Goal: Task Accomplishment & Management: Use online tool/utility

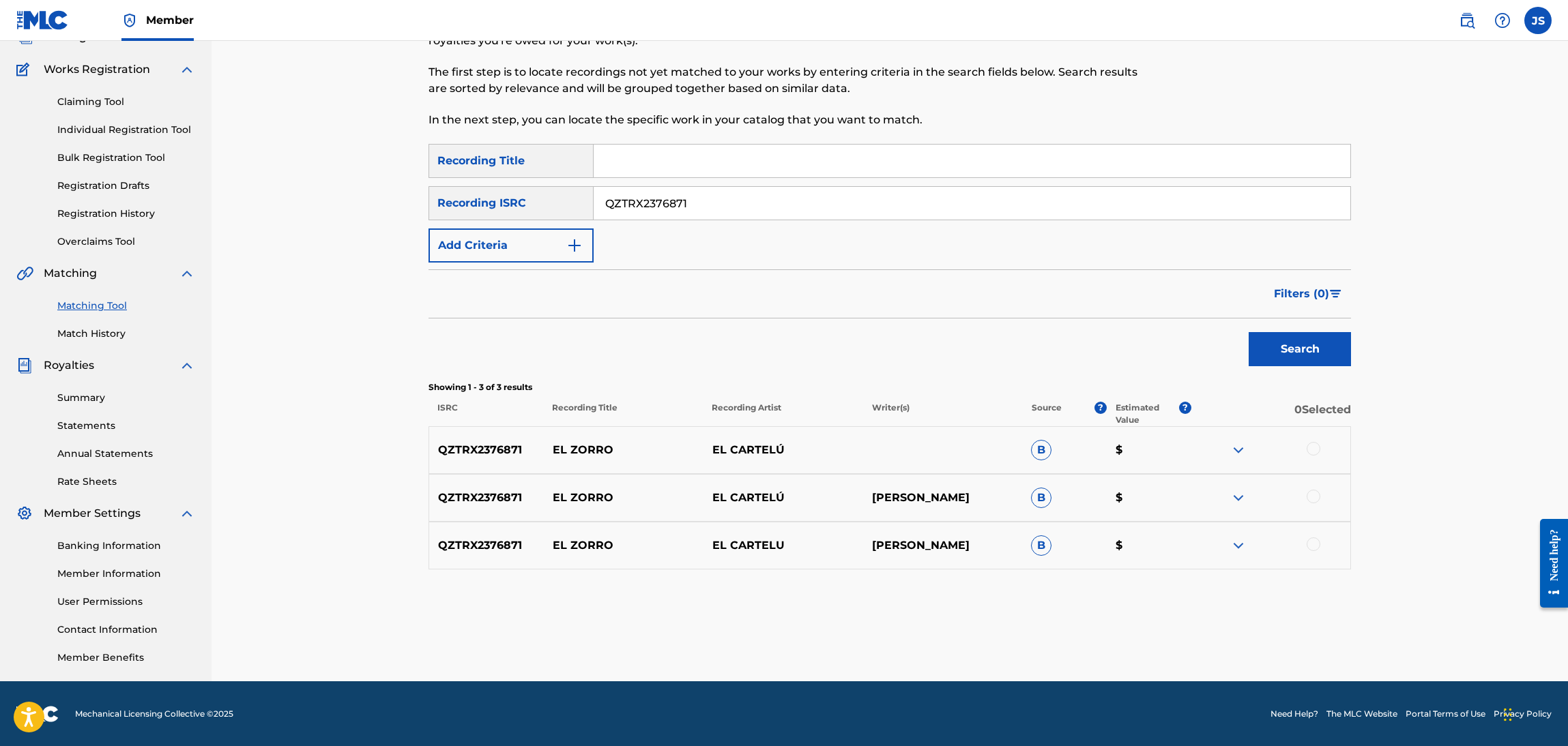
drag, startPoint x: 722, startPoint y: 209, endPoint x: 871, endPoint y: 242, distance: 152.6
click at [723, 209] on input "QZTRX2376871" at bounding box center [972, 204] width 757 height 33
click at [1312, 362] on button "Search" at bounding box center [1299, 349] width 102 height 34
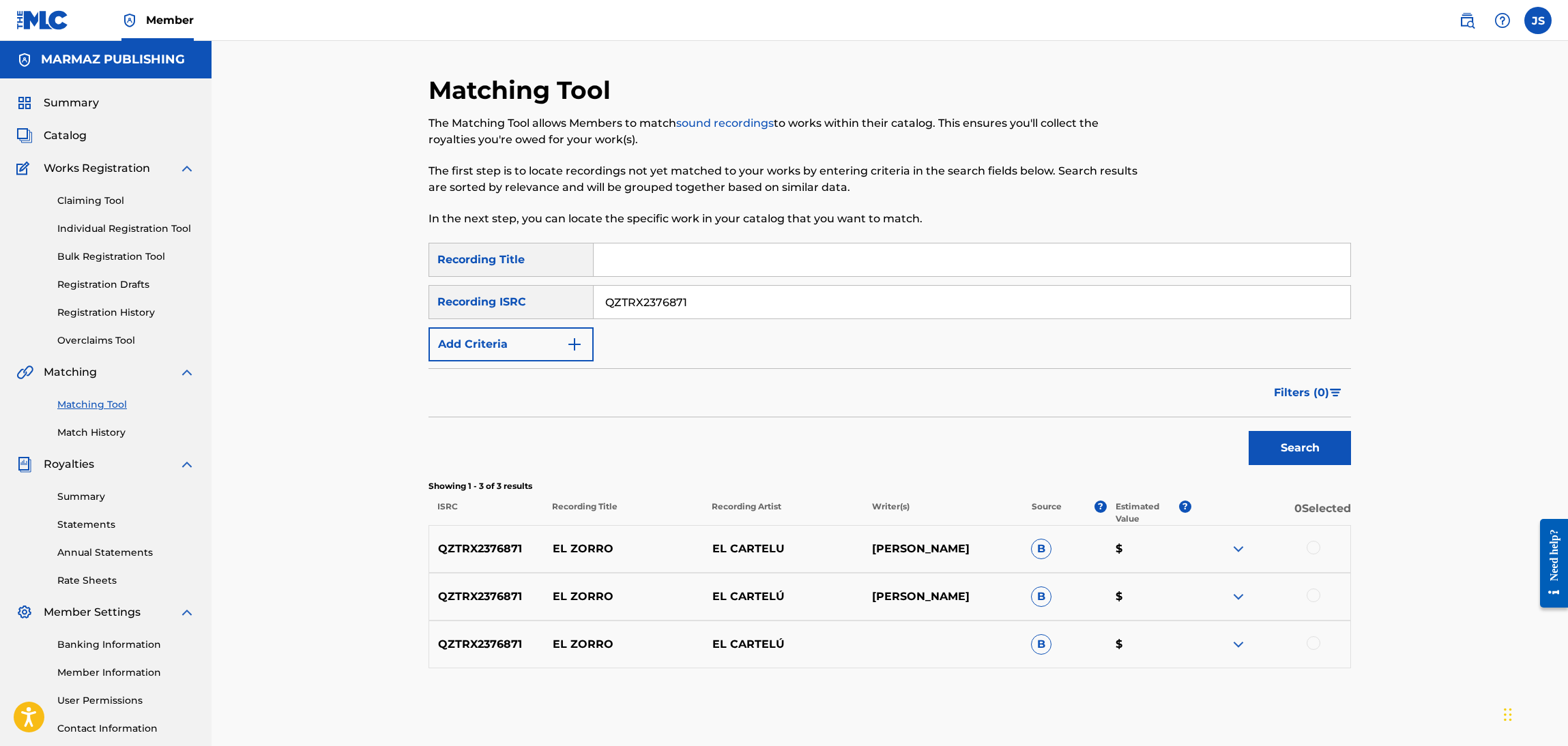
click at [733, 304] on input "QZTRX2376871" at bounding box center [972, 302] width 757 height 33
click at [578, 352] on img "Search Form" at bounding box center [574, 344] width 16 height 16
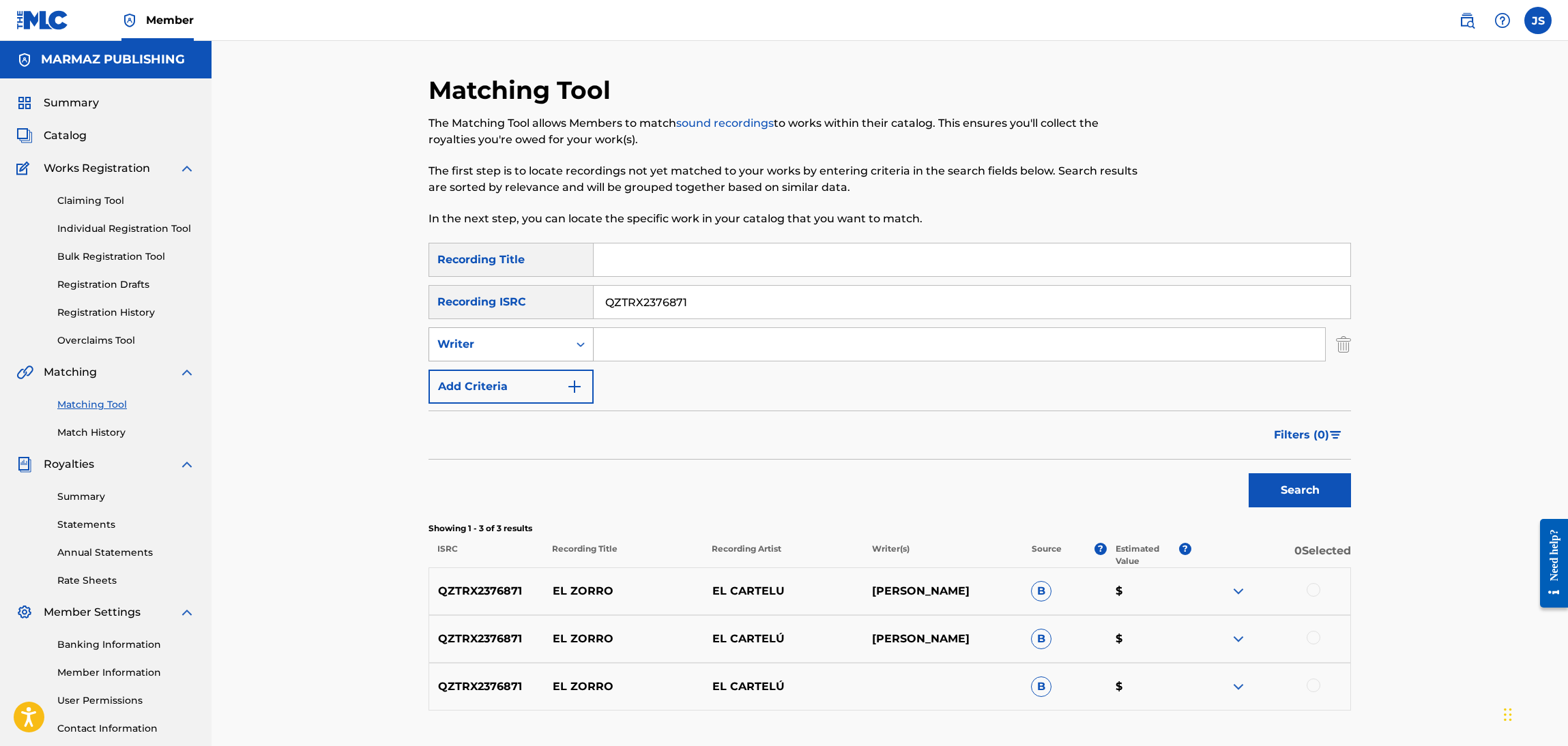
click at [572, 347] on div "Search Form" at bounding box center [580, 344] width 24 height 24
click at [685, 392] on div "SearchWithCriteriac935326f-f36a-467e-a798-8c8af6c97a9a Recording Title SearchWi…" at bounding box center [890, 323] width 923 height 161
drag, startPoint x: 678, startPoint y: 260, endPoint x: 685, endPoint y: 258, distance: 7.3
click at [678, 260] on input "Search Form" at bounding box center [972, 260] width 757 height 33
type input "D"
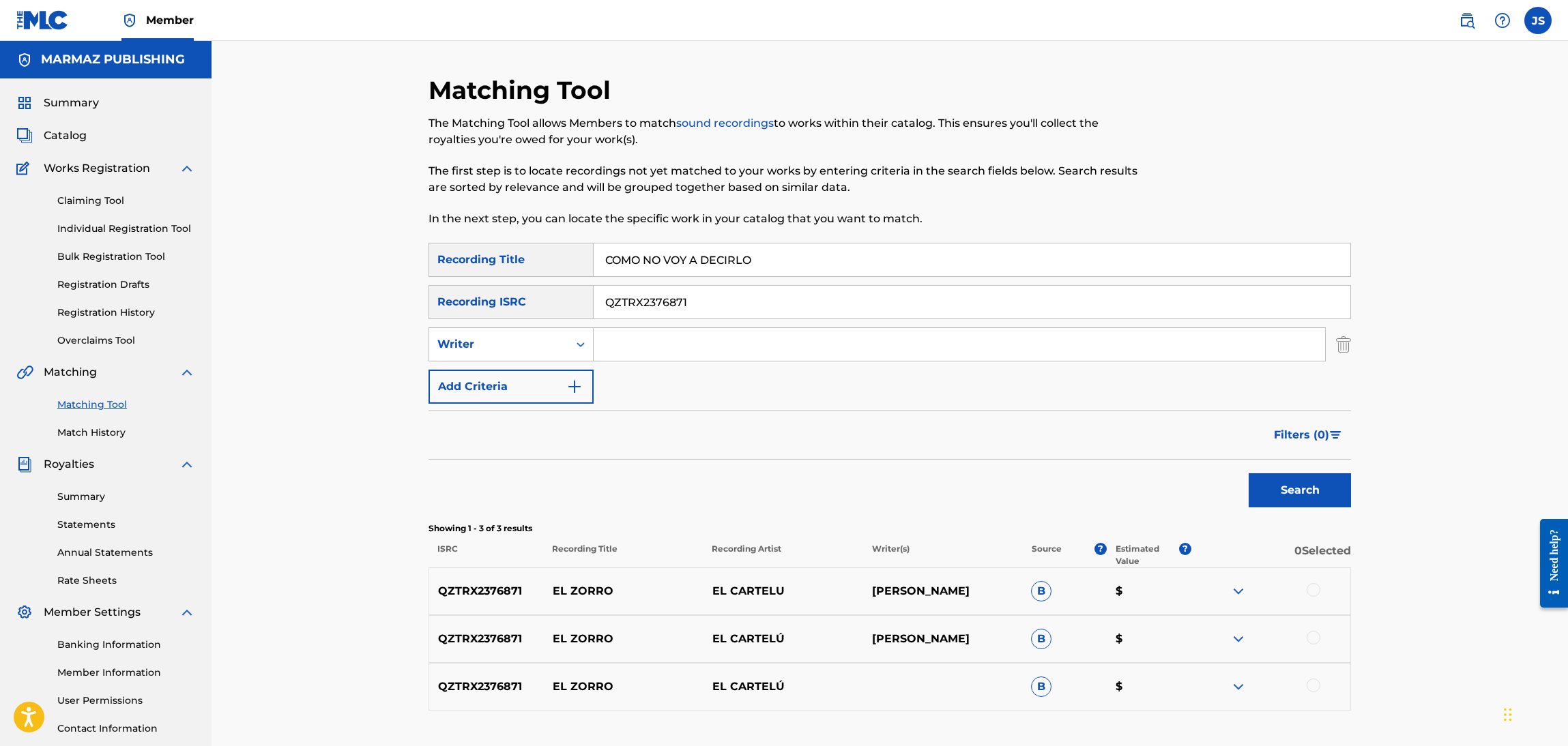
type input "COMO NO VOY A DECIRLO"
type input "HERMES MORENO"
click at [1249, 474] on button "Search" at bounding box center [1299, 491] width 102 height 34
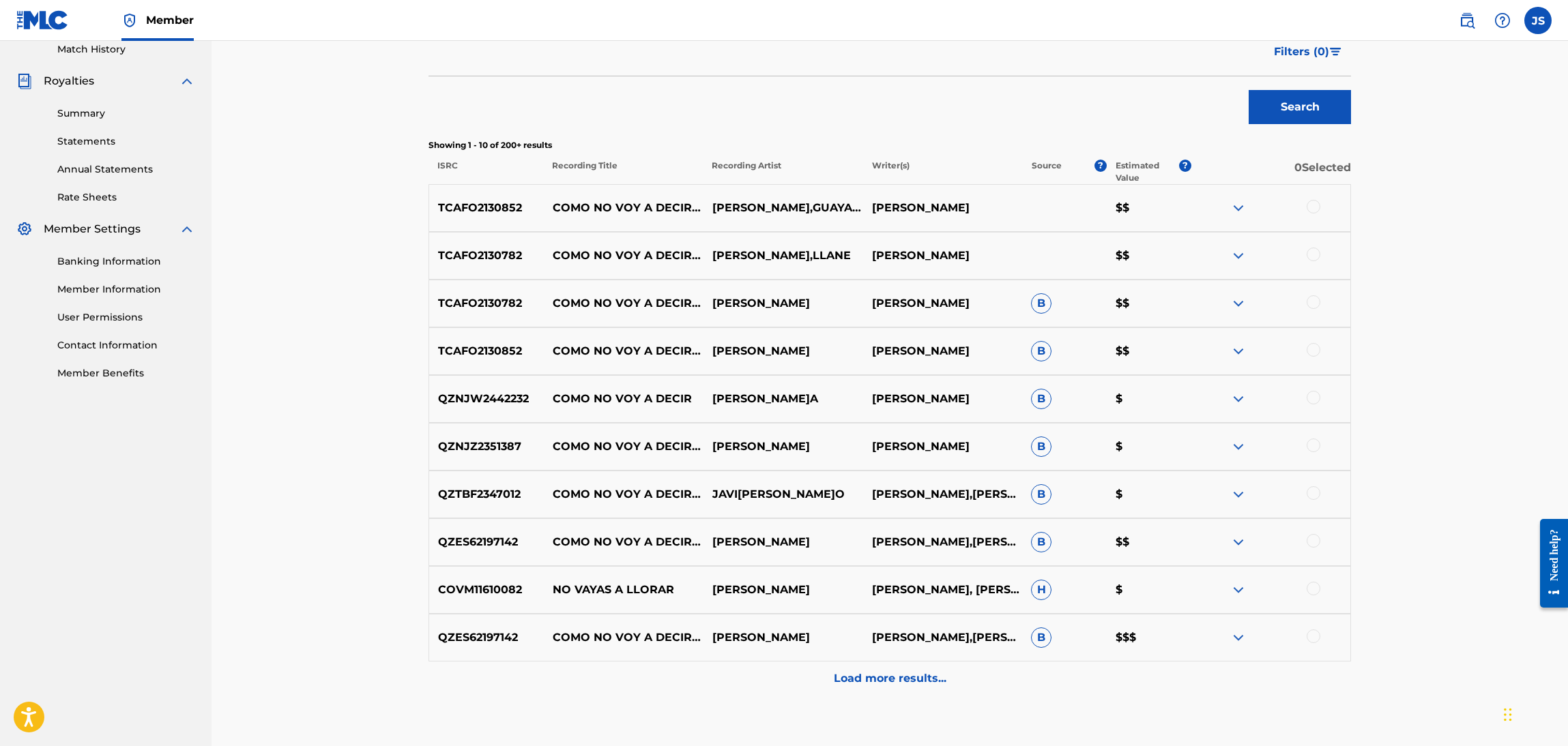
scroll to position [406, 0]
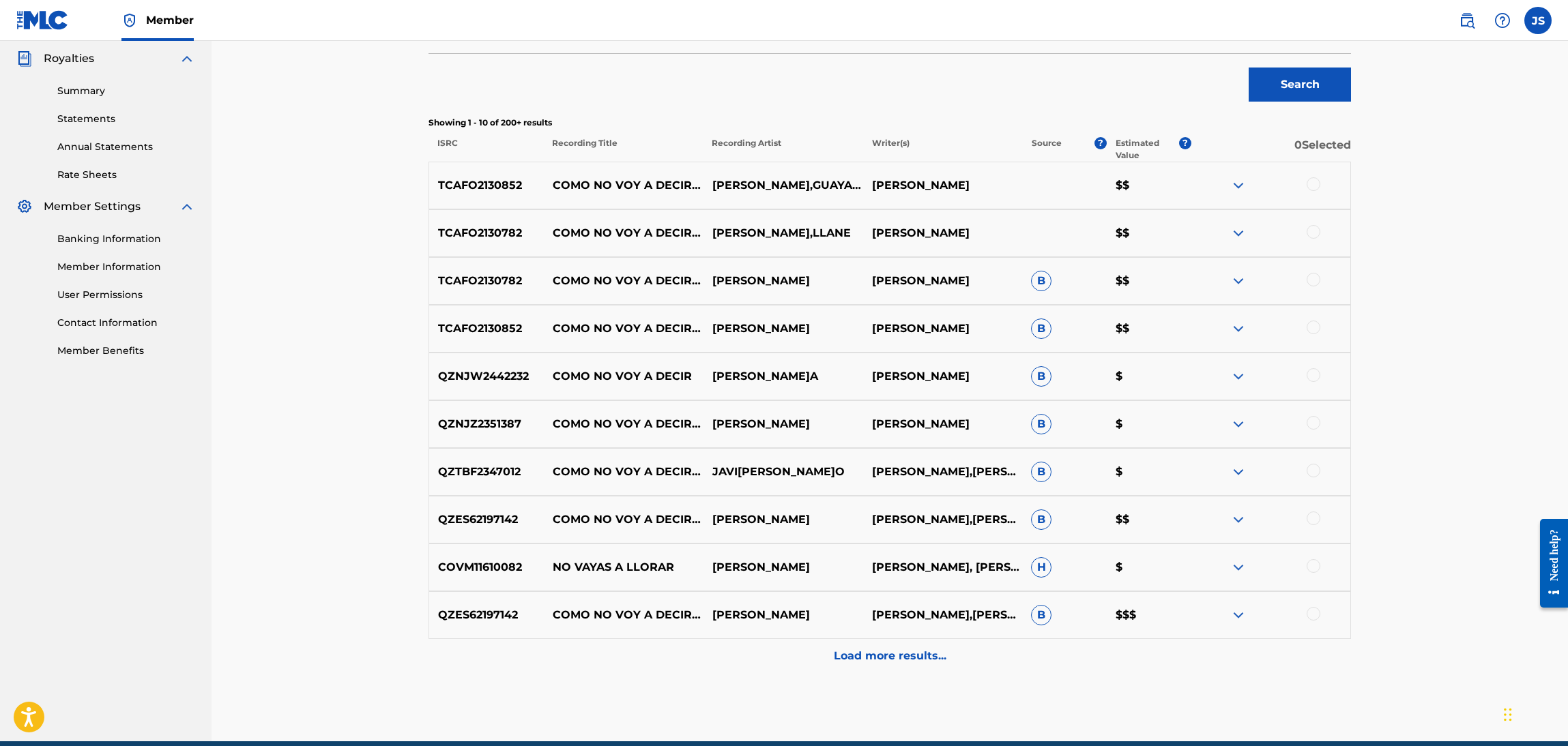
click at [903, 650] on p "Load more results..." at bounding box center [890, 656] width 113 height 16
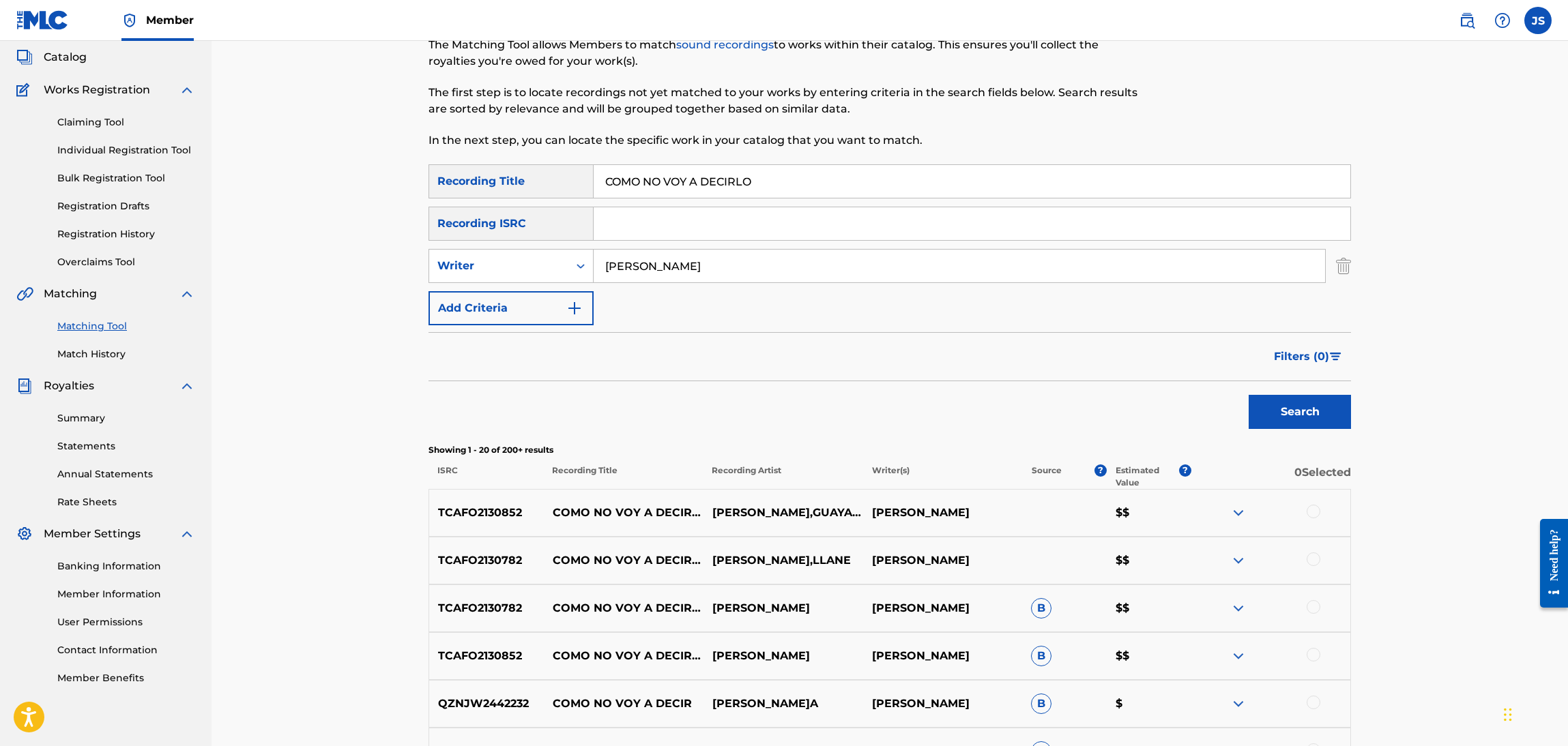
scroll to position [0, 0]
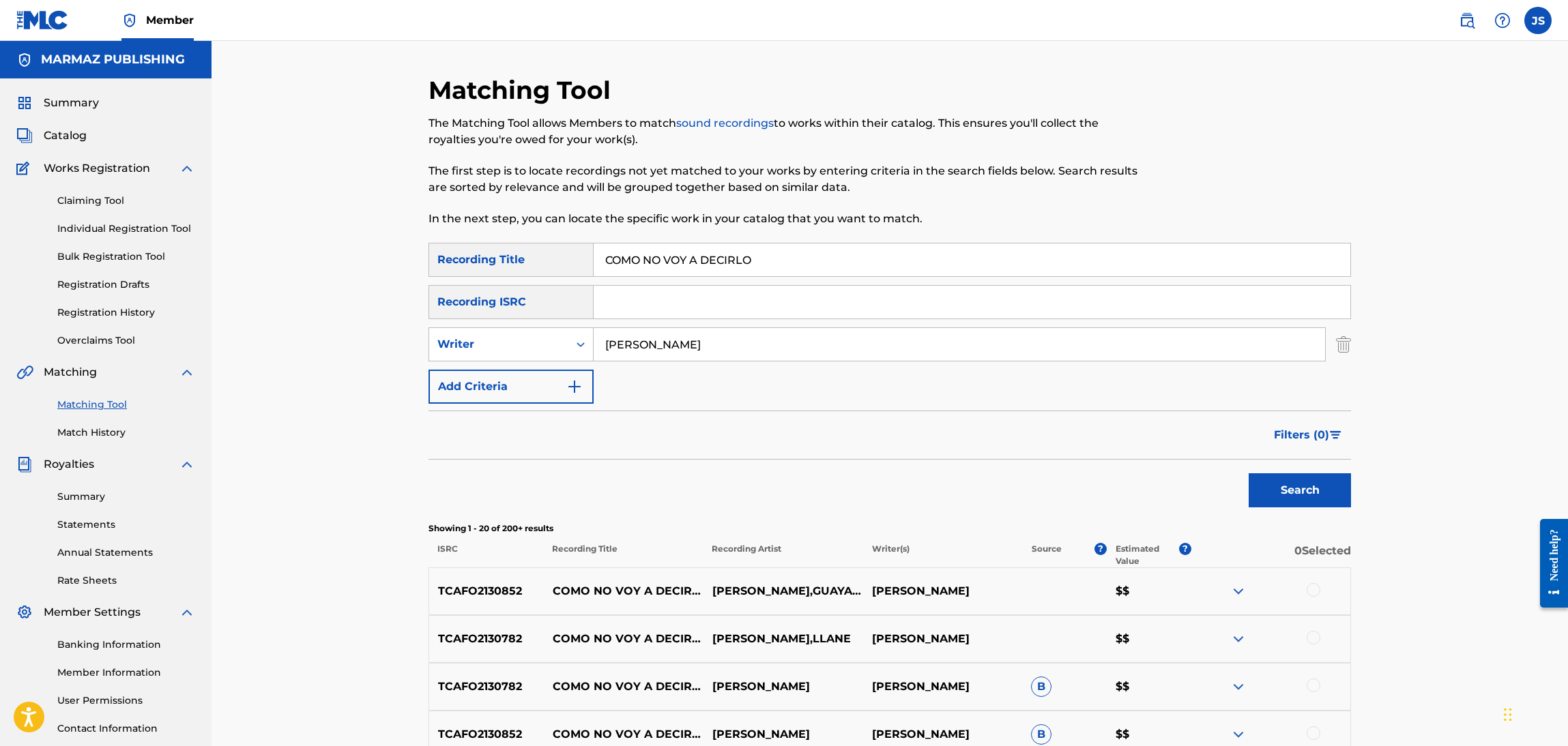
click at [494, 595] on p "TCAFO2130852" at bounding box center [486, 591] width 114 height 16
copy p "TCAFO2130852"
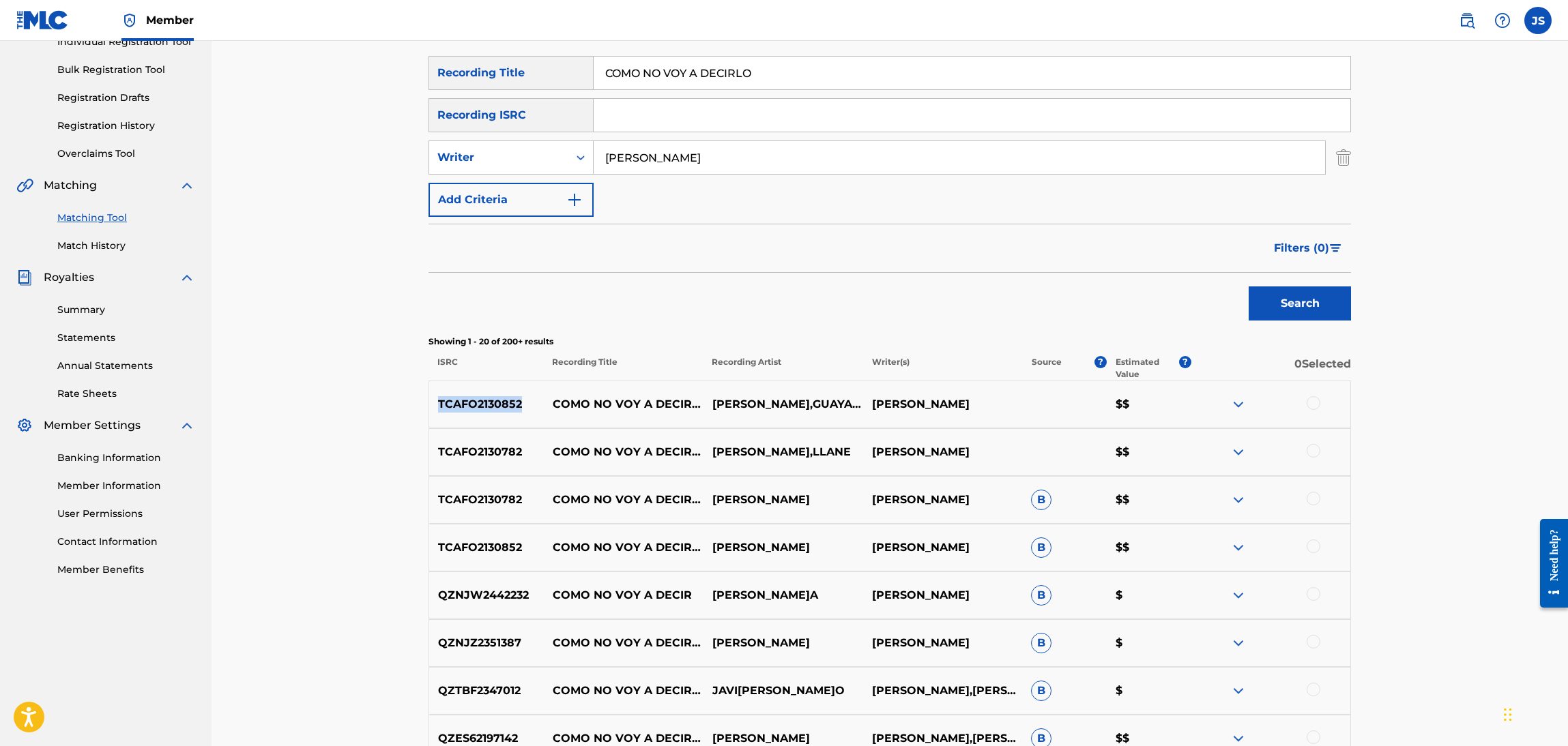
scroll to position [307, 0]
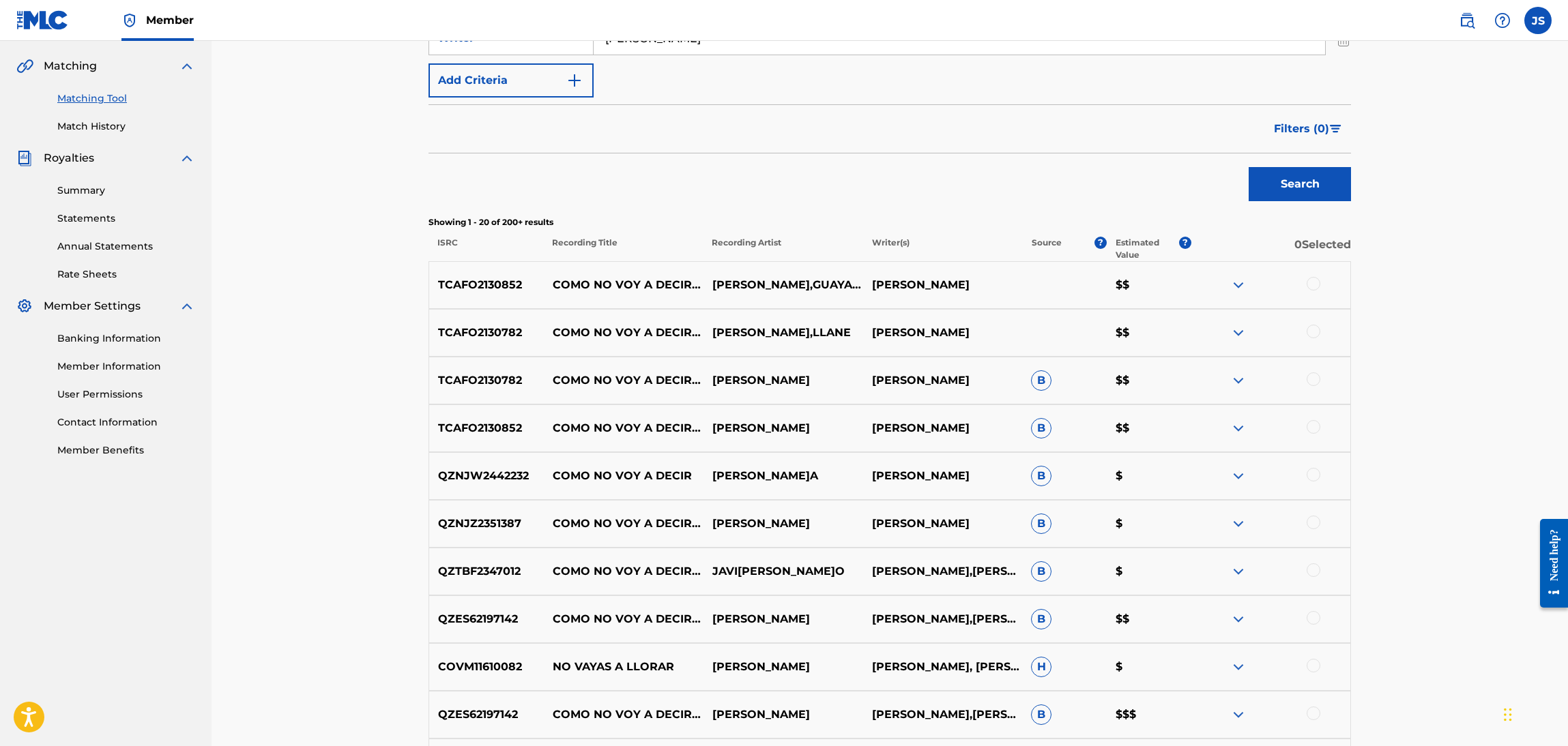
click at [580, 294] on div "TCAFO2130852 COMO NO VOY A DECIRLO - VERSIÓN CUMBIA LUIS SILVA,GUAYABA ORQUESTA…" at bounding box center [890, 285] width 923 height 48
click at [1328, 287] on div at bounding box center [1270, 285] width 159 height 16
click at [1316, 282] on div at bounding box center [1313, 284] width 14 height 14
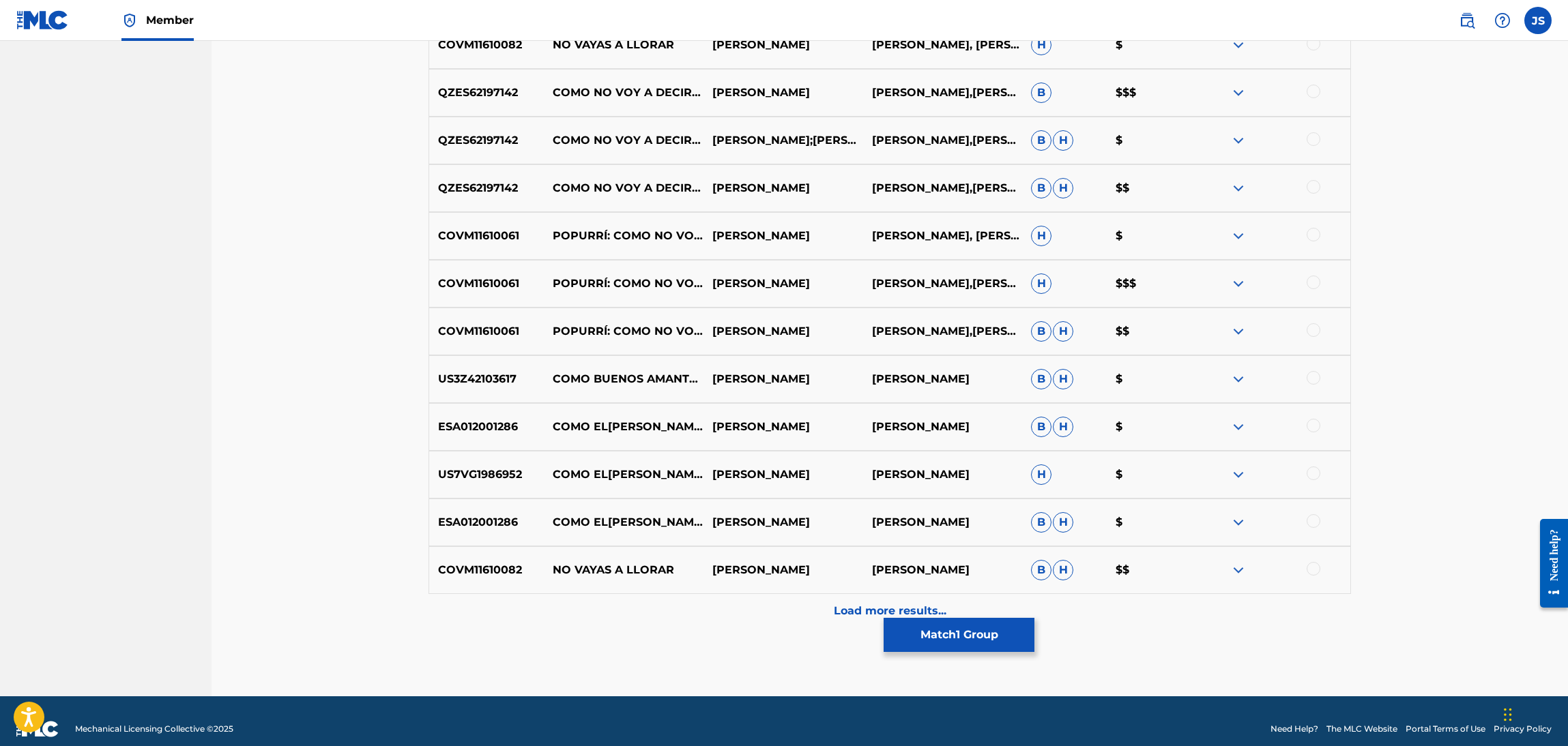
scroll to position [943, 0]
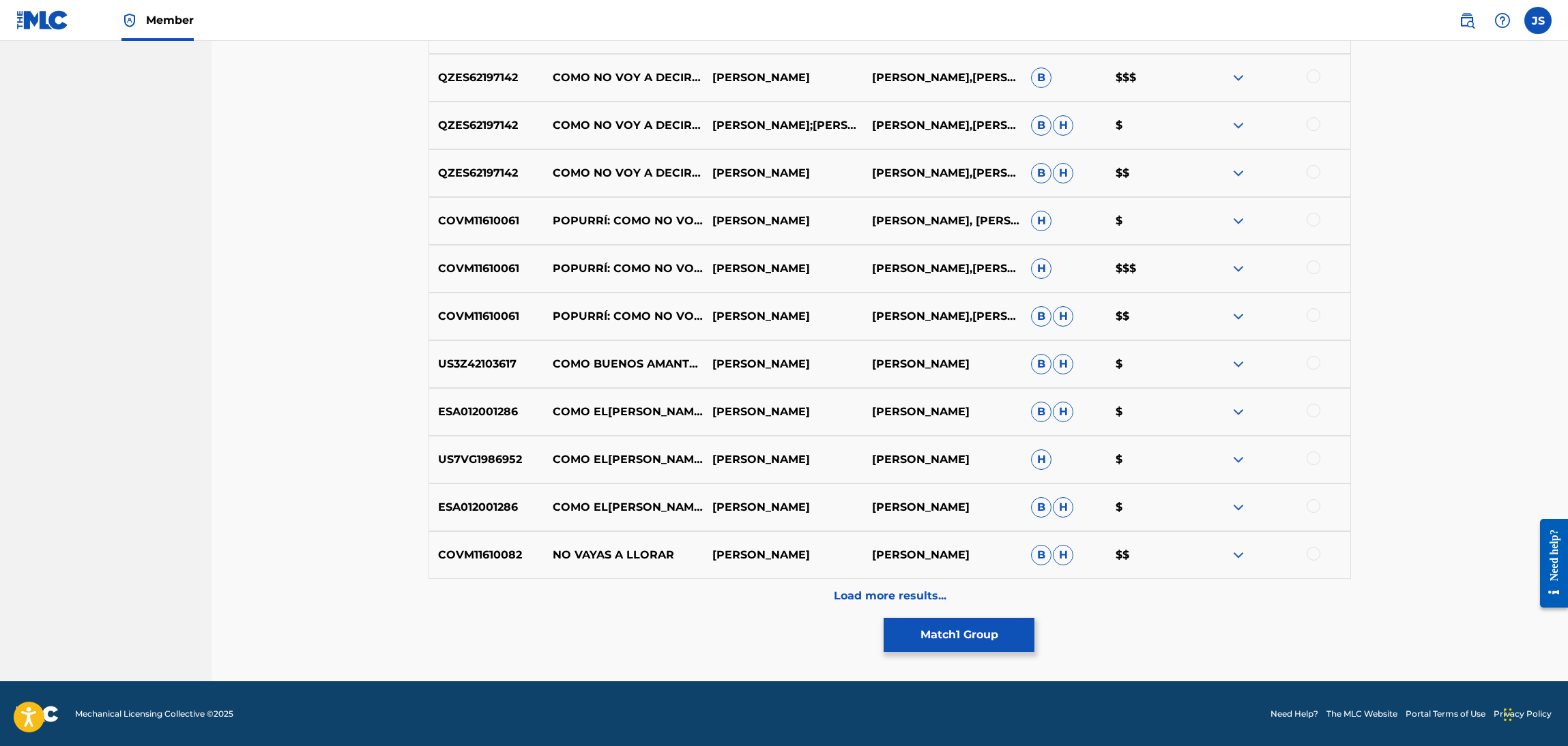
click at [971, 631] on button "Match 1 Group" at bounding box center [958, 635] width 151 height 34
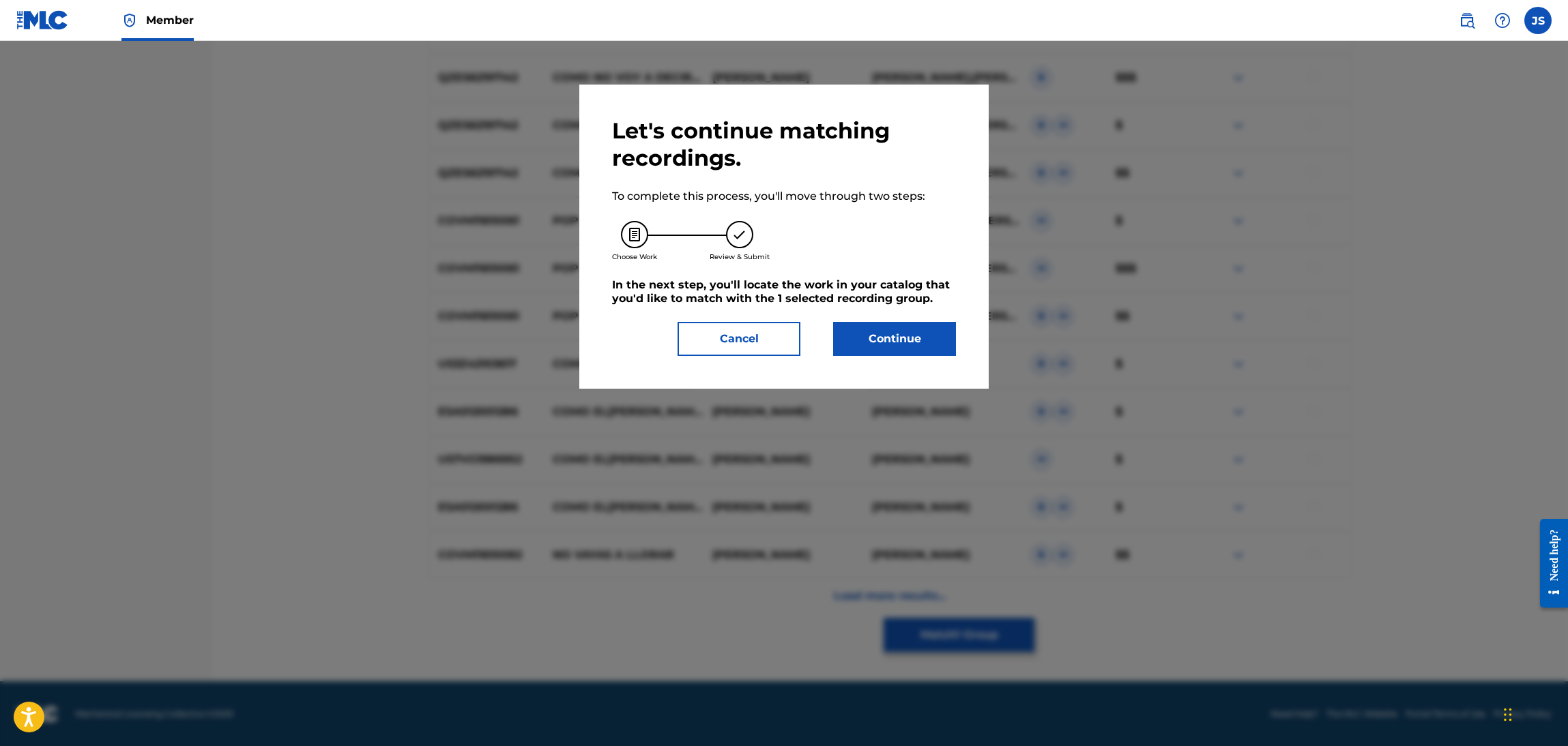
click at [925, 329] on button "Continue" at bounding box center [895, 339] width 123 height 34
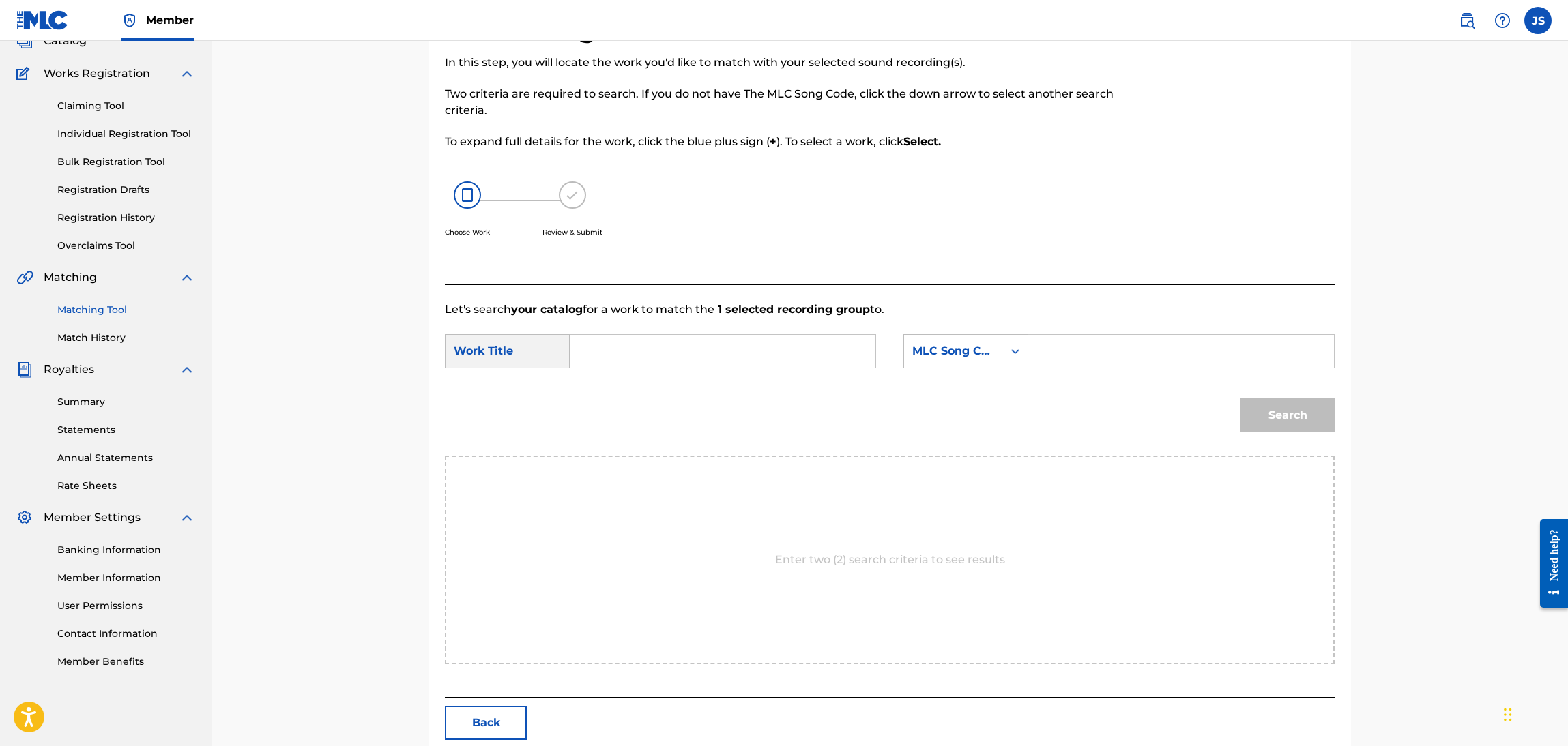
scroll to position [59, 0]
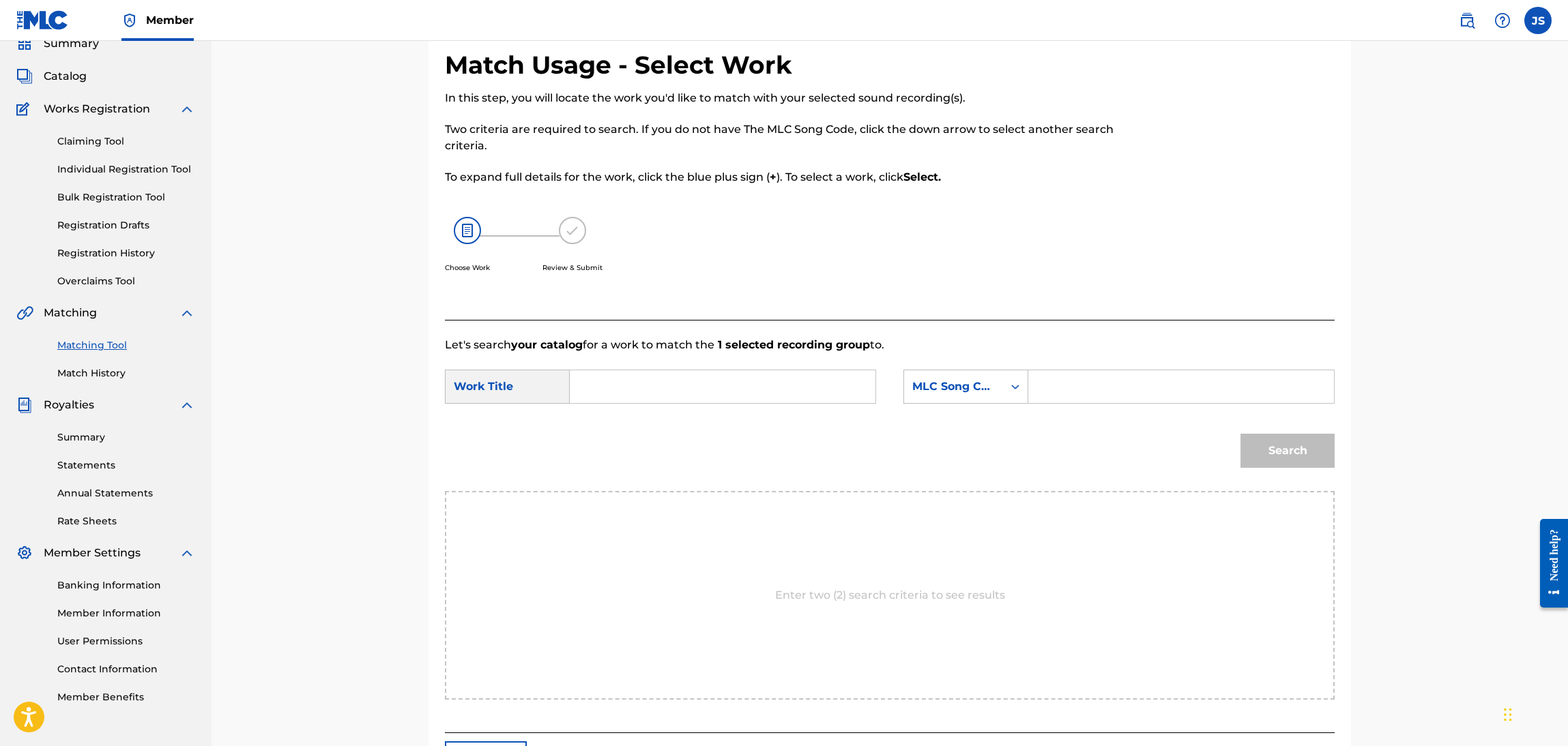
click at [742, 394] on input "Search Form" at bounding box center [722, 387] width 282 height 33
type input "COMO NO VOY A DECIRLO"
click at [973, 382] on div "MLC Song Code" at bounding box center [953, 387] width 83 height 16
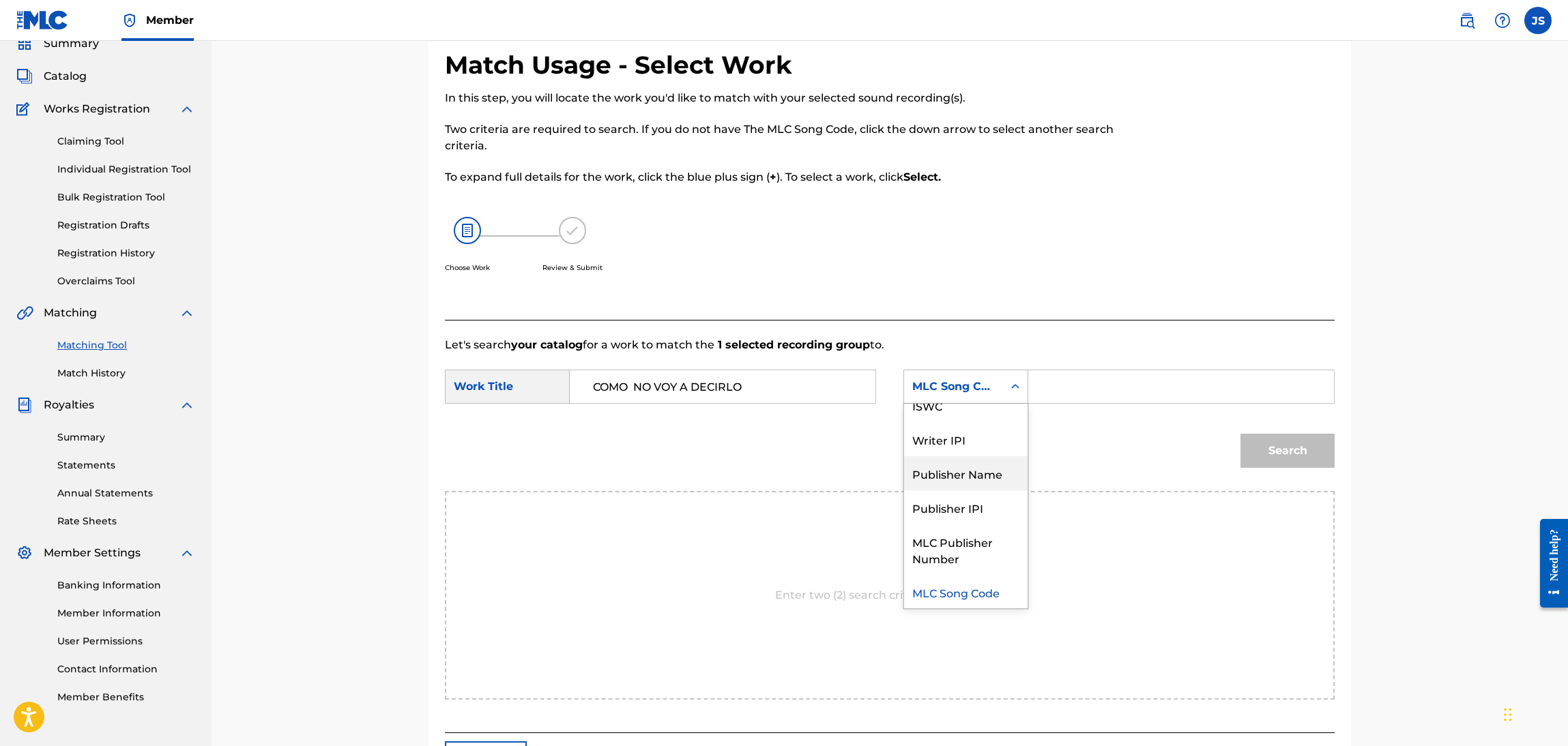
drag, startPoint x: 981, startPoint y: 472, endPoint x: 1123, endPoint y: 404, distance: 157.4
click at [982, 472] on div "Publisher Name" at bounding box center [966, 474] width 124 height 34
click at [1135, 392] on input "Search Form" at bounding box center [1181, 387] width 282 height 33
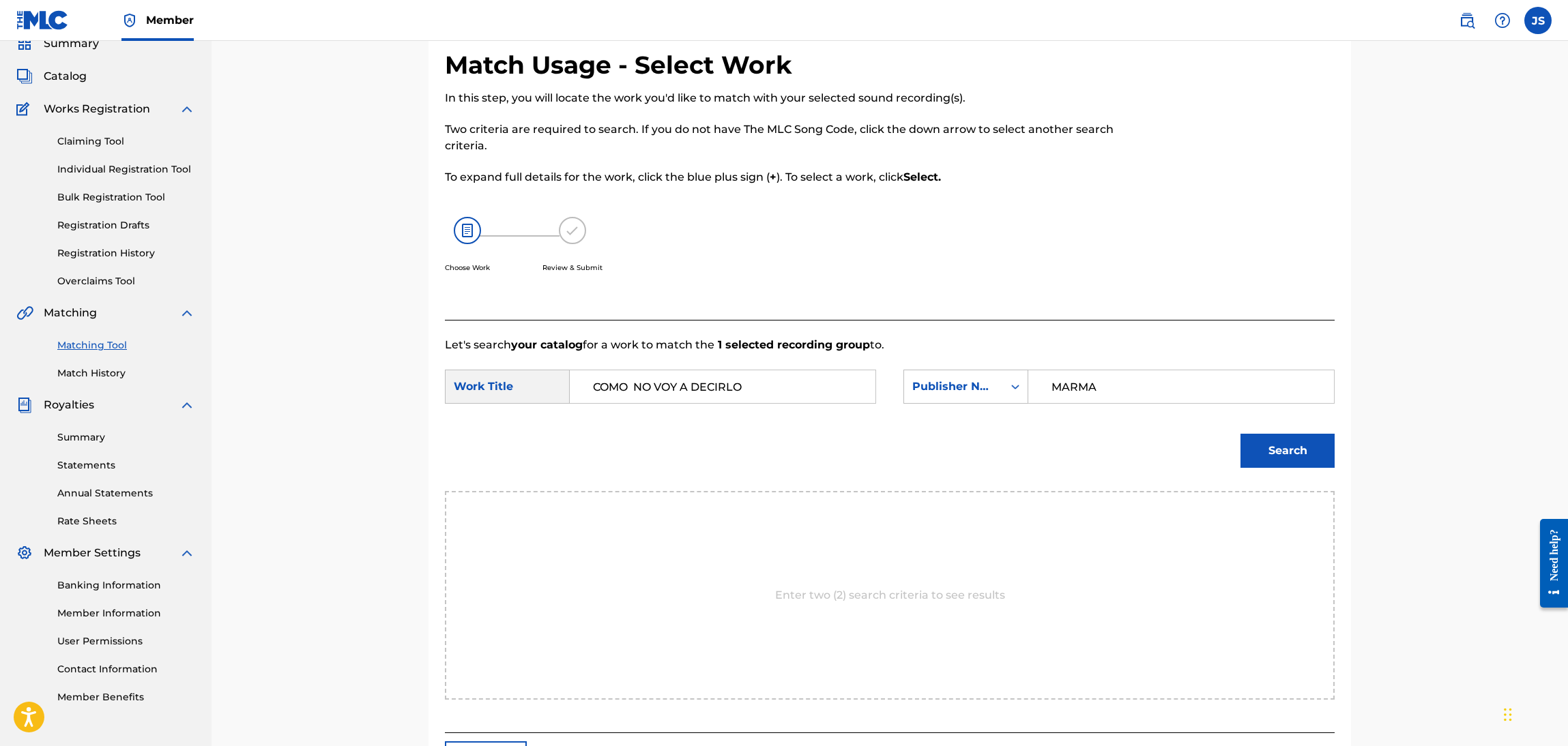
click at [1241, 434] on button "Search" at bounding box center [1288, 451] width 94 height 34
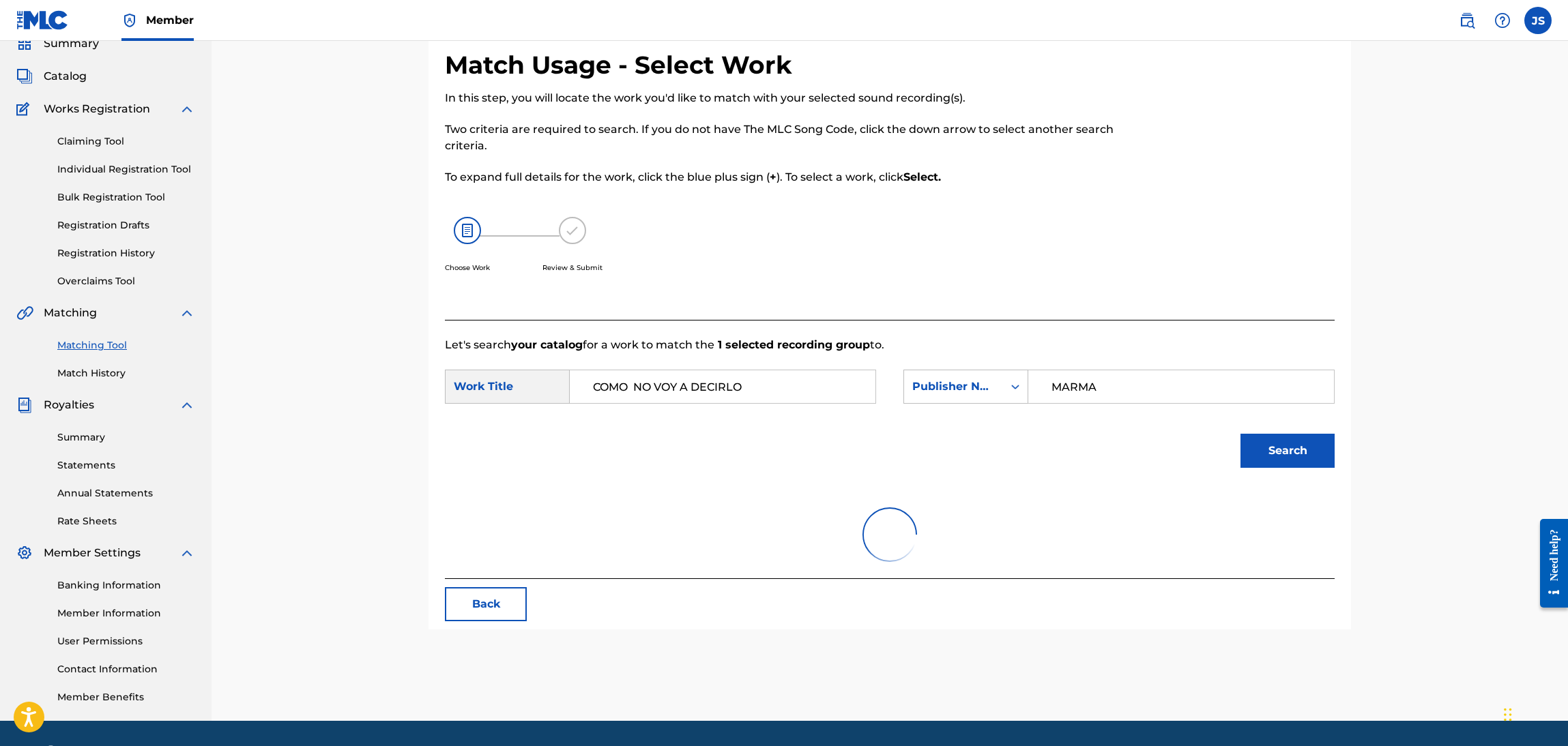
click at [1131, 393] on input "MARMA" at bounding box center [1181, 387] width 282 height 33
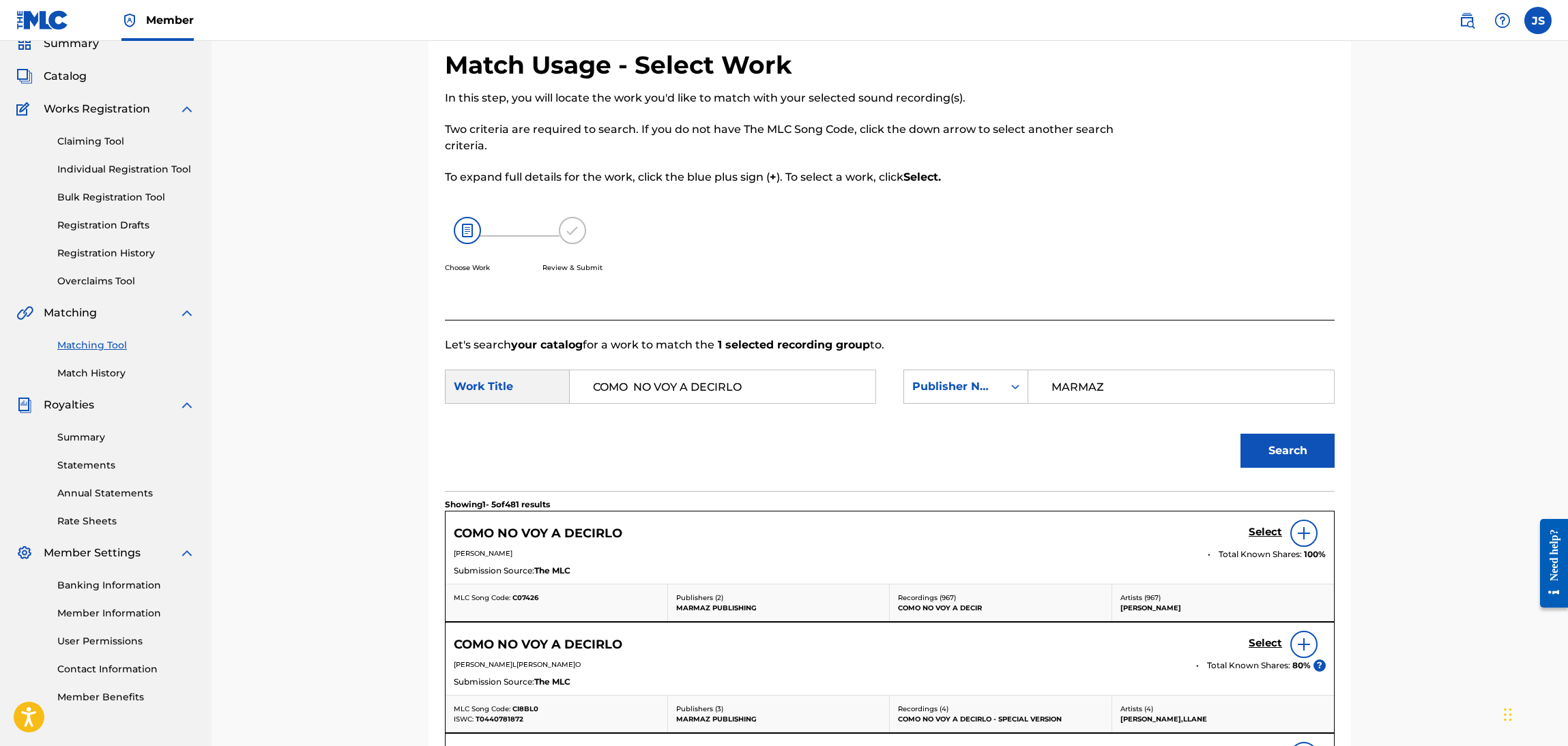
type input "MARMAZ"
click at [1241, 434] on button "Search" at bounding box center [1288, 451] width 94 height 34
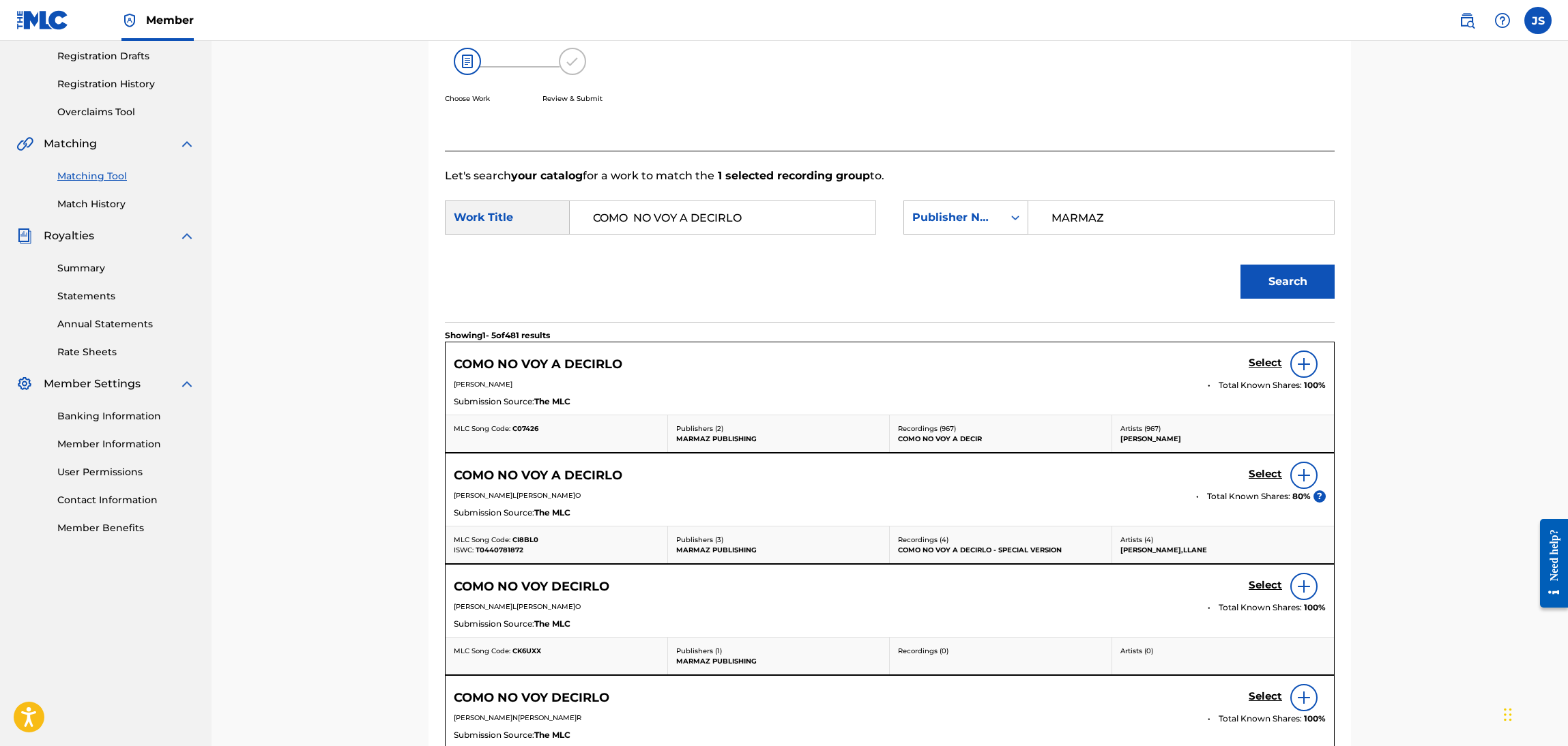
scroll to position [264, 0]
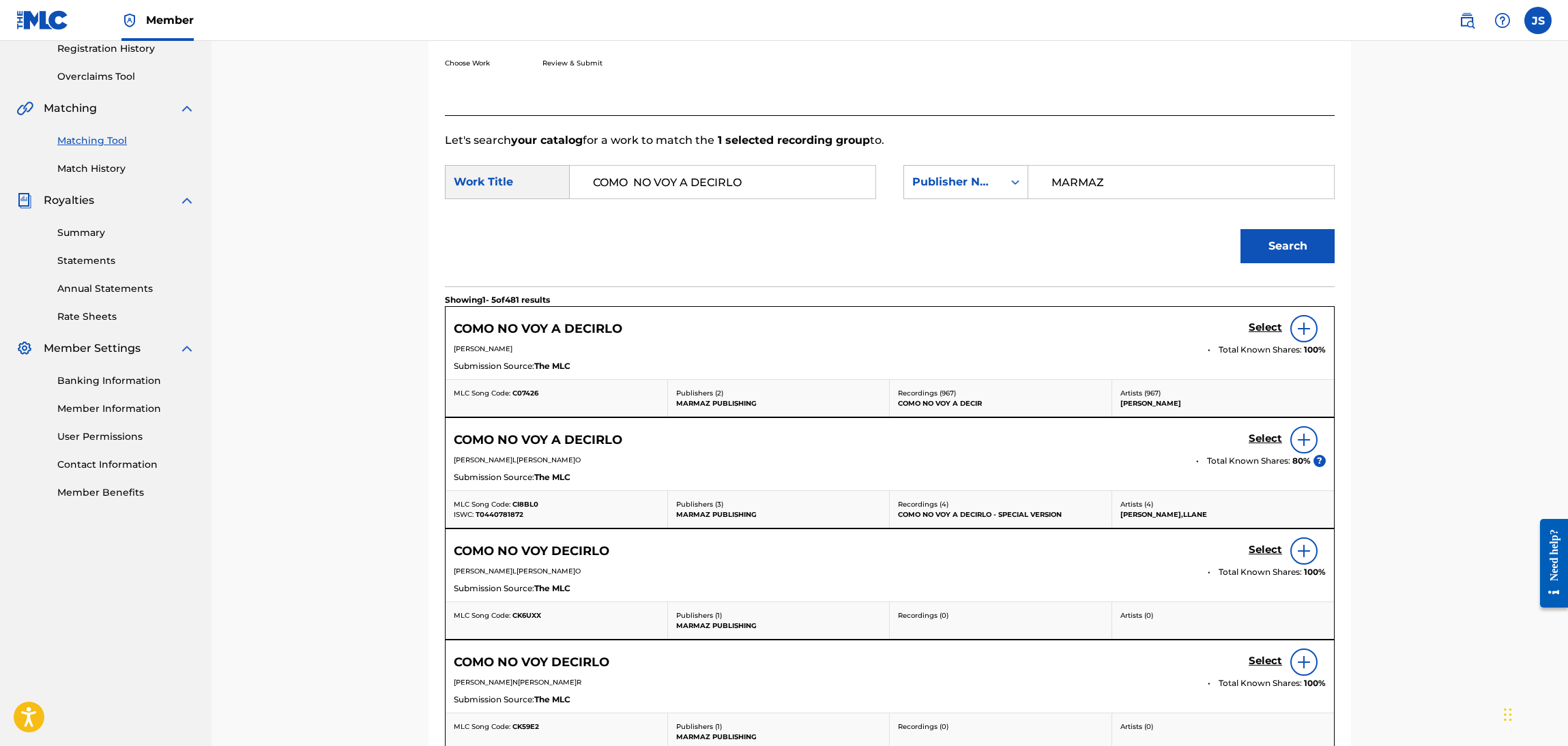
click at [521, 393] on span "C07426" at bounding box center [525, 393] width 26 height 9
copy span "C07426"
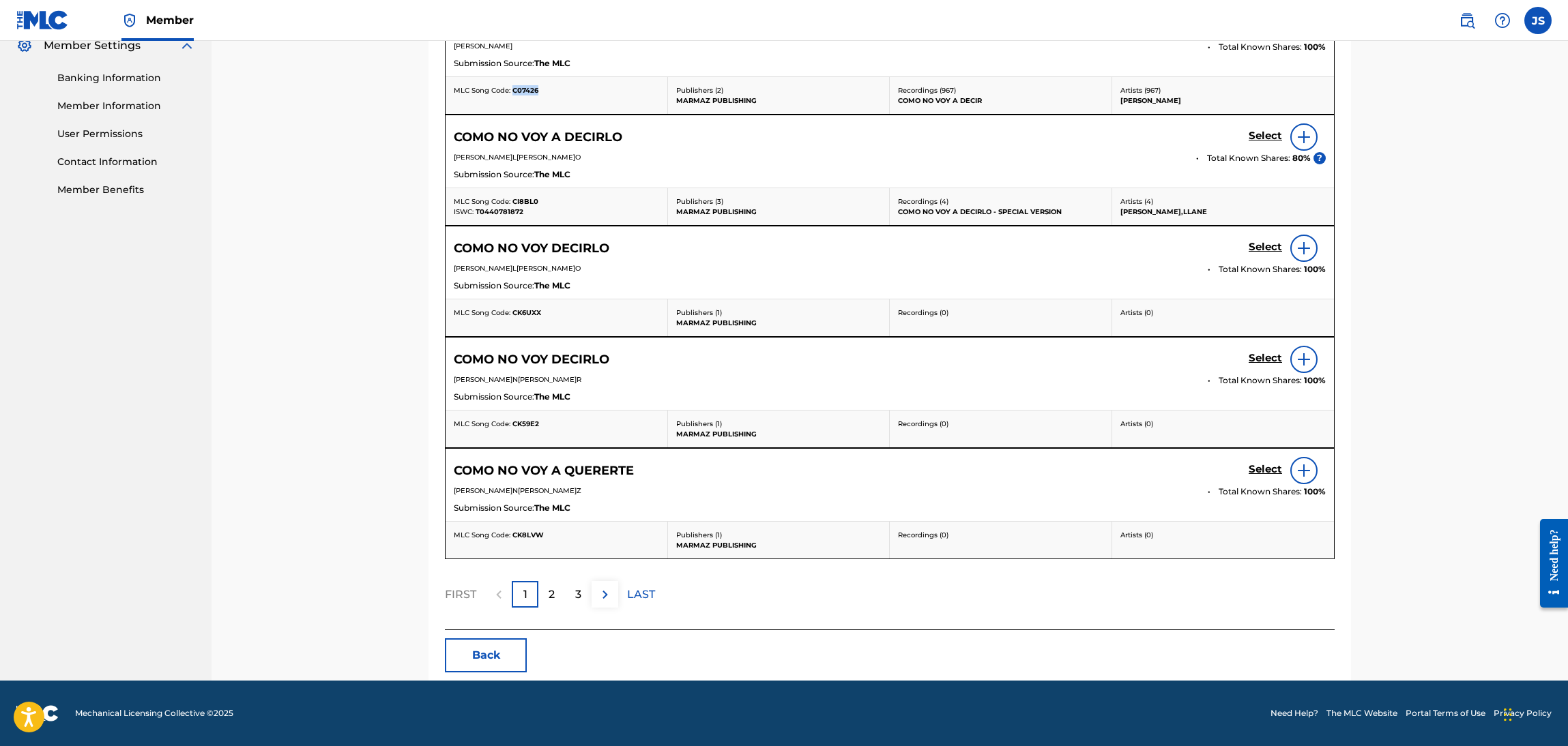
scroll to position [568, 0]
click at [488, 671] on button "Back" at bounding box center [485, 656] width 82 height 34
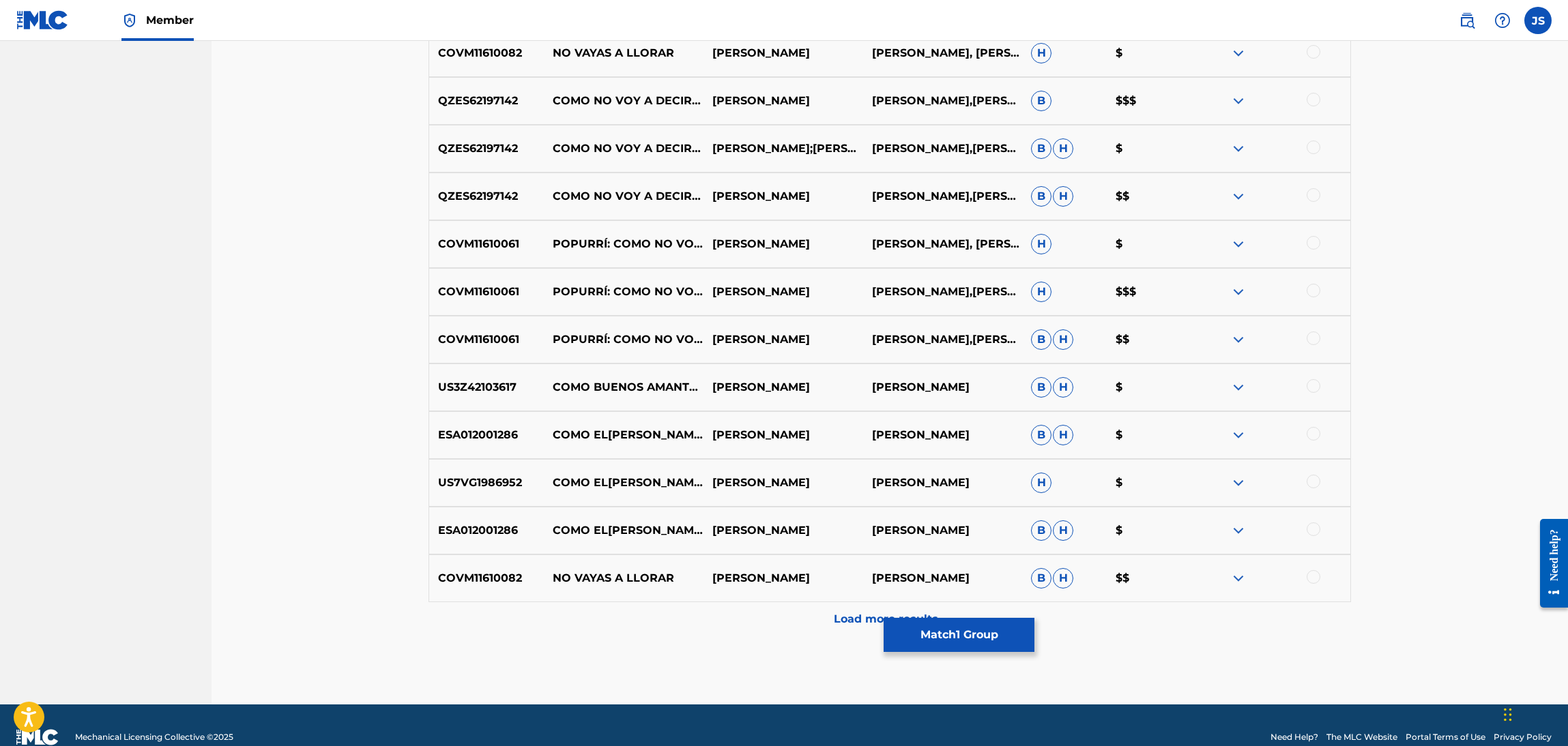
scroll to position [943, 0]
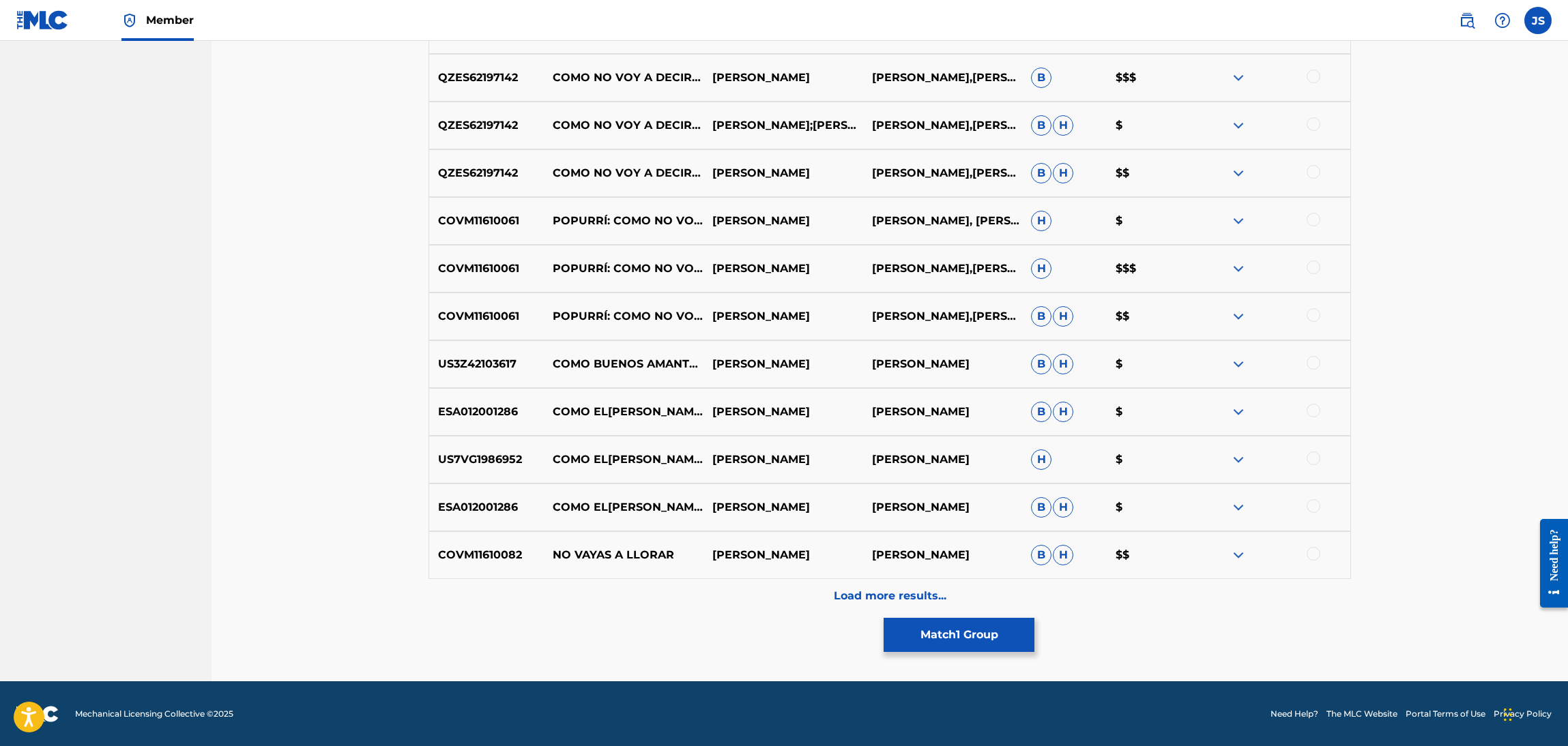
click at [1311, 319] on div at bounding box center [1313, 315] width 14 height 14
click at [1316, 270] on div at bounding box center [1313, 267] width 14 height 14
click at [1308, 221] on div at bounding box center [1313, 219] width 14 height 14
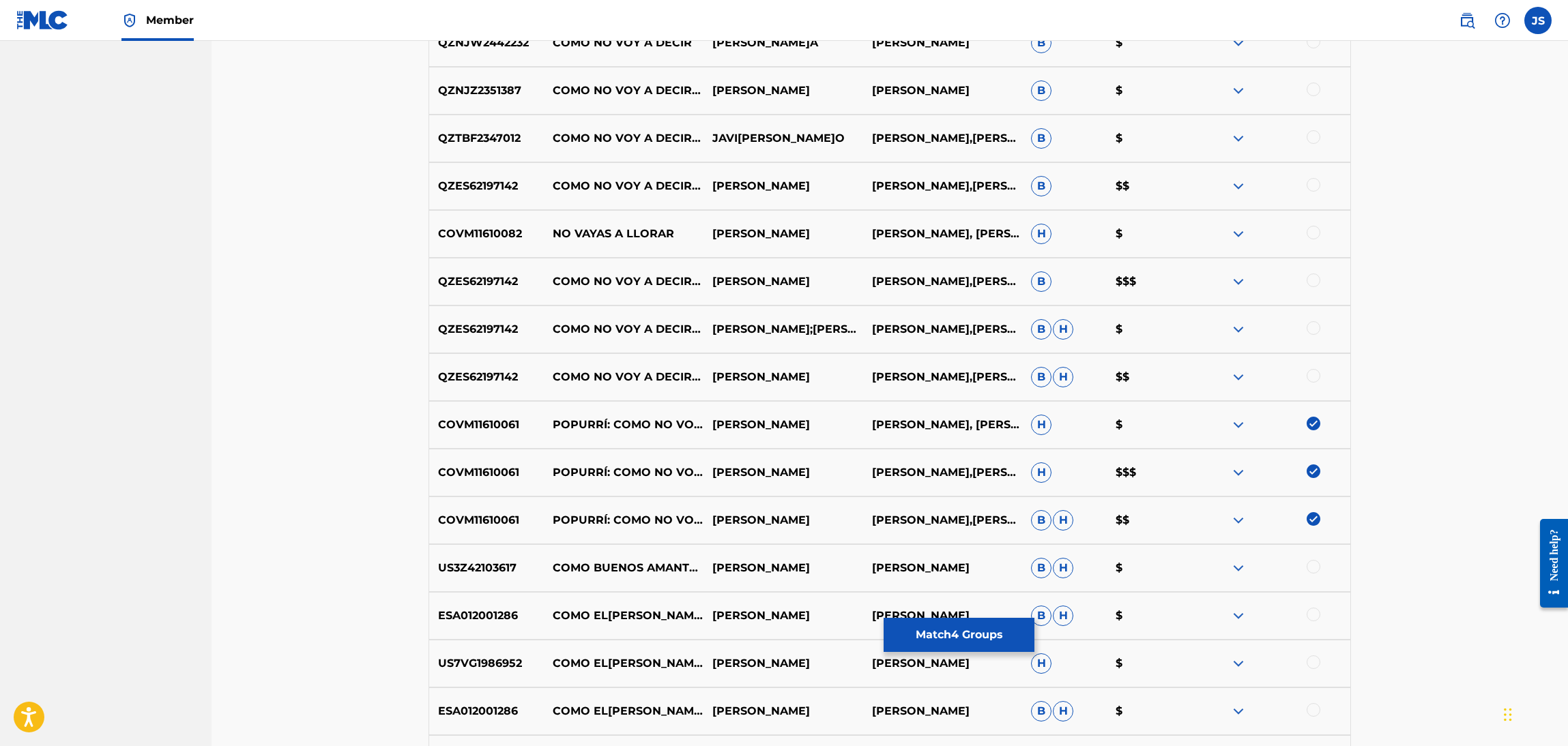
scroll to position [739, 0]
click at [1311, 380] on div at bounding box center [1313, 376] width 14 height 14
click at [1313, 316] on div "QZES62197142 COMO NO VOY A DECIRLO, QUISIERA SER, LA DIOSA Y EL PECADOR (EN VIV…" at bounding box center [890, 330] width 923 height 48
click at [1313, 327] on div at bounding box center [1313, 329] width 14 height 14
click at [1317, 286] on div at bounding box center [1270, 282] width 159 height 16
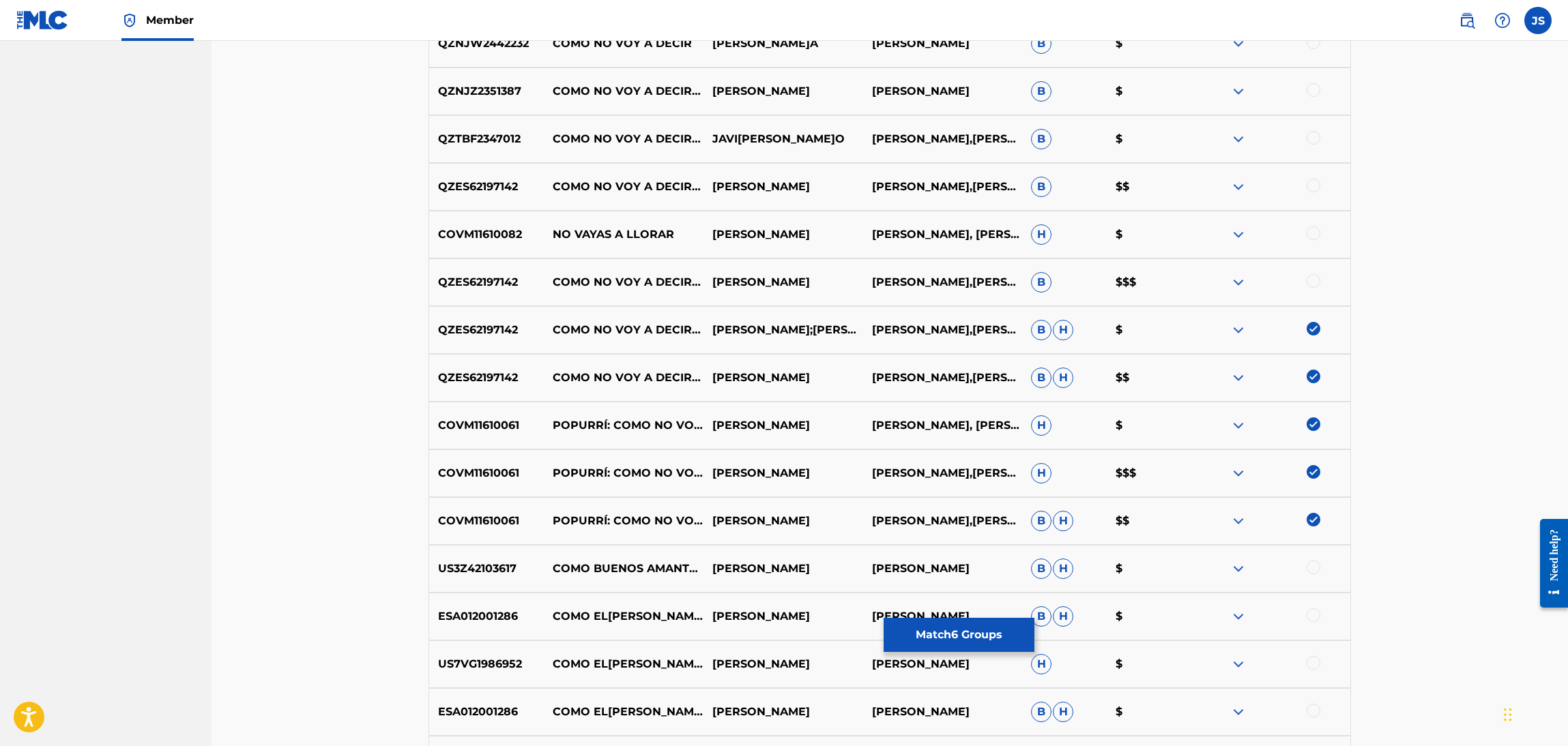
click at [1314, 294] on div "QZES62197142 COMO NO VOY A DECIRLO, QUISIERA SER, LA DIOSA Y EL PECADOR - EN VI…" at bounding box center [890, 282] width 923 height 48
click at [1314, 282] on div at bounding box center [1313, 281] width 14 height 14
click at [1312, 239] on div at bounding box center [1270, 234] width 159 height 16
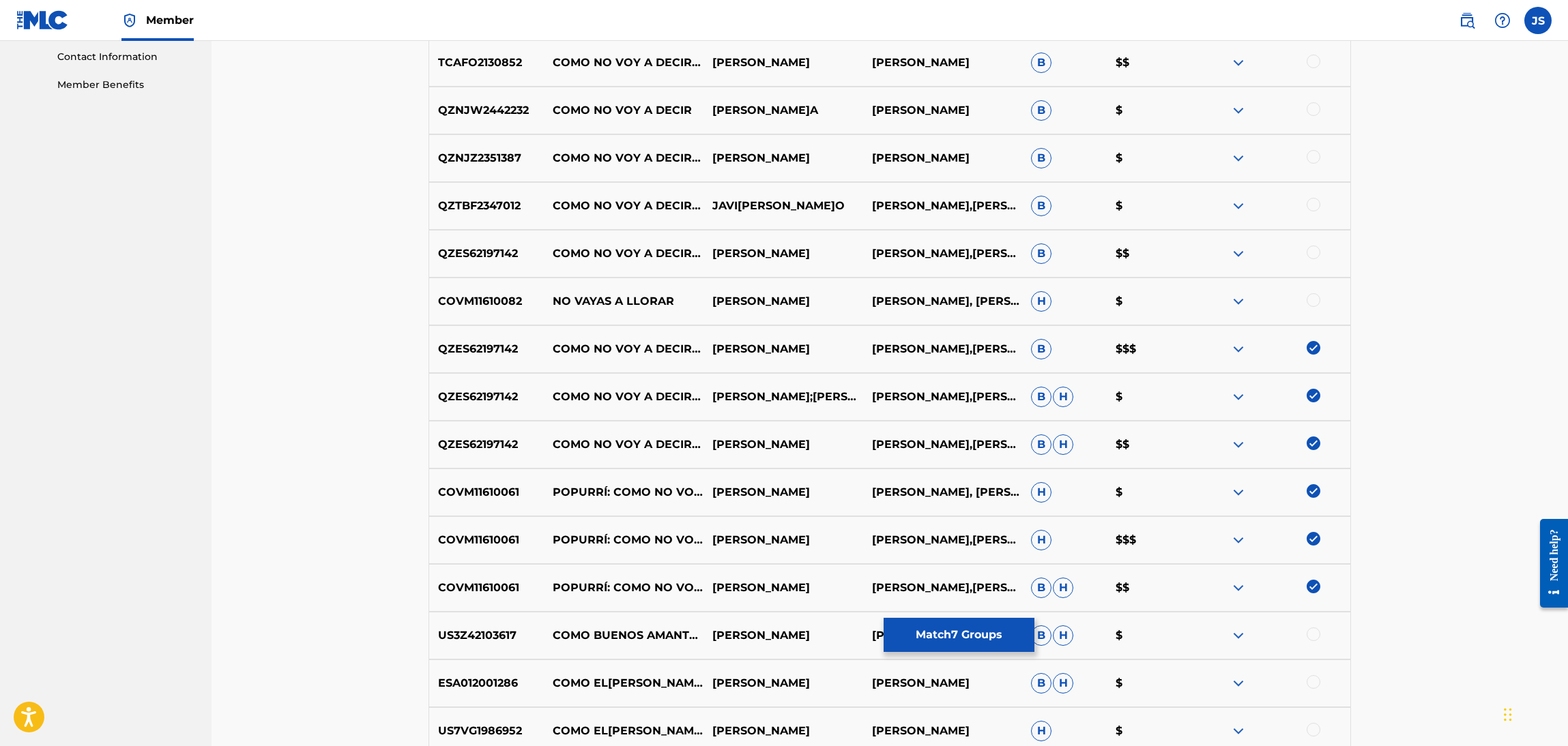
scroll to position [637, 0]
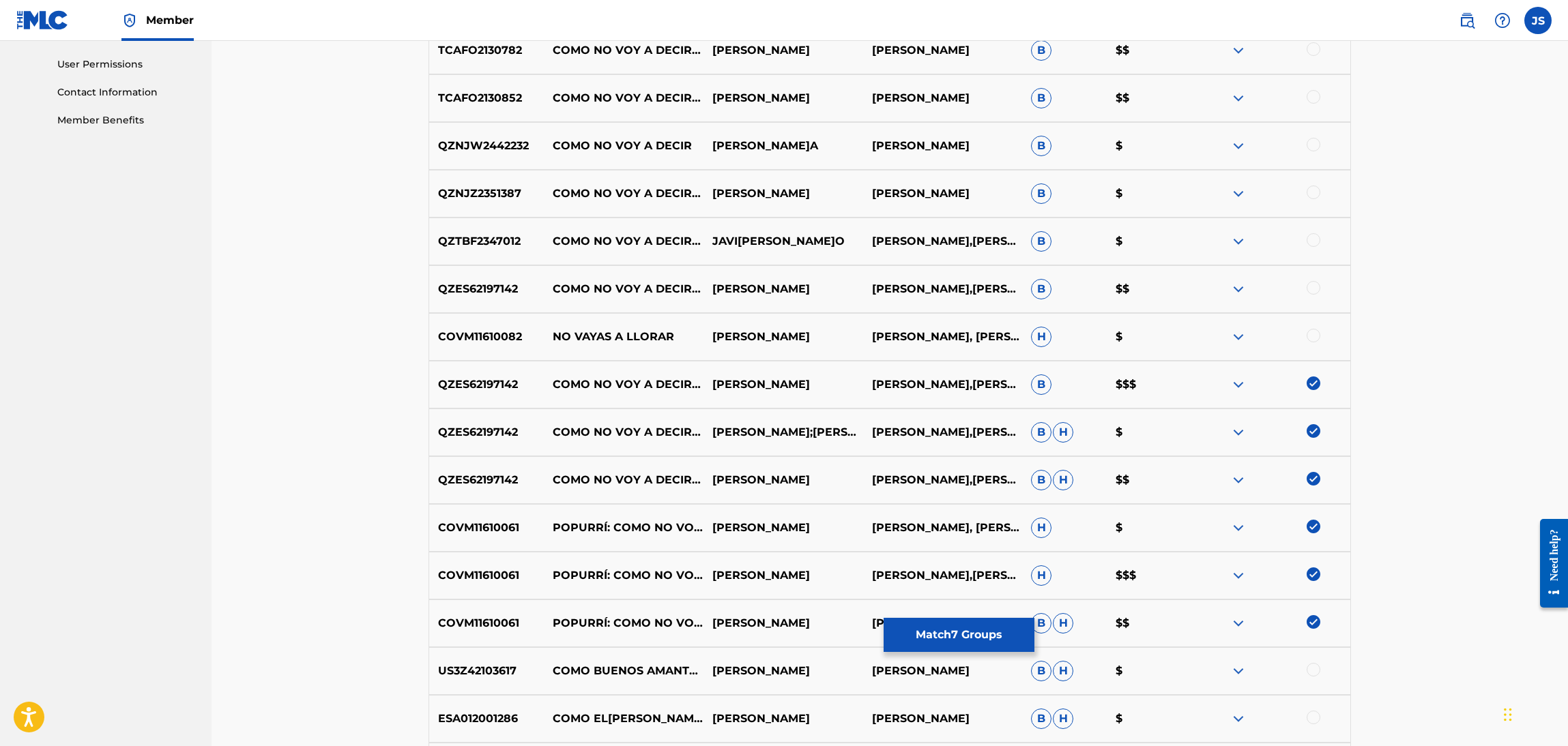
click at [1312, 338] on div at bounding box center [1313, 335] width 14 height 14
click at [1316, 287] on div at bounding box center [1313, 287] width 14 height 14
click at [1308, 241] on div at bounding box center [1313, 239] width 14 height 14
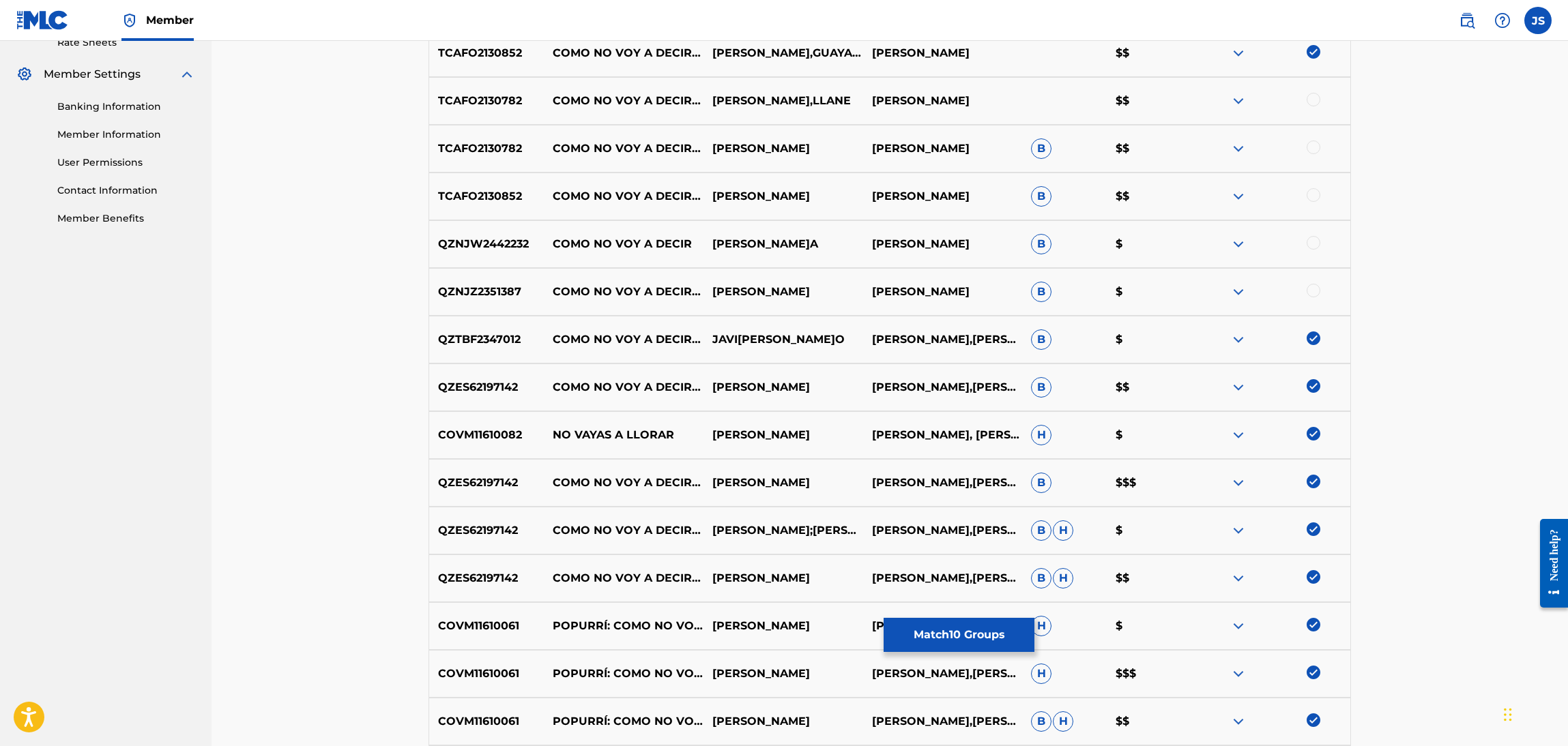
scroll to position [432, 0]
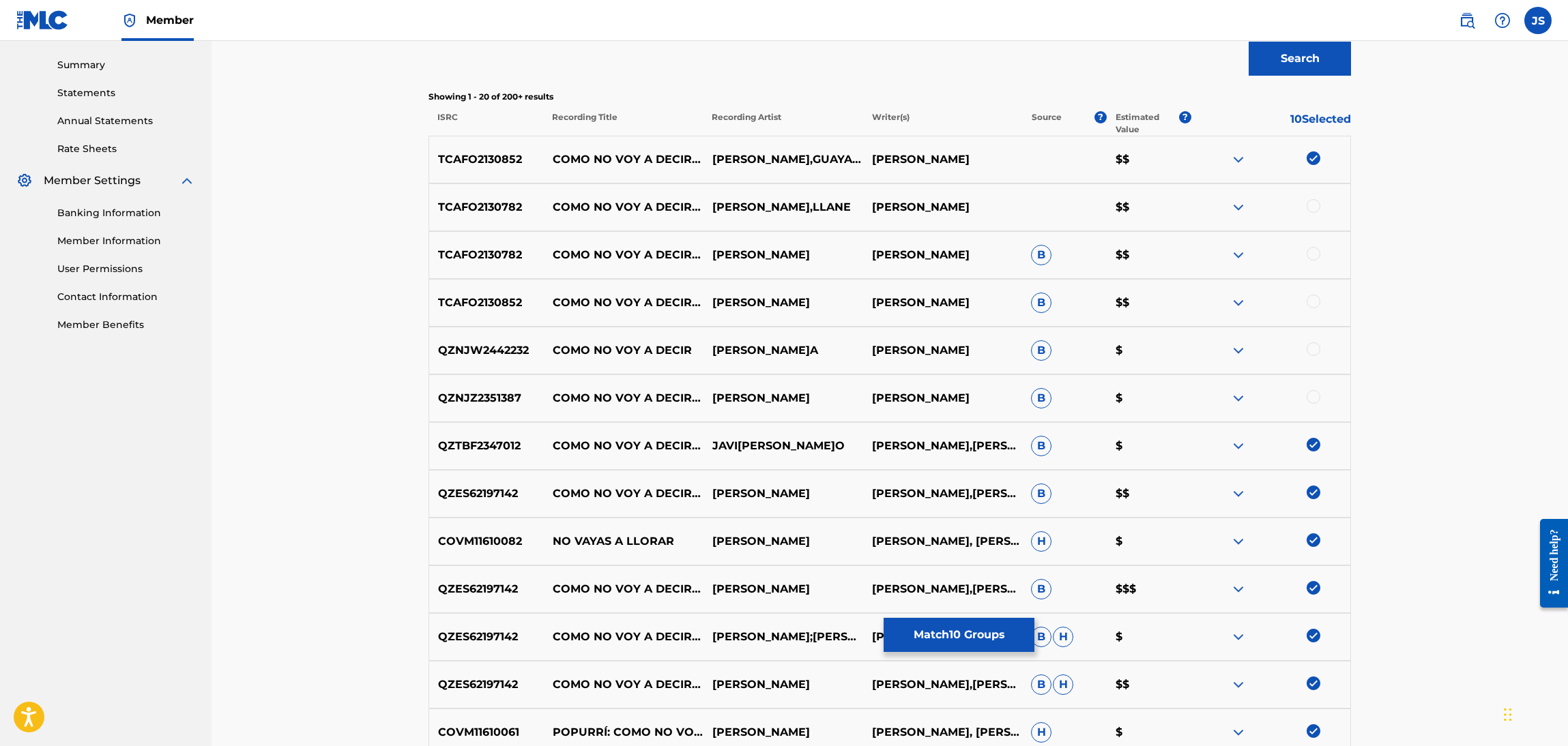
click at [1313, 395] on div at bounding box center [1313, 397] width 14 height 14
click at [1316, 349] on div at bounding box center [1313, 349] width 14 height 14
click at [1312, 302] on div at bounding box center [1313, 301] width 14 height 14
click at [1312, 258] on div at bounding box center [1313, 254] width 14 height 14
click at [1315, 204] on div at bounding box center [1313, 206] width 14 height 14
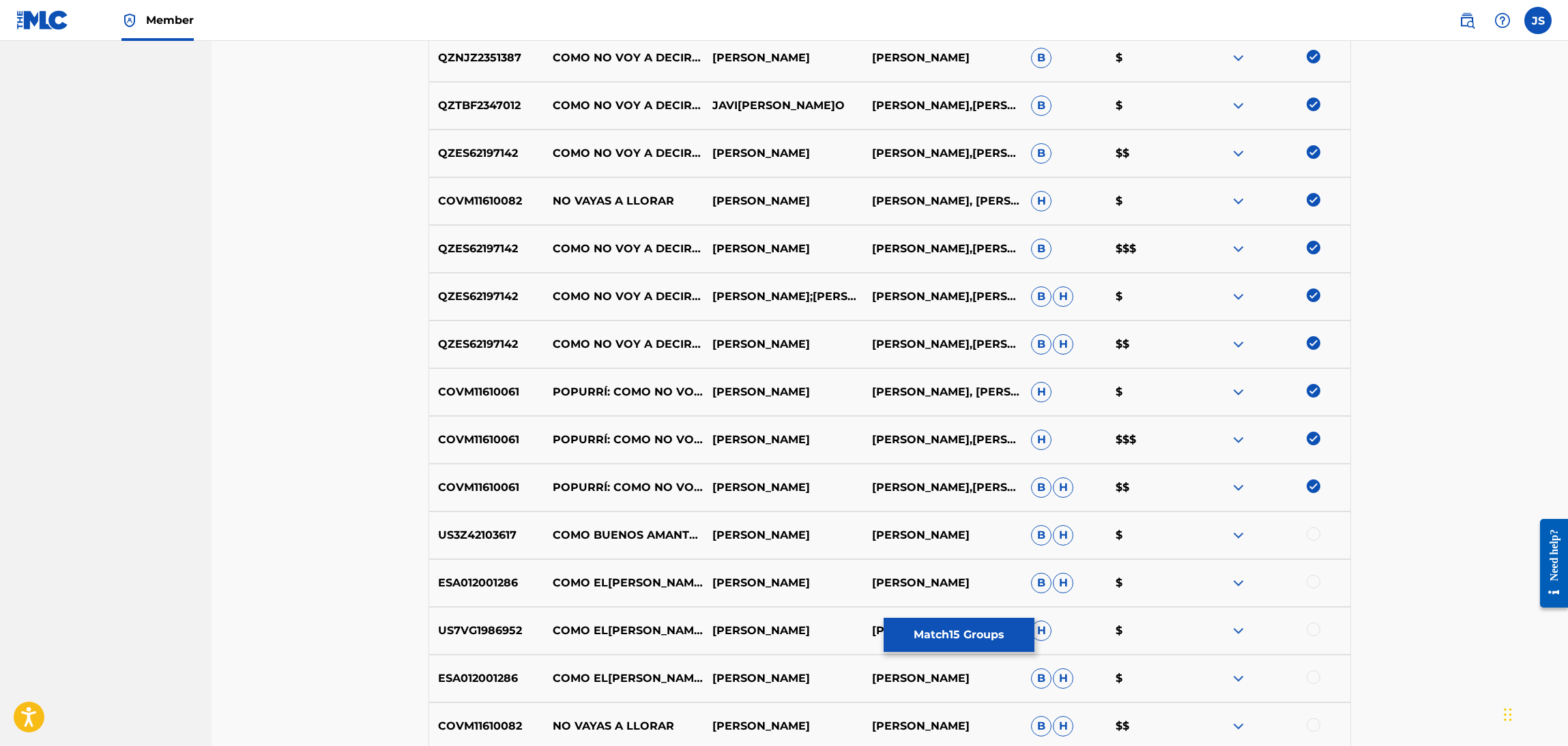
scroll to position [943, 0]
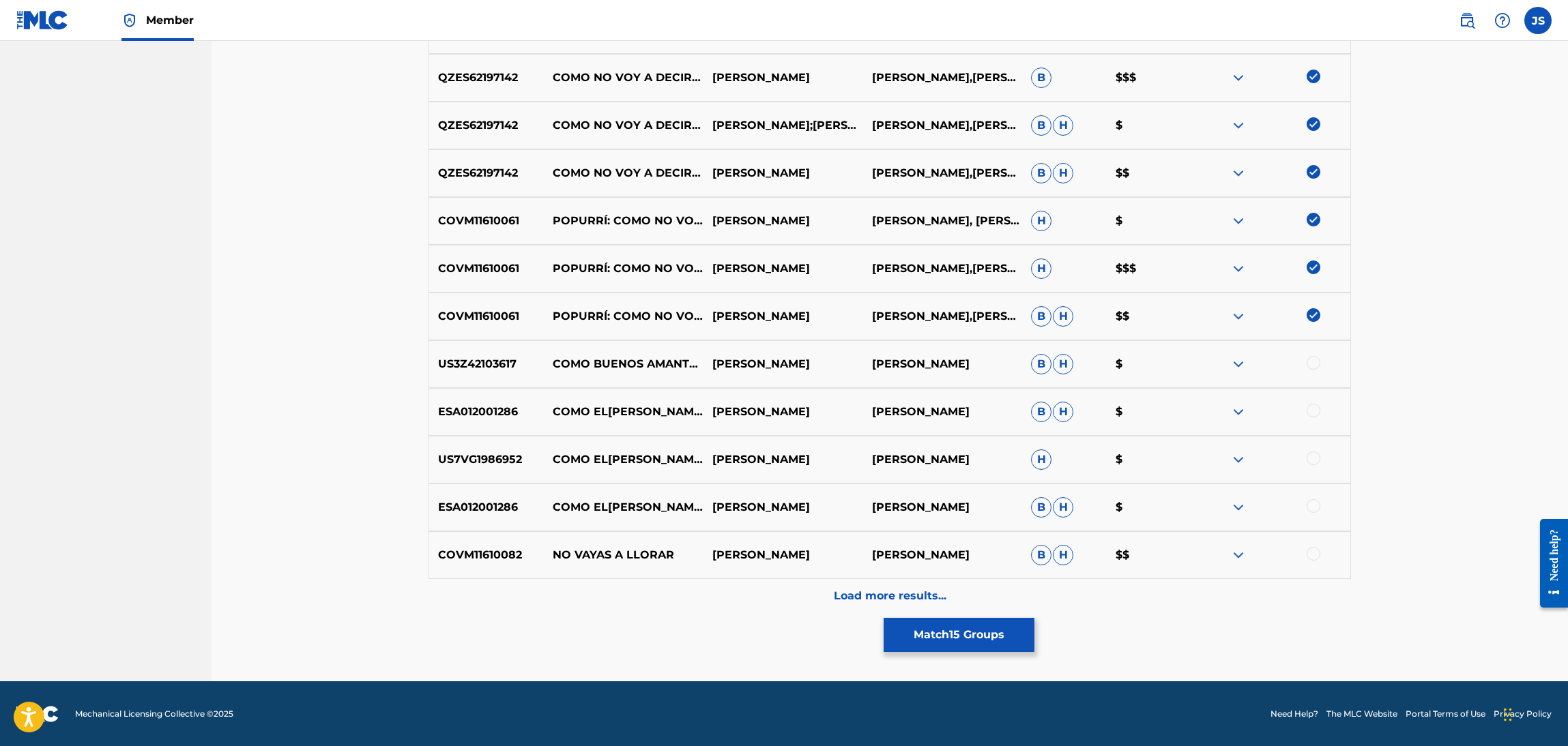
click at [963, 634] on button "Match 15 Groups" at bounding box center [958, 635] width 151 height 34
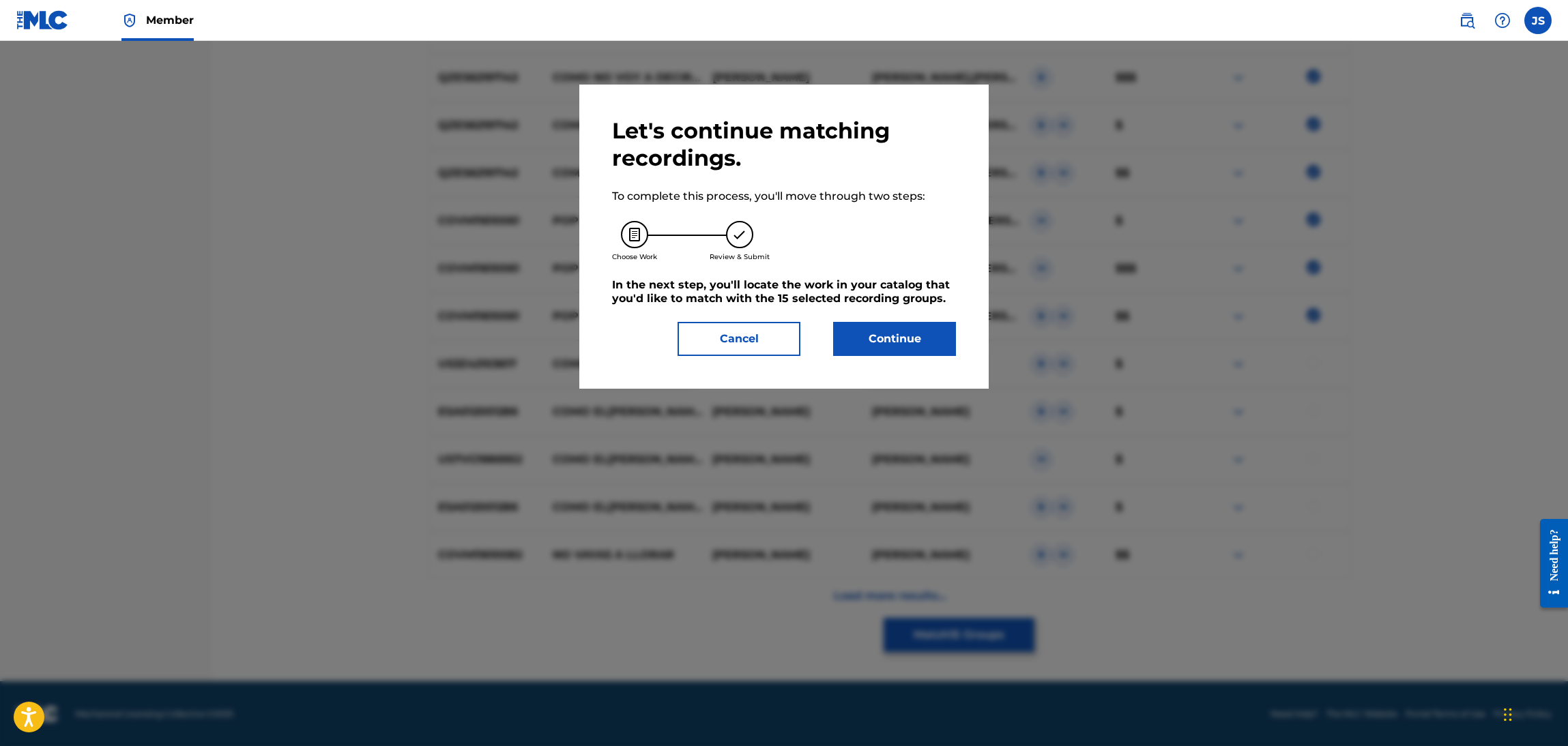
click at [885, 339] on button "Continue" at bounding box center [895, 339] width 123 height 34
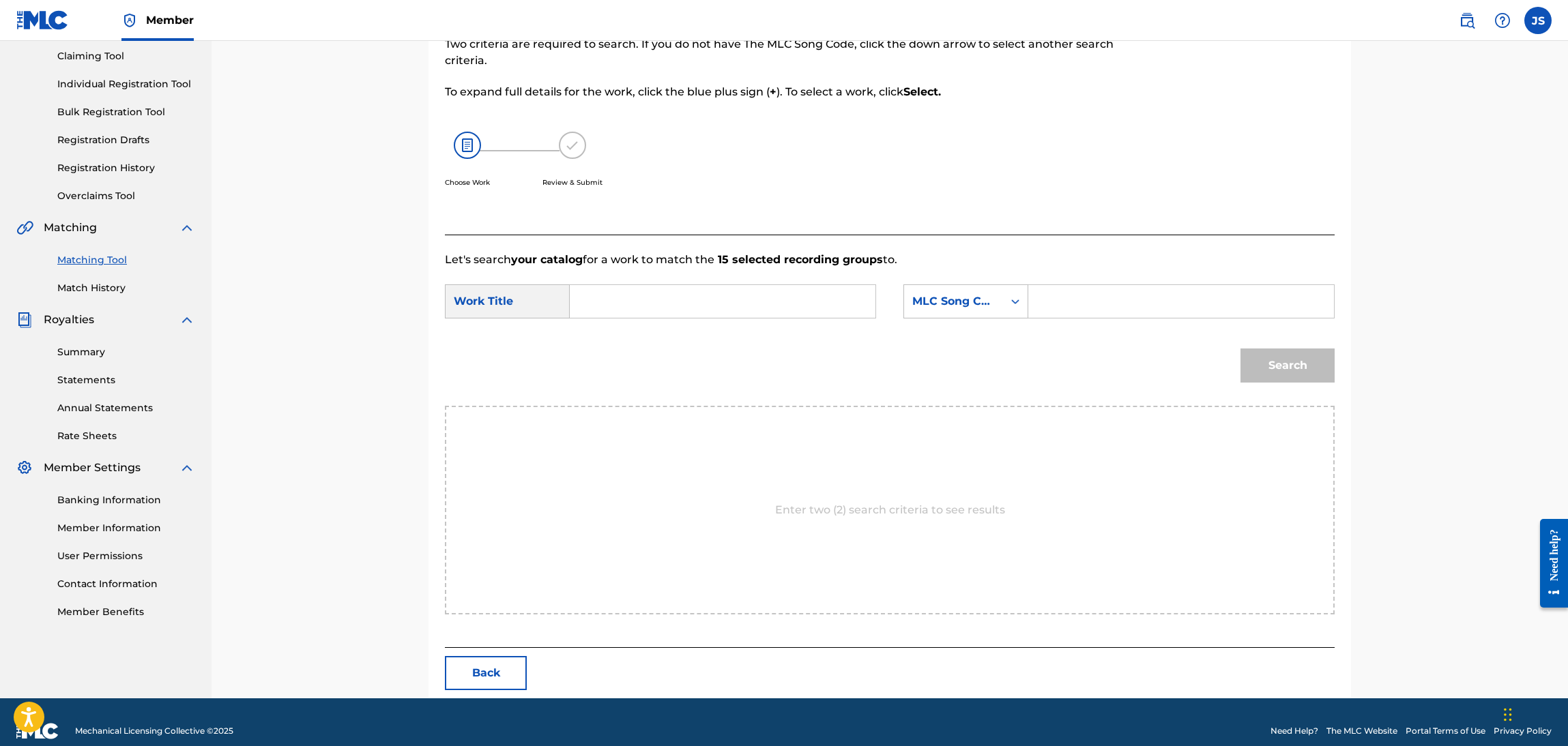
scroll to position [161, 0]
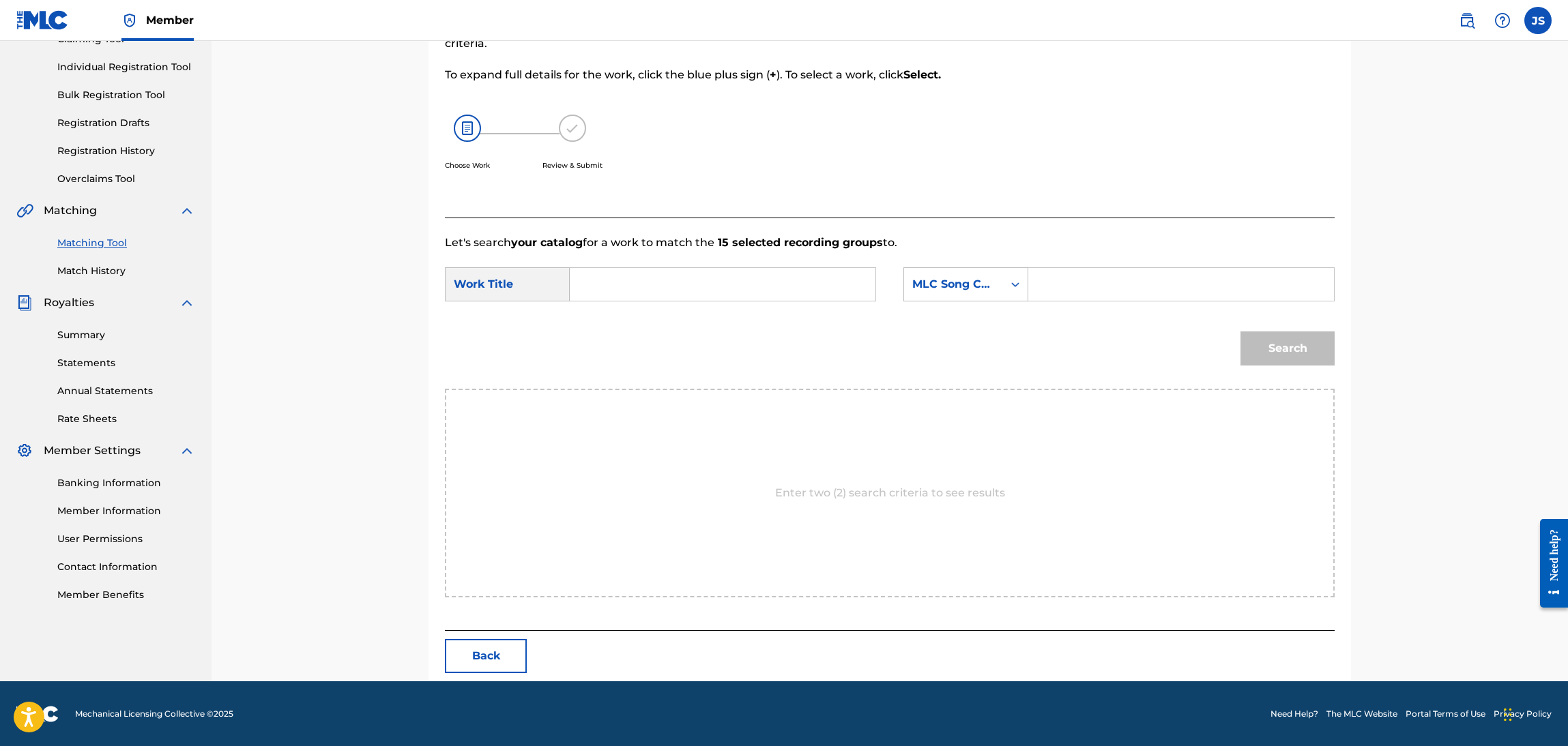
click at [710, 280] on input "Search Form" at bounding box center [722, 284] width 282 height 33
type input "COMO NO VOY A DECIRLO"
click at [948, 293] on div "MLC Song Code" at bounding box center [953, 284] width 99 height 26
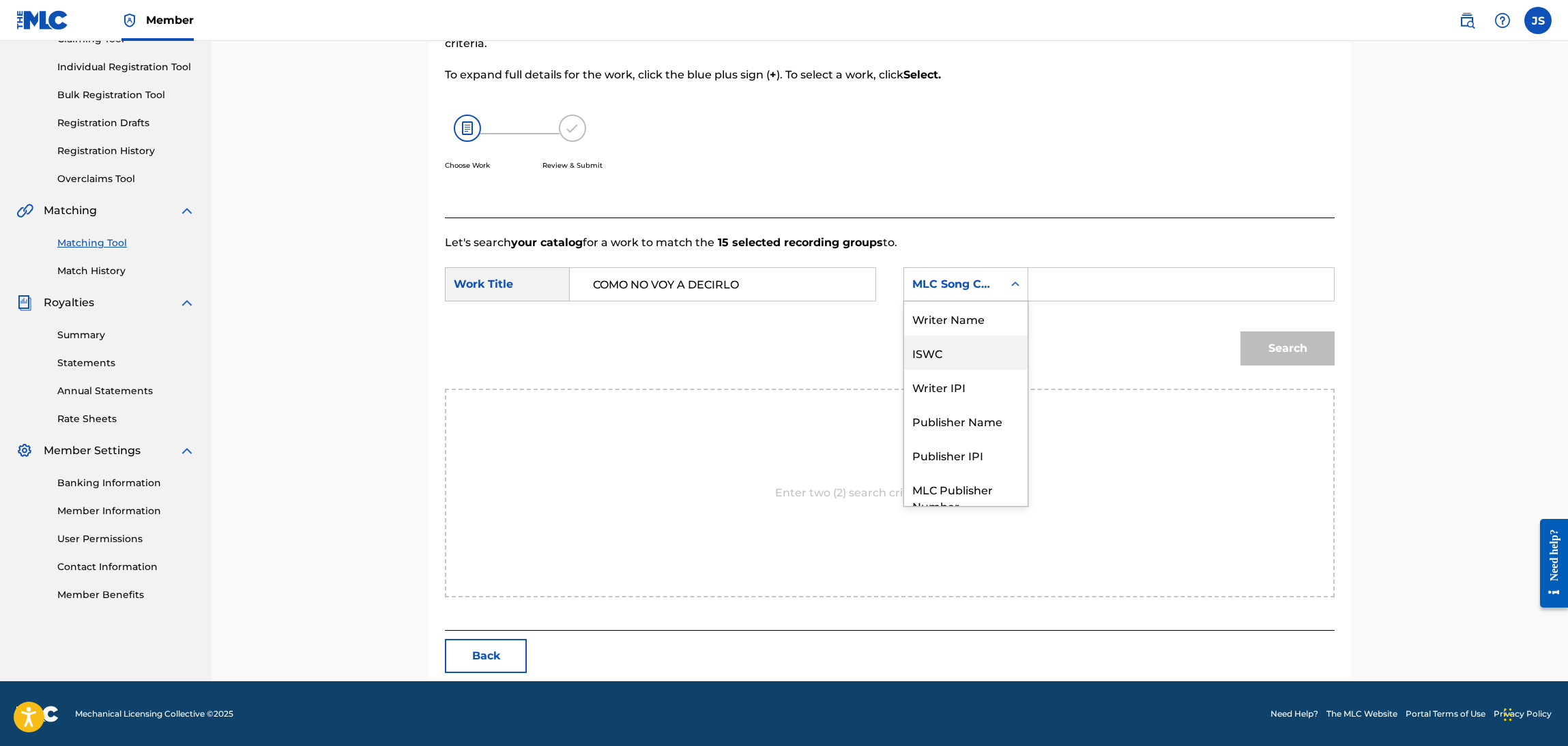
scroll to position [50, 0]
drag, startPoint x: 957, startPoint y: 368, endPoint x: 1005, endPoint y: 346, distance: 52.8
click at [957, 369] on div "Publisher Name" at bounding box center [966, 371] width 124 height 34
click at [1116, 309] on div "SearchWithCriteria825b7885-a86e-4140-8c30-329f23d42e56 Work Title COMO NO VOY A…" at bounding box center [889, 288] width 890 height 42
click at [1123, 288] on input "Search Form" at bounding box center [1181, 284] width 282 height 33
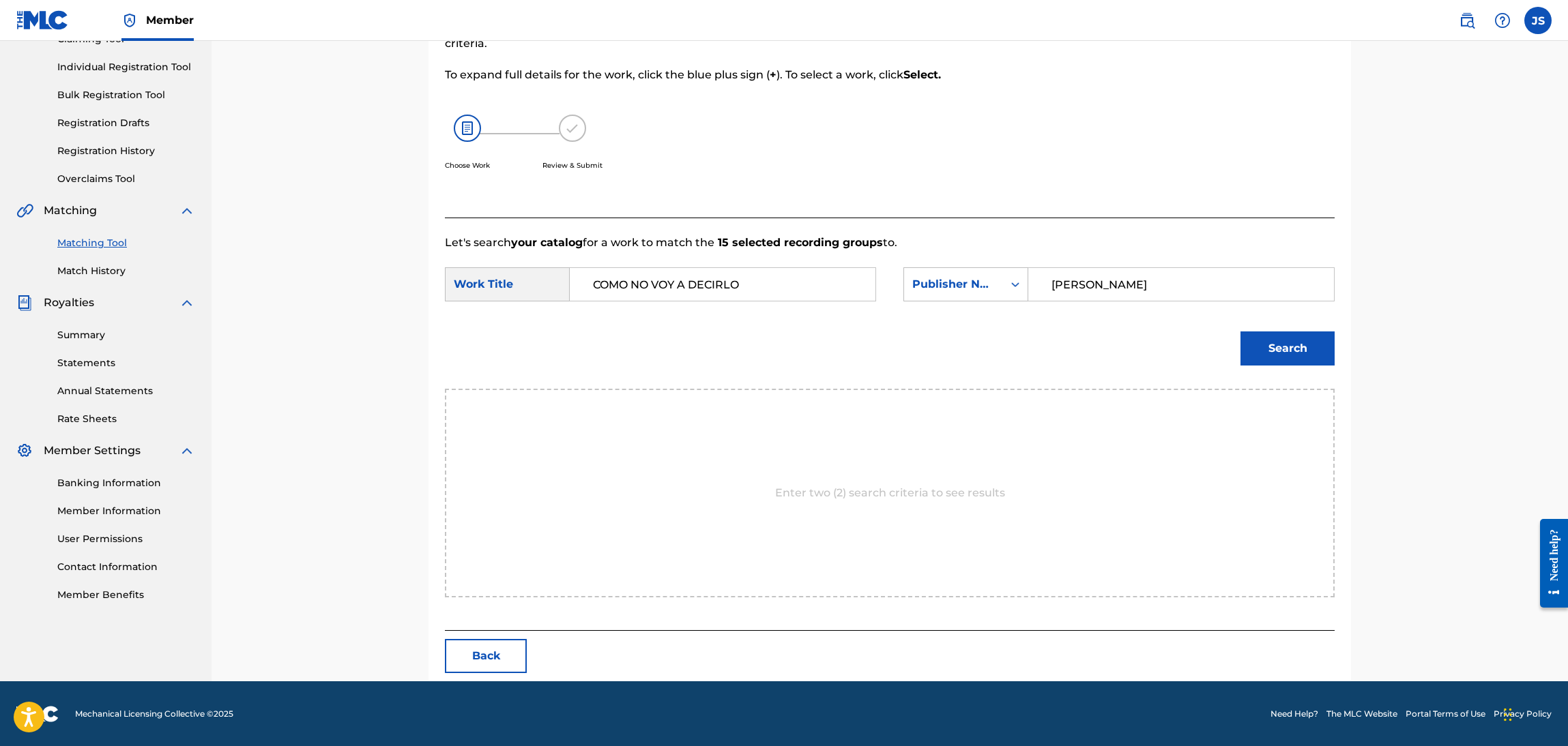
type input "J"
type input "MARMAZ"
click at [1241, 332] on button "Search" at bounding box center [1288, 349] width 94 height 34
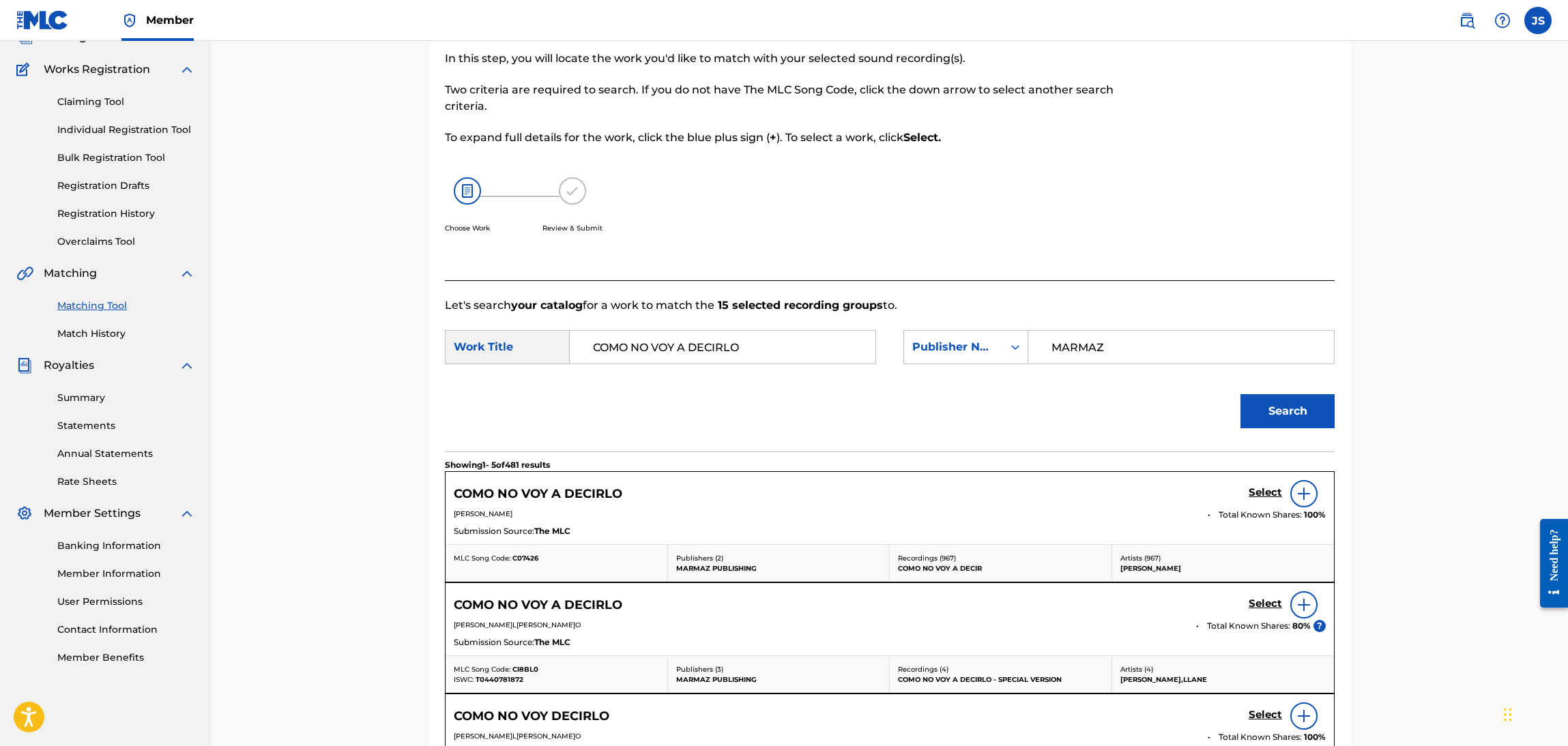
scroll to position [161, 0]
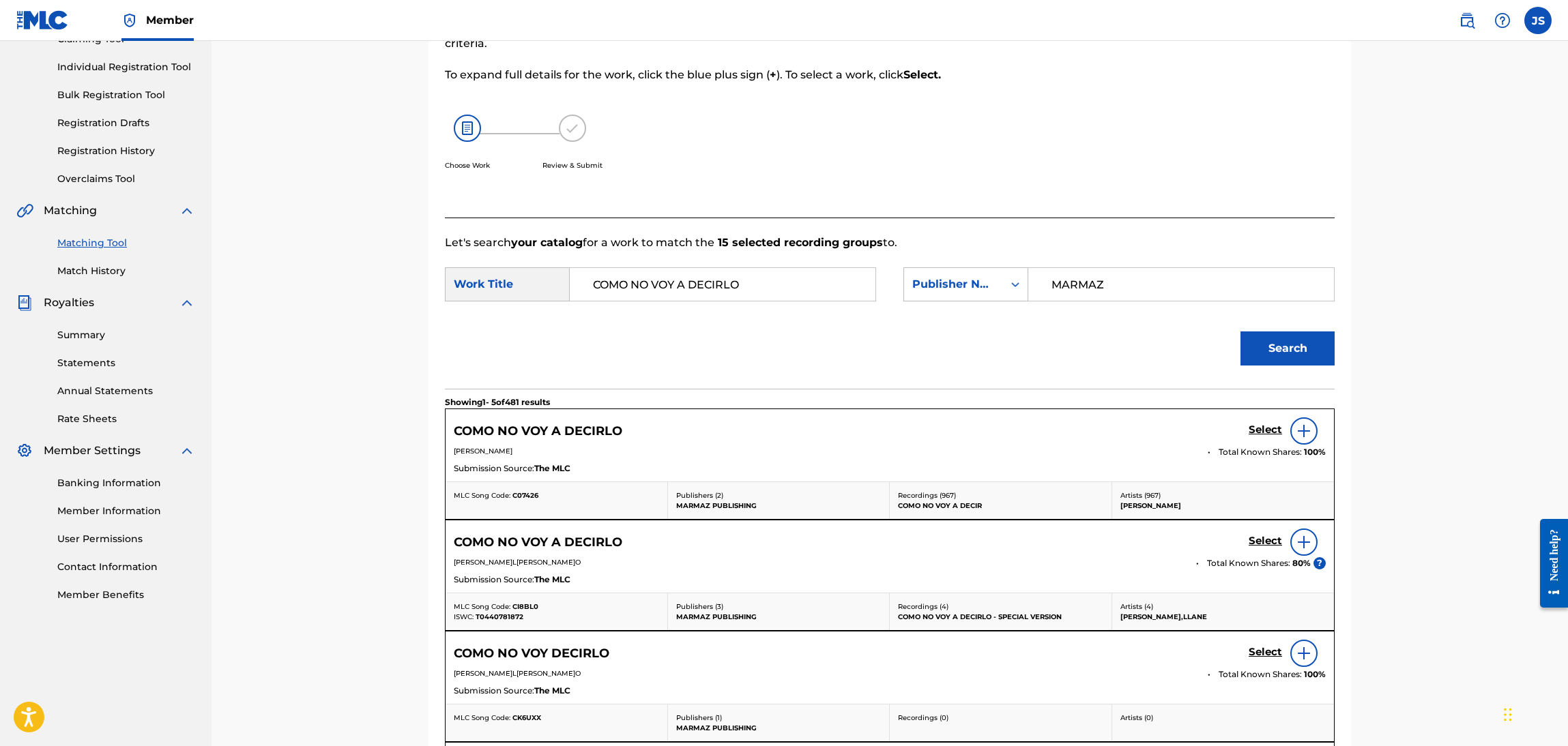
click at [522, 432] on h5 "COMO NO VOY A DECIRLO" at bounding box center [538, 432] width 169 height 16
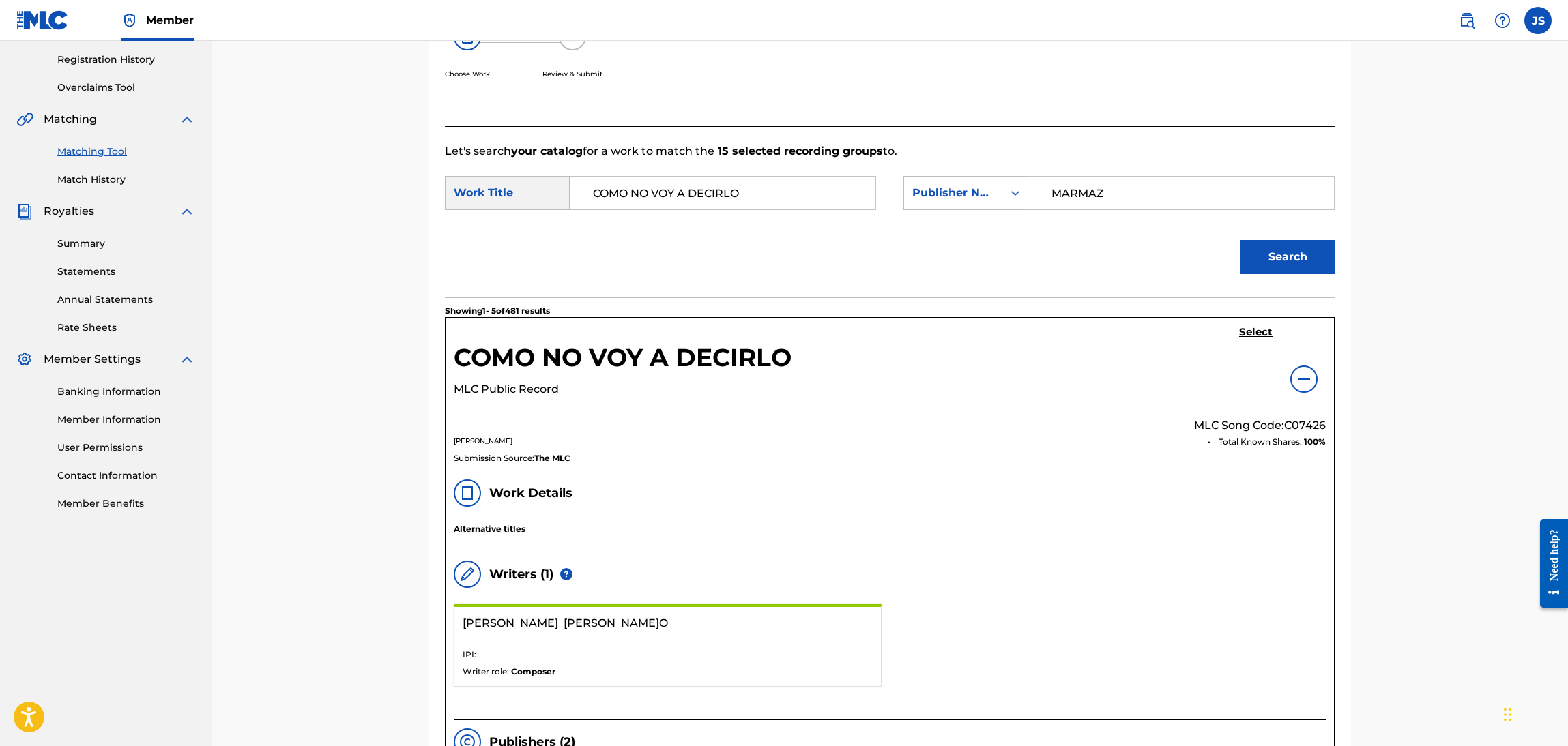
scroll to position [264, 0]
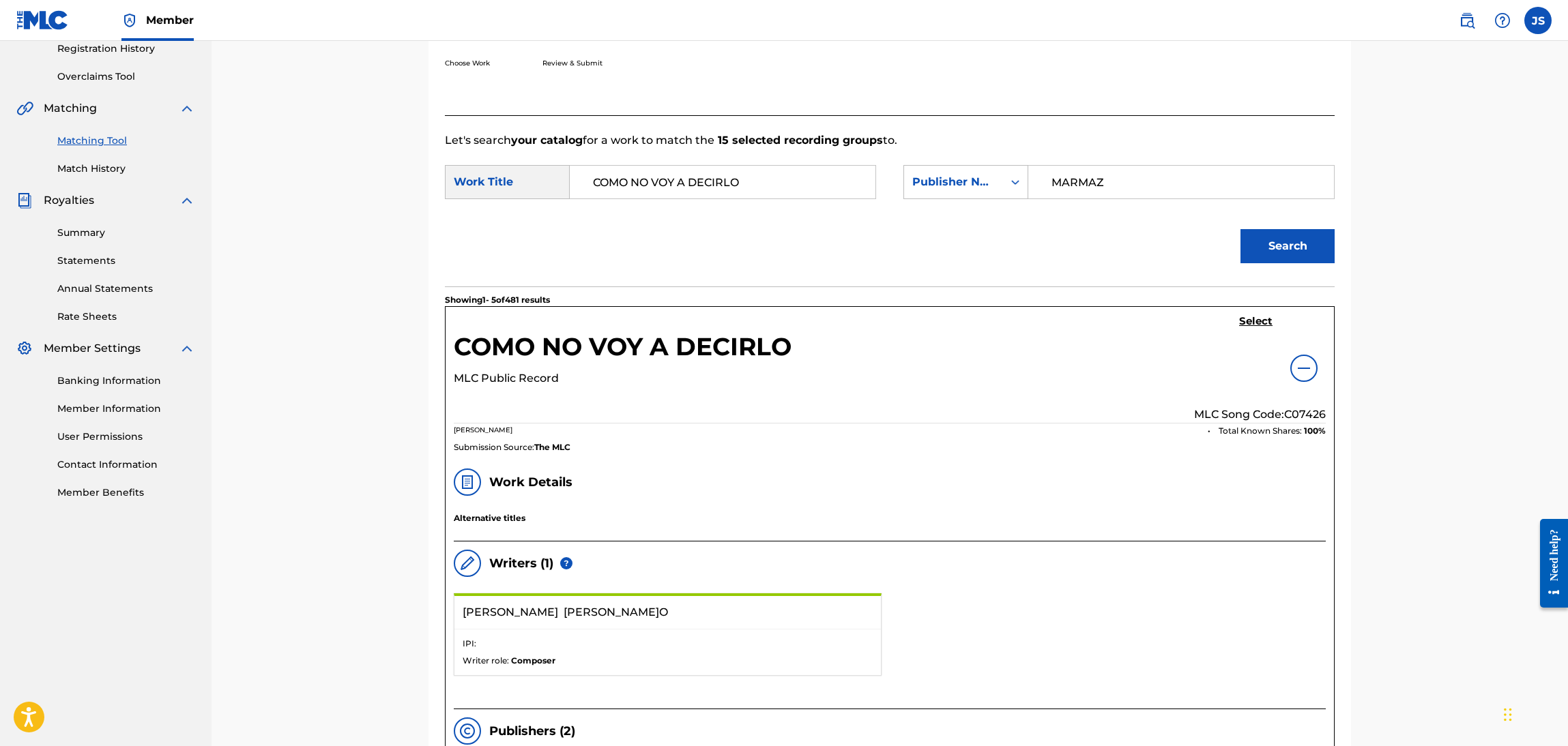
click at [1296, 382] on div "Select MLC Song Code: C07426" at bounding box center [1260, 369] width 132 height 108
click at [1299, 373] on img at bounding box center [1304, 368] width 16 height 16
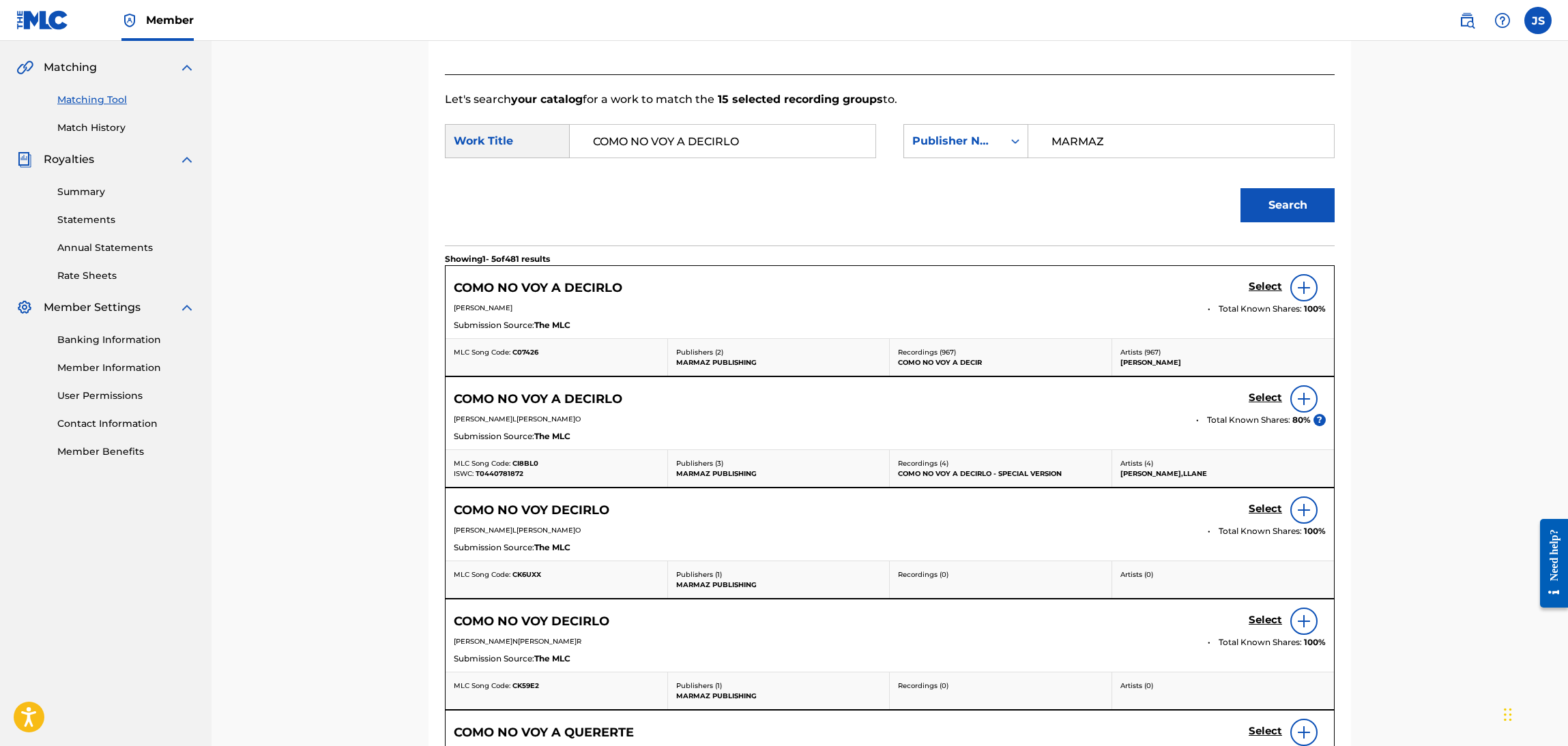
scroll to position [367, 0]
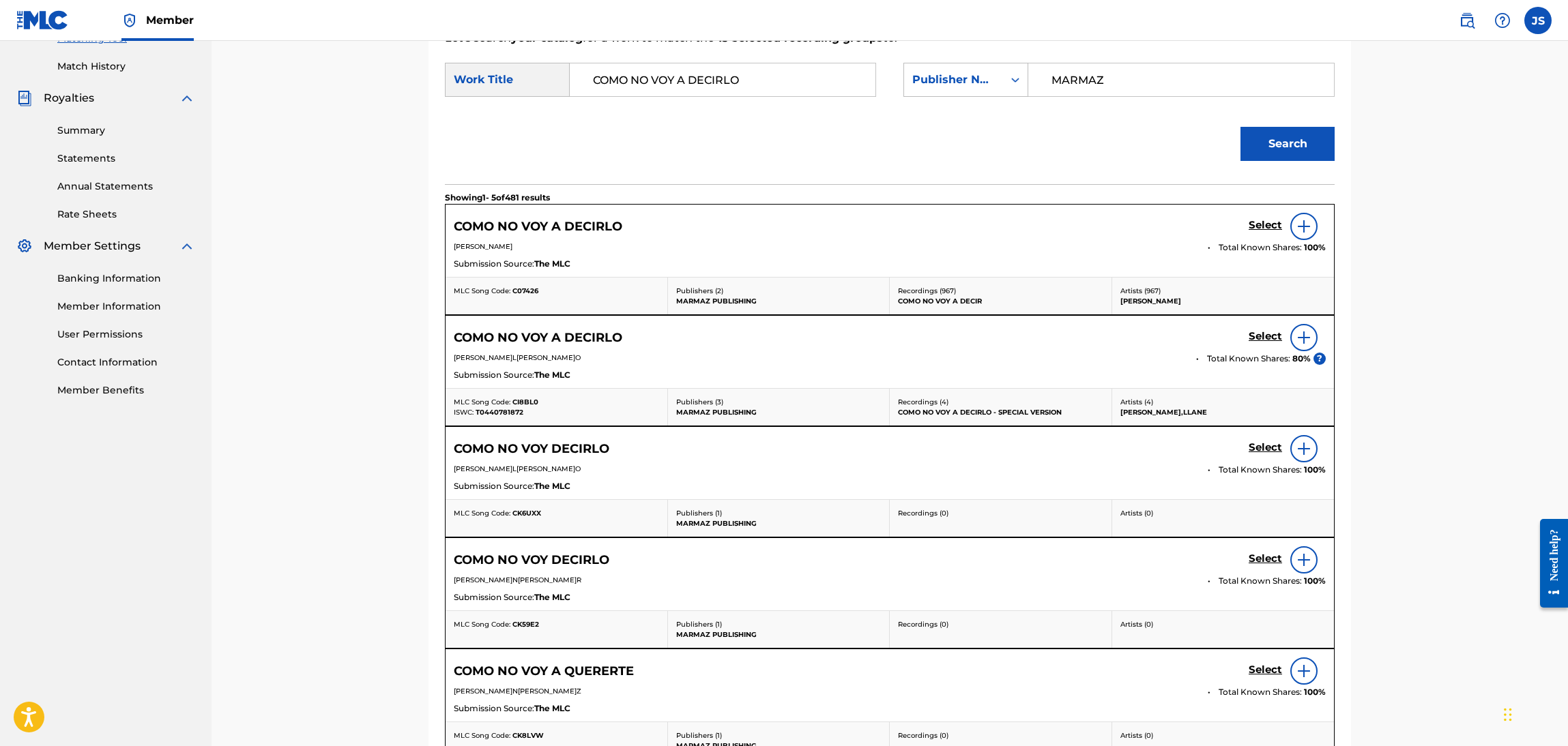
click at [570, 338] on h5 "COMO NO VOY A DECIRLO" at bounding box center [538, 338] width 169 height 16
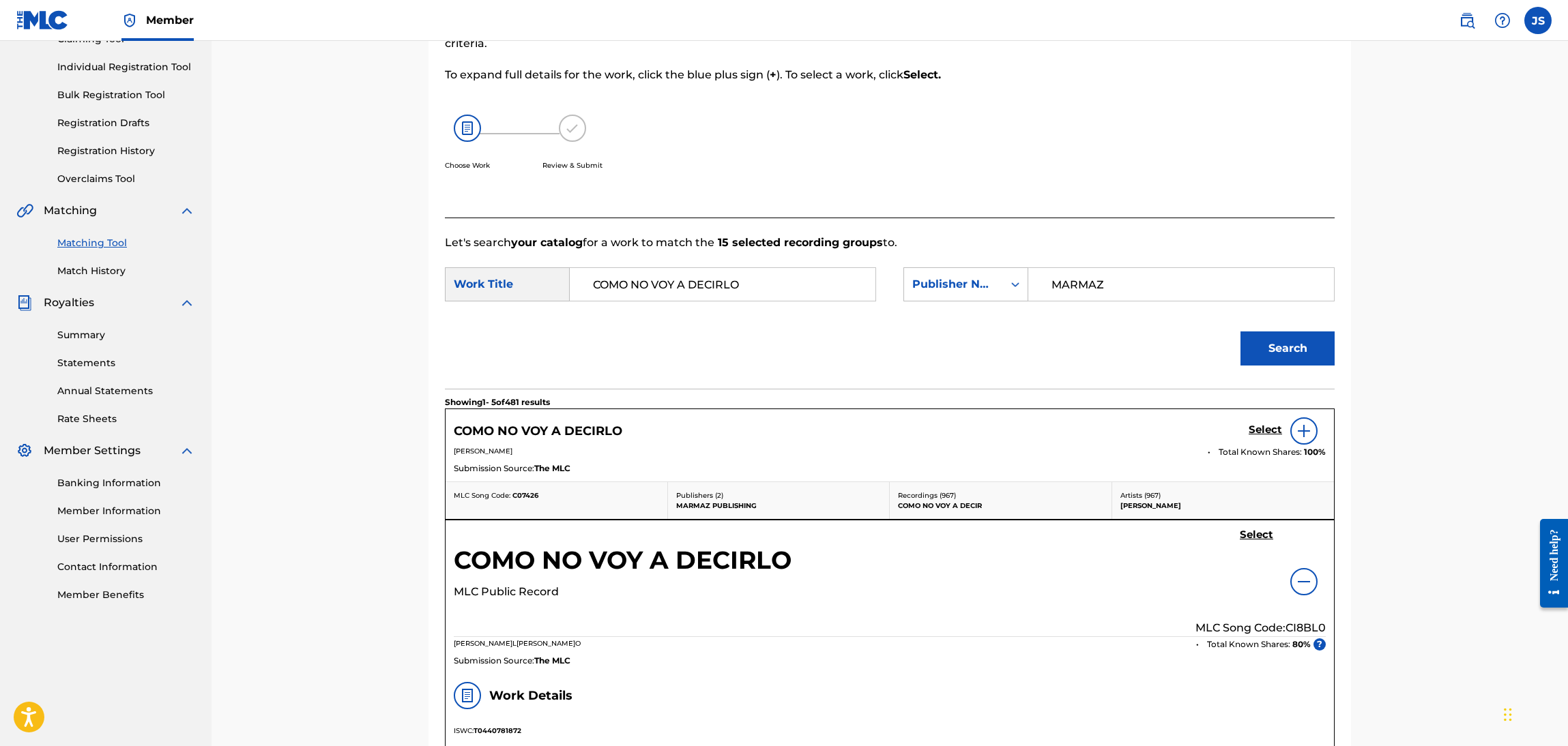
scroll to position [0, 0]
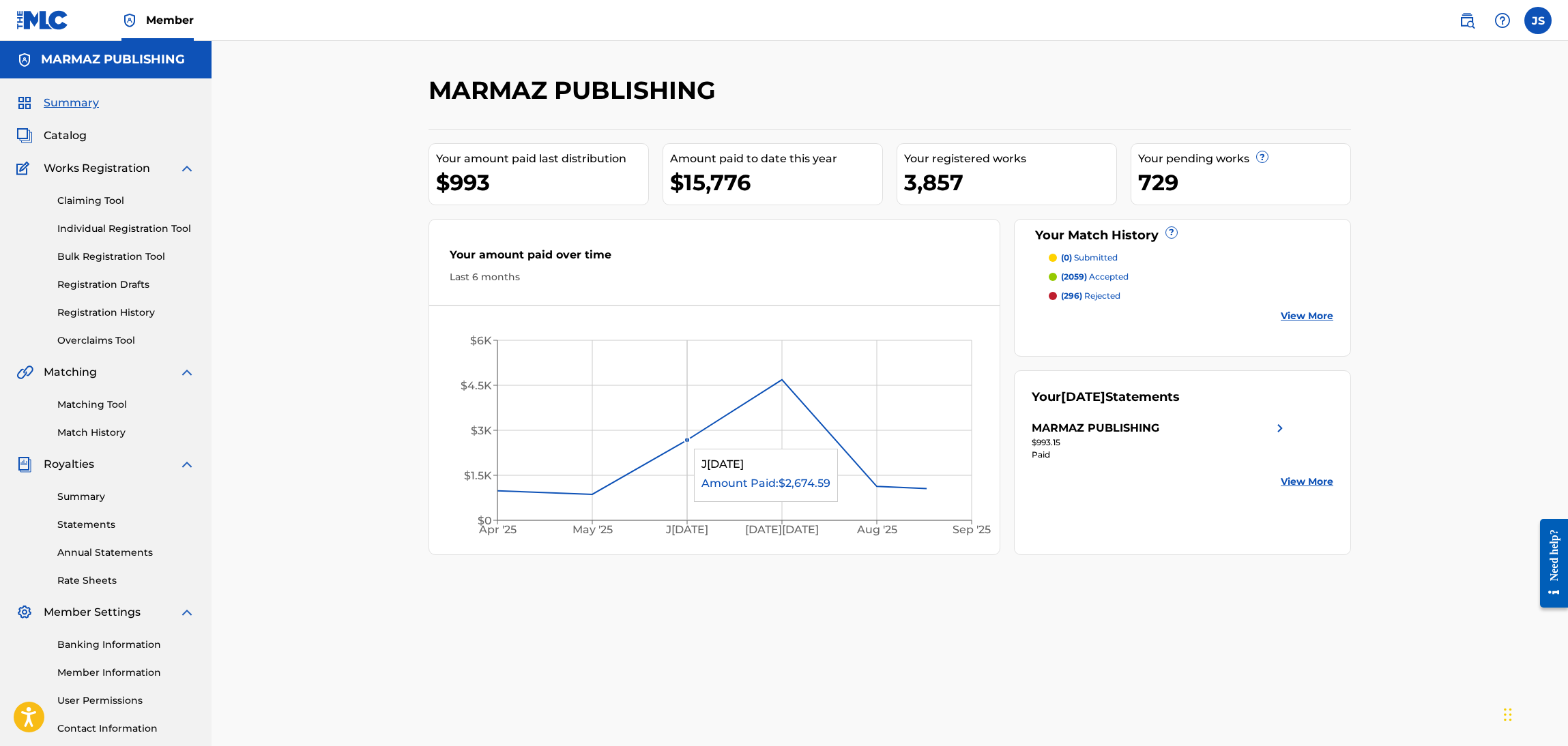
drag, startPoint x: 795, startPoint y: 504, endPoint x: 795, endPoint y: 485, distance: 19.0
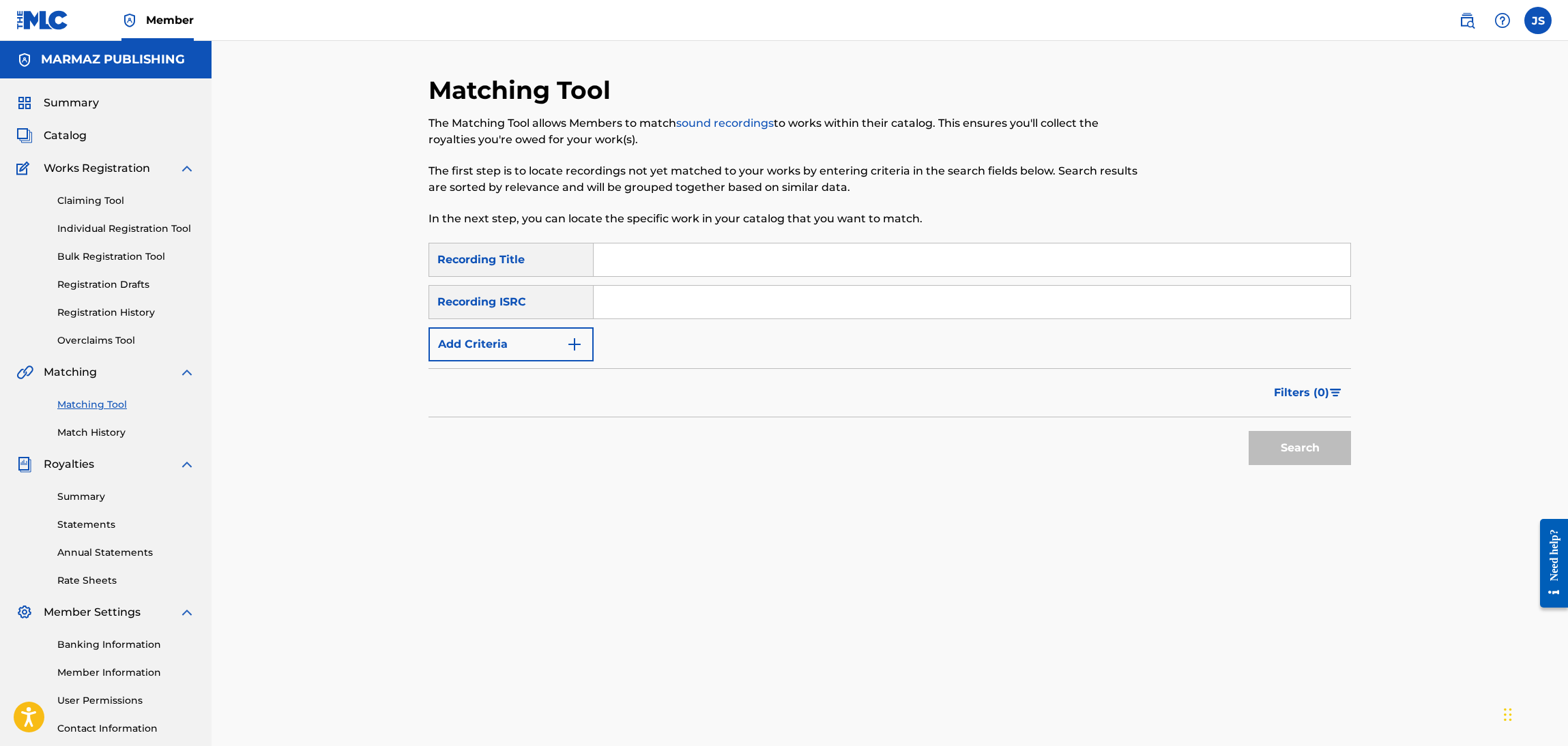
click at [678, 259] on input "Search Form" at bounding box center [972, 260] width 757 height 33
type input "COMO NO VOYA DECIRLO"
click at [1249, 431] on button "Search" at bounding box center [1299, 448] width 102 height 34
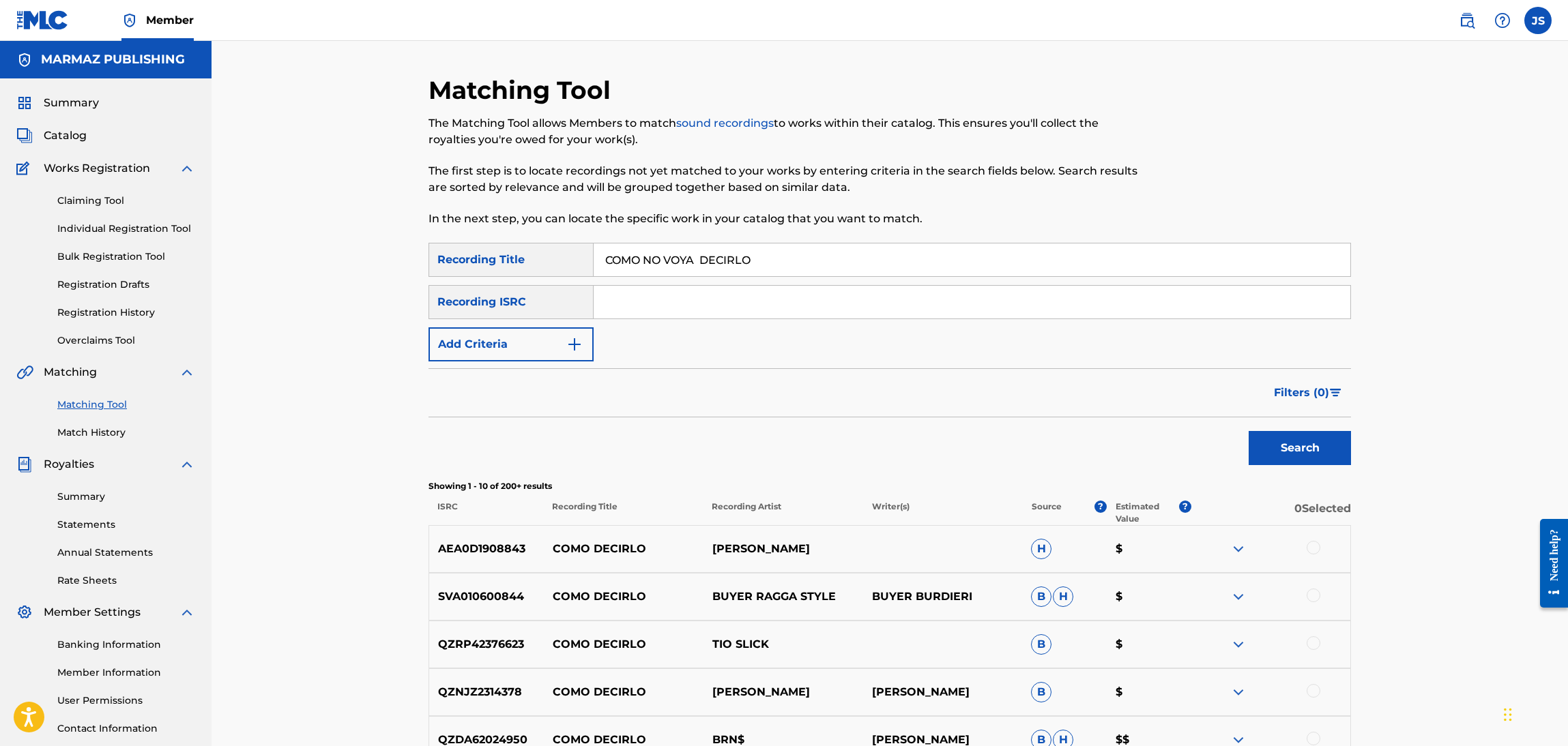
click at [122, 230] on link "Individual Registration Tool" at bounding box center [126, 229] width 138 height 14
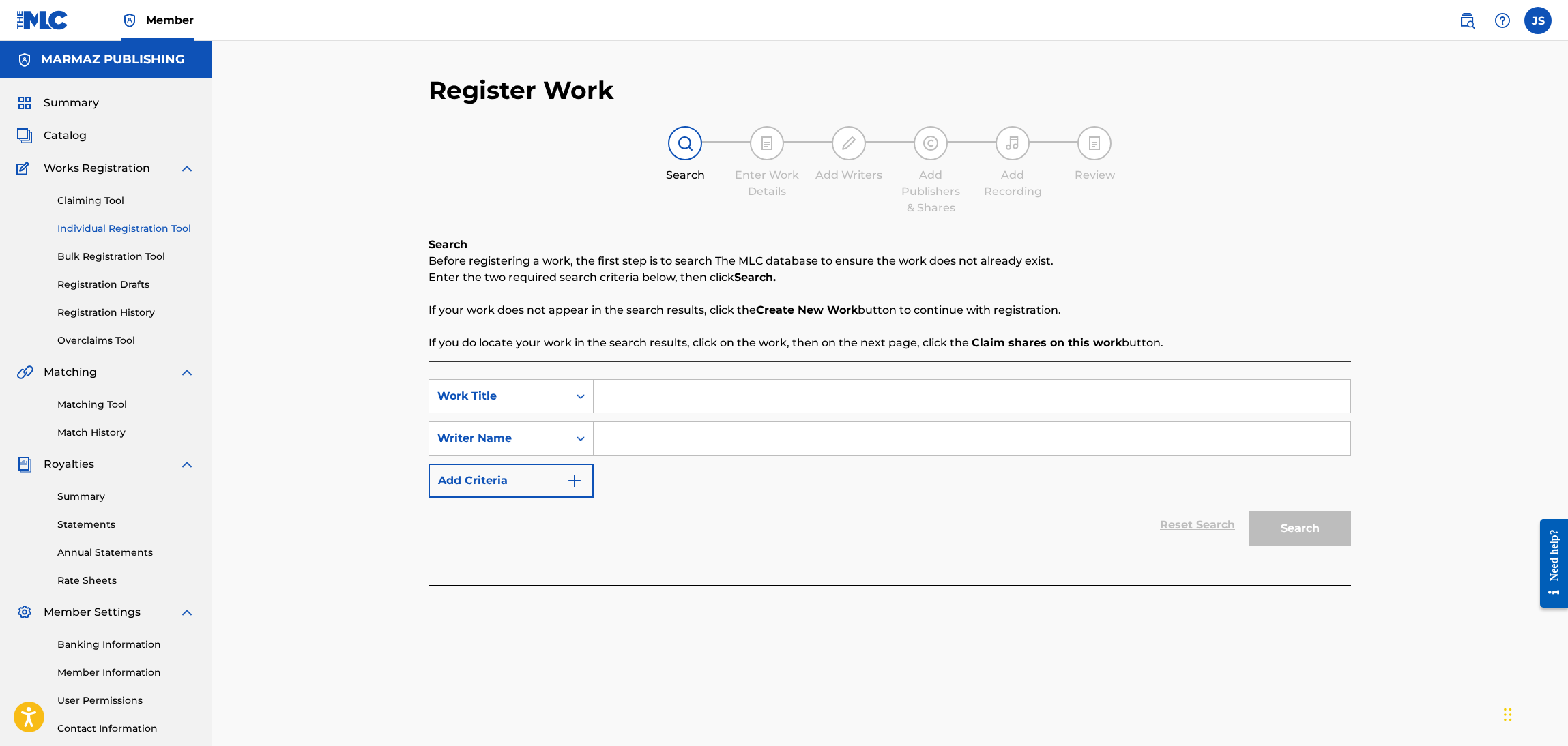
click at [106, 190] on div "Claiming Tool Individual Registration Tool Bulk Registration Tool Registration …" at bounding box center [106, 262] width 179 height 171
click at [111, 201] on link "Claiming Tool" at bounding box center [126, 201] width 138 height 14
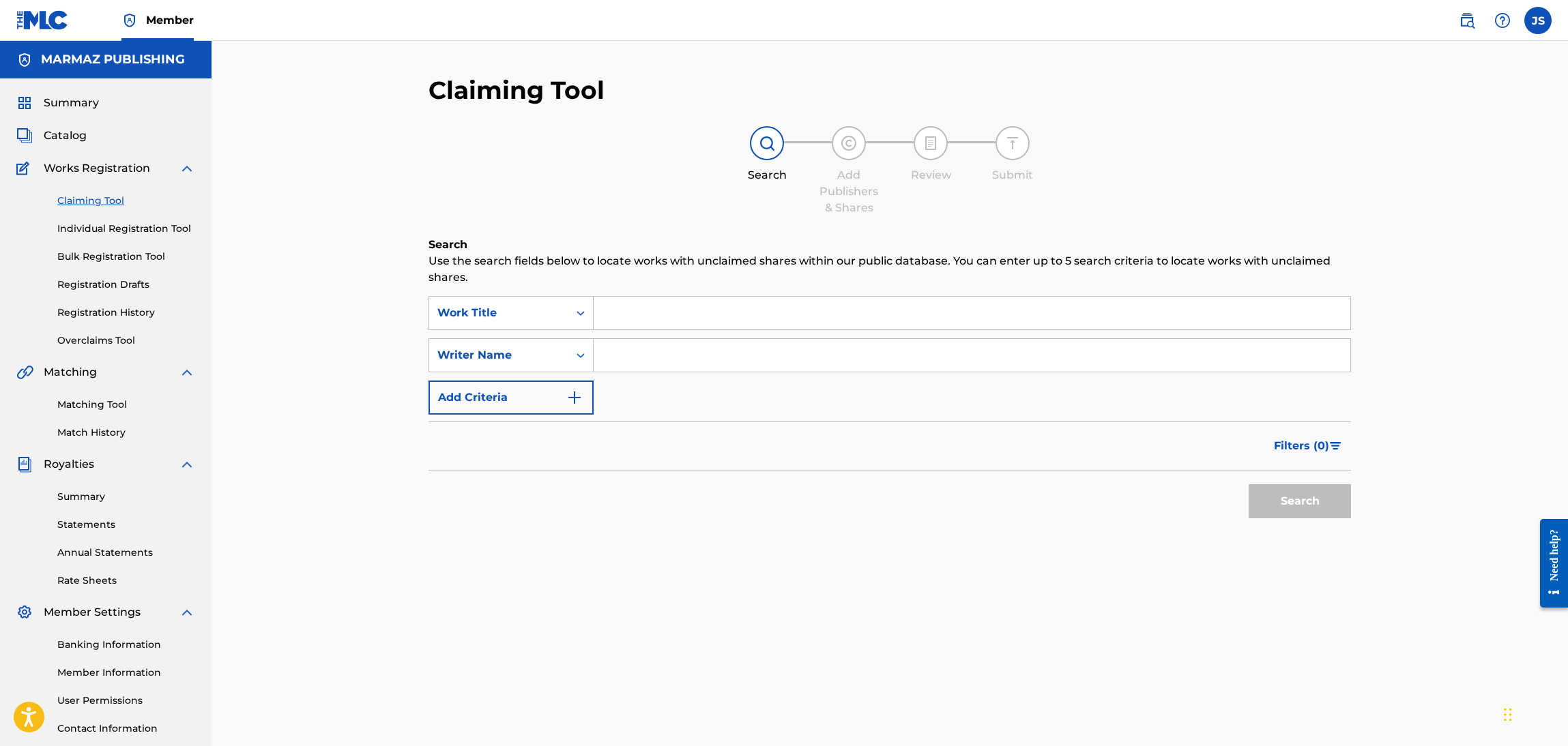
click at [673, 319] on input "Search Form" at bounding box center [972, 313] width 757 height 33
paste input "C07426"
drag, startPoint x: 678, startPoint y: 317, endPoint x: 481, endPoint y: 324, distance: 197.1
click at [481, 324] on div "SearchWithCriteria2ab28bdb-b89d-42fd-aa90-d4da3e95e6e9 Work Title C07426" at bounding box center [890, 313] width 923 height 34
type input "COMO NO VOY A DECIRLO"
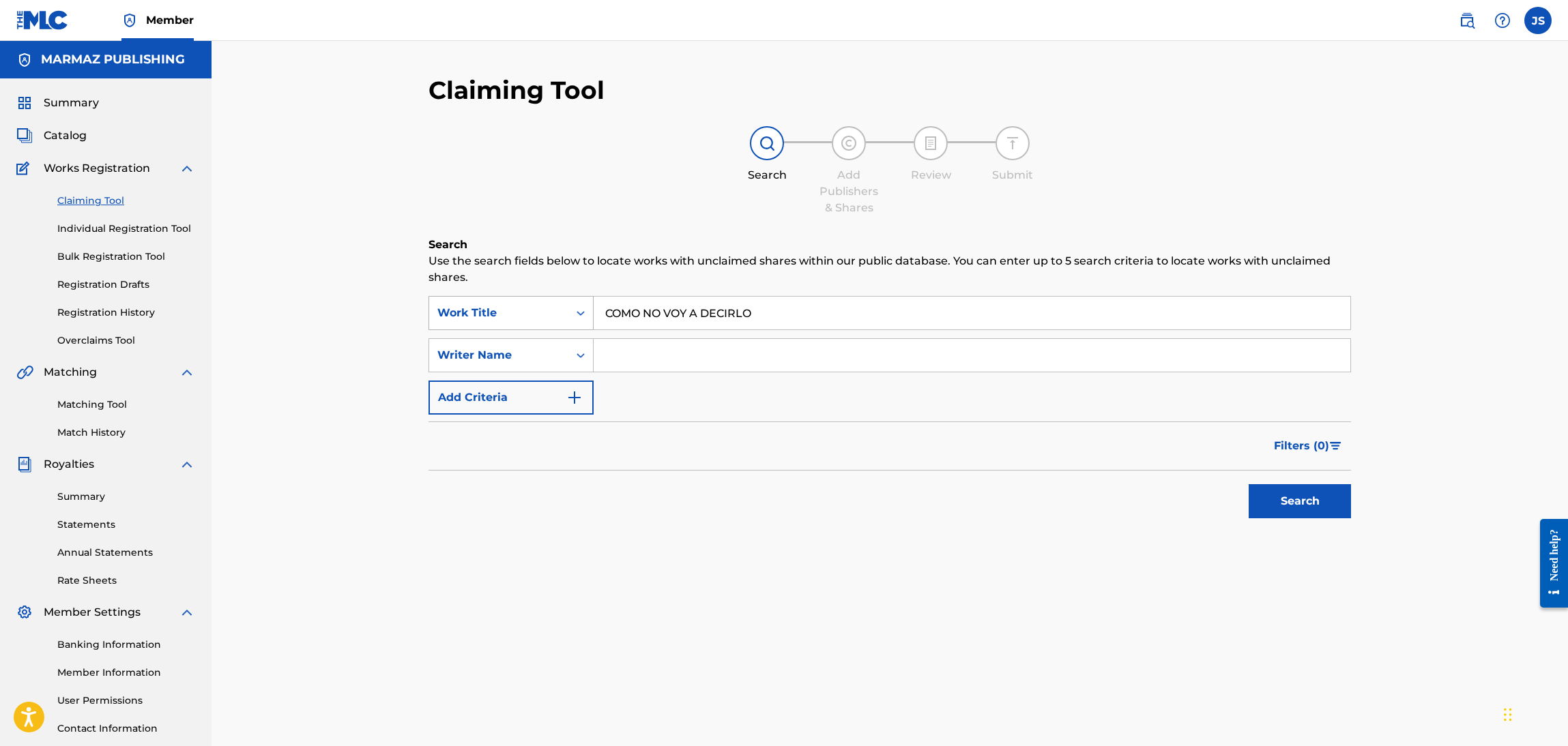
click at [1249, 484] on button "Search" at bounding box center [1299, 502] width 102 height 34
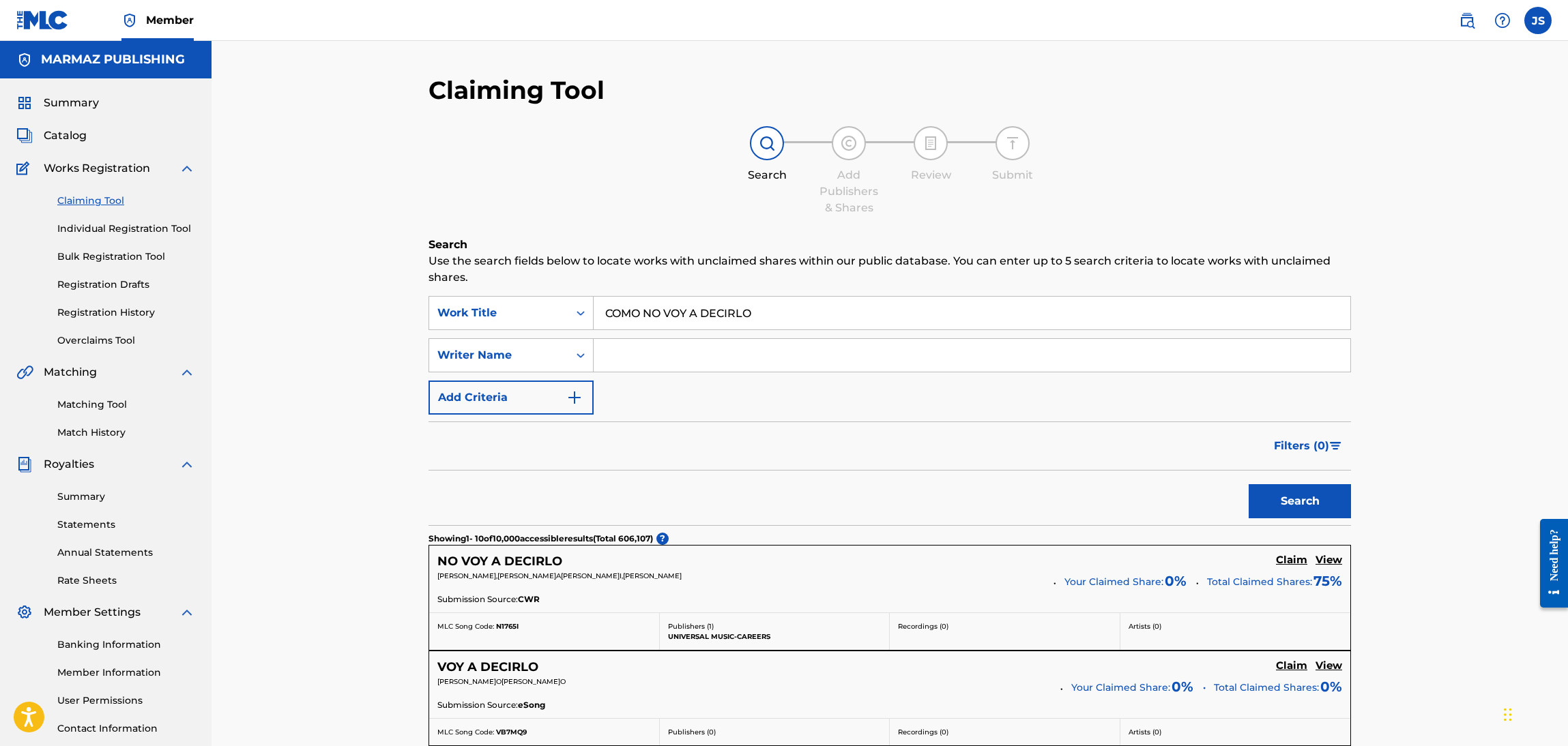
click at [634, 366] on input "Search Form" at bounding box center [972, 355] width 757 height 33
click at [522, 388] on button "Add Criteria" at bounding box center [511, 398] width 165 height 34
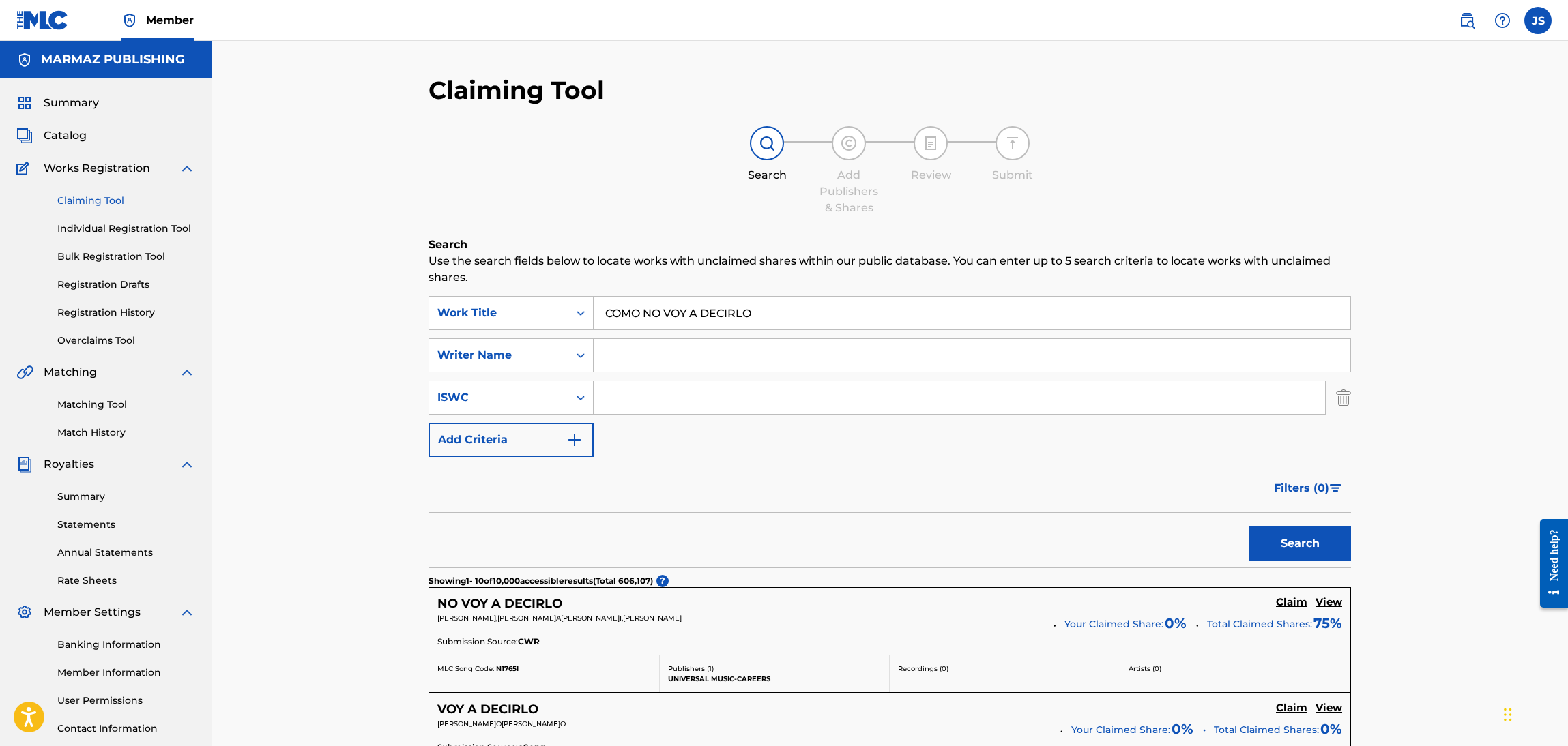
click at [624, 402] on input "Search Form" at bounding box center [959, 398] width 731 height 33
paste input "C07426"
type input "C07426"
click at [540, 382] on div "ISWC" at bounding box center [511, 398] width 165 height 34
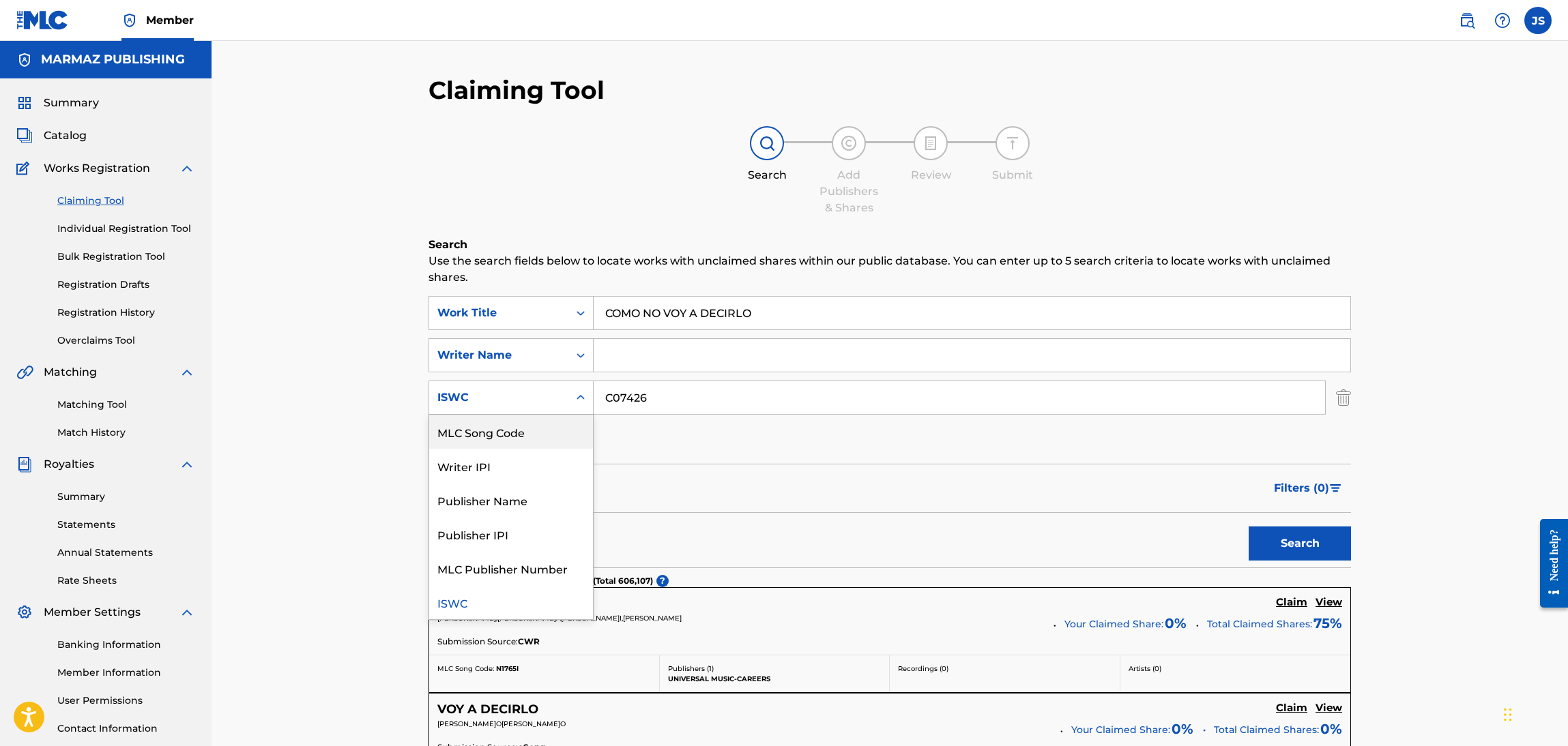
click at [537, 437] on div "MLC Song Code" at bounding box center [510, 432] width 164 height 34
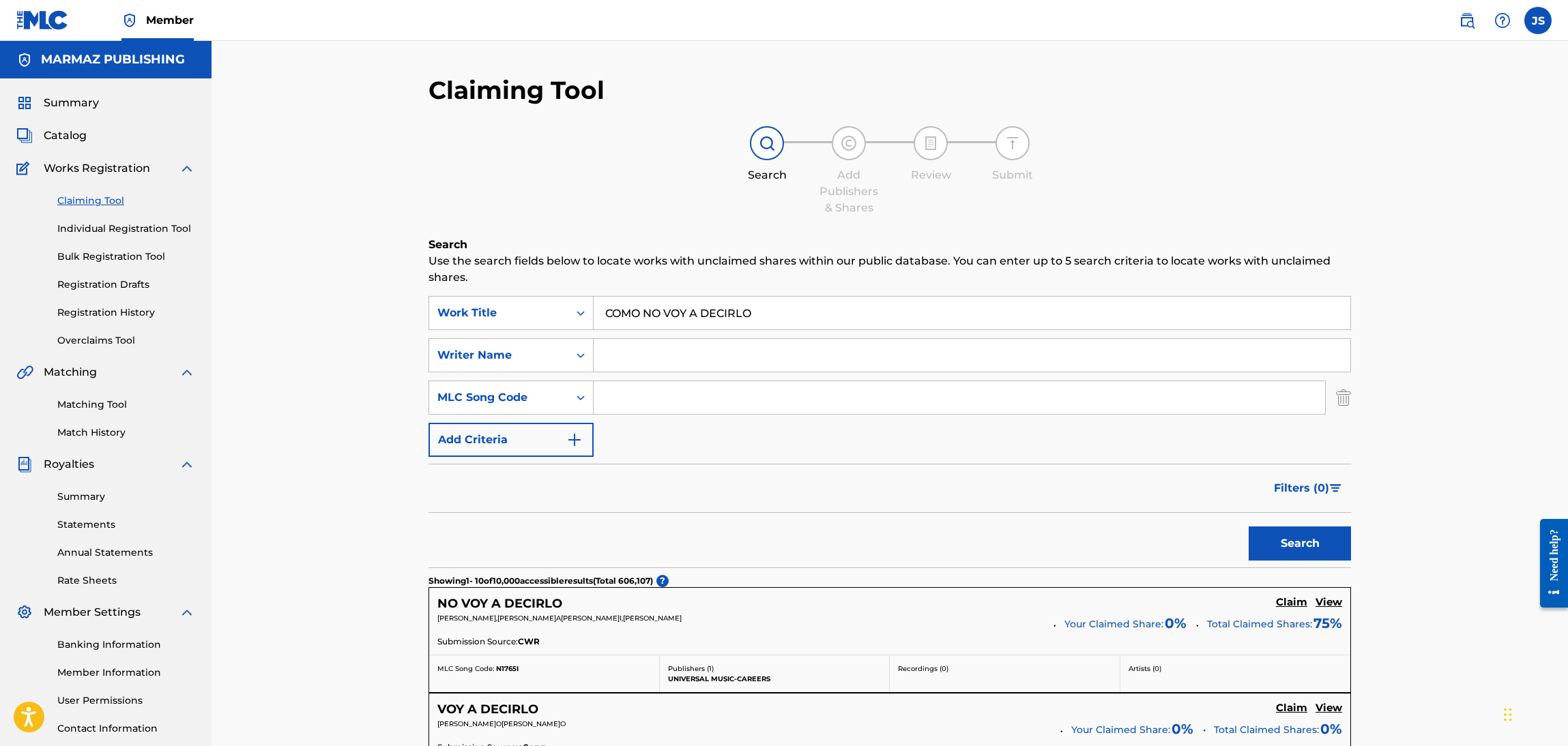
click at [695, 414] on input "Search Form" at bounding box center [959, 398] width 731 height 33
paste input "C07426"
type input "C07426"
click at [1063, 474] on div "Filters ( 0 )" at bounding box center [890, 488] width 923 height 49
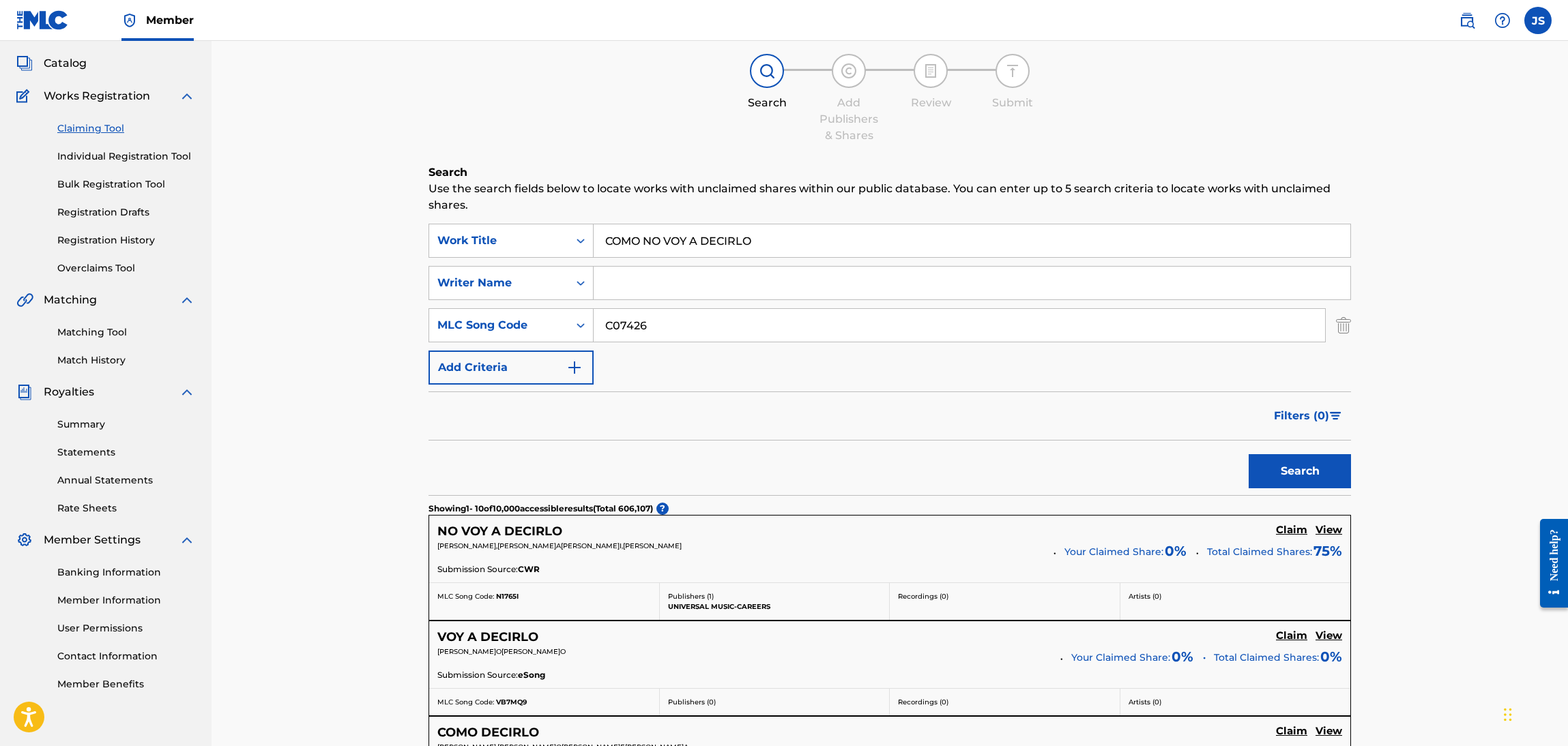
scroll to position [102, 0]
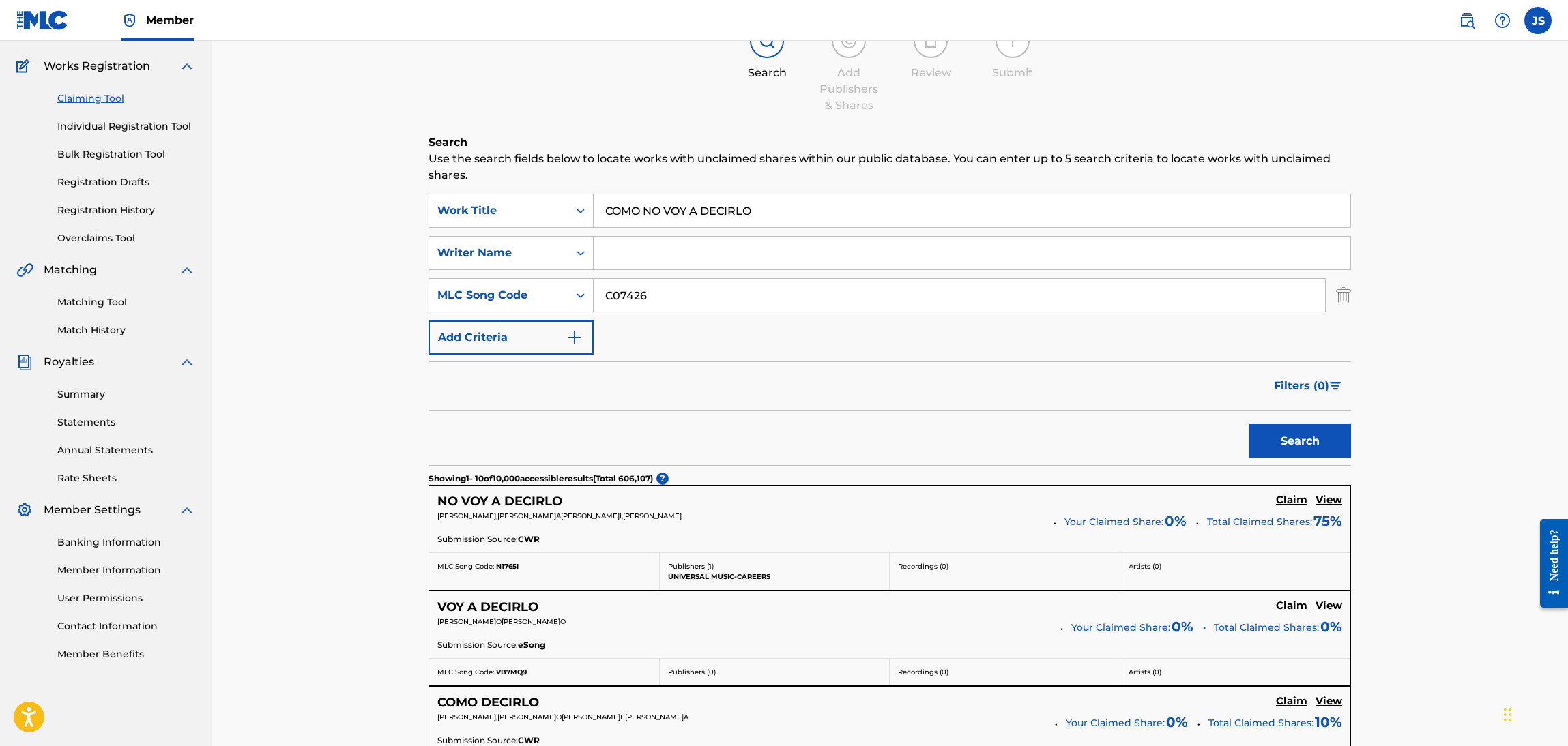
drag, startPoint x: 770, startPoint y: 197, endPoint x: 354, endPoint y: 206, distance: 416.1
drag, startPoint x: 1246, startPoint y: 438, endPoint x: 1293, endPoint y: 433, distance: 47.3
click at [1257, 437] on div "Search" at bounding box center [890, 438] width 923 height 54
click at [1296, 432] on button "Search" at bounding box center [1299, 442] width 102 height 34
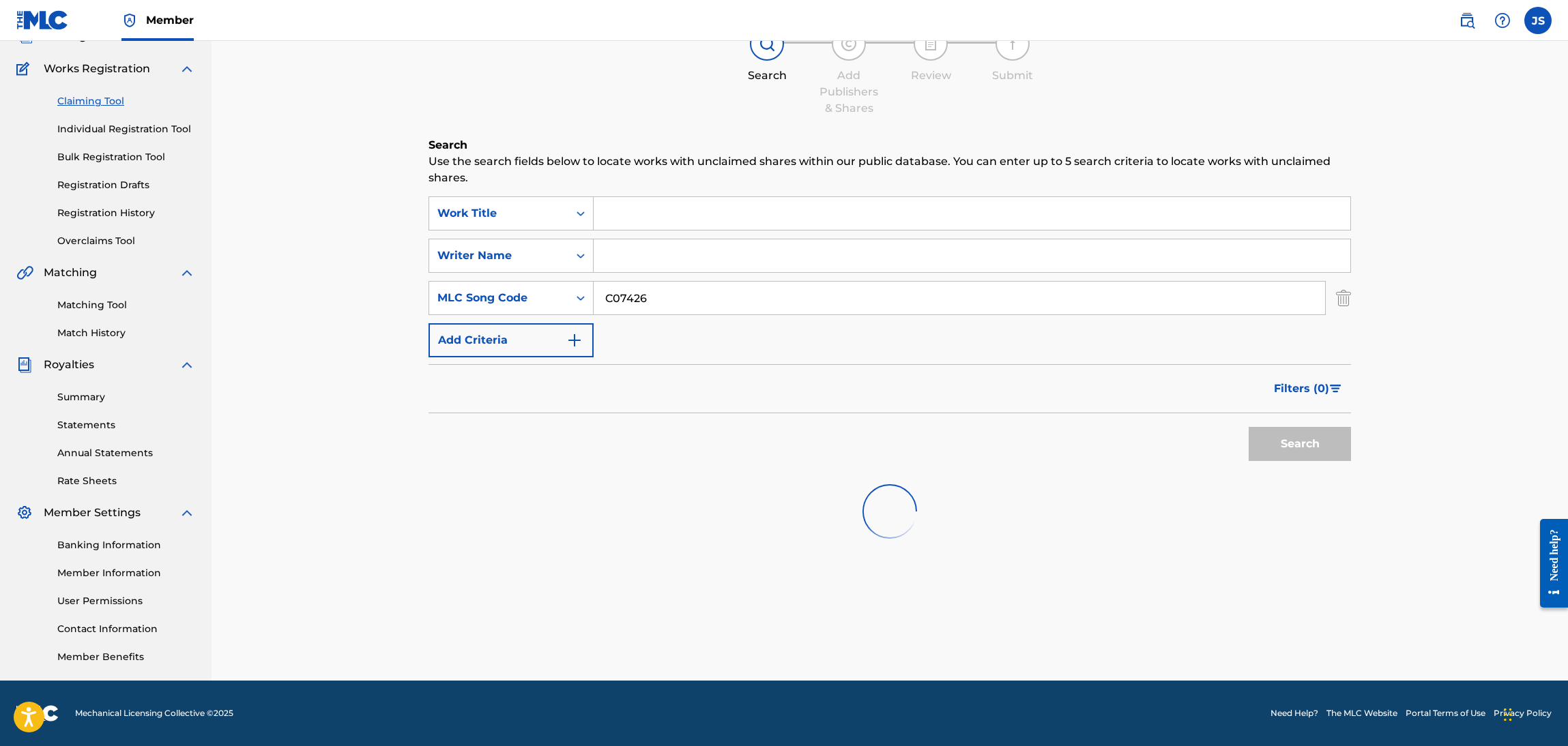
scroll to position [99, 0]
click at [101, 243] on link "Overclaims Tool" at bounding box center [126, 242] width 138 height 14
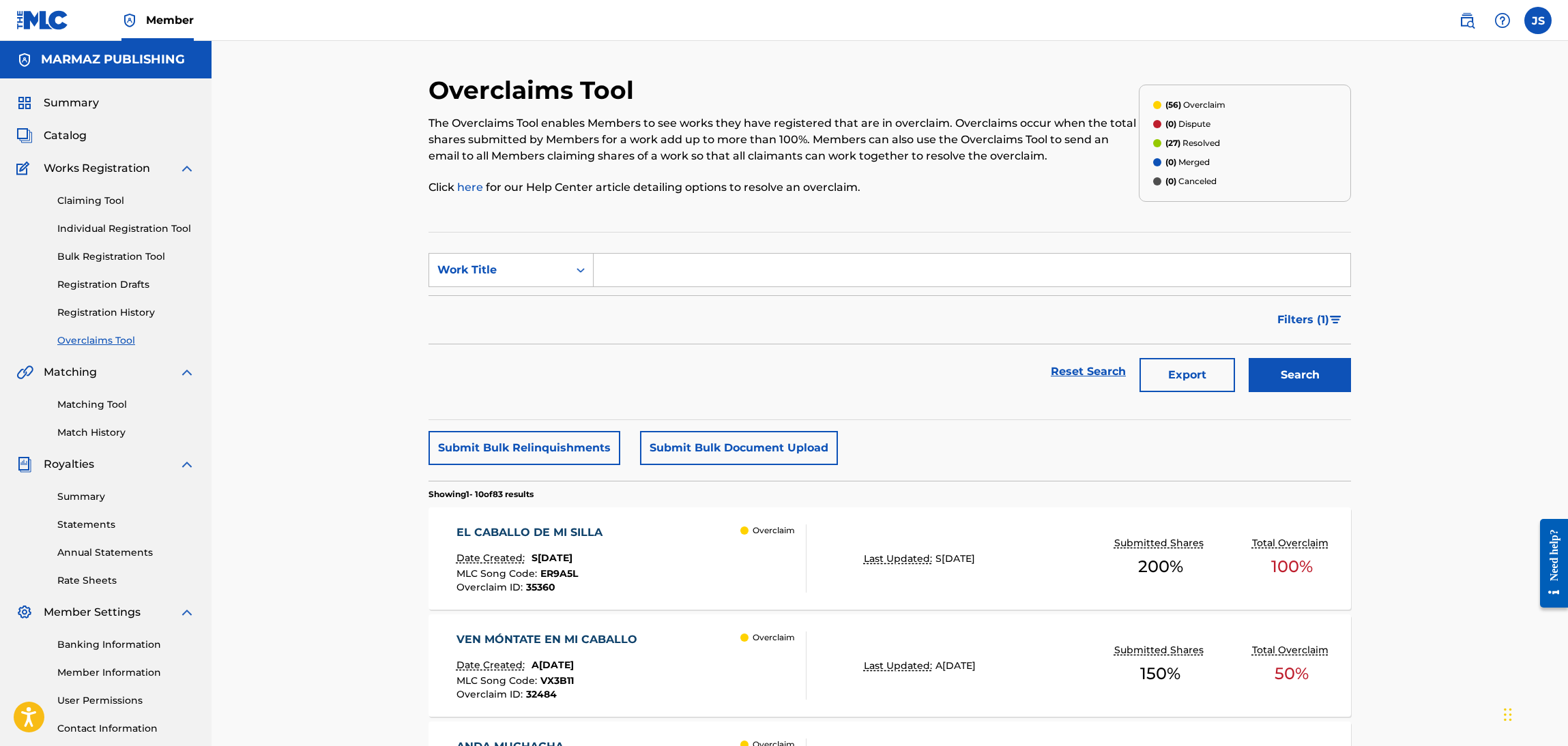
click at [650, 274] on input "Search Form" at bounding box center [972, 270] width 757 height 33
type input "COMO NO VOY A DECIRLO"
click at [1249, 358] on button "Search" at bounding box center [1299, 375] width 102 height 34
click at [560, 268] on div "Work Title" at bounding box center [499, 270] width 123 height 16
drag, startPoint x: 563, startPoint y: 295, endPoint x: 625, endPoint y: 290, distance: 62.2
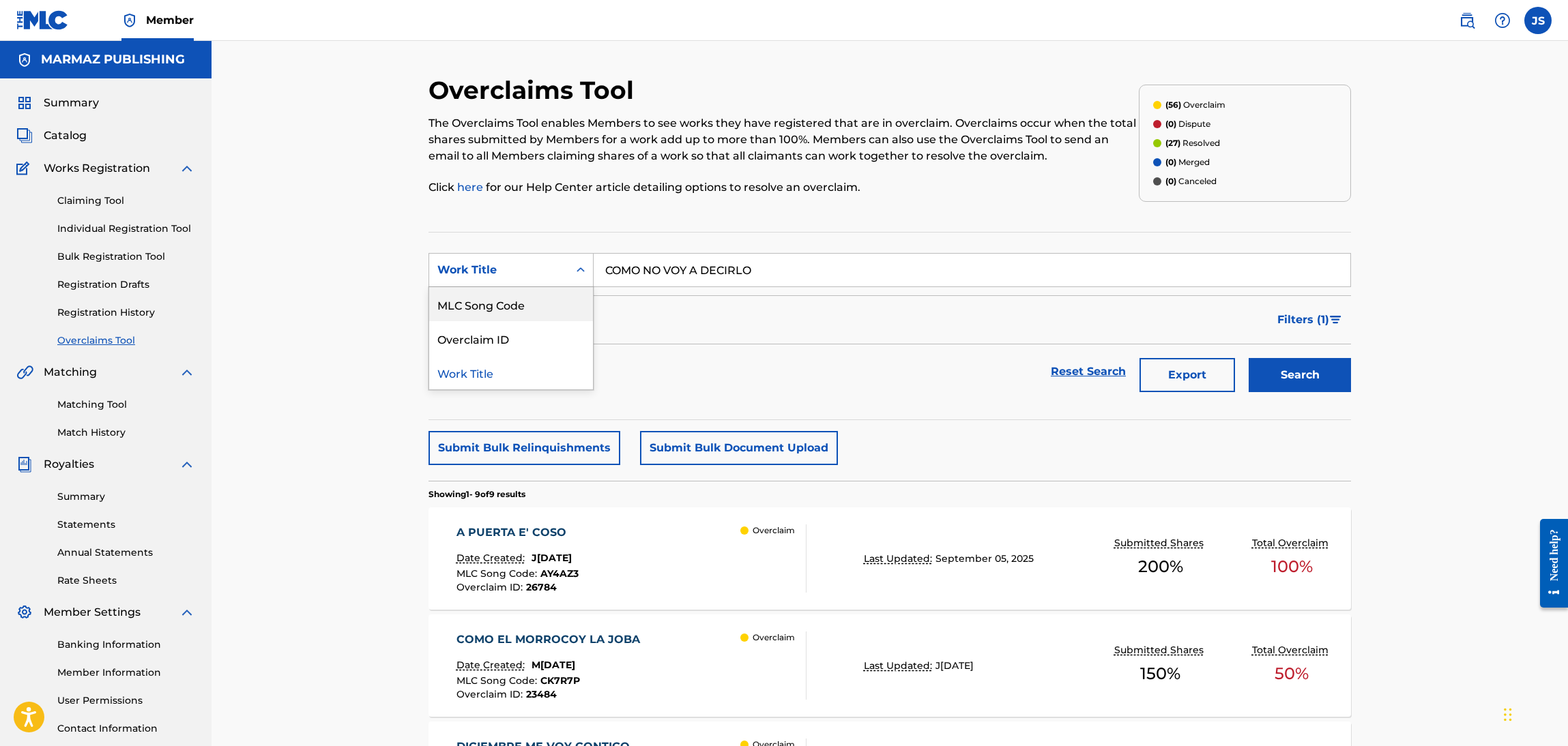
click at [564, 295] on div "MLC Song Code" at bounding box center [510, 304] width 164 height 34
drag, startPoint x: 678, startPoint y: 278, endPoint x: 695, endPoint y: 274, distance: 17.5
click at [678, 278] on input "Search Form" at bounding box center [972, 270] width 757 height 33
paste input "C07426"
type input "C07426"
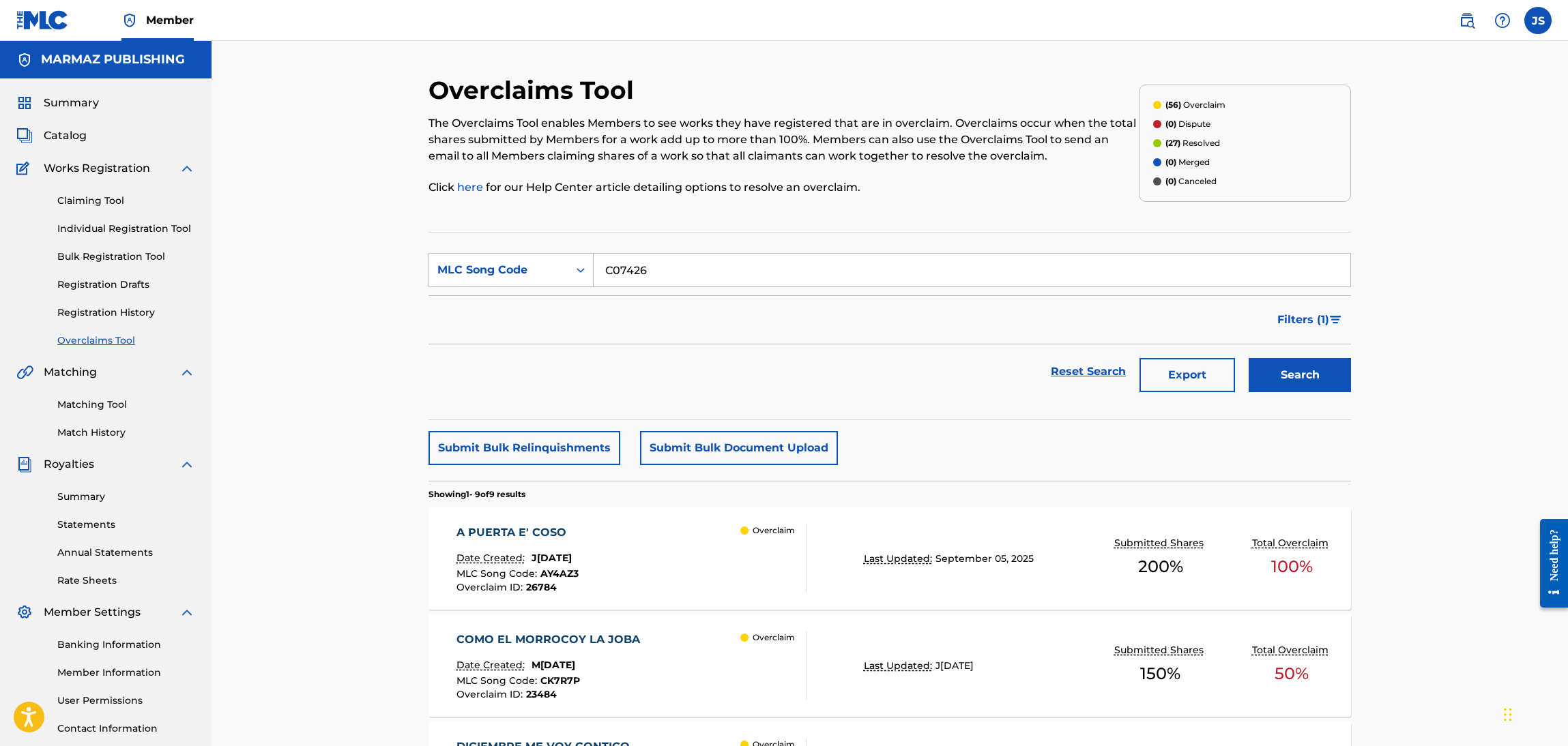
click at [788, 239] on section "SearchWithCriteria9ccab2bc-22f9-4e47-9884-99daab937bd8 MLC Song Code C07426 Fil…" at bounding box center [890, 326] width 923 height 188
click at [1347, 382] on button "Search" at bounding box center [1299, 375] width 102 height 34
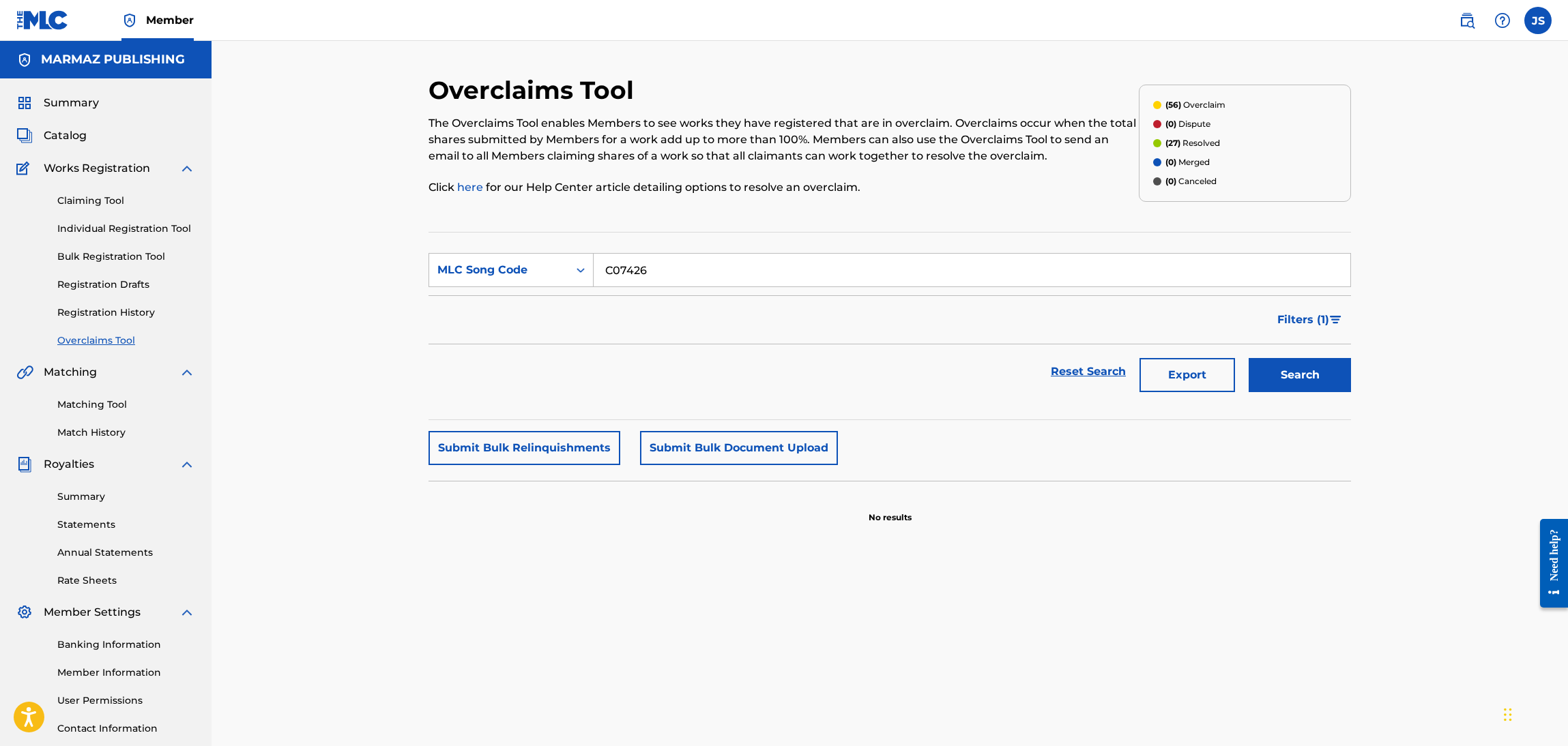
click at [126, 234] on link "Individual Registration Tool" at bounding box center [126, 229] width 138 height 14
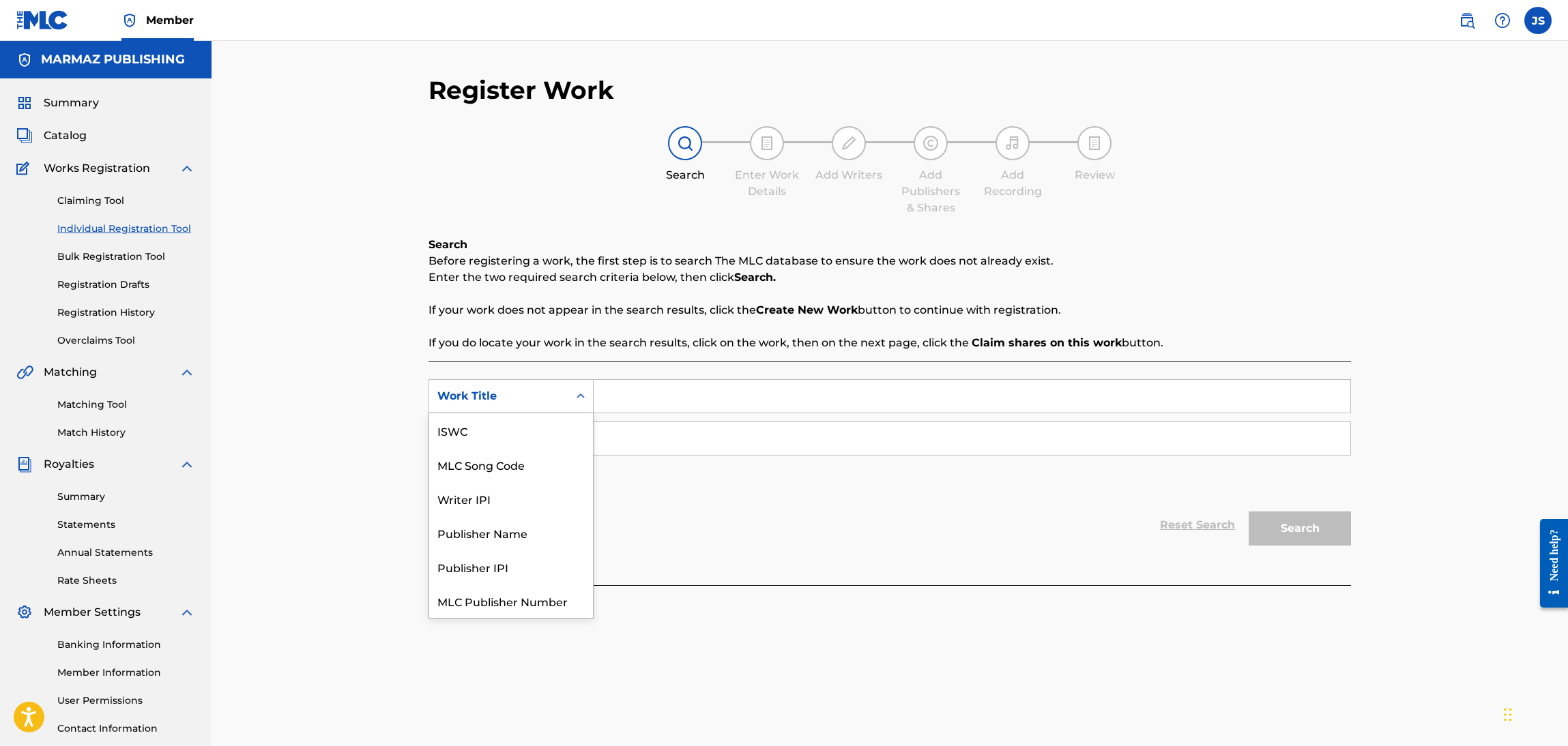
click at [584, 384] on div "Search Form" at bounding box center [580, 396] width 24 height 24
click at [533, 443] on div "MLC Song Code" at bounding box center [510, 431] width 164 height 34
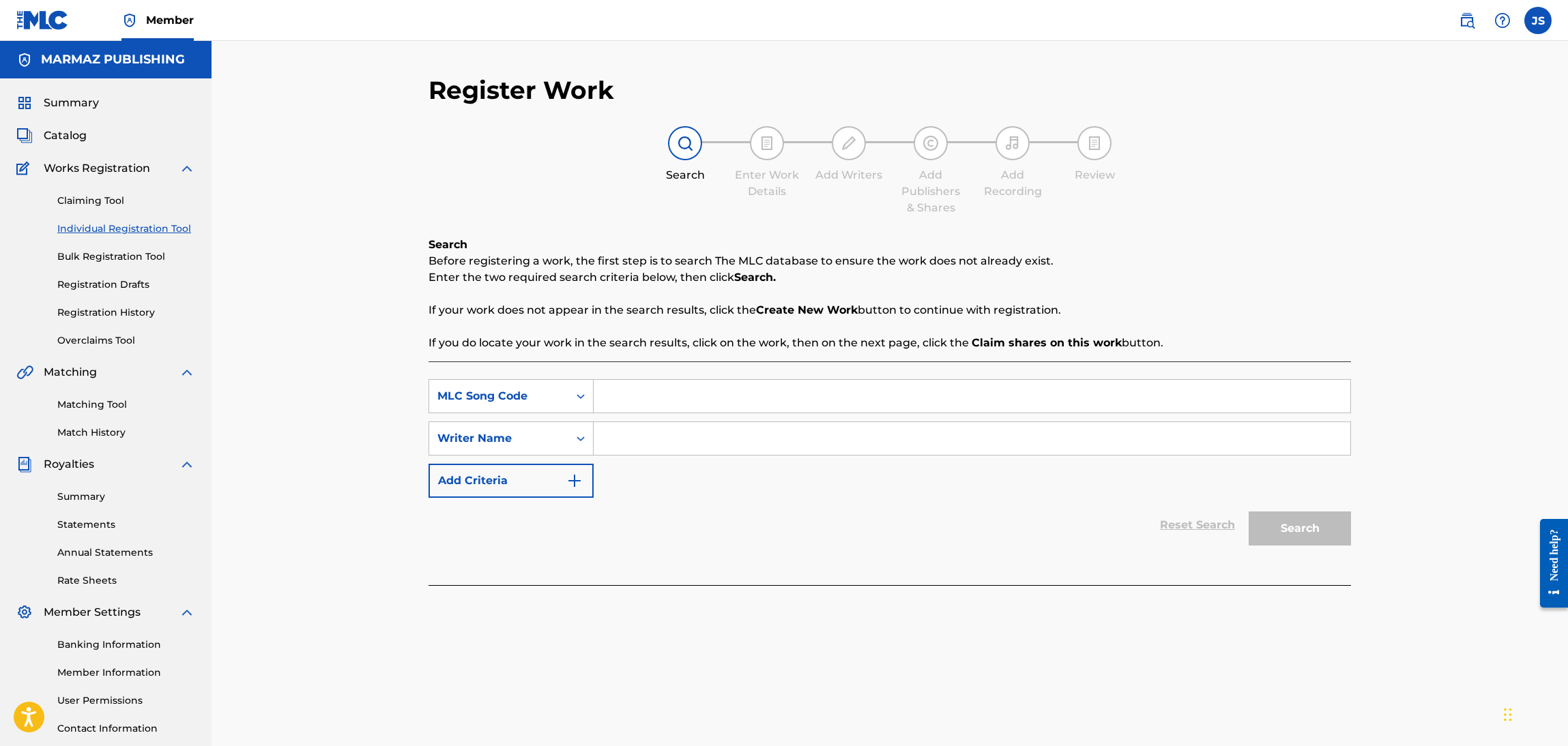
click at [631, 381] on input "Search Form" at bounding box center [972, 397] width 757 height 33
paste input "C07426"
type input "C07426"
click at [1215, 337] on p "If you do locate your work in the search results, click on the work, then on th…" at bounding box center [890, 343] width 923 height 16
click at [1344, 529] on div "Search" at bounding box center [1296, 525] width 109 height 54
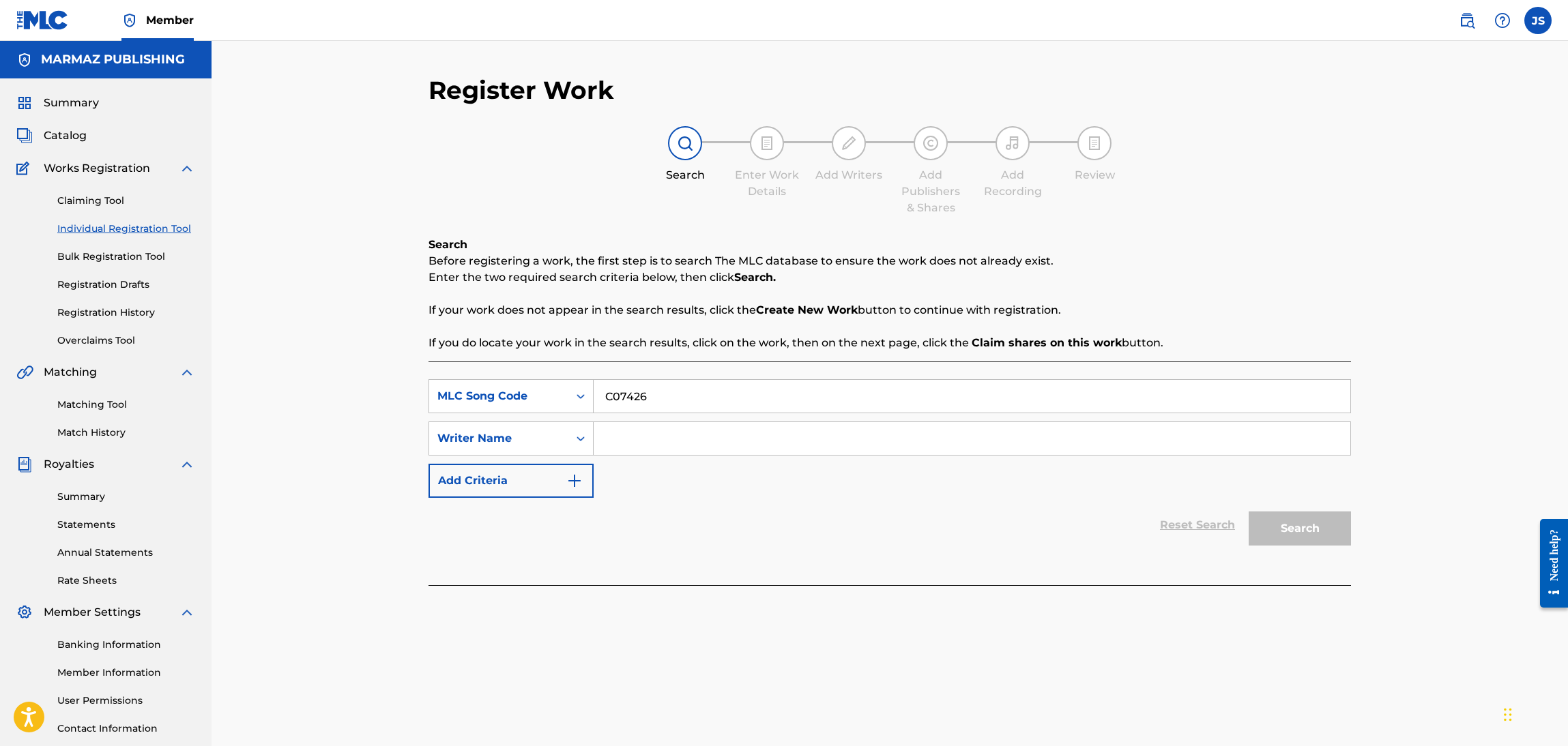
click at [1079, 455] on div "Search Form" at bounding box center [973, 439] width 758 height 34
click at [1086, 438] on input "Search Form" at bounding box center [972, 439] width 757 height 33
type input "A"
drag, startPoint x: 1262, startPoint y: 509, endPoint x: 1282, endPoint y: 523, distance: 24.4
click at [1282, 523] on div "Search" at bounding box center [1296, 525] width 109 height 54
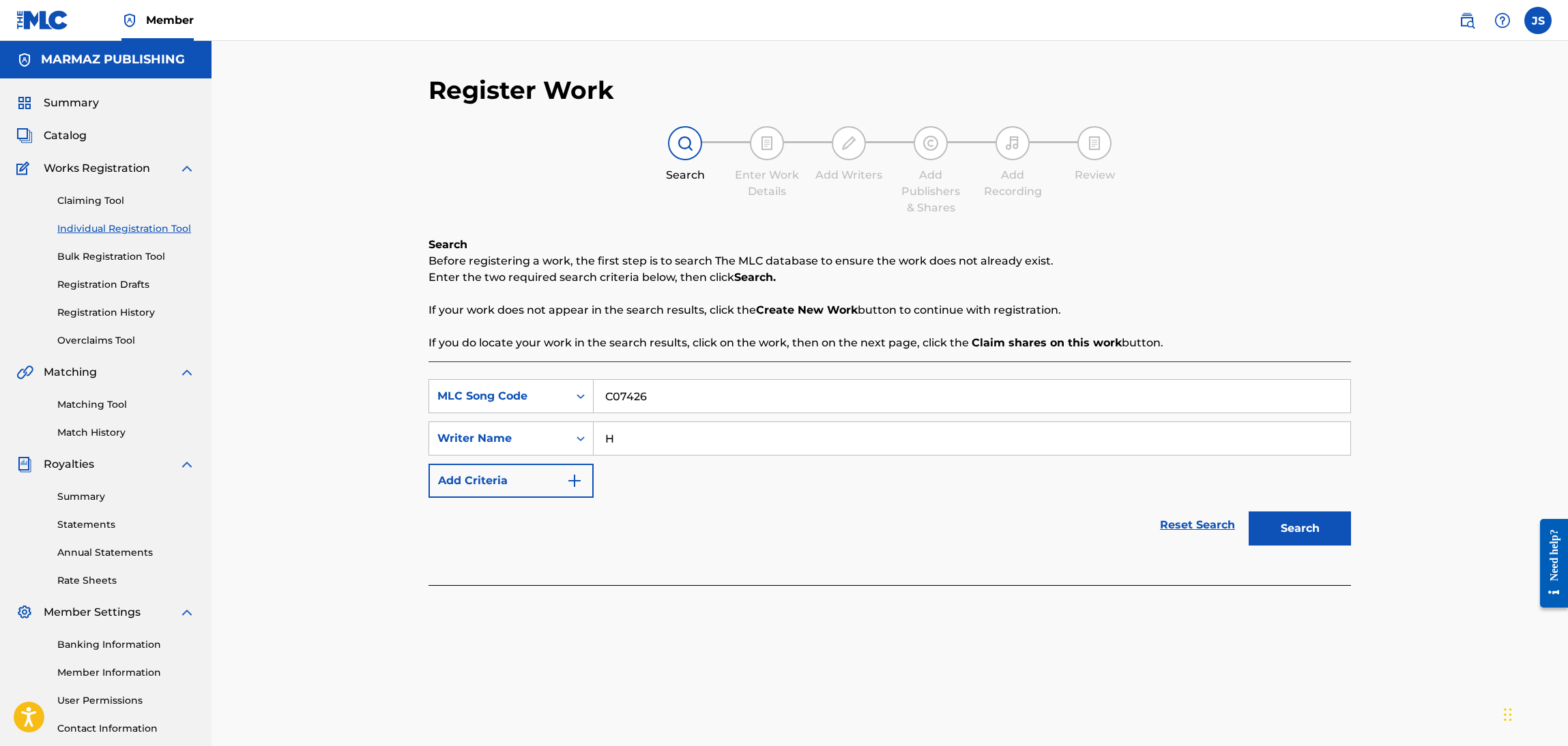
click at [1282, 523] on button "Search" at bounding box center [1299, 529] width 102 height 34
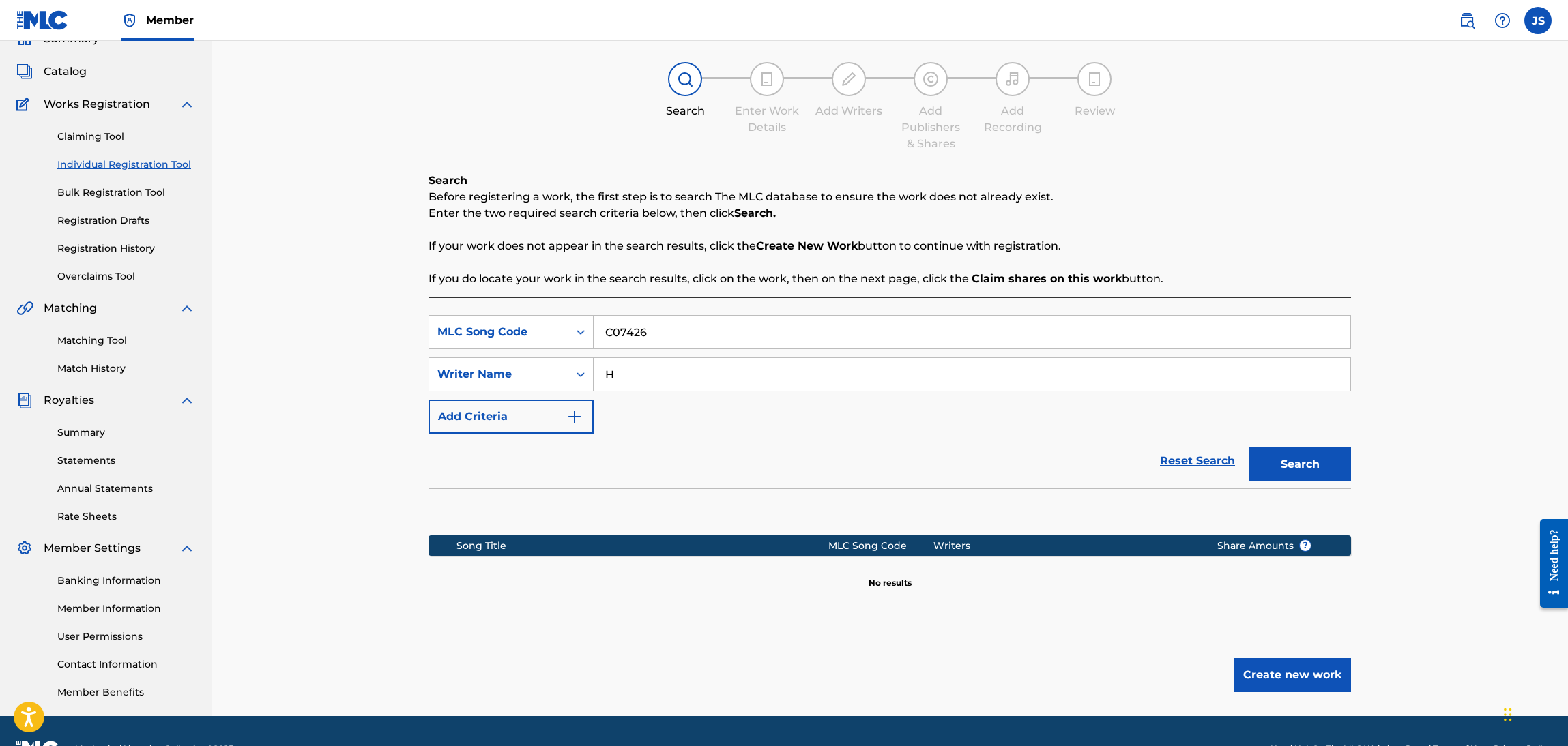
scroll to position [99, 0]
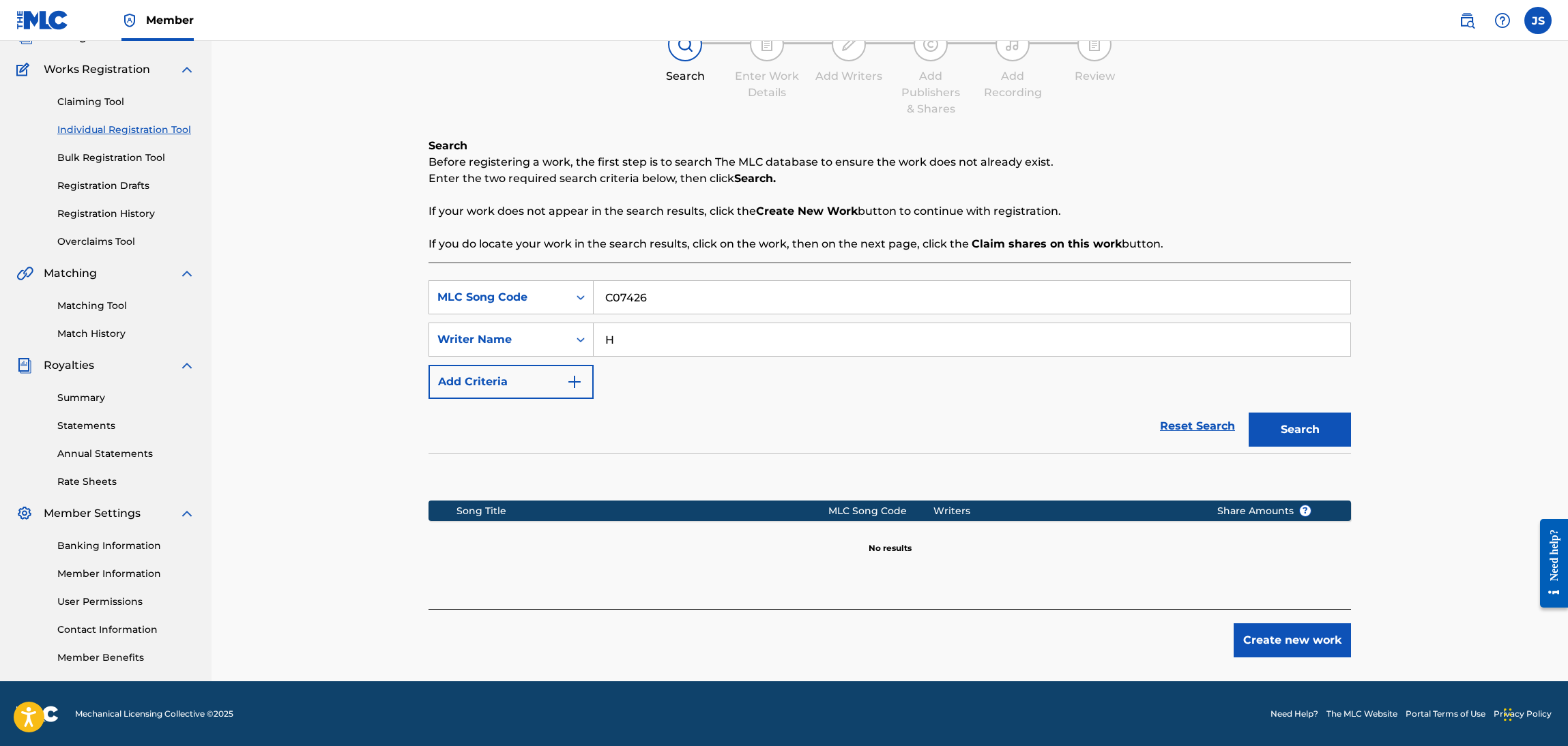
click at [708, 334] on input "H" at bounding box center [972, 340] width 757 height 33
type input "HERMES"
click at [1249, 413] on button "Search" at bounding box center [1299, 430] width 102 height 34
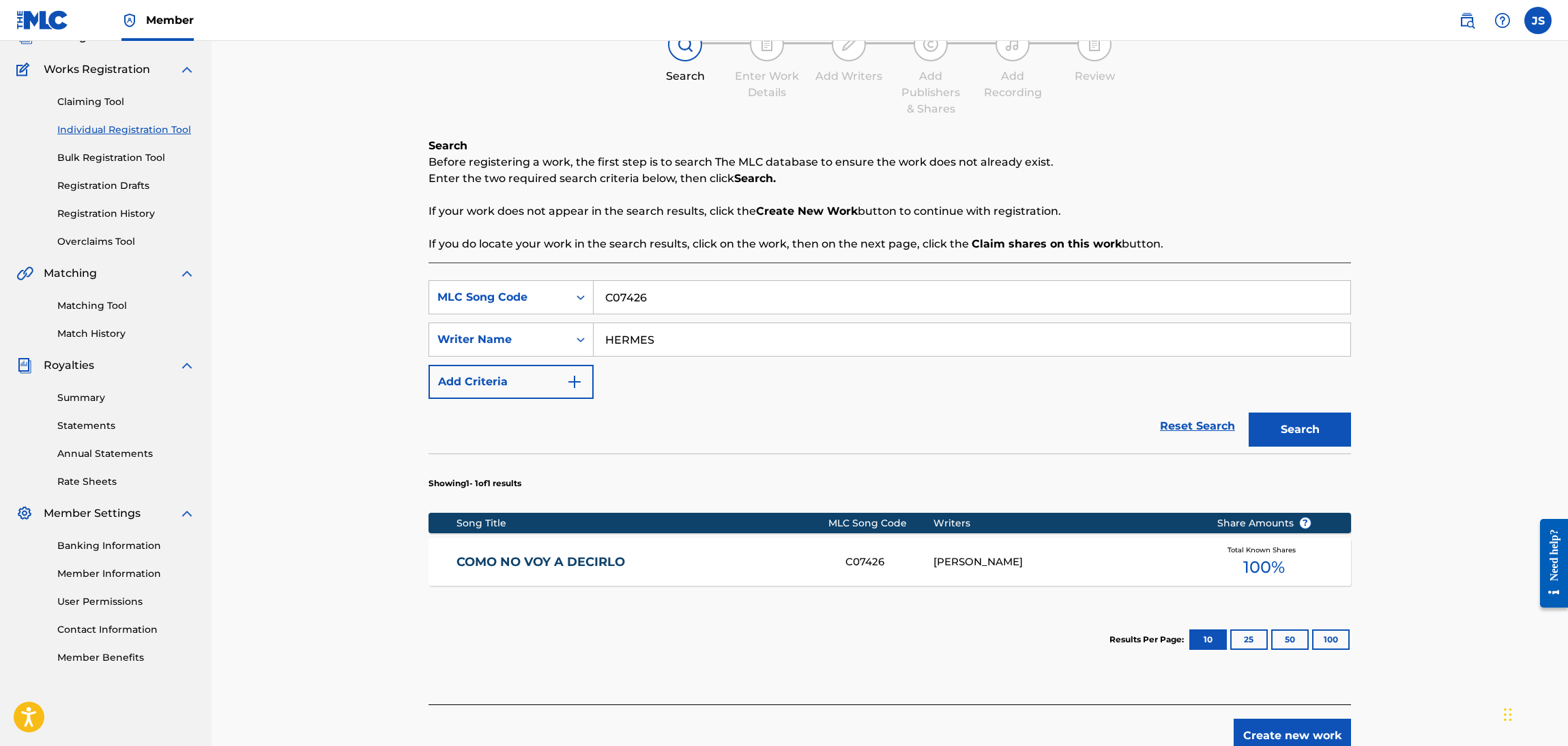
click at [562, 554] on link "COMO NO VOY A DECIRLO" at bounding box center [642, 562] width 371 height 16
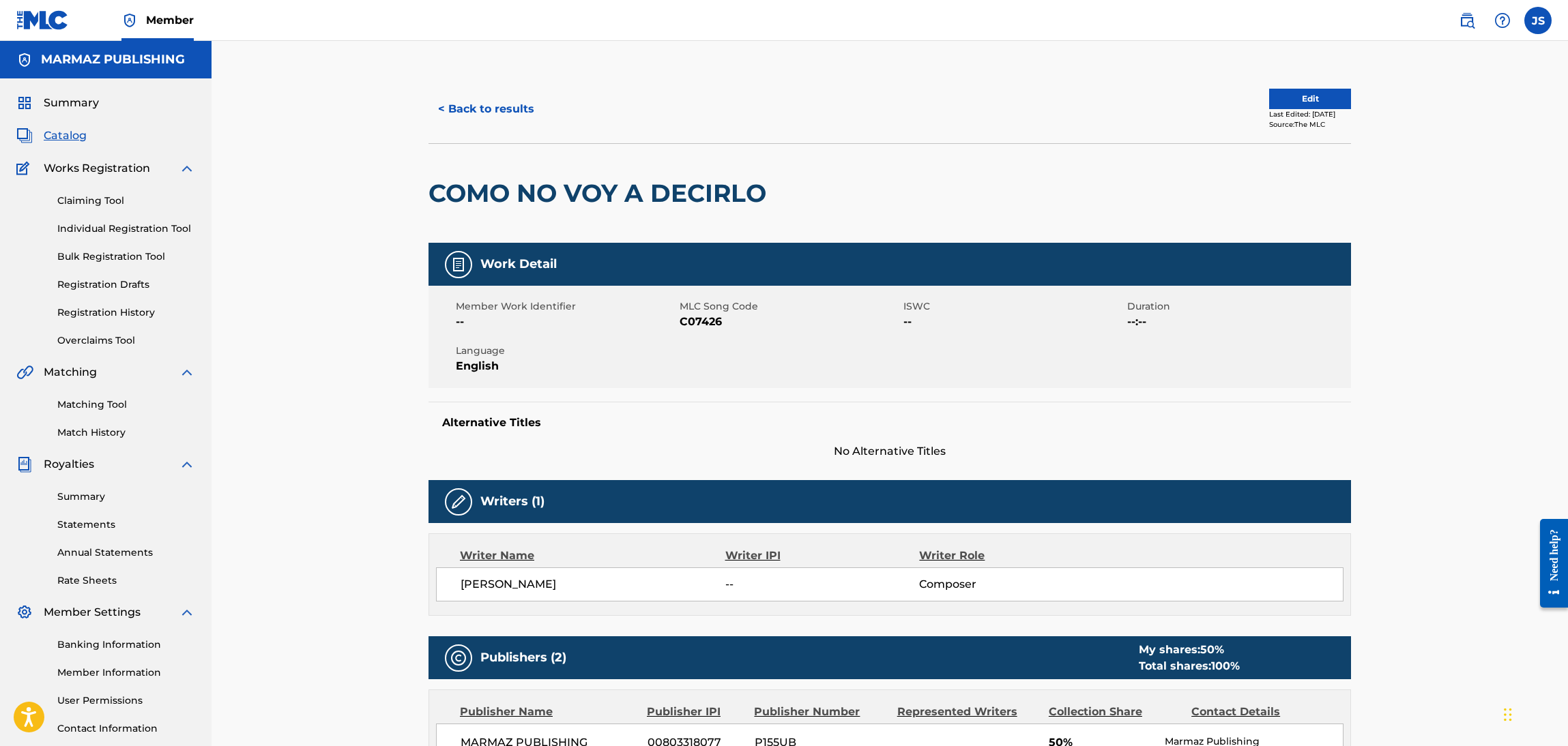
click at [1308, 94] on button "Edit" at bounding box center [1310, 99] width 82 height 21
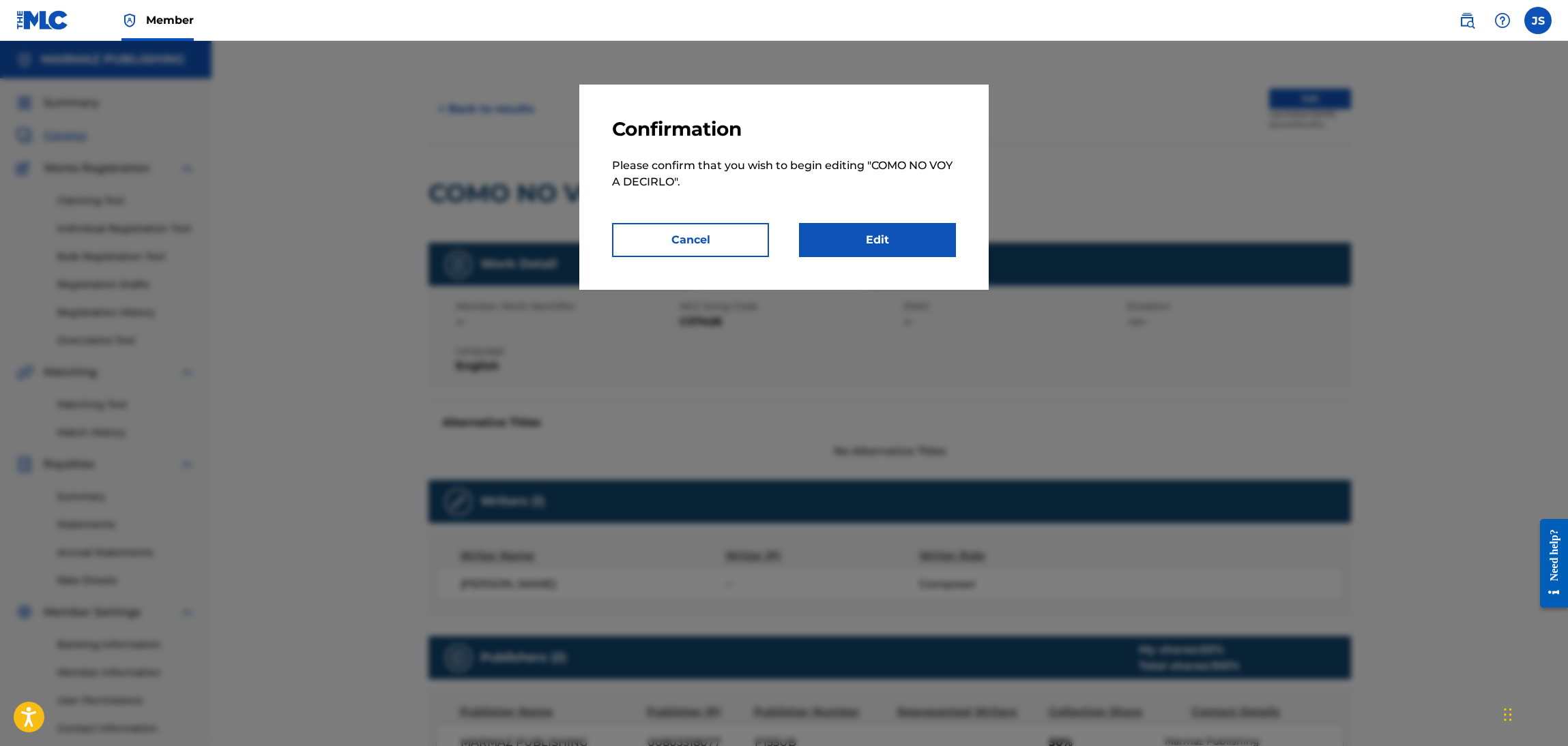
click at [921, 235] on link "Edit" at bounding box center [878, 240] width 157 height 34
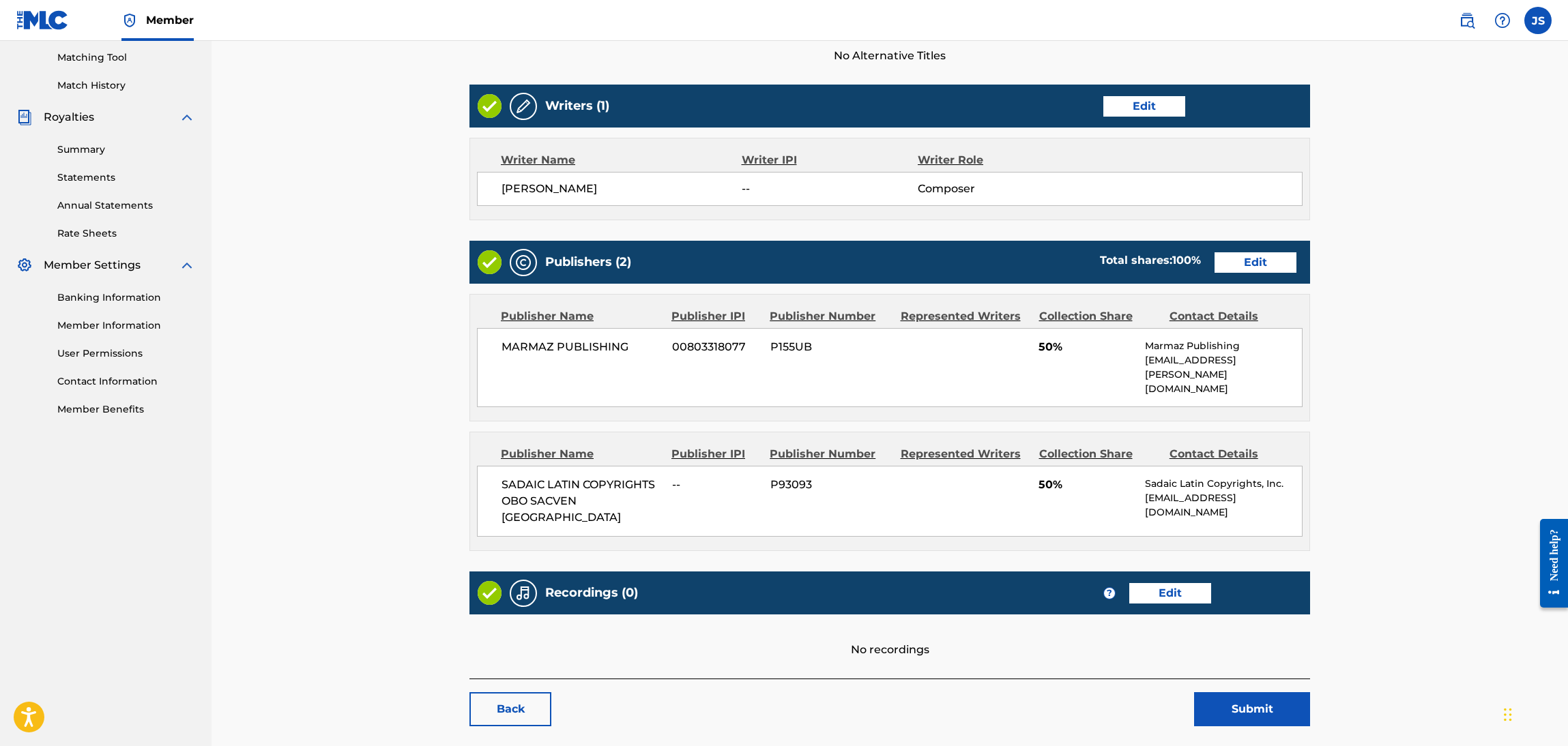
scroll to position [369, 0]
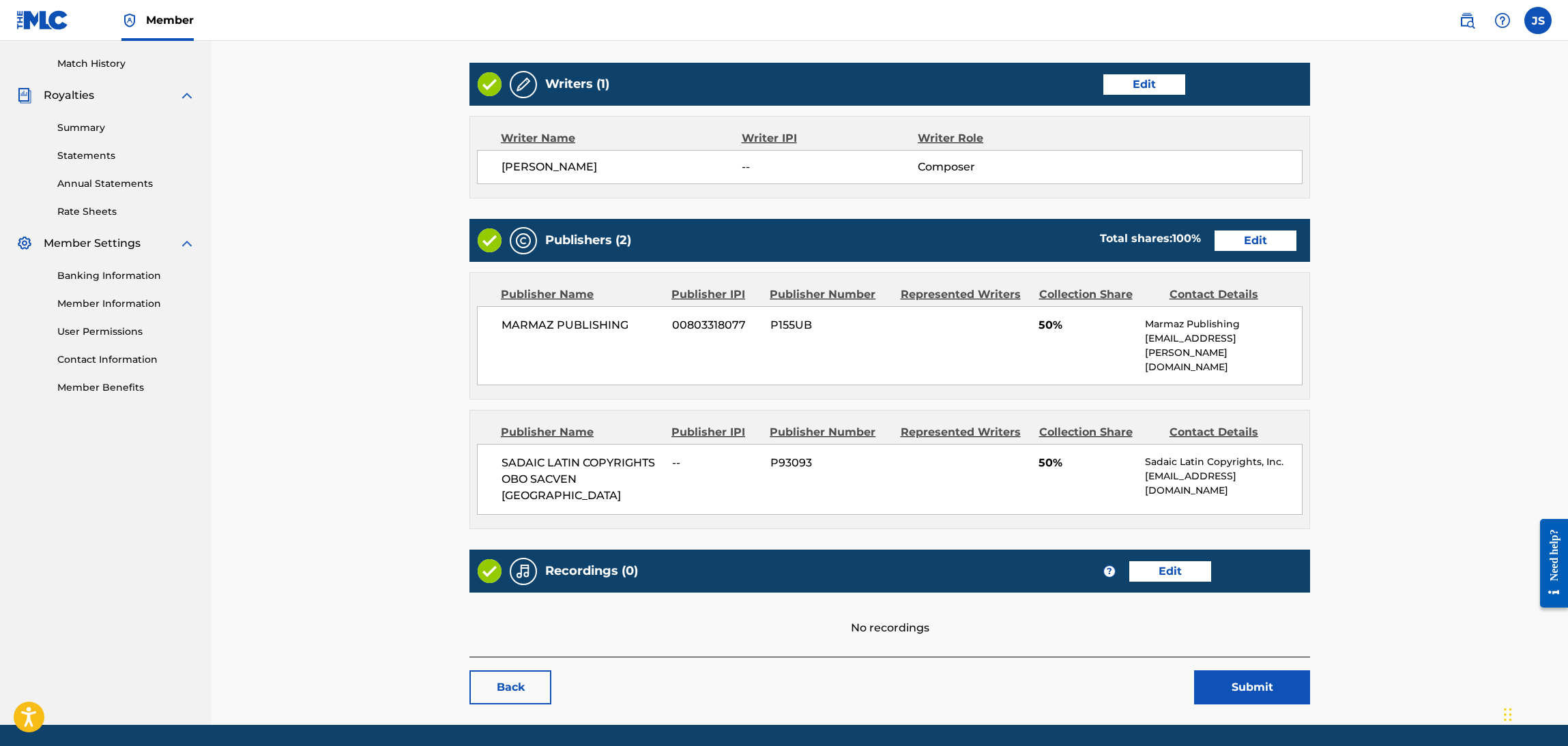
click at [1271, 237] on link "Edit" at bounding box center [1255, 241] width 82 height 21
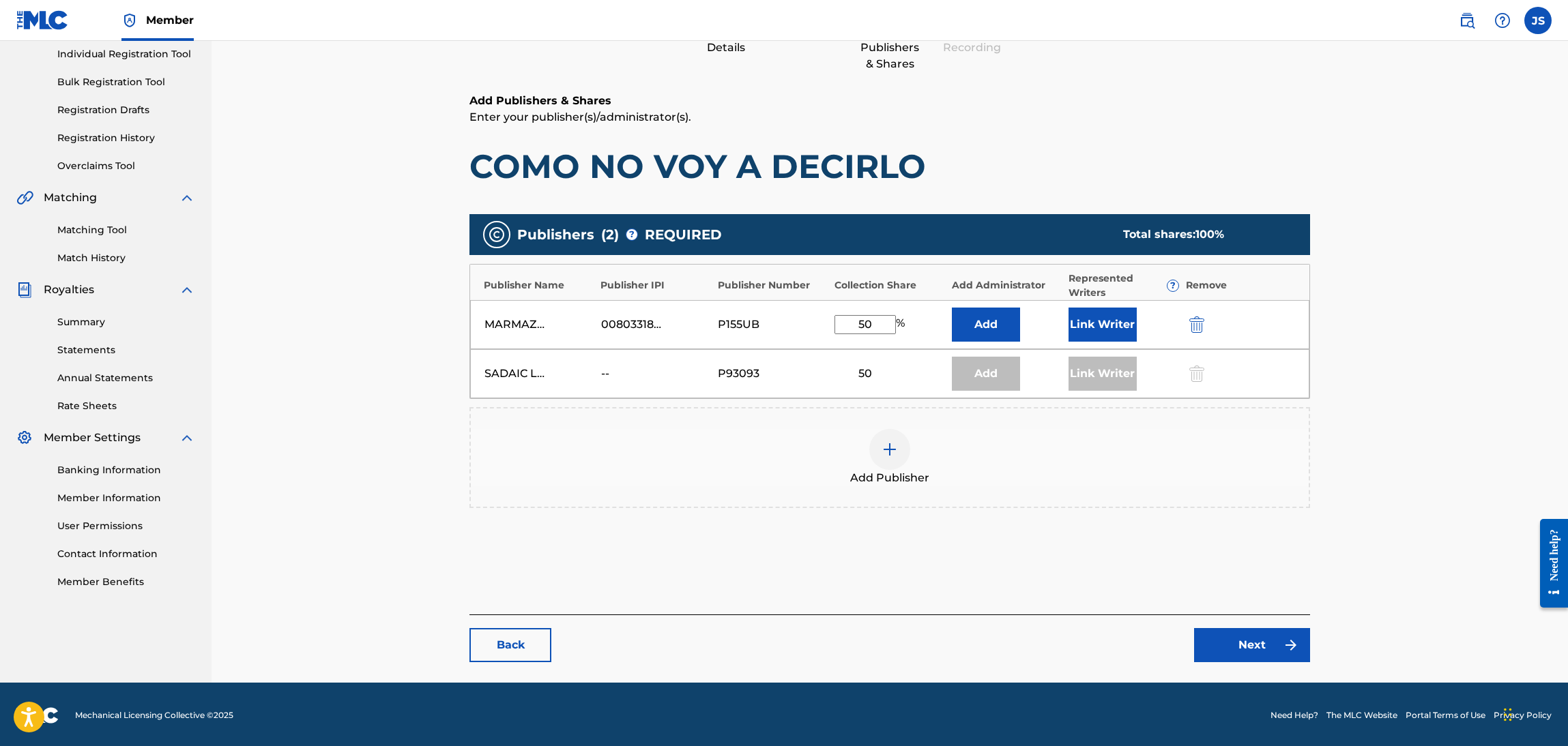
scroll to position [176, 0]
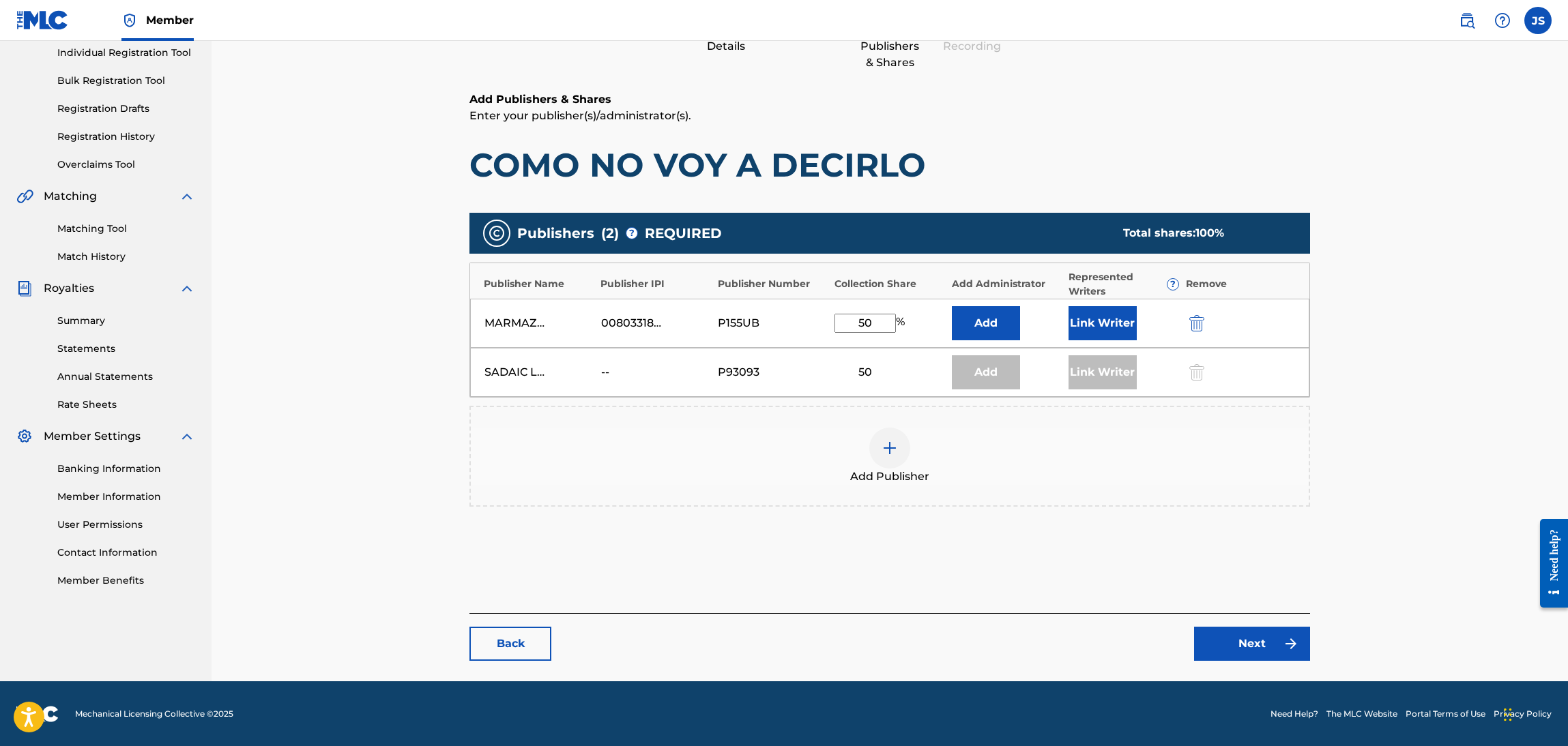
click at [867, 373] on div "50" at bounding box center [865, 372] width 61 height 16
drag, startPoint x: 873, startPoint y: 360, endPoint x: 870, endPoint y: 367, distance: 7.6
click at [873, 361] on div "SADAIC LATIN COPYRIGHTS OBO SACVEN [GEOGRAPHIC_DATA] -- P93093 50 Add Link Writ…" at bounding box center [890, 372] width 839 height 49
click at [865, 374] on div "50" at bounding box center [865, 372] width 61 height 16
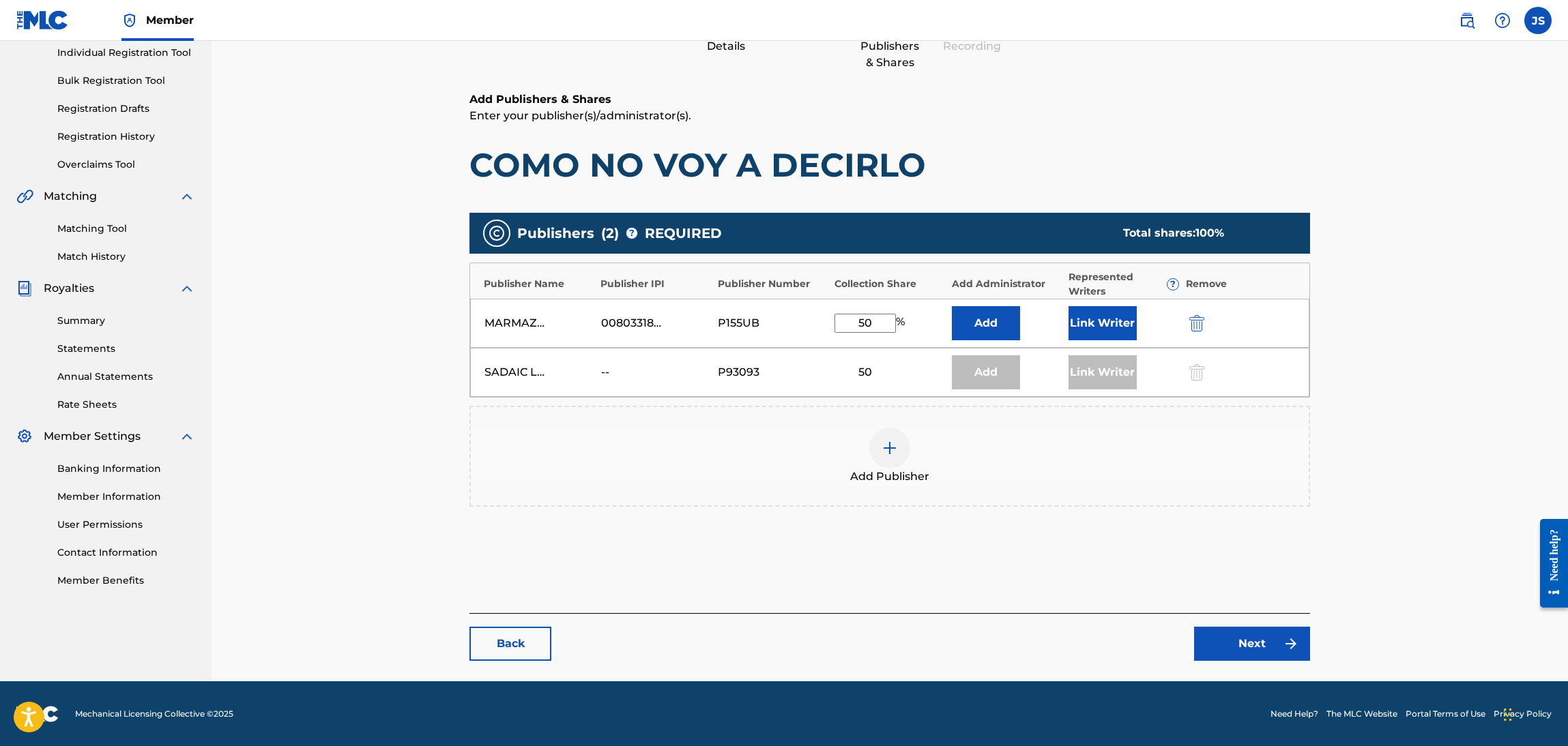
click at [865, 374] on div "50" at bounding box center [865, 372] width 61 height 16
drag, startPoint x: 750, startPoint y: 369, endPoint x: 633, endPoint y: 358, distance: 117.5
click at [683, 362] on div "SADAIC LATIN COPYRIGHTS OBO SACVEN [GEOGRAPHIC_DATA] -- P93093 50 Add Link Writ…" at bounding box center [890, 372] width 839 height 49
drag, startPoint x: 633, startPoint y: 358, endPoint x: 547, endPoint y: 350, distance: 86.4
click at [564, 350] on div "SADAIC LATIN COPYRIGHTS OBO SACVEN [GEOGRAPHIC_DATA] -- P93093 50 Add Link Writ…" at bounding box center [890, 372] width 839 height 49
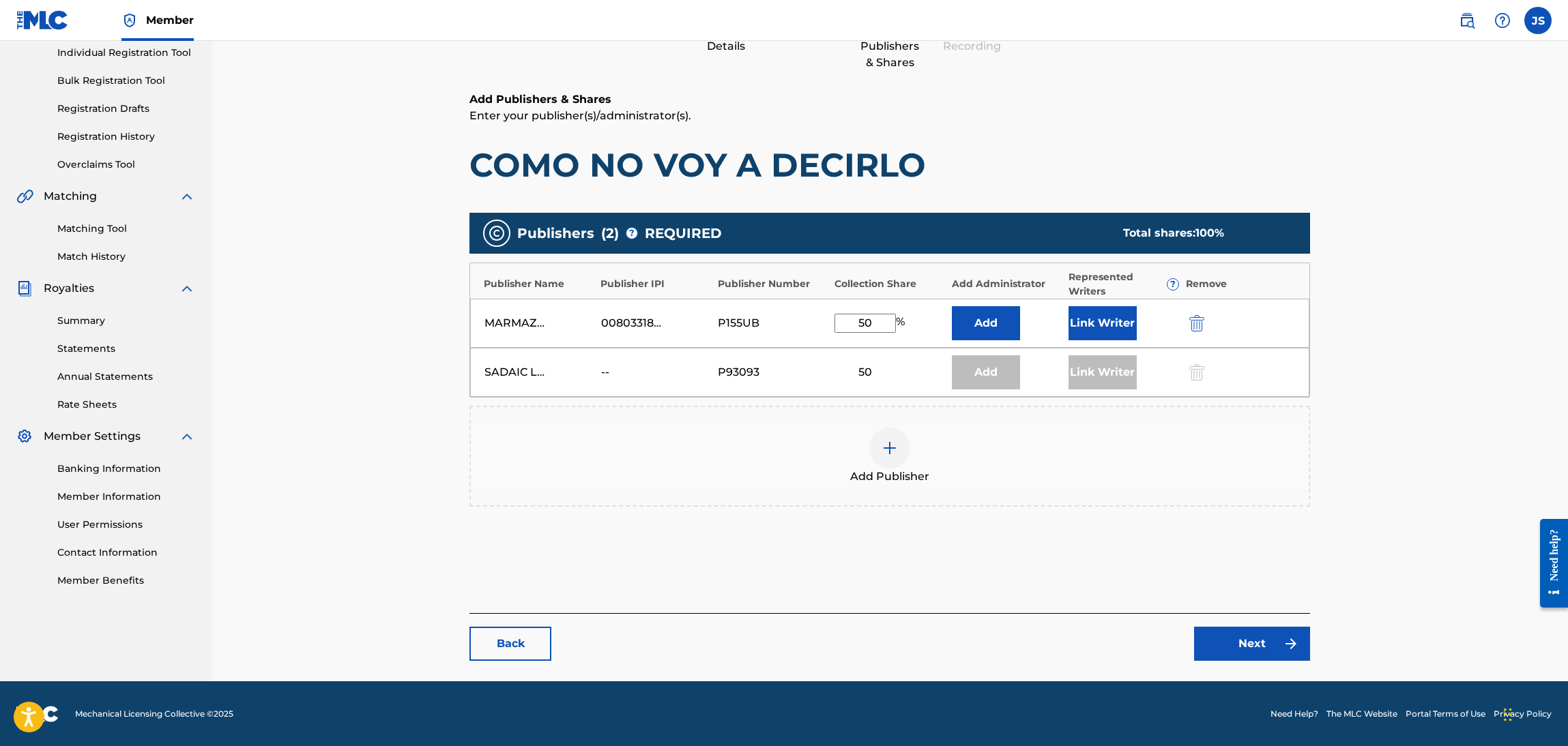
click at [504, 361] on div "SADAIC LATIN COPYRIGHTS OBO SACVEN [GEOGRAPHIC_DATA] -- P93093 50 Add Link Writ…" at bounding box center [890, 372] width 839 height 49
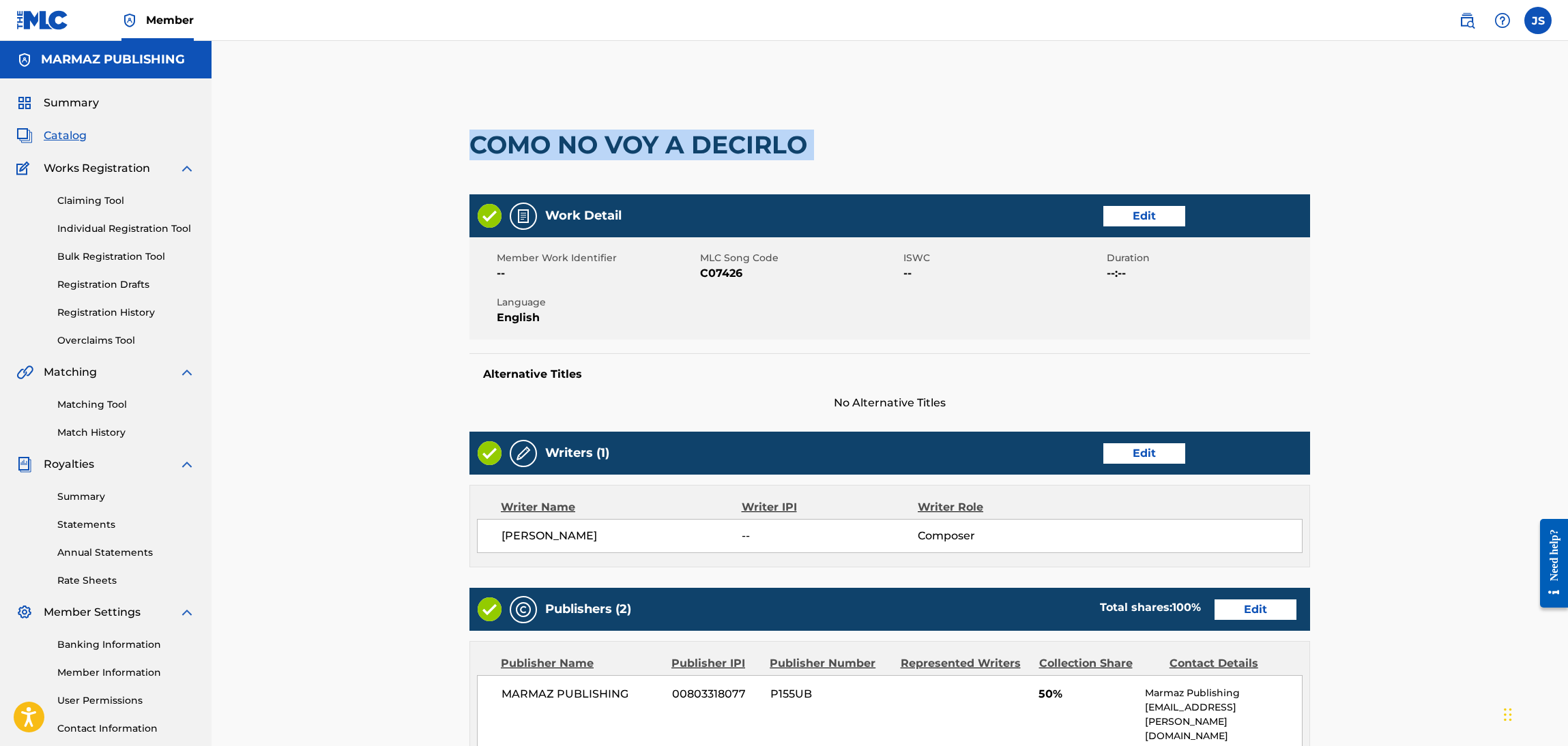
drag, startPoint x: 591, startPoint y: 144, endPoint x: 408, endPoint y: 0, distance: 232.9
copy div "COMO NO VOY A DECIRLO"
click at [722, 274] on span "C07426" at bounding box center [800, 273] width 200 height 16
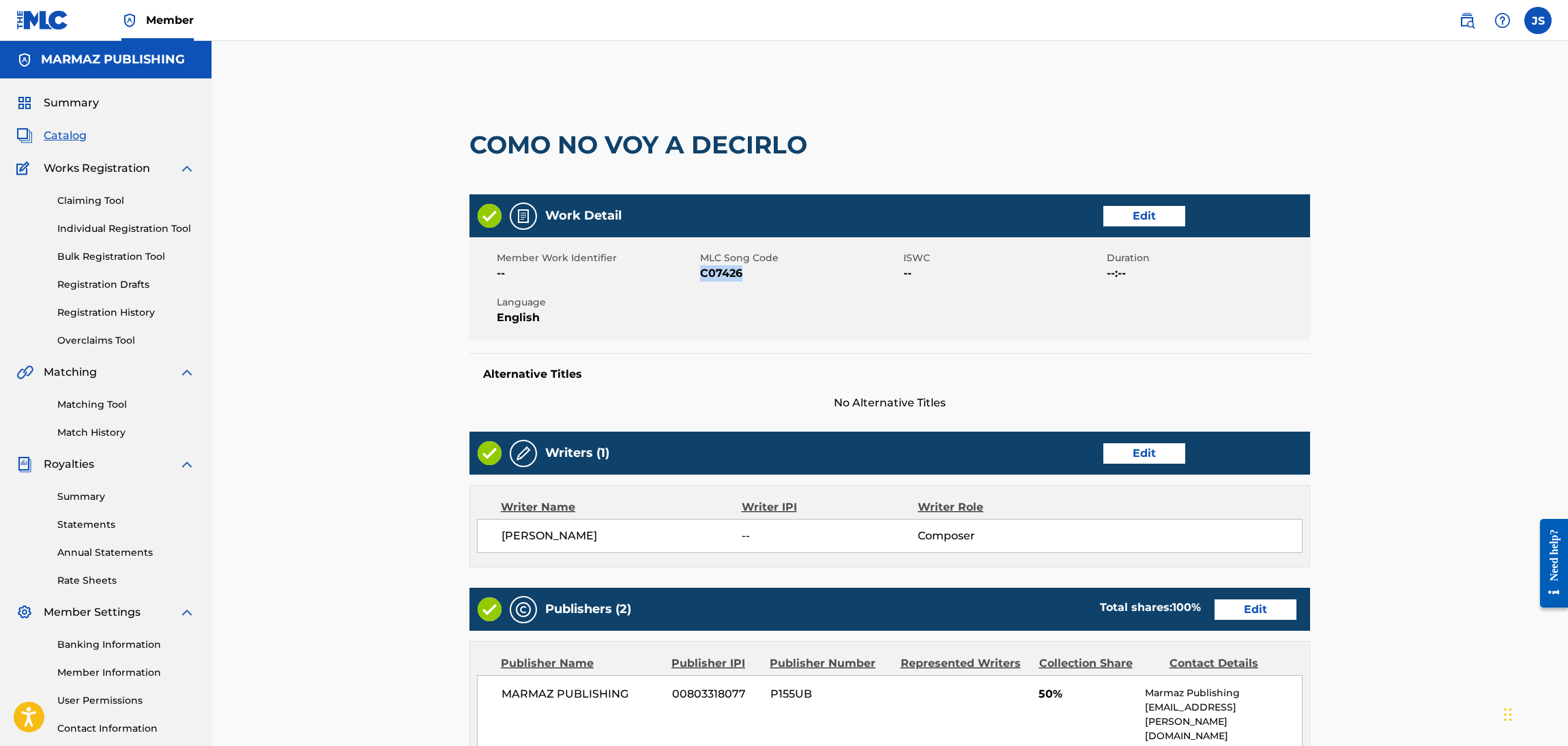
copy span "C07426"
drag, startPoint x: 838, startPoint y: 143, endPoint x: 387, endPoint y: 41, distance: 462.4
copy div "COMO NO VOY A DECIRLO"
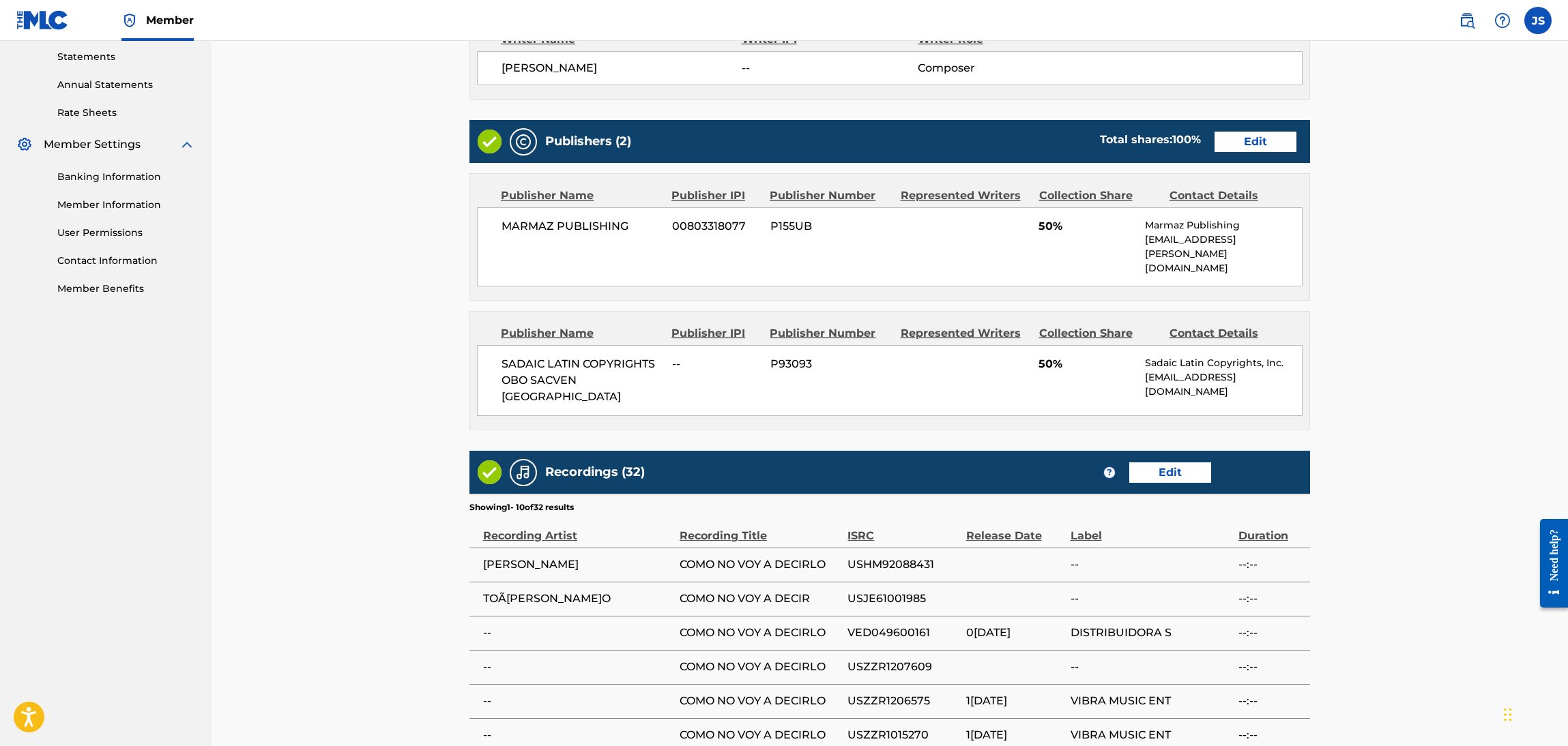
scroll to position [307, 0]
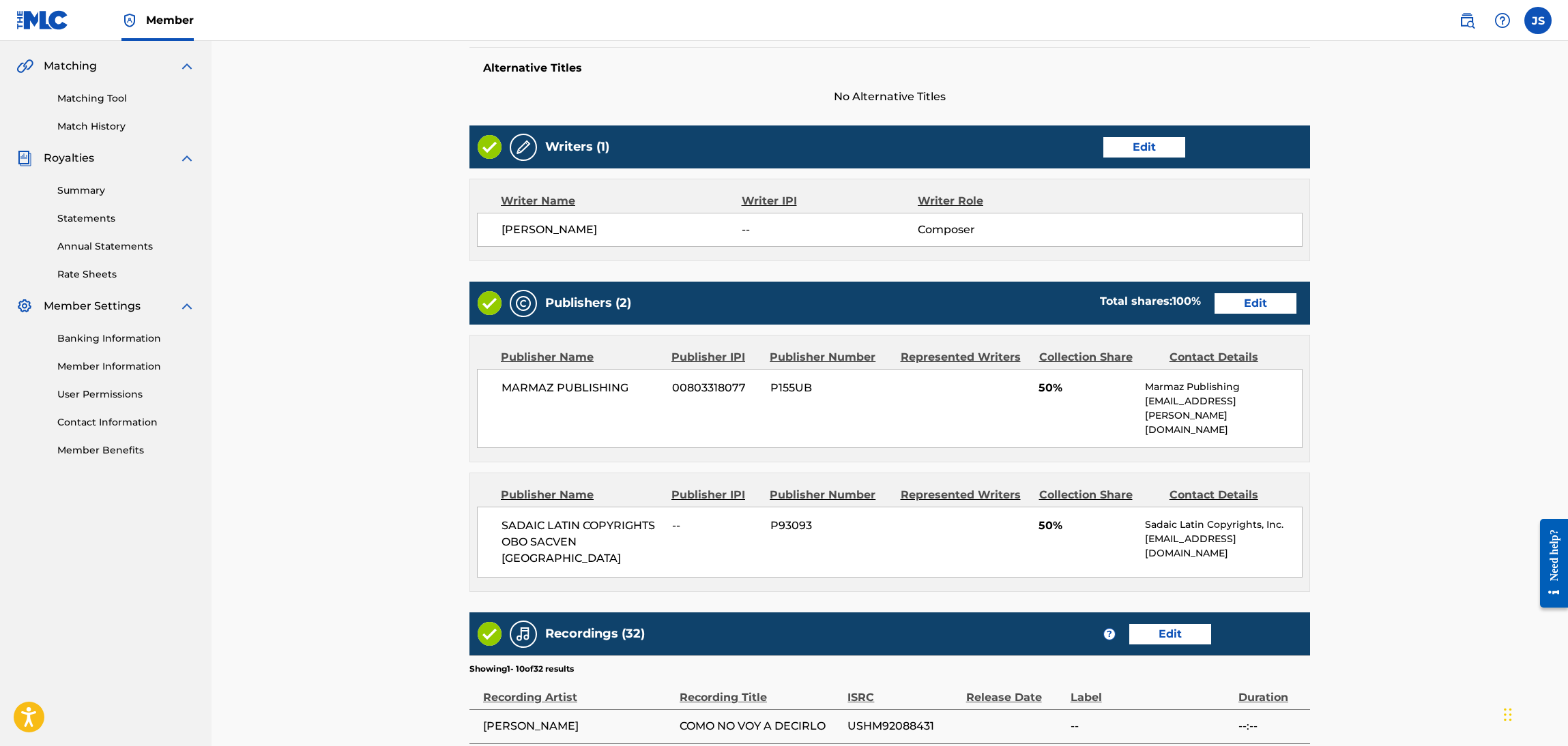
click at [1249, 300] on link "Edit" at bounding box center [1255, 304] width 82 height 21
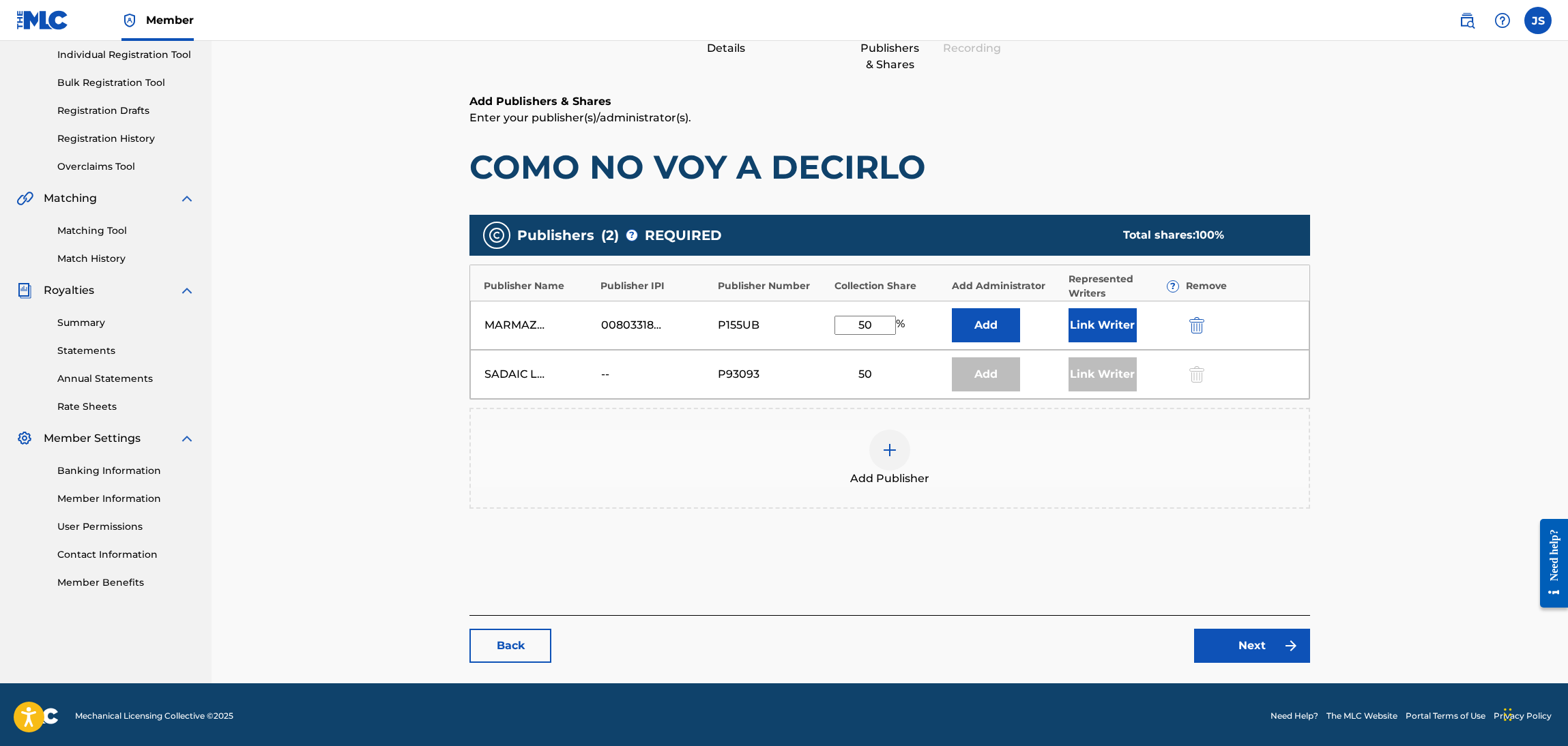
scroll to position [176, 0]
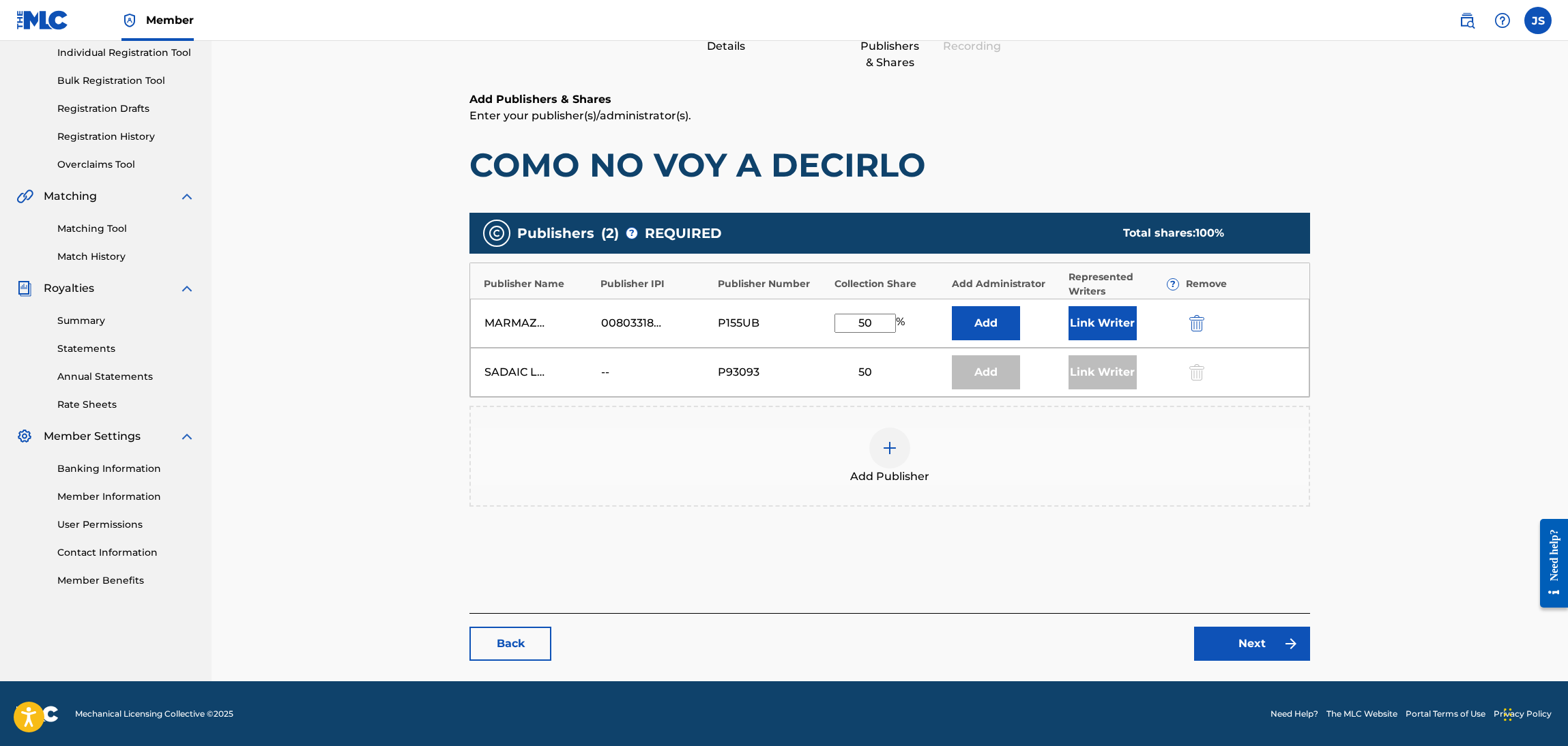
click at [875, 380] on div "50" at bounding box center [865, 372] width 61 height 16
click at [873, 369] on div "50" at bounding box center [865, 372] width 61 height 16
click at [858, 372] on div "50" at bounding box center [865, 372] width 61 height 16
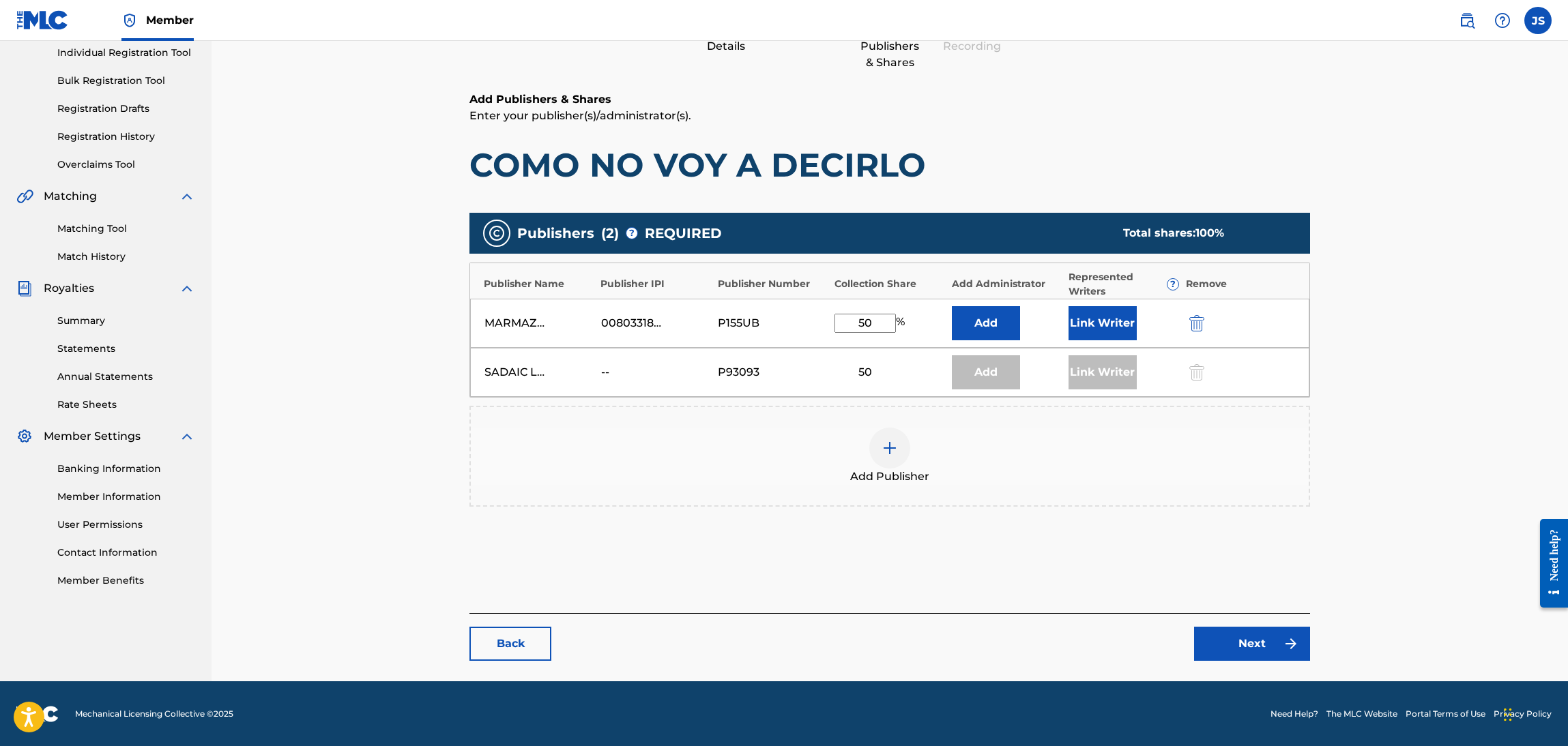
click at [883, 327] on input "50" at bounding box center [865, 323] width 61 height 19
drag, startPoint x: 883, startPoint y: 327, endPoint x: 738, endPoint y: 348, distance: 146.5
click at [755, 347] on div "Publisher Name Publisher IPI Publisher Number Collection Share Add Administrato…" at bounding box center [890, 330] width 840 height 135
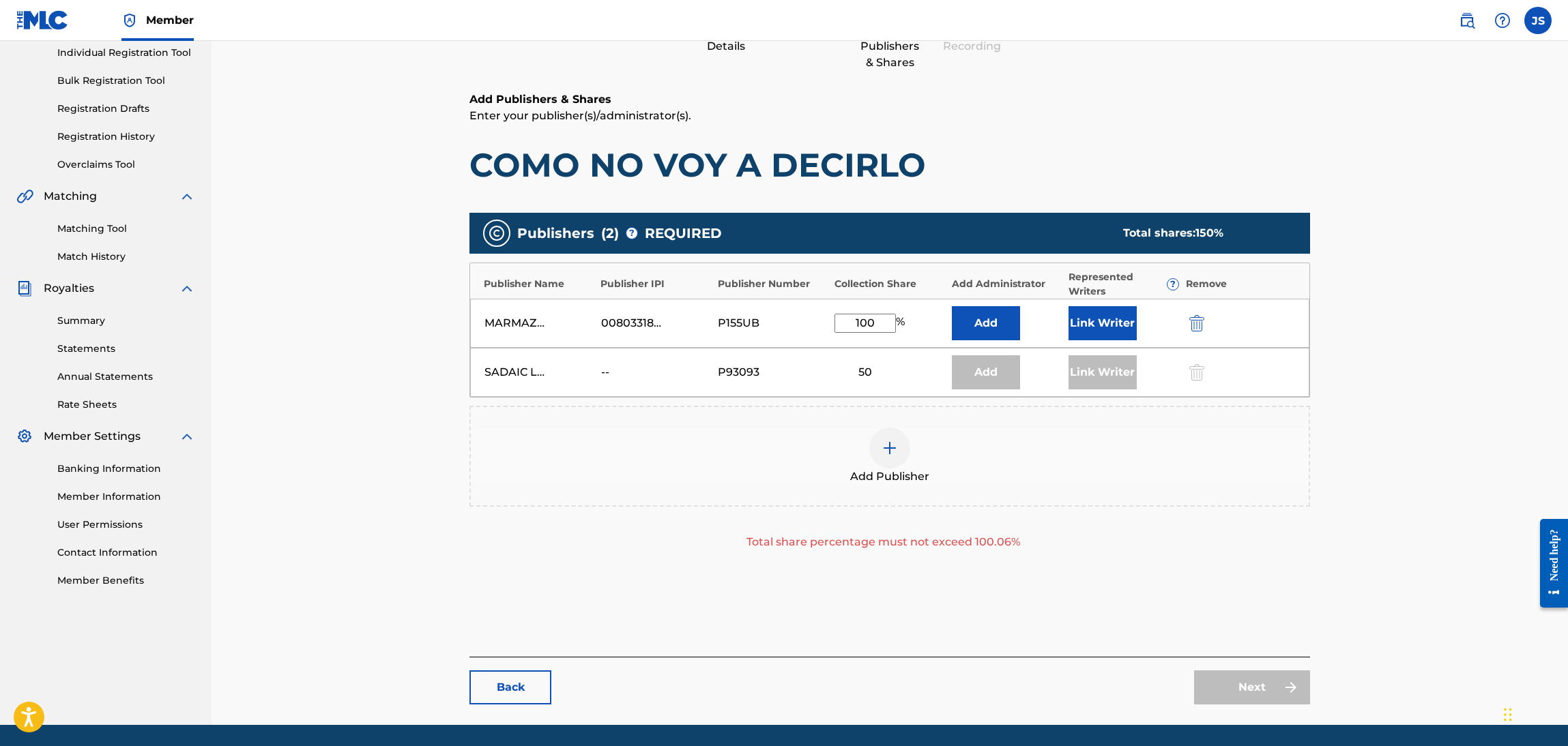
click at [662, 447] on div "Add Publisher" at bounding box center [890, 457] width 838 height 57
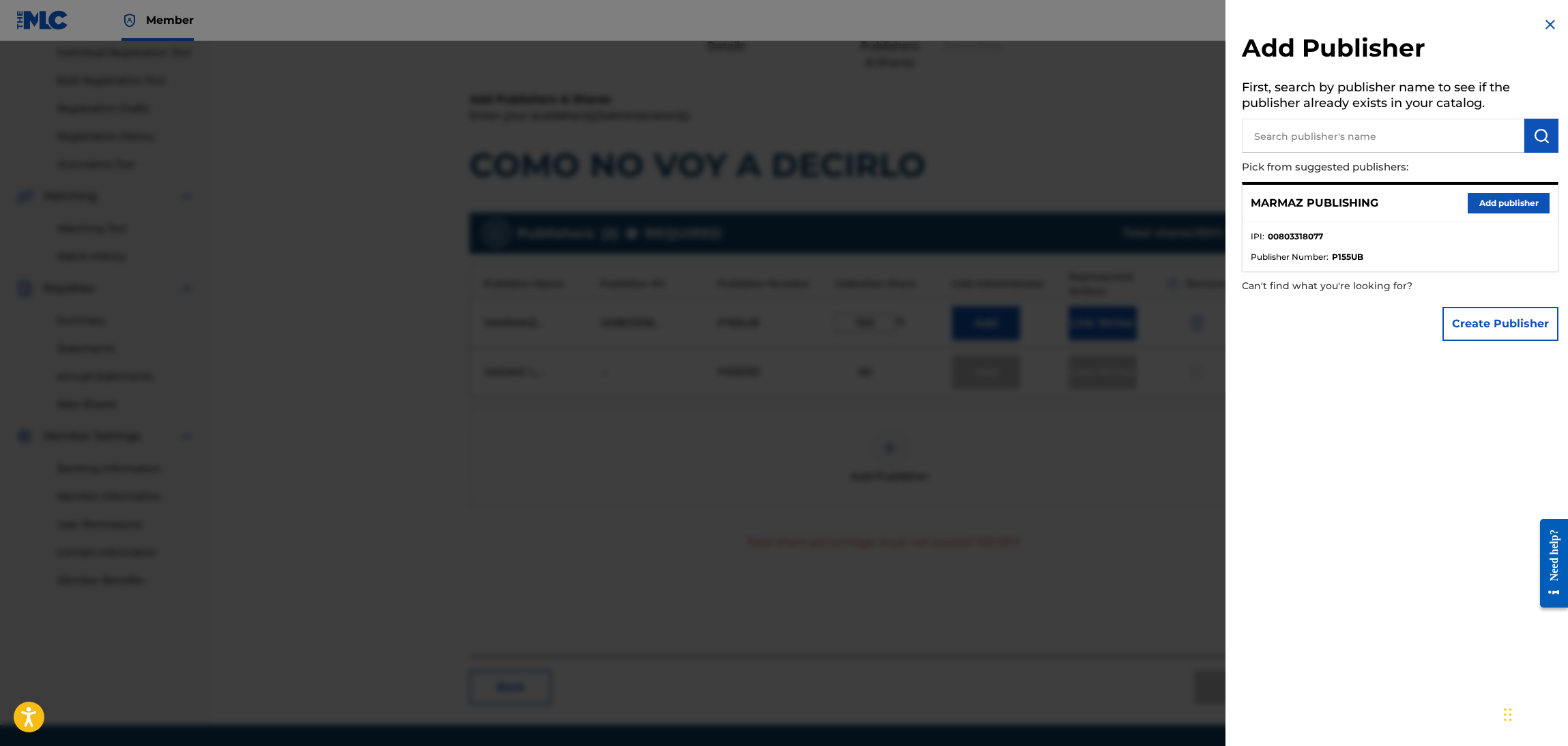
click at [1406, 211] on div "MARMAZ PUBLISHING Add publisher" at bounding box center [1399, 204] width 315 height 38
click at [1501, 206] on button "Add publisher" at bounding box center [1508, 203] width 82 height 21
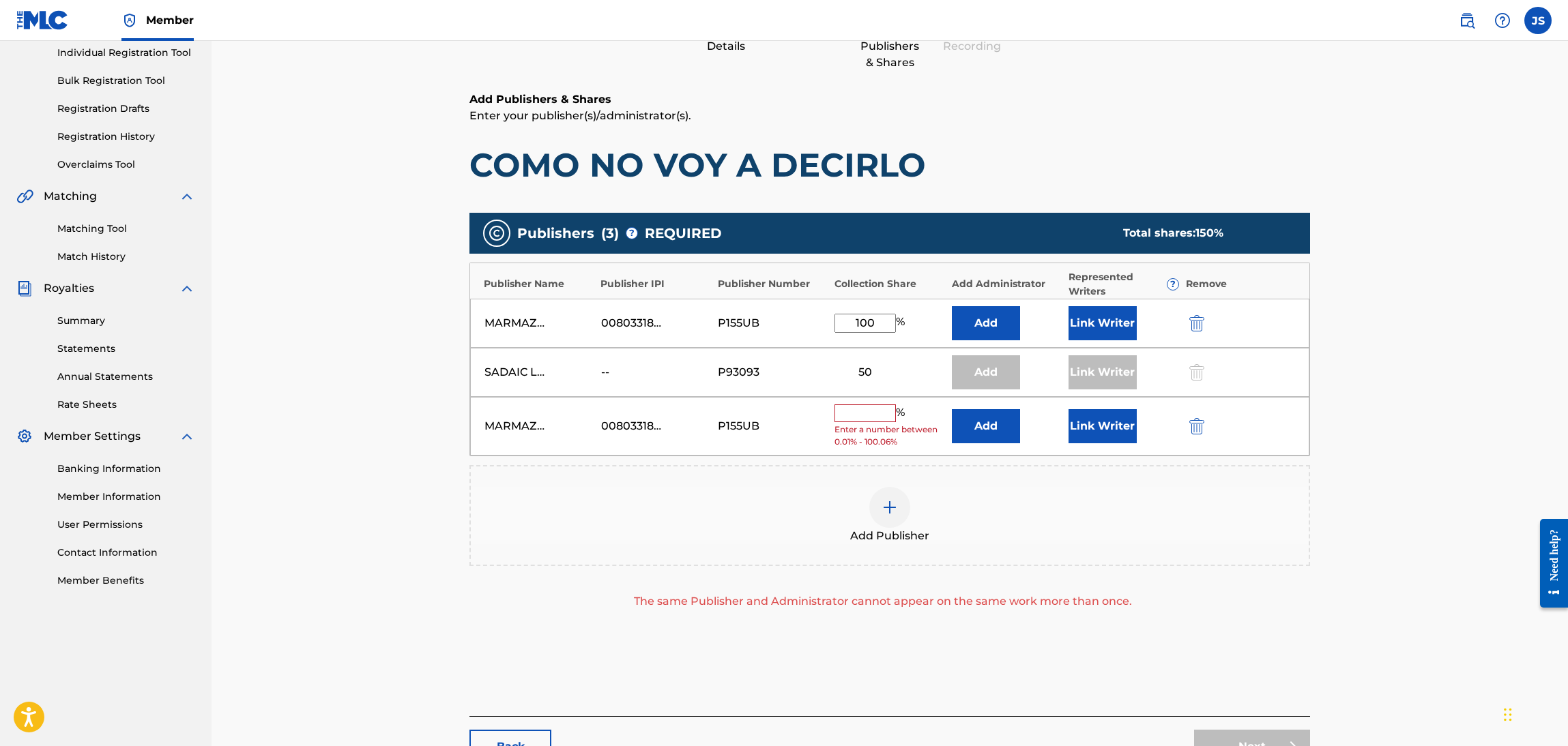
click at [1202, 429] on img "submit" at bounding box center [1196, 426] width 15 height 16
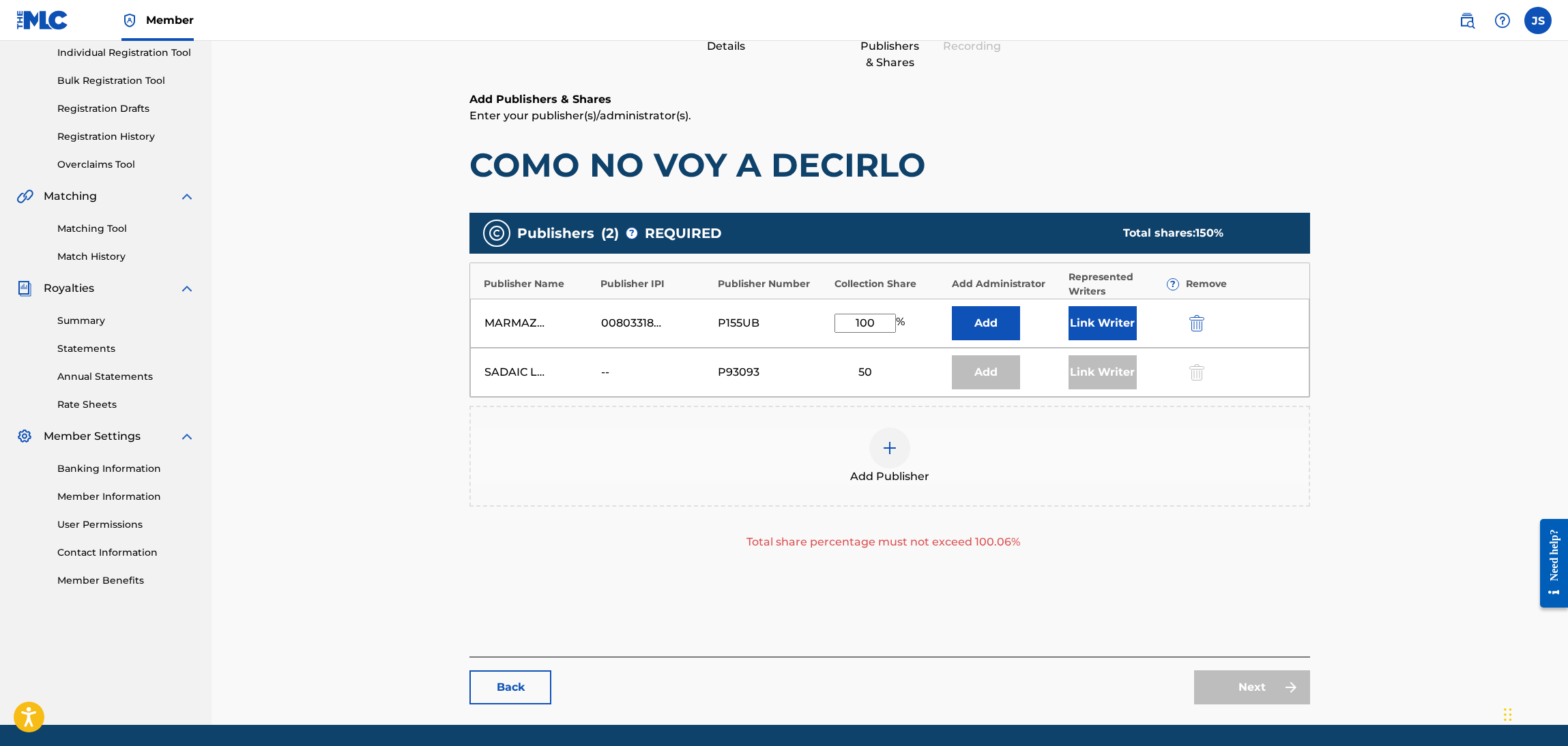
click at [1266, 688] on div "Next" at bounding box center [1252, 687] width 116 height 34
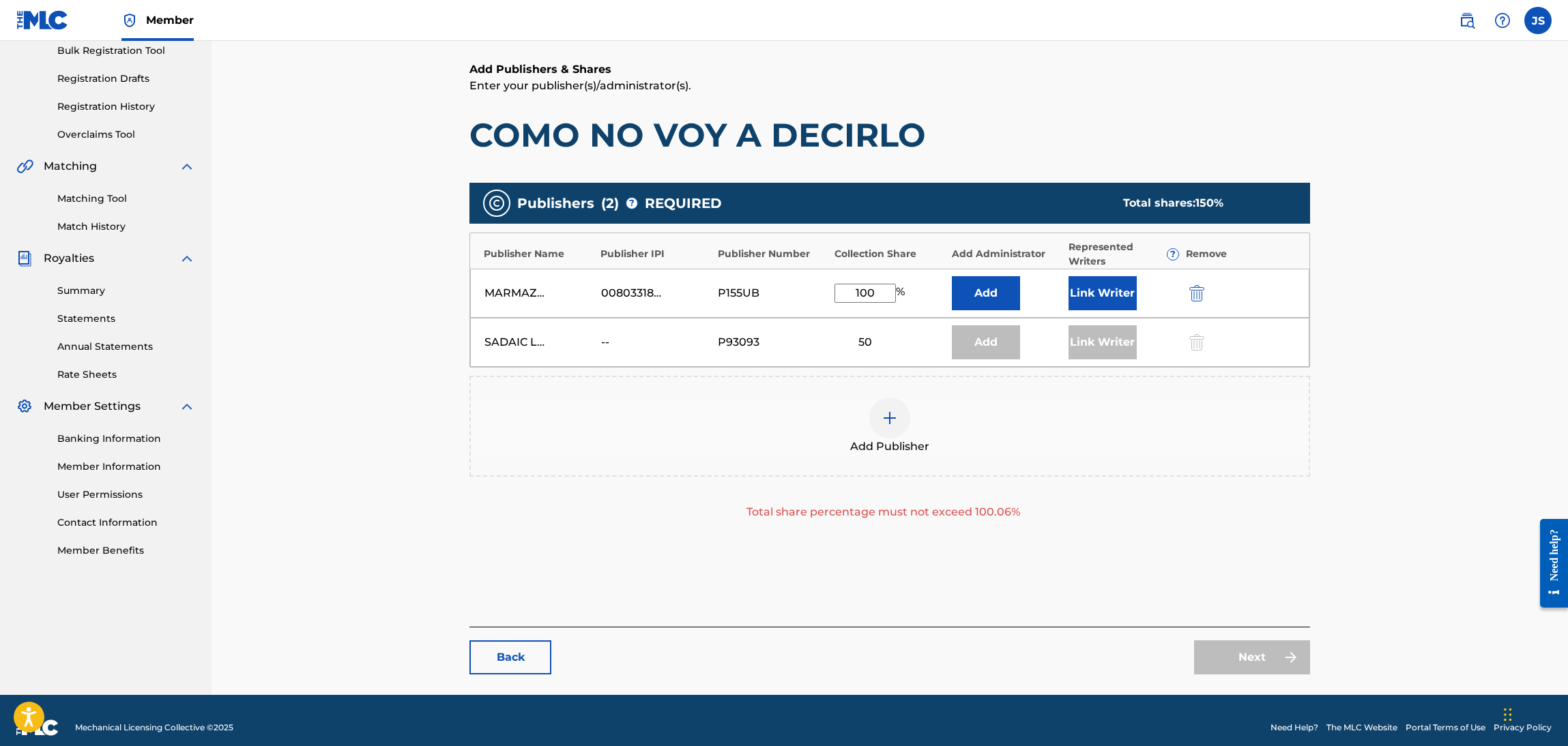
scroll to position [219, 0]
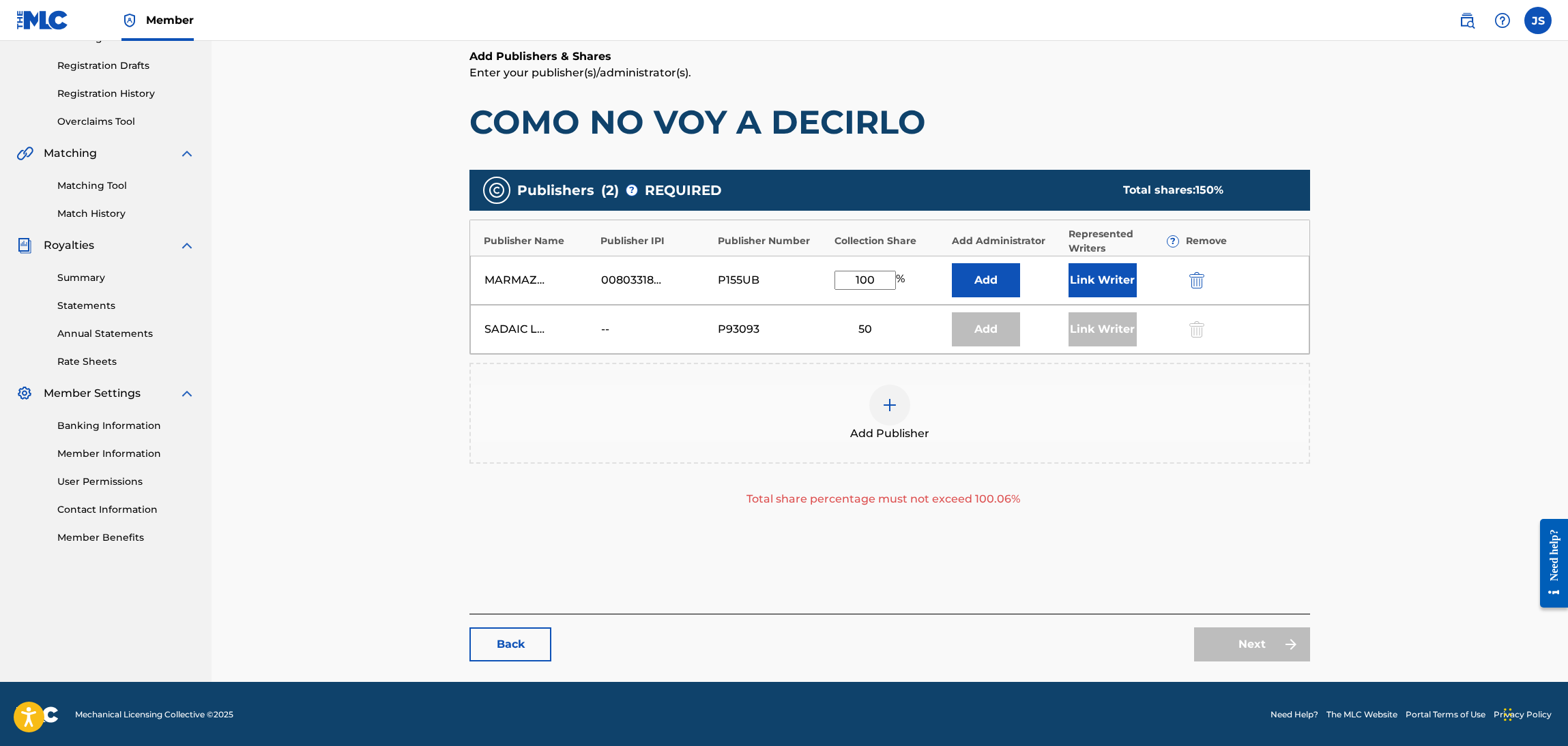
drag, startPoint x: 887, startPoint y: 278, endPoint x: 778, endPoint y: 295, distance: 110.3
click at [779, 295] on div "MARMAZ PUBLISHING 00803318077 P155UB 100 % Add Link Writer" at bounding box center [890, 280] width 839 height 49
click at [1241, 464] on div "Add Publisher Total share percentage must not exceed 100.06%" at bounding box center [890, 435] width 840 height 144
click at [889, 280] on input "50.6" at bounding box center [865, 280] width 61 height 19
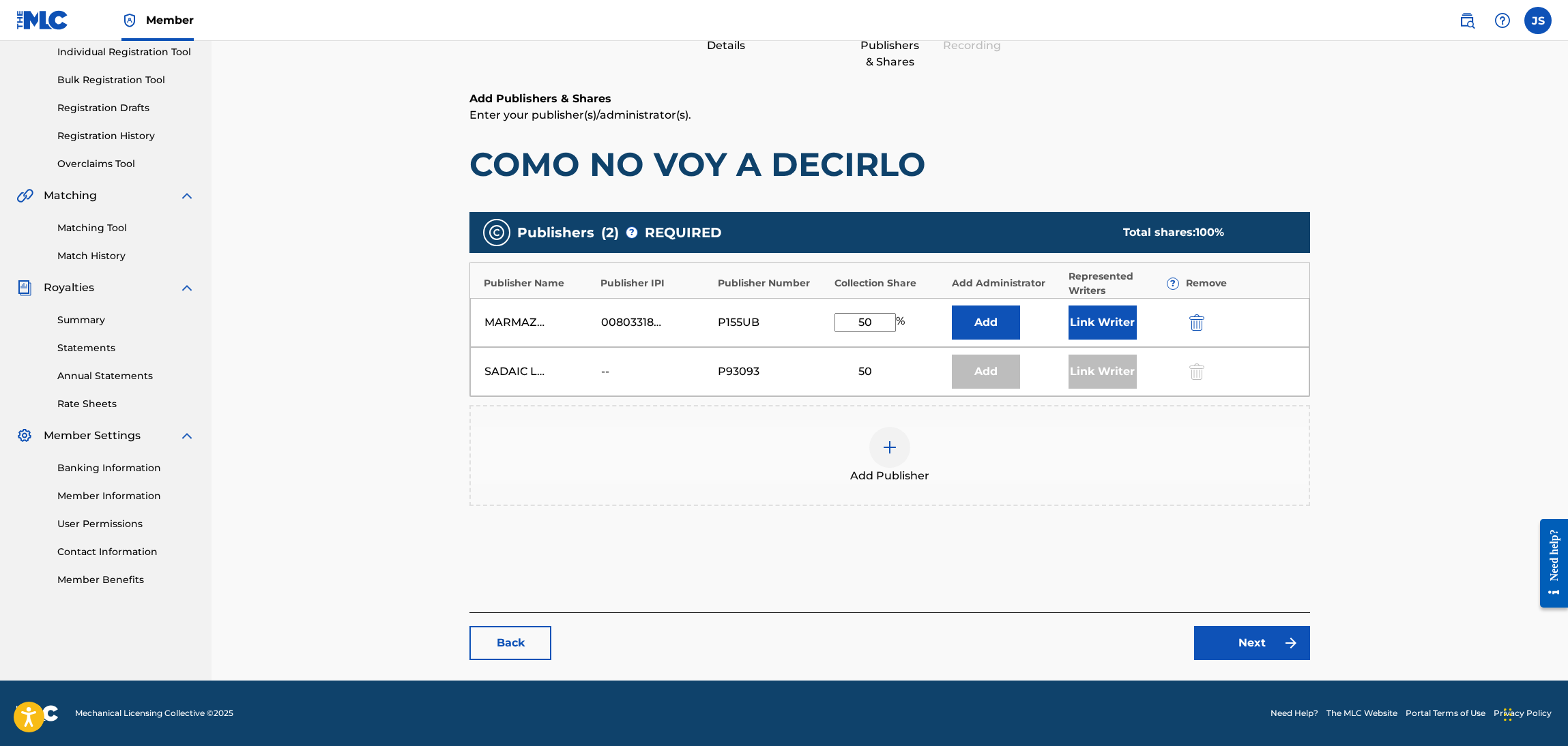
scroll to position [176, 0]
click at [1401, 391] on div "Catalog Enter Work Details Add Writers Add Publishers & Shares Add Recording Re…" at bounding box center [890, 273] width 1356 height 817
click at [883, 321] on input "50.06" at bounding box center [865, 323] width 61 height 19
click at [1123, 517] on div "Publishers ( 2 ) ? REQUIRED Total shares: 100 % Publisher Name Publisher IPI Pu…" at bounding box center [890, 367] width 840 height 308
drag, startPoint x: 887, startPoint y: 322, endPoint x: 607, endPoint y: 367, distance: 283.6
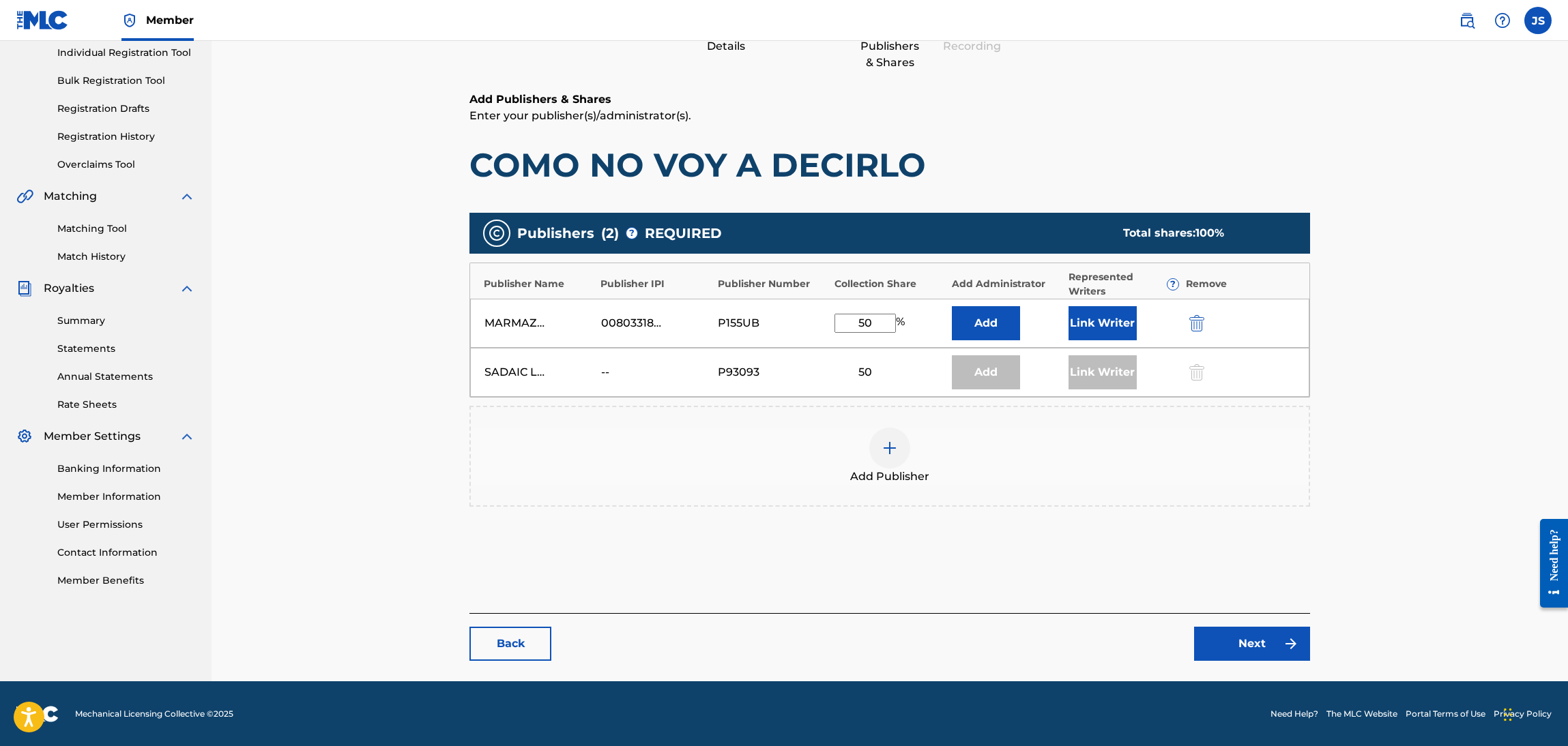
click at [607, 367] on div "Publisher Name Publisher IPI Publisher Number Collection Share Add Administrato…" at bounding box center [890, 330] width 840 height 135
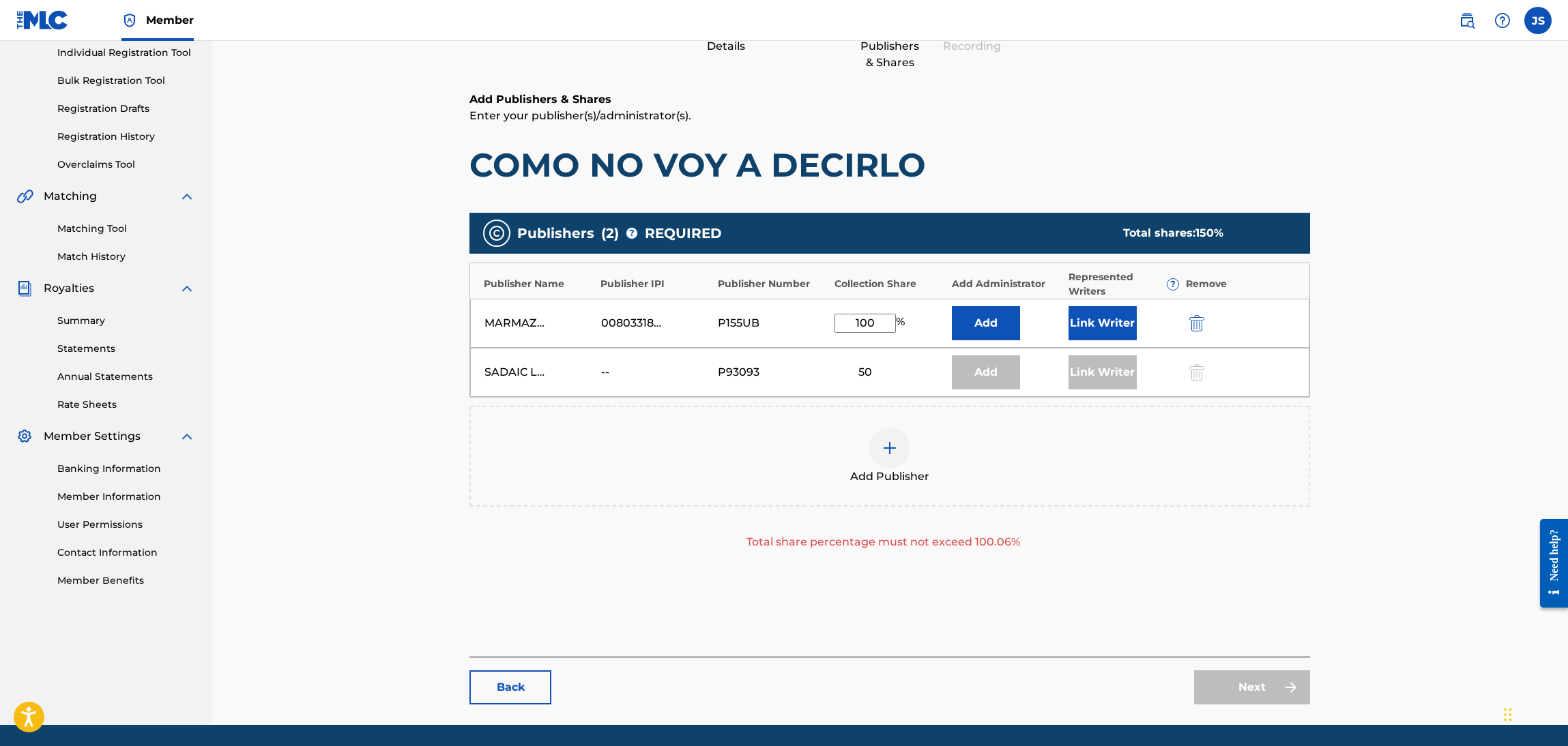
type input "100"
click at [628, 470] on div "Add Publisher" at bounding box center [890, 457] width 838 height 57
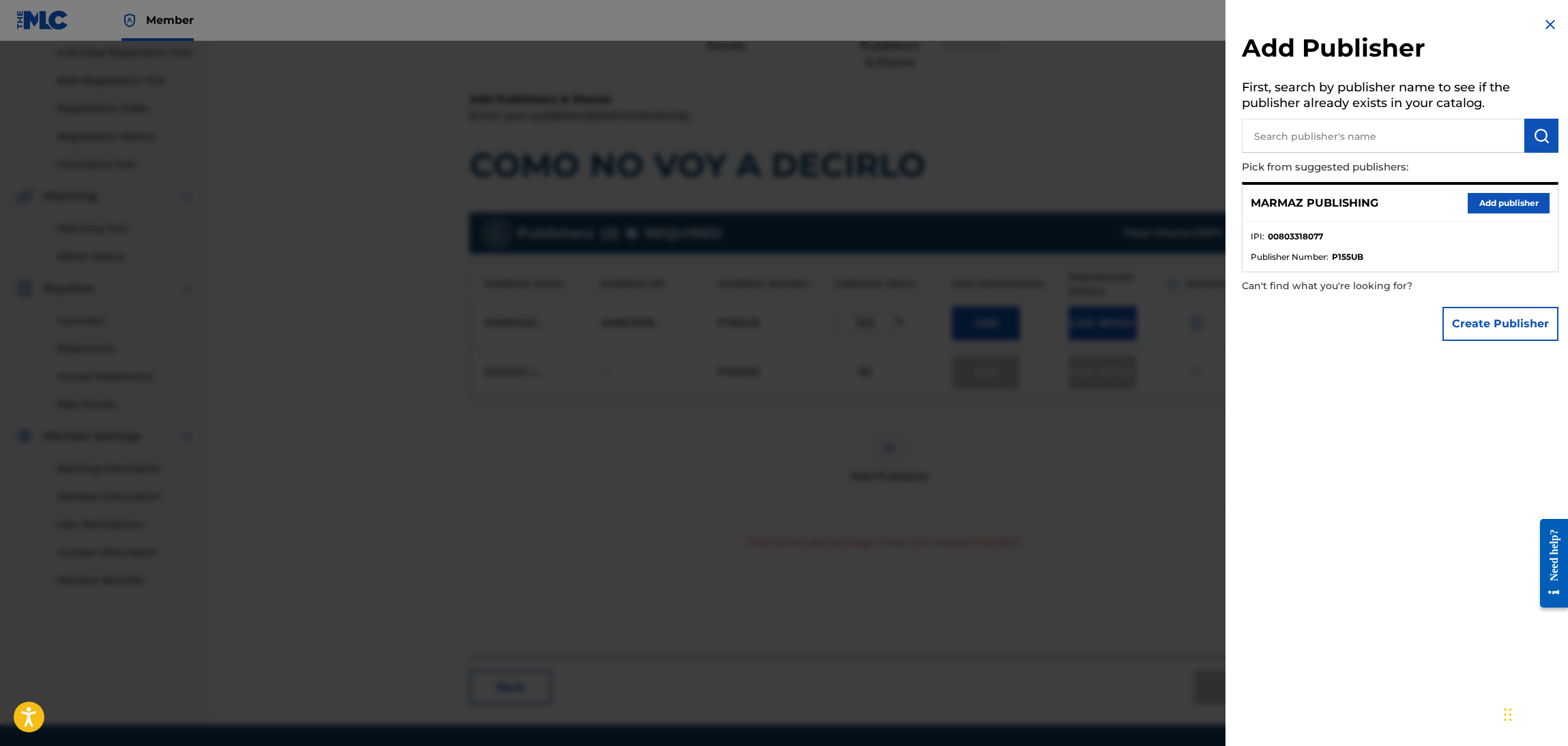
click at [1341, 229] on ul "IPI : 00803318077 Publisher Number : P155UB" at bounding box center [1399, 247] width 315 height 49
click at [1503, 215] on div "MARMAZ PUBLISHING Add publisher" at bounding box center [1399, 204] width 315 height 38
click at [1503, 203] on button "Add publisher" at bounding box center [1508, 203] width 82 height 21
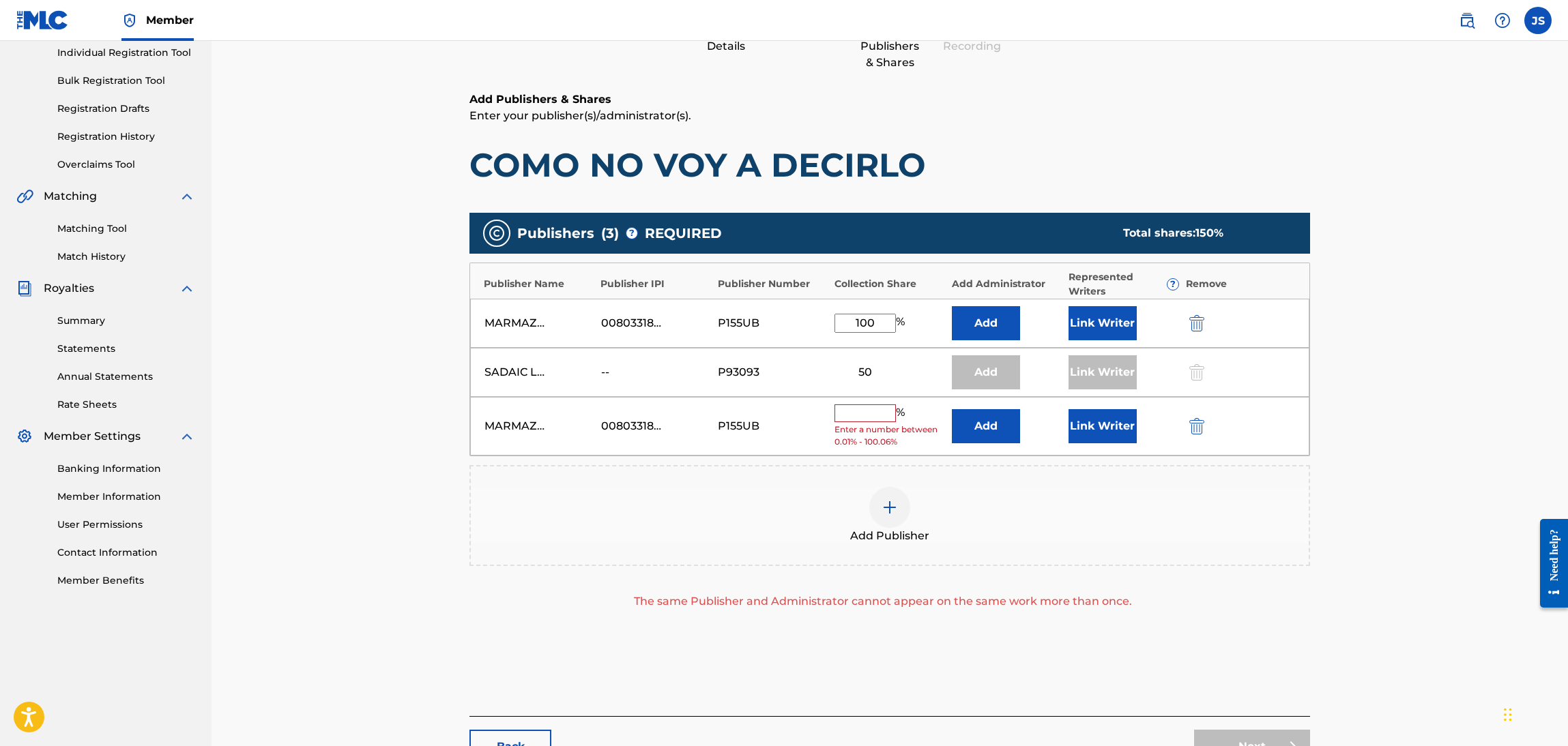
click at [865, 421] on input "text" at bounding box center [865, 413] width 61 height 18
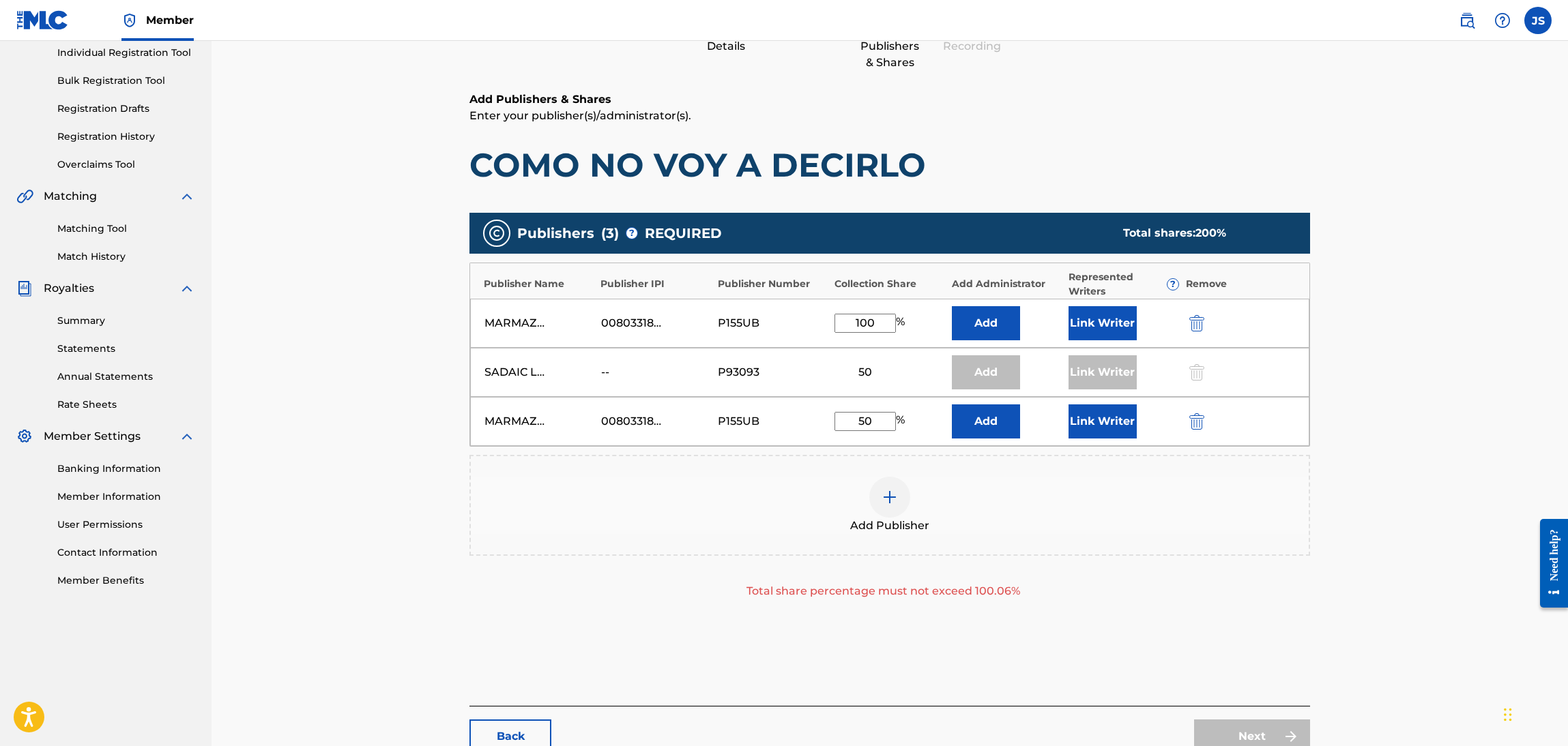
type input "50"
click at [1283, 554] on div "Add Publisher" at bounding box center [890, 505] width 840 height 101
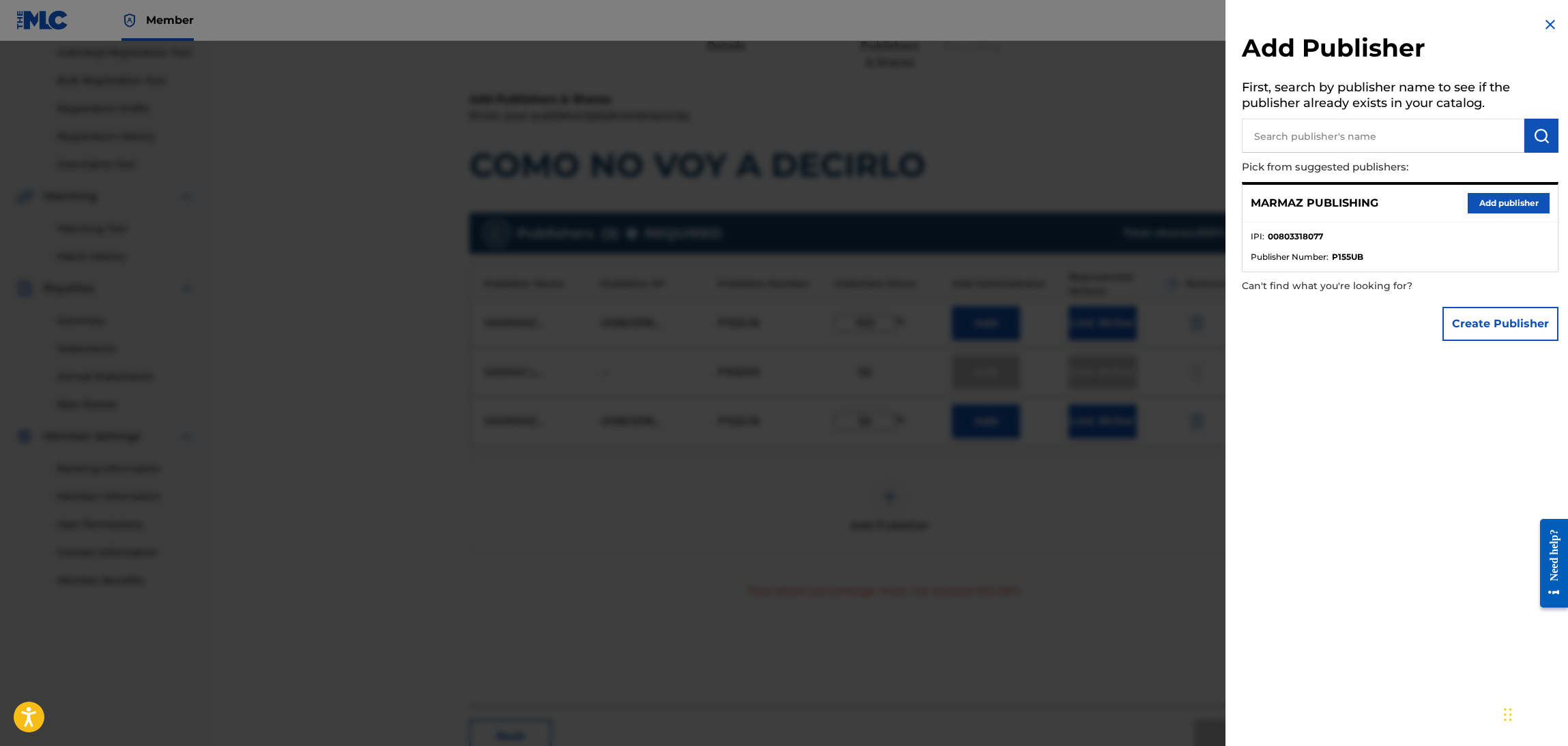
click at [1542, 29] on img at bounding box center [1550, 24] width 16 height 16
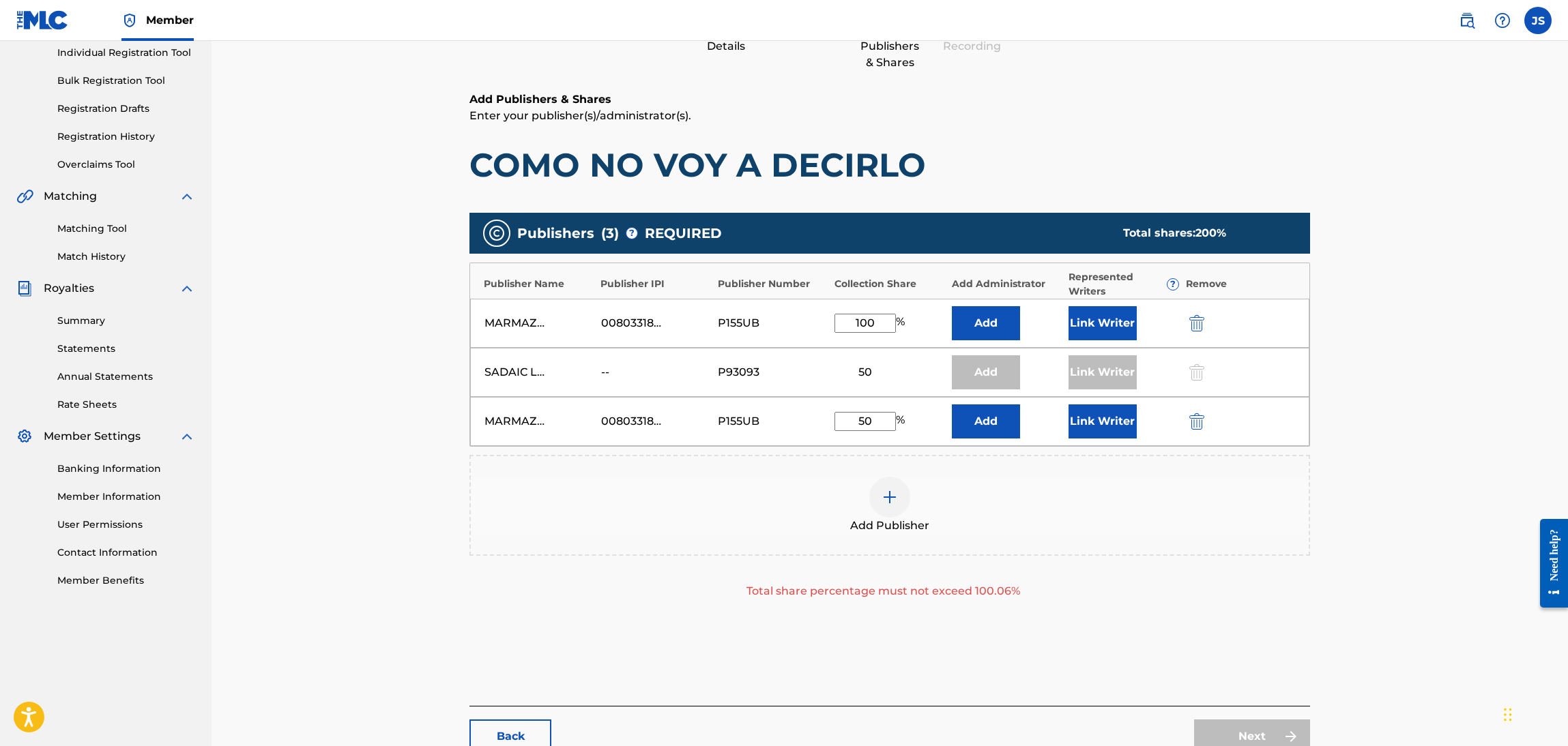
drag, startPoint x: 881, startPoint y: 327, endPoint x: 710, endPoint y: 333, distance: 171.1
click at [710, 333] on div "MARMAZ PUBLISHING 00803318077 P155UB 100 % Add Link Writer" at bounding box center [890, 323] width 839 height 49
type input "50"
click at [1127, 149] on h1 "COMO NO VOY A DECIRLO" at bounding box center [890, 164] width 840 height 41
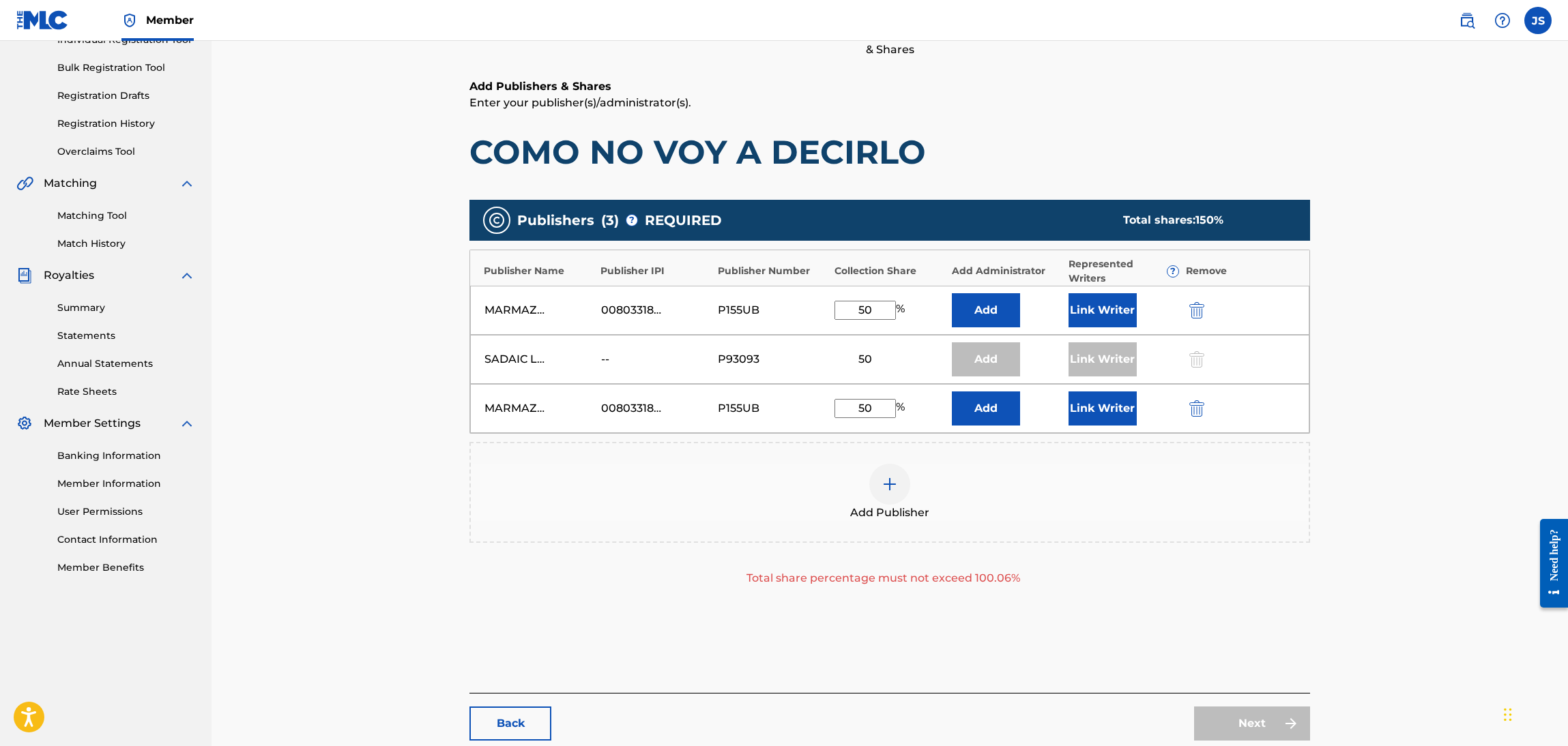
scroll to position [269, 0]
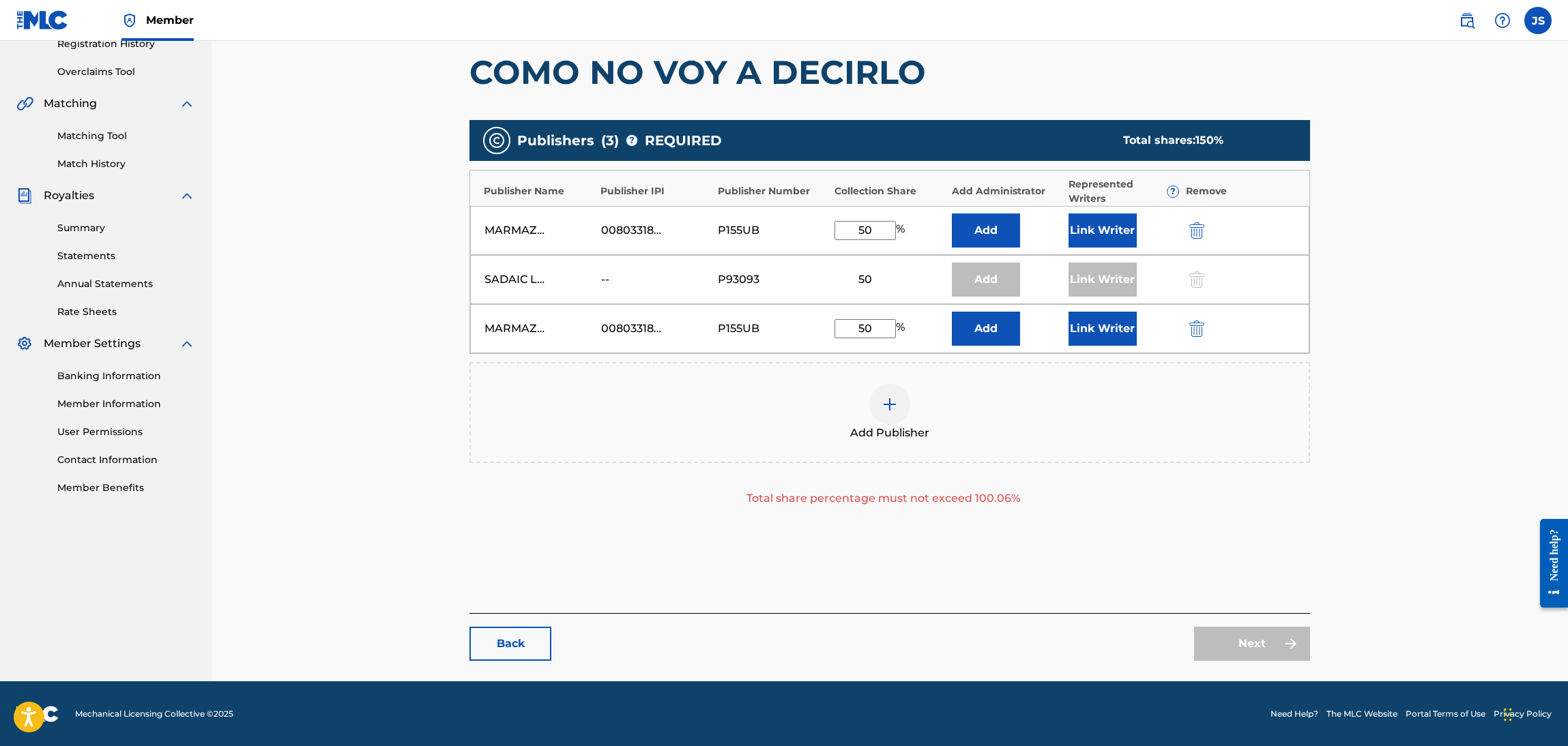
click at [1420, 565] on div "Catalog Enter Work Details Add Writers Add Publishers & Shares Add Recording Re…" at bounding box center [890, 227] width 1356 height 910
click at [865, 278] on div "50" at bounding box center [865, 279] width 61 height 16
click at [973, 282] on div "Add" at bounding box center [986, 280] width 68 height 34
click at [518, 651] on link "Back" at bounding box center [510, 644] width 82 height 34
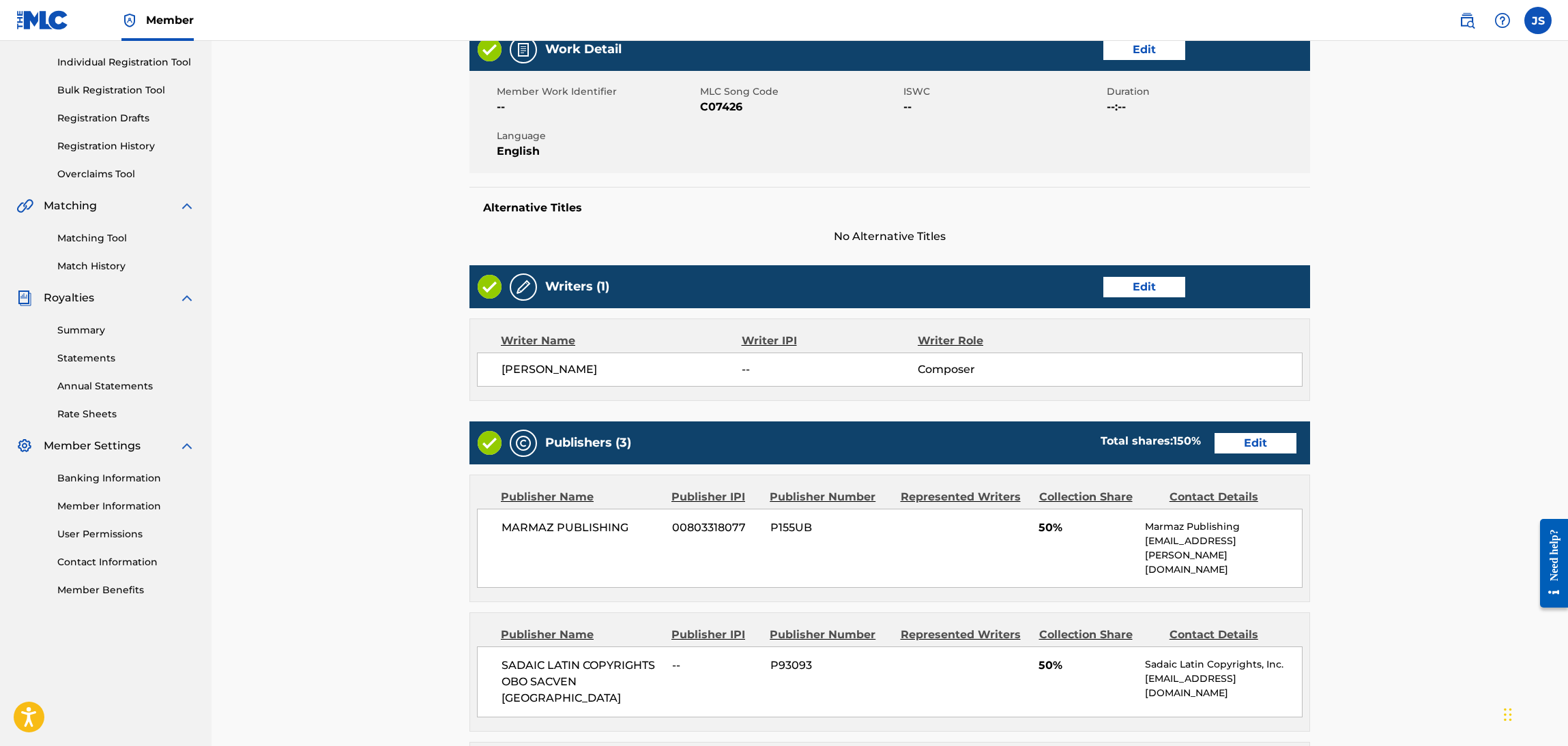
scroll to position [409, 0]
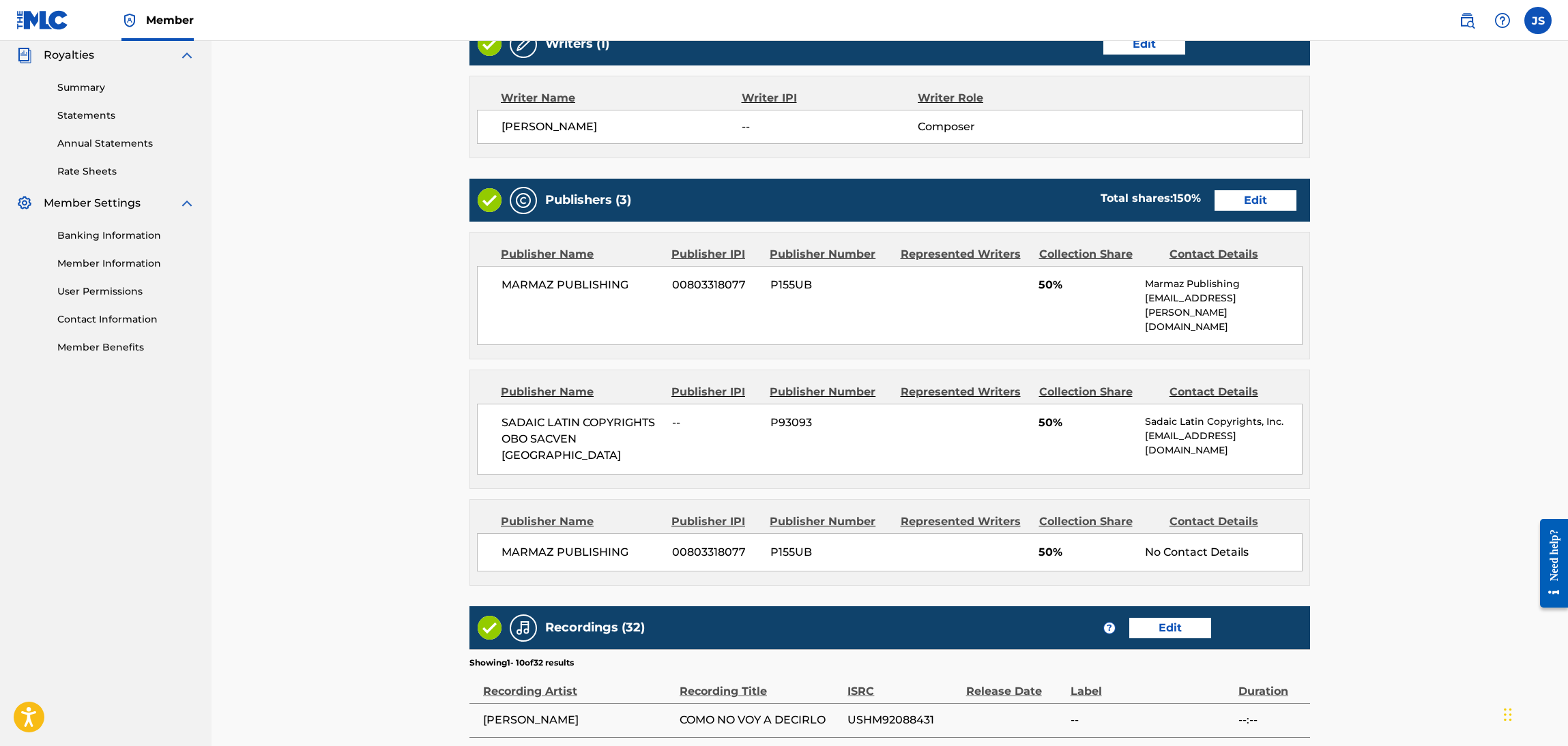
drag, startPoint x: 683, startPoint y: 124, endPoint x: 354, endPoint y: 145, distance: 329.7
click at [354, 145] on div "< Back COMO NO VOY A DECIRLO Work Detail Edit Member Work Identifier -- MLC Son…" at bounding box center [890, 407] width 1356 height 1552
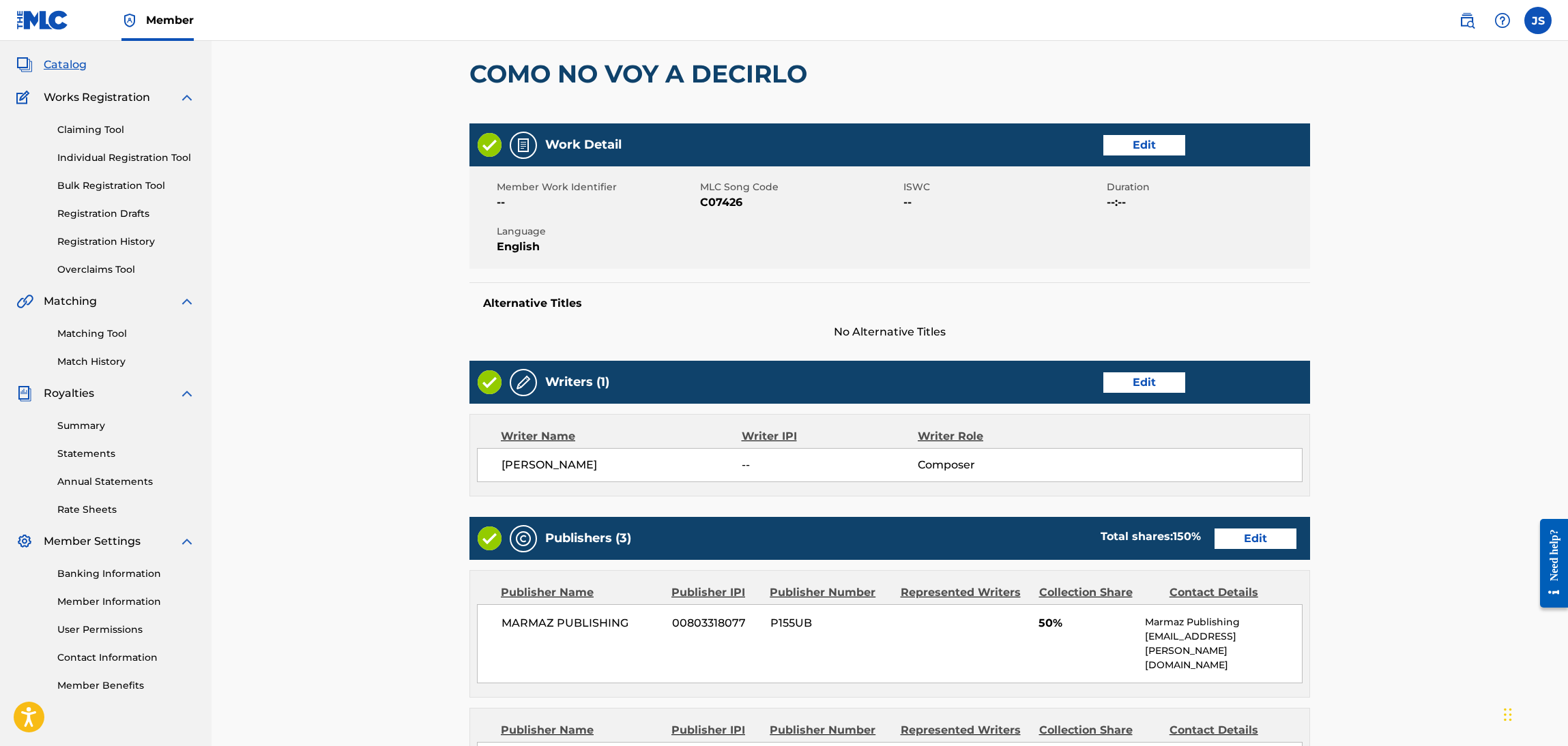
scroll to position [0, 0]
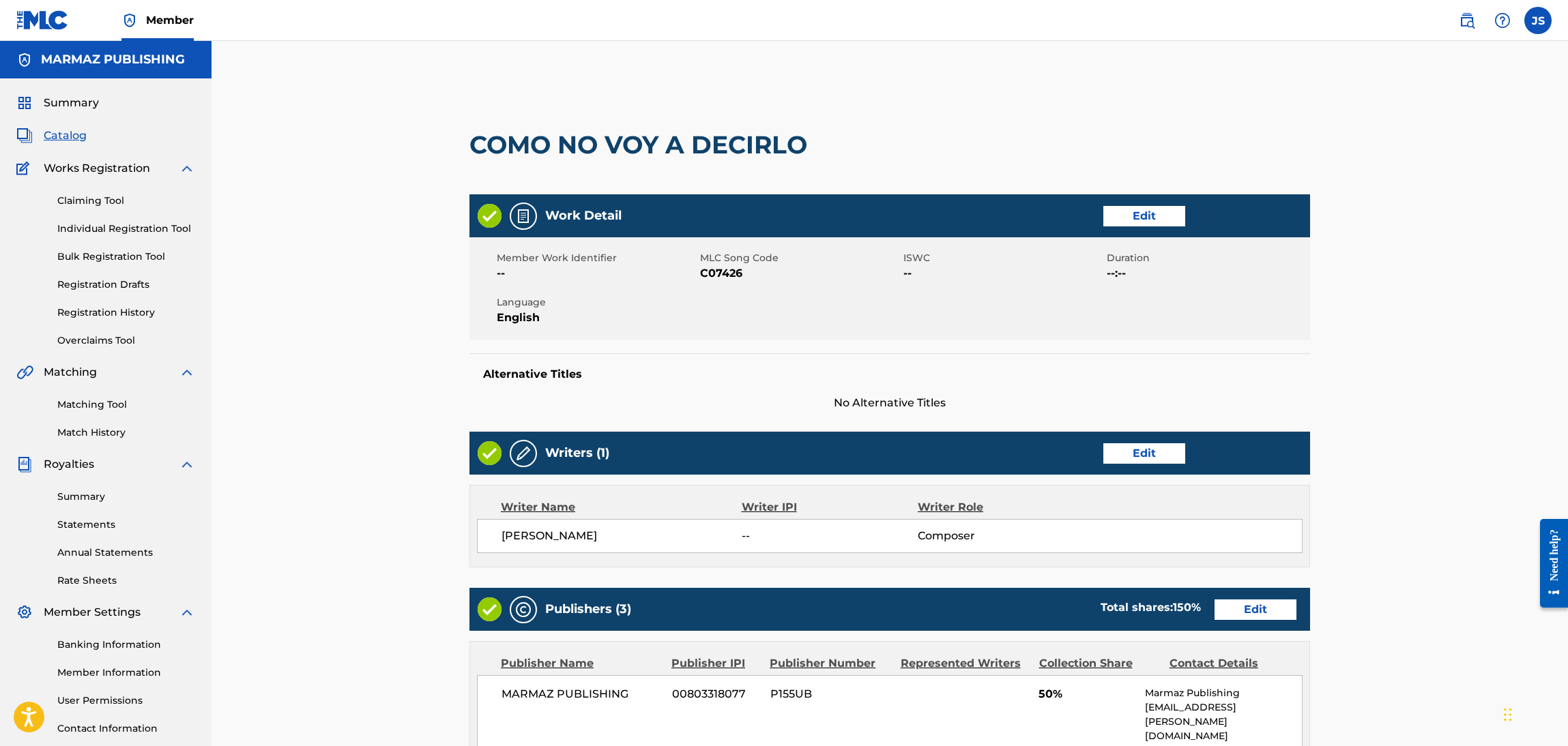
click at [114, 229] on link "Individual Registration Tool" at bounding box center [126, 229] width 138 height 14
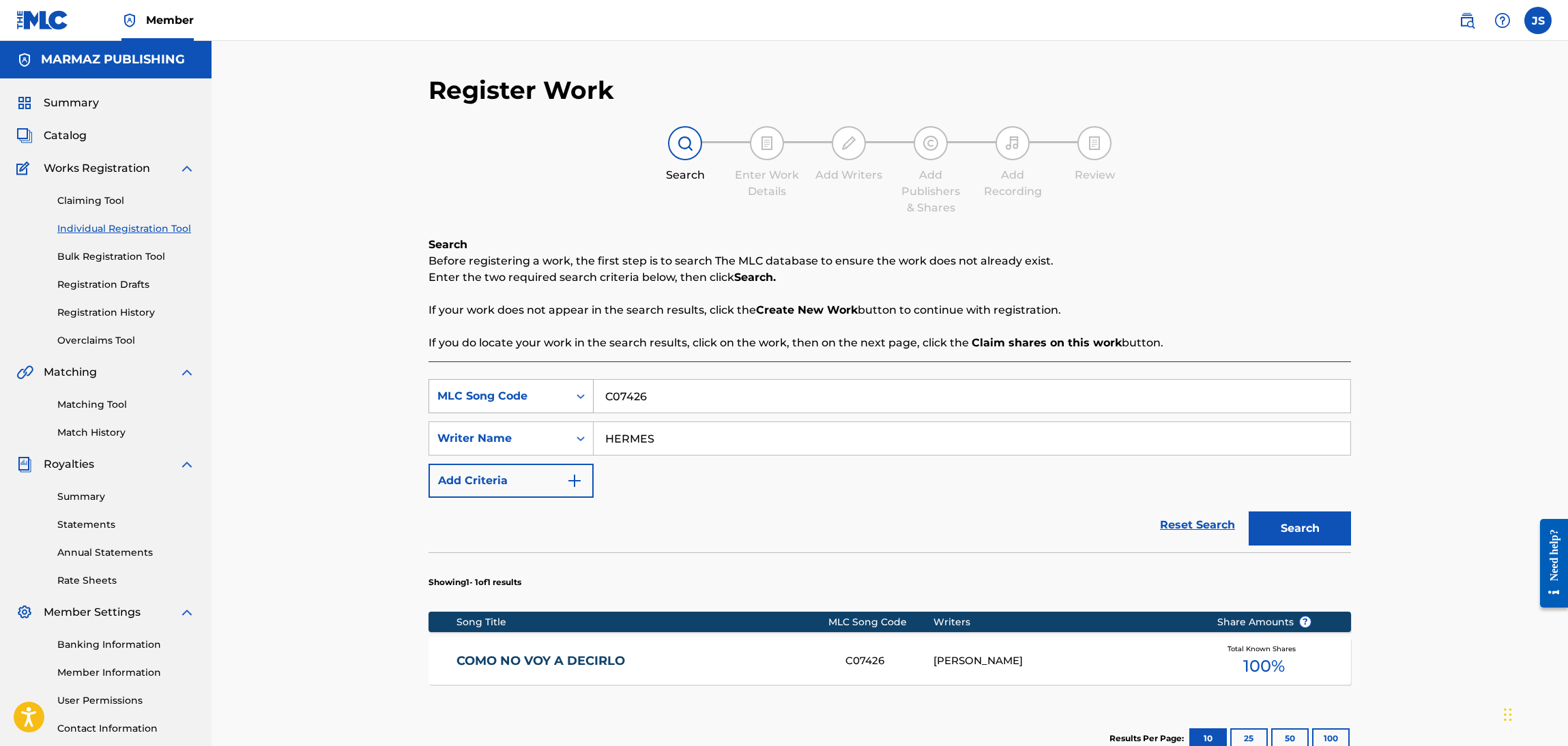
drag, startPoint x: 643, startPoint y: 399, endPoint x: 513, endPoint y: 401, distance: 130.0
click at [517, 401] on div "SearchWithCriteriaa0e51ee0-5b8d-44bf-a479-93d837af36e1 MLC Song Code C07426" at bounding box center [890, 397] width 923 height 34
paste input "AQUÍ ME TIENES LLANURA"
type input "AQUÍ ME TIENES LLANURA"
click at [622, 466] on div "SearchWithCriteriaa0e51ee0-5b8d-44bf-a479-93d837af36e1 MLC Song Code AQUÍ ME TI…" at bounding box center [890, 439] width 923 height 119
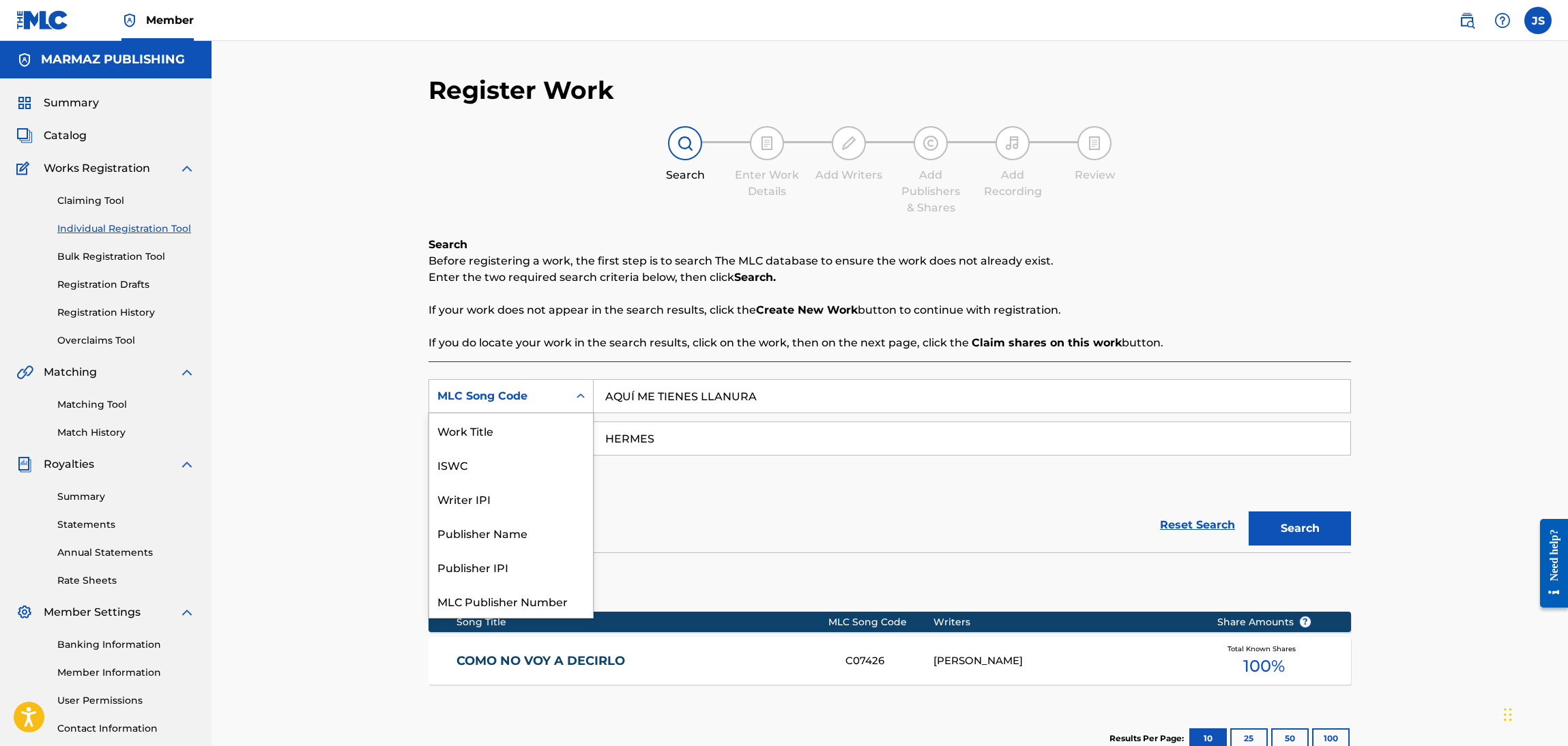
click at [515, 388] on div "MLC Song Code" at bounding box center [499, 396] width 123 height 16
click at [519, 434] on div "Work Title" at bounding box center [510, 431] width 164 height 34
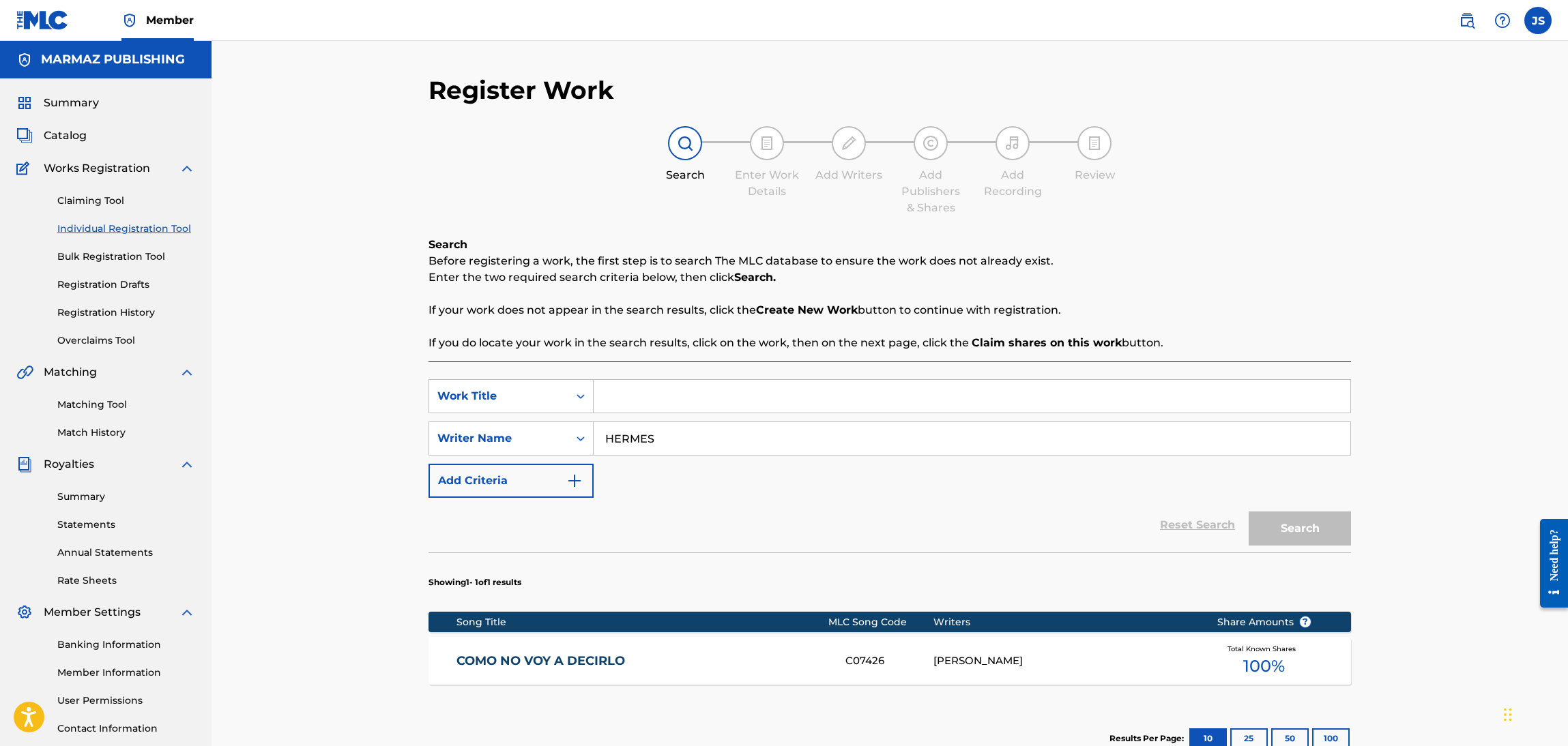
click at [710, 390] on input "Search Form" at bounding box center [972, 397] width 757 height 33
paste input "AQUÍ ME TIENES LLANURA"
type input "AQUÍ ME TIENES LLANURA"
click at [751, 349] on p "If you do locate your work in the search results, click on the work, then on th…" at bounding box center [890, 343] width 923 height 16
drag, startPoint x: 637, startPoint y: 446, endPoint x: 675, endPoint y: 445, distance: 38.0
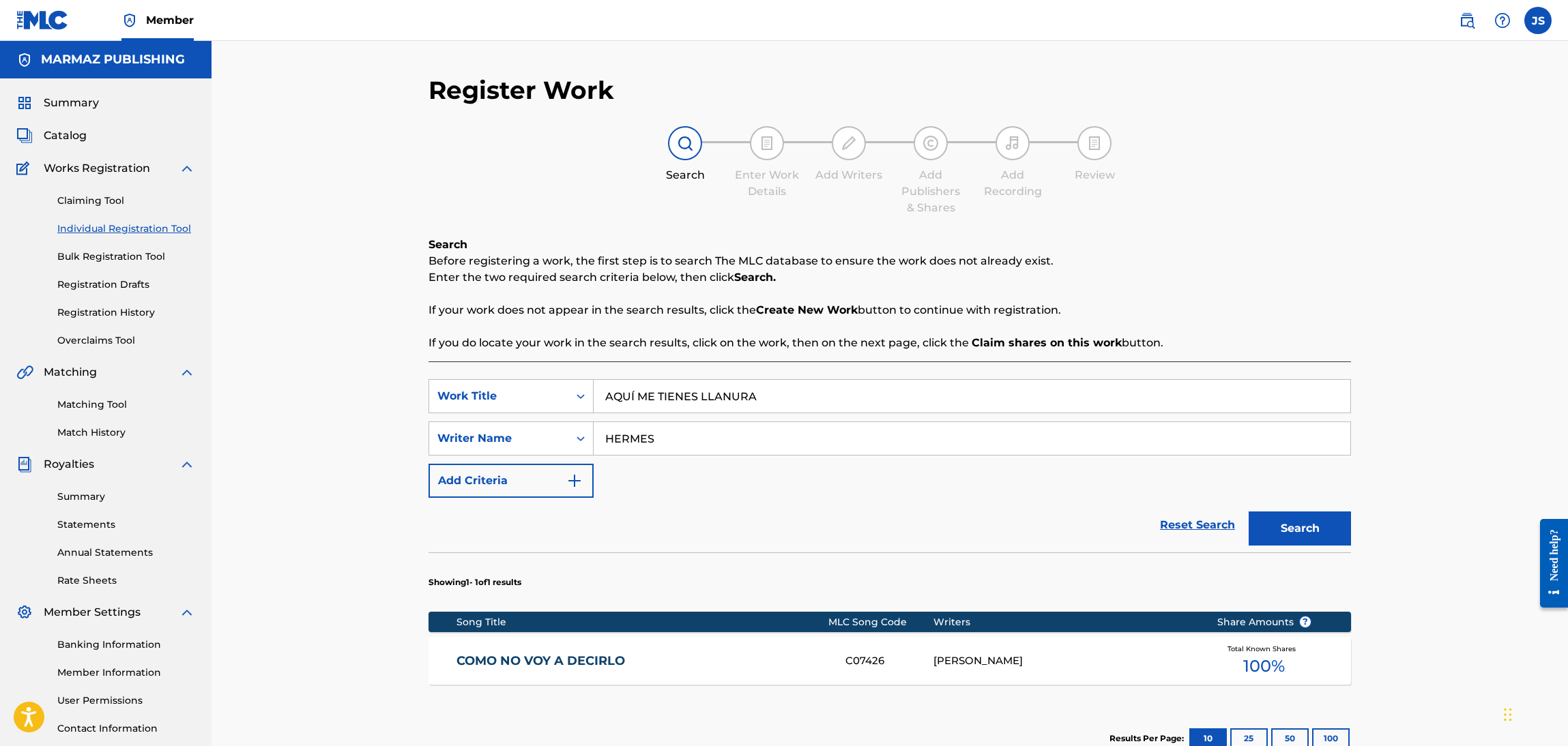
click at [637, 446] on input "HERMES" at bounding box center [972, 439] width 757 height 33
drag, startPoint x: 489, startPoint y: 446, endPoint x: 480, endPoint y: 444, distance: 9.2
click at [480, 444] on div "SearchWithCriteria624fbfe2-438e-4dfb-aa73-201f61298919 Writer Name HERMES" at bounding box center [890, 439] width 923 height 34
paste input "[PERSON_NAME]"
type input "[PERSON_NAME]"
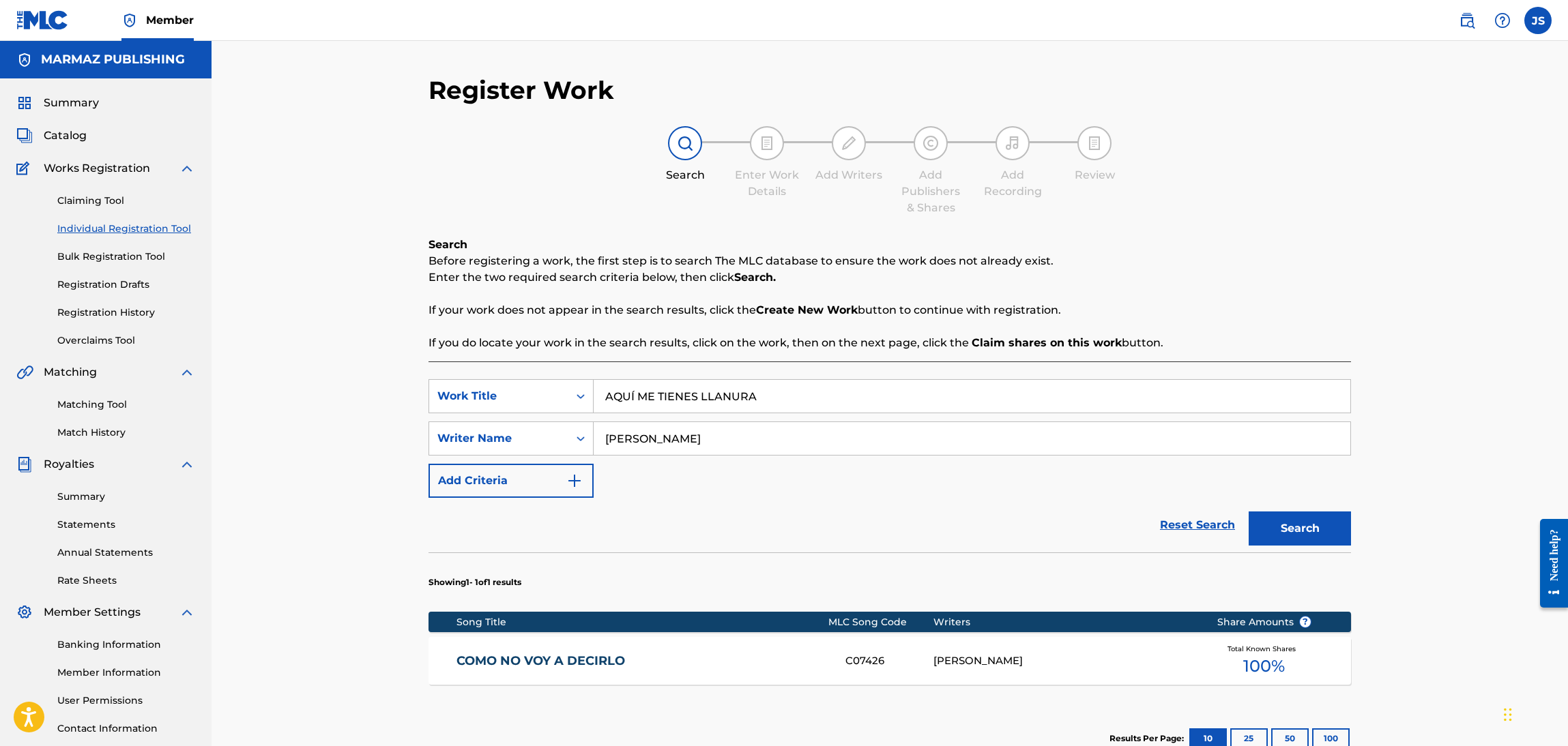
click at [1205, 274] on p "Enter the two required search criteria below, then click Search." at bounding box center [890, 277] width 923 height 16
click at [1280, 517] on button "Search" at bounding box center [1299, 529] width 102 height 34
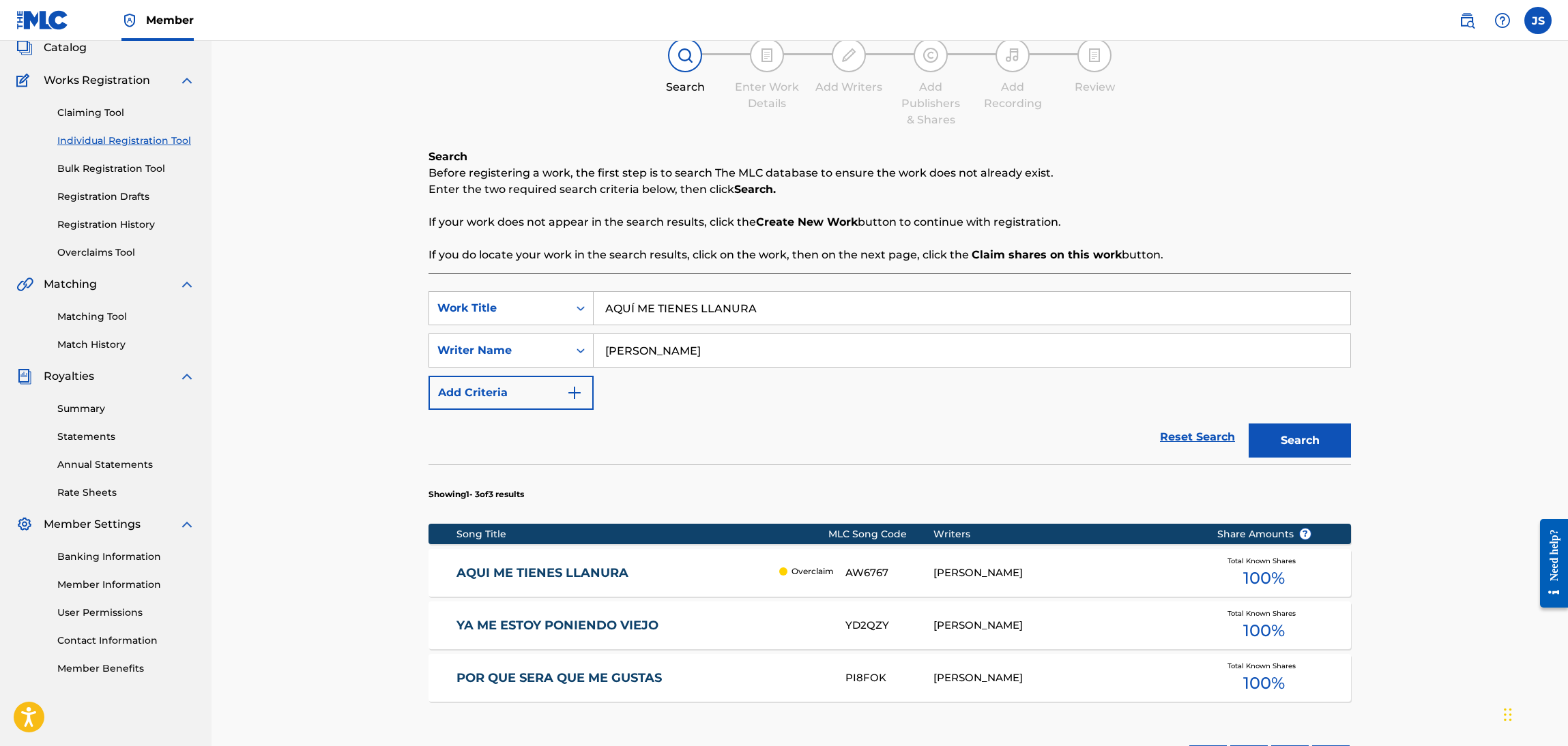
scroll to position [204, 0]
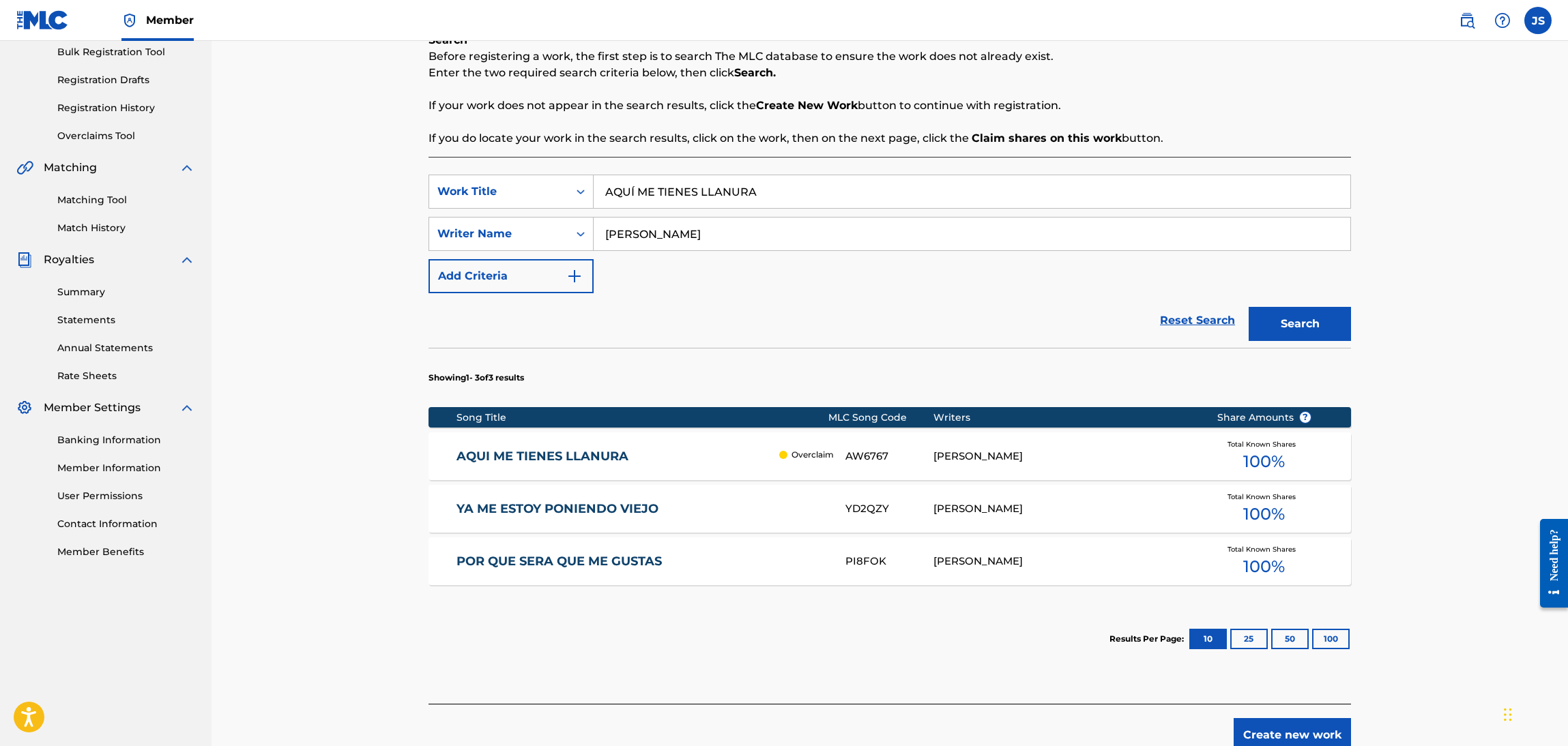
click at [560, 449] on link "AQUI ME TIENES LLANURA" at bounding box center [615, 457] width 317 height 16
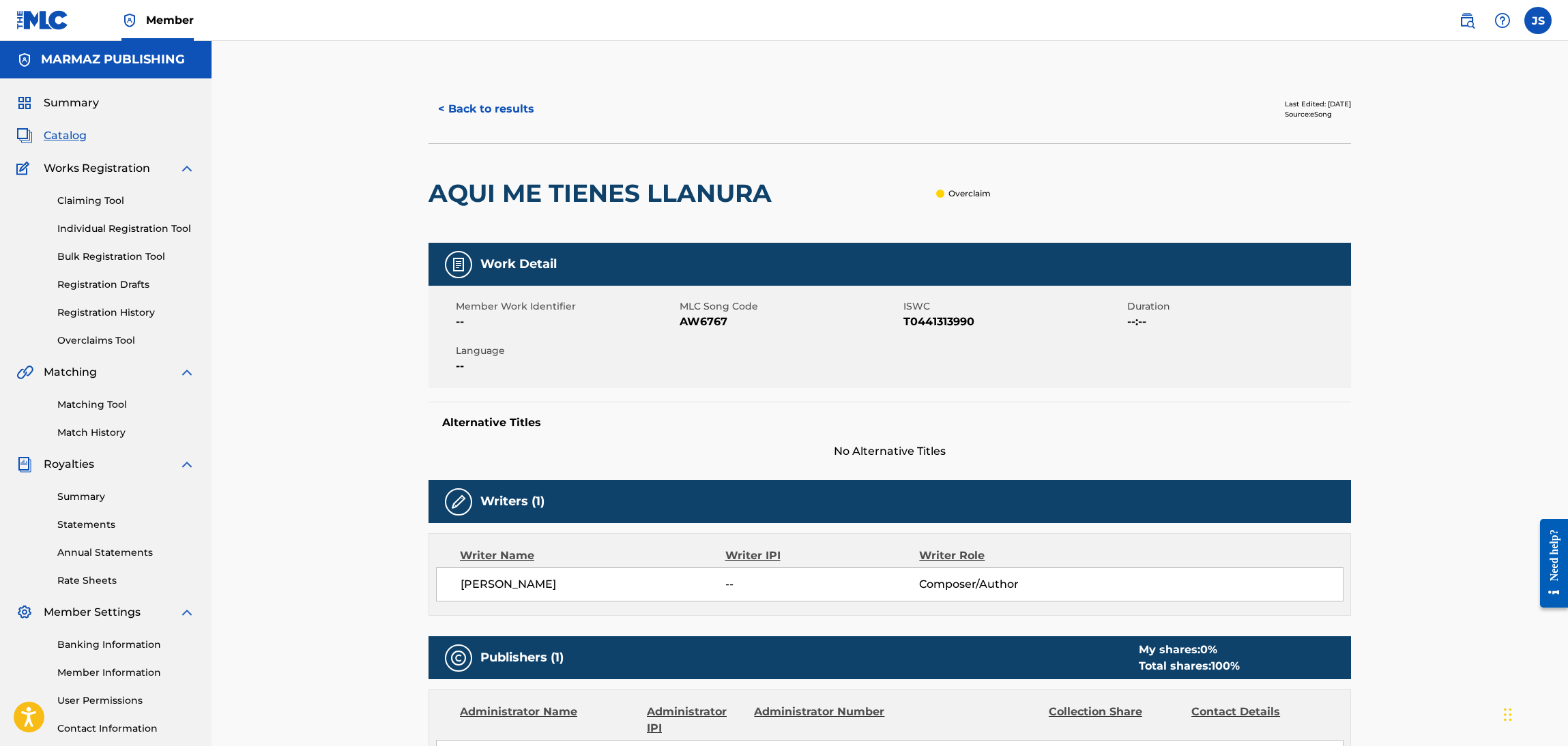
click at [707, 317] on span "AW6767" at bounding box center [790, 322] width 220 height 16
copy span "AW6767"
click at [508, 118] on button "< Back to results" at bounding box center [486, 109] width 115 height 34
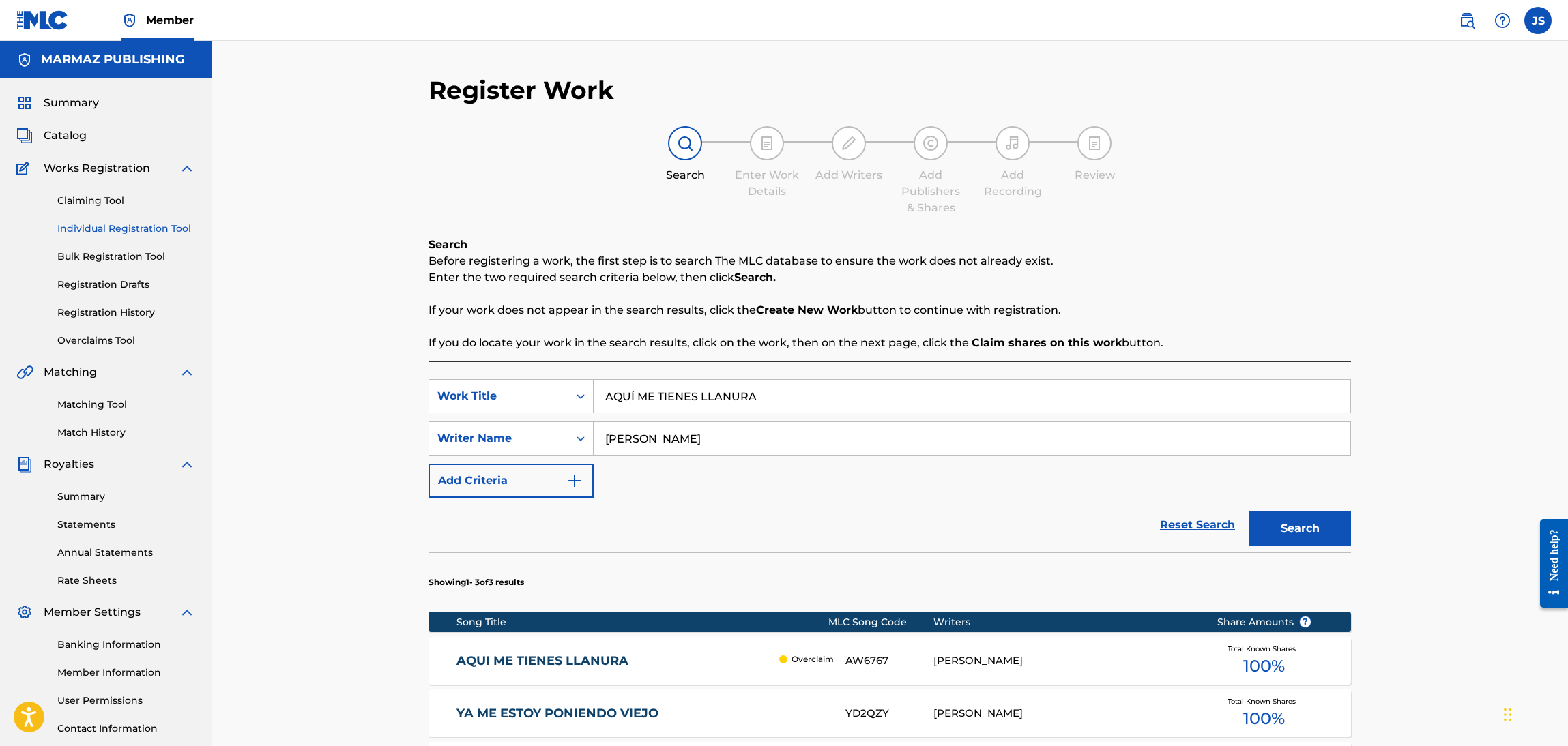
scroll to position [99, 0]
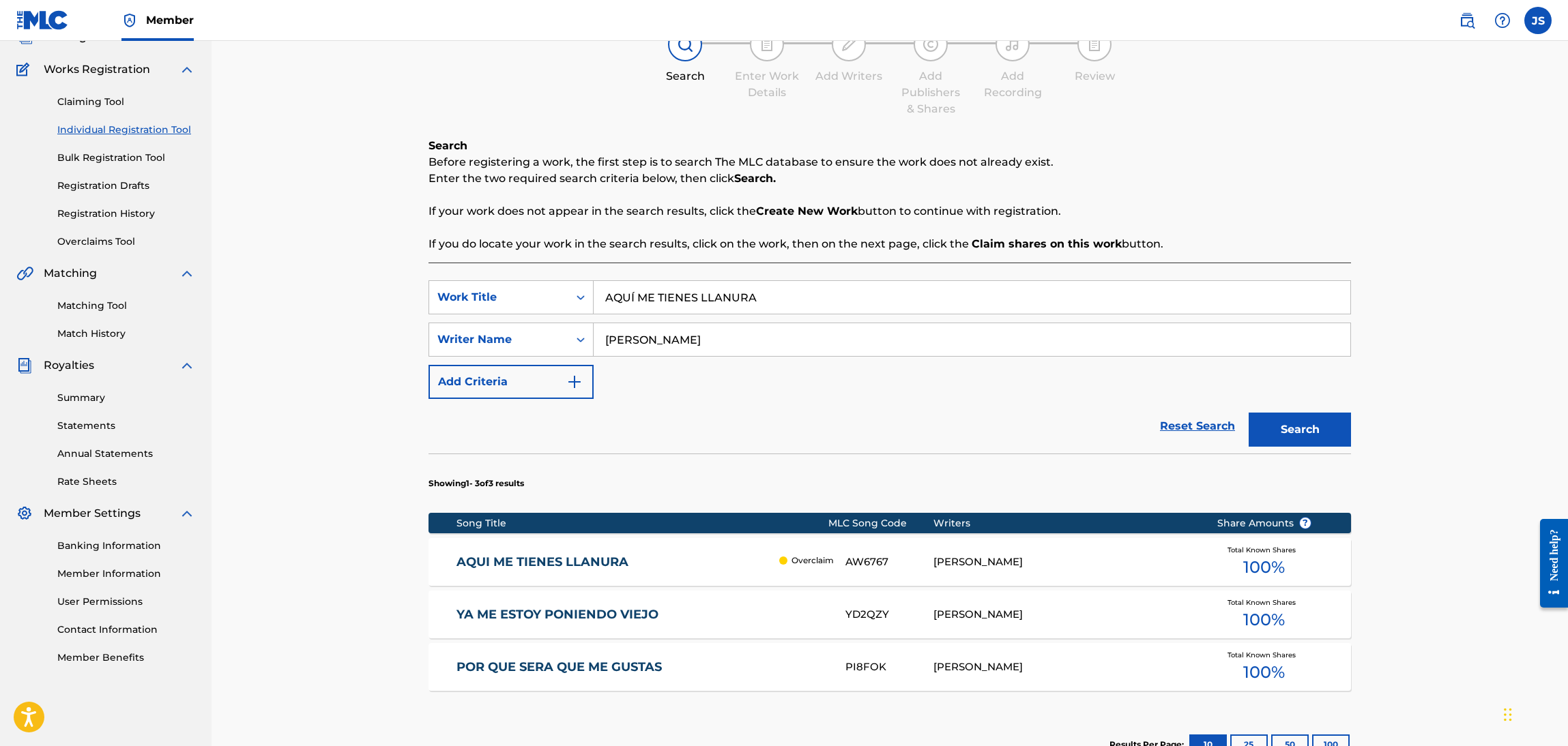
drag, startPoint x: 778, startPoint y: 294, endPoint x: 402, endPoint y: 266, distance: 377.0
click at [402, 266] on div "Register Work Search Enter Work Details Add Writers Add Publishers & Shares Add…" at bounding box center [890, 400] width 1356 height 916
paste input "QZ5FN2335648"
drag, startPoint x: 738, startPoint y: 292, endPoint x: 492, endPoint y: 291, distance: 246.0
click at [492, 291] on div "SearchWithCriteriaebf6bdf3-b691-4b1e-92e0-1cc3815adfdc Work Title QZ5FN2335648" at bounding box center [890, 297] width 923 height 34
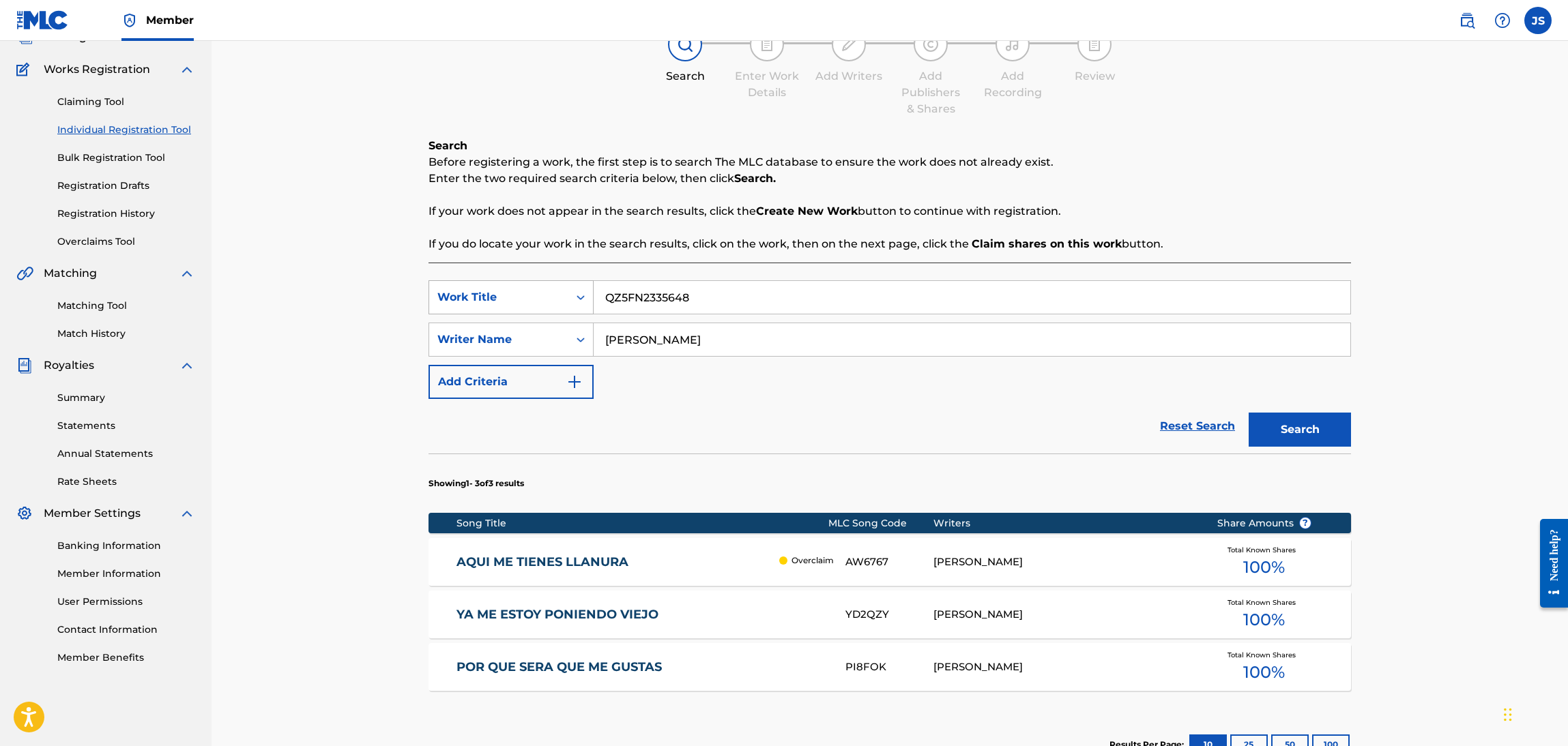
paste input "SE QUE VOY A CONQUISTARTE"
click at [1180, 190] on div "Search Before registering a work, the first step is to search The MLC database …" at bounding box center [890, 195] width 923 height 114
click at [1255, 429] on button "Search" at bounding box center [1299, 430] width 102 height 34
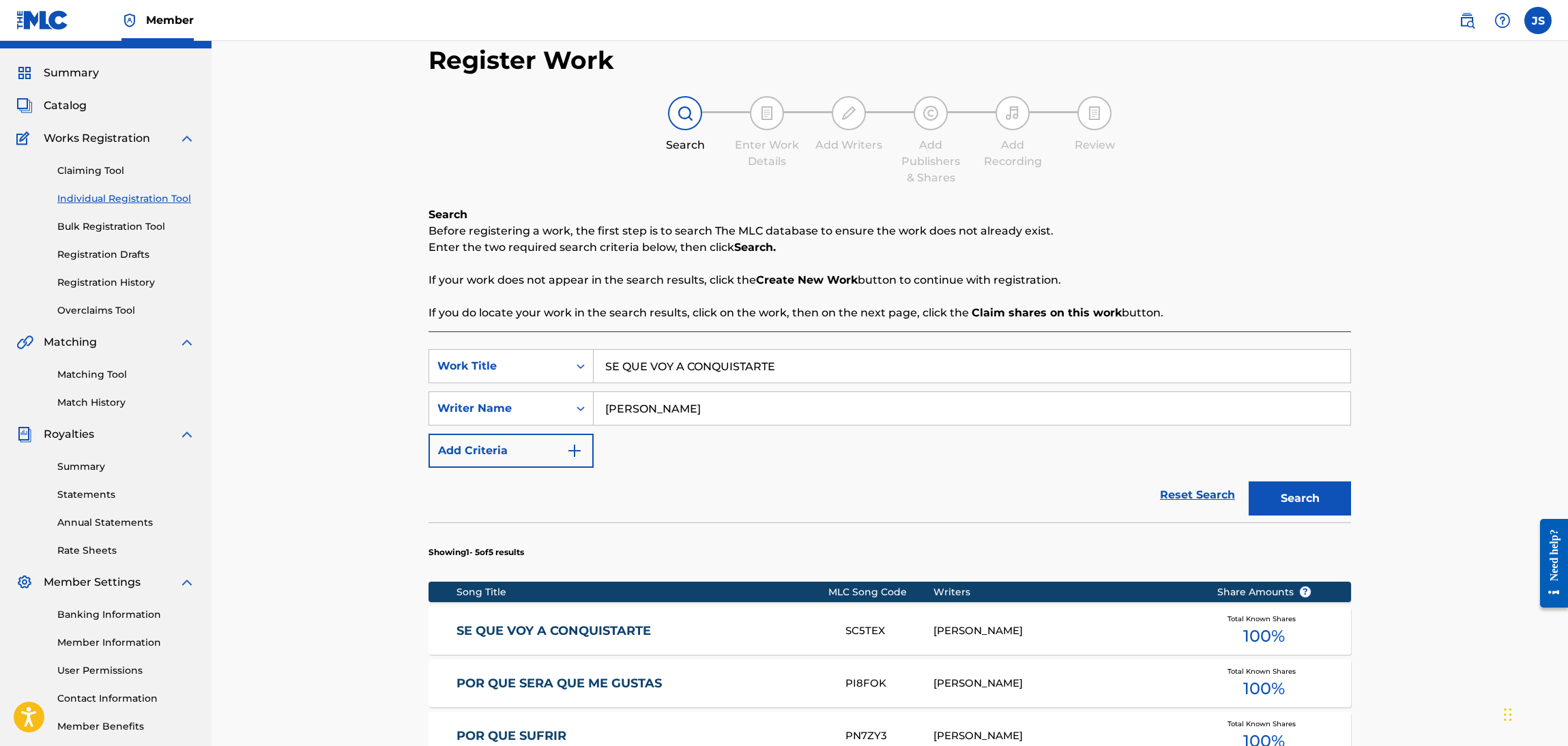
scroll to position [0, 0]
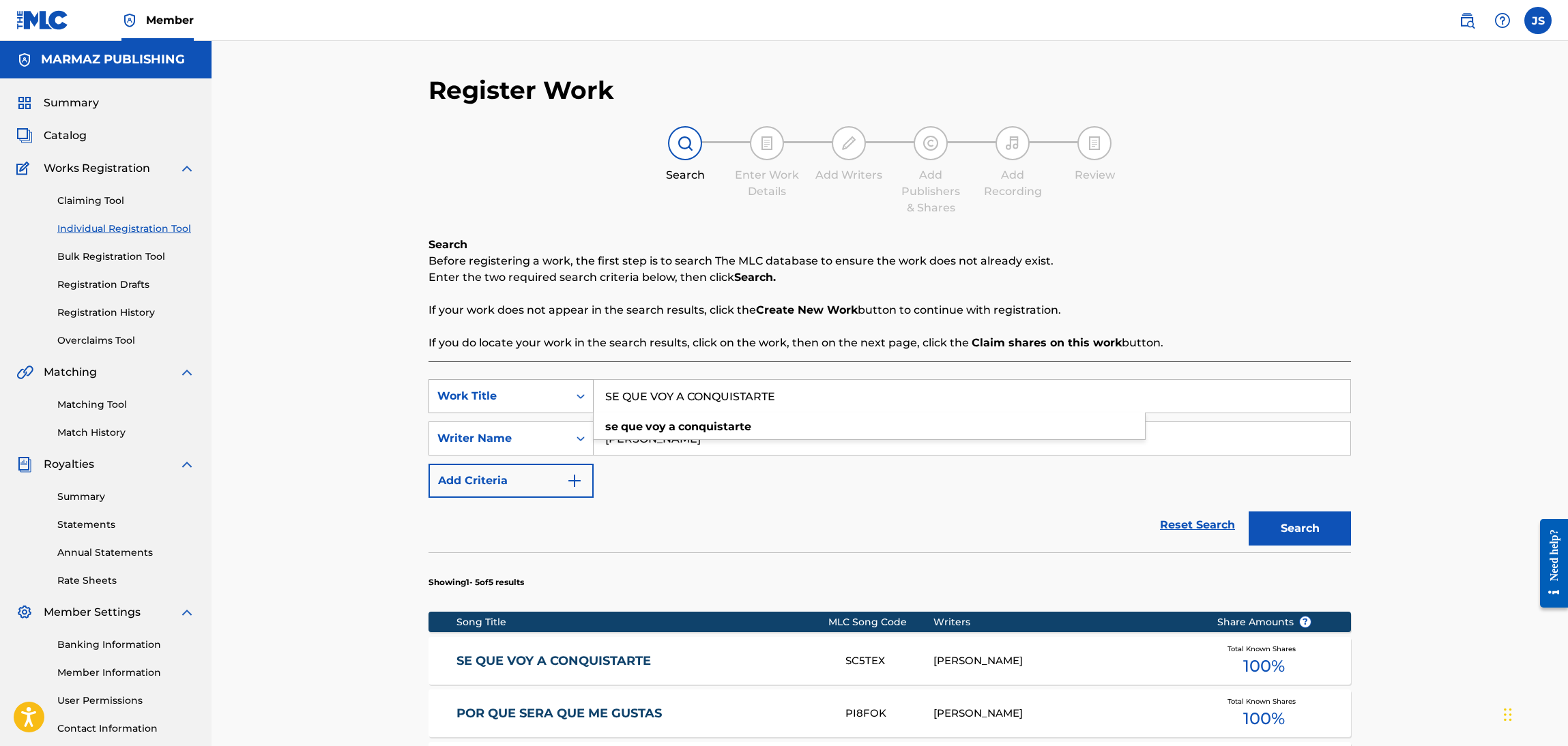
drag, startPoint x: 805, startPoint y: 409, endPoint x: 442, endPoint y: 384, distance: 363.9
click at [443, 382] on div "SearchWithCriteriaebf6bdf3-b691-4b1e-92e0-1cc3815adfdc Work Title SE QUE VOY A …" at bounding box center [890, 397] width 923 height 34
type input "como voy a decir"
click at [1249, 512] on button "Search" at bounding box center [1299, 529] width 102 height 34
drag, startPoint x: 754, startPoint y: 409, endPoint x: 513, endPoint y: 410, distance: 241.0
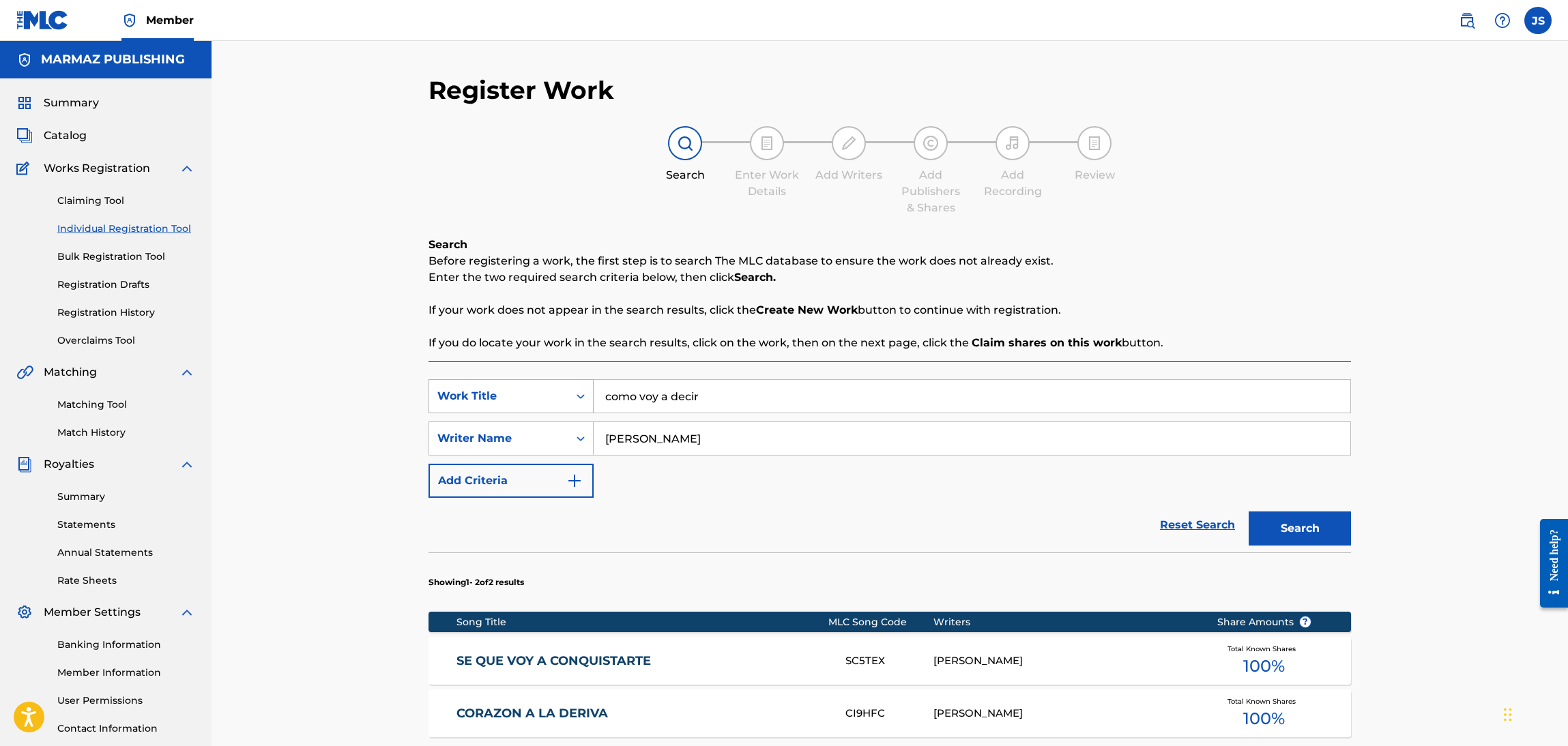
click at [513, 410] on div "SearchWithCriteriaebf6bdf3-b691-4b1e-92e0-1cc3815adfdc Work Title como voy a de…" at bounding box center [890, 397] width 923 height 34
click at [847, 480] on div "SearchWithCriteriaebf6bdf3-b691-4b1e-92e0-1cc3815adfdc Work Title como voy a de…" at bounding box center [890, 439] width 923 height 119
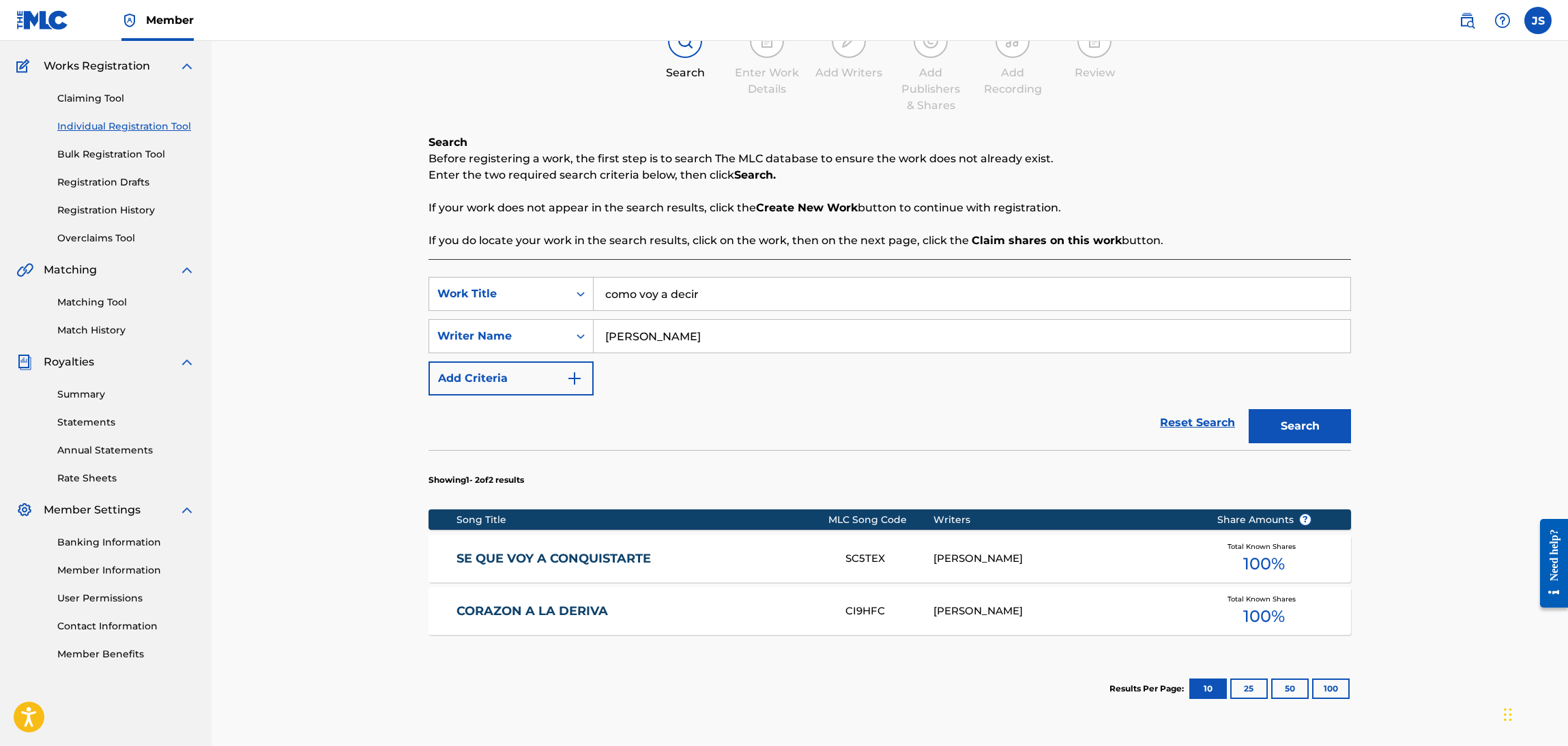
drag, startPoint x: 789, startPoint y: 344, endPoint x: 415, endPoint y: 369, distance: 374.8
click at [415, 369] on div "Register Work Search Enter Work Details Add Writers Add Publishers & Shares Add…" at bounding box center [890, 387] width 956 height 830
type input "[PERSON_NAME]"
drag, startPoint x: 746, startPoint y: 289, endPoint x: 248, endPoint y: 312, distance: 498.5
click at [247, 312] on div "Register Work Search Enter Work Details Add Writers Add Publishers & Shares Add…" at bounding box center [890, 370] width 1356 height 864
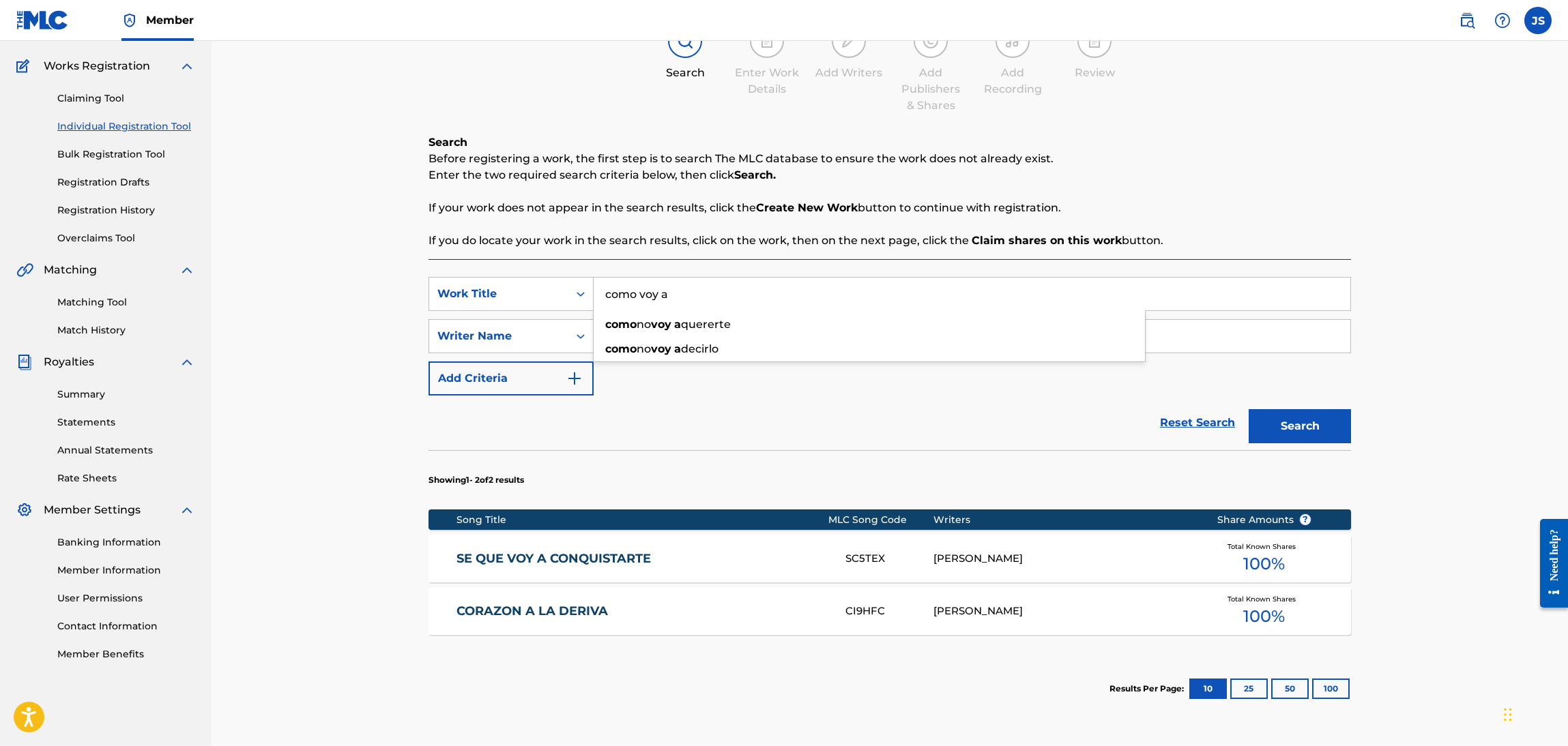
paste input "QZ5FN2334512"
drag, startPoint x: 715, startPoint y: 291, endPoint x: 396, endPoint y: 295, distance: 319.0
click at [367, 295] on div "Register Work Search Enter Work Details Add Writers Add Publishers & Shares Add…" at bounding box center [890, 370] width 1356 height 864
paste input "FIESTA NUPCIAL"
type input "FIESTA NUPCIAL"
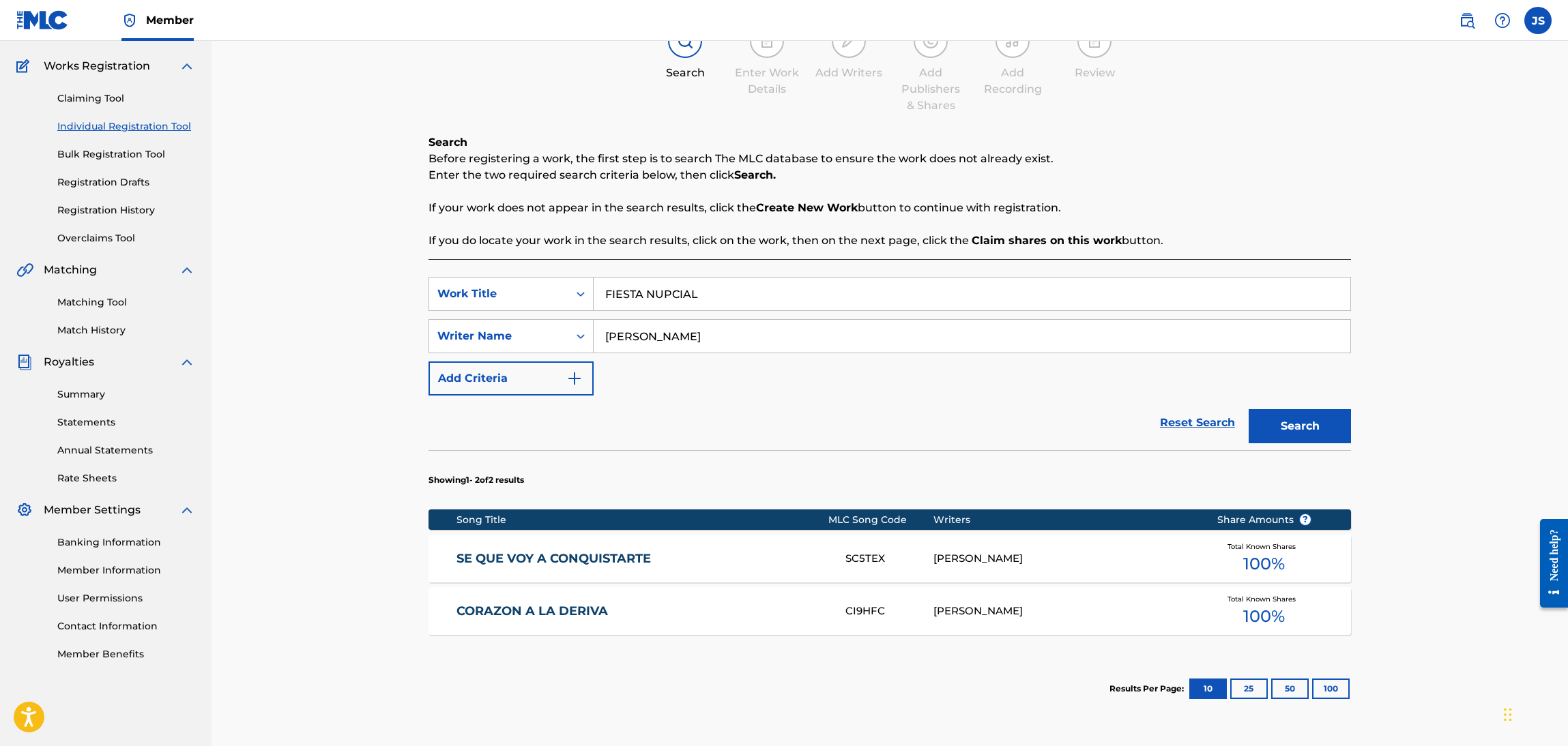
click at [1383, 114] on div "Register Work Search Enter Work Details Add Writers Add Publishers & Shares Add…" at bounding box center [890, 370] width 1356 height 864
click at [1304, 422] on button "Search" at bounding box center [1299, 427] width 102 height 34
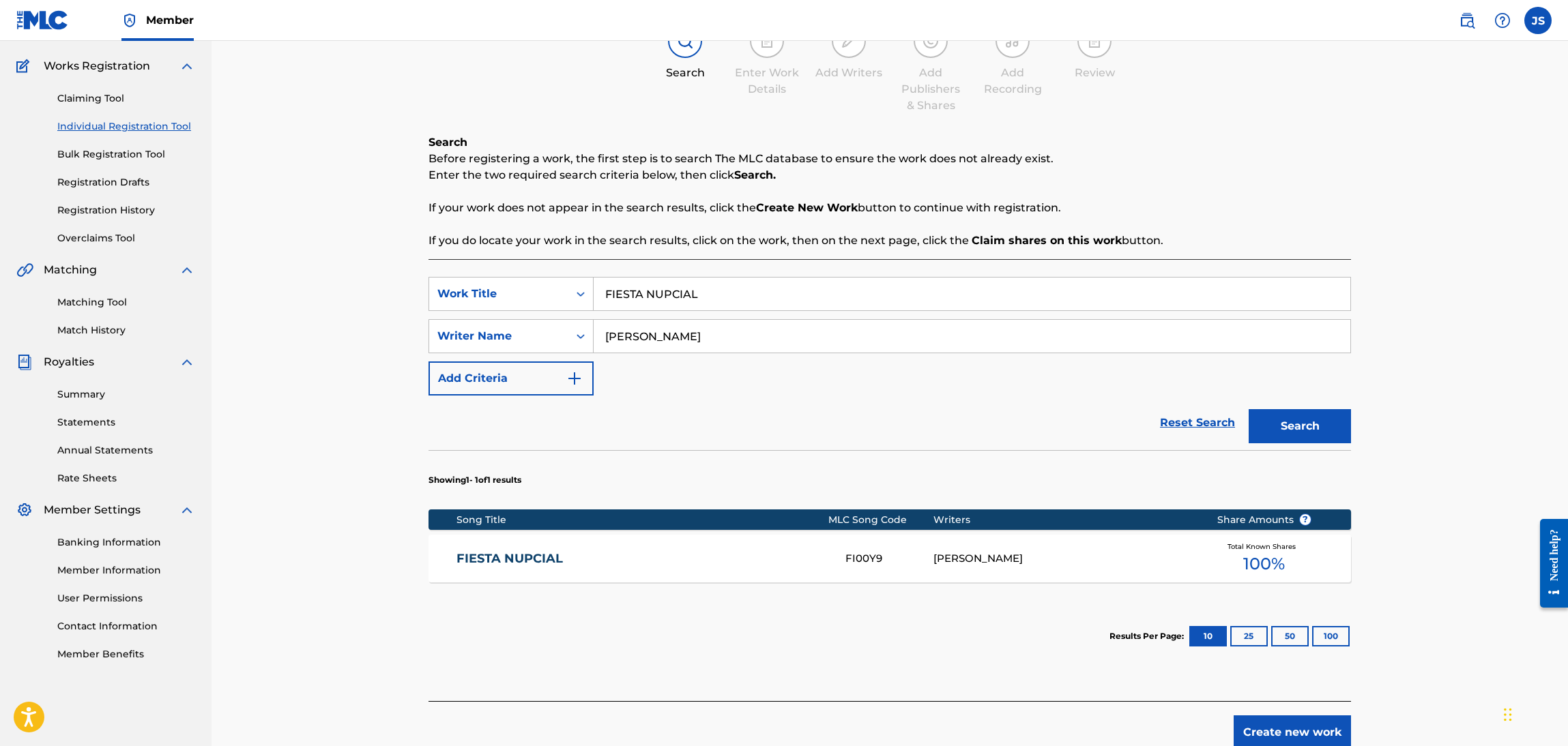
click at [520, 562] on link "FIESTA NUPCIAL" at bounding box center [642, 559] width 371 height 16
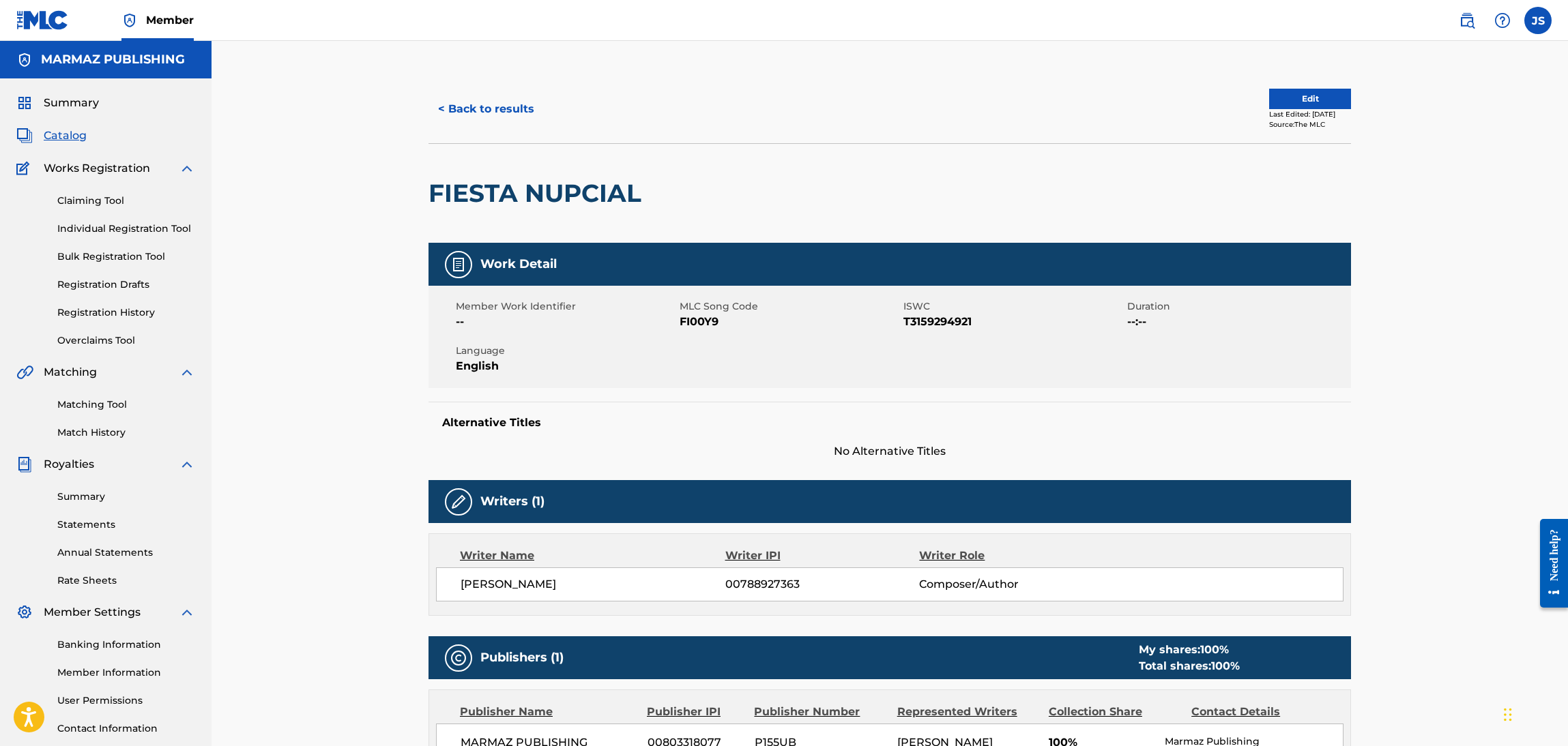
click at [458, 95] on button "< Back to results" at bounding box center [486, 109] width 115 height 34
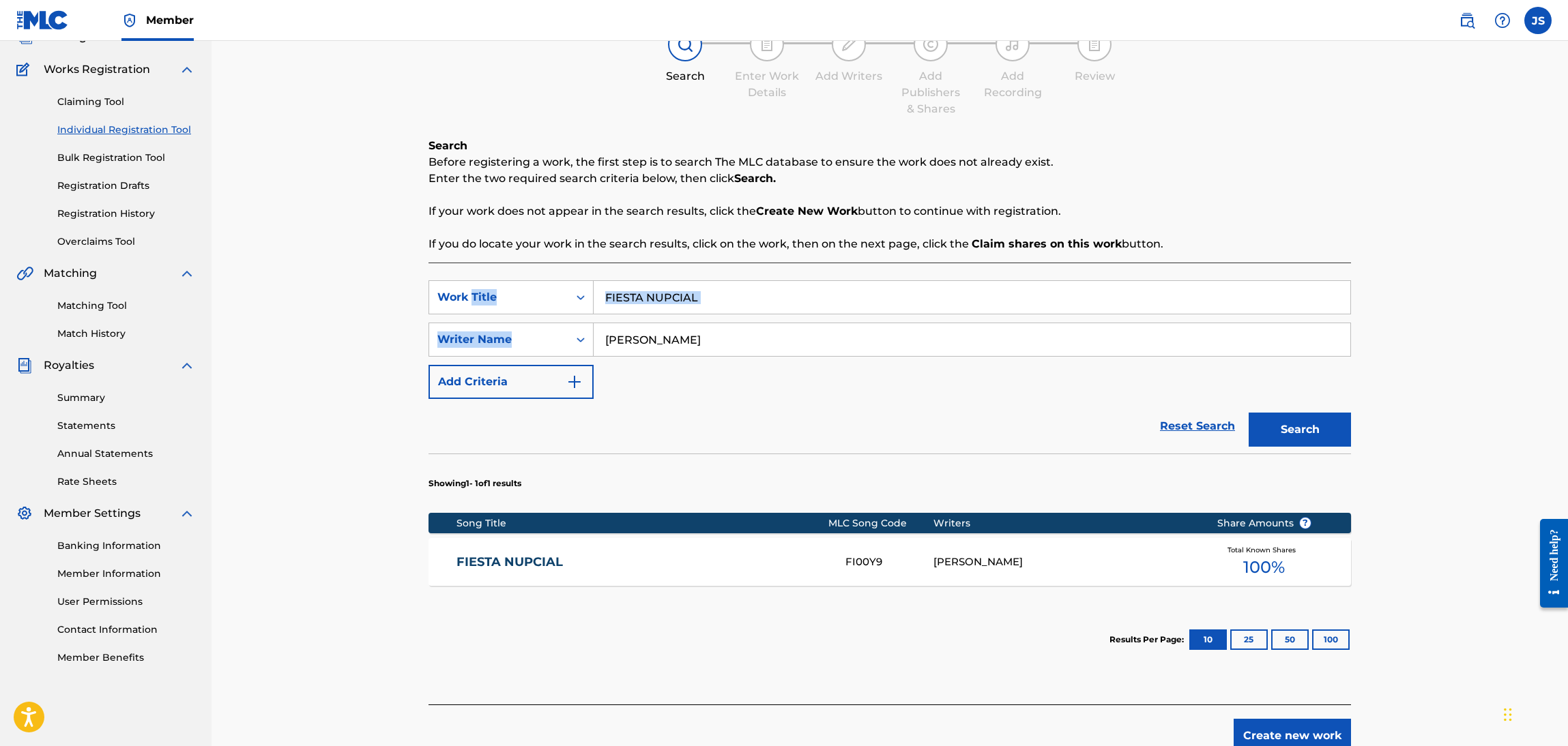
drag, startPoint x: 735, startPoint y: 309, endPoint x: 374, endPoint y: 287, distance: 361.7
click at [374, 287] on div "Register Work Search Enter Work Details Add Writers Add Publishers & Shares Add…" at bounding box center [890, 347] width 1356 height 811
drag, startPoint x: 508, startPoint y: 549, endPoint x: 550, endPoint y: 548, distance: 42.0
click at [510, 554] on div "FIESTA NUPCIAL FI00Y9 RICHAR JOSE GUARÁN Total Known Shares 100 %" at bounding box center [890, 562] width 923 height 48
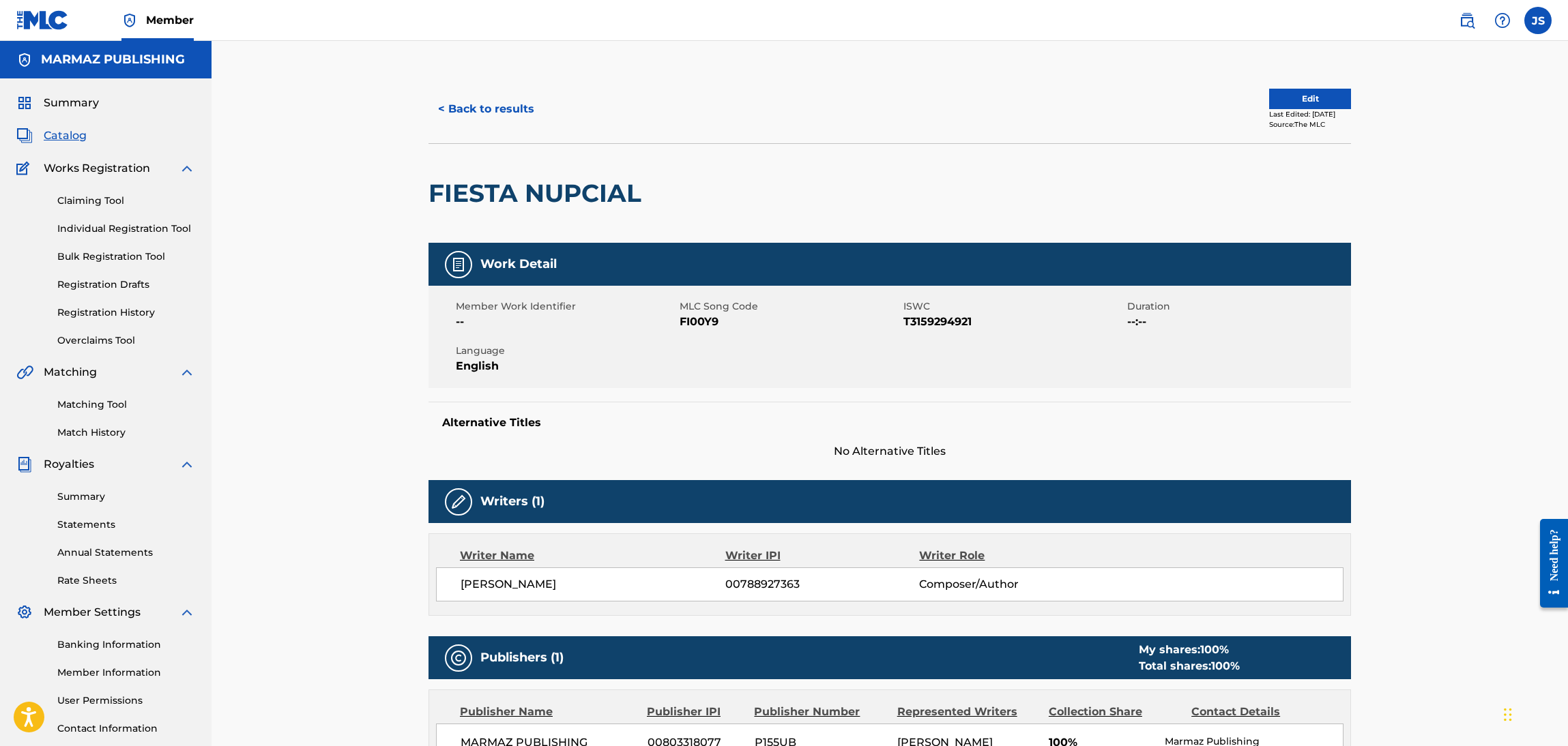
click at [688, 327] on span "FI00Y9" at bounding box center [790, 322] width 220 height 16
copy span "FI00Y9"
click at [508, 124] on button "< Back to results" at bounding box center [486, 109] width 115 height 34
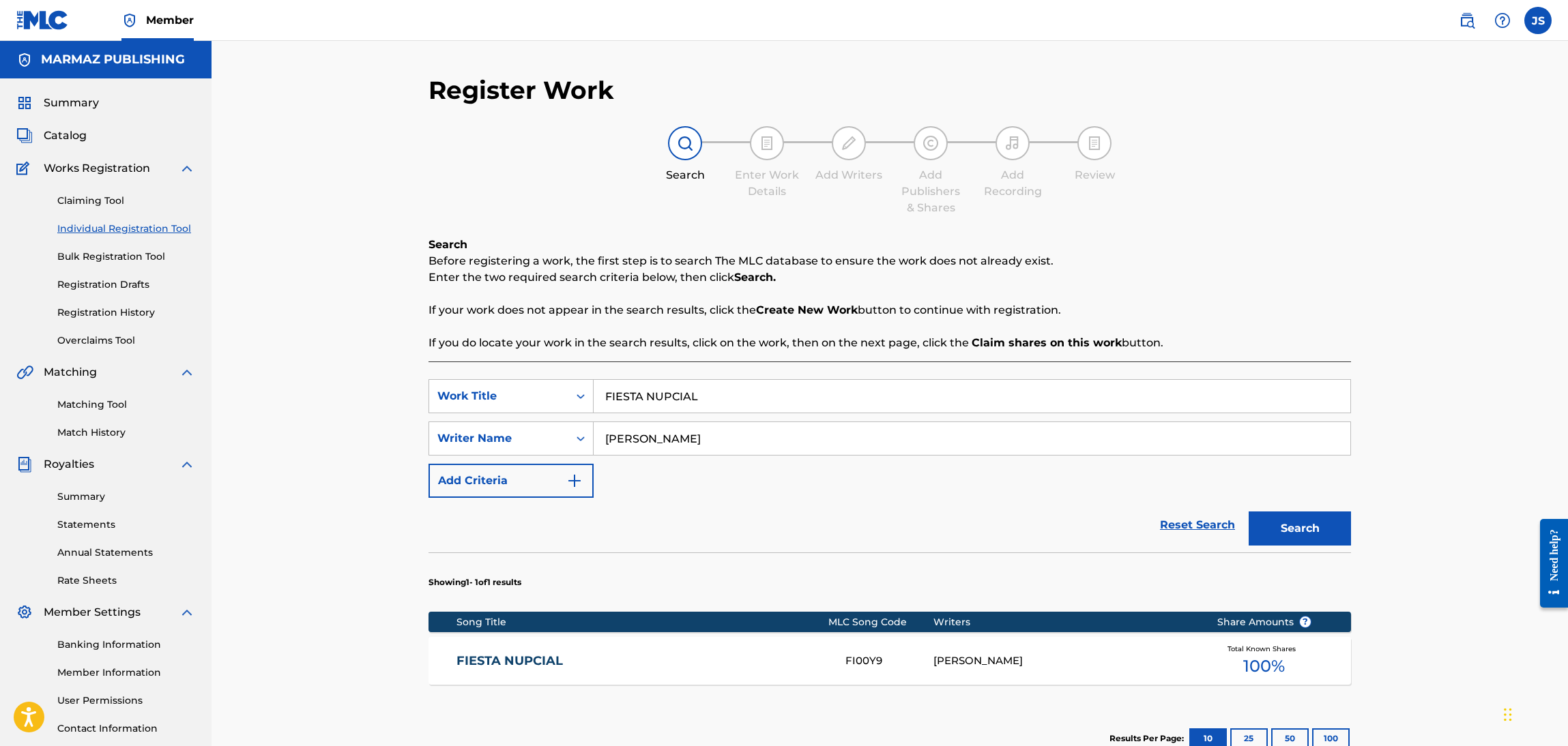
scroll to position [99, 0]
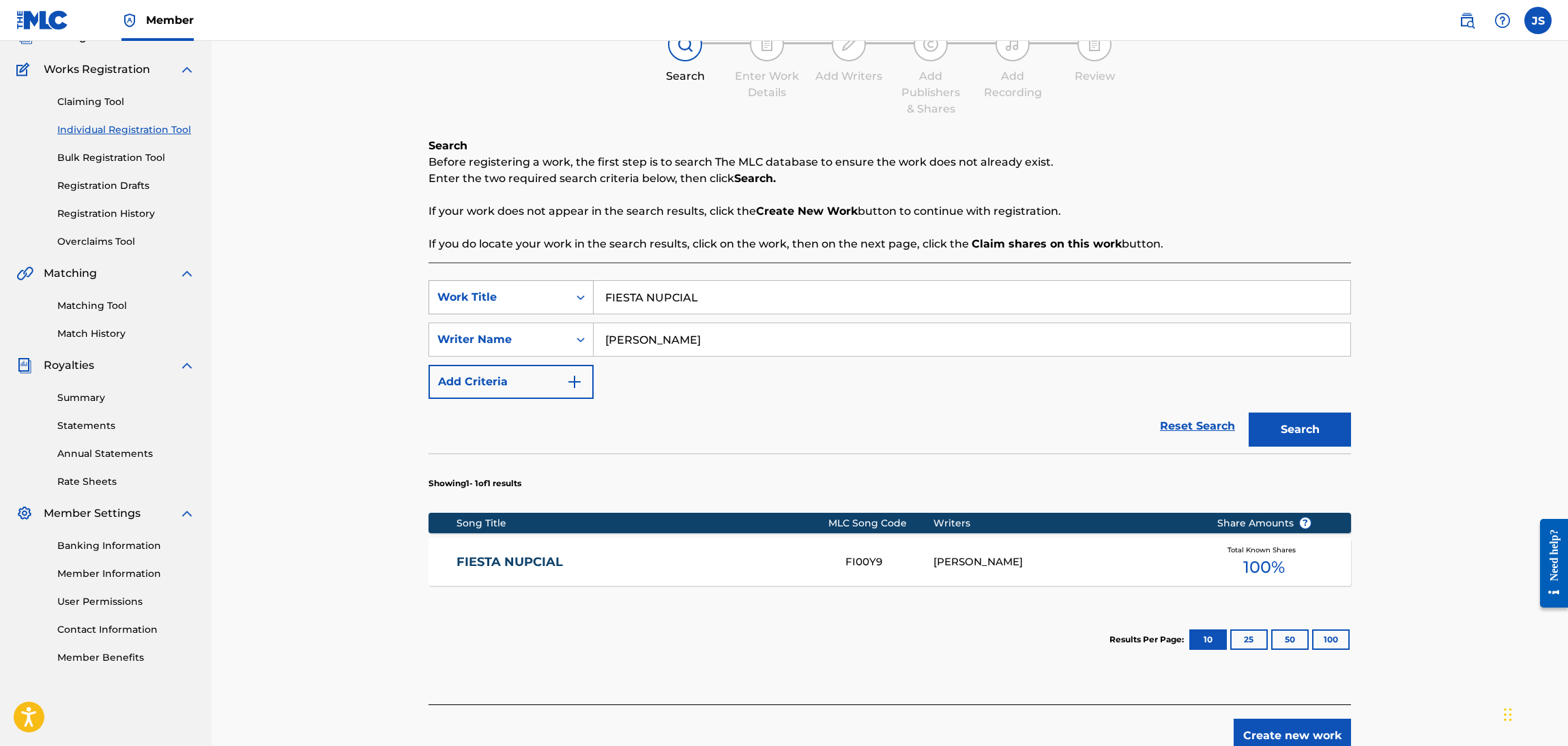
drag, startPoint x: 755, startPoint y: 307, endPoint x: 575, endPoint y: 296, distance: 180.3
click at [575, 296] on div "SearchWithCriteriaebf6bdf3-b691-4b1e-92e0-1cc3815adfdc Work Title FIESTA NUPCIAL" at bounding box center [890, 297] width 923 height 34
paste input "PARRANDEANDO EN GUANARITO"
type input "PARRANDEANDO EN GUANARITO"
click at [1271, 257] on div "Search Before registering a work, the first step is to search The MLC database …" at bounding box center [890, 421] width 923 height 567
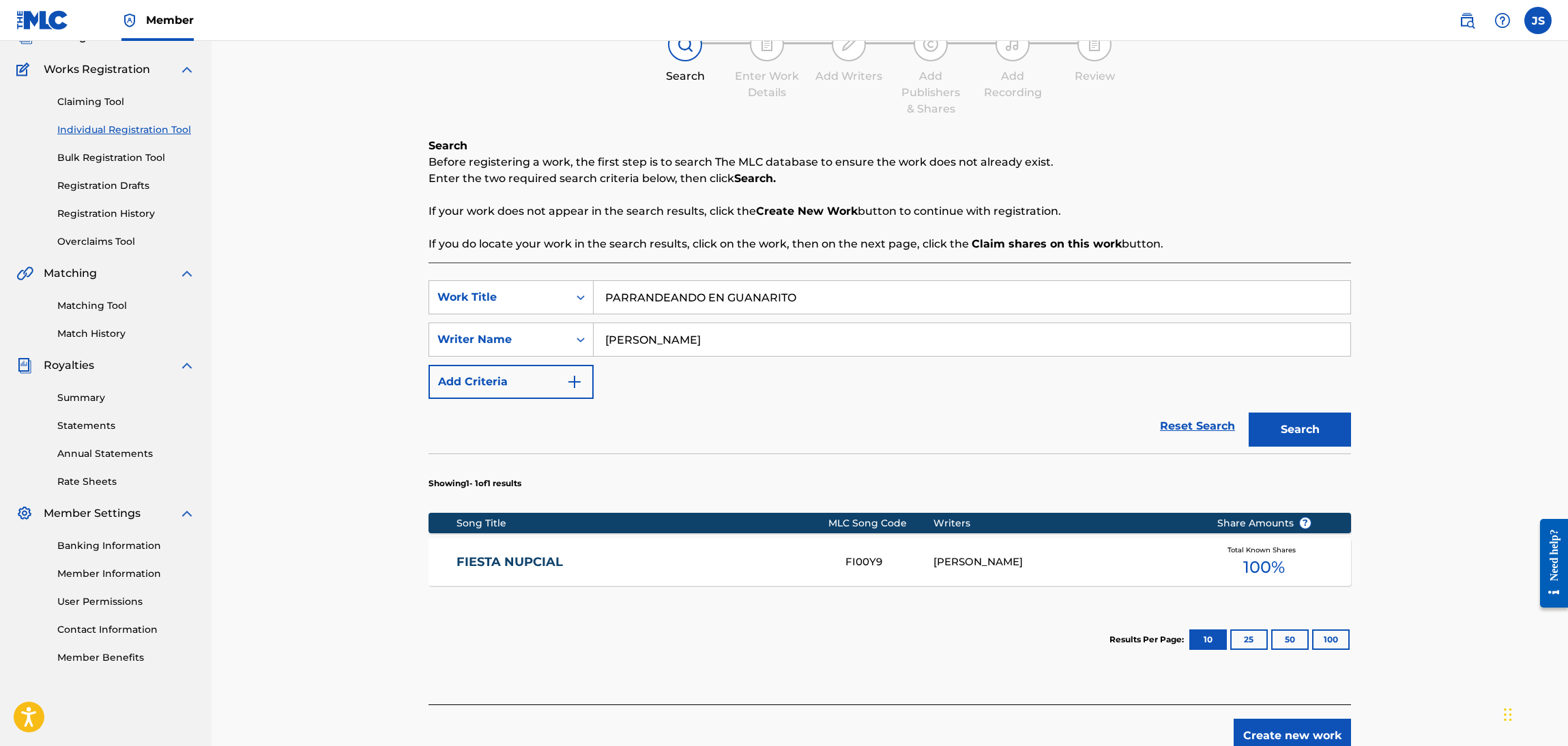
click at [1288, 443] on button "Search" at bounding box center [1299, 430] width 102 height 34
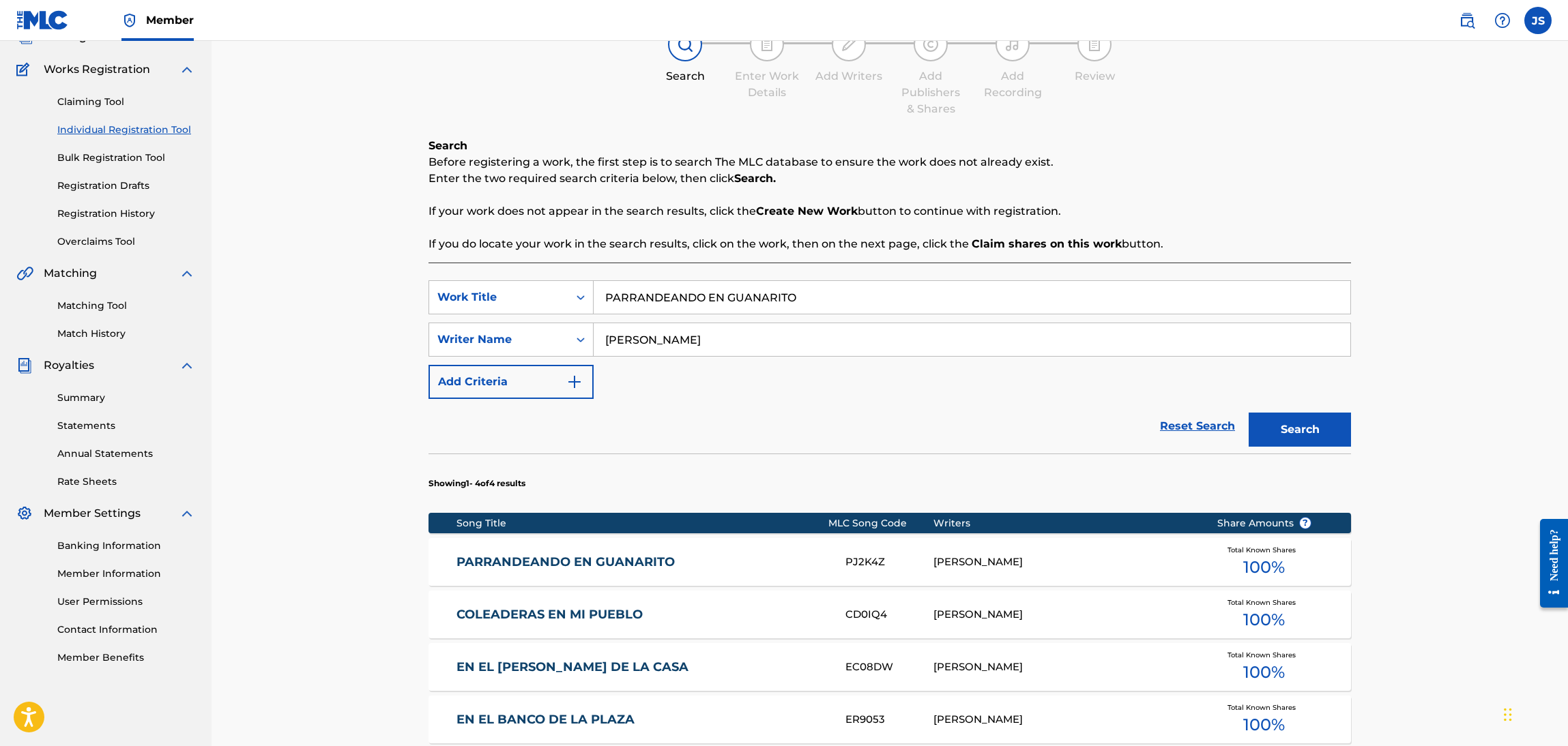
click at [580, 567] on link "PARRANDEANDO EN GUANARITO" at bounding box center [642, 562] width 371 height 16
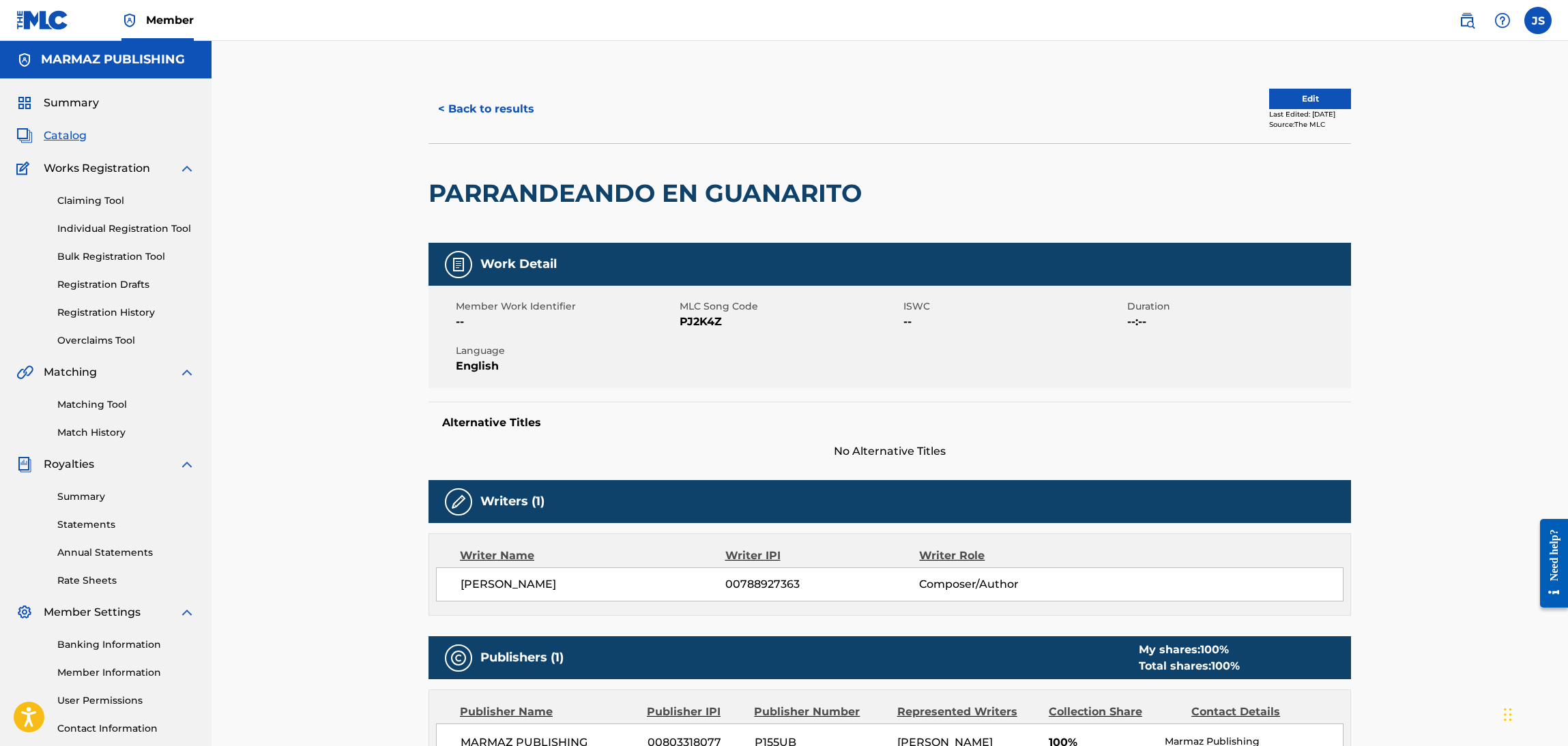
click at [705, 323] on span "PJ2K4Z" at bounding box center [790, 322] width 220 height 16
copy span "PJ2K4Z"
click at [486, 114] on button "< Back to results" at bounding box center [486, 109] width 115 height 34
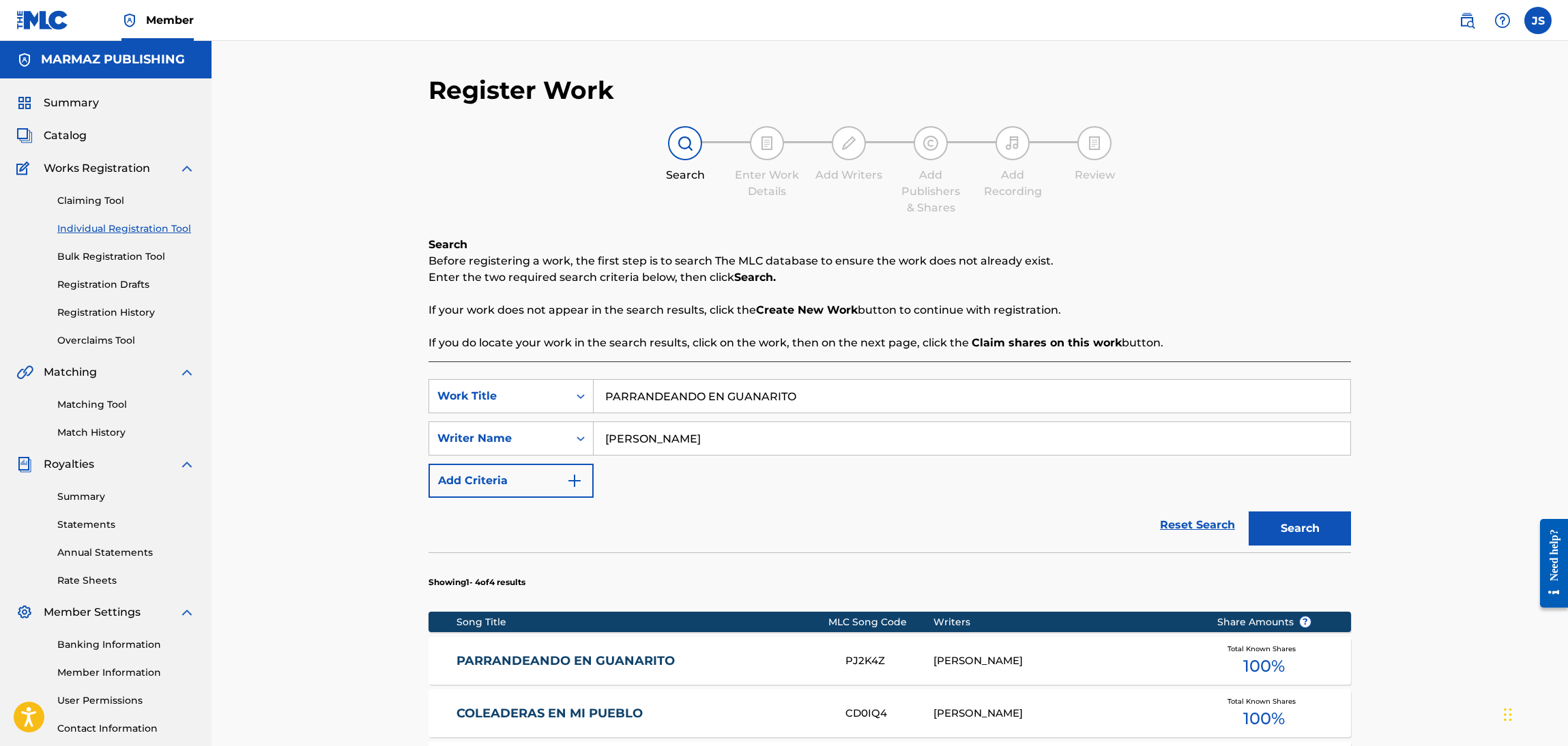
scroll to position [99, 0]
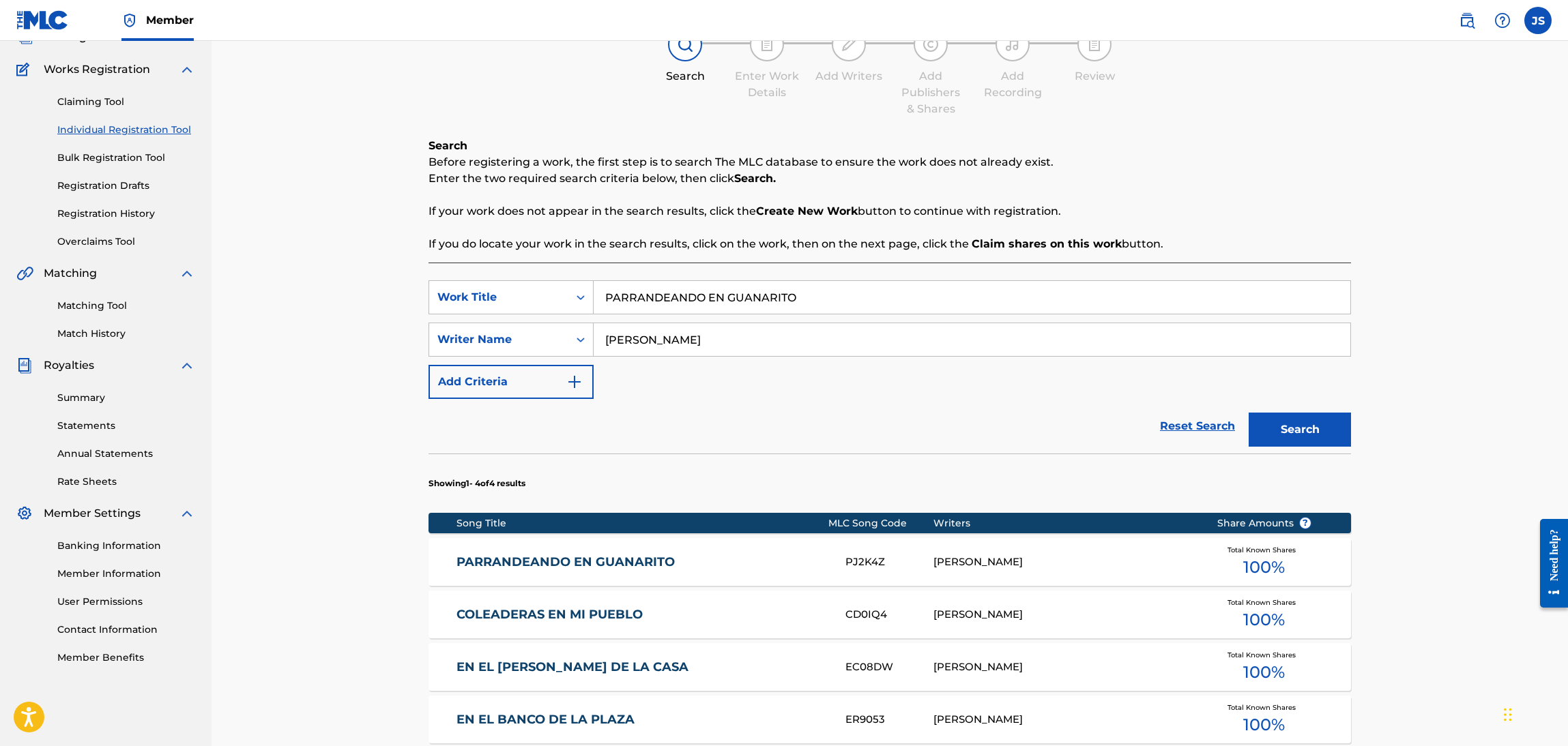
drag, startPoint x: 823, startPoint y: 305, endPoint x: 297, endPoint y: 260, distance: 527.9
click at [273, 270] on div "Register Work Search Enter Work Details Add Writers Add Publishers & Shares Add…" at bounding box center [890, 427] width 1356 height 969
paste input "RABANAL CAMPO QUERID"
type input "RABANAL CAMPO QUERIDO"
click at [1331, 83] on div "Search Enter Work Details Add Writers Add Publishers & Shares Add Recording Rev…" at bounding box center [890, 72] width 923 height 90
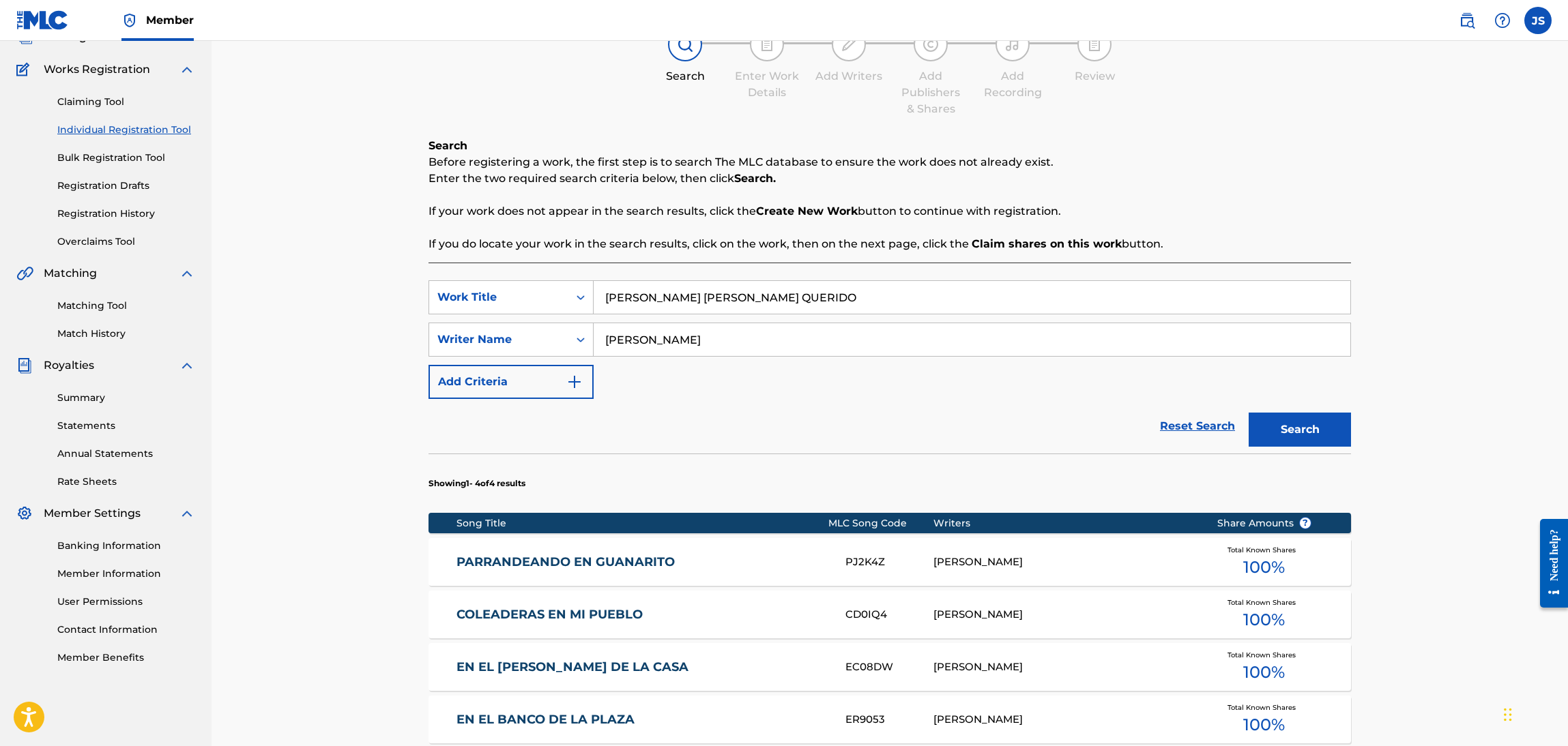
click at [1348, 439] on button "Search" at bounding box center [1299, 430] width 102 height 34
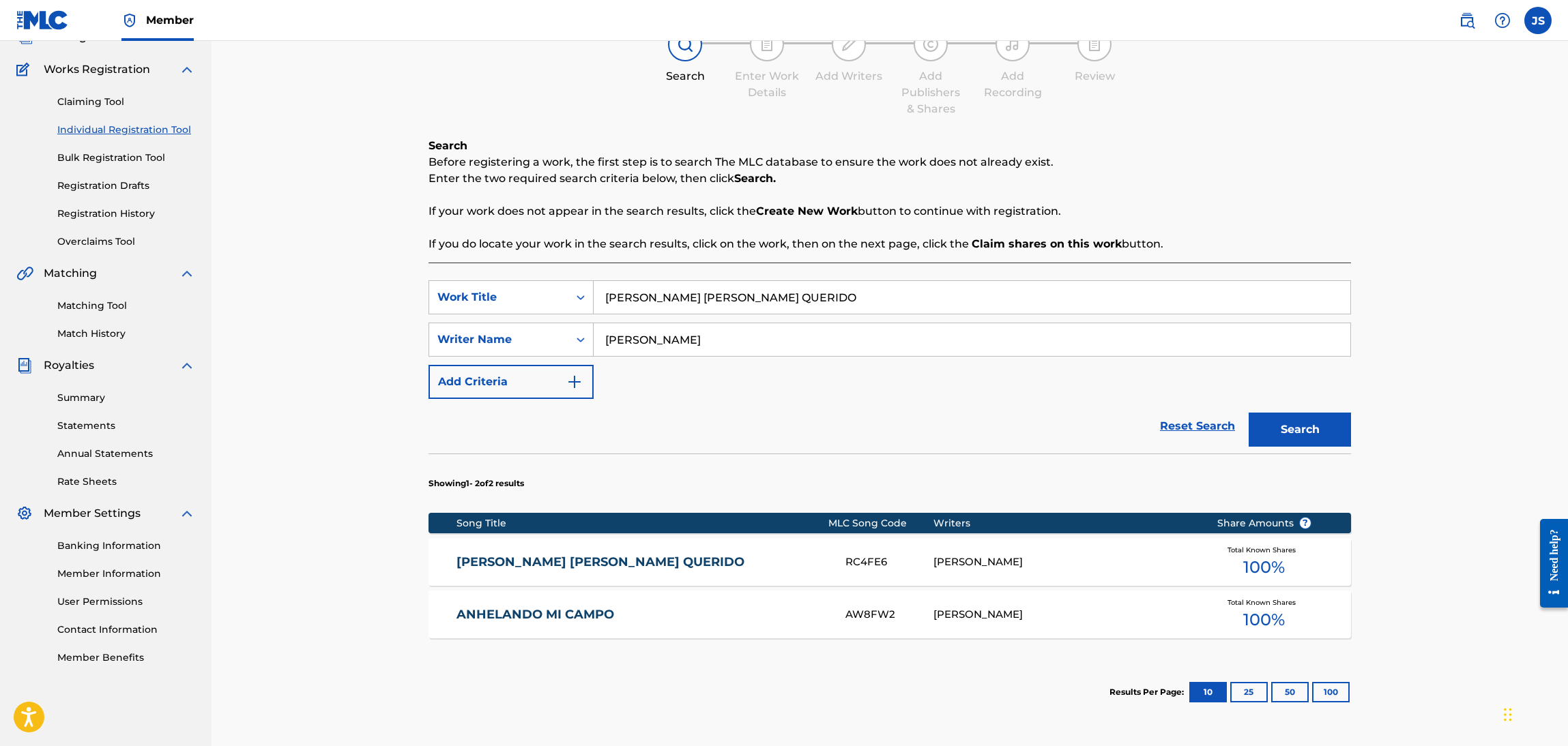
click at [597, 563] on link "RABANAL CAMPO QUERIDO" at bounding box center [642, 562] width 371 height 16
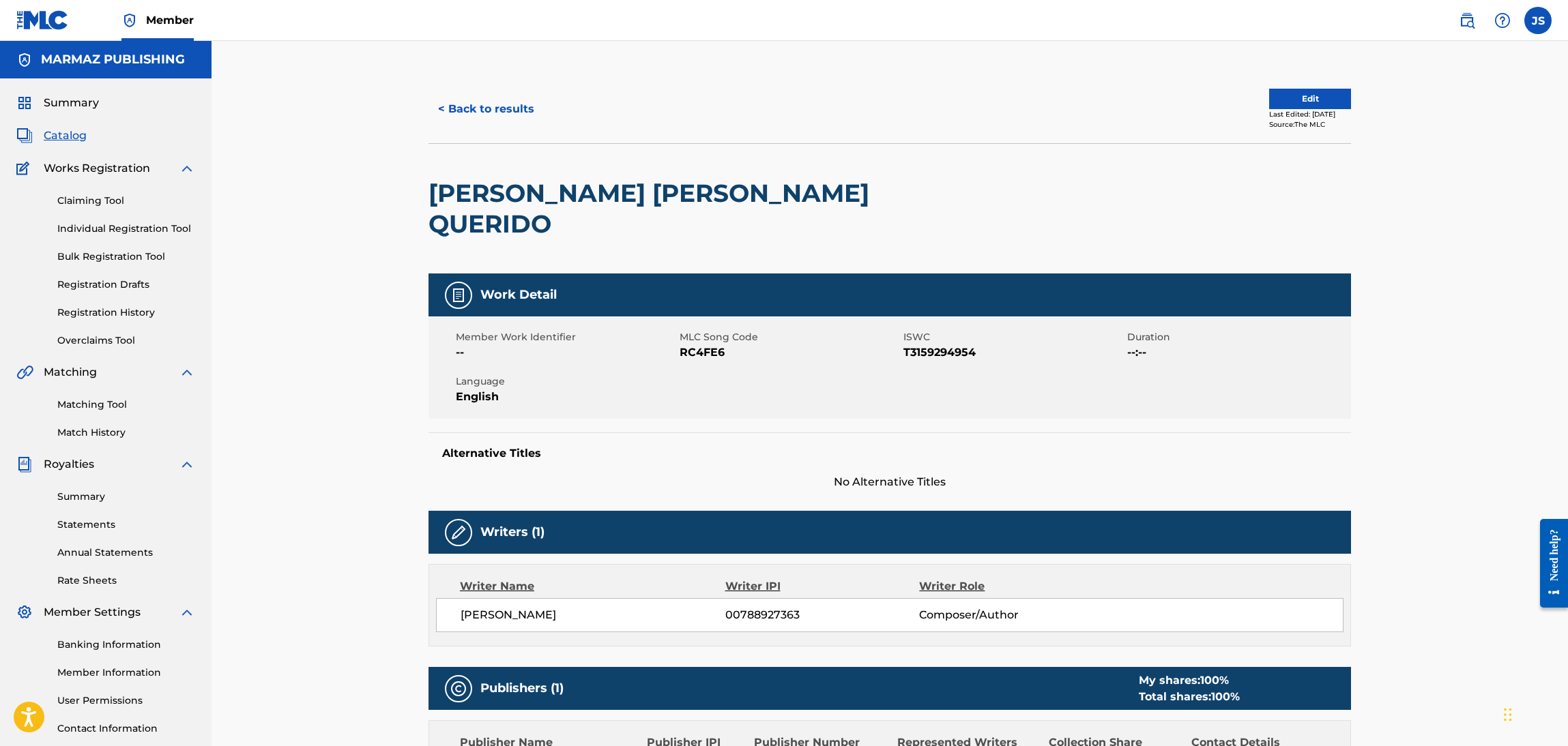
click at [944, 344] on span "T3159294954" at bounding box center [1013, 352] width 220 height 16
click at [943, 344] on span "T3159294954" at bounding box center [1013, 352] width 220 height 16
copy span "T3159294954"
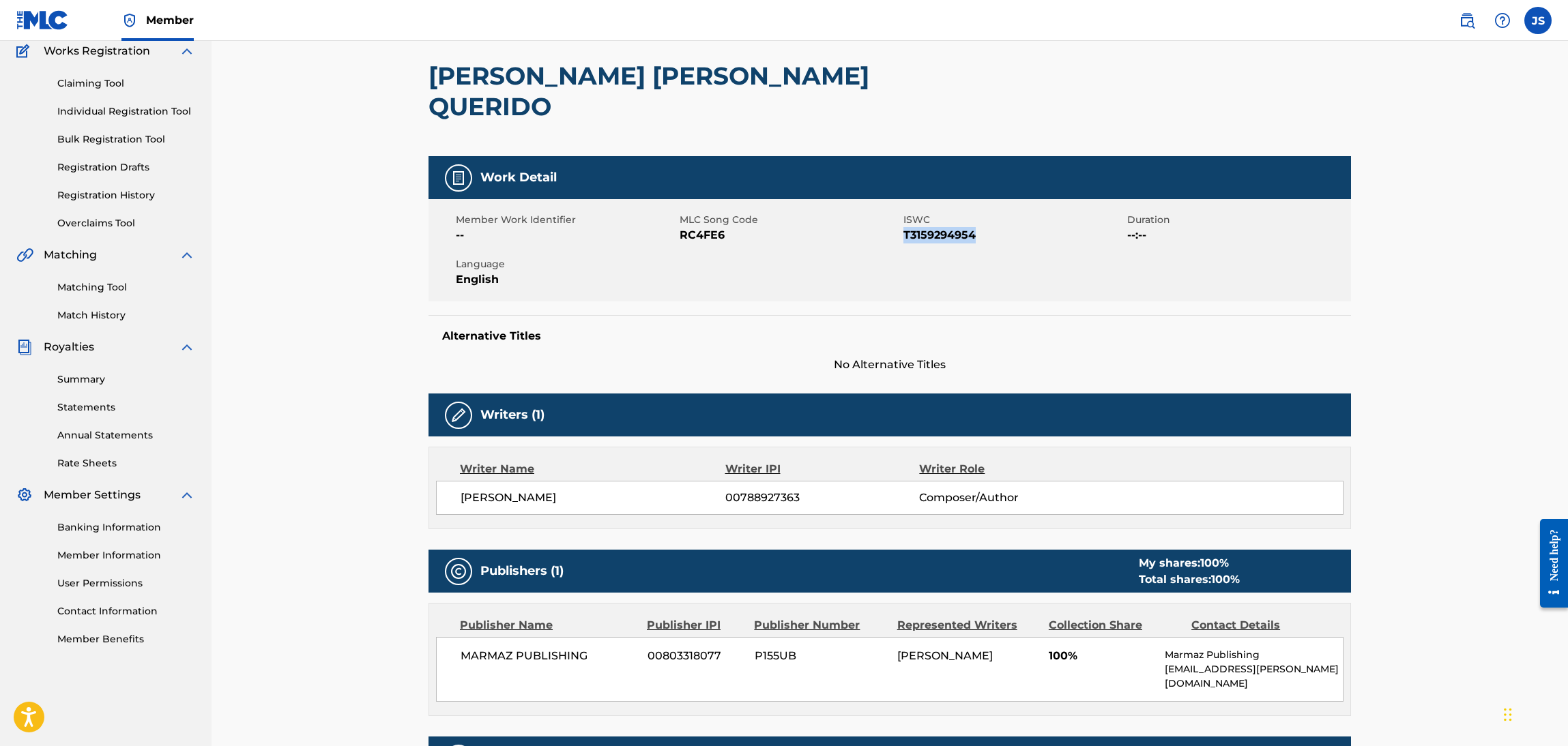
scroll to position [102, 0]
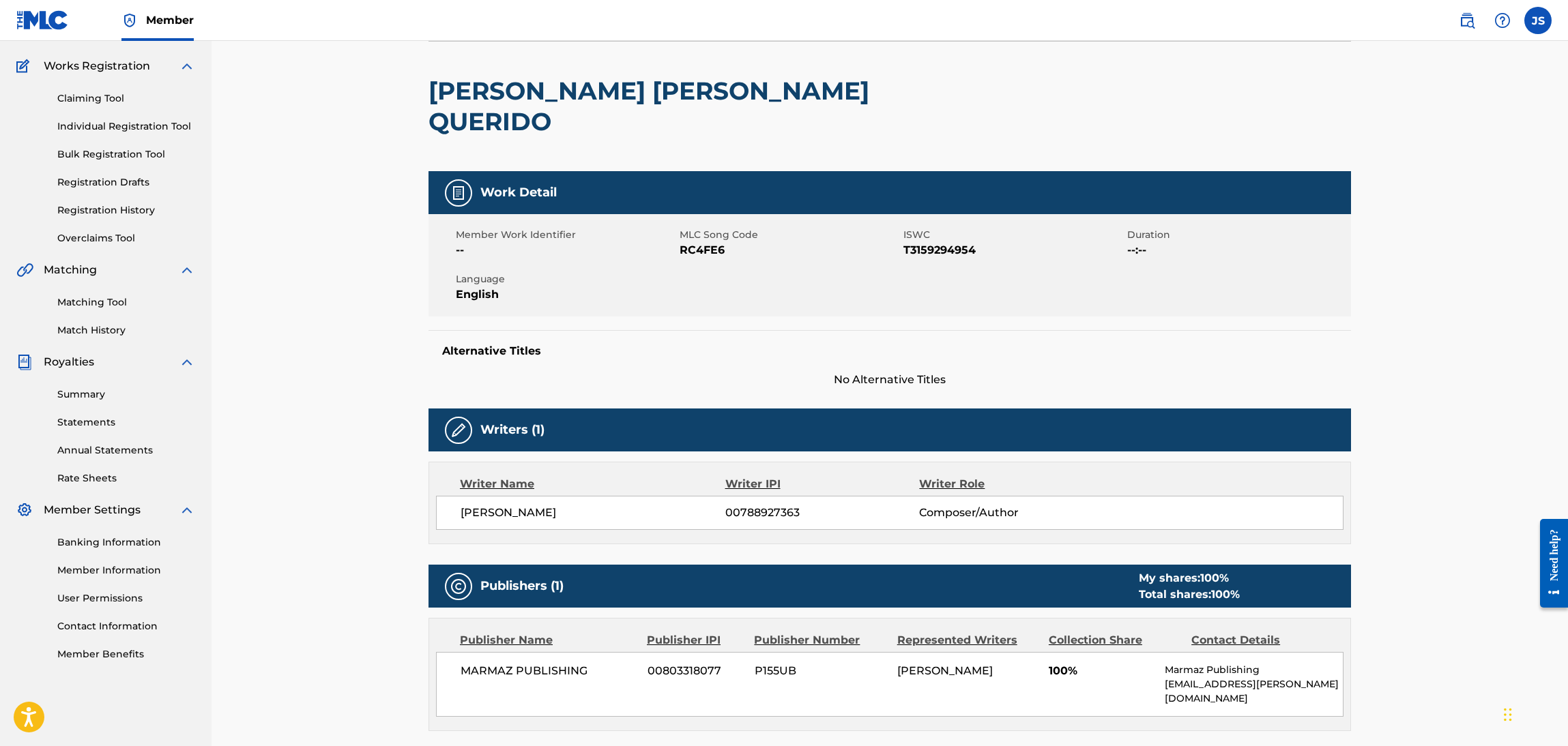
click at [702, 242] on span "RC4FE6" at bounding box center [790, 250] width 220 height 16
copy span "RC4FE6"
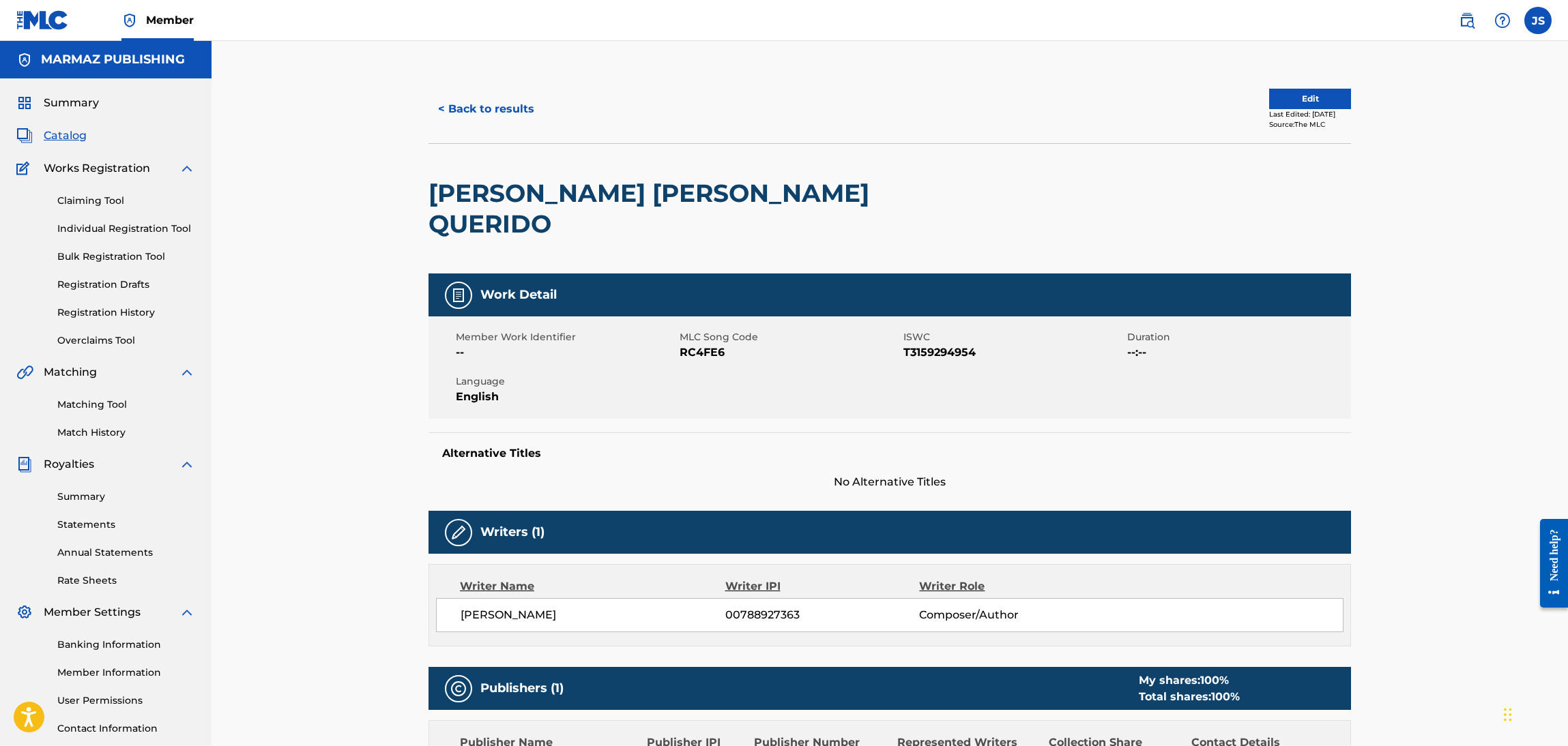
click at [468, 86] on div "< Back to results Edit Last Edited: February 11, 2025 Source: The MLC" at bounding box center [890, 109] width 923 height 68
click at [484, 113] on button "< Back to results" at bounding box center [486, 109] width 115 height 34
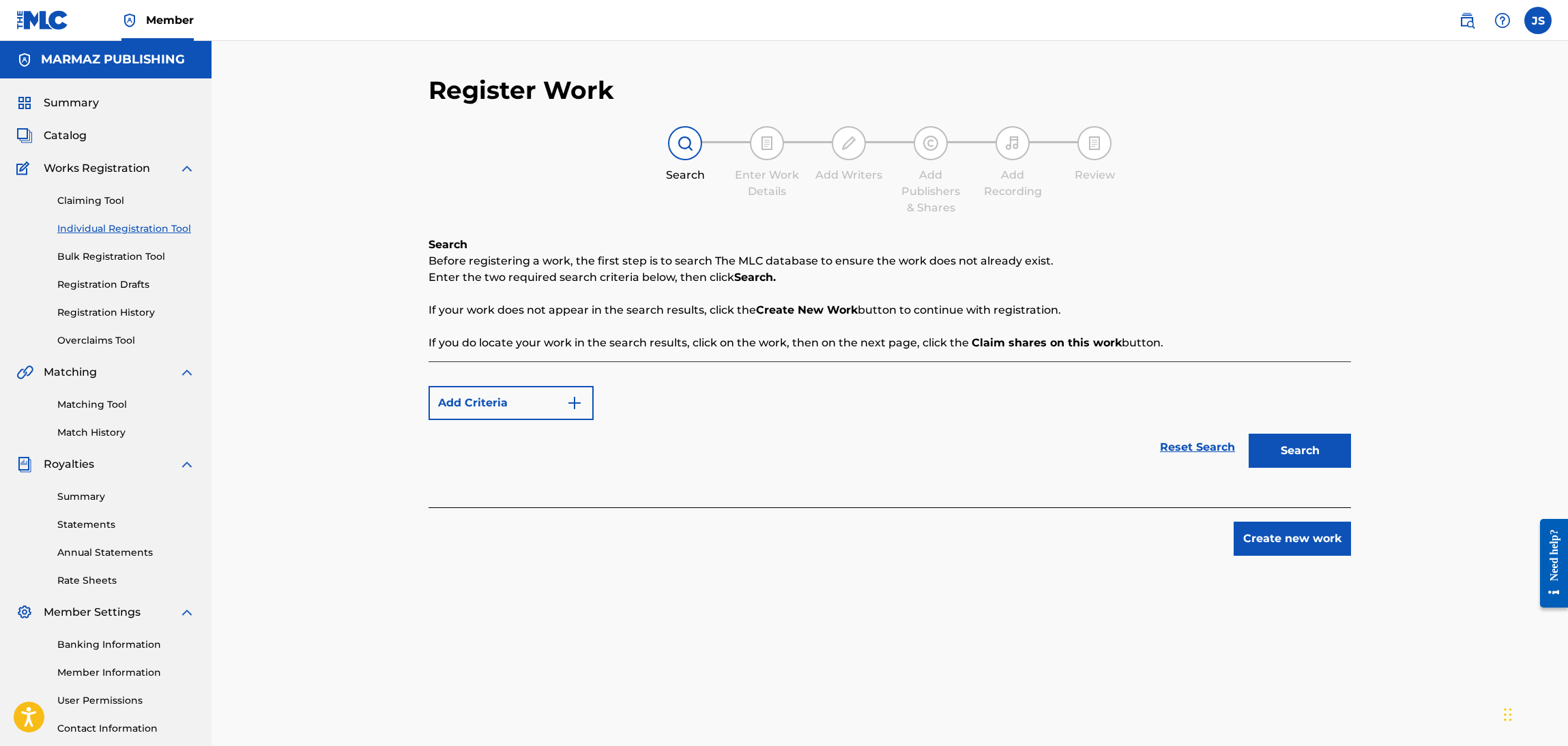
scroll to position [99, 0]
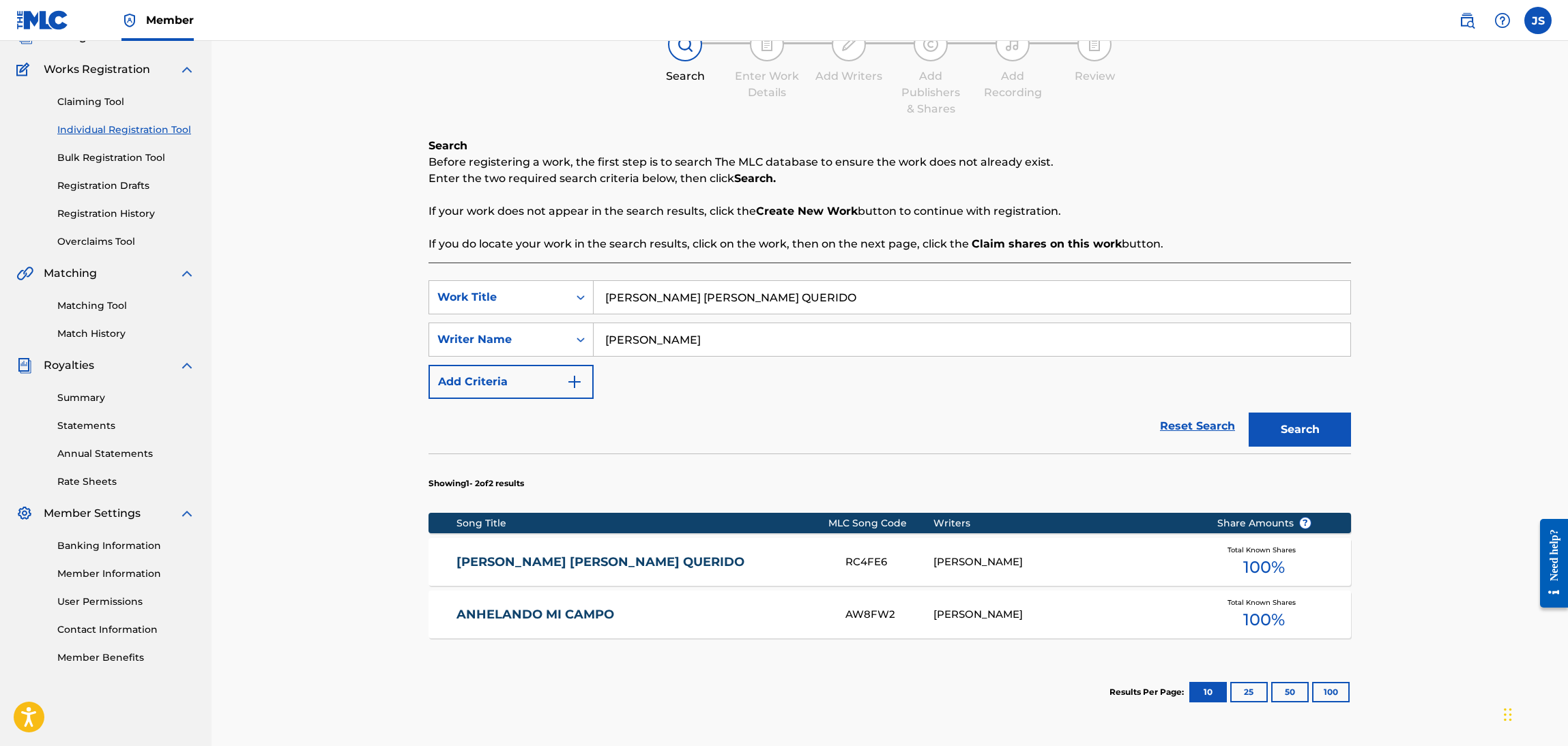
drag, startPoint x: 780, startPoint y: 294, endPoint x: 457, endPoint y: 278, distance: 323.4
click at [366, 300] on div "Register Work Search Enter Work Details Add Writers Add Publishers & Shares Add…" at bounding box center [890, 374] width 1356 height 864
paste input "COLEADERAS EN MI PUEBL"
type input "COLEADERAS EN MI PUEBLO"
click at [1230, 225] on div "Search Before registering a work, the first step is to search The MLC database …" at bounding box center [890, 195] width 923 height 114
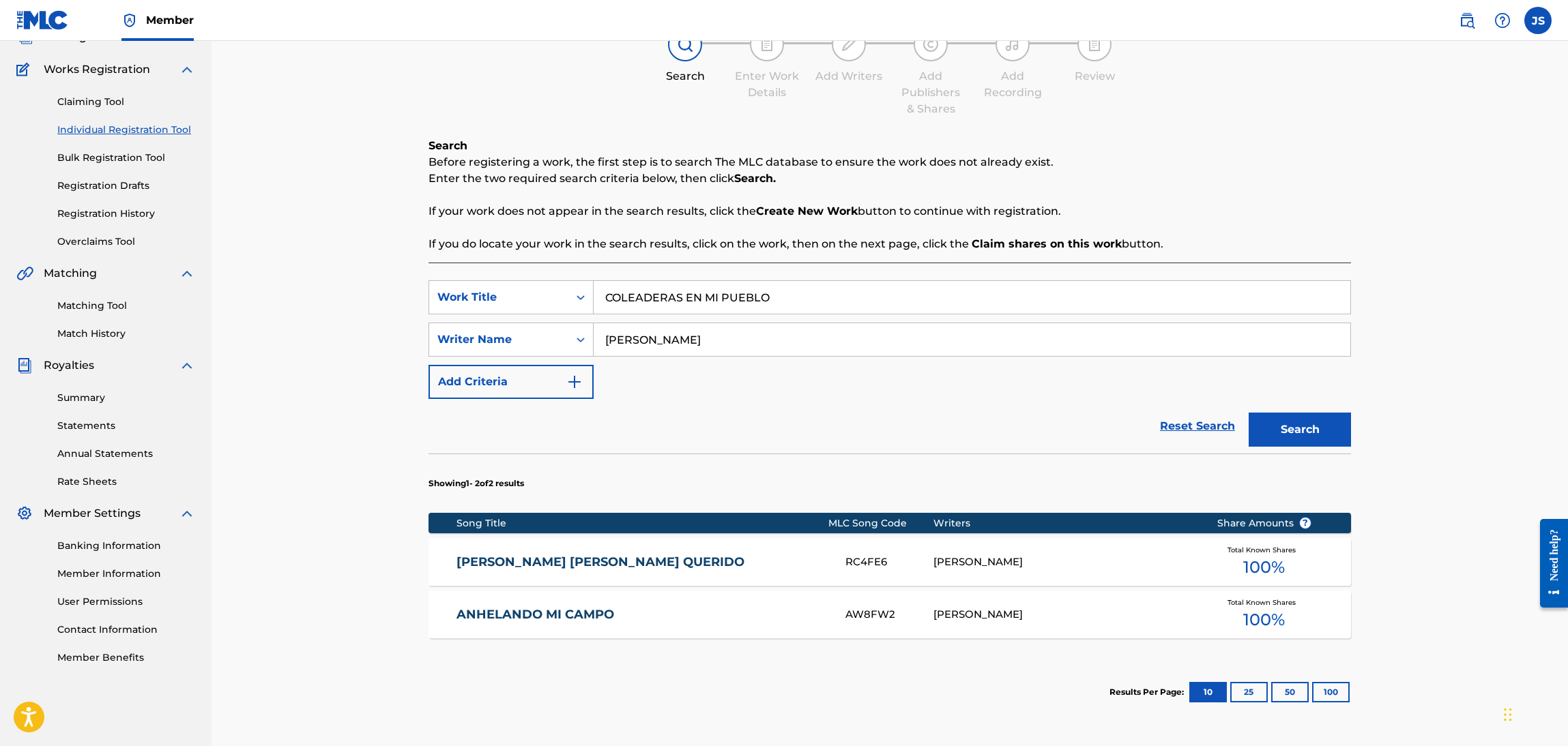
click at [1316, 432] on button "Search" at bounding box center [1299, 430] width 102 height 34
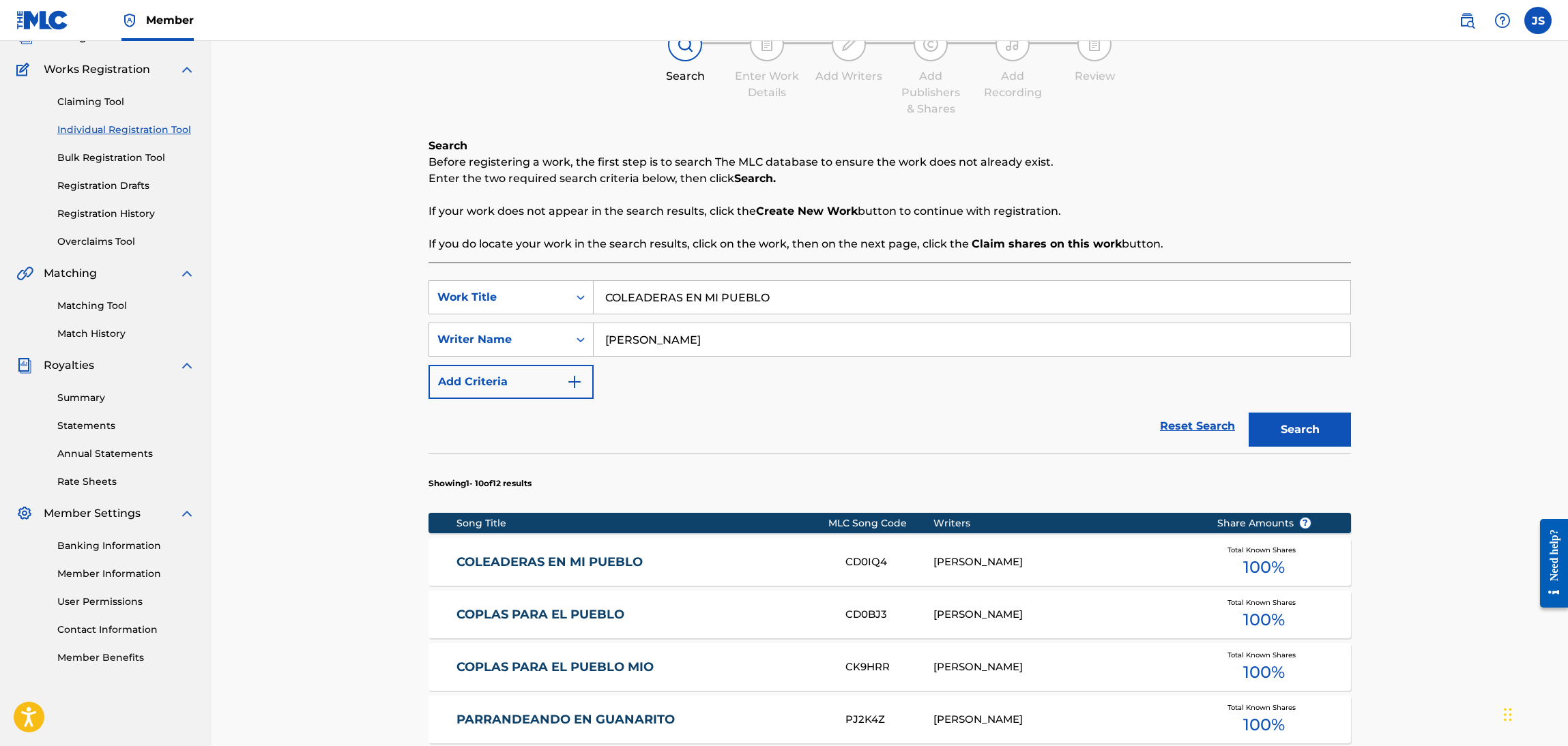
click at [548, 557] on link "COLEADERAS EN MI PUEBLO" at bounding box center [642, 562] width 371 height 16
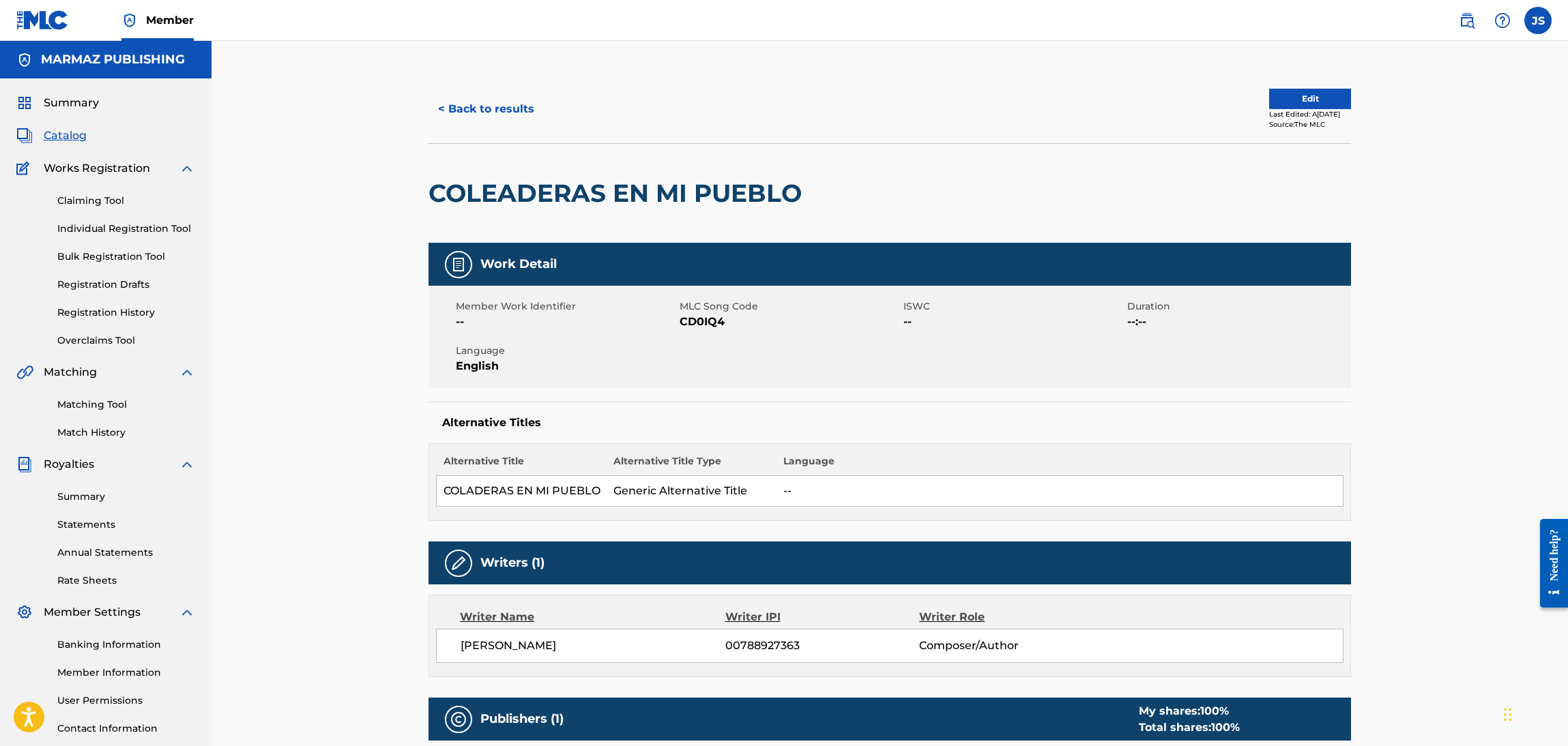
click at [690, 316] on span "CD0IQ4" at bounding box center [790, 322] width 220 height 16
click at [505, 107] on button "< Back to results" at bounding box center [486, 109] width 115 height 34
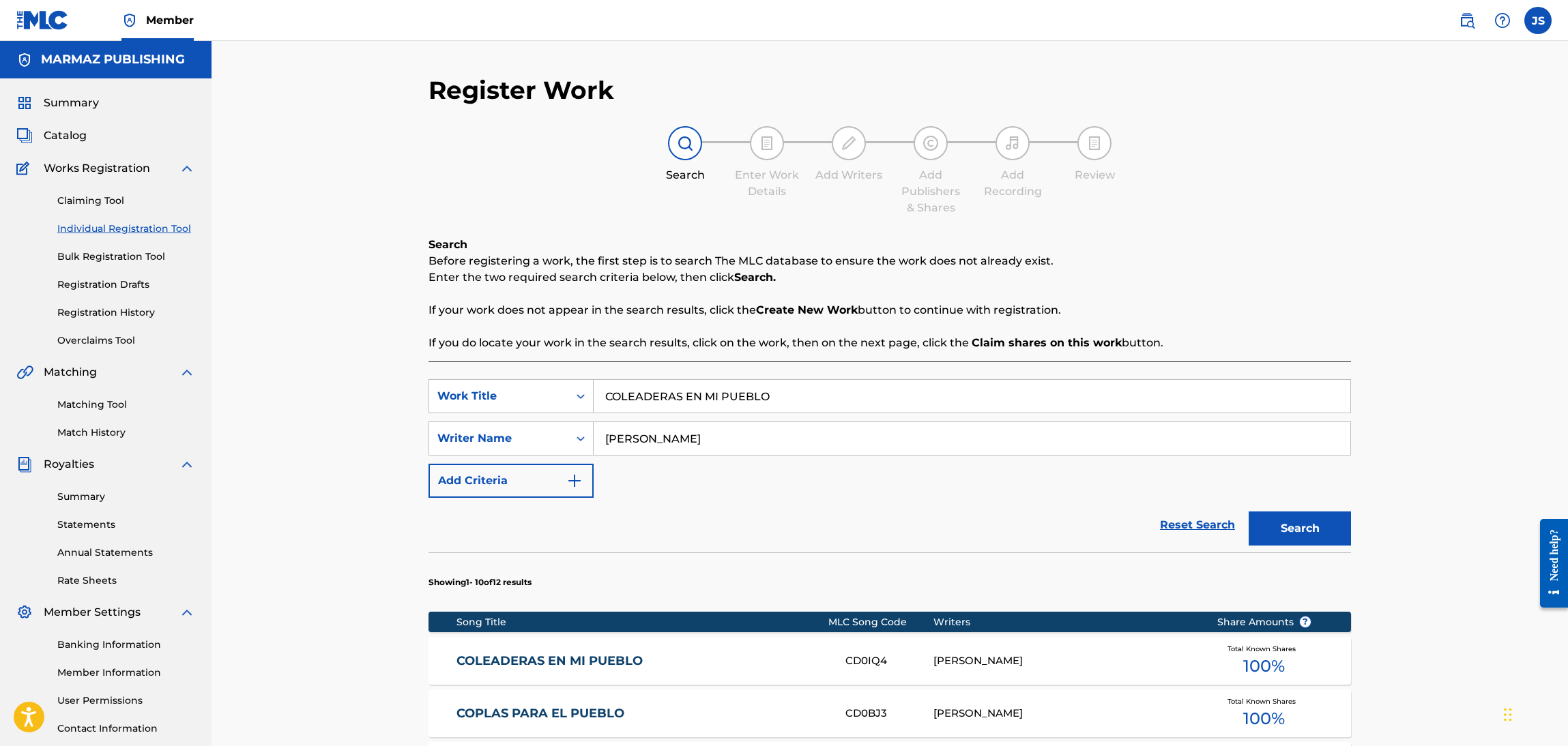
scroll to position [99, 0]
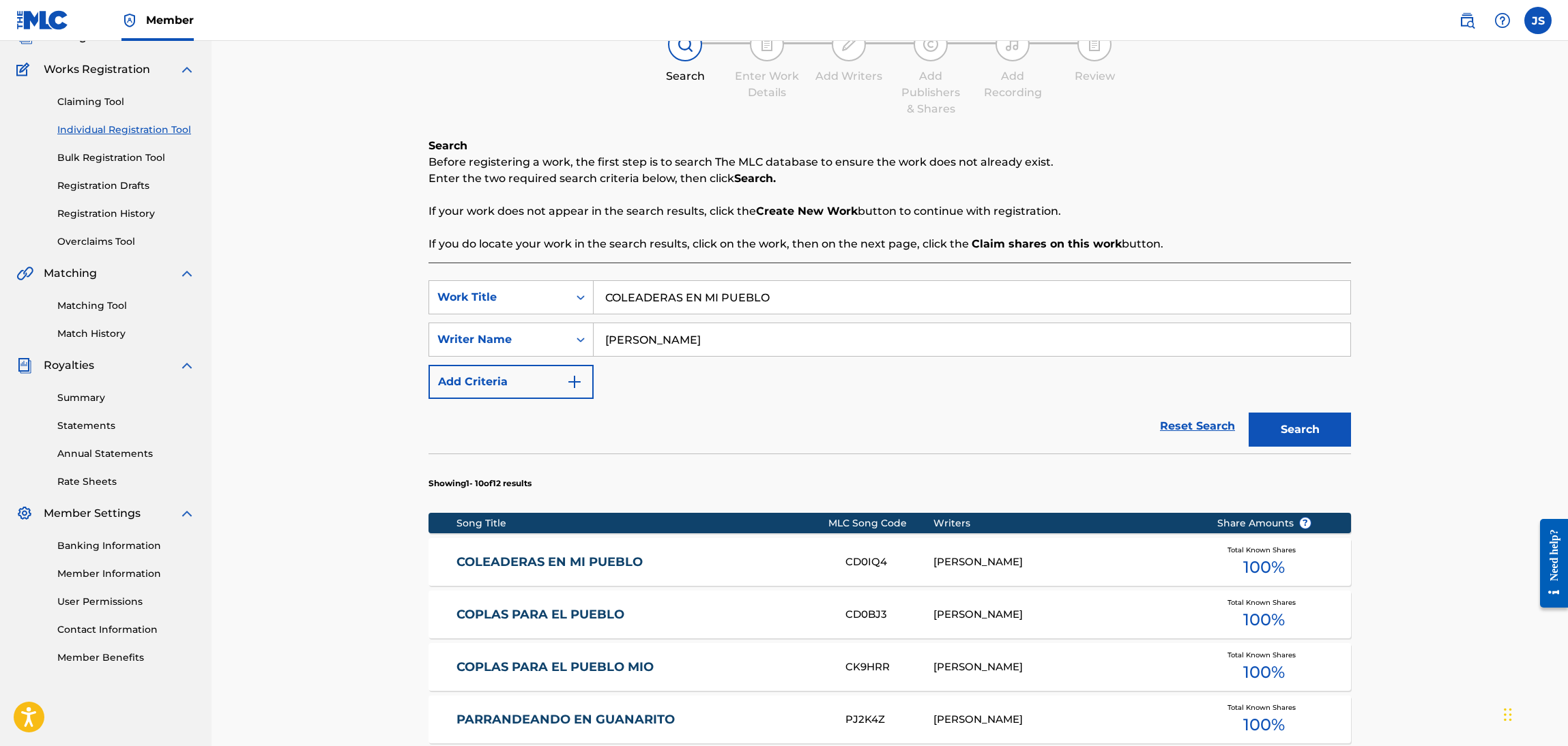
drag, startPoint x: 787, startPoint y: 302, endPoint x: 282, endPoint y: 259, distance: 506.8
click at [302, 263] on div "Register Work Search Enter Work Details Add Writers Add Publishers & Shares Add…" at bounding box center [890, 587] width 1356 height 1290
paste input "NINGUNO NACE APRENDI"
type input "NINGUNO NACE APRENDIO"
click at [1236, 225] on div "Search Before registering a work, the first step is to search The MLC database …" at bounding box center [890, 195] width 923 height 114
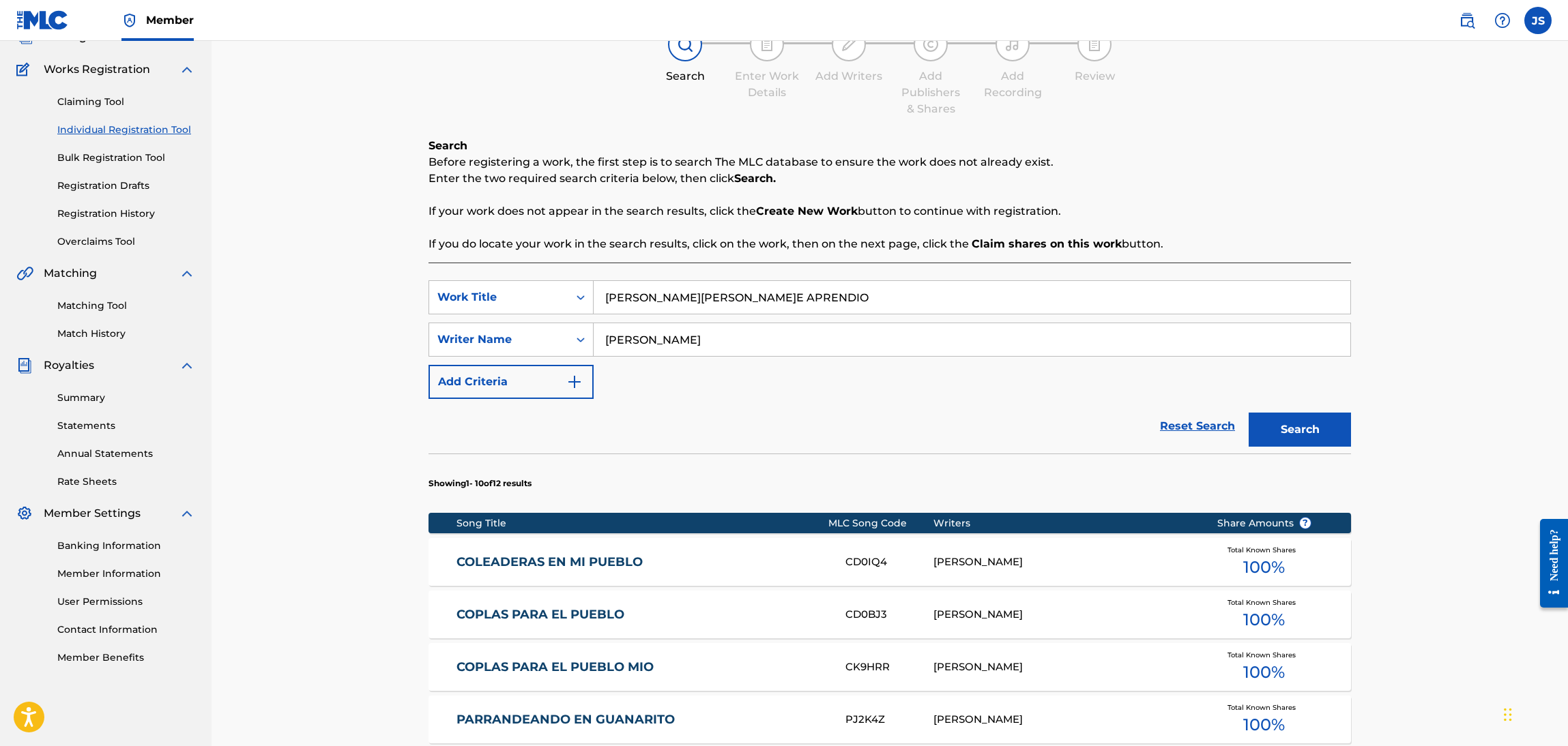
click at [1291, 422] on button "Search" at bounding box center [1299, 430] width 102 height 34
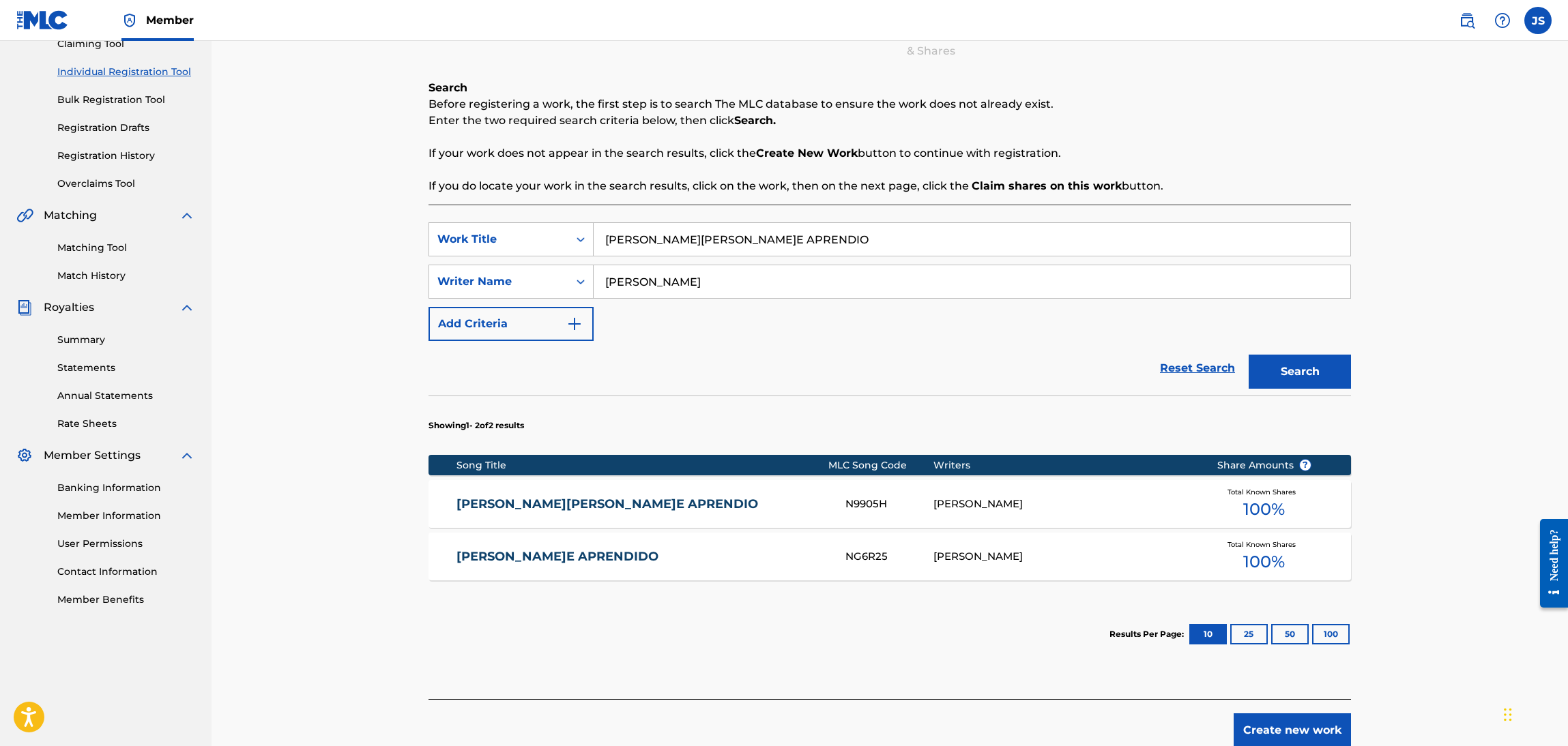
scroll to position [202, 0]
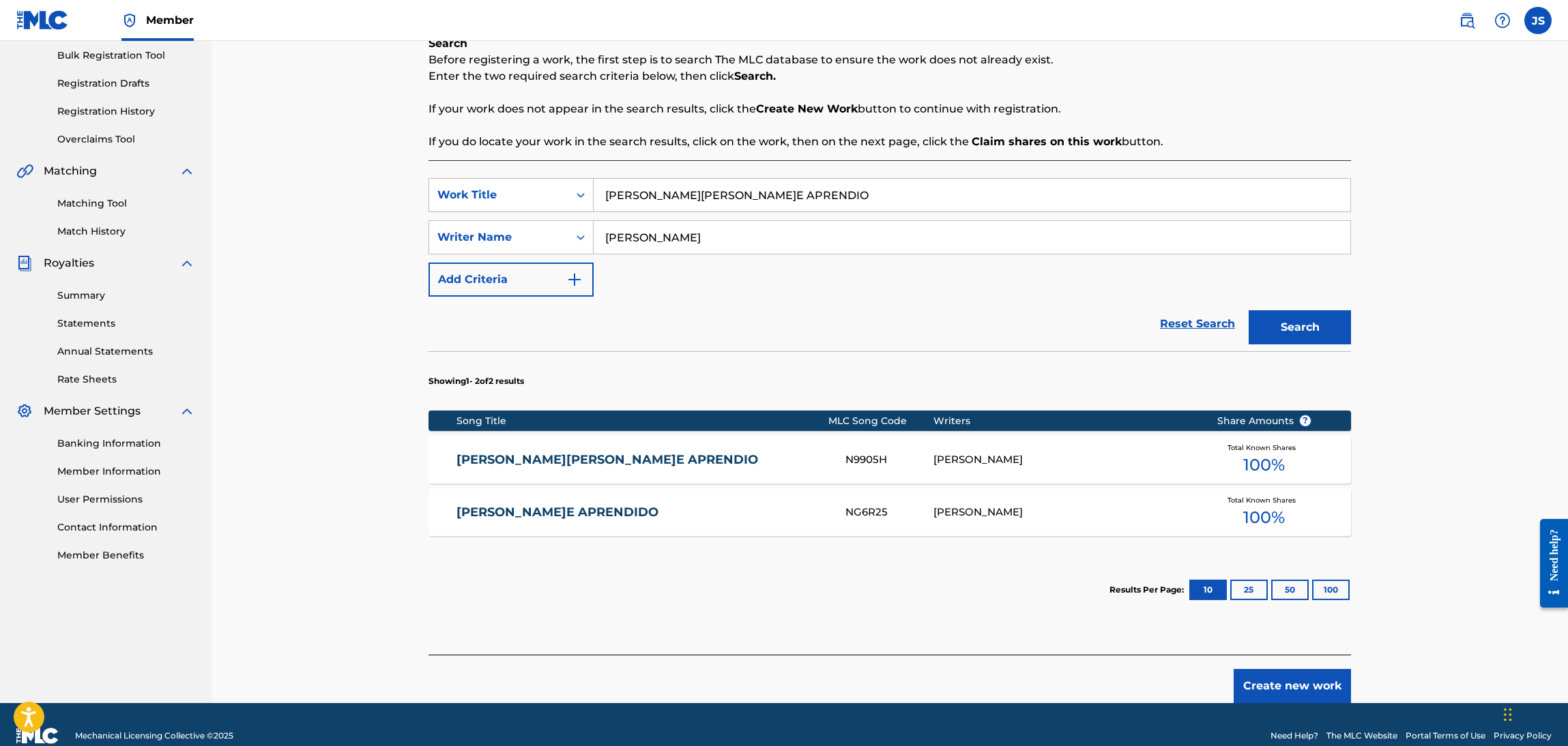
click at [544, 447] on div "NINGUNO NACE APRENDIO N9905H RICHAR JOSE GUARÁN Total Known Shares 100 %" at bounding box center [890, 459] width 923 height 48
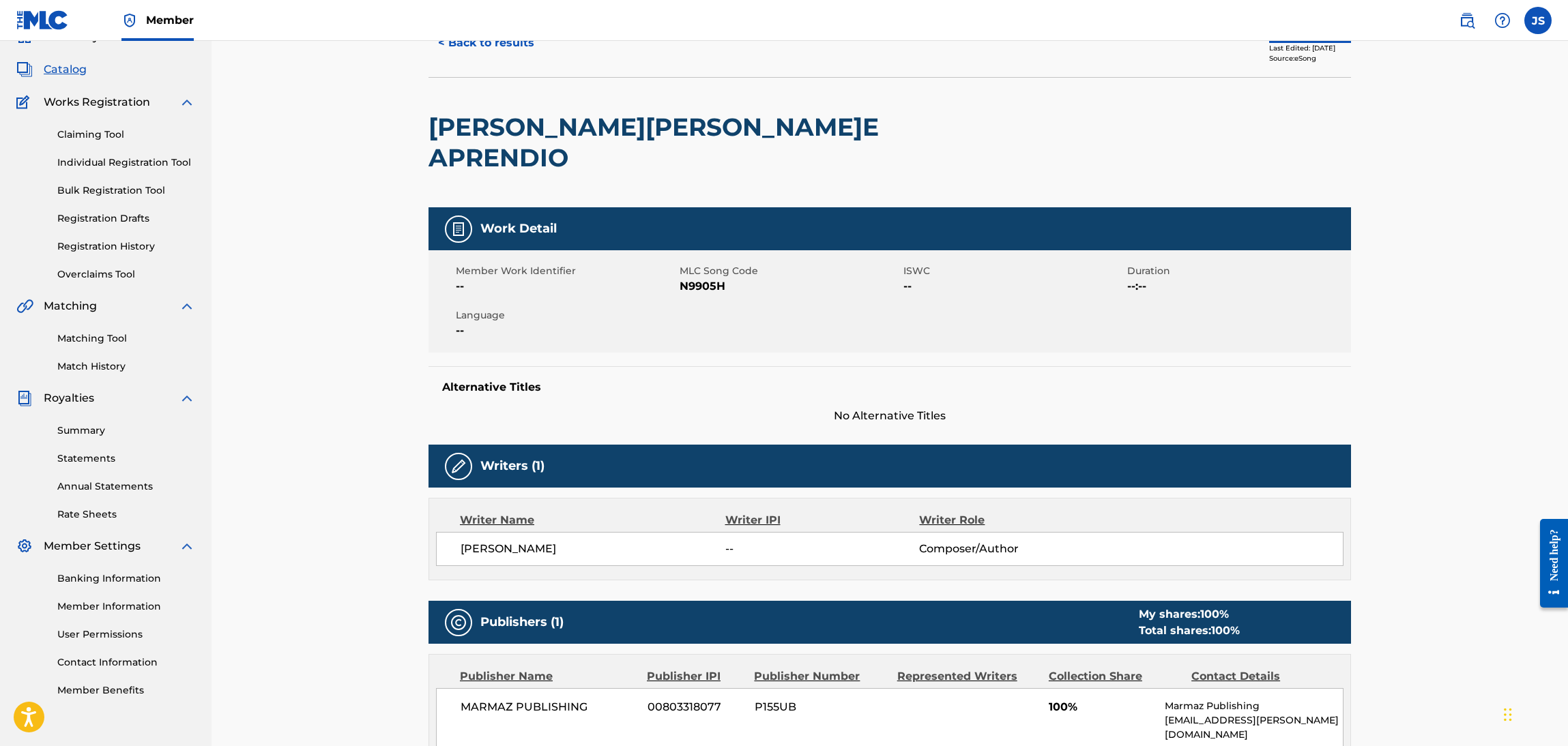
scroll to position [102, 0]
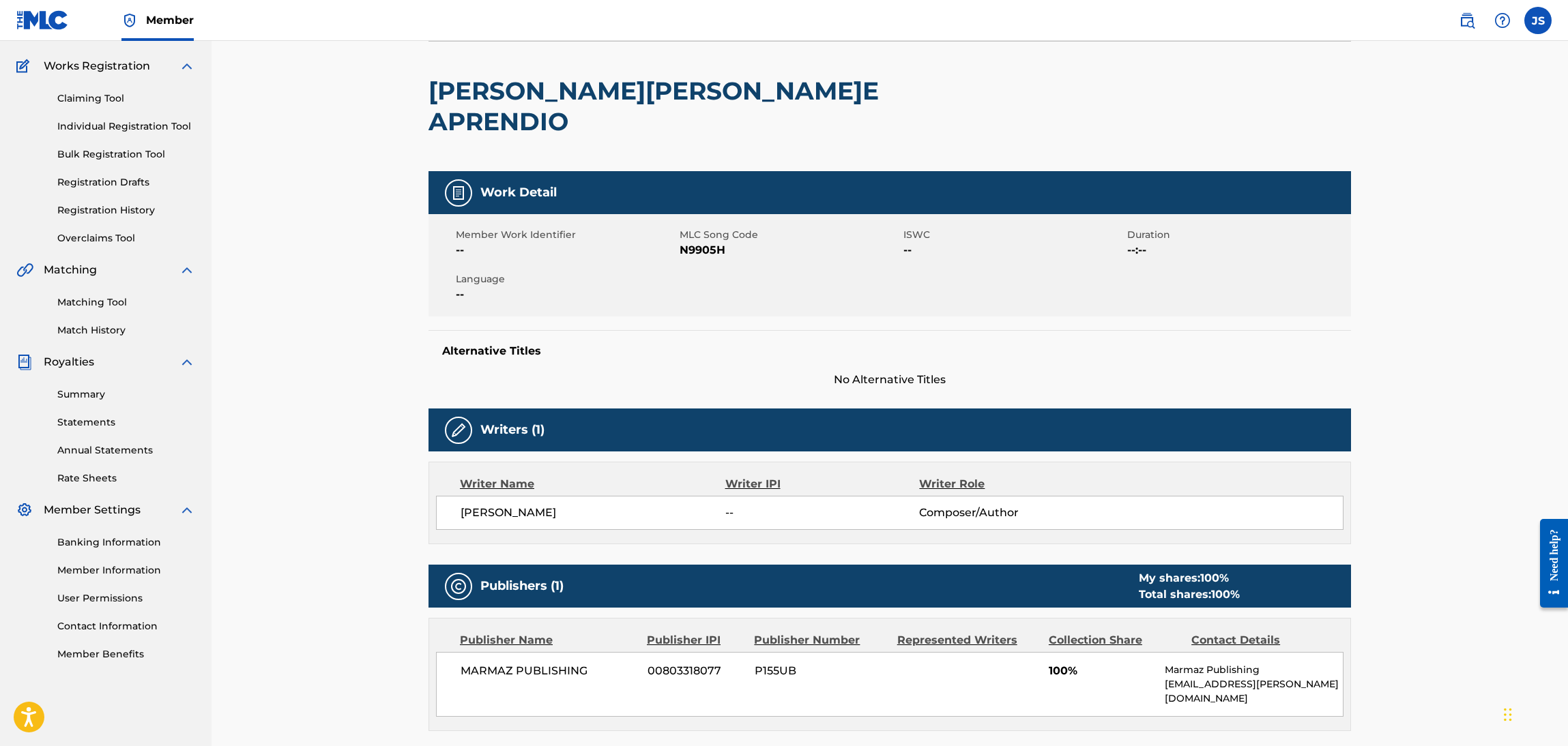
click at [695, 242] on span "N9905H" at bounding box center [790, 250] width 220 height 16
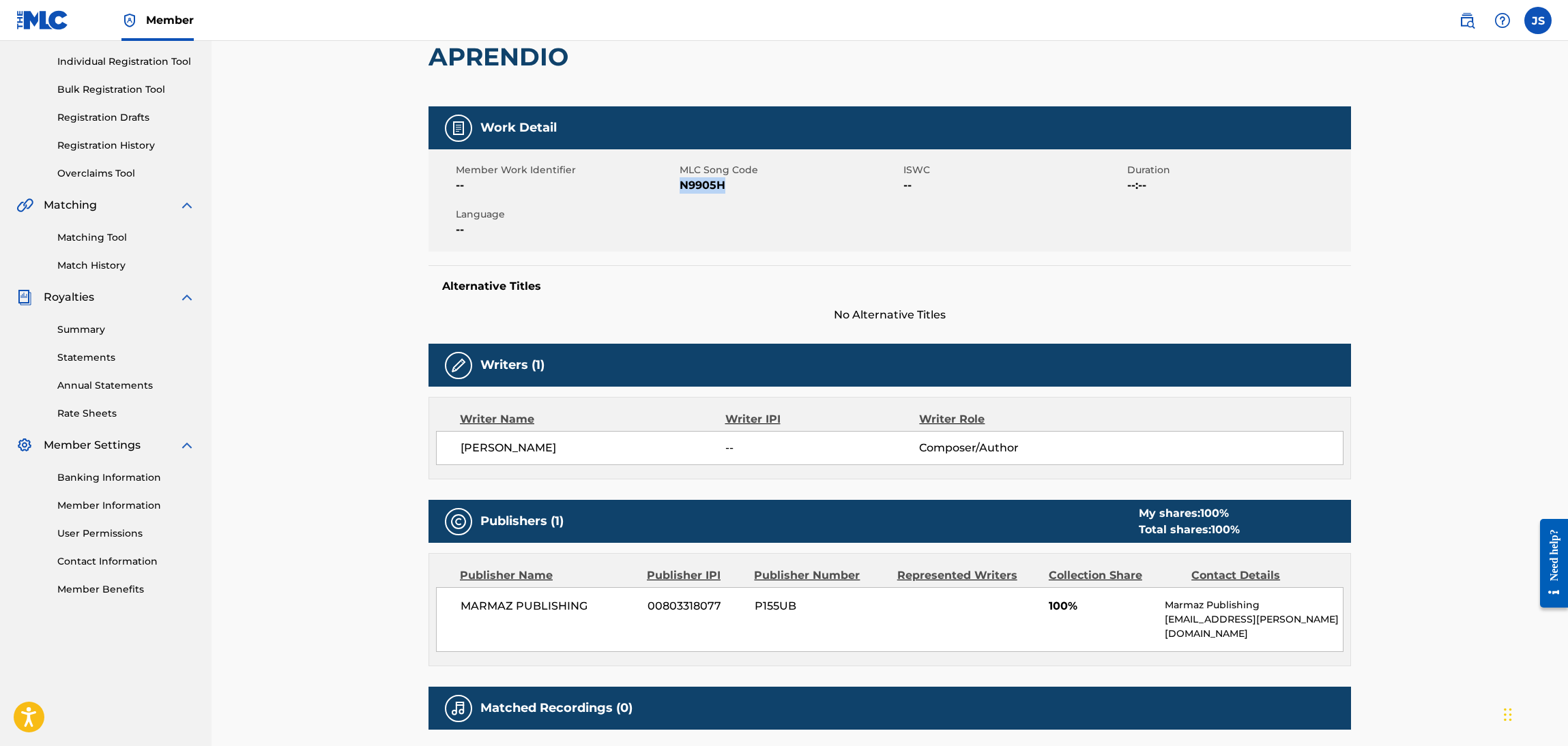
scroll to position [0, 0]
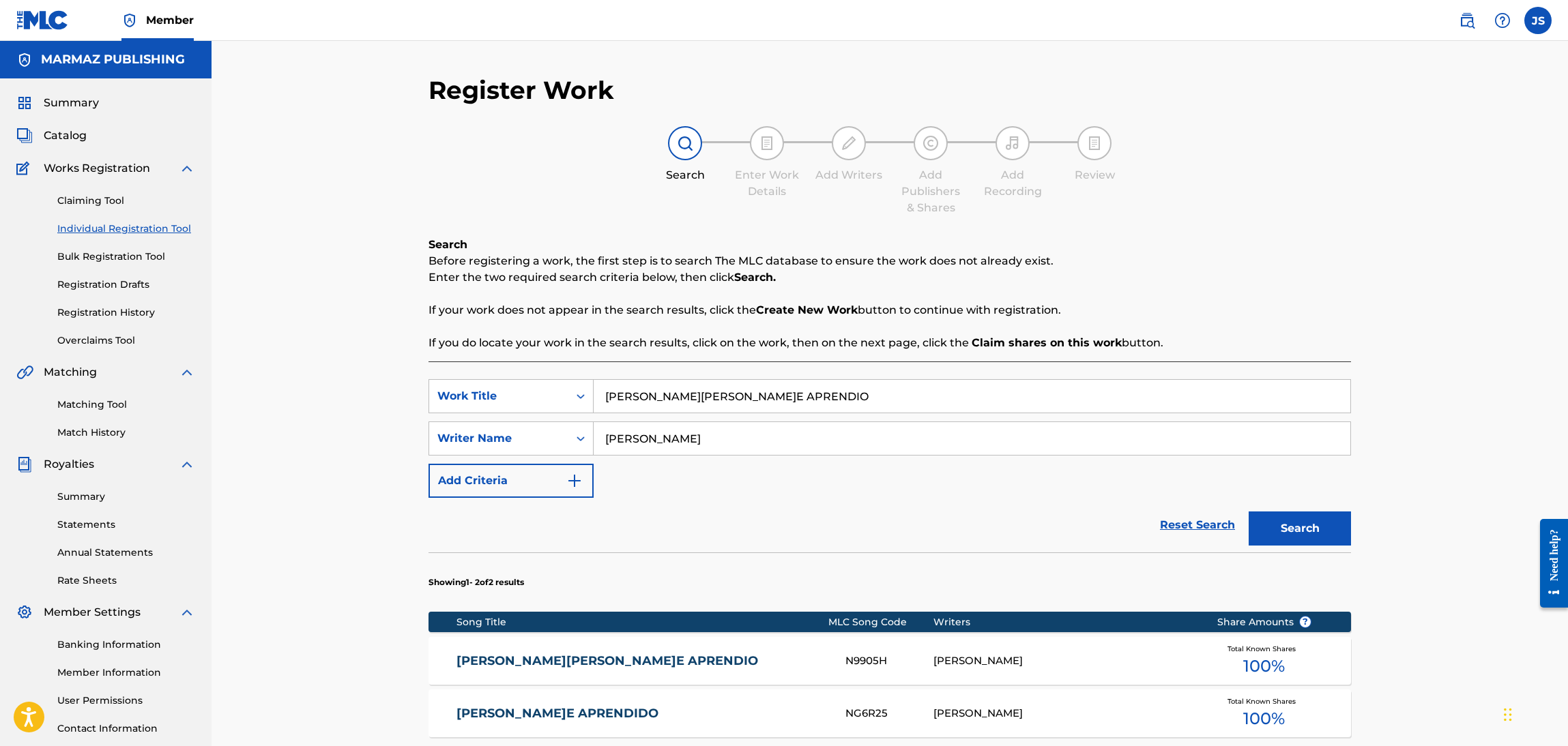
scroll to position [99, 0]
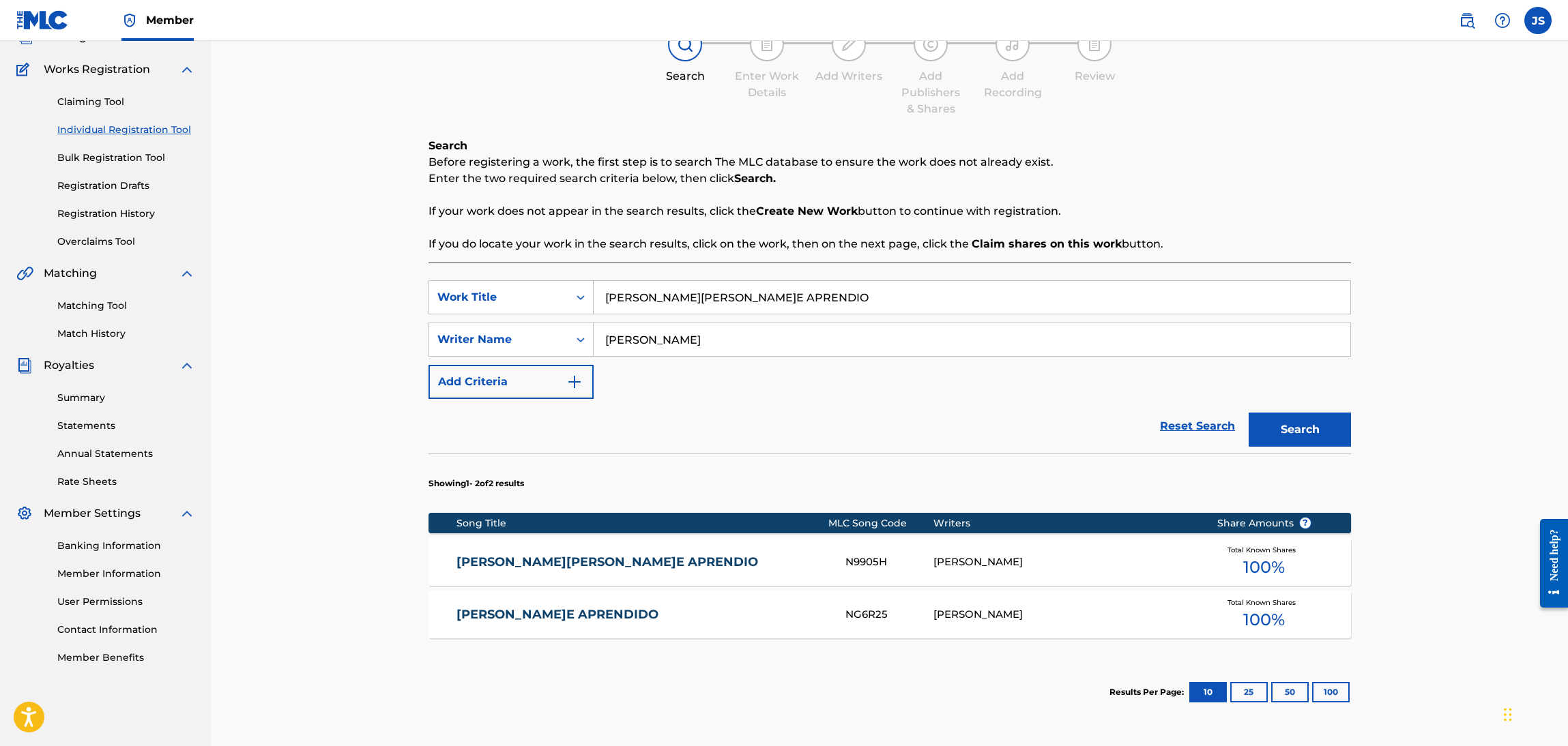
drag, startPoint x: 828, startPoint y: 294, endPoint x: 552, endPoint y: 251, distance: 279.3
click at [459, 295] on div "SearchWithCriteriaebf6bdf3-b691-4b1e-92e0-1cc3815adfdc Work Title NINGUNO NACE …" at bounding box center [890, 297] width 923 height 34
paste input "SOY UN GUARDIAN DEL FOLKLORE"
type input "SOY UN GUARDIAN DEL FOLKLORE"
click at [1198, 189] on div "Search Before registering a work, the first step is to search The MLC database …" at bounding box center [890, 195] width 923 height 114
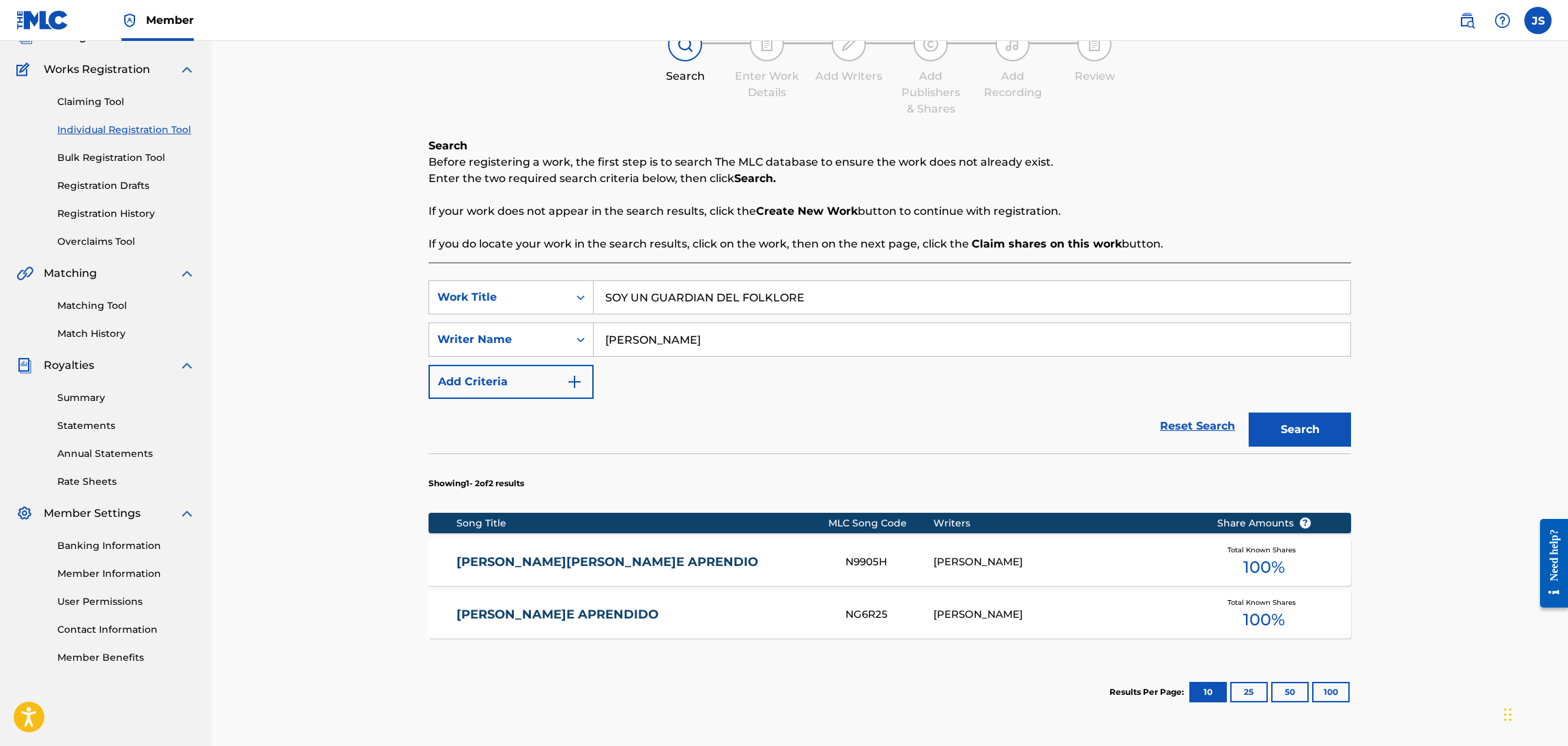
click at [1291, 433] on button "Search" at bounding box center [1299, 430] width 102 height 34
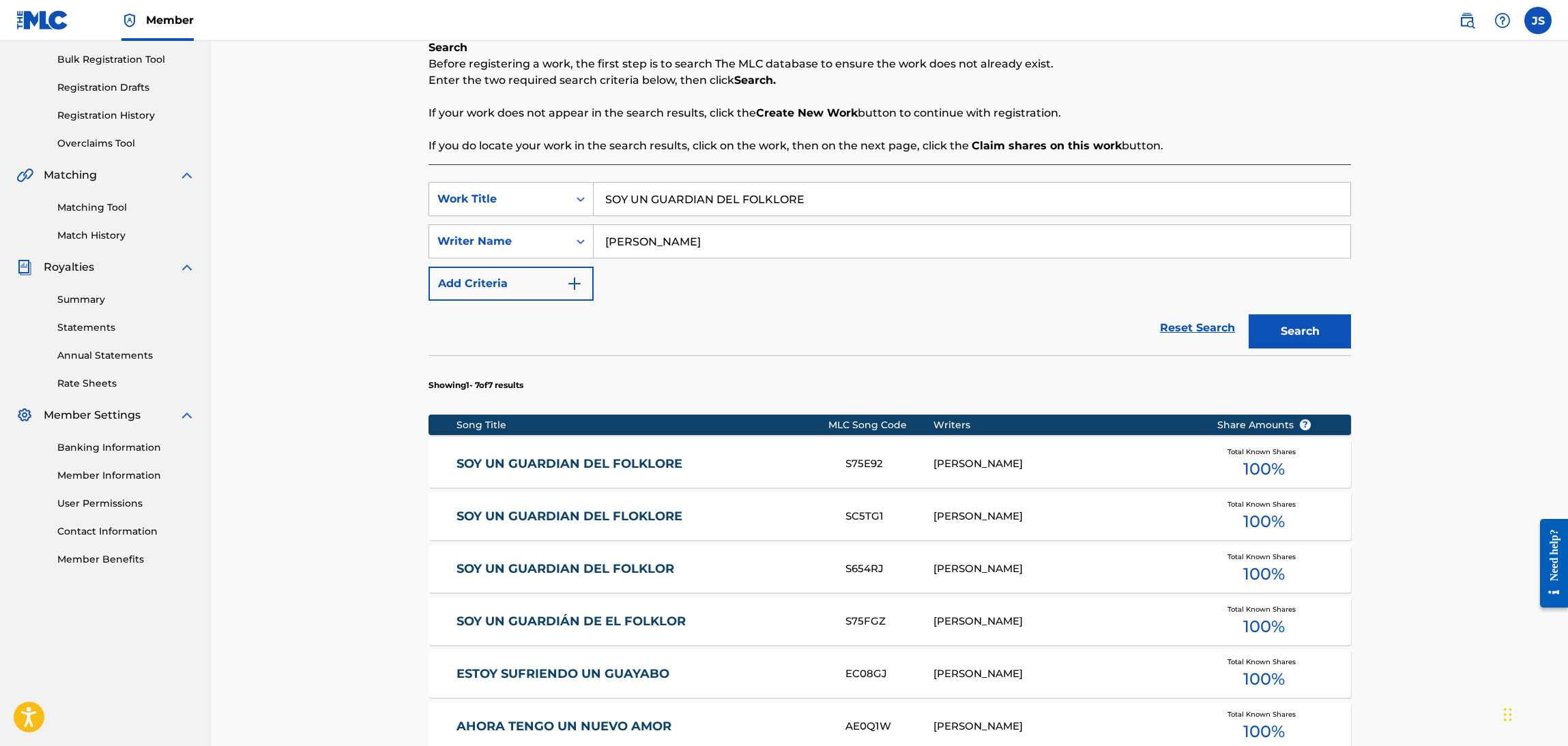
scroll to position [202, 0]
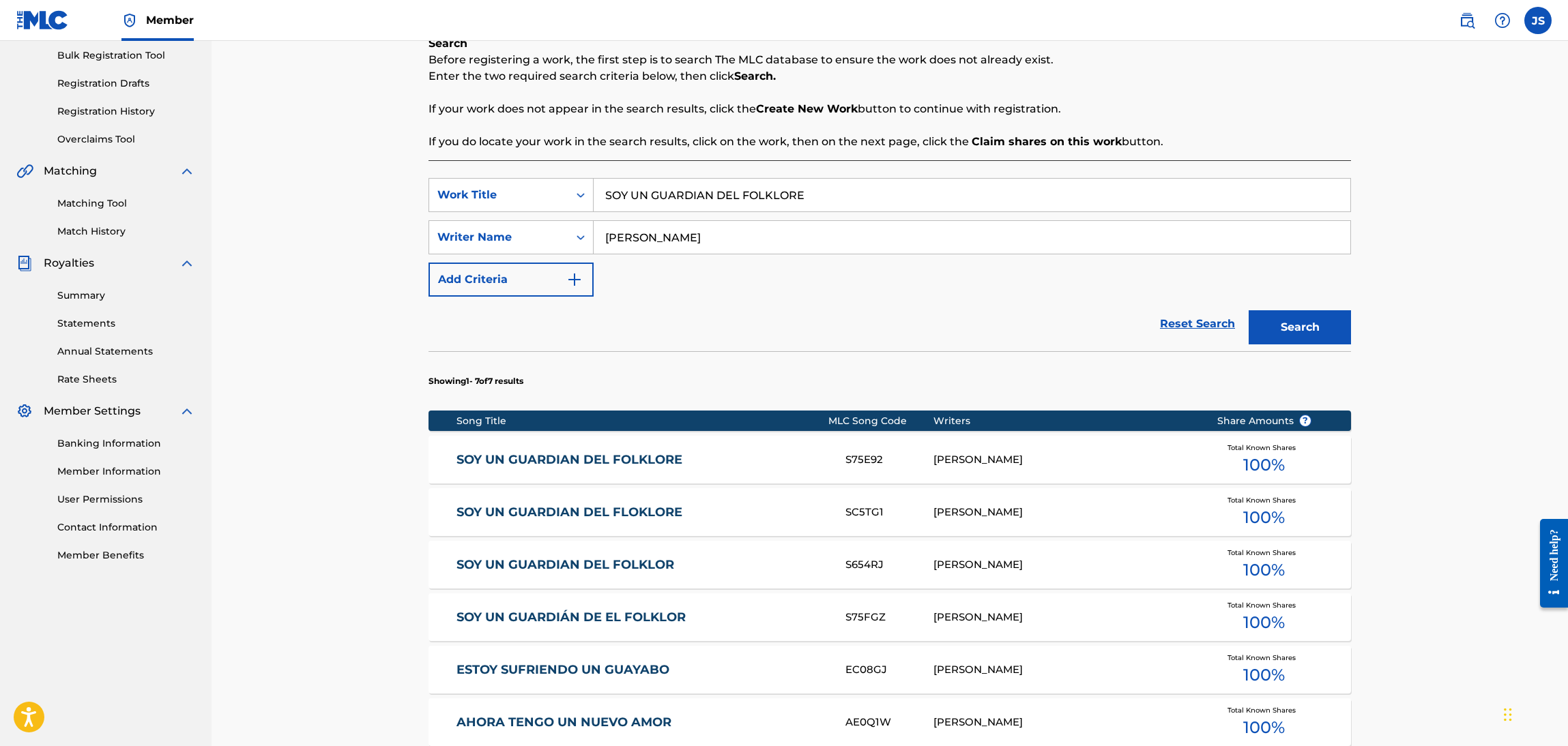
click at [620, 459] on link "SOY UN GUARDIAN DEL FOLKLORE" at bounding box center [642, 460] width 371 height 16
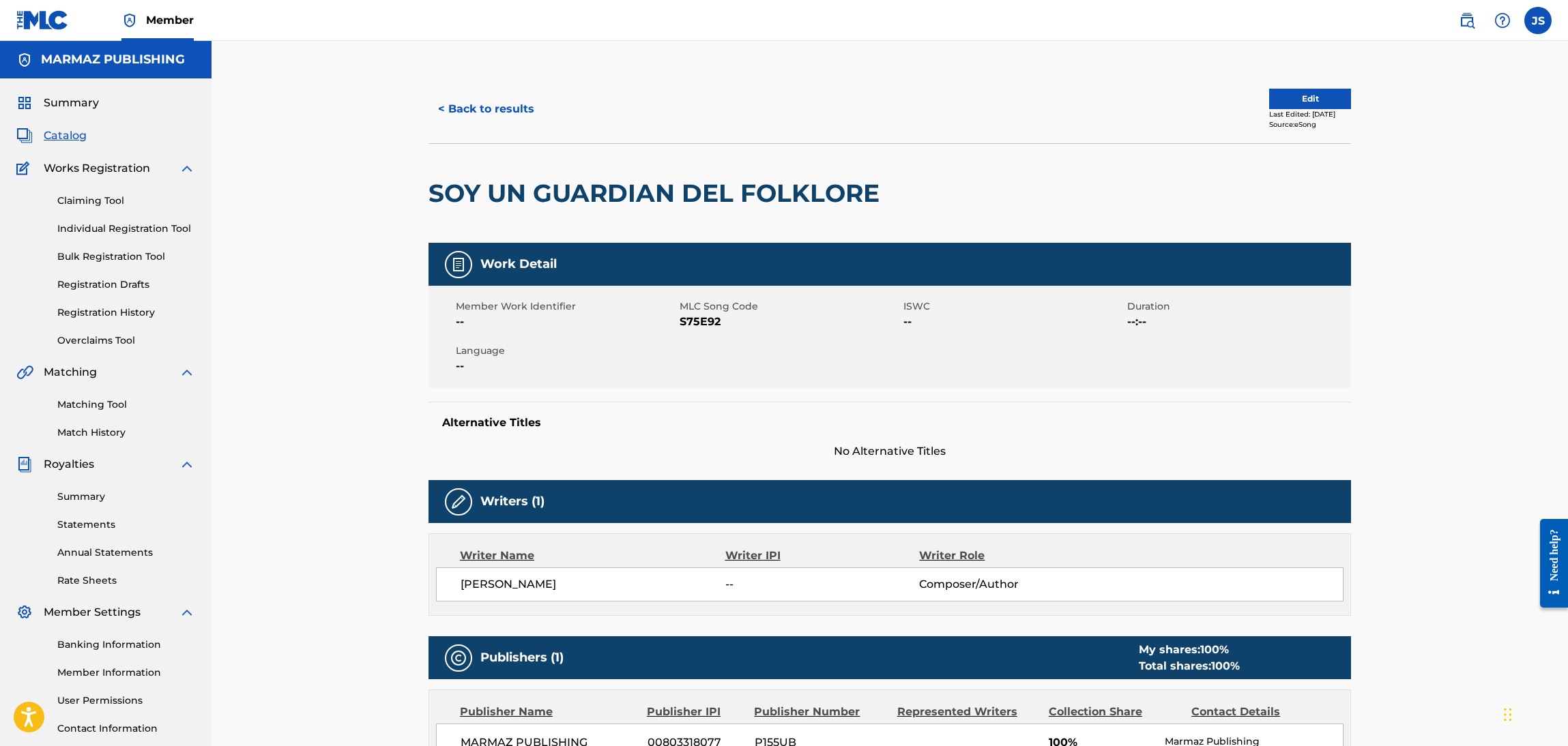
click at [698, 325] on span "S75E92" at bounding box center [790, 322] width 220 height 16
click at [494, 92] on div "< Back to results Edit Last Edited: August 22, 2025 Source: eSong" at bounding box center [890, 109] width 923 height 68
click at [515, 112] on button "< Back to results" at bounding box center [486, 109] width 115 height 34
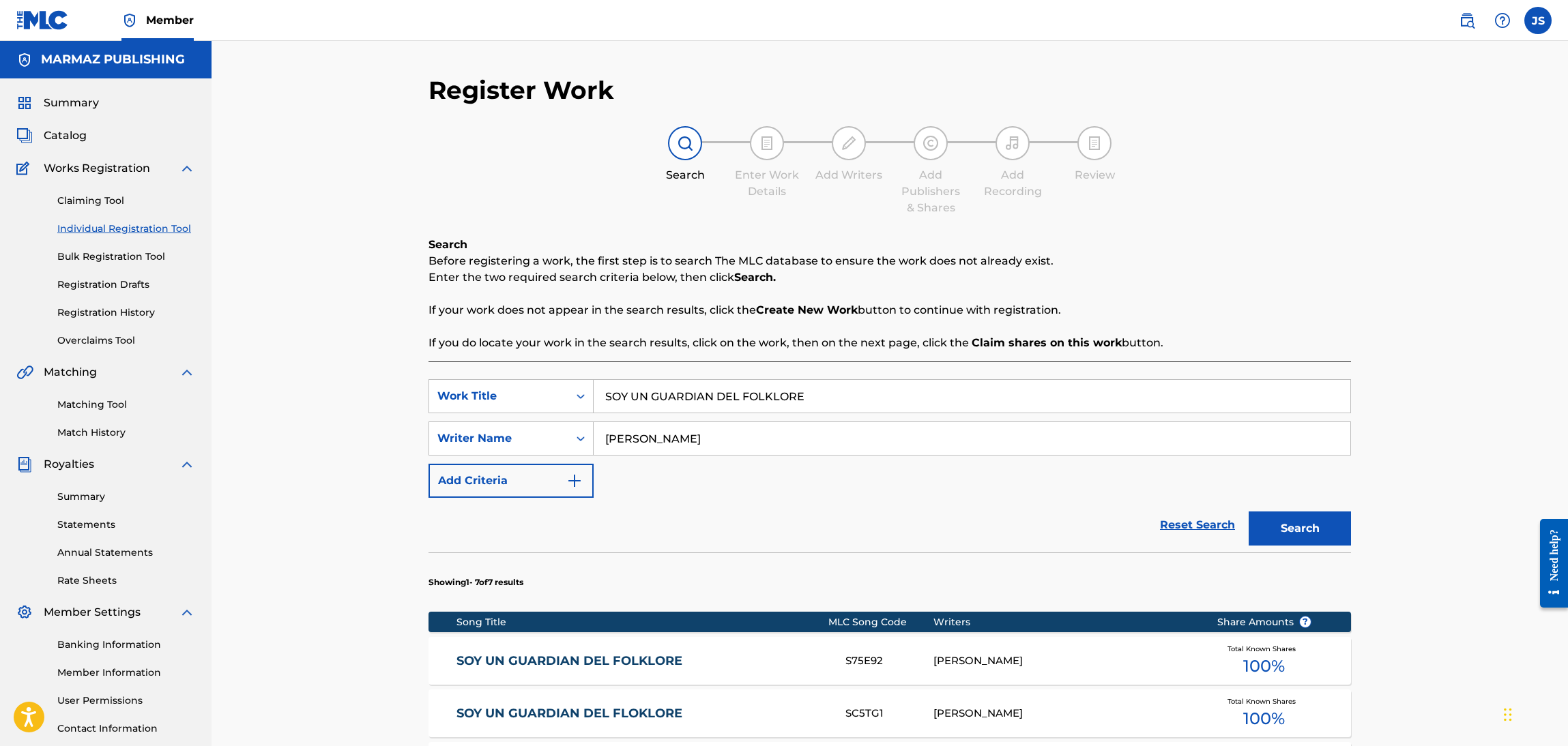
scroll to position [99, 0]
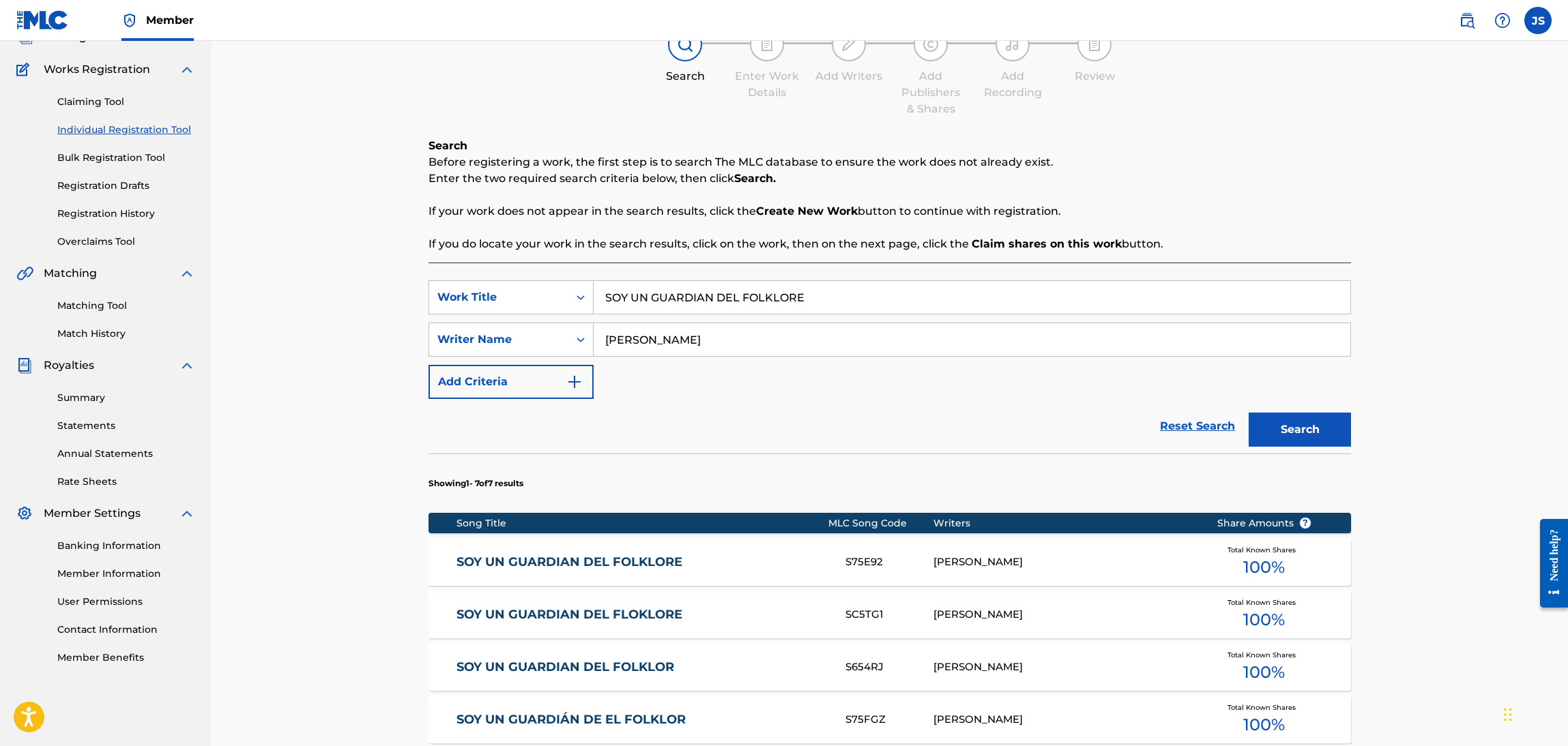
drag, startPoint x: 772, startPoint y: 305, endPoint x: 316, endPoint y: 329, distance: 456.6
click at [316, 329] on div "Register Work Search Enter Work Details Add Writers Add Publishers & Shares Add…" at bounding box center [890, 505] width 1356 height 1126
paste input "CORAZÓN A LA DERIVA"
type input "CORAZÓN A LA DERIVA"
click at [1199, 227] on div "Search Before registering a work, the first step is to search The MLC database …" at bounding box center [890, 195] width 923 height 114
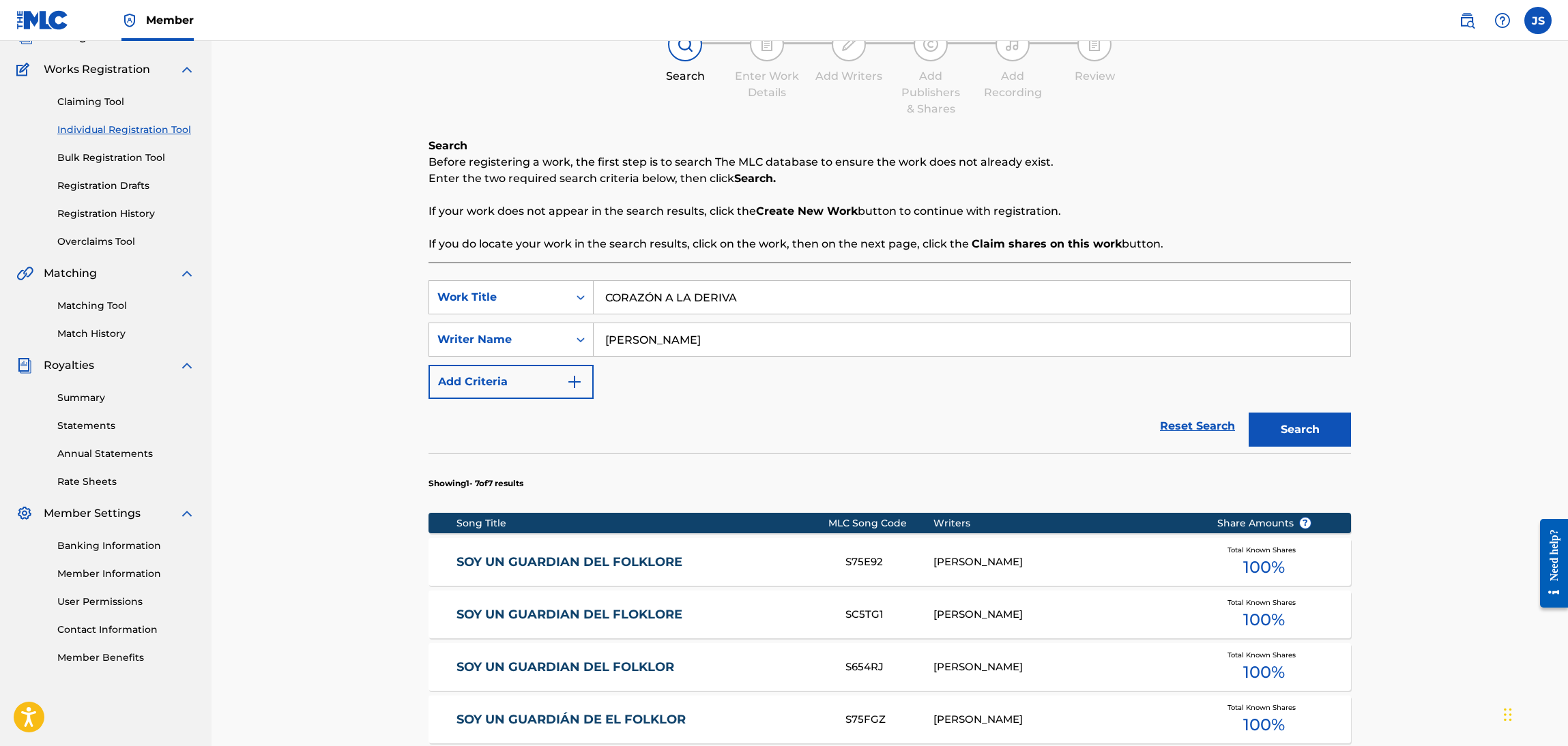
click at [1304, 435] on button "Search" at bounding box center [1299, 430] width 102 height 34
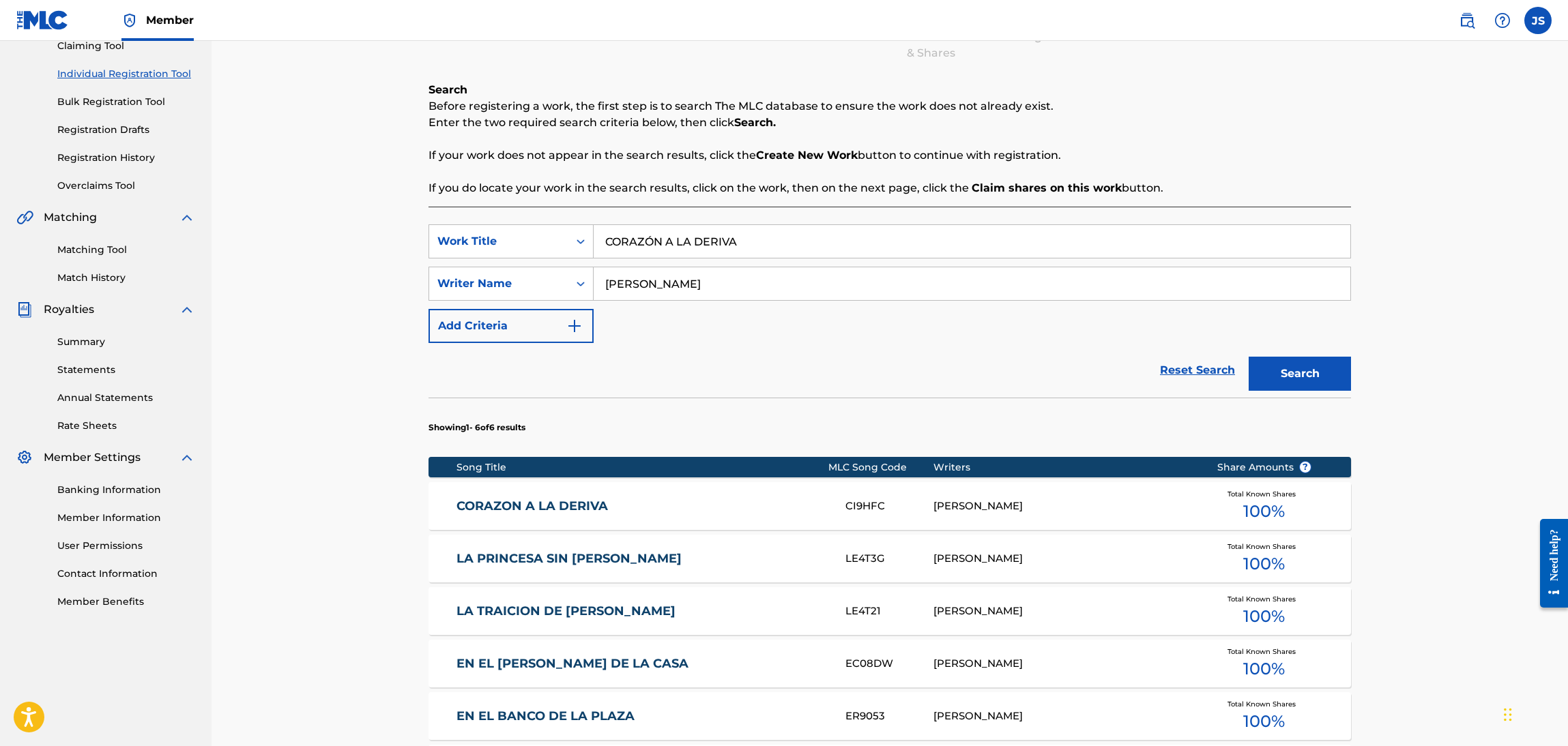
scroll to position [202, 0]
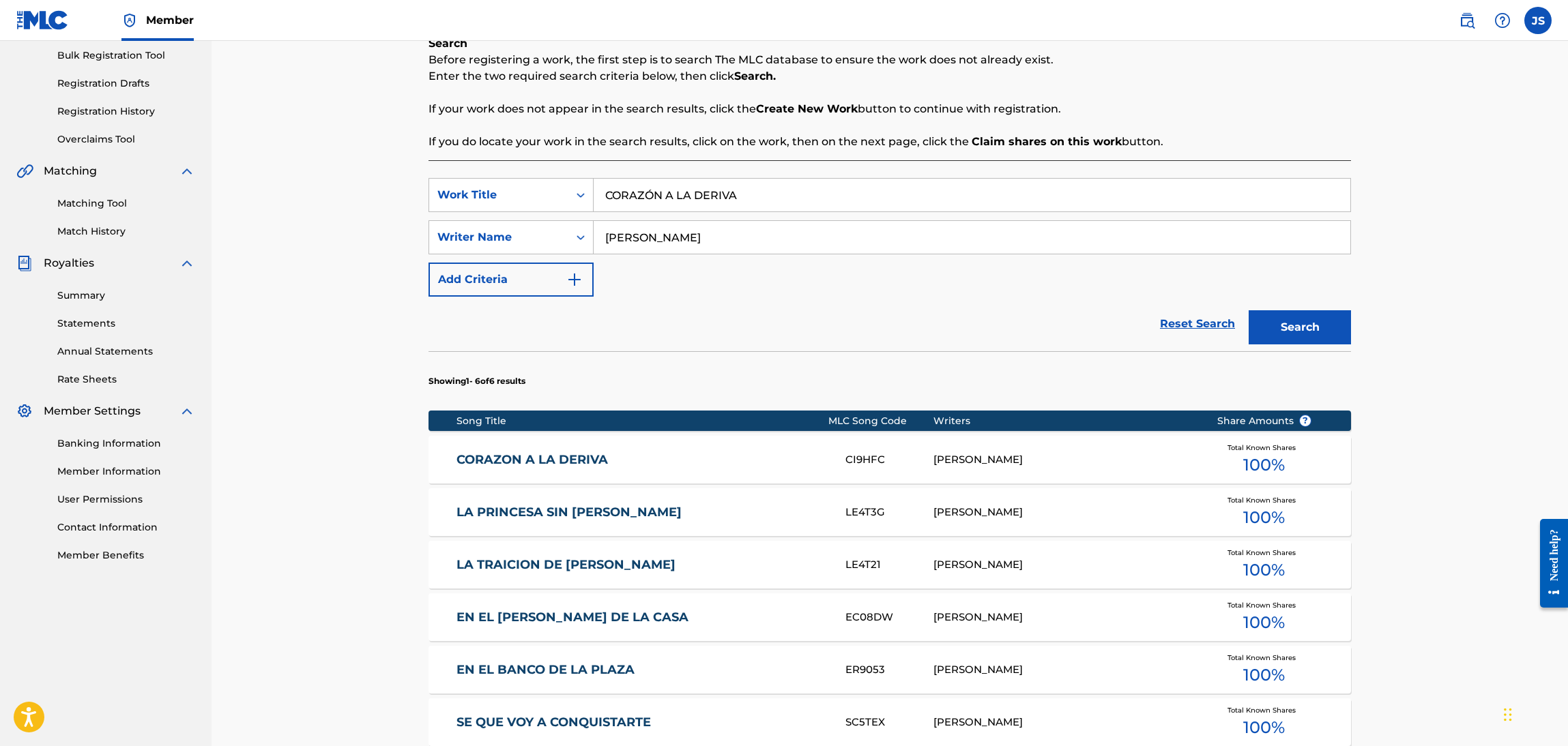
click at [530, 452] on link "CORAZON A LA DERIVA" at bounding box center [642, 460] width 371 height 16
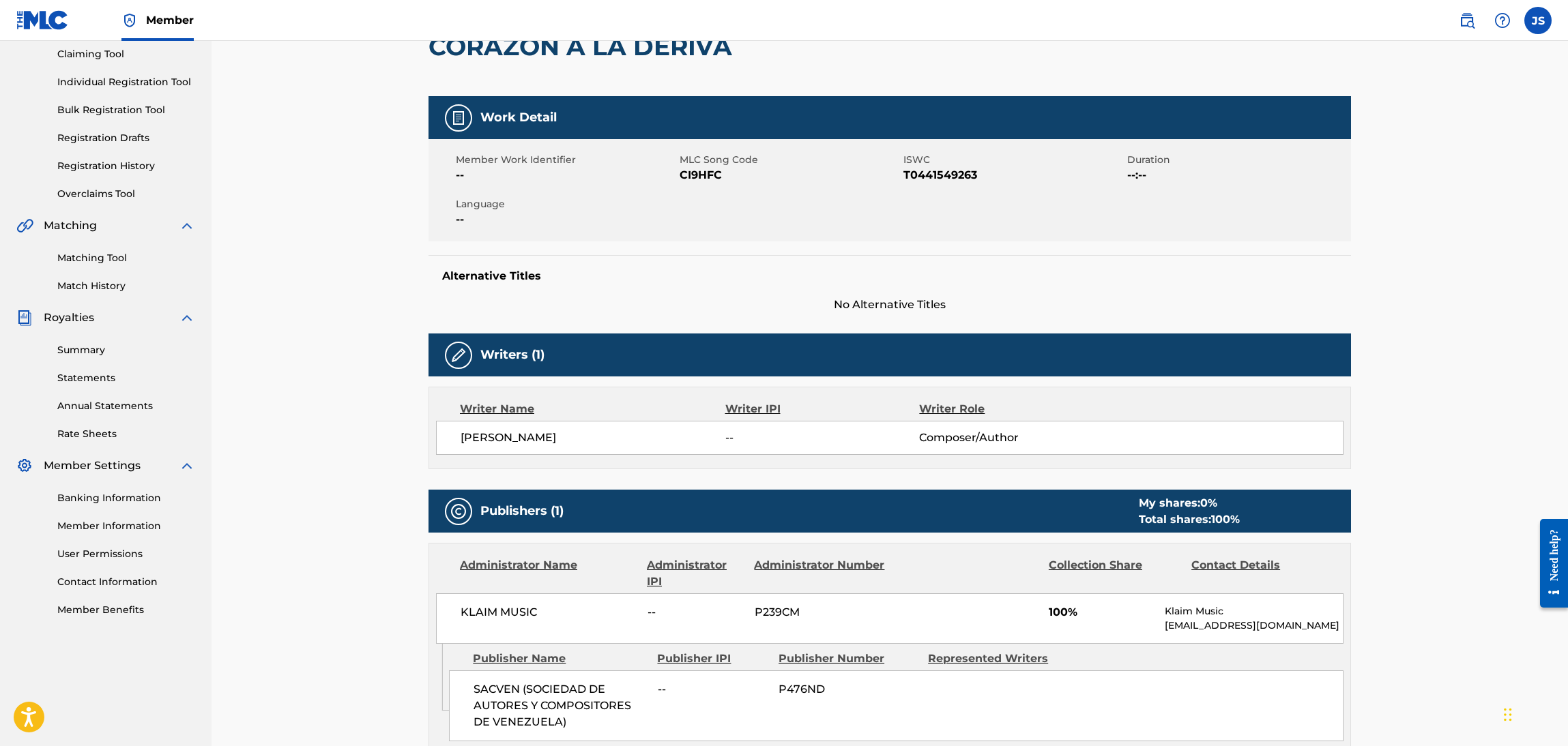
scroll to position [202, 0]
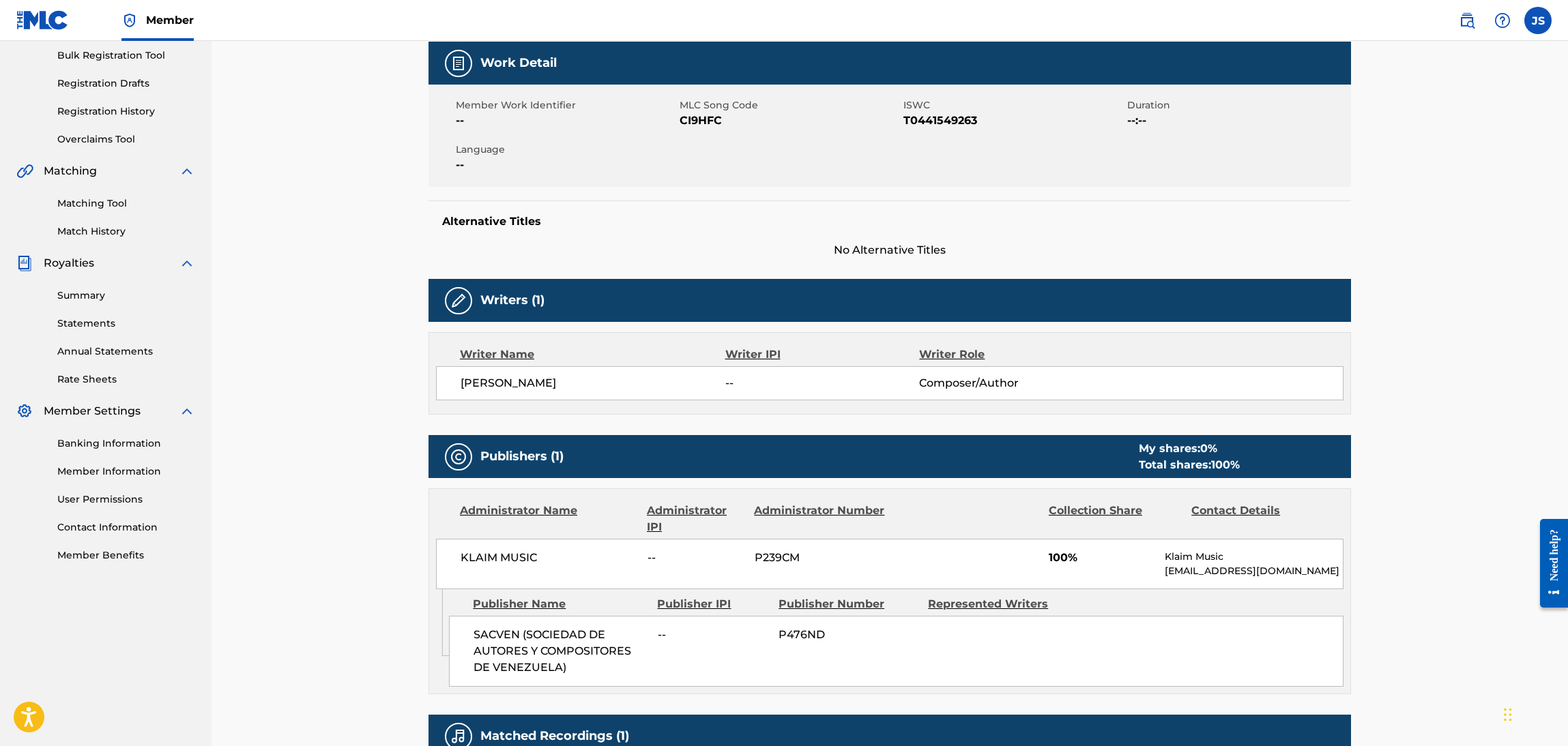
click at [936, 122] on span "T0441549263" at bounding box center [1013, 121] width 220 height 16
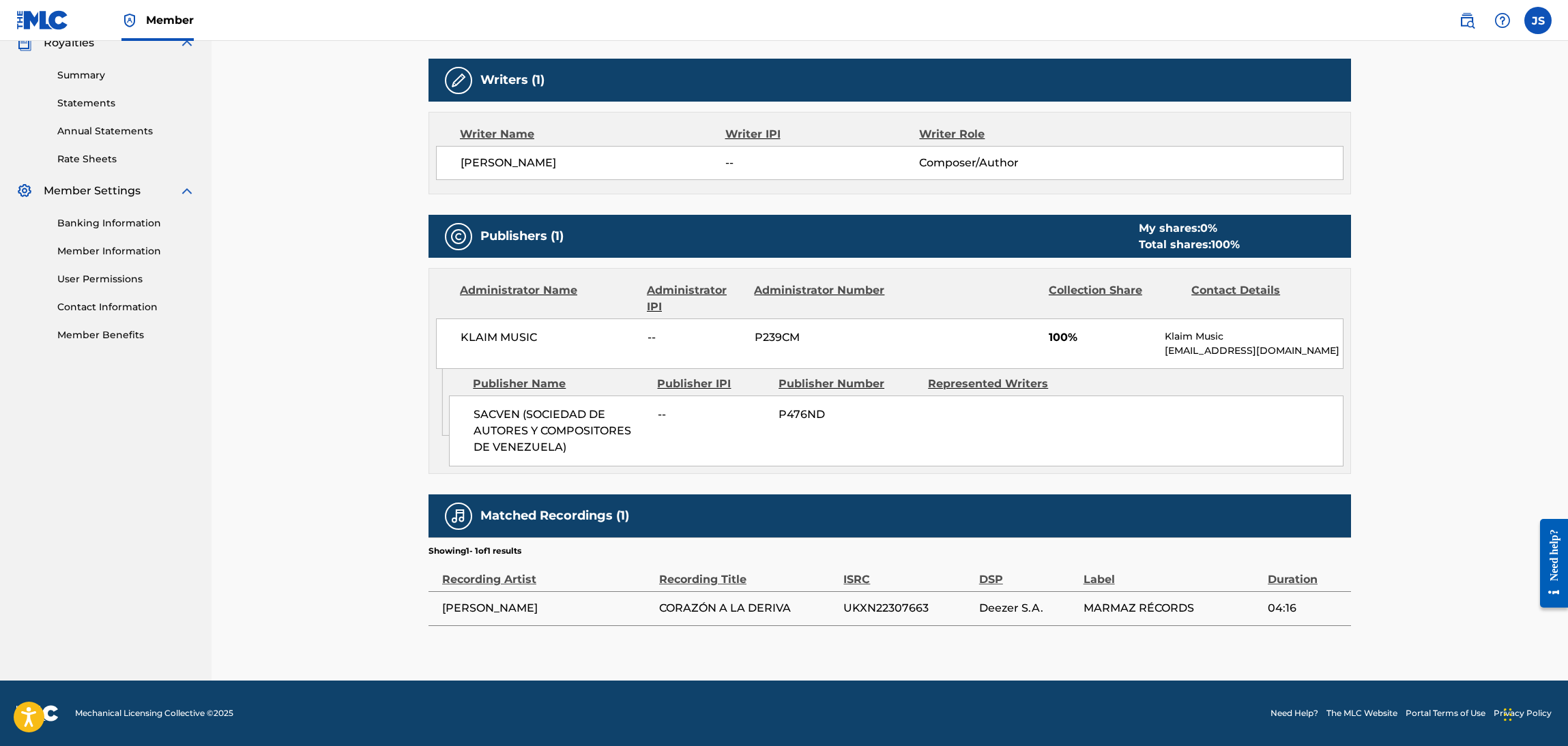
scroll to position [13, 0]
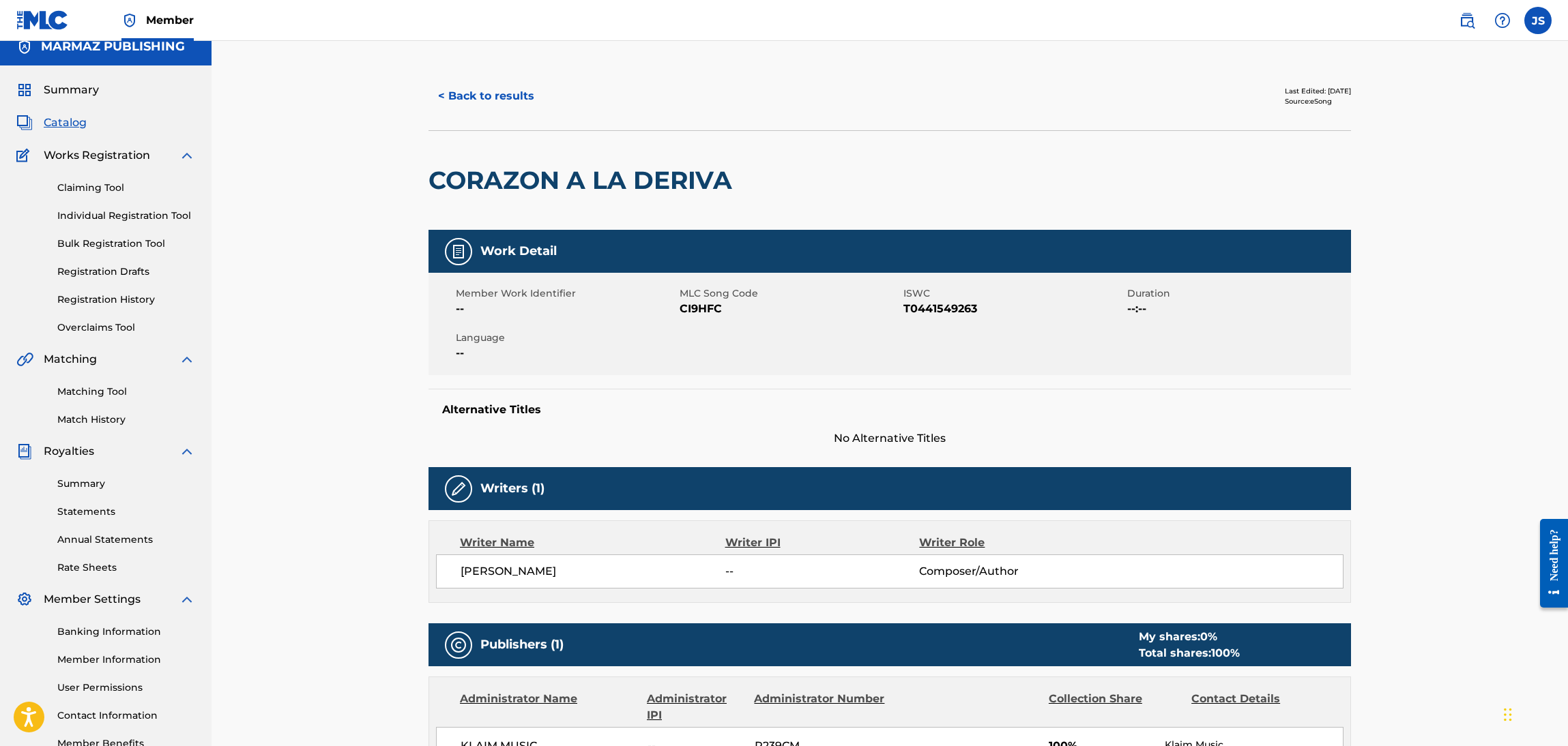
click at [710, 305] on span "CI9HFC" at bounding box center [790, 309] width 220 height 16
click at [477, 114] on div "< Back to results Last Edited: March 06, 2025 Source: eSong" at bounding box center [890, 96] width 923 height 68
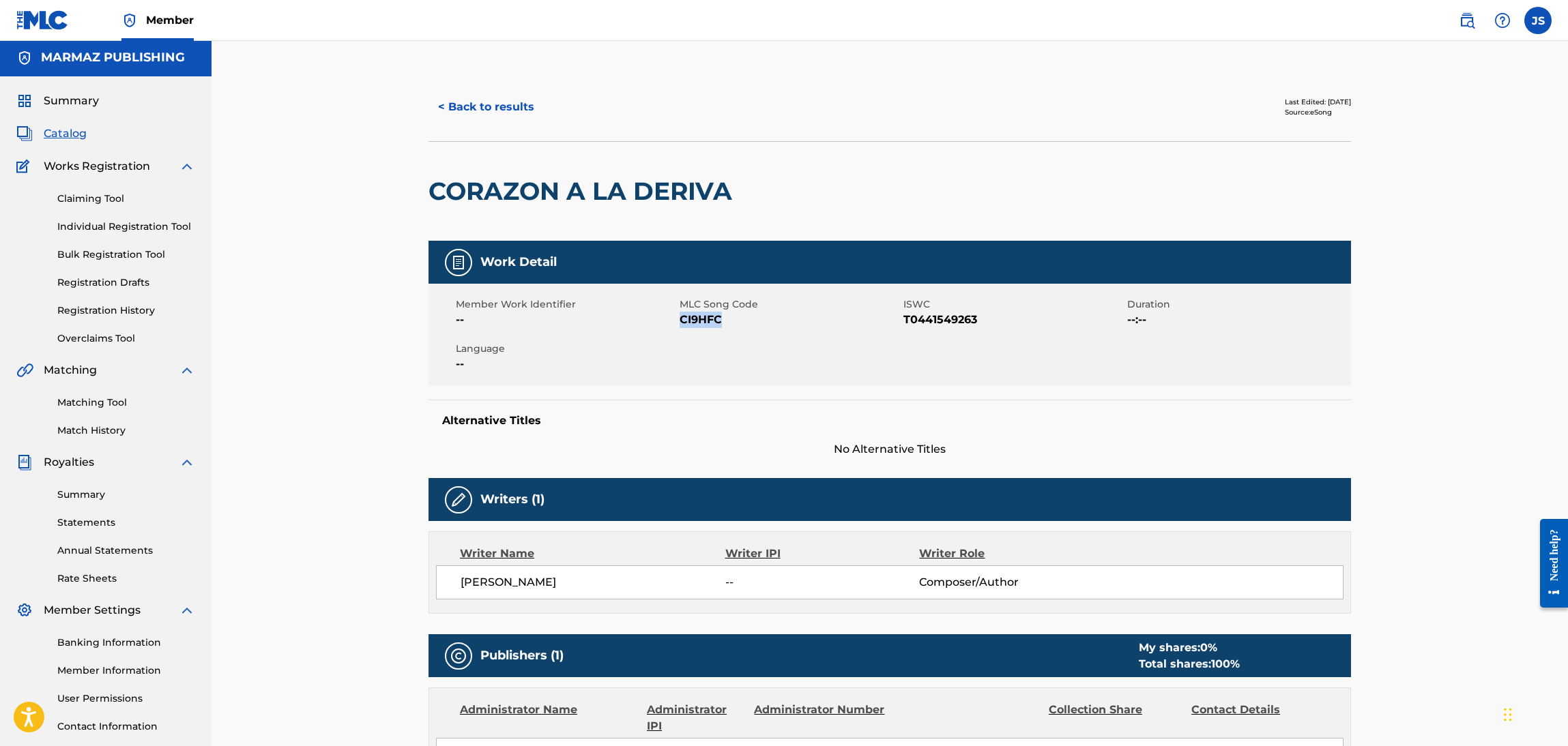
scroll to position [0, 0]
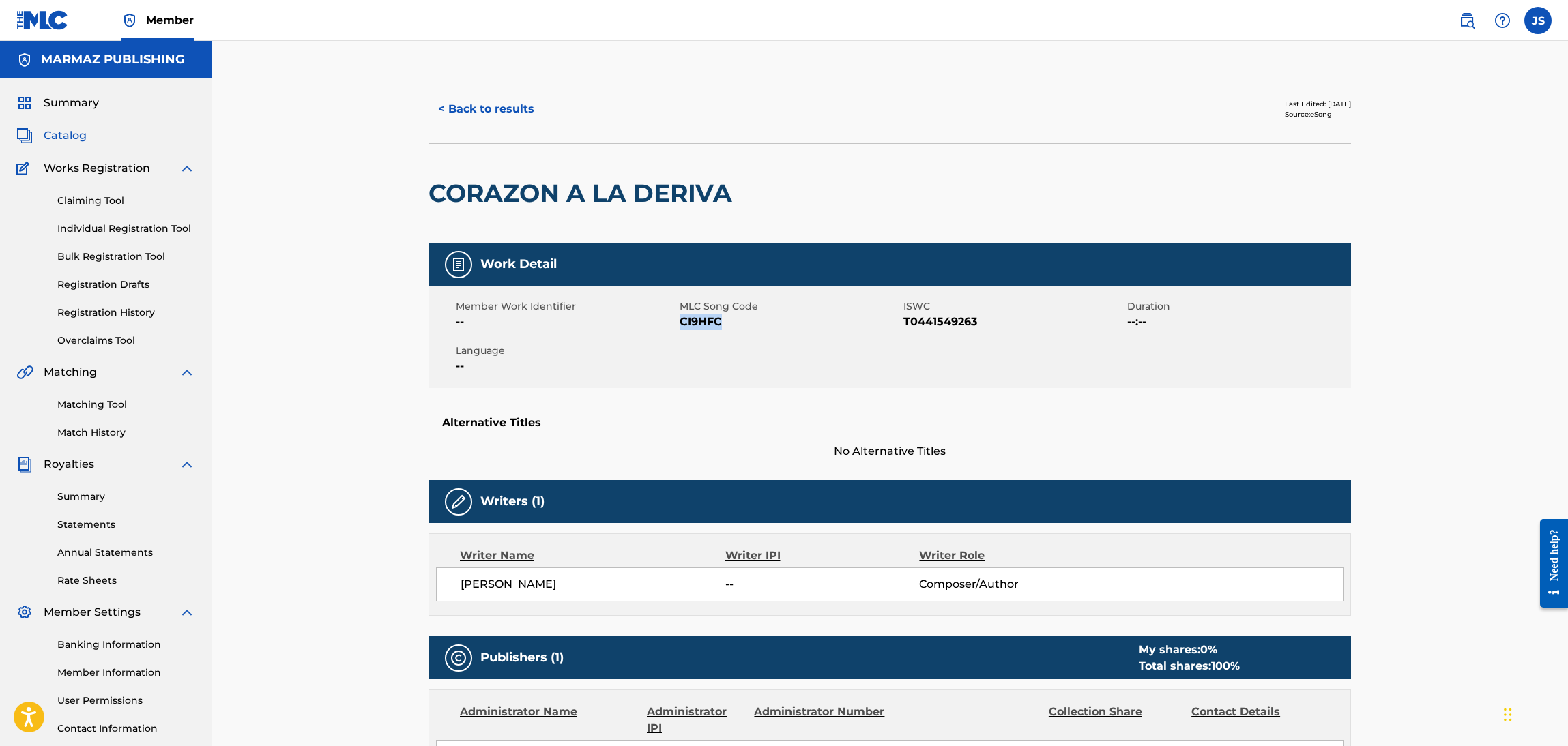
click at [517, 109] on button "< Back to results" at bounding box center [486, 109] width 115 height 34
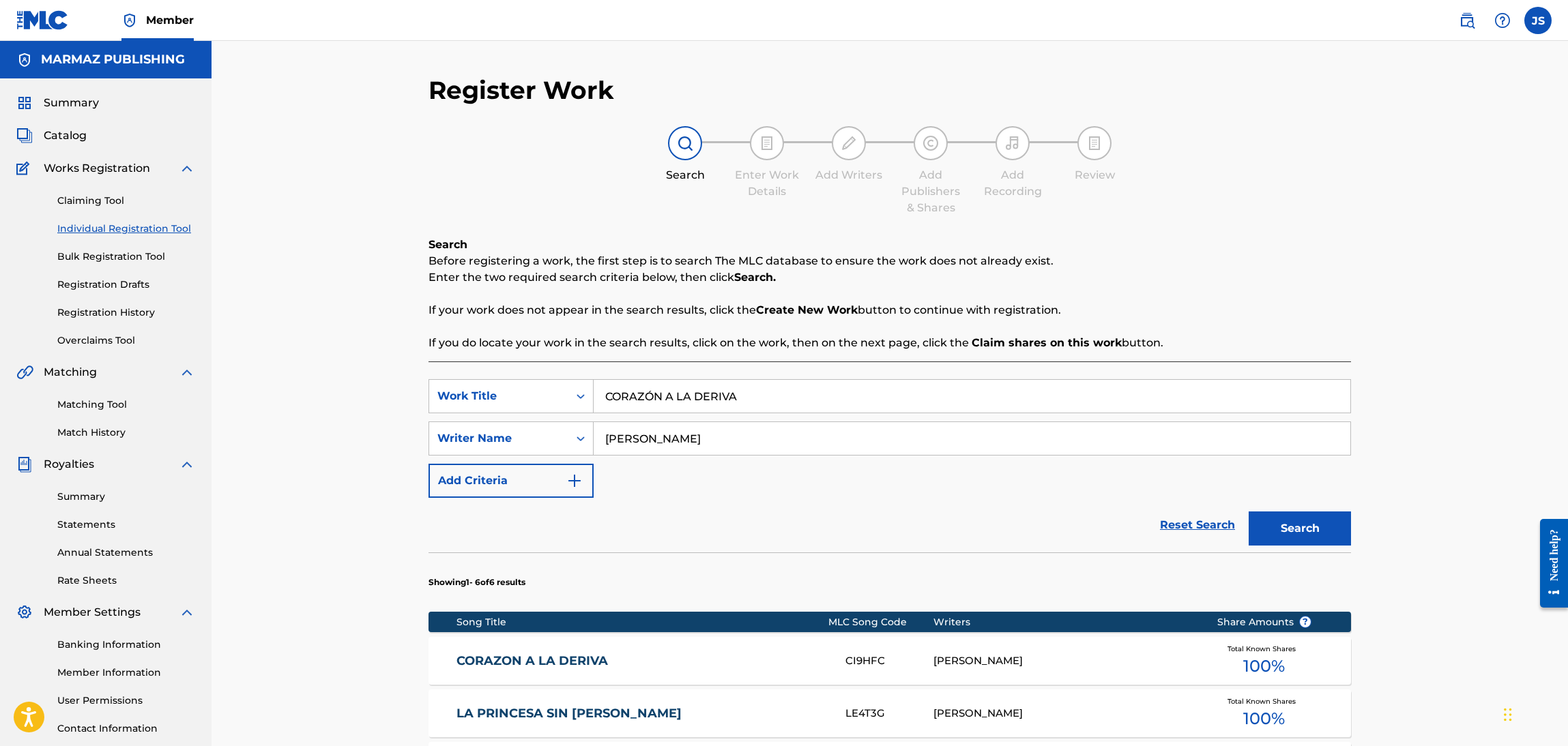
scroll to position [99, 0]
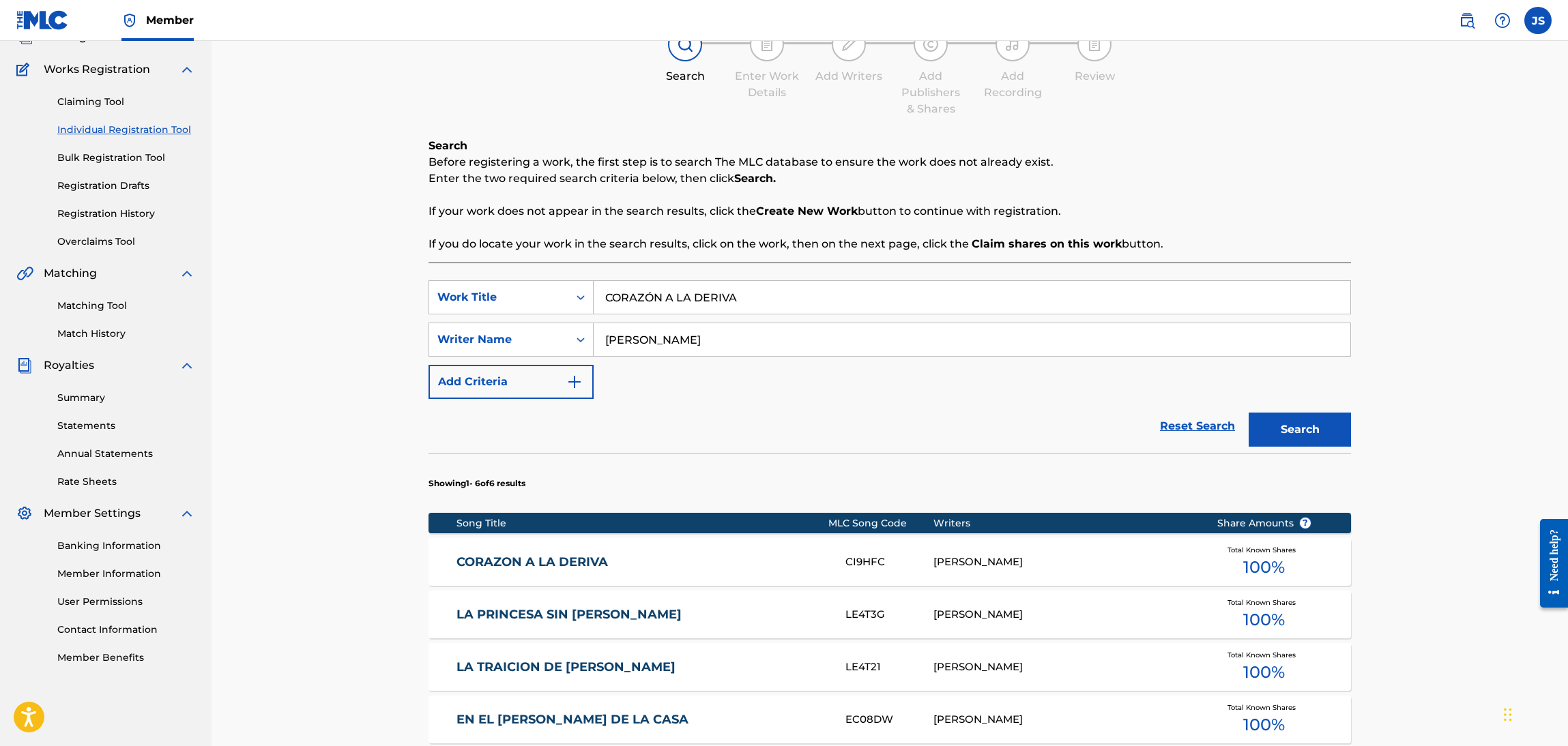
drag, startPoint x: 447, startPoint y: 282, endPoint x: 449, endPoint y: 274, distance: 8.2
click at [408, 282] on div "Register Work Search Enter Work Details Add Writers Add Publishers & Shares Add…" at bounding box center [890, 479] width 1356 height 1074
paste input "SUPERANDO MI FRACASO"
type input "SUPERANDO MI FRACASO"
click at [1346, 225] on div "Search Before registering a work, the first step is to search The MLC database …" at bounding box center [890, 195] width 923 height 114
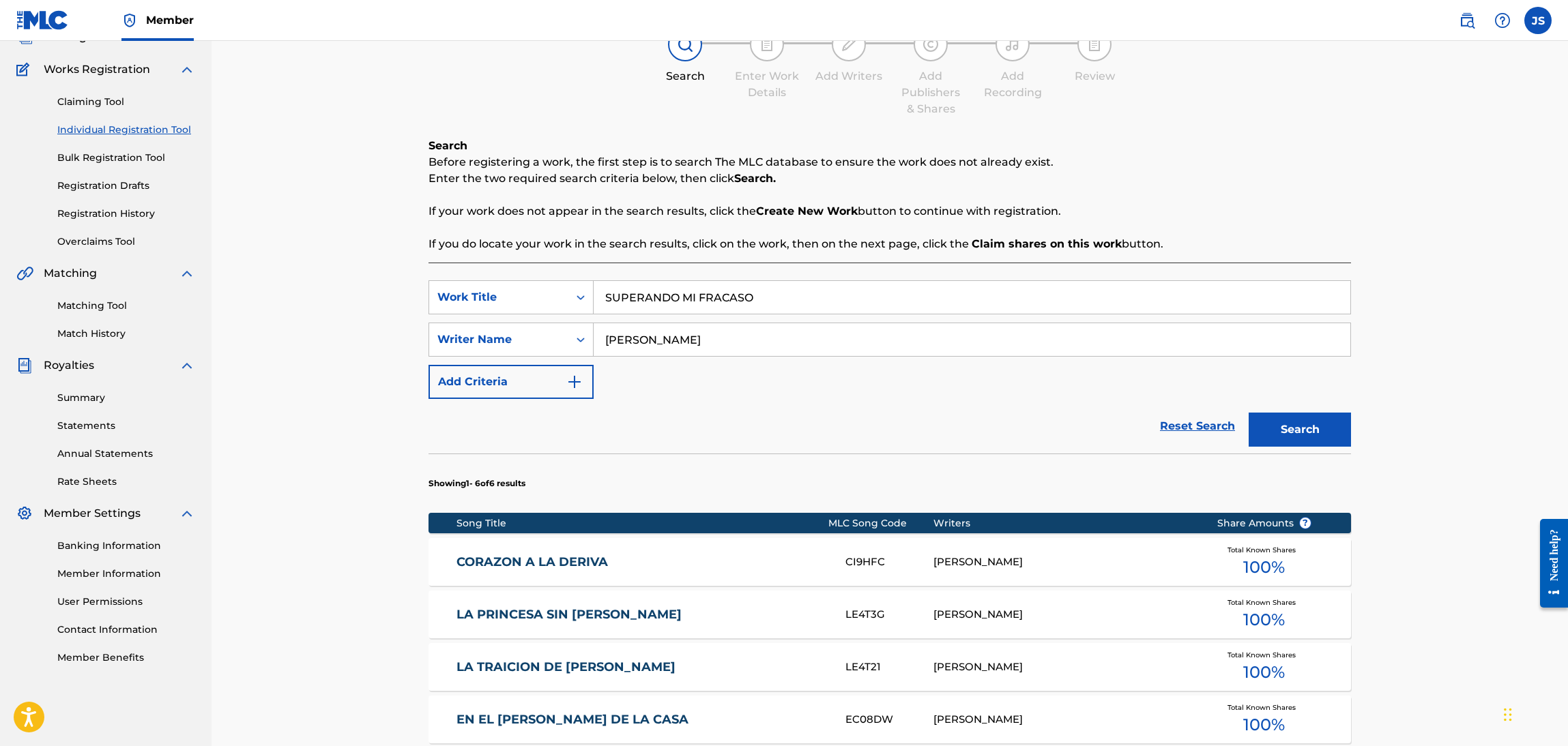
click at [1321, 413] on button "Search" at bounding box center [1299, 430] width 102 height 34
click at [566, 562] on link "SUPERANDO MI FRACASO" at bounding box center [642, 562] width 371 height 16
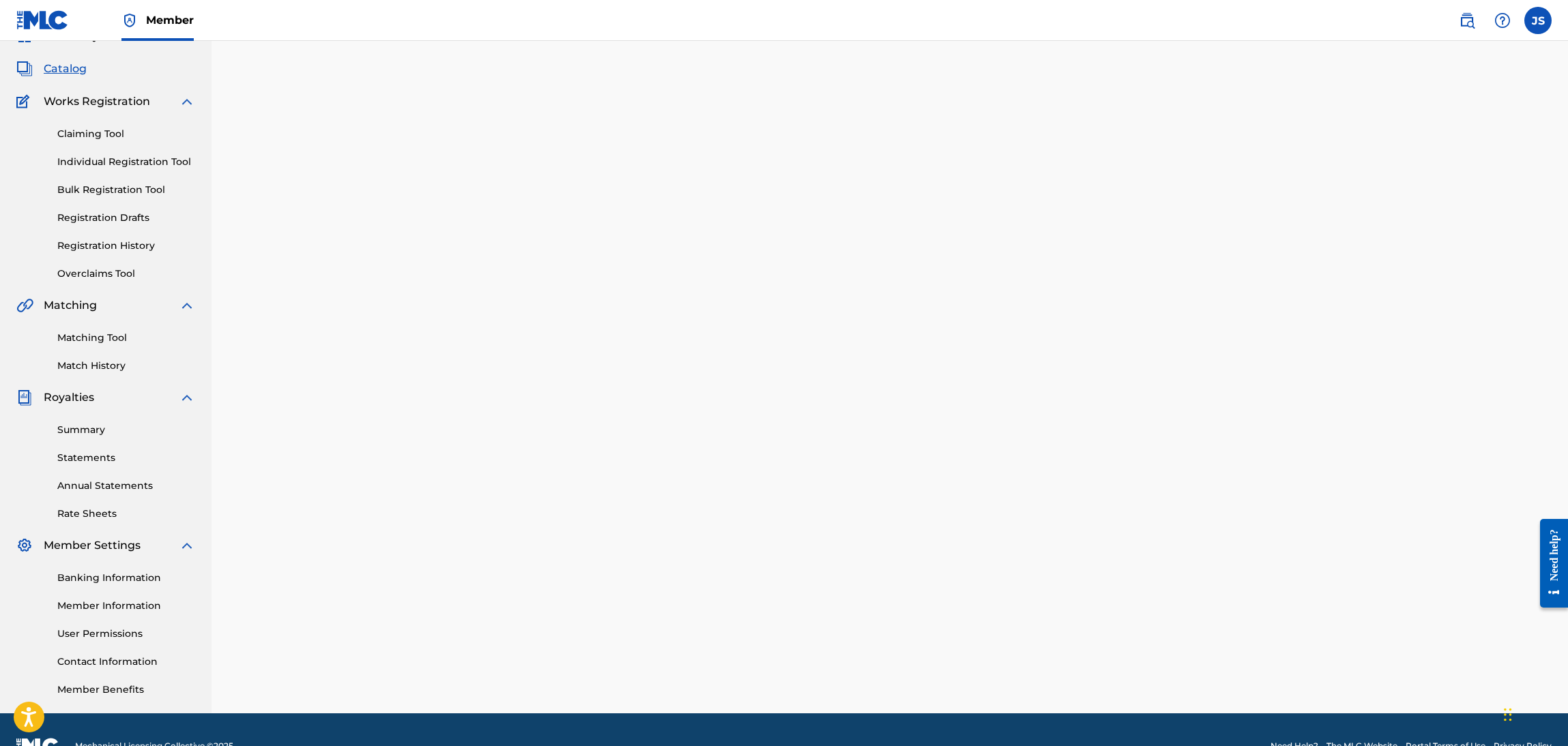
scroll to position [99, 0]
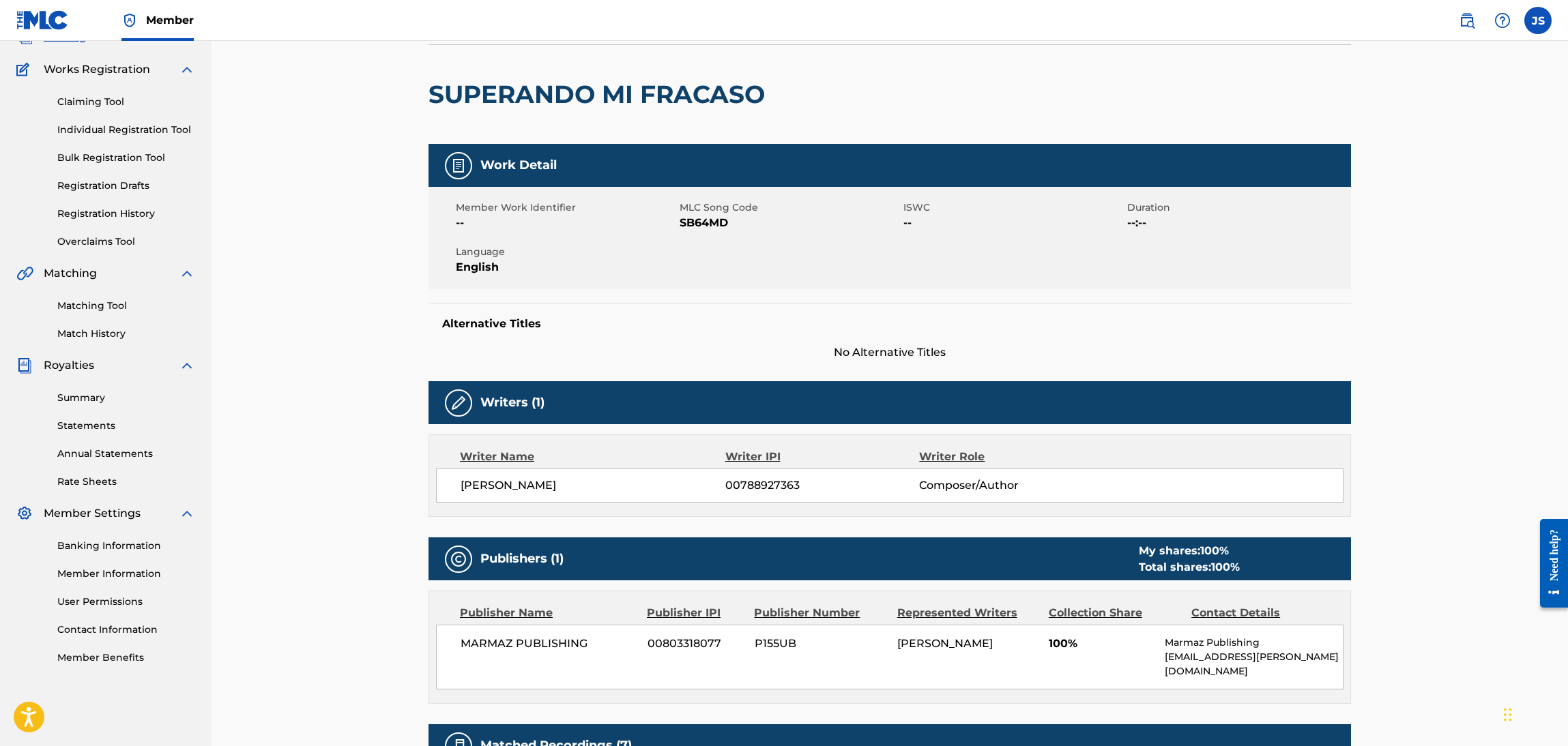
click at [710, 225] on span "SB64MD" at bounding box center [790, 223] width 220 height 16
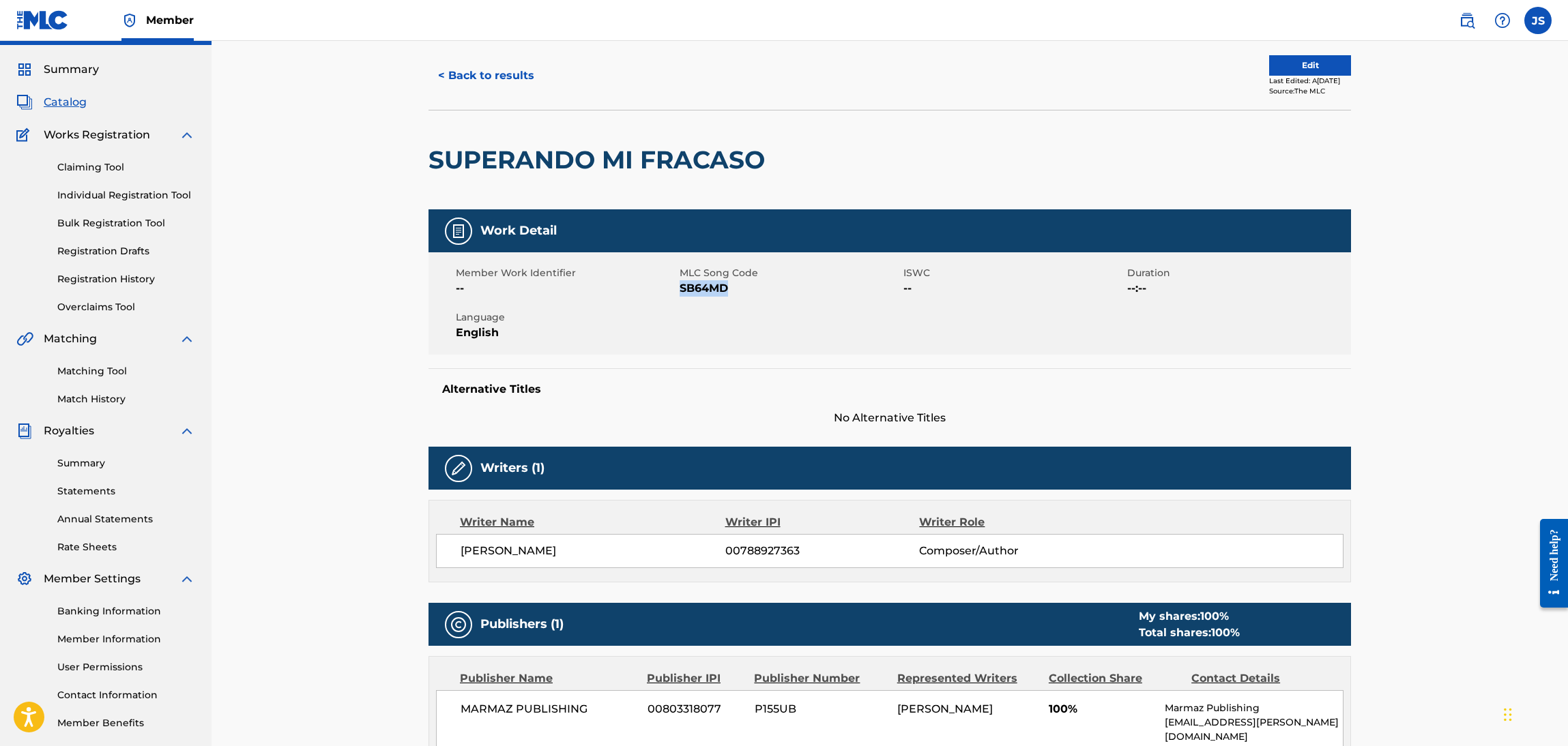
scroll to position [0, 0]
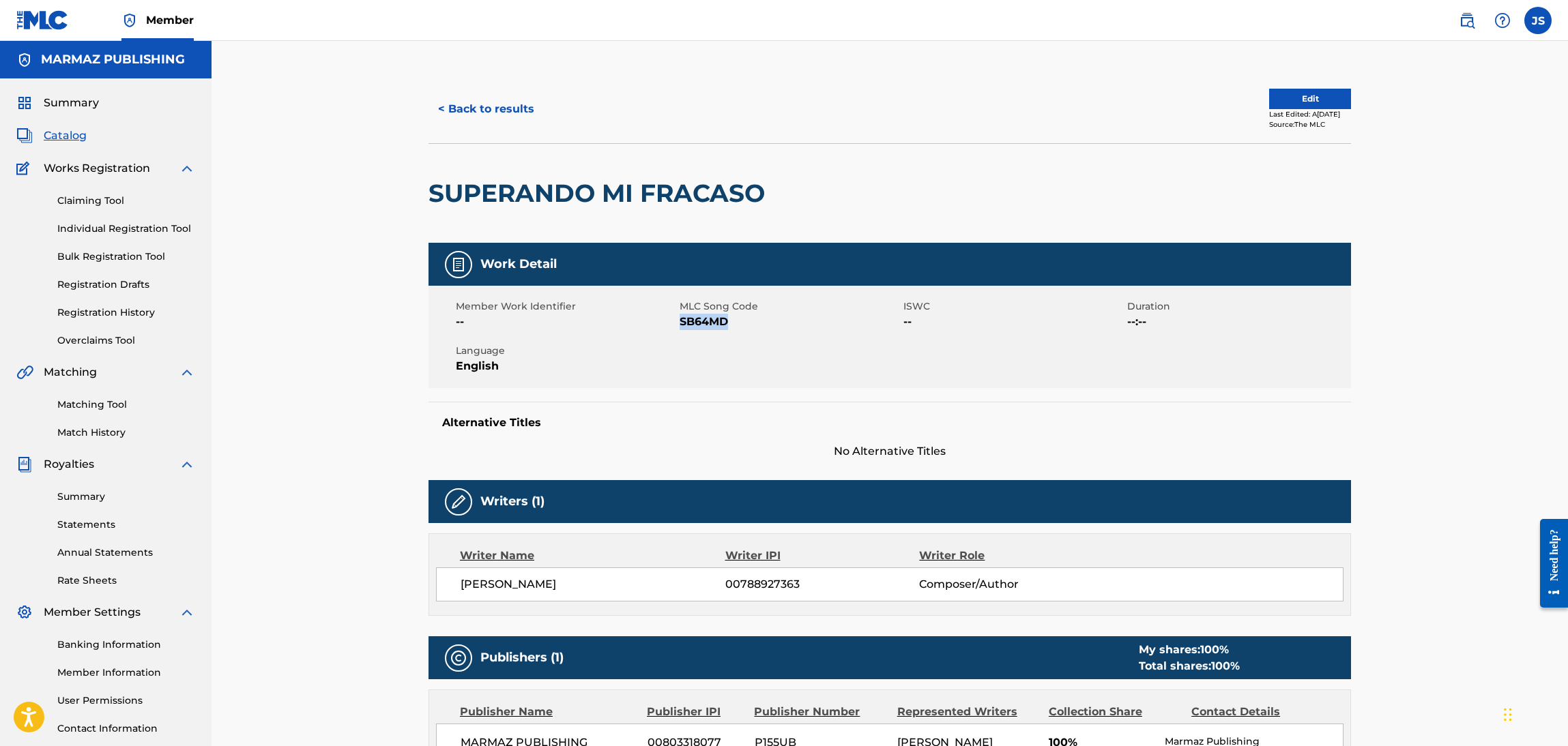
click at [486, 102] on button "< Back to results" at bounding box center [486, 109] width 115 height 34
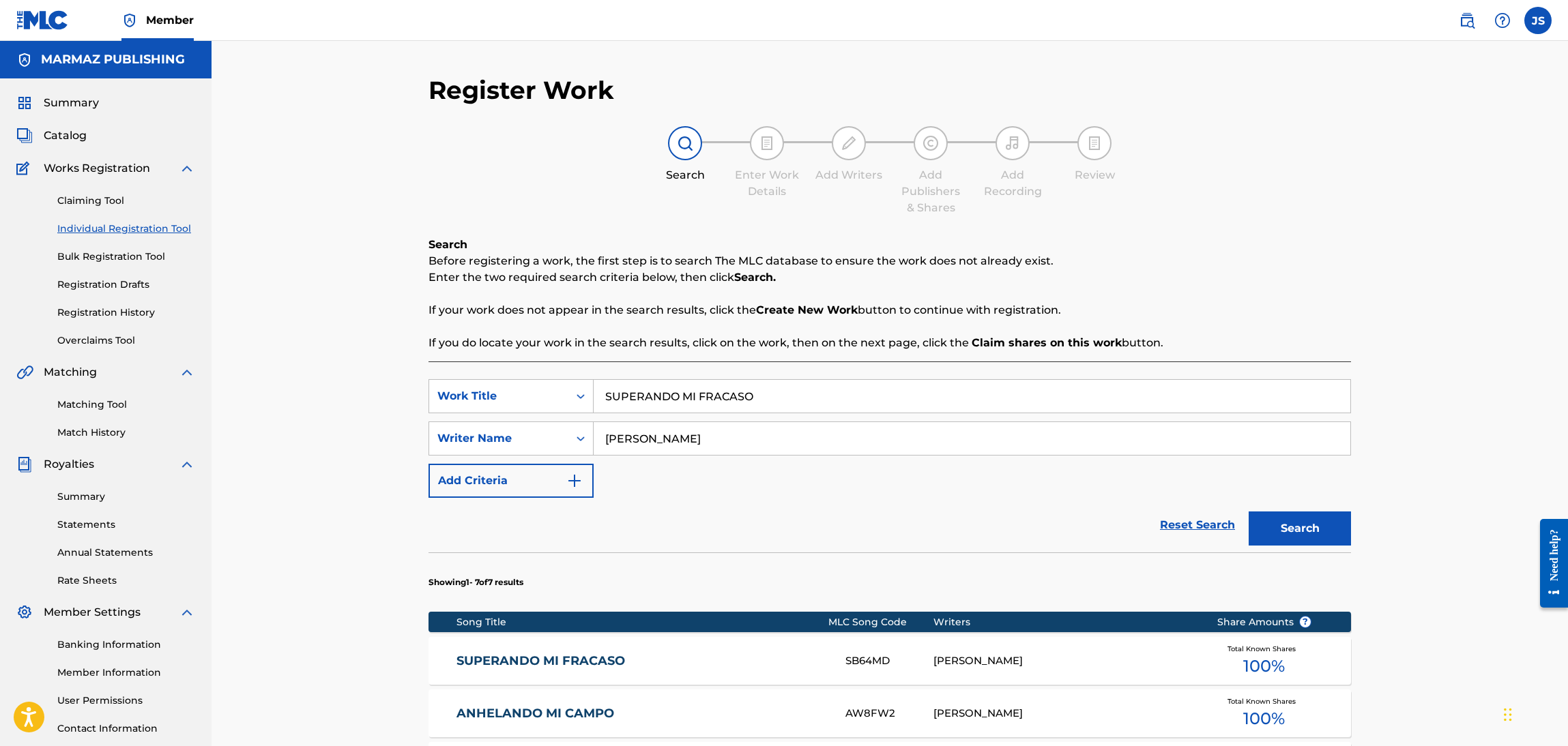
scroll to position [99, 0]
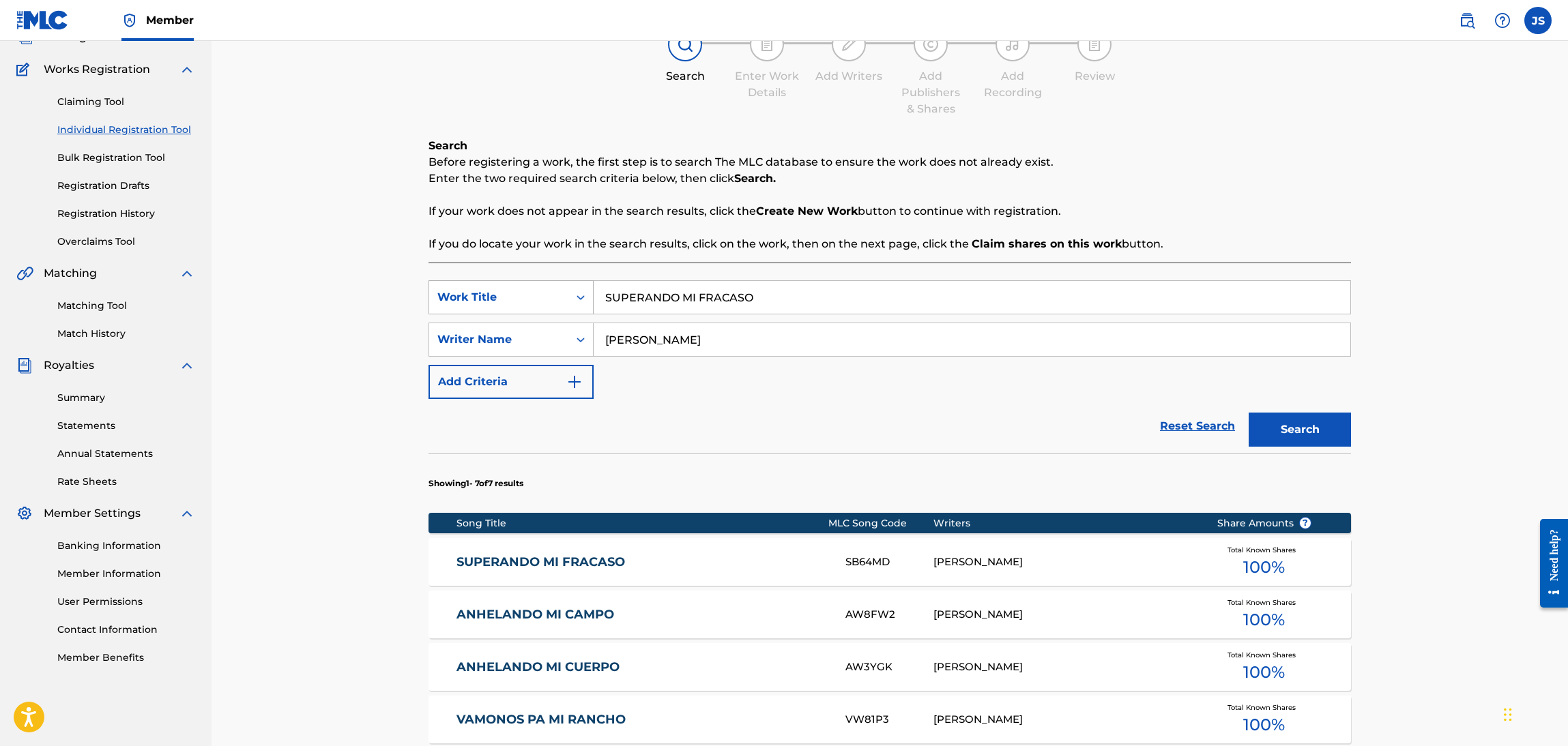
drag, startPoint x: 775, startPoint y: 298, endPoint x: 576, endPoint y: 304, distance: 199.1
click at [570, 310] on div "SearchWithCriteriaebf6bdf3-b691-4b1e-92e0-1cc3815adfdc Work Title SUPERANDO MI …" at bounding box center [890, 297] width 923 height 34
paste input "AHORA TENGO UN NUEVO AMOR"
type input "AHORA TENGO UN NUEVO AMOR"
click at [1174, 179] on p "Enter the two required search criteria below, then click Search." at bounding box center [890, 179] width 923 height 16
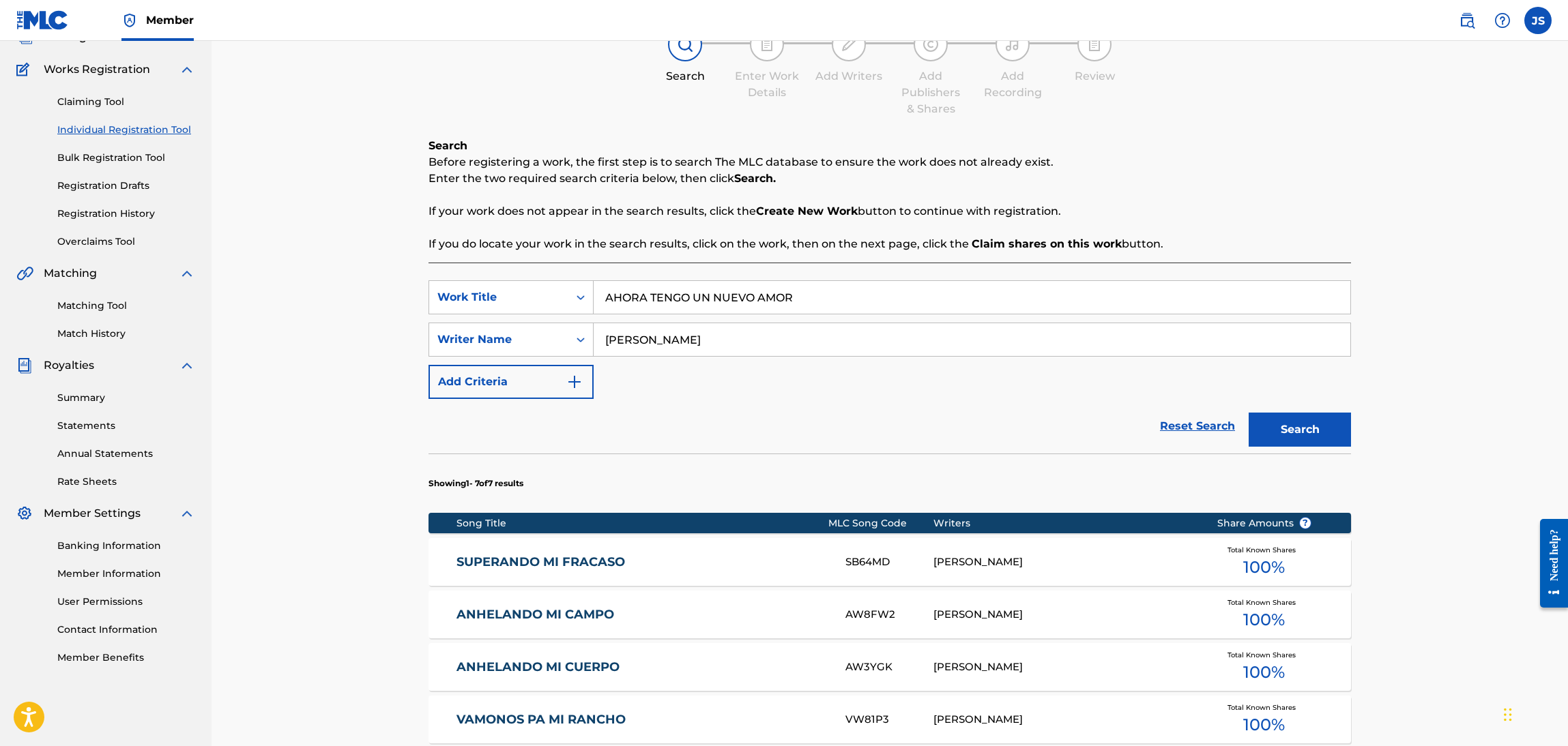
click at [1316, 426] on button "Search" at bounding box center [1299, 430] width 102 height 34
click at [636, 554] on link "AHORA TENGO UN NUEVO AMOR" at bounding box center [642, 562] width 371 height 16
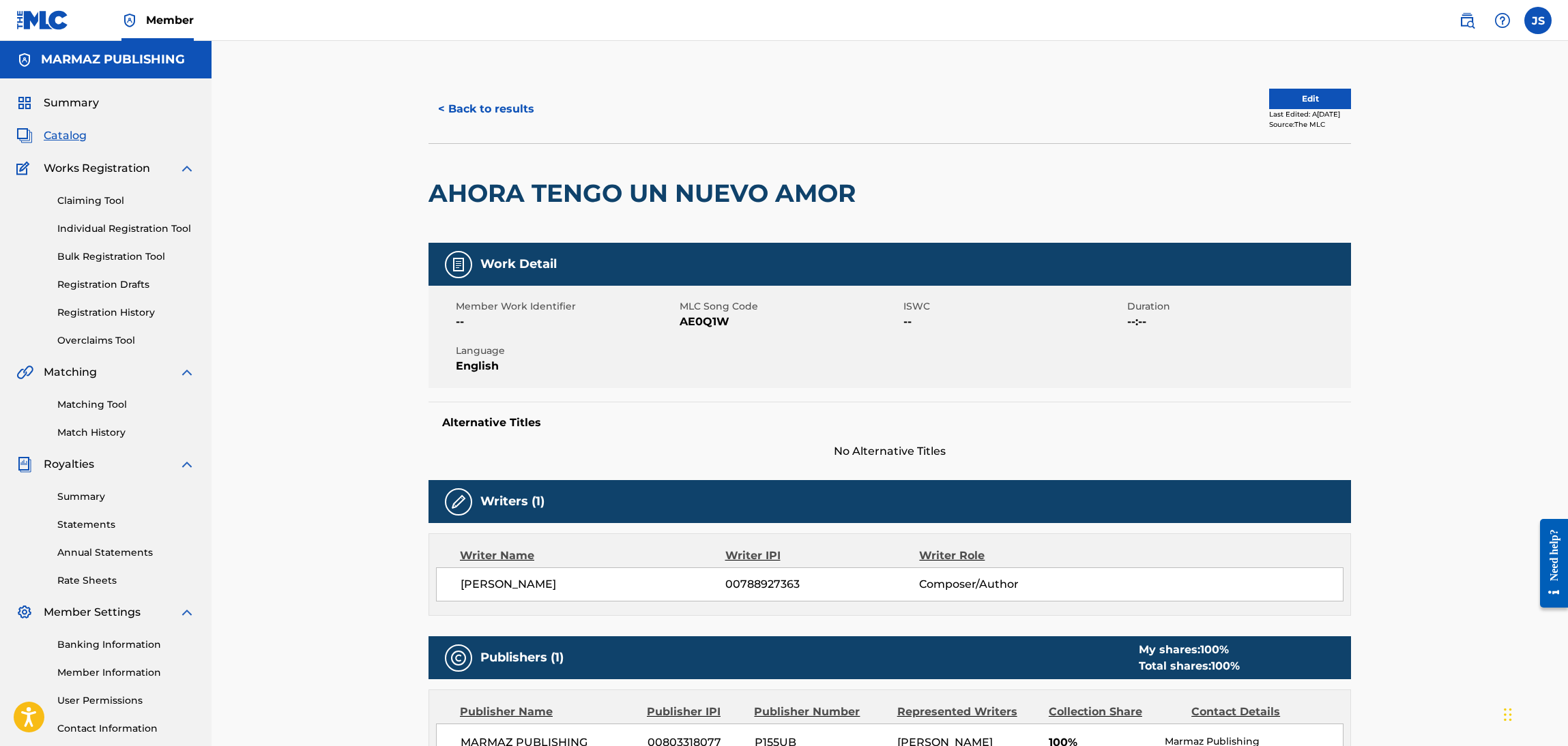
click at [715, 317] on span "AE0Q1W" at bounding box center [790, 322] width 220 height 16
click at [456, 104] on button "< Back to results" at bounding box center [486, 109] width 115 height 34
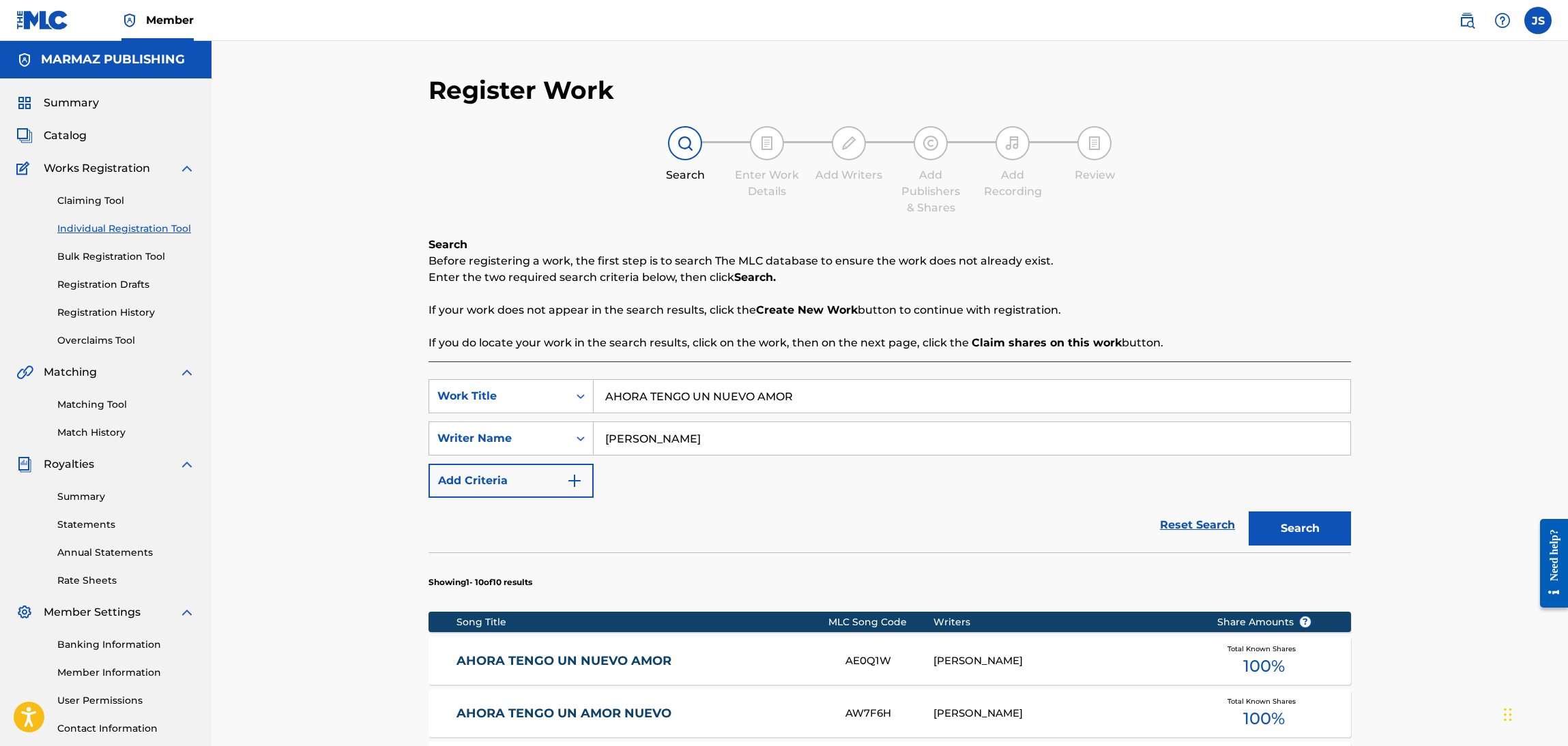
scroll to position [99, 0]
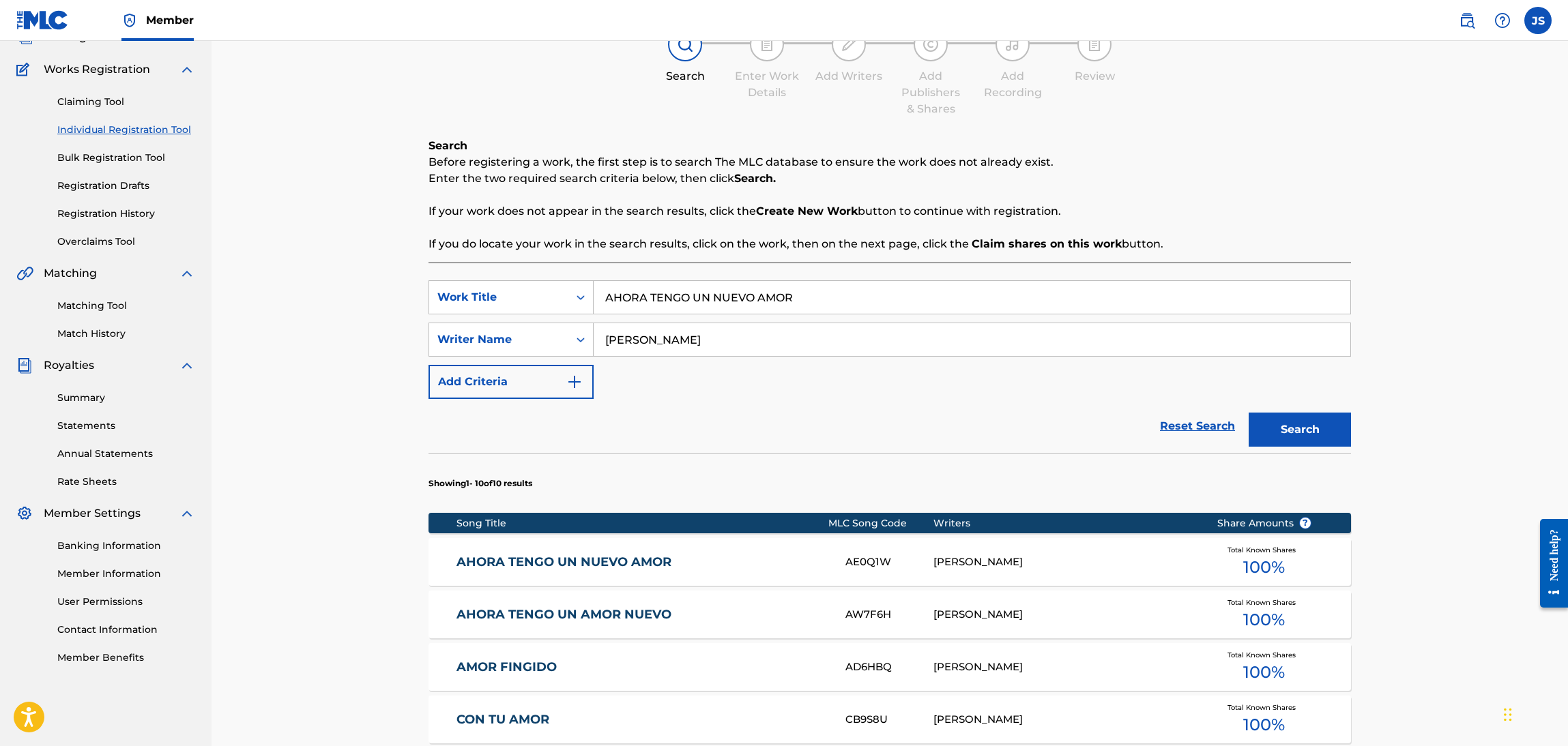
drag, startPoint x: 825, startPoint y: 287, endPoint x: 861, endPoint y: 246, distance: 54.6
click at [203, 246] on main "MARMAZ PUBLISHING Summary Catalog Works Registration Claiming Tool Individual R…" at bounding box center [784, 584] width 1568 height 1284
paste input "MADRE QUERIDA"
type input "MADRE QUERIDA"
drag, startPoint x: 1066, startPoint y: 223, endPoint x: 1077, endPoint y: 225, distance: 11.2
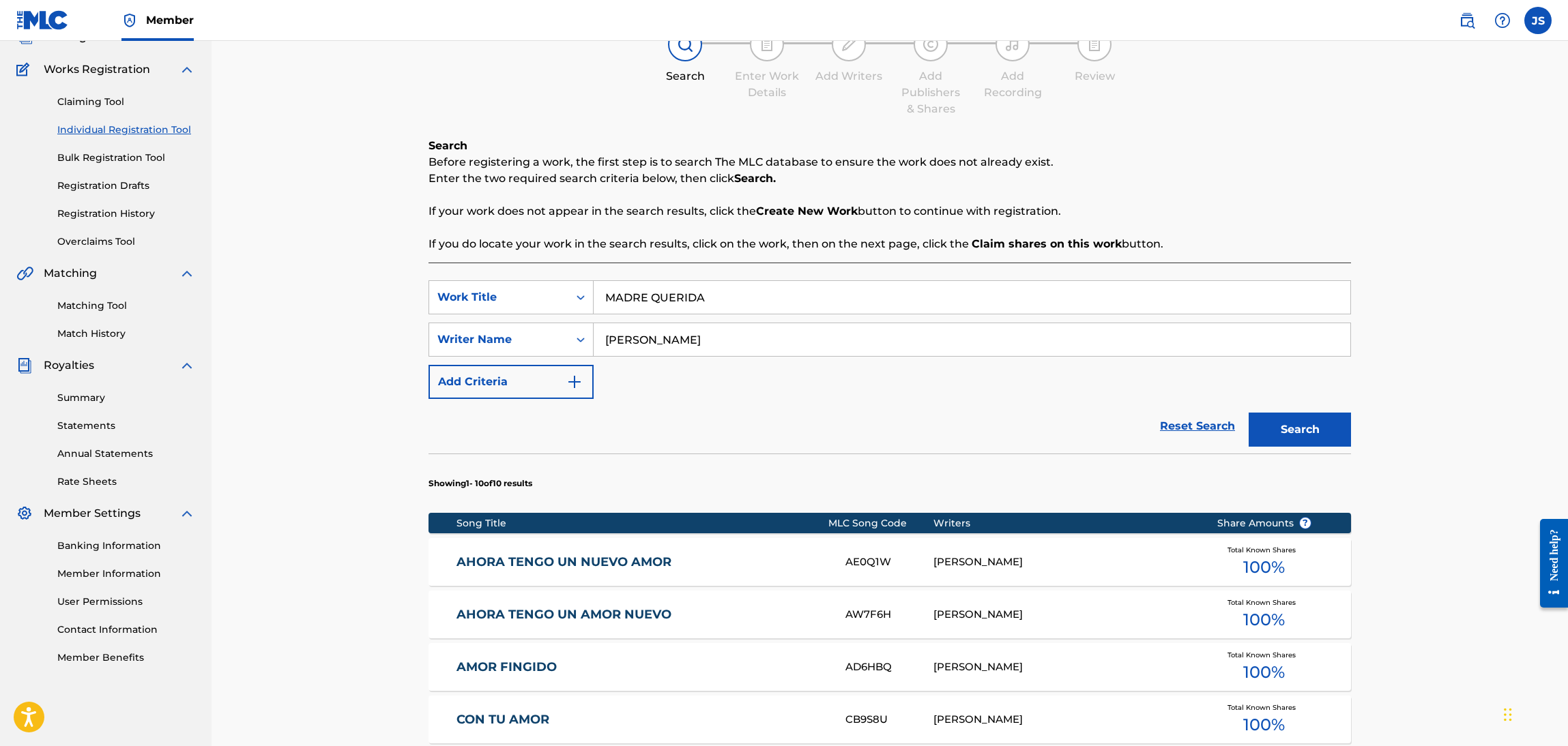
click at [1067, 223] on div "Search Before registering a work, the first step is to search The MLC database …" at bounding box center [890, 195] width 923 height 114
click at [1308, 444] on button "Search" at bounding box center [1299, 430] width 102 height 34
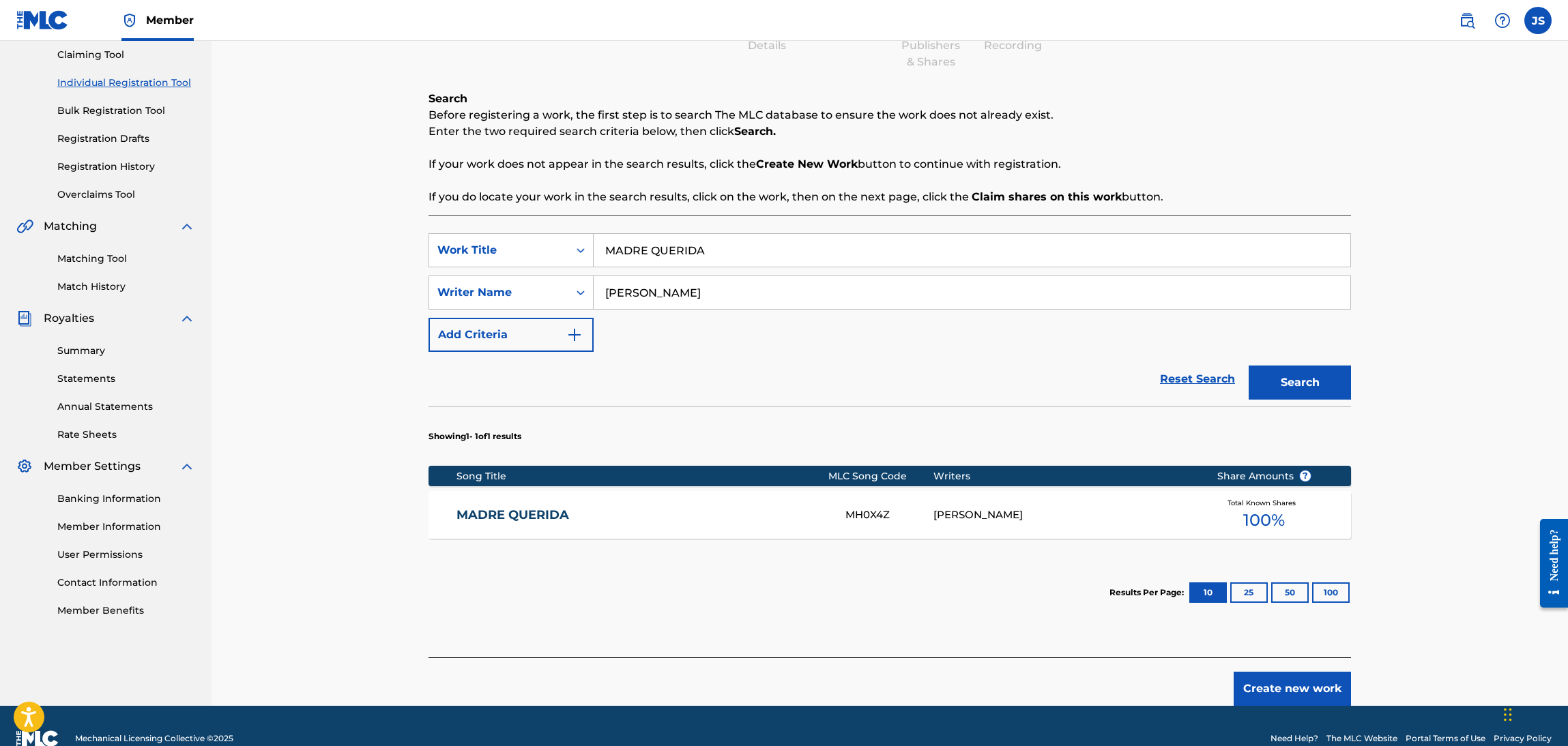
scroll to position [171, 0]
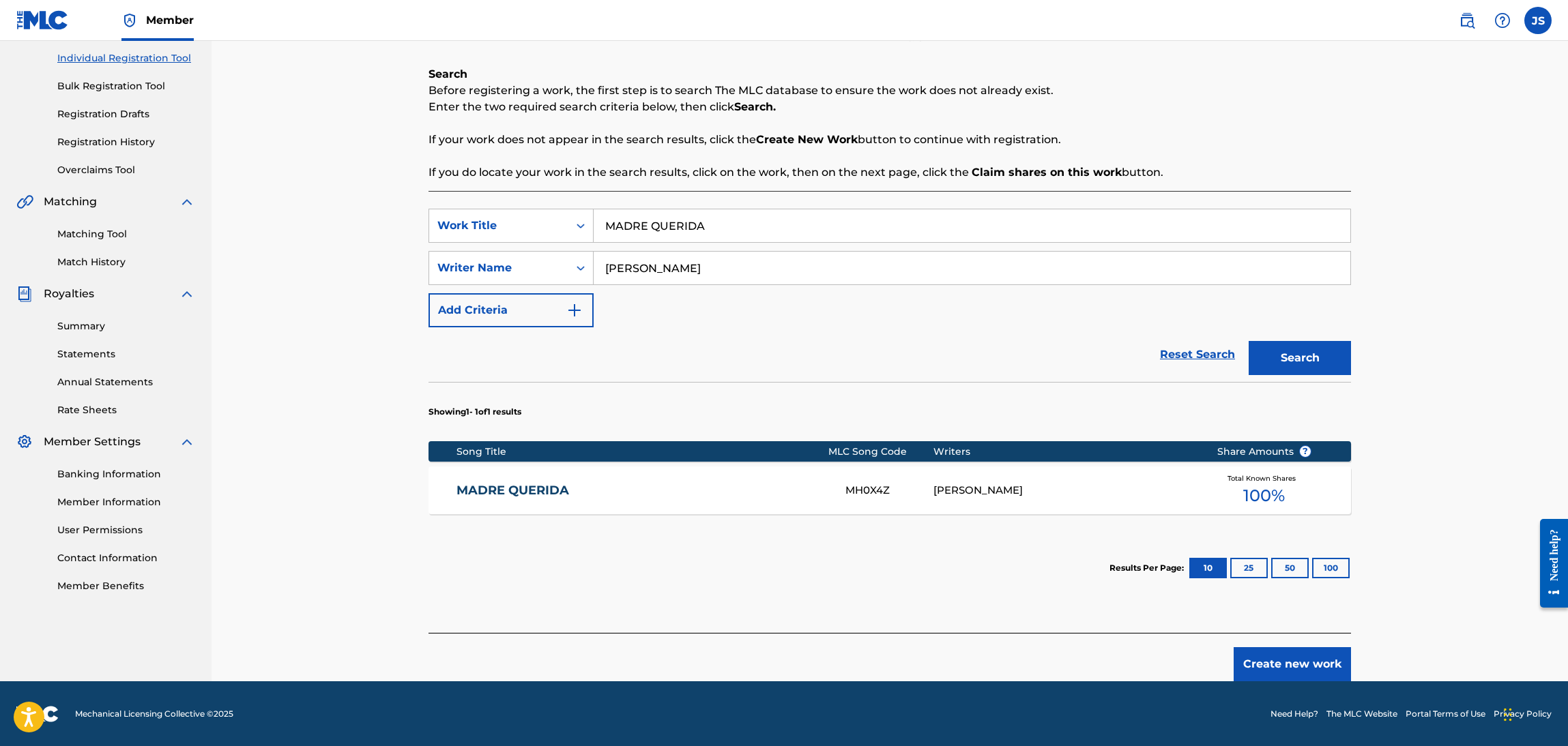
click at [490, 487] on link "MADRE QUERIDA" at bounding box center [642, 491] width 371 height 16
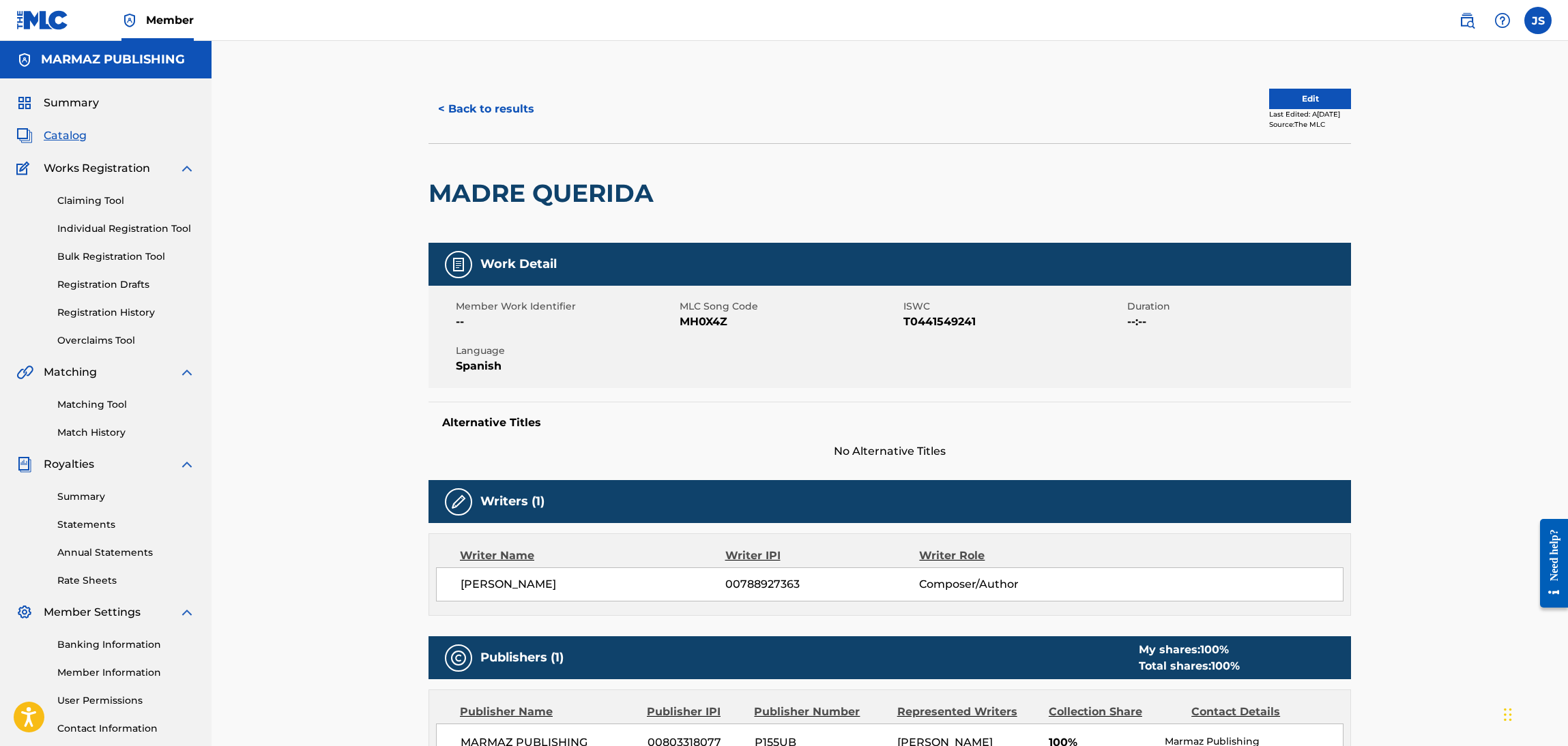
scroll to position [102, 0]
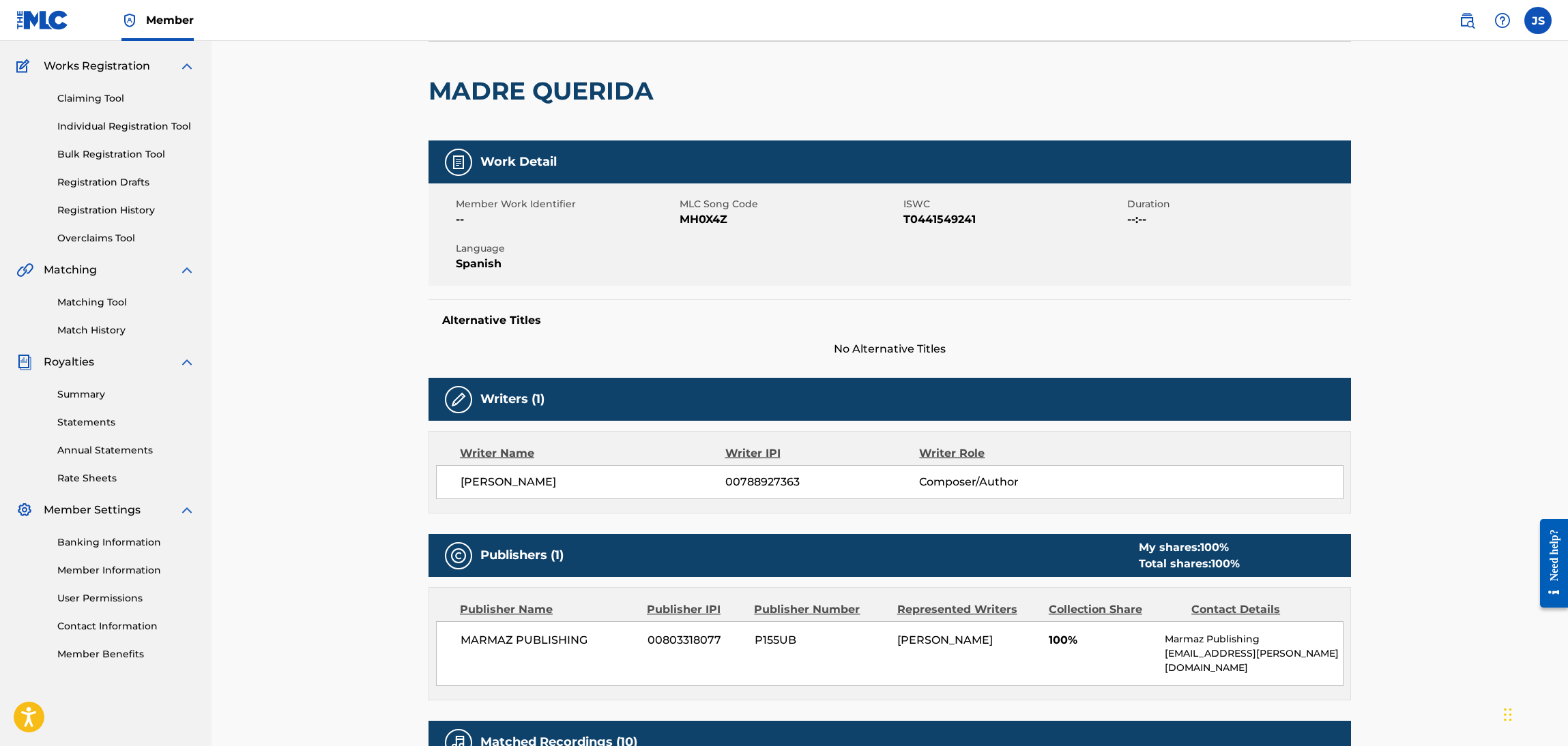
click at [934, 223] on span "T0441549241" at bounding box center [1013, 219] width 220 height 16
click at [693, 219] on span "MH0X4Z" at bounding box center [790, 219] width 220 height 16
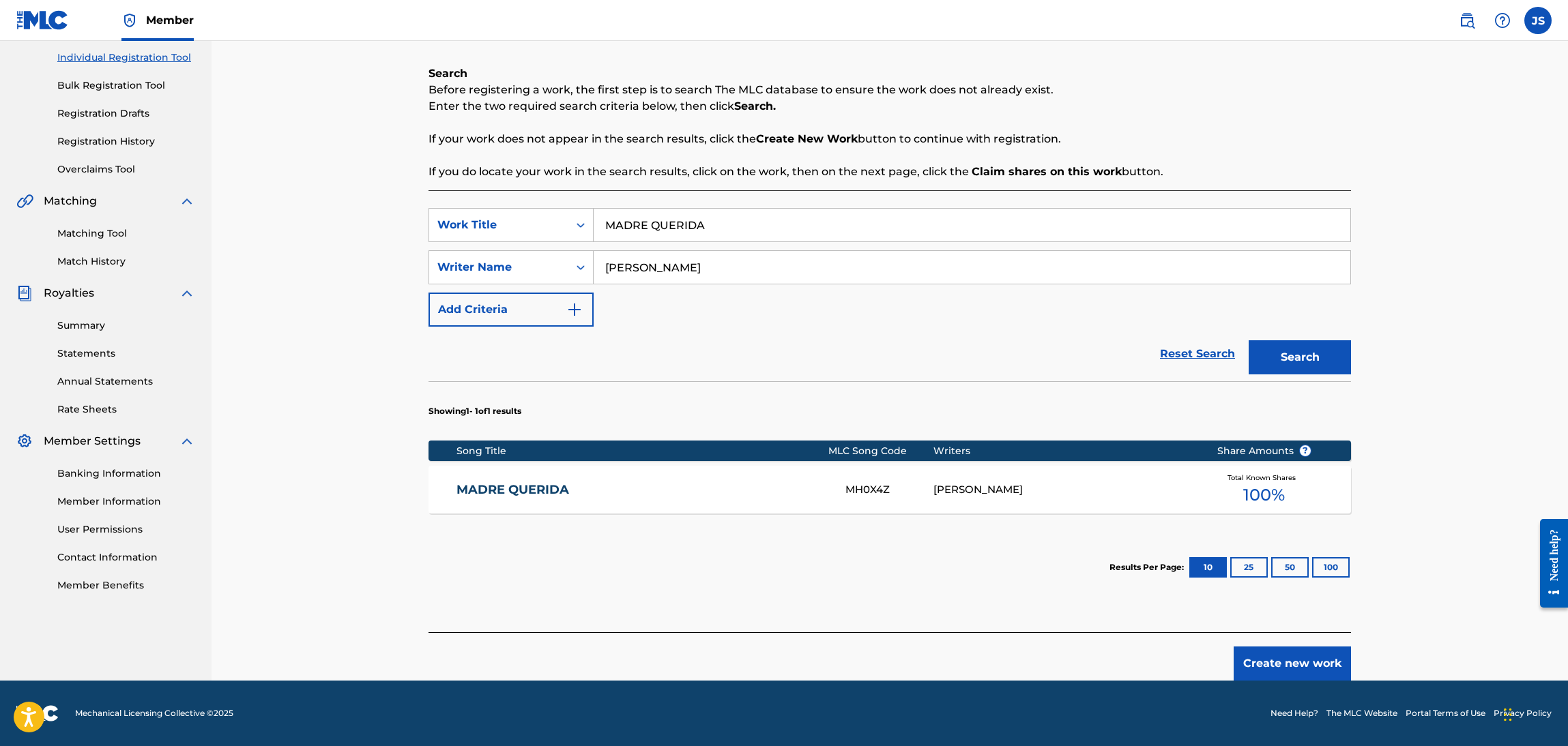
scroll to position [171, 0]
paste input "PA'ELORZ"
drag, startPoint x: 736, startPoint y: 231, endPoint x: 631, endPoint y: 196, distance: 110.7
click at [505, 209] on div "SearchWithCriteriaebf6bdf3-b691-4b1e-92e0-1cc3815adfdc Work Title MADRE QUERIDA" at bounding box center [890, 226] width 923 height 34
drag, startPoint x: 1144, startPoint y: 161, endPoint x: 1213, endPoint y: 188, distance: 74.1
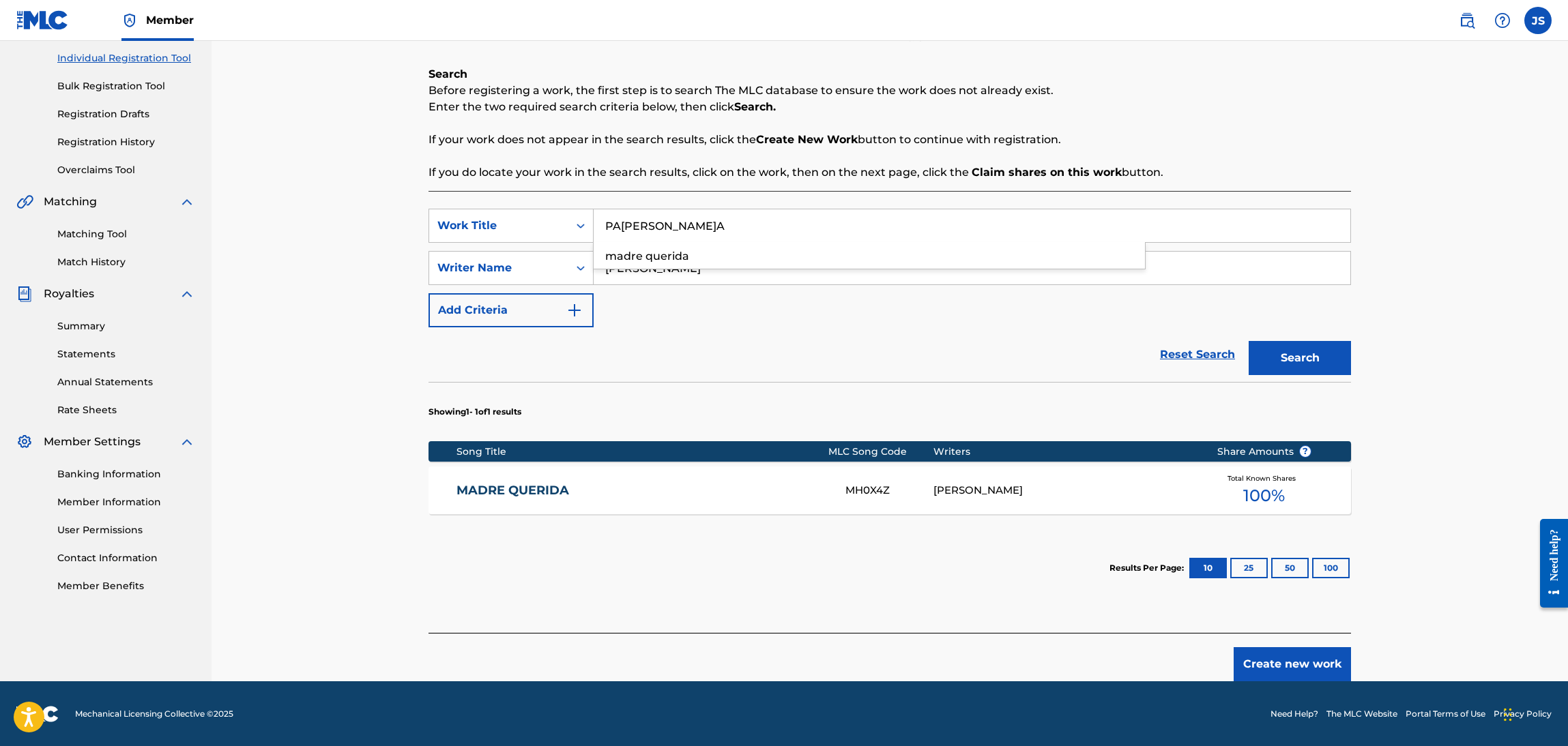
click at [1147, 161] on div "Search Before registering a work, the first step is to search The MLC database …" at bounding box center [890, 124] width 923 height 114
drag, startPoint x: 1335, startPoint y: 358, endPoint x: 1356, endPoint y: 429, distance: 74.0
click at [1334, 358] on button "Search" at bounding box center [1299, 358] width 102 height 34
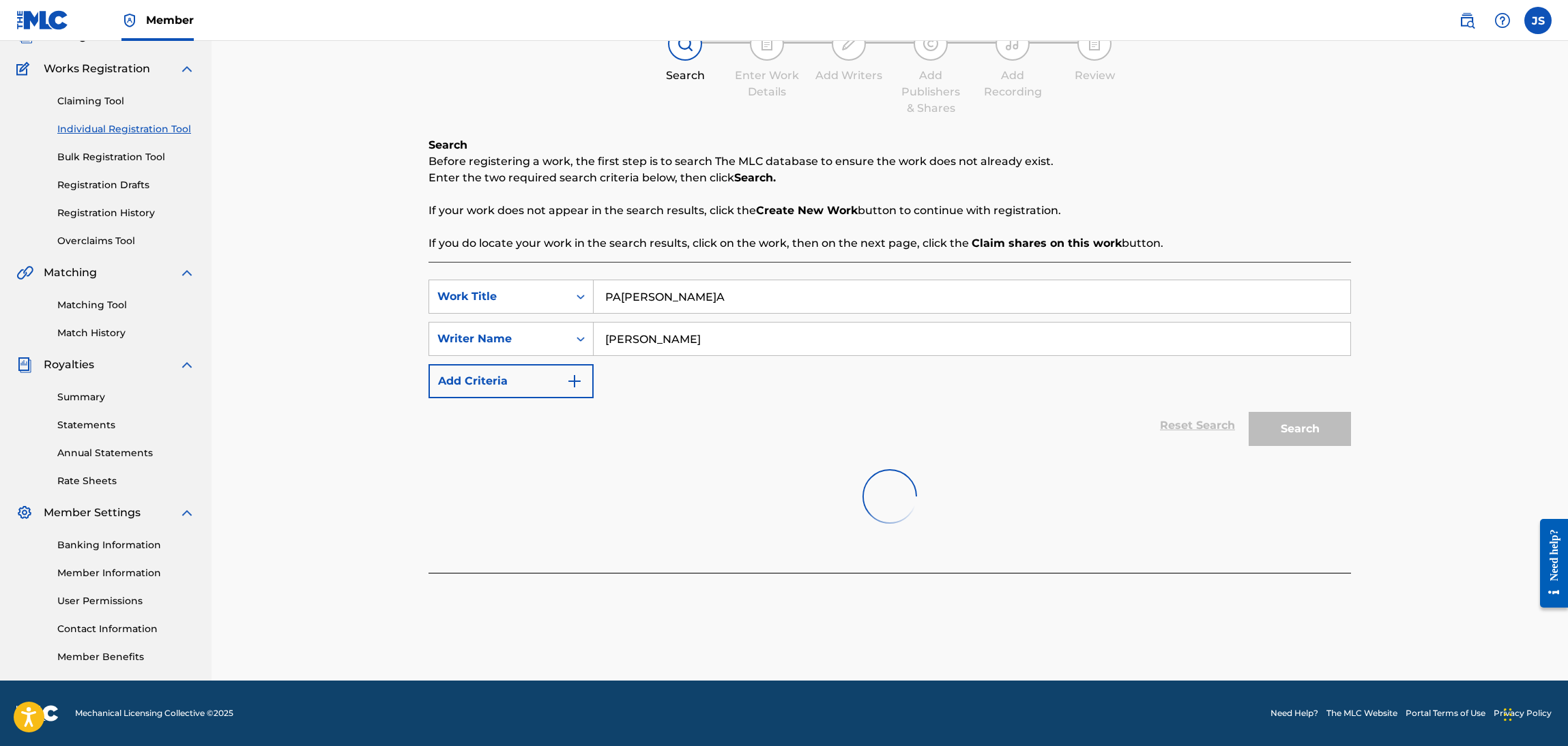
scroll to position [99, 0]
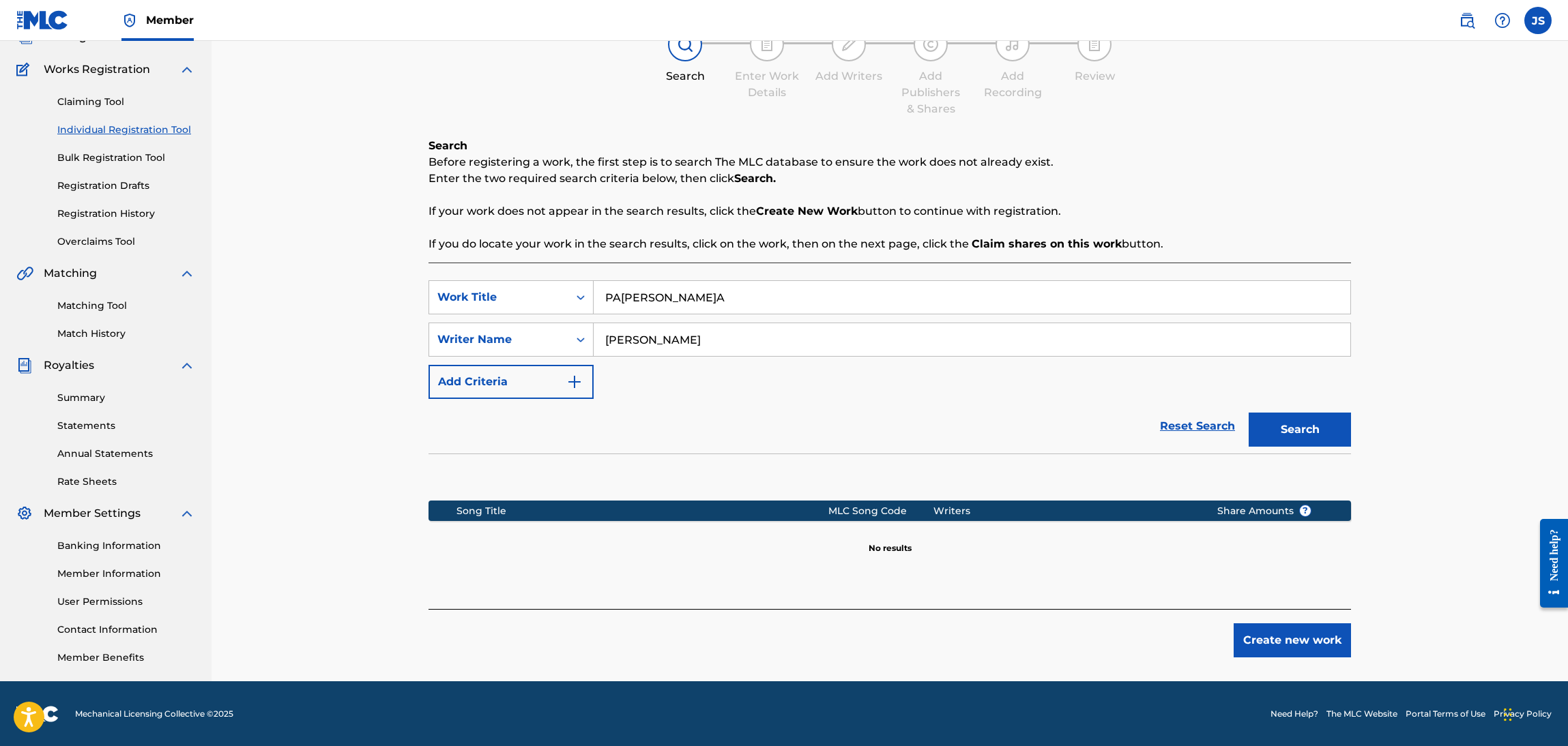
click at [622, 298] on input "PA'ELORZA" at bounding box center [972, 297] width 757 height 33
type input "PA' ELORZA"
click at [1249, 413] on button "Search" at bounding box center [1299, 430] width 102 height 34
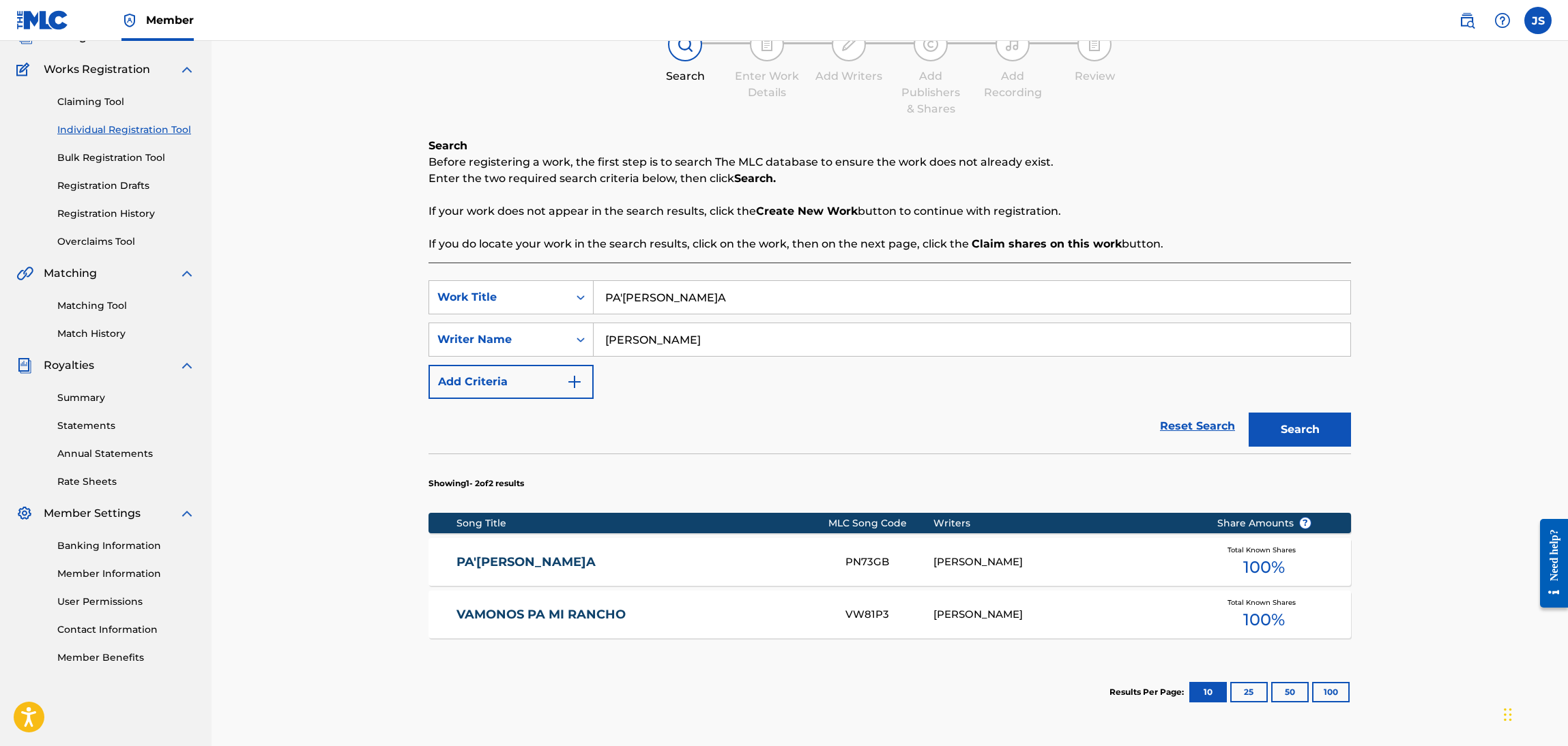
drag, startPoint x: 495, startPoint y: 549, endPoint x: 521, endPoint y: 557, distance: 27.2
click at [496, 549] on div "PA' ELORZA PN73GB RICHAR JOSE GUARÁN Total Known Shares 100 %" at bounding box center [890, 562] width 923 height 48
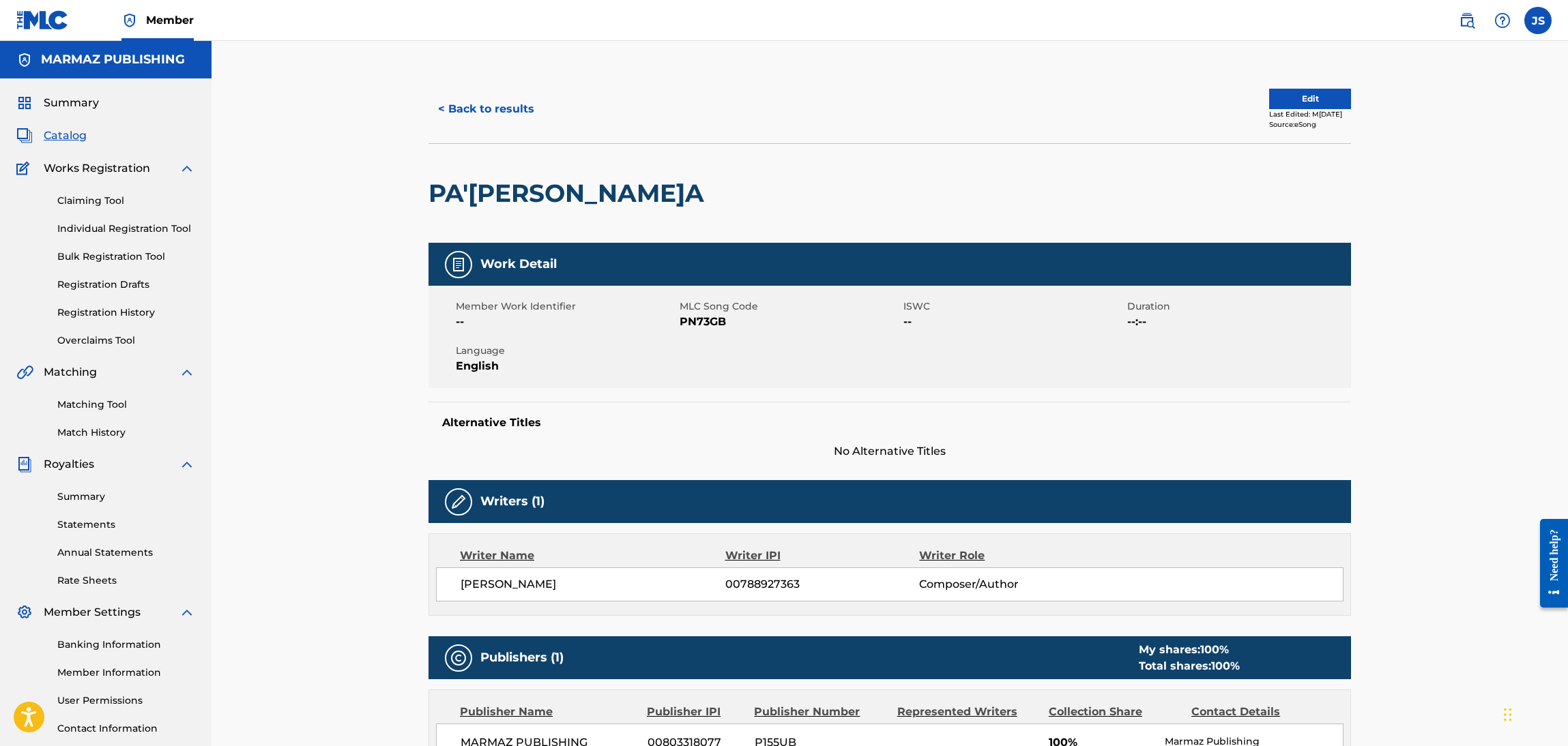
click at [694, 327] on span "PN73GB" at bounding box center [790, 322] width 220 height 16
click at [498, 119] on button "< Back to results" at bounding box center [486, 109] width 115 height 34
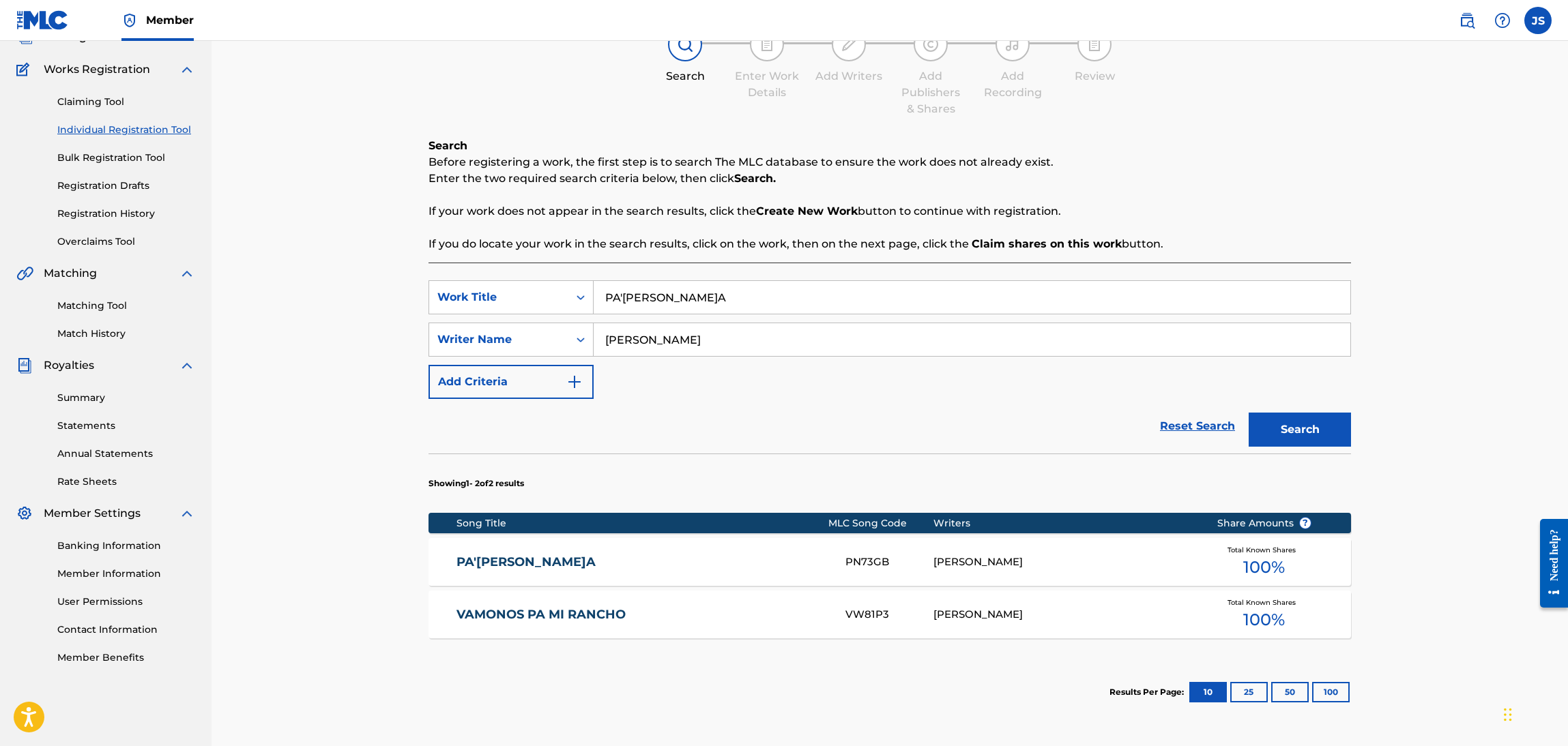
drag, startPoint x: 699, startPoint y: 279, endPoint x: 571, endPoint y: 279, distance: 128.0
click at [571, 279] on div "SearchWithCriteriaebf6bdf3-b691-4b1e-92e0-1cc3815adfdc Work Title PA' ELORZA Se…" at bounding box center [890, 510] width 923 height 494
drag, startPoint x: 698, startPoint y: 301, endPoint x: 560, endPoint y: 294, distance: 138.2
click at [560, 295] on div "SearchWithCriteriaebf6bdf3-b691-4b1e-92e0-1cc3815adfdc Work Title PA' ELORZA" at bounding box center [890, 297] width 923 height 34
paste input "ESTRELLA FUGAZ"
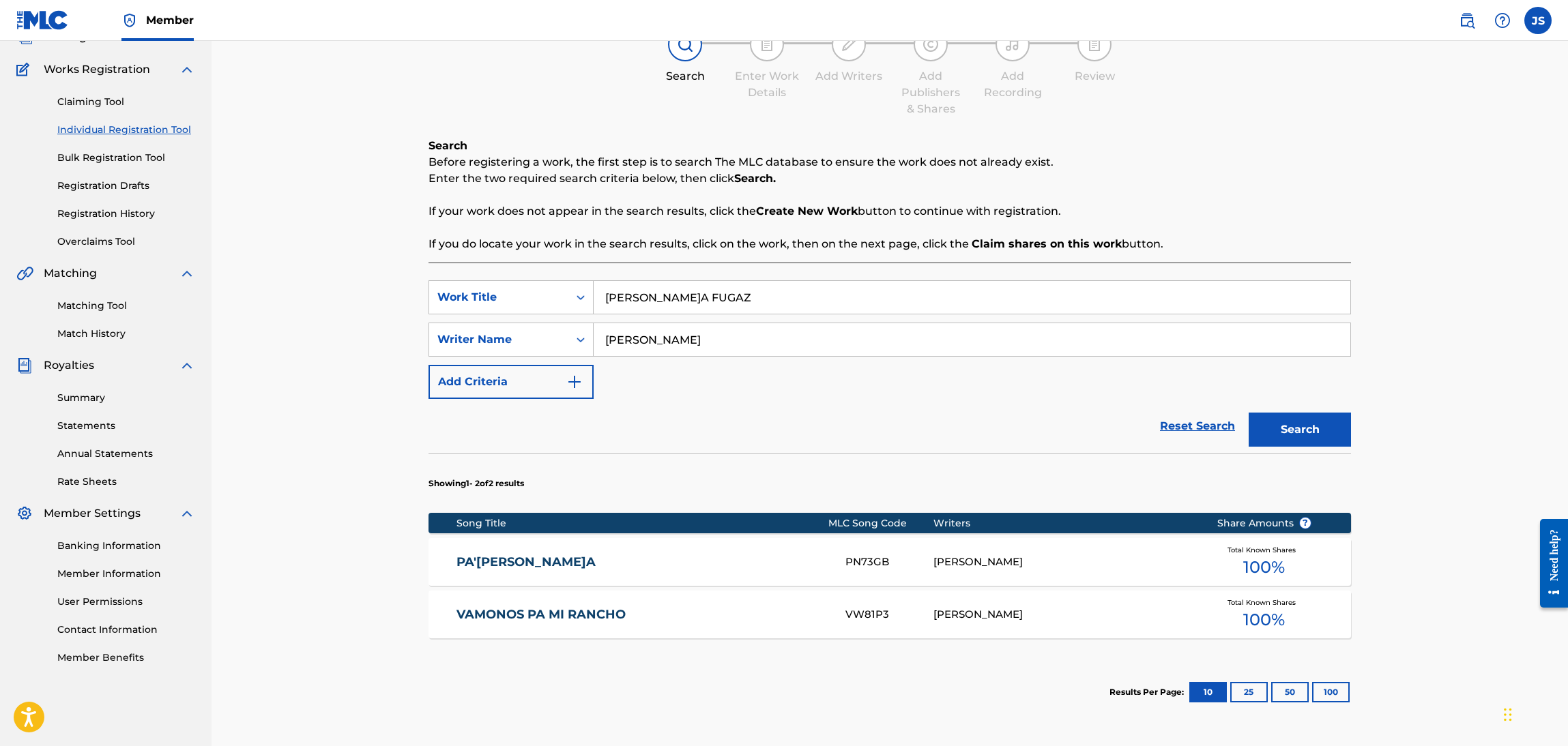
type input "ESTRELLA FUGAZ"
drag, startPoint x: 951, startPoint y: 247, endPoint x: 1048, endPoint y: 271, distance: 99.9
click at [953, 247] on p "If you do locate your work in the search results, click on the work, then on th…" at bounding box center [890, 244] width 923 height 16
click at [1336, 447] on div "Search" at bounding box center [1296, 426] width 109 height 54
click at [1309, 422] on button "Search" at bounding box center [1299, 430] width 102 height 34
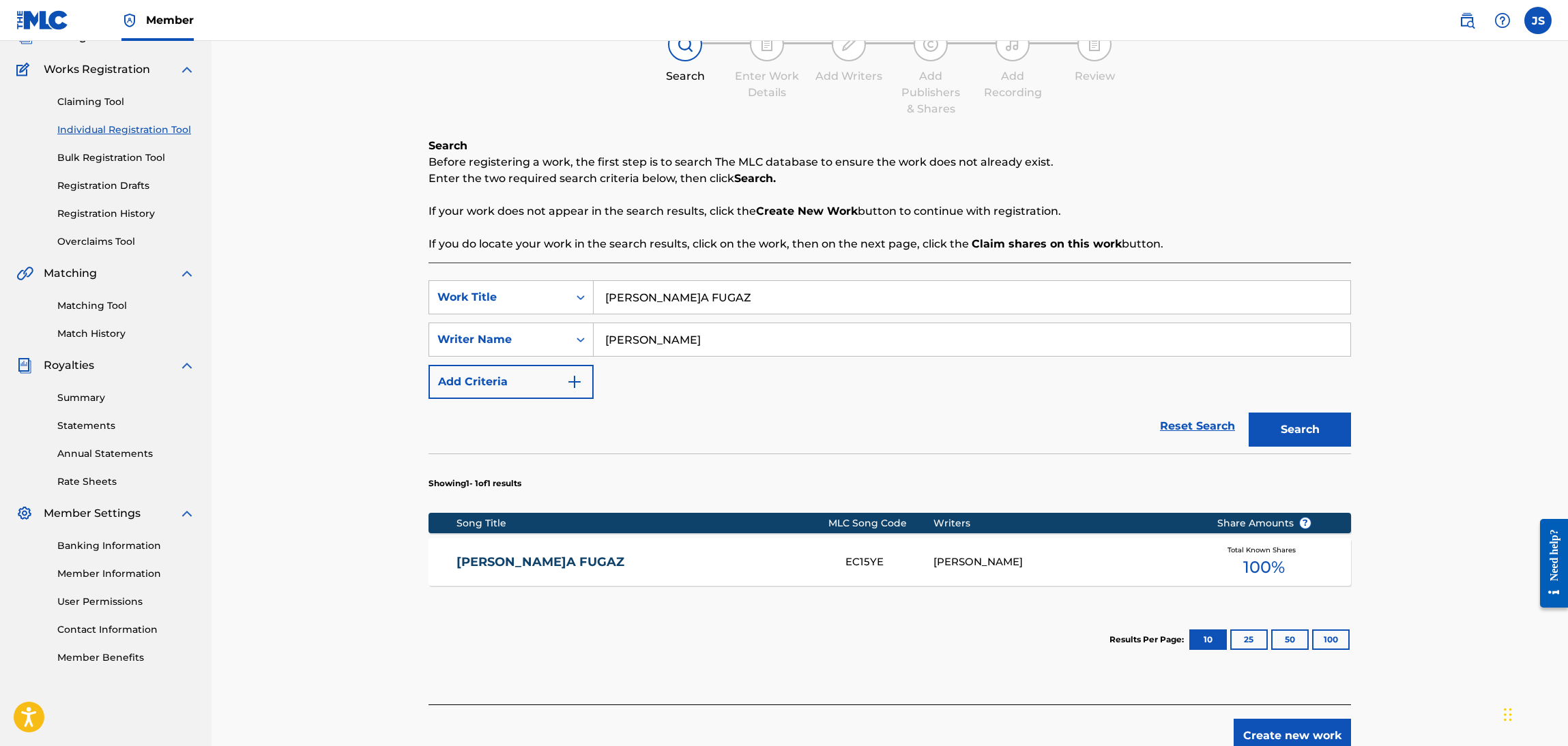
click at [554, 552] on div "ESTRELLA FUGAZ EC15YE RICHAR JOSE GUARÁN Total Known Shares 100 %" at bounding box center [890, 562] width 923 height 48
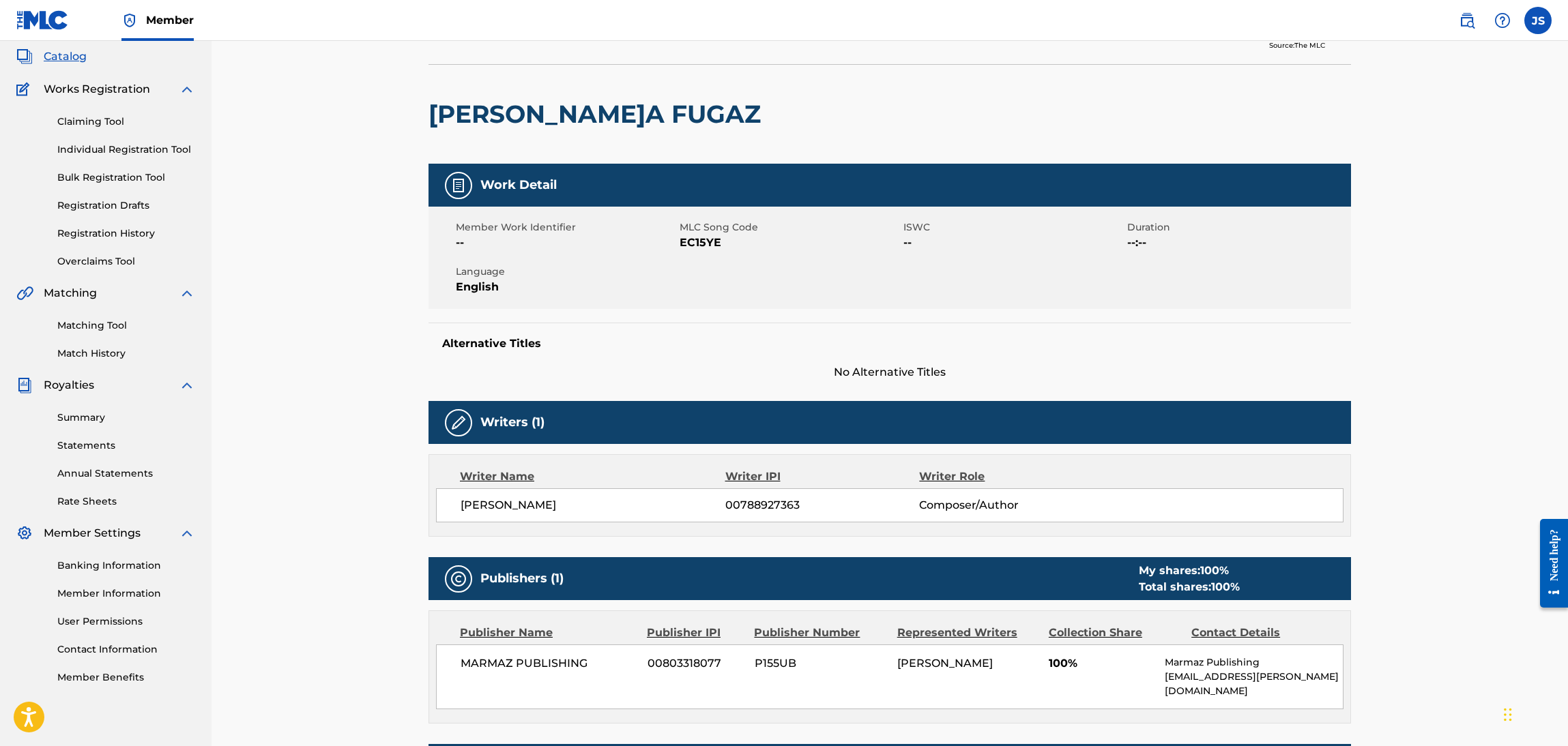
scroll to position [102, 0]
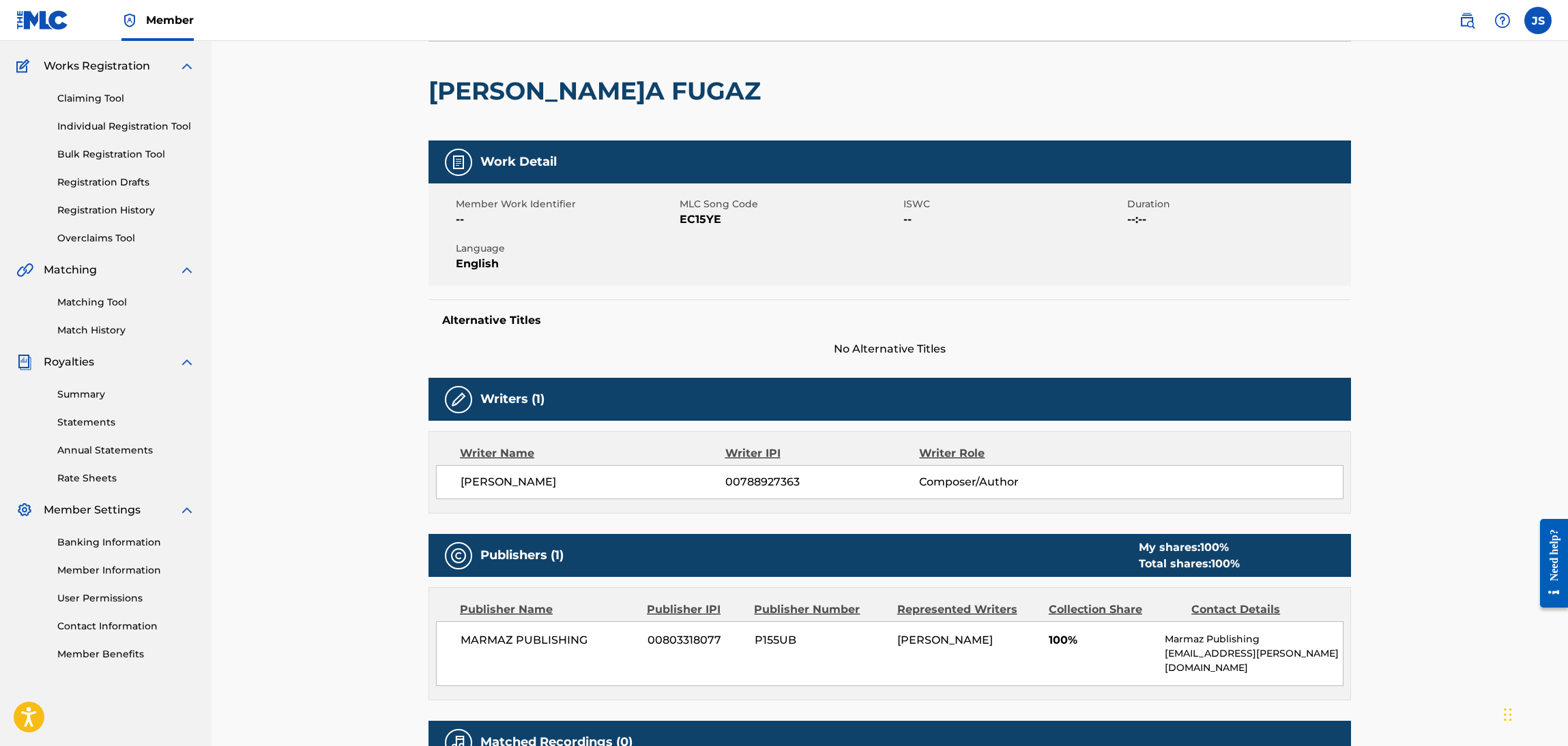
click at [713, 224] on span "EC15YE" at bounding box center [790, 219] width 220 height 16
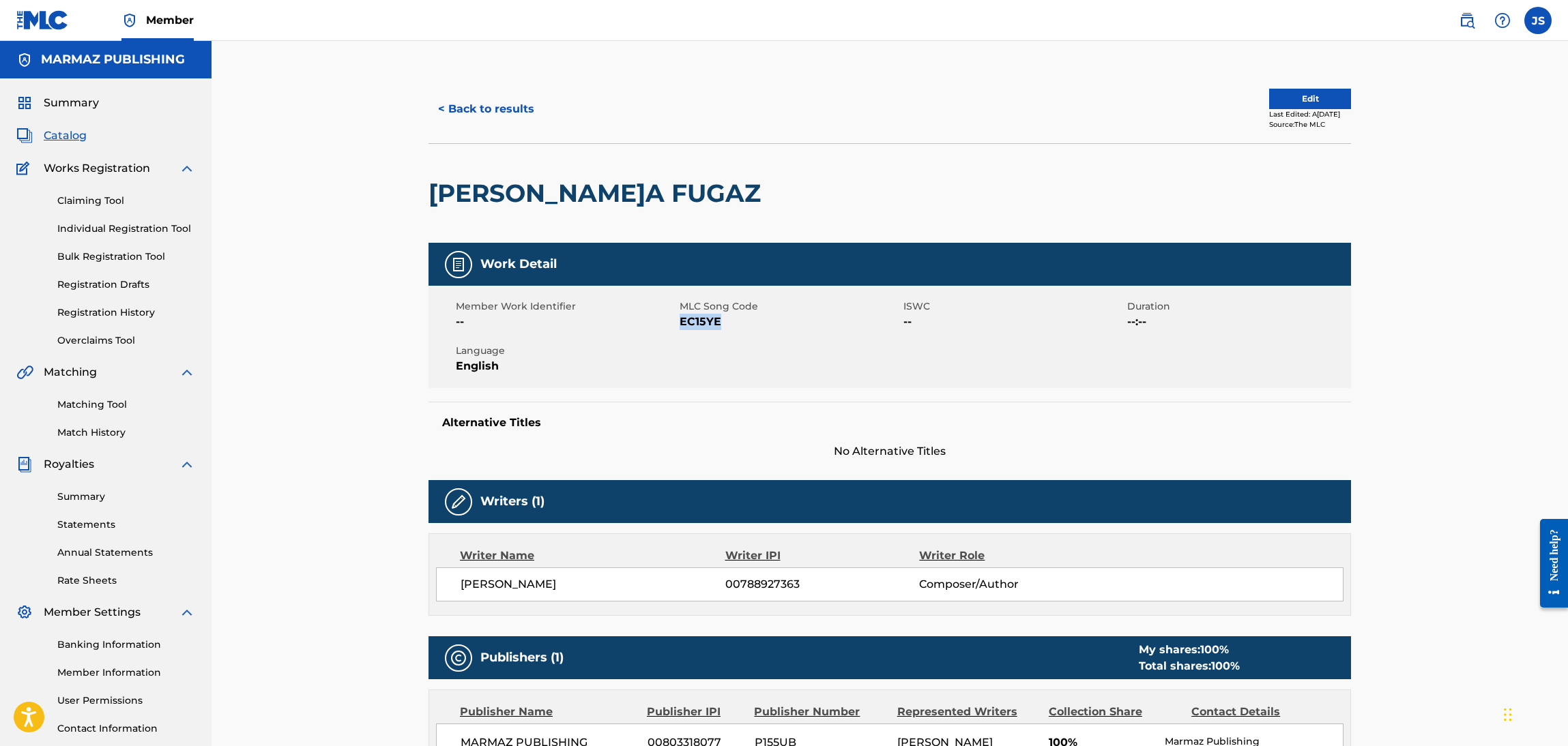
click at [490, 114] on button "< Back to results" at bounding box center [486, 109] width 115 height 34
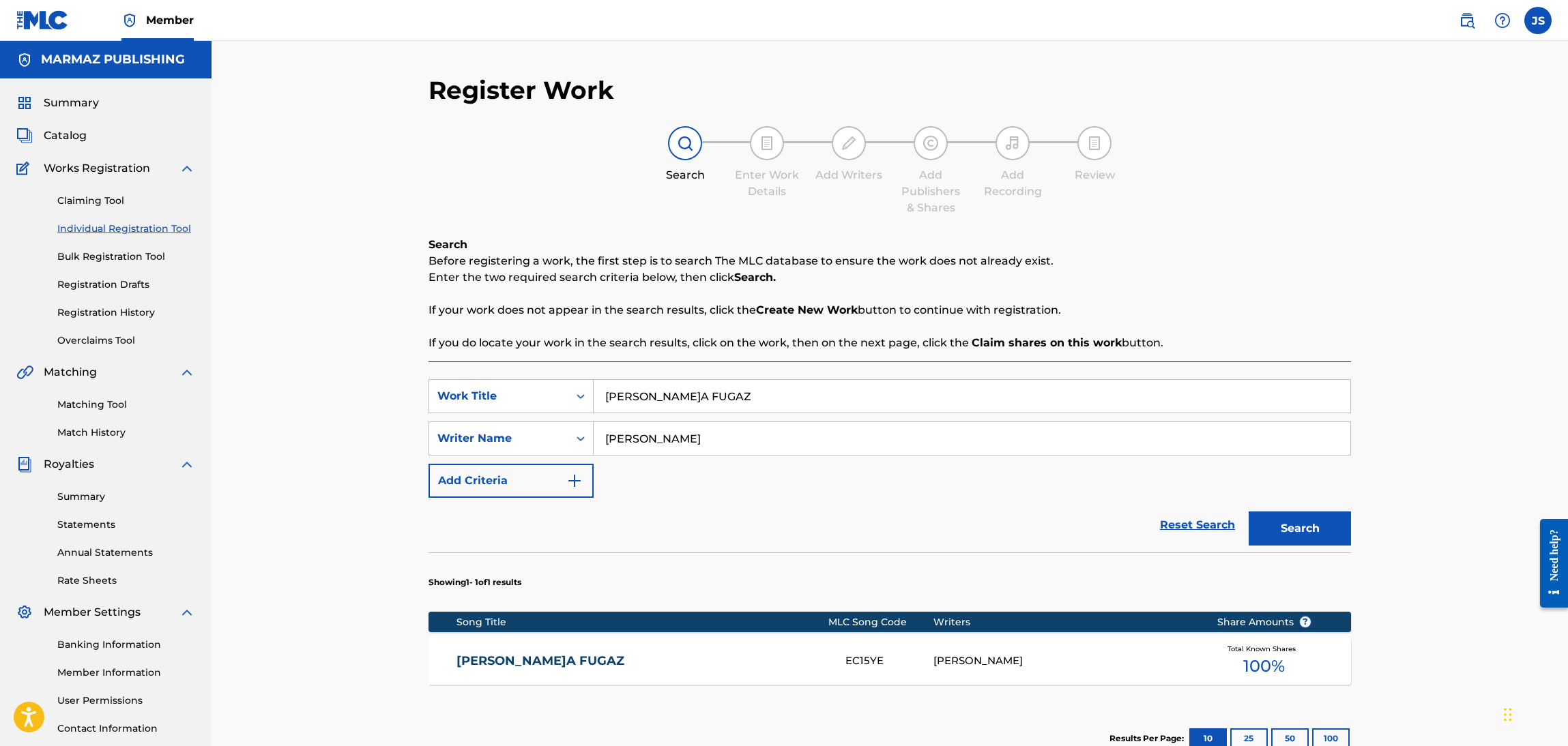
scroll to position [99, 0]
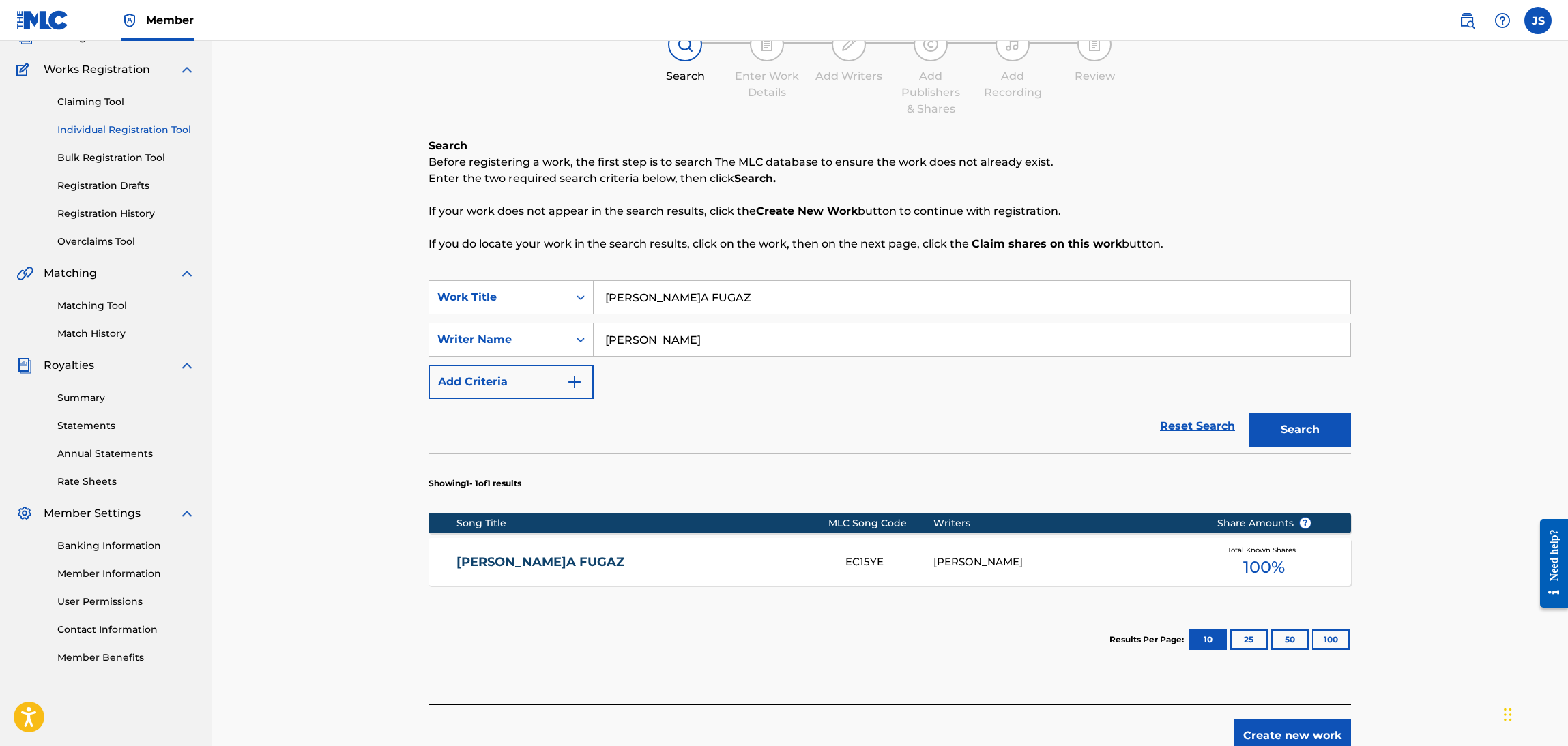
paste input "SOLO AMARTE"
drag, startPoint x: 728, startPoint y: 283, endPoint x: 461, endPoint y: 279, distance: 267.0
click at [459, 280] on div "SearchWithCriteriaebf6bdf3-b691-4b1e-92e0-1cc3815adfdc Work Title ESTRELLA FUGAZ" at bounding box center [890, 297] width 923 height 34
type input "SOLO AMARTE"
click at [1143, 172] on p "Enter the two required search criteria below, then click Search." at bounding box center [890, 179] width 923 height 16
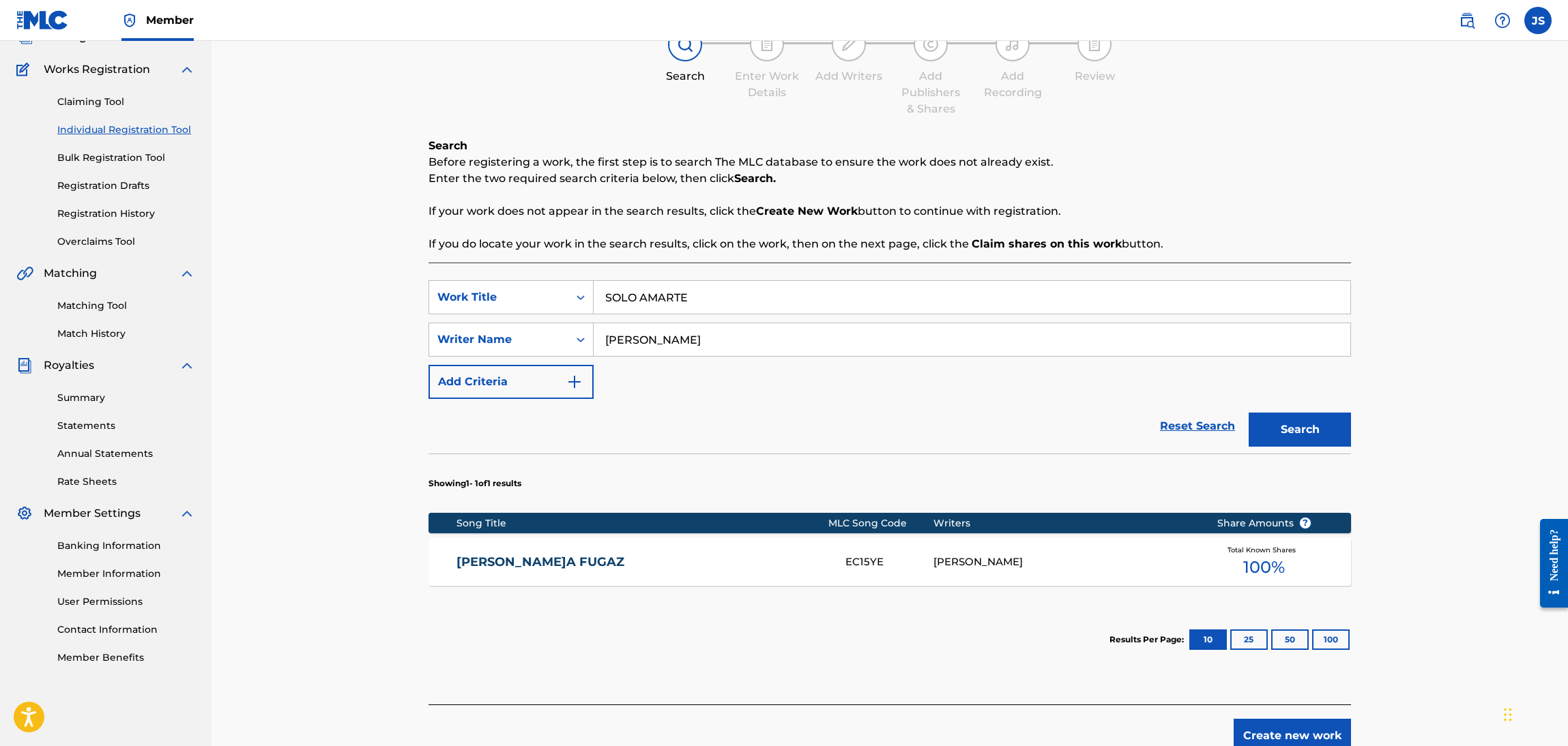
click at [1344, 422] on button "Search" at bounding box center [1299, 430] width 102 height 34
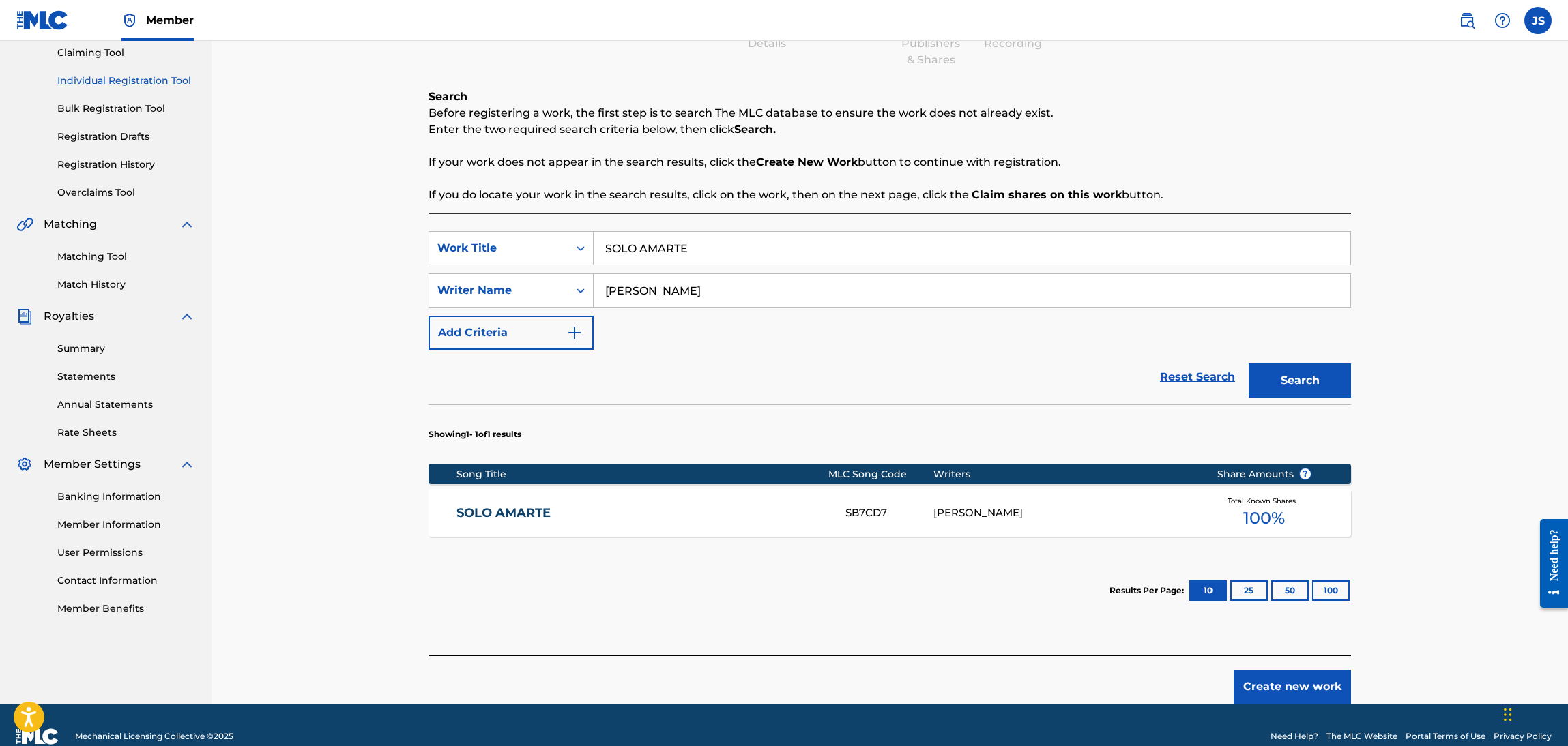
scroll to position [171, 0]
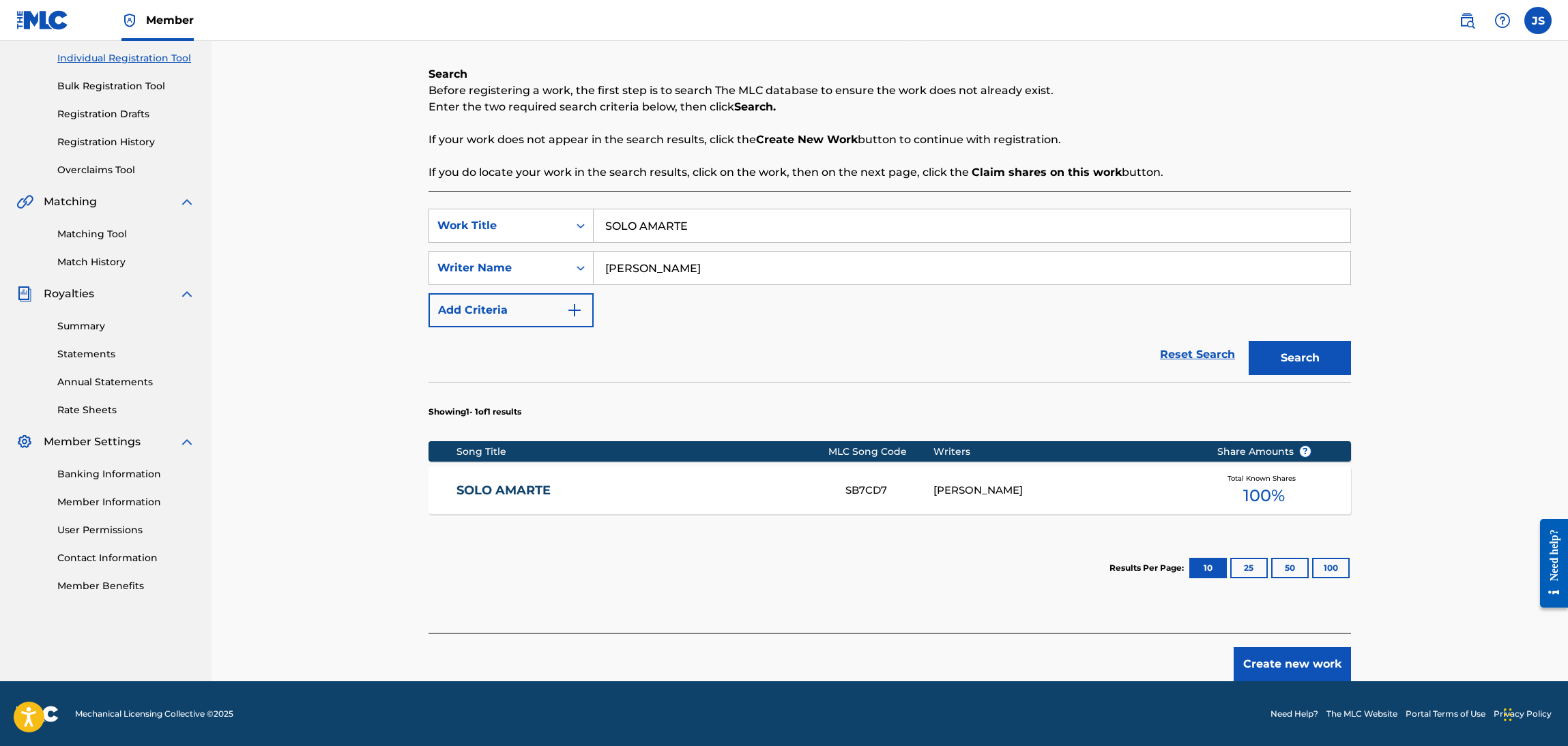
click at [537, 483] on link "SOLO AMARTE" at bounding box center [642, 491] width 371 height 16
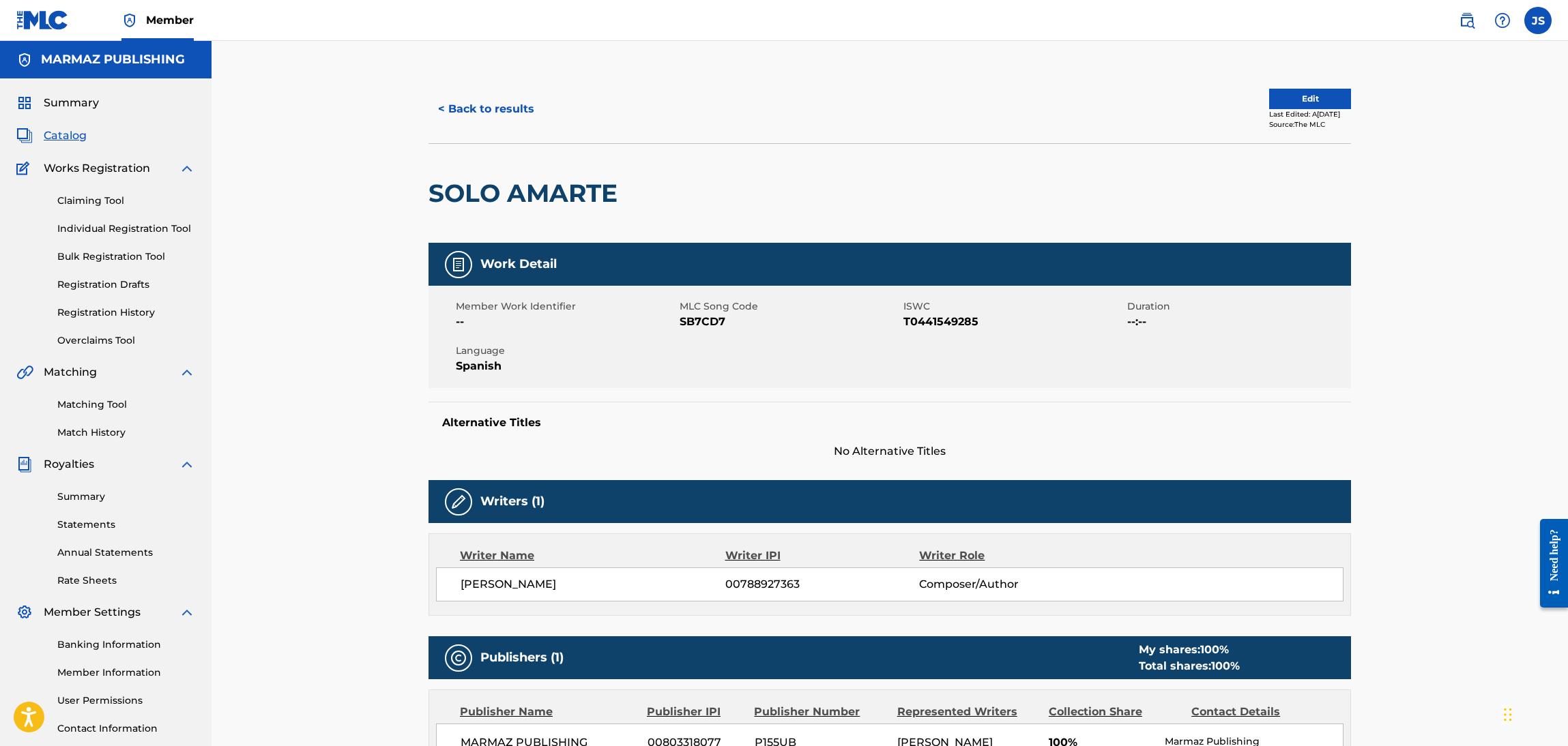
click at [924, 324] on span "T0441549285" at bounding box center [1013, 322] width 220 height 16
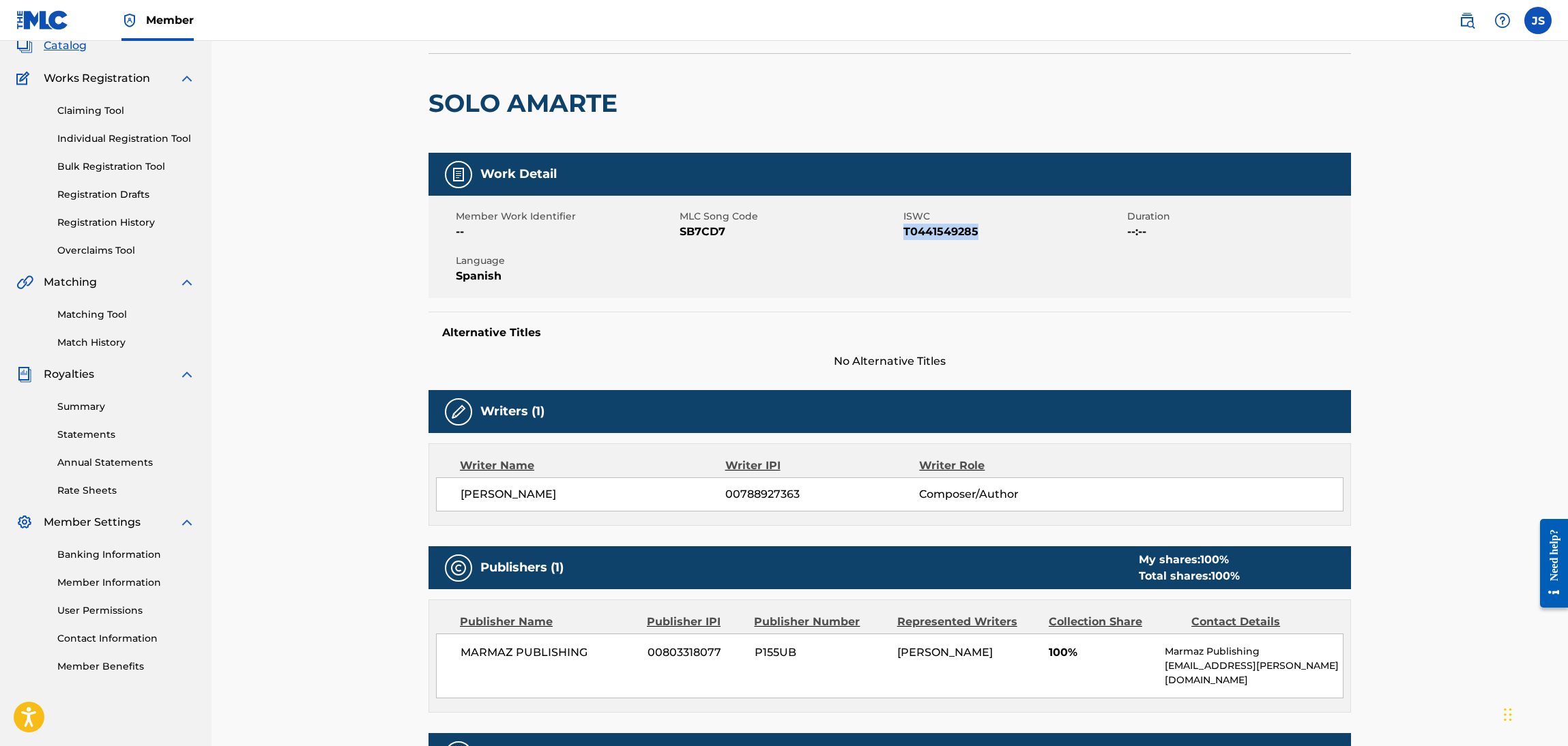
scroll to position [102, 0]
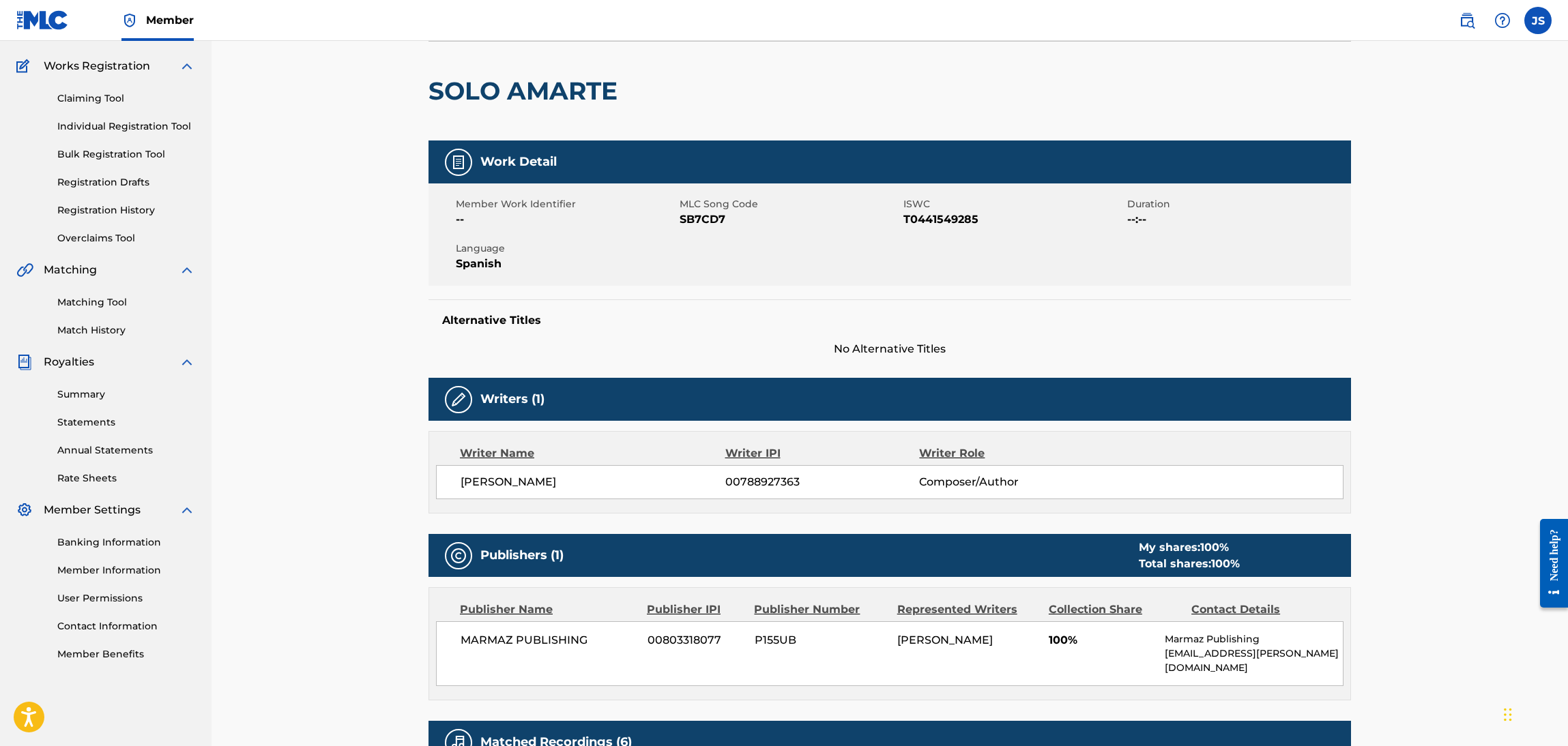
click at [705, 233] on div "Member Work Identifier -- MLC Song Code SB7CD7 ISWC T0441549285 Duration --:-- …" at bounding box center [890, 234] width 923 height 102
click at [698, 222] on span "SB7CD7" at bounding box center [790, 219] width 220 height 16
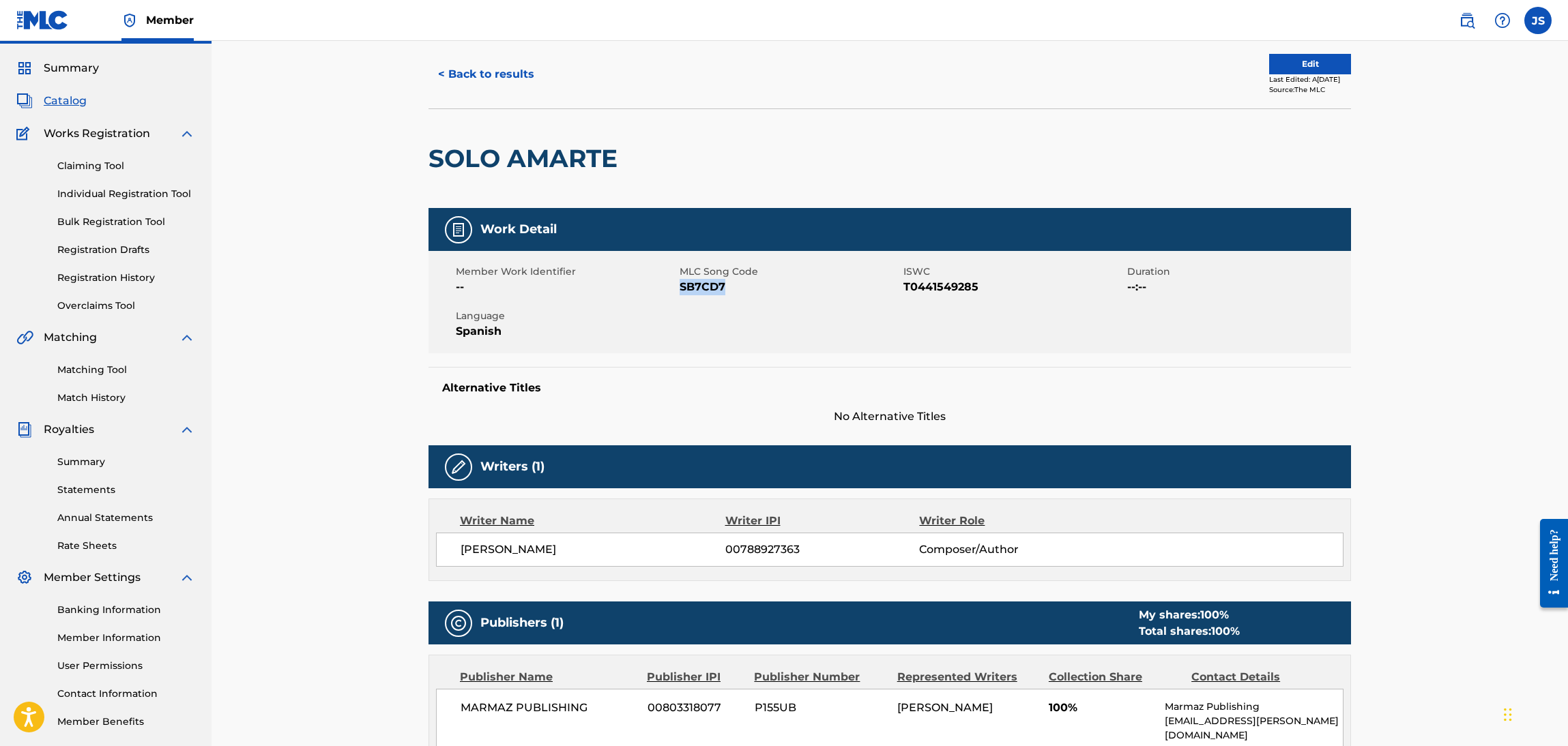
scroll to position [0, 0]
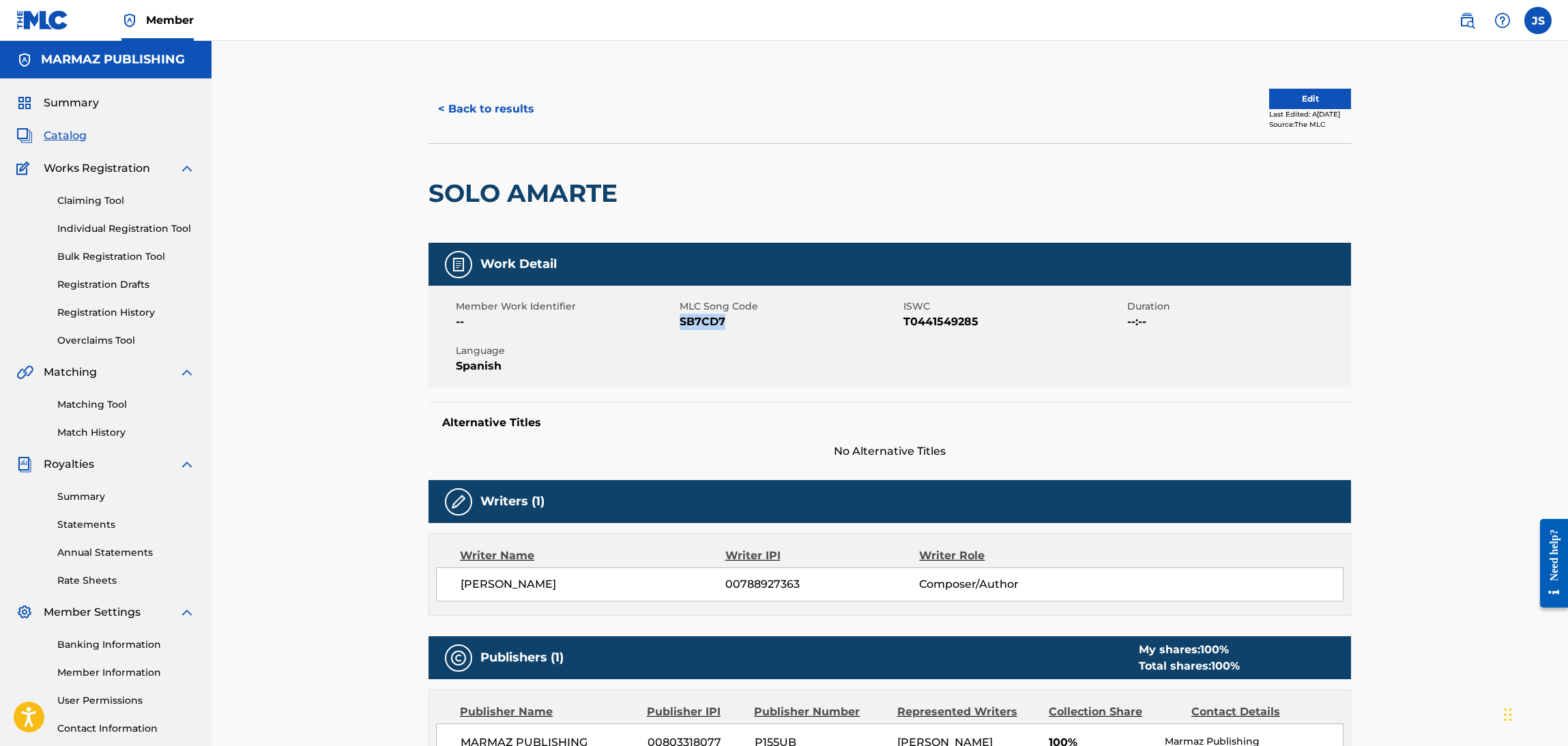
click at [497, 119] on button "< Back to results" at bounding box center [486, 109] width 115 height 34
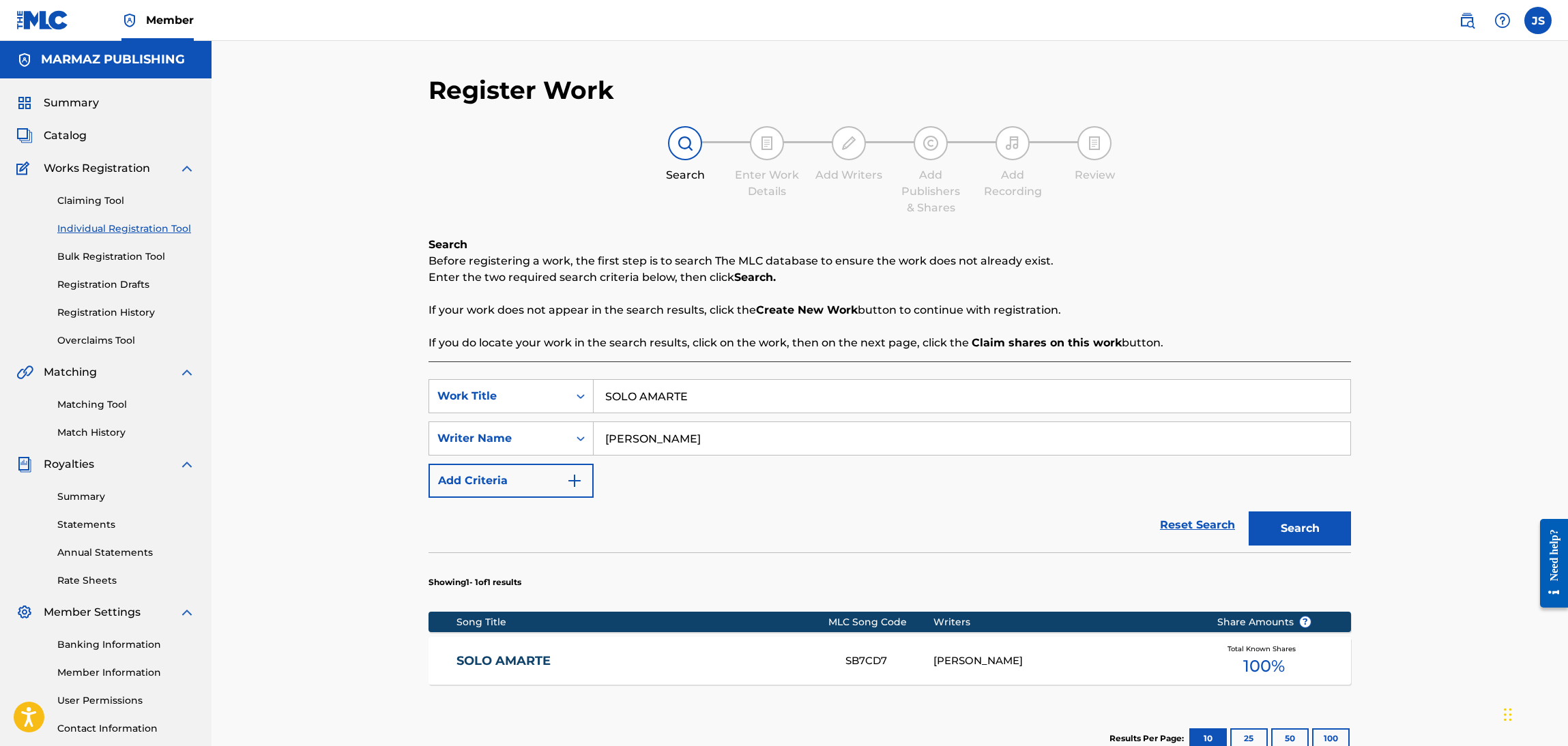
scroll to position [99, 0]
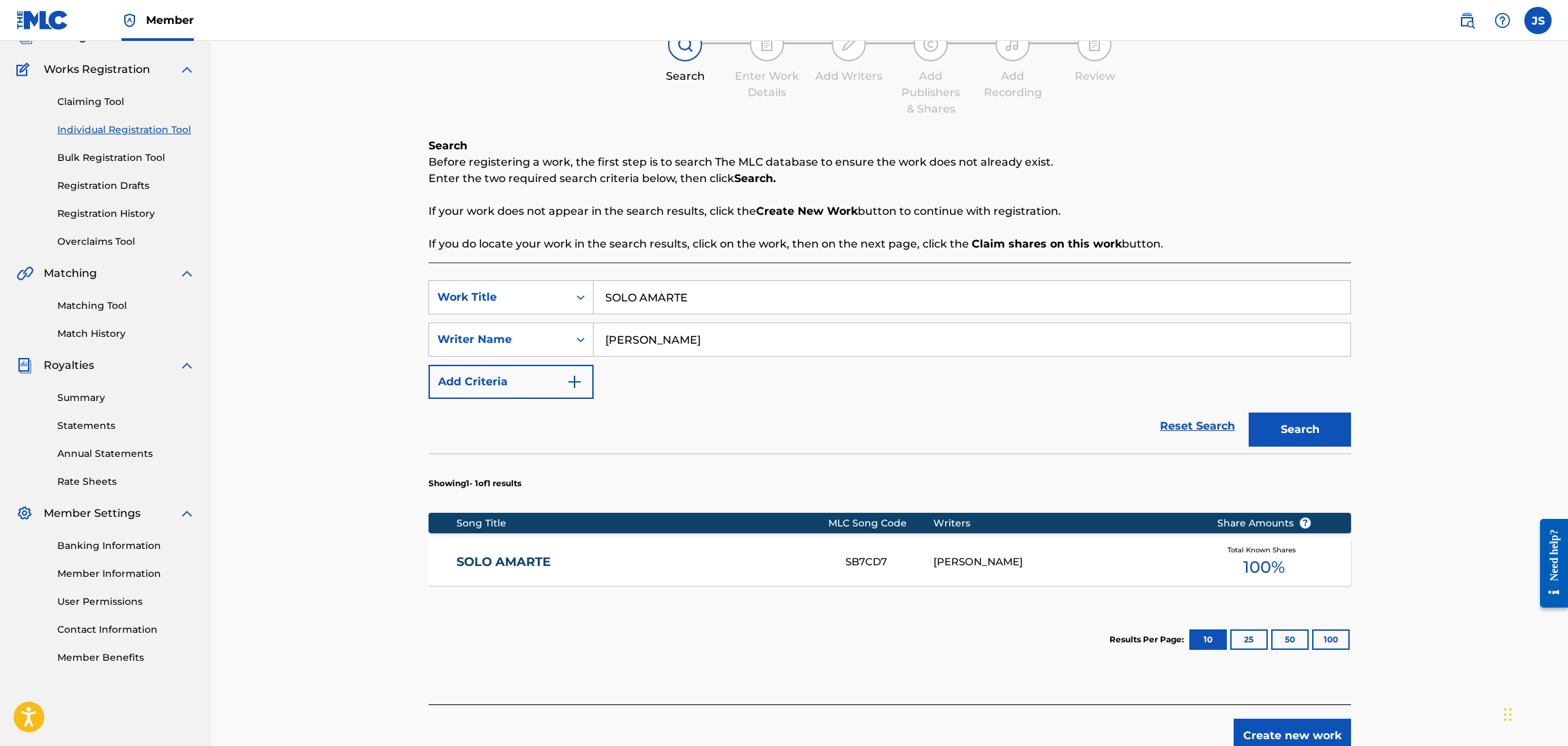
drag, startPoint x: 697, startPoint y: 298, endPoint x: 564, endPoint y: 262, distance: 137.8
click at [502, 279] on div "SearchWithCriteriaebf6bdf3-b691-4b1e-92e0-1cc3815adfdc Work Title SOLO AMARTE S…" at bounding box center [890, 484] width 923 height 442
paste input "VAMONOS PARA MI RANCHO"
type input "VAMONOS PARA MI RANCHO"
drag, startPoint x: 1365, startPoint y: 243, endPoint x: 1414, endPoint y: 292, distance: 69.3
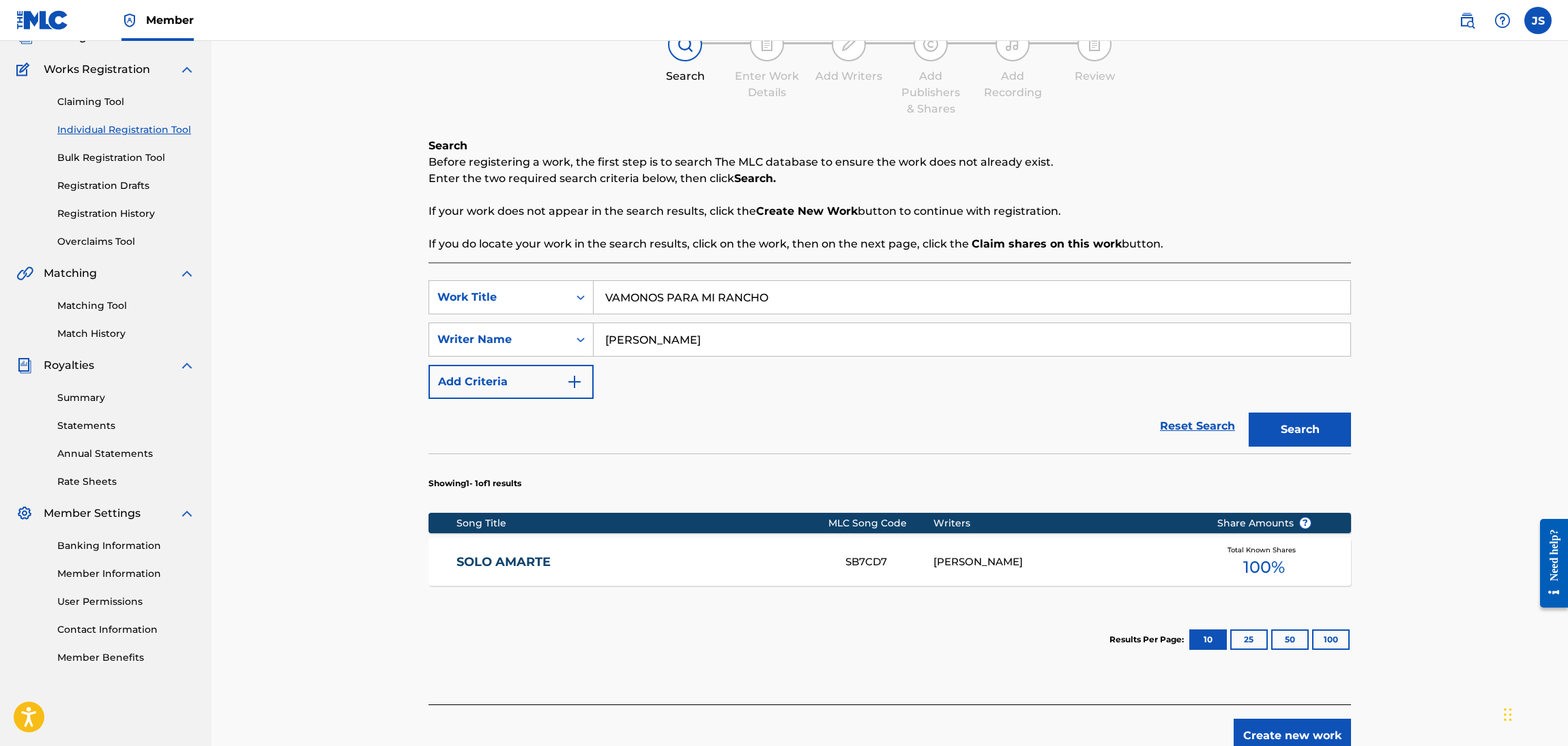
click at [1366, 244] on div "Register Work Search Enter Work Details Add Writers Add Publishers & Shares Add…" at bounding box center [890, 364] width 956 height 777
click at [1296, 434] on button "Search" at bounding box center [1299, 430] width 102 height 34
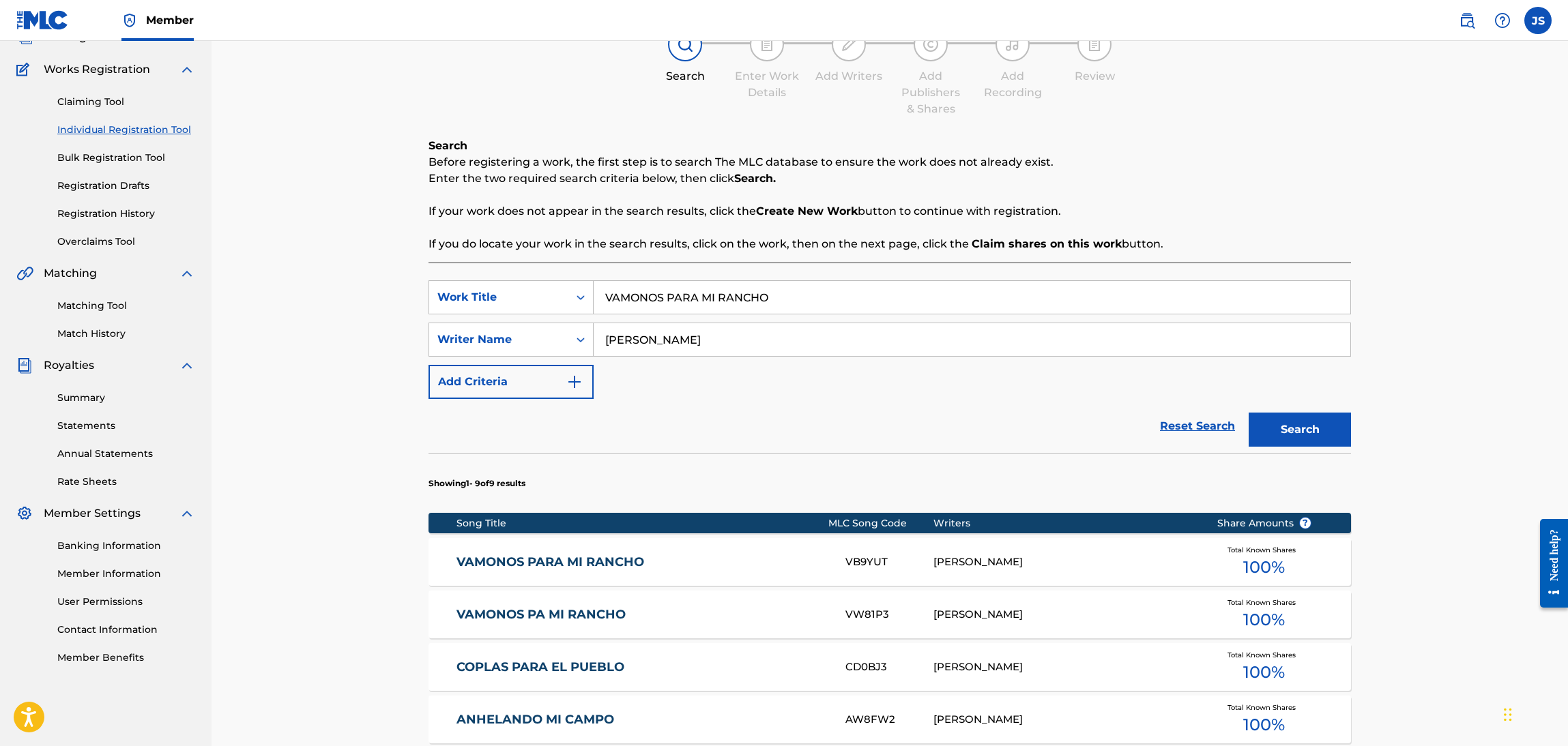
click at [513, 554] on link "VAMONOS PARA MI RANCHO" at bounding box center [642, 562] width 371 height 16
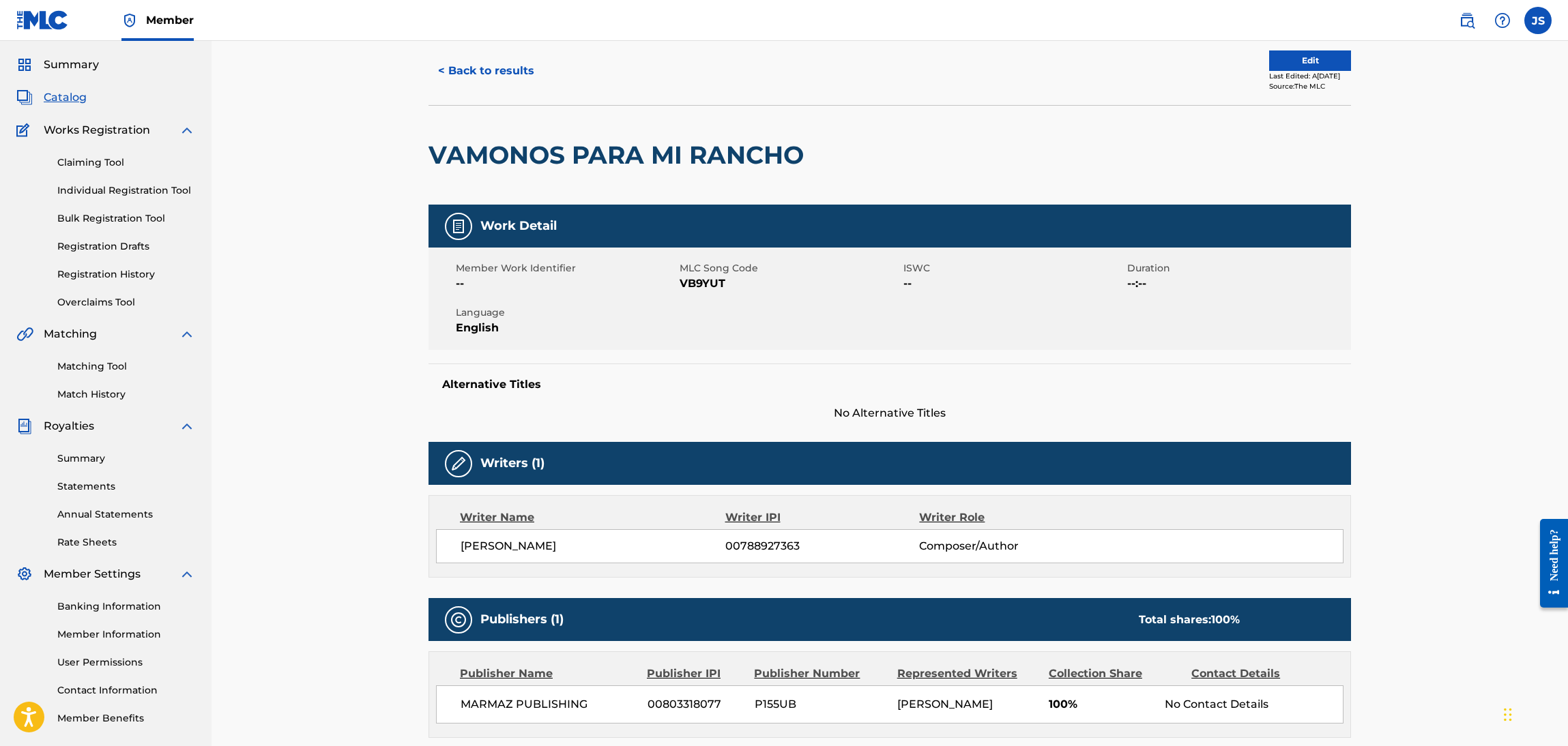
scroll to position [102, 0]
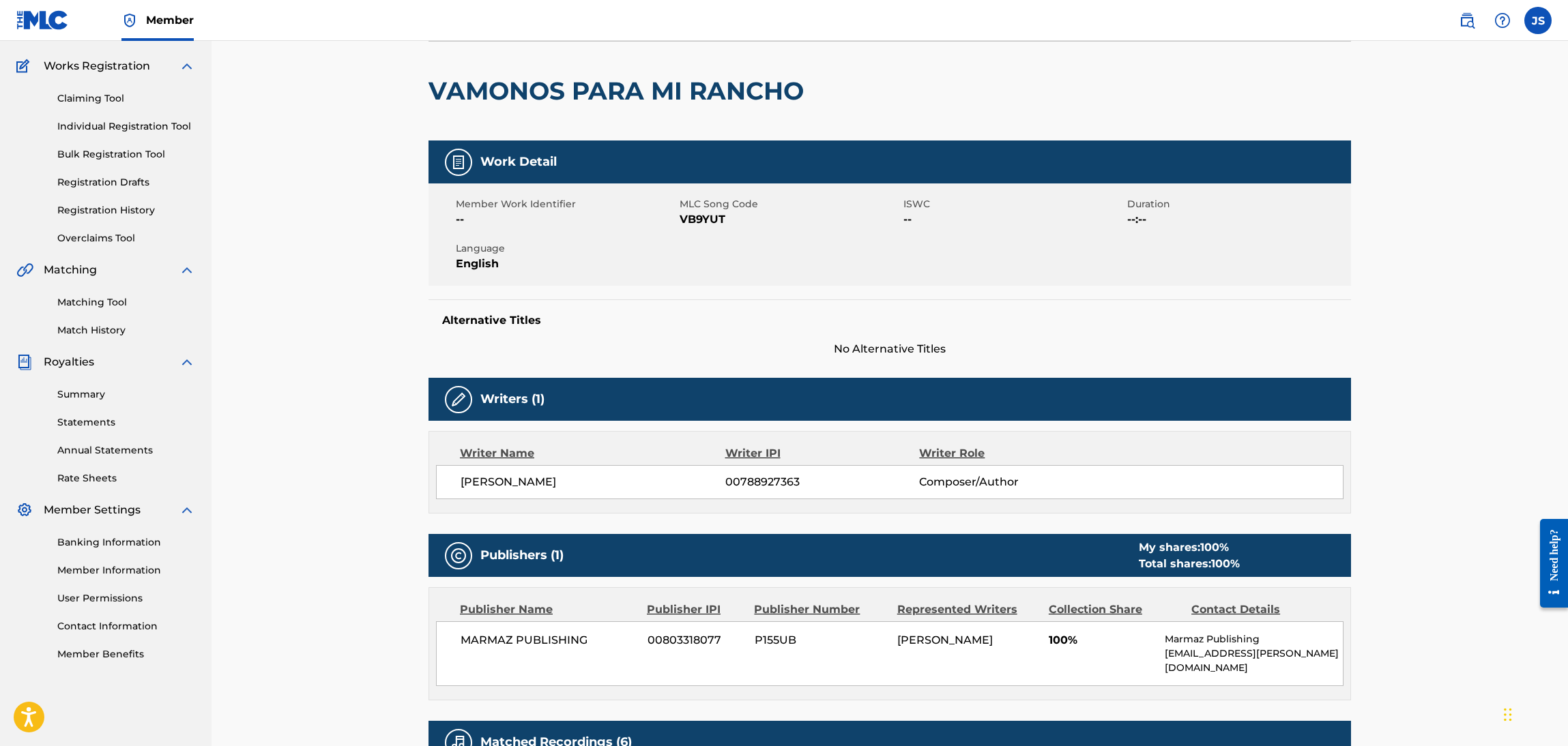
click at [695, 209] on span "MLC Song Code" at bounding box center [790, 204] width 220 height 14
click at [701, 222] on span "VB9YUT" at bounding box center [790, 219] width 220 height 16
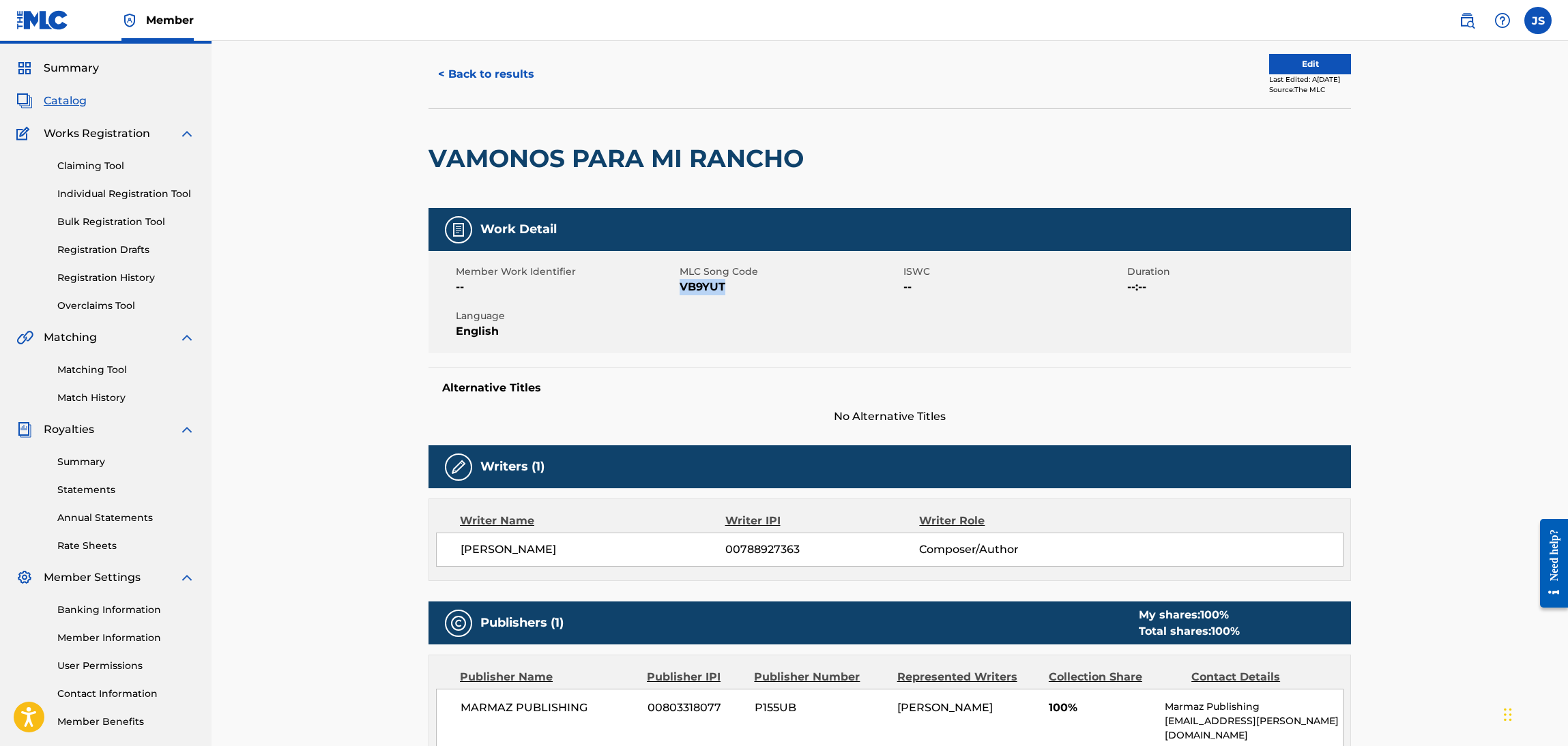
scroll to position [0, 0]
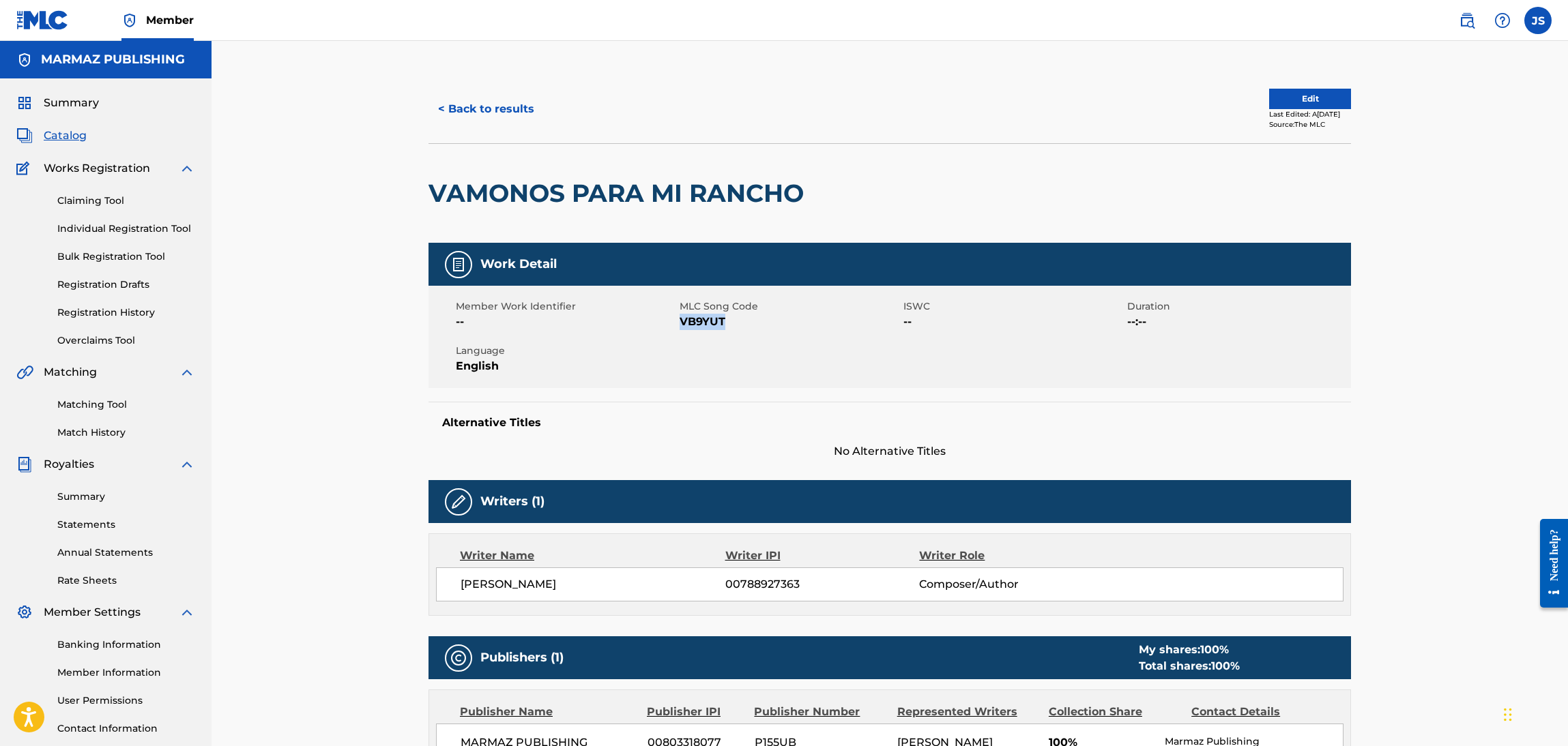
click at [490, 108] on button "< Back to results" at bounding box center [486, 109] width 115 height 34
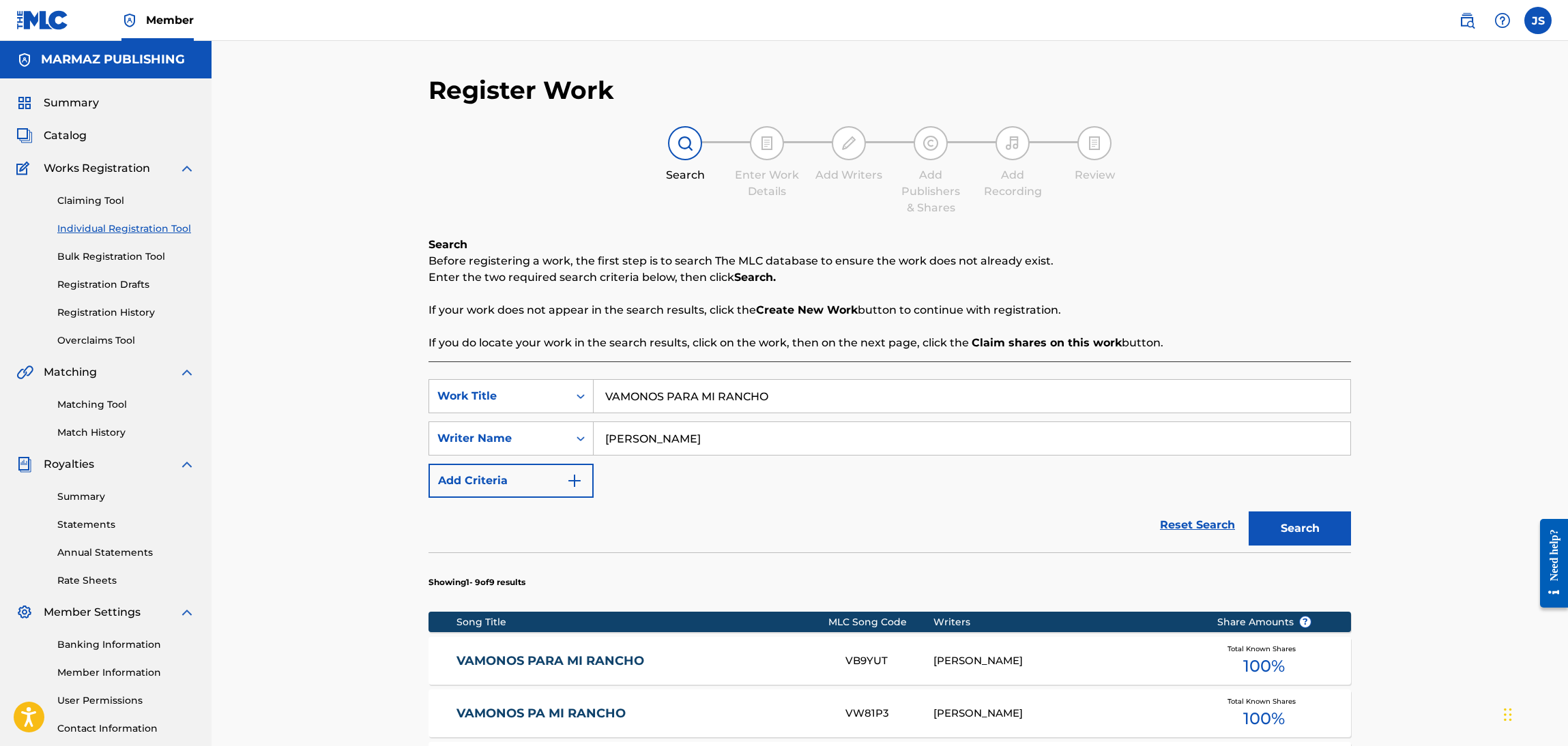
scroll to position [99, 0]
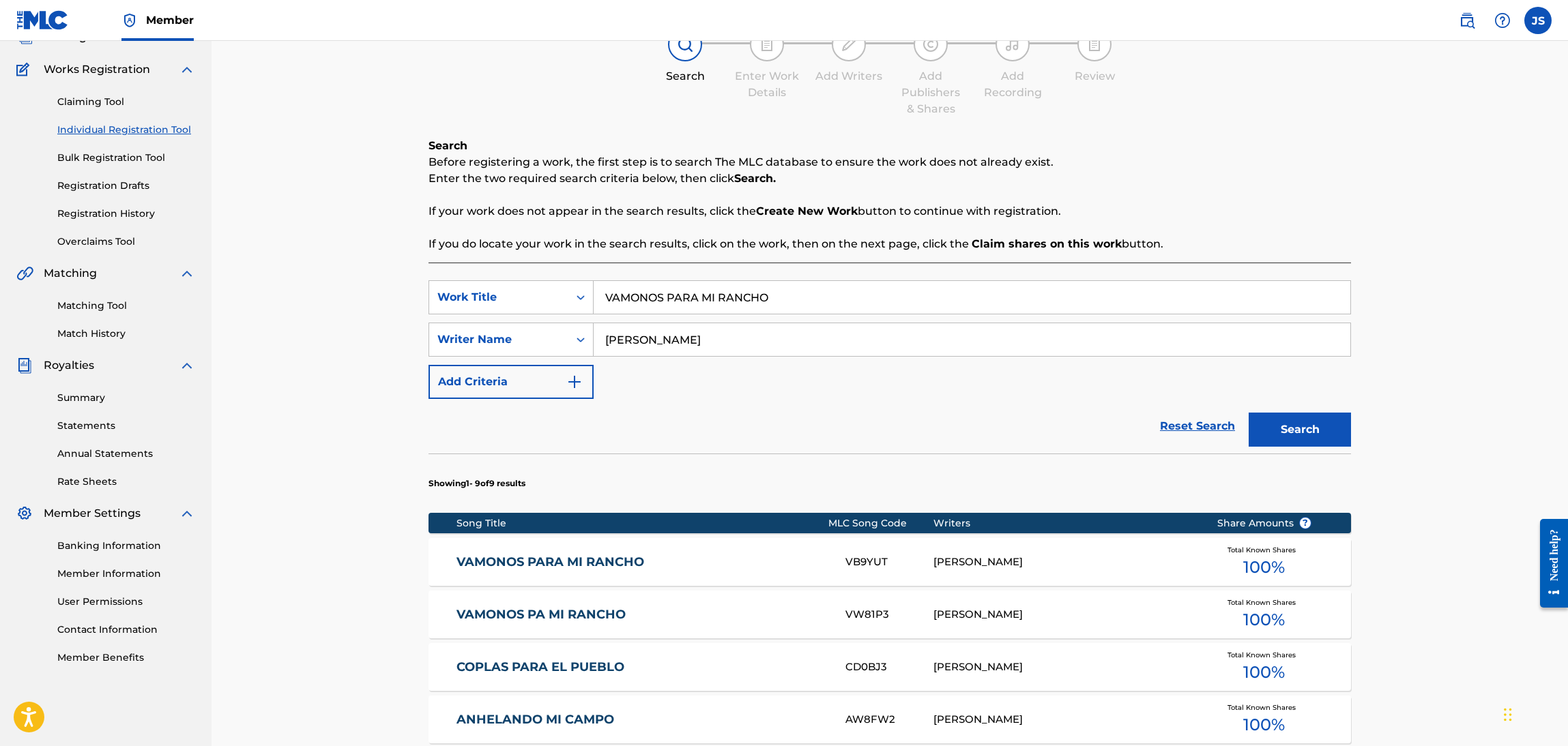
drag, startPoint x: 398, startPoint y: 329, endPoint x: 817, endPoint y: 225, distance: 431.7
click at [383, 327] on div "Register Work Search Enter Work Details Add Writers Add Publishers & Shares Add…" at bounding box center [890, 557] width 1356 height 1231
paste input "POR QUE SERA QUE ME GUSTAS"
type input "POR QUE SERA QUE ME GUSTAS"
click at [1269, 197] on div "Search Before registering a work, the first step is to search The MLC database …" at bounding box center [890, 195] width 923 height 114
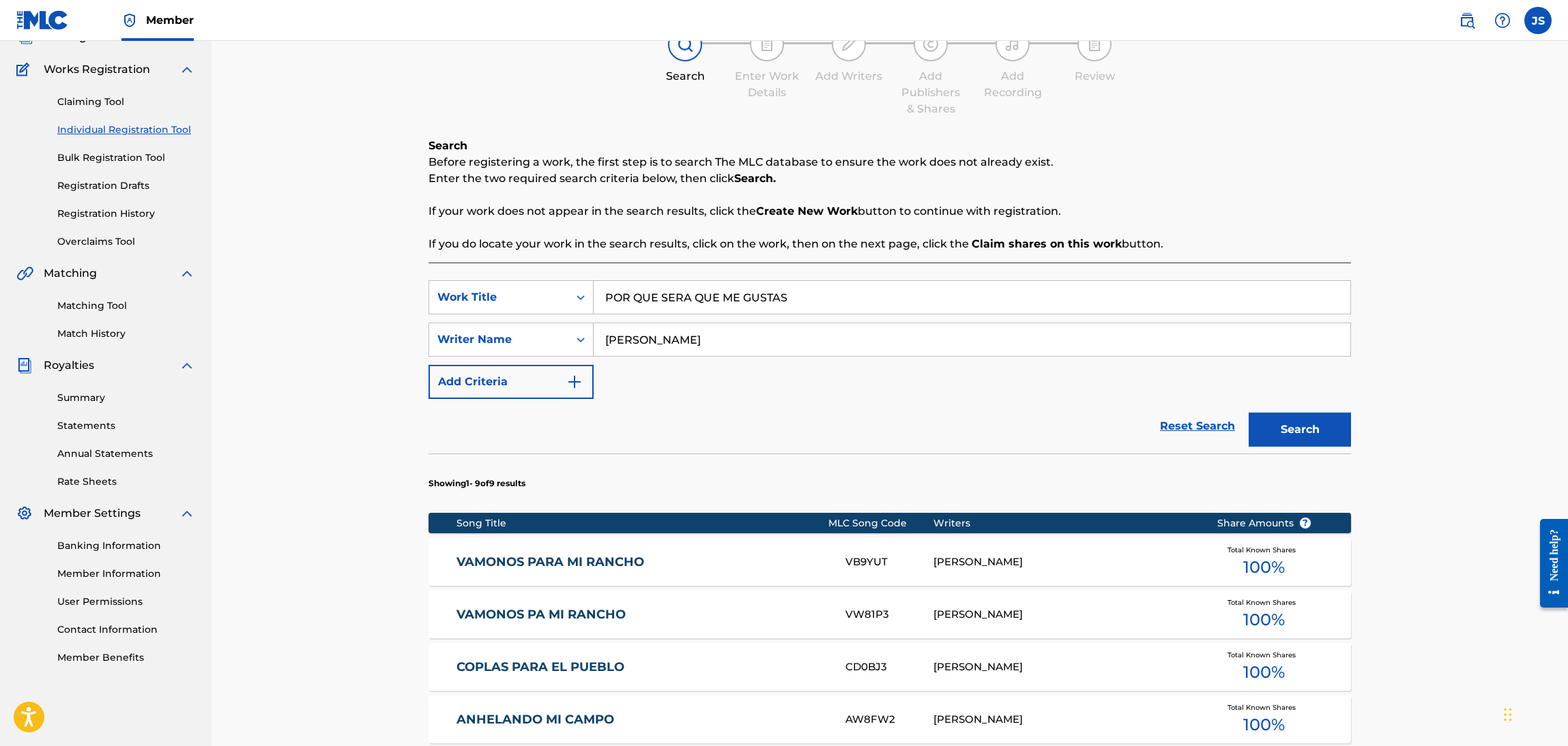
click at [1303, 427] on button "Search" at bounding box center [1299, 430] width 102 height 34
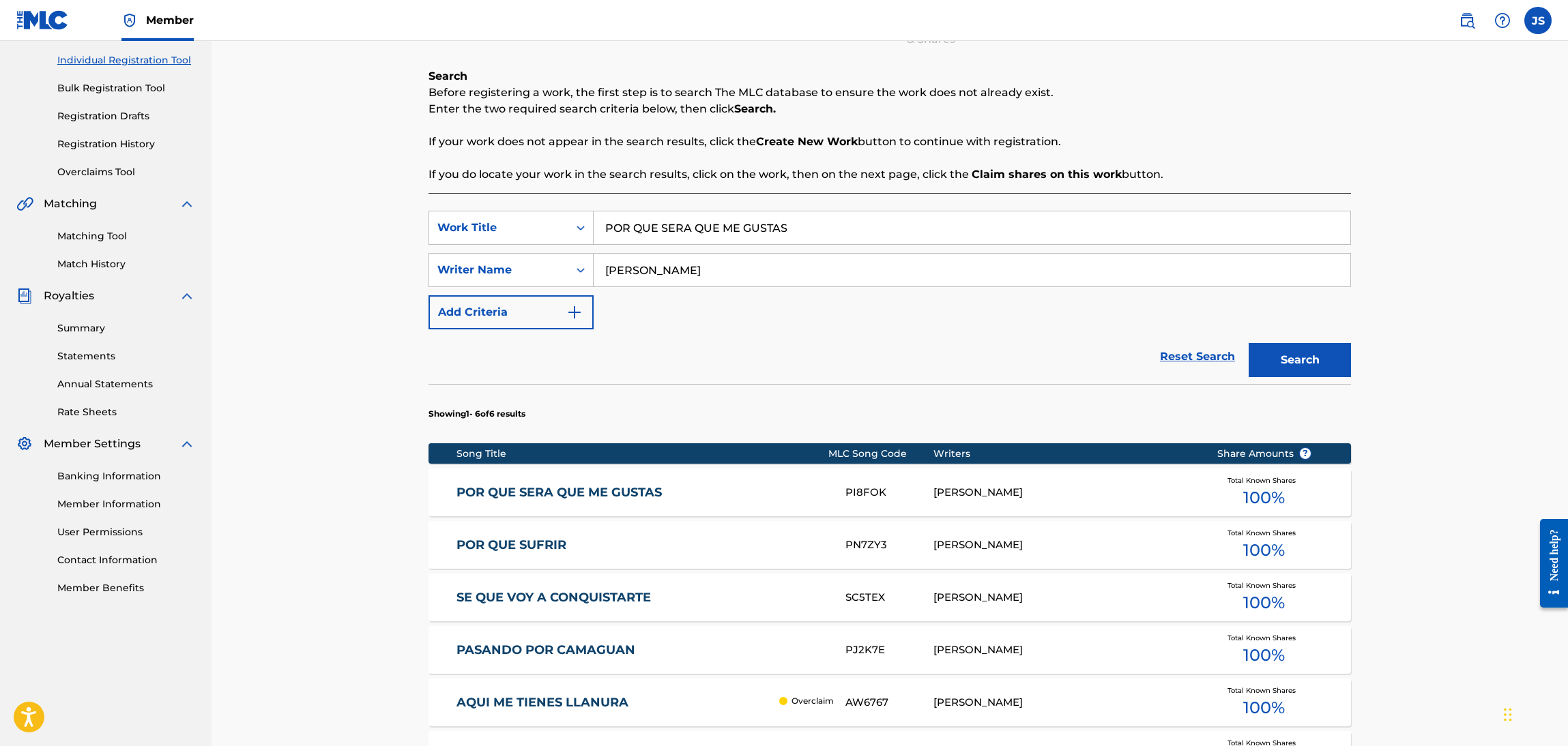
scroll to position [202, 0]
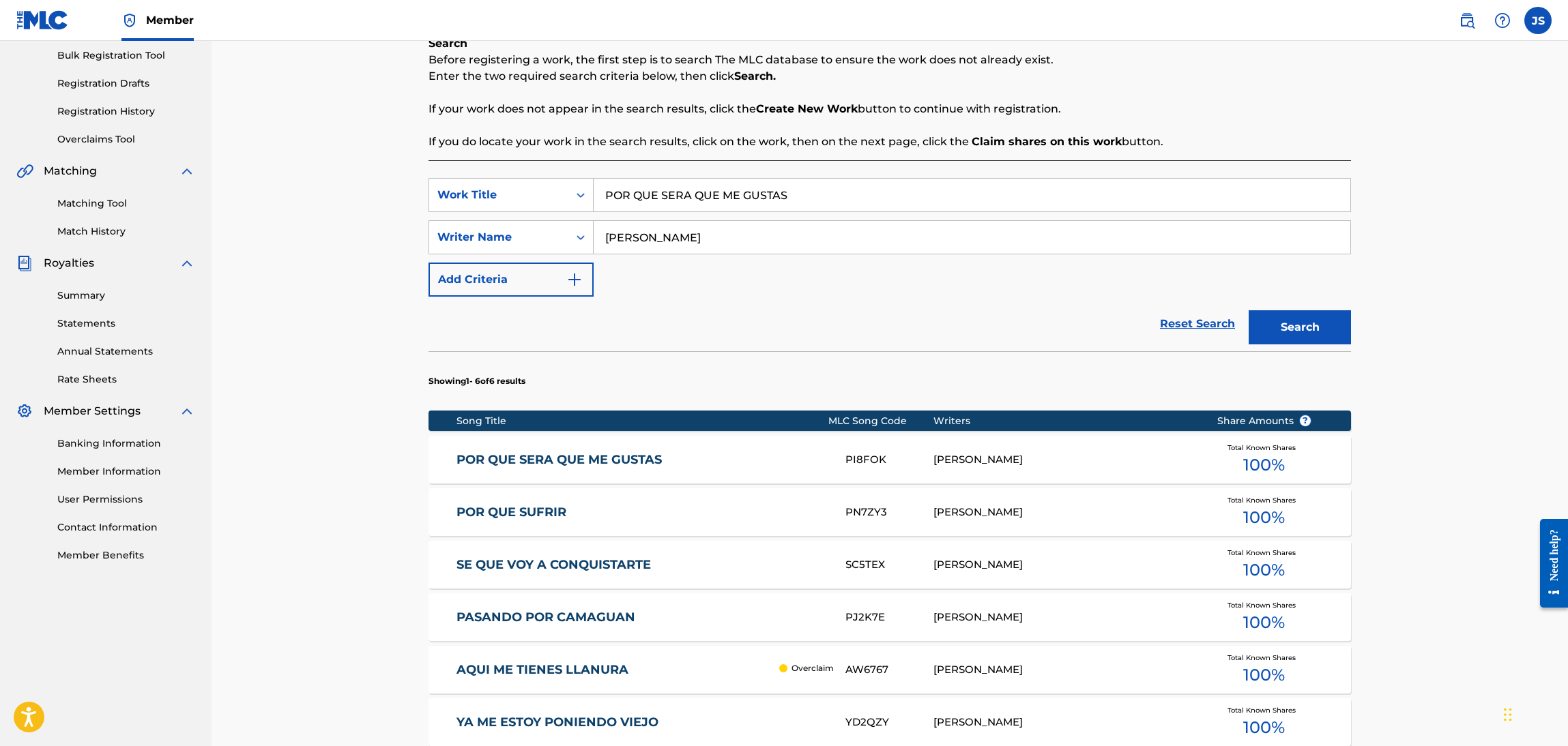
click at [591, 459] on link "POR QUE SERA QUE ME GUSTAS" at bounding box center [642, 460] width 371 height 16
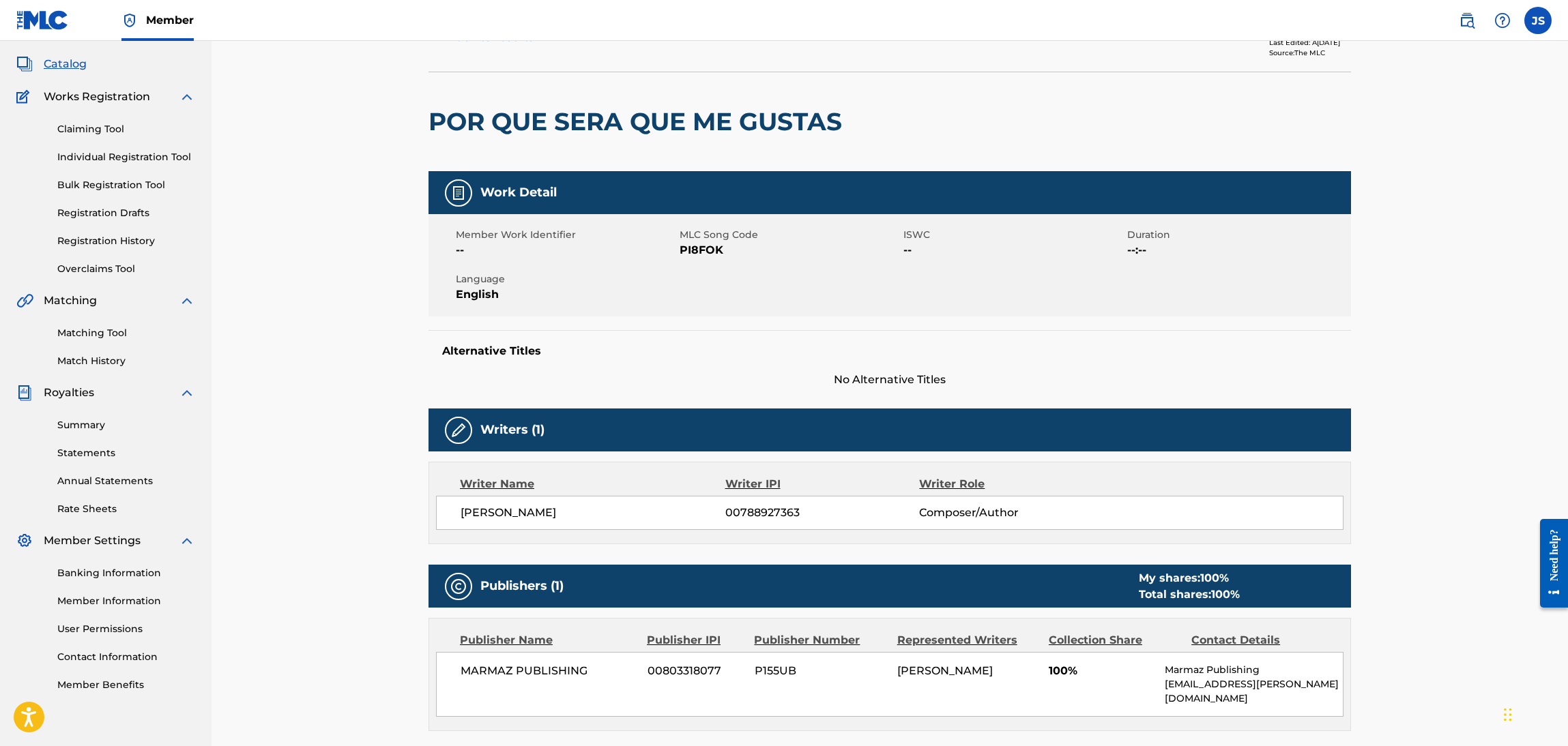
scroll to position [102, 0]
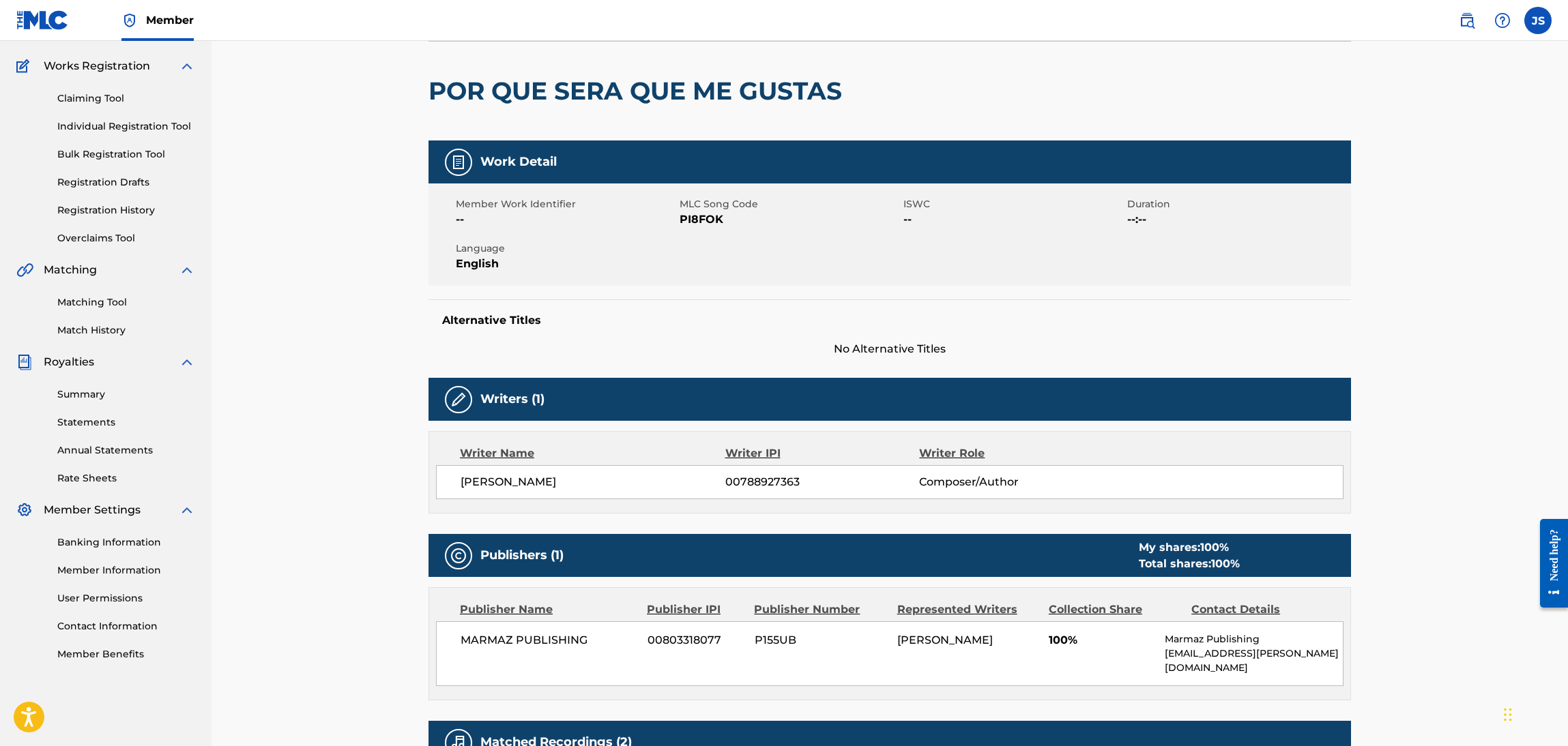
click at [690, 217] on span "PI8FOK" at bounding box center [790, 219] width 220 height 16
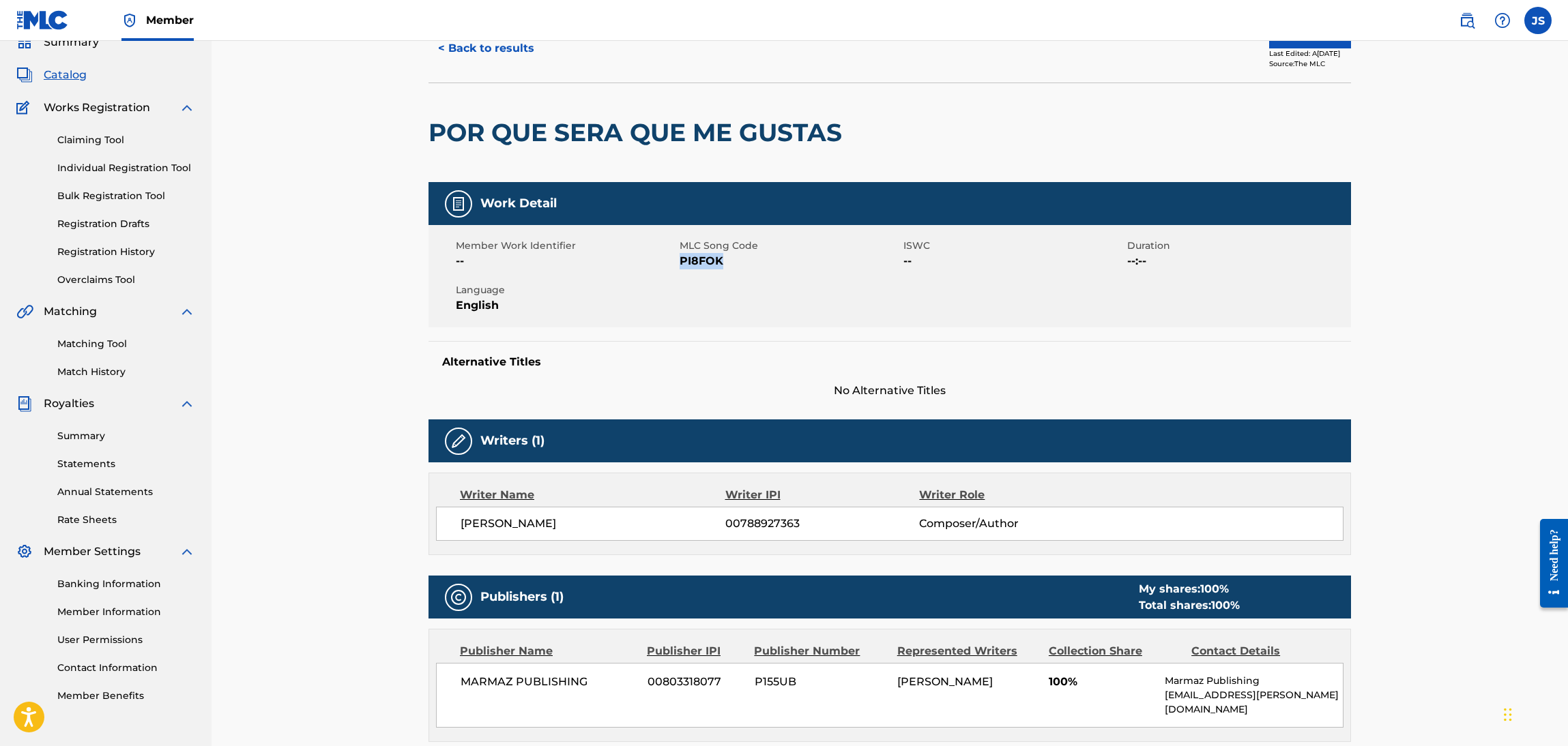
scroll to position [0, 0]
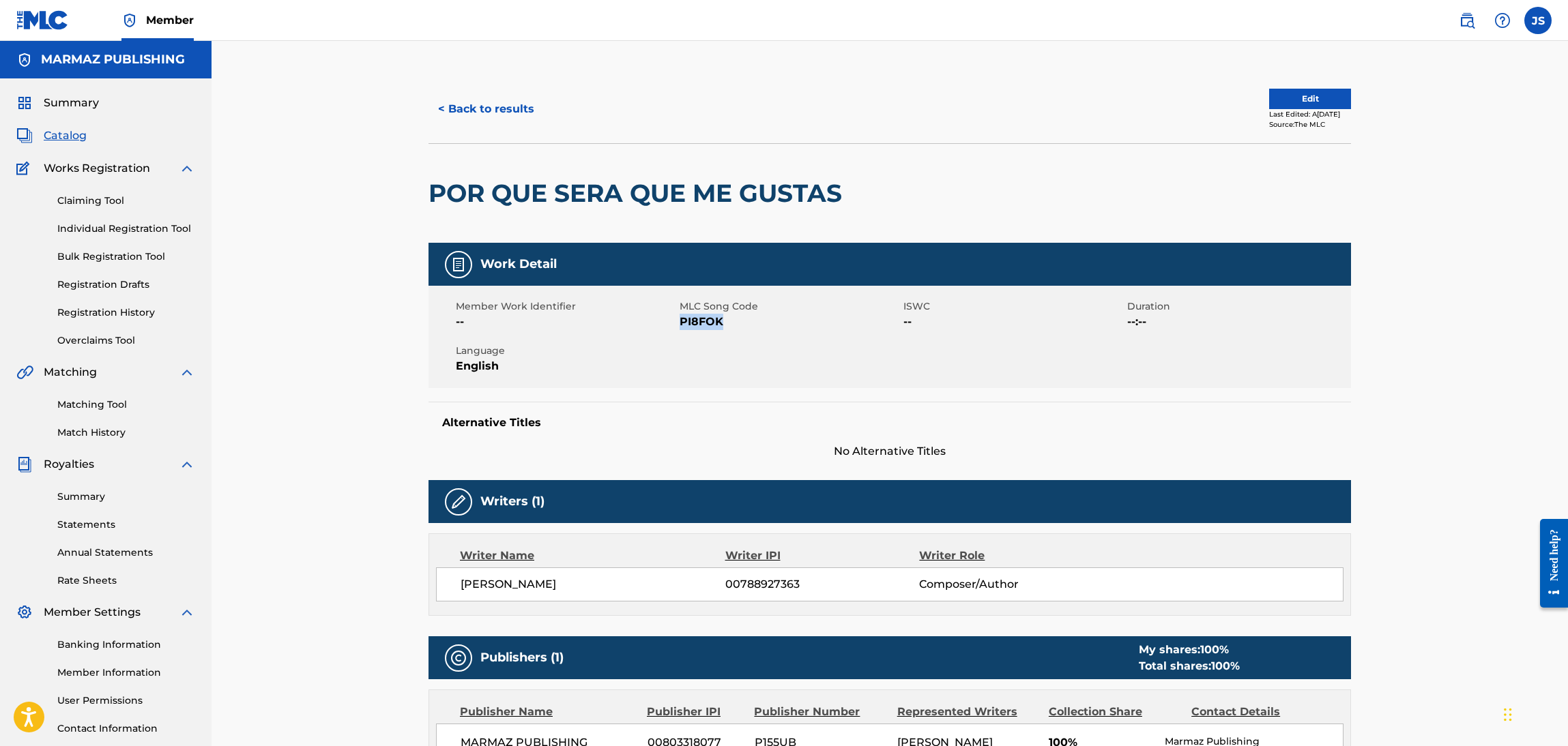
click at [482, 108] on button "< Back to results" at bounding box center [486, 109] width 115 height 34
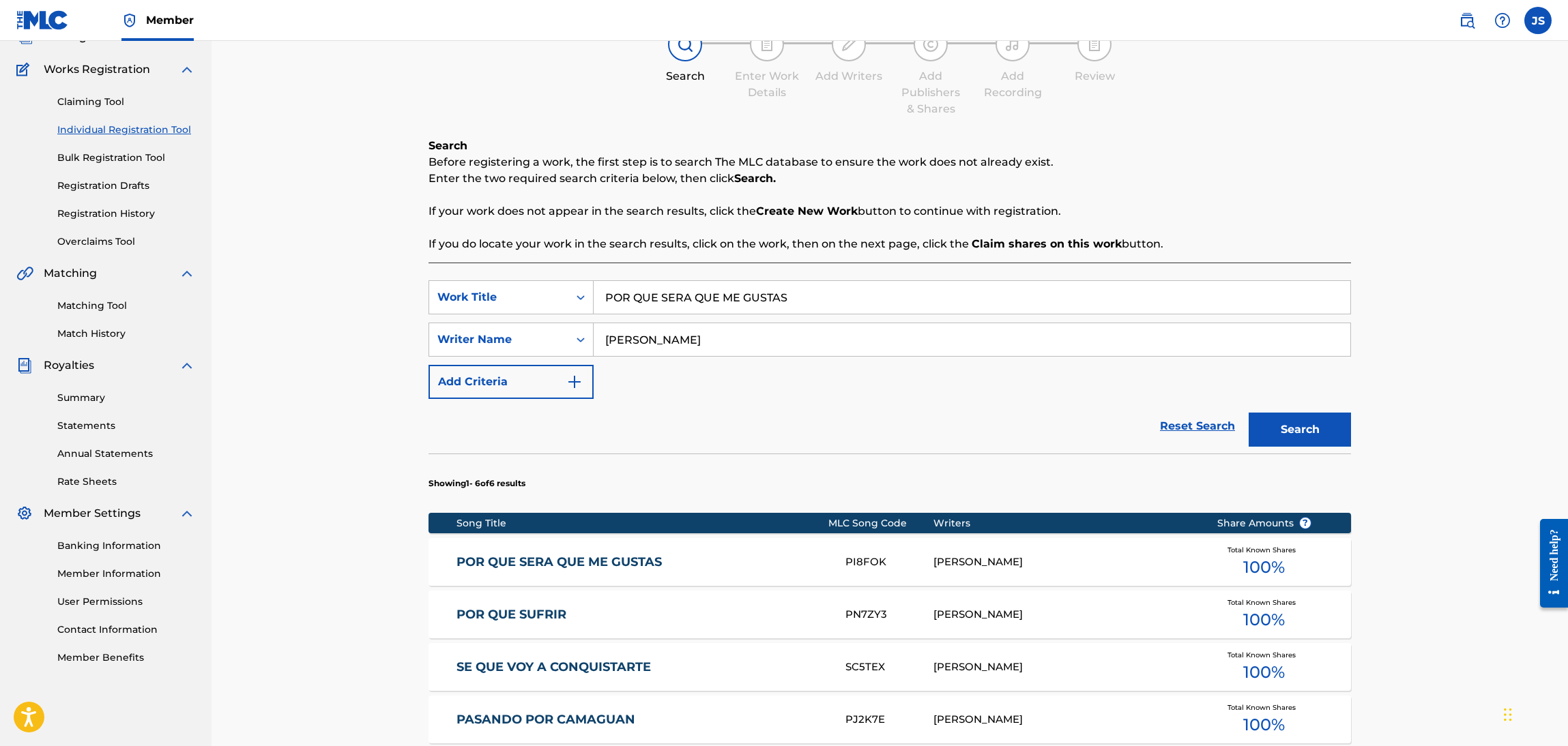
drag, startPoint x: 810, startPoint y: 294, endPoint x: 238, endPoint y: 282, distance: 572.1
click at [238, 282] on div "Register Work Search Enter Work Details Add Writers Add Publishers & Shares Add…" at bounding box center [890, 479] width 1356 height 1074
paste input "GUAYABO SEVERO"
type input "GUAYABO SEVERO"
drag, startPoint x: 1217, startPoint y: 178, endPoint x: 1325, endPoint y: 254, distance: 132.1
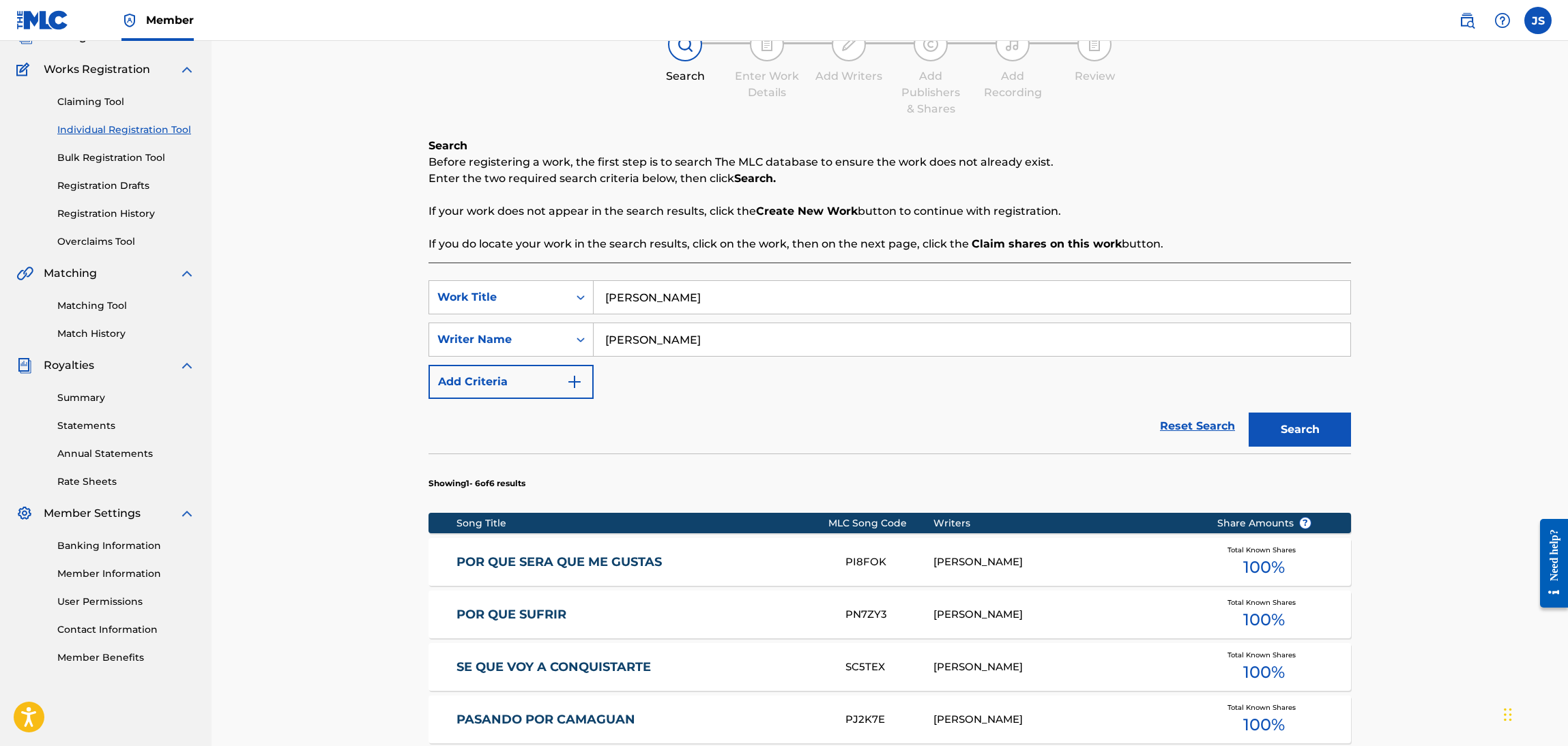
click at [1221, 178] on p "Enter the two required search criteria below, then click Search." at bounding box center [890, 179] width 923 height 16
click at [1328, 430] on button "Search" at bounding box center [1299, 430] width 102 height 34
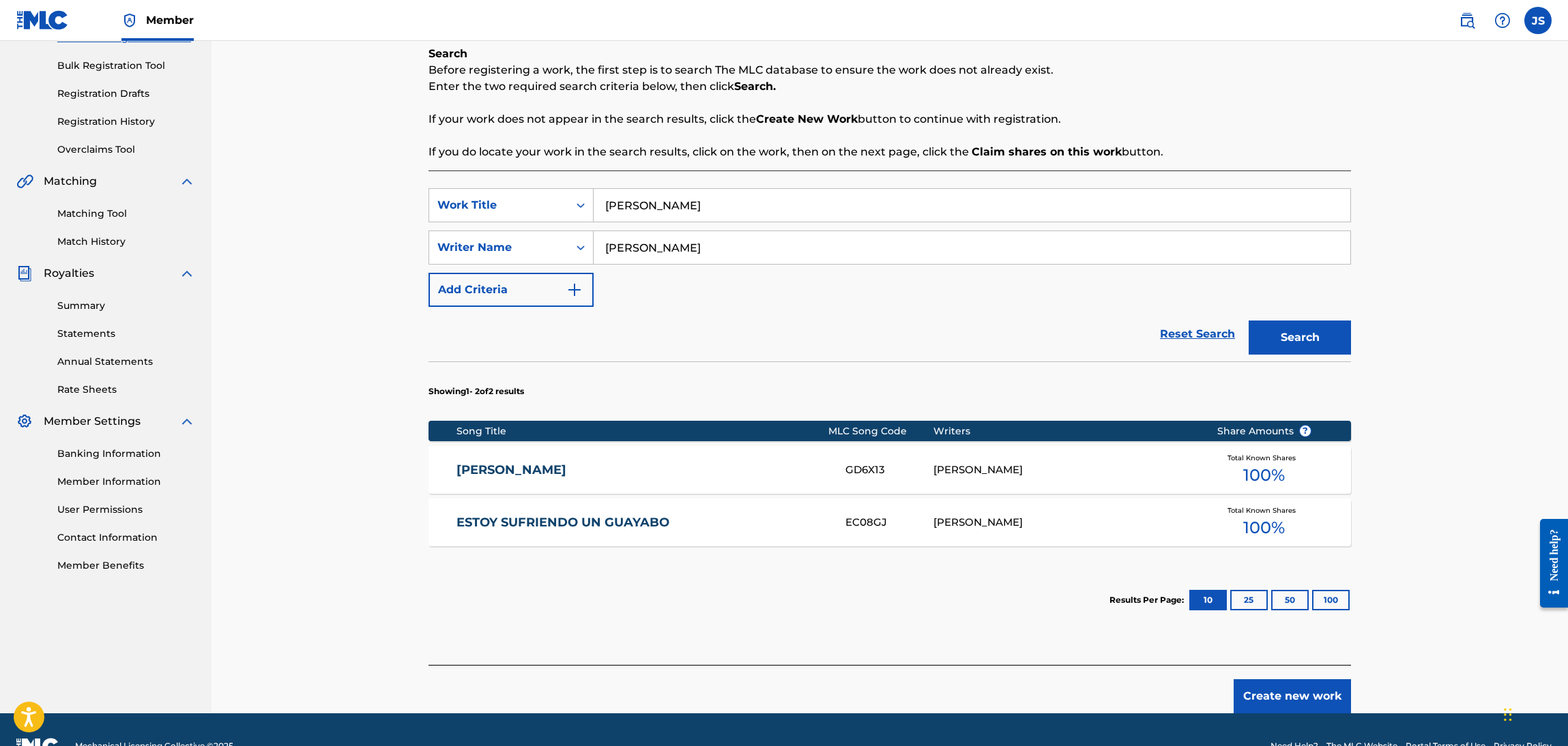
scroll to position [202, 0]
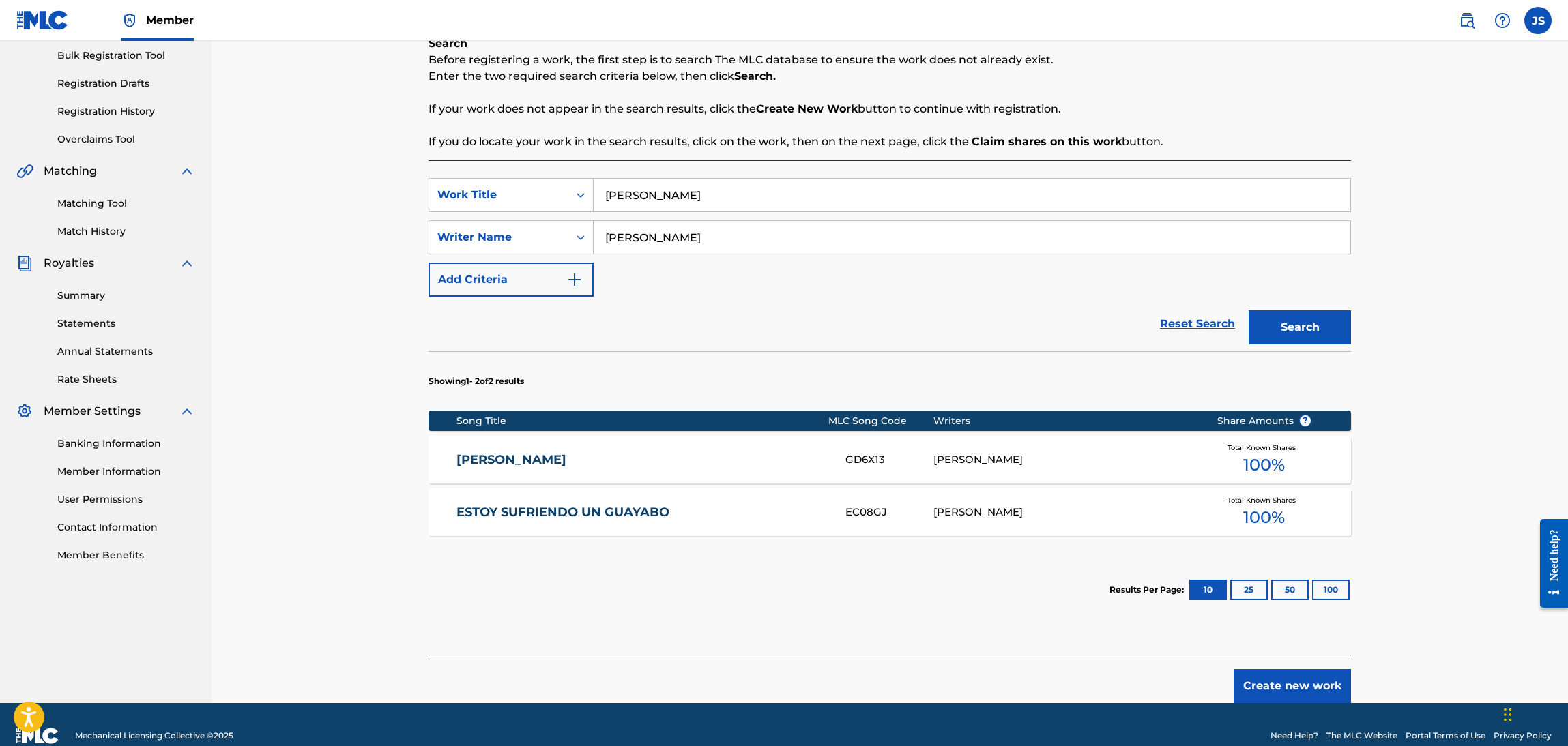
click at [490, 459] on link "GUAYABO SEVERO" at bounding box center [642, 460] width 371 height 16
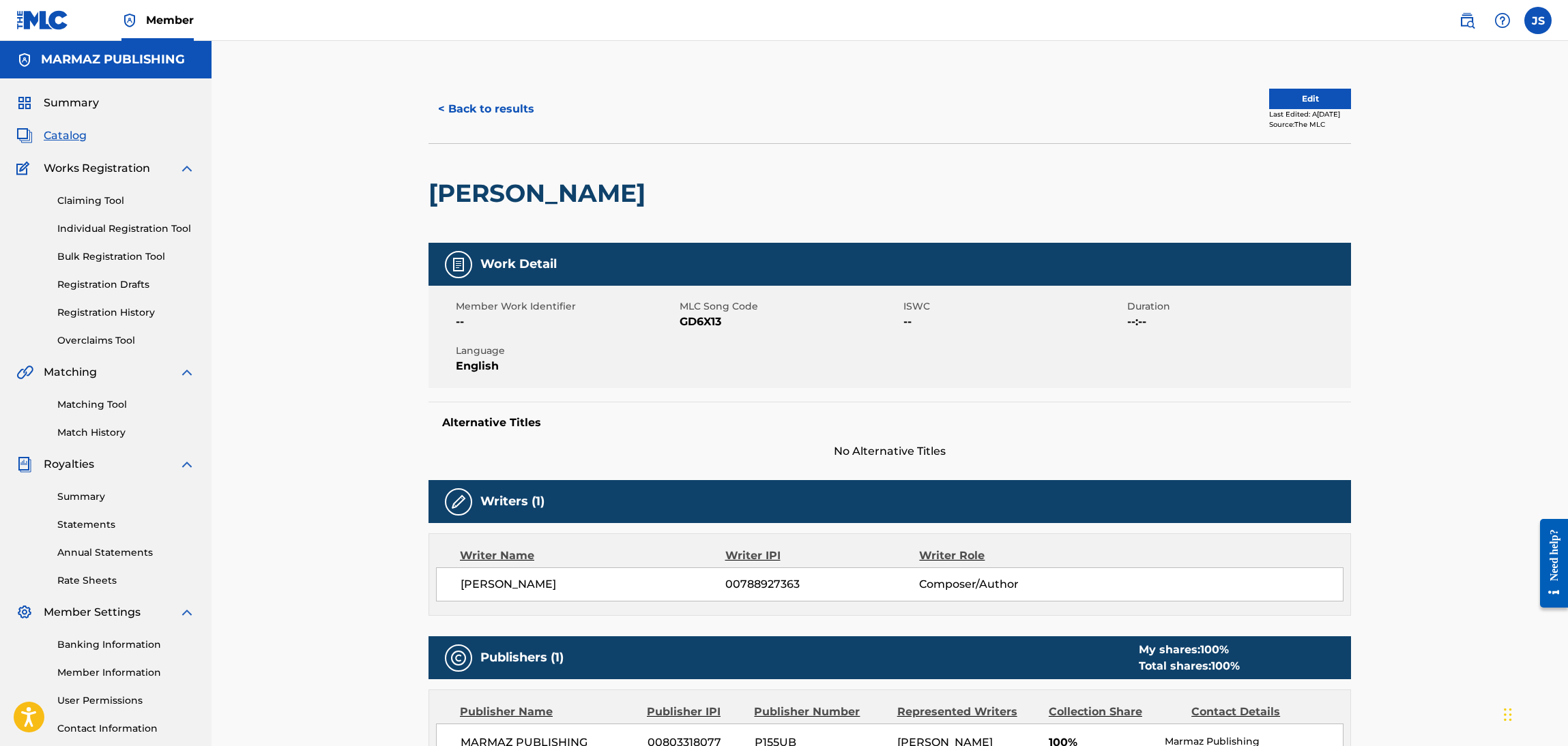
click at [709, 324] on span "GD6X13" at bounding box center [790, 322] width 220 height 16
click at [469, 110] on button "< Back to results" at bounding box center [486, 109] width 115 height 34
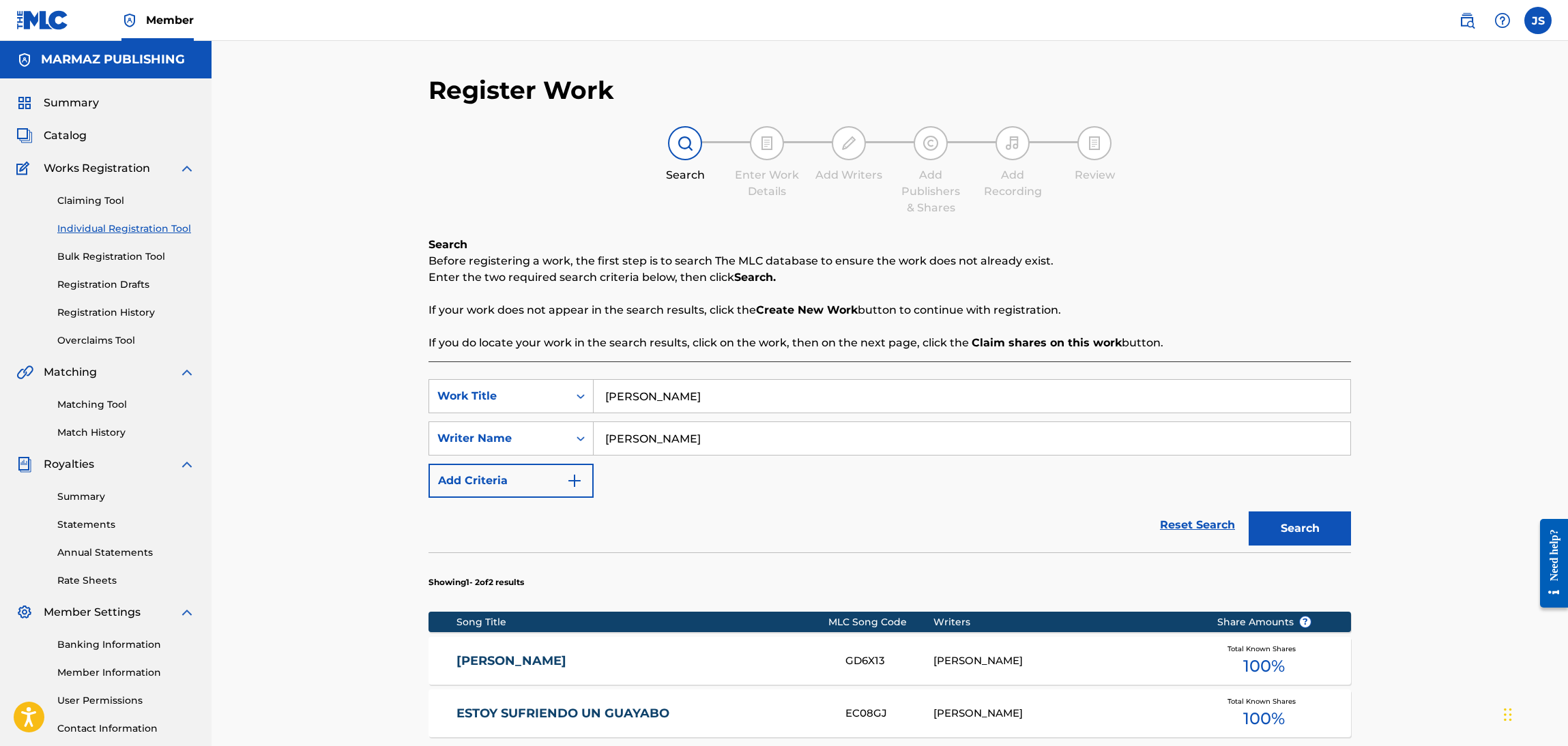
scroll to position [99, 0]
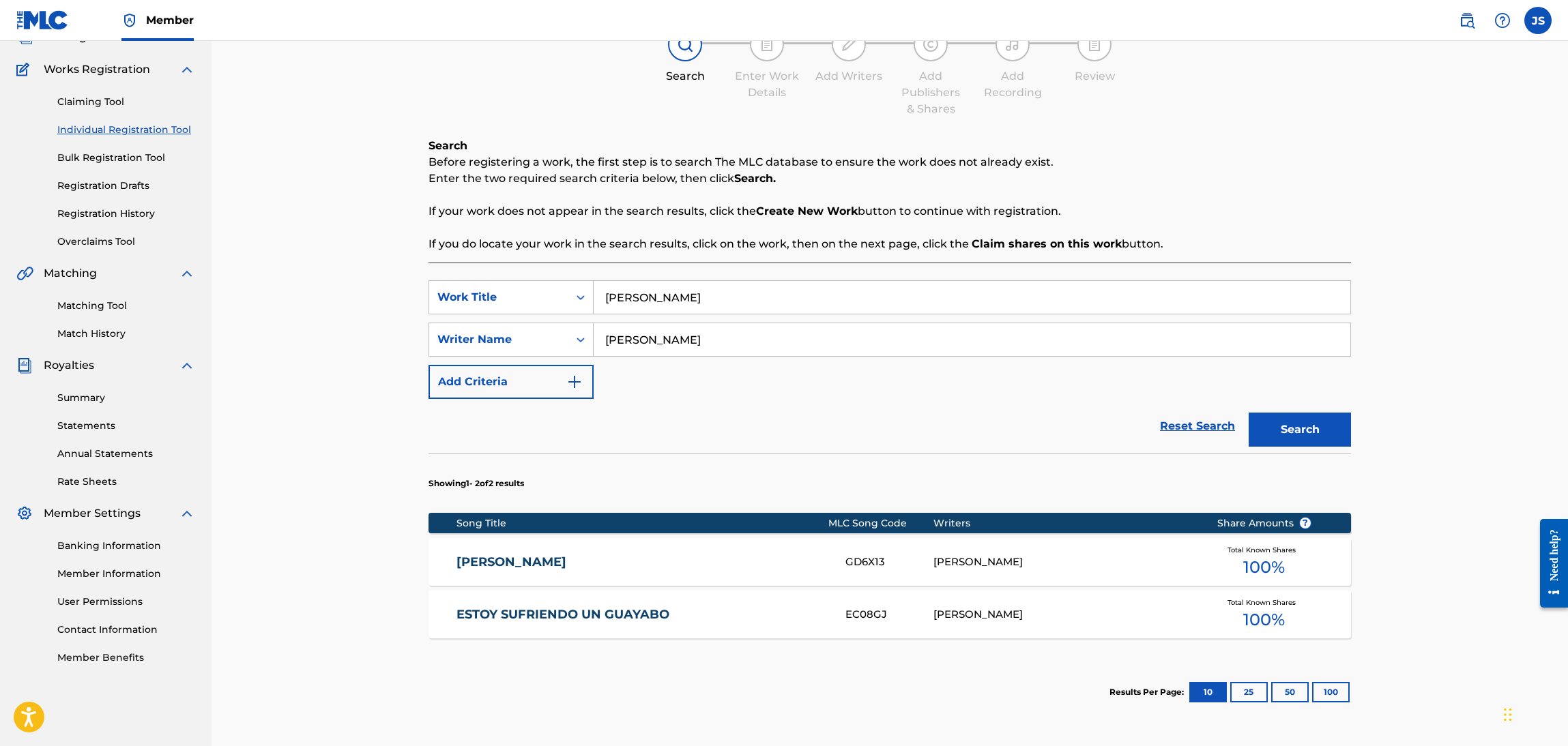
drag, startPoint x: 726, startPoint y: 291, endPoint x: 495, endPoint y: 259, distance: 233.2
click at [395, 263] on div "Register Work Search Enter Work Details Add Writers Add Publishers & Shares Add…" at bounding box center [890, 374] width 1356 height 864
paste input "CAMINO DE SAN FERNAND"
type input "CAMINO DE [GEOGRAPHIC_DATA][PERSON_NAME]"
click at [1088, 207] on p "If your work does not appear in the search results, click the Create New Work b…" at bounding box center [890, 211] width 923 height 16
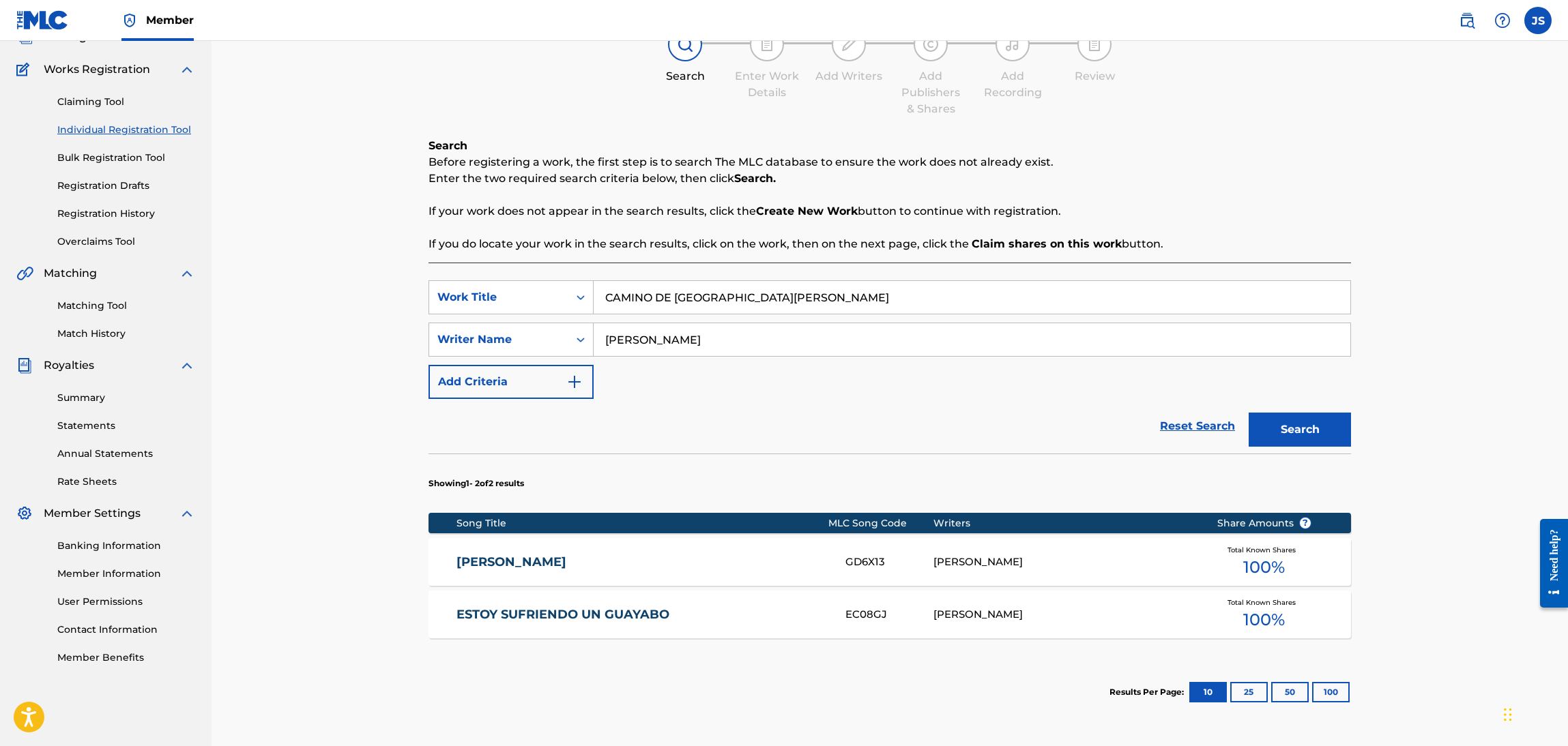
click at [1319, 421] on button "Search" at bounding box center [1299, 430] width 102 height 34
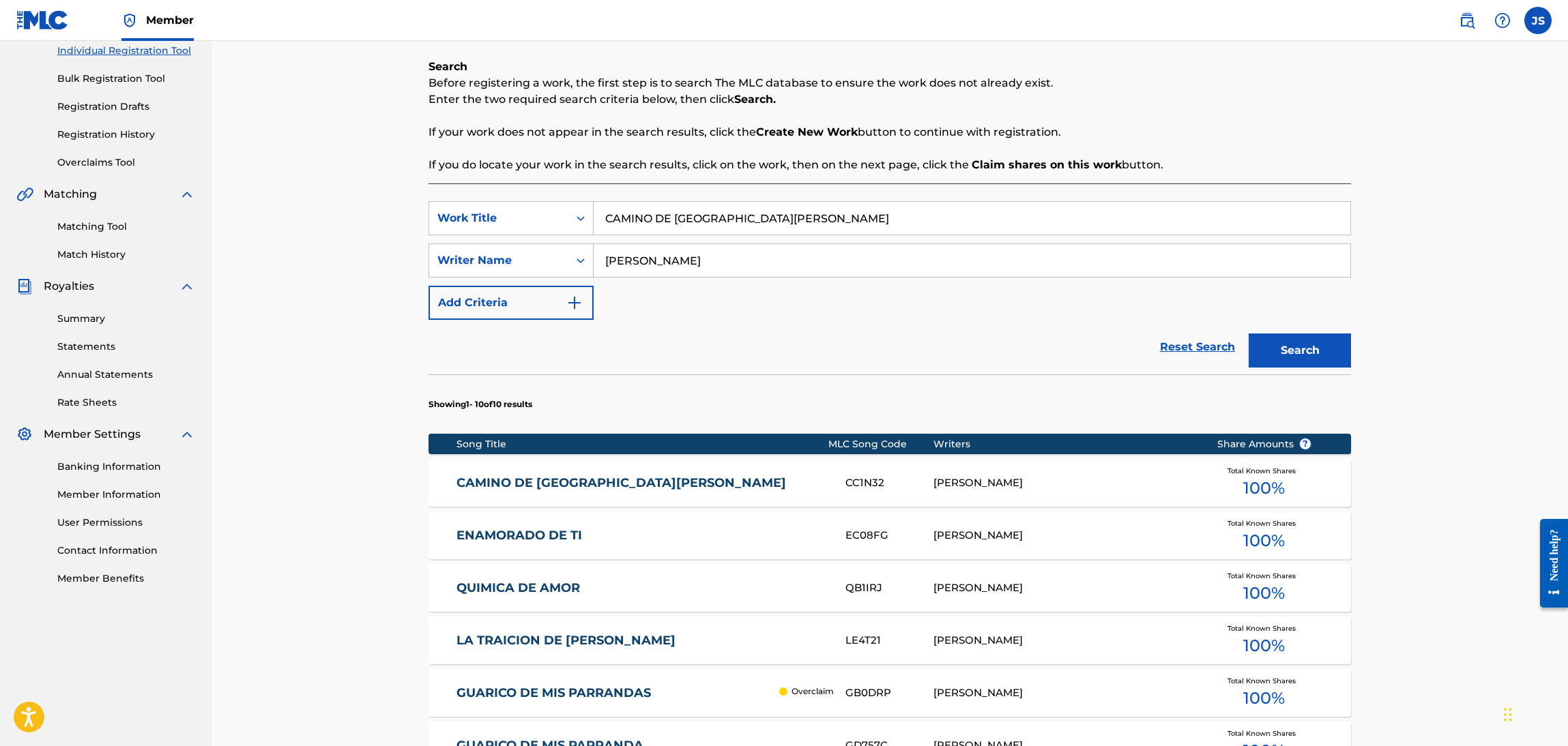
scroll to position [202, 0]
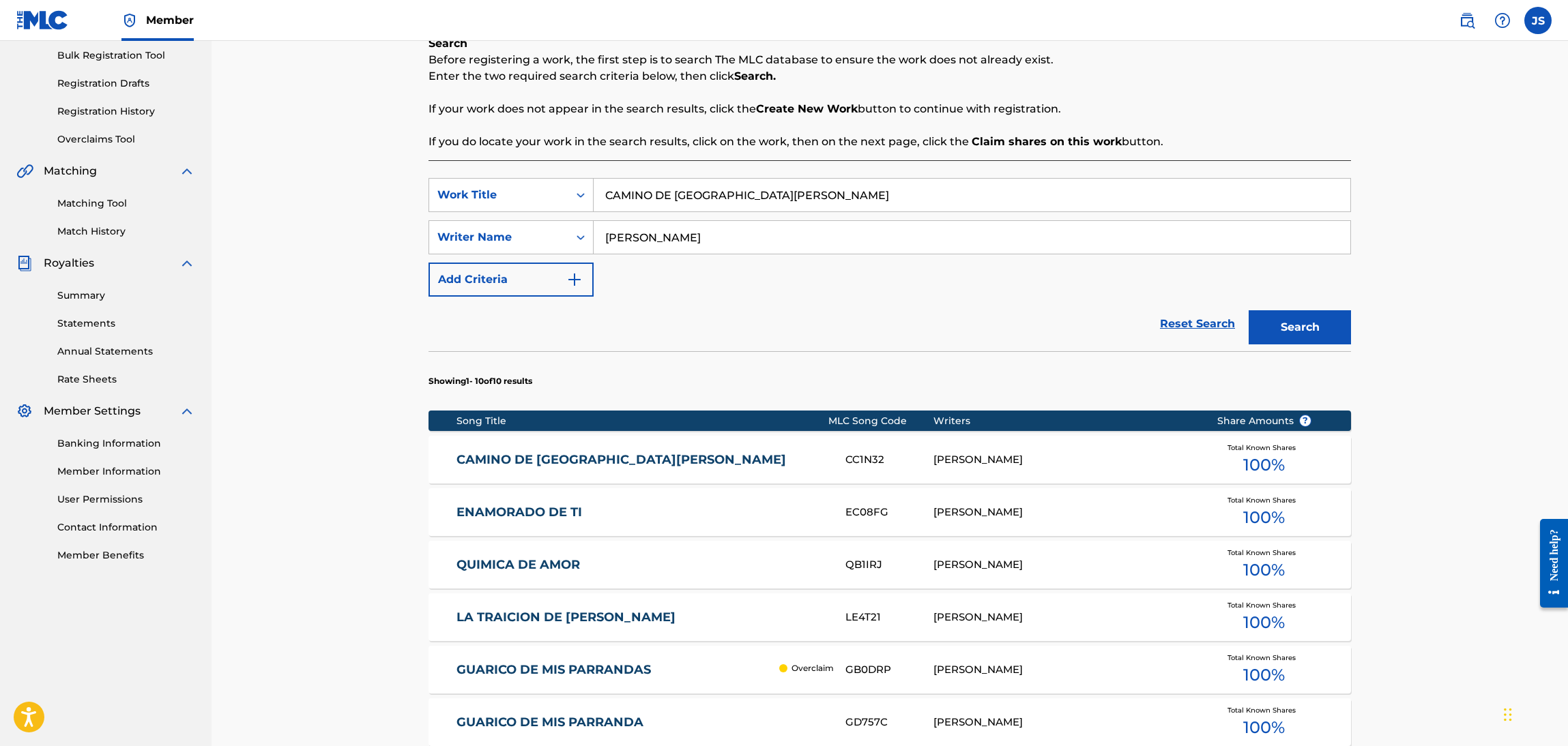
click at [540, 452] on link "CAMINO DE [GEOGRAPHIC_DATA][PERSON_NAME]" at bounding box center [642, 460] width 371 height 16
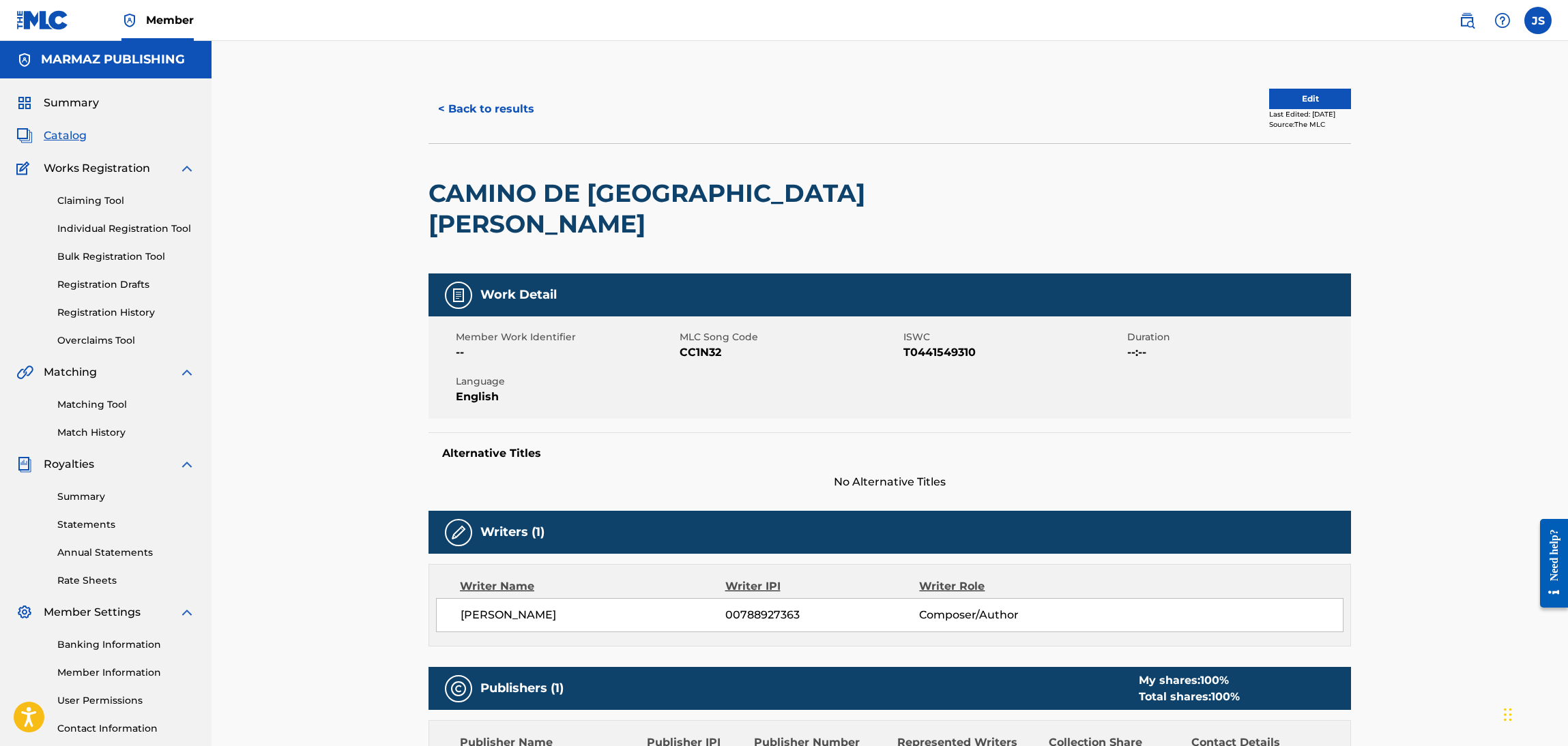
scroll to position [204, 0]
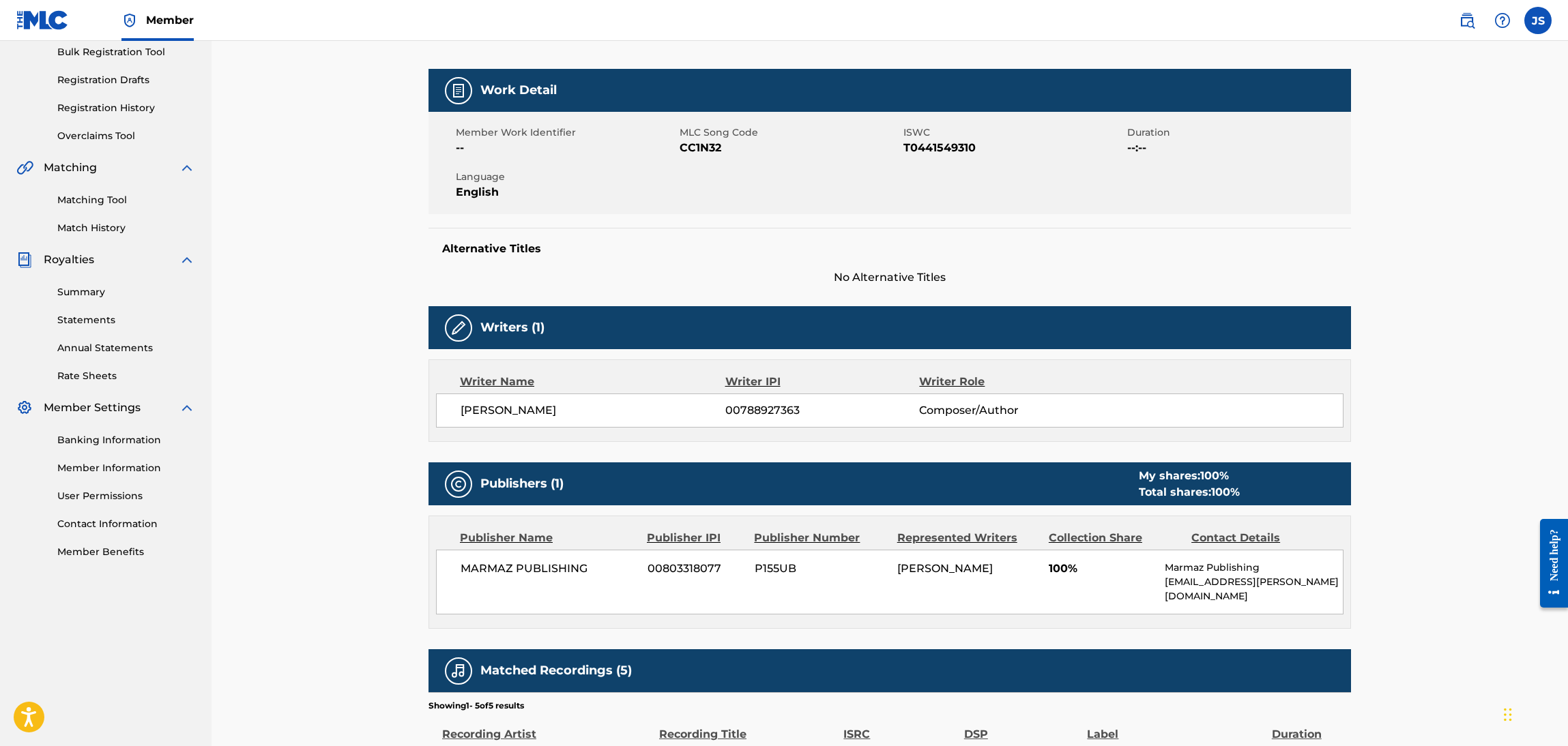
click at [689, 140] on span "CC1N32" at bounding box center [790, 148] width 220 height 16
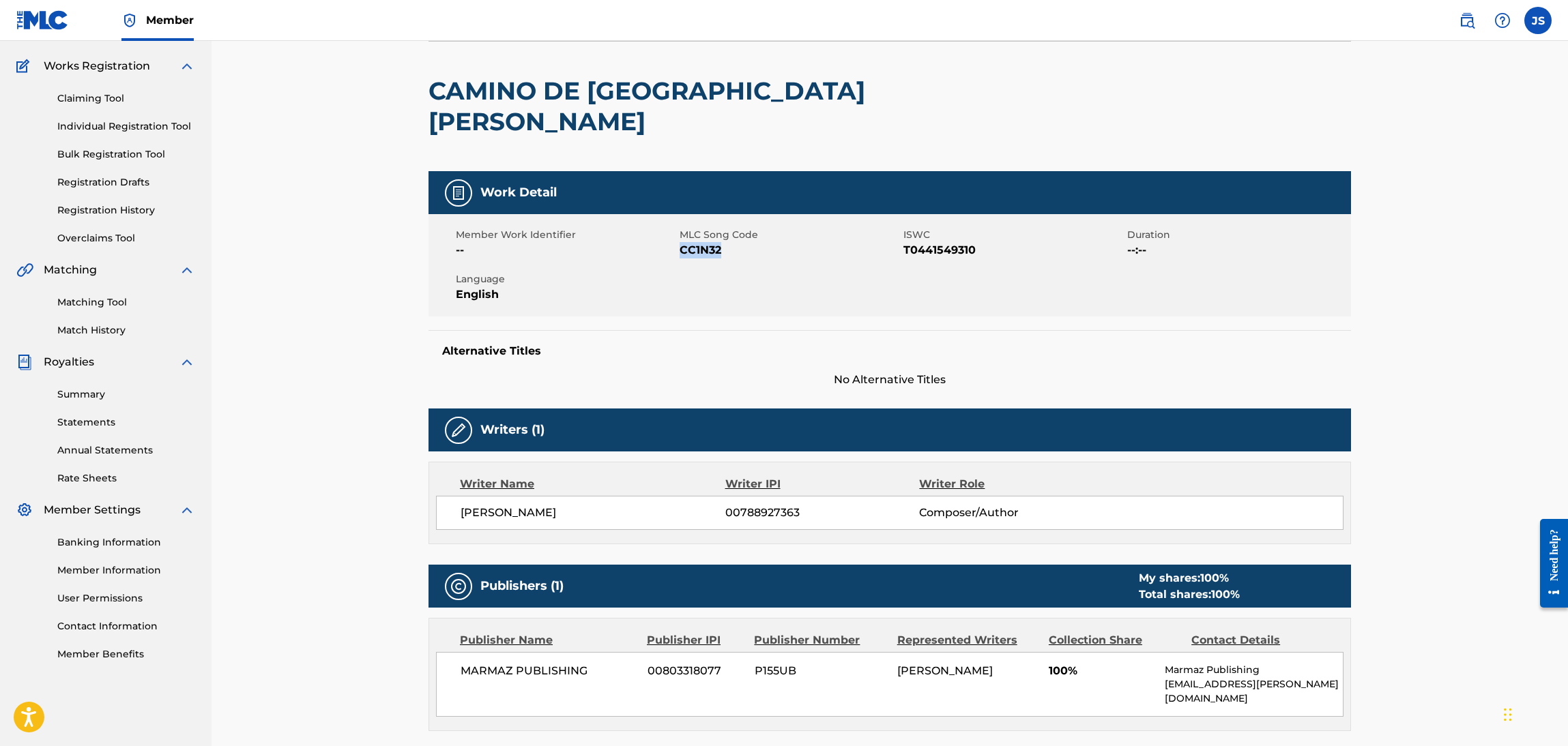
scroll to position [0, 0]
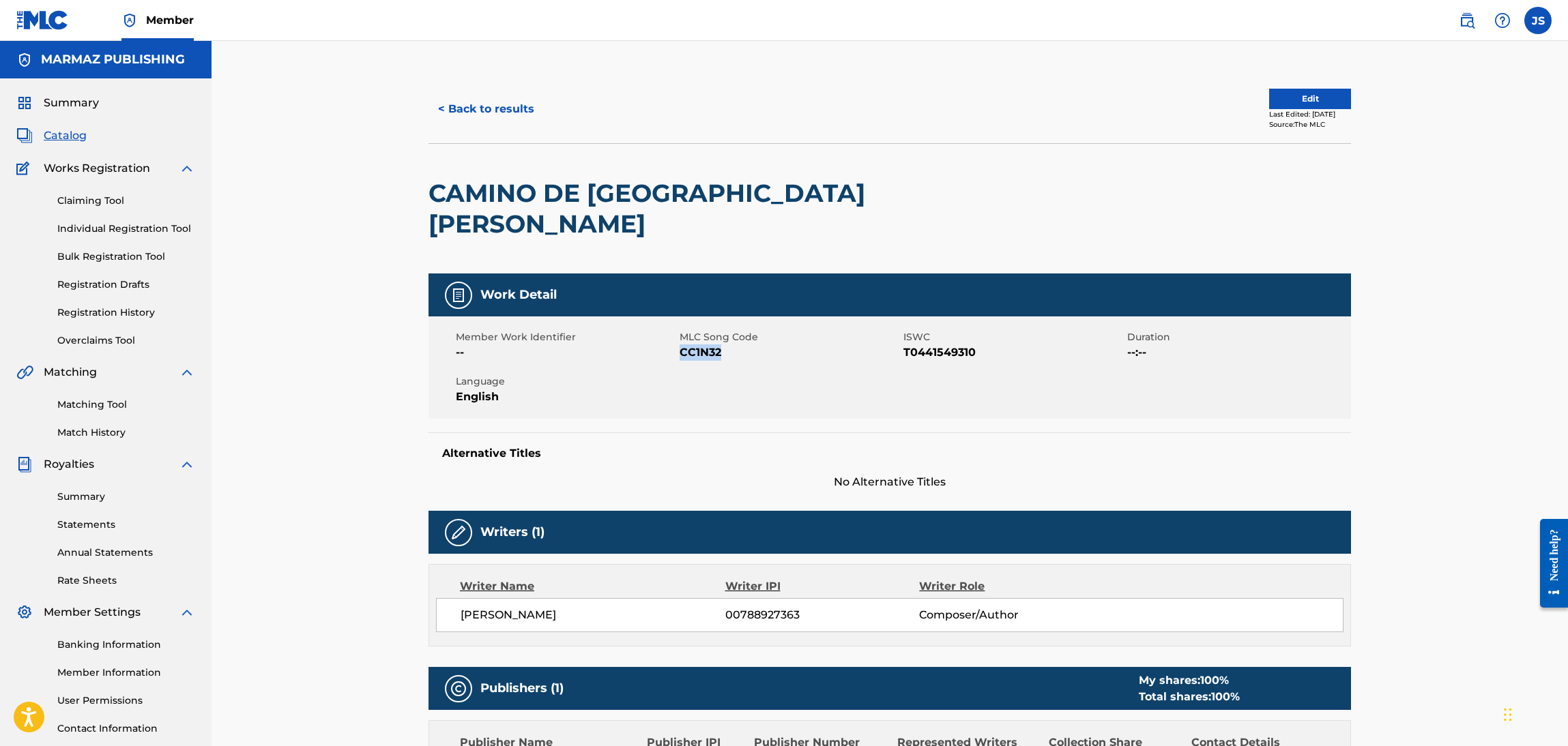
click at [508, 96] on button "< Back to results" at bounding box center [486, 109] width 115 height 34
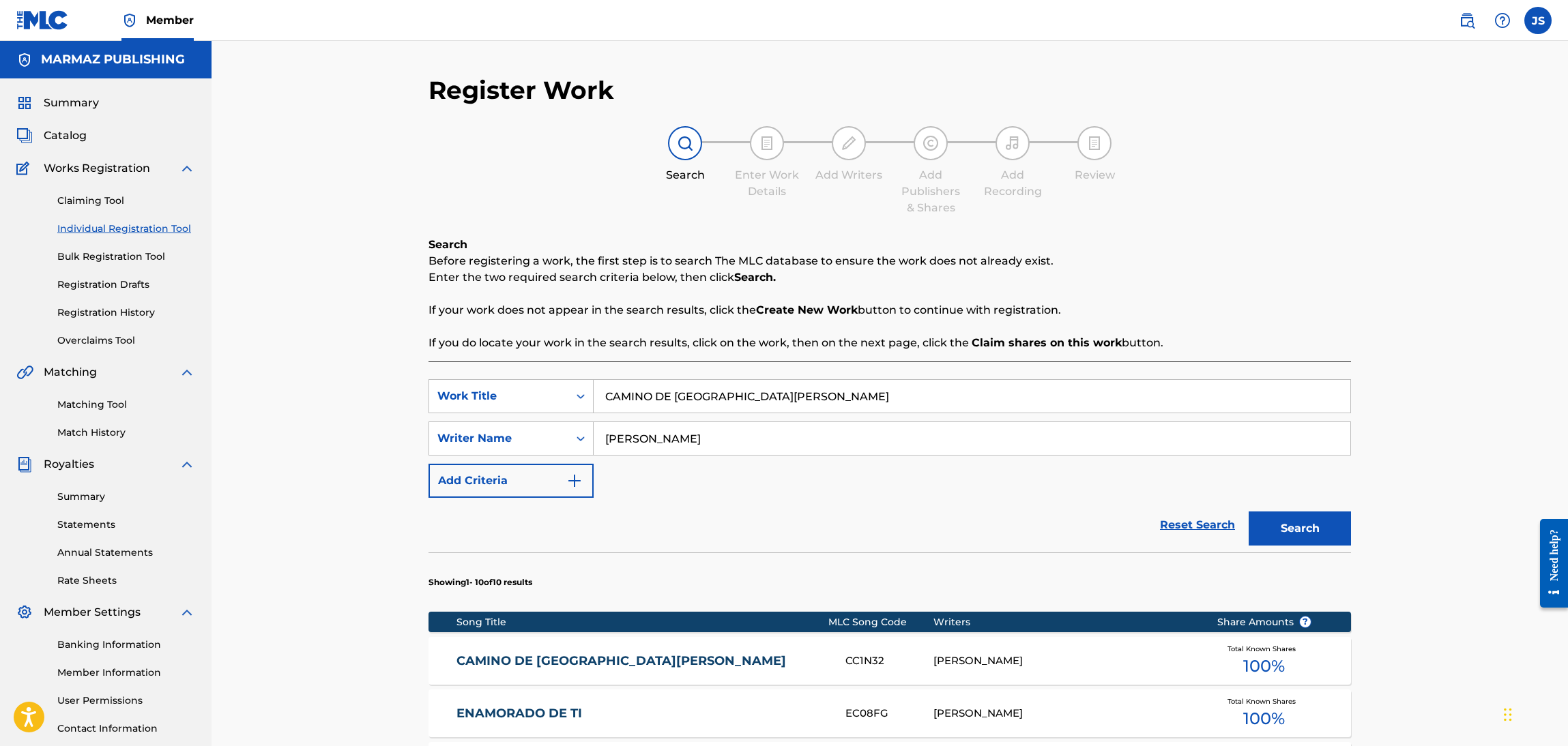
scroll to position [99, 0]
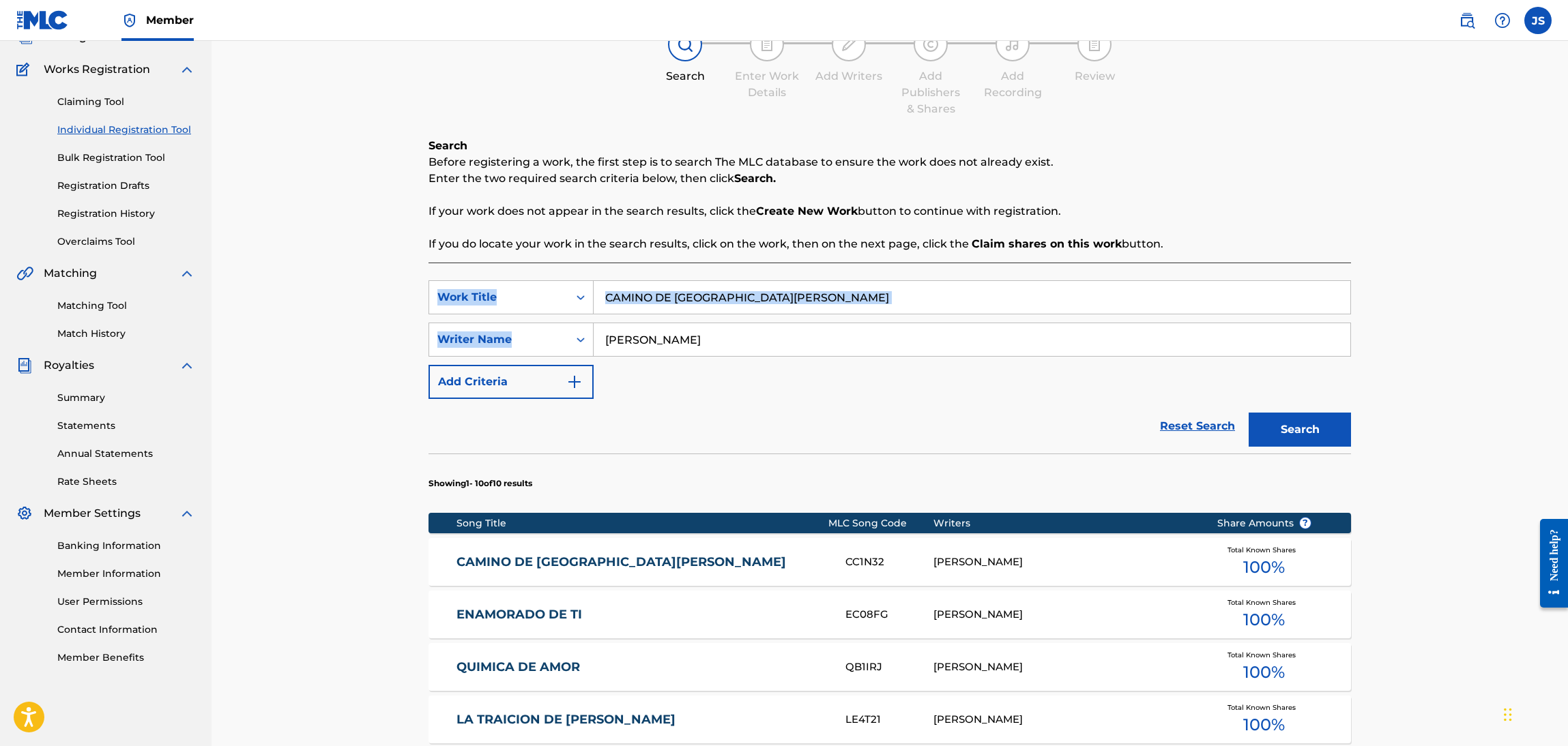
drag, startPoint x: 757, startPoint y: 312, endPoint x: 222, endPoint y: 267, distance: 536.9
click at [222, 267] on div "Register Work Search Enter Work Details Add Writers Add Publishers & Shares Add…" at bounding box center [890, 584] width 1356 height 1284
click at [961, 209] on p "If your work does not appear in the search results, click the Create New Work b…" at bounding box center [890, 211] width 923 height 16
drag, startPoint x: 790, startPoint y: 304, endPoint x: 506, endPoint y: 237, distance: 291.8
click at [447, 280] on div "SearchWithCriteriaebf6bdf3-b691-4b1e-92e0-1cc3815adfdc Work Title CAMINO DE SAN…" at bounding box center [890, 297] width 923 height 34
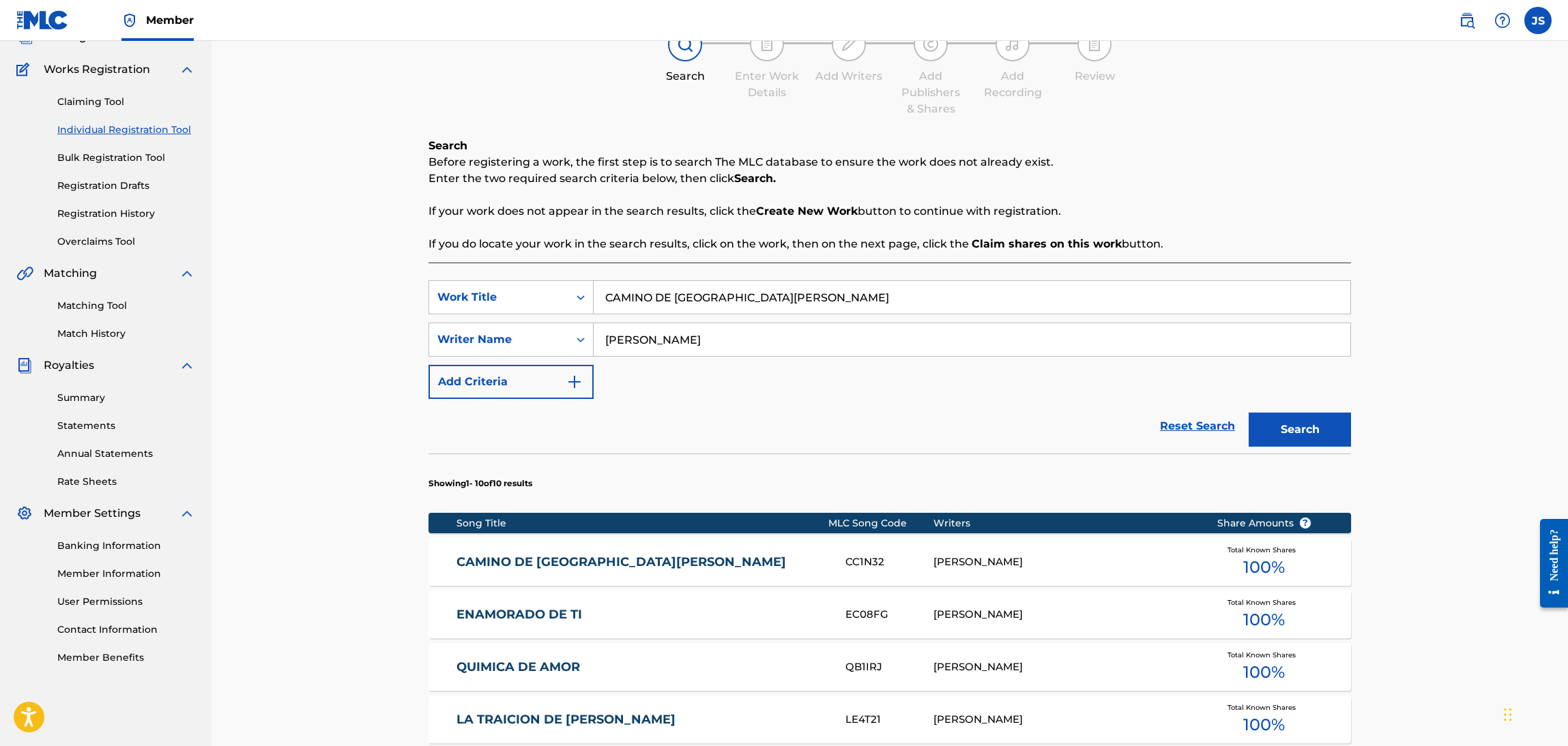
paste input "ON TU AMOR"
type input "CON TU AMOR"
click at [1006, 198] on div "Search Before registering a work, the first step is to search The MLC database …" at bounding box center [890, 195] width 923 height 114
click at [1289, 422] on button "Search" at bounding box center [1299, 430] width 102 height 34
click at [519, 557] on link "CON TU AMOR" at bounding box center [642, 562] width 371 height 16
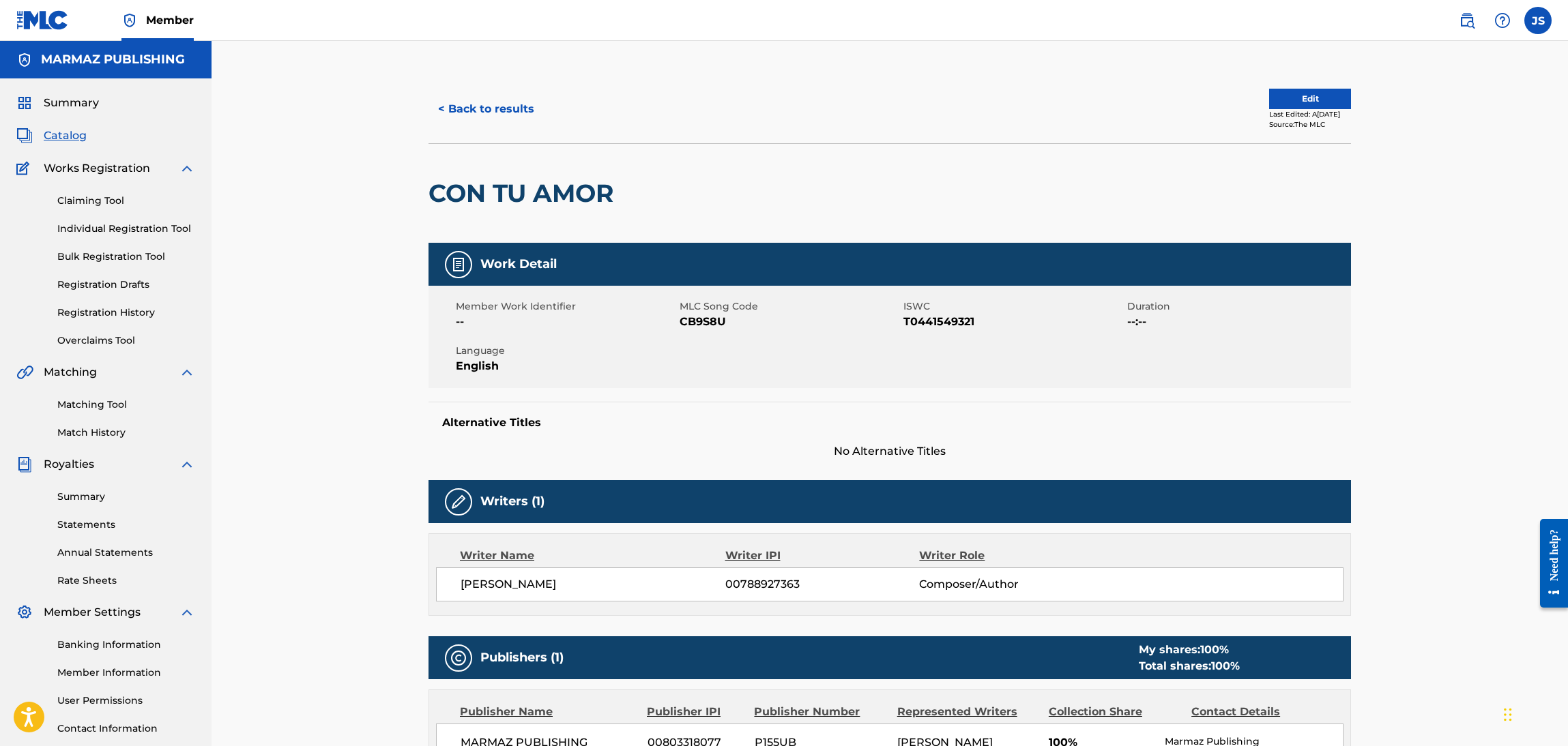
drag, startPoint x: 673, startPoint y: 299, endPoint x: 691, endPoint y: 303, distance: 18.4
click at [674, 299] on span "Member Work Identifier" at bounding box center [566, 307] width 220 height 14
click at [723, 320] on span "CB9S8U" at bounding box center [790, 322] width 220 height 16
click at [723, 320] on span "CB9S8U" at bounding box center [790, 322] width 220 height 16
click at [706, 323] on span "CB9S8U" at bounding box center [790, 322] width 220 height 16
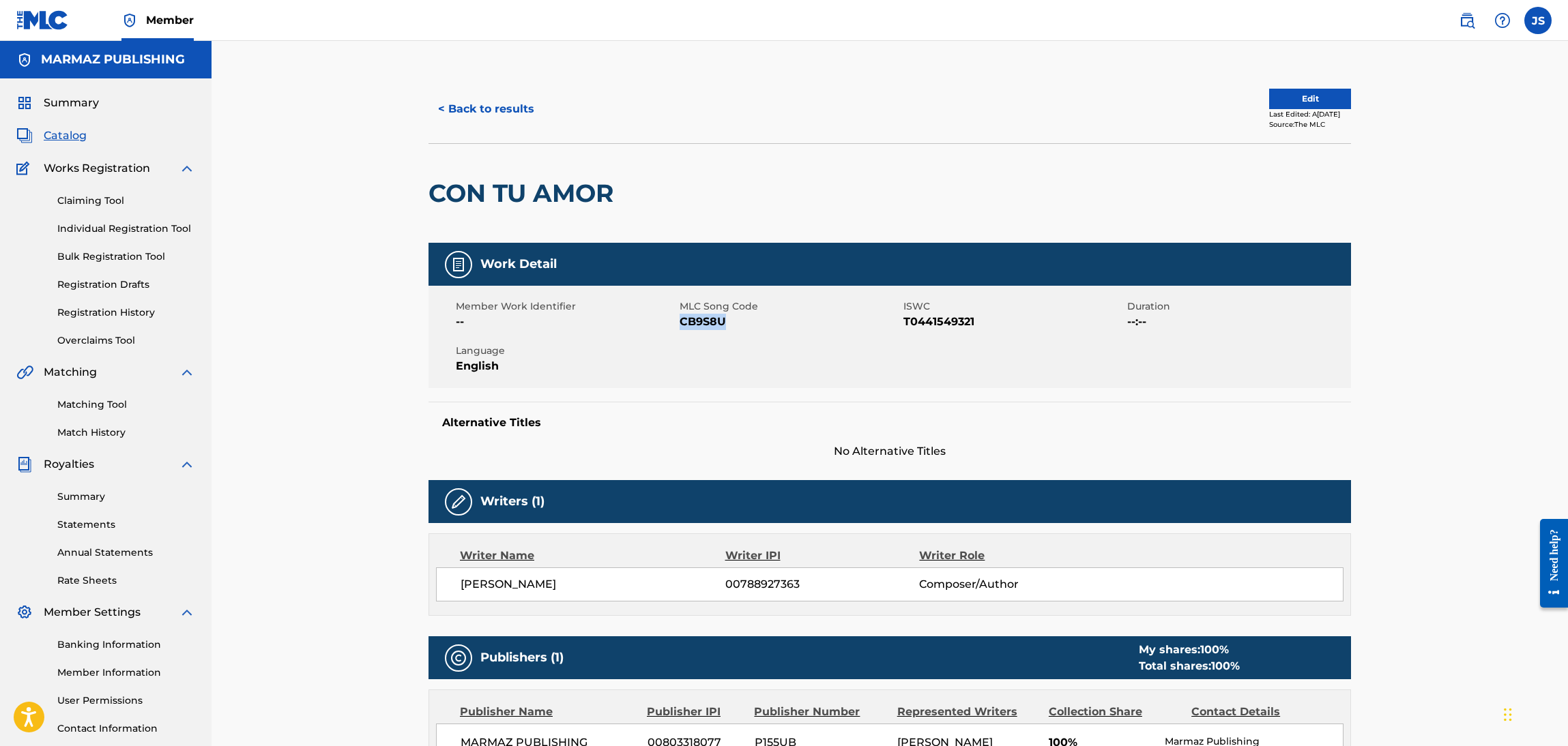
click at [706, 323] on span "CB9S8U" at bounding box center [790, 322] width 220 height 16
click at [485, 116] on button "< Back to results" at bounding box center [486, 109] width 115 height 34
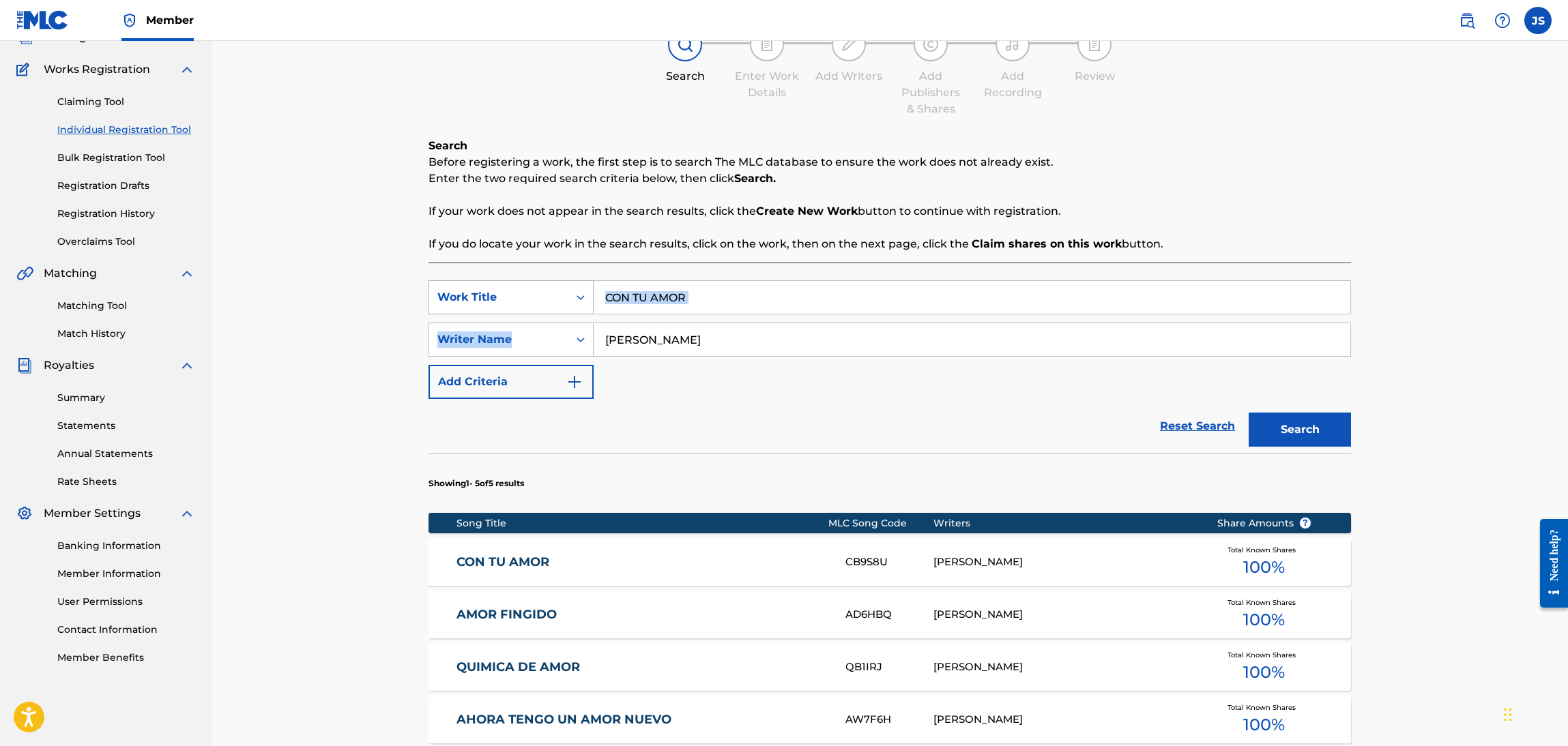
drag, startPoint x: 712, startPoint y: 311, endPoint x: 529, endPoint y: 299, distance: 183.4
click at [529, 299] on div "SearchWithCriteriaebf6bdf3-b691-4b1e-92e0-1cc3815adfdc Work Title CON TU AMOR S…" at bounding box center [890, 339] width 923 height 119
click at [760, 213] on strong "Create New Work" at bounding box center [807, 211] width 101 height 13
drag, startPoint x: 727, startPoint y: 295, endPoint x: 775, endPoint y: 206, distance: 101.1
click at [500, 287] on div "SearchWithCriteriaebf6bdf3-b691-4b1e-92e0-1cc3815adfdc Work Title CON TU AMOR" at bounding box center [890, 297] width 923 height 34
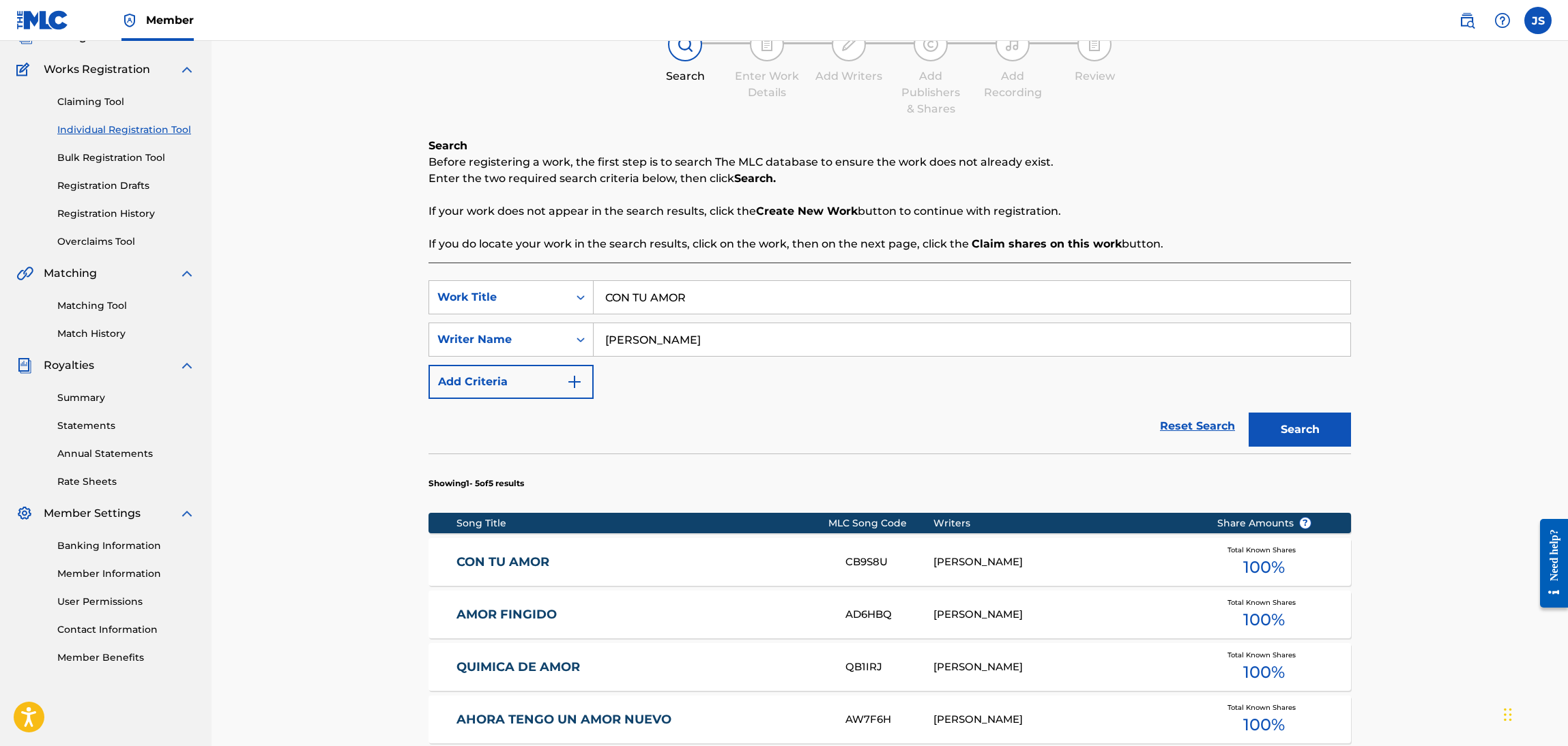
paste input "EL LLANO HA SIDO MI ESCUELA"
type input "EL LLANO HA SIDO MI ESCUELA"
click at [1033, 171] on p "Enter the two required search criteria below, then click Search." at bounding box center [890, 179] width 923 height 16
click at [1312, 433] on button "Search" at bounding box center [1299, 430] width 102 height 34
click at [582, 565] on link "EL LLANO HA SIDO MI ESCUELA" at bounding box center [642, 562] width 371 height 16
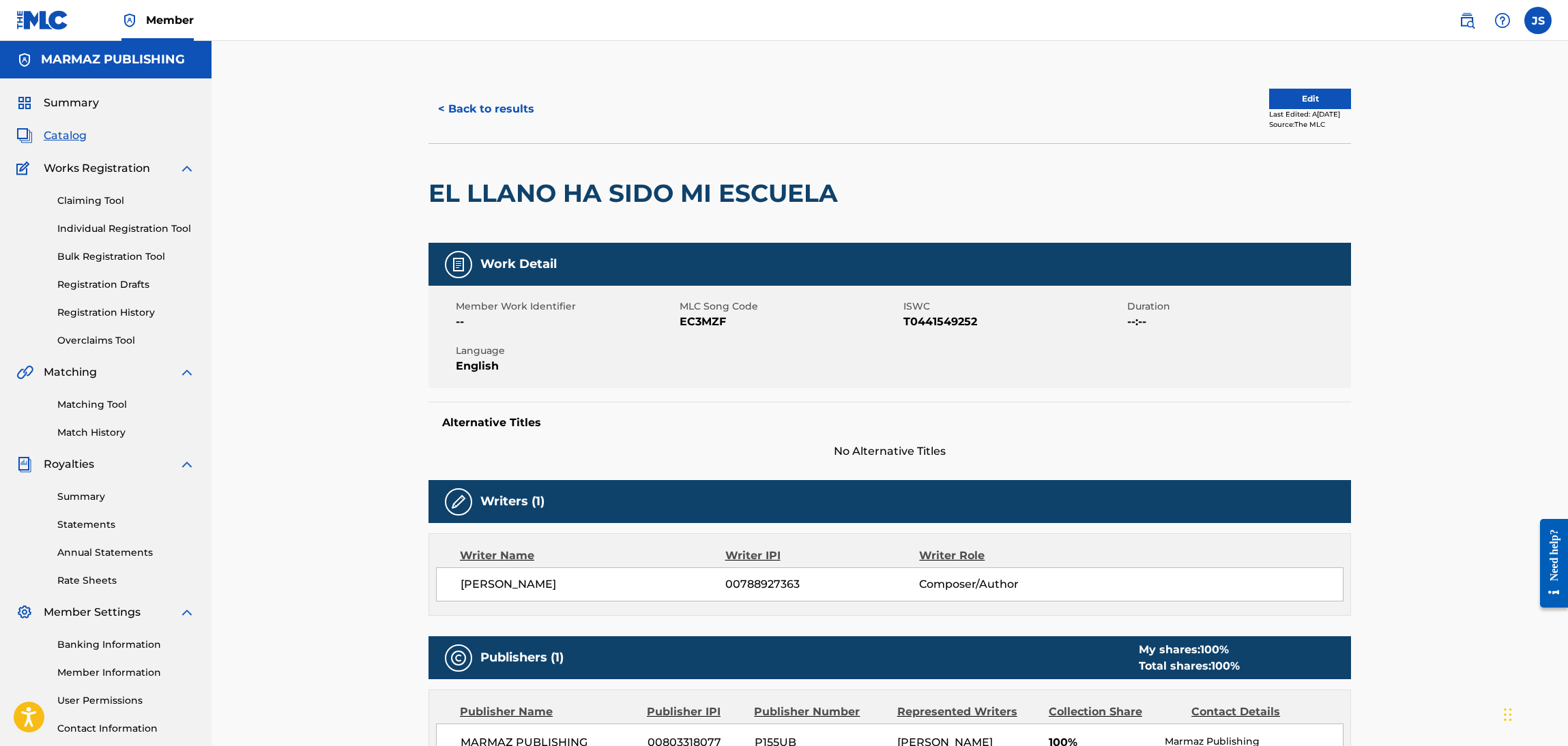
click at [703, 327] on span "EC3MZF" at bounding box center [790, 322] width 220 height 16
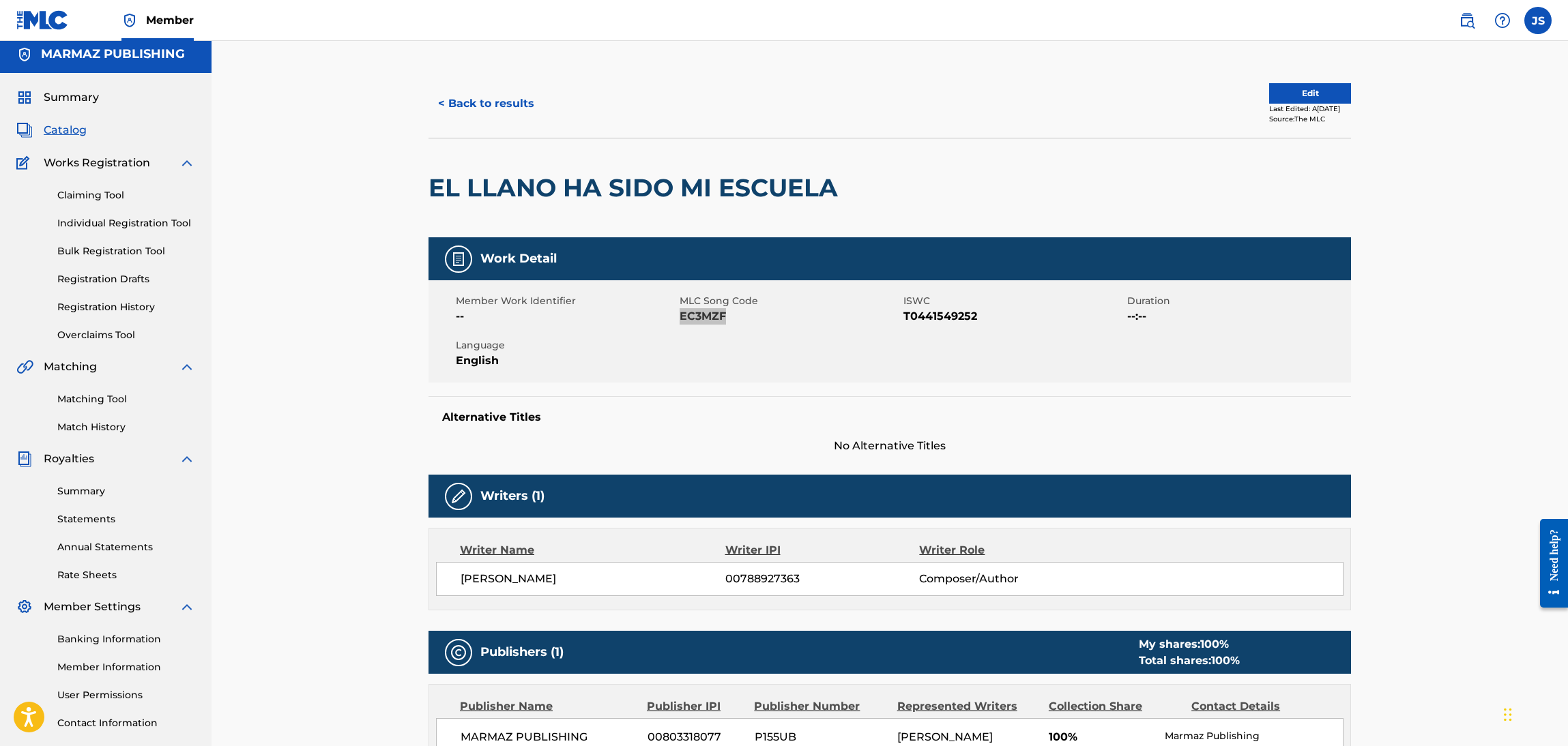
scroll to position [417, 0]
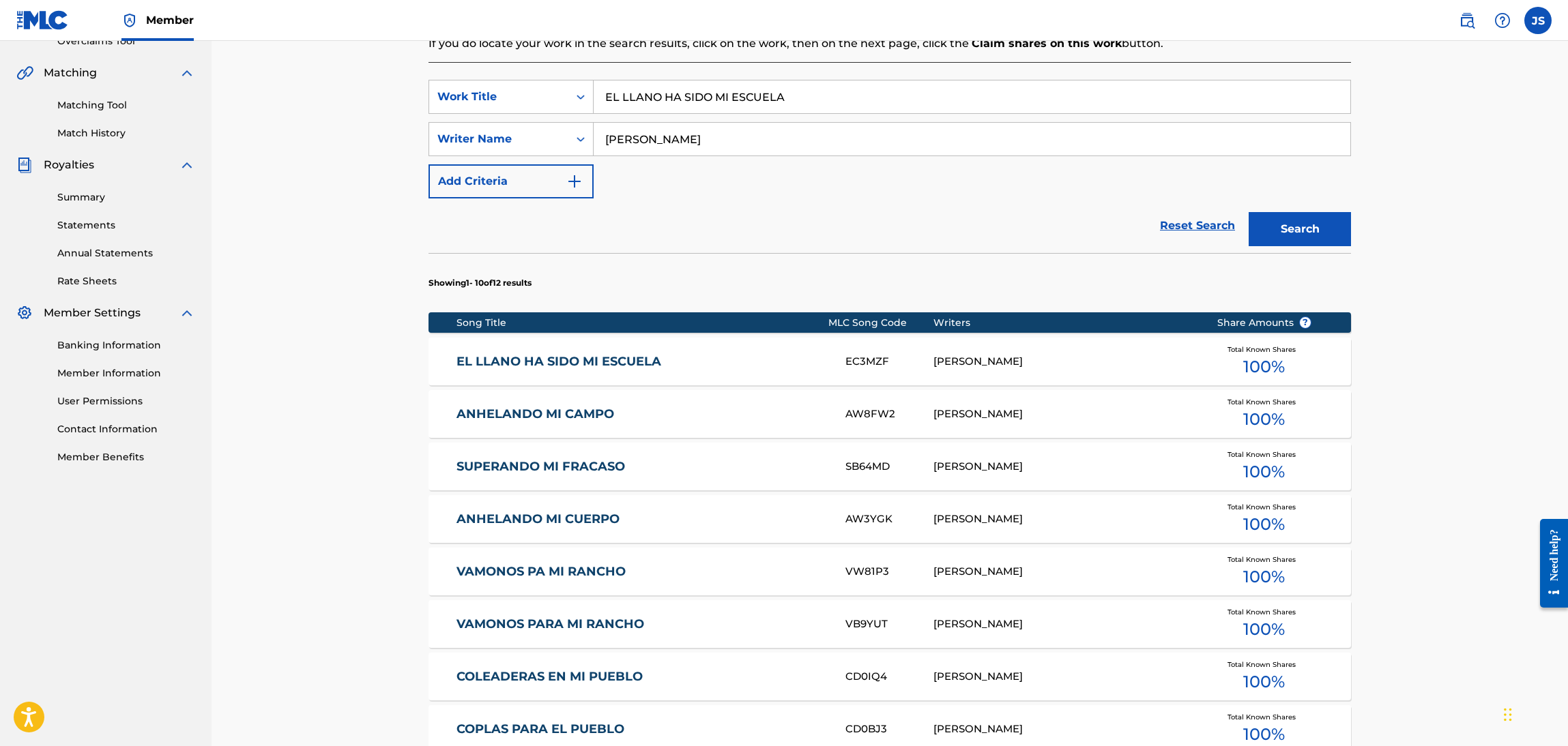
scroll to position [213, 0]
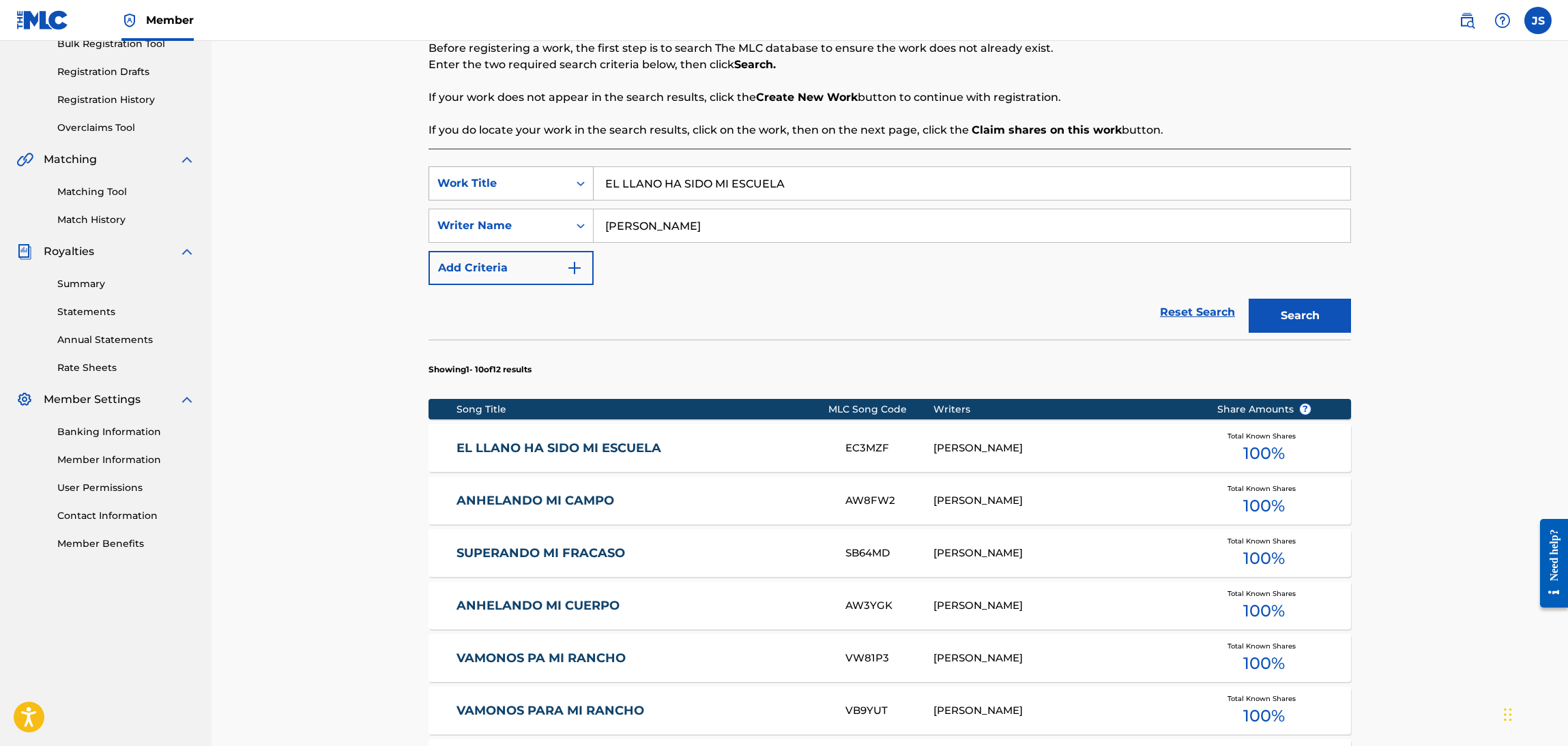
drag, startPoint x: 830, startPoint y: 186, endPoint x: 480, endPoint y: 172, distance: 350.3
click at [453, 173] on div "SearchWithCriteriaebf6bdf3-b691-4b1e-92e0-1cc3815adfdc Work Title EL LLANO HA S…" at bounding box center [890, 184] width 923 height 34
paste input "DOS PARRANDEROS GENUINOS"
type input "DOS PARRANDEROS GENUINOS"
click at [985, 309] on div "Reset Search Search" at bounding box center [890, 312] width 923 height 54
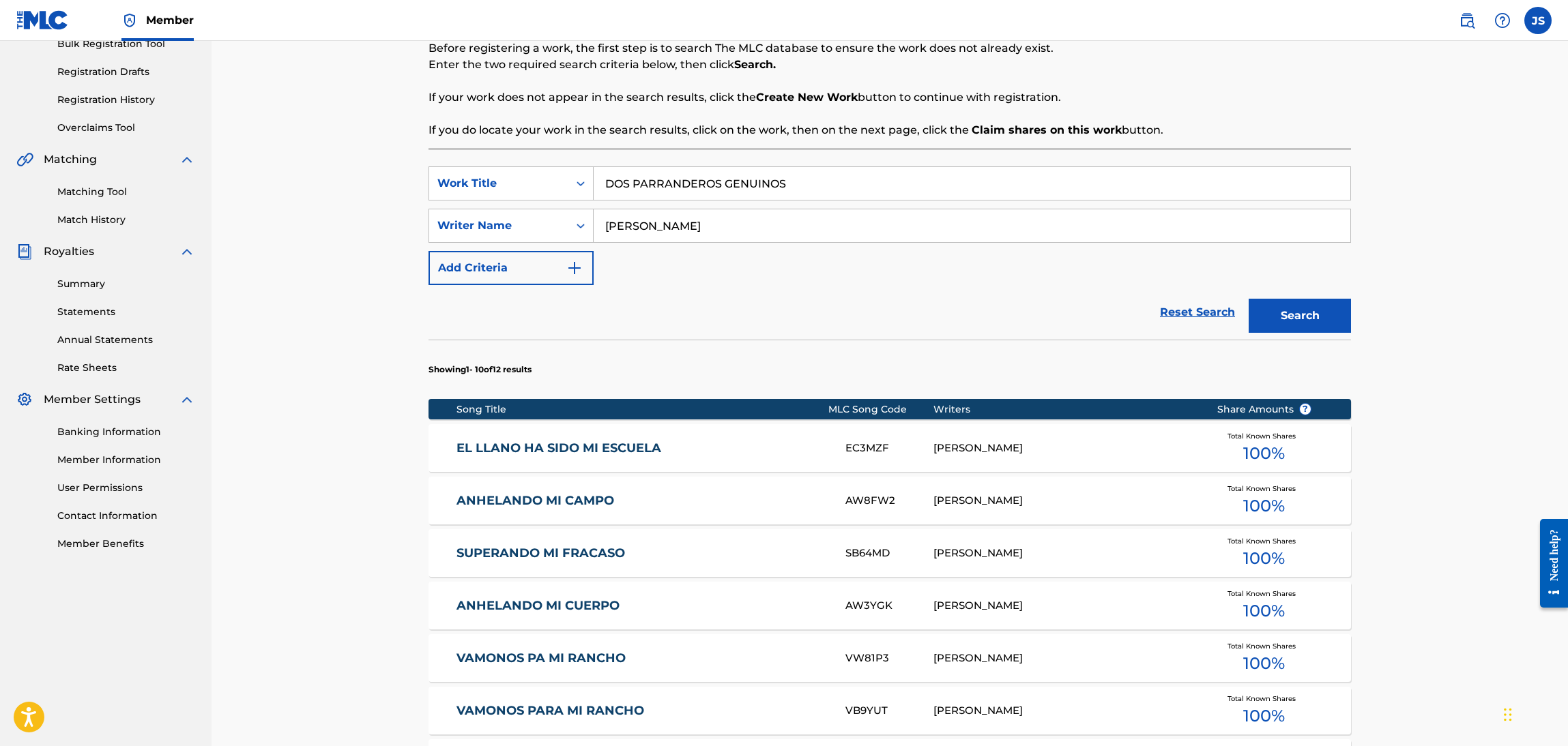
click at [1328, 312] on button "Search" at bounding box center [1299, 316] width 102 height 34
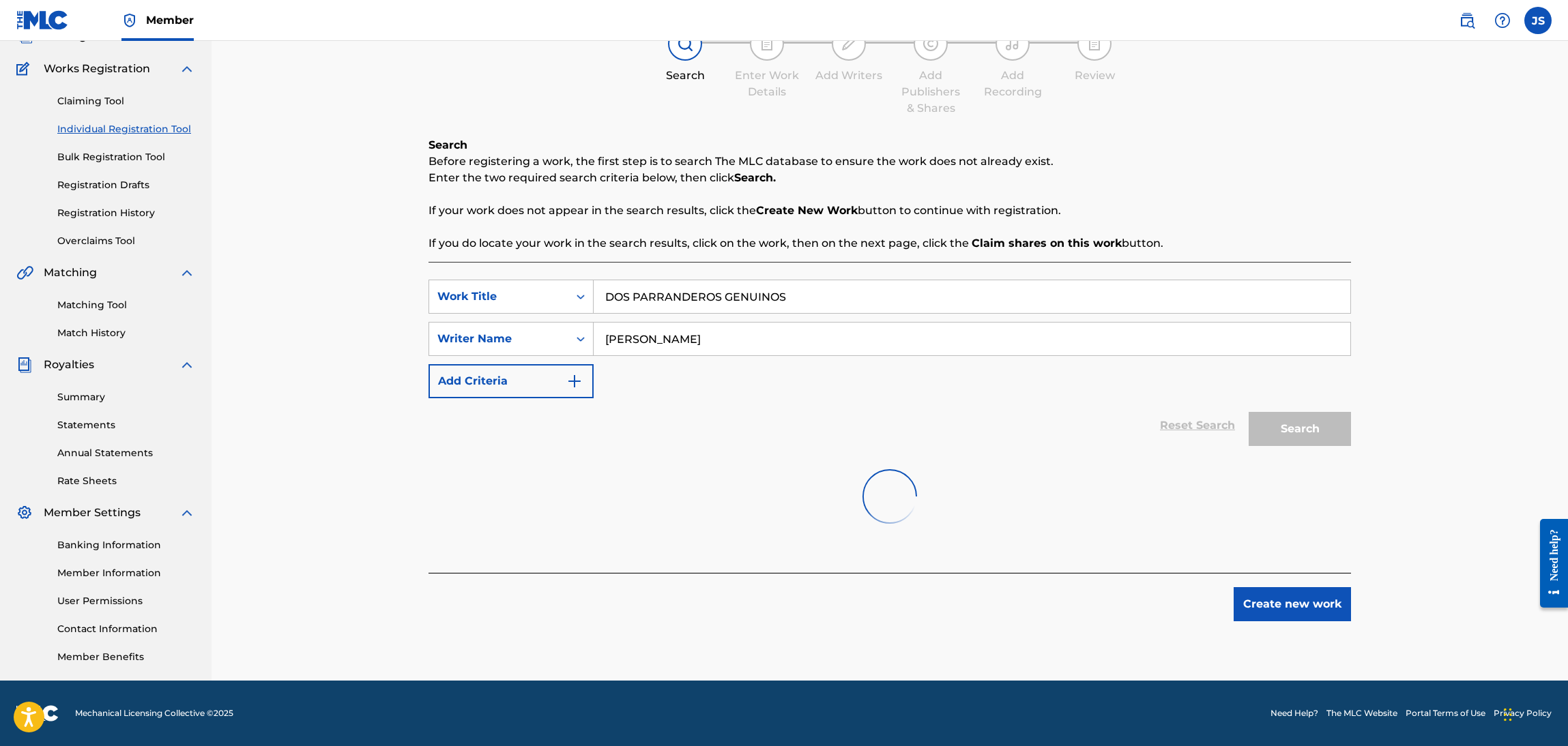
scroll to position [171, 0]
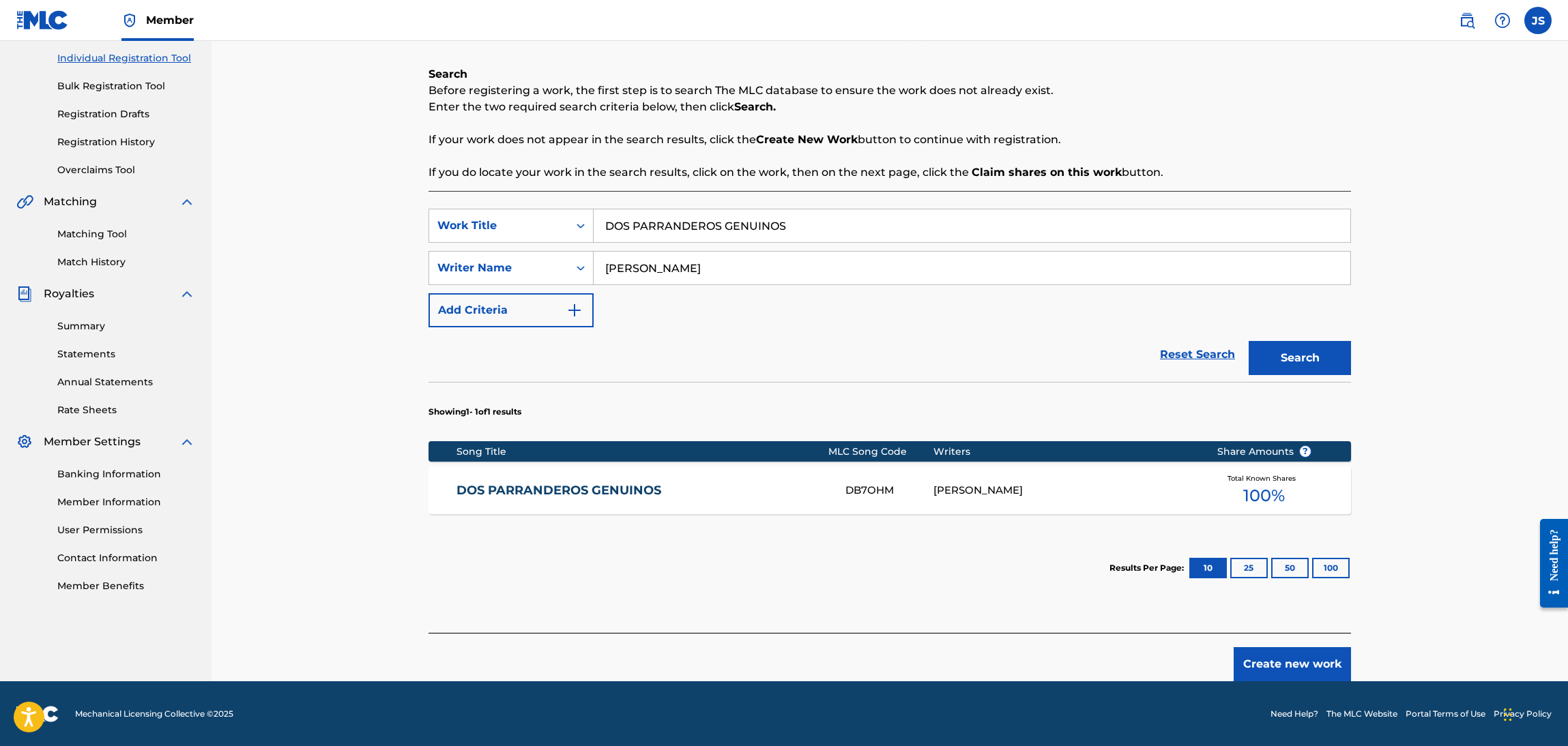
click at [590, 484] on link "DOS PARRANDEROS GENUINOS" at bounding box center [642, 491] width 371 height 16
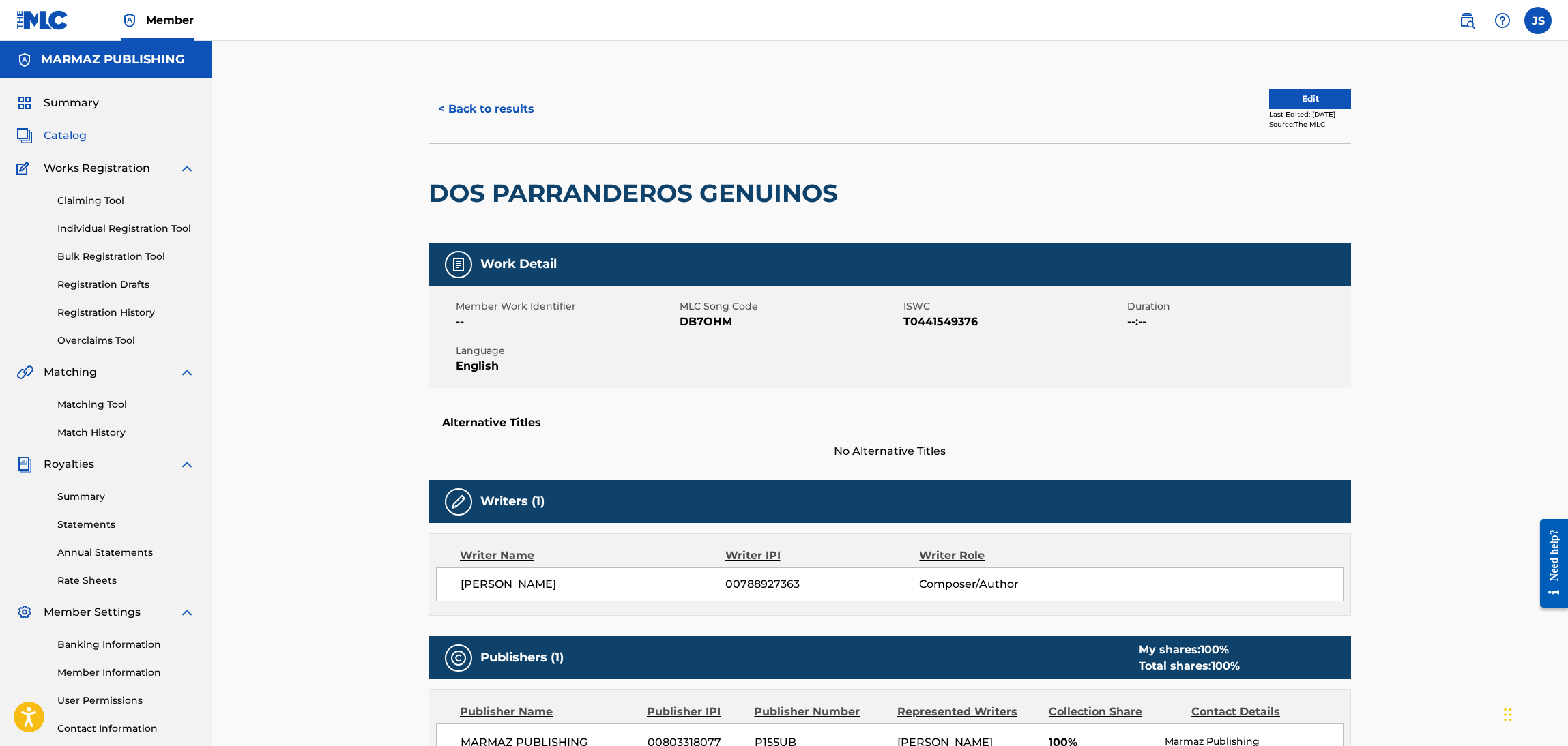
click at [713, 324] on span "DB7OHM" at bounding box center [790, 322] width 220 height 16
click at [712, 324] on span "DB7OHM" at bounding box center [790, 322] width 220 height 16
click at [455, 119] on button "< Back to results" at bounding box center [486, 109] width 115 height 34
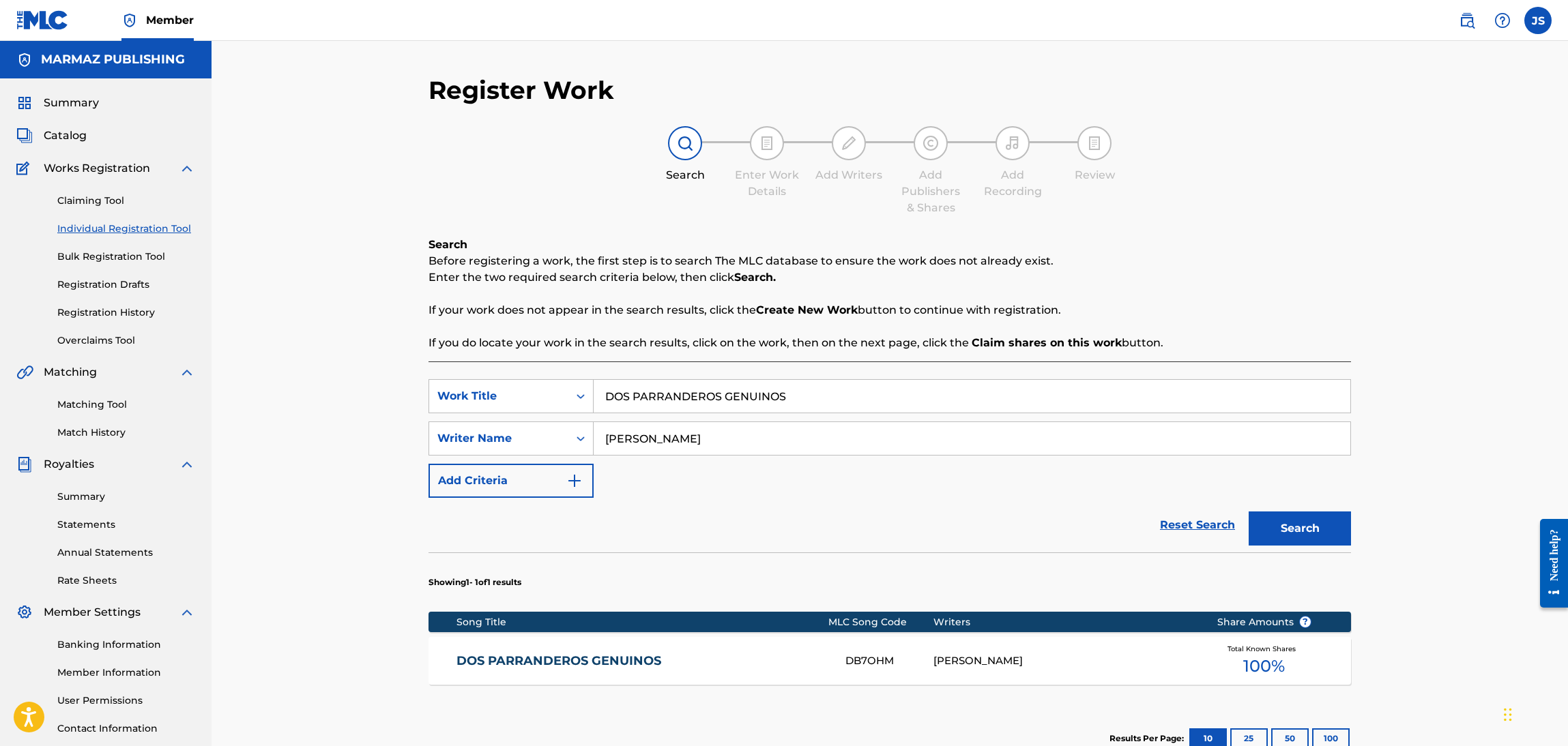
scroll to position [99, 0]
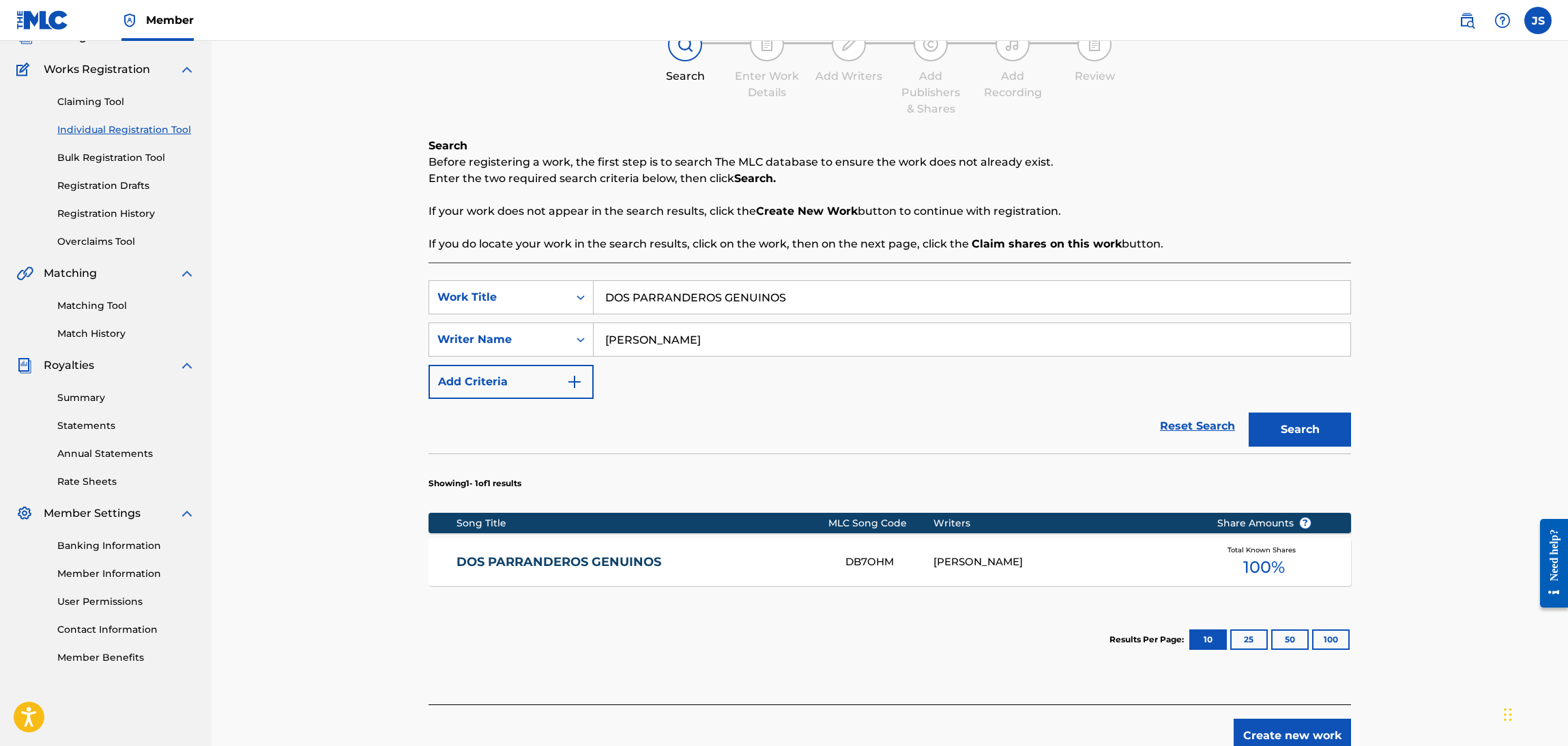
drag, startPoint x: 718, startPoint y: 284, endPoint x: 521, endPoint y: 233, distance: 203.5
click at [250, 271] on div "Register Work Search Enter Work Details Add Writers Add Publishers & Shares Add…" at bounding box center [890, 347] width 1356 height 811
paste input "YO SE GANAR Y PERDER"
type input "YO SE GANAR Y PERDER"
click at [1003, 242] on strong "Claim shares on this work" at bounding box center [1046, 244] width 150 height 13
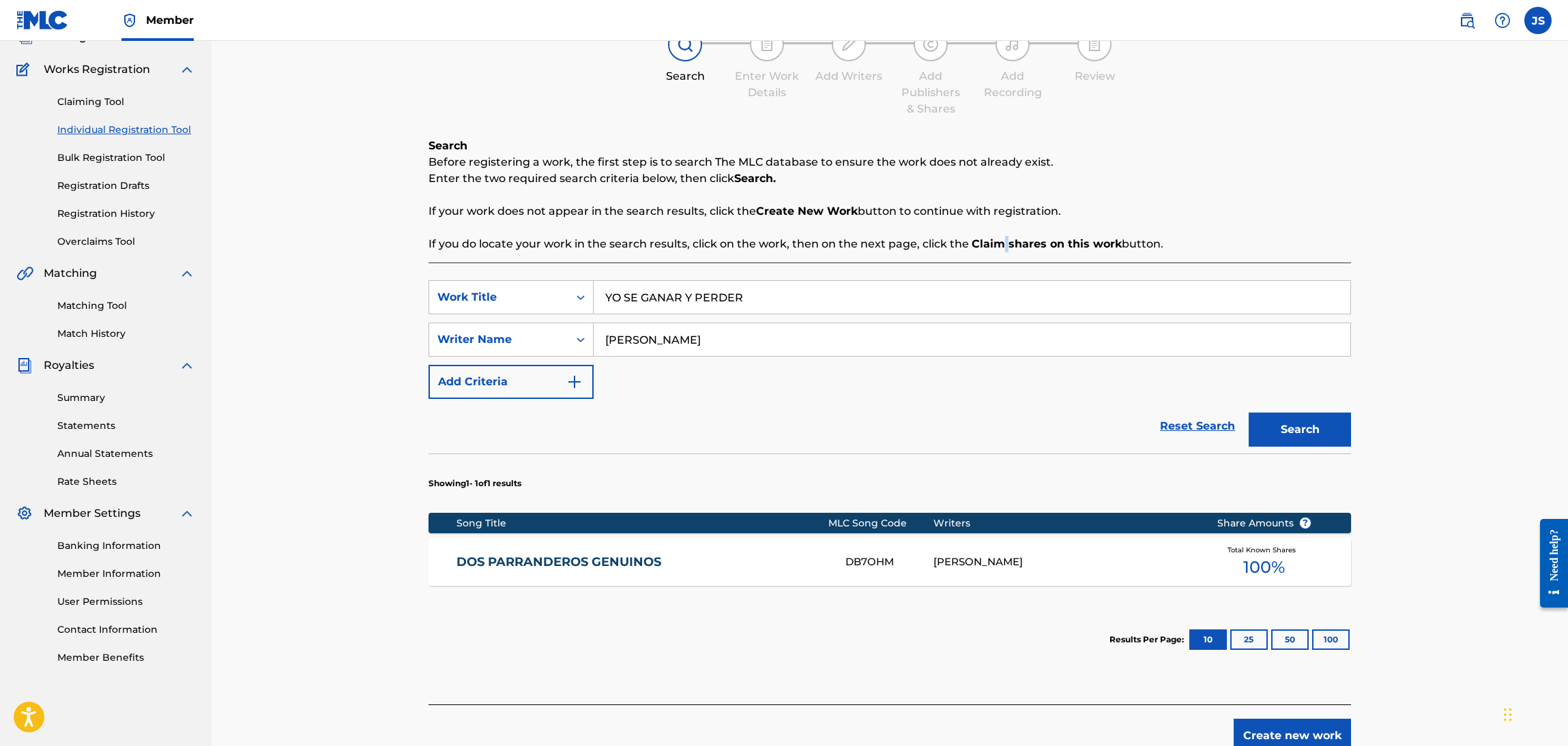
drag, startPoint x: 1296, startPoint y: 428, endPoint x: 1299, endPoint y: 436, distance: 8.5
click at [1296, 428] on button "Search" at bounding box center [1299, 430] width 102 height 34
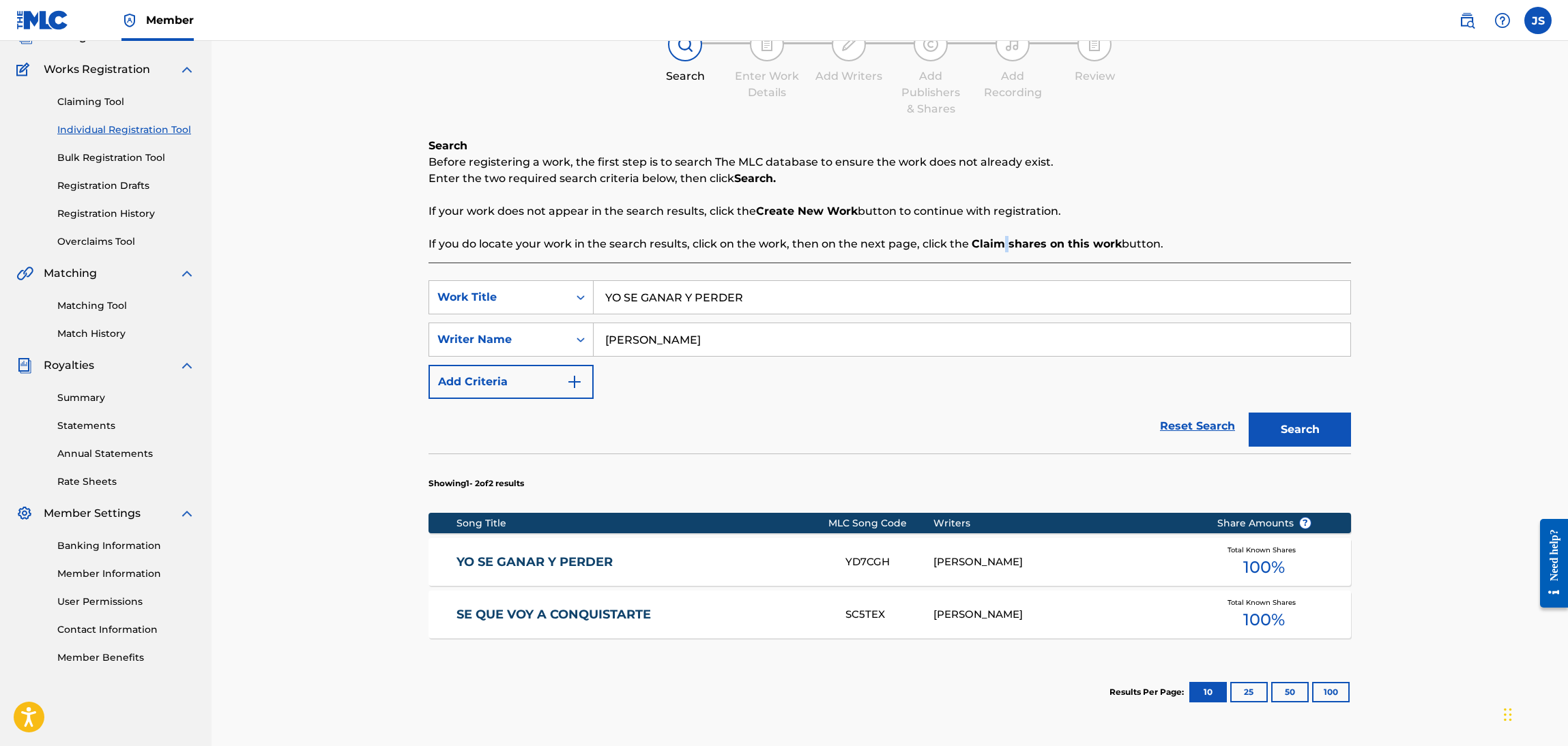
click at [562, 554] on link "YO SE GANAR Y PERDER" at bounding box center [642, 562] width 371 height 16
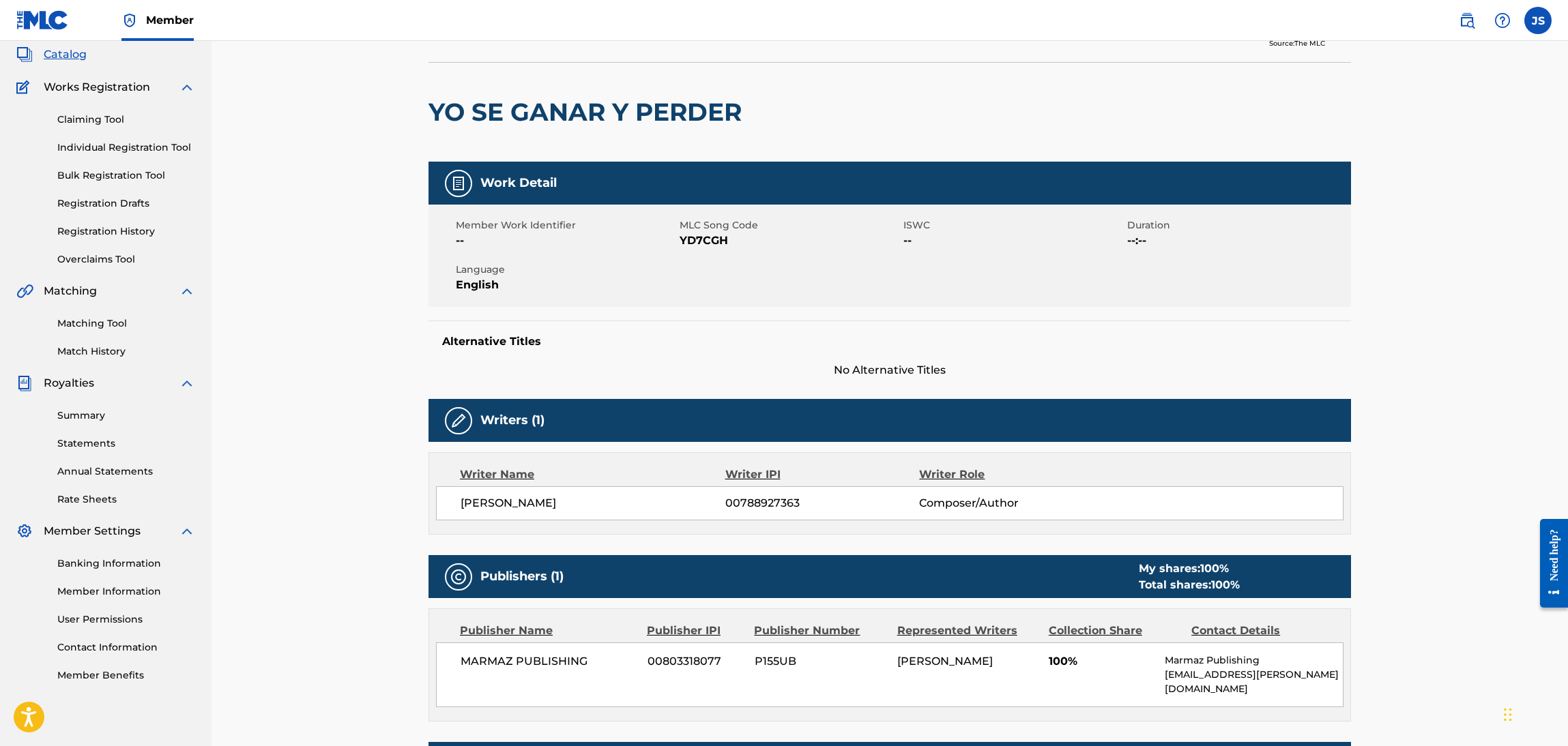
scroll to position [204, 0]
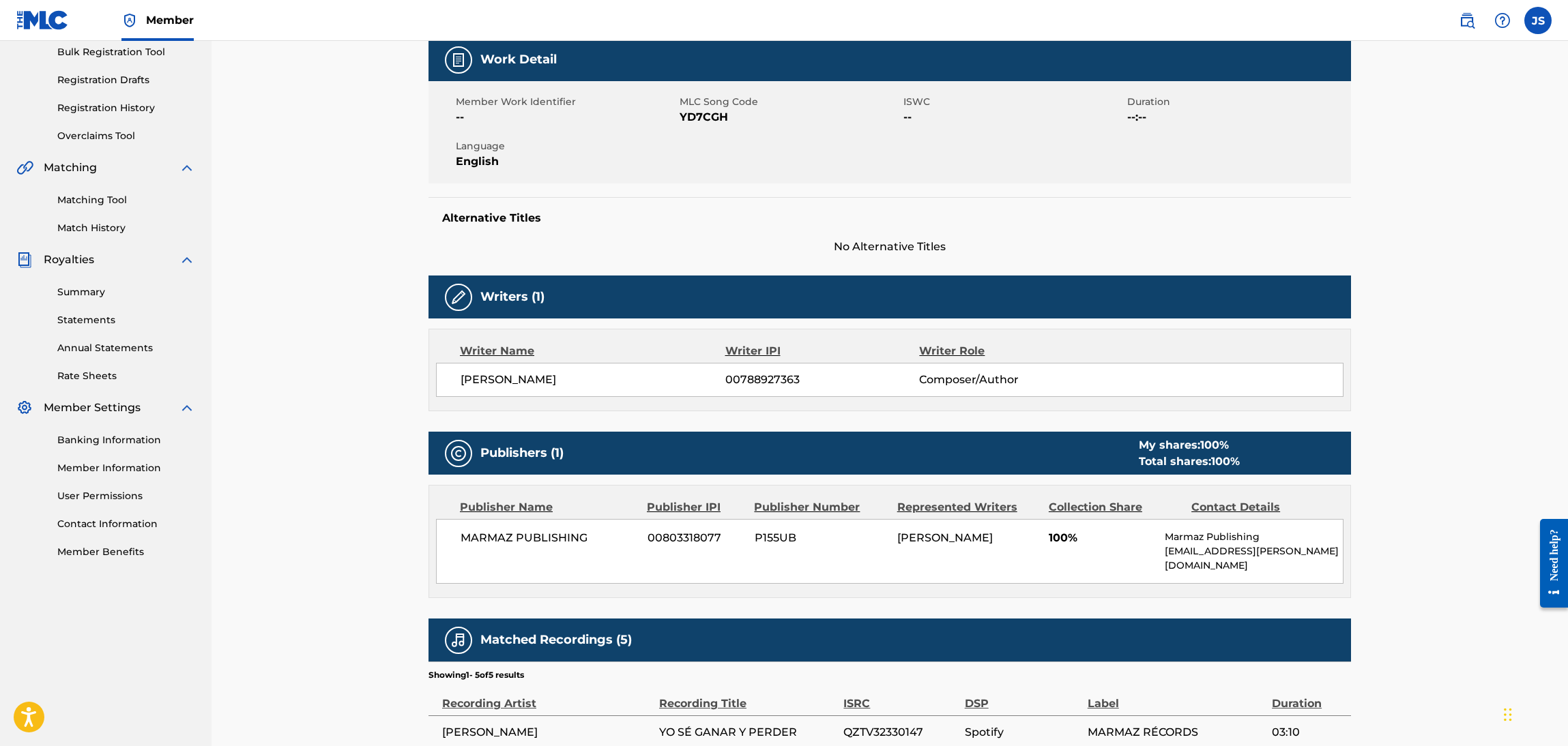
click at [701, 114] on span "YD7CGH" at bounding box center [790, 117] width 220 height 16
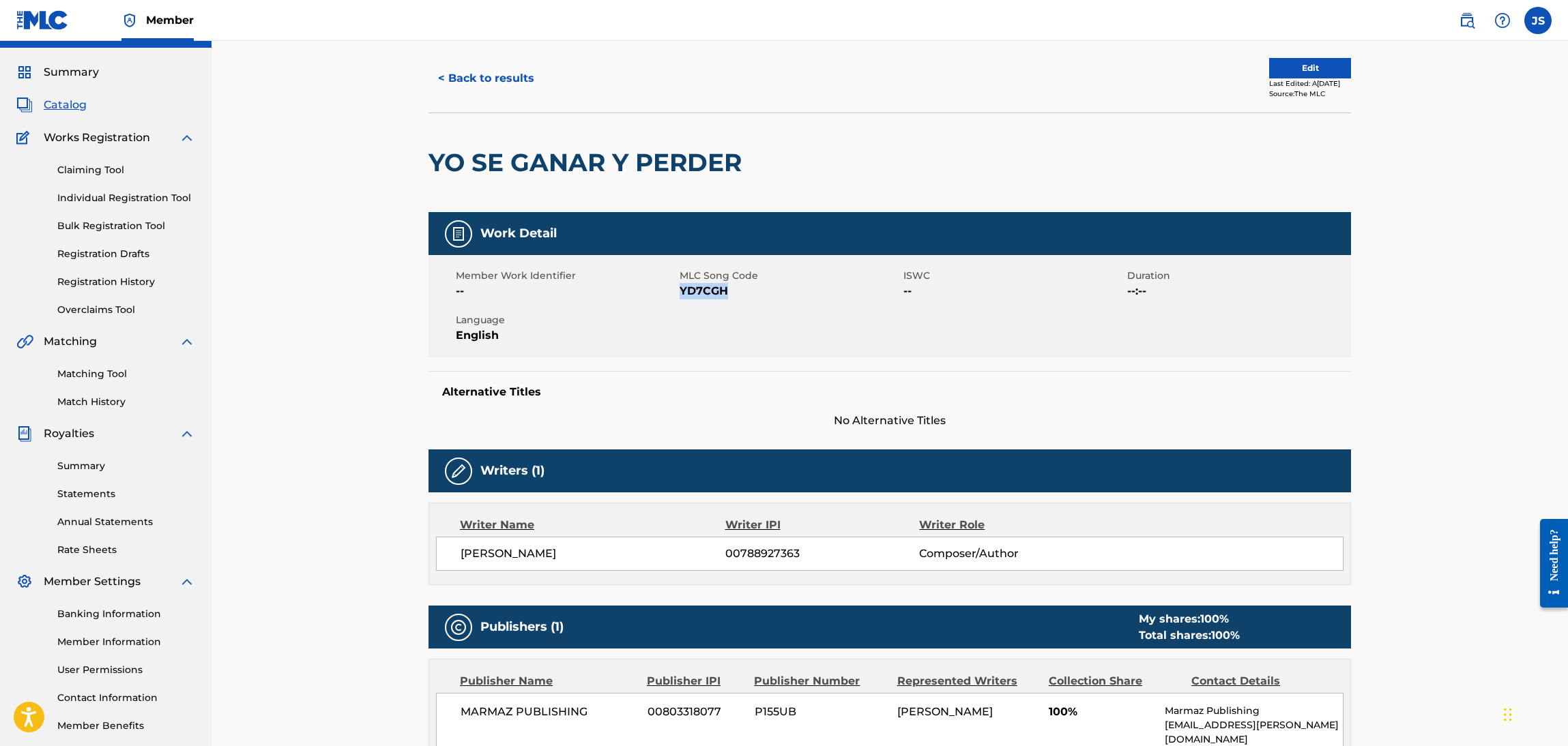
scroll to position [0, 0]
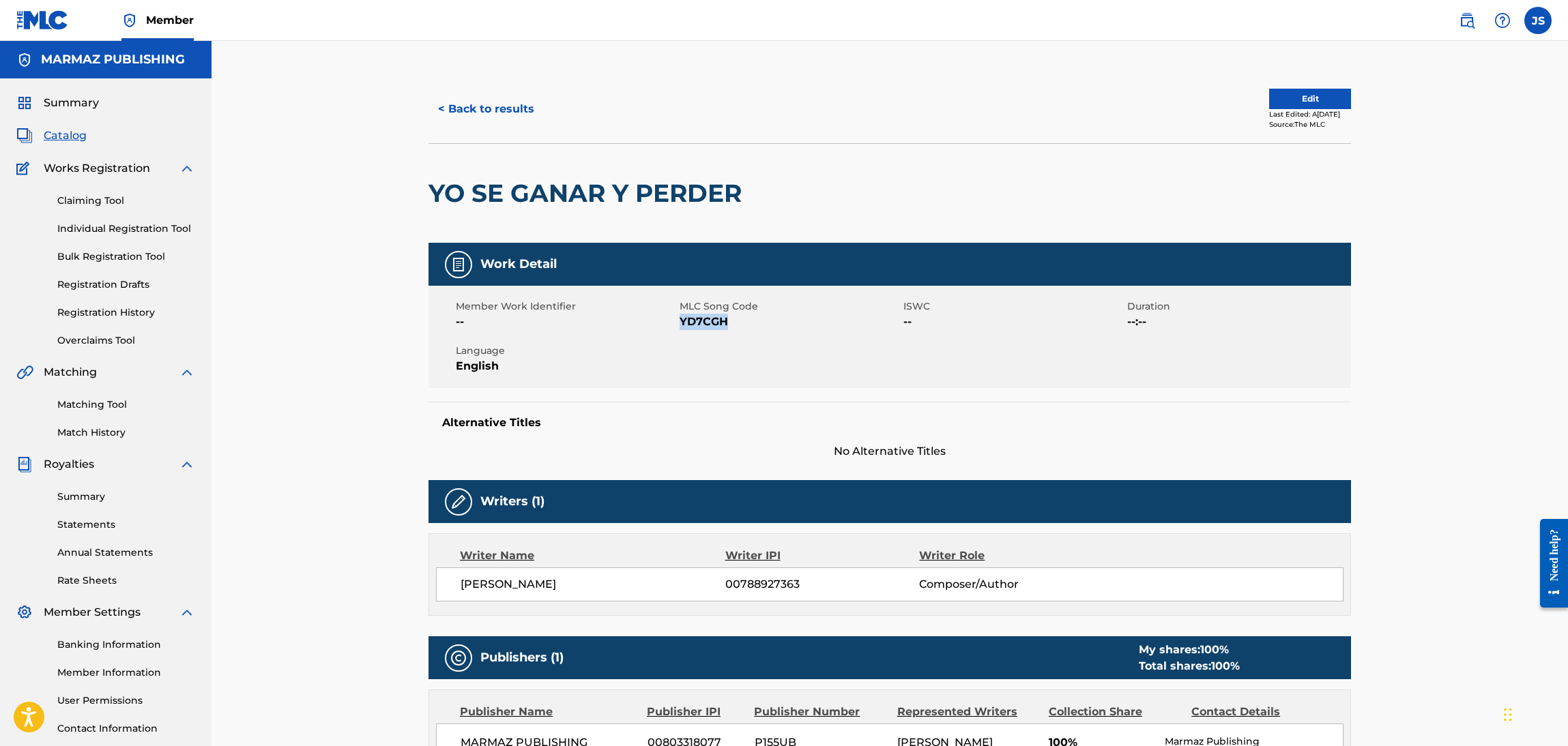
click at [468, 104] on button "< Back to results" at bounding box center [486, 109] width 115 height 34
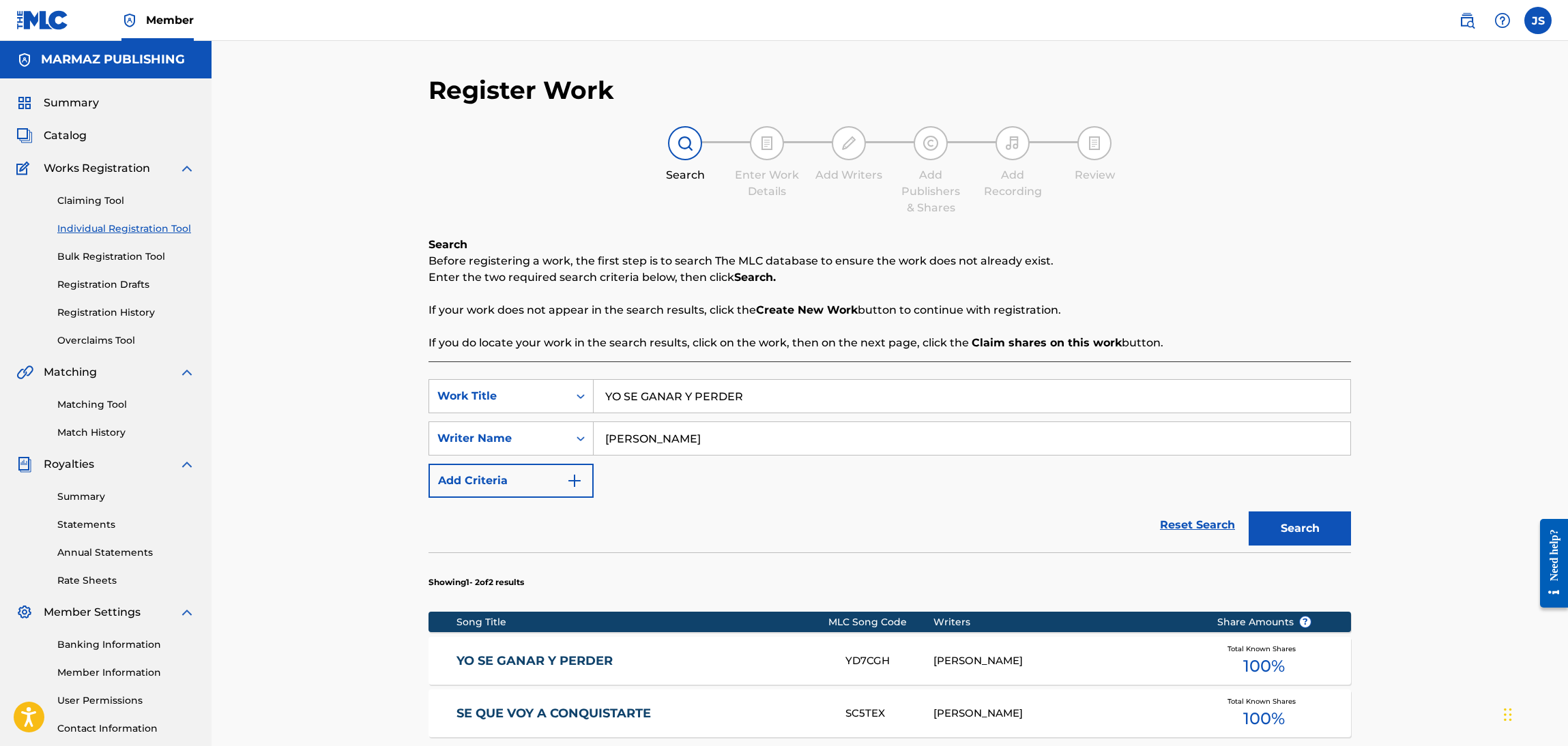
scroll to position [99, 0]
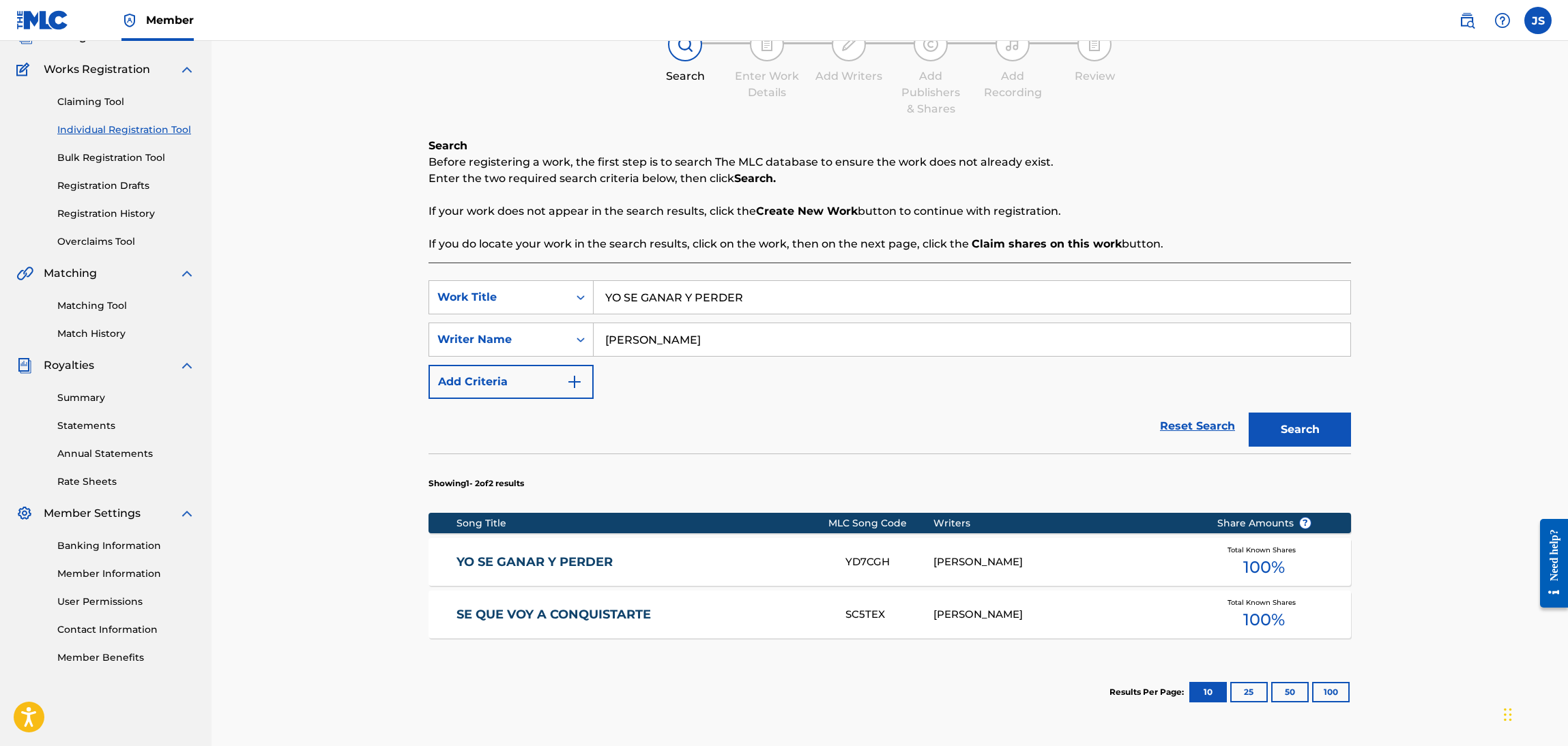
drag, startPoint x: 773, startPoint y: 299, endPoint x: 399, endPoint y: 248, distance: 377.5
click at [449, 260] on div "Search Before registering a work, the first step is to search The MLC database …" at bounding box center [890, 447] width 923 height 620
paste input "POR QUE SUFRI"
type input "POR QUE SUFRIR"
click at [1173, 176] on p "Enter the two required search criteria below, then click Search." at bounding box center [890, 179] width 923 height 16
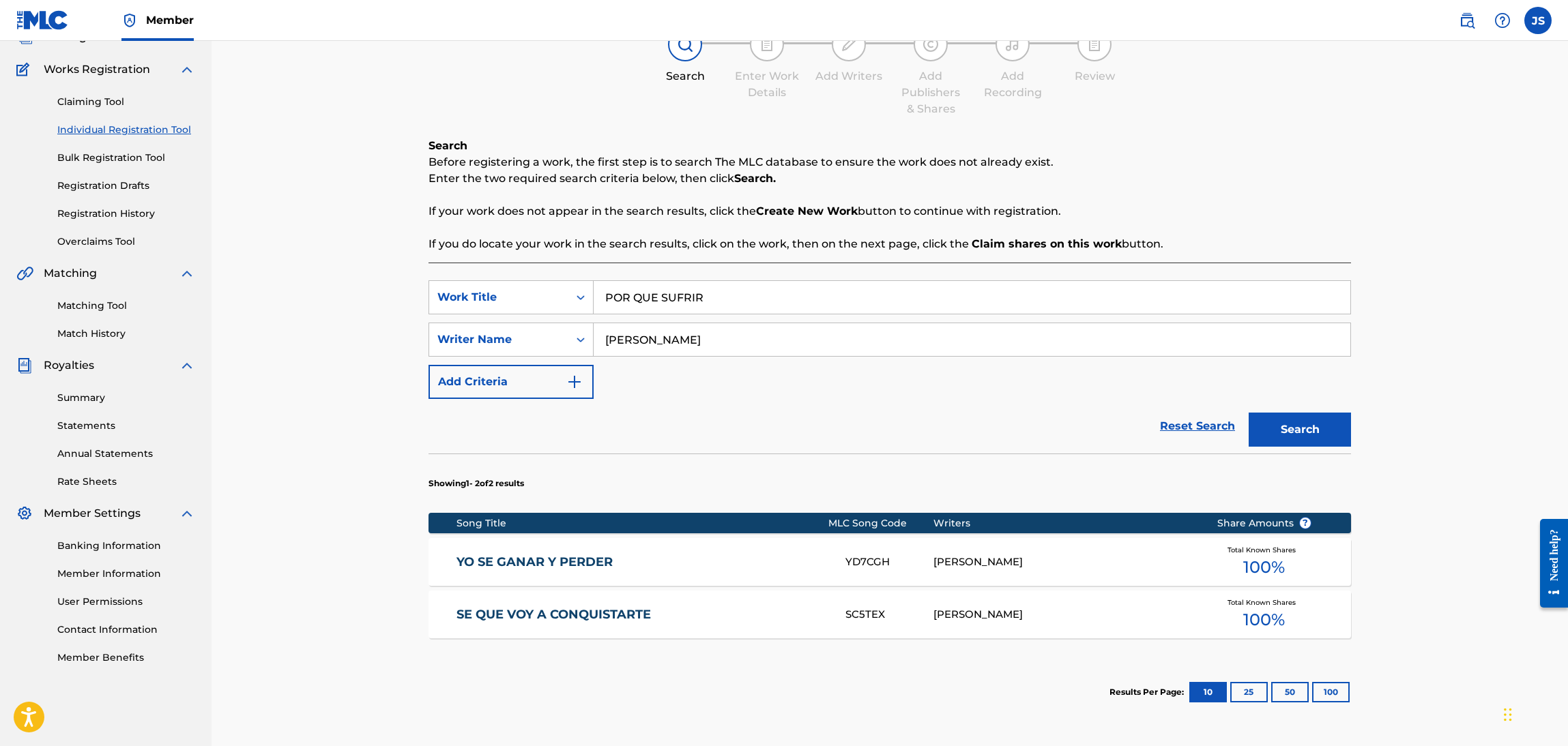
click at [1333, 425] on button "Search" at bounding box center [1299, 430] width 102 height 34
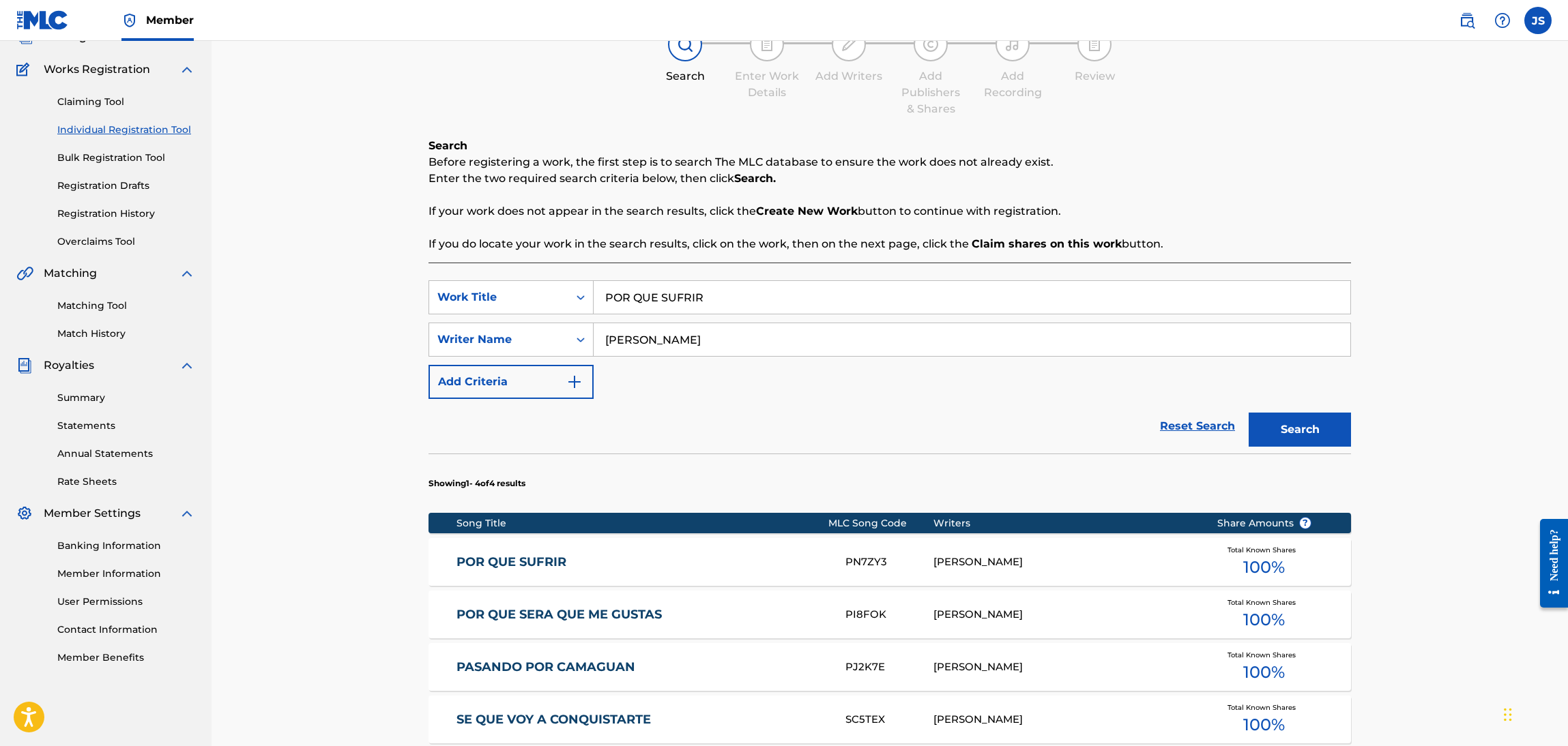
scroll to position [202, 0]
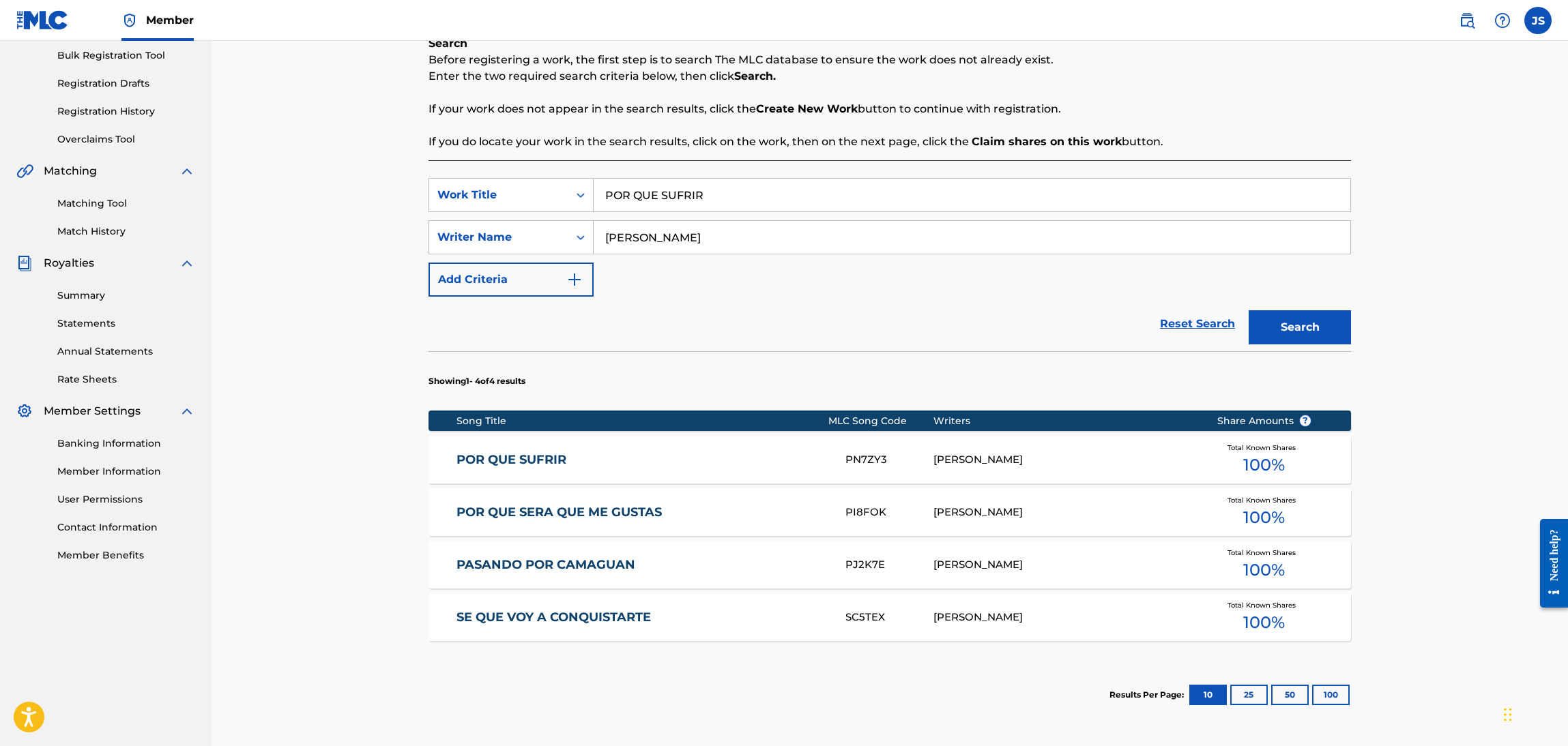
click at [505, 462] on link "POR QUE SUFRIR" at bounding box center [642, 460] width 371 height 16
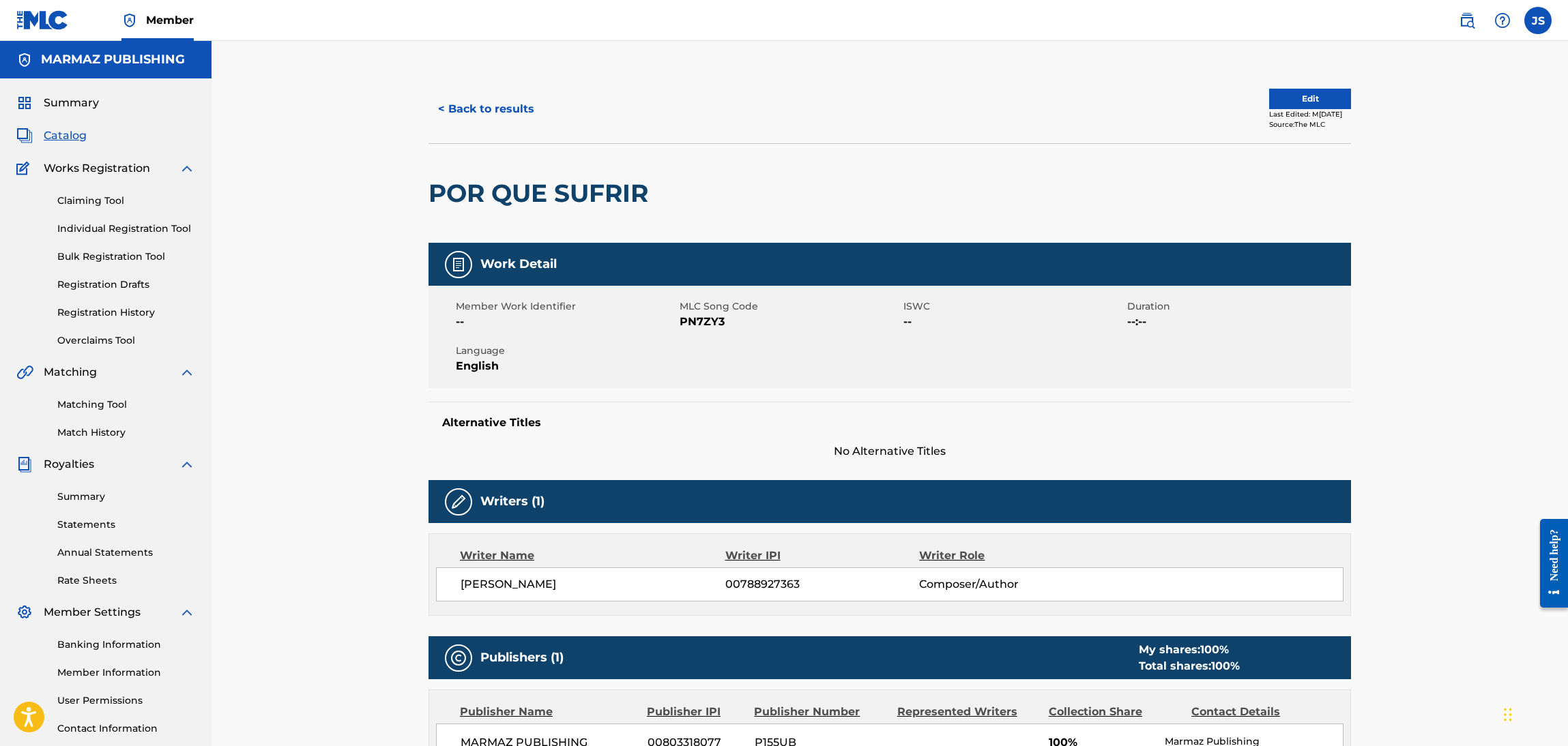
scroll to position [204, 0]
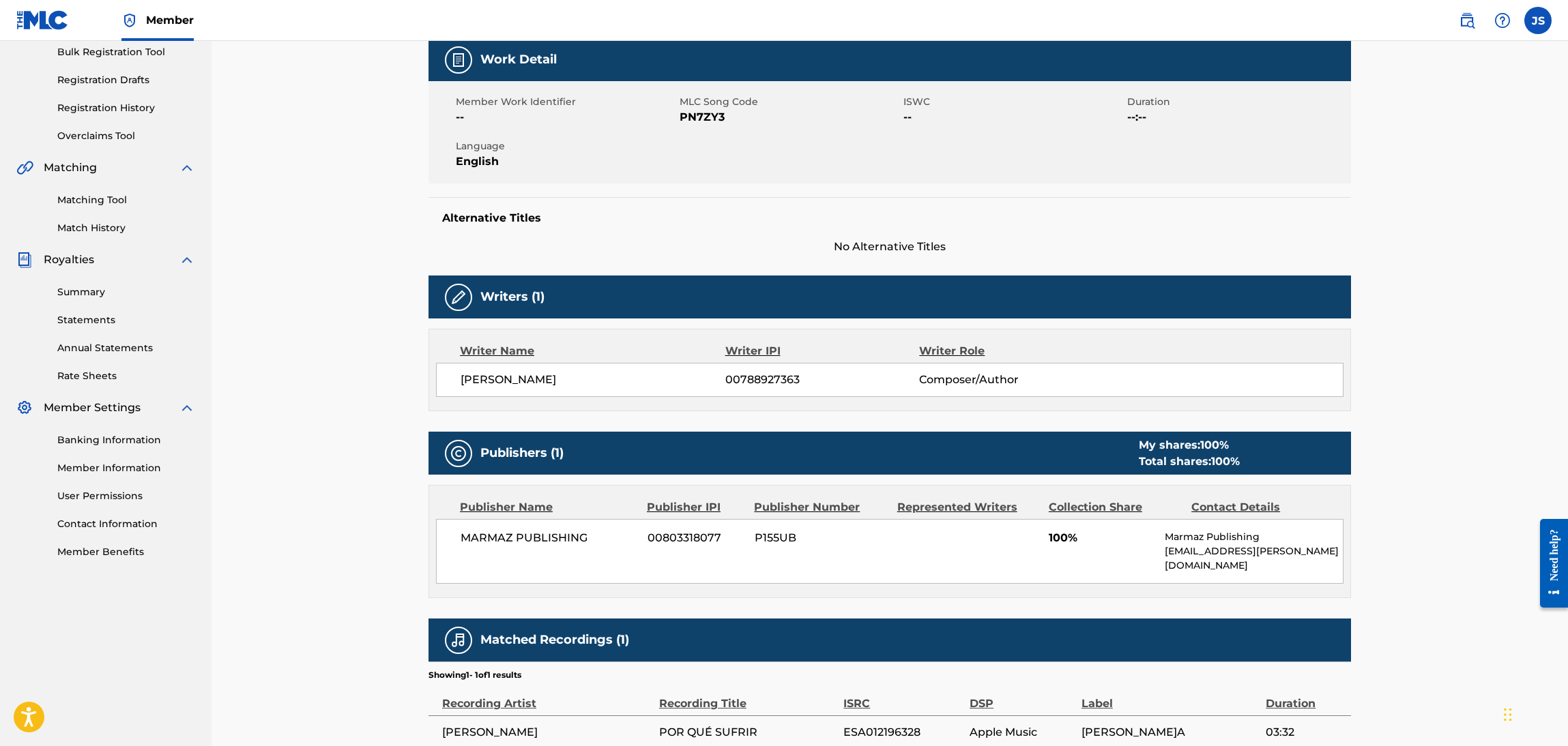
click at [707, 114] on span "PN7ZY3" at bounding box center [790, 117] width 220 height 16
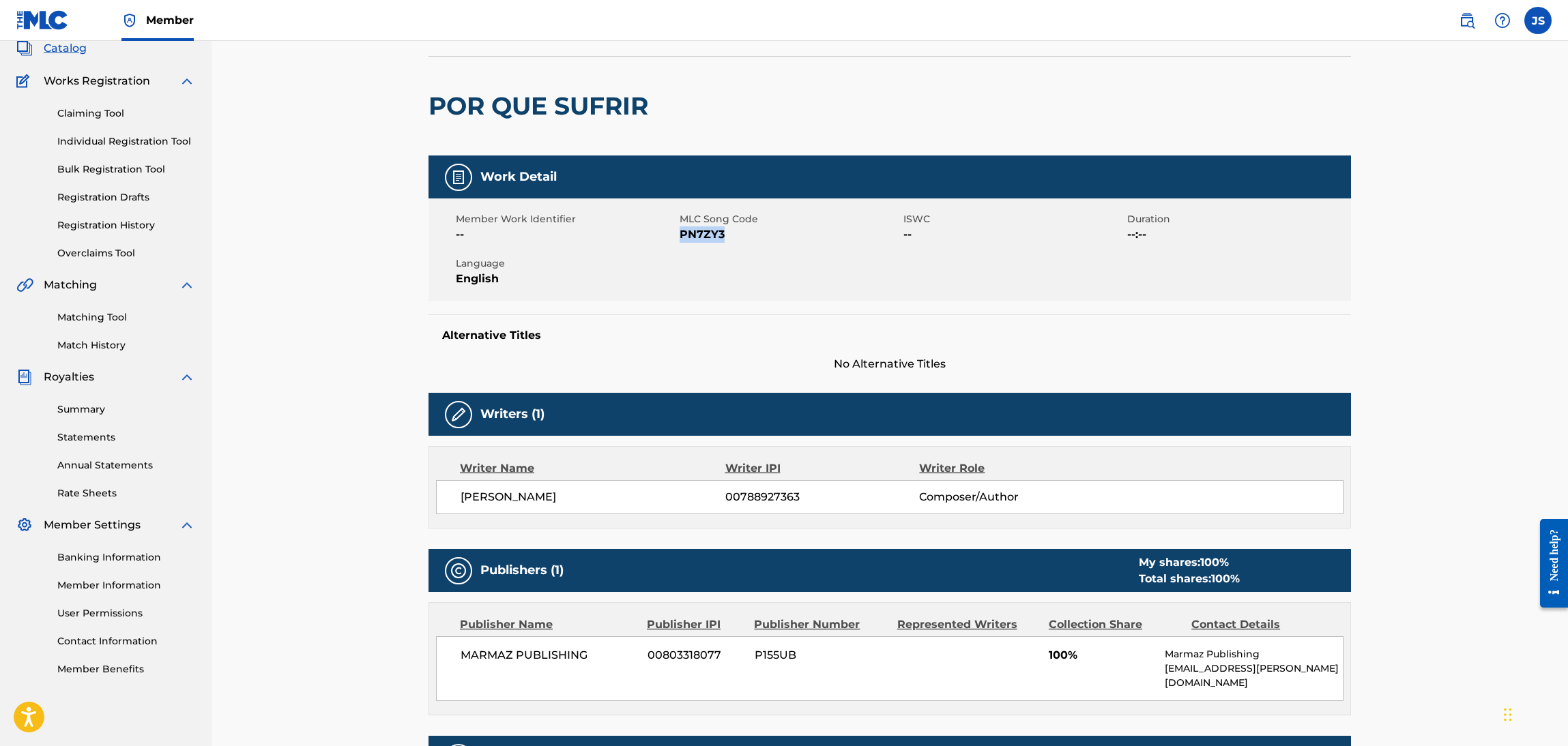
scroll to position [0, 0]
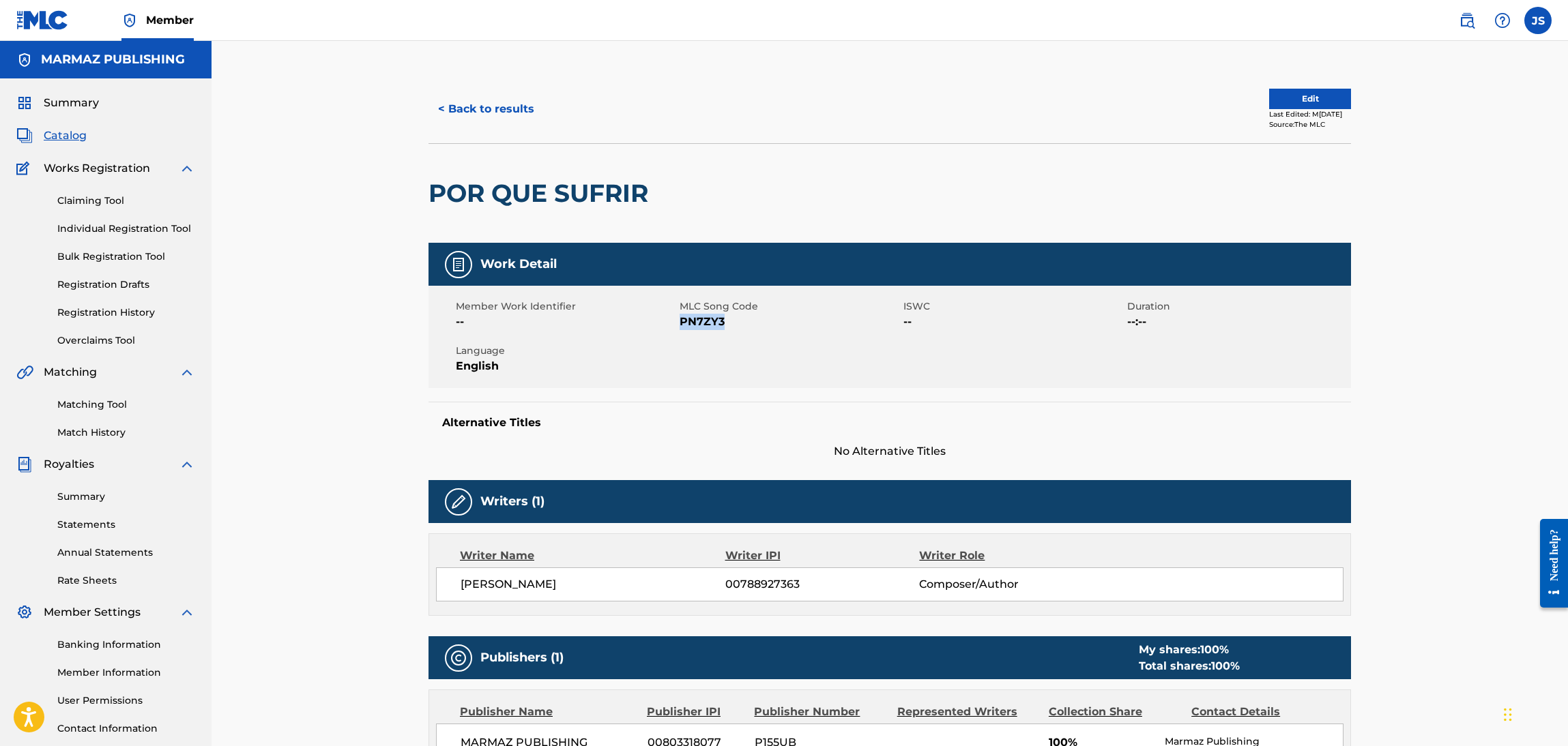
drag, startPoint x: 488, startPoint y: 98, endPoint x: 494, endPoint y: 102, distance: 7.2
click at [494, 102] on button "< Back to results" at bounding box center [486, 109] width 115 height 34
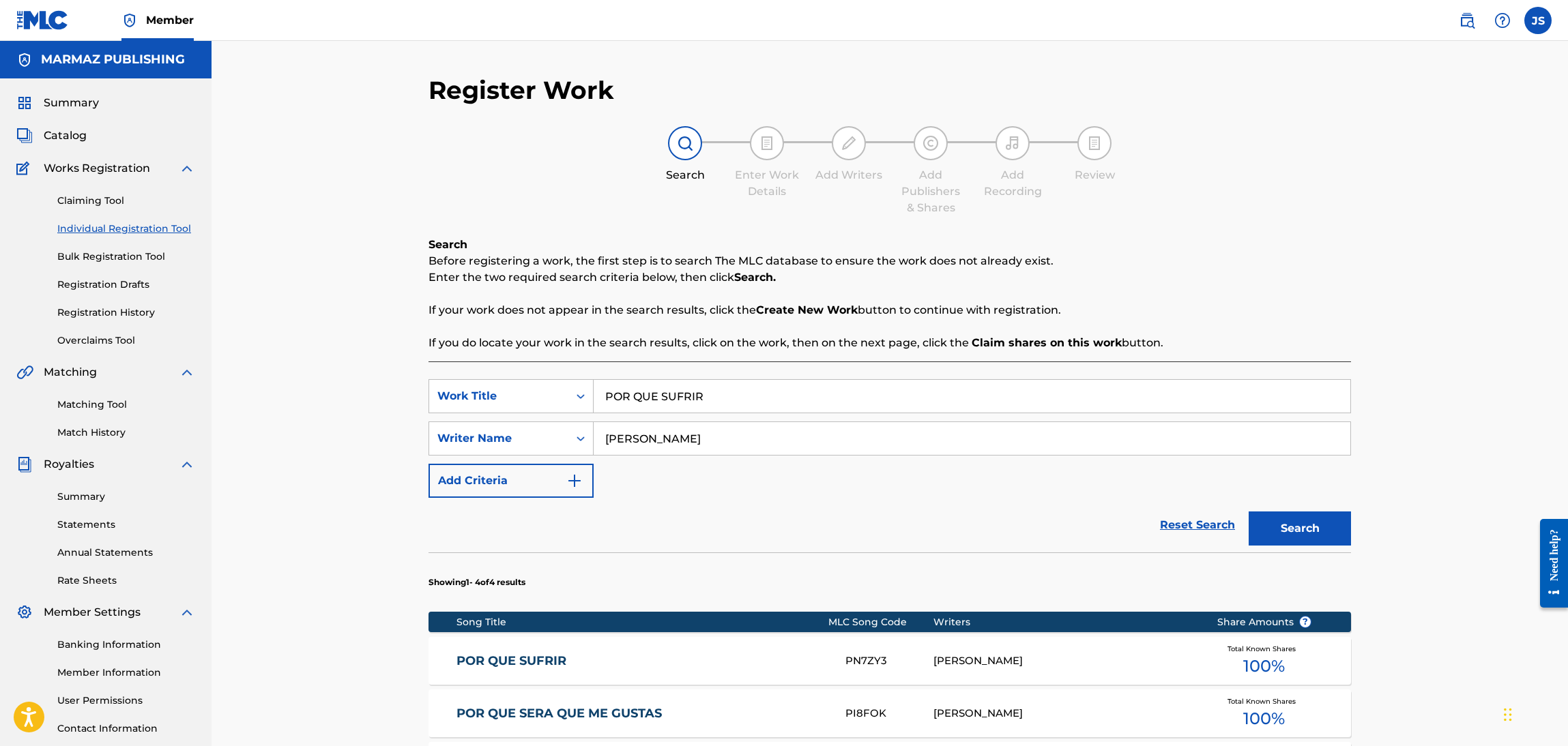
scroll to position [99, 0]
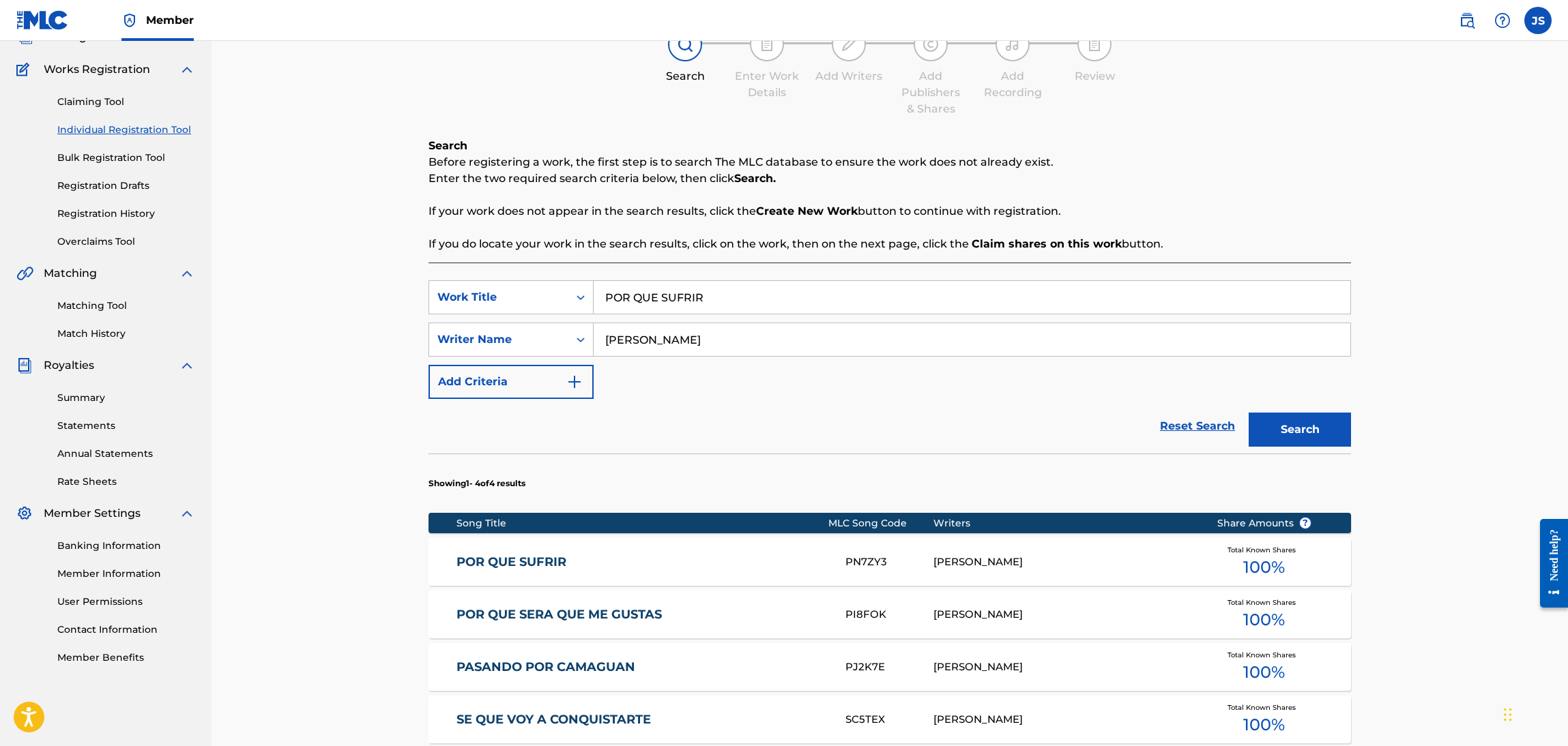
drag, startPoint x: 766, startPoint y: 294, endPoint x: 1093, endPoint y: 198, distance: 340.8
click at [520, 286] on div "SearchWithCriteriaebf6bdf3-b691-4b1e-92e0-1cc3815adfdc Work Title POR QUE SUFRIR" at bounding box center [890, 297] width 923 height 34
paste input "CANTO LLANURA Y MENSAJE"
type input "CANTO LLANURA Y MENSAJE"
click at [1160, 197] on div "Search Before registering a work, the first step is to search The MLC database …" at bounding box center [890, 195] width 923 height 114
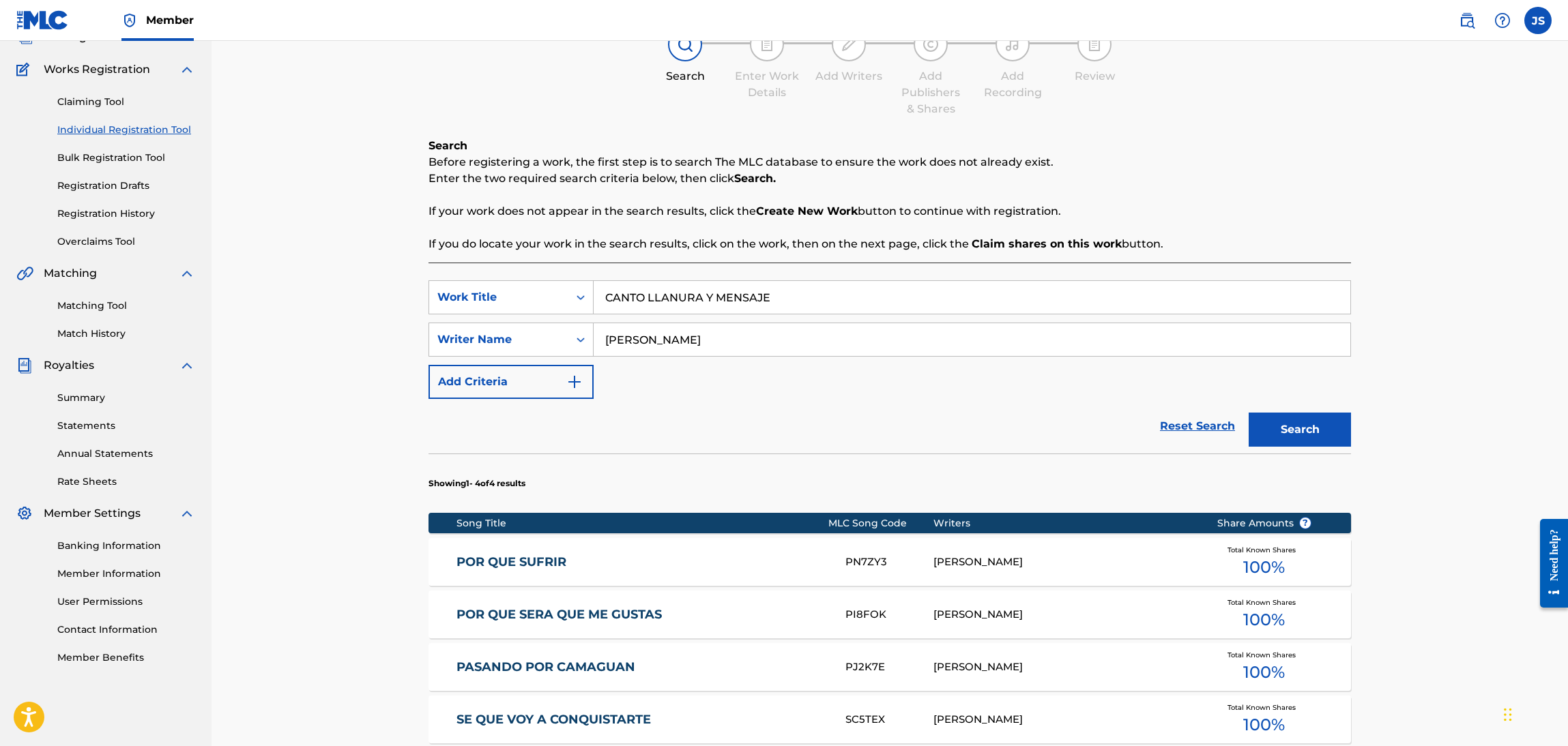
click at [1311, 429] on button "Search" at bounding box center [1299, 430] width 102 height 34
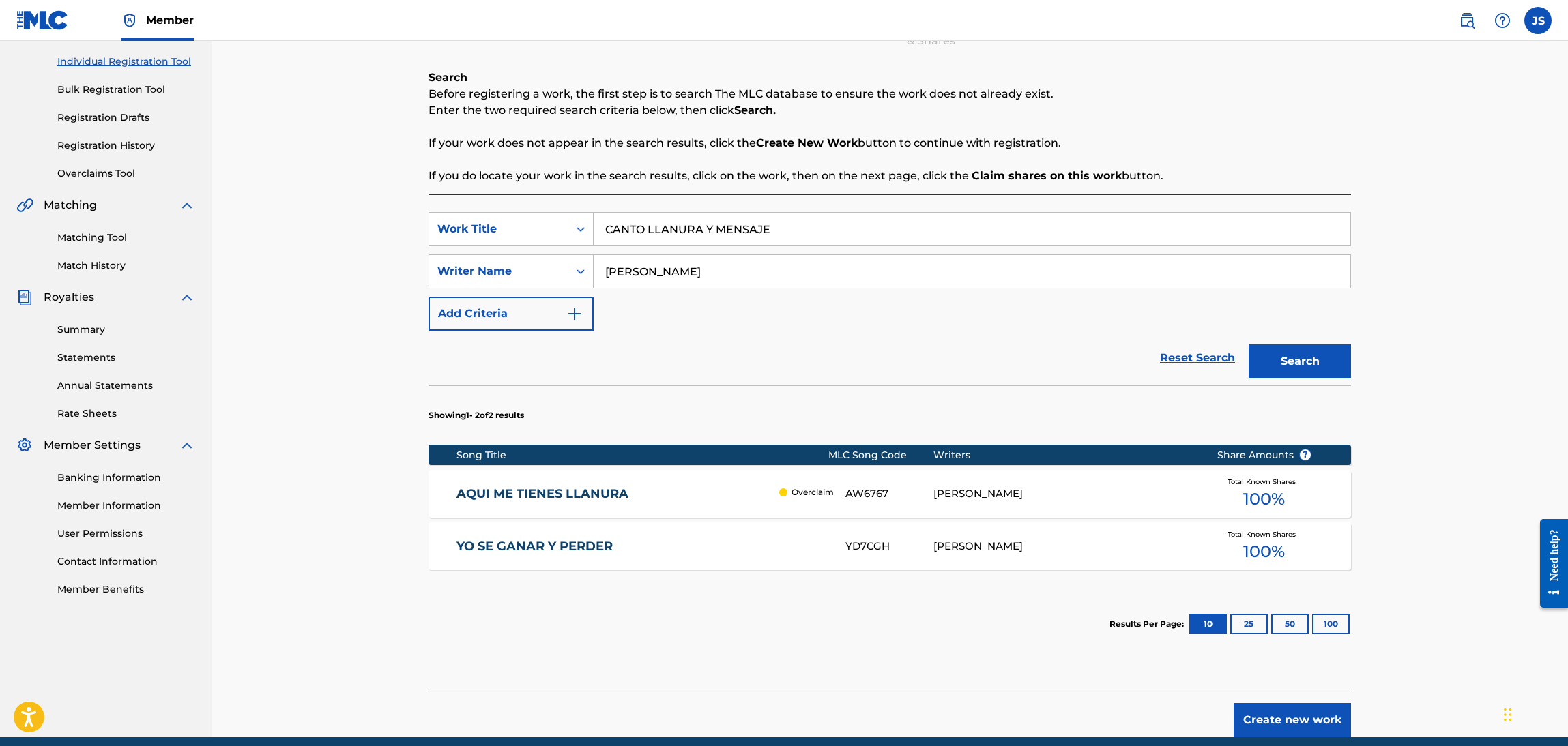
scroll to position [202, 0]
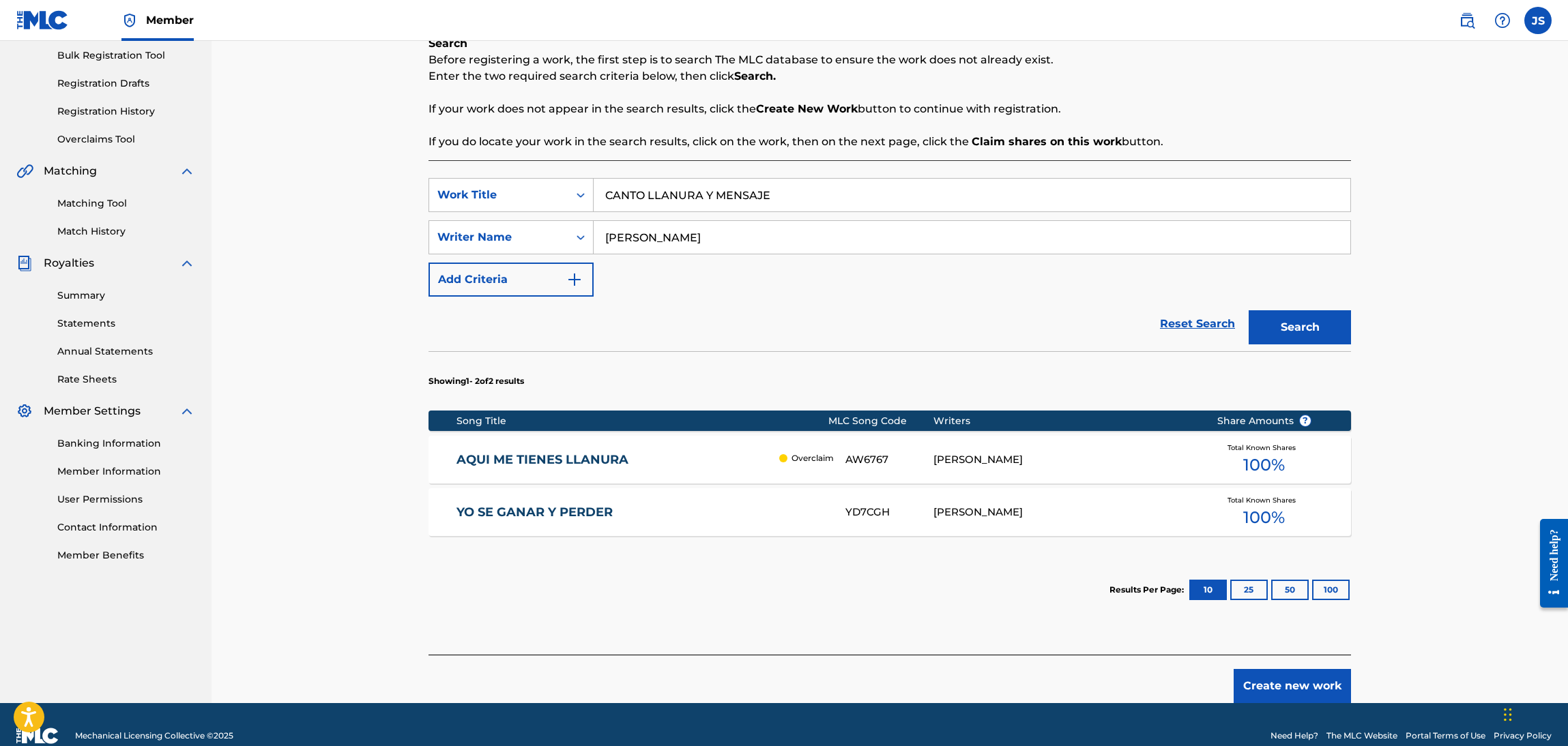
click at [574, 459] on link "AQUI ME TIENES LLANURA" at bounding box center [615, 460] width 317 height 16
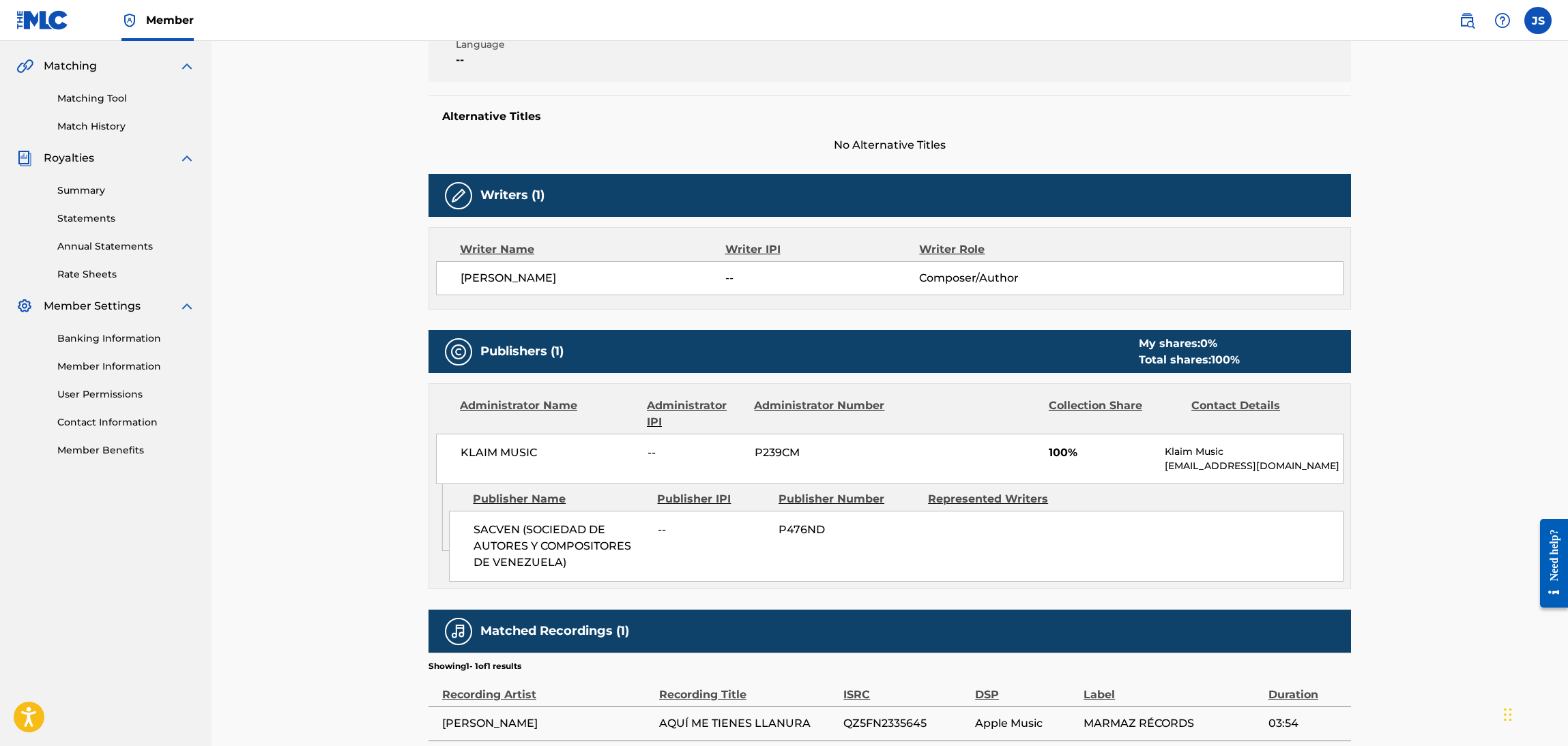
scroll to position [204, 0]
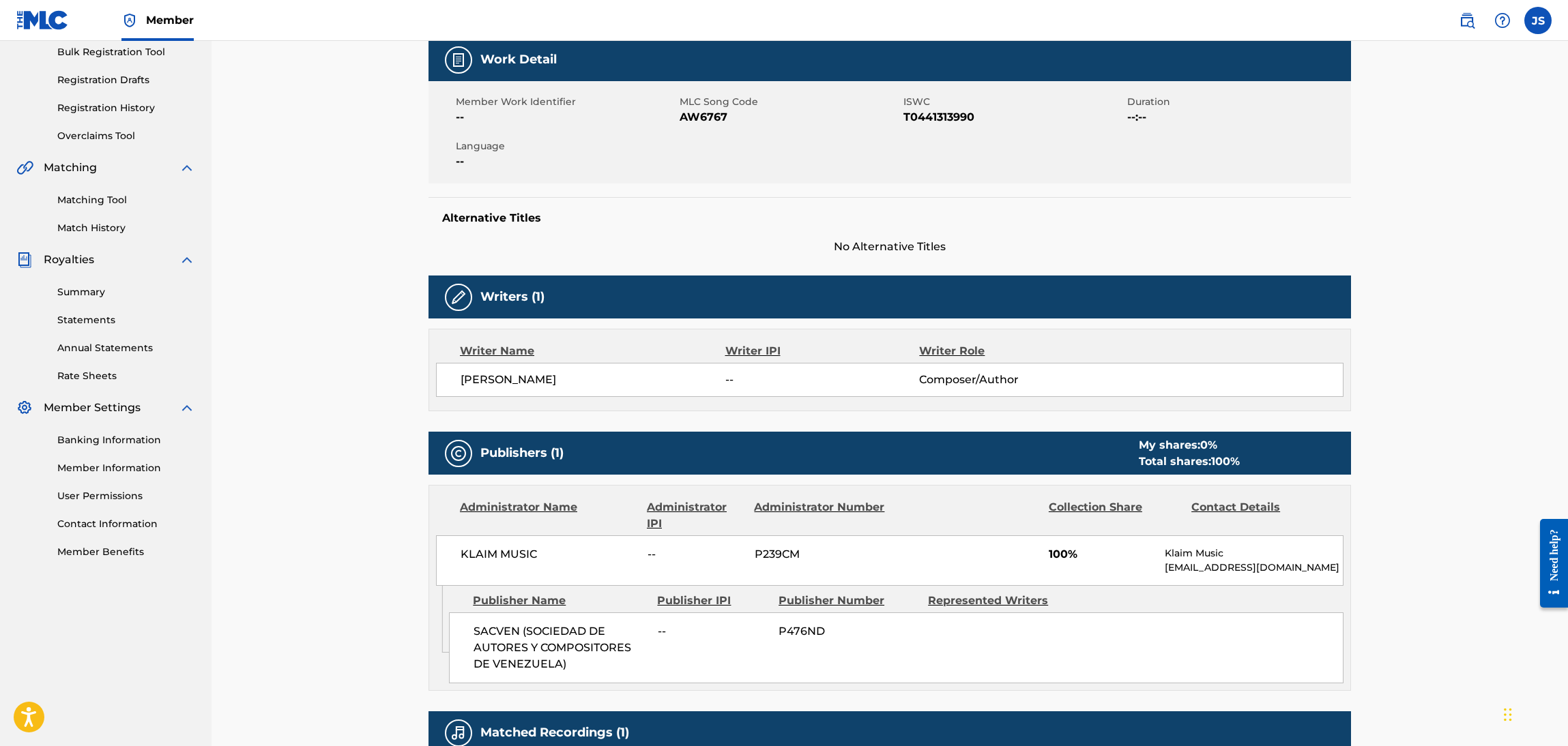
click at [700, 119] on span "AW6767" at bounding box center [790, 117] width 220 height 16
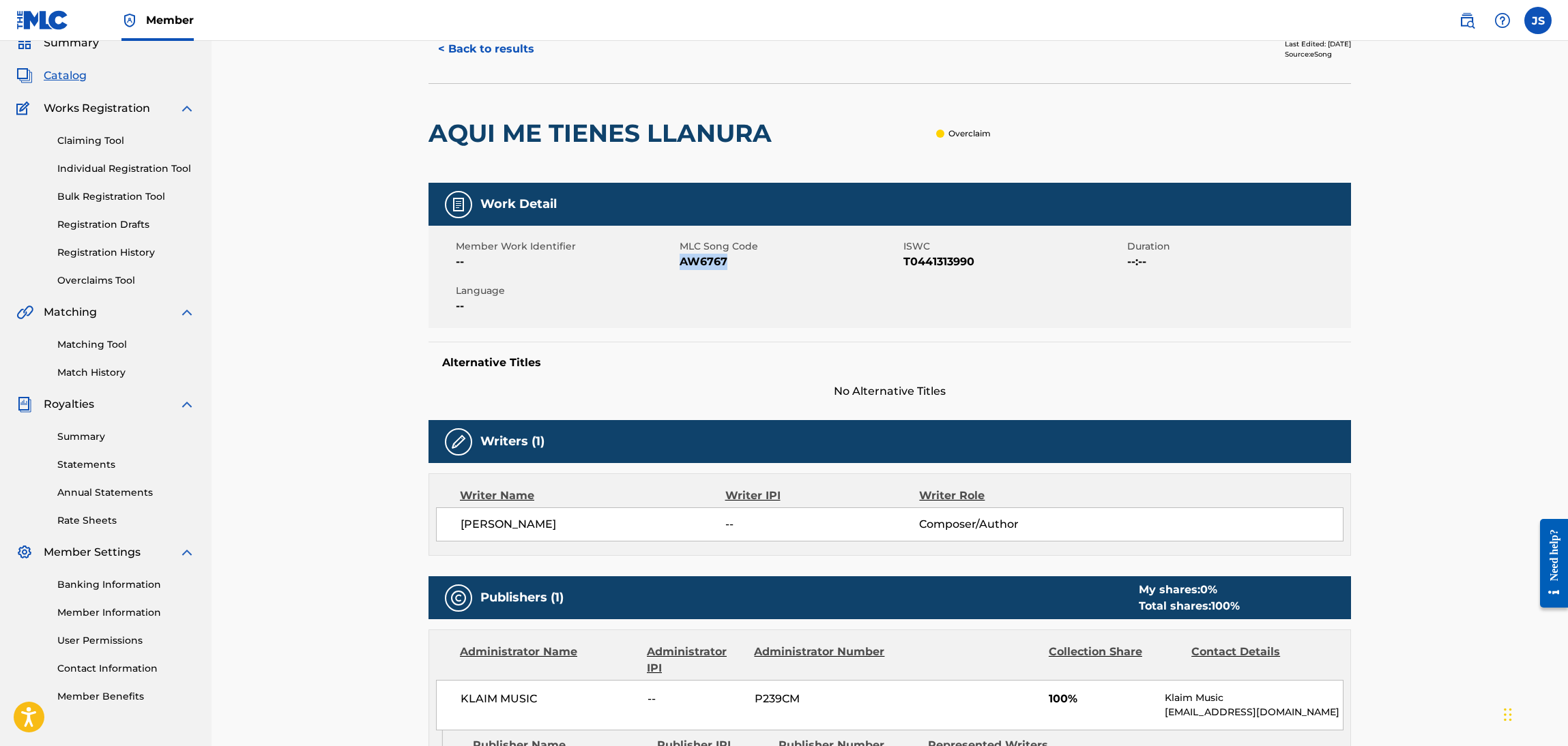
scroll to position [0, 0]
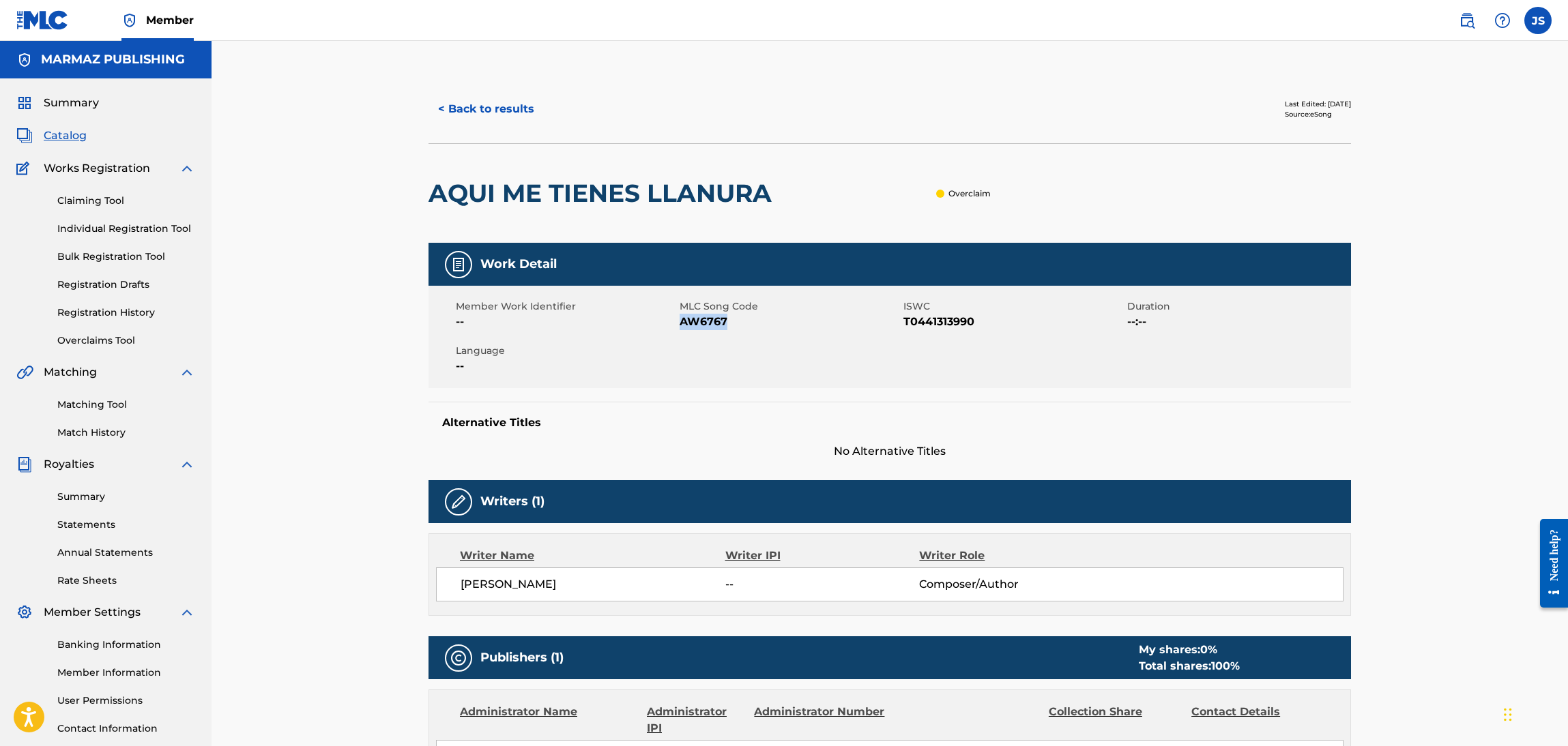
click at [444, 102] on button "< Back to results" at bounding box center [486, 109] width 115 height 34
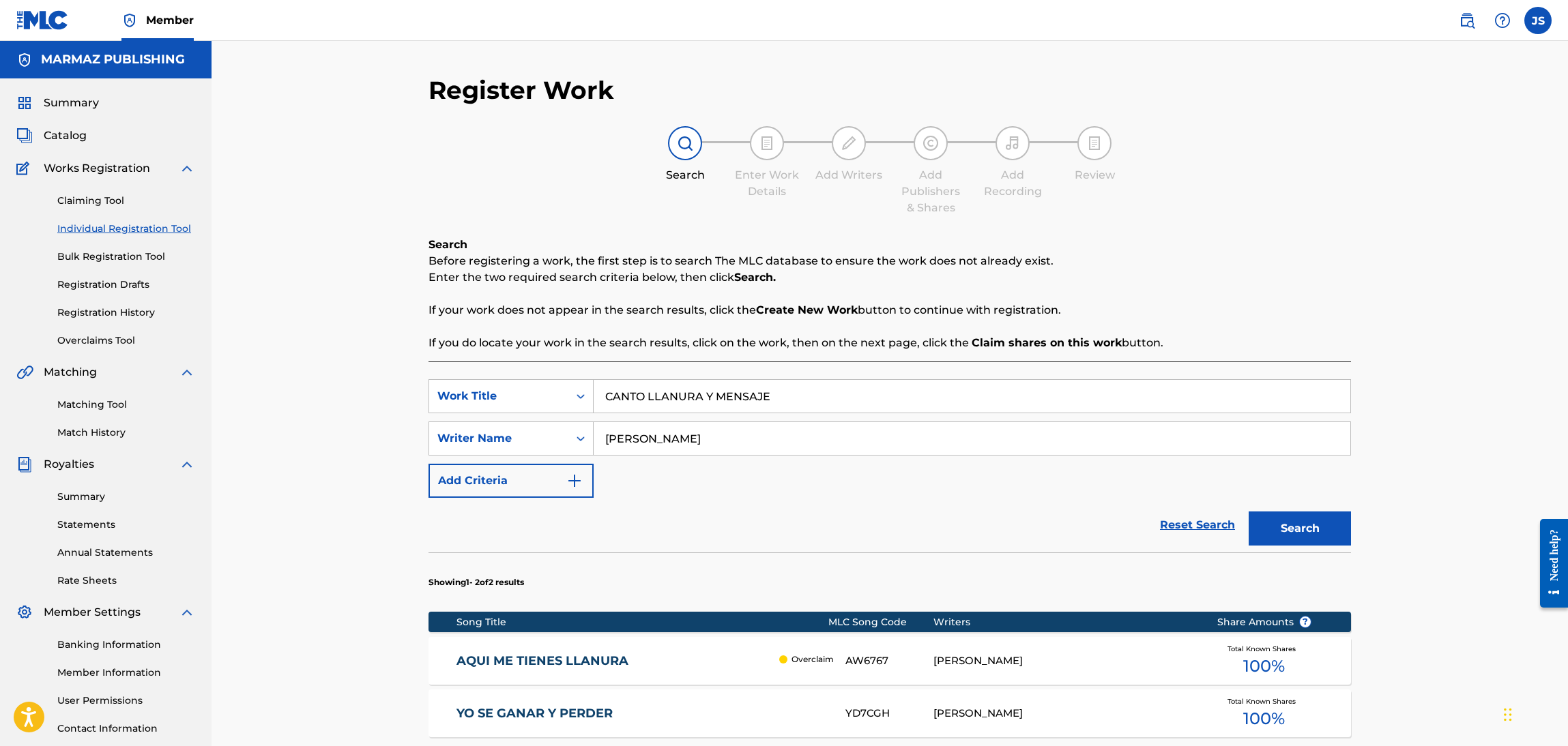
scroll to position [99, 0]
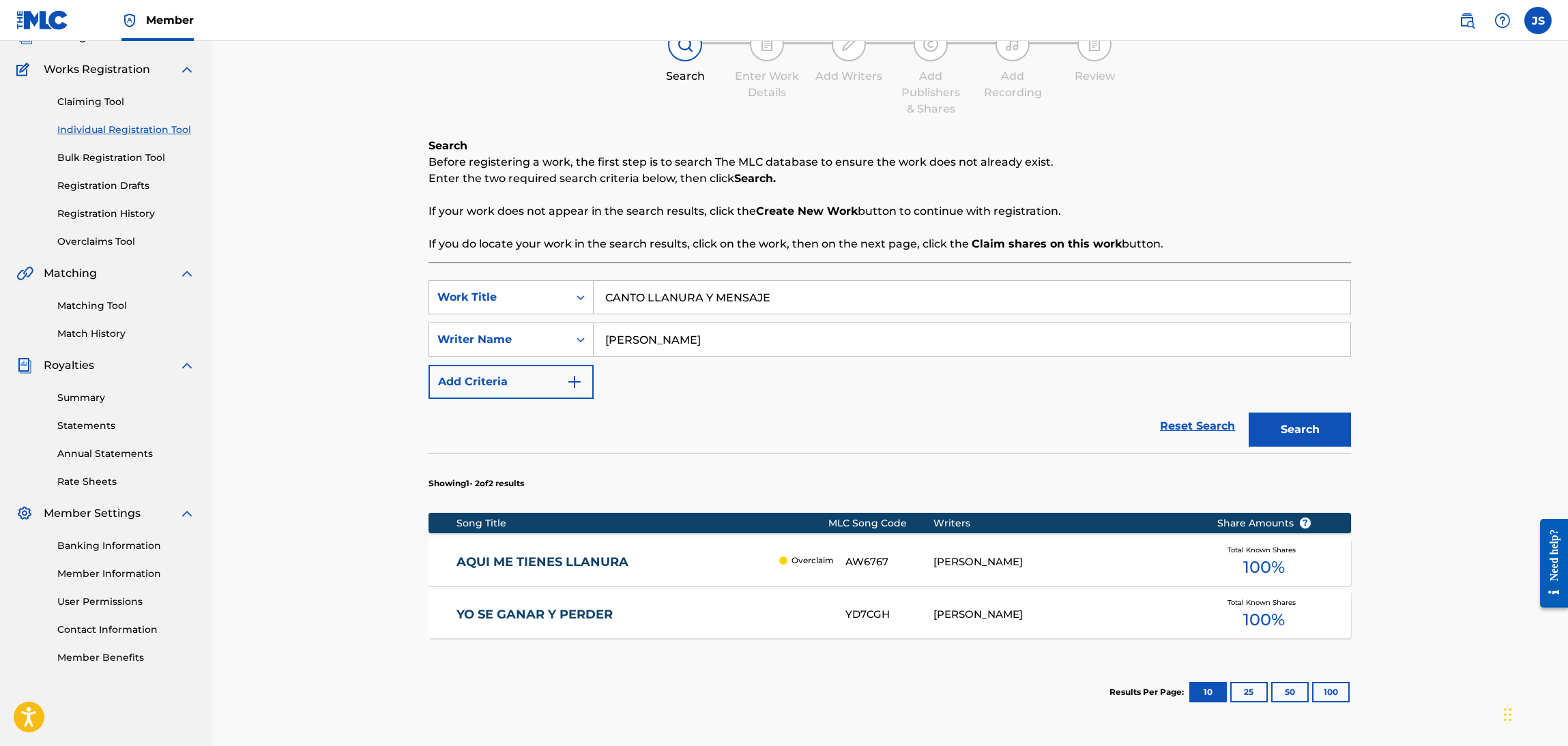
drag, startPoint x: 812, startPoint y: 301, endPoint x: 344, endPoint y: 284, distance: 468.3
click at [341, 286] on div "Register Work Search Enter Work Details Add Writers Add Publishers & Shares Add…" at bounding box center [890, 374] width 1356 height 864
paste input "LA PRINCESA SIN [PERSON_NAME]"
type input "LA PRINCESA SIN [PERSON_NAME]"
click at [1291, 259] on div "Search Before registering a work, the first step is to search The MLC database …" at bounding box center [890, 447] width 923 height 620
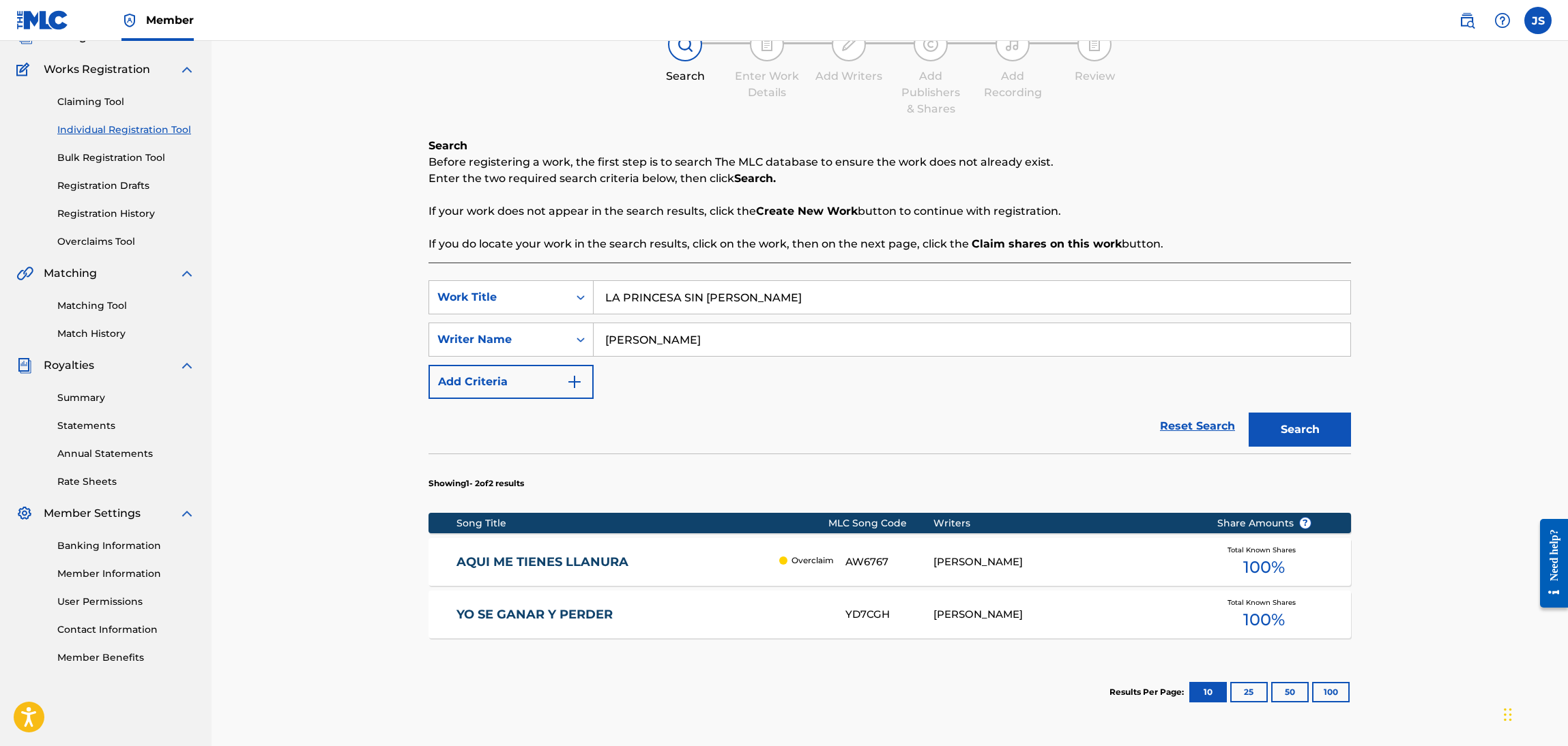
click at [1300, 433] on button "Search" at bounding box center [1299, 430] width 102 height 34
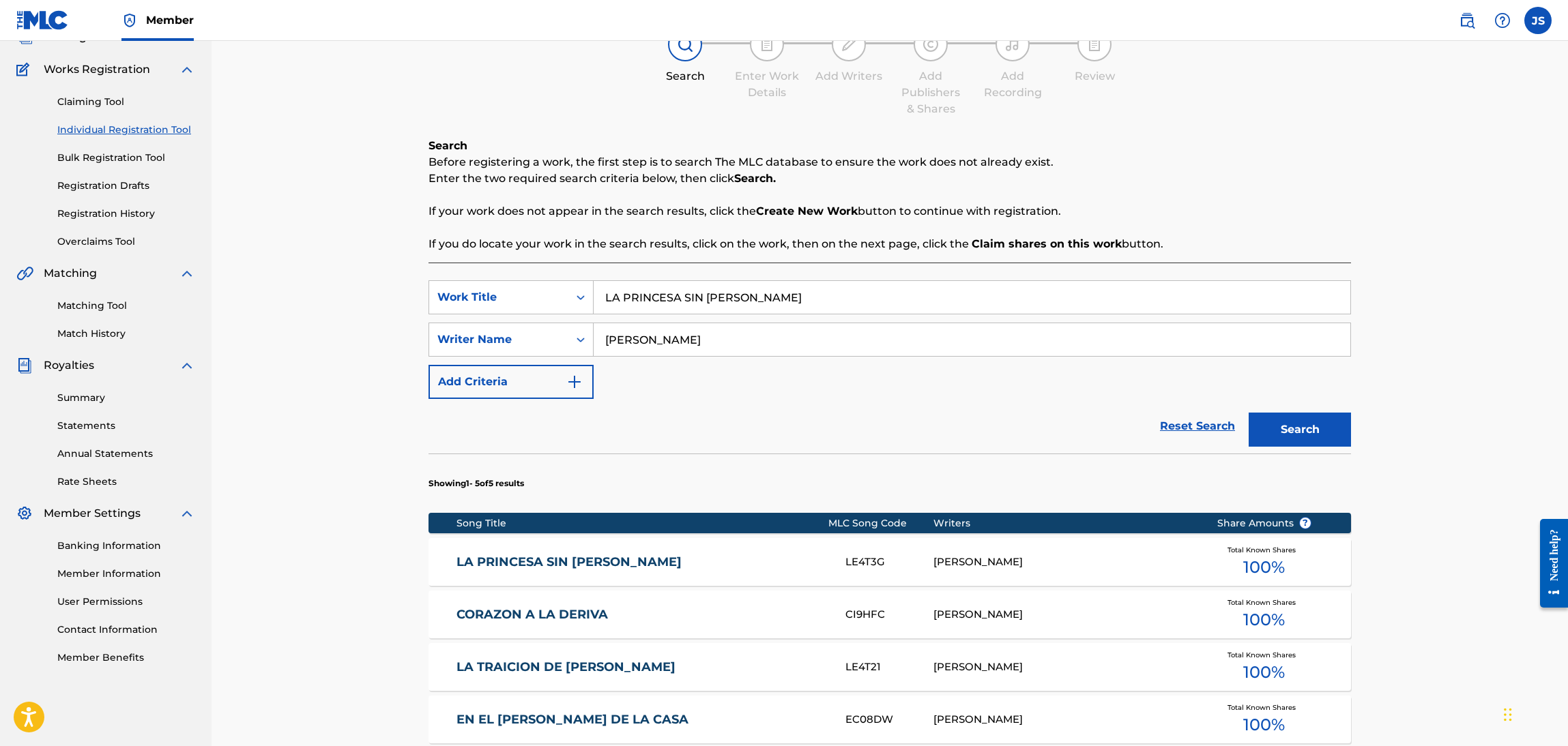
drag, startPoint x: 574, startPoint y: 558, endPoint x: 592, endPoint y: 557, distance: 18.0
click at [572, 558] on link "LA PRINCESA SIN [PERSON_NAME]" at bounding box center [642, 562] width 371 height 16
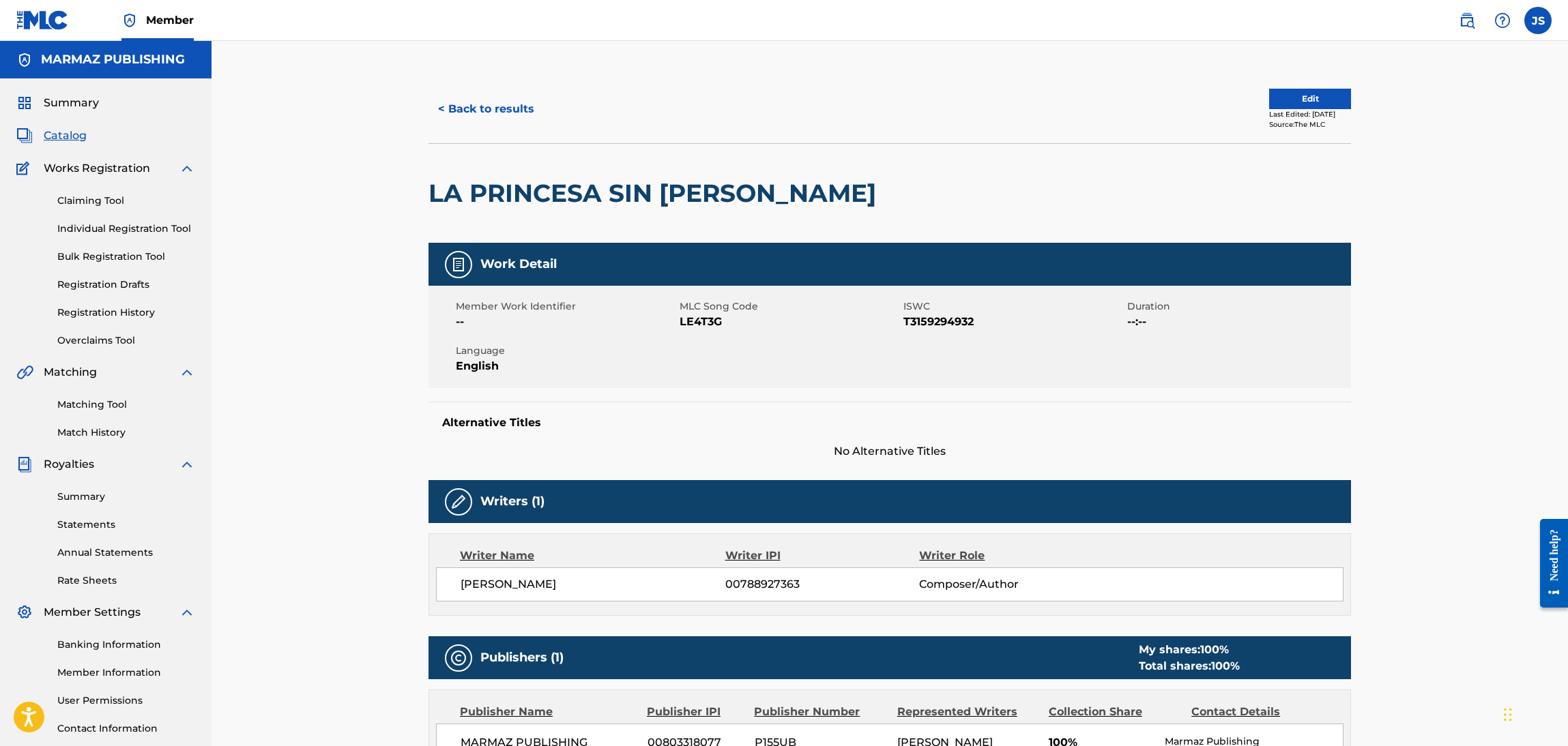
click at [700, 327] on span "LE4T3G" at bounding box center [790, 322] width 220 height 16
click at [500, 122] on button "< Back to results" at bounding box center [486, 109] width 115 height 34
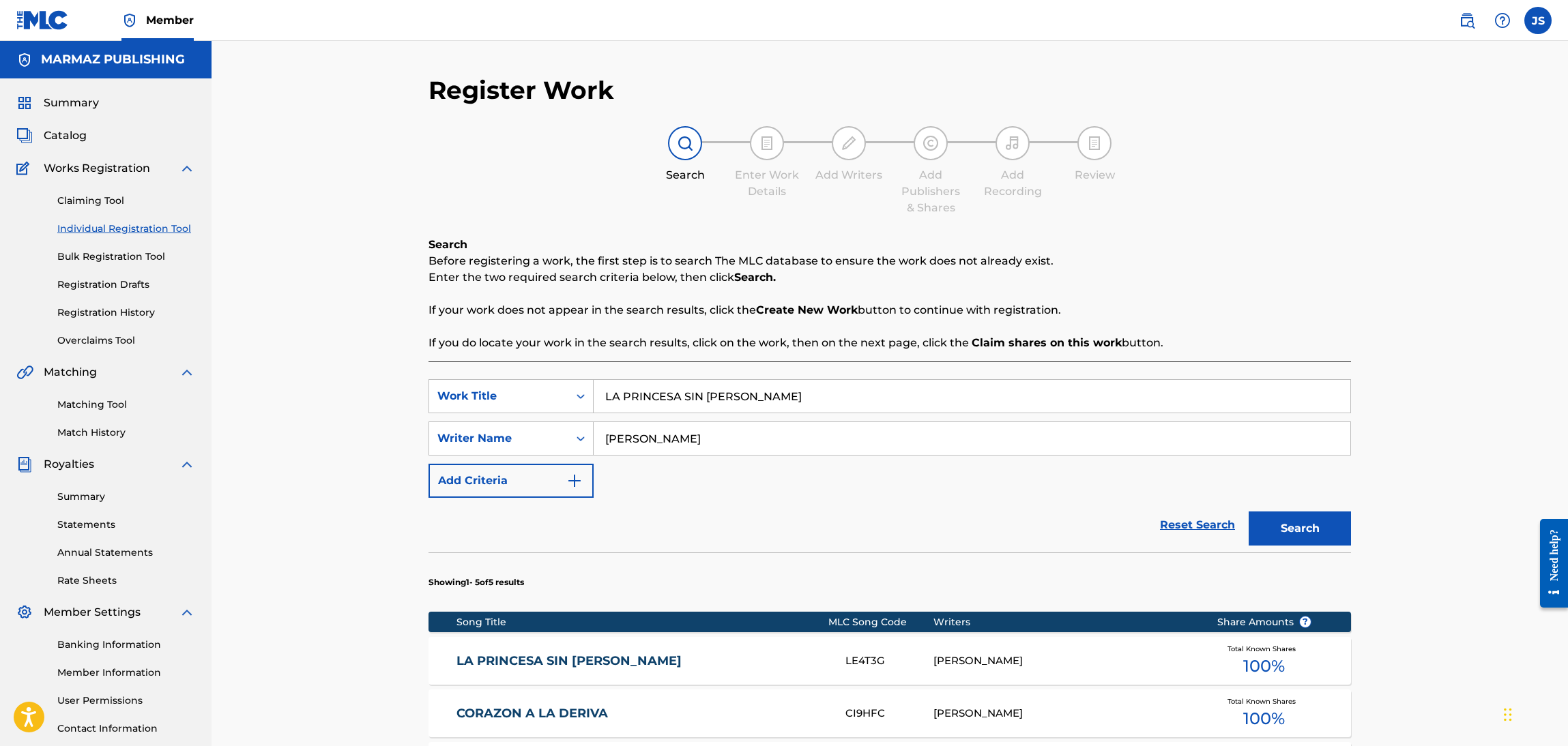
scroll to position [99, 0]
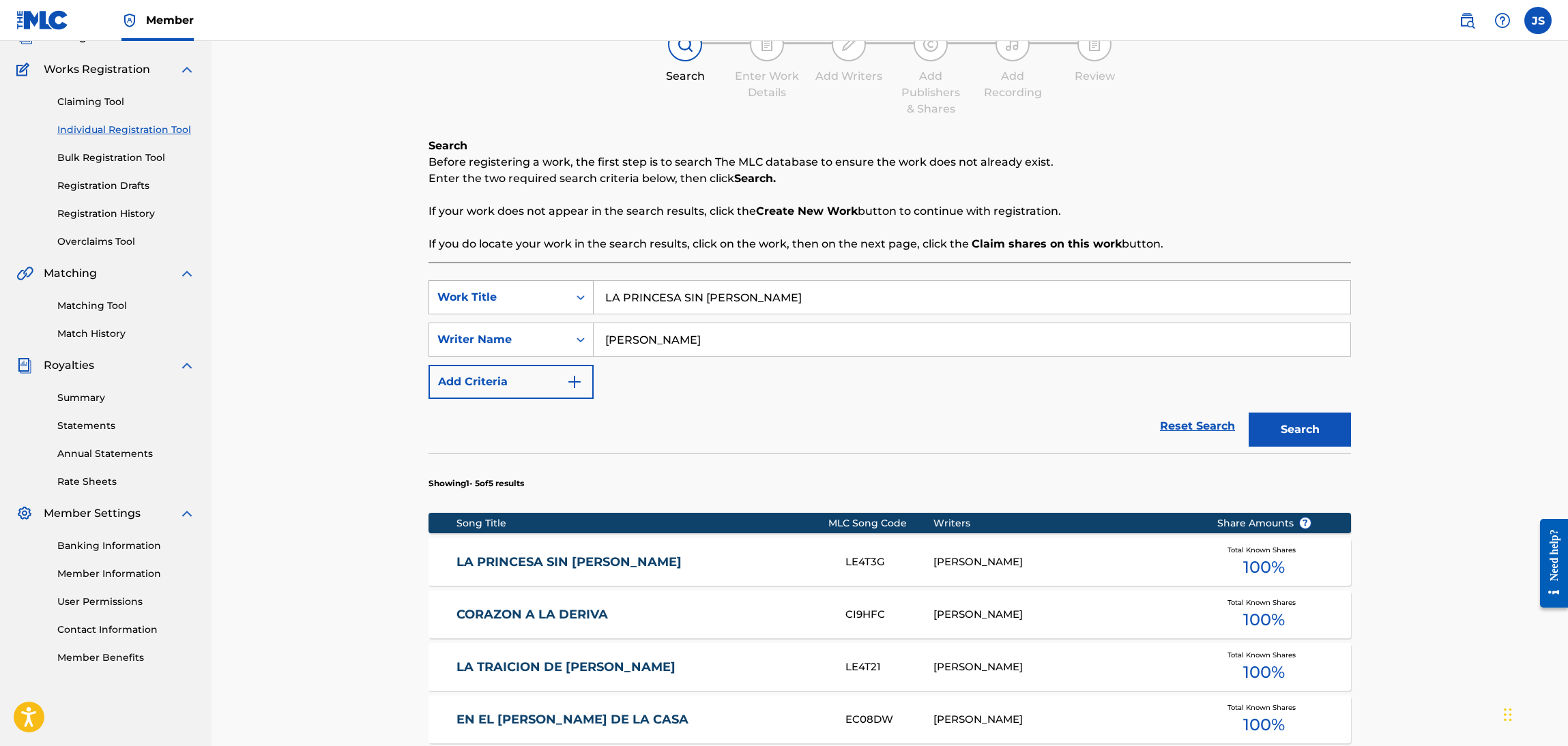
drag, startPoint x: 760, startPoint y: 299, endPoint x: 453, endPoint y: 291, distance: 307.1
click at [449, 293] on div "SearchWithCriteriaebf6bdf3-b691-4b1e-92e0-1cc3815adfdc Work Title LA PRINCESA S…" at bounding box center [890, 297] width 923 height 34
paste input "AVENTURER"
type input "AVENTURERA"
click at [1143, 237] on p "If you do locate your work in the search results, click on the work, then on th…" at bounding box center [890, 244] width 923 height 16
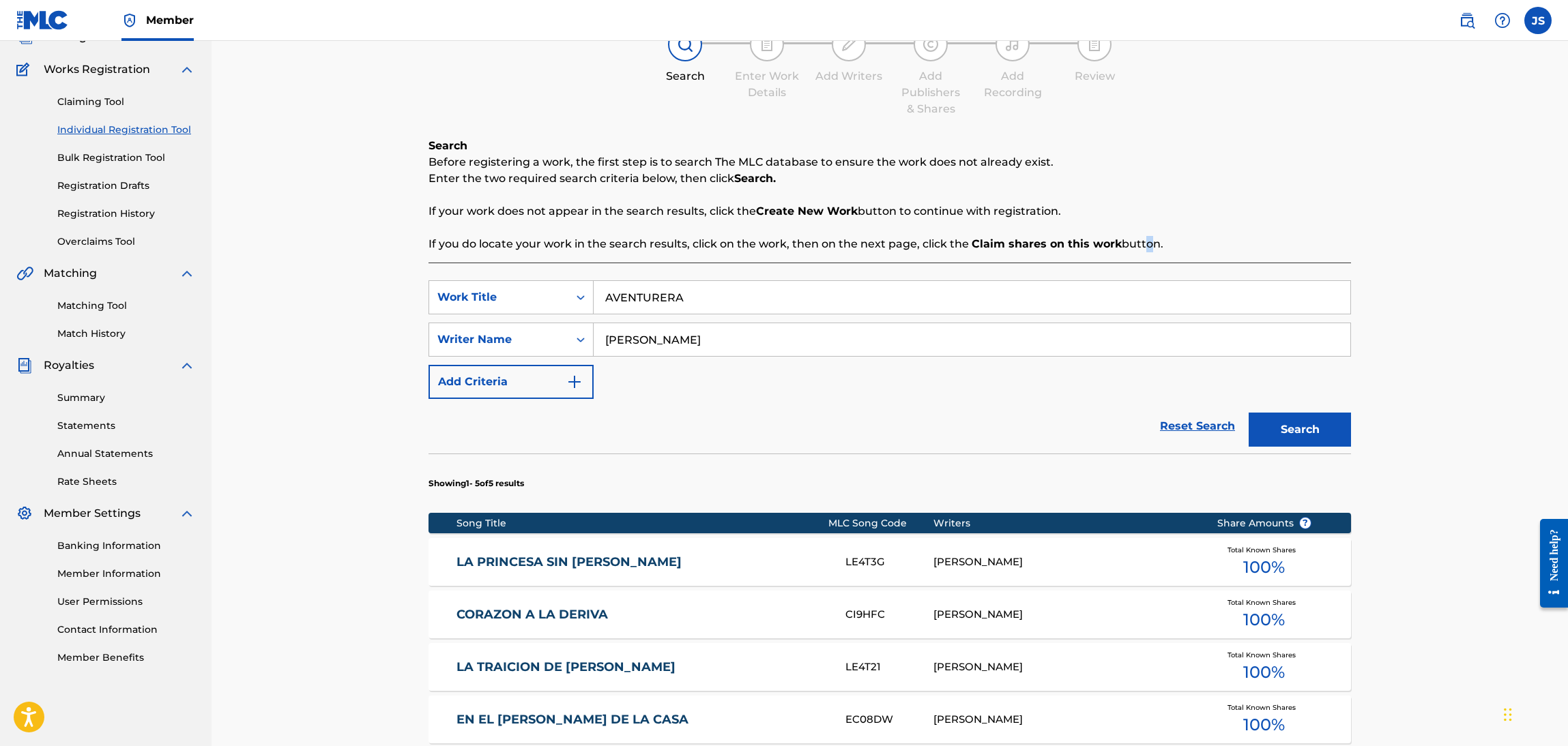
click at [1316, 433] on button "Search" at bounding box center [1299, 430] width 102 height 34
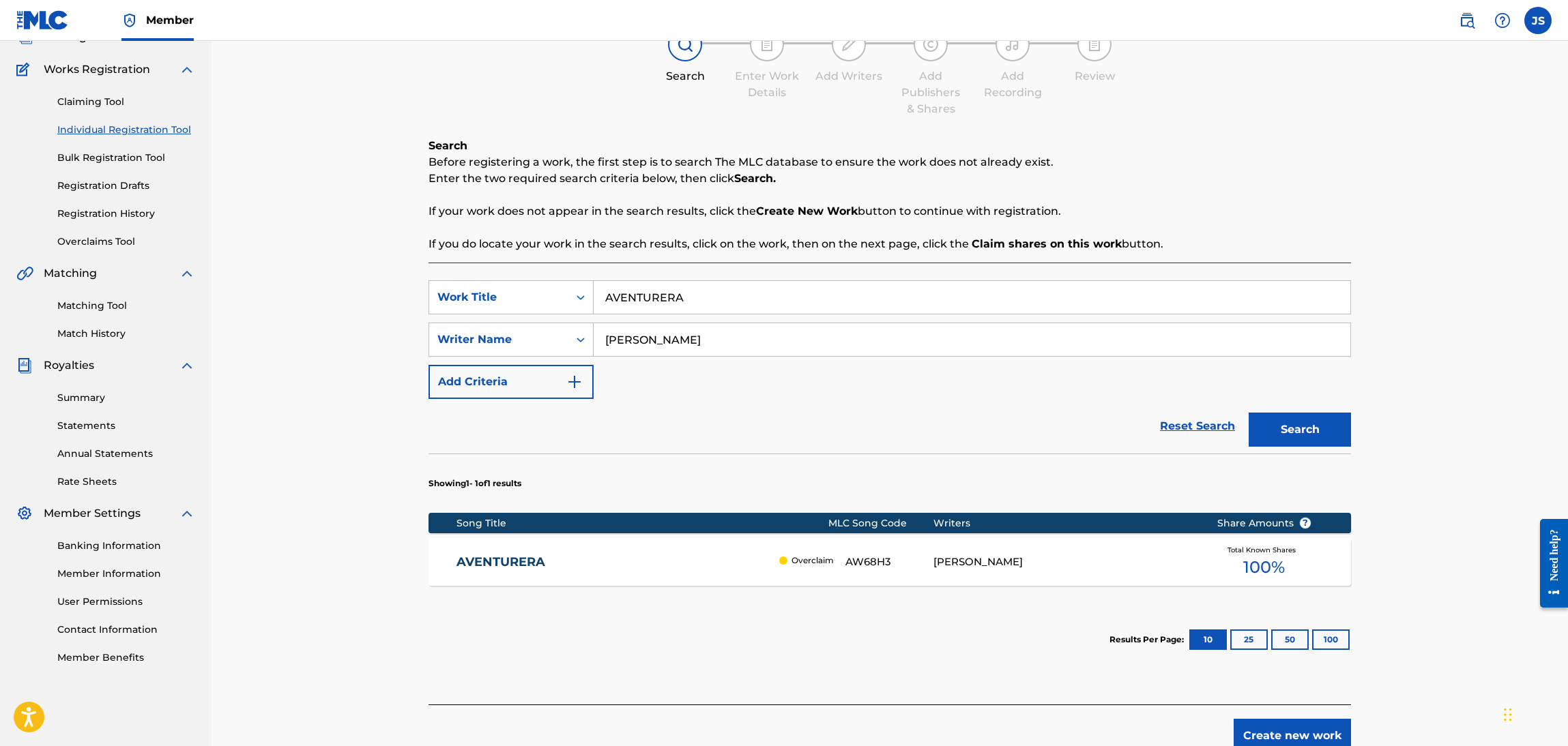
click at [540, 550] on div "AVENTURERA Overclaim AW68H3 RICHAR JOSE GUARAN Total Known Shares 100 %" at bounding box center [890, 562] width 923 height 48
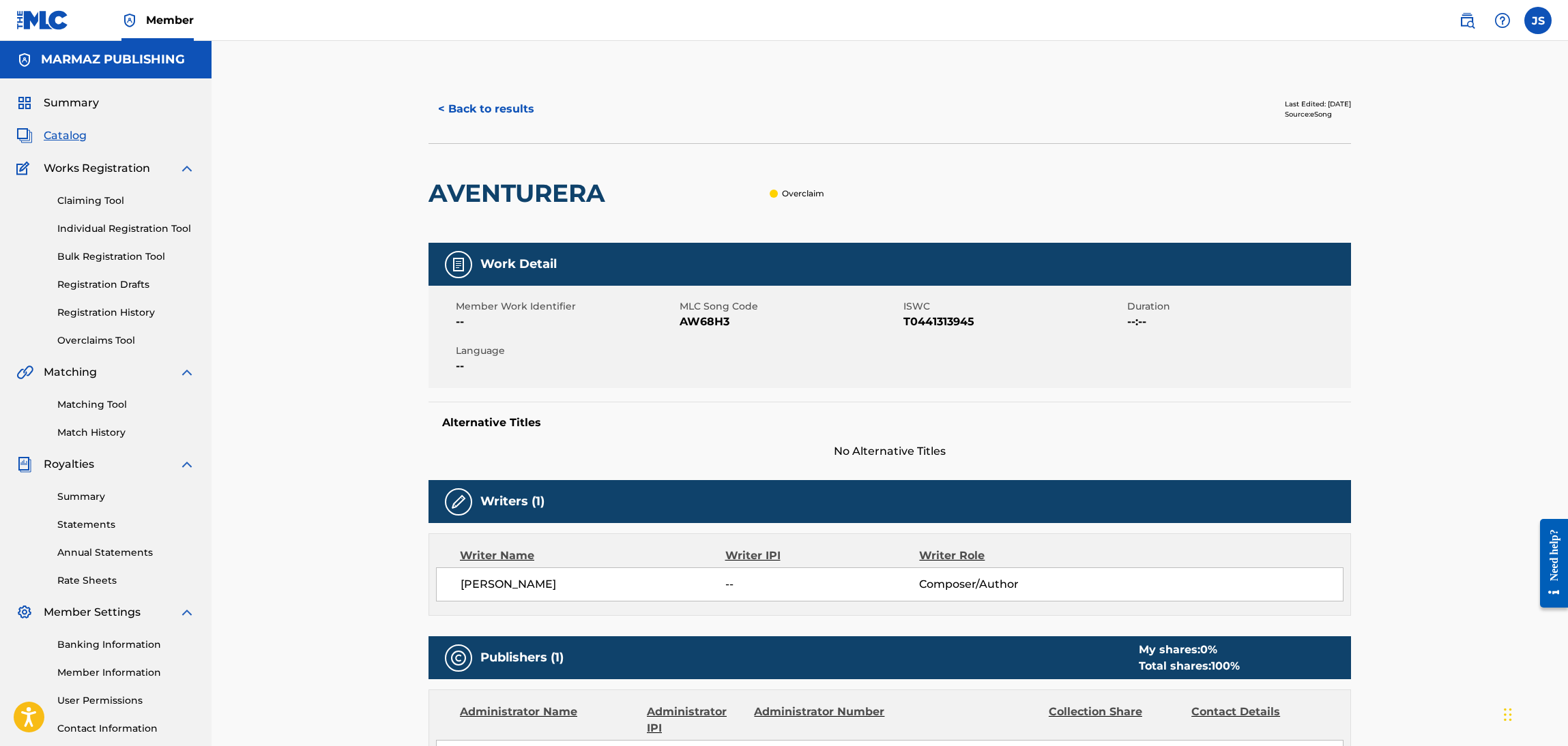
click at [691, 323] on span "AW68H3" at bounding box center [790, 322] width 220 height 16
click at [485, 115] on button "< Back to results" at bounding box center [486, 109] width 115 height 34
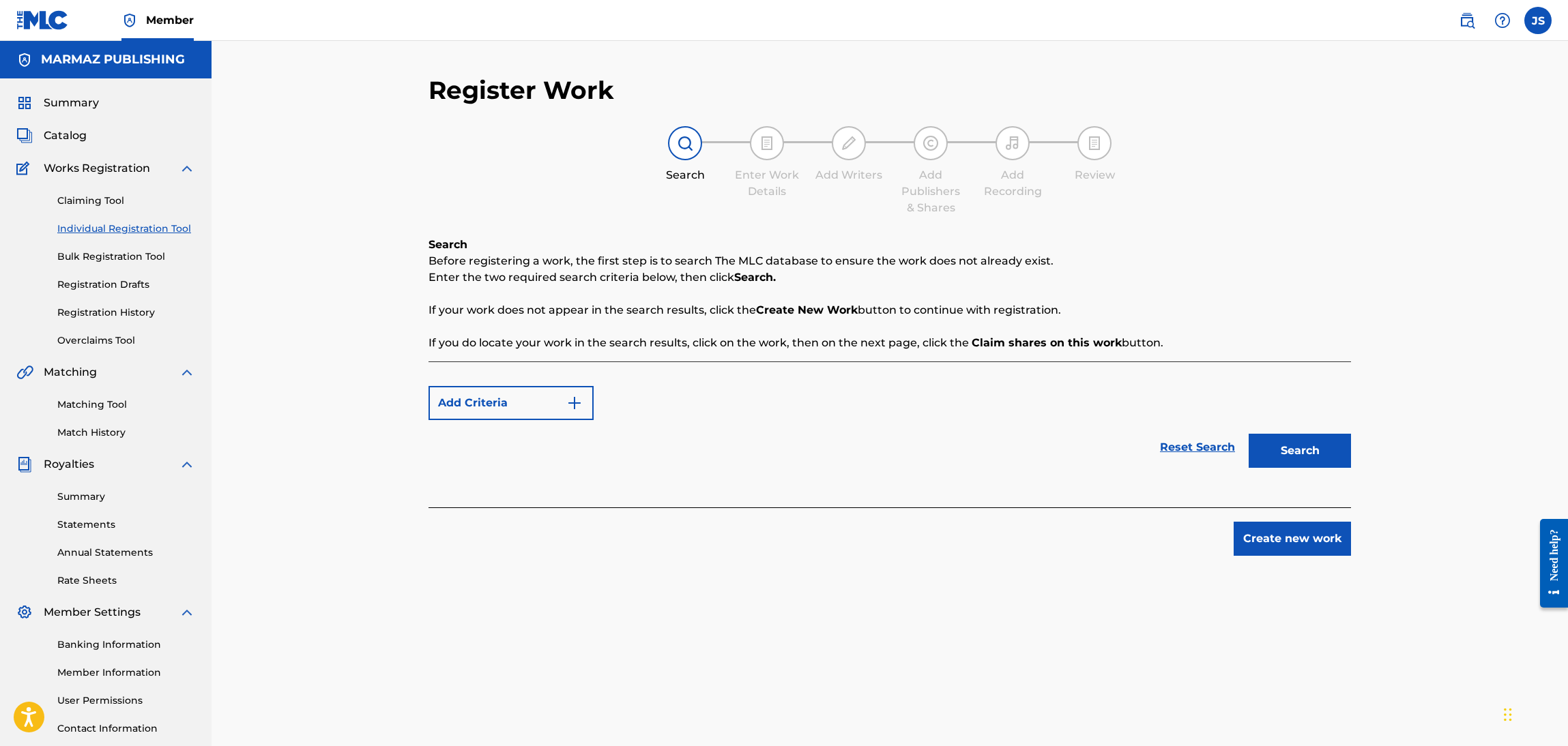
scroll to position [99, 0]
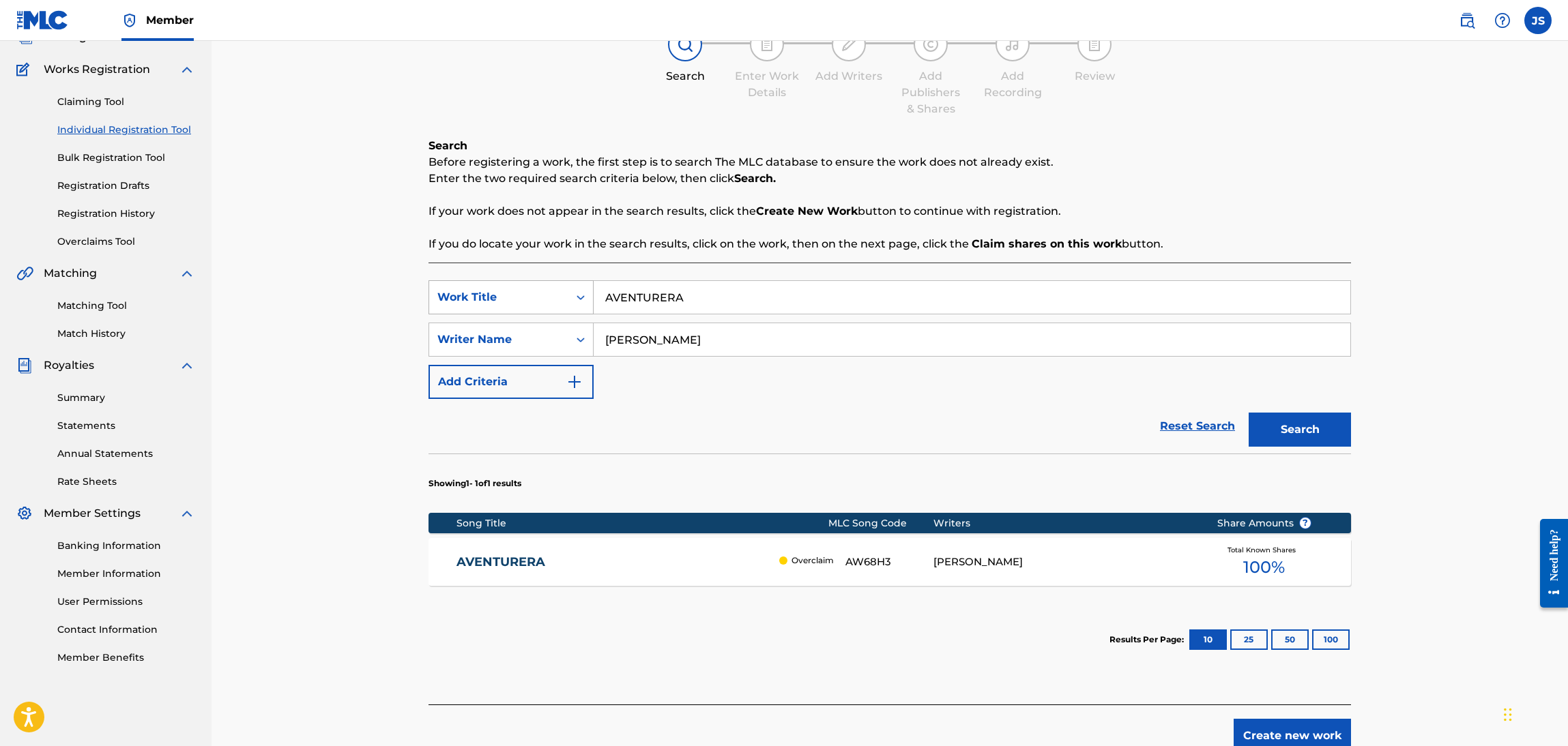
drag, startPoint x: 715, startPoint y: 296, endPoint x: 500, endPoint y: 294, distance: 215.0
click at [509, 295] on div "SearchWithCriteriaebf6bdf3-b691-4b1e-92e0-1cc3815adfdc Work Title AVENTURERA" at bounding box center [890, 297] width 923 height 34
paste input "TAL PARA CUAL"
type input "TAL PARA CUAL"
click at [1101, 212] on p "If your work does not appear in the search results, click the Create New Work b…" at bounding box center [890, 211] width 923 height 16
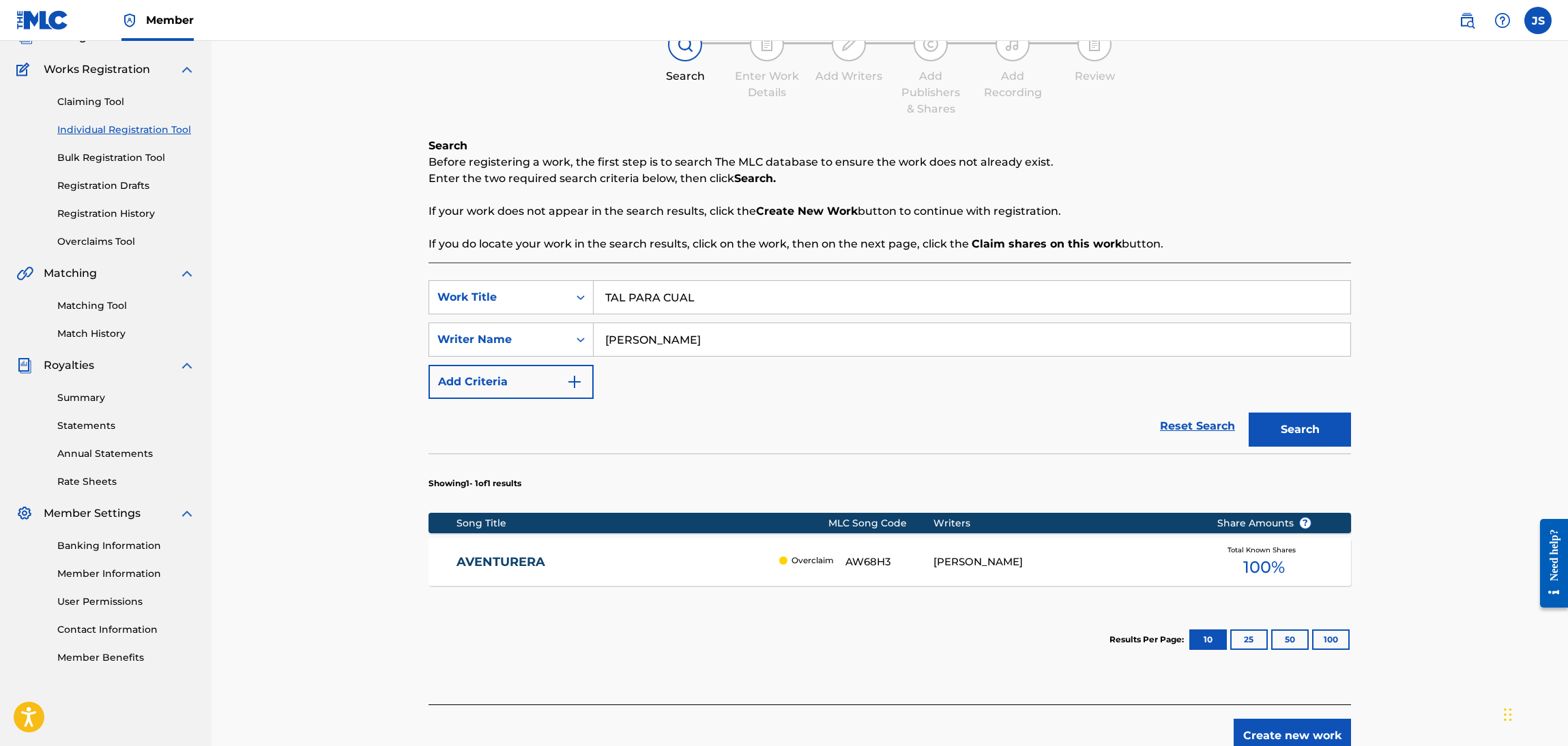
click at [1286, 437] on button "Search" at bounding box center [1299, 430] width 102 height 34
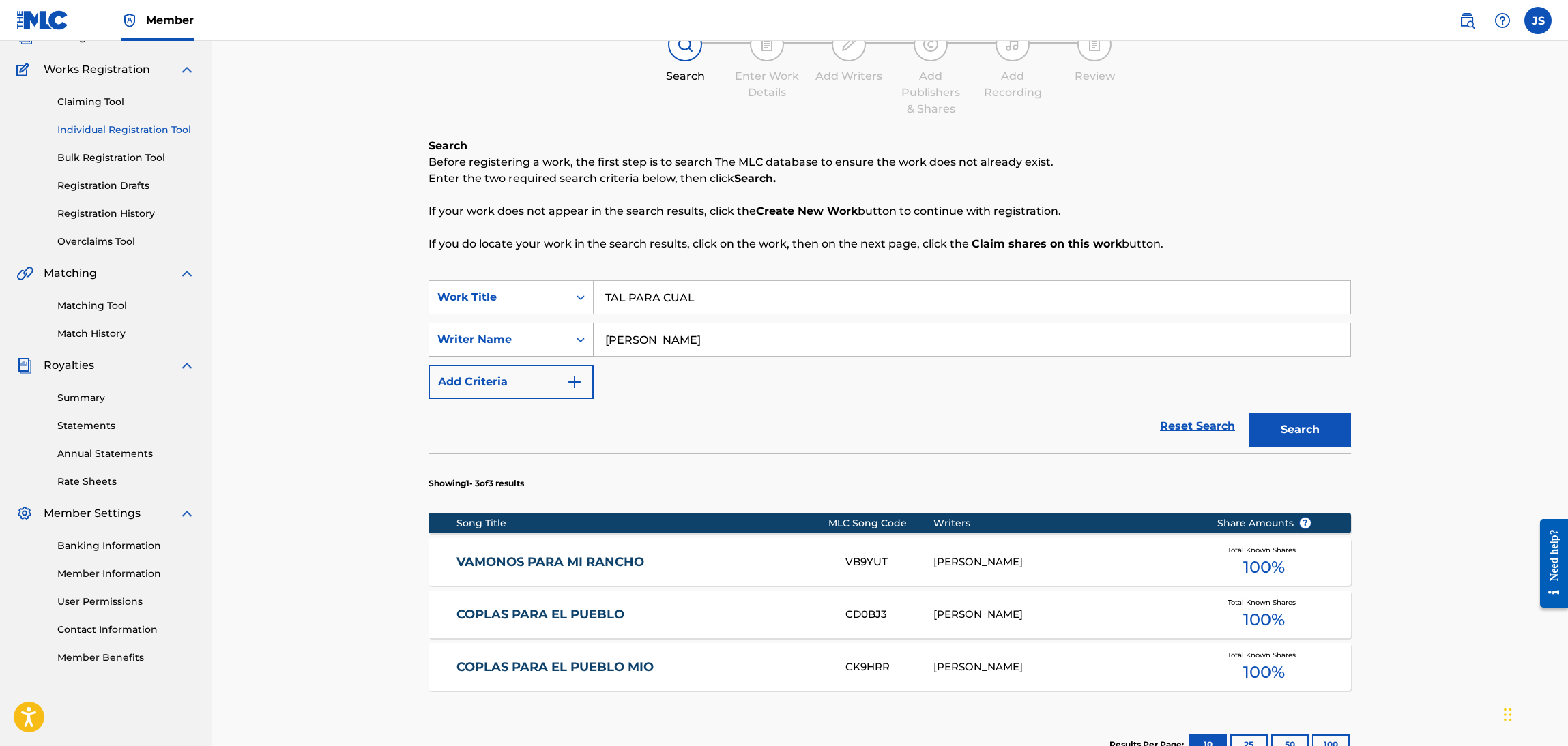
drag, startPoint x: 646, startPoint y: 328, endPoint x: 526, endPoint y: 344, distance: 121.1
click at [512, 344] on div "SearchWithCriteria624fbfe2-438e-4dfb-aa73-201f61298919 Writer Name RICHAR JOSE …" at bounding box center [890, 340] width 923 height 34
paste input "JAIME BALZA"
type input "JAIME BALZA"
drag, startPoint x: 857, startPoint y: 435, endPoint x: 1113, endPoint y: 402, distance: 258.1
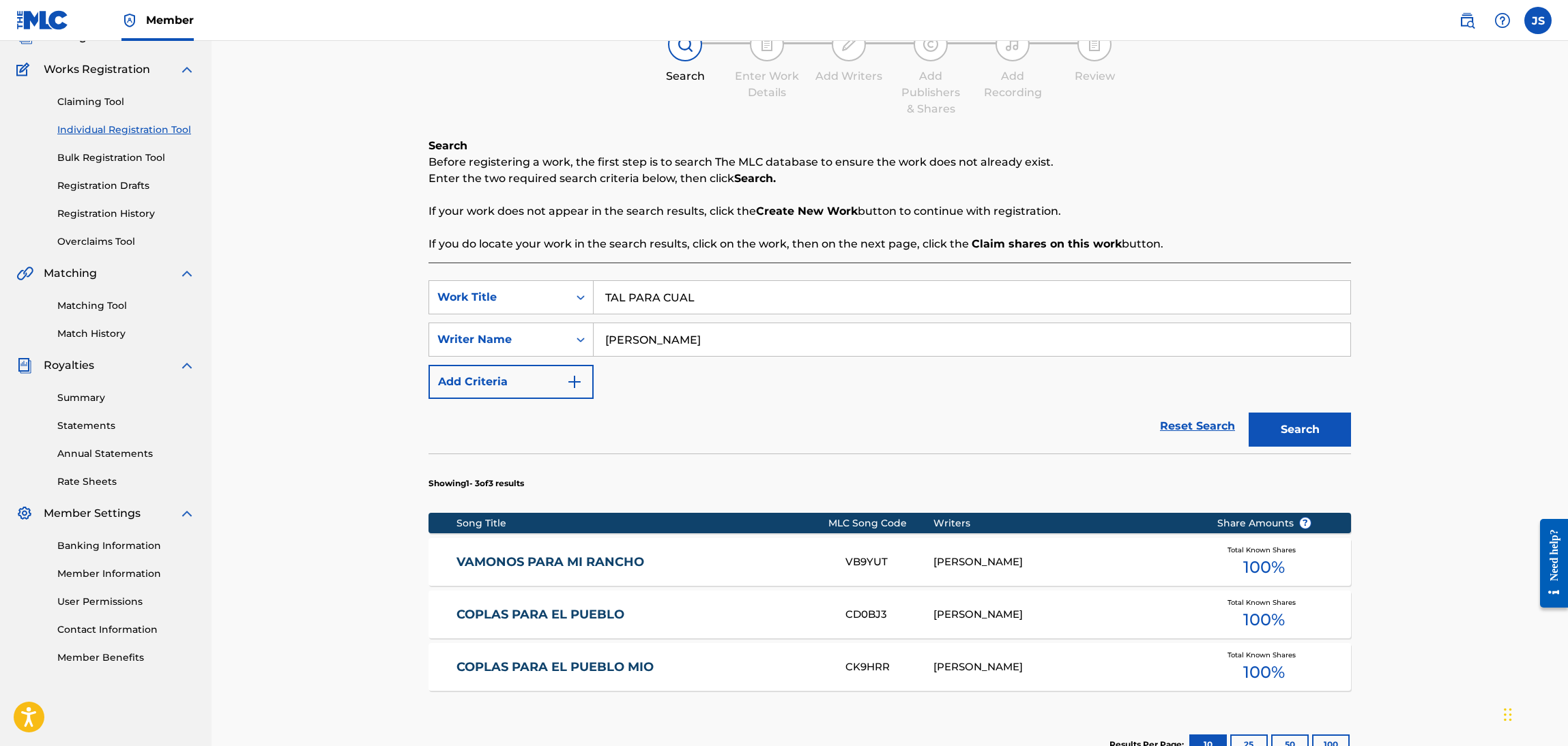
click at [873, 435] on div "Reset Search Search" at bounding box center [890, 426] width 923 height 54
drag, startPoint x: 1386, startPoint y: 411, endPoint x: 1341, endPoint y: 436, distance: 51.5
click at [1369, 422] on div "Register Work Search Enter Work Details Add Writers Add Publishers & Shares Add…" at bounding box center [890, 400] width 1356 height 916
click at [1321, 438] on button "Search" at bounding box center [1299, 430] width 102 height 34
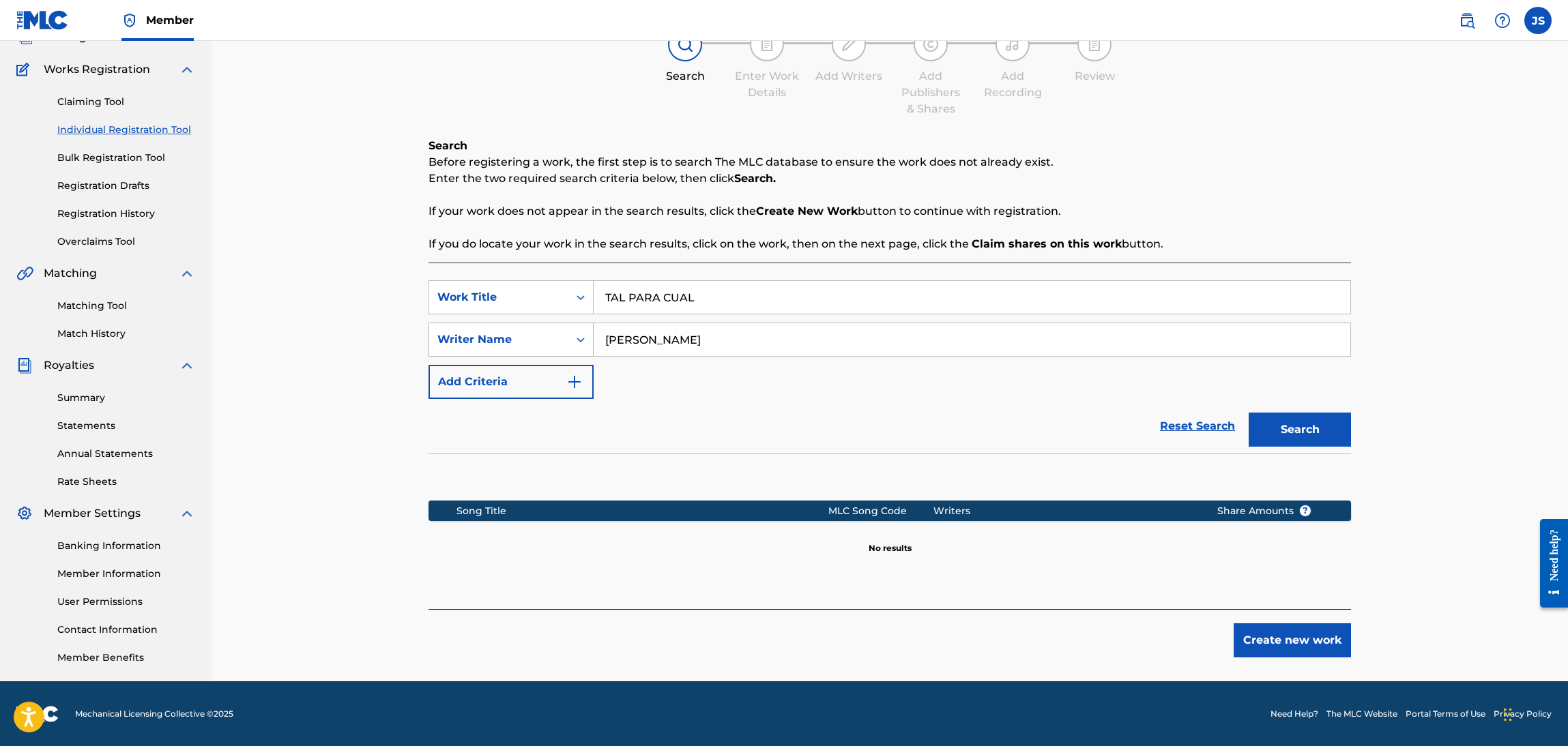
drag, startPoint x: 768, startPoint y: 345, endPoint x: 510, endPoint y: 344, distance: 258.0
click at [525, 339] on div "SearchWithCriteria624fbfe2-438e-4dfb-aa73-201f61298919 Writer Name JAIME BALZA" at bounding box center [890, 340] width 923 height 34
drag, startPoint x: 861, startPoint y: 389, endPoint x: 698, endPoint y: 349, distance: 167.8
click at [857, 388] on div "SearchWithCriteriaebf6bdf3-b691-4b1e-92e0-1cc3815adfdc Work Title TAL PARA CUAL…" at bounding box center [890, 339] width 923 height 119
click at [550, 343] on div "Writer Name" at bounding box center [499, 339] width 123 height 16
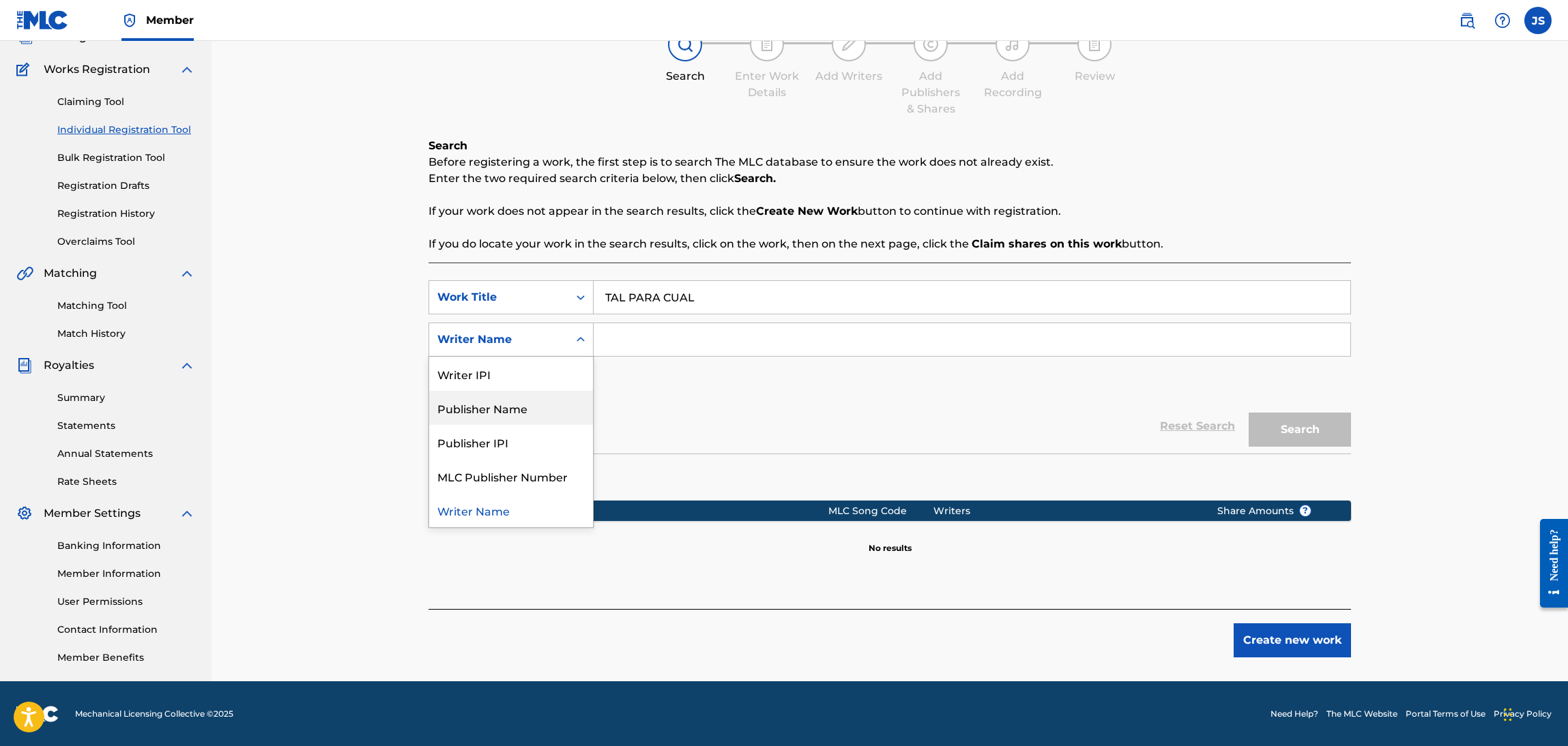
click at [537, 402] on div "Publisher Name" at bounding box center [510, 408] width 164 height 34
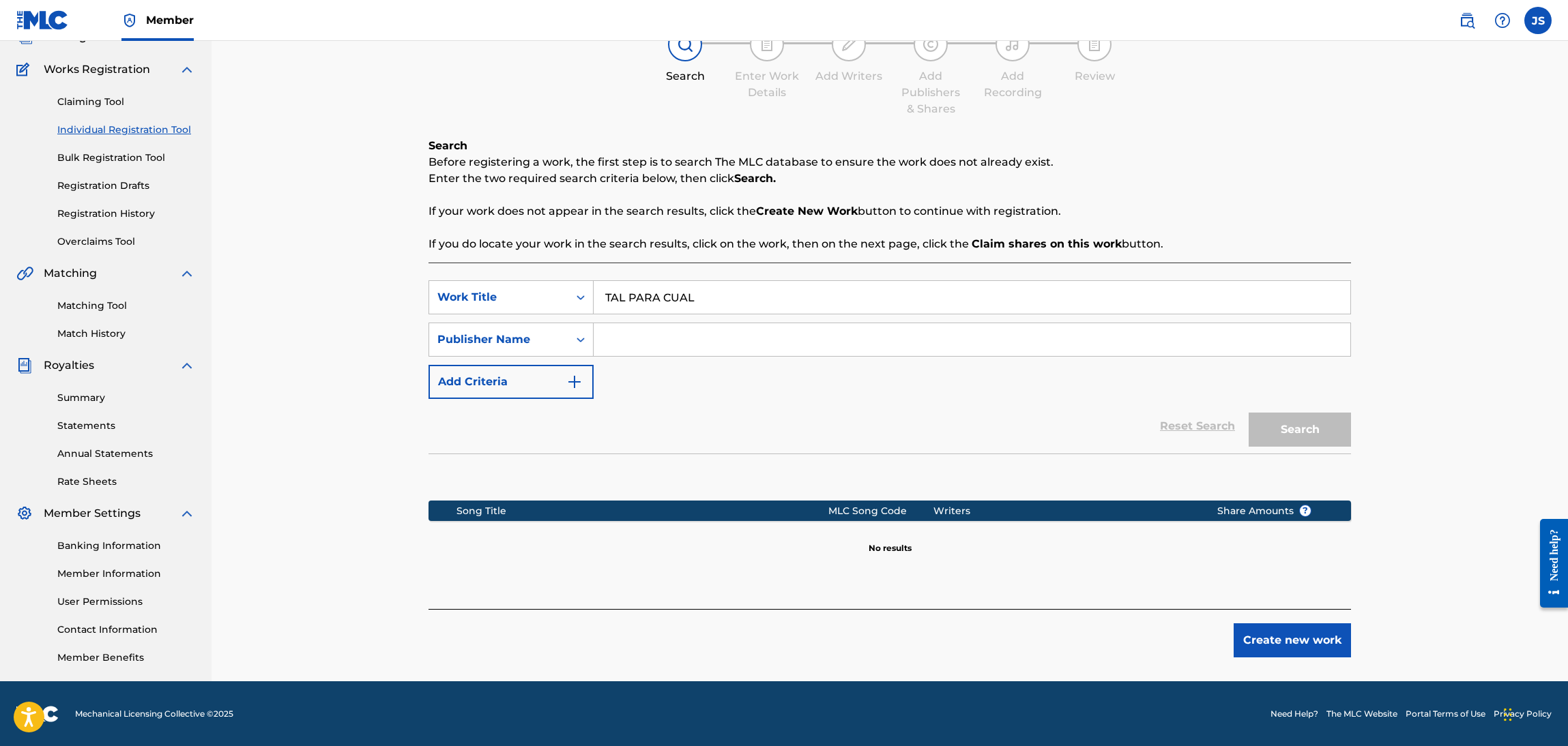
click at [620, 349] on input "Search Form" at bounding box center [972, 340] width 757 height 33
click at [1249, 413] on button "Search" at bounding box center [1299, 430] width 102 height 34
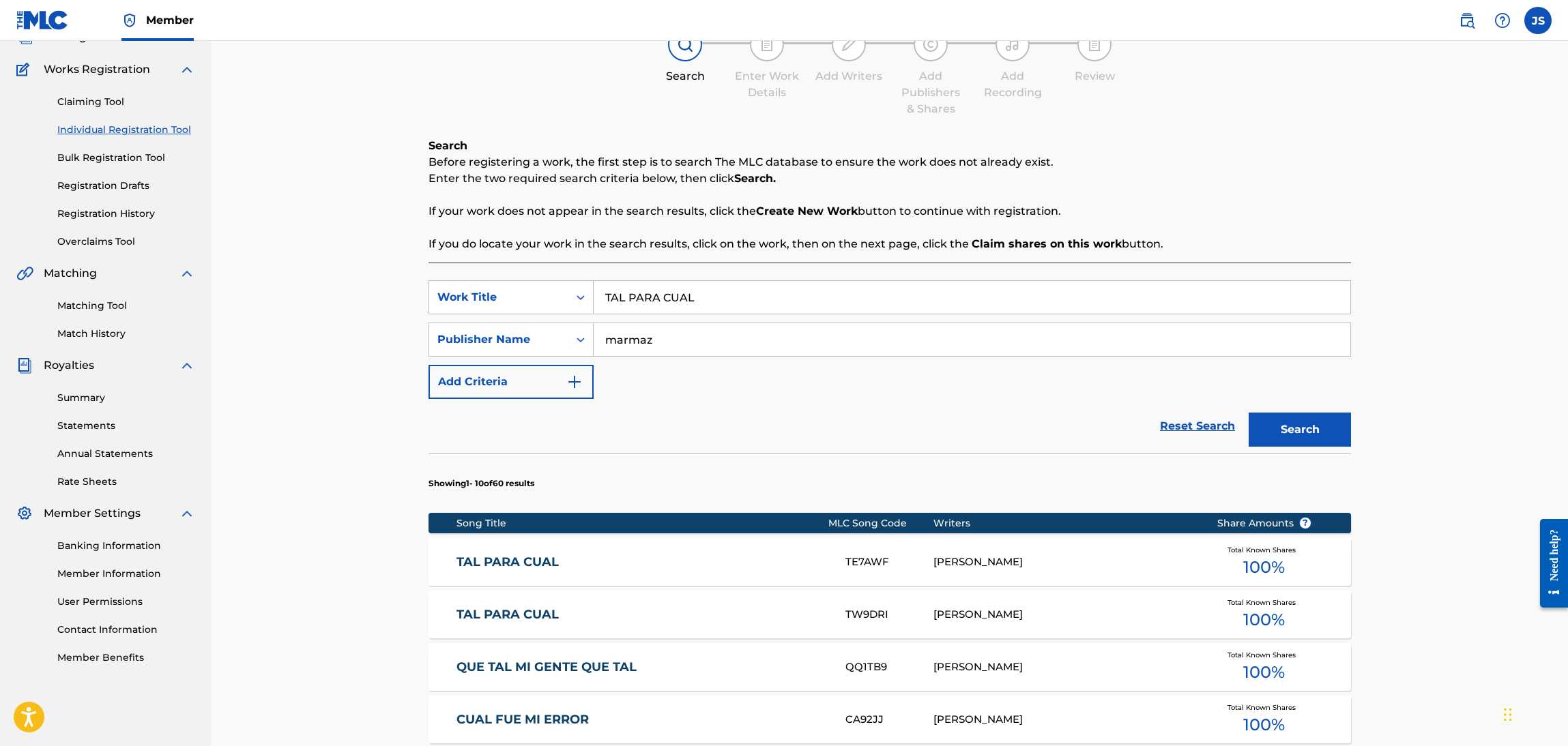
scroll to position [202, 0]
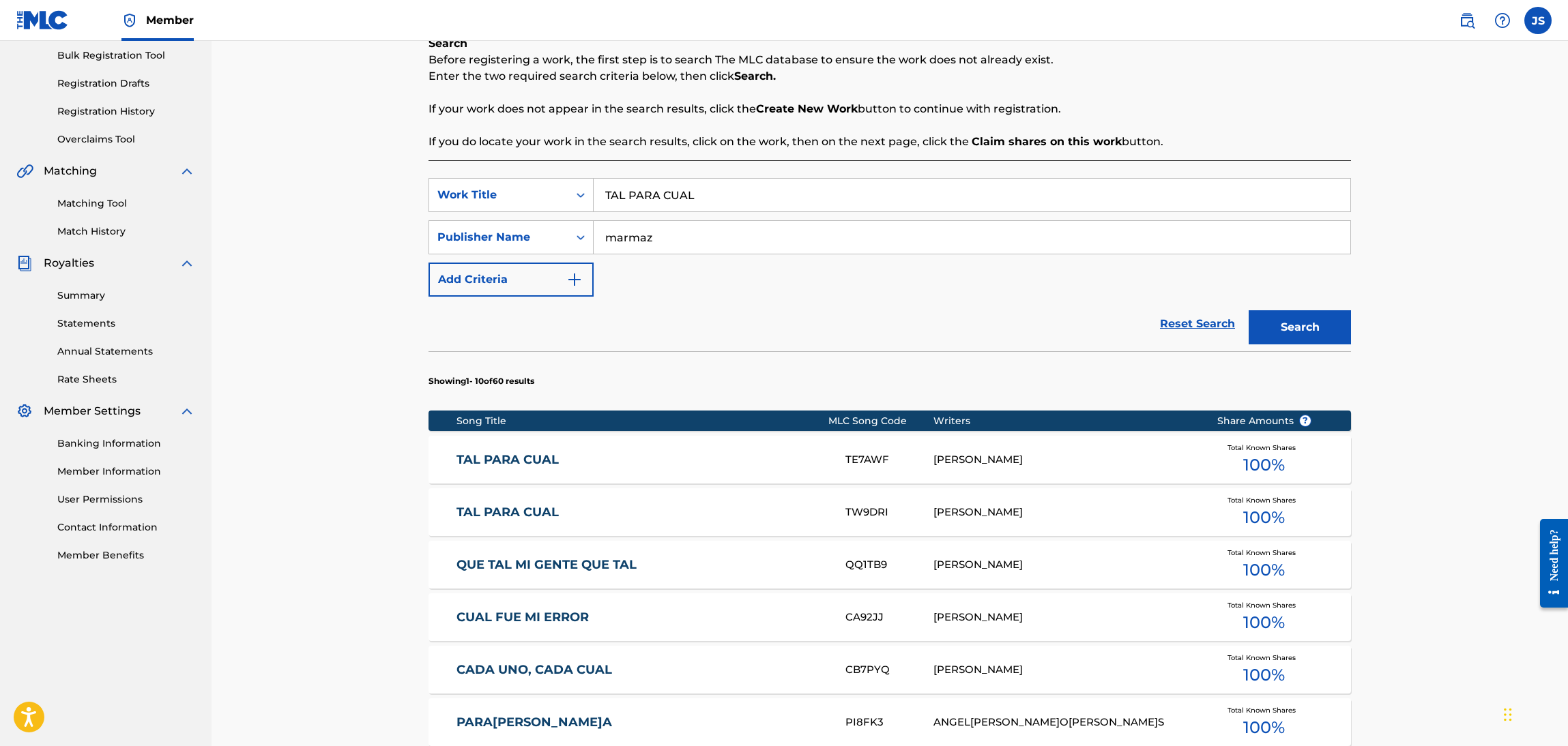
drag, startPoint x: 665, startPoint y: 229, endPoint x: 537, endPoint y: 218, distance: 128.5
click at [539, 218] on div "SearchWithCriteriaebf6bdf3-b691-4b1e-92e0-1cc3815adfdc Work Title TAL PARA CUAL…" at bounding box center [890, 237] width 923 height 119
paste input "[PERSON_NAME]"
type input "[PERSON_NAME]"
drag, startPoint x: 547, startPoint y: 229, endPoint x: 534, endPoint y: 238, distance: 15.8
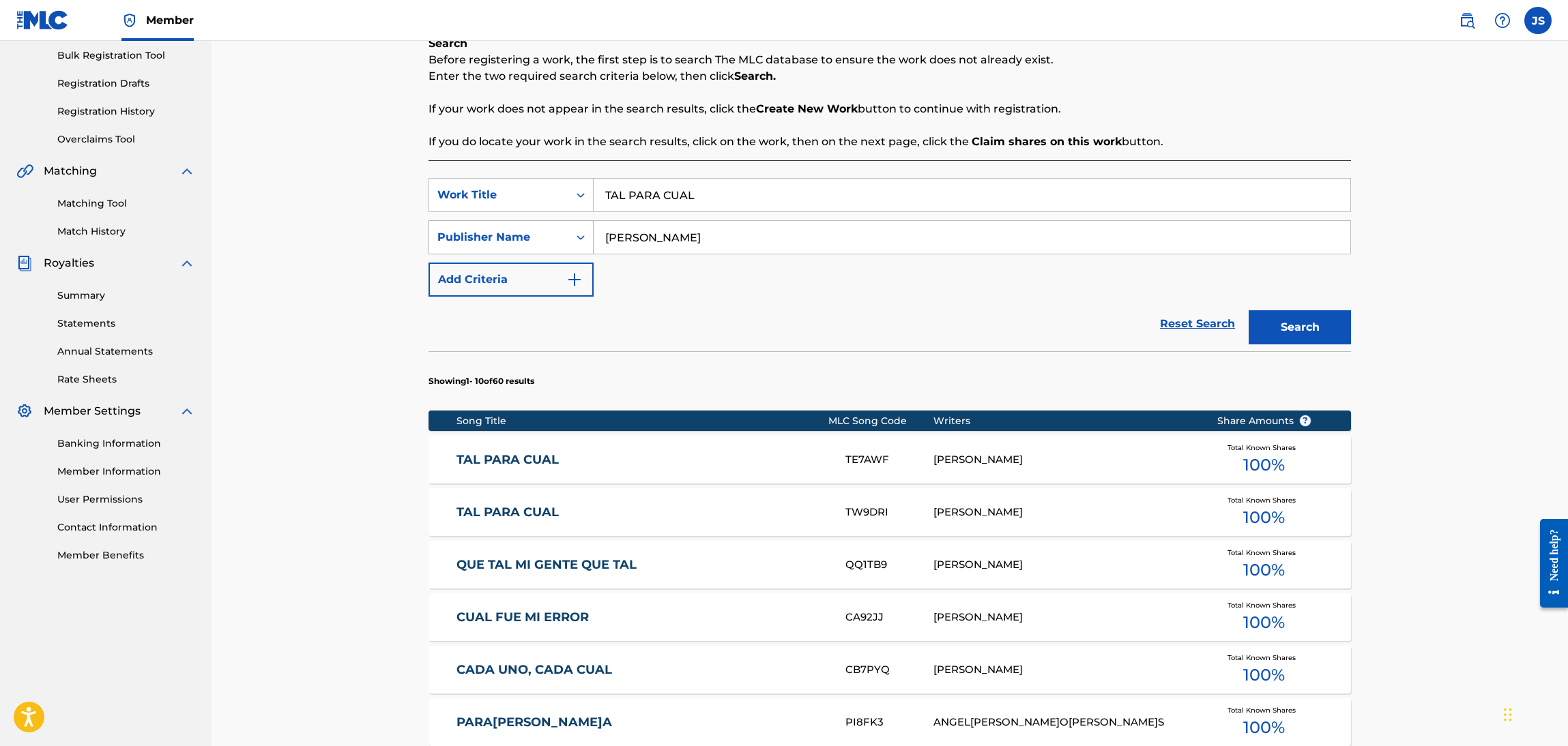
click at [546, 230] on div "Publisher Name" at bounding box center [499, 237] width 123 height 16
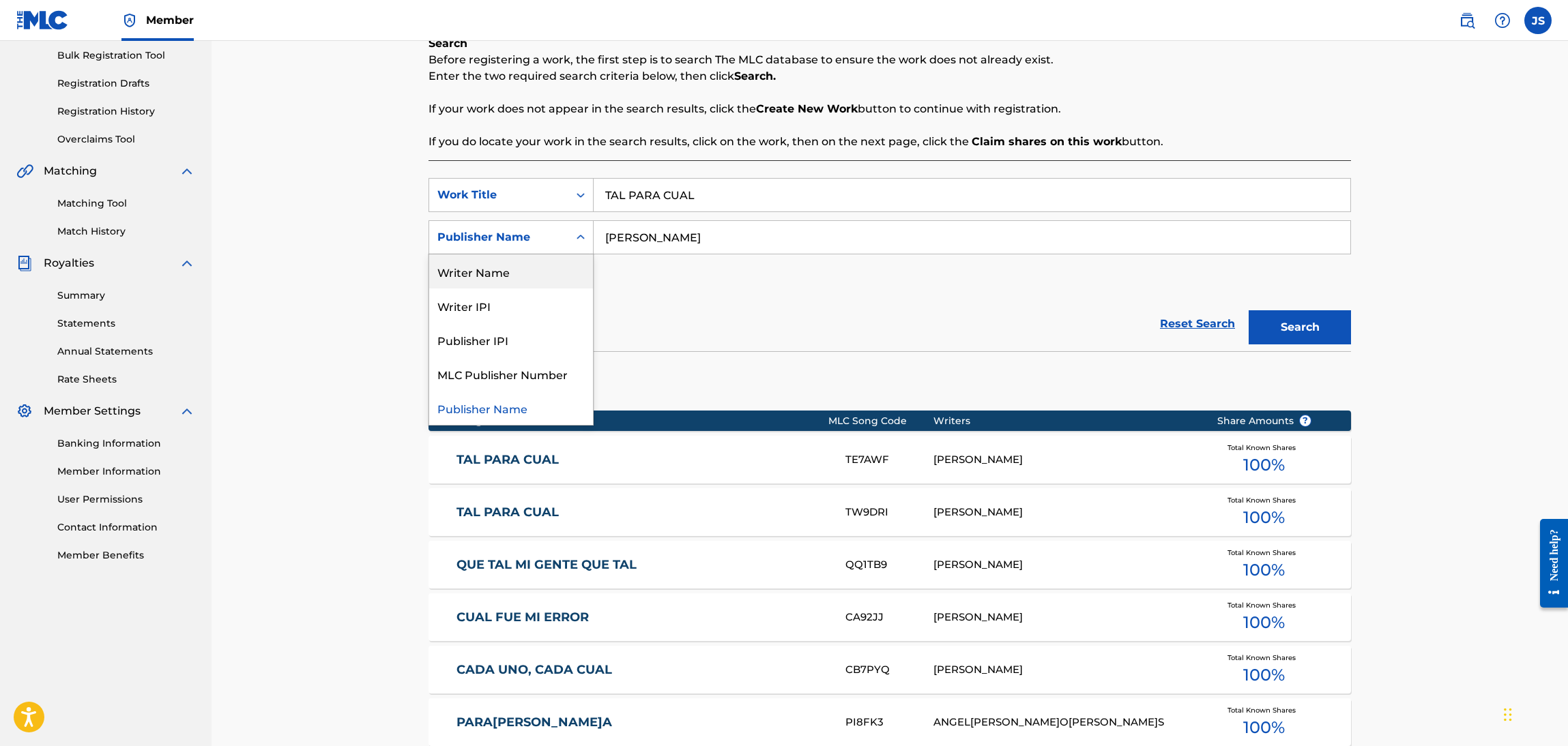
click at [513, 280] on div "Writer Name" at bounding box center [510, 272] width 164 height 34
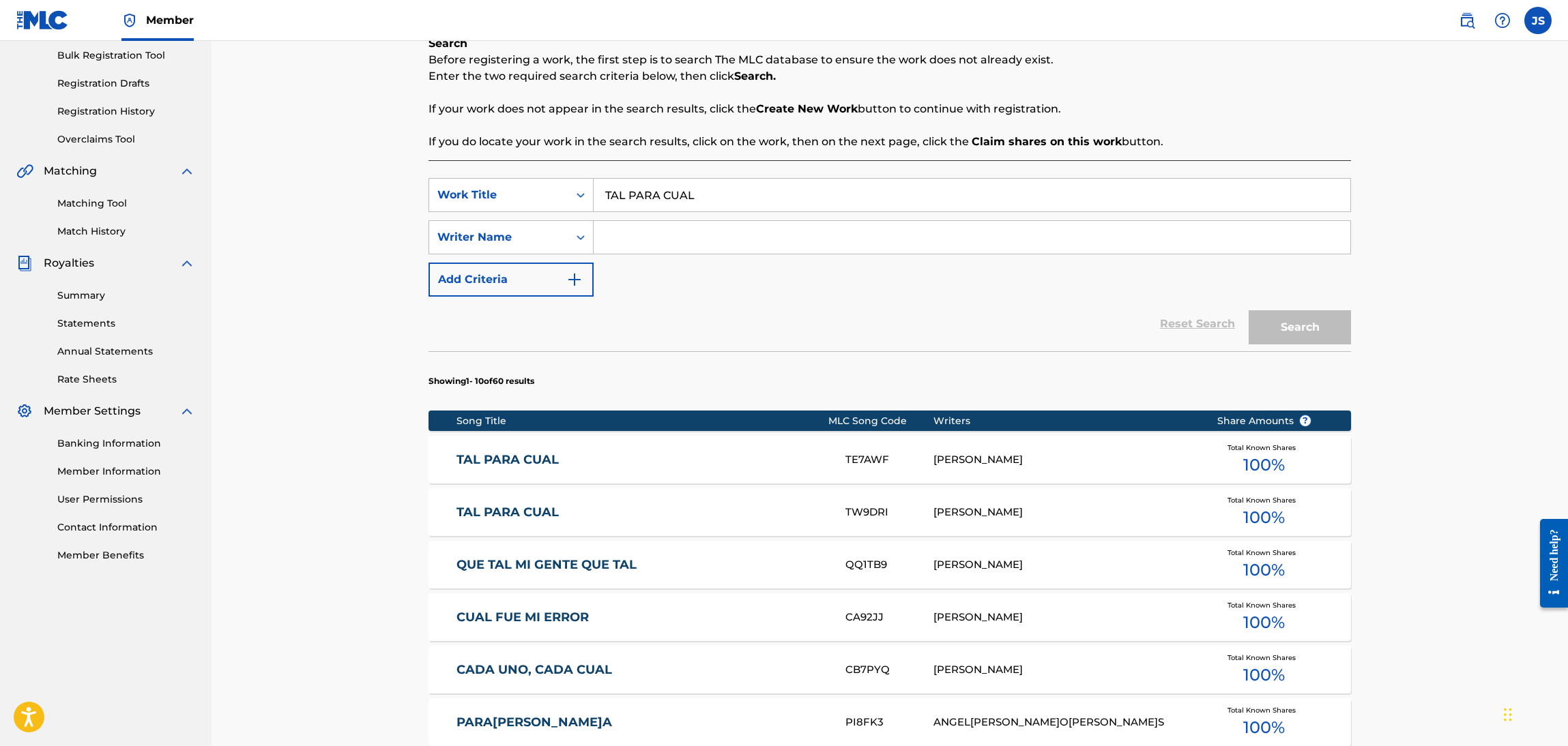
click at [690, 248] on input "Search Form" at bounding box center [972, 237] width 757 height 33
paste input "[PERSON_NAME]"
drag, startPoint x: 738, startPoint y: 344, endPoint x: 971, endPoint y: 365, distance: 233.9
click at [755, 344] on div "Reset Search Search" at bounding box center [890, 324] width 923 height 54
click at [1321, 343] on button "Search" at bounding box center [1299, 327] width 102 height 34
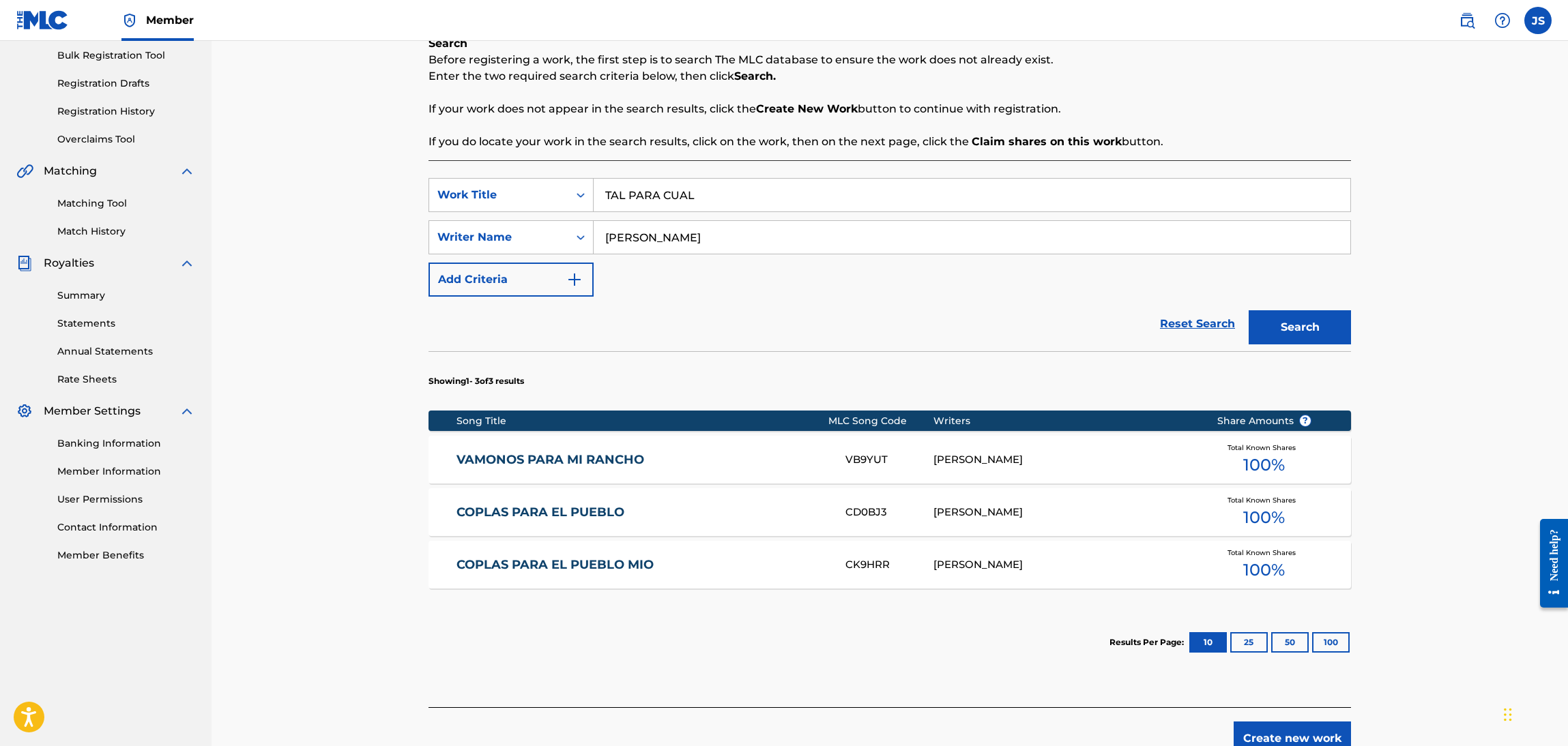
click at [691, 233] on input "[PERSON_NAME]" at bounding box center [972, 237] width 757 height 33
click at [1249, 310] on button "Search" at bounding box center [1299, 327] width 102 height 34
drag, startPoint x: 764, startPoint y: 247, endPoint x: 227, endPoint y: 232, distance: 537.2
click at [219, 237] on div "Register Work Search Enter Work Details Add Writers Add Publishers & Shares Add…" at bounding box center [890, 298] width 1356 height 916
paste input "Á"
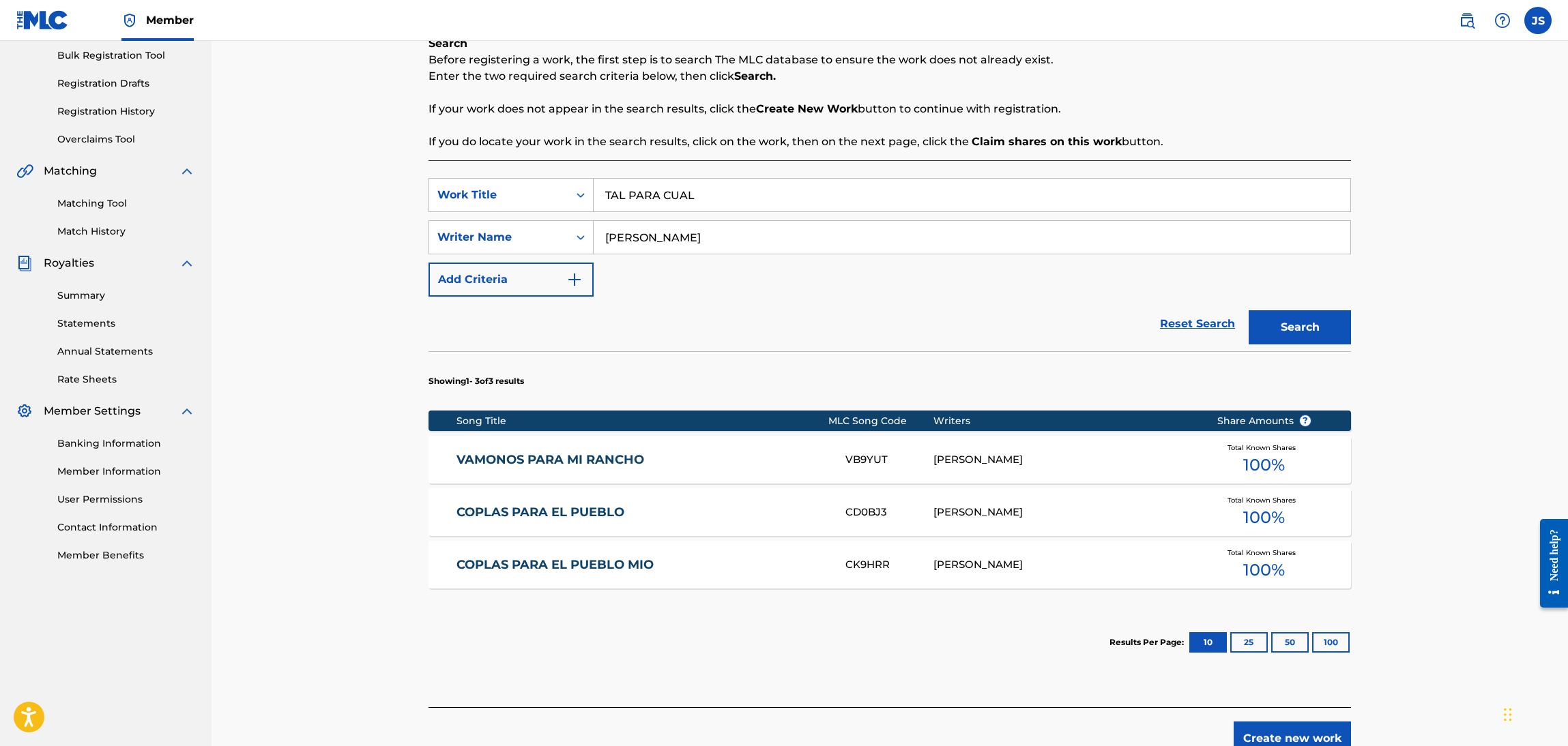
type input "[PERSON_NAME]"
click at [825, 337] on div "Reset Search Search" at bounding box center [890, 324] width 923 height 54
click at [1287, 316] on button "Search" at bounding box center [1299, 327] width 102 height 34
drag, startPoint x: 724, startPoint y: 201, endPoint x: 323, endPoint y: 180, distance: 401.5
click at [323, 180] on div "Register Work Search Enter Work Details Add Writers Add Publishers & Shares Add…" at bounding box center [890, 298] width 1356 height 916
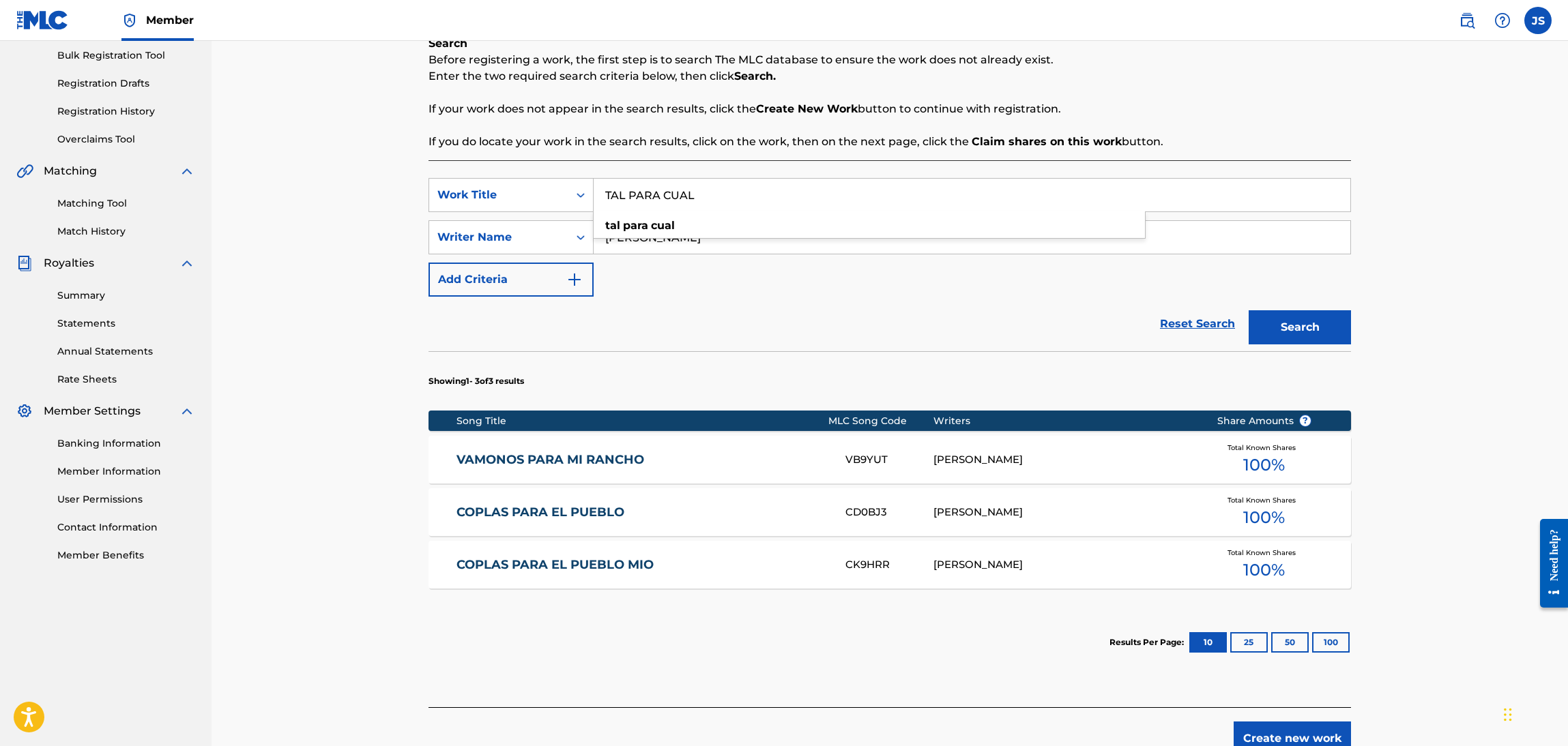
paste input "UNA HISTORIA MÁS"
type input "UNA HISTORIA MÁS"
click at [1152, 141] on p "If you do locate your work in the search results, click on the work, then on th…" at bounding box center [890, 141] width 923 height 16
click at [1299, 315] on button "Search" at bounding box center [1299, 327] width 102 height 34
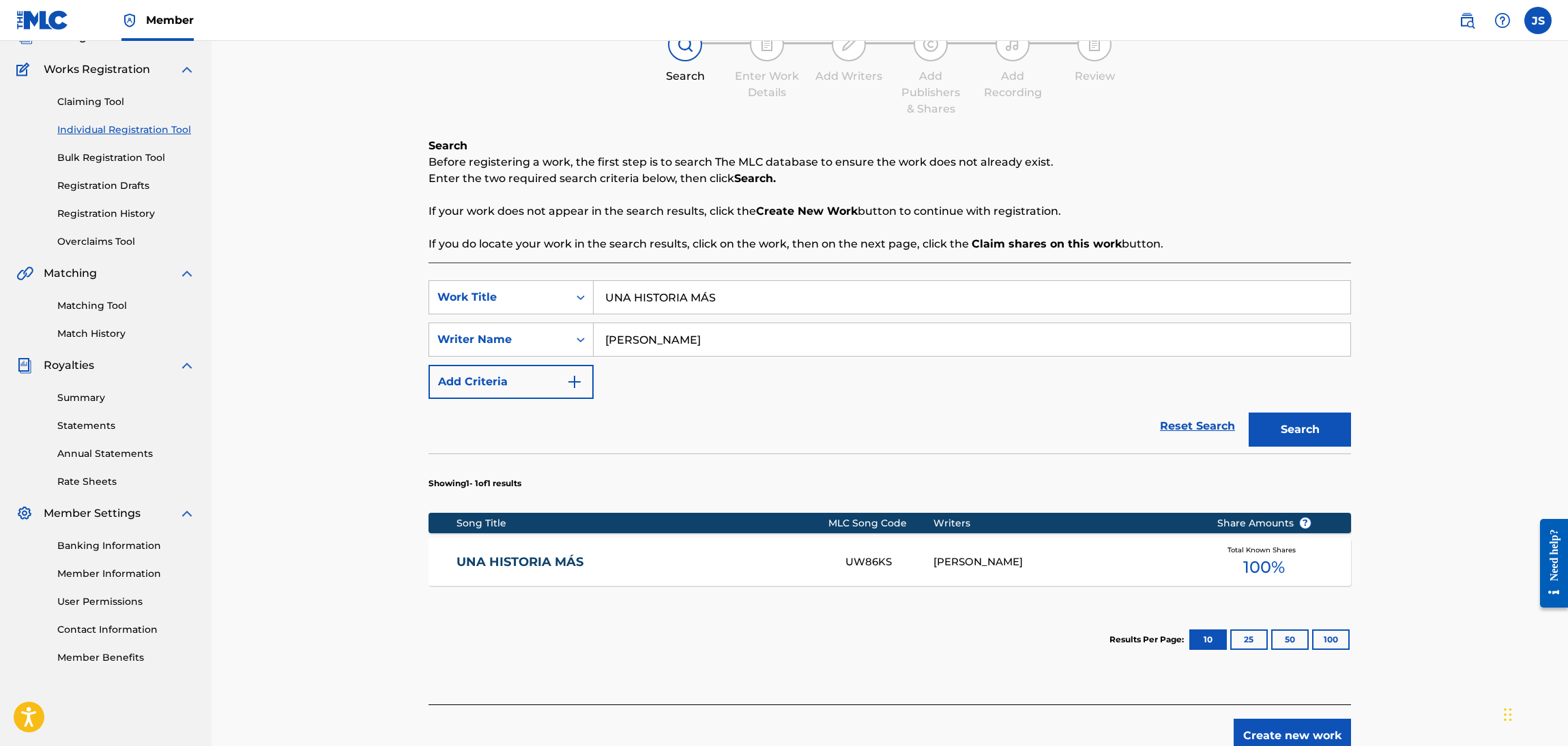
scroll to position [171, 0]
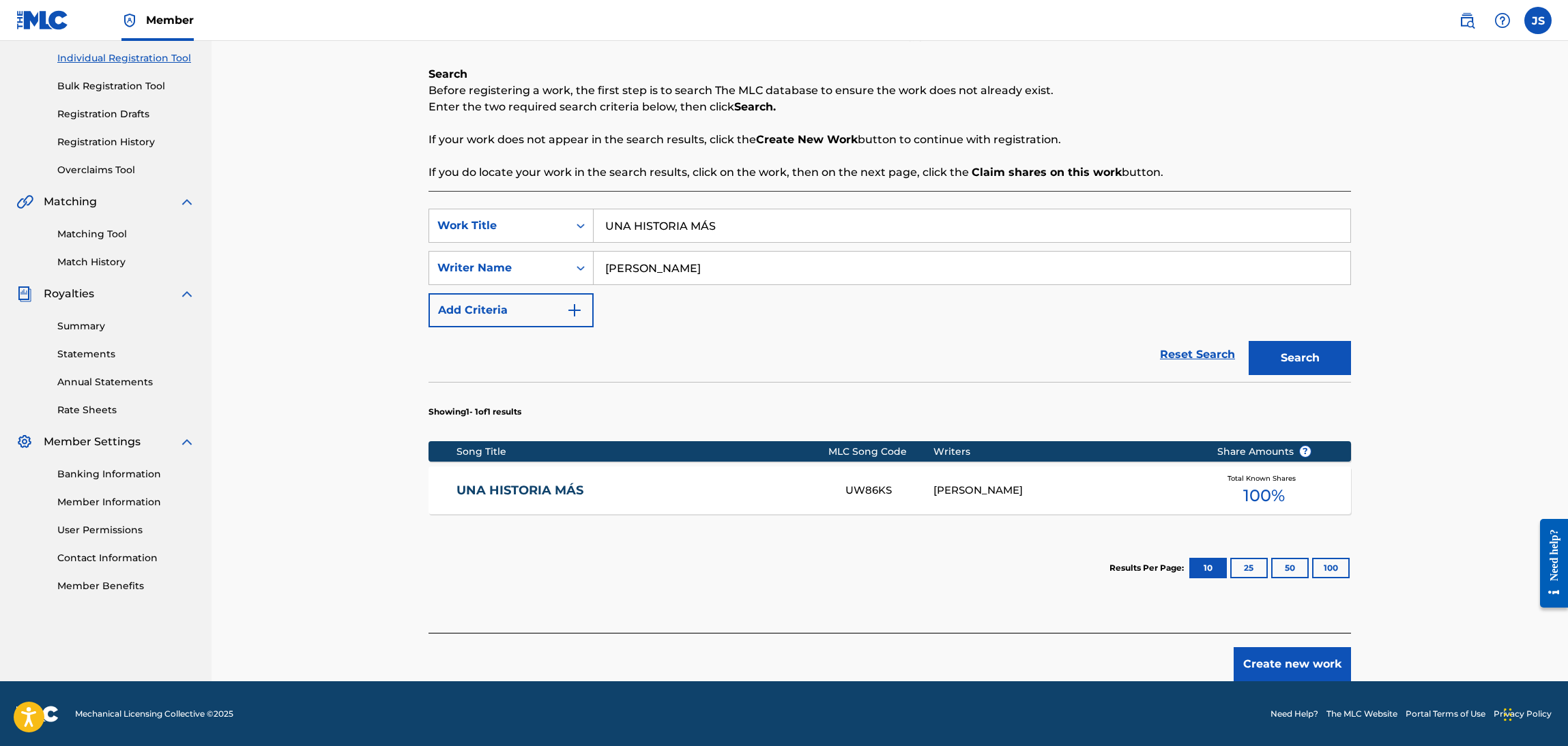
click at [511, 504] on div "UNA HISTORIA MÁS UW86KS RICHAR JOSE GUARÁN Total Known Shares 100 %" at bounding box center [890, 490] width 923 height 48
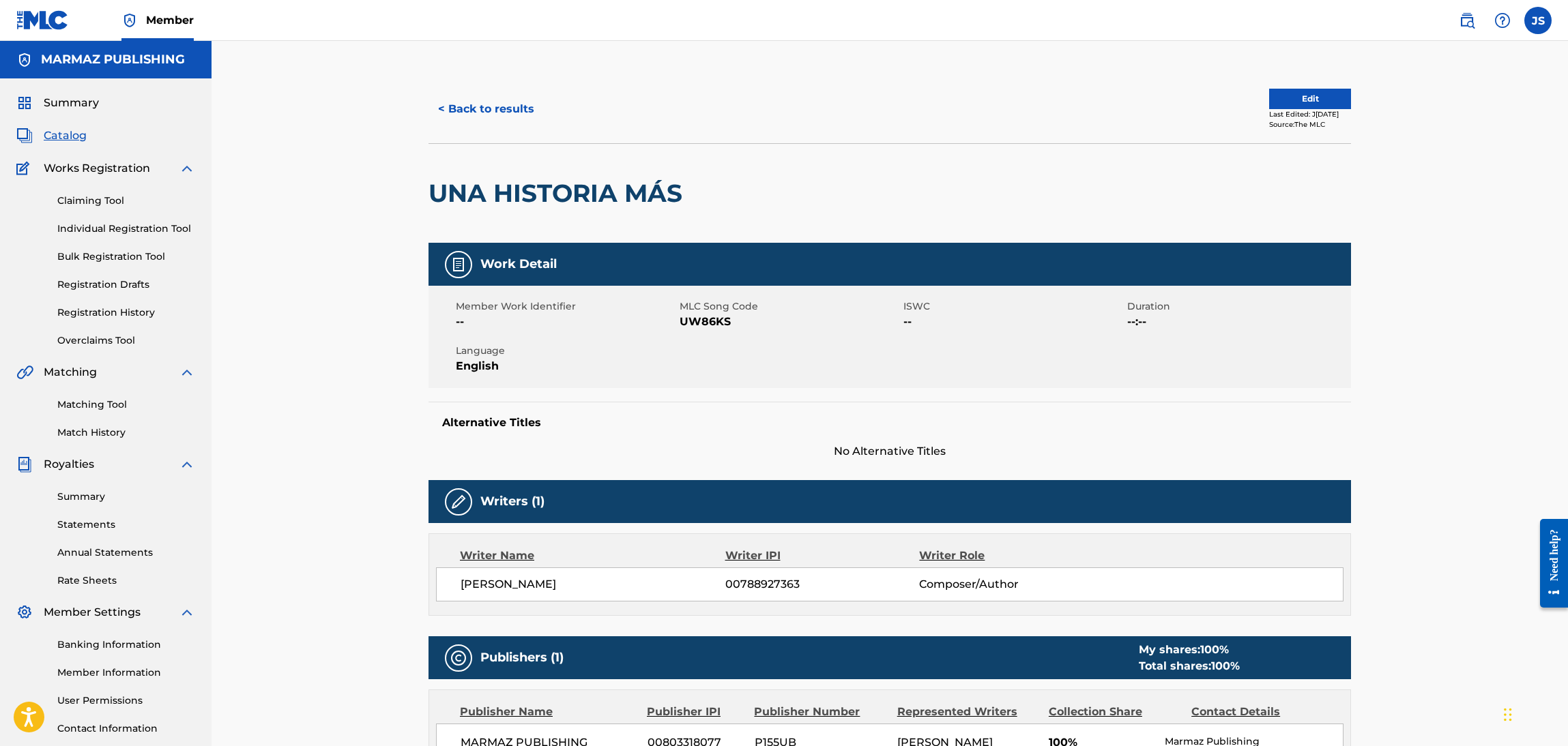
click at [700, 324] on span "UW86KS" at bounding box center [790, 322] width 220 height 16
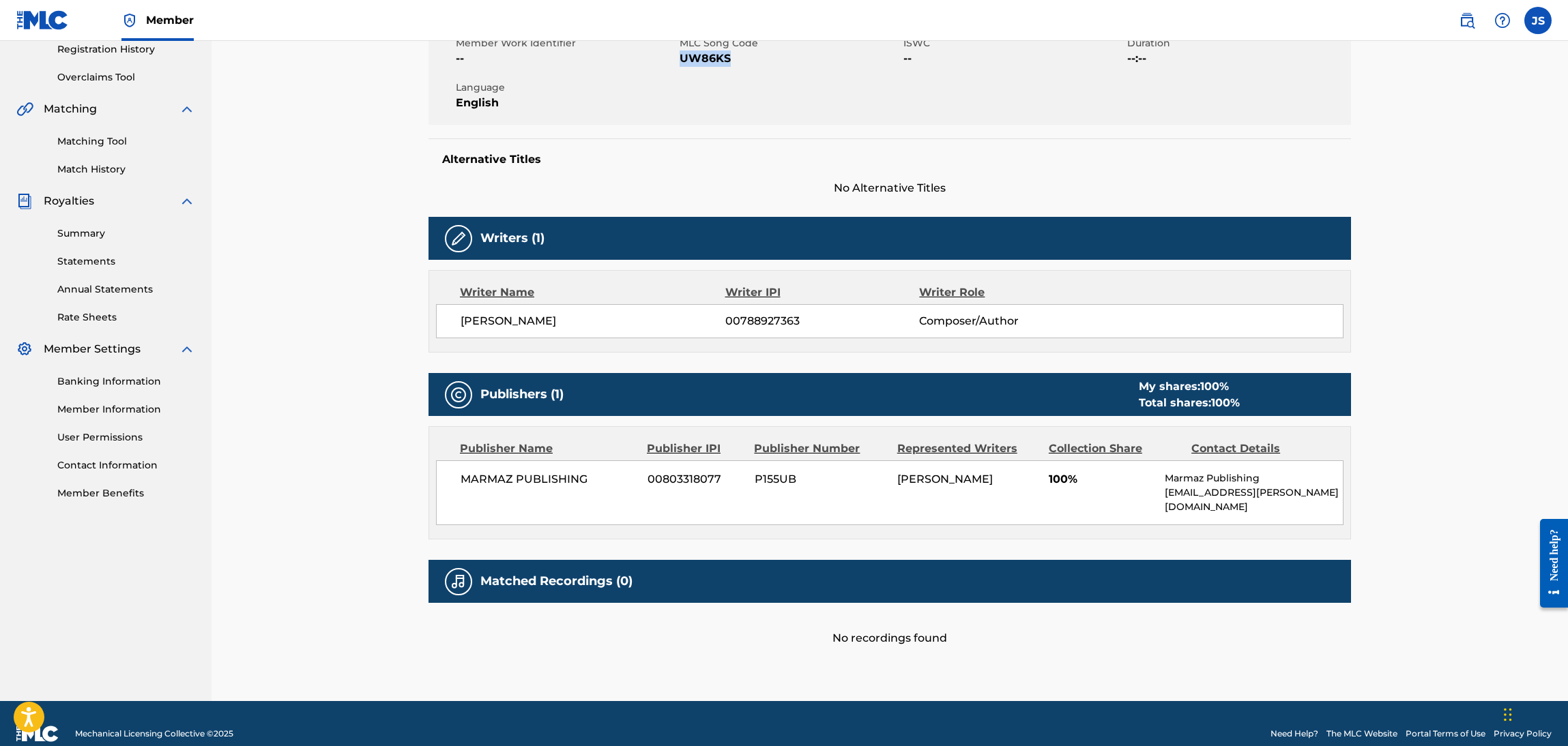
scroll to position [269, 0]
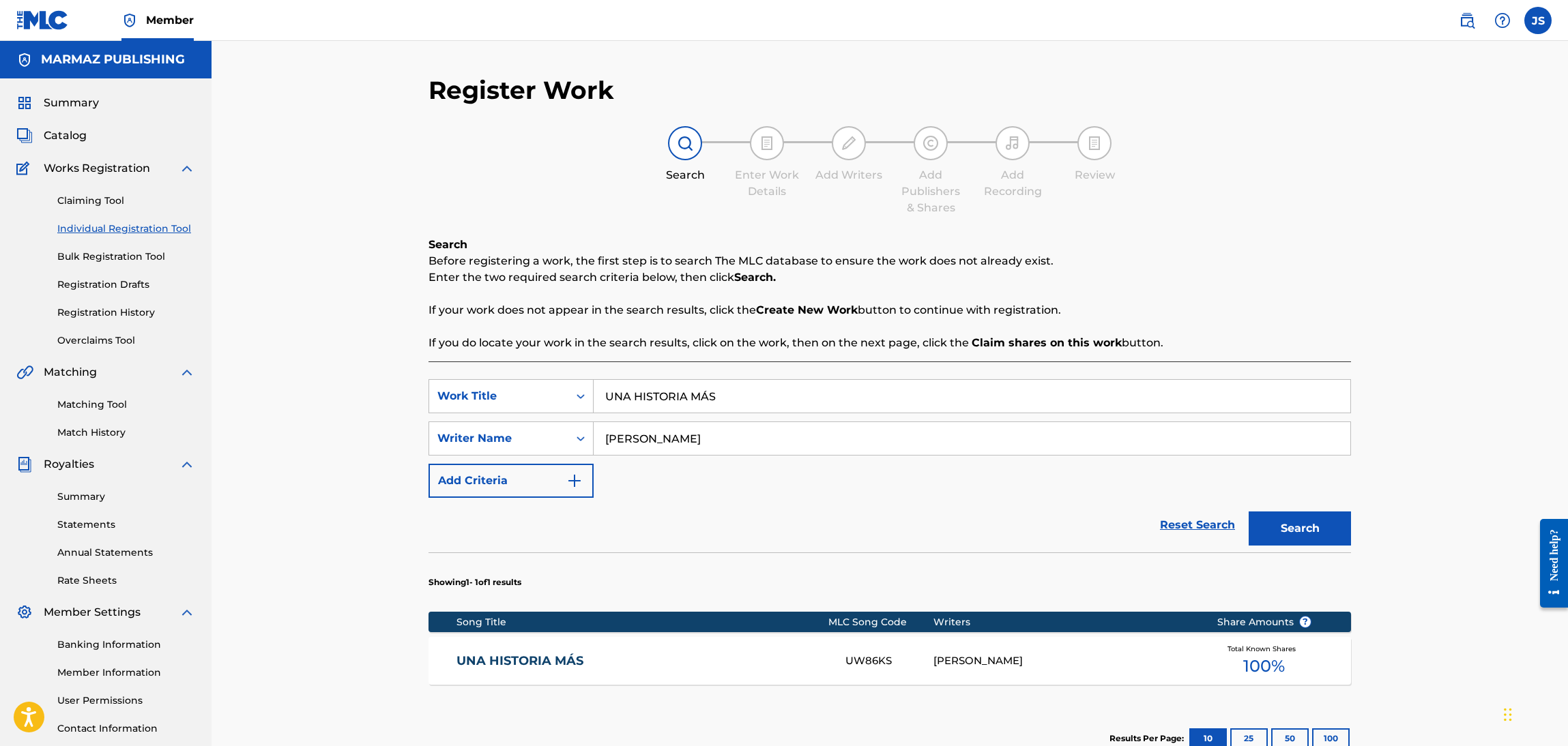
drag, startPoint x: 747, startPoint y: 387, endPoint x: 505, endPoint y: 369, distance: 242.7
click at [505, 369] on div "SearchWithCriteriaebf6bdf3-b691-4b1e-92e0-1cc3815adfdc Work Title UNA HISTORIA …" at bounding box center [890, 582] width 923 height 442
paste input "CLÁSICOS Y NUEVO"
click at [1014, 255] on p "Before registering a work, the first step is to search The MLC database to ensu…" at bounding box center [890, 261] width 923 height 16
click at [1309, 536] on button "Search" at bounding box center [1299, 529] width 102 height 34
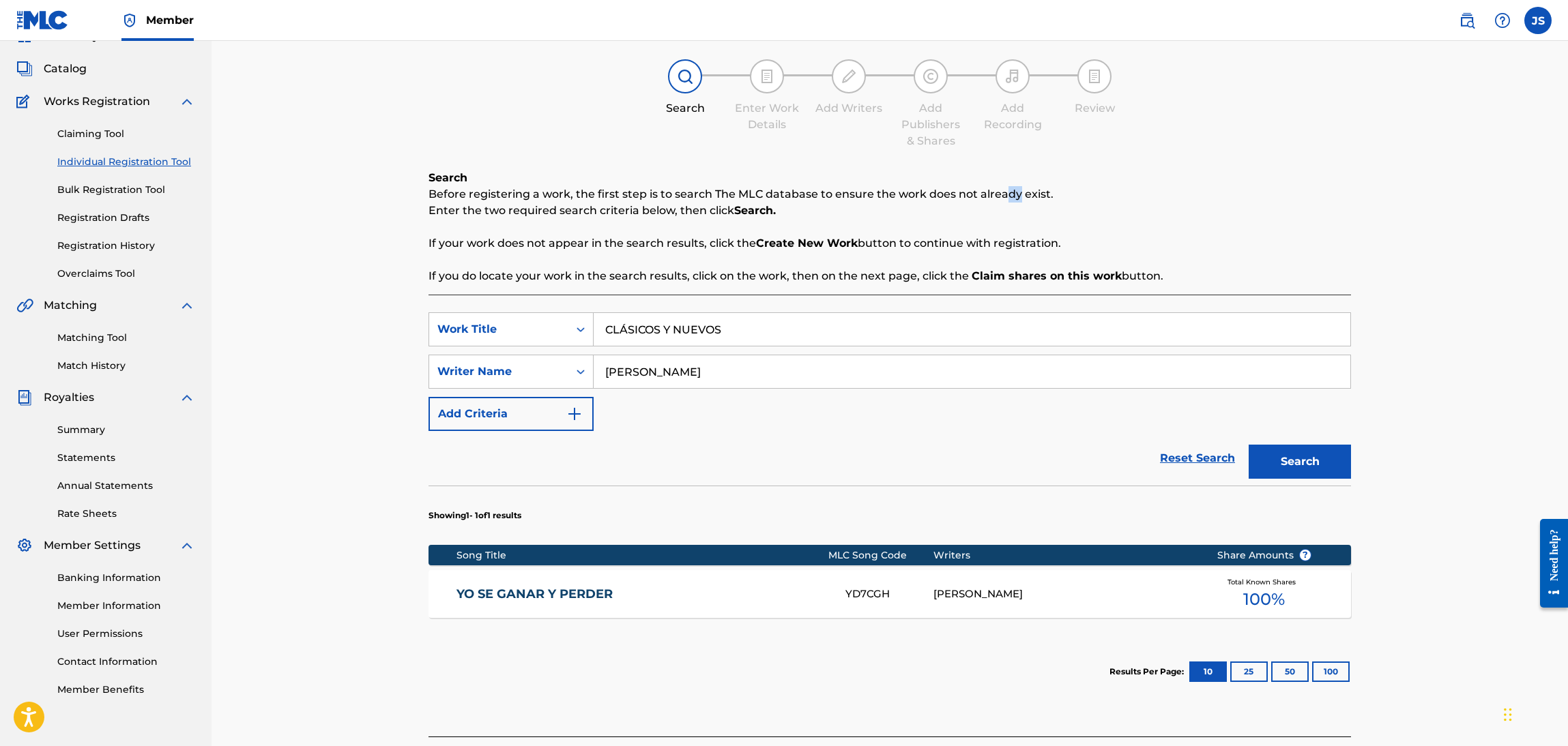
scroll to position [102, 0]
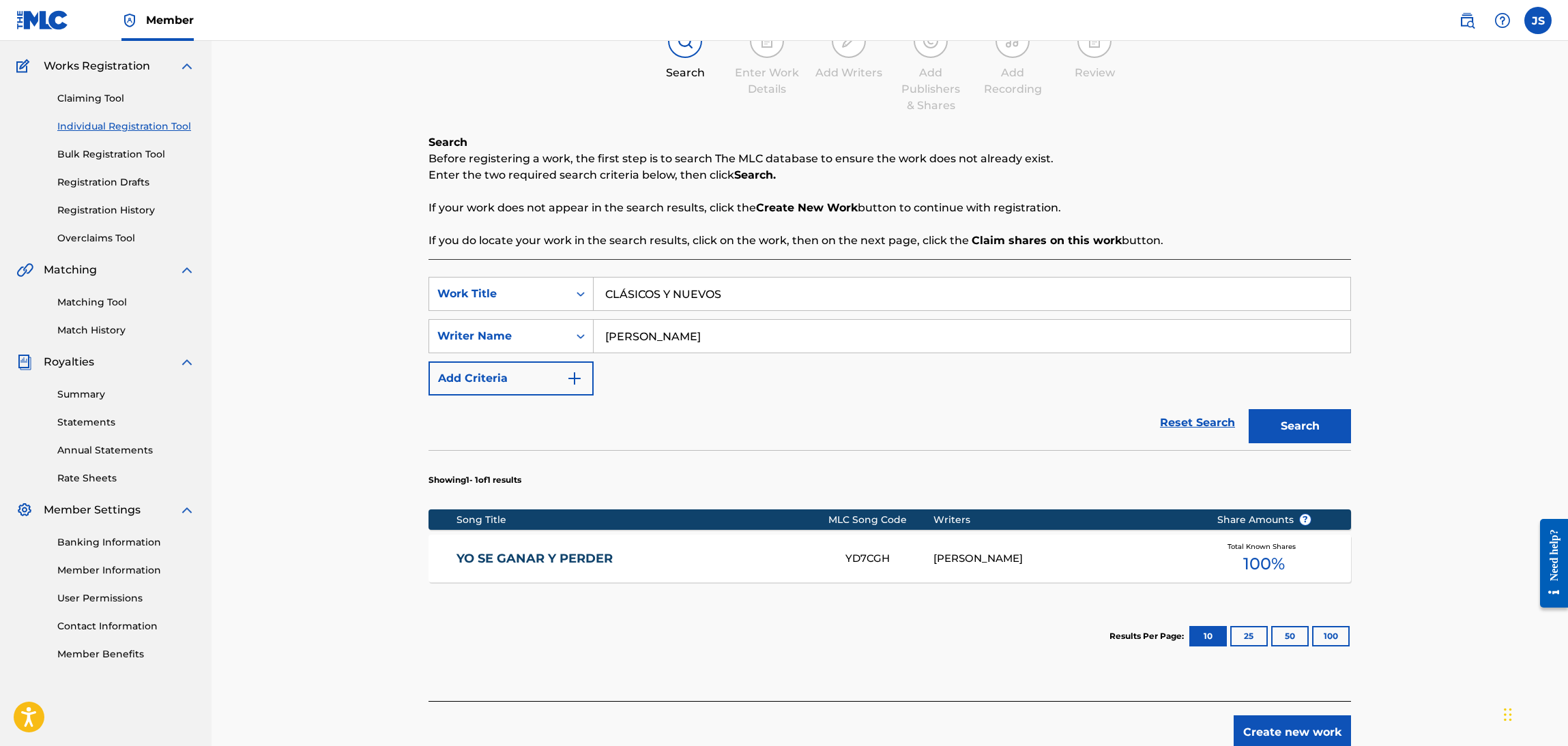
drag, startPoint x: 689, startPoint y: 292, endPoint x: 415, endPoint y: 278, distance: 274.4
click at [407, 278] on div "Register Work Search Enter Work Details Add Writers Add Publishers & Shares Add…" at bounding box center [890, 344] width 1356 height 811
paste input "FUE TU AMIGA"
type input "FUE TU AMIGA"
drag, startPoint x: 973, startPoint y: 255, endPoint x: 1091, endPoint y: 283, distance: 121.3
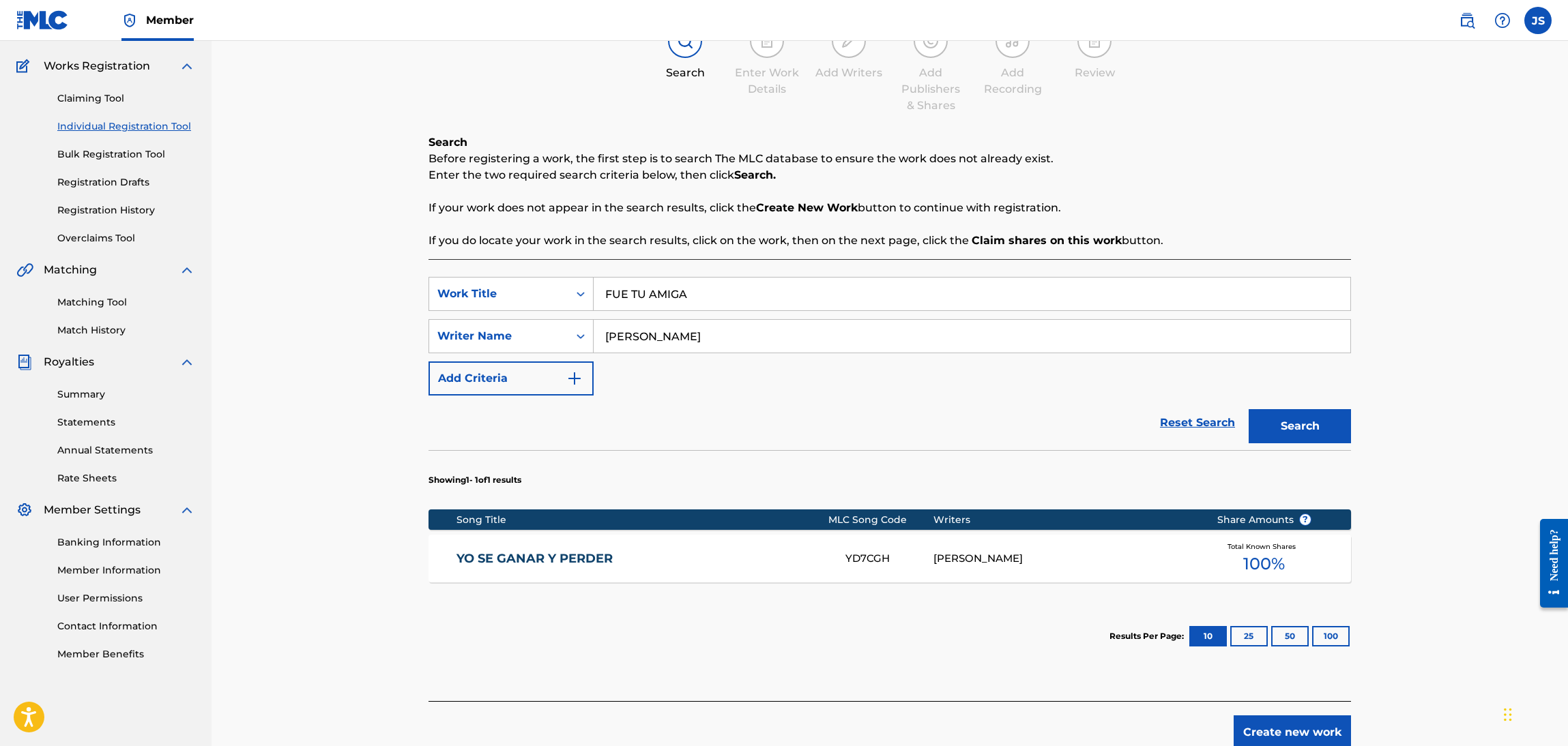
click at [975, 255] on div "Search Before registering a work, the first step is to search The MLC database …" at bounding box center [890, 417] width 923 height 567
click at [1286, 421] on button "Search" at bounding box center [1299, 427] width 102 height 34
drag, startPoint x: 736, startPoint y: 324, endPoint x: 332, endPoint y: 333, distance: 404.1
click at [333, 335] on div "Register Work Search Enter Work Details Add Writers Add Publishers & Shares Add…" at bounding box center [890, 344] width 1356 height 811
type input "amin"
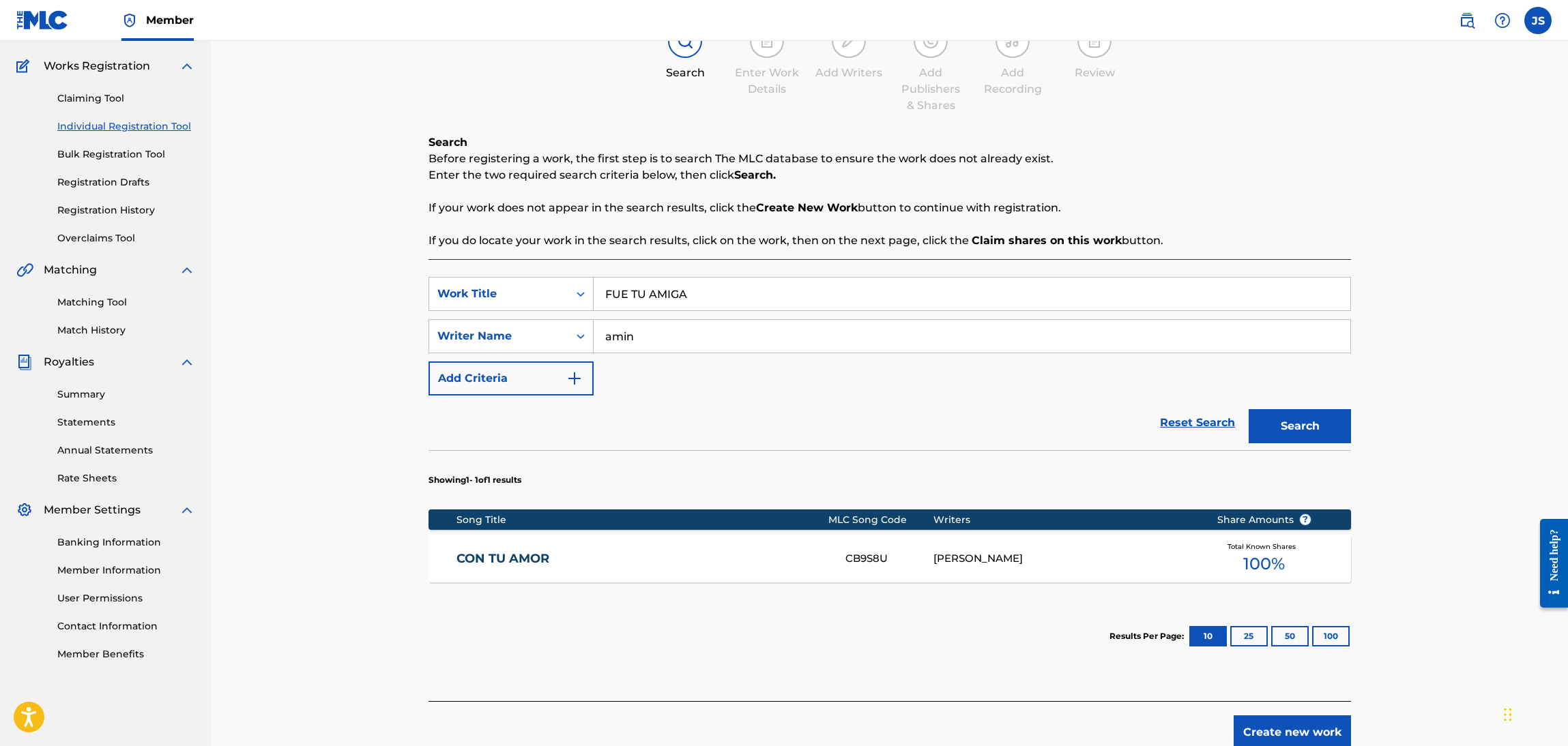
click at [1249, 409] on button "Search" at bounding box center [1299, 427] width 102 height 34
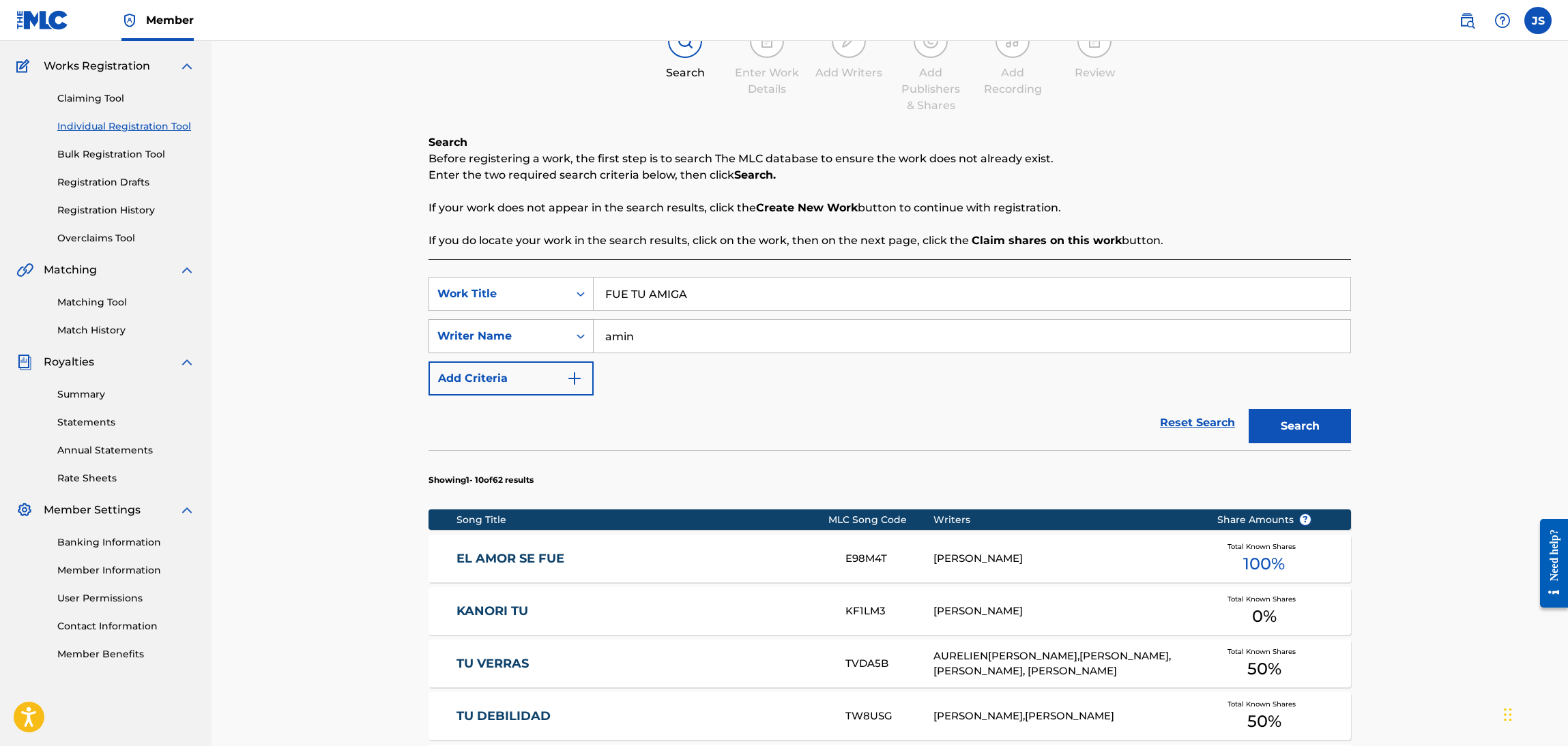
drag, startPoint x: 666, startPoint y: 341, endPoint x: 517, endPoint y: 334, distance: 149.2
click at [517, 334] on div "SearchWithCriteriaeed87f2a-708d-49a7-aa7a-fc10a7c00e2a Writer Name amin" at bounding box center [890, 337] width 923 height 34
drag, startPoint x: 530, startPoint y: 328, endPoint x: 515, endPoint y: 331, distance: 15.3
click at [529, 328] on div "Writer Name" at bounding box center [499, 336] width 123 height 16
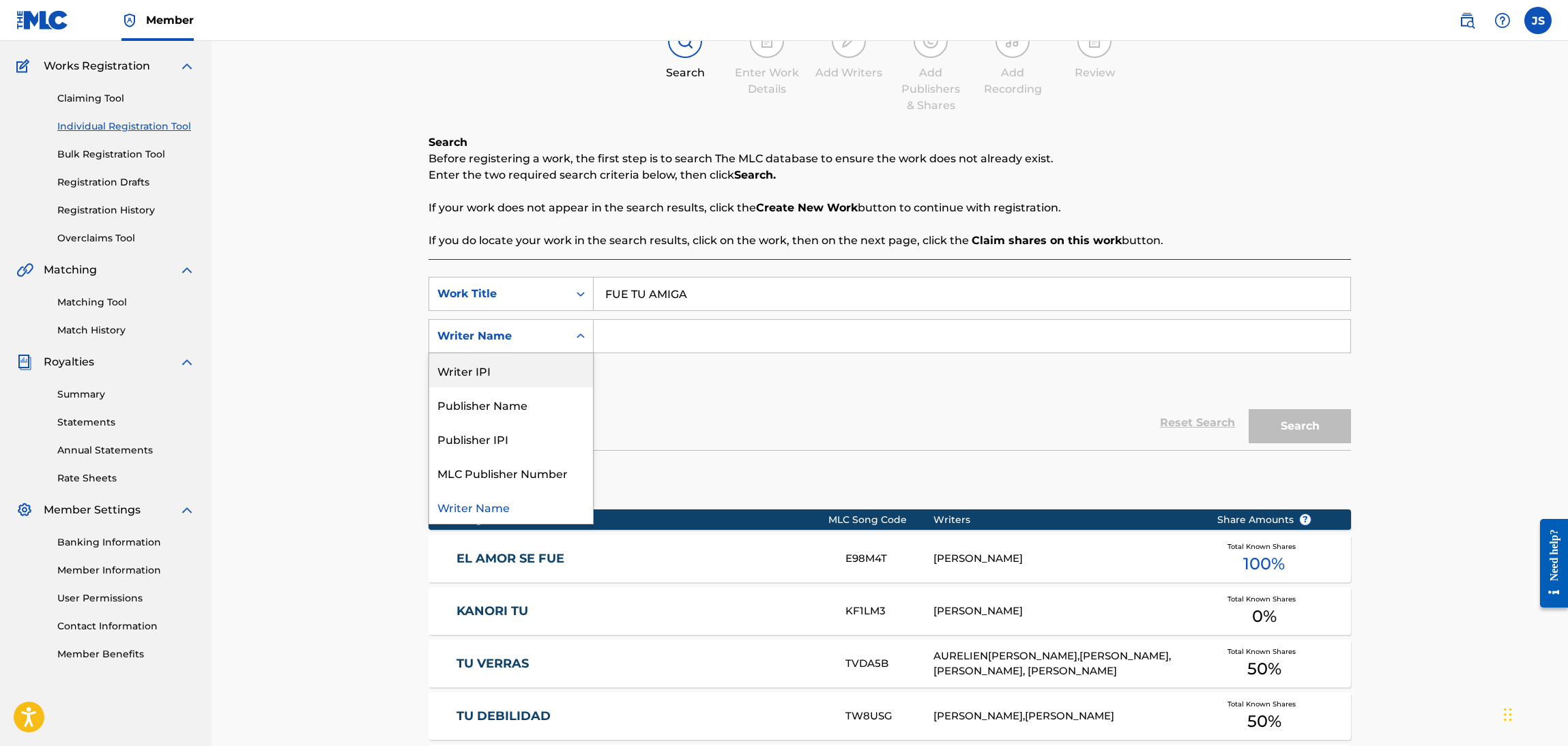
click at [487, 403] on div "Publisher Name" at bounding box center [510, 404] width 164 height 34
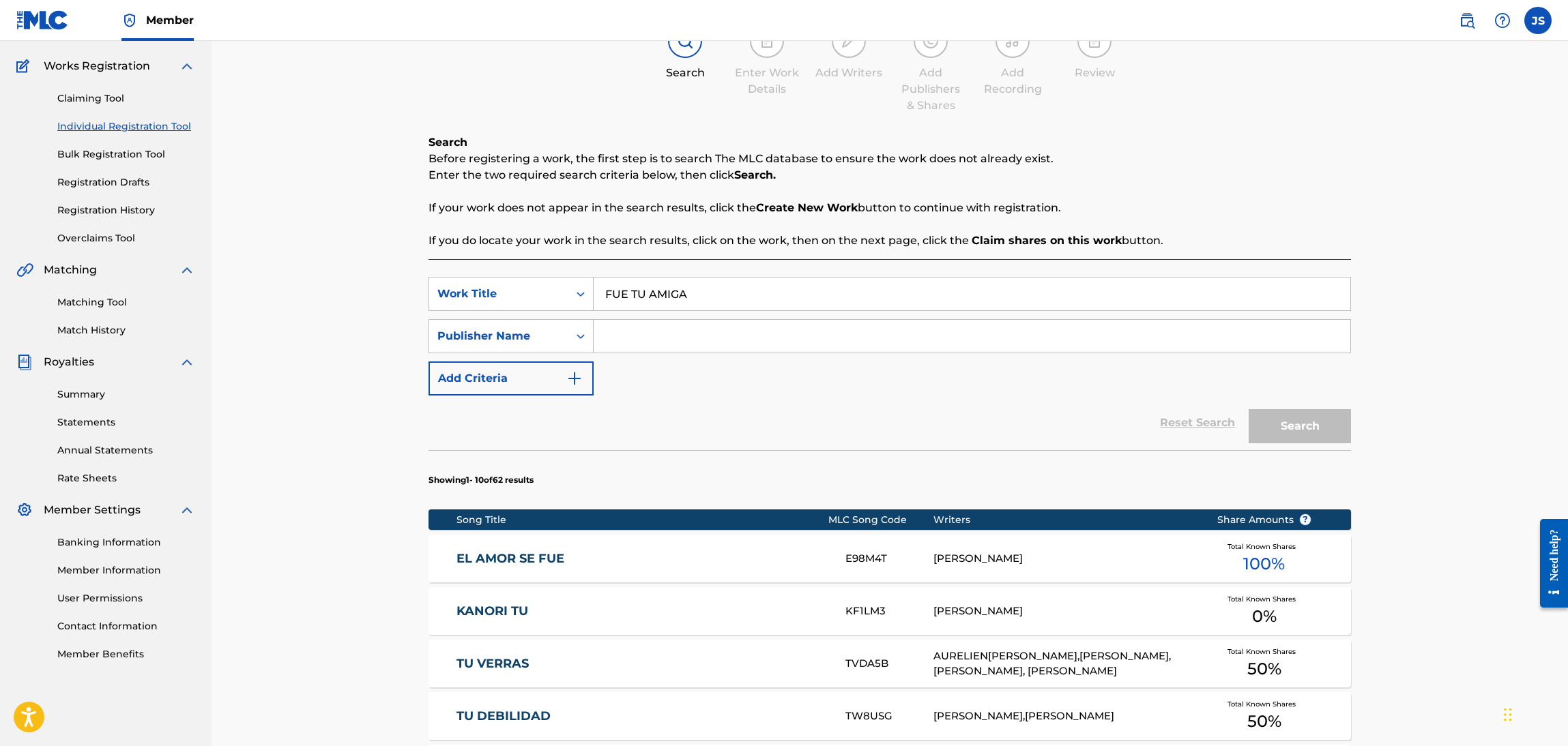
click at [694, 352] on input "Search Form" at bounding box center [972, 337] width 757 height 33
click at [1249, 409] on button "Search" at bounding box center [1299, 427] width 102 height 34
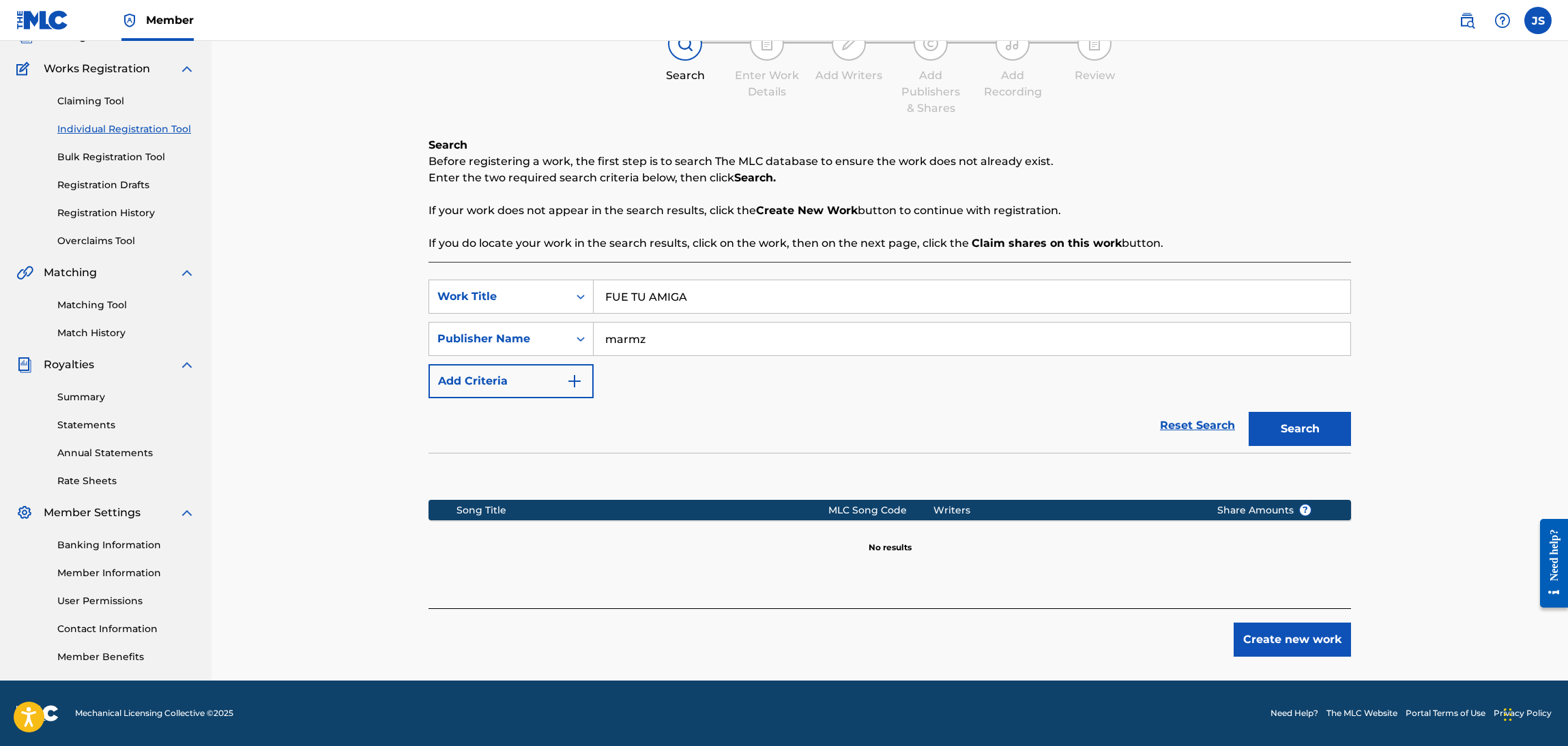
scroll to position [99, 0]
type input "marmaz"
click at [1249, 413] on button "Search" at bounding box center [1299, 430] width 102 height 34
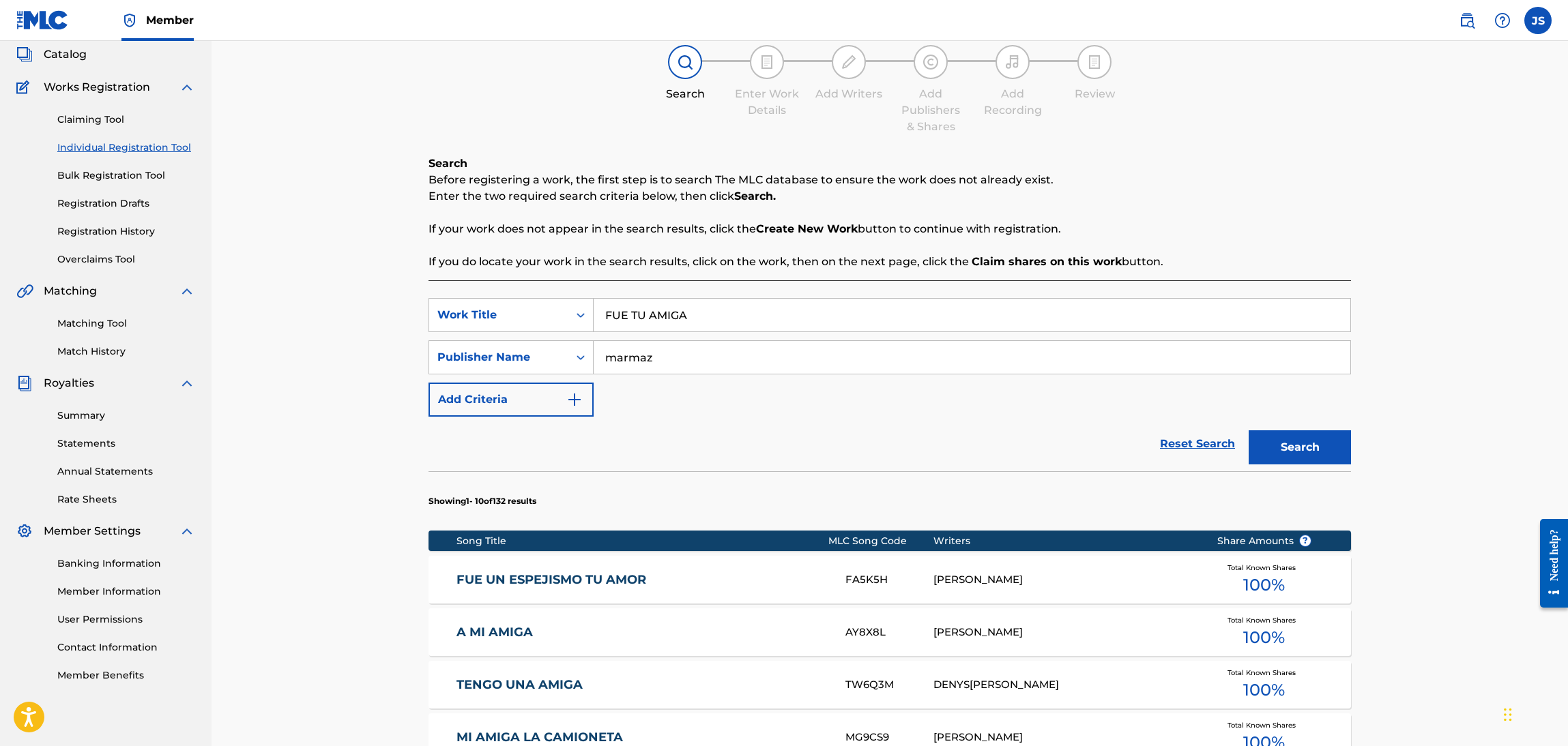
scroll to position [0, 0]
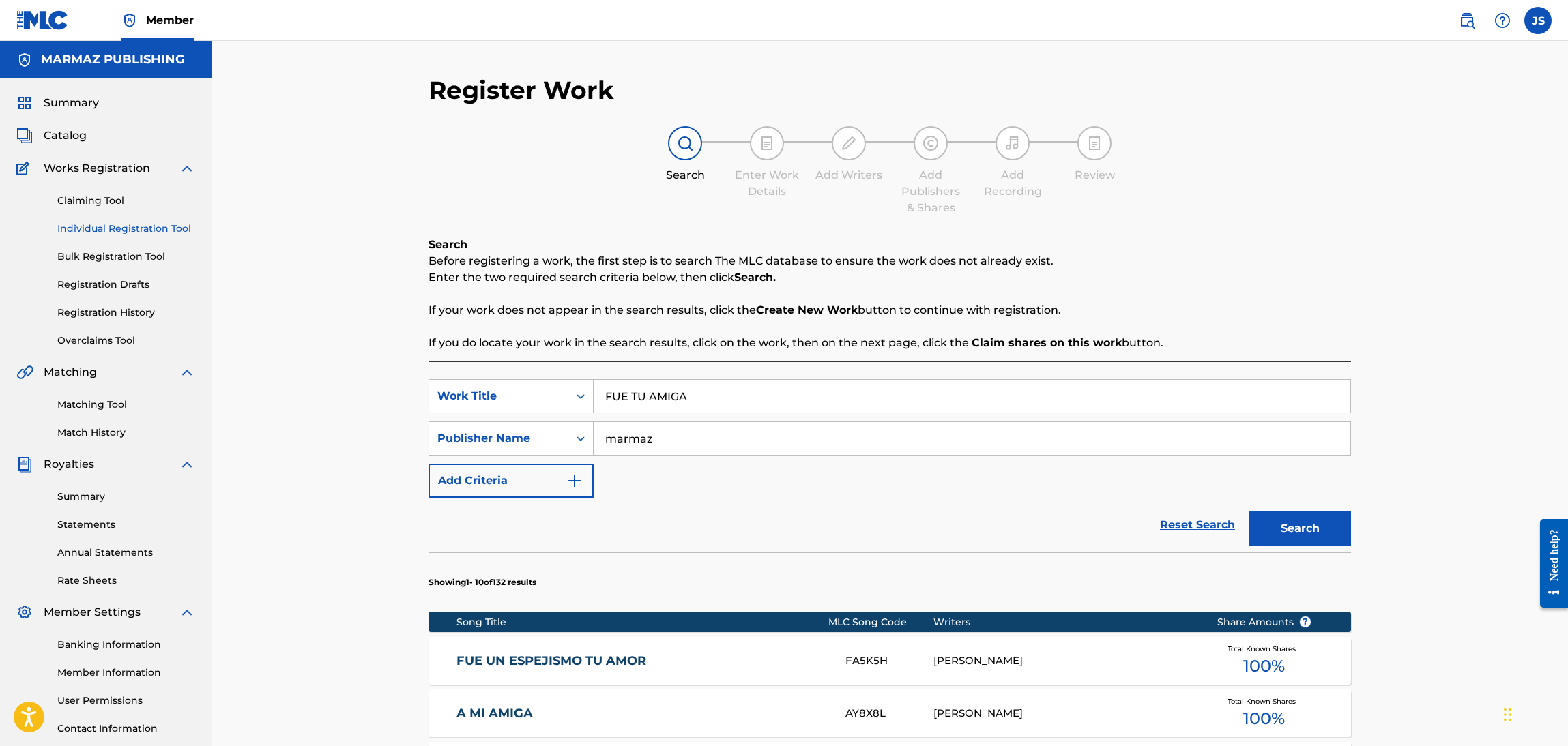
drag, startPoint x: 715, startPoint y: 404, endPoint x: 395, endPoint y: 397, distance: 320.1
click at [383, 397] on div "Register Work Search Enter Work Details Add Writers Add Publishers & Shares Add…" at bounding box center [890, 685] width 1356 height 1290
paste input "MI QUERENCI"
type input "MI QUERENCIA"
drag, startPoint x: 890, startPoint y: 301, endPoint x: 898, endPoint y: 305, distance: 8.9
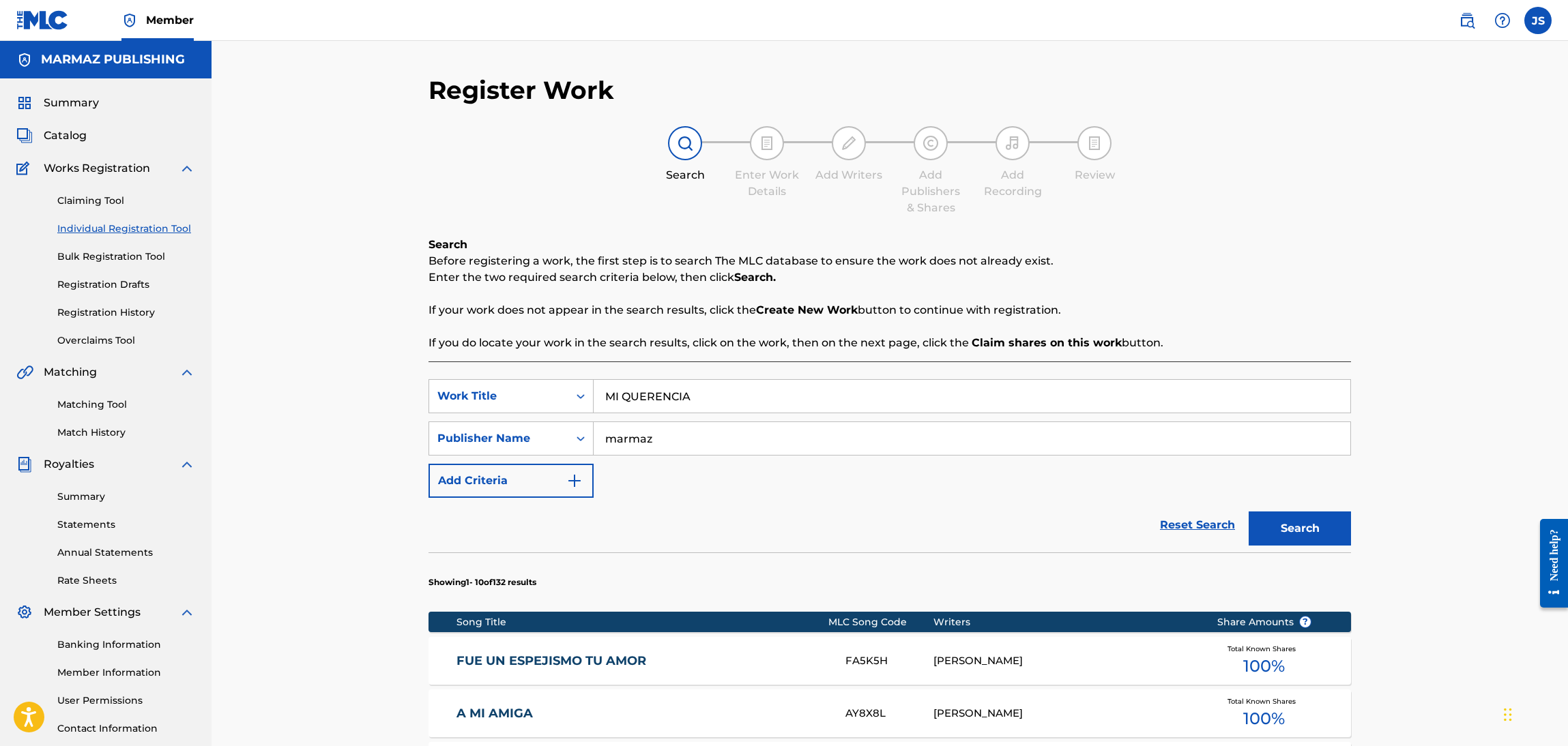
click at [893, 302] on p "If your work does not appear in the search results, click the Create New Work b…" at bounding box center [890, 310] width 923 height 16
drag, startPoint x: 700, startPoint y: 432, endPoint x: 445, endPoint y: 409, distance: 256.0
click at [413, 438] on div "Register Work Search Enter Work Details Add Writers Add Publishers & Shares Add…" at bounding box center [890, 703] width 956 height 1256
paste input "[PERSON_NAME]"
type input "[PERSON_NAME]"
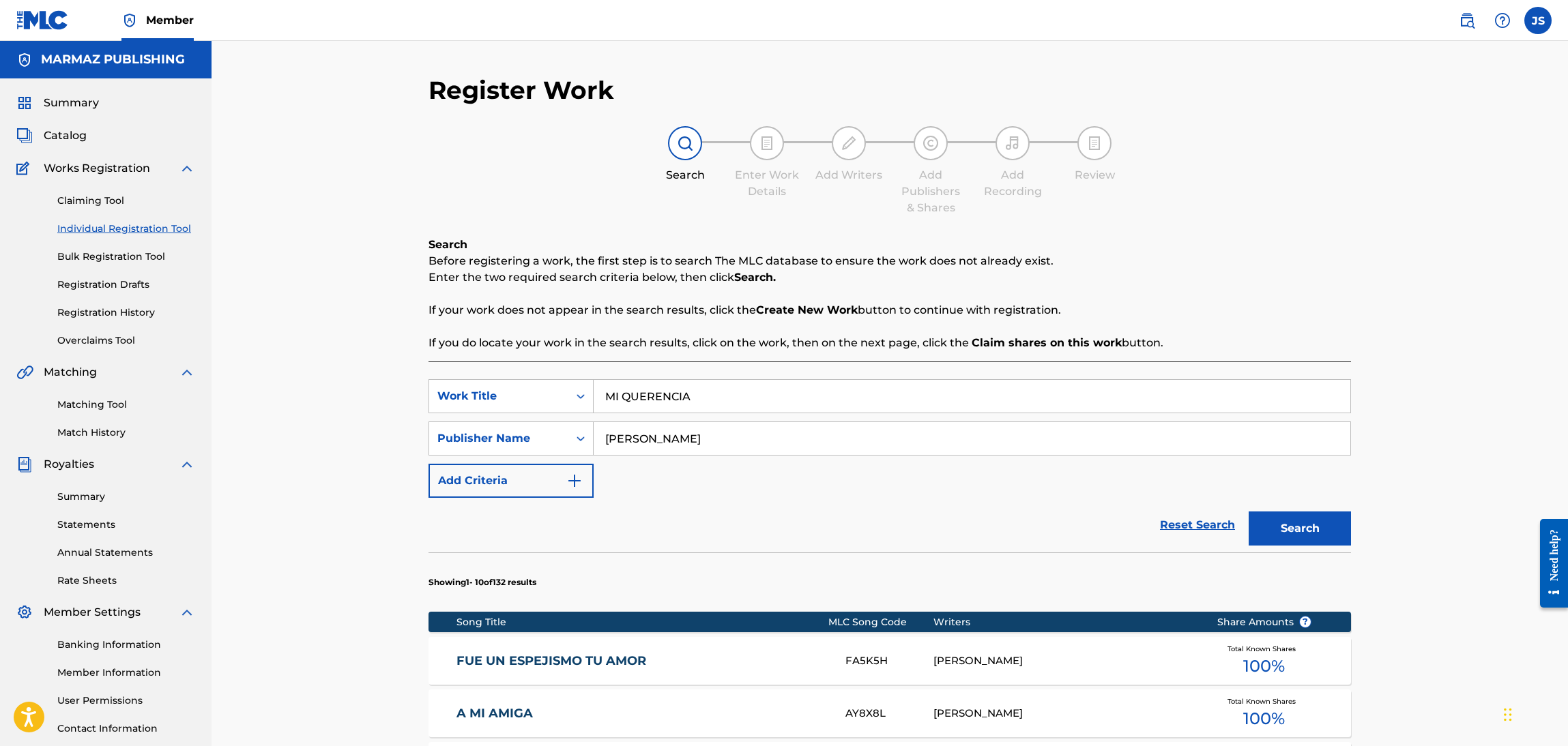
drag, startPoint x: 944, startPoint y: 212, endPoint x: 953, endPoint y: 217, distance: 10.3
click at [945, 212] on div "Add Publishers & Shares" at bounding box center [930, 192] width 68 height 49
drag, startPoint x: 1285, startPoint y: 530, endPoint x: 1278, endPoint y: 533, distance: 7.6
click at [1286, 530] on button "Search" at bounding box center [1299, 529] width 102 height 34
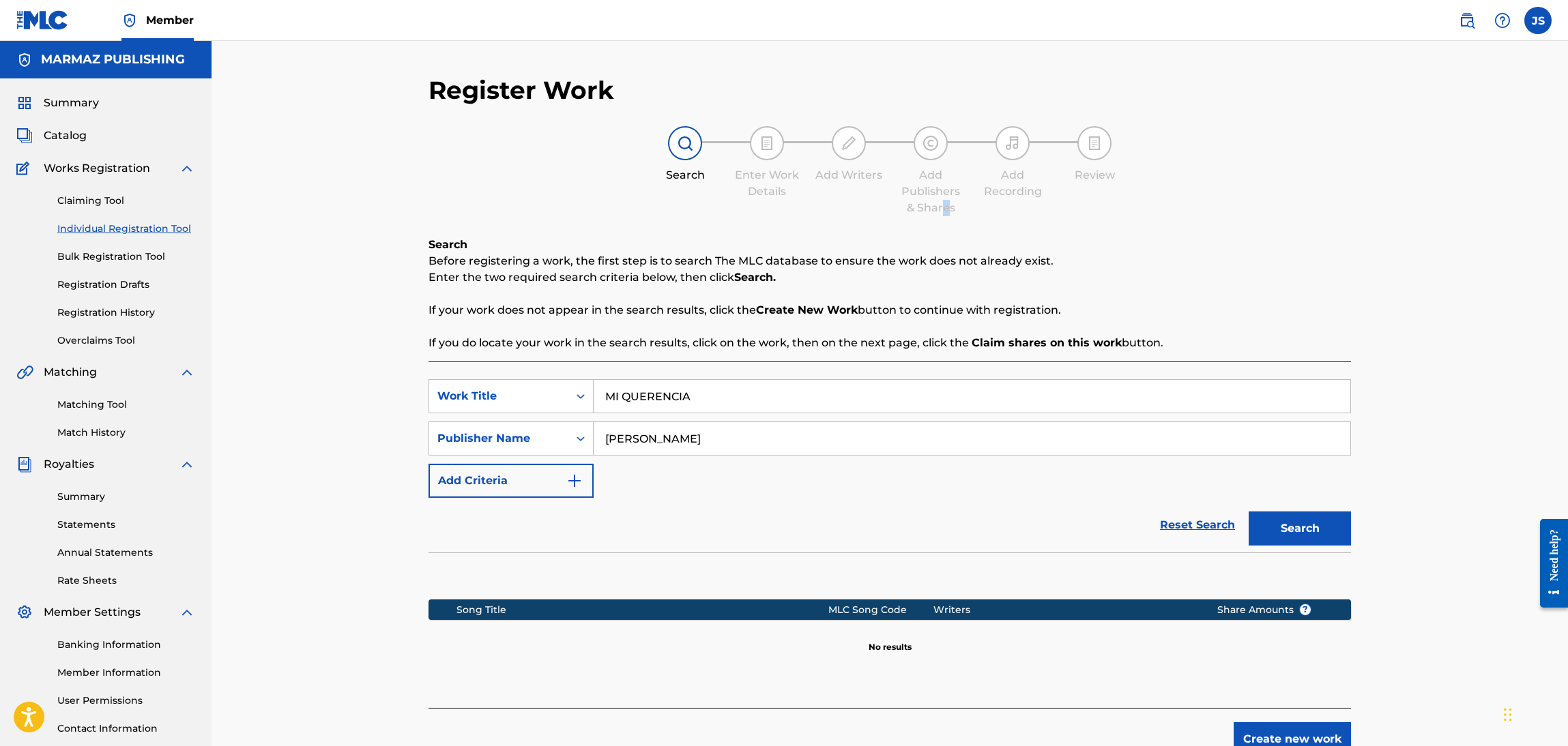
scroll to position [99, 0]
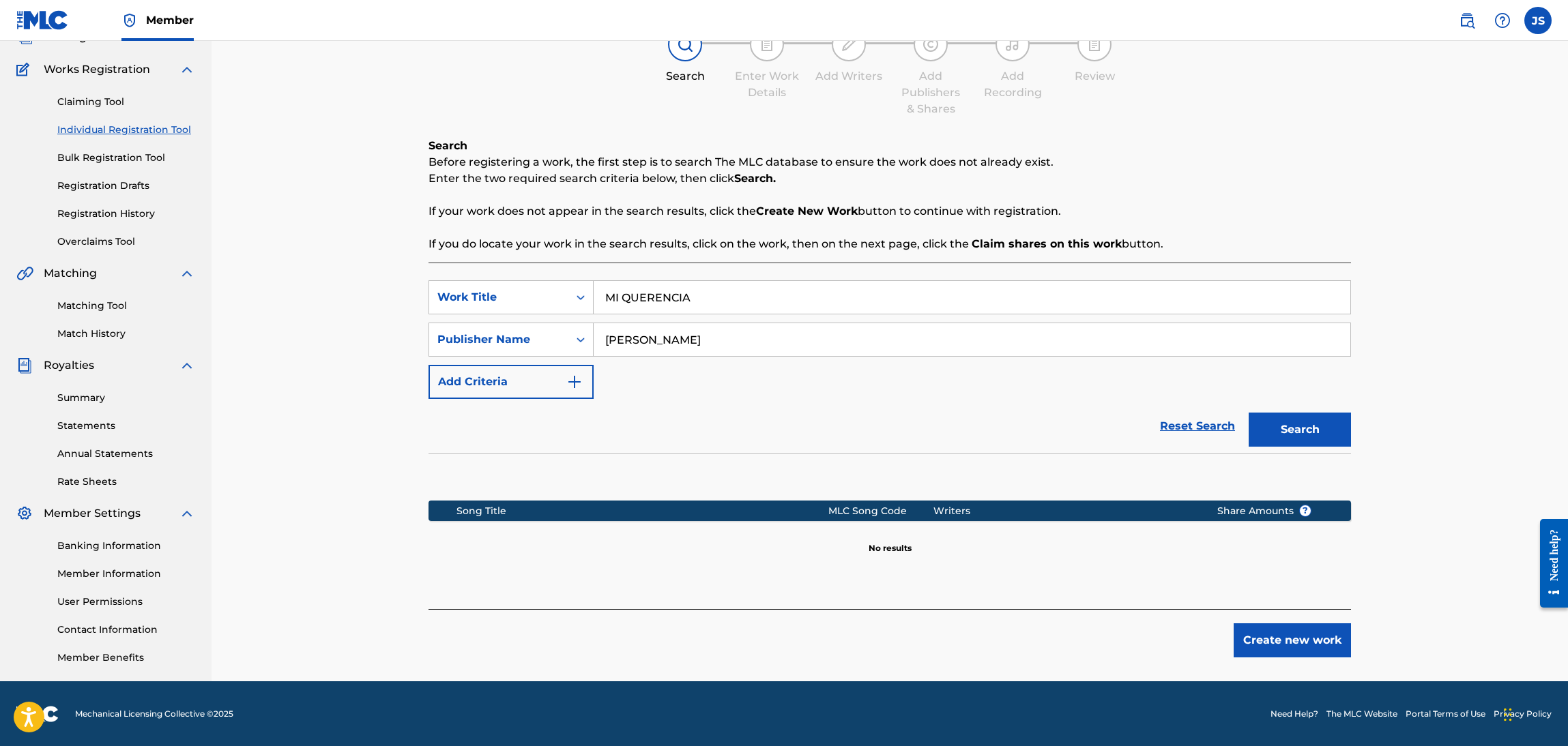
drag, startPoint x: 625, startPoint y: 329, endPoint x: 416, endPoint y: 329, distance: 209.0
click at [421, 329] on div "Register Work Search Enter Work Details Add Writers Add Publishers & Shares Add…" at bounding box center [890, 329] width 956 height 705
click at [1249, 413] on button "Search" at bounding box center [1299, 430] width 102 height 34
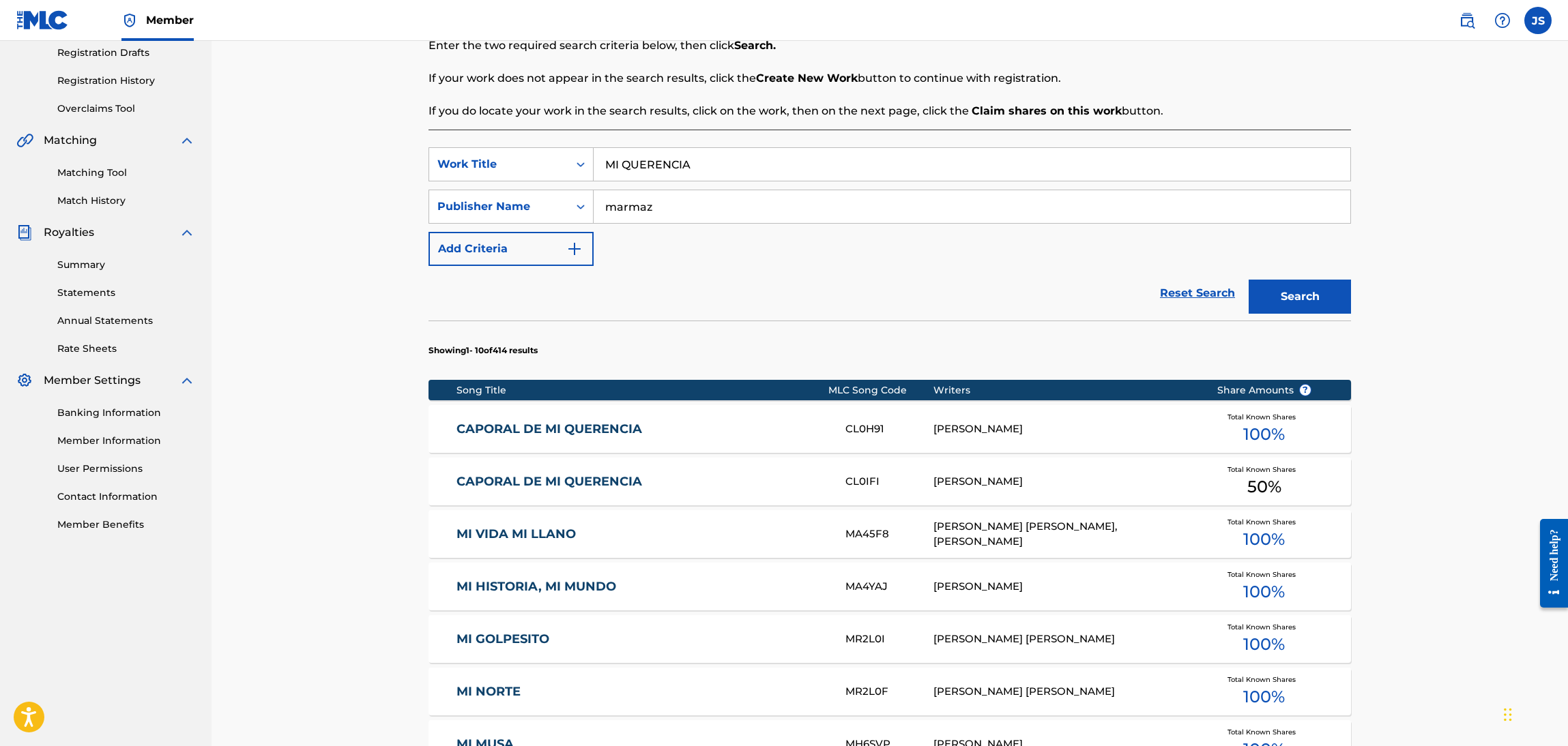
scroll to position [202, 0]
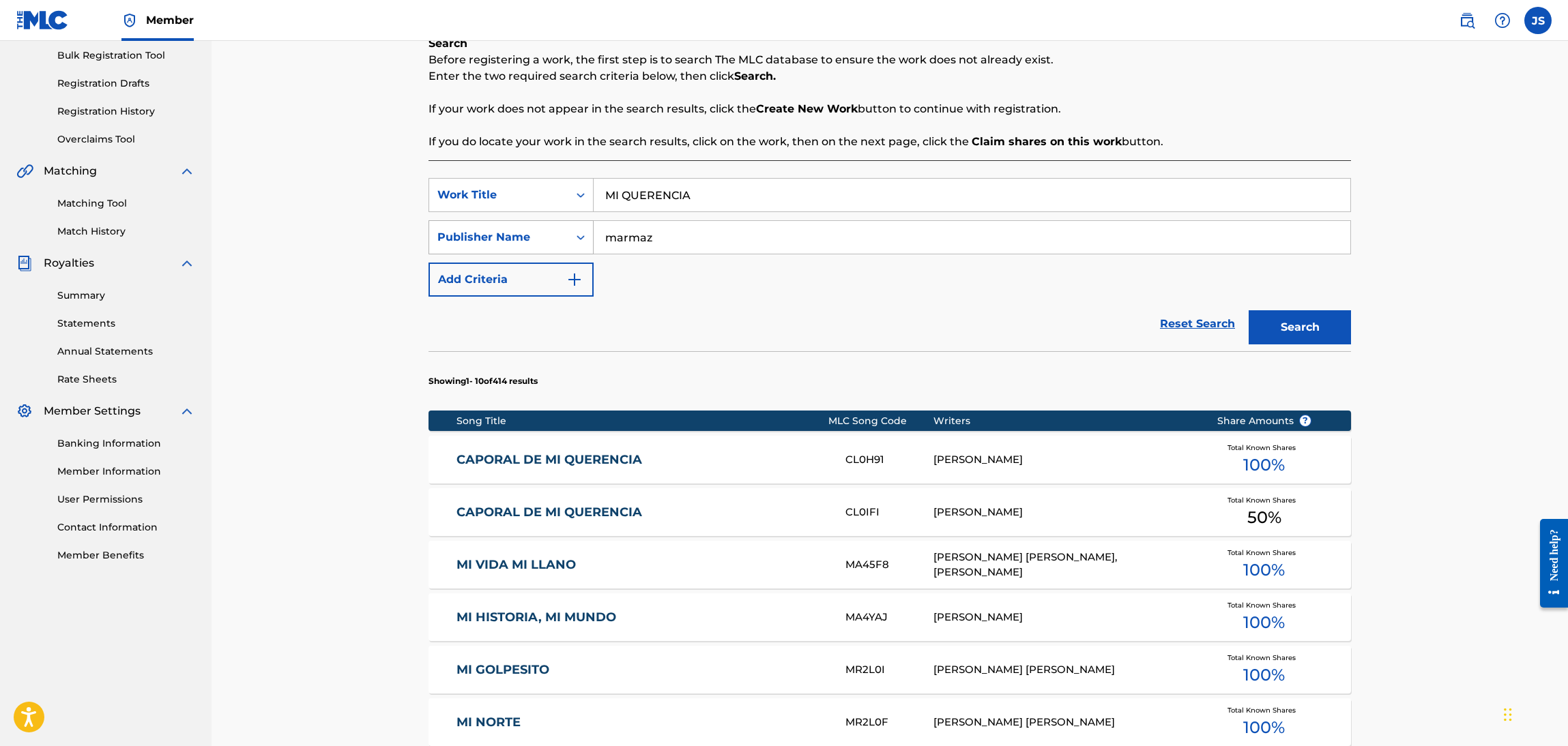
drag, startPoint x: 685, startPoint y: 233, endPoint x: 511, endPoint y: 234, distance: 174.0
click at [511, 234] on div "SearchWithCriteriaefc5a355-6663-4593-82ed-e736eb12d09e Publisher Name marmaz" at bounding box center [890, 237] width 923 height 34
paste input "[PERSON_NAME]"
type input "[PERSON_NAME]"
click at [532, 234] on div "Publisher Name" at bounding box center [499, 237] width 123 height 16
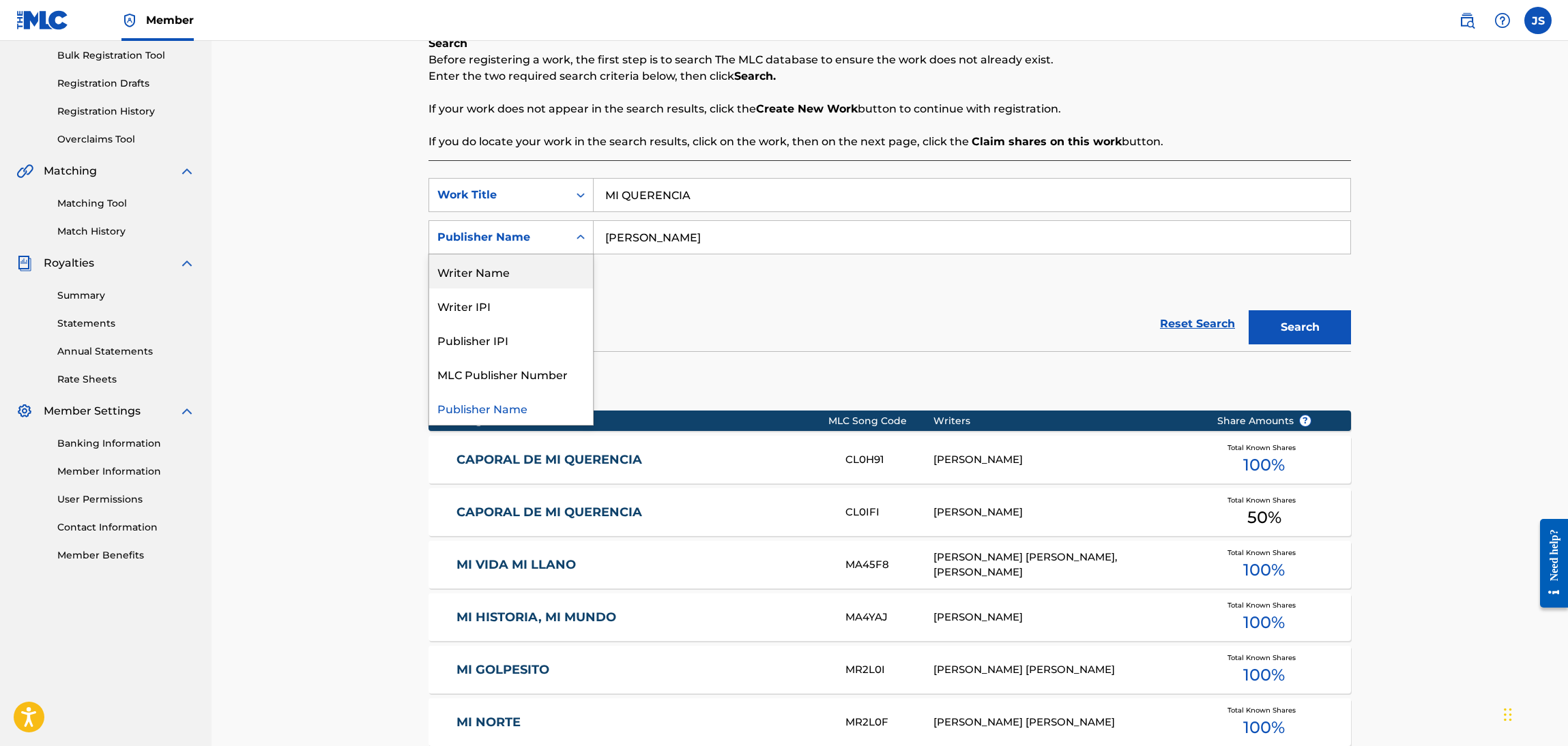
click at [510, 284] on div "Writer Name" at bounding box center [510, 272] width 164 height 34
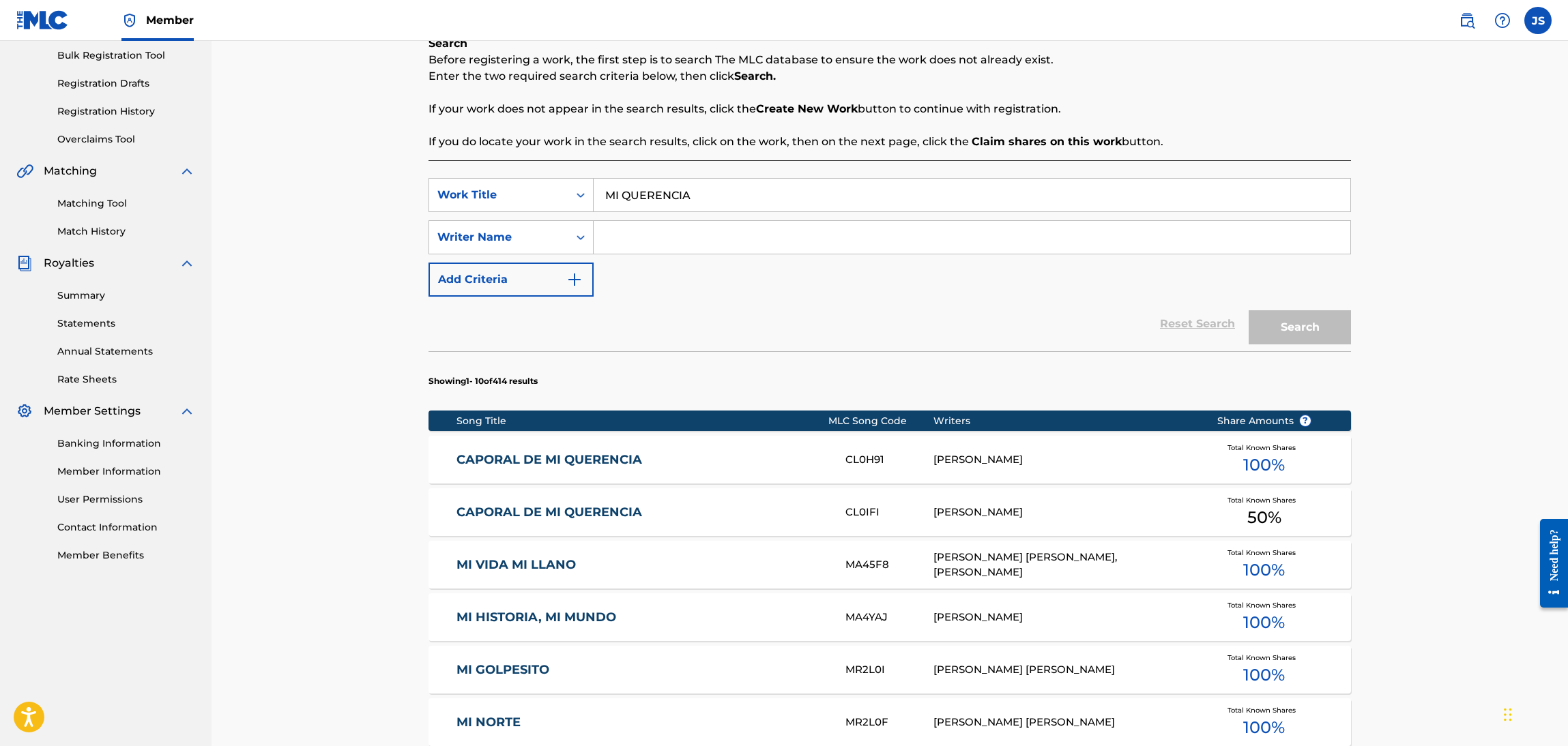
click at [698, 265] on div "SearchWithCriteriaebf6bdf3-b691-4b1e-92e0-1cc3815adfdc Work Title MI QUERENCIA …" at bounding box center [890, 237] width 923 height 119
click at [720, 247] on input "Search Form" at bounding box center [972, 237] width 757 height 33
paste input "[PERSON_NAME]"
drag, startPoint x: 988, startPoint y: 329, endPoint x: 1004, endPoint y: 333, distance: 16.5
click at [1004, 333] on div "Reset Search Search" at bounding box center [890, 324] width 923 height 54
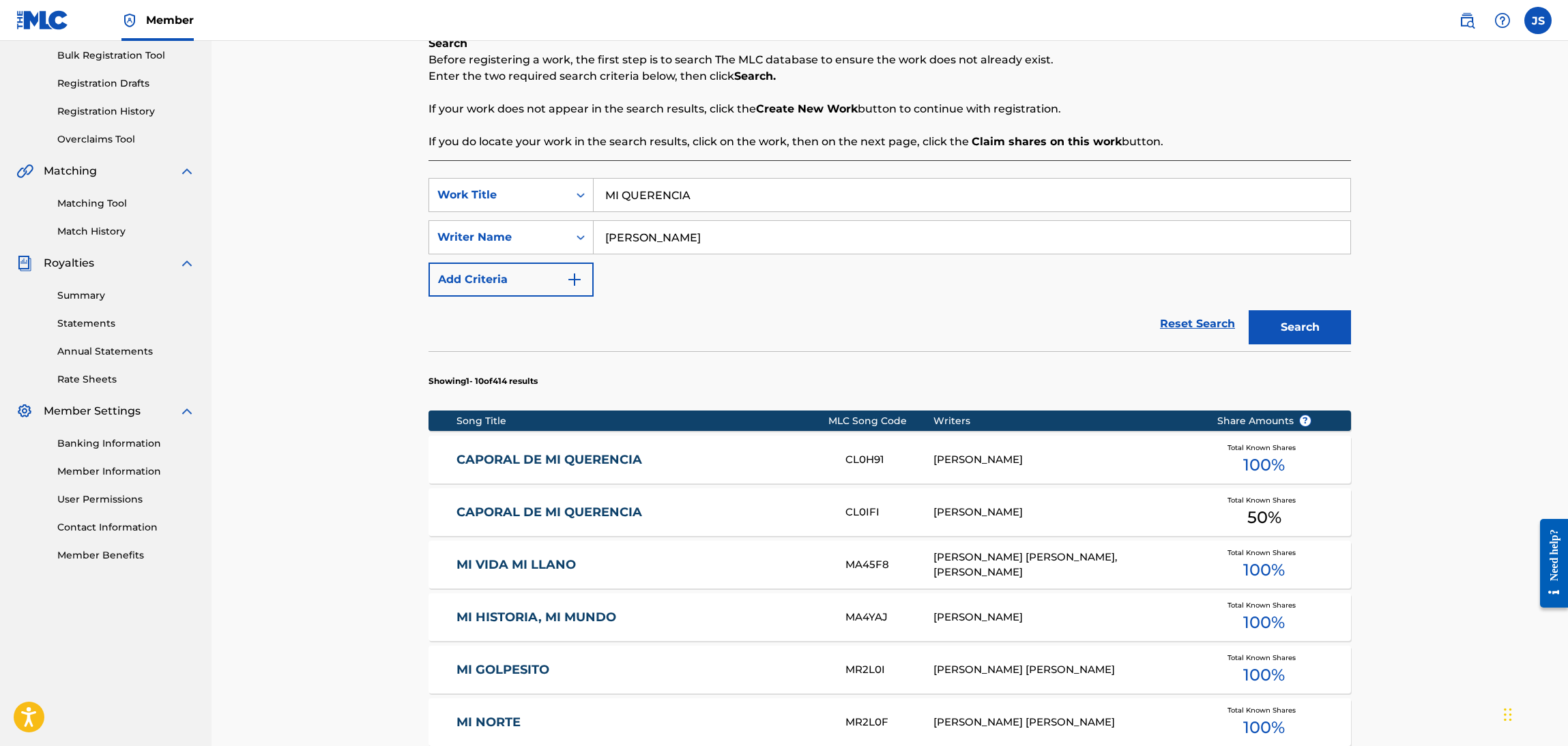
click at [1316, 335] on button "Search" at bounding box center [1299, 327] width 102 height 34
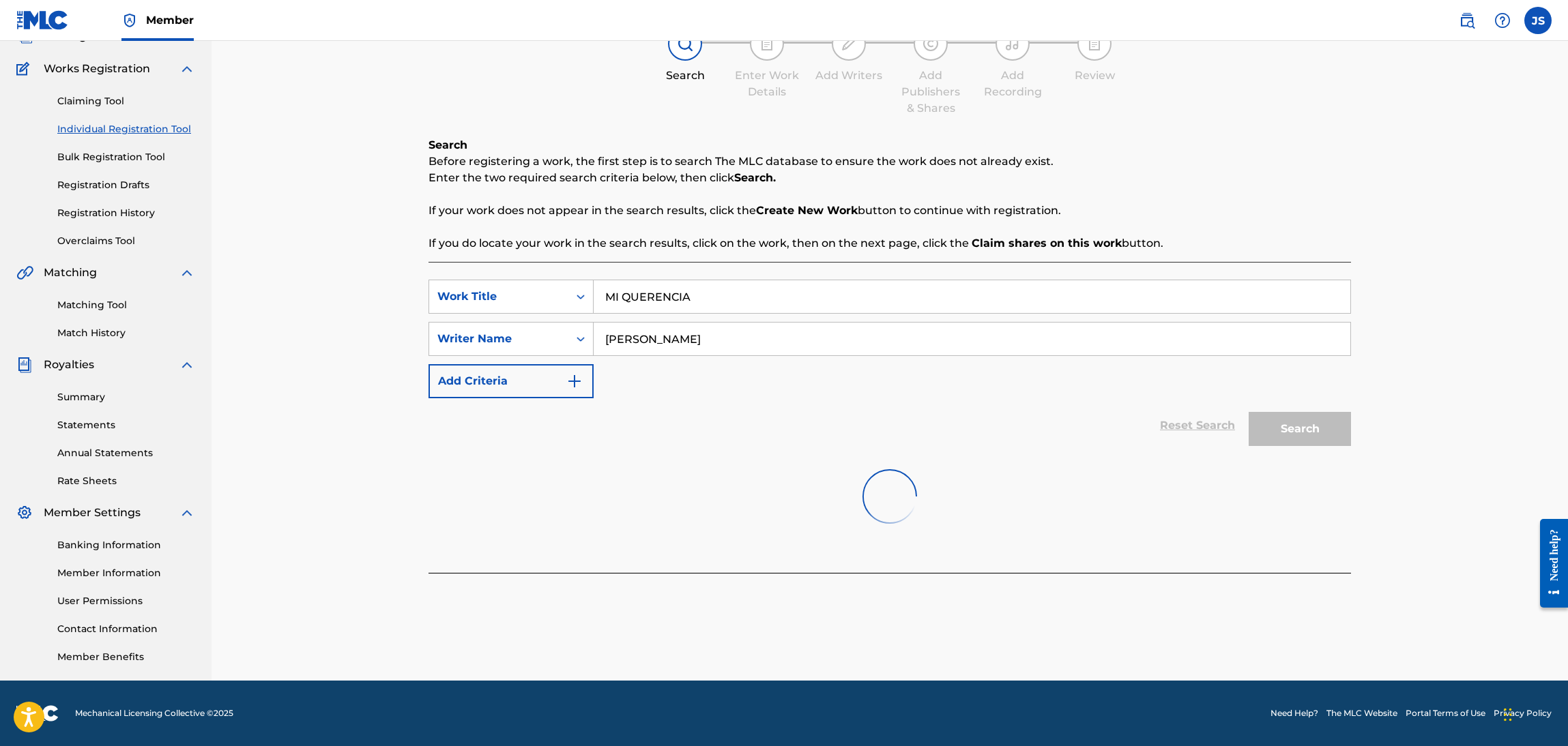
scroll to position [99, 0]
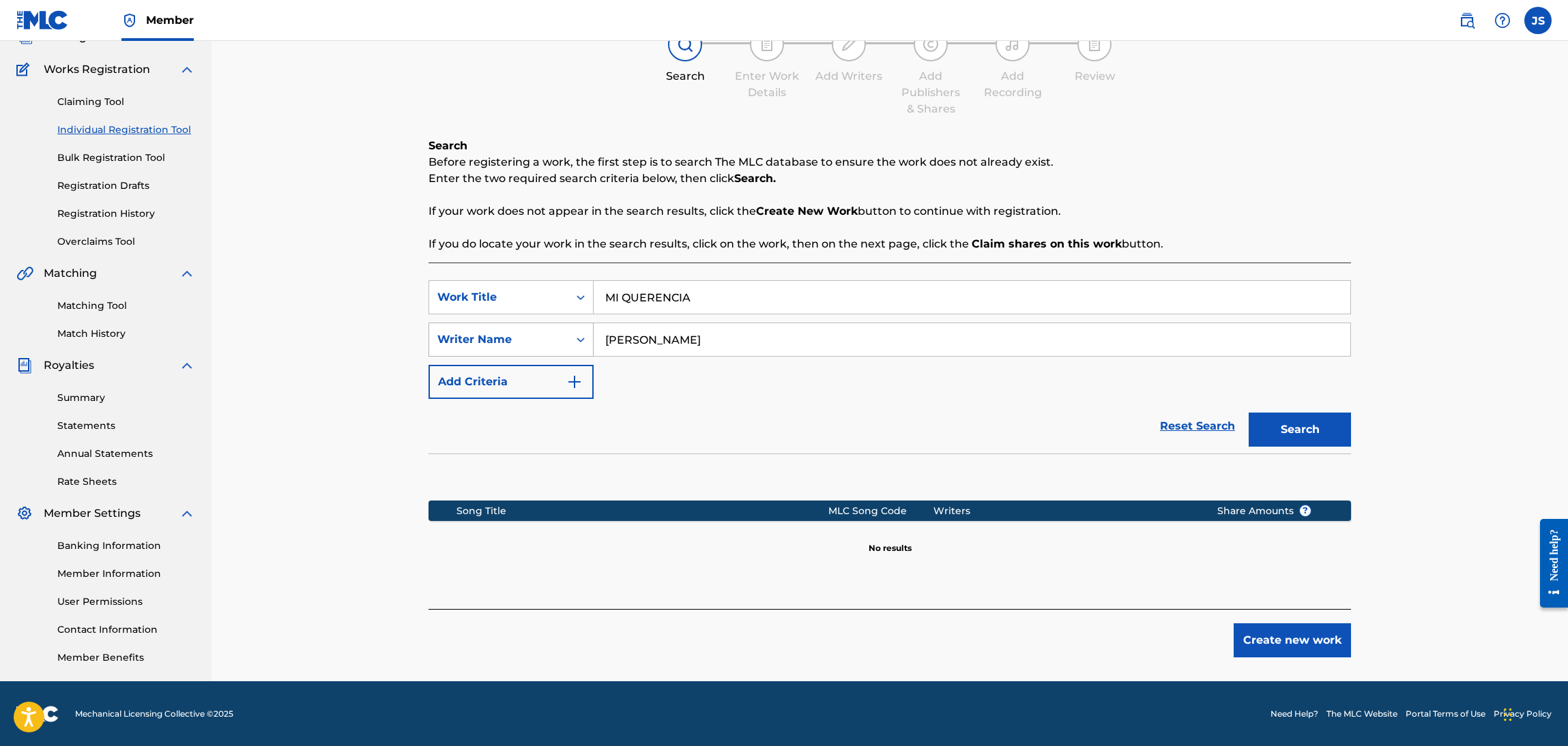
drag, startPoint x: 743, startPoint y: 348, endPoint x: 477, endPoint y: 340, distance: 266.1
click at [477, 340] on div "SearchWithCriteria2f66e958-b72e-426e-886f-db7fcac846ed Writer Name CHOLO VALDER…" at bounding box center [890, 340] width 923 height 34
paste input "[PERSON_NAME]"
type input "[PERSON_NAME]"
drag, startPoint x: 910, startPoint y: 445, endPoint x: 1174, endPoint y: 451, distance: 264.1
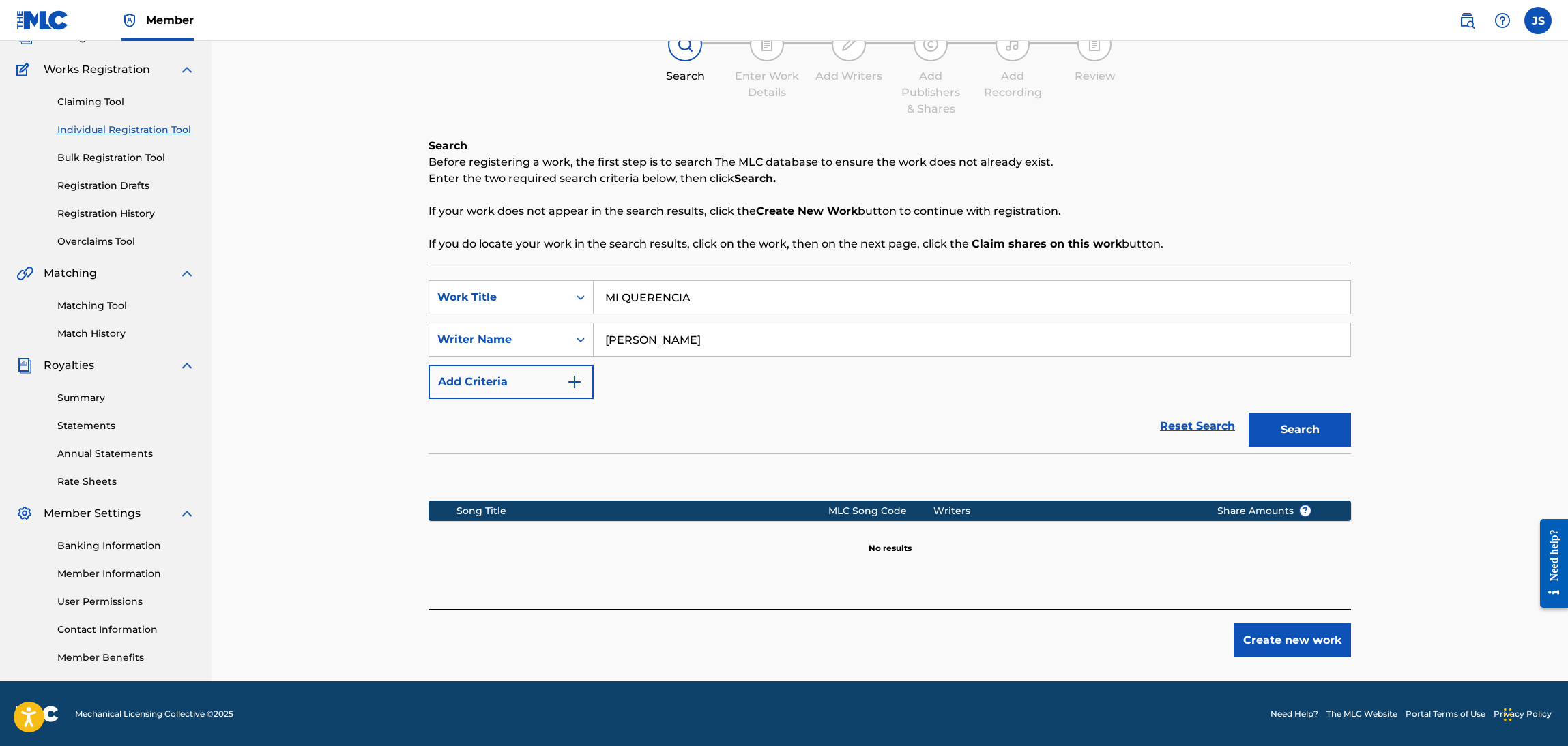
click at [924, 448] on div "Reset Search Search" at bounding box center [890, 426] width 923 height 54
click at [1304, 432] on button "Search" at bounding box center [1299, 430] width 102 height 34
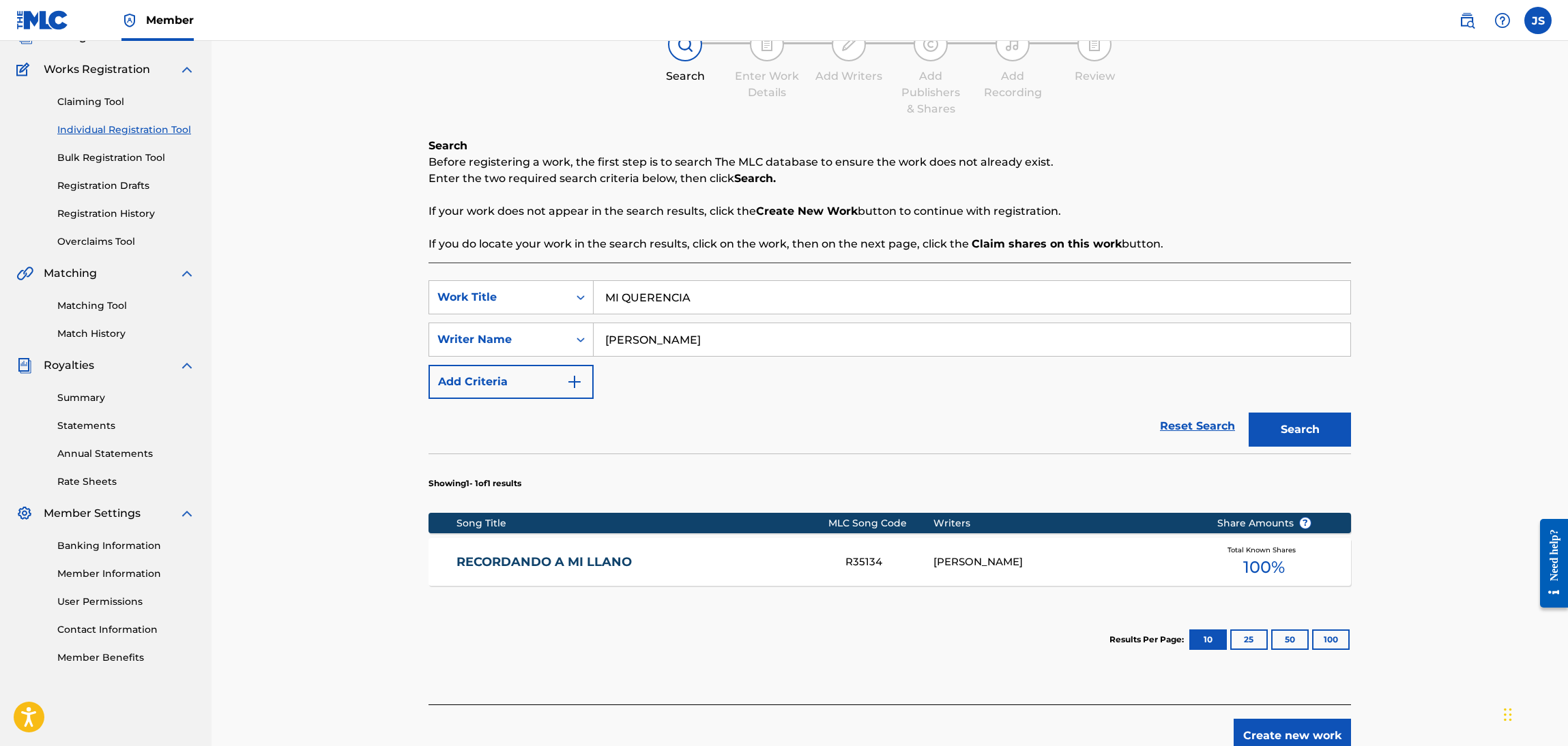
click at [595, 572] on div "RECORDANDO A MI LLANO R35134 RICARDO GARCIA CURBELO Total Known Shares 100 %" at bounding box center [890, 562] width 923 height 48
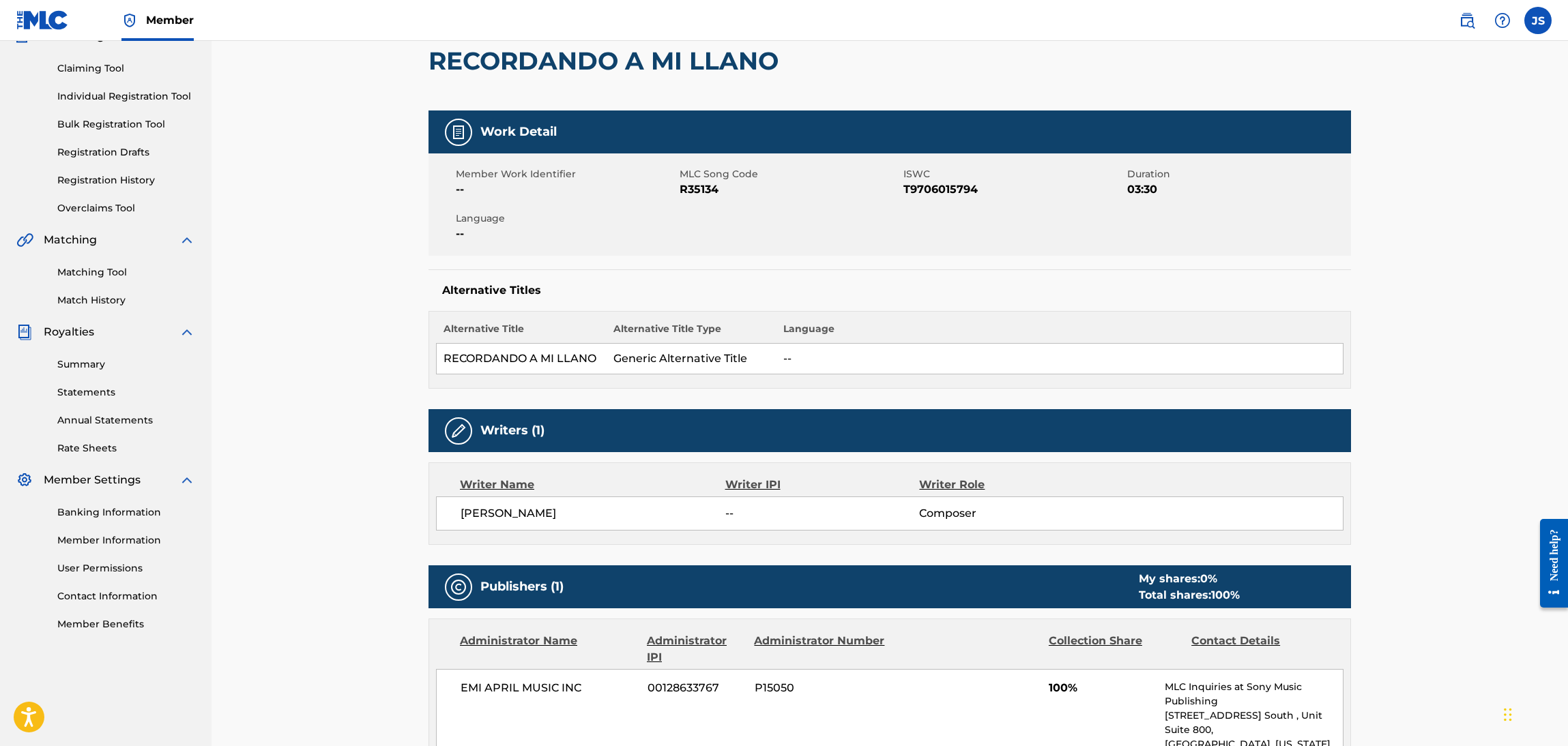
scroll to position [409, 0]
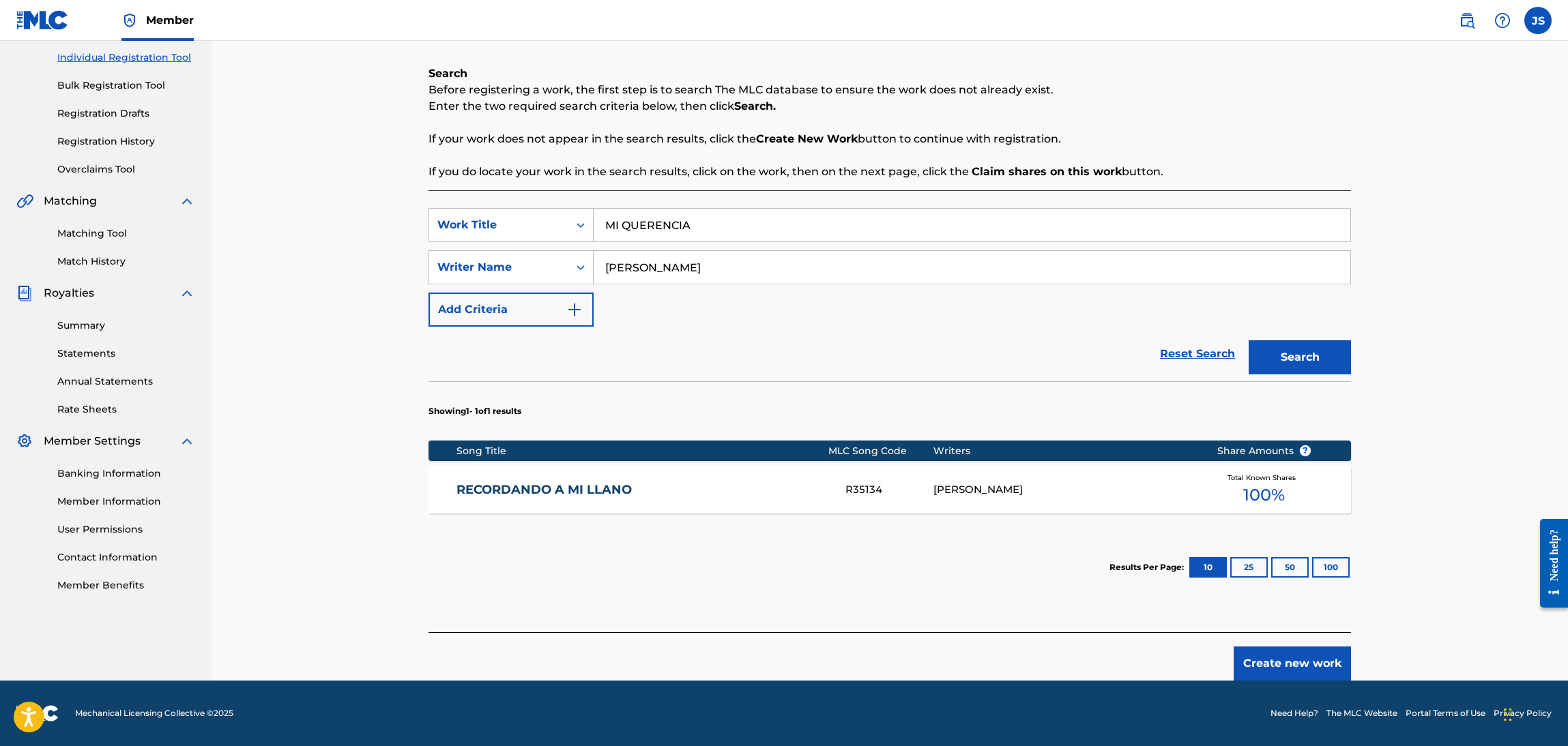
scroll to position [171, 0]
drag, startPoint x: 596, startPoint y: 234, endPoint x: 527, endPoint y: 237, distance: 69.1
click at [531, 234] on div "SearchWithCriteriaebf6bdf3-b691-4b1e-92e0-1cc3815adfdc Work Title MI QUERENCIA" at bounding box center [890, 226] width 923 height 34
paste input "TATUAJE"
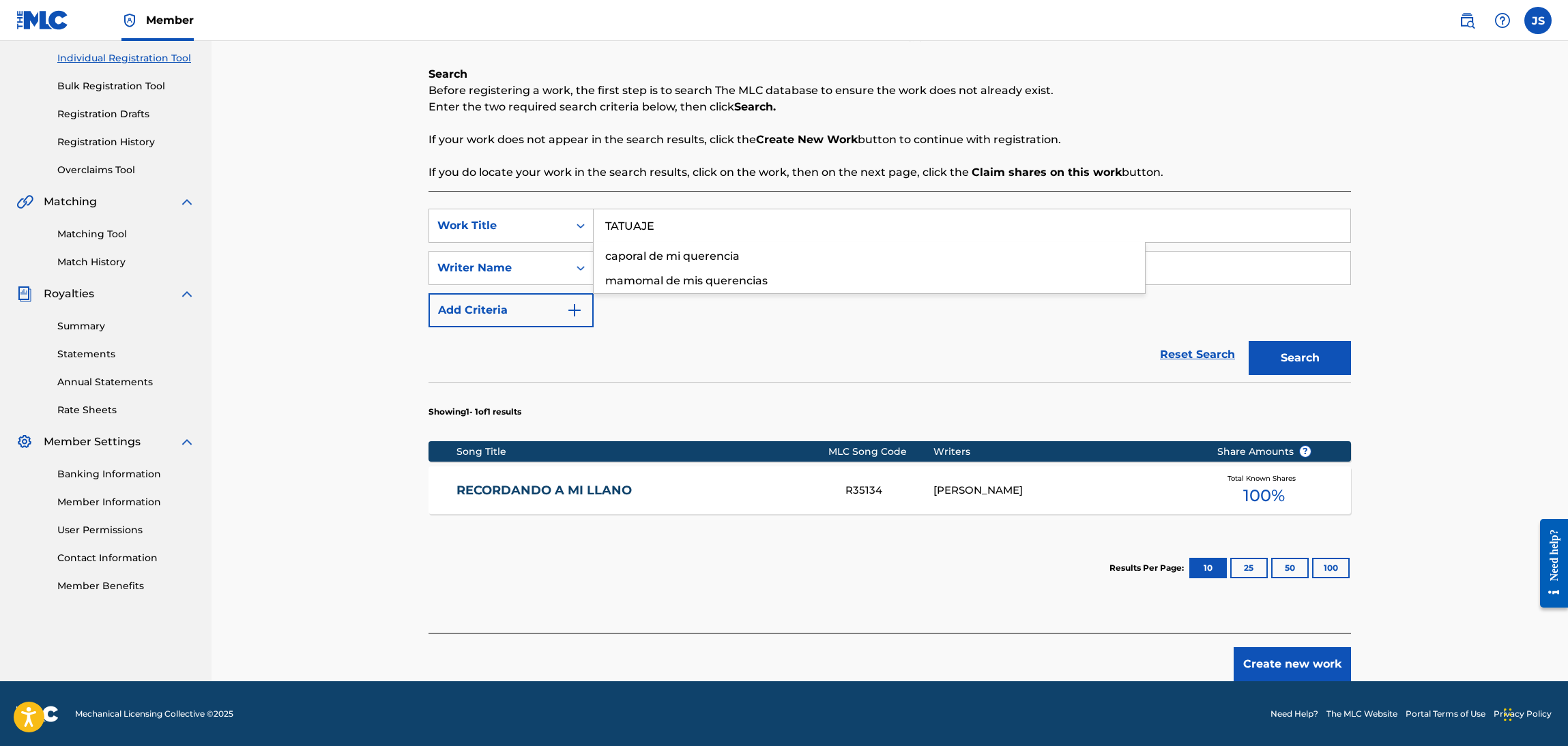
type input "TATUAJE"
click at [825, 372] on div "Reset Search Search" at bounding box center [890, 354] width 923 height 54
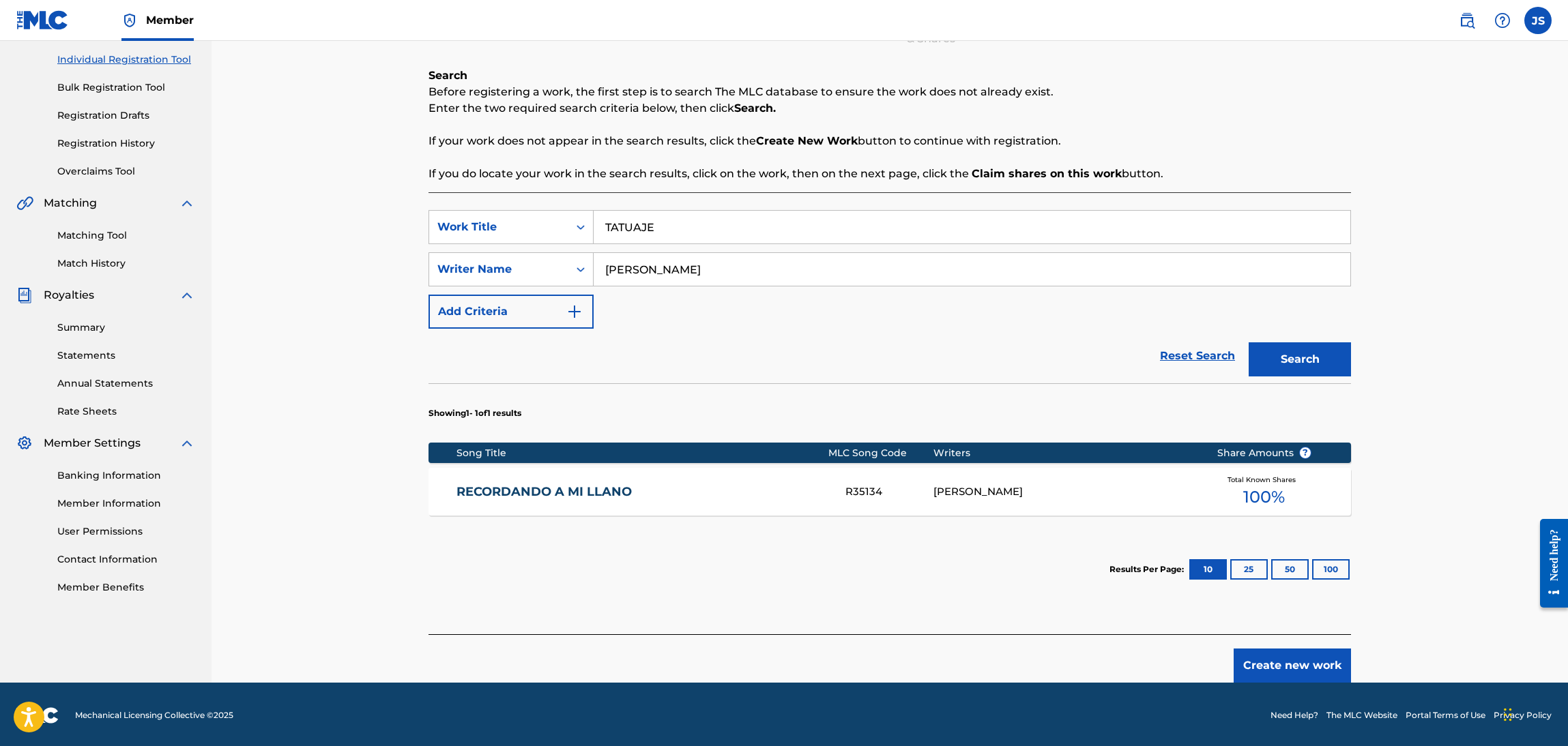
scroll to position [0, 0]
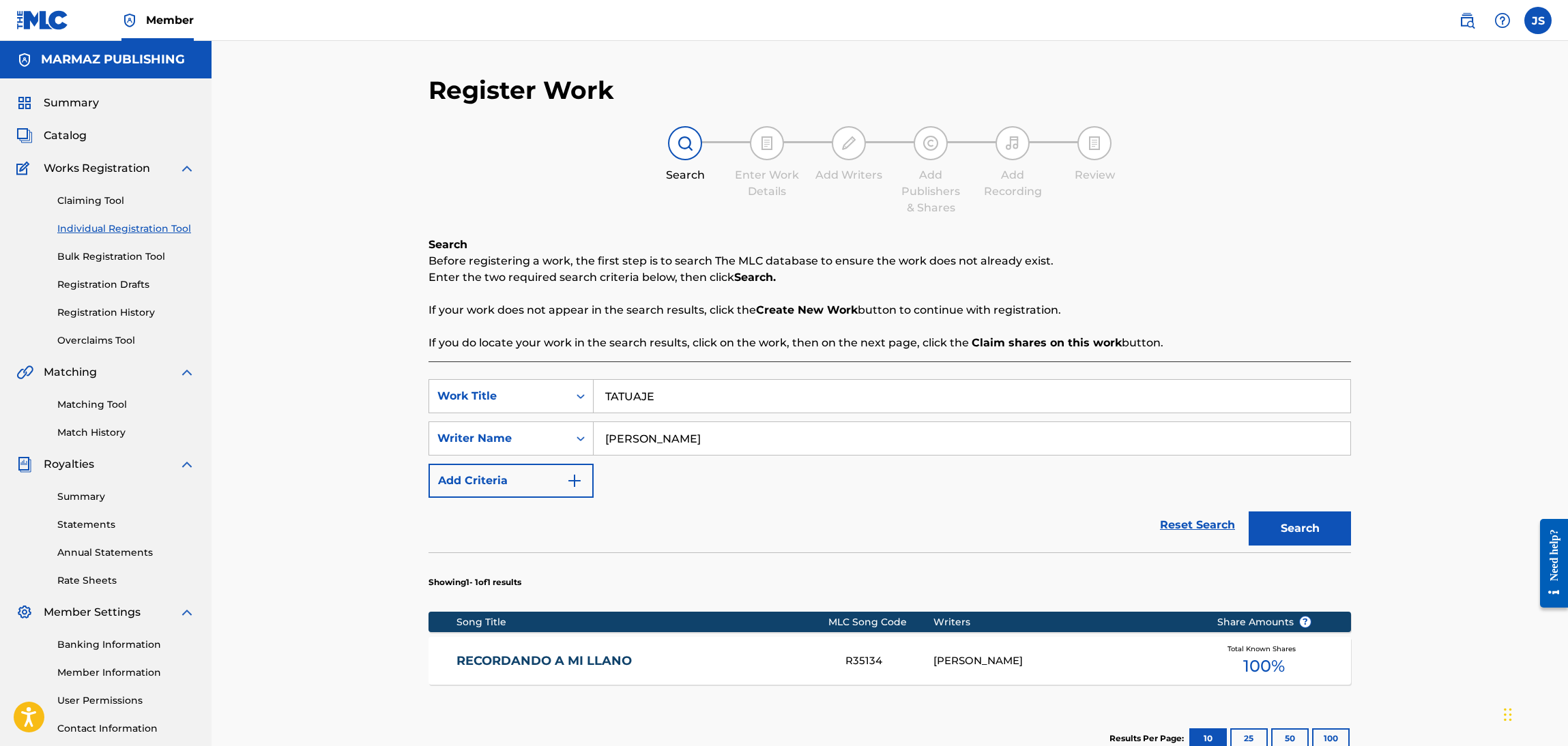
drag, startPoint x: 742, startPoint y: 445, endPoint x: 371, endPoint y: 433, distance: 371.2
click at [371, 433] on div "Register Work Search Enter Work Details Add Writers Add Publishers & Shares Add…" at bounding box center [890, 446] width 1356 height 811
paste input "ALI CABEL"
type input "[PERSON_NAME]"
drag, startPoint x: 736, startPoint y: 450, endPoint x: 447, endPoint y: 444, distance: 289.1
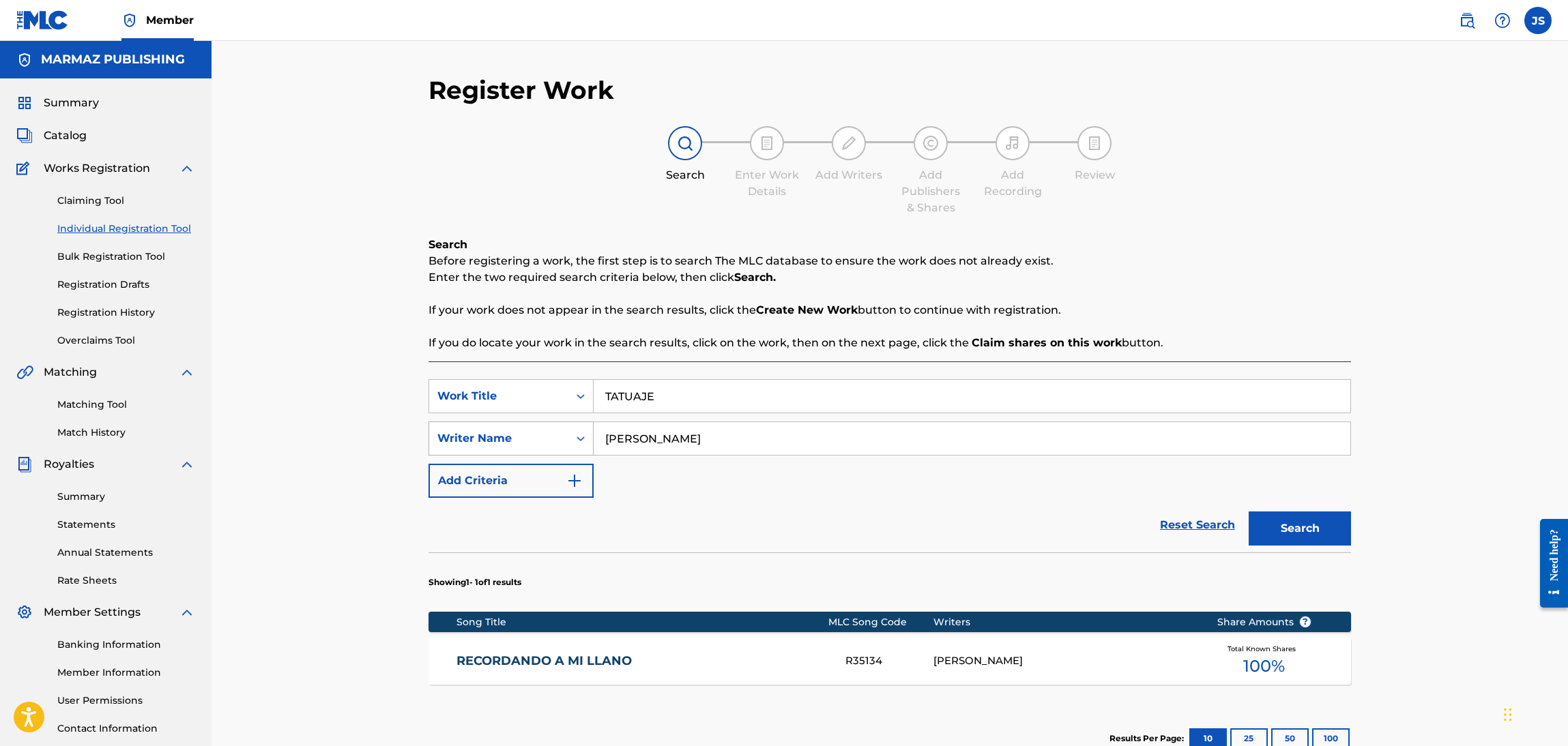
click at [449, 444] on div "SearchWithCriteria2f66e958-b72e-426e-886f-db7fcac846ed Writer Name ALI CABELLO" at bounding box center [890, 439] width 923 height 34
click at [652, 443] on input "Search Form" at bounding box center [972, 439] width 757 height 33
paste input "[PERSON_NAME]S"
type input "[PERSON_NAME]S"
drag, startPoint x: 697, startPoint y: 512, endPoint x: 1150, endPoint y: 585, distance: 458.8
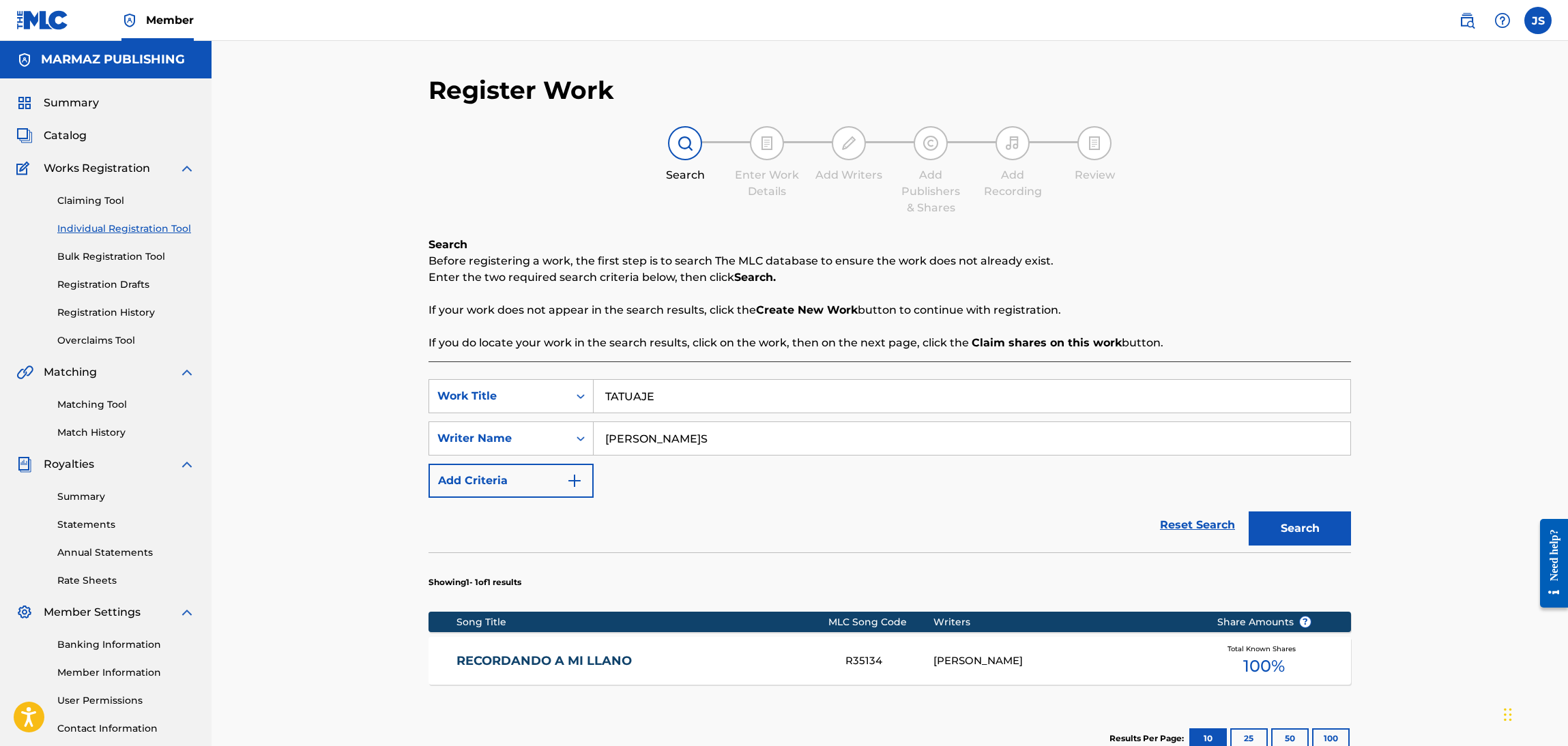
click at [707, 514] on div "Reset Search Search" at bounding box center [890, 525] width 923 height 54
click at [1292, 528] on button "Search" at bounding box center [1299, 529] width 102 height 34
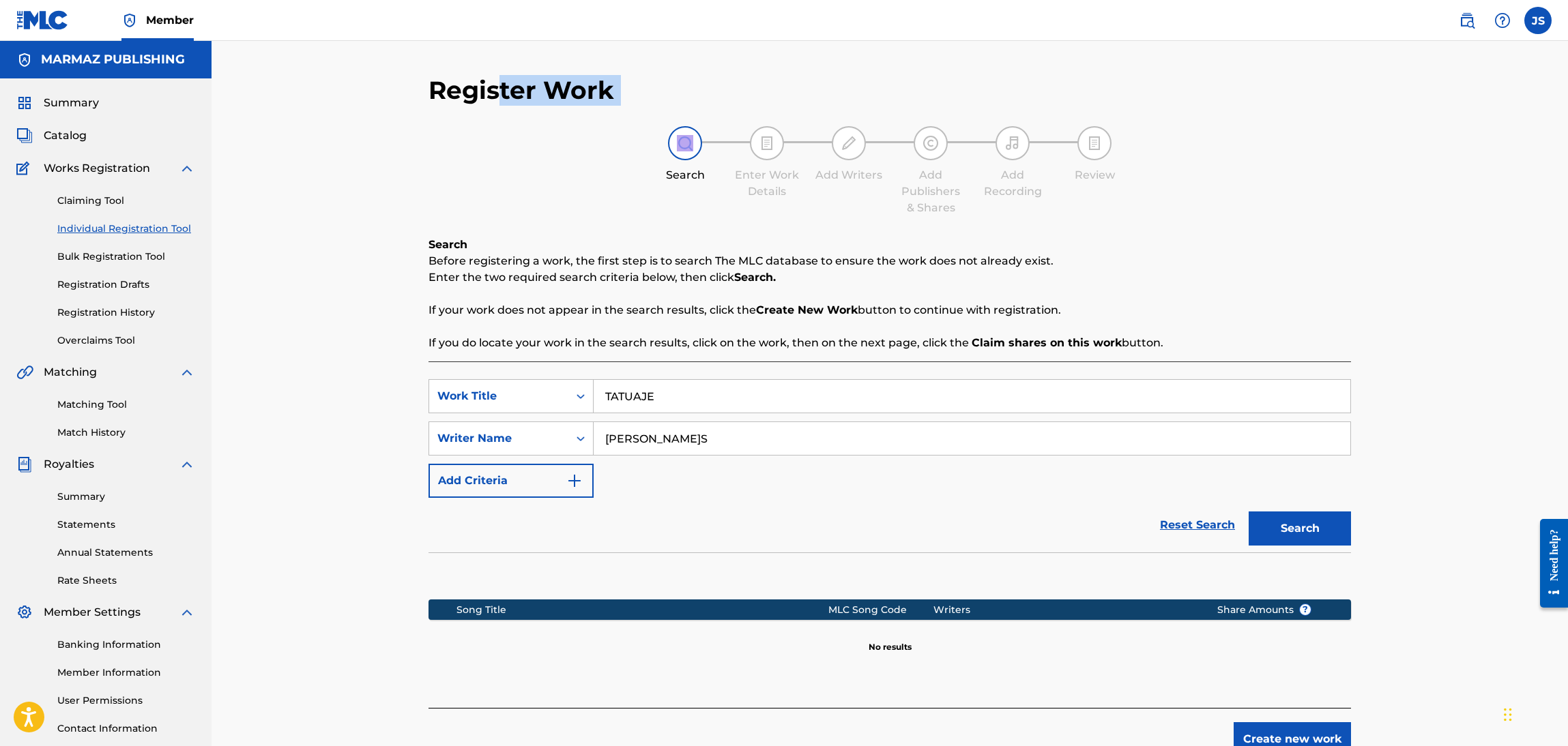
drag, startPoint x: 510, startPoint y: 95, endPoint x: 451, endPoint y: 12, distance: 101.8
click at [476, 38] on div "Member JS JS Juliana Salazar mercadeo.marmaz@gmail.com Notification Preferences…" at bounding box center [784, 423] width 1568 height 846
click at [691, 392] on input "TATUAJE" at bounding box center [972, 397] width 757 height 33
click at [755, 445] on input "[PERSON_NAME]S" at bounding box center [972, 439] width 757 height 33
click at [702, 393] on input "TATUAJE" at bounding box center [972, 397] width 757 height 33
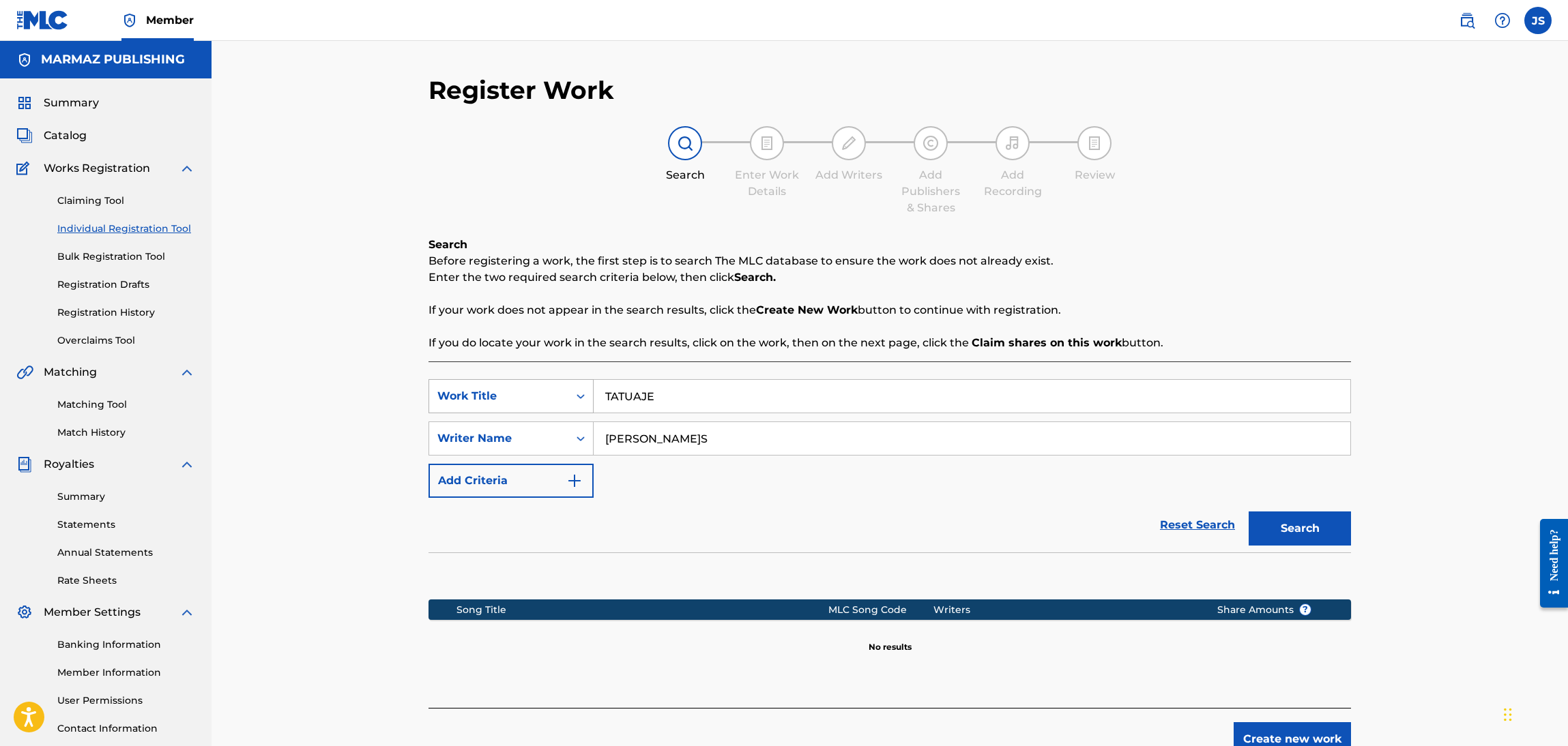
drag, startPoint x: 702, startPoint y: 393, endPoint x: 470, endPoint y: 389, distance: 232.0
click at [455, 392] on div "SearchWithCriteriaebf6bdf3-b691-4b1e-92e0-1cc3815adfdc Work Title TATUAJE" at bounding box center [890, 397] width 923 height 34
paste input "[PERSON_NAME]O FINGIDO"
click at [1072, 284] on div "Search Before registering a work, the first step is to search The MLC database …" at bounding box center [890, 294] width 923 height 114
click at [1313, 512] on button "Search" at bounding box center [1299, 529] width 102 height 34
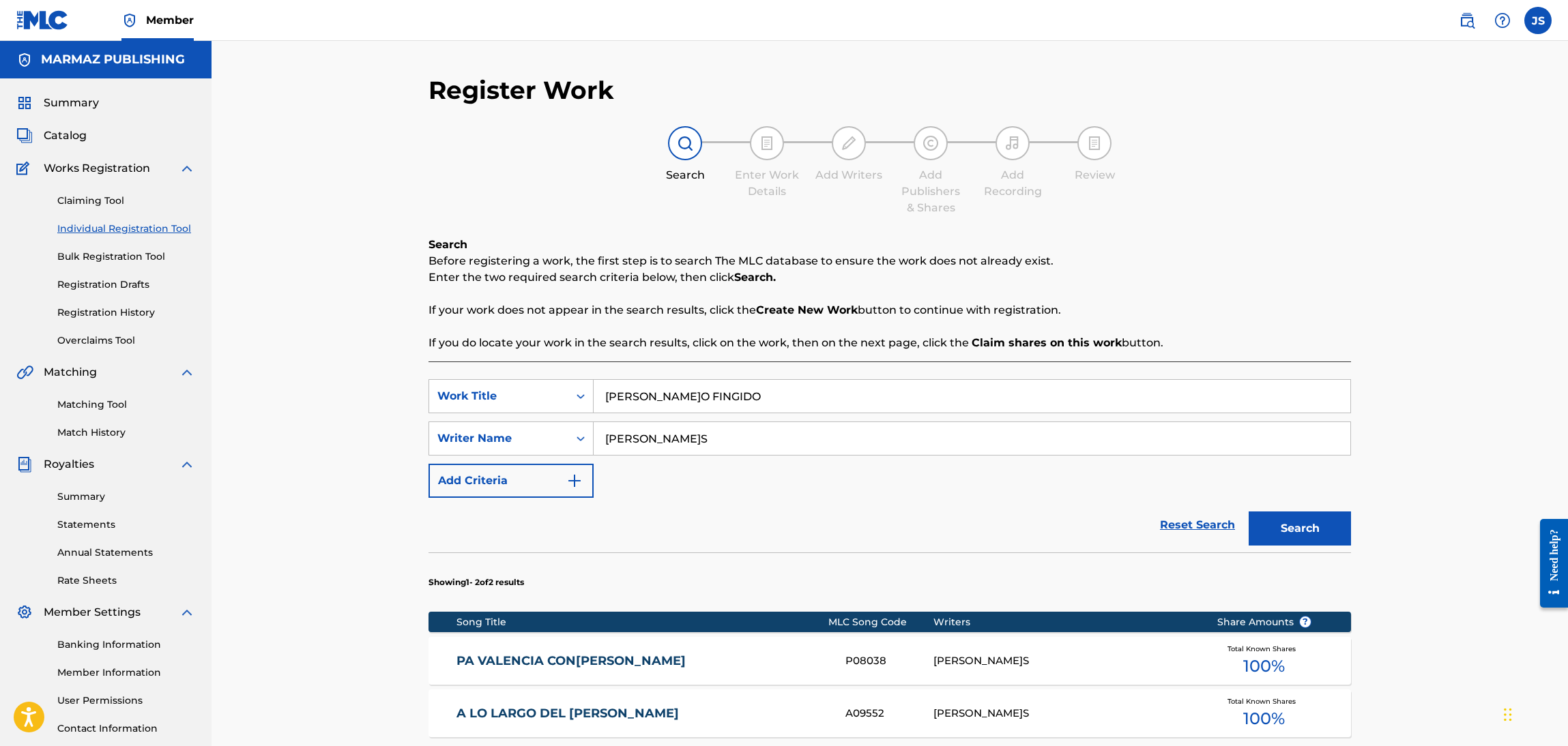
scroll to position [99, 0]
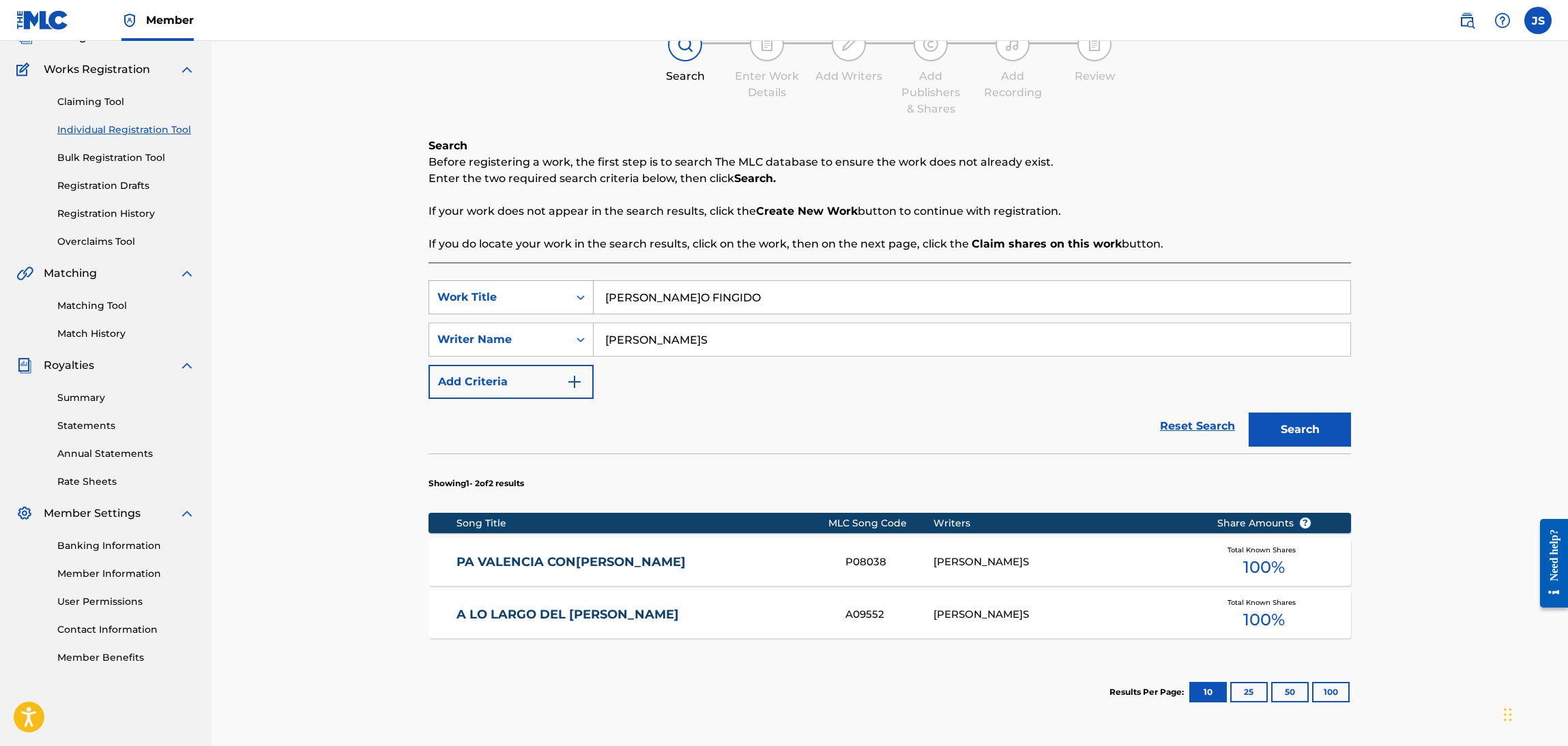
paste input "LECCIONES"
drag, startPoint x: 637, startPoint y: 297, endPoint x: 534, endPoint y: 291, distance: 103.2
click at [522, 293] on div "SearchWithCriteriaebf6bdf3-b691-4b1e-92e0-1cc3815adfdc Work Title CARIÑO FINGIDO" at bounding box center [890, 297] width 923 height 34
type input "LECCIONES"
click at [1229, 205] on p "If your work does not appear in the search results, click the Create New Work b…" at bounding box center [890, 211] width 923 height 16
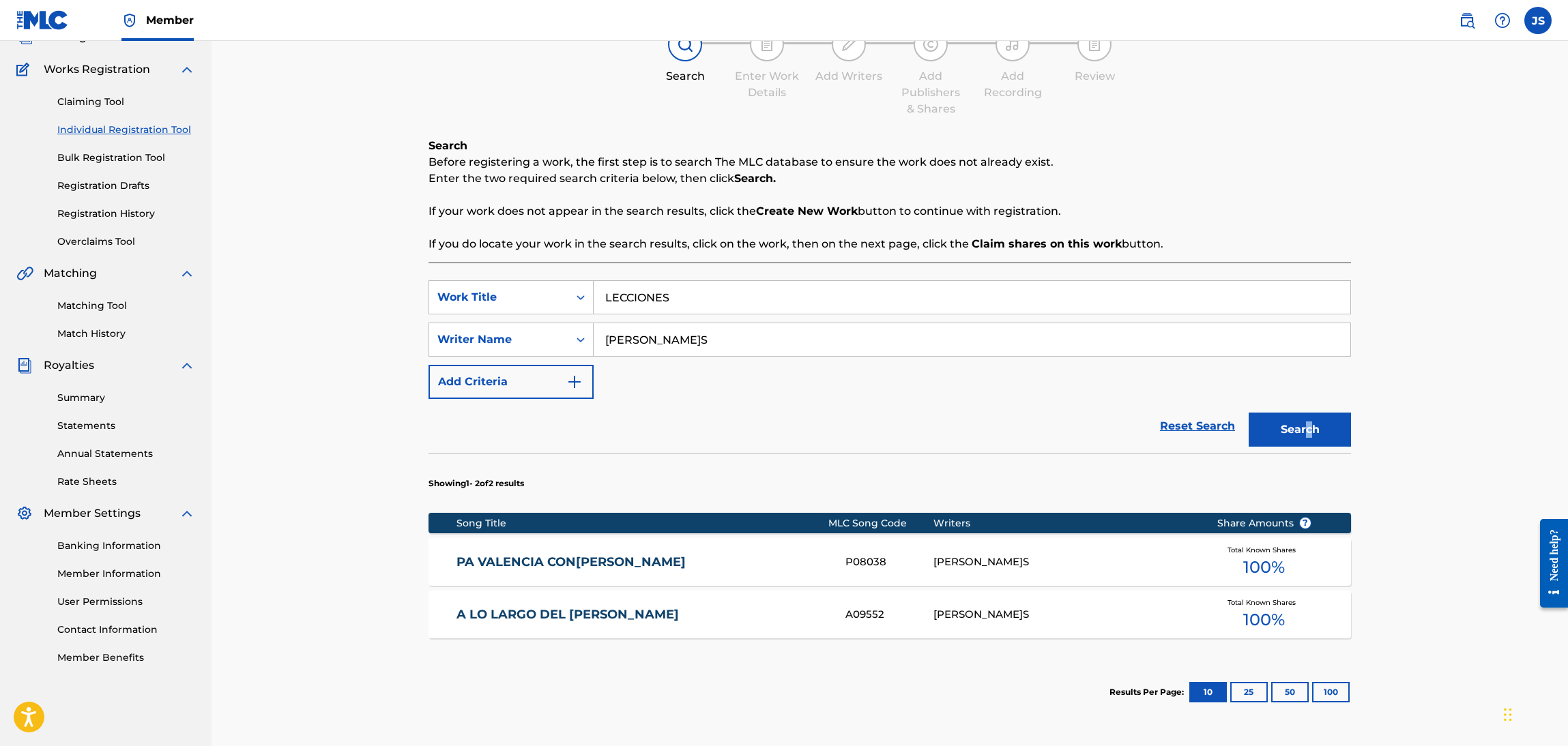
click at [1309, 402] on div "Search" at bounding box center [1296, 426] width 109 height 54
click at [1325, 427] on button "Search" at bounding box center [1299, 430] width 102 height 34
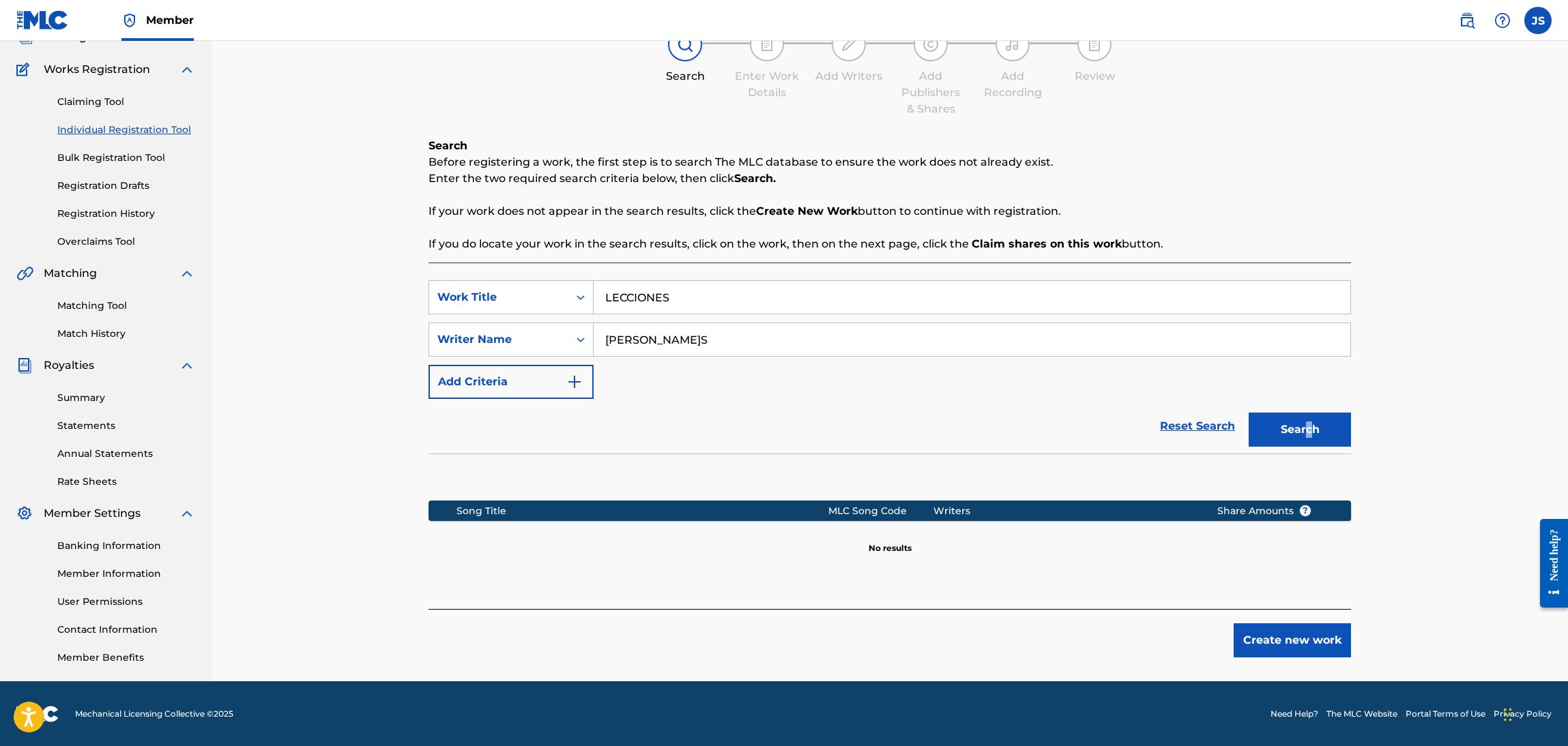
click at [89, 305] on link "Matching Tool" at bounding box center [126, 306] width 138 height 14
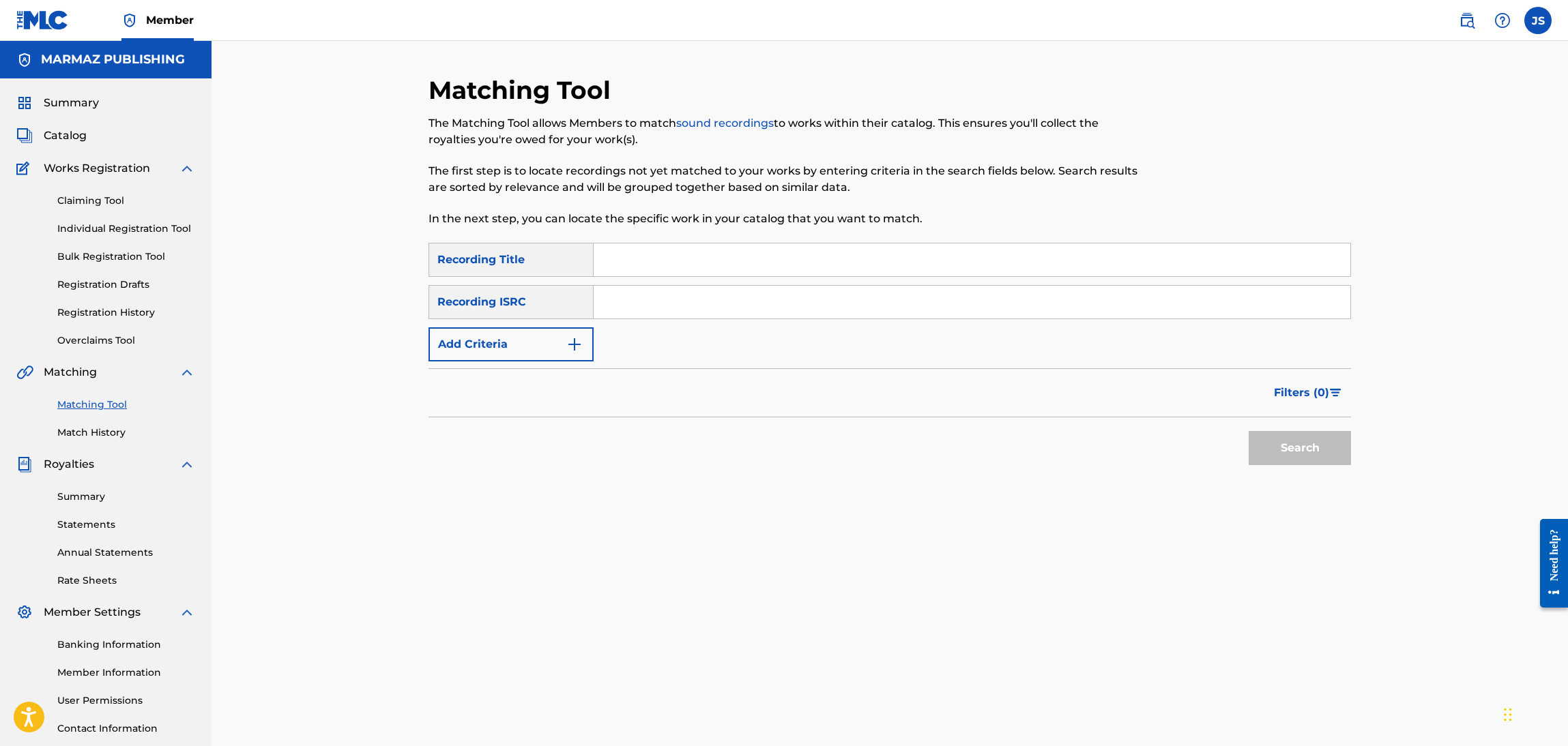
click at [662, 309] on input "Search Form" at bounding box center [972, 302] width 757 height 33
paste input "US3Z42102865"
drag, startPoint x: 481, startPoint y: 476, endPoint x: 1020, endPoint y: 459, distance: 539.3
click at [510, 479] on div "SearchWithCriteriac935326f-f36a-467e-a798-8c8af6c97a9a Recording Title SearchWi…" at bounding box center [890, 362] width 923 height 237
click at [1267, 439] on button "Search" at bounding box center [1299, 448] width 102 height 34
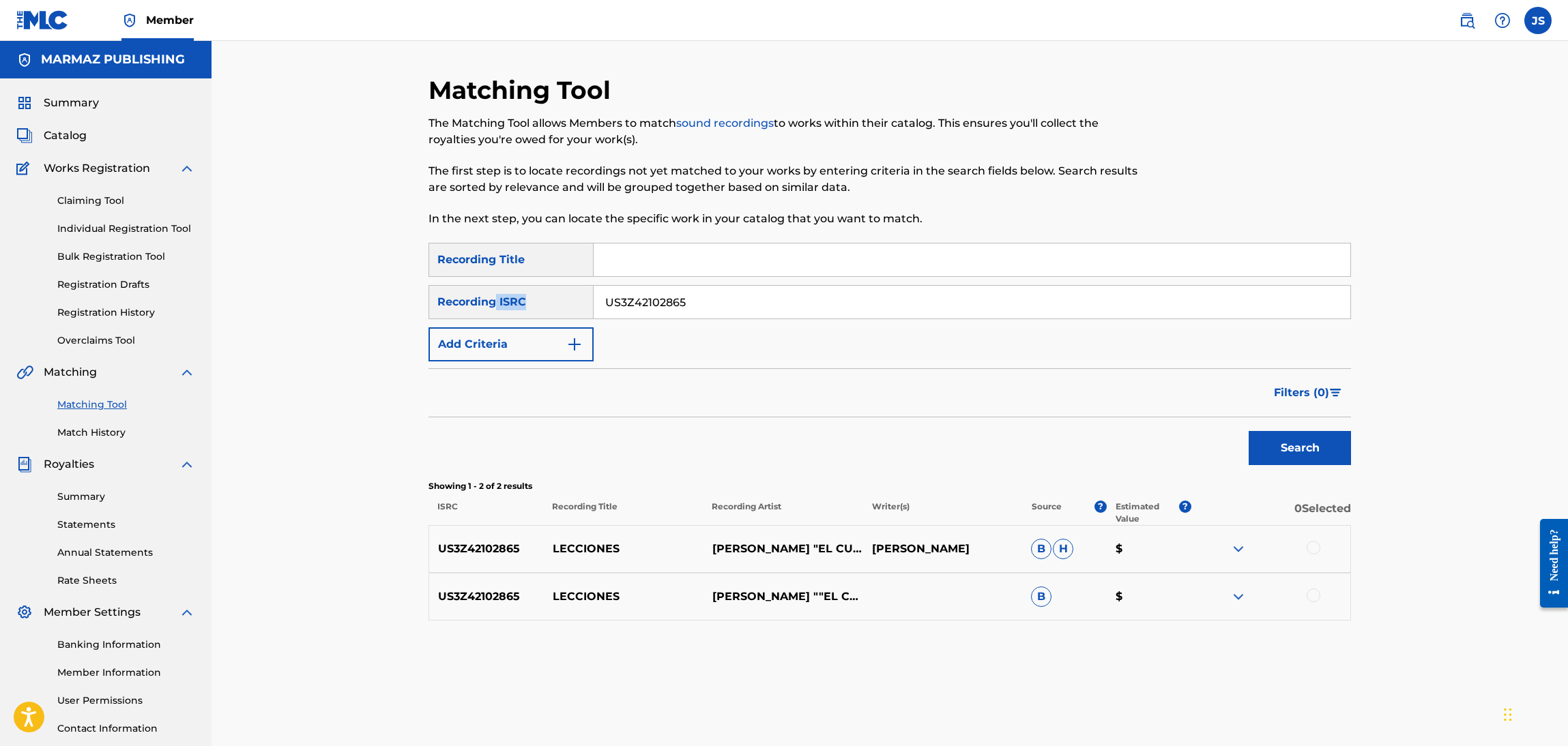
drag, startPoint x: 805, startPoint y: 319, endPoint x: 497, endPoint y: 288, distance: 309.6
click at [493, 288] on div "SearchWithCriteria596fcbbb-c36c-4228-a297-86d9305527b2 Recording ISRC US3Z42102…" at bounding box center [890, 302] width 923 height 34
drag, startPoint x: 715, startPoint y: 301, endPoint x: 395, endPoint y: 286, distance: 320.4
click at [378, 286] on div "Matching Tool The Matching Tool allows Members to match sound recordings to wor…" at bounding box center [890, 410] width 1356 height 740
paste input "ISRC"
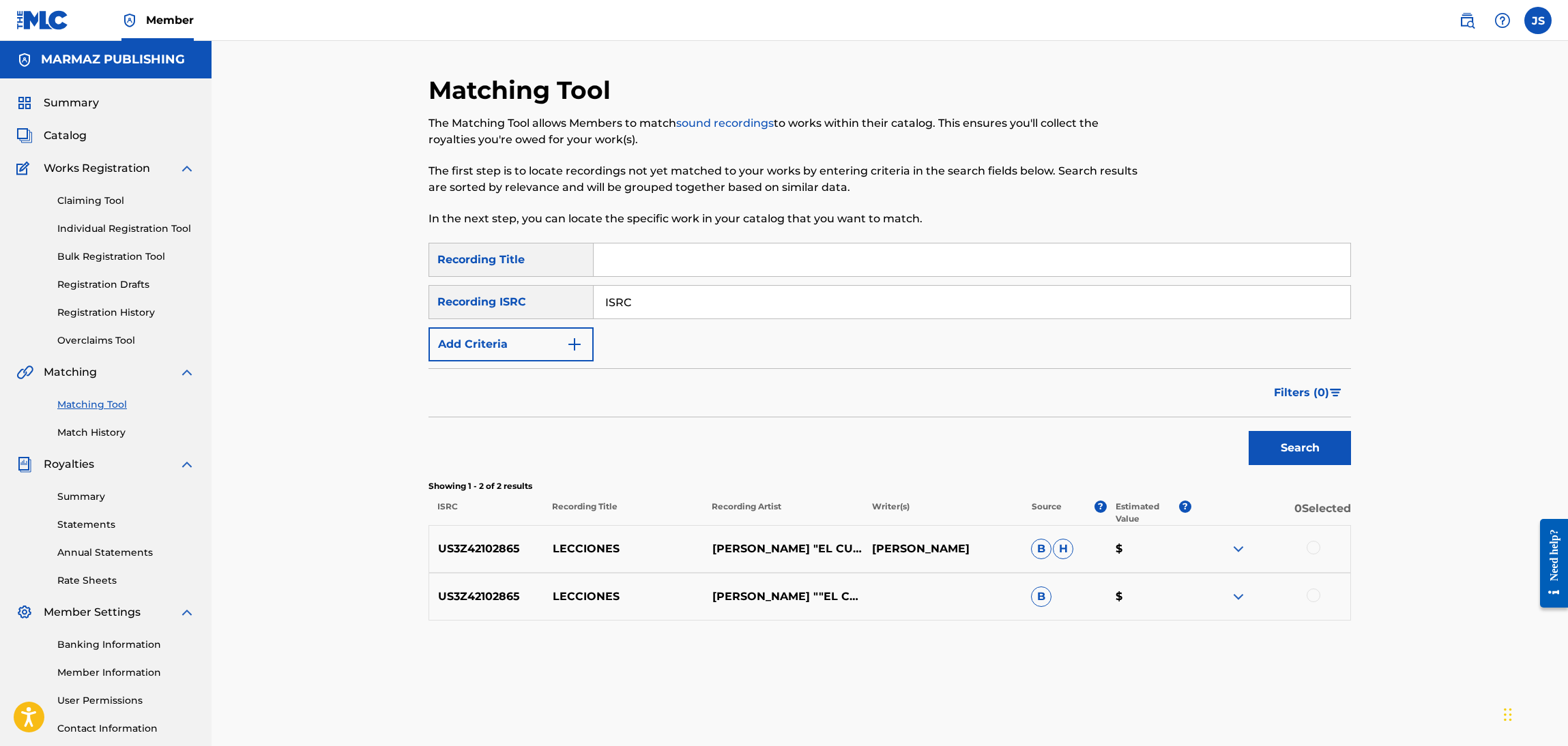
type input "ISRC"
drag, startPoint x: 660, startPoint y: 302, endPoint x: 514, endPoint y: 297, distance: 146.1
click at [493, 296] on div "SearchWithCriteria596fcbbb-c36c-4228-a297-86d9305527b2 Recording ISRC ISRC" at bounding box center [890, 302] width 923 height 34
paste input "QM4TW2526573"
drag, startPoint x: 850, startPoint y: 409, endPoint x: 1249, endPoint y: 394, distance: 399.3
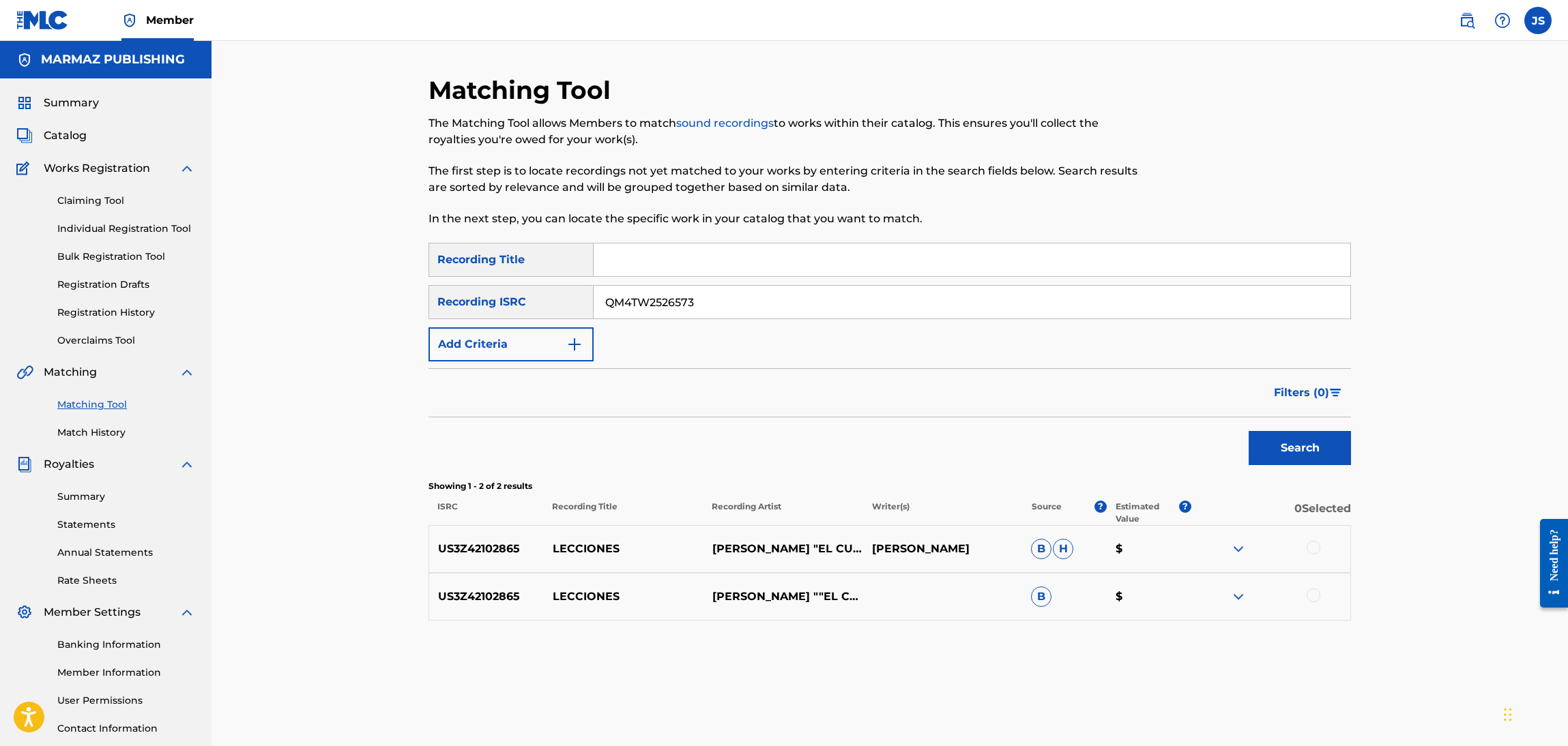
click at [854, 410] on div "Filters ( 0 )" at bounding box center [890, 393] width 923 height 49
drag, startPoint x: 1317, startPoint y: 424, endPoint x: 1335, endPoint y: 440, distance: 24.1
click at [1319, 425] on div "Search" at bounding box center [1296, 444] width 109 height 54
click at [1335, 440] on button "Search" at bounding box center [1299, 448] width 102 height 34
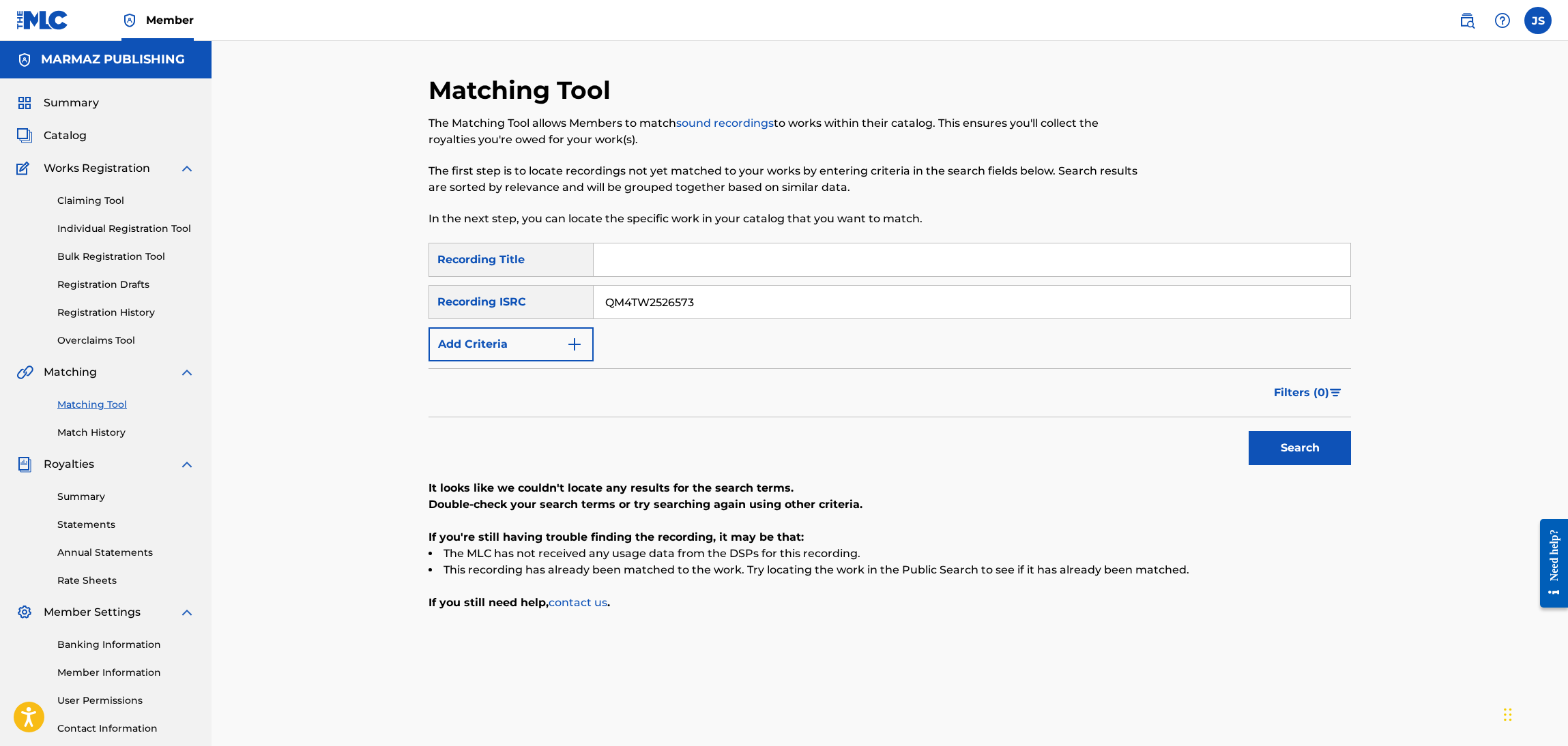
click at [667, 309] on input "QM4TW2526573" at bounding box center [972, 302] width 757 height 33
click at [1311, 452] on button "Search" at bounding box center [1299, 448] width 102 height 34
paste input "PYC842419879"
click at [1284, 452] on button "Search" at bounding box center [1299, 448] width 102 height 34
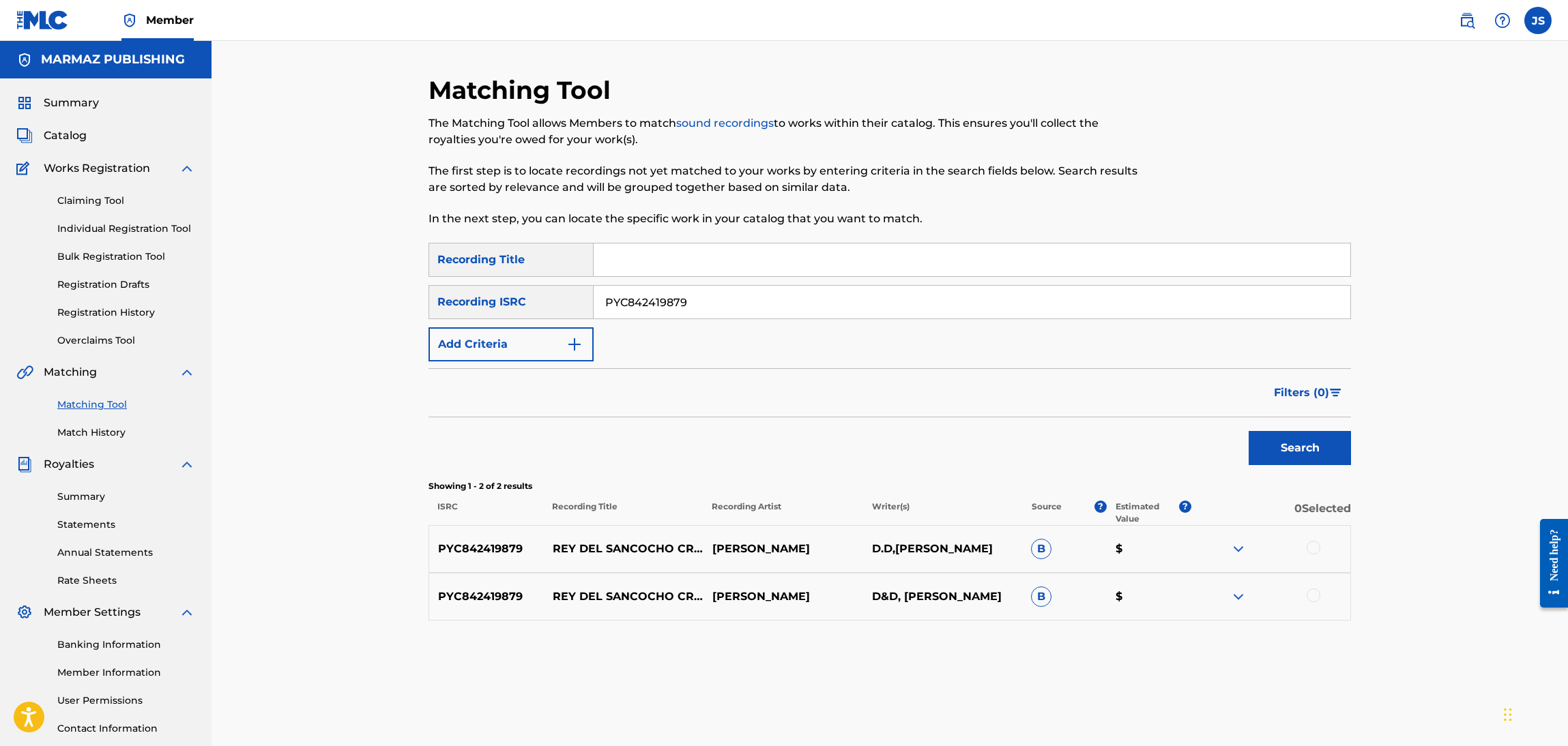
drag, startPoint x: 652, startPoint y: 302, endPoint x: 492, endPoint y: 274, distance: 162.4
click at [492, 274] on div "SearchWithCriteriac935326f-f36a-467e-a798-8c8af6c97a9a Recording Title SearchWi…" at bounding box center [890, 302] width 923 height 119
paste input "DGA0R2469766"
click at [1319, 458] on button "Search" at bounding box center [1299, 448] width 102 height 34
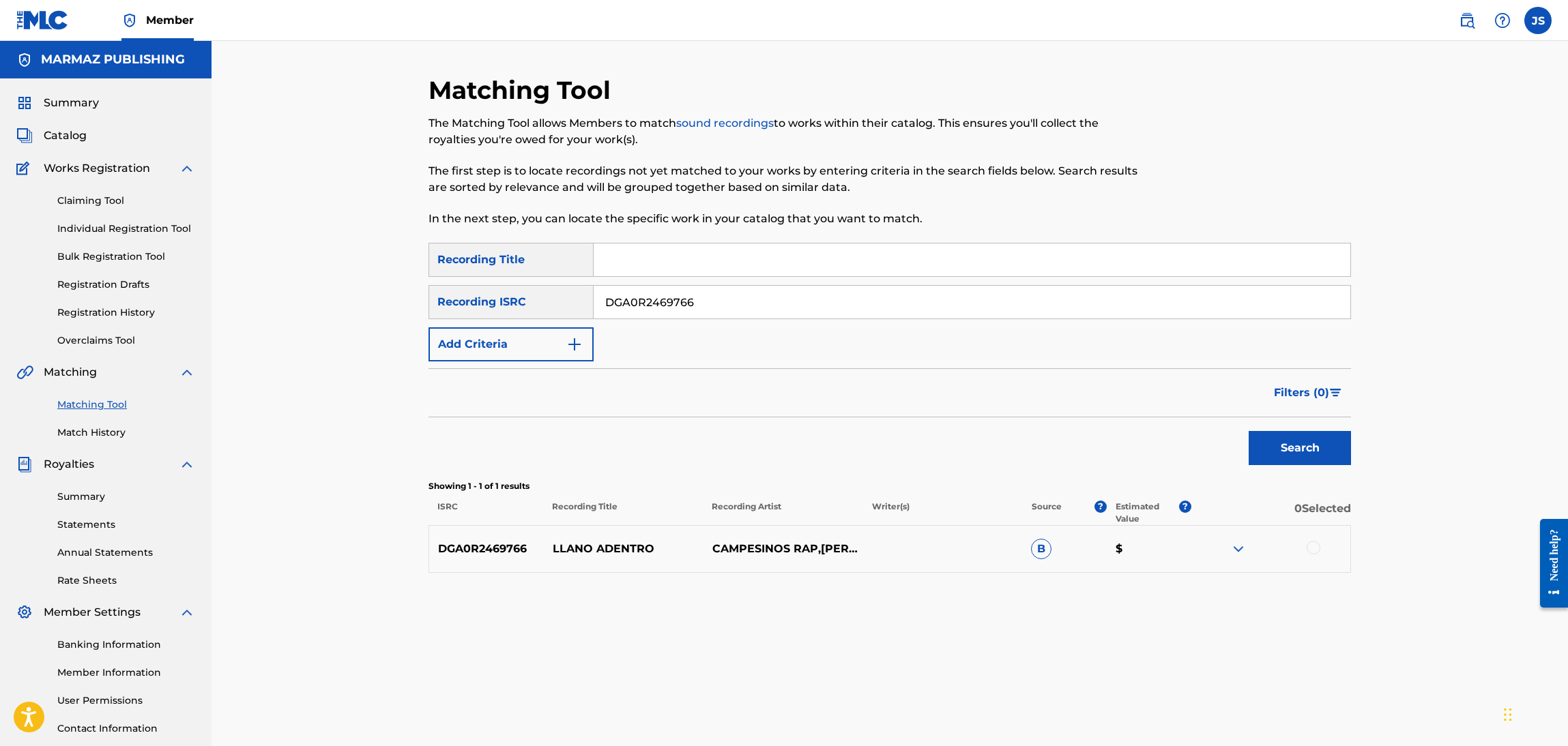
drag, startPoint x: 710, startPoint y: 293, endPoint x: 416, endPoint y: 325, distance: 295.7
click at [373, 327] on div "Matching Tool The Matching Tool allows Members to match sound recordings to wor…" at bounding box center [890, 410] width 1356 height 740
paste input "SE6A92325004"
type input "SE6A92325004"
drag, startPoint x: 1006, startPoint y: 402, endPoint x: 1299, endPoint y: 409, distance: 293.1
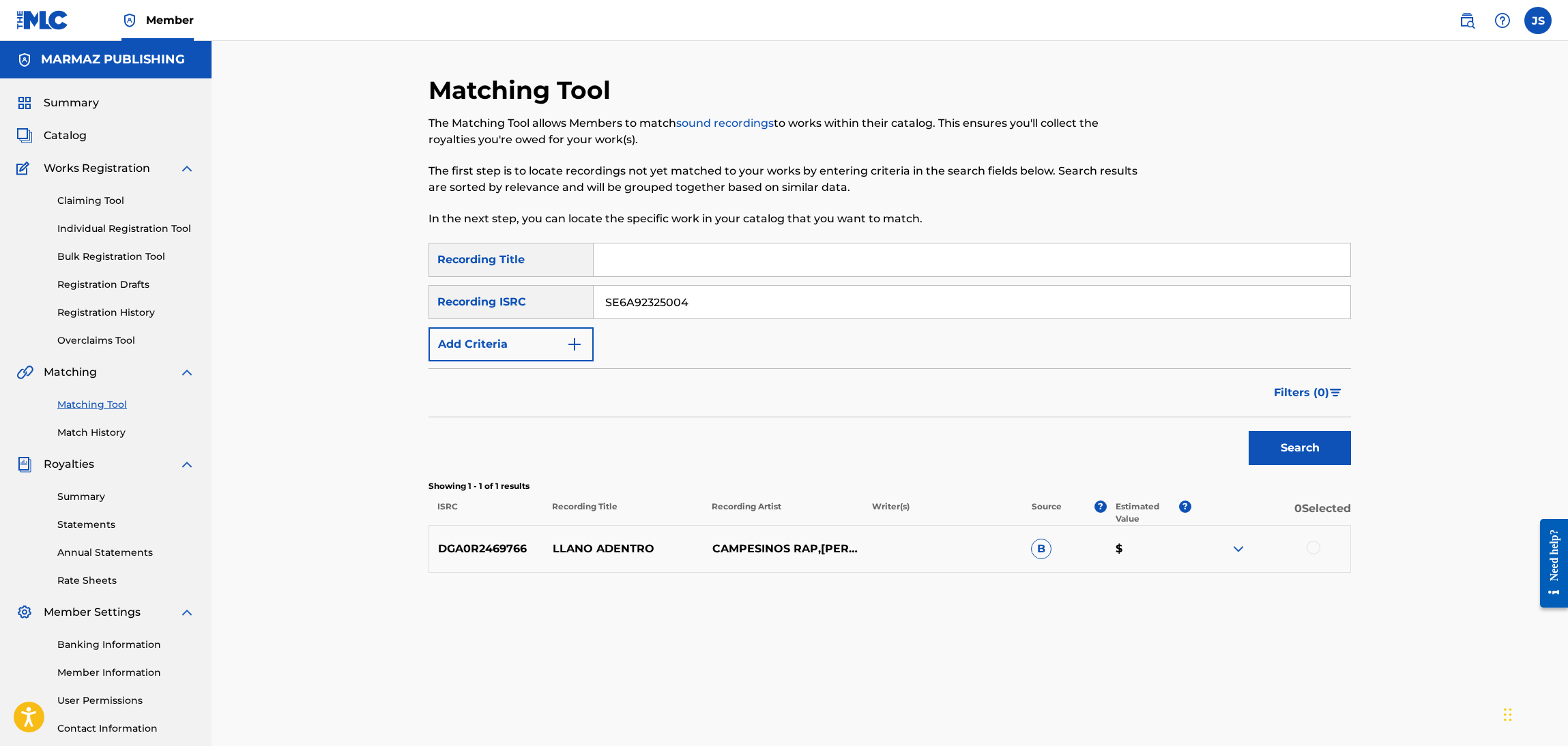
click at [1012, 402] on div "Filters ( 0 )" at bounding box center [890, 393] width 923 height 49
click at [1325, 455] on button "Search" at bounding box center [1299, 448] width 102 height 34
drag, startPoint x: 118, startPoint y: 234, endPoint x: 245, endPoint y: 249, distance: 127.9
click at [118, 234] on link "Individual Registration Tool" at bounding box center [126, 229] width 138 height 14
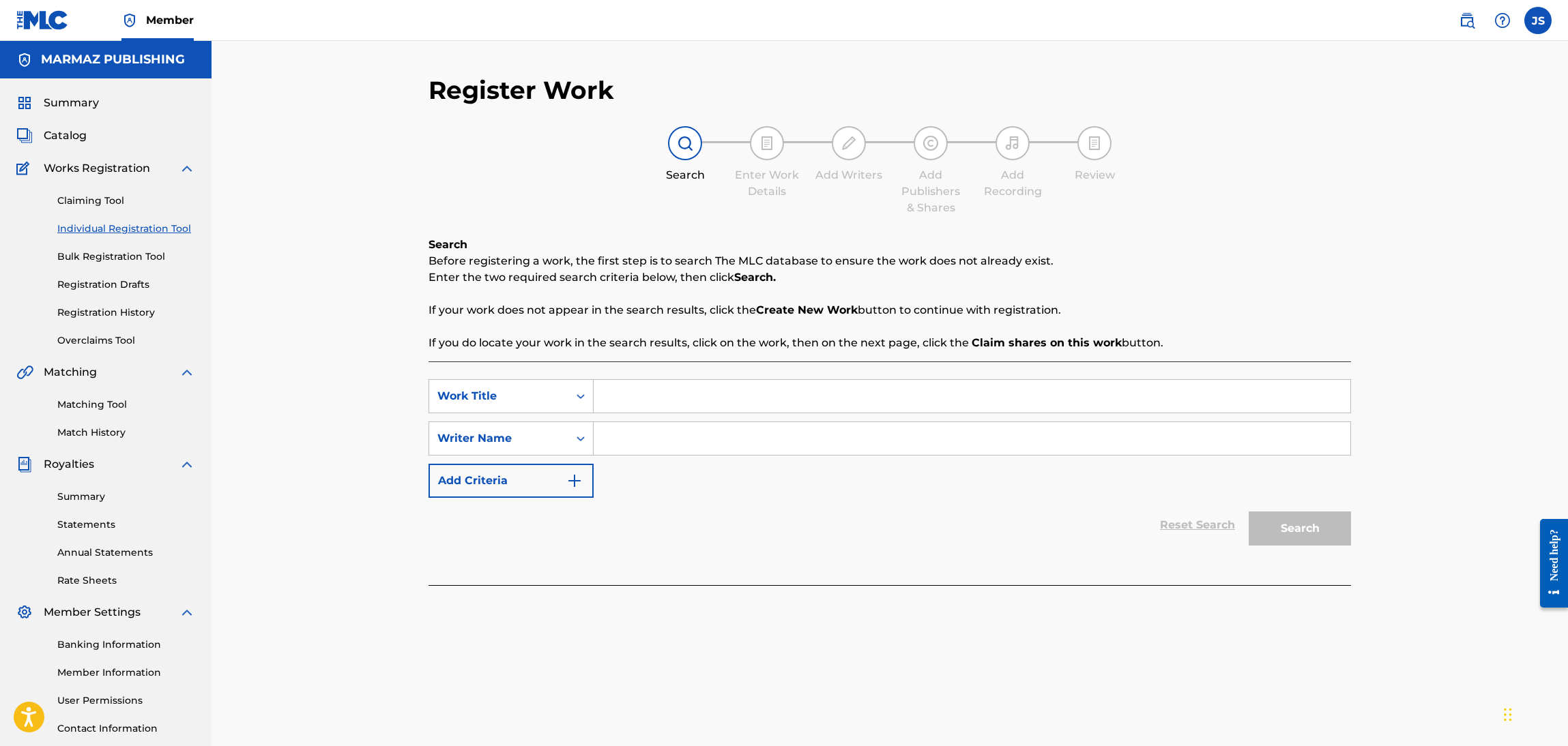
click at [718, 397] on input "Search Form" at bounding box center [972, 397] width 757 height 33
paste input "MI PRIMER AMOR"
type input "MI PRIMER AMOR"
click at [768, 442] on input "Search Form" at bounding box center [972, 439] width 757 height 33
paste input "[PERSON_NAME]"
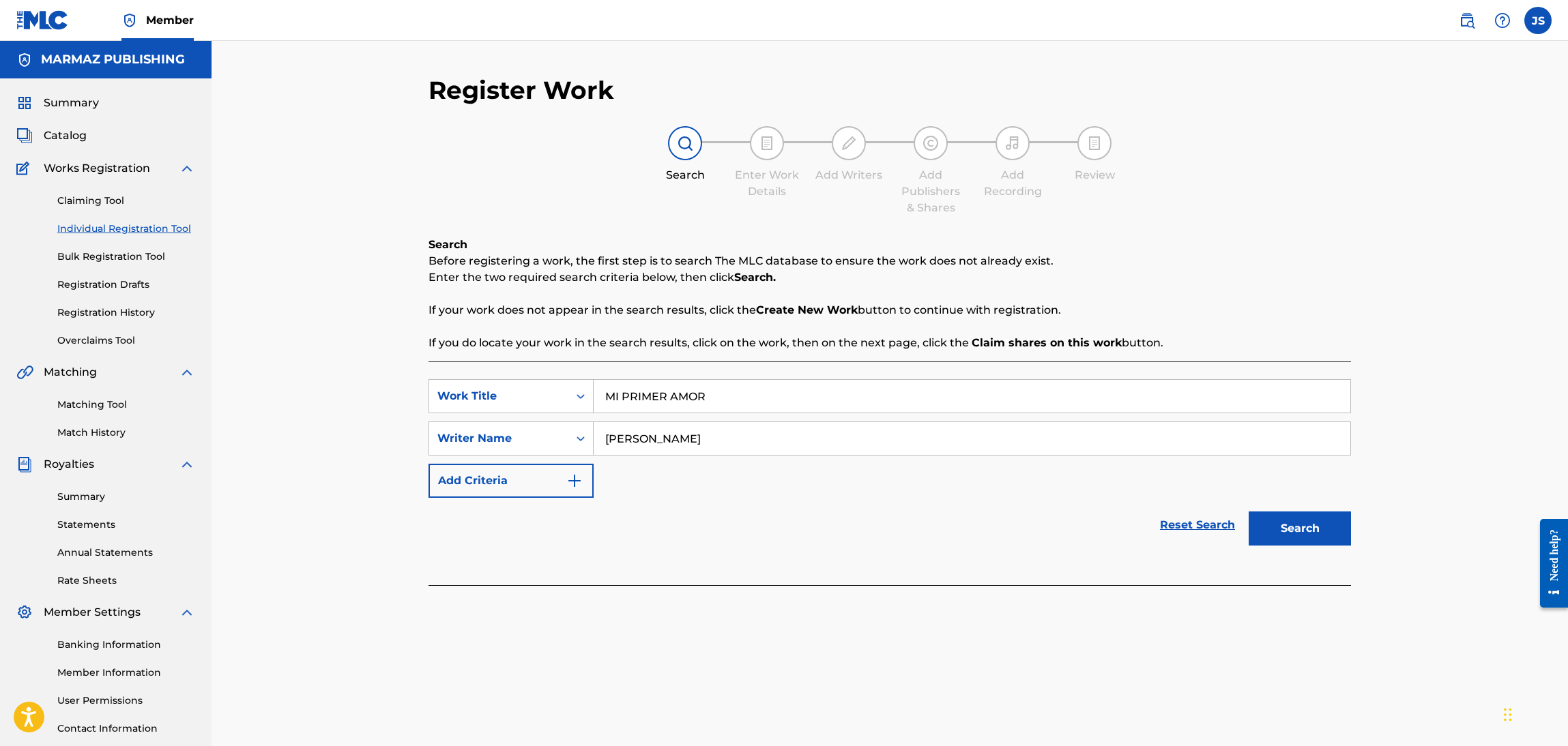
click at [750, 537] on div "Reset Search Search" at bounding box center [890, 525] width 923 height 54
click at [1301, 521] on button "Search" at bounding box center [1299, 529] width 102 height 34
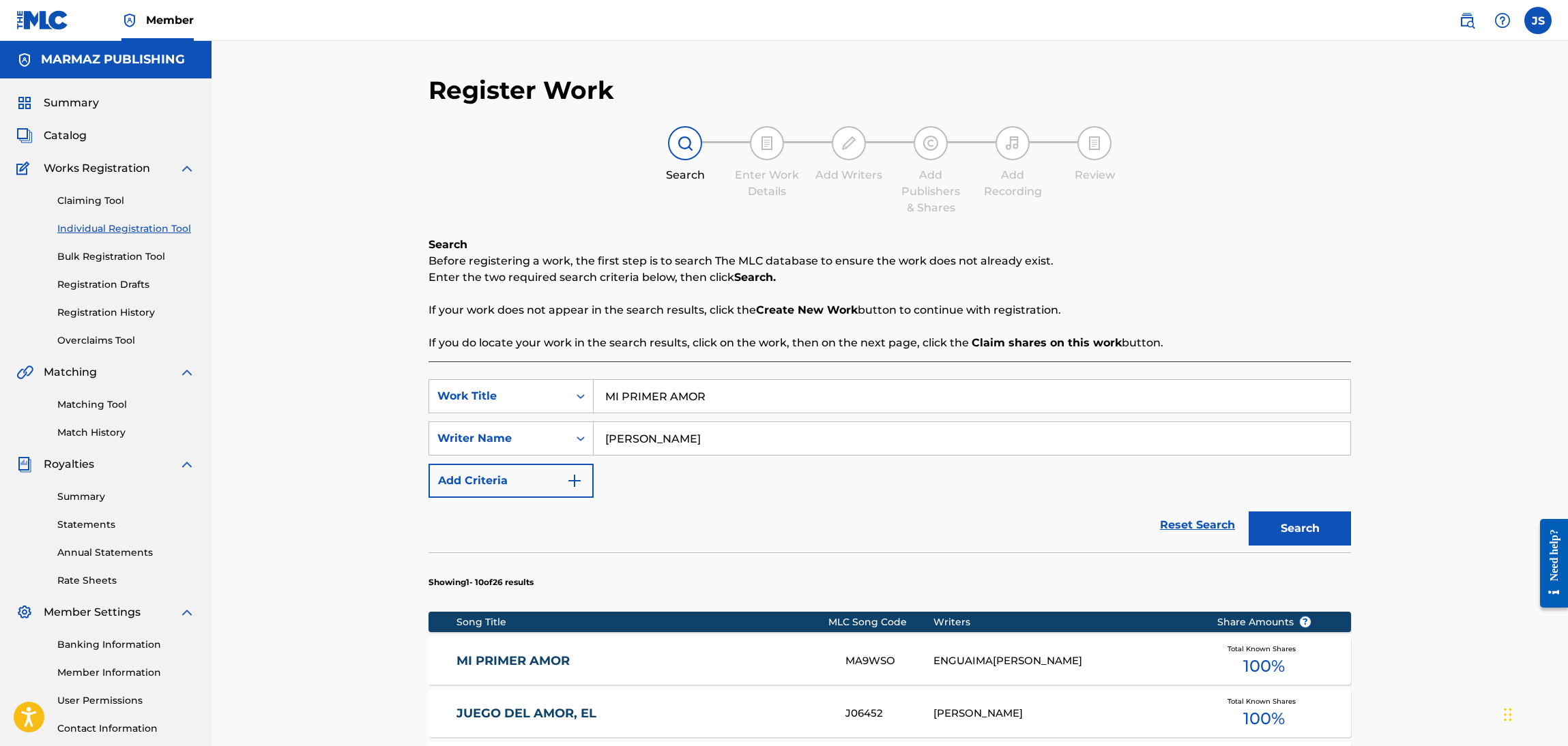
click at [625, 444] on input "[PERSON_NAME]" at bounding box center [972, 439] width 757 height 33
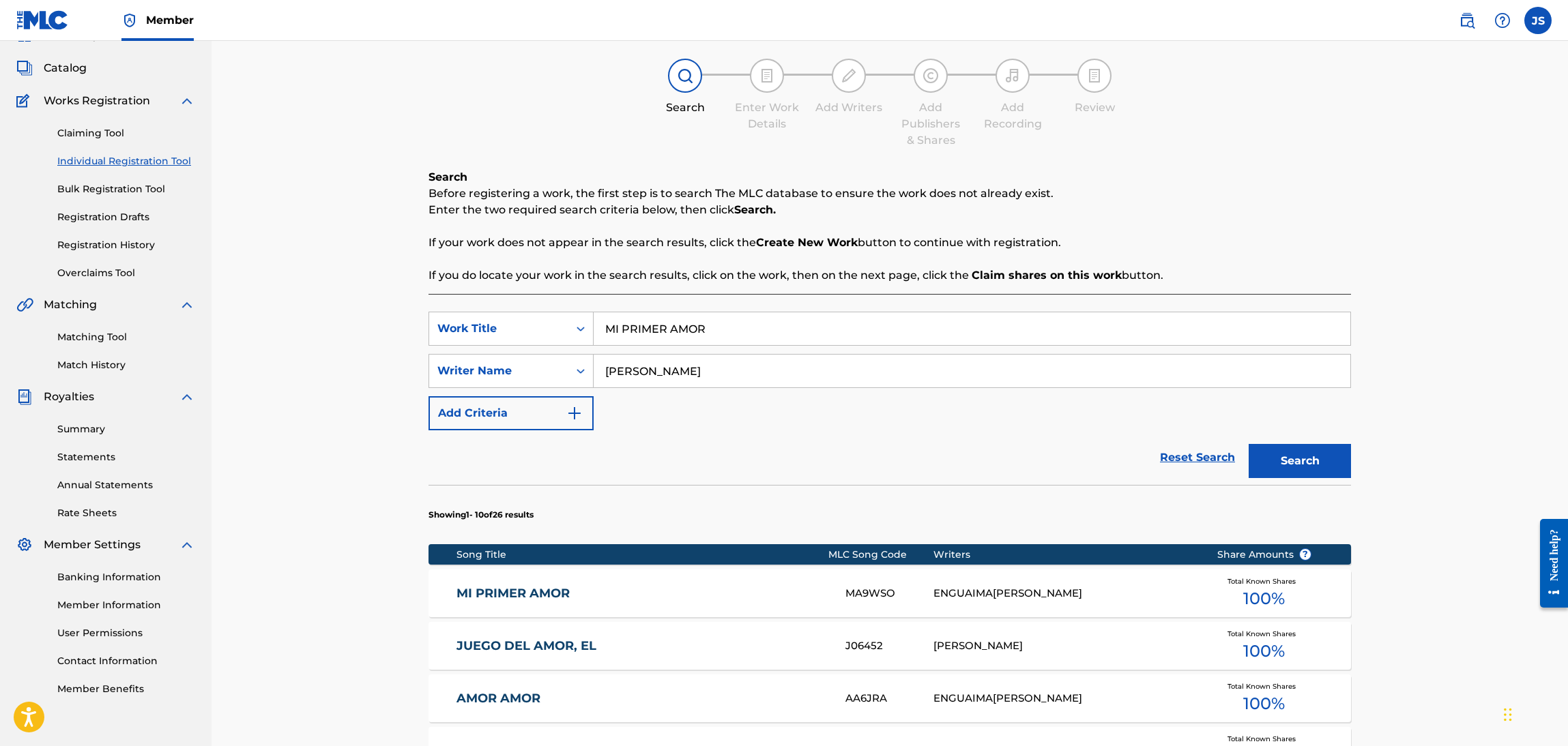
scroll to position [102, 0]
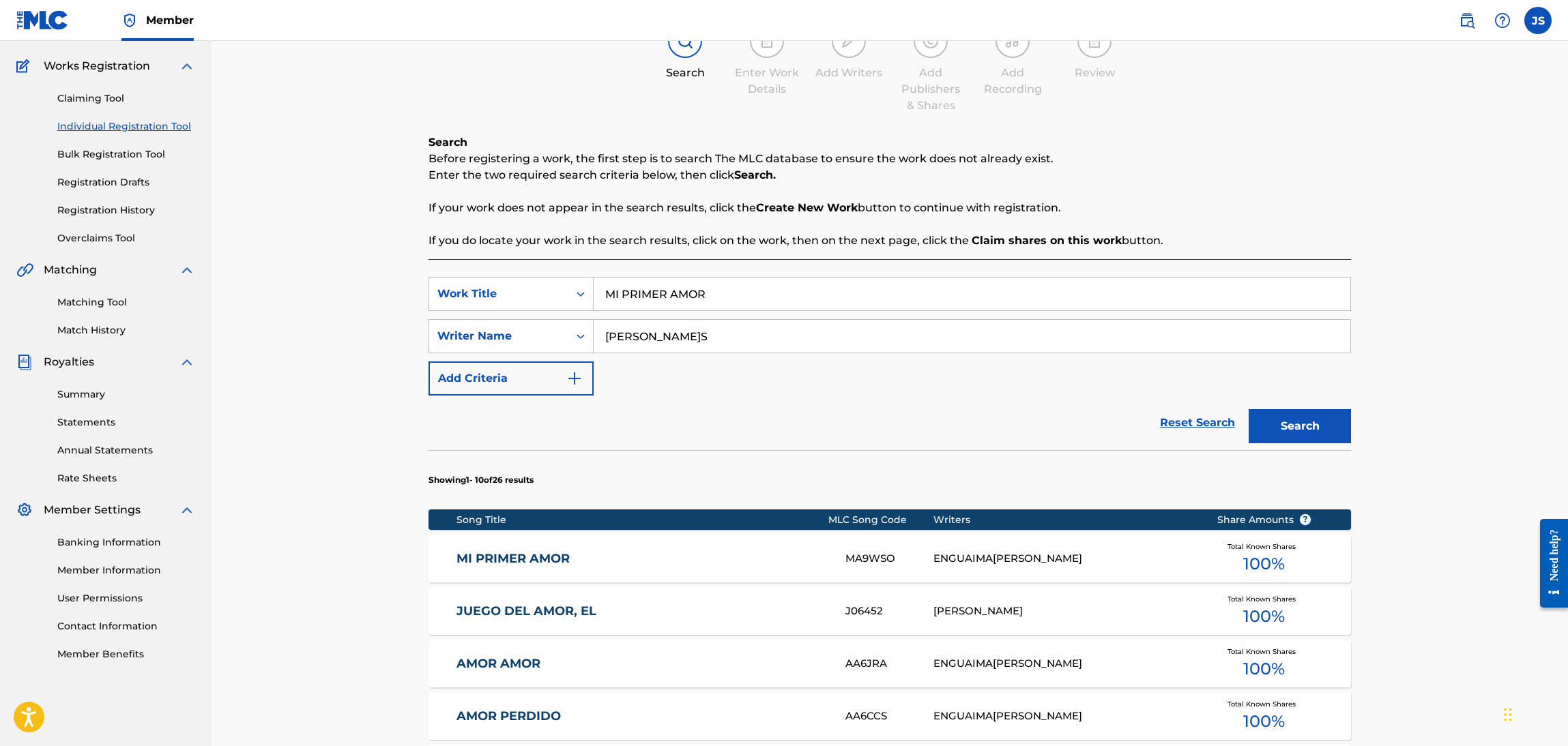
type input "[PERSON_NAME]S"
click at [1249, 409] on button "Search" at bounding box center [1299, 427] width 102 height 34
drag, startPoint x: 751, startPoint y: 317, endPoint x: 555, endPoint y: 321, distance: 196.0
click at [541, 325] on div "SearchWithCriteria825b7885-a86e-4140-8c30-329f23d42e56 Work Title MI PRIMER AMO…" at bounding box center [890, 337] width 923 height 119
drag, startPoint x: 736, startPoint y: 300, endPoint x: 499, endPoint y: 295, distance: 237.1
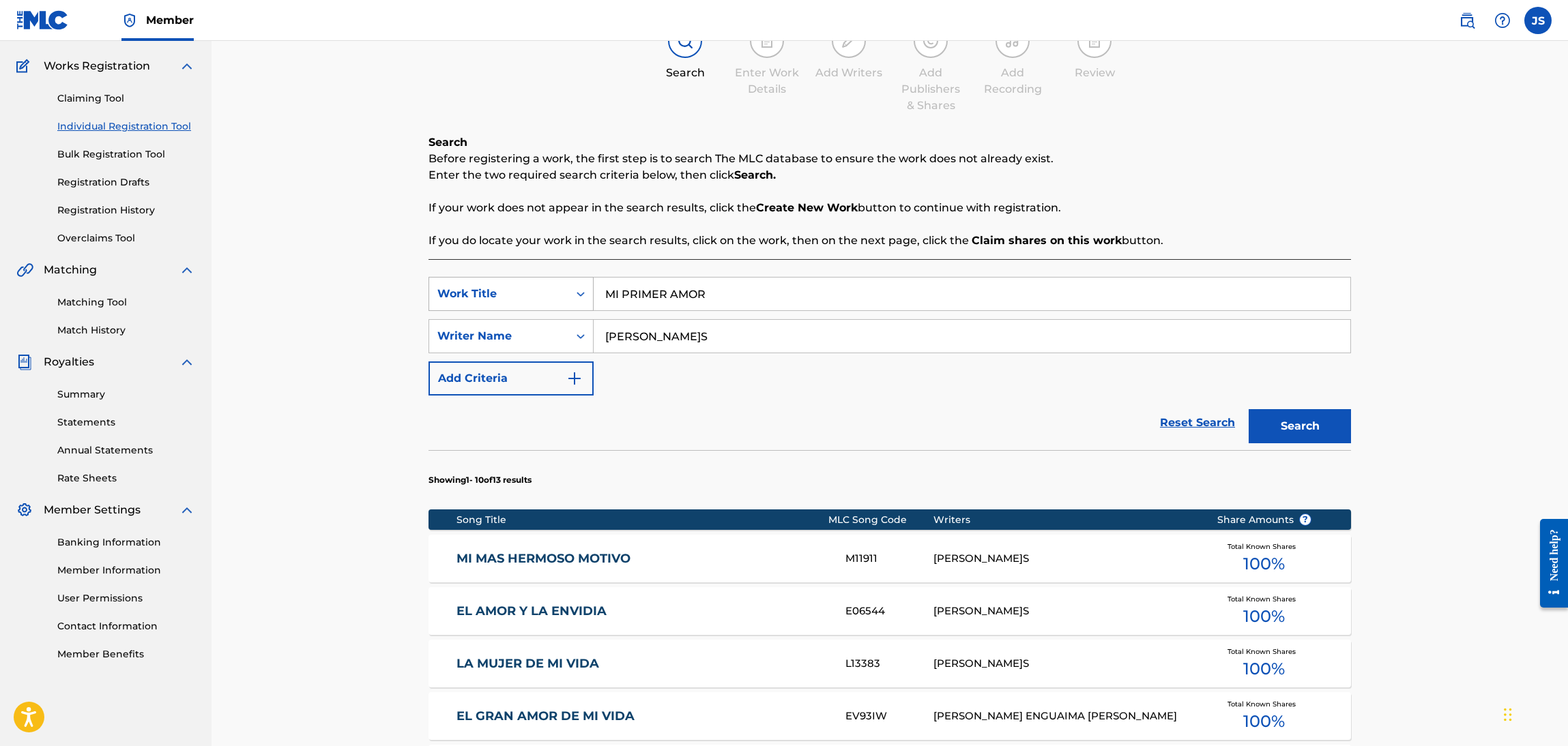
click at [482, 305] on div "SearchWithCriteria825b7885-a86e-4140-8c30-329f23d42e56 Work Title MI PRIMER AMOR" at bounding box center [890, 294] width 923 height 34
paste input "EL SOLITARIO"
type input "EL SOLITARIO"
click at [1276, 121] on div "Register Work Search Enter Work Details Add Writers Add Publishers & Shares Add…" at bounding box center [890, 601] width 923 height 1256
click at [1316, 430] on button "Search" at bounding box center [1299, 427] width 102 height 34
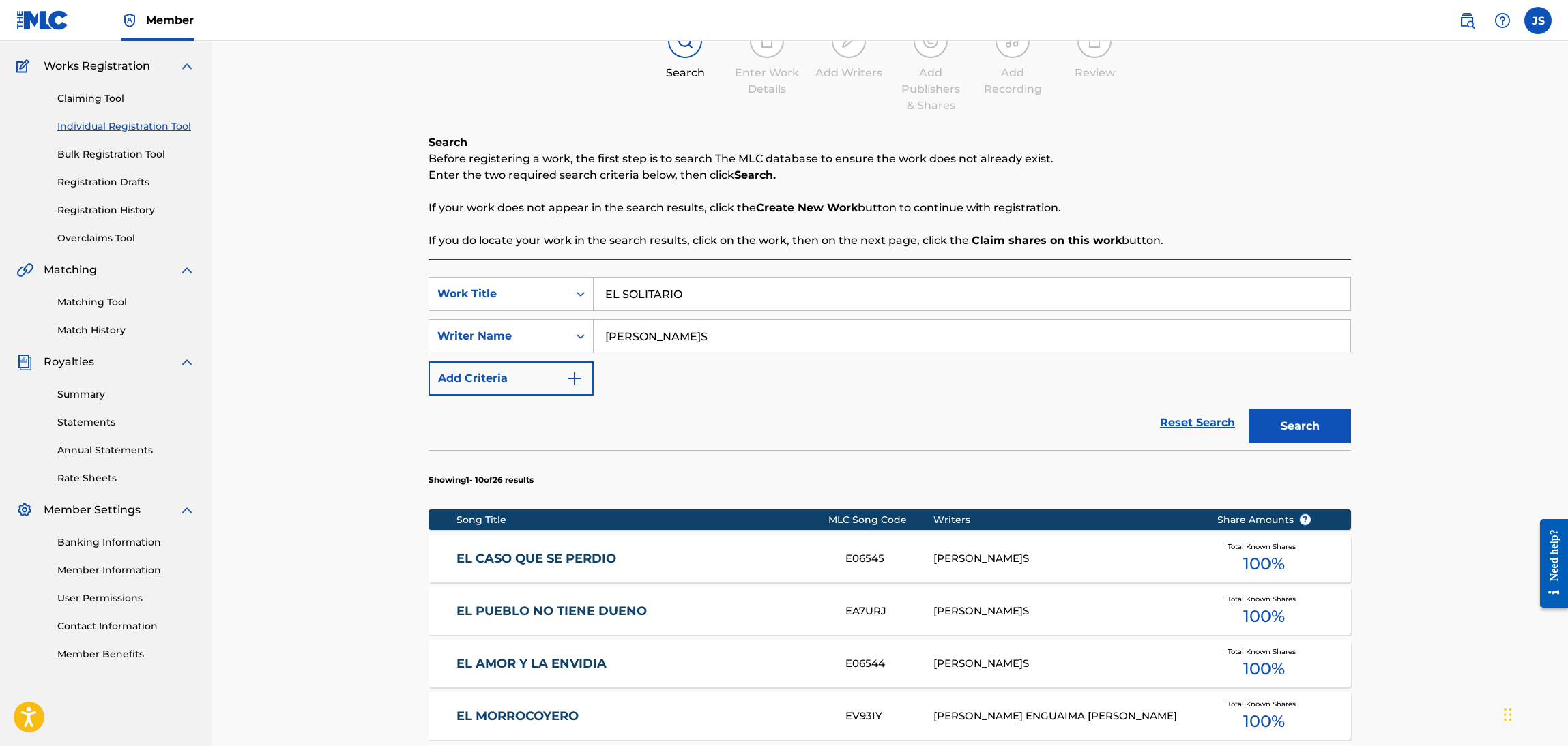
click at [627, 337] on input "[PERSON_NAME]S" at bounding box center [972, 337] width 757 height 33
click at [1249, 409] on button "Search" at bounding box center [1299, 427] width 102 height 34
drag, startPoint x: 705, startPoint y: 344, endPoint x: 488, endPoint y: 349, distance: 217.1
click at [488, 349] on div "SearchWithCriteria624fbfe2-438e-4dfb-aa73-201f61298919 Writer Name REINALDO ARM…" at bounding box center [890, 337] width 923 height 34
paste input "Y"
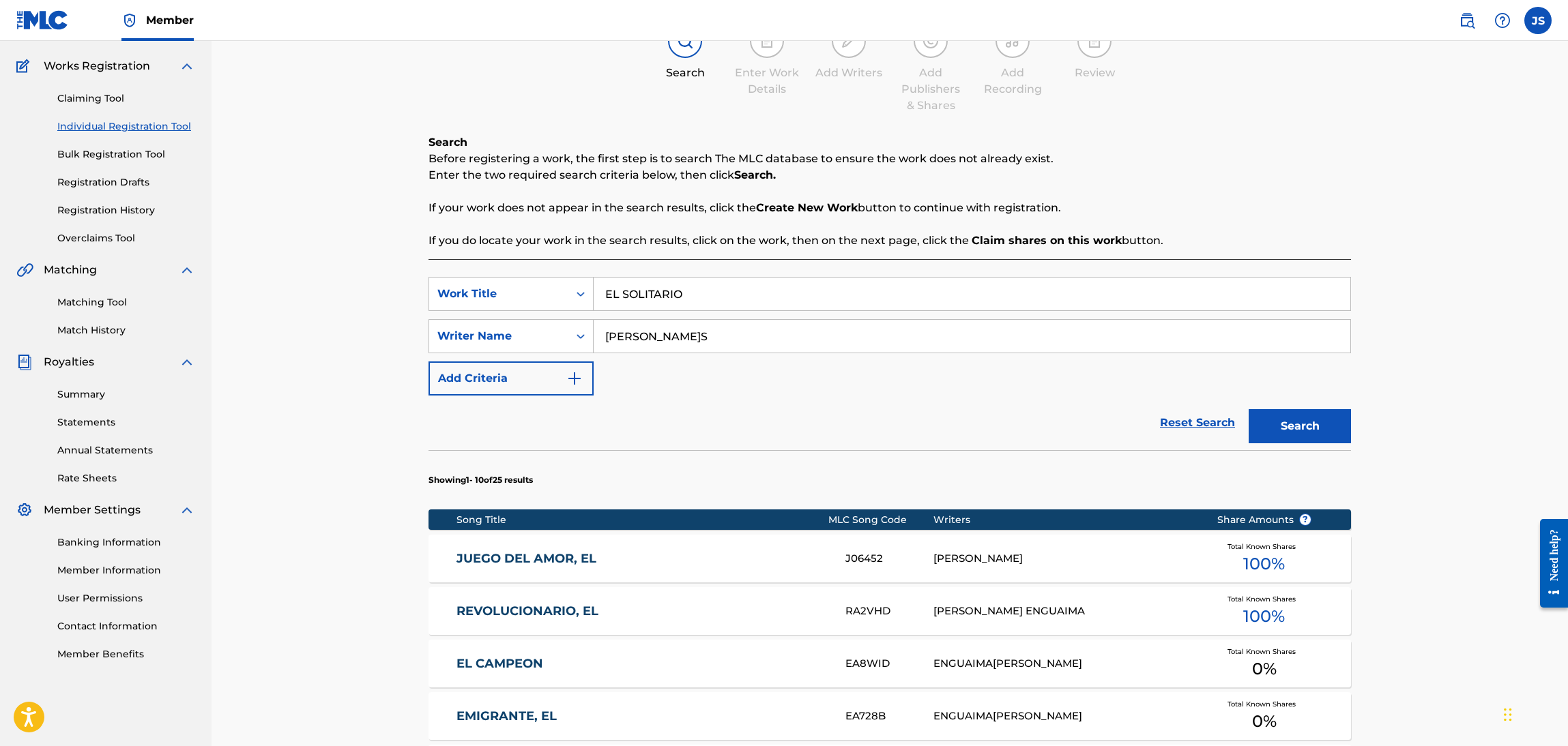
type input "[PERSON_NAME]S"
drag, startPoint x: 847, startPoint y: 442, endPoint x: 981, endPoint y: 429, distance: 134.6
click at [850, 439] on div "Reset Search Search" at bounding box center [890, 423] width 923 height 54
click at [1291, 415] on button "Search" at bounding box center [1299, 427] width 102 height 34
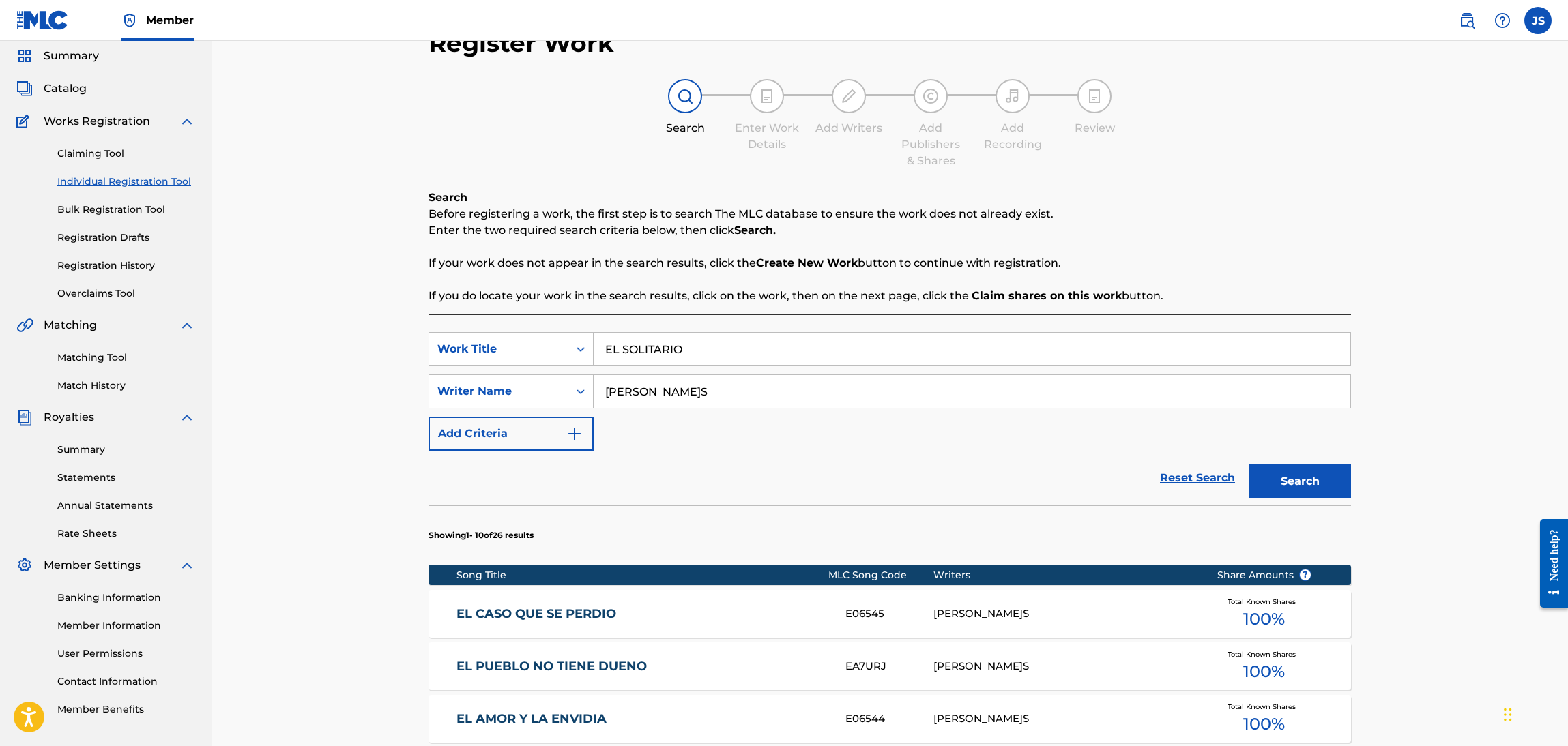
scroll to position [0, 0]
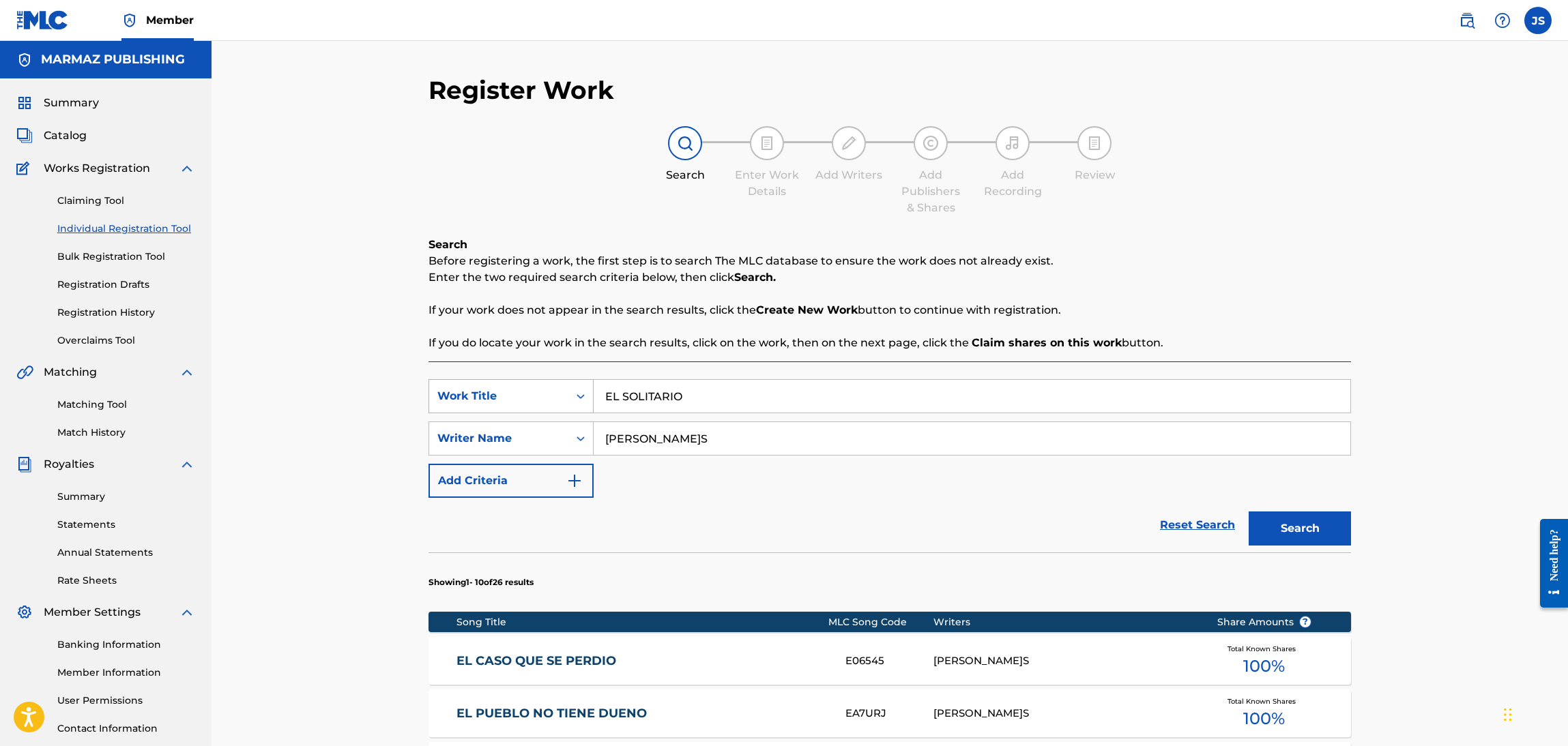
click at [499, 398] on div "Work Title" at bounding box center [499, 396] width 123 height 16
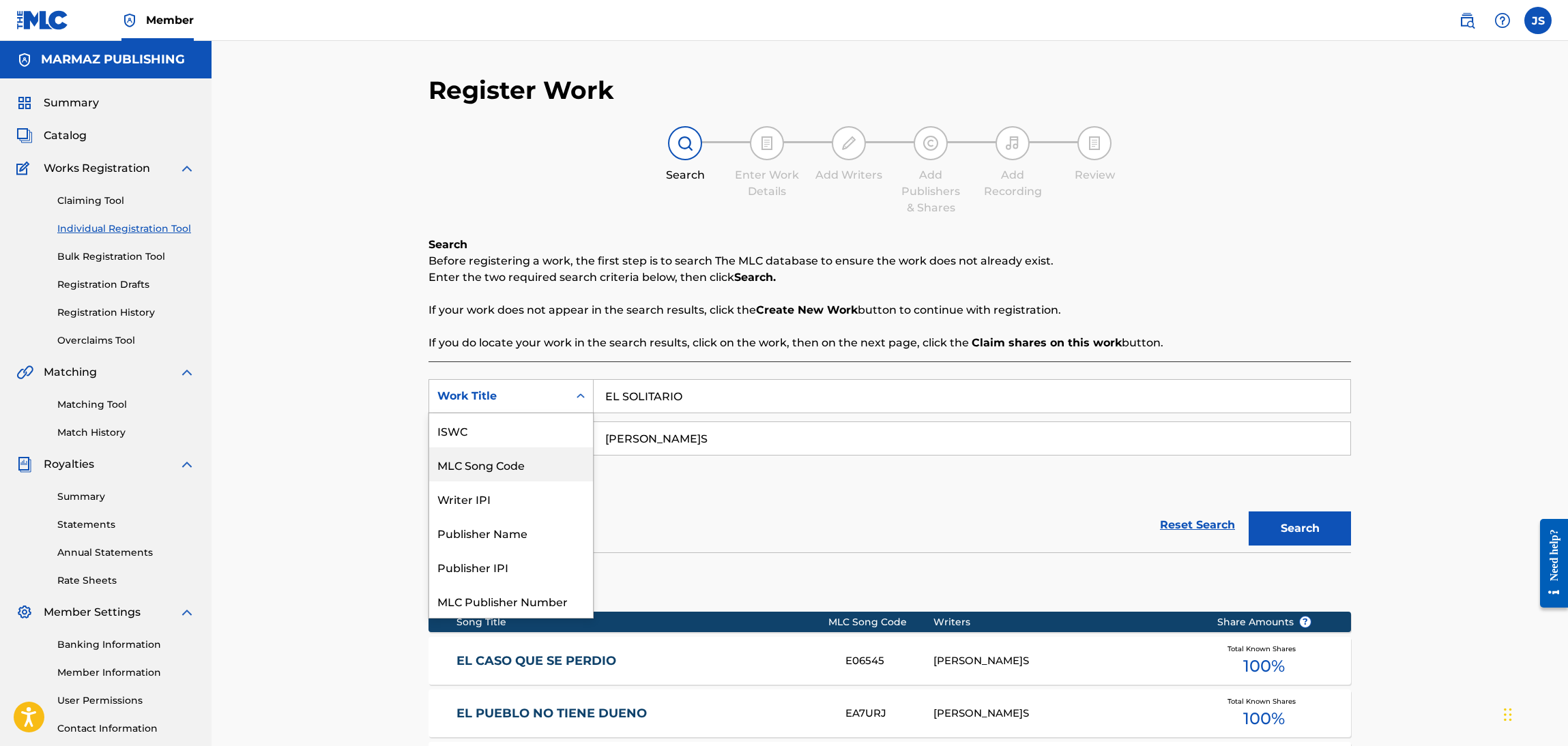
scroll to position [34, 0]
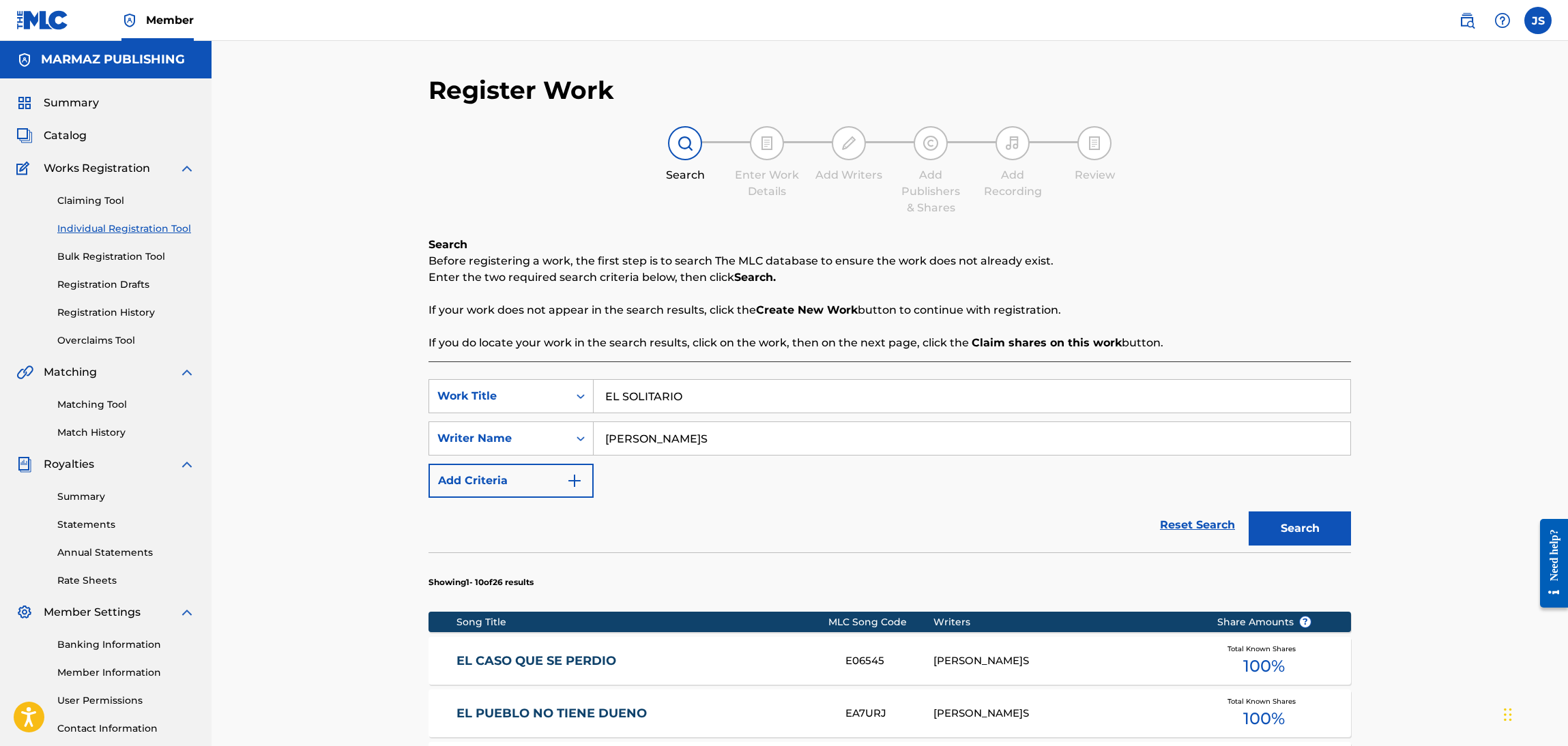
click at [79, 407] on link "Matching Tool" at bounding box center [126, 405] width 138 height 14
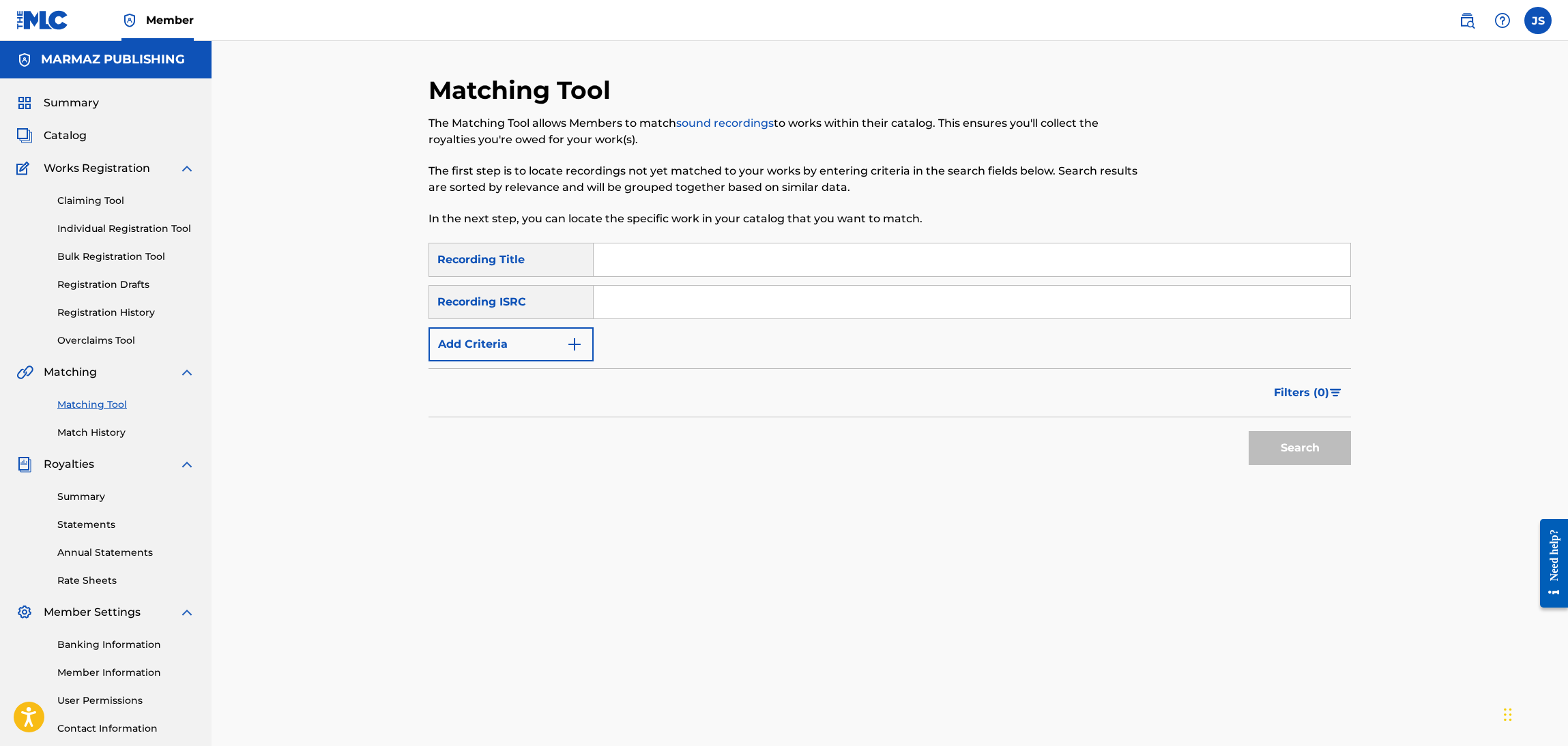
click at [652, 312] on input "Search Form" at bounding box center [972, 302] width 757 height 33
paste input "FR96X2331191"
drag, startPoint x: 598, startPoint y: 514, endPoint x: 888, endPoint y: 417, distance: 305.8
click at [600, 514] on div "Matching Tool The Matching Tool allows Members to match sound recordings to wor…" at bounding box center [890, 427] width 923 height 705
drag, startPoint x: 1280, startPoint y: 443, endPoint x: 1261, endPoint y: 456, distance: 23.0
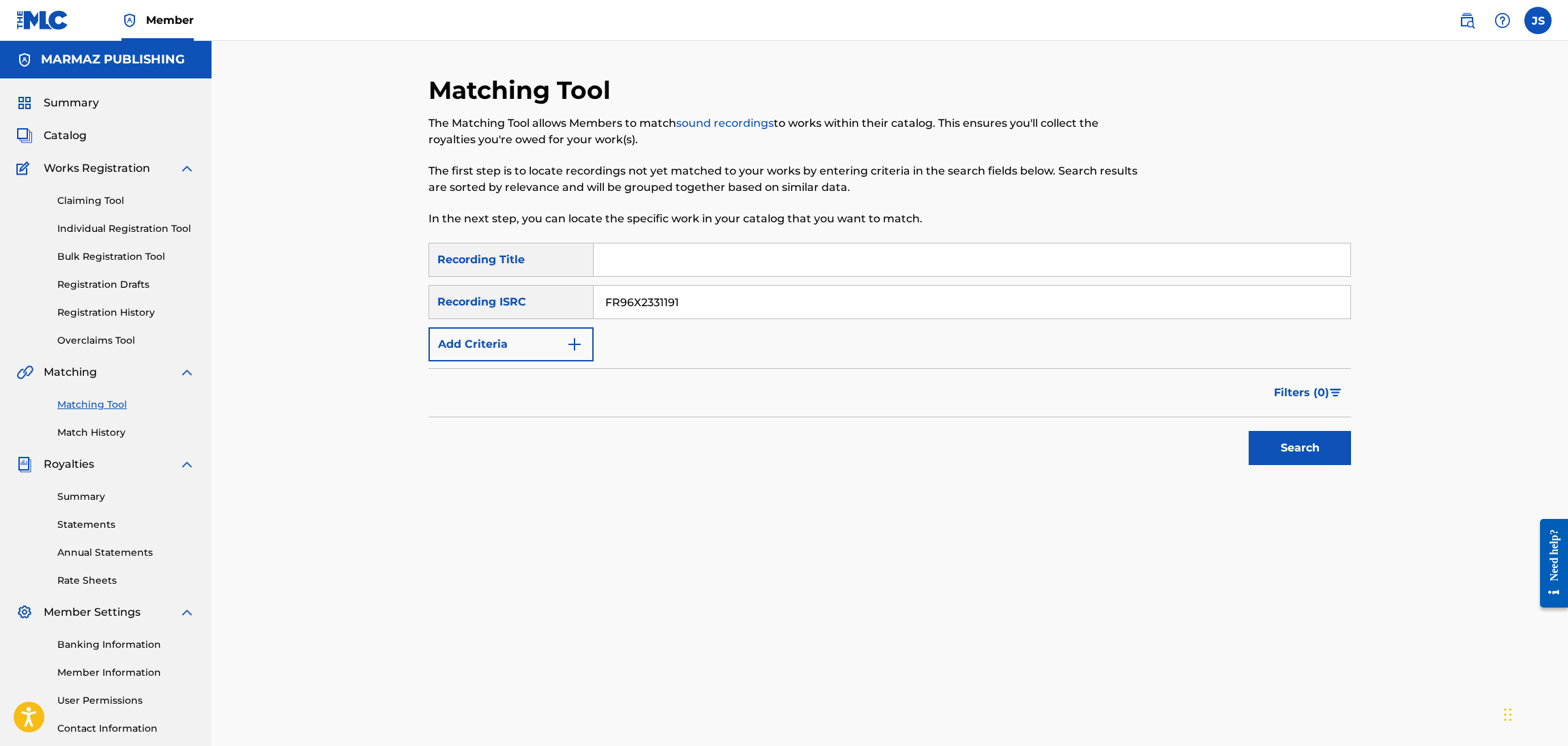
click at [1281, 445] on button "Search" at bounding box center [1299, 448] width 102 height 34
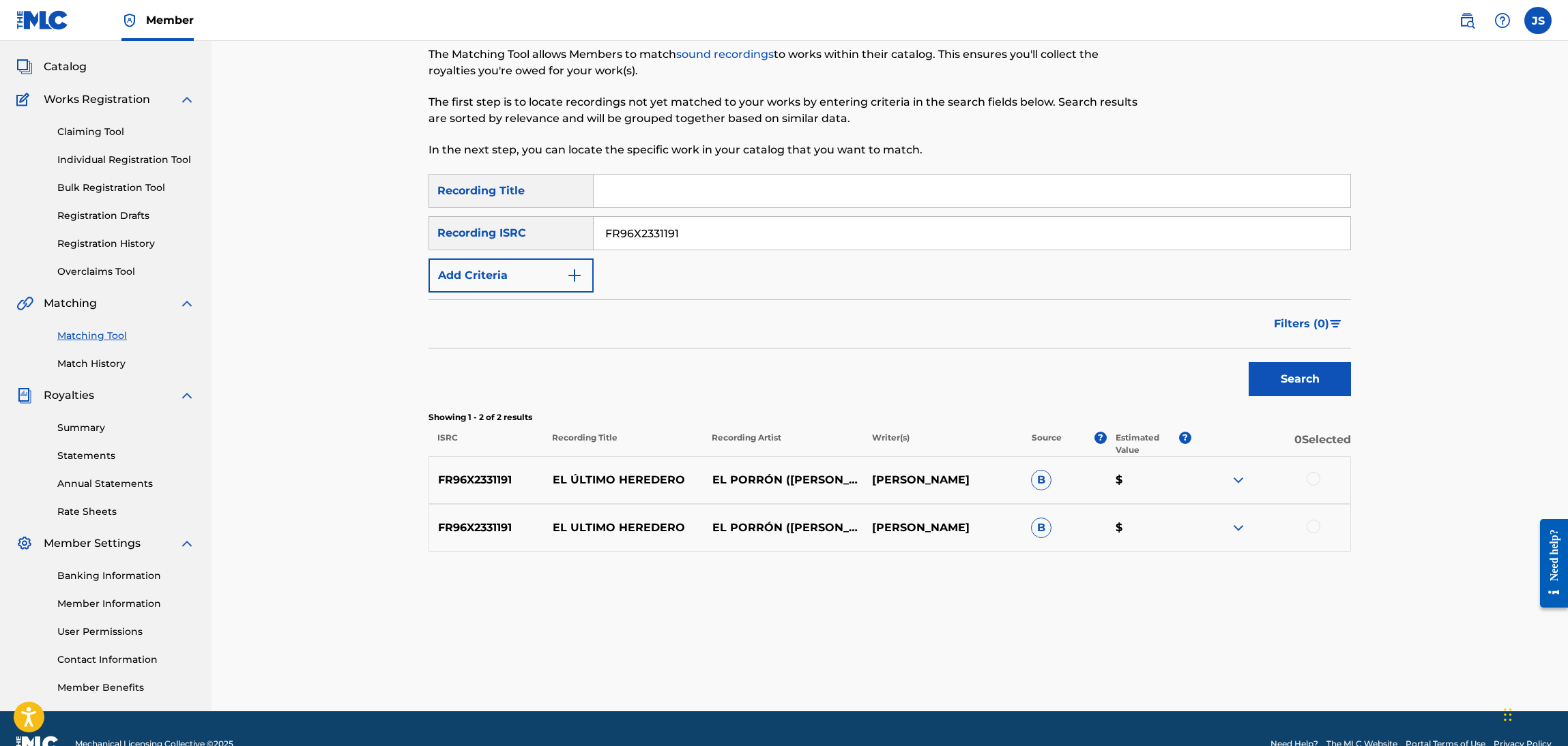
scroll to position [99, 0]
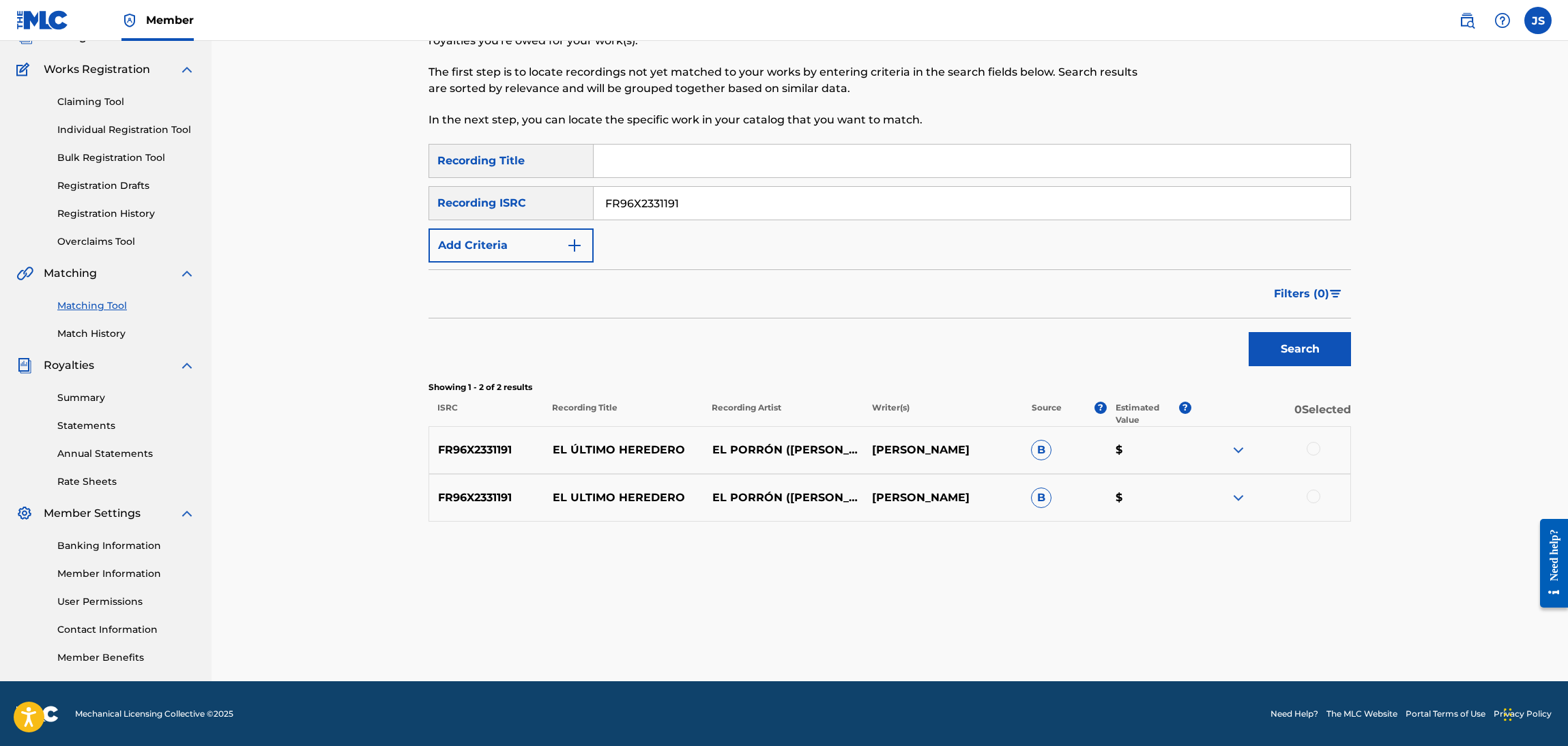
drag, startPoint x: 730, startPoint y: 212, endPoint x: 523, endPoint y: 223, distance: 207.3
click at [514, 217] on div "SearchWithCriteria596fcbbb-c36c-4228-a297-86d9305527b2 Recording ISRC FR96X2331…" at bounding box center [890, 204] width 923 height 34
paste input "X872451312"
type input "FRX872451312"
drag, startPoint x: 895, startPoint y: 357, endPoint x: 1219, endPoint y: 313, distance: 327.0
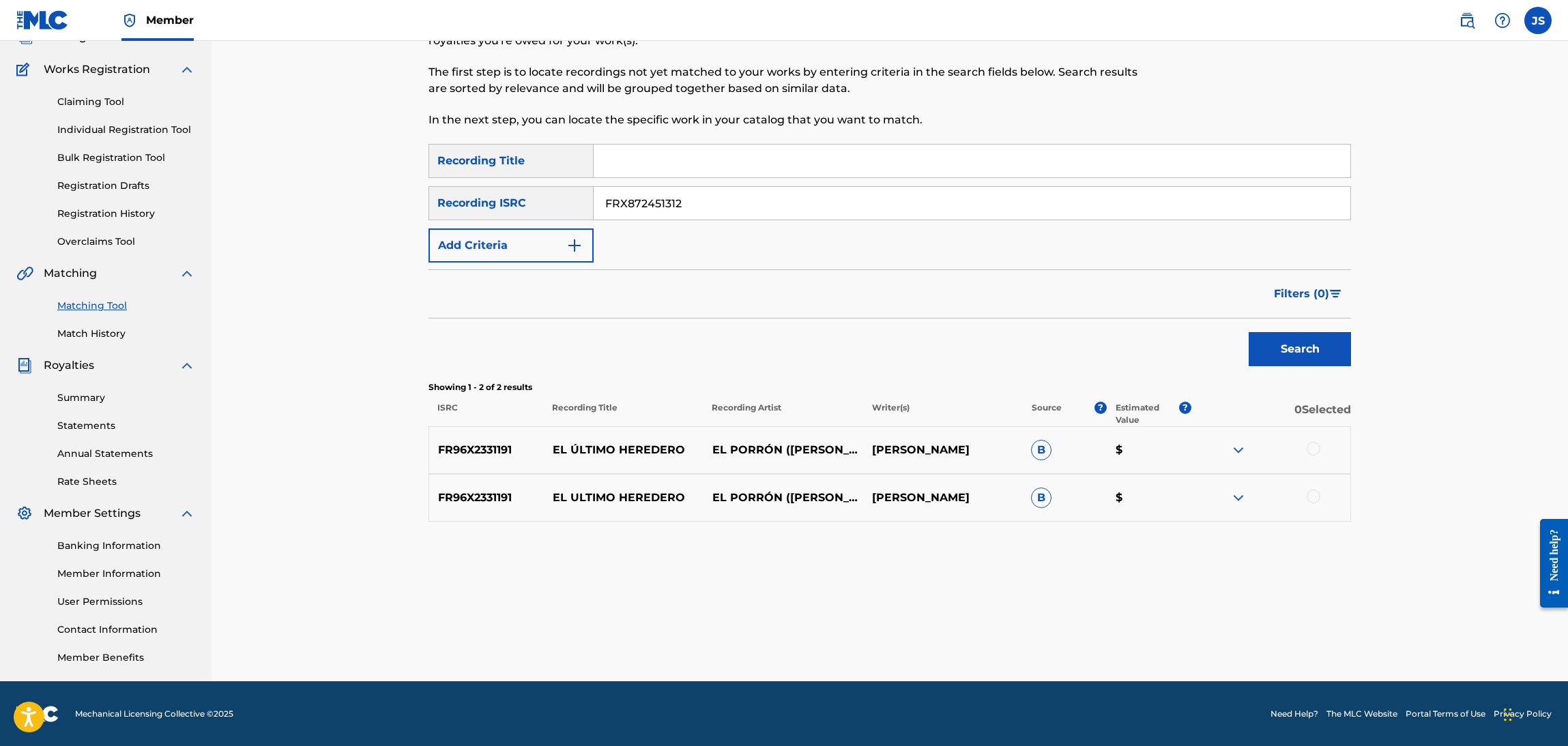
click at [899, 357] on div "Search" at bounding box center [890, 346] width 923 height 54
click at [1326, 345] on button "Search" at bounding box center [1299, 349] width 102 height 34
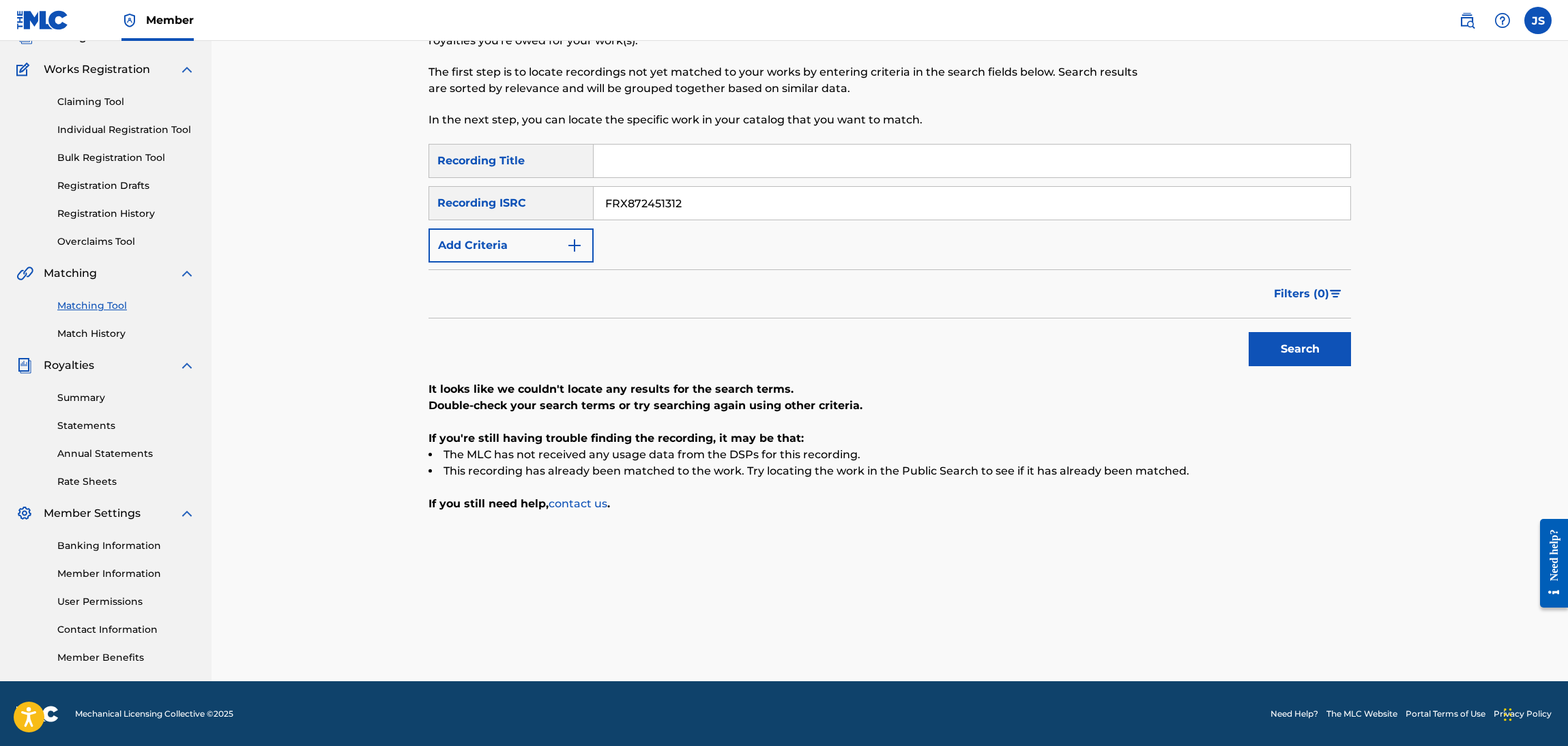
click at [755, 219] on div "SearchWithCriteriac935326f-f36a-467e-a798-8c8af6c97a9a Recording Title SearchWi…" at bounding box center [890, 203] width 923 height 119
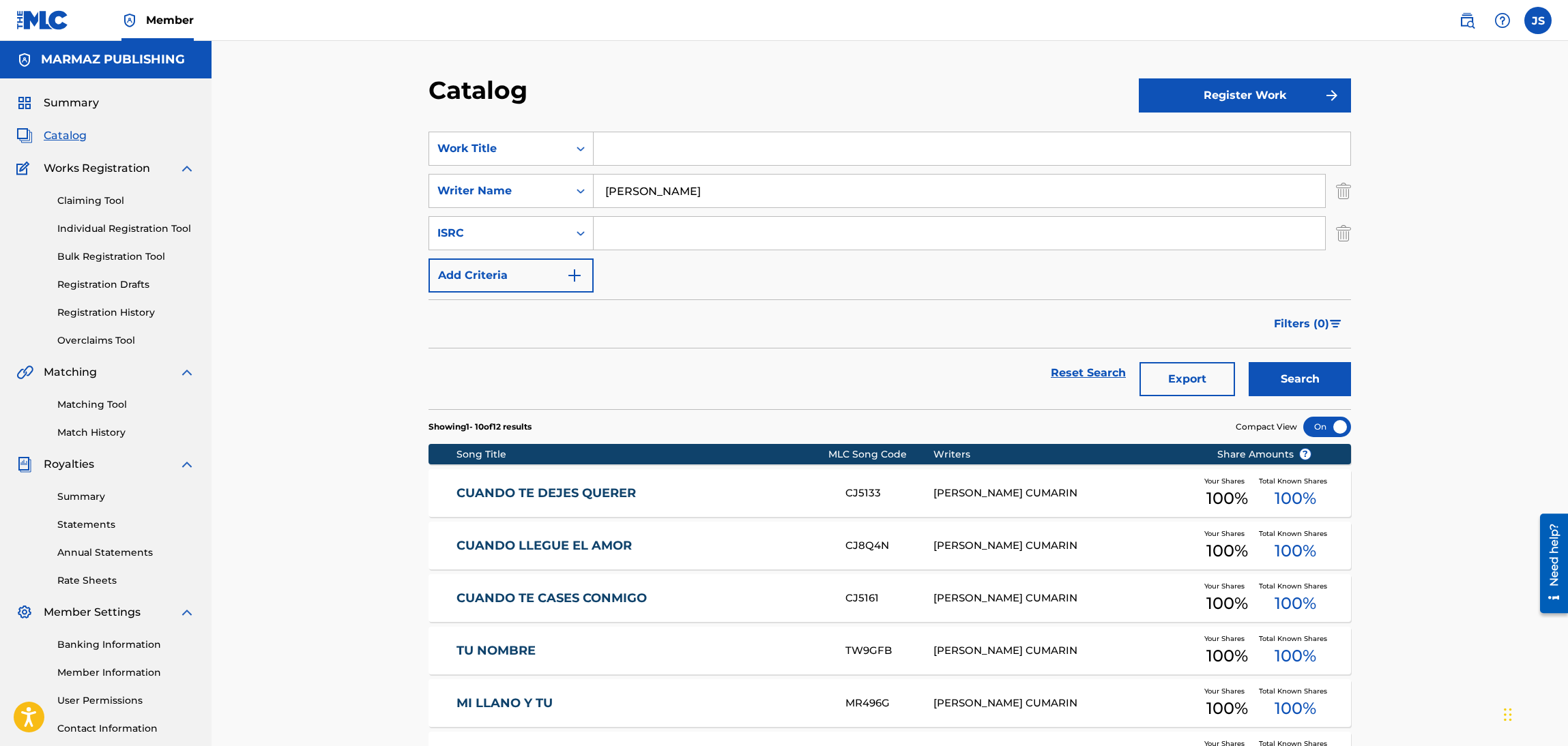
click at [754, 149] on input "Search Form" at bounding box center [972, 149] width 757 height 33
type input "como no voy a decirlo"
drag, startPoint x: 754, startPoint y: 190, endPoint x: 0, endPoint y: 263, distance: 757.5
click at [0, 263] on main "MARMAZ PUBLISHING Summary Catalog Works Registration Claiming Tool Individual R…" at bounding box center [784, 550] width 1568 height 1019
click at [1249, 362] on button "Search" at bounding box center [1299, 379] width 102 height 34
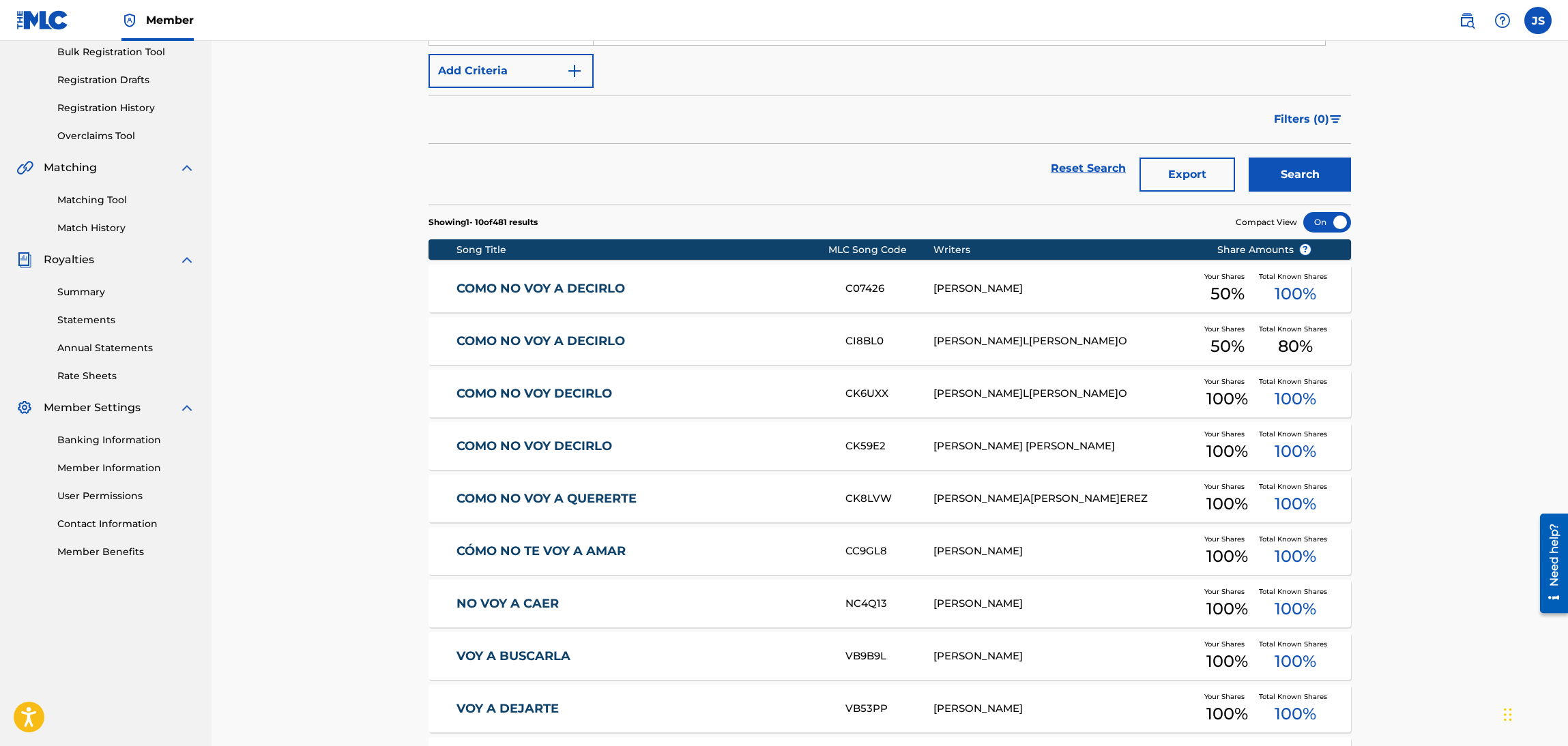
scroll to position [307, 0]
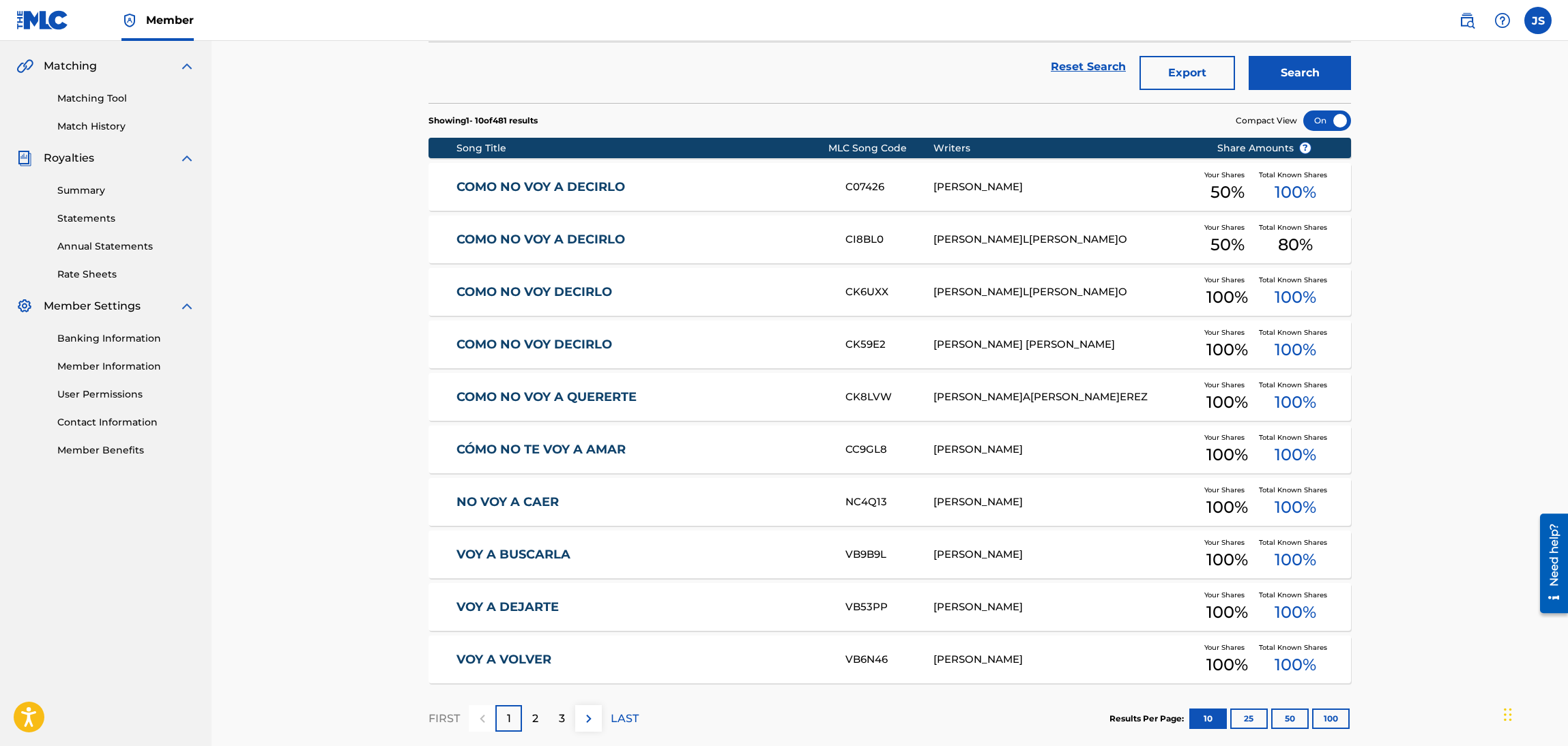
click at [551, 291] on link "COMO NO VOY DECIRLO" at bounding box center [642, 292] width 371 height 16
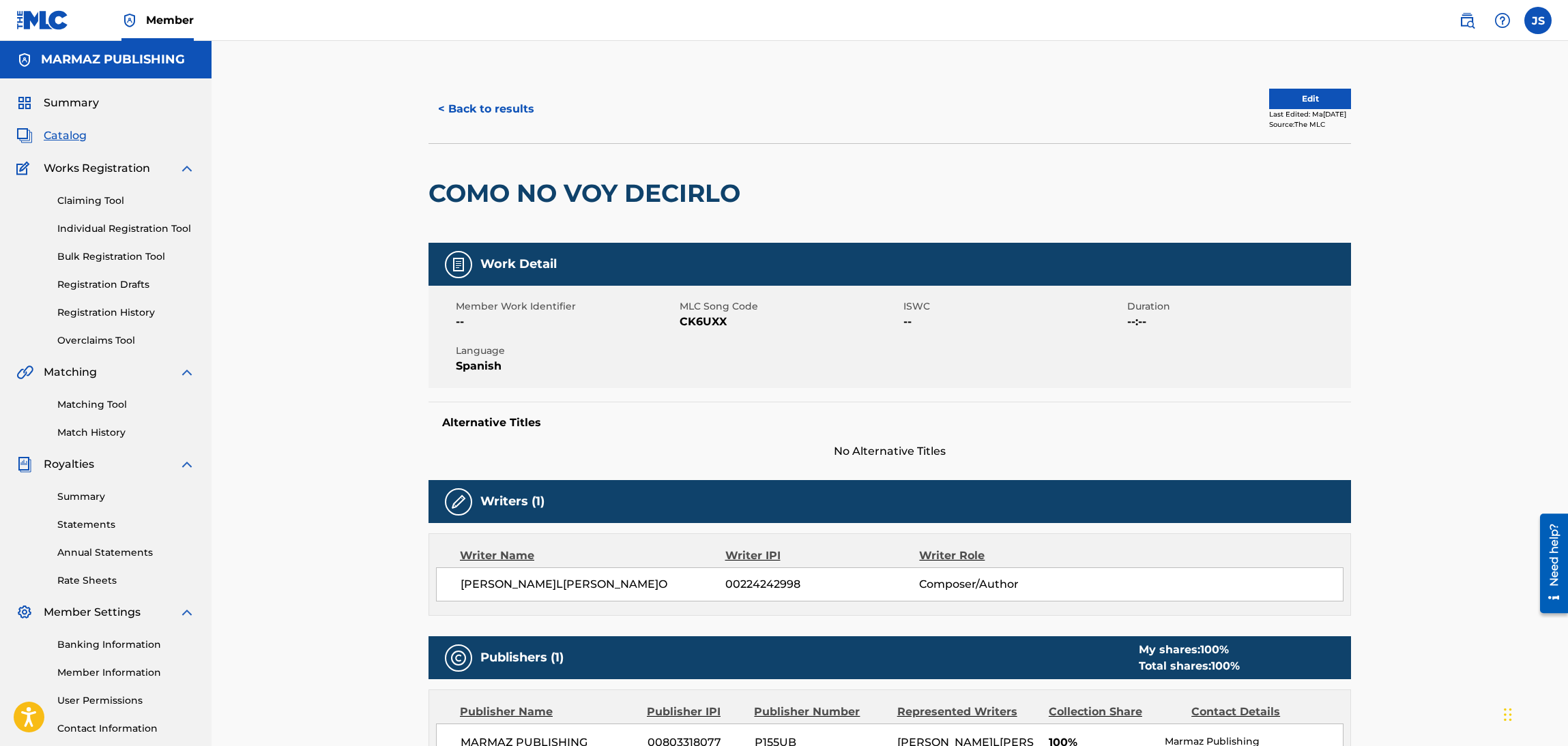
click at [498, 127] on div "< Back to results Edit Last Edited: May 14, 2025 Source: The MLC" at bounding box center [890, 109] width 923 height 68
click at [506, 106] on button "< Back to results" at bounding box center [486, 109] width 115 height 34
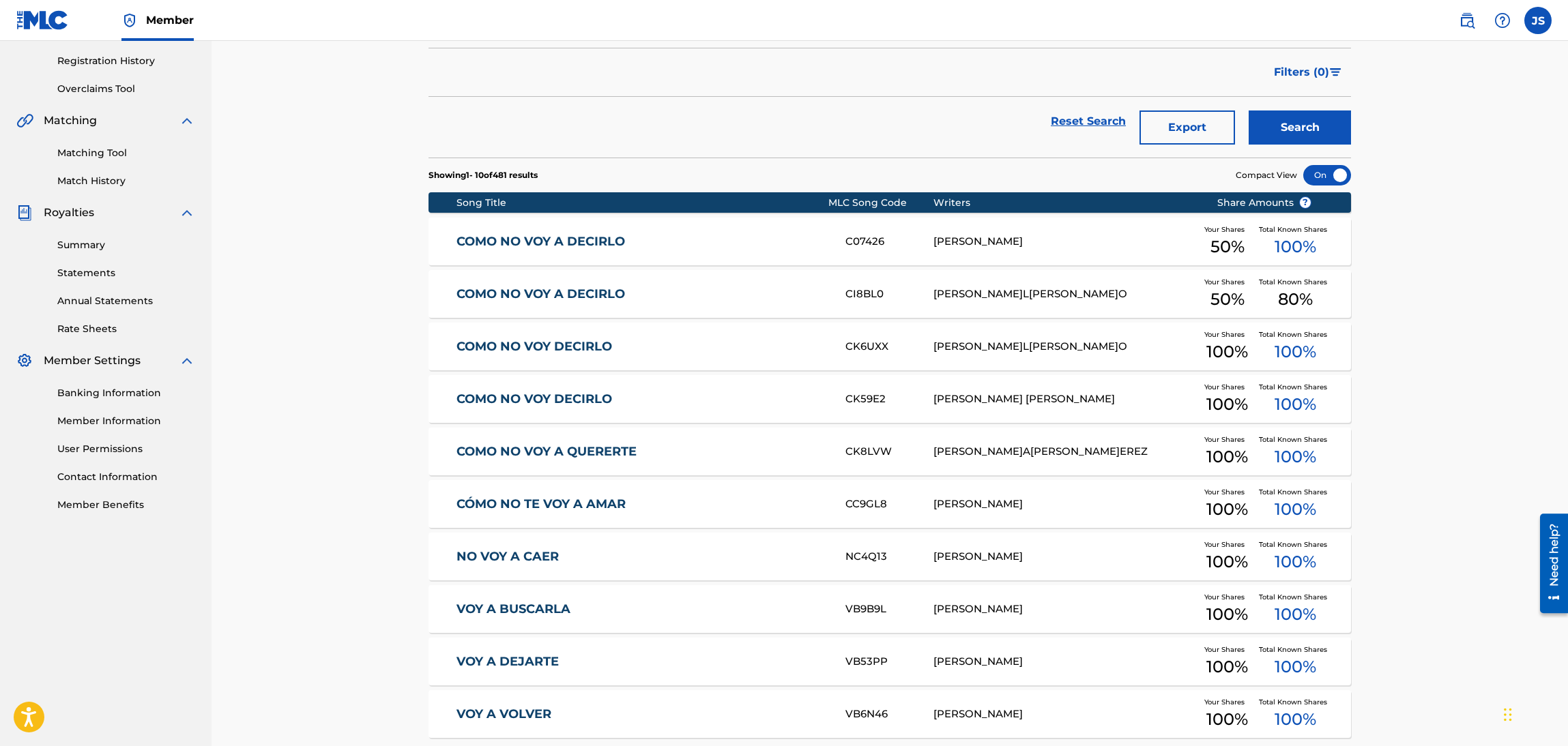
scroll to position [259, 0]
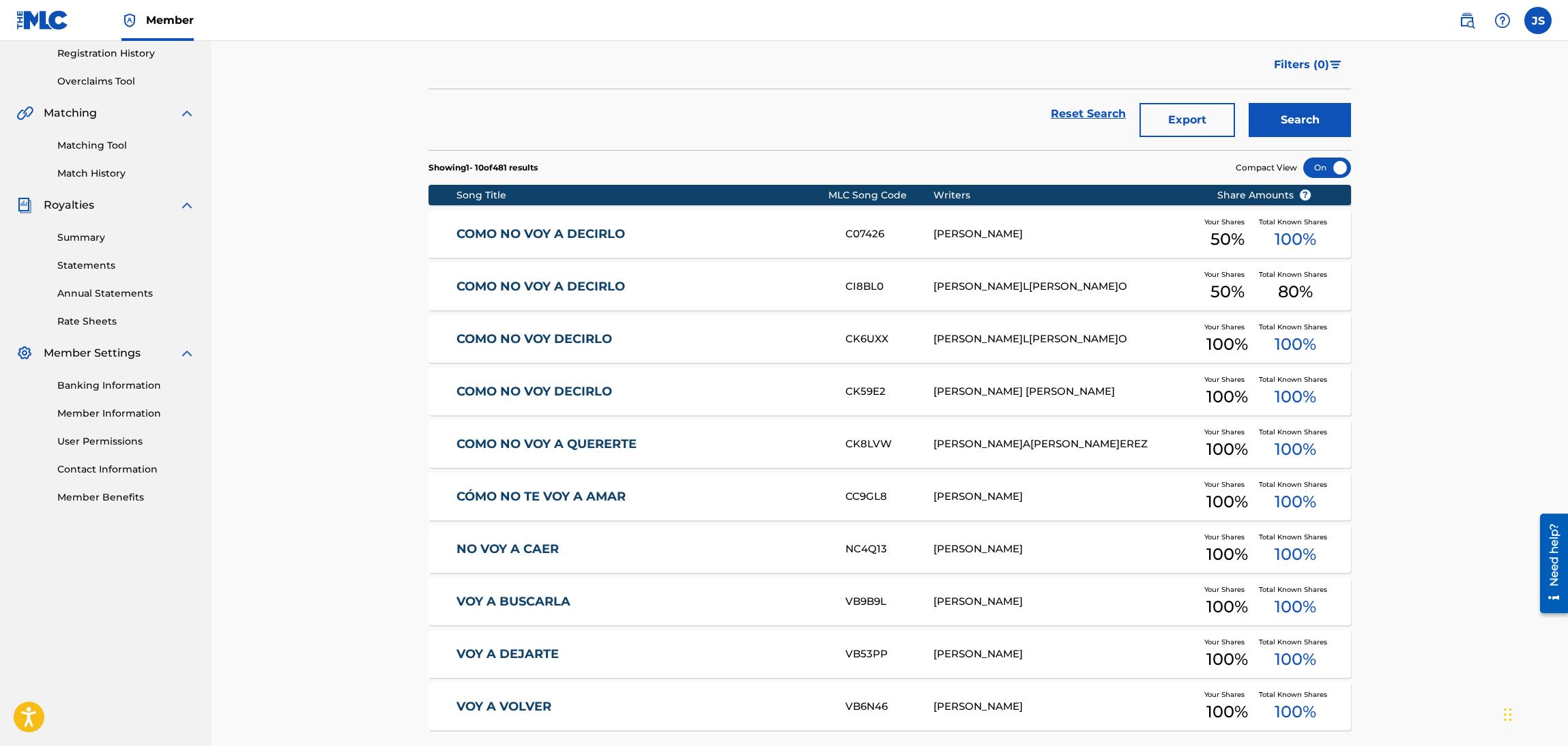
click at [595, 343] on link "COMO NO VOY DECIRLO" at bounding box center [642, 339] width 371 height 16
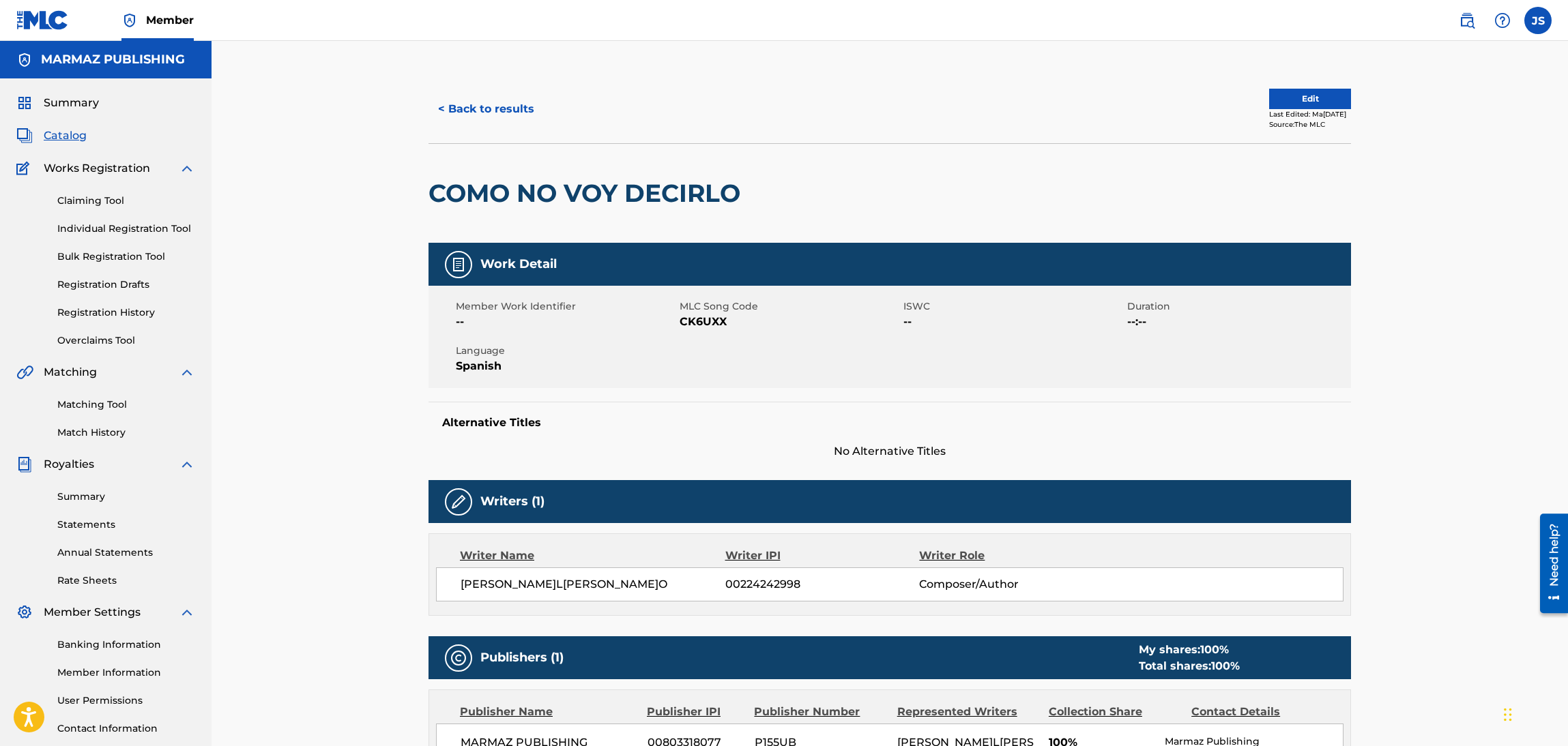
click at [695, 323] on span "CK6UXX" at bounding box center [790, 322] width 220 height 16
copy span "CK6UXX"
click at [478, 94] on button "< Back to results" at bounding box center [486, 109] width 115 height 34
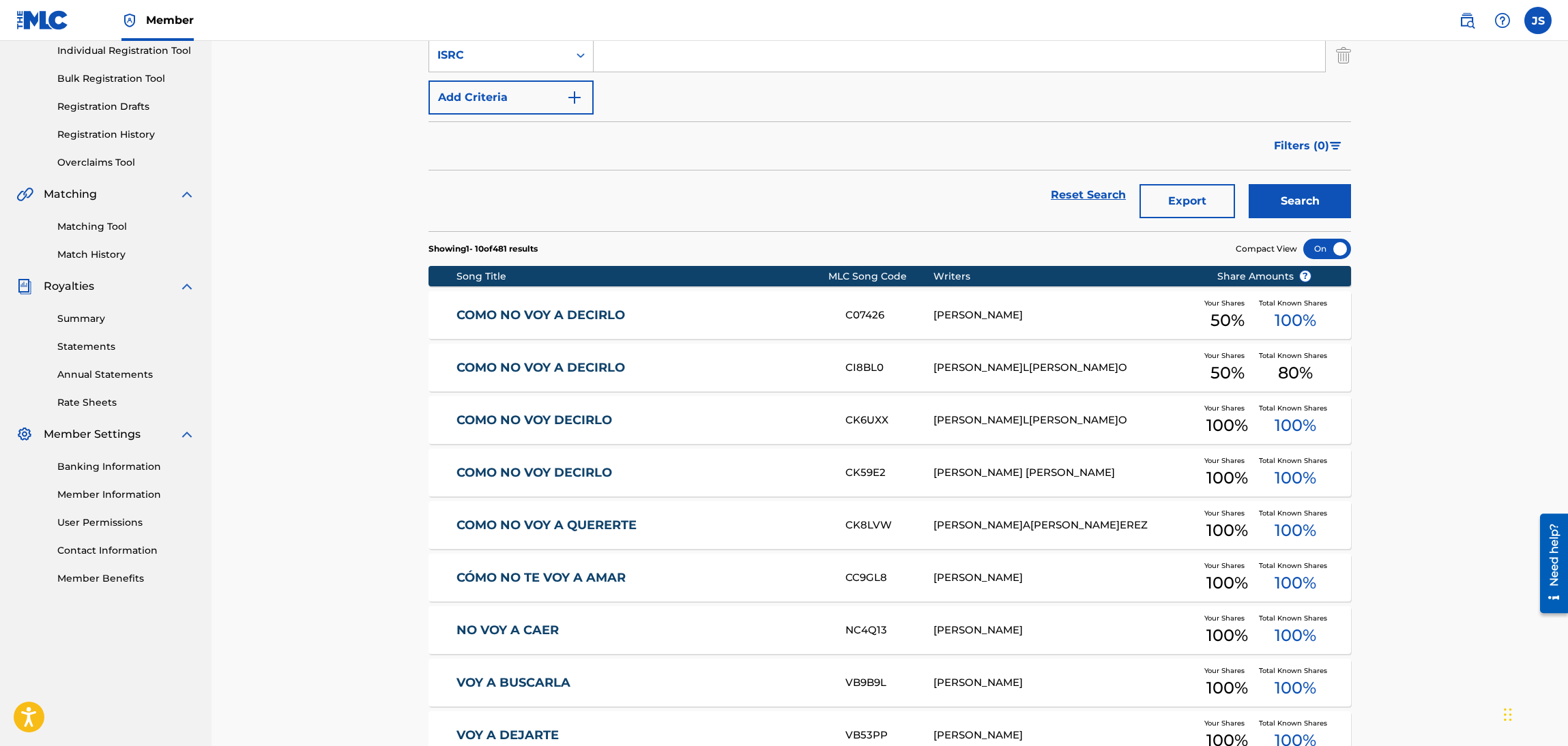
scroll to position [174, 0]
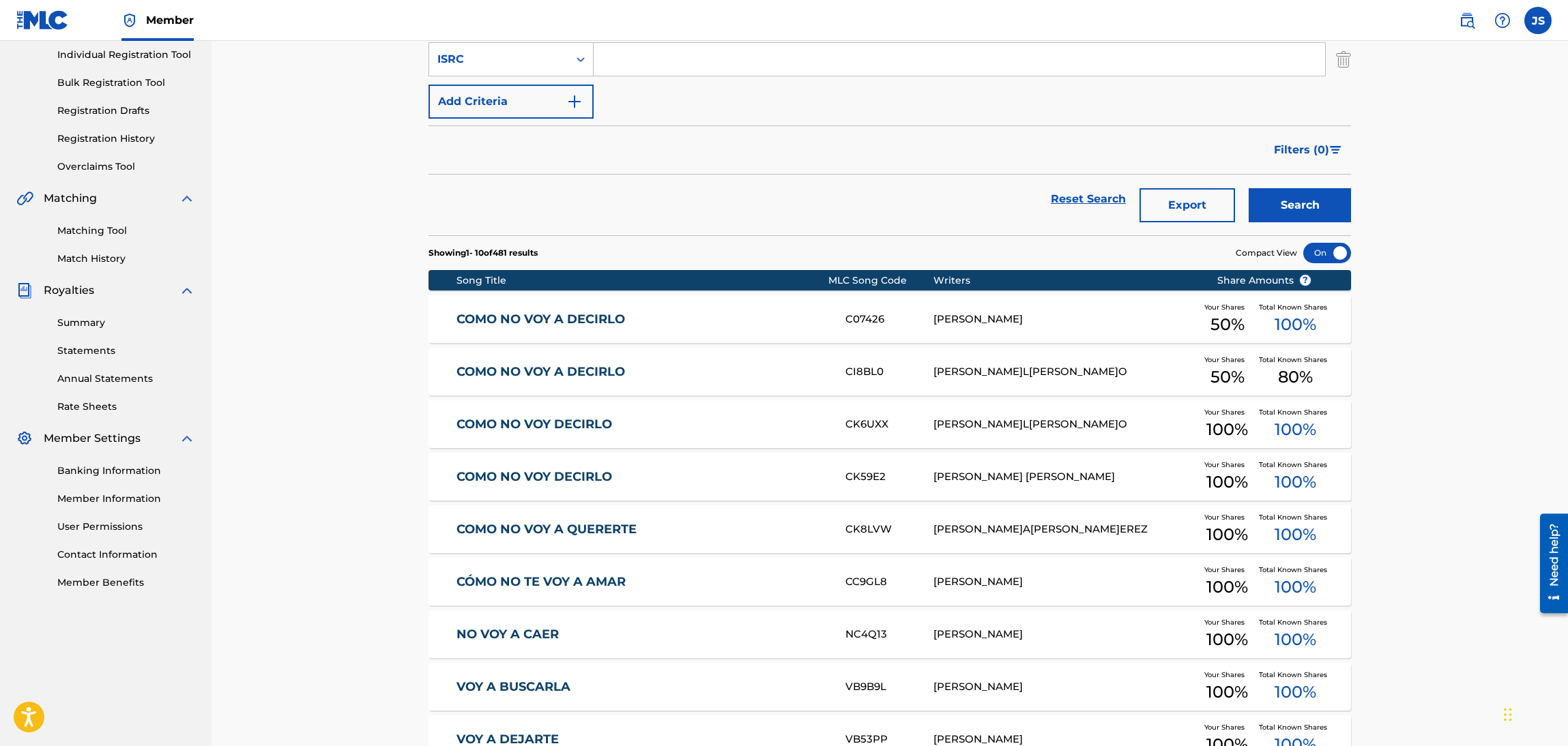
click at [580, 372] on link "COMO NO VOY A DECIRLO" at bounding box center [642, 372] width 371 height 16
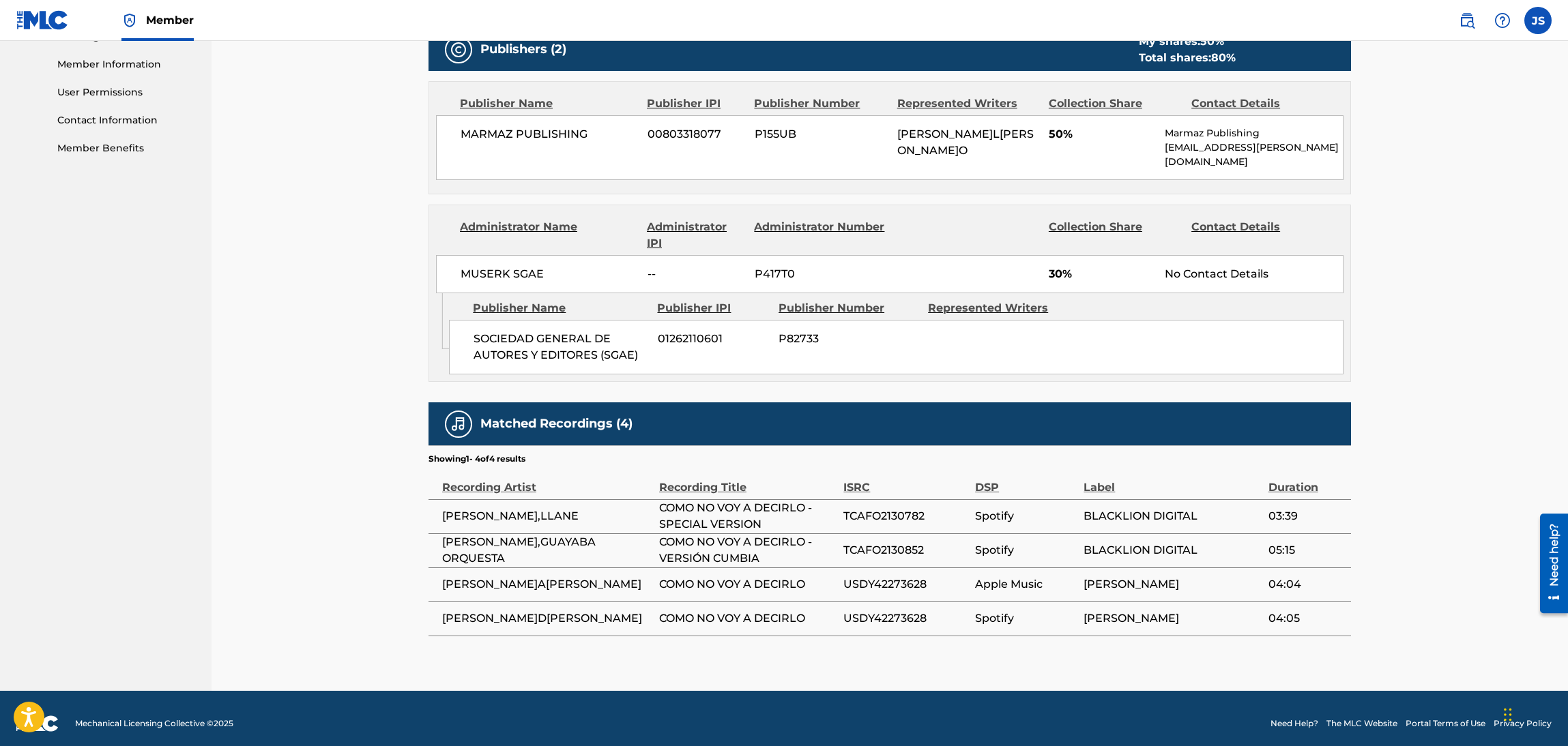
scroll to position [610, 0]
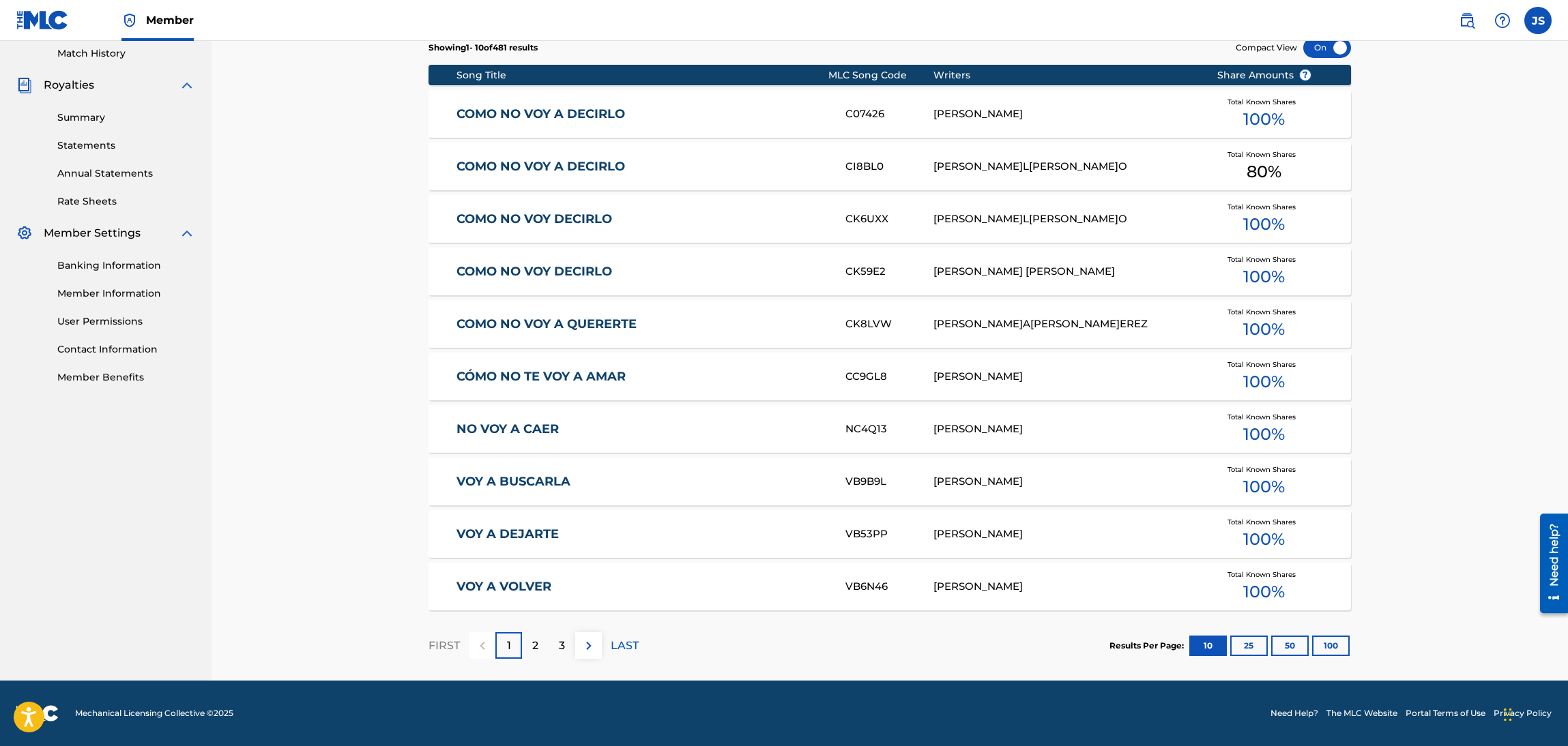
scroll to position [174, 0]
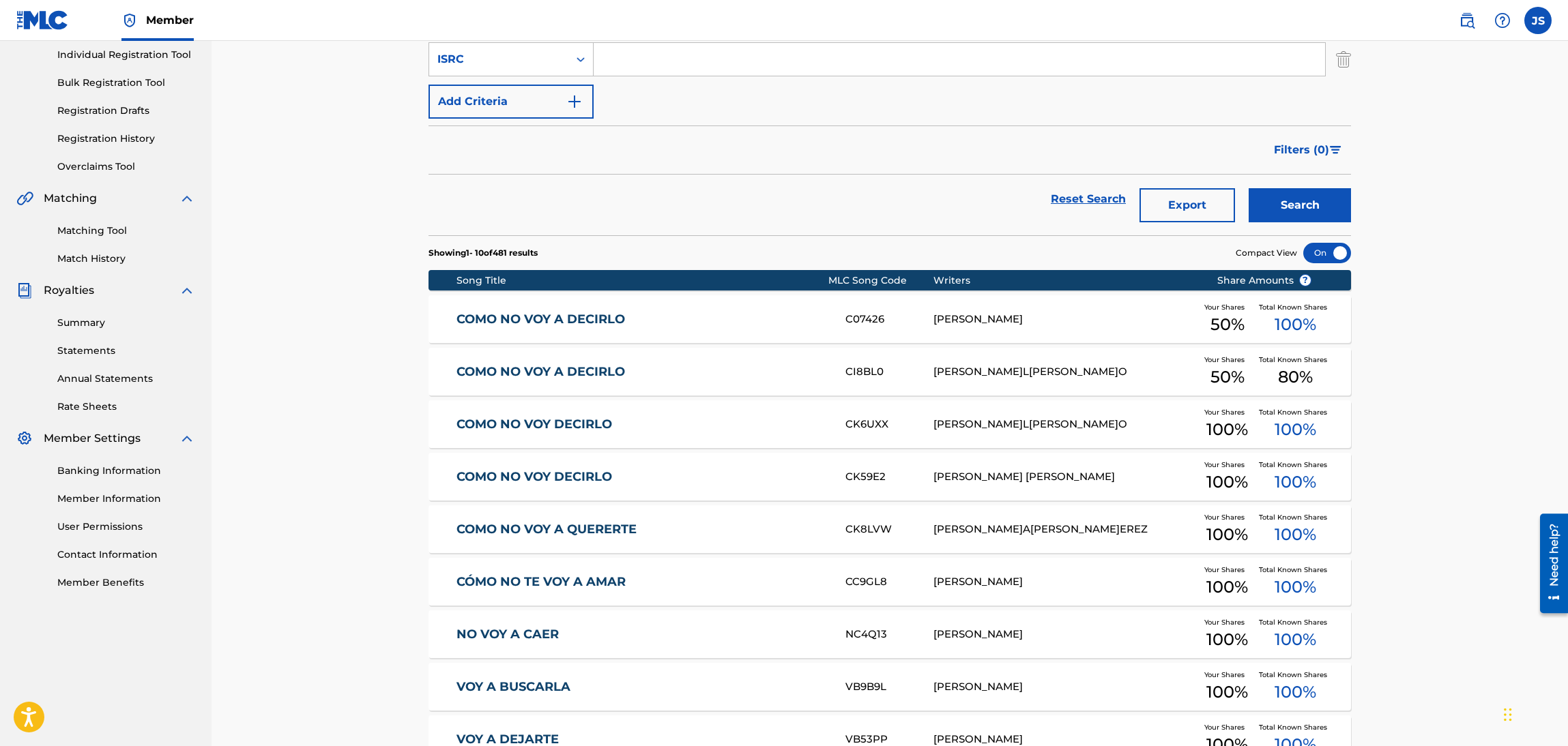
click at [571, 324] on link "COMO NO VOY A DECIRLO" at bounding box center [642, 319] width 371 height 16
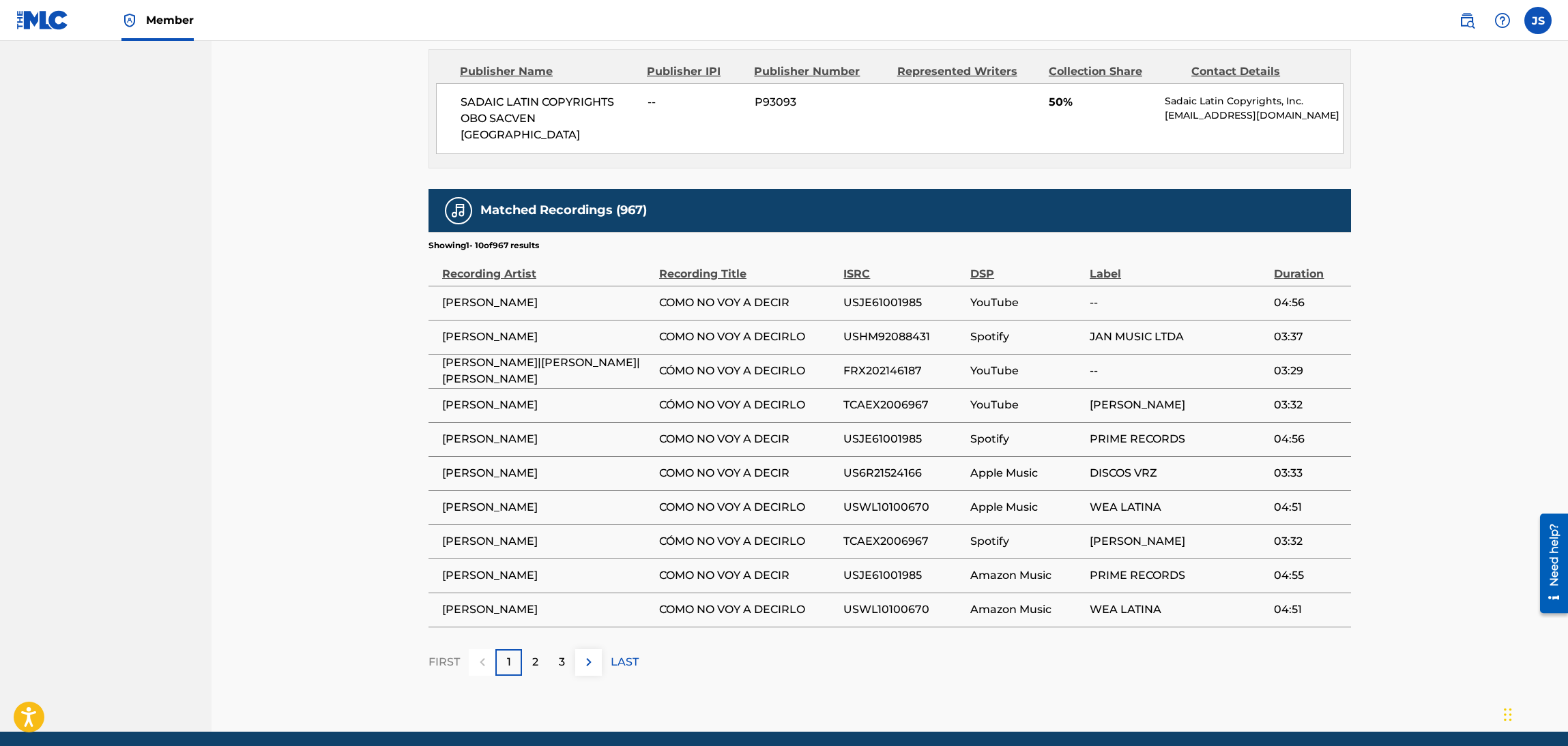
scroll to position [785, 0]
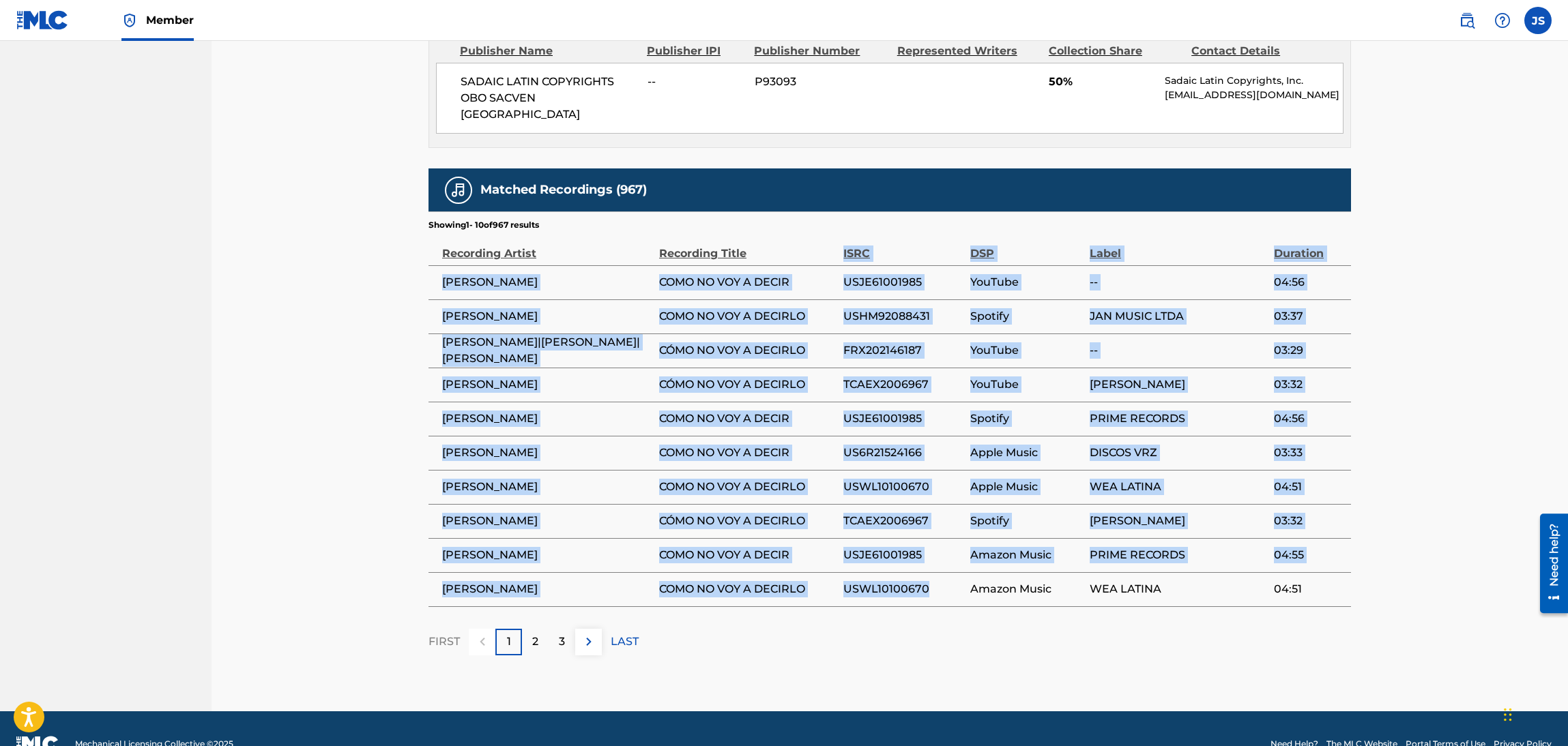
drag, startPoint x: 965, startPoint y: 566, endPoint x: 823, endPoint y: 230, distance: 364.8
click at [823, 232] on table "Recording Artist Recording Title ISRC DSP Label Duration TOÑO ROSARIO COMO NO V…" at bounding box center [890, 419] width 923 height 376
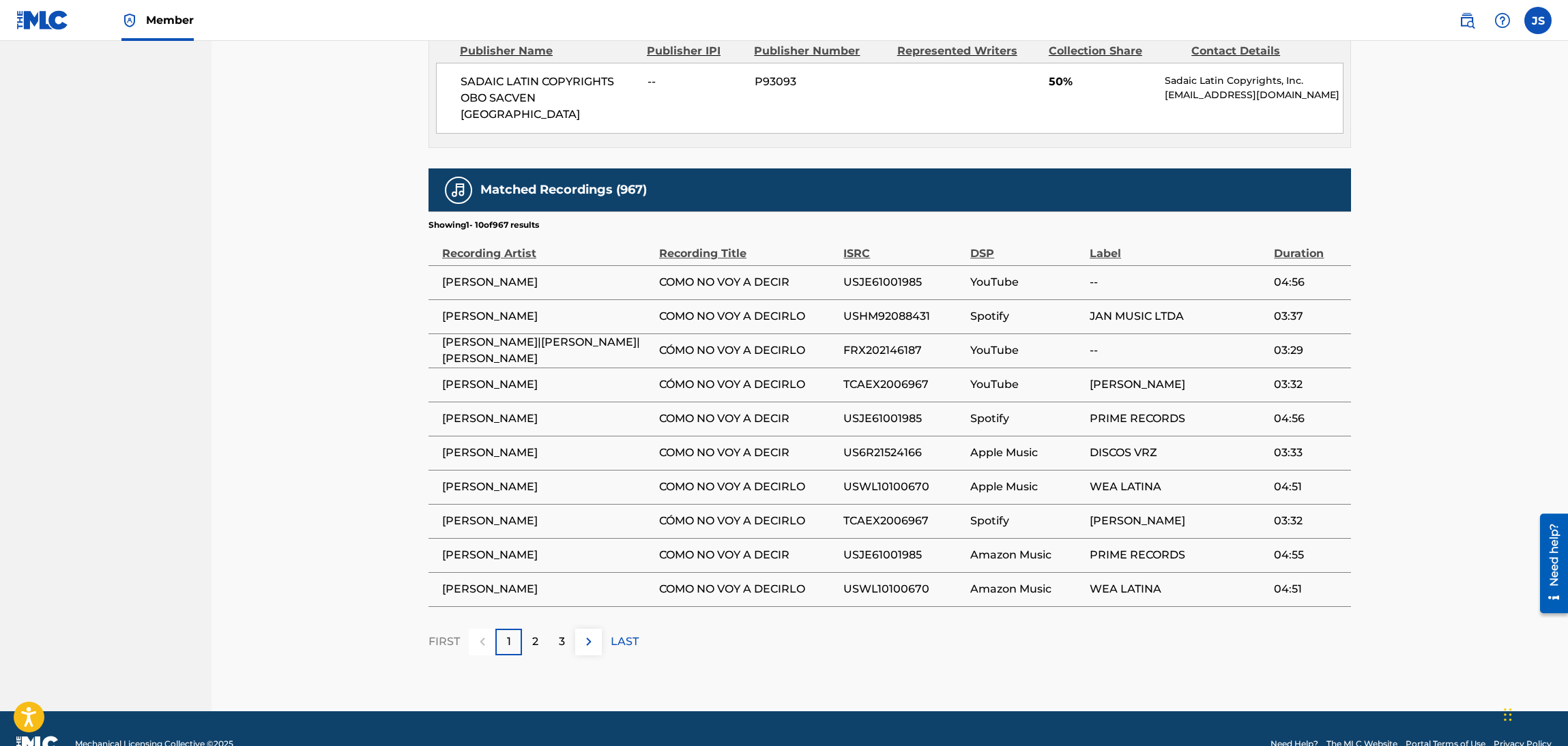
drag, startPoint x: 986, startPoint y: 581, endPoint x: 990, endPoint y: 574, distance: 8.1
click at [988, 581] on div "Matched Recordings (967) Showing 1 - 10 of 967 results Recording Artist Recordi…" at bounding box center [890, 412] width 923 height 487
click at [625, 182] on h5 "Matched Recordings (967)" at bounding box center [563, 190] width 167 height 16
click at [554, 176] on div "Matched Recordings (967)" at bounding box center [890, 190] width 923 height 43
click at [457, 212] on section "Showing 1 - 10 of 967 results" at bounding box center [890, 222] width 923 height 20
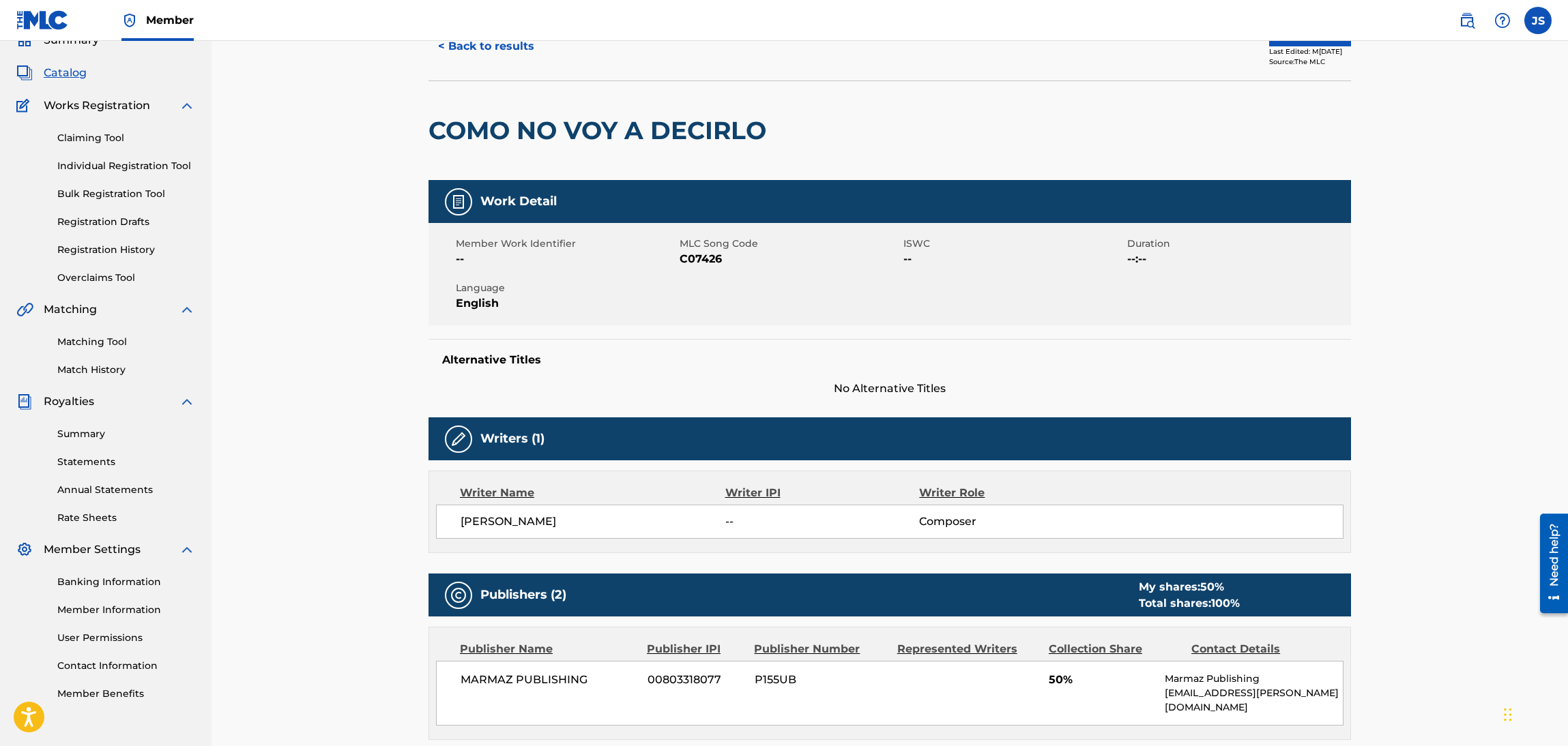
scroll to position [0, 0]
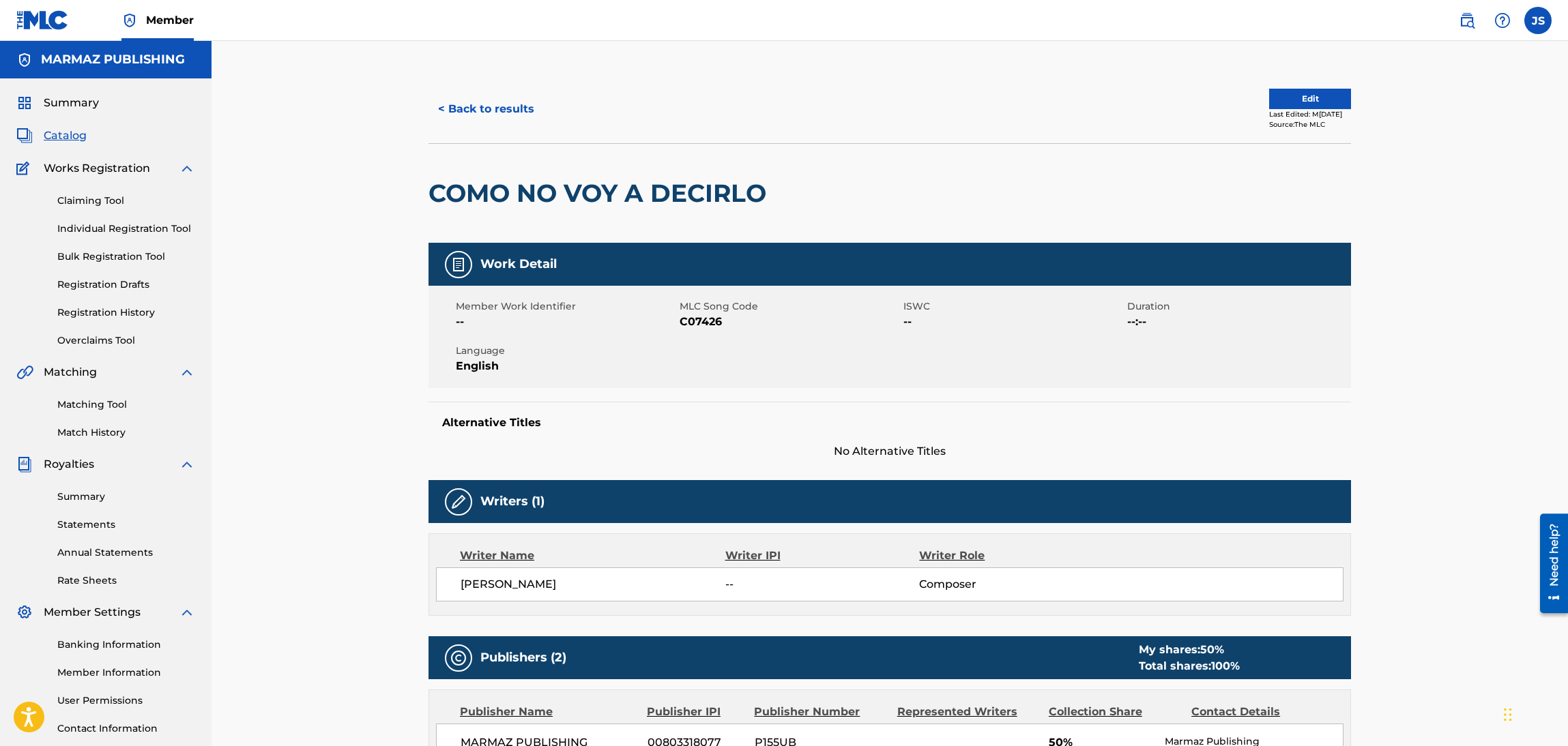
click at [1331, 98] on button "Edit" at bounding box center [1310, 99] width 82 height 21
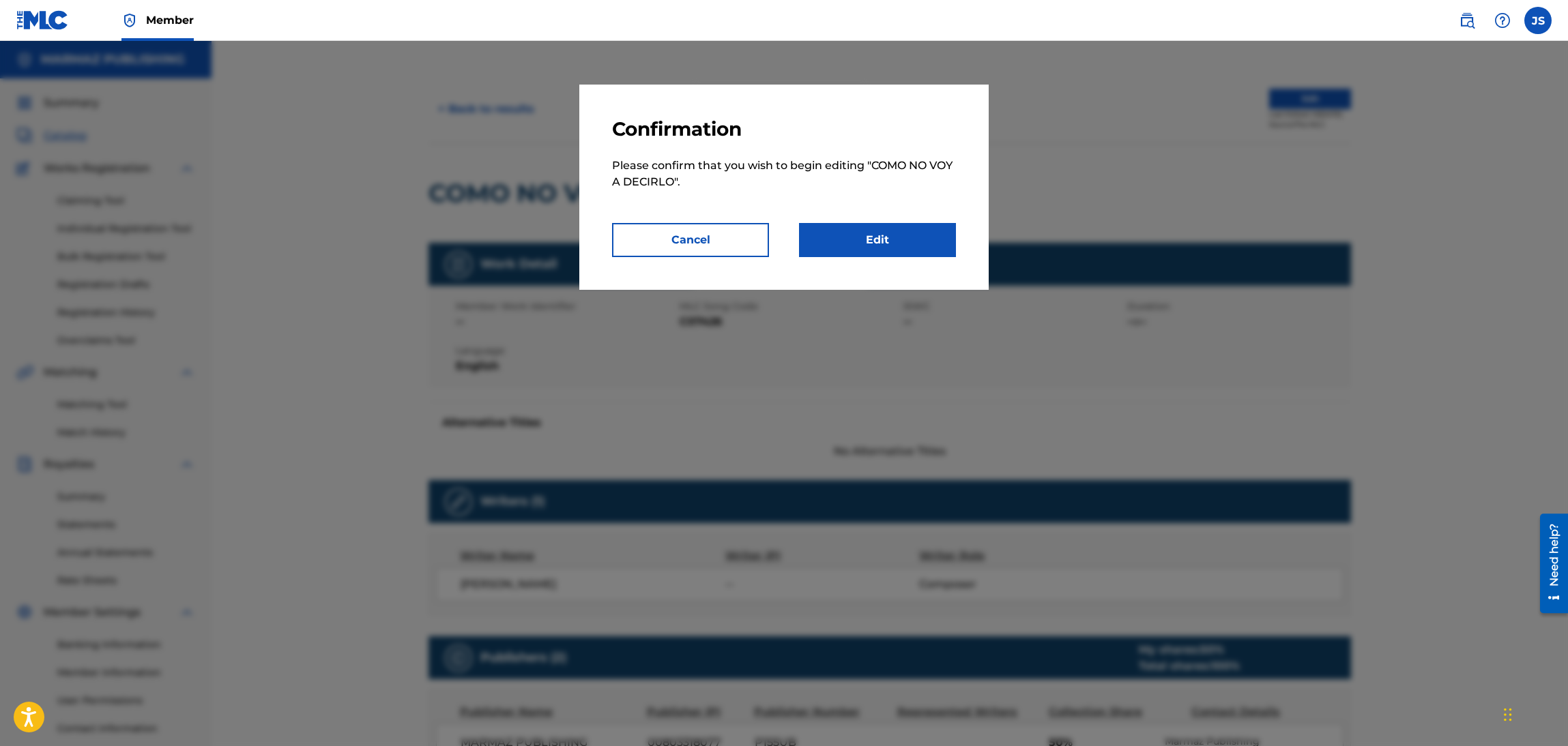
click at [920, 233] on link "Edit" at bounding box center [878, 240] width 157 height 34
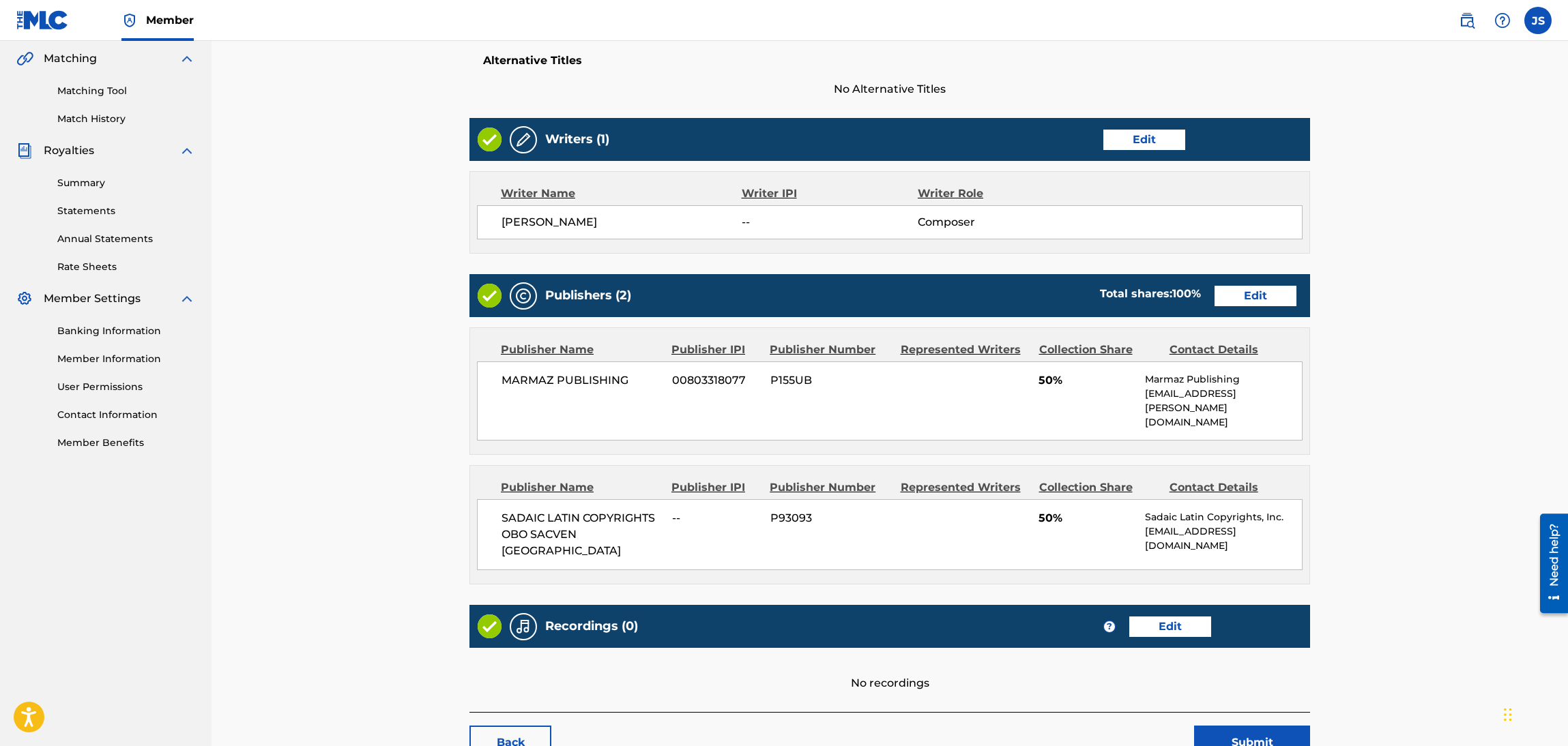
scroll to position [369, 0]
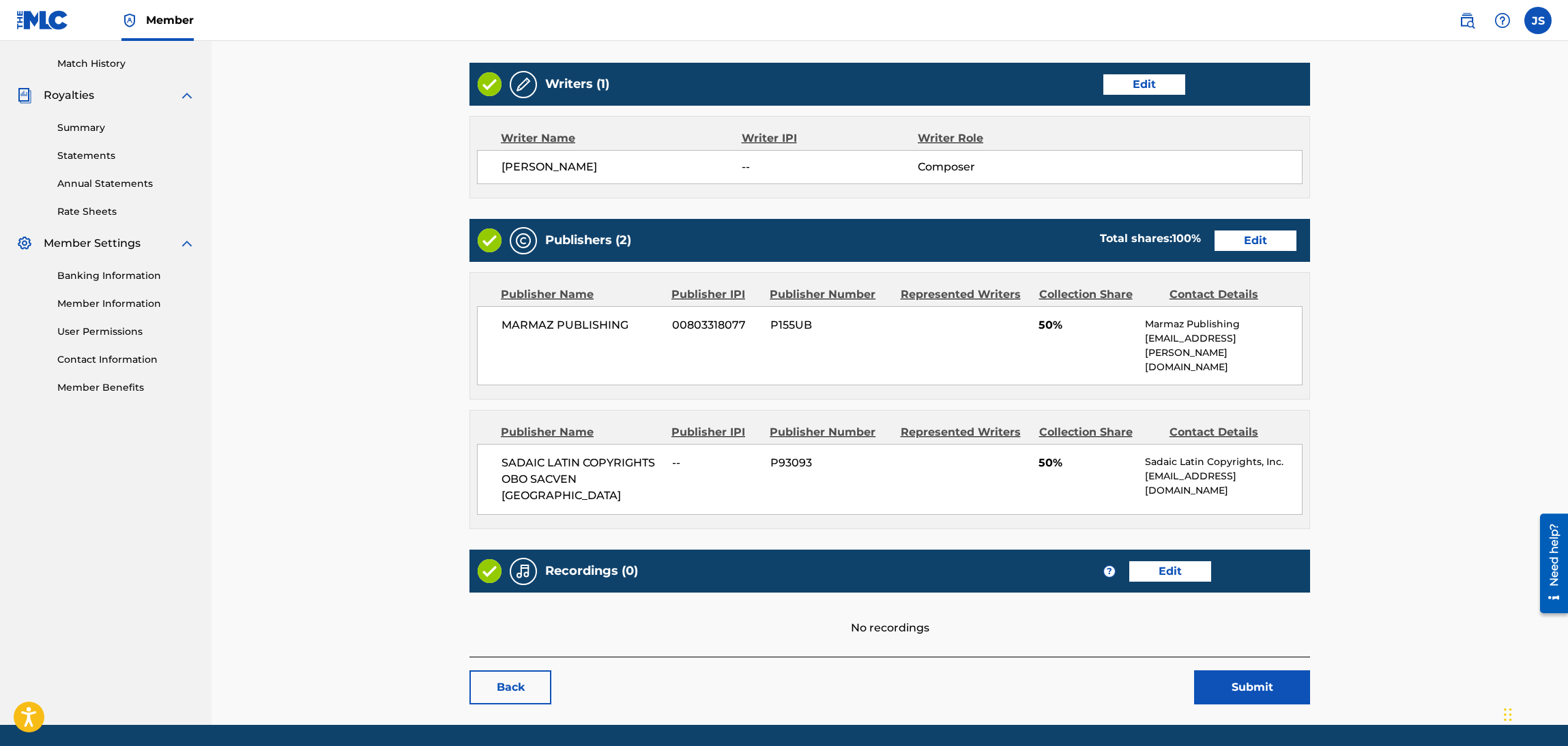
click at [1143, 562] on link "Edit" at bounding box center [1170, 572] width 82 height 21
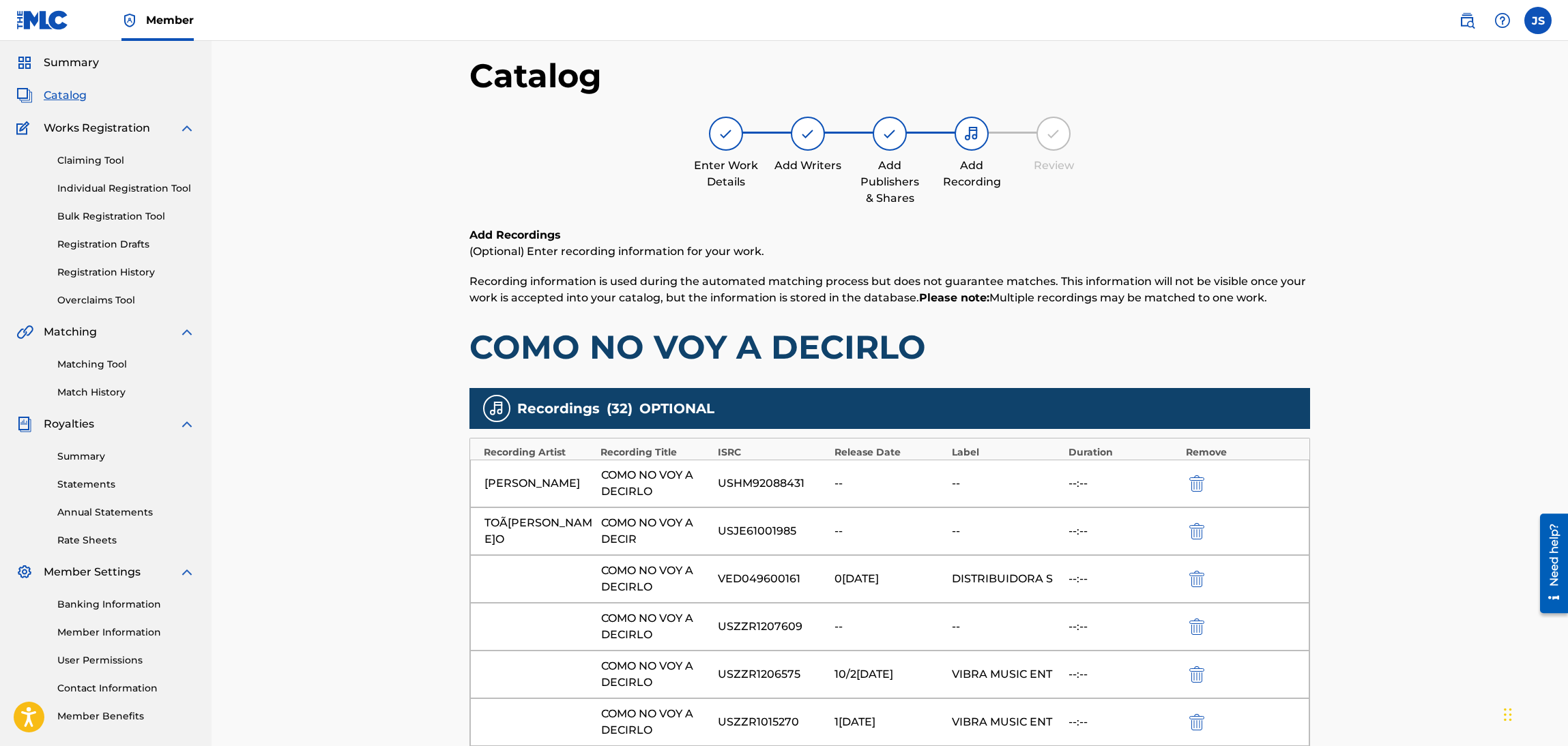
scroll to position [39, 0]
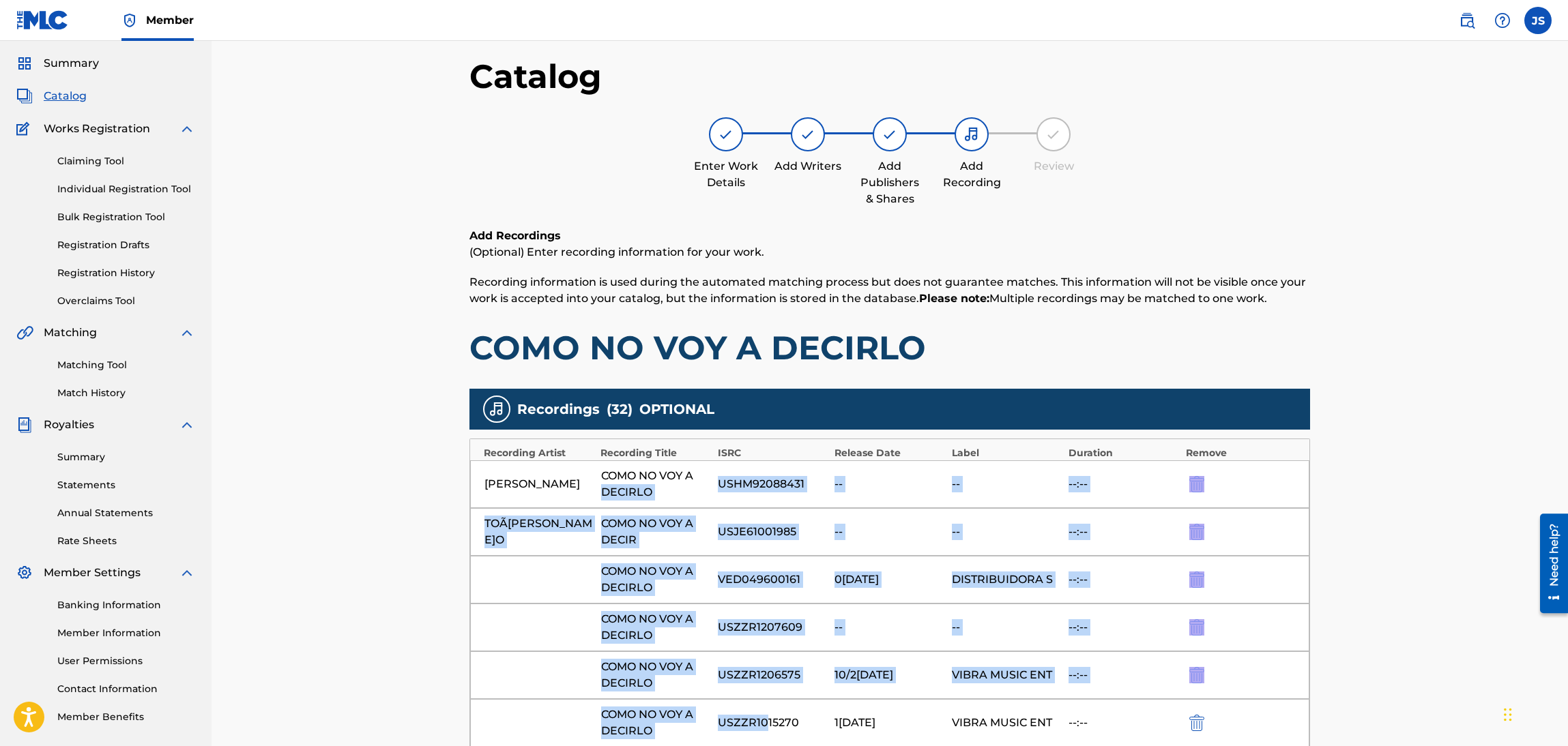
drag, startPoint x: 728, startPoint y: 559, endPoint x: 762, endPoint y: 692, distance: 137.3
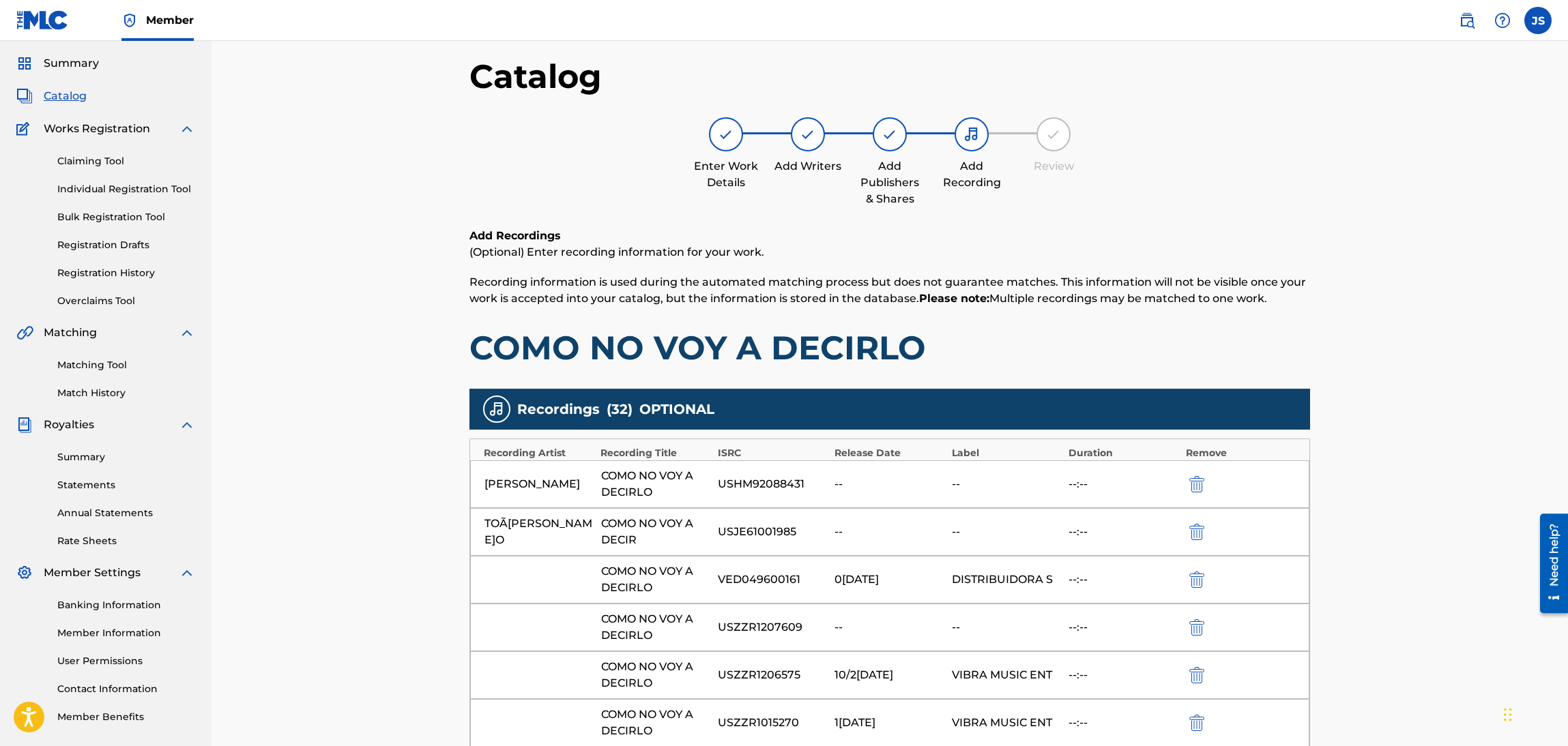
click at [1200, 290] on span "Recording information is used during the automated matching process but does no…" at bounding box center [888, 290] width 836 height 29
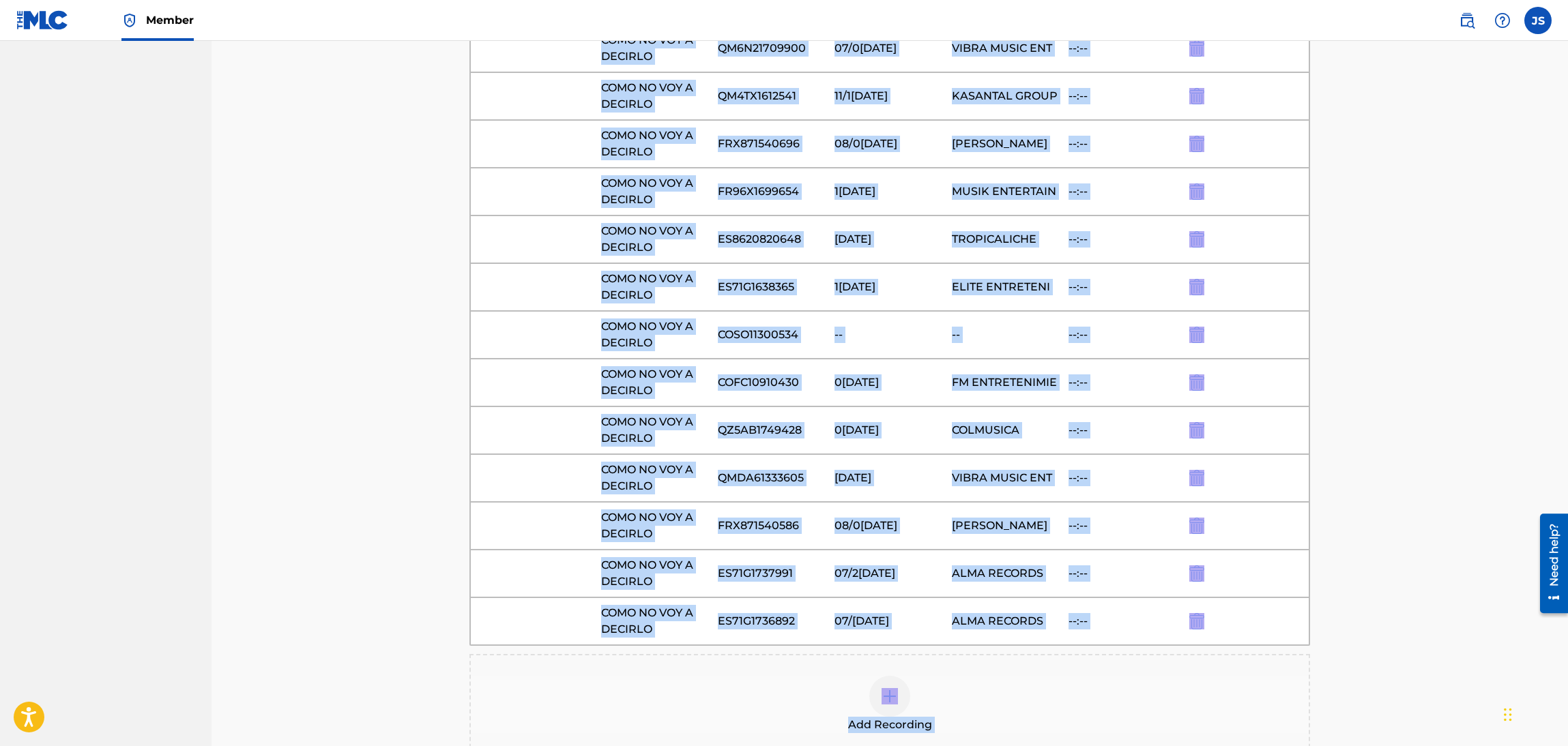
scroll to position [1574, 0]
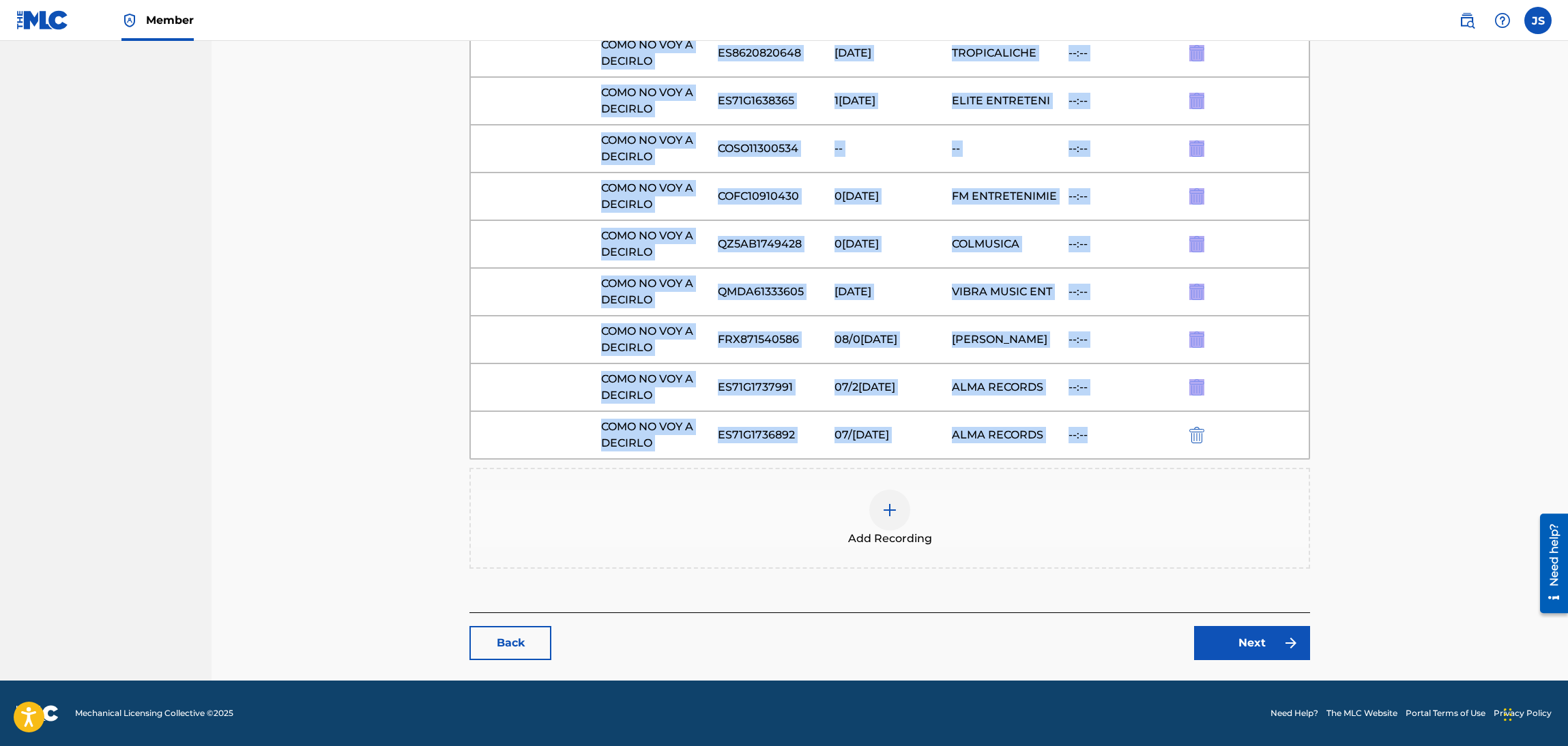
drag, startPoint x: 482, startPoint y: 519, endPoint x: 1088, endPoint y: 440, distance: 611.1
copy div "LUIS SILVA COMO NO VOY A DECIRLO USHM92088431 -- -- --:-- TOÃO ROSARIO COMO NO…"
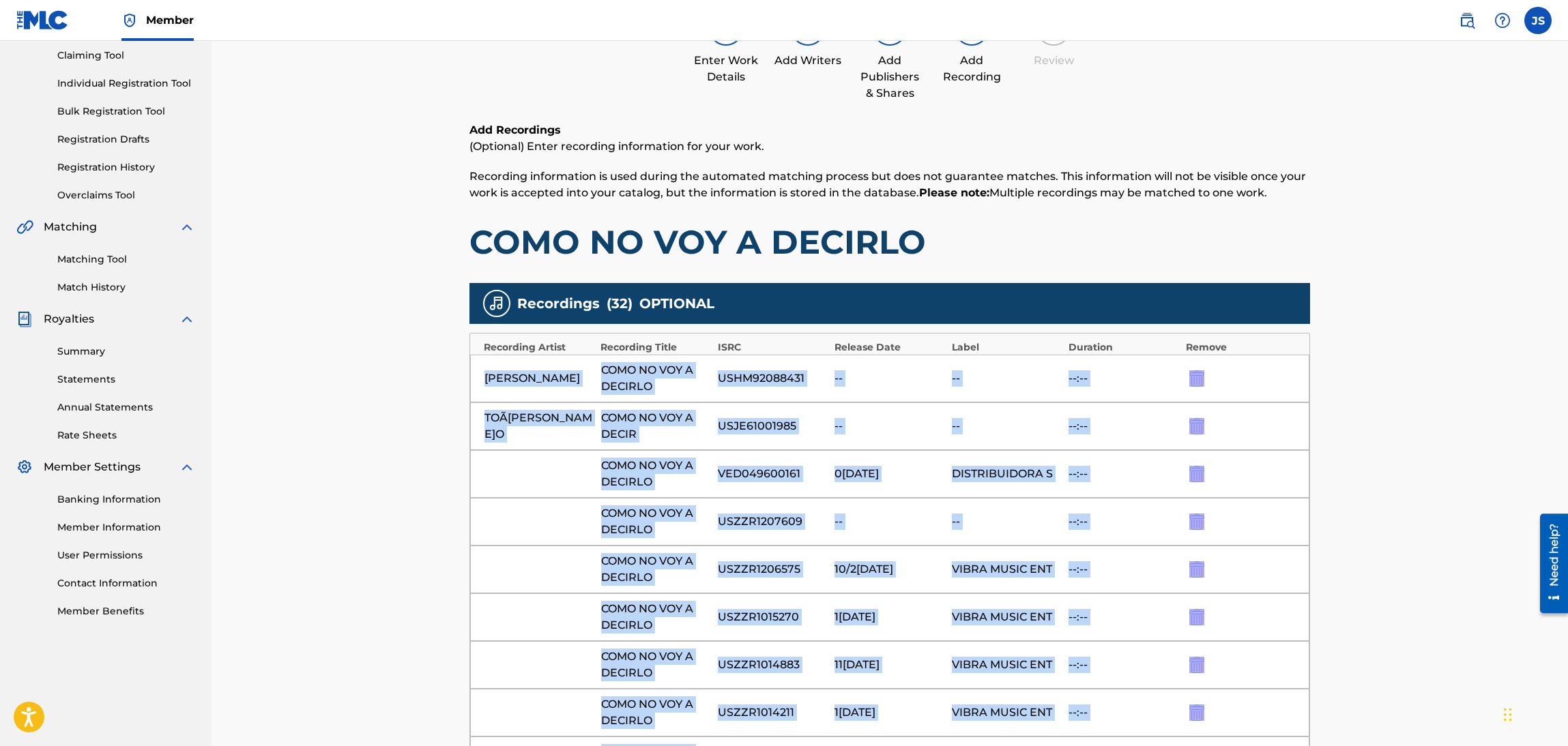
scroll to position [142, 0]
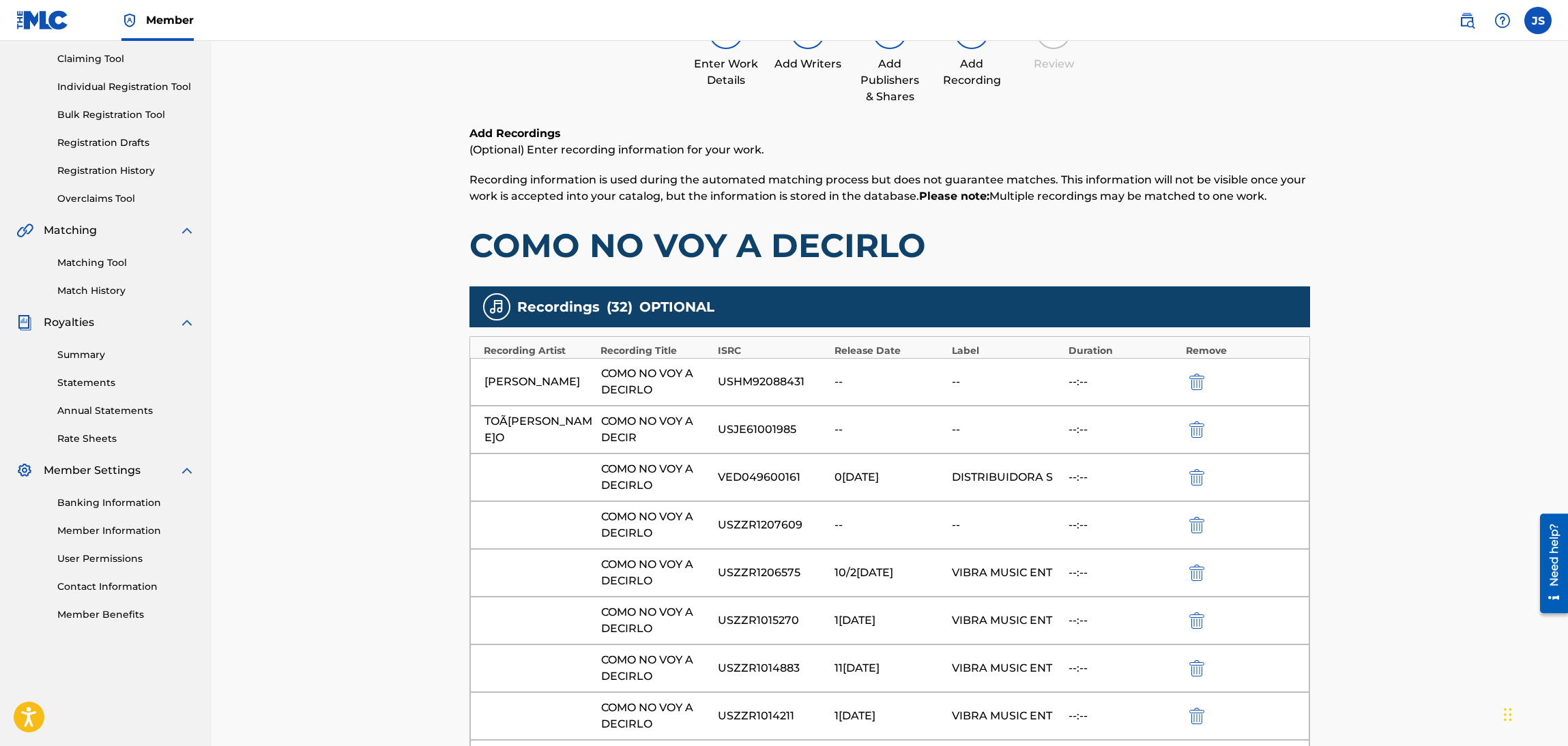
click at [1256, 211] on div "Add Recordings (Optional) Enter recording information for your work. Recording …" at bounding box center [890, 196] width 840 height 141
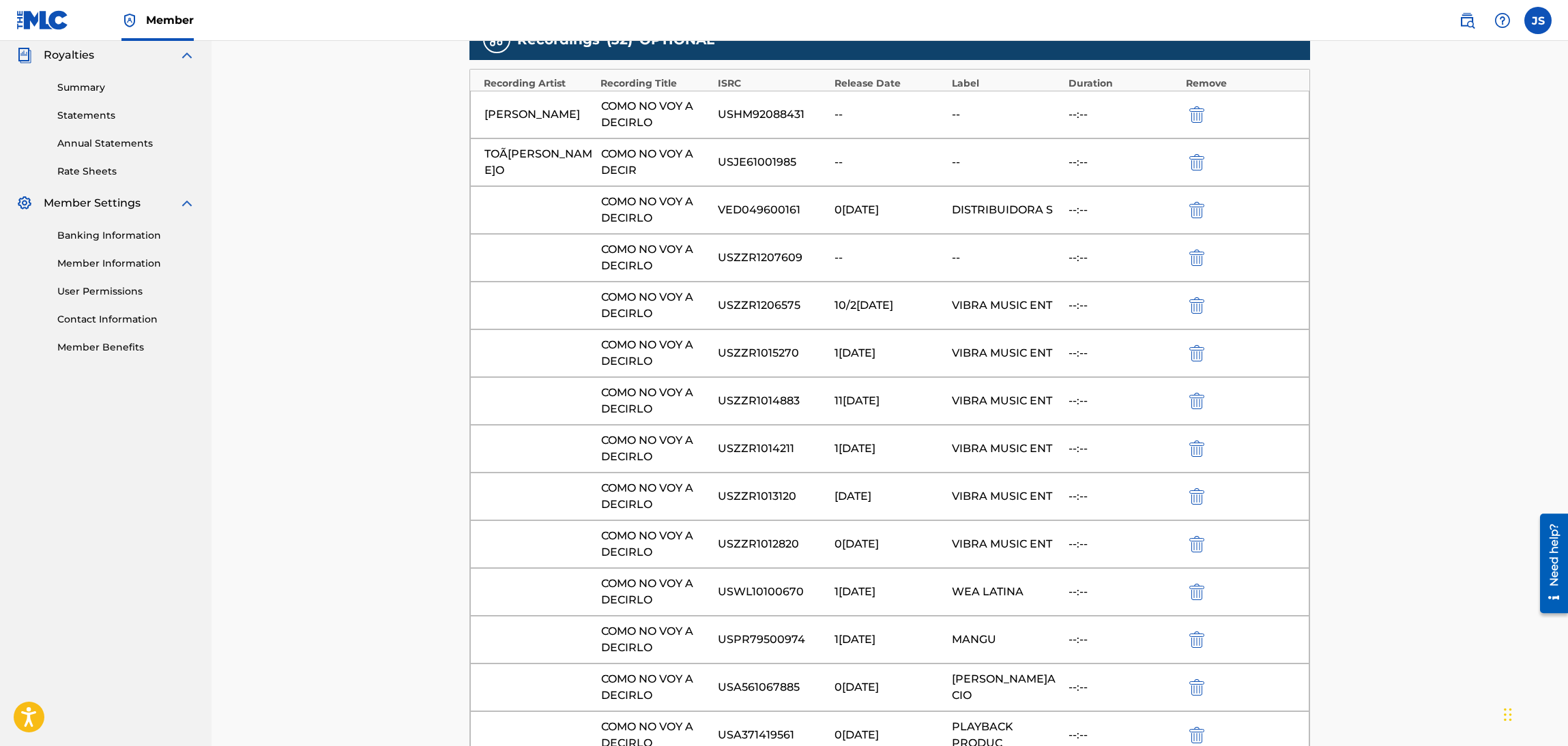
scroll to position [0, 0]
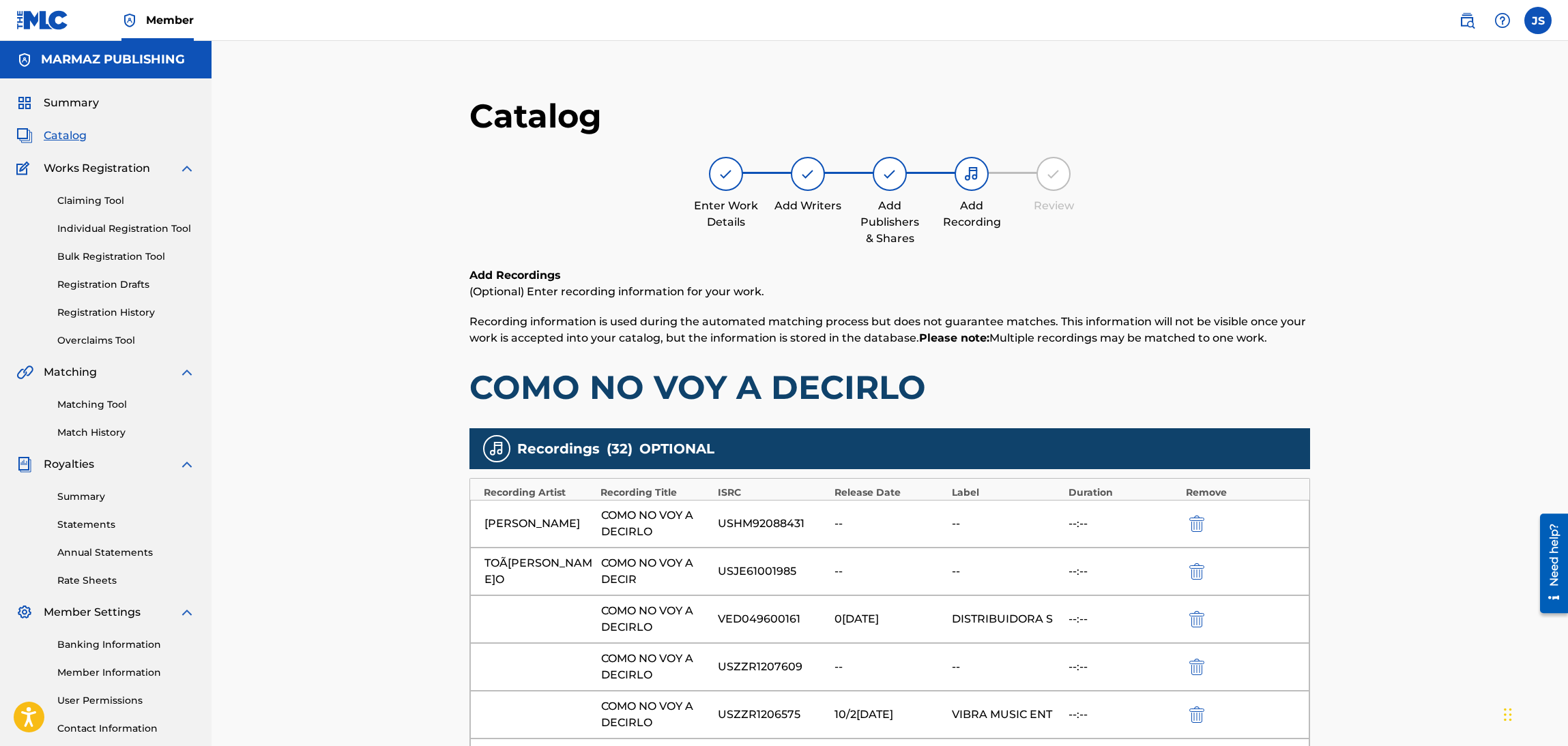
click at [739, 526] on div "USHM92088431" at bounding box center [773, 524] width 110 height 16
copy div "USHM92088431"
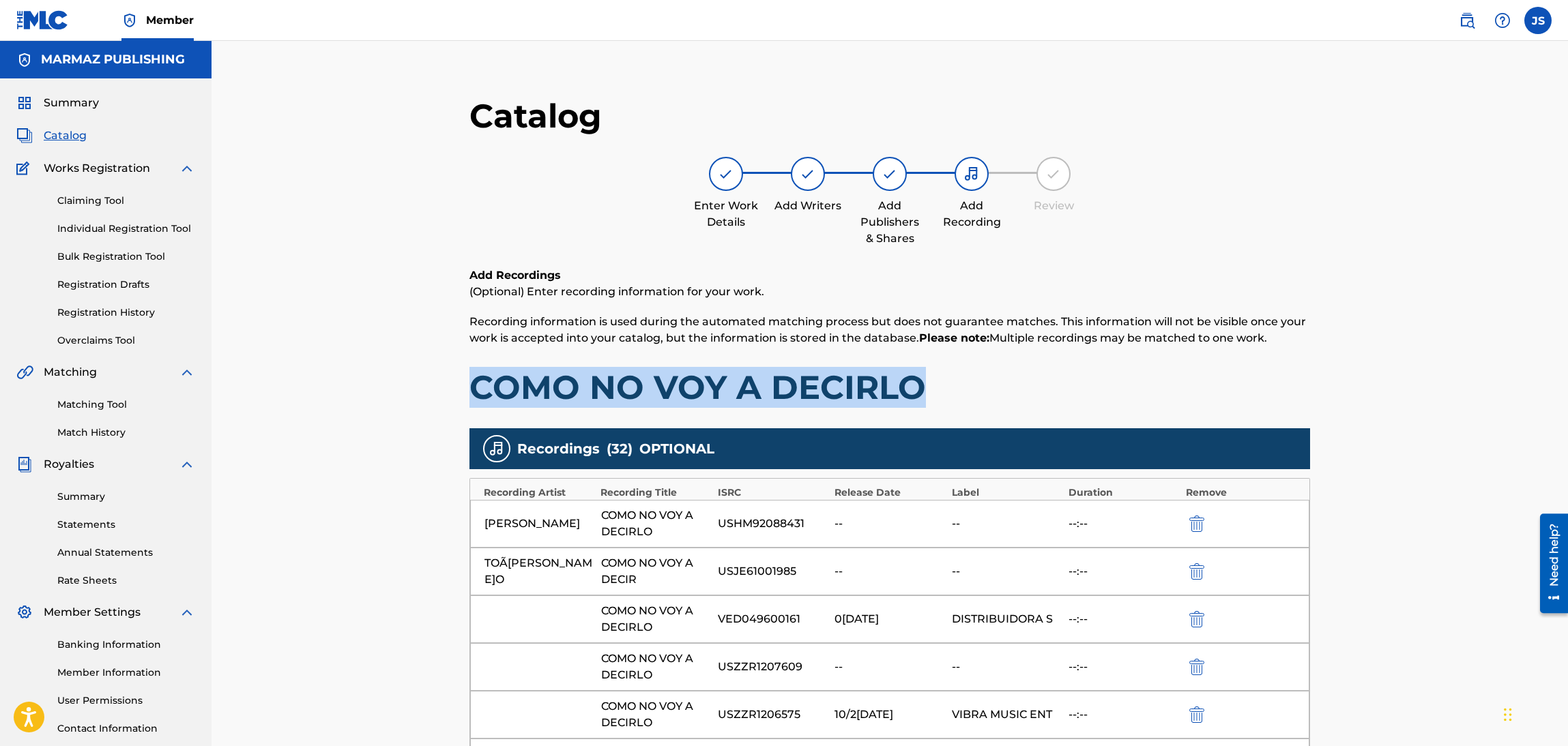
drag, startPoint x: 910, startPoint y: 389, endPoint x: 363, endPoint y: 402, distance: 547.2
copy h1 "COMO NO VOY A DECIRLO"
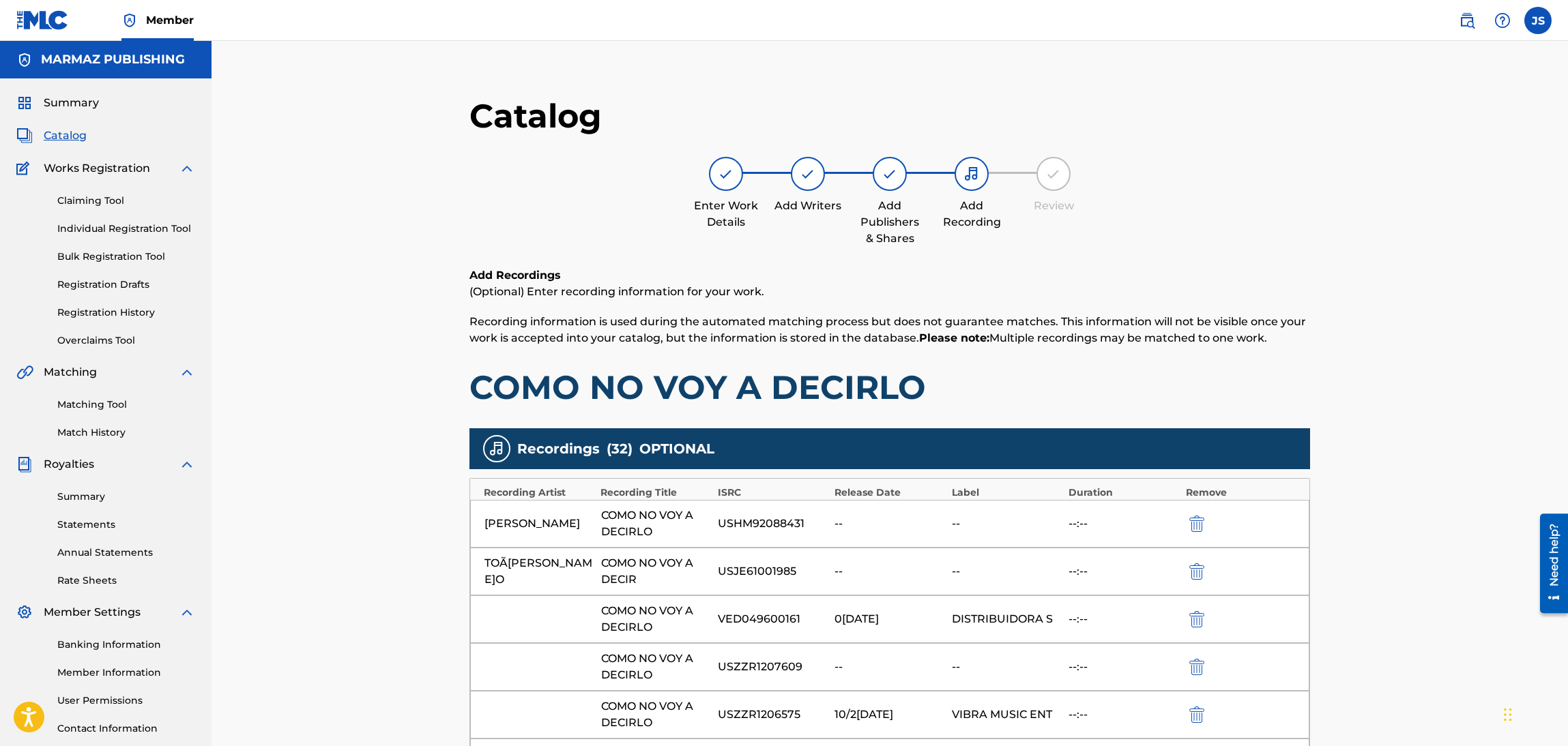
click at [611, 444] on span "( 32 )" at bounding box center [620, 449] width 26 height 21
drag, startPoint x: 630, startPoint y: 447, endPoint x: 631, endPoint y: 438, distance: 9.1
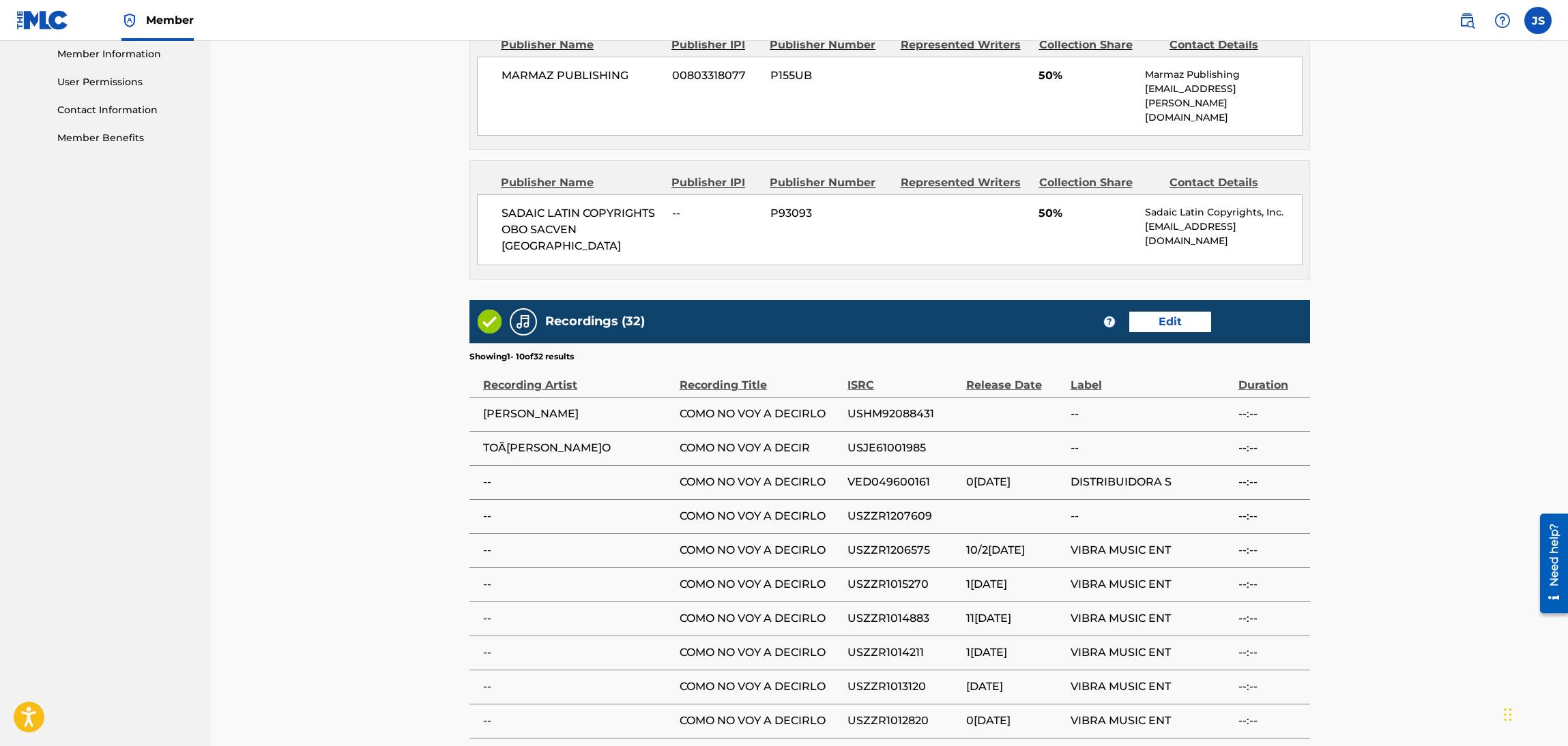
scroll to position [676, 0]
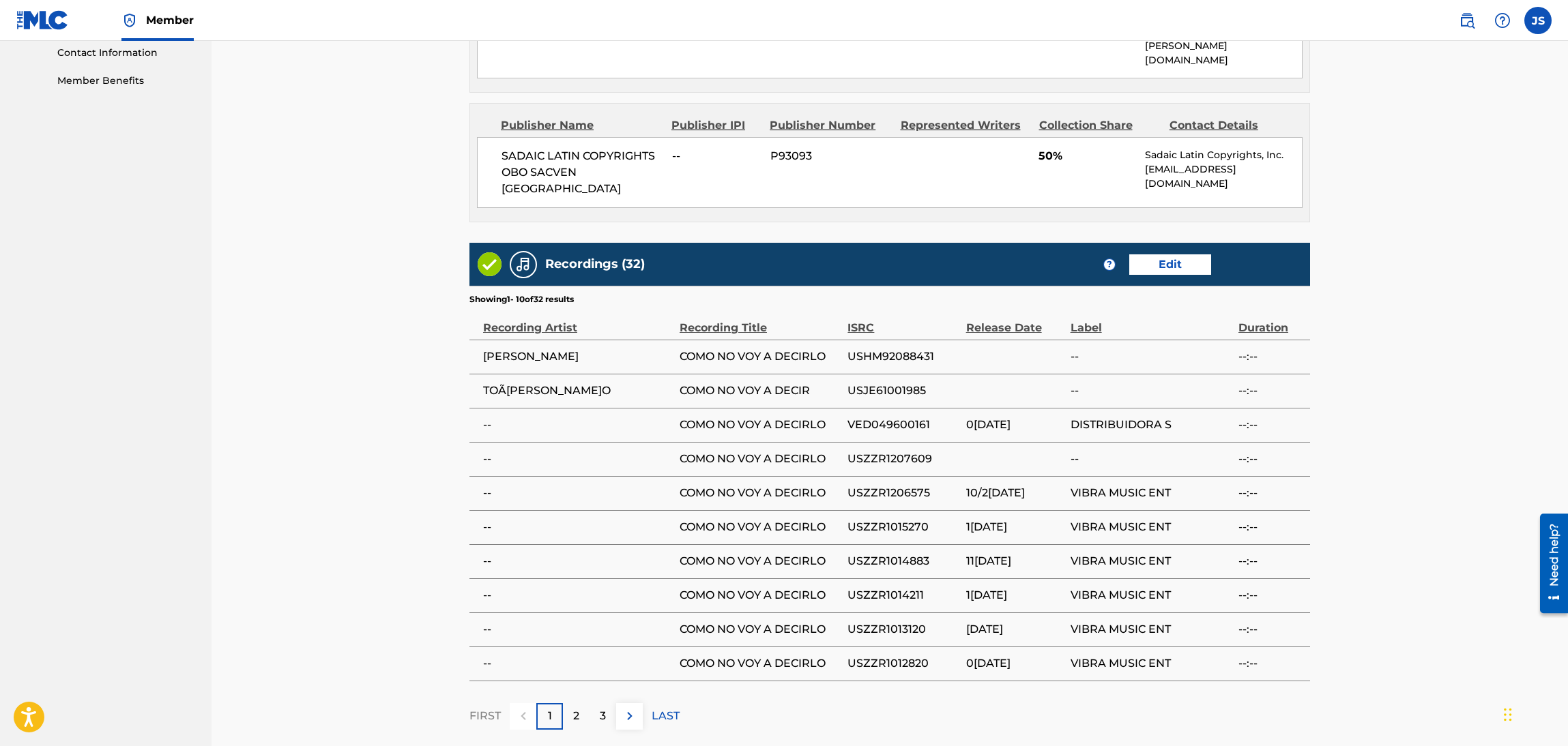
click at [607, 703] on div "3" at bounding box center [602, 716] width 26 height 26
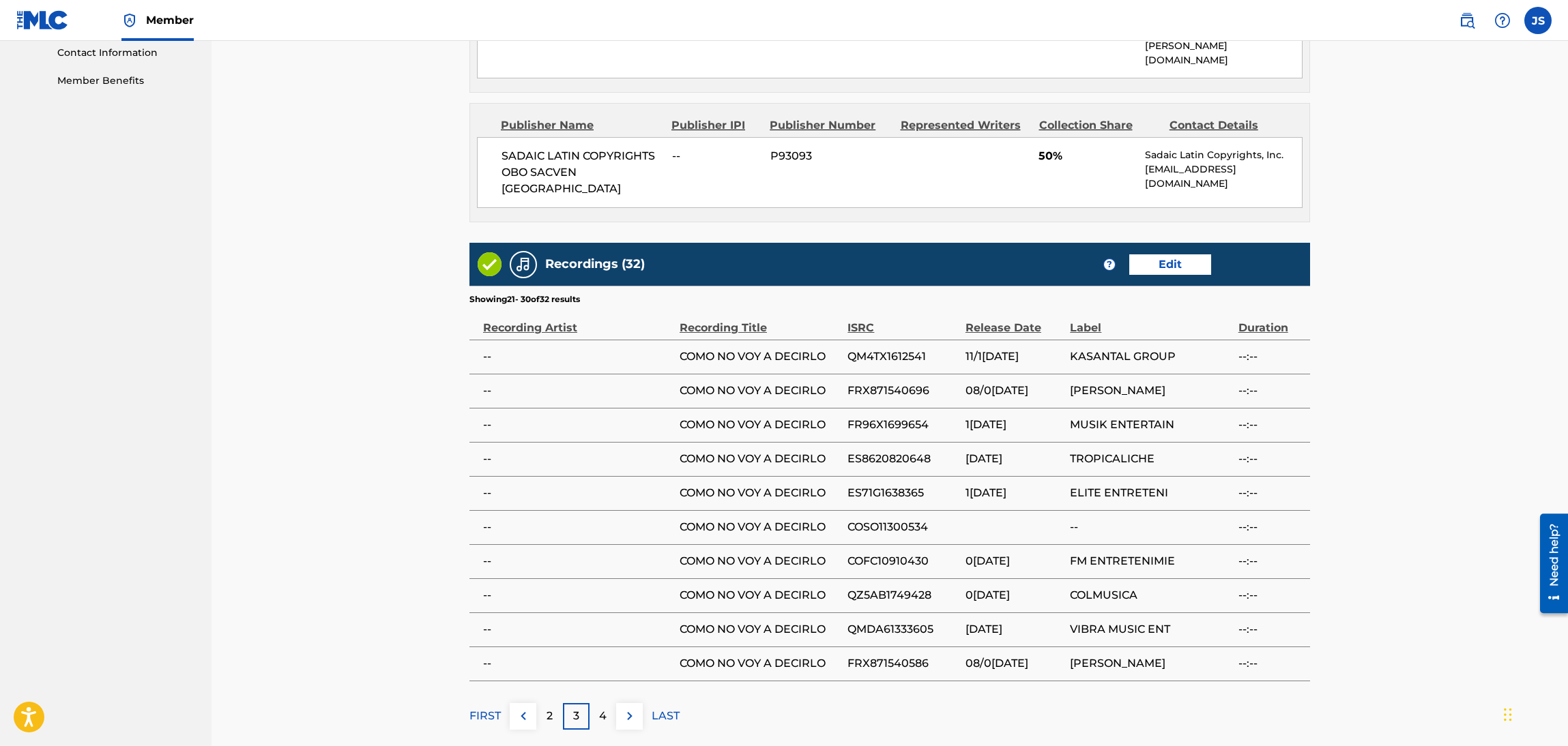
click at [601, 708] on p "4" at bounding box center [602, 716] width 8 height 16
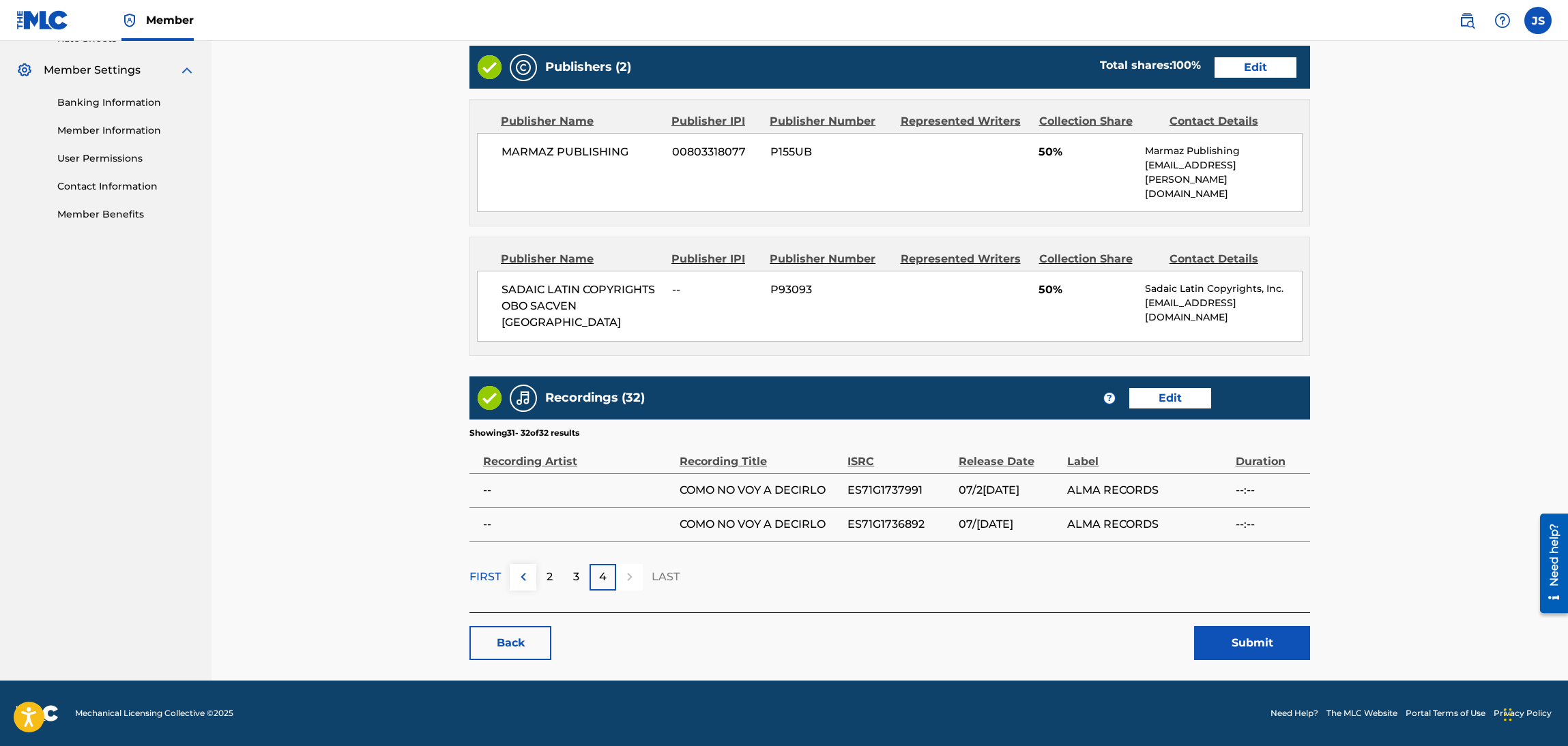
scroll to position [497, 0]
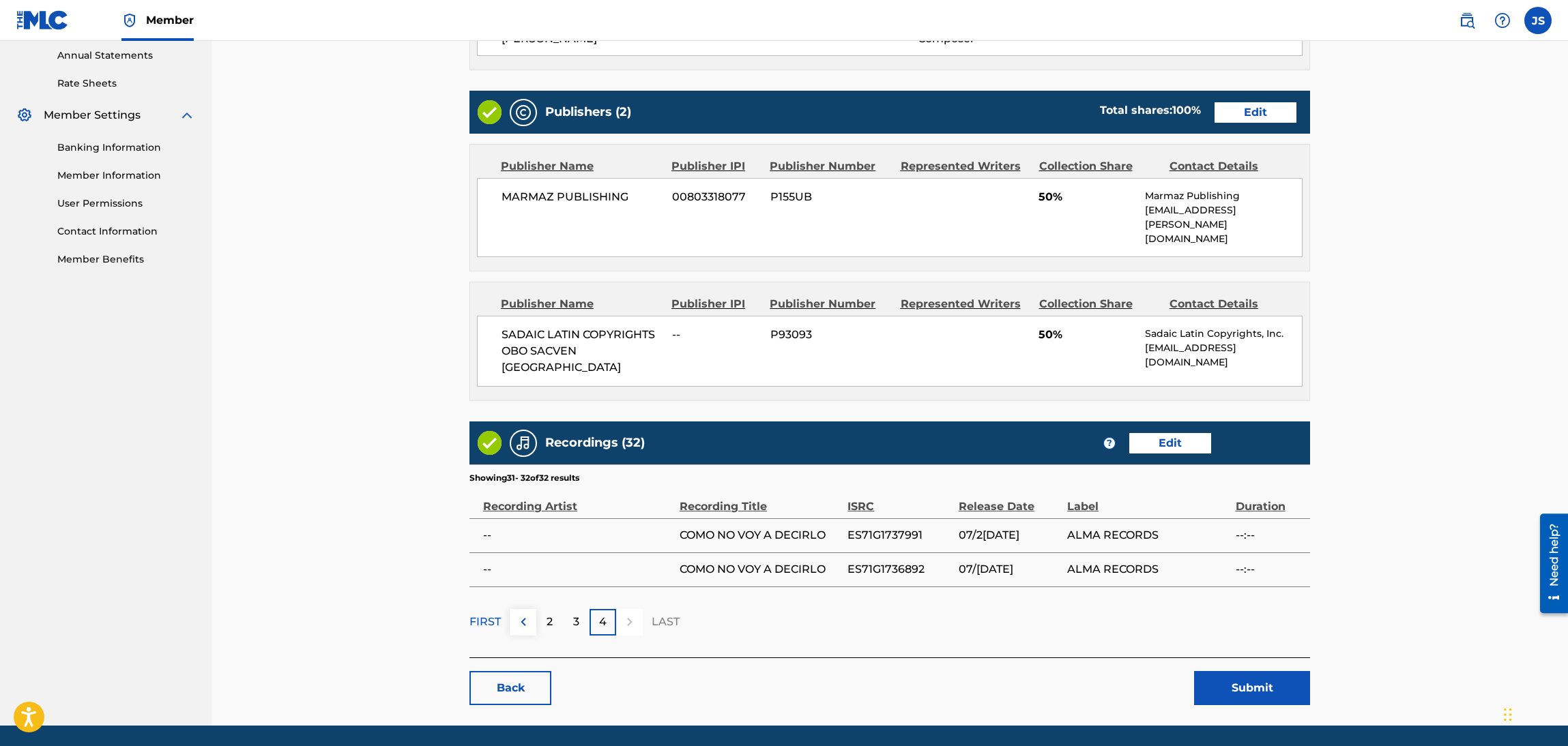
click at [584, 435] on h5 "Recordings (32)" at bounding box center [595, 443] width 99 height 16
click at [519, 435] on img at bounding box center [523, 443] width 16 height 16
click at [496, 431] on img at bounding box center [489, 442] width 24 height 24
click at [513, 484] on div "Recording Artist" at bounding box center [577, 499] width 189 height 31
click at [509, 484] on div "Recording Artist" at bounding box center [577, 499] width 189 height 31
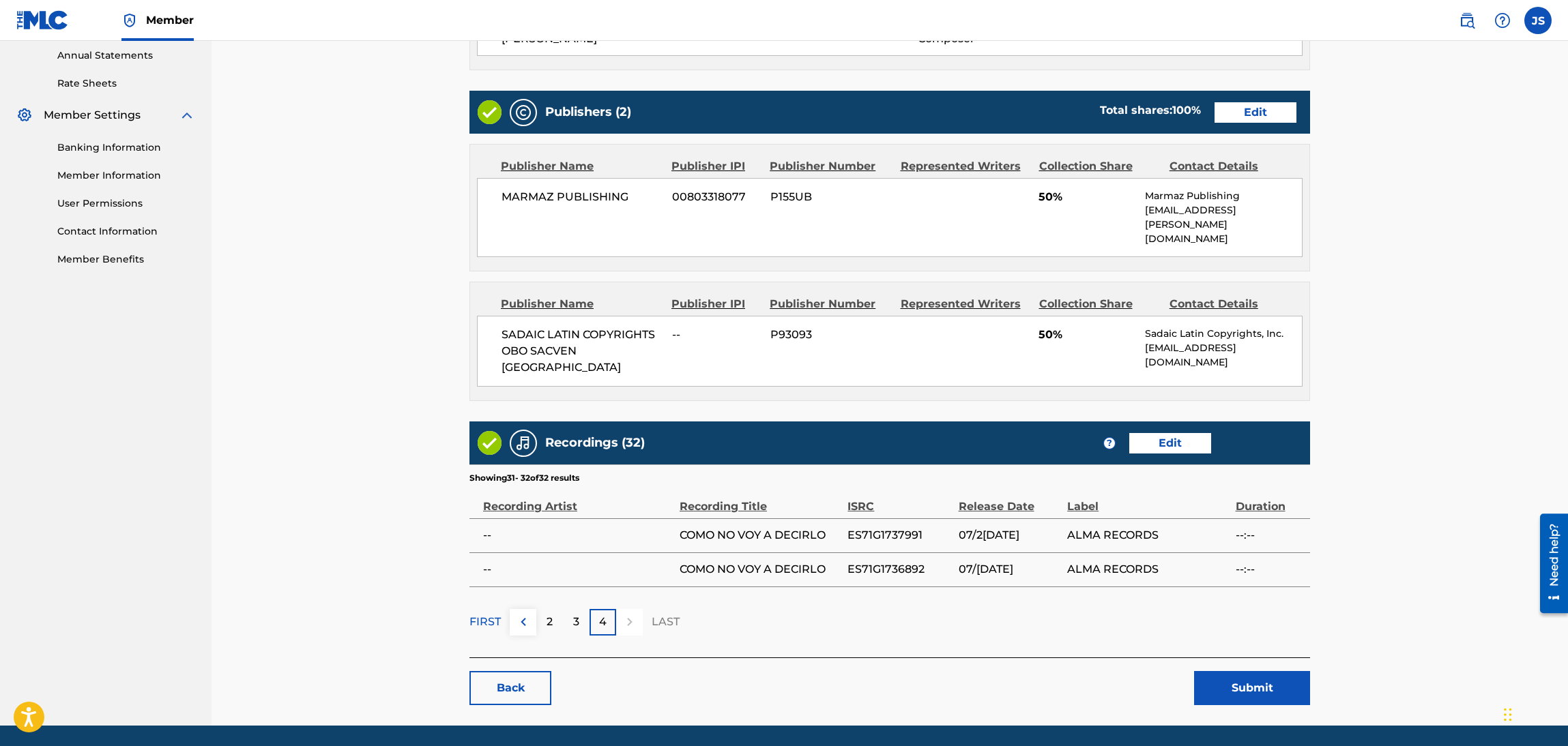
drag, startPoint x: 480, startPoint y: 440, endPoint x: 503, endPoint y: 459, distance: 29.8
click at [480, 484] on th "Recording Artist" at bounding box center [575, 502] width 210 height 34
click at [505, 484] on div "Recording Artist" at bounding box center [577, 499] width 189 height 31
drag, startPoint x: 580, startPoint y: 470, endPoint x: 599, endPoint y: 471, distance: 19.0
click at [587, 484] on div "Recording Artist" at bounding box center [577, 499] width 189 height 31
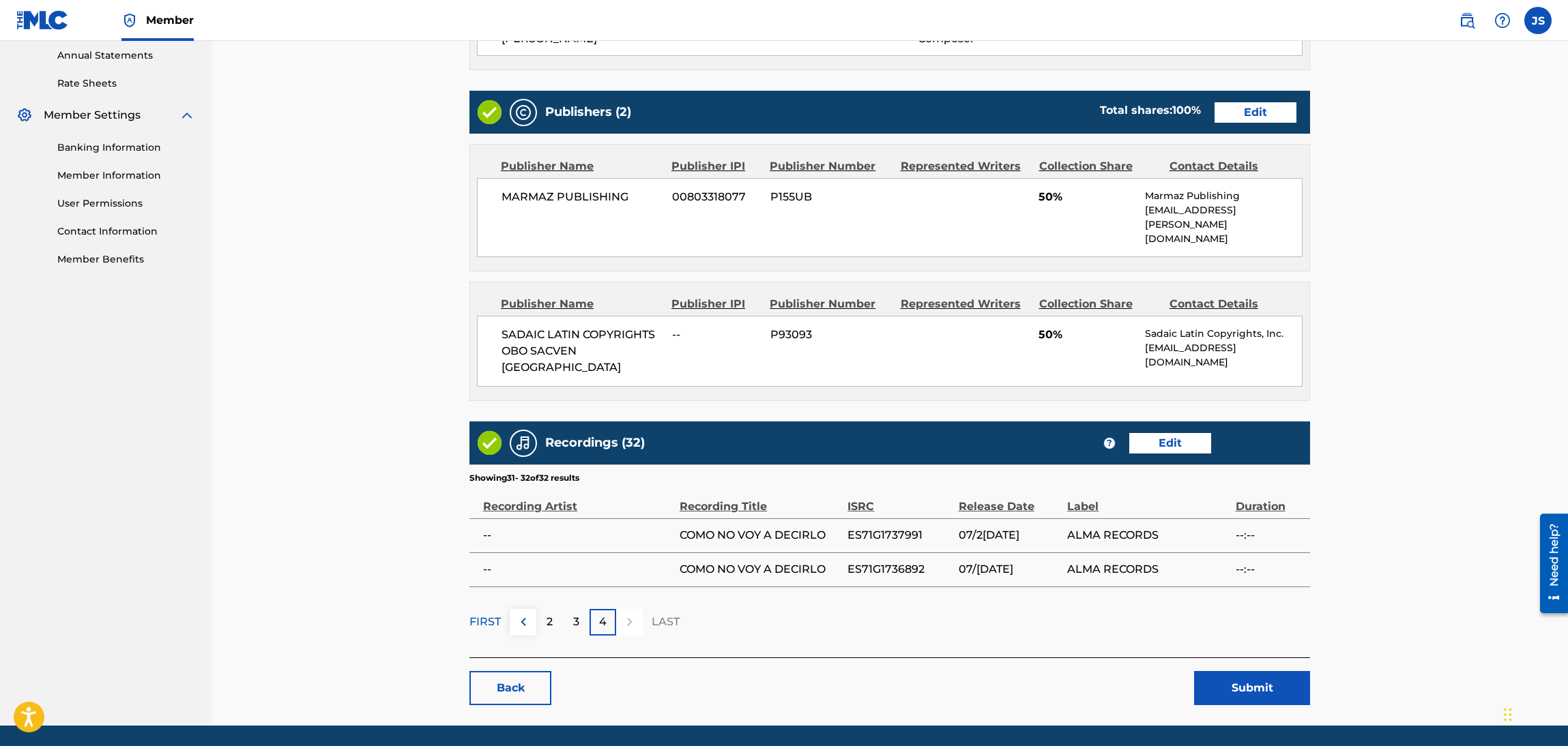
drag, startPoint x: 694, startPoint y: 459, endPoint x: 705, endPoint y: 459, distance: 11.0
click at [695, 484] on div "Recording Title" at bounding box center [760, 499] width 161 height 31
drag, startPoint x: 708, startPoint y: 459, endPoint x: 773, endPoint y: 469, distance: 65.8
click at [709, 484] on div "Recording Title" at bounding box center [760, 499] width 161 height 31
click at [866, 484] on div "ISRC" at bounding box center [899, 499] width 104 height 31
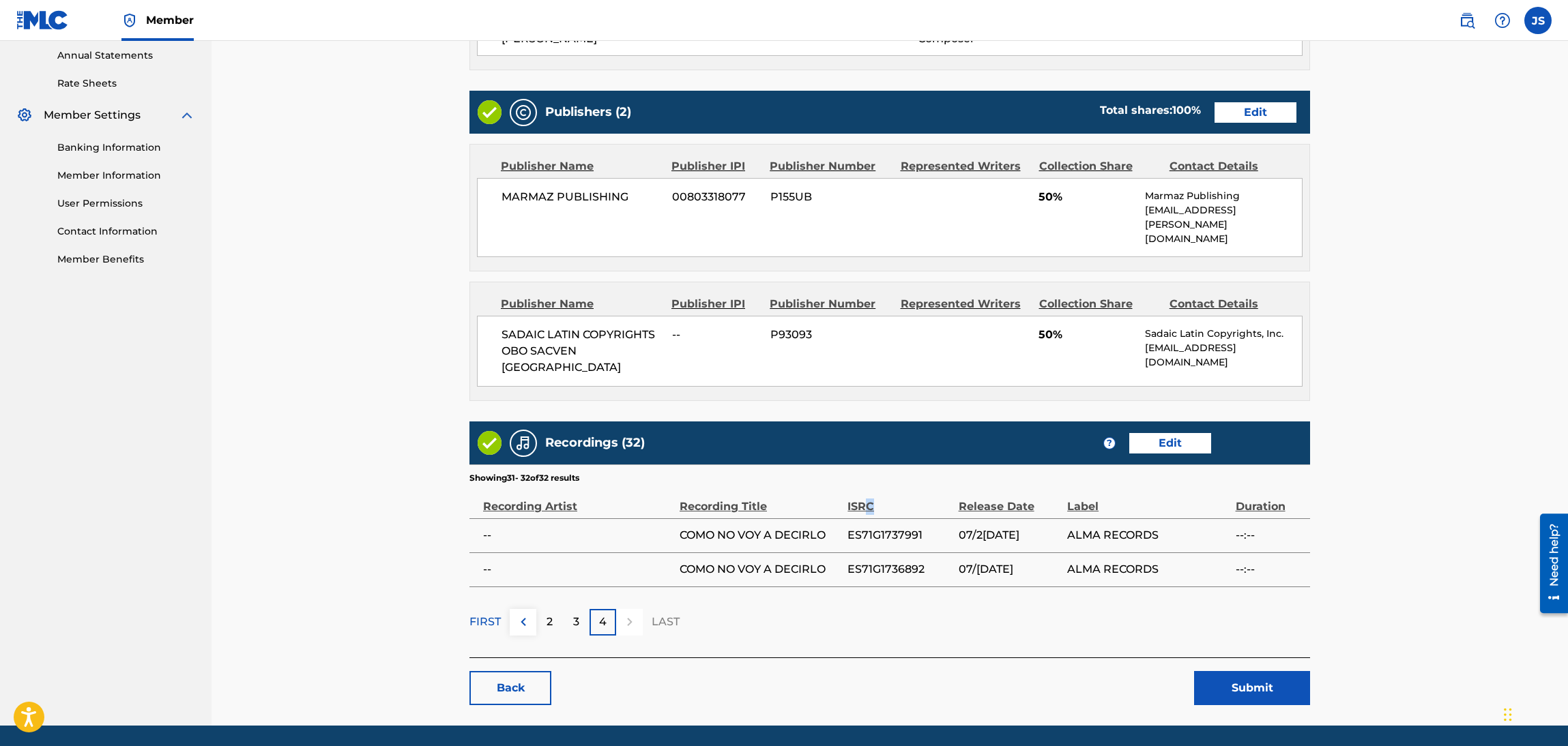
click at [866, 484] on div "ISRC" at bounding box center [899, 499] width 104 height 31
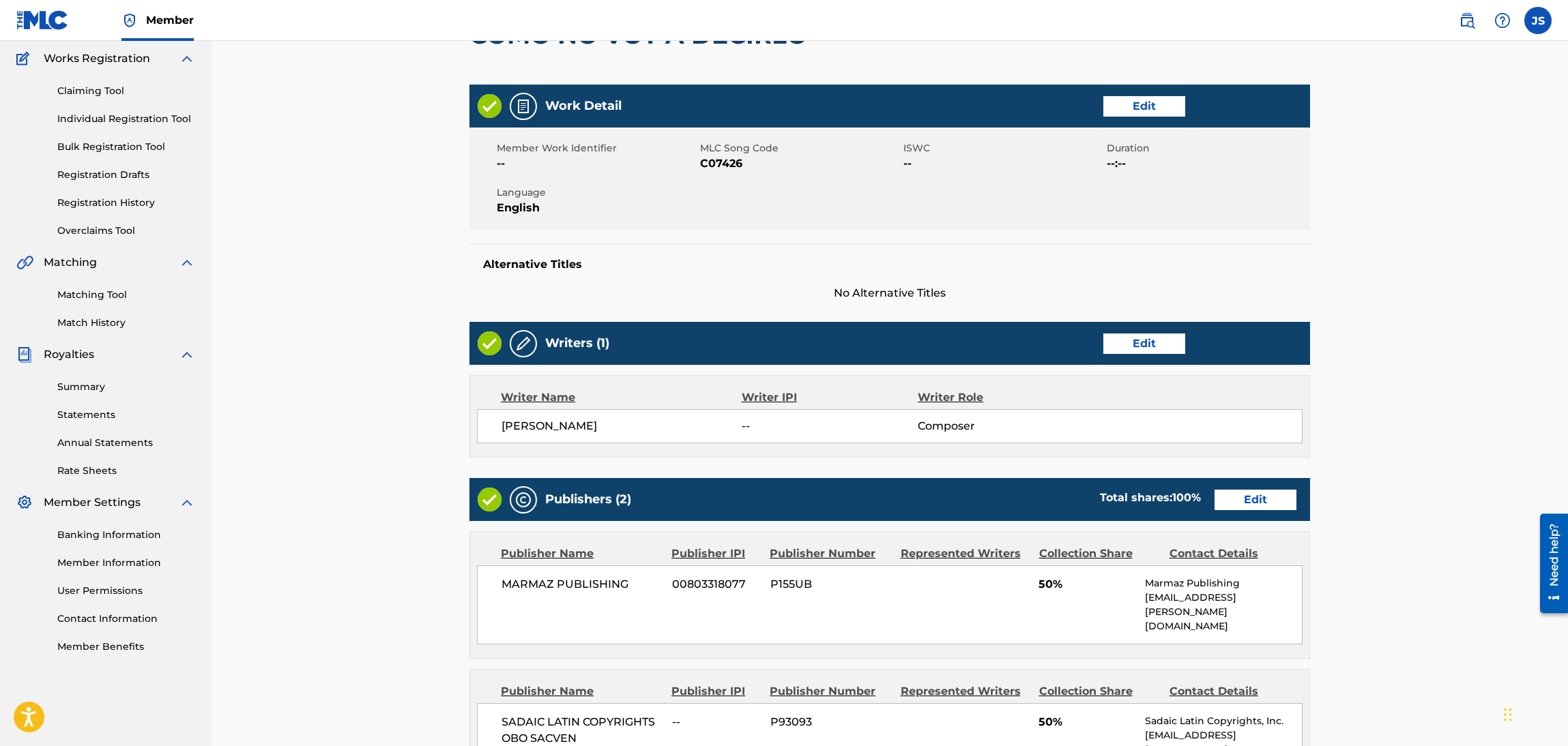
scroll to position [0, 0]
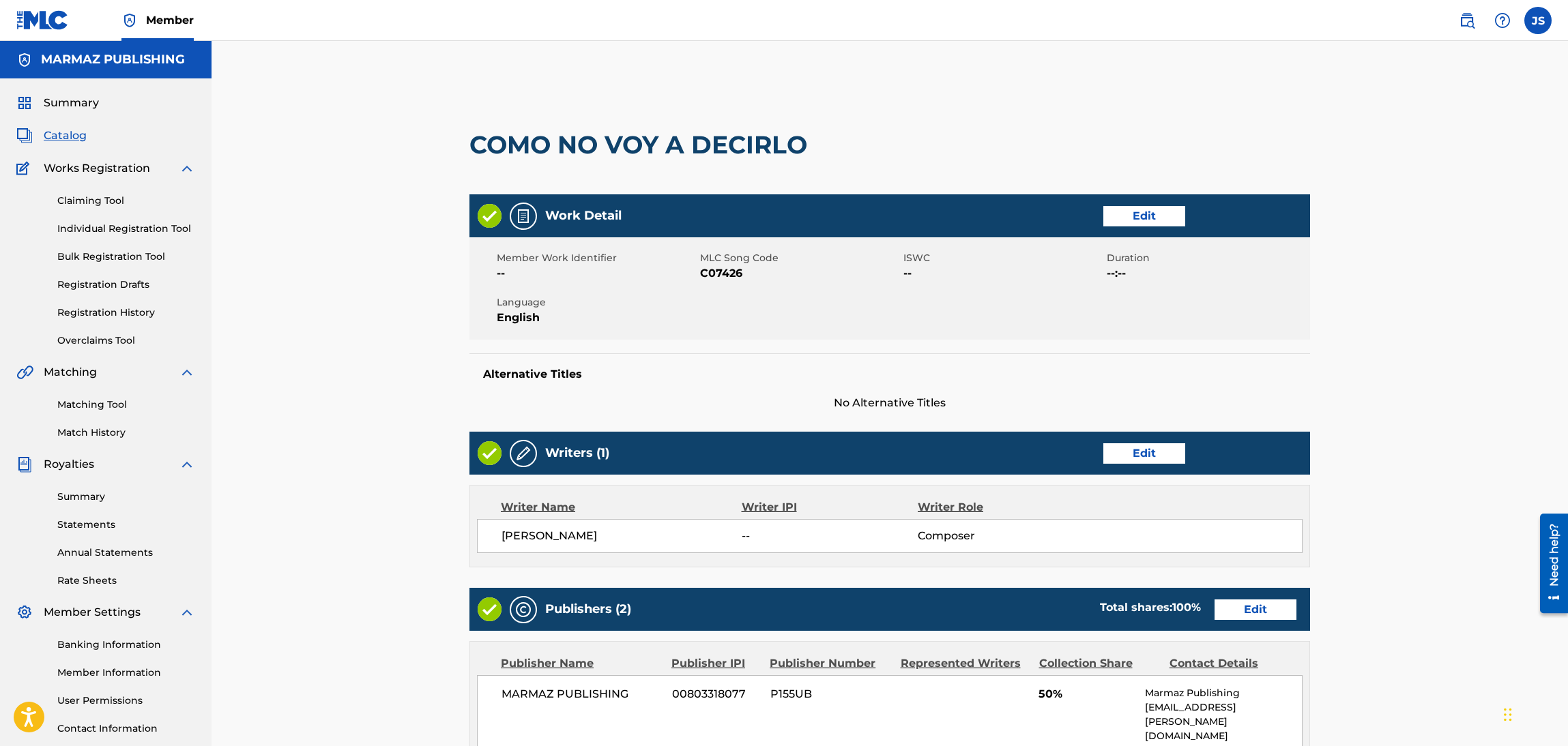
click at [139, 262] on link "Bulk Registration Tool" at bounding box center [126, 257] width 138 height 14
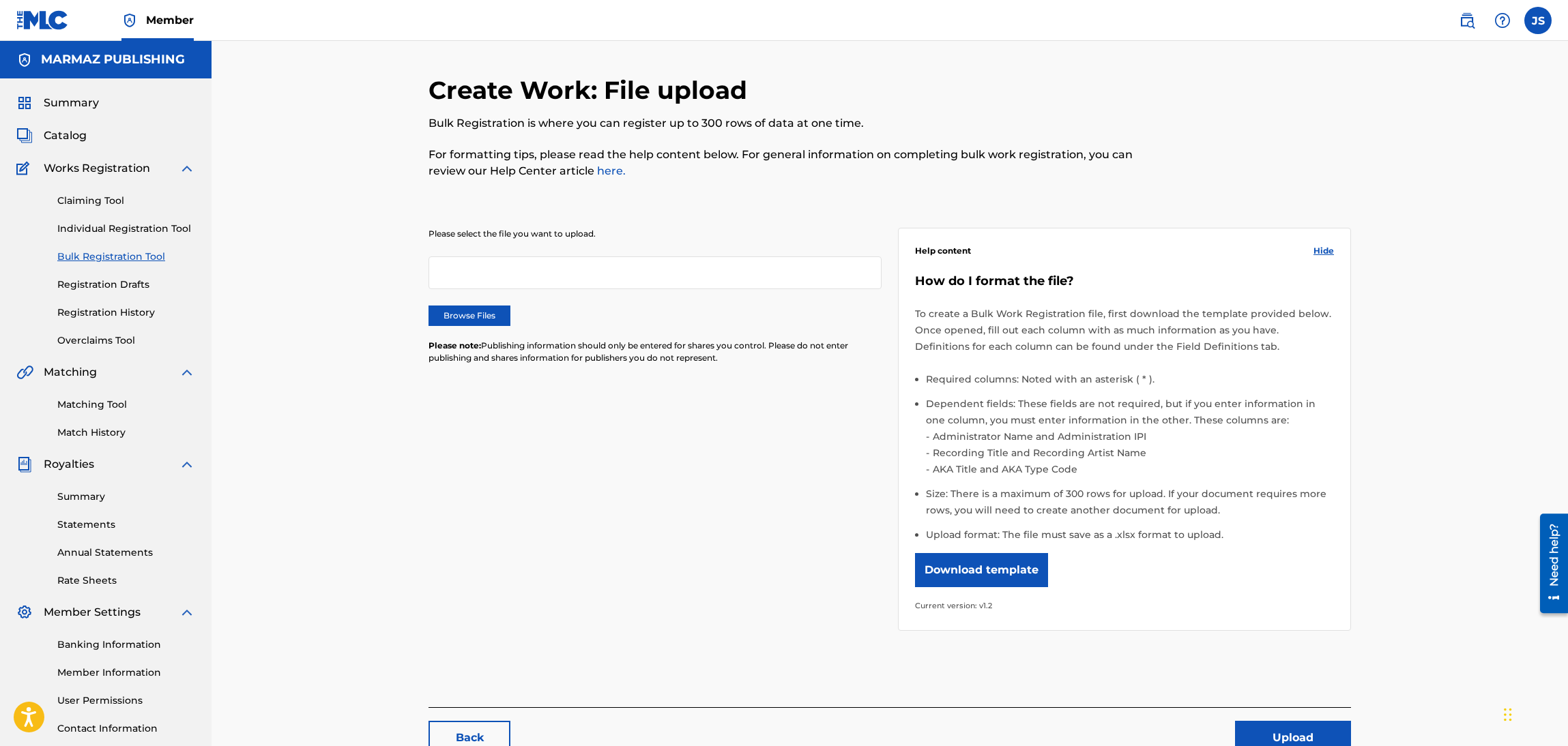
click at [128, 291] on link "Registration Drafts" at bounding box center [126, 285] width 138 height 14
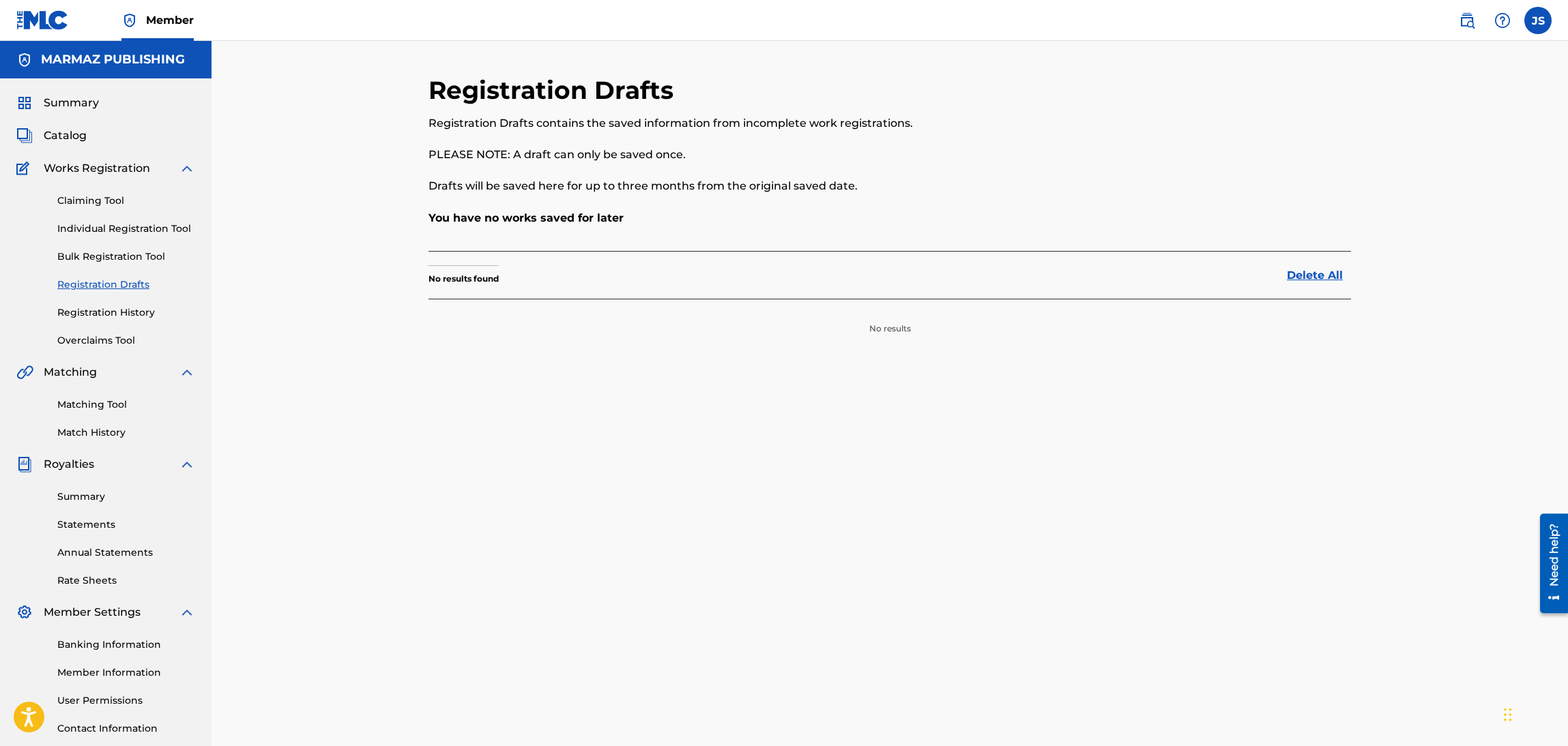
click at [64, 135] on span "Catalog" at bounding box center [65, 136] width 43 height 16
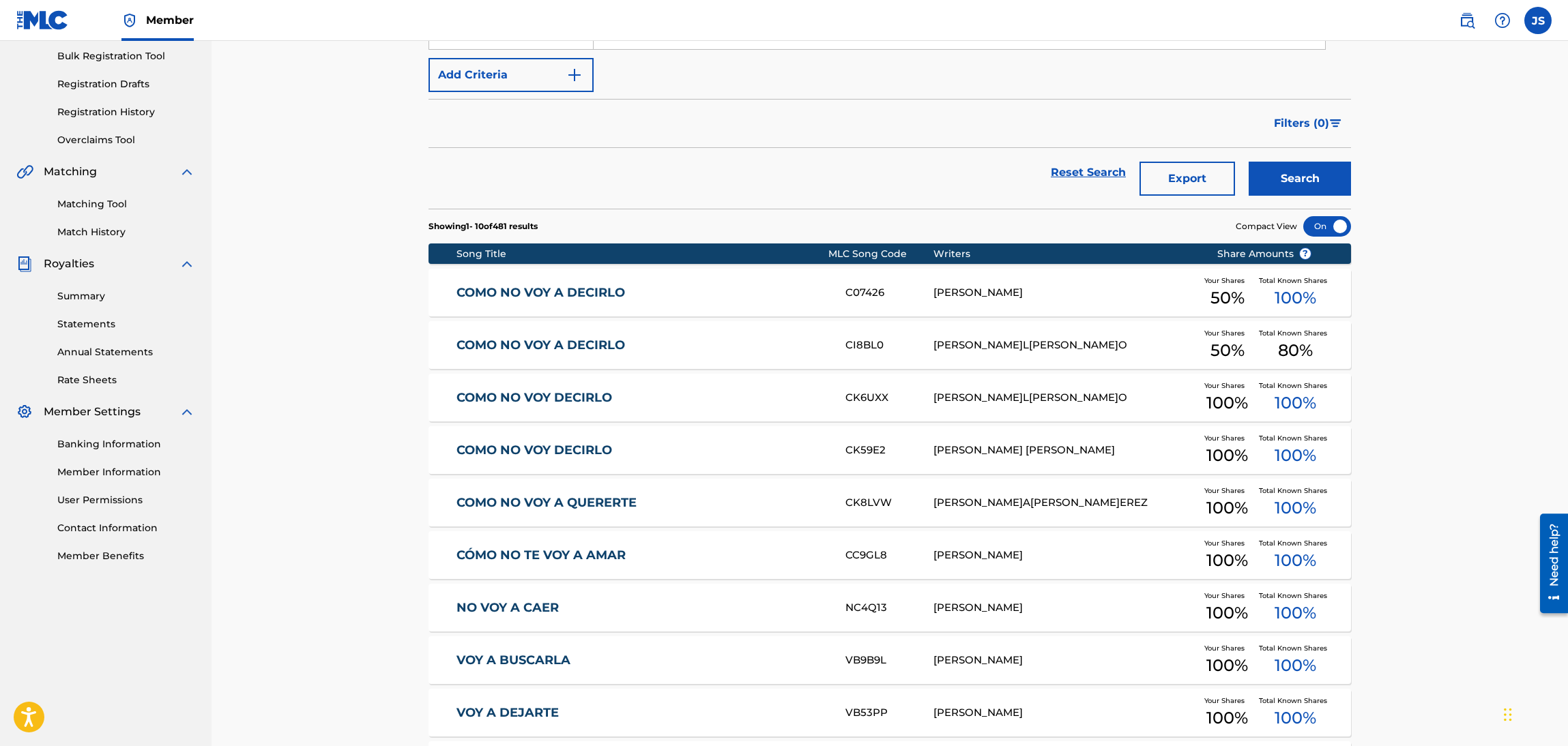
scroll to position [204, 0]
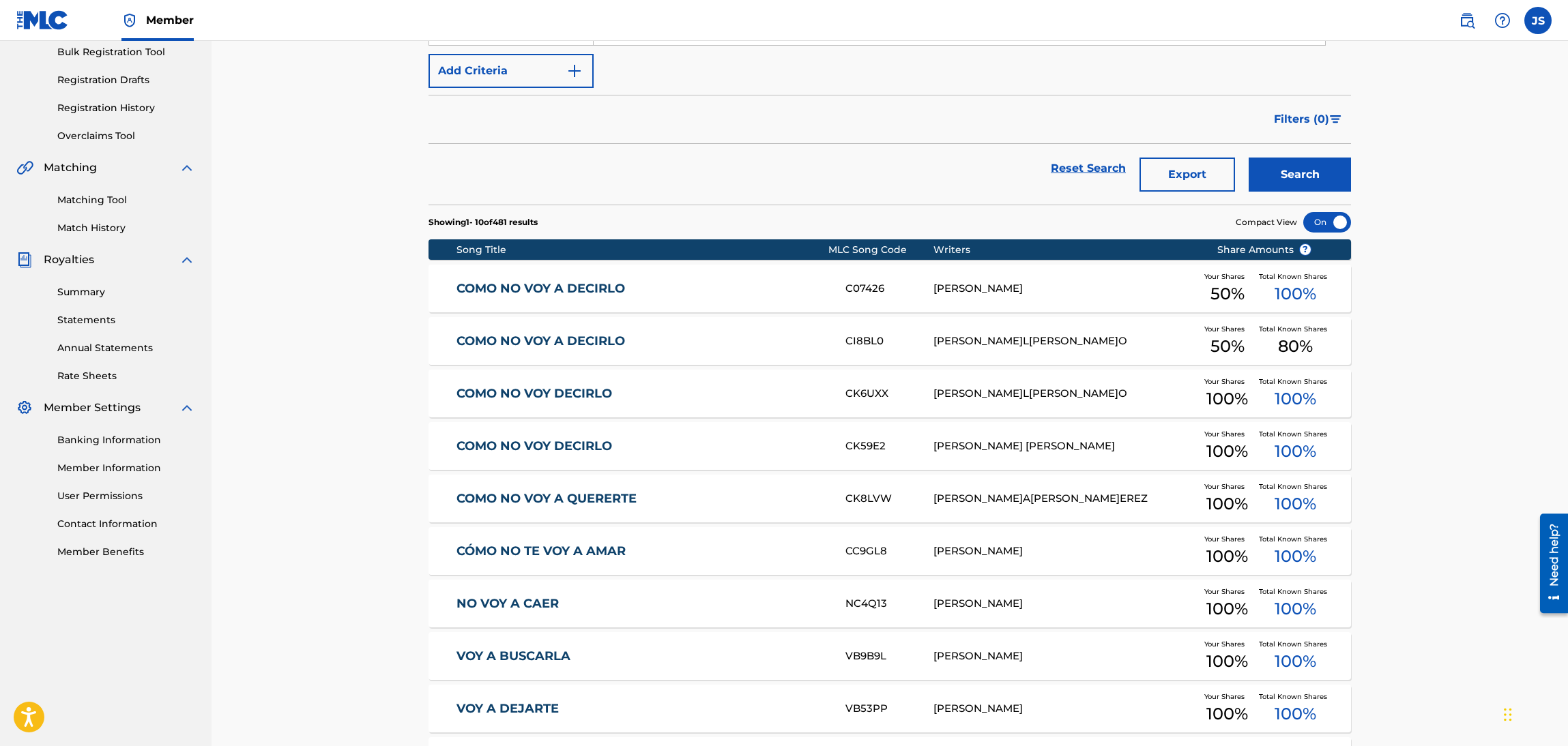
click at [1031, 287] on div "[PERSON_NAME]" at bounding box center [1065, 289] width 263 height 16
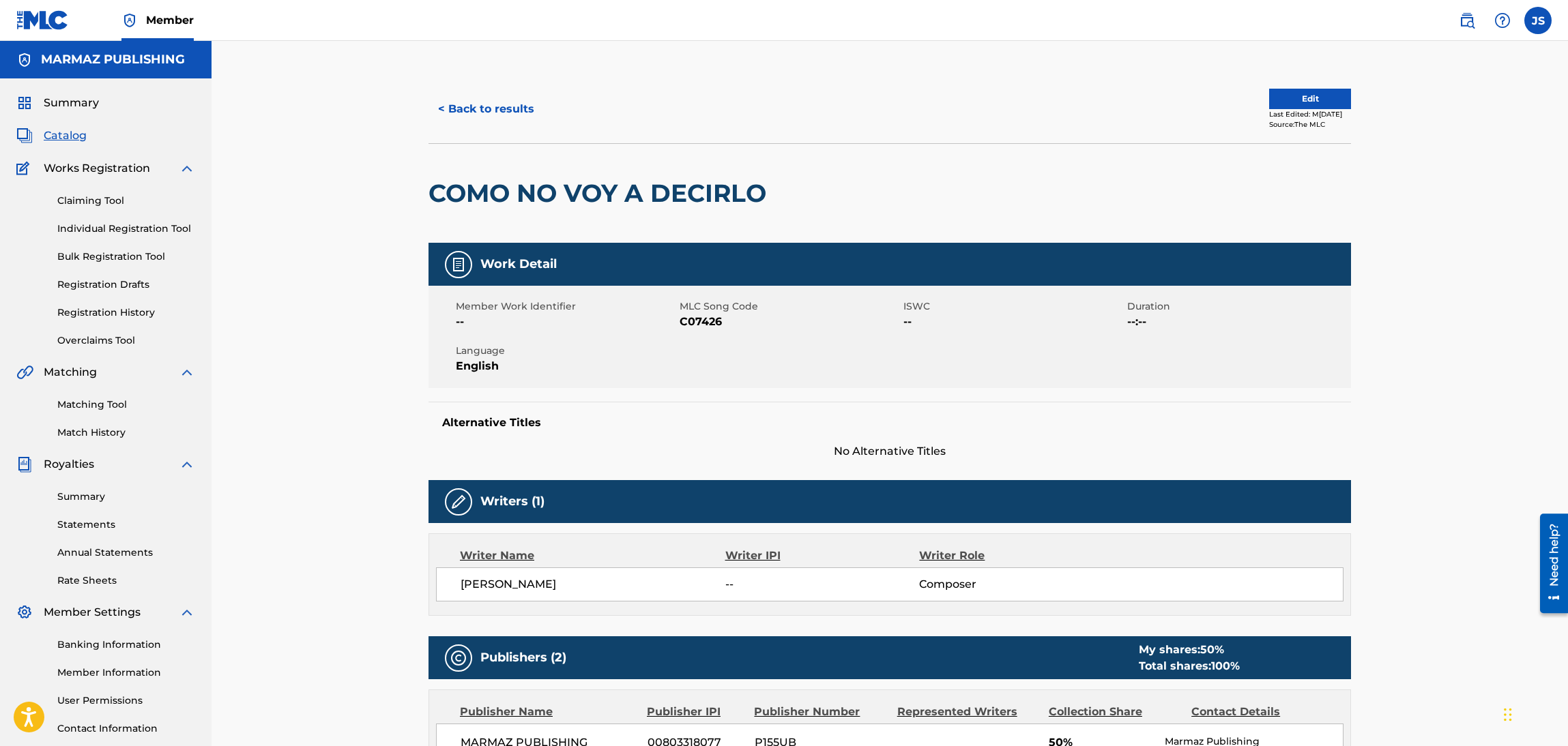
click at [1316, 94] on button "Edit" at bounding box center [1310, 99] width 82 height 21
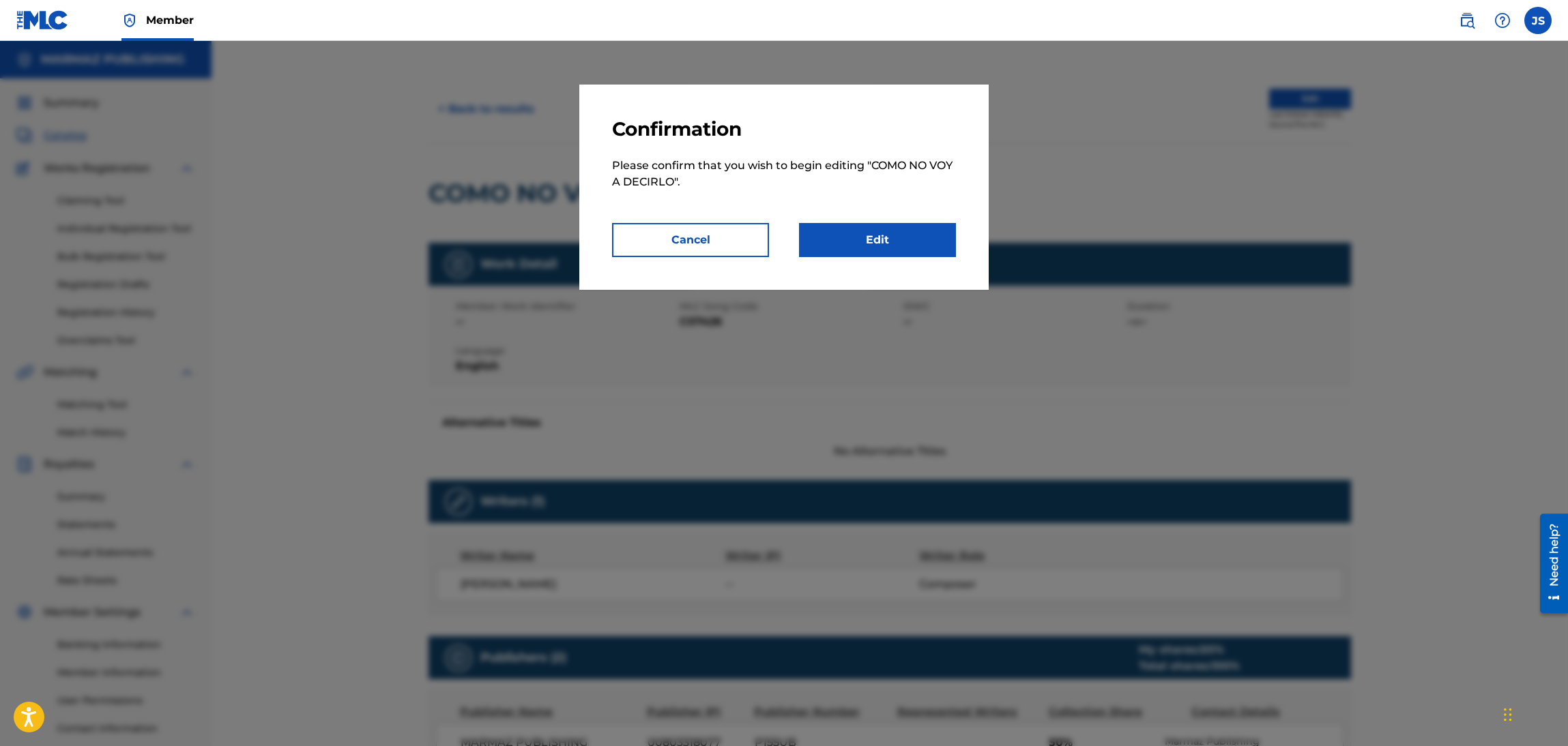
click at [882, 209] on p "Please confirm that you wish to begin editing " COMO NO VOY A DECIRLO "." at bounding box center [783, 182] width 344 height 82
click at [895, 238] on link "Edit" at bounding box center [878, 240] width 157 height 34
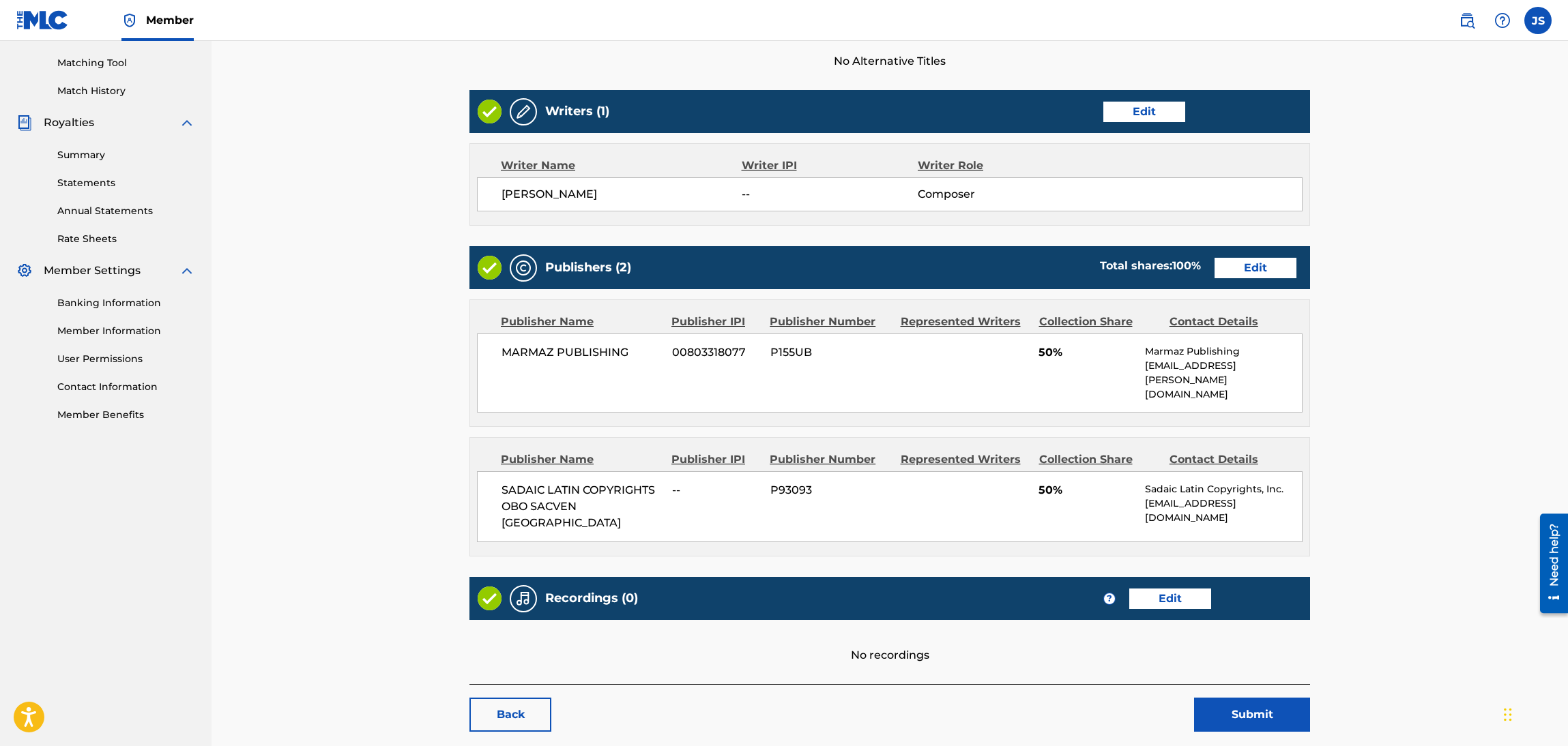
scroll to position [369, 0]
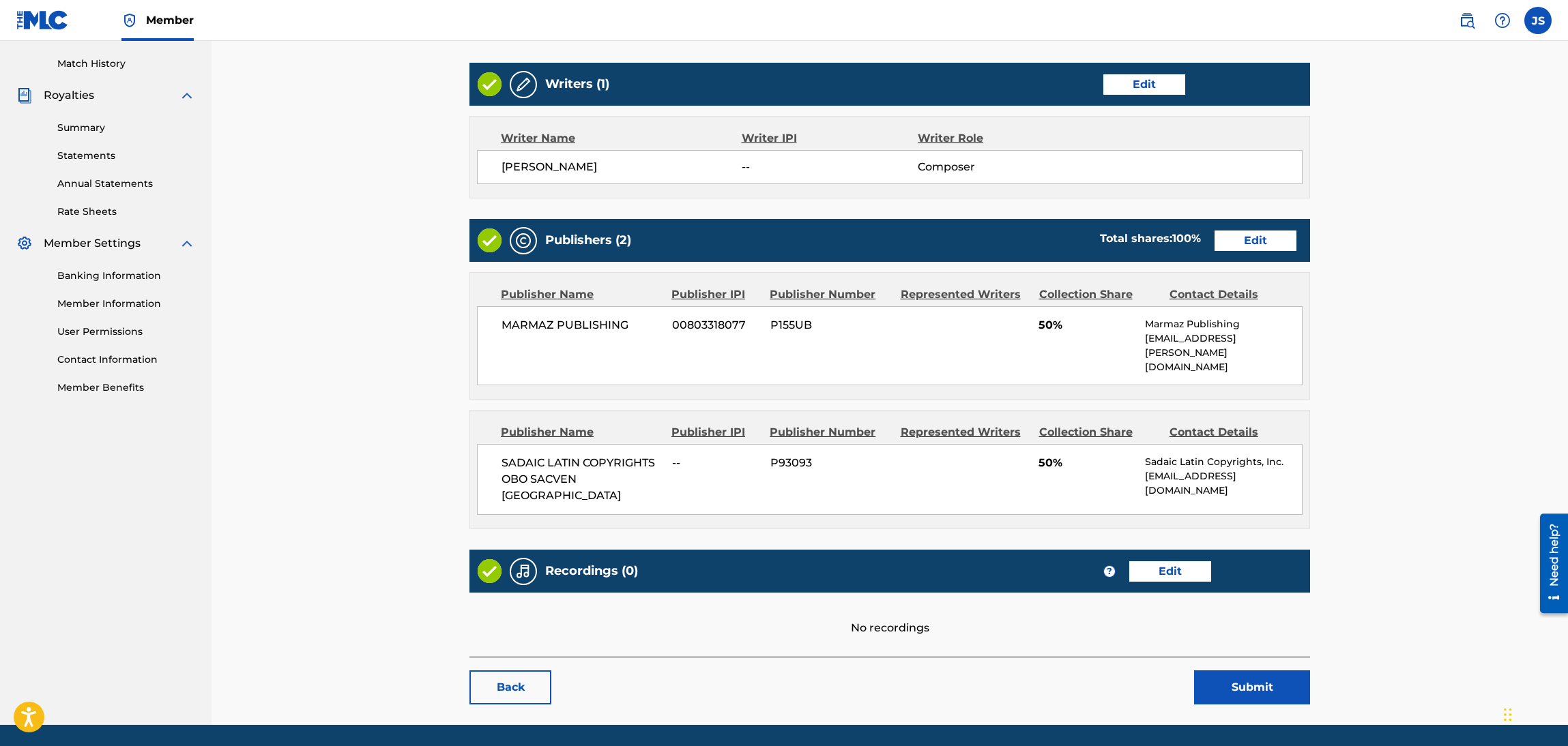
click at [1274, 231] on link "Edit" at bounding box center [1255, 241] width 82 height 21
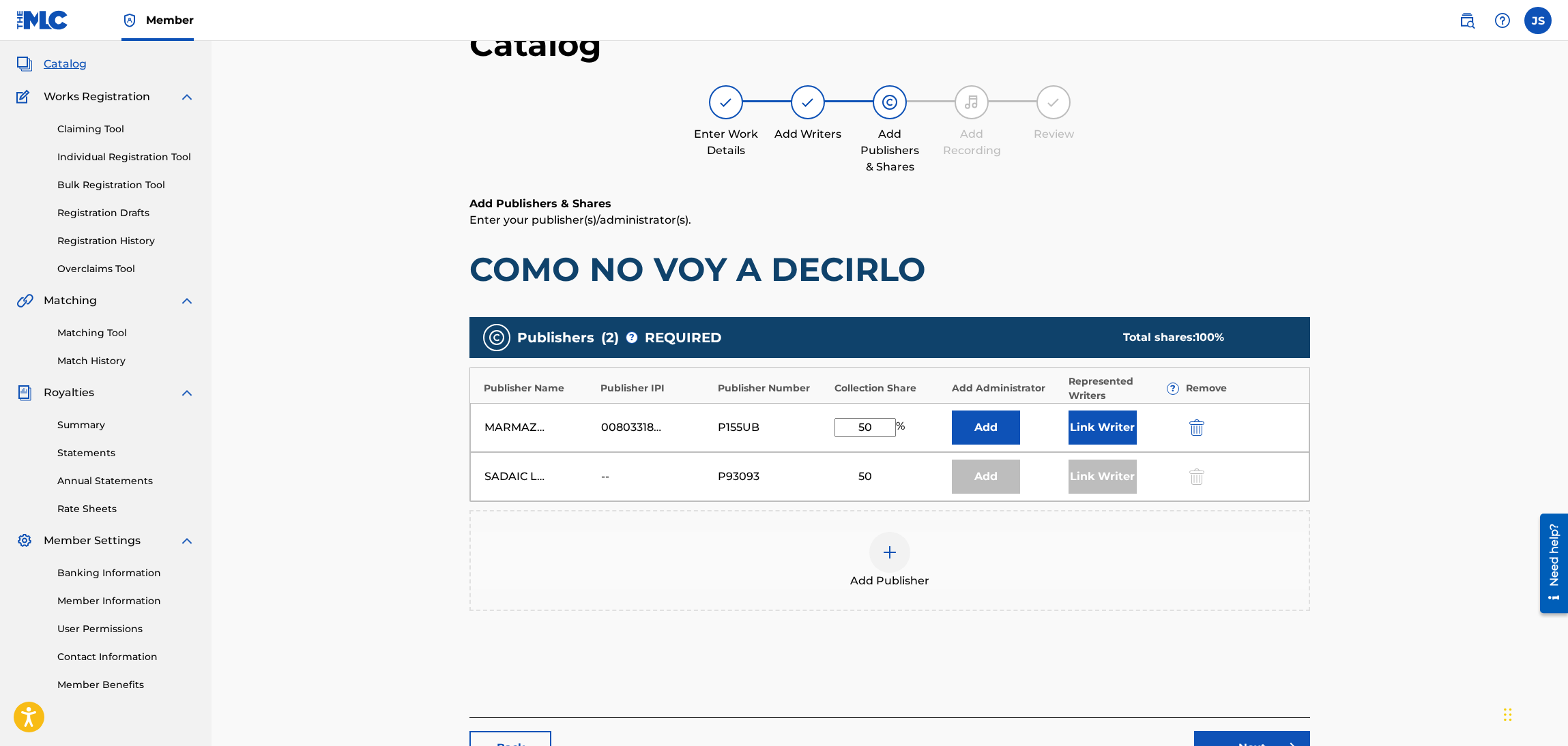
scroll to position [102, 0]
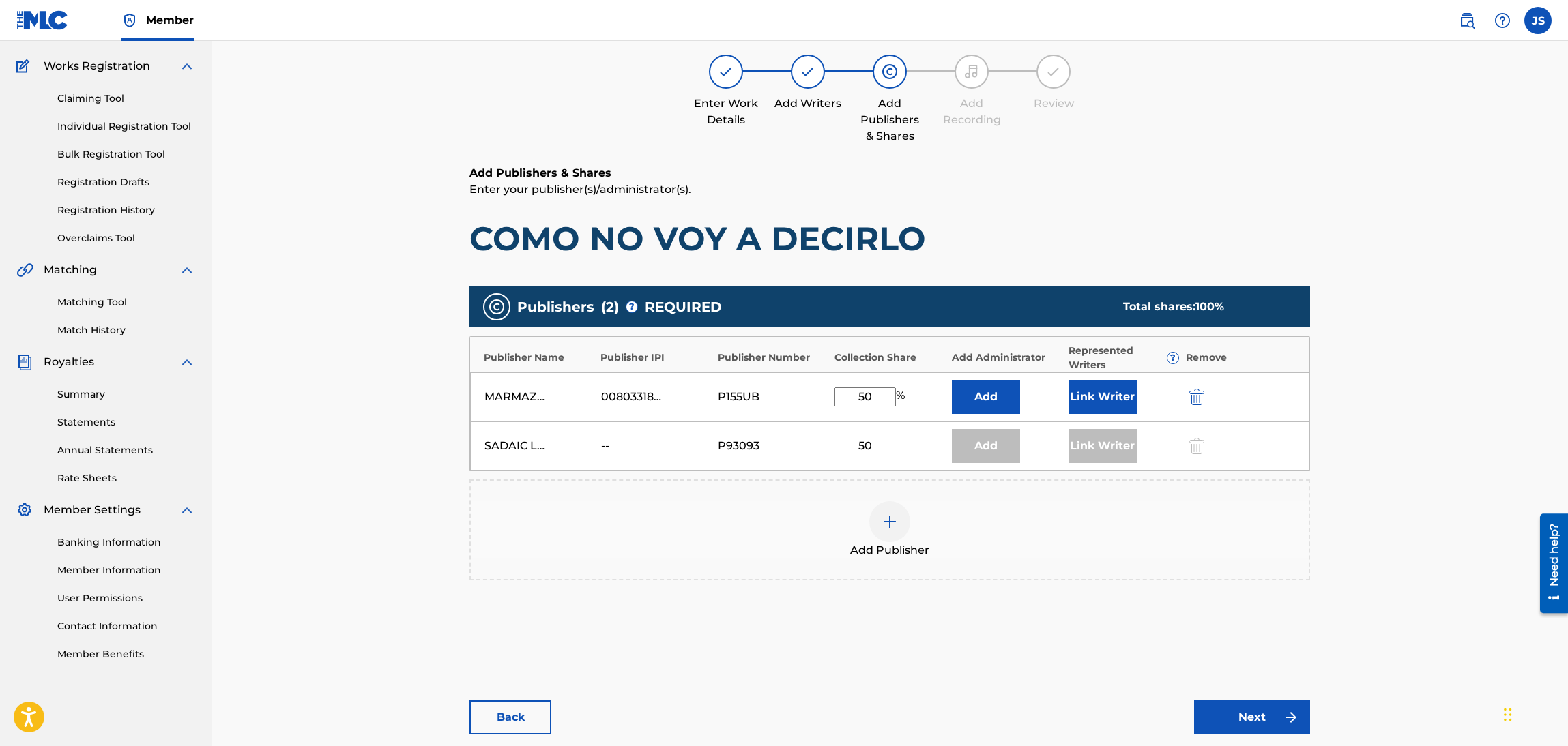
click at [870, 447] on div "50" at bounding box center [865, 446] width 61 height 16
click at [867, 446] on div "50" at bounding box center [865, 446] width 61 height 16
click at [860, 445] on div "50" at bounding box center [865, 446] width 61 height 16
click at [863, 445] on div "50" at bounding box center [865, 446] width 61 height 16
click at [879, 439] on div "50" at bounding box center [865, 446] width 61 height 16
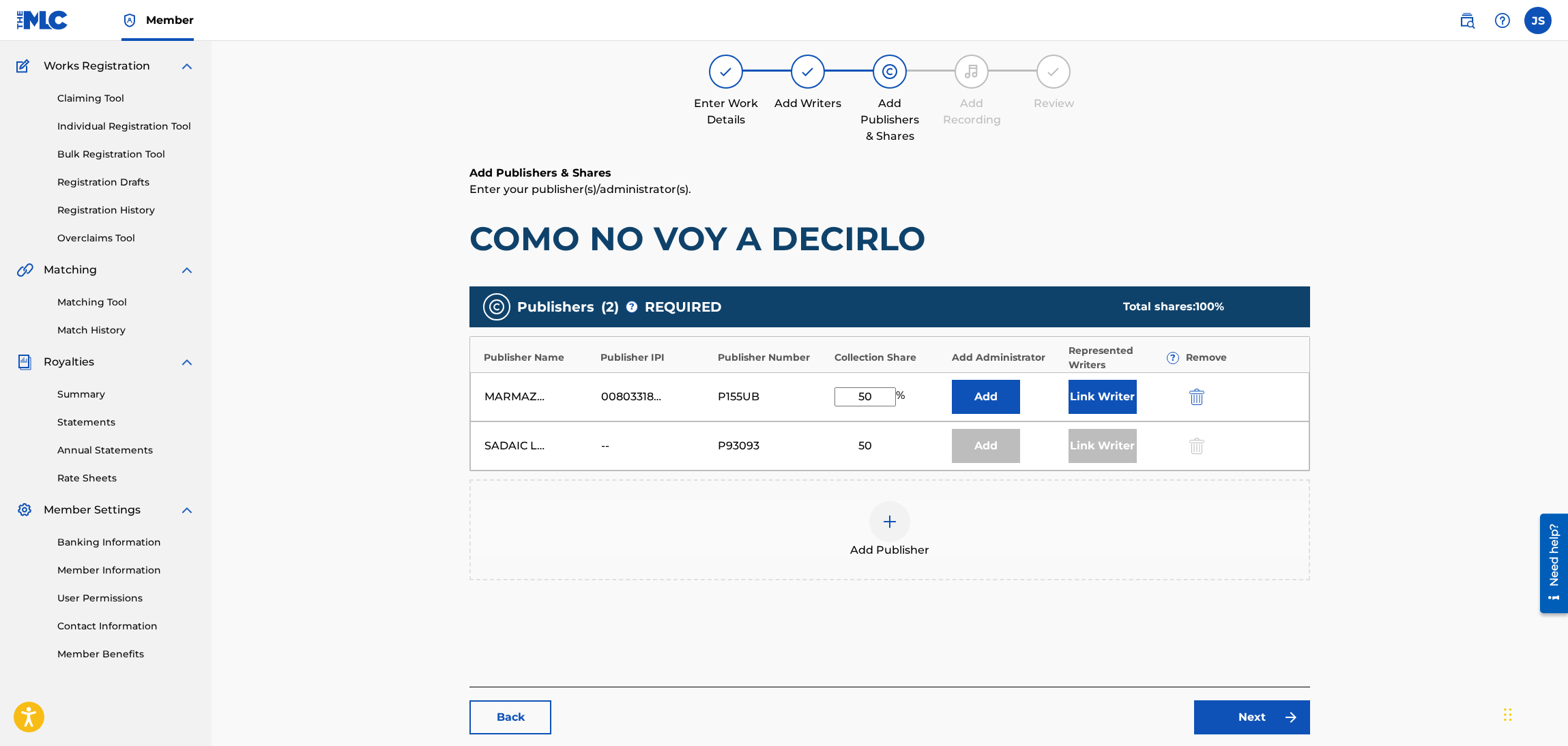
click at [861, 447] on div "50" at bounding box center [865, 446] width 61 height 16
click at [1194, 447] on div at bounding box center [1195, 446] width 21 height 16
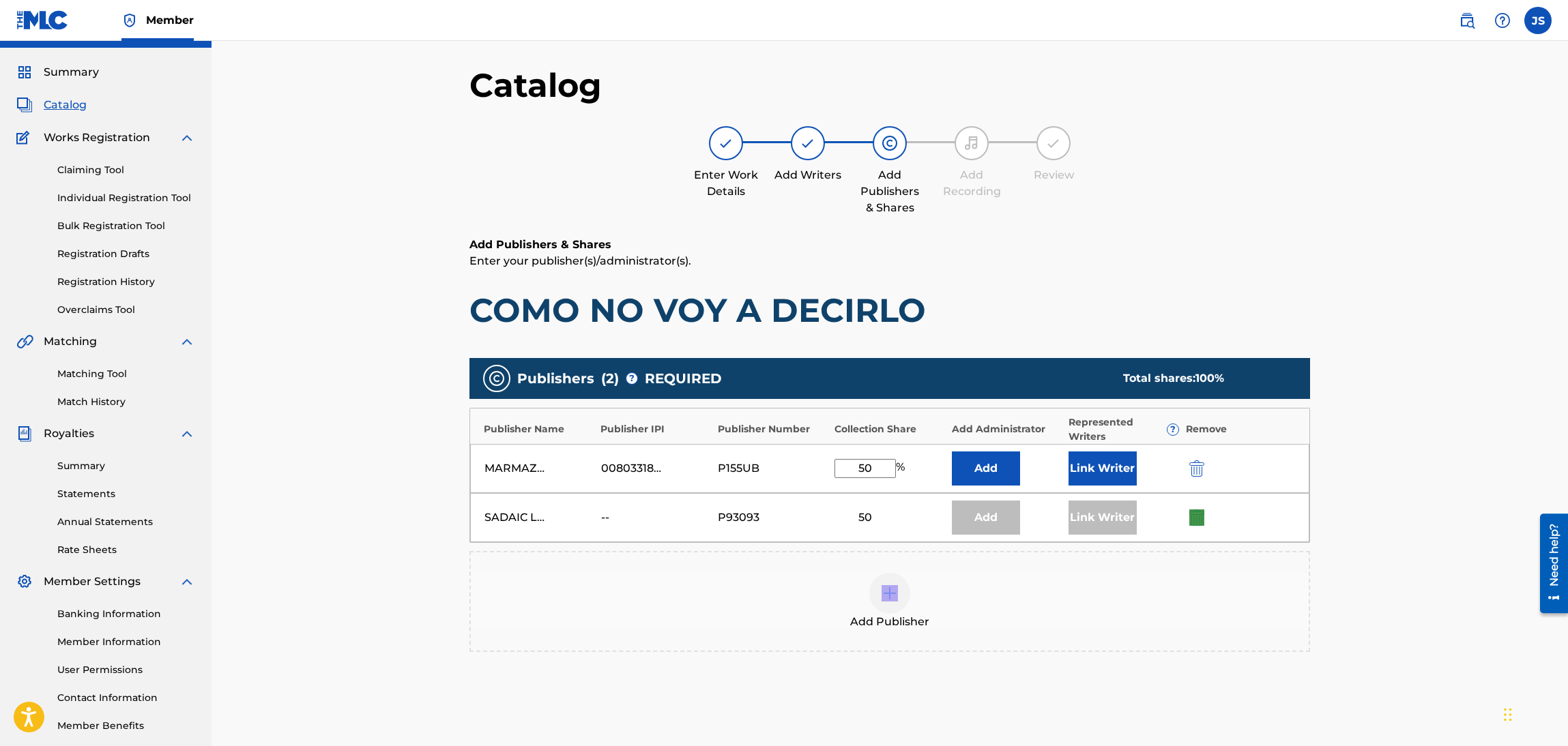
scroll to position [0, 0]
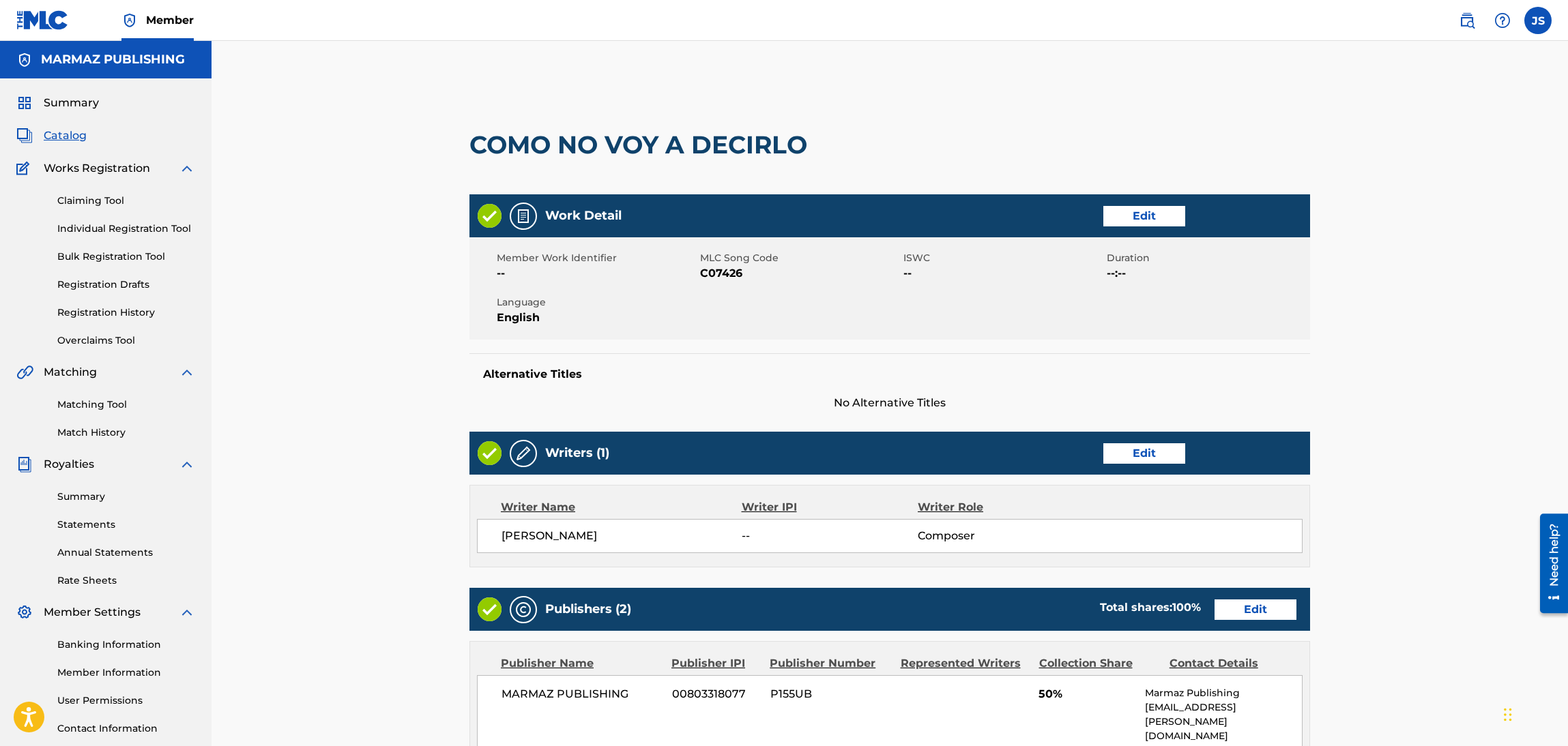
click at [725, 270] on span "C07426" at bounding box center [800, 273] width 200 height 16
copy span "C07426"
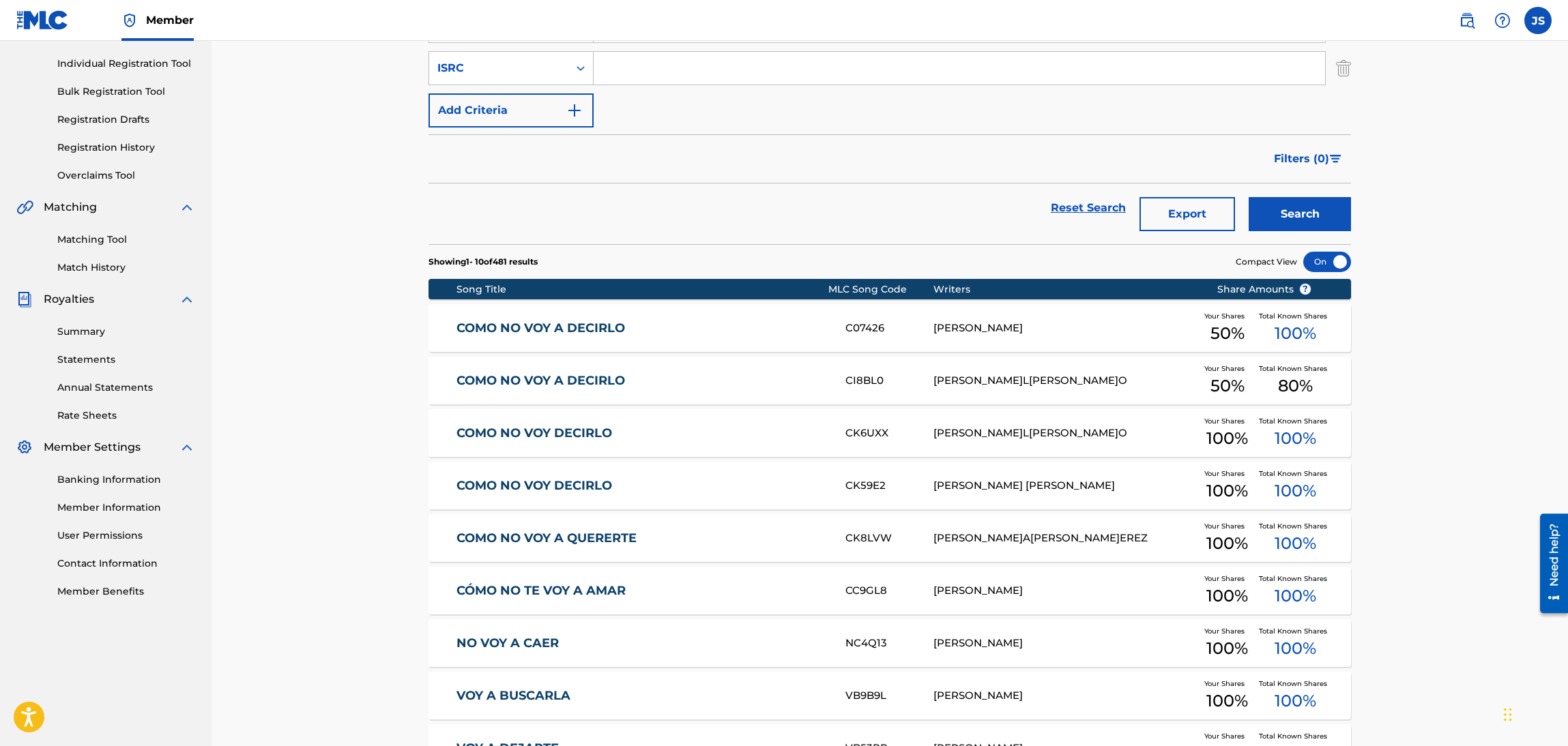
scroll to position [102, 0]
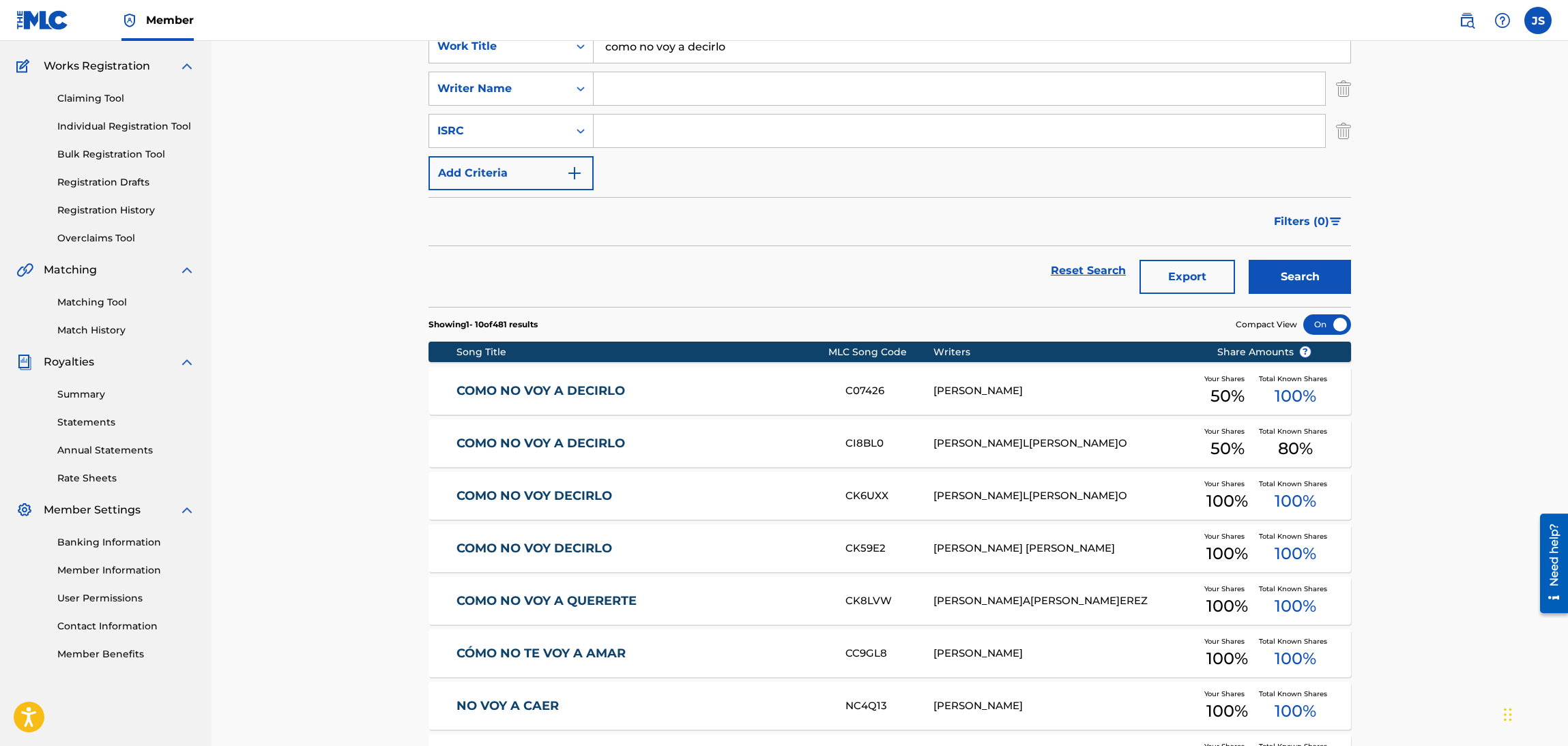
click at [104, 234] on link "Overclaims Tool" at bounding box center [126, 239] width 138 height 14
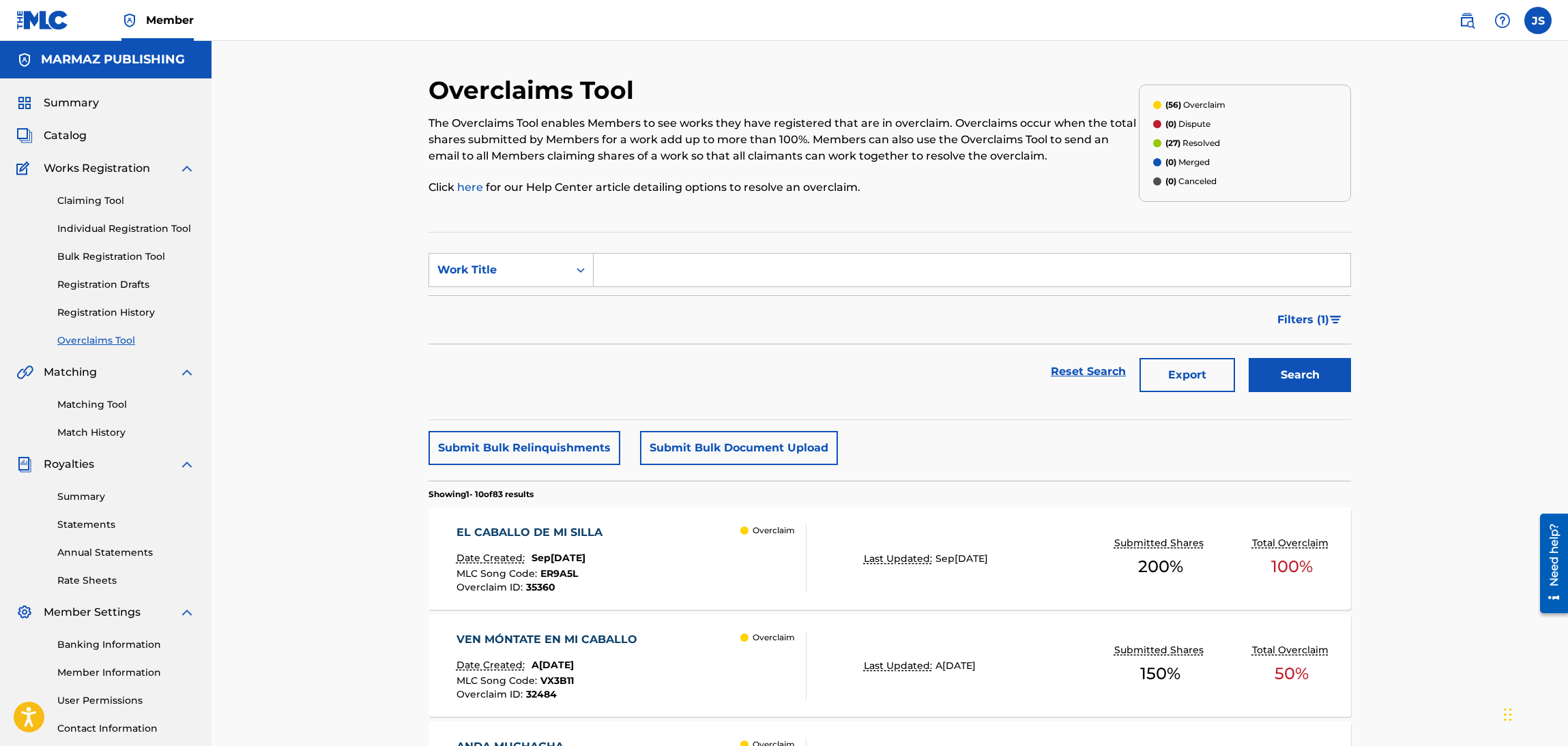
click at [652, 279] on input "Search Form" at bounding box center [972, 270] width 757 height 33
click at [525, 277] on div "Work Title" at bounding box center [499, 270] width 123 height 16
click at [530, 310] on div "MLC Song Code" at bounding box center [510, 304] width 164 height 34
click at [1078, 272] on input "Search Form" at bounding box center [972, 270] width 757 height 33
paste input "C07426"
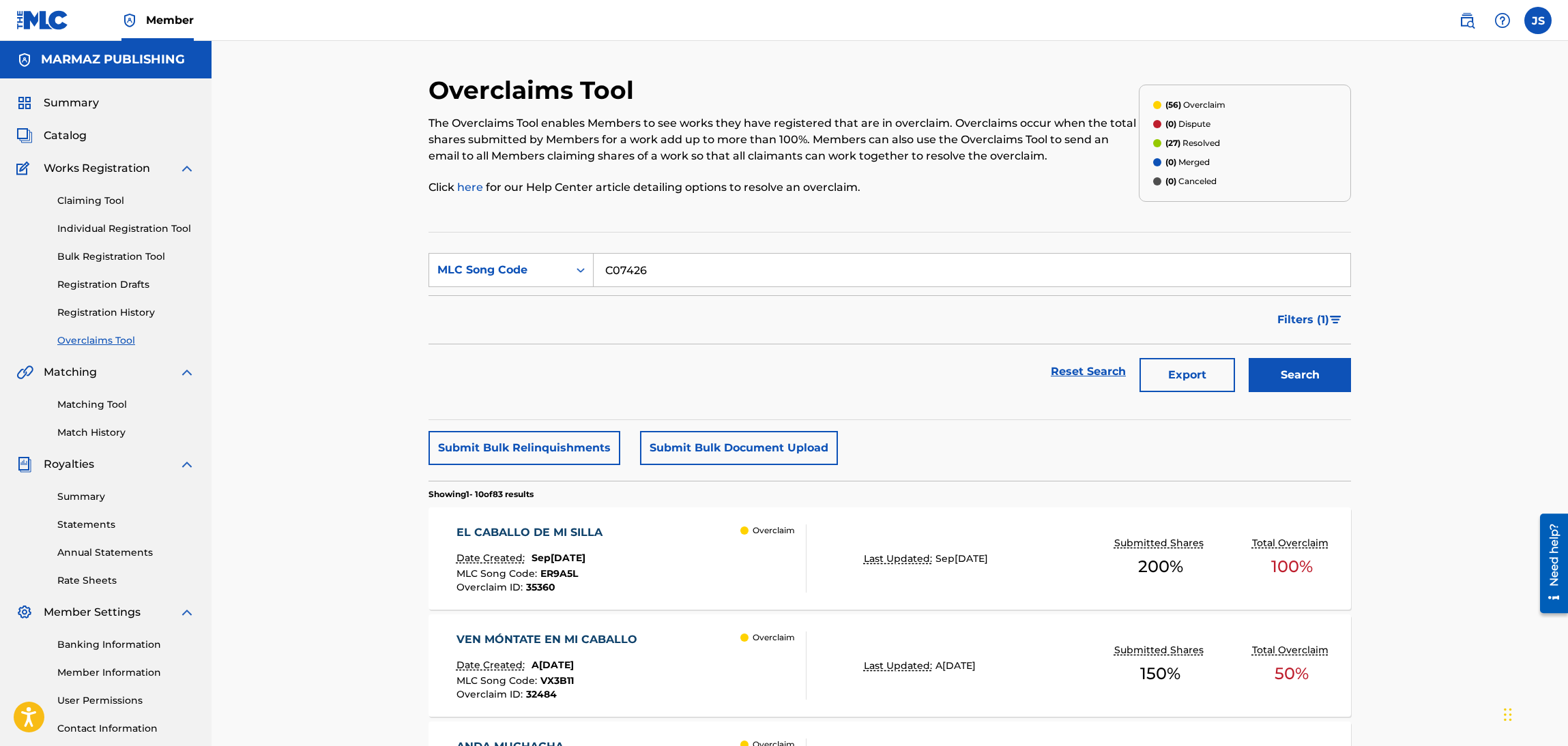
type input "C07426"
click at [969, 361] on div "Reset Search Export Search" at bounding box center [890, 372] width 923 height 54
click at [1327, 377] on button "Search" at bounding box center [1299, 375] width 102 height 34
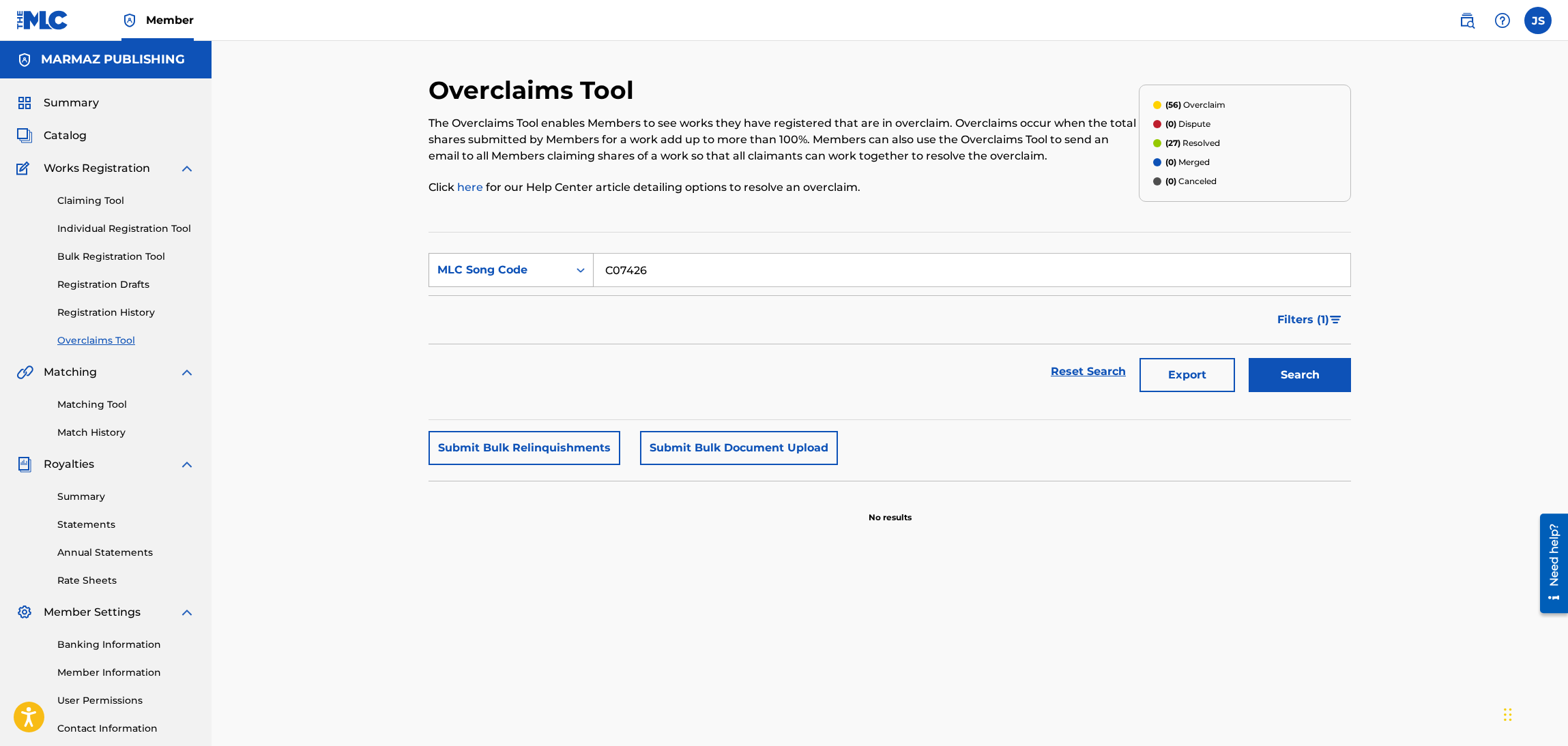
click at [575, 271] on icon "Search Form" at bounding box center [580, 269] width 14 height 14
click at [521, 307] on div "Work Title" at bounding box center [510, 304] width 164 height 34
click at [679, 267] on input "Search Form" at bounding box center [972, 270] width 757 height 33
type input "COMO NO VOY A DECIRLO"
click at [1249, 358] on button "Search" at bounding box center [1299, 375] width 102 height 34
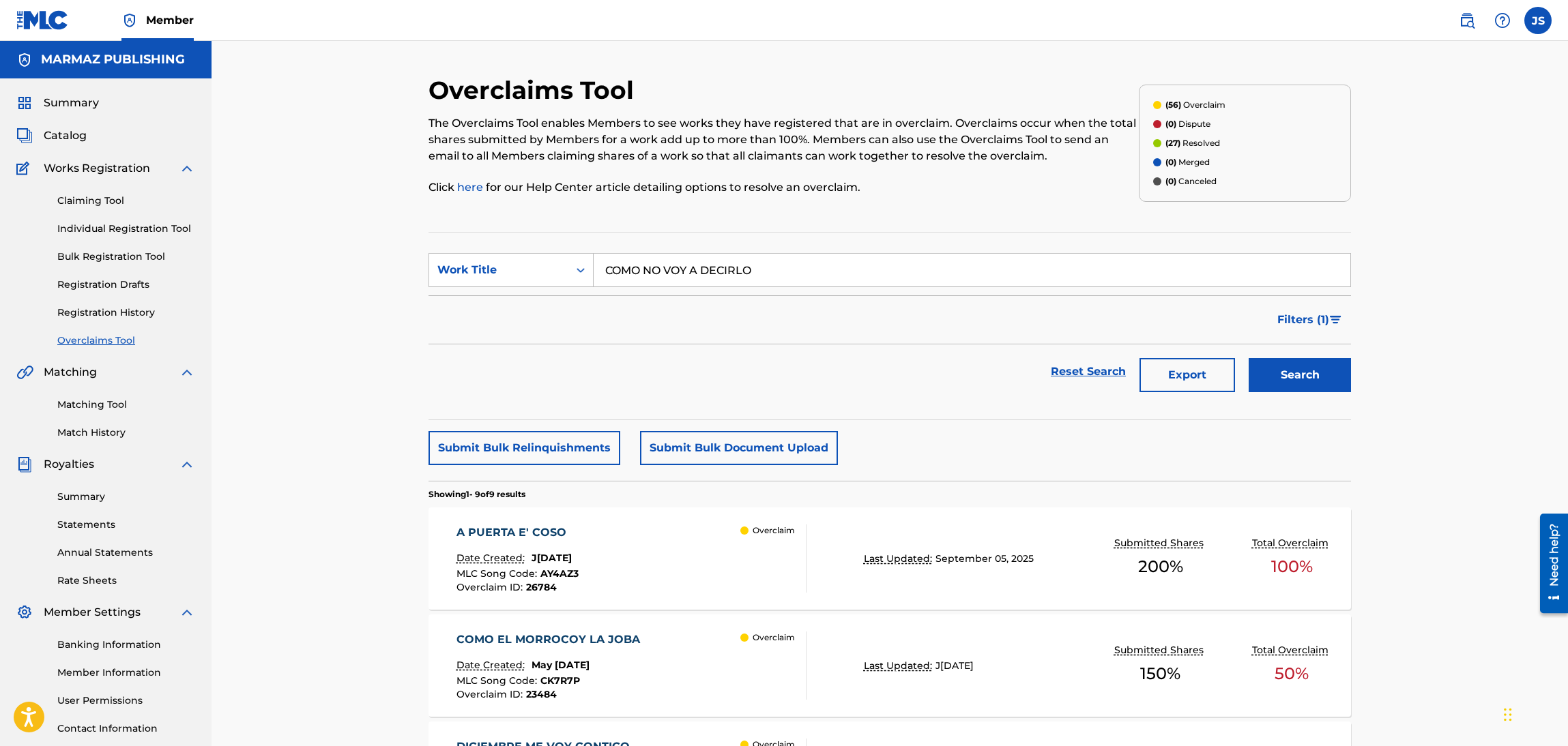
click at [1311, 321] on span "Filters ( 1 )" at bounding box center [1303, 319] width 52 height 16
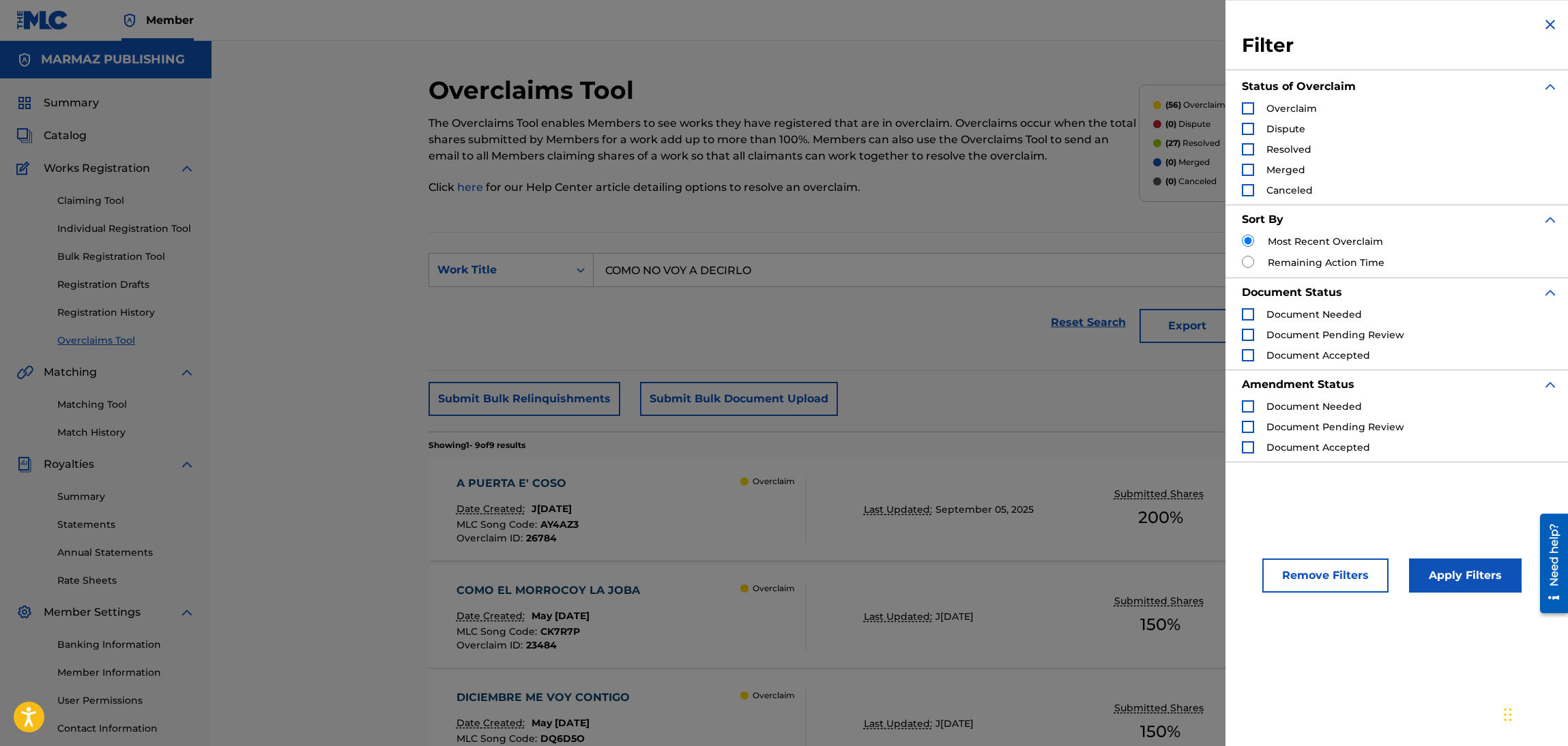
click at [1297, 124] on span "Dispute" at bounding box center [1286, 129] width 39 height 12
click at [1256, 125] on div "Dispute" at bounding box center [1273, 129] width 64 height 14
click at [1252, 127] on div "Search Form" at bounding box center [1247, 129] width 12 height 12
click at [1455, 562] on button "Apply Filters" at bounding box center [1465, 576] width 113 height 34
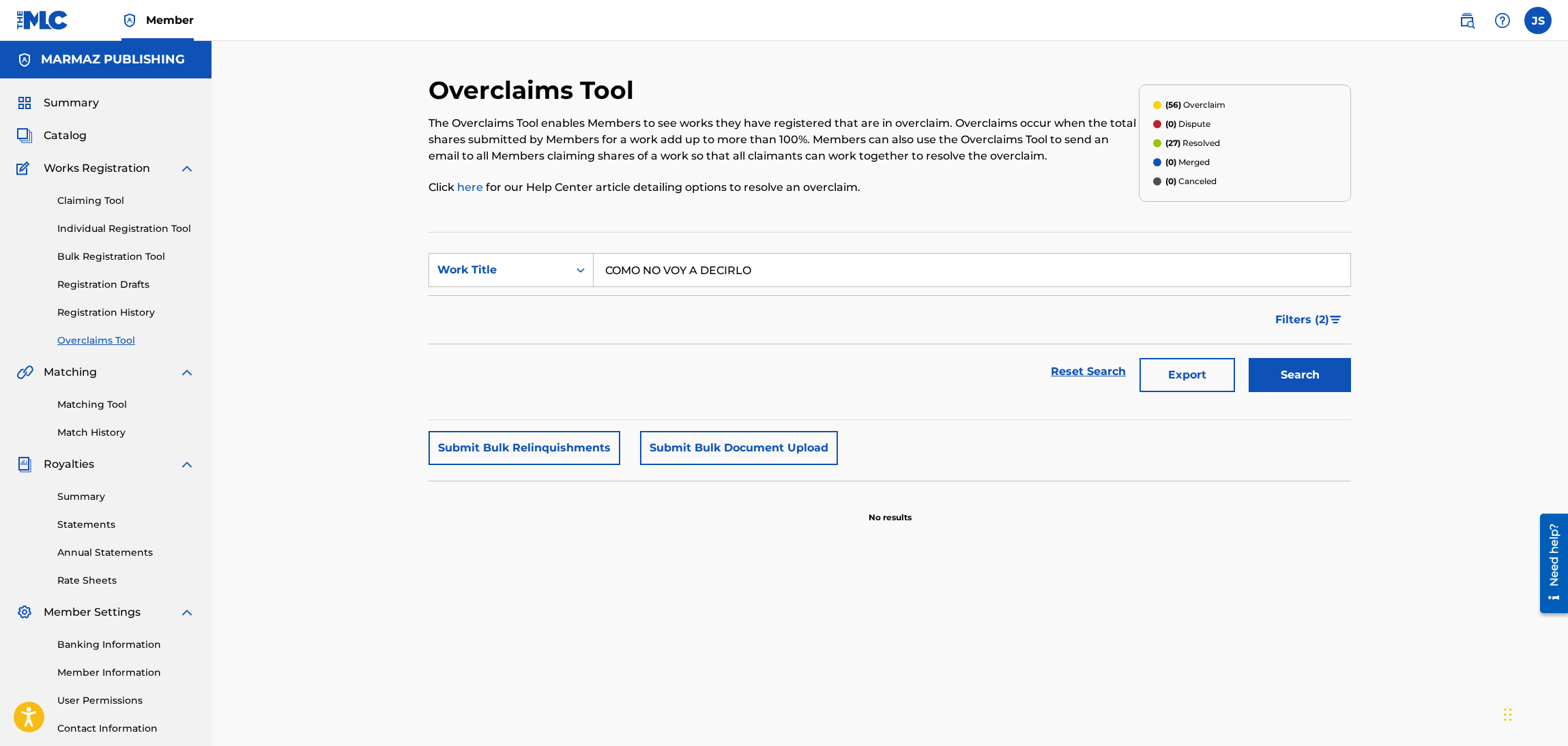
click at [1203, 103] on p "(56) Overclaim" at bounding box center [1196, 104] width 60 height 12
click at [1289, 320] on span "Filters ( 2 )" at bounding box center [1301, 319] width 54 height 16
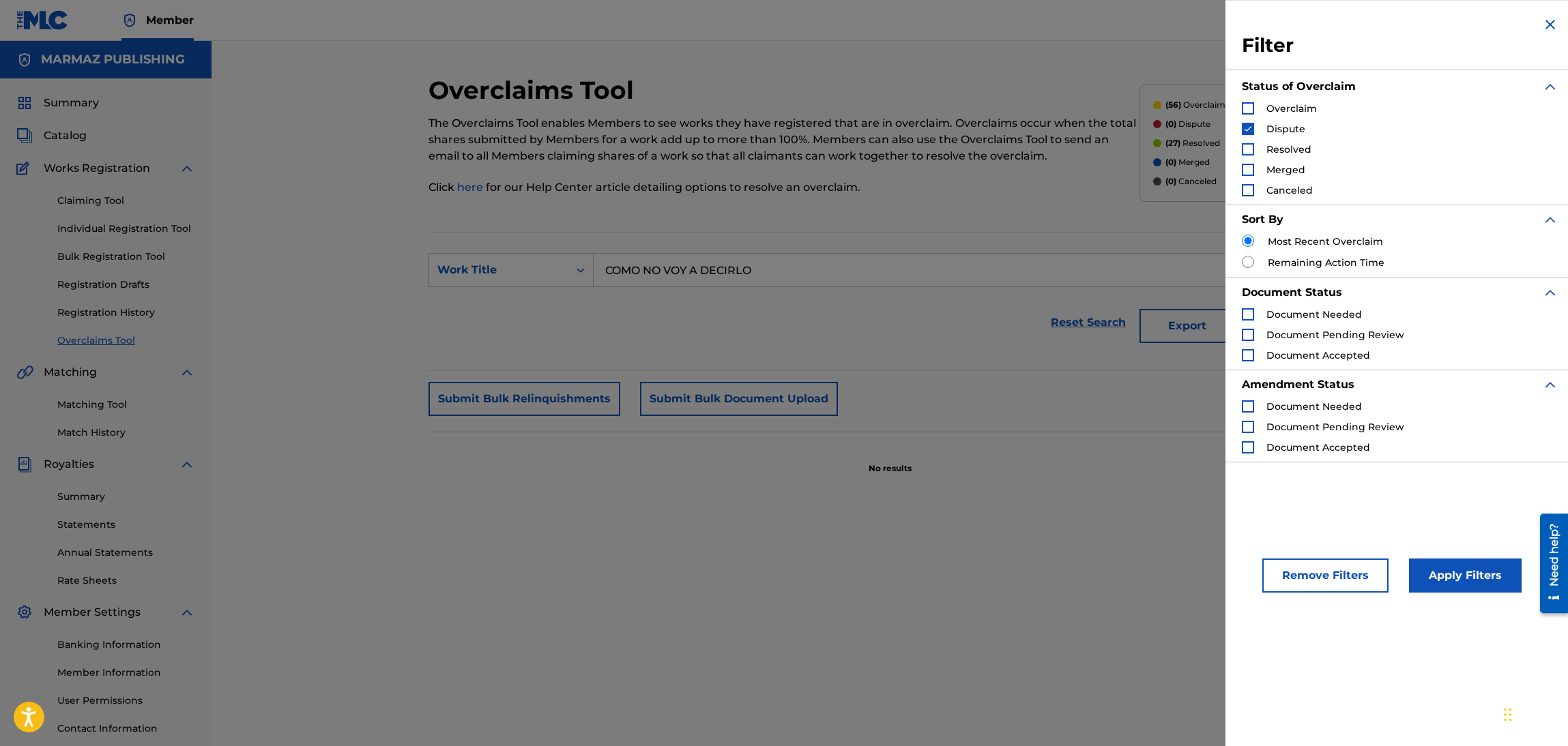
click at [1295, 109] on span "Overclaim" at bounding box center [1291, 108] width 51 height 12
click at [1245, 110] on div "Search Form" at bounding box center [1247, 108] width 12 height 12
click at [1246, 132] on img "Search Form" at bounding box center [1247, 129] width 9 height 9
click at [1464, 574] on button "Apply Filters" at bounding box center [1465, 576] width 113 height 34
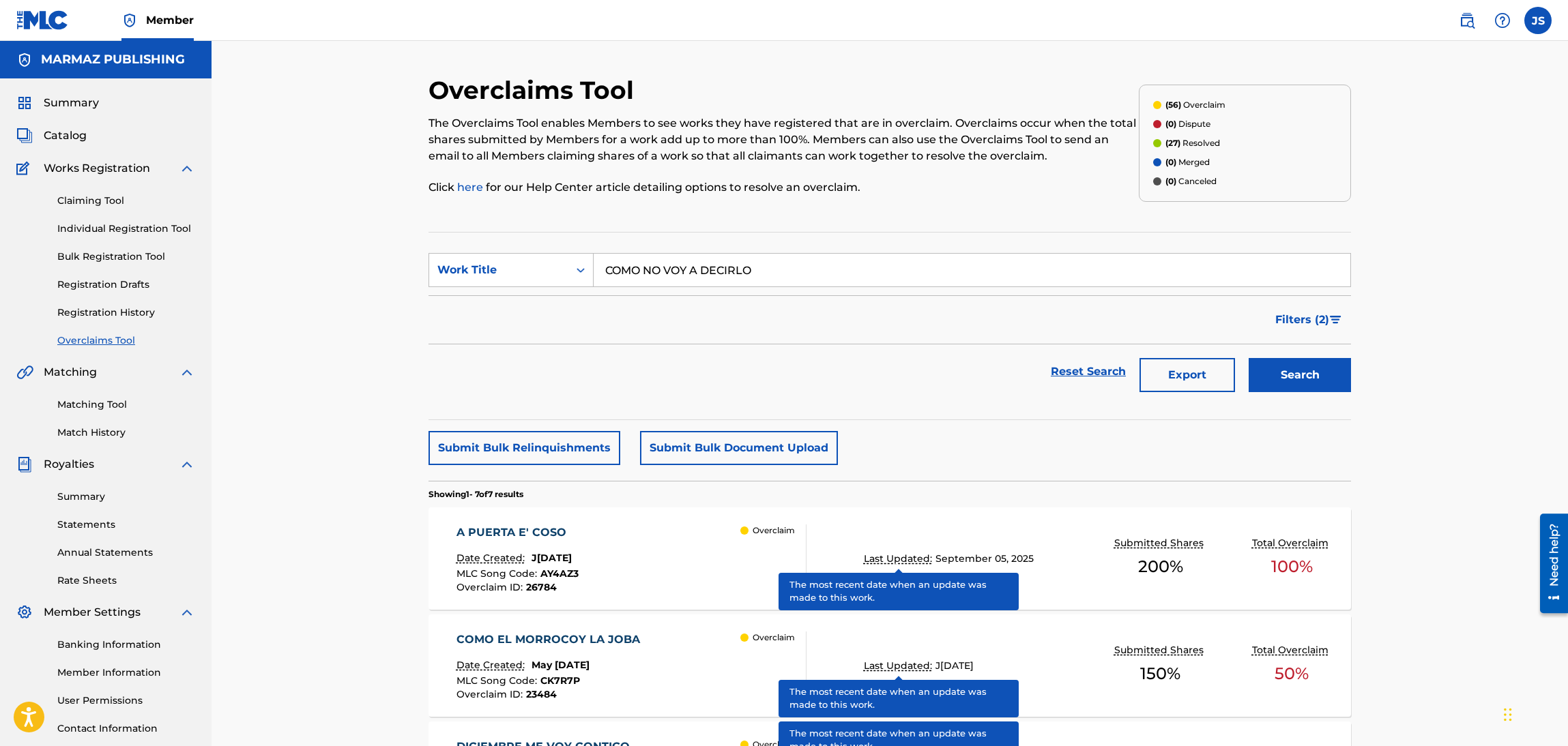
click at [1320, 314] on span "Filters ( 2 )" at bounding box center [1301, 319] width 54 height 16
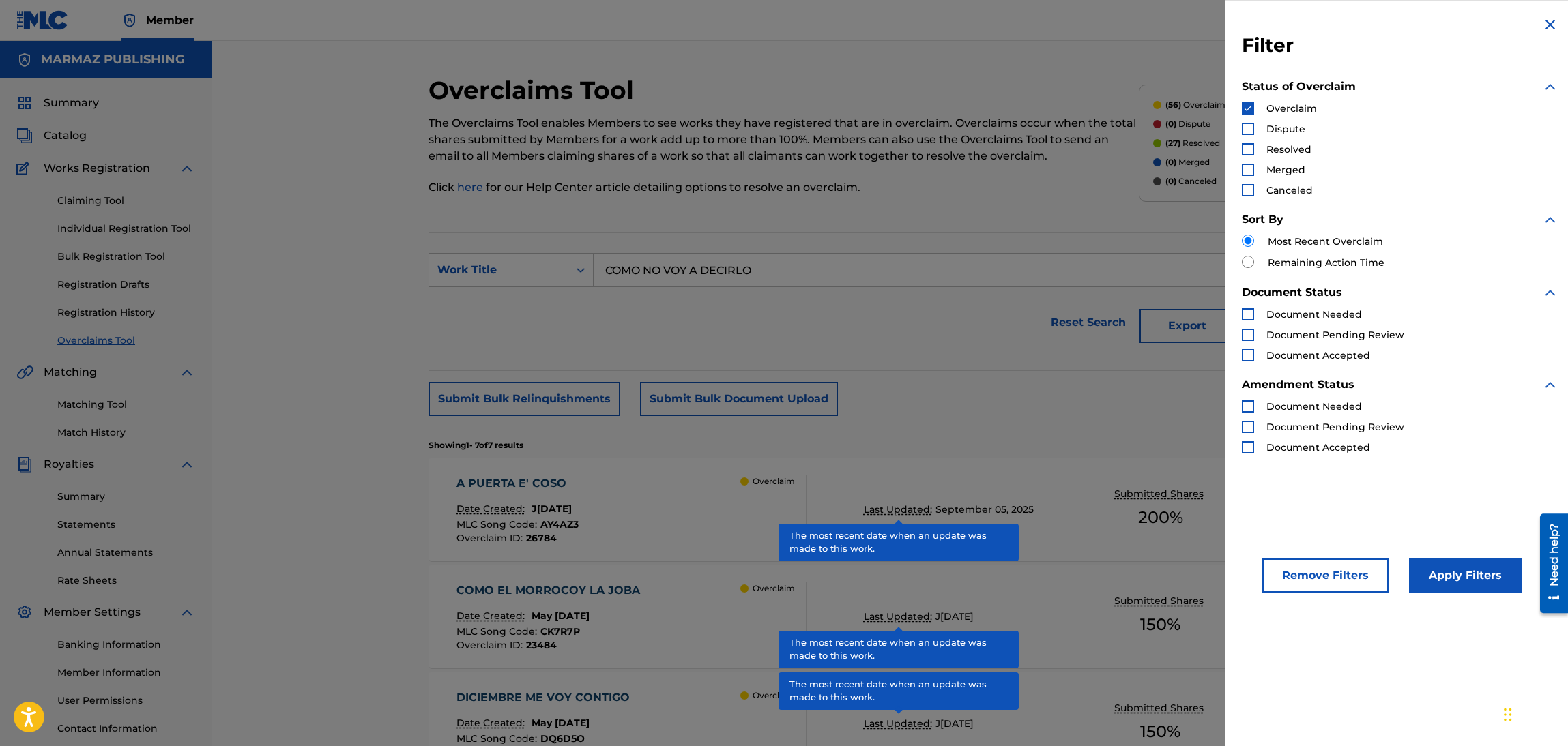
click at [1115, 358] on section "SearchWithCriteria7108d399-cc73-4ffa-b428-58f1353d20b6 Work Title COMO NO VOY A…" at bounding box center [890, 302] width 923 height 139
click at [690, 386] on button "Submit Bulk Document Upload" at bounding box center [738, 399] width 198 height 34
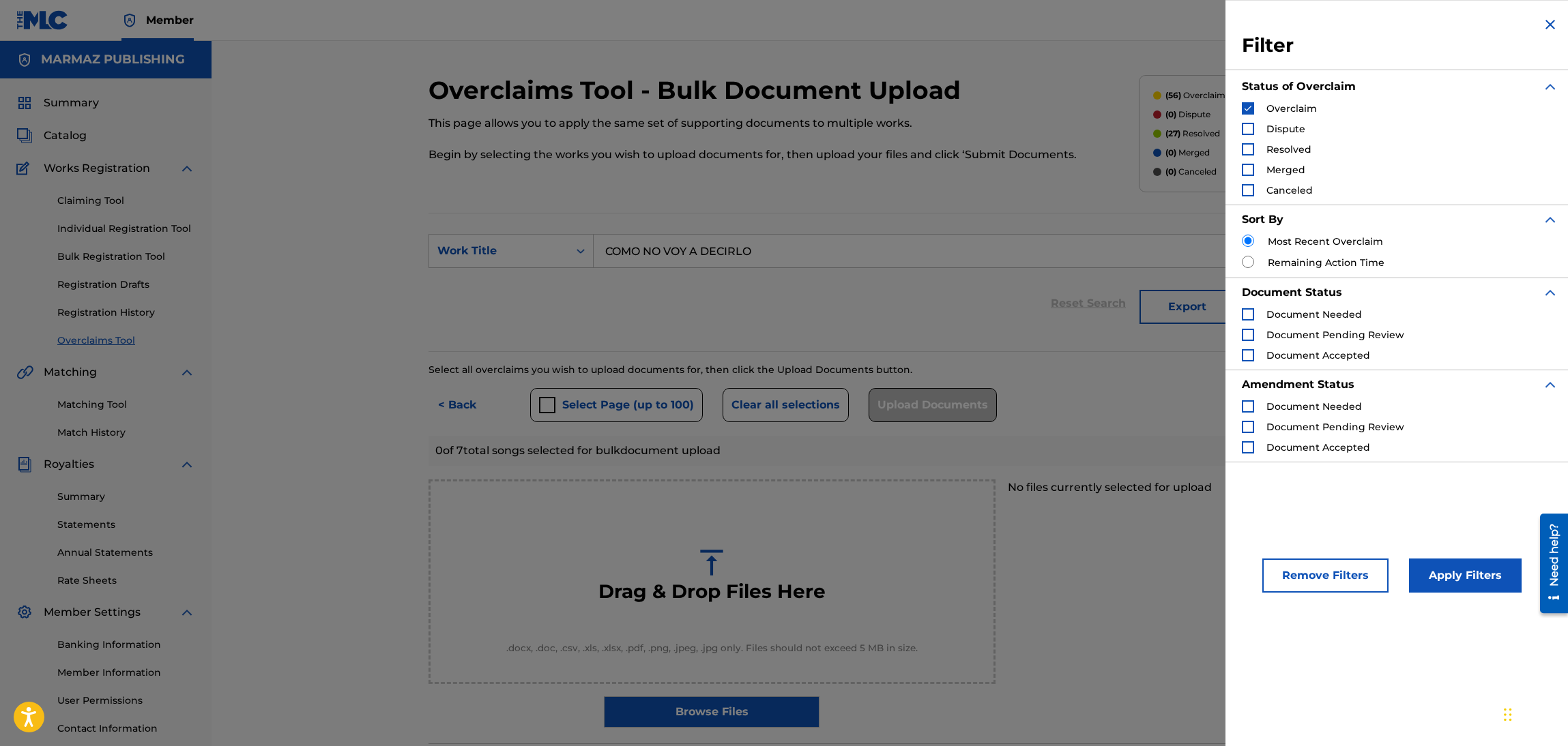
click at [585, 293] on div "Reset Search Export Search" at bounding box center [890, 304] width 923 height 54
click at [571, 231] on section "SearchWithCriteria7108d399-cc73-4ffa-b428-58f1353d20b6 Work Title COMO NO VOY A…" at bounding box center [890, 282] width 923 height 139
click at [1547, 26] on img "Search Form" at bounding box center [1550, 24] width 16 height 16
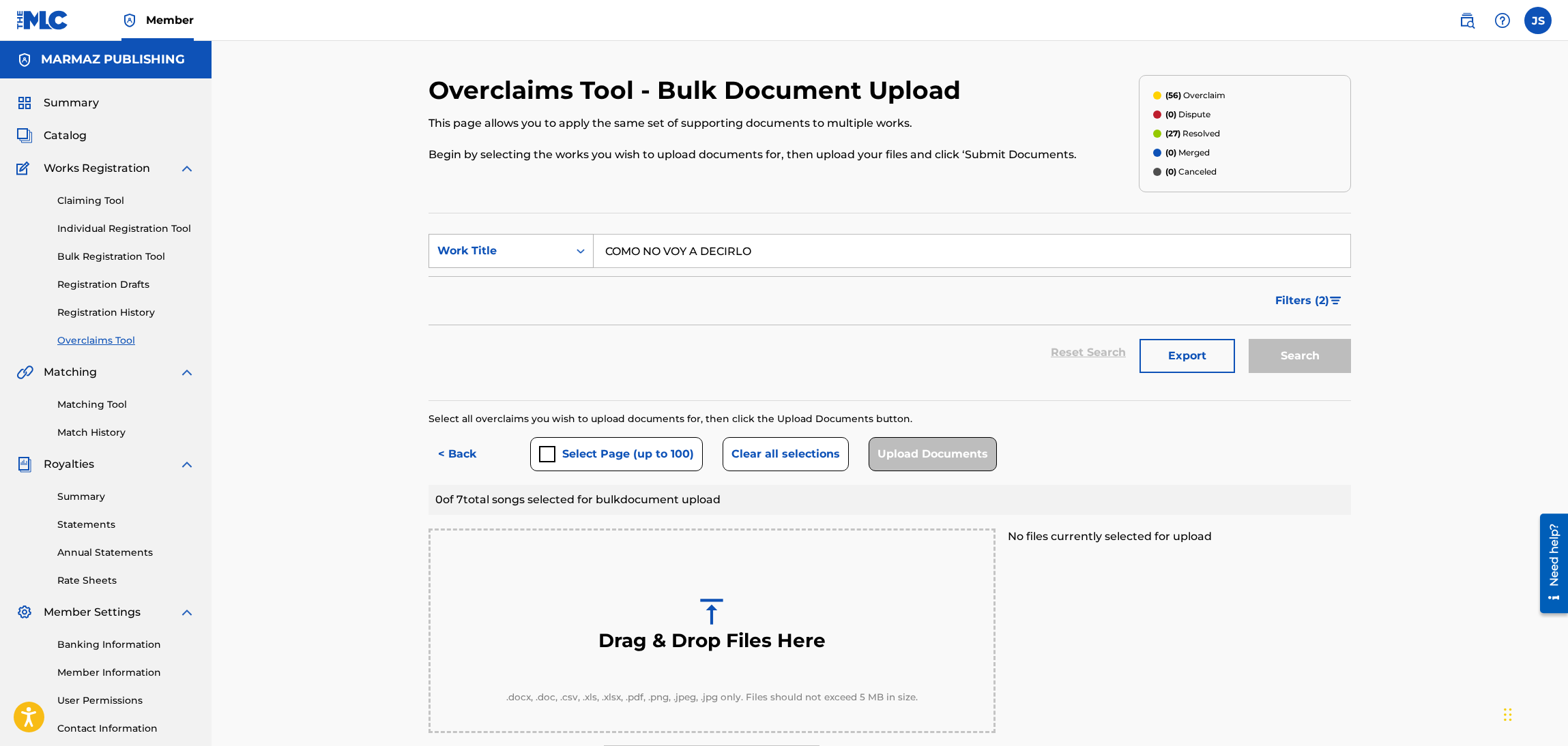
click at [511, 247] on div "Work Title" at bounding box center [499, 251] width 123 height 16
click at [550, 294] on div "MLC Song Code" at bounding box center [510, 285] width 164 height 34
click at [664, 242] on input "Search Form" at bounding box center [972, 251] width 757 height 33
paste input "C07426"
type input "C07426"
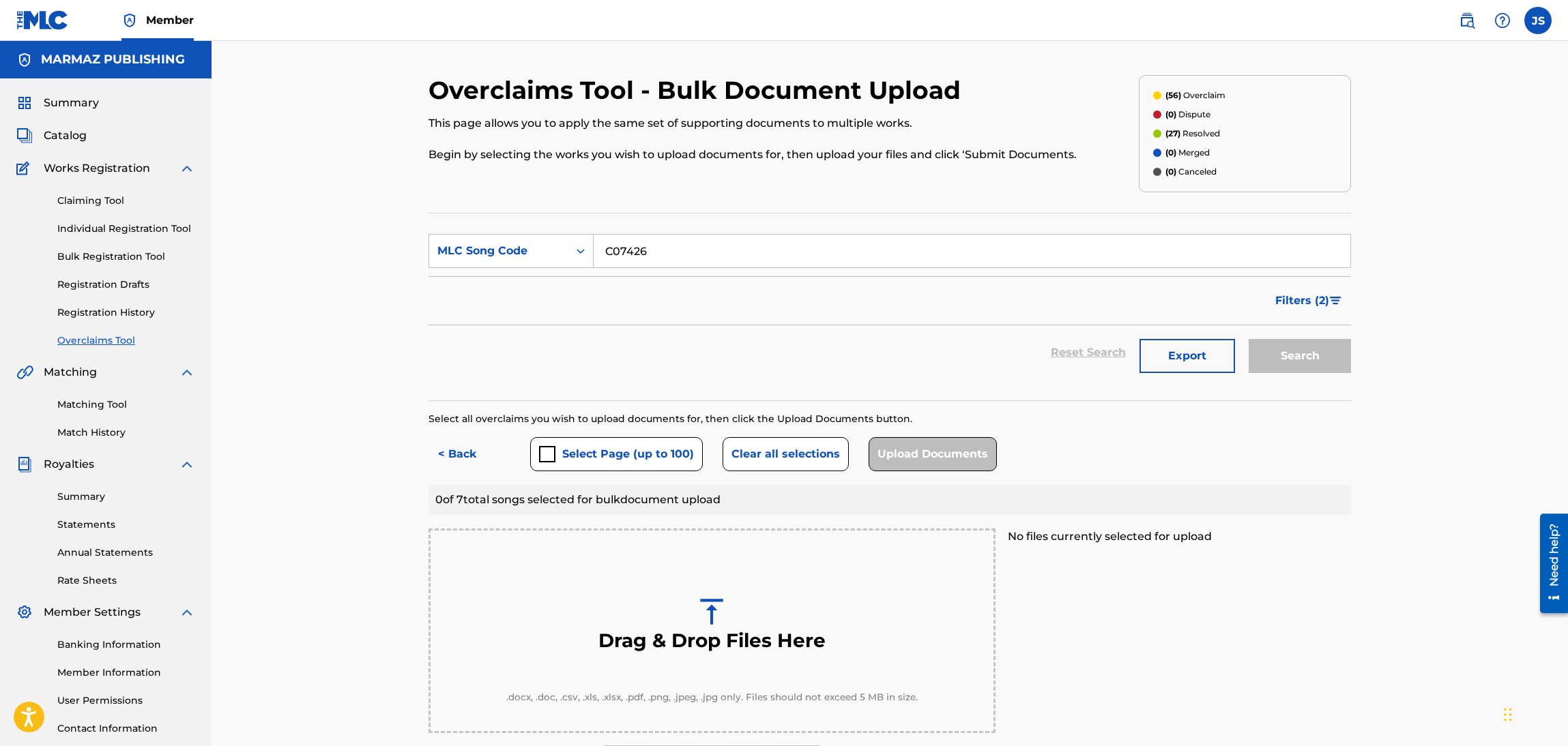
click at [966, 190] on div "Overclaims Tool - Bulk Document Upload This page allows you to apply the same s…" at bounding box center [784, 134] width 710 height 117
click at [1278, 346] on div "Search" at bounding box center [1296, 352] width 109 height 54
click at [1221, 354] on button "Export" at bounding box center [1187, 356] width 96 height 34
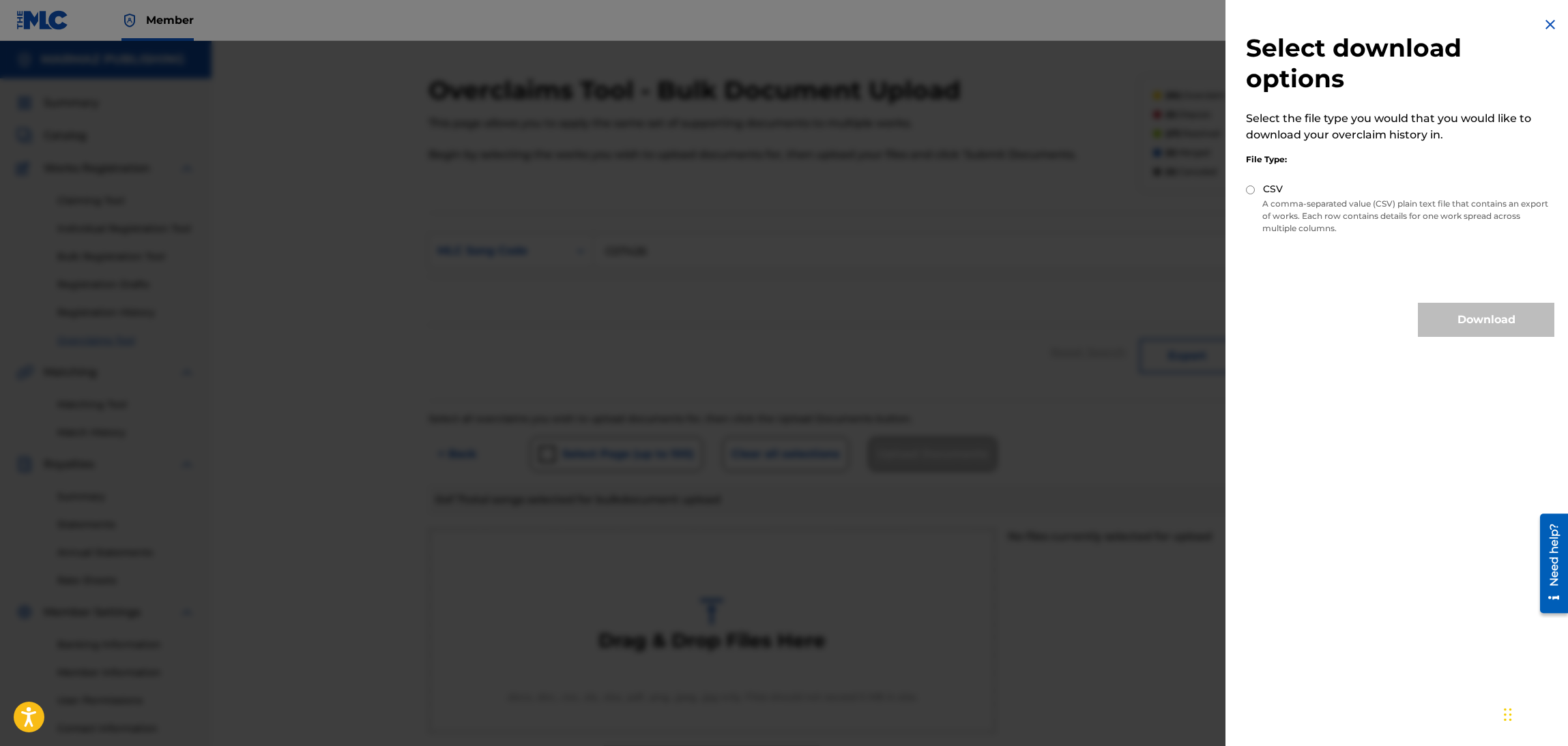
drag, startPoint x: 1258, startPoint y: 178, endPoint x: 1292, endPoint y: 163, distance: 37.2
click at [1258, 177] on div "File Type: CSV A comma-separated value (CSV) plain text file that contains an e…" at bounding box center [1400, 192] width 309 height 97
click at [1548, 22] on img at bounding box center [1550, 24] width 16 height 16
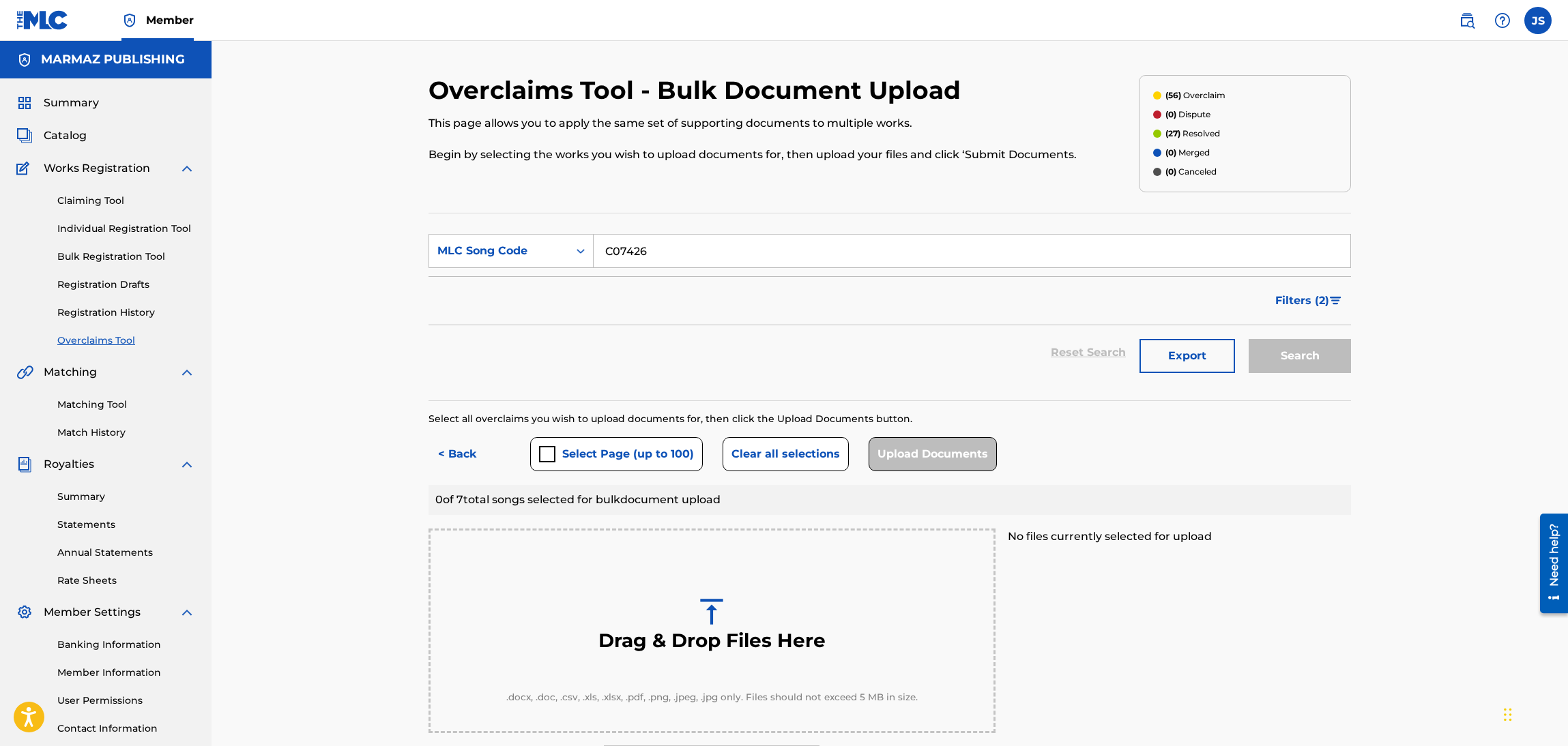
click at [459, 458] on button "< Back" at bounding box center [470, 454] width 82 height 34
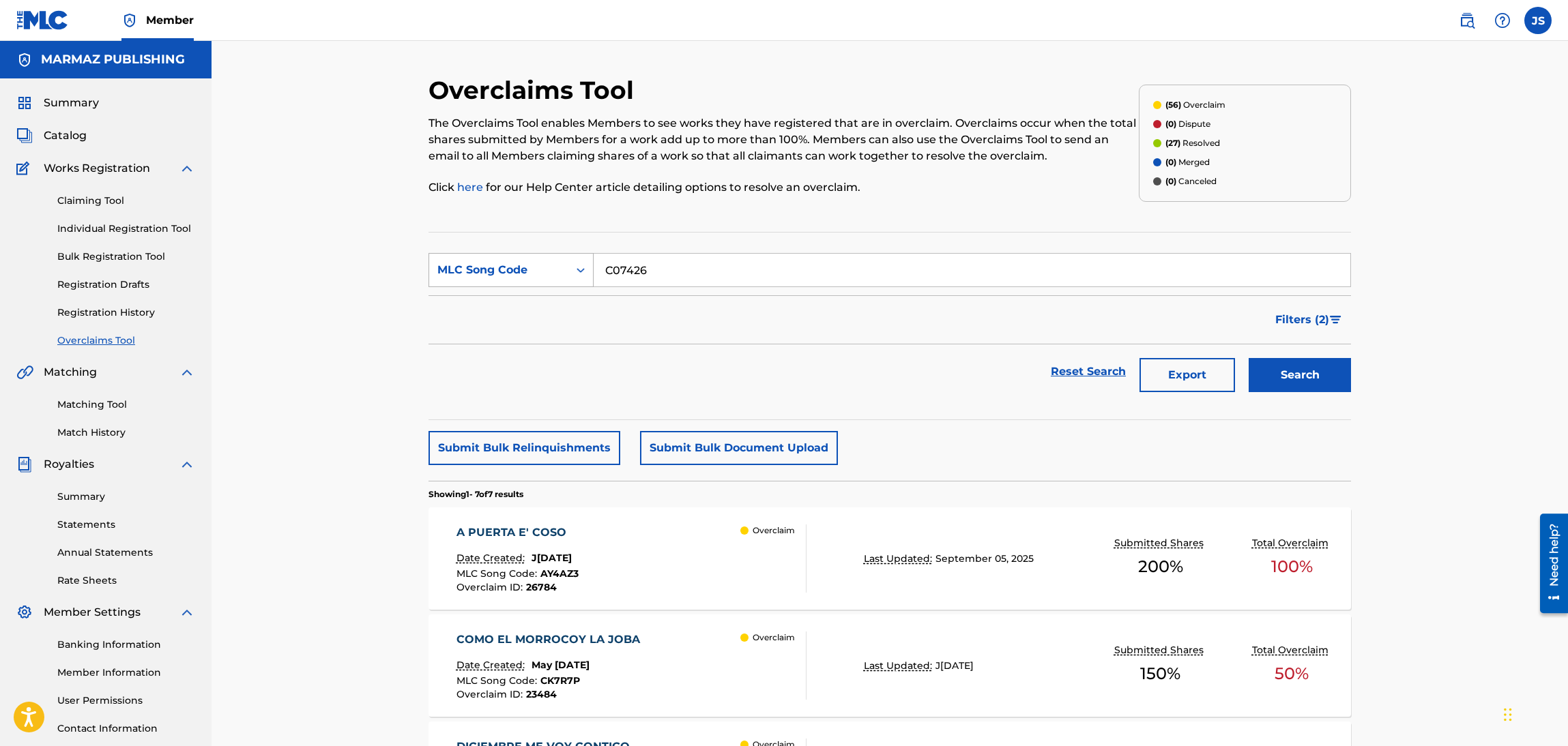
click at [534, 272] on div "MLC Song Code" at bounding box center [499, 270] width 123 height 16
click at [553, 307] on div "Work Title" at bounding box center [510, 304] width 164 height 34
click at [632, 278] on input "Search Form" at bounding box center [972, 270] width 757 height 33
drag, startPoint x: 723, startPoint y: 265, endPoint x: 392, endPoint y: 298, distance: 332.6
click at [392, 298] on div "Overclaims Tool The Overclaims Tool enables Members to see works they have regi…" at bounding box center [890, 678] width 1356 height 1275
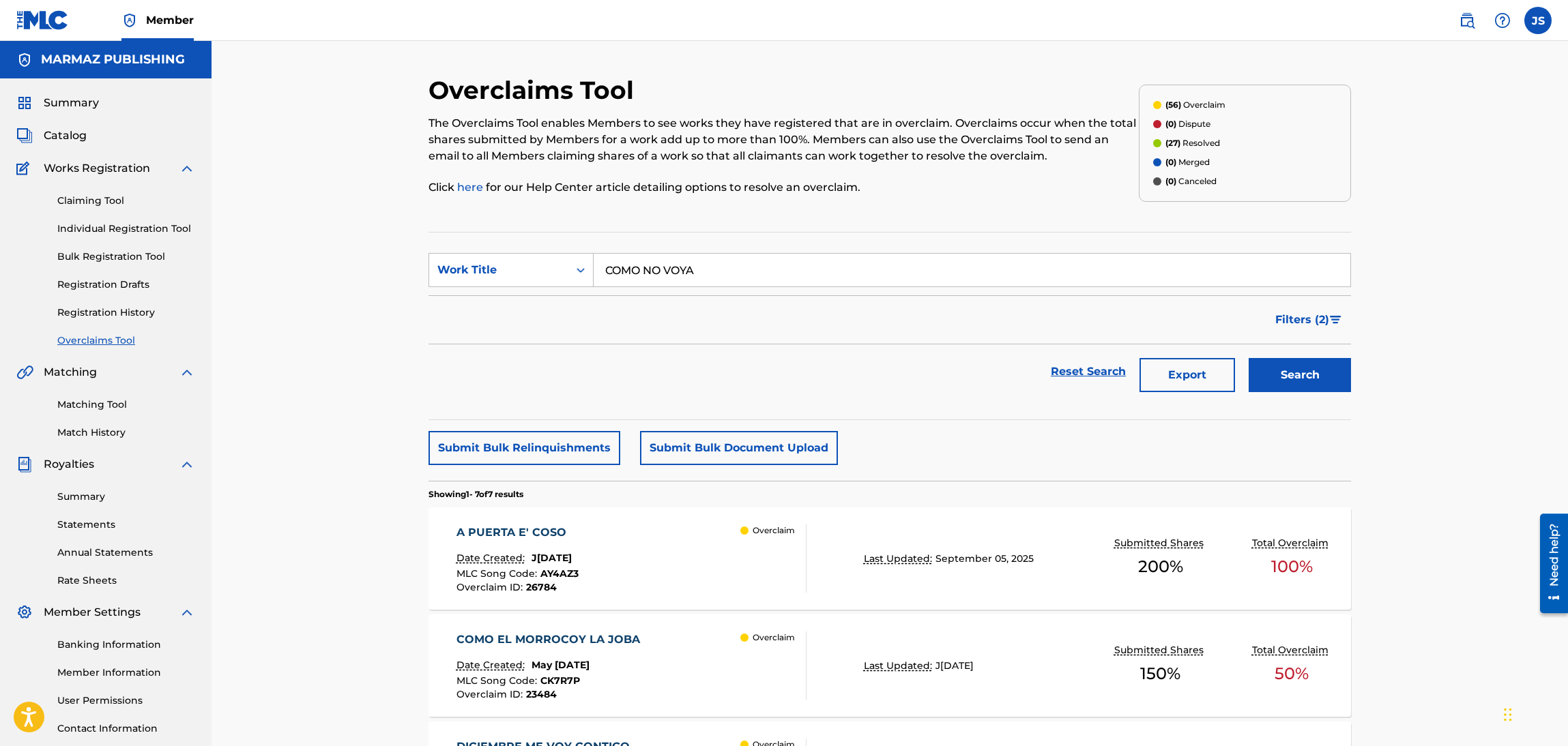
paste input "A DECIRLO"
type input "COMO NO VOY A DECIRLO"
click at [780, 379] on div "Reset Search Export Search" at bounding box center [890, 372] width 923 height 54
click at [1314, 379] on button "Search" at bounding box center [1299, 375] width 102 height 34
click at [124, 310] on link "Registration History" at bounding box center [126, 313] width 138 height 14
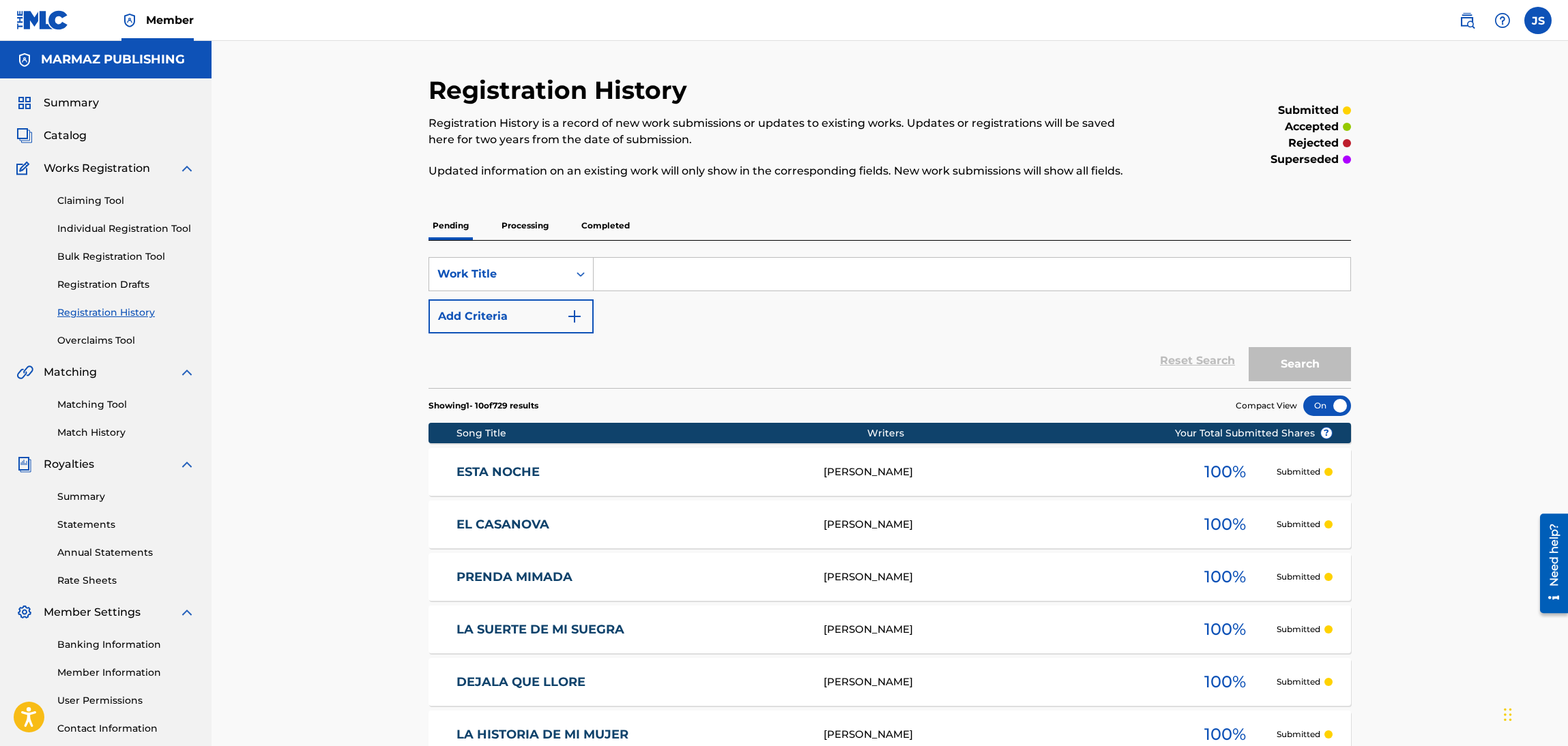
click at [662, 255] on div "SearchWithCriteria868f2e79-aeed-4968-b926-46c3eec527fc Work Title Add Criteria …" at bounding box center [890, 314] width 923 height 147
click at [686, 267] on input "Search Form" at bounding box center [972, 274] width 757 height 33
paste input "COMO NO VOY A DECIRLO"
type input "COMO NO VOY A DECIRLO"
click at [1256, 344] on div "Search" at bounding box center [1296, 361] width 109 height 54
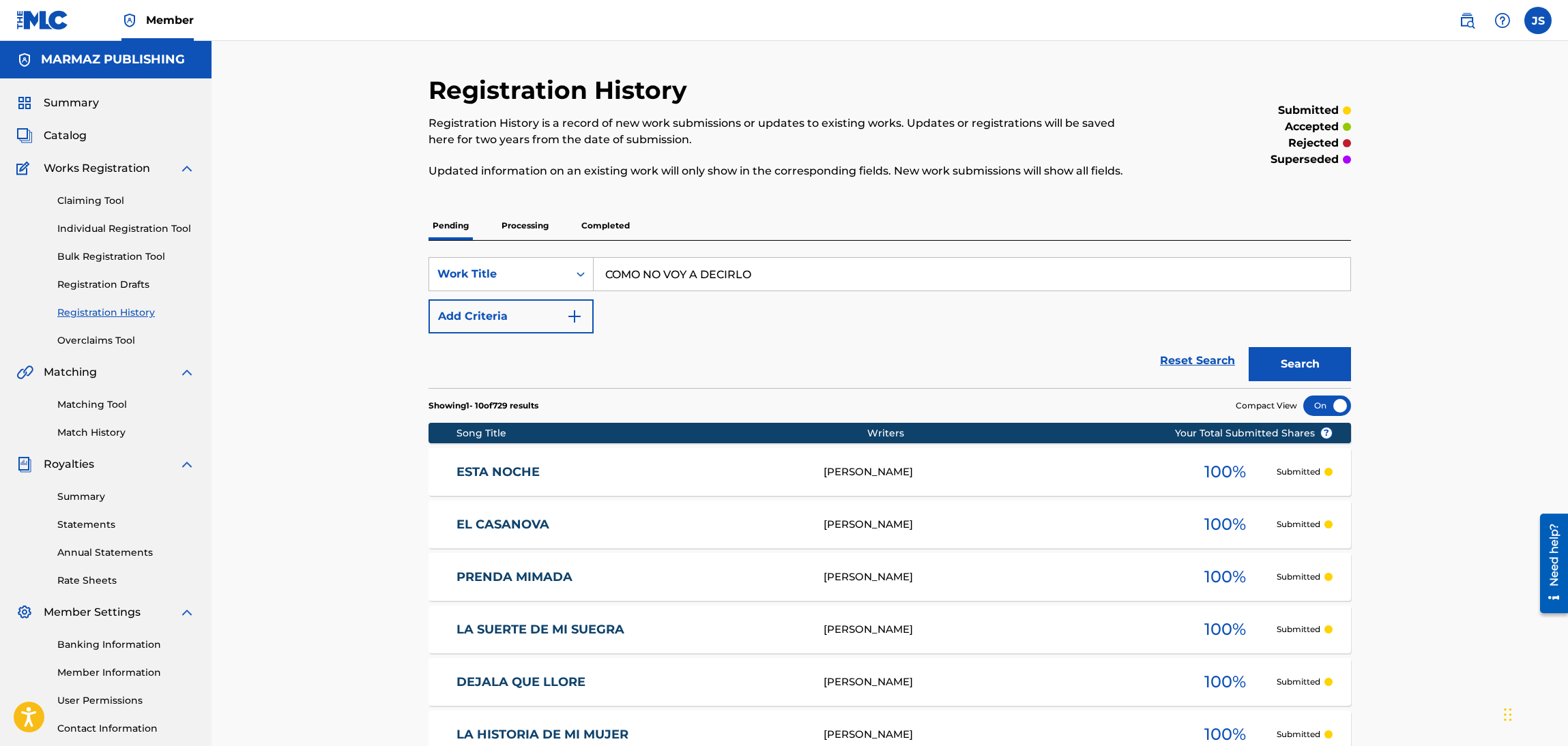
click at [1284, 367] on button "Search" at bounding box center [1299, 364] width 102 height 34
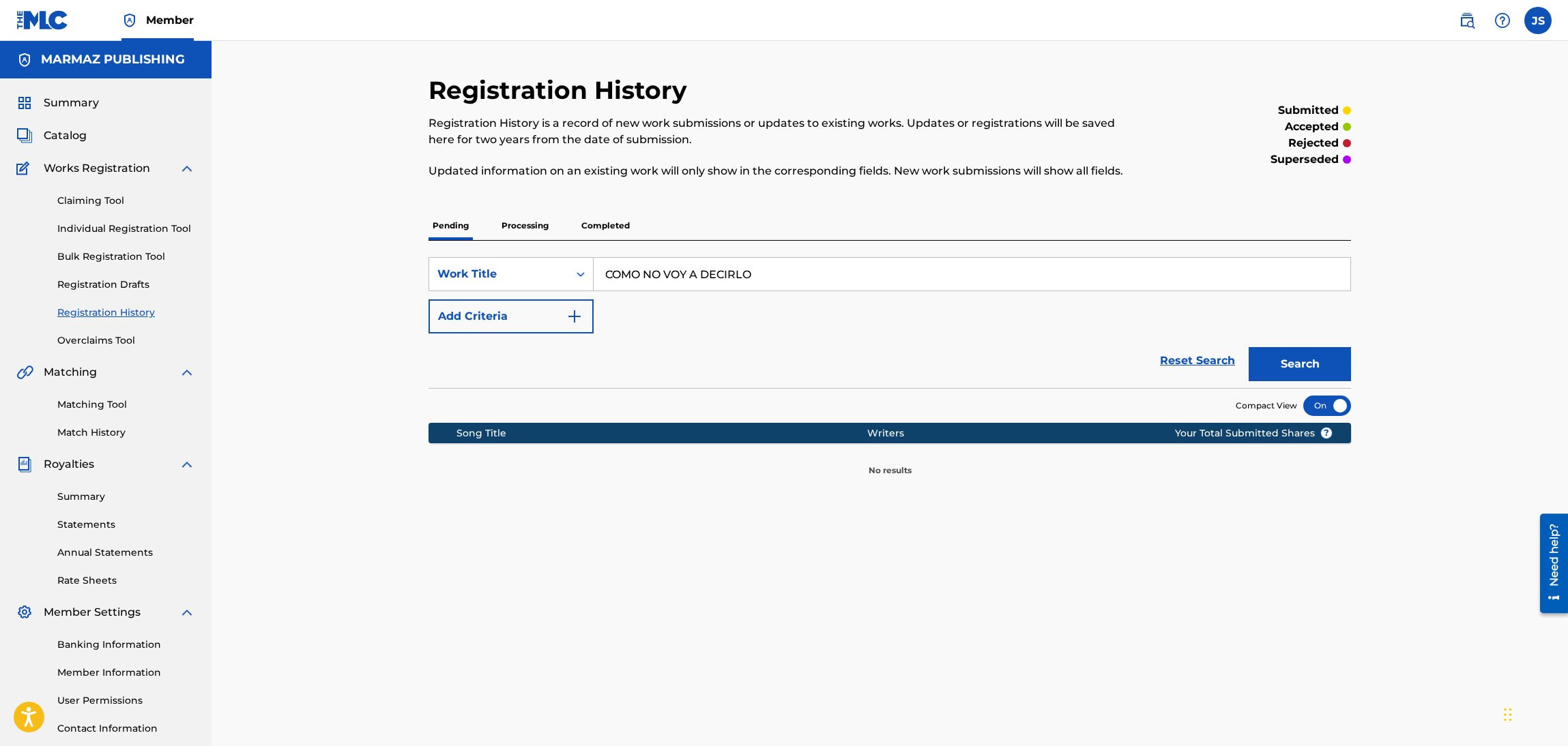
click at [522, 222] on p "Processing" at bounding box center [525, 226] width 55 height 29
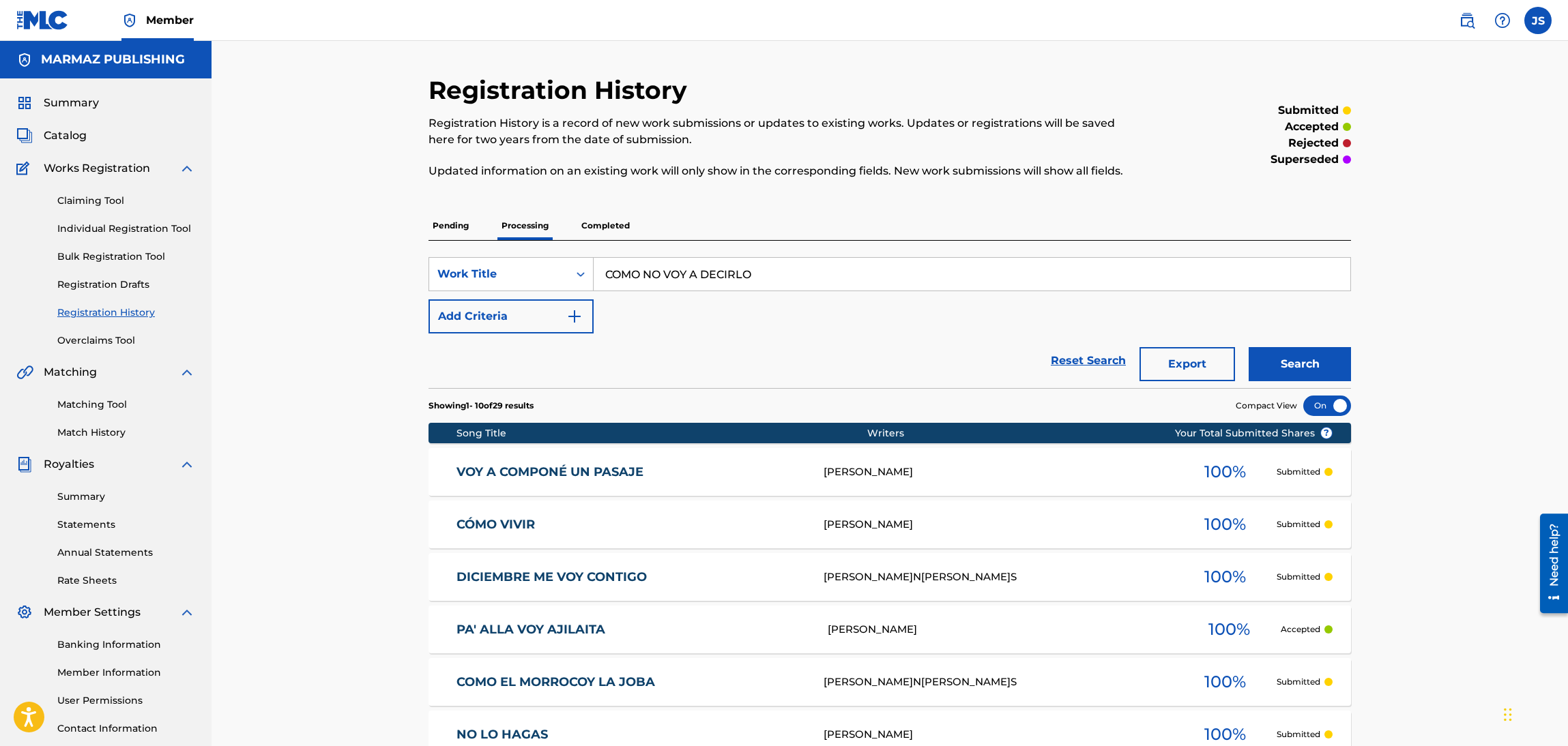
click at [609, 221] on p "Completed" at bounding box center [605, 226] width 56 height 29
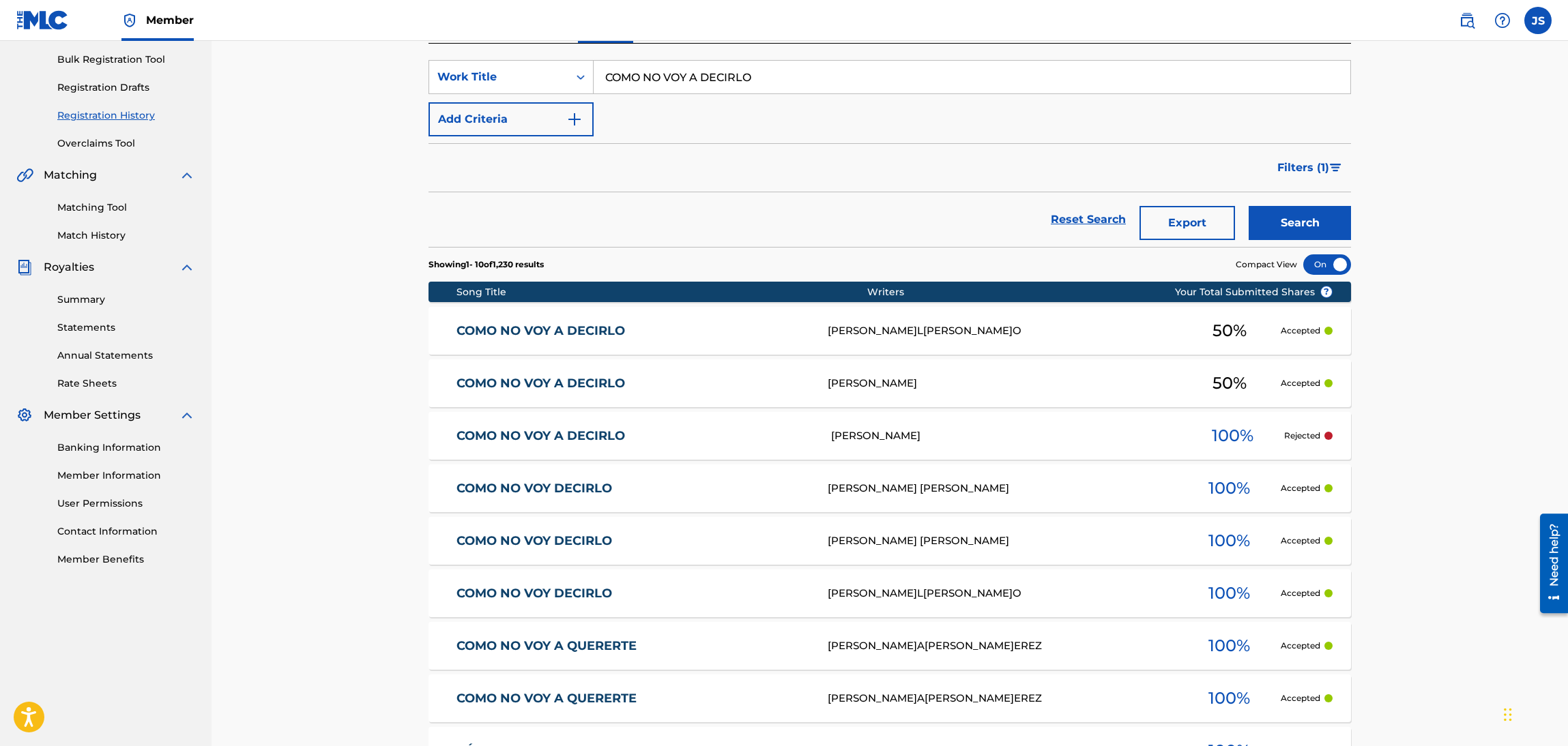
scroll to position [204, 0]
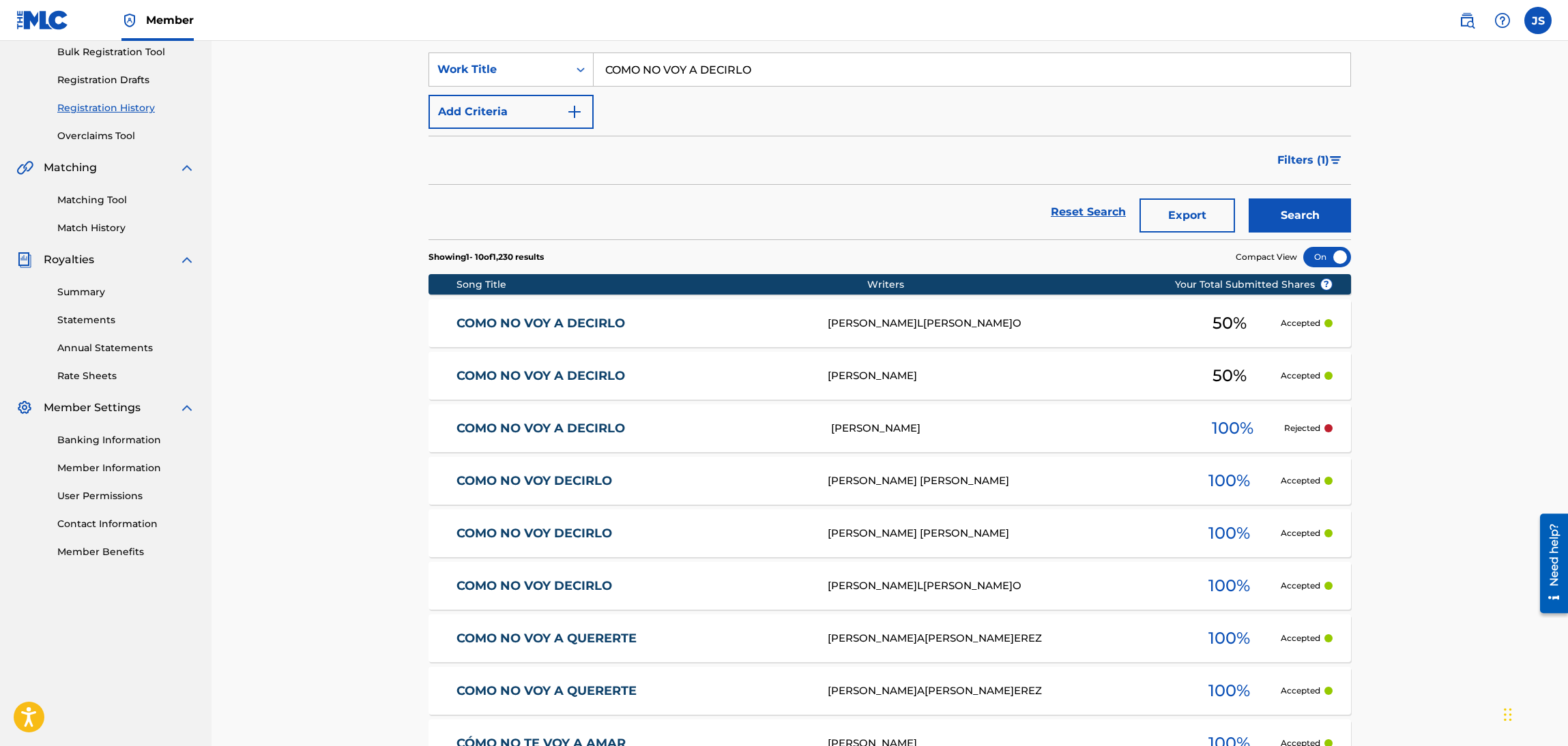
click at [572, 369] on link "COMO NO VOY A DECIRLO" at bounding box center [633, 377] width 354 height 16
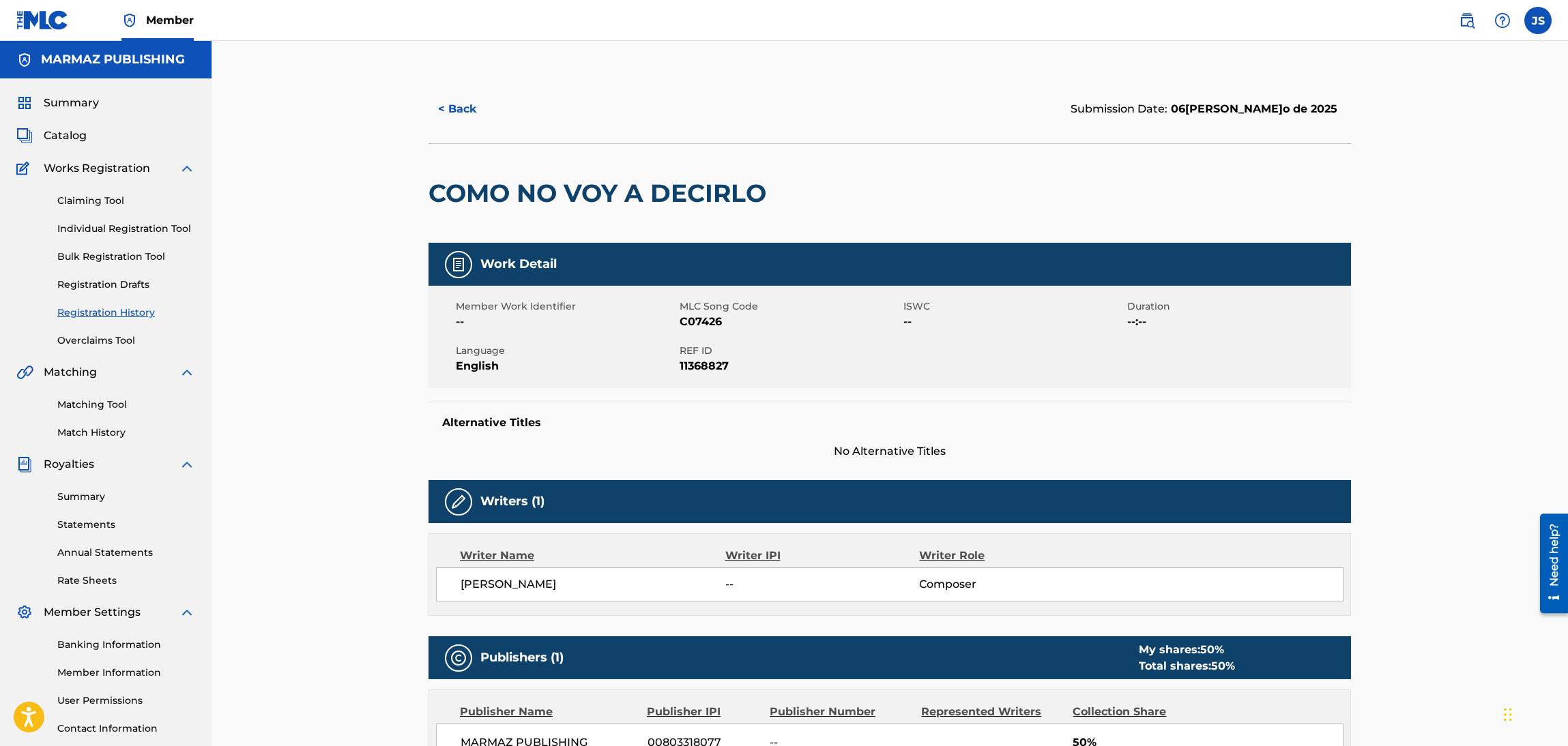
click at [459, 115] on button "< Back" at bounding box center [470, 109] width 82 height 34
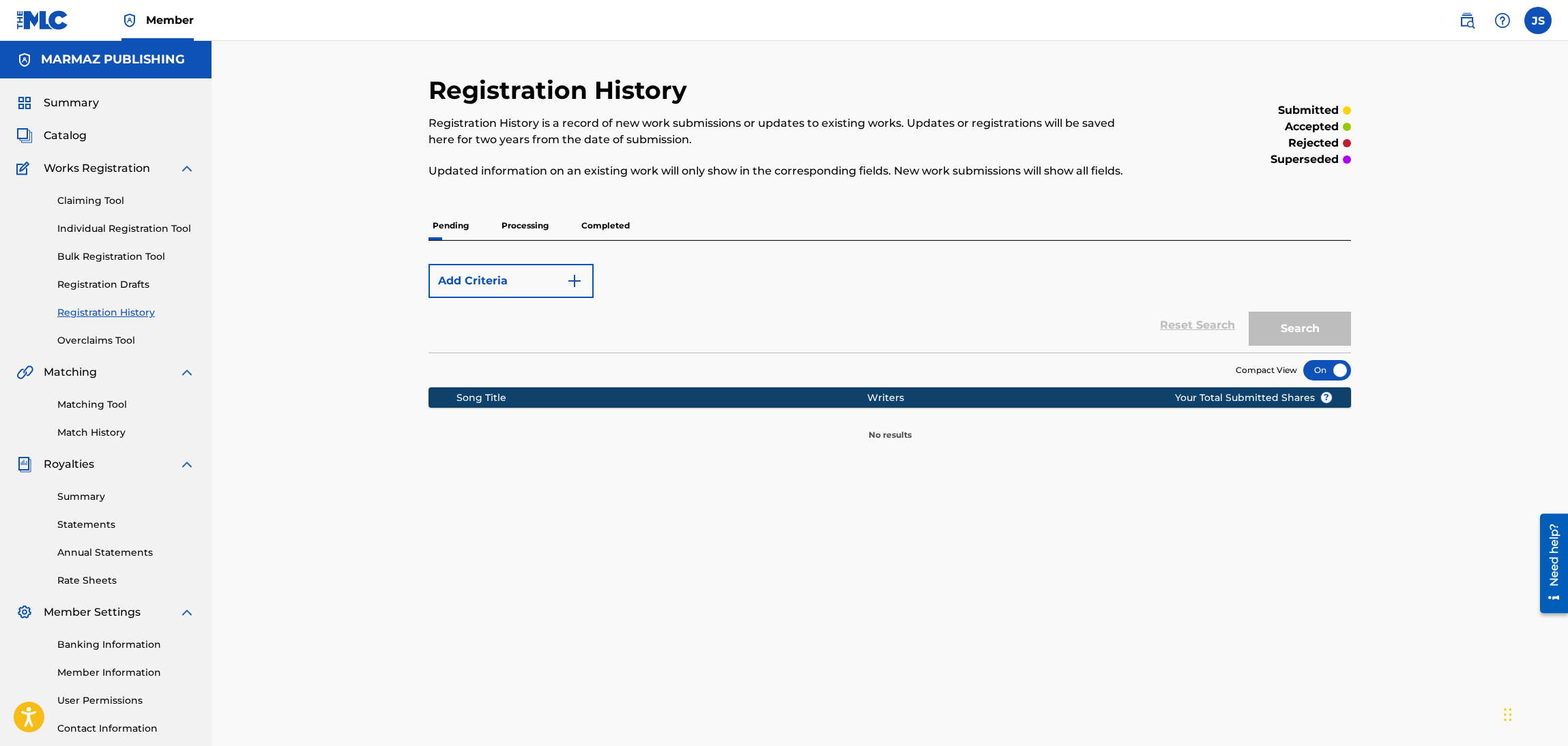
scroll to position [99, 0]
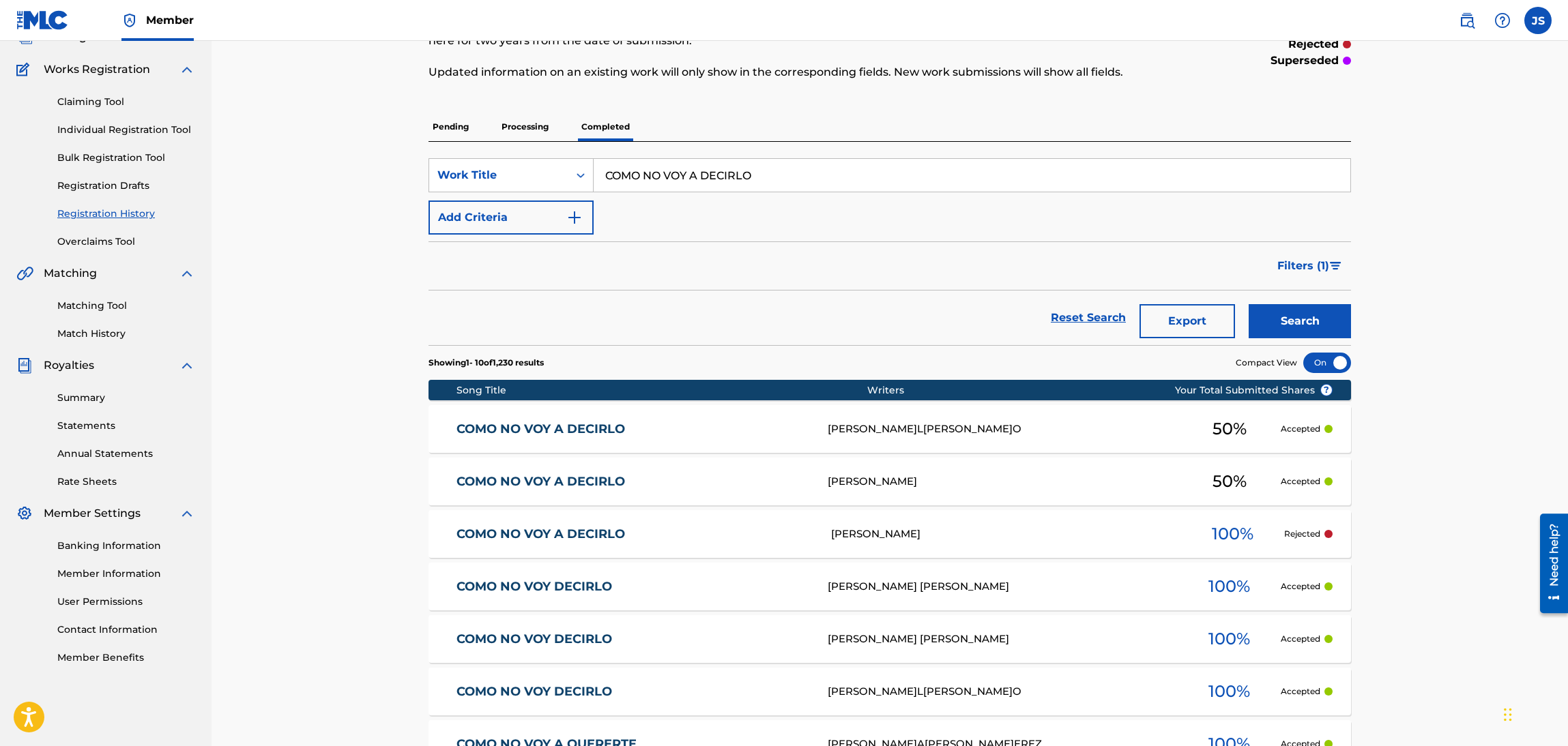
click at [1304, 478] on p "Accepted" at bounding box center [1300, 481] width 39 height 12
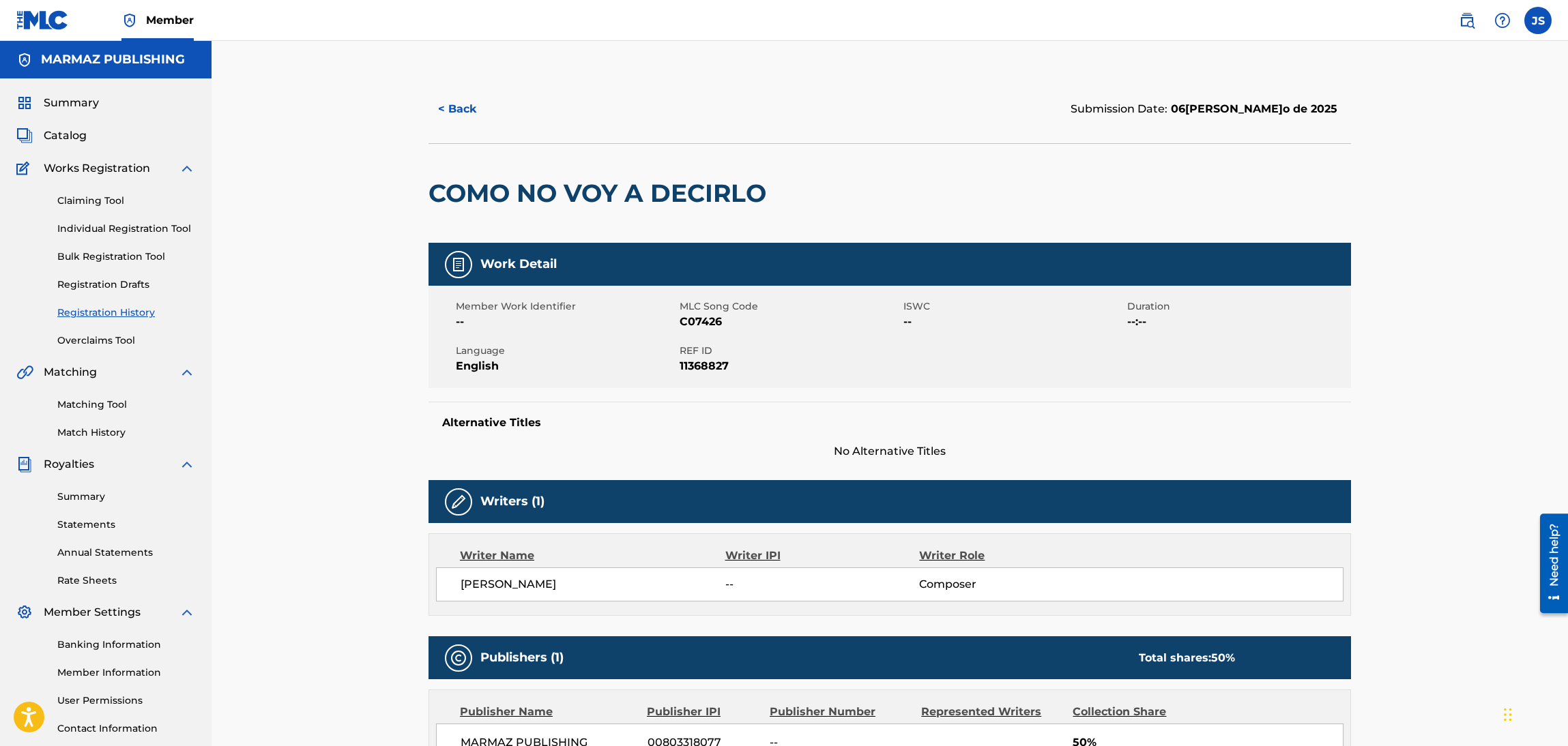
click at [435, 104] on button "< Back" at bounding box center [470, 109] width 82 height 34
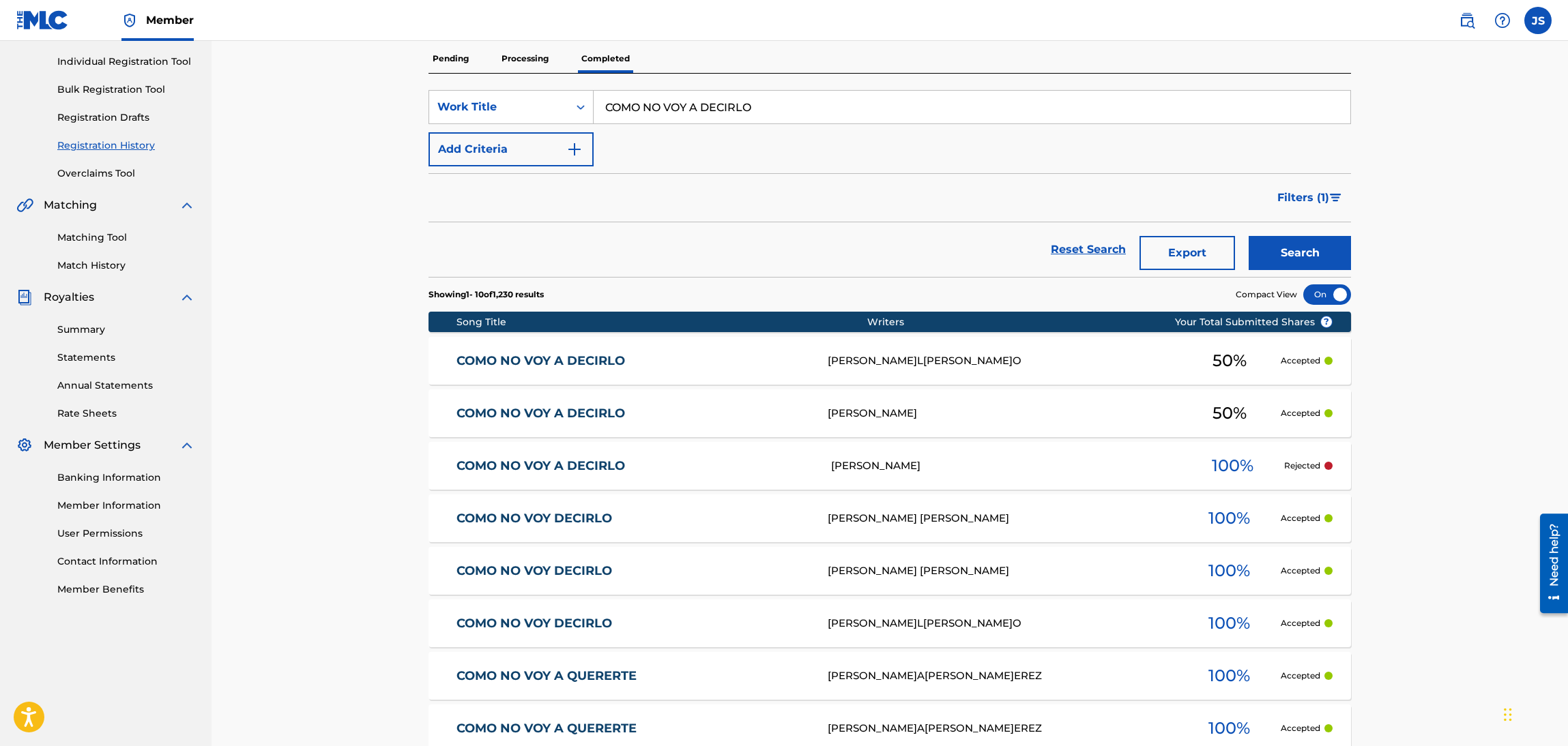
scroll to position [202, 0]
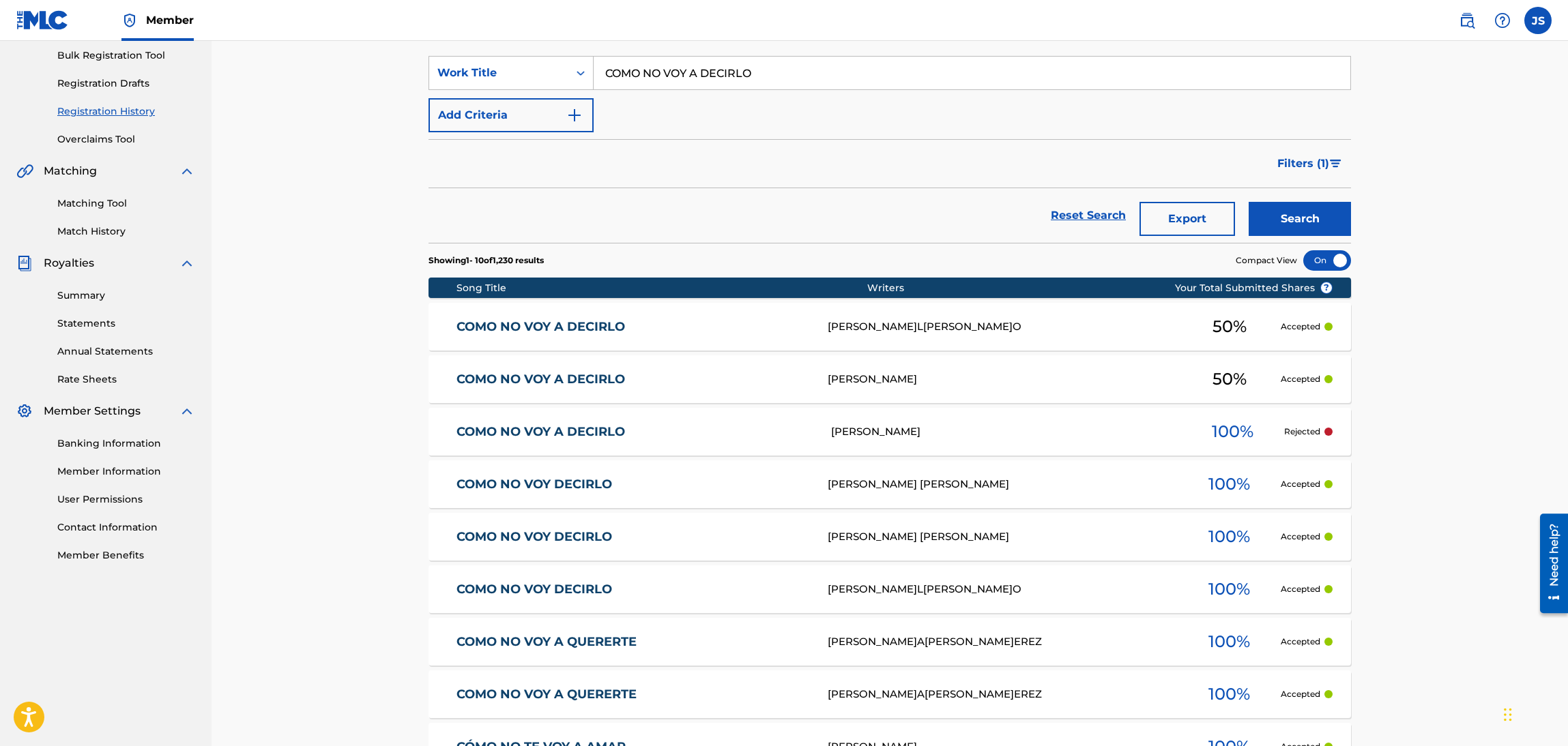
click at [937, 422] on div "COMO NO VOY A DECIRLO CI8BL0 HERMEN MORENO 100 % Rejected" at bounding box center [890, 432] width 923 height 48
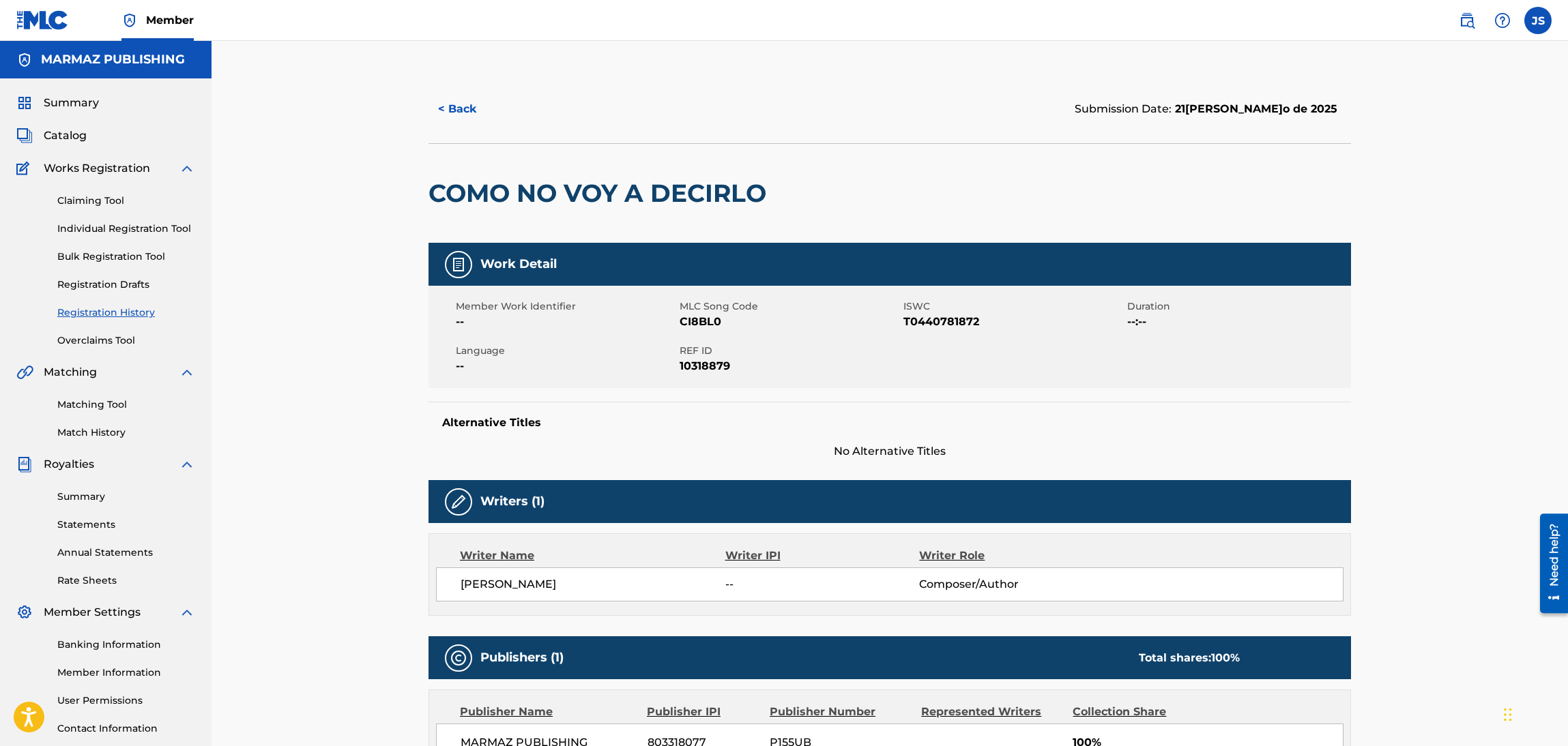
click at [482, 108] on button "< Back" at bounding box center [470, 109] width 82 height 34
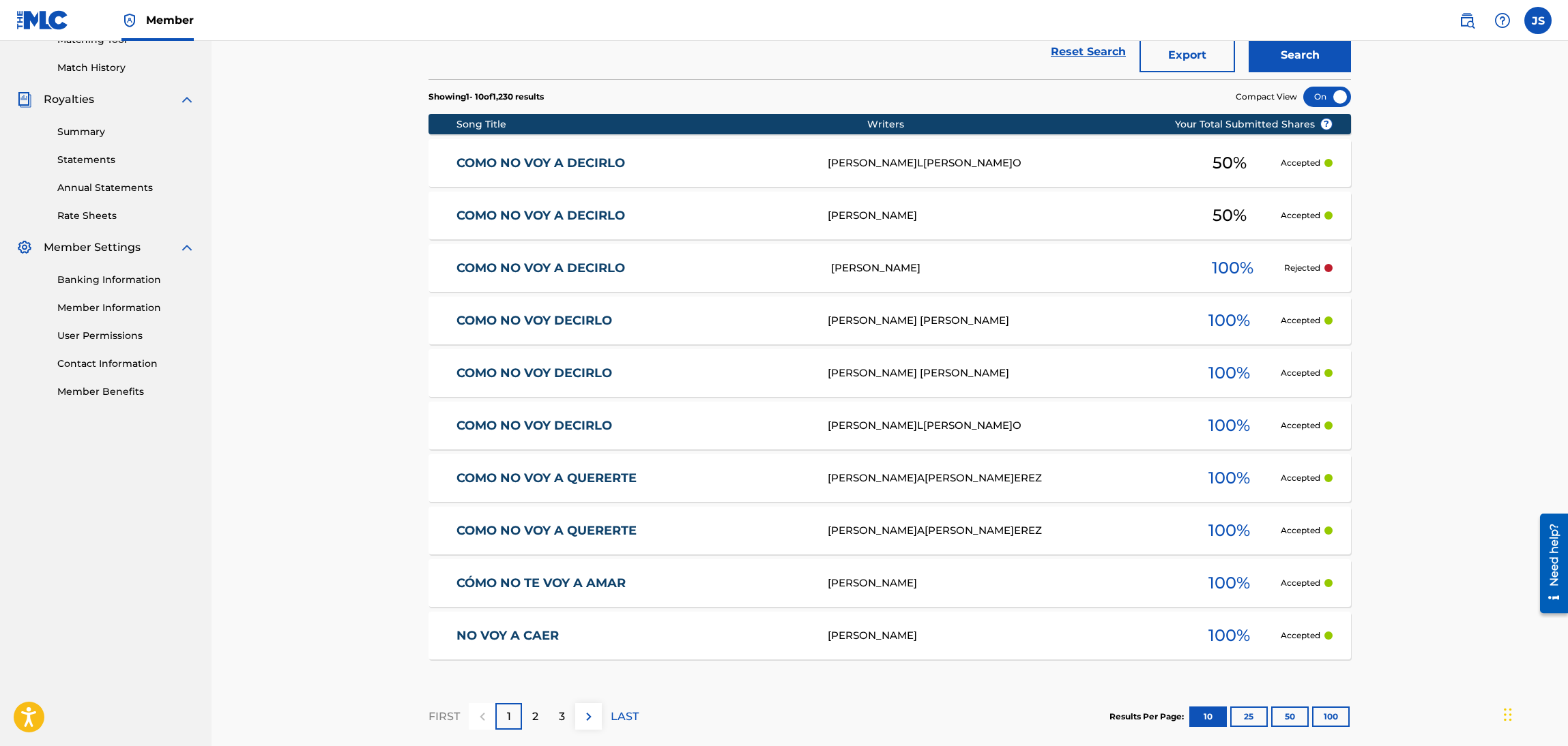
scroll to position [26, 0]
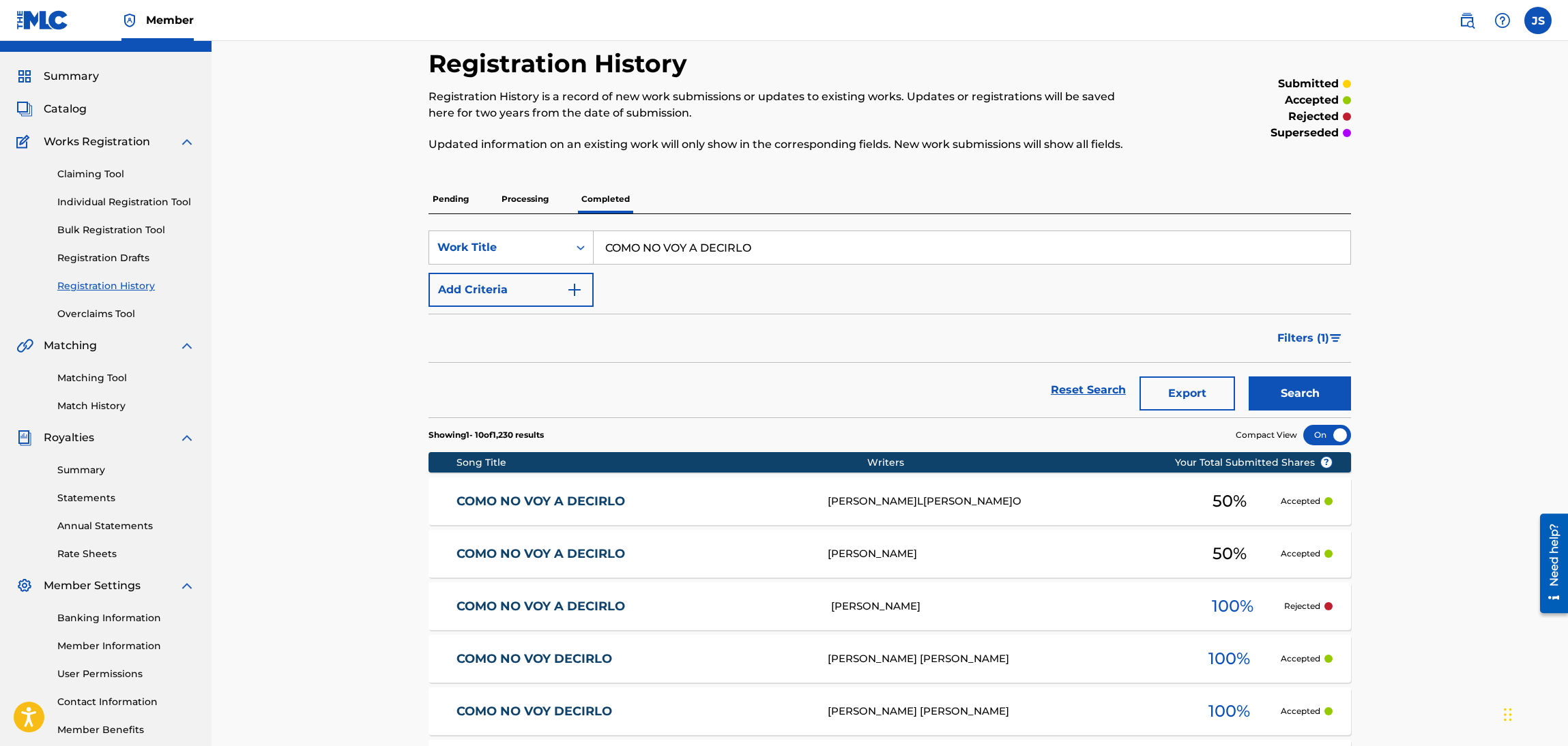
click at [116, 317] on link "Overclaims Tool" at bounding box center [126, 314] width 138 height 14
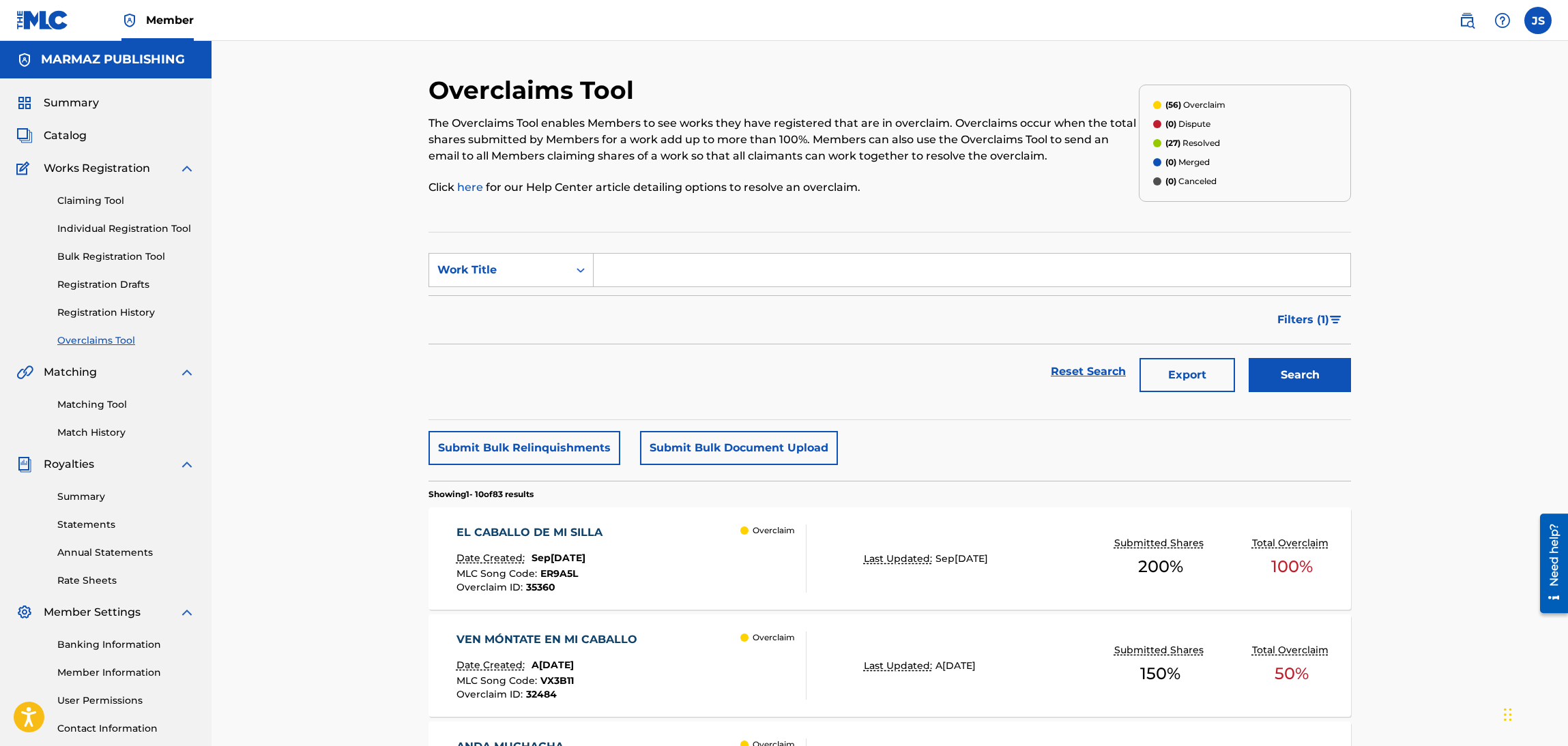
click at [927, 279] on input "Search Form" at bounding box center [972, 270] width 757 height 33
paste input "COMO NO VOY A DECIRLO"
type input "COMO NO VOY A DECIRLO"
click at [1307, 386] on button "Search" at bounding box center [1299, 375] width 102 height 34
click at [1305, 324] on span "Filters ( 1 )" at bounding box center [1303, 319] width 52 height 16
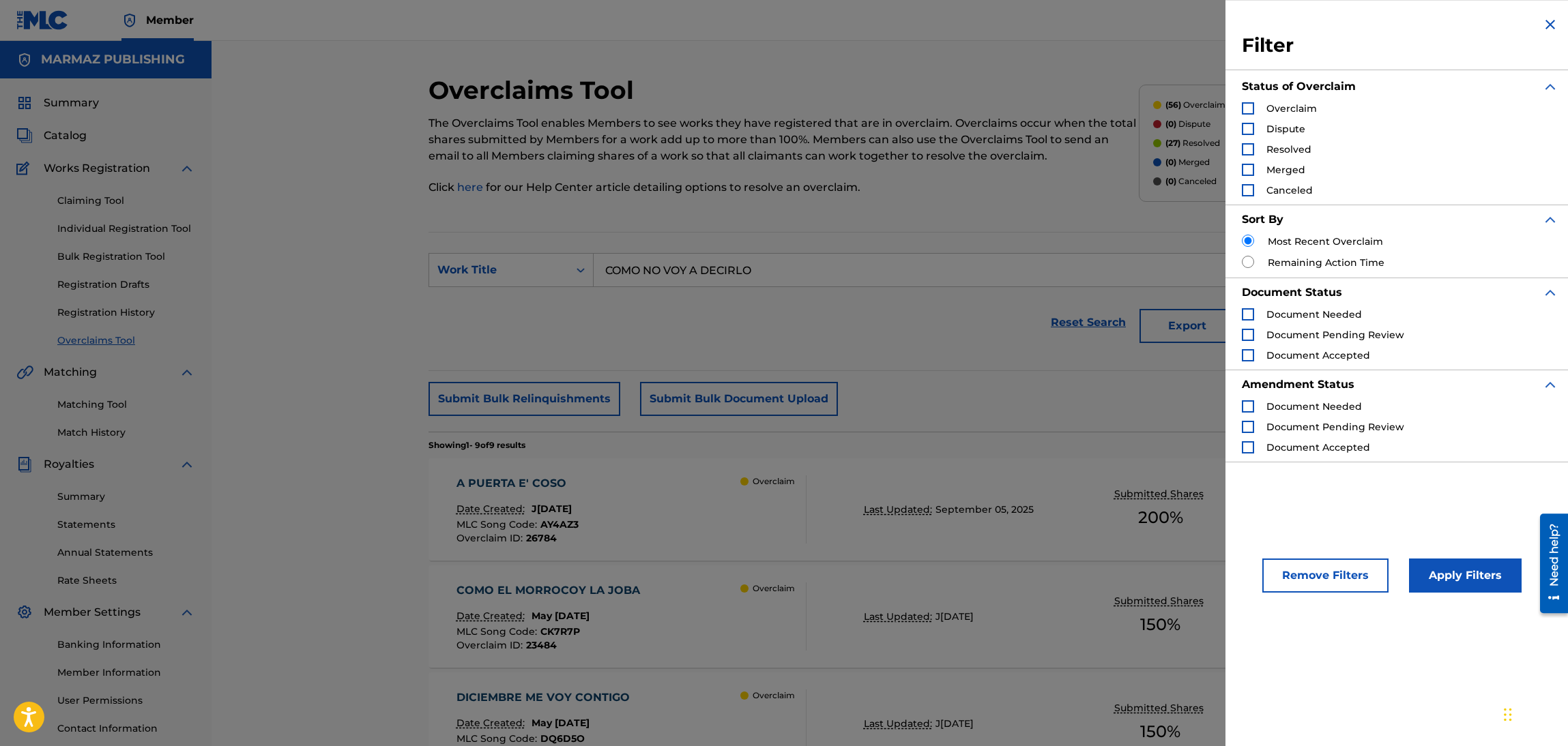
click at [1272, 145] on span "Resolved" at bounding box center [1289, 149] width 45 height 12
click at [1248, 149] on div "Search Form" at bounding box center [1247, 149] width 12 height 12
click at [1440, 580] on button "Apply Filters" at bounding box center [1465, 576] width 113 height 34
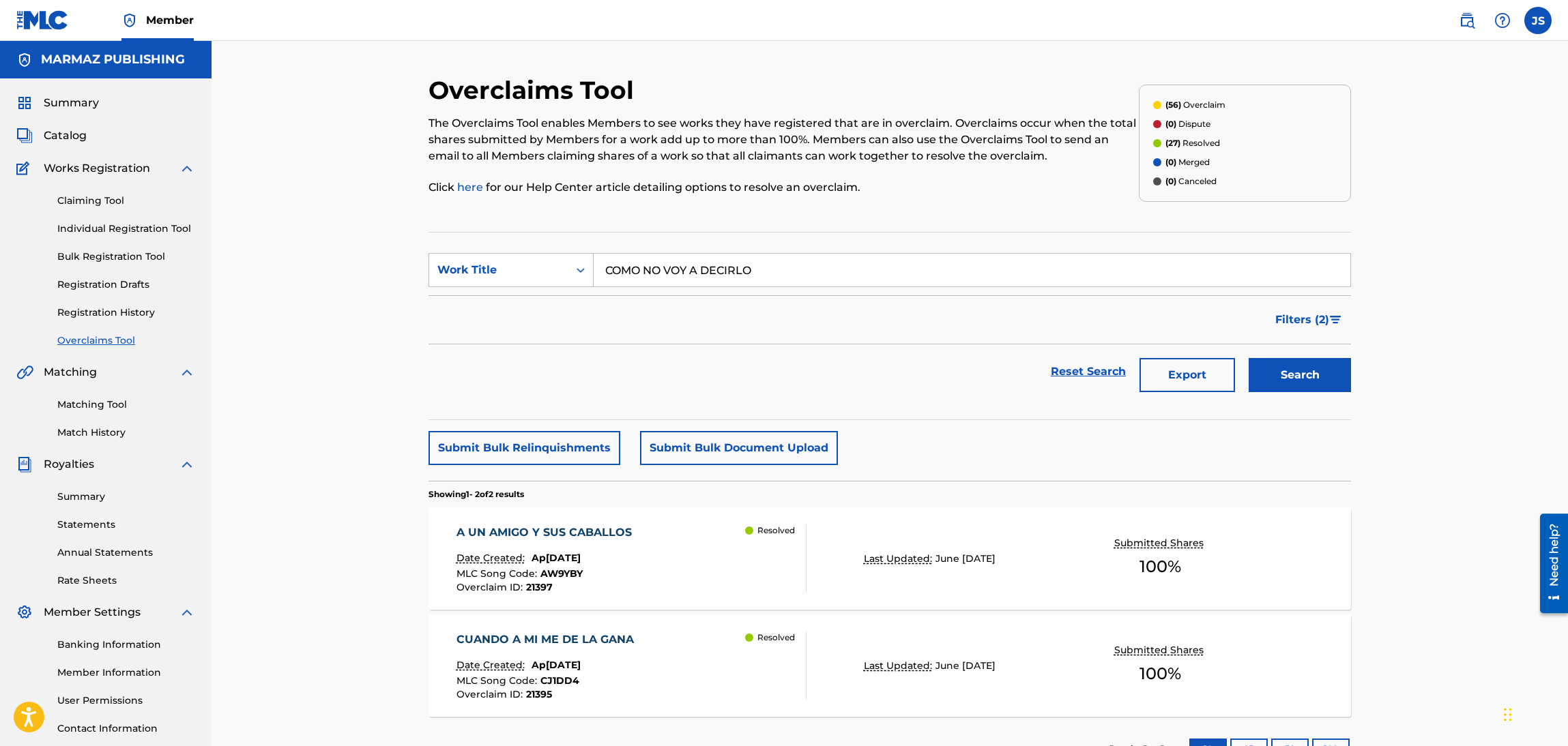
click at [1287, 316] on span "Filters ( 2 )" at bounding box center [1301, 319] width 54 height 16
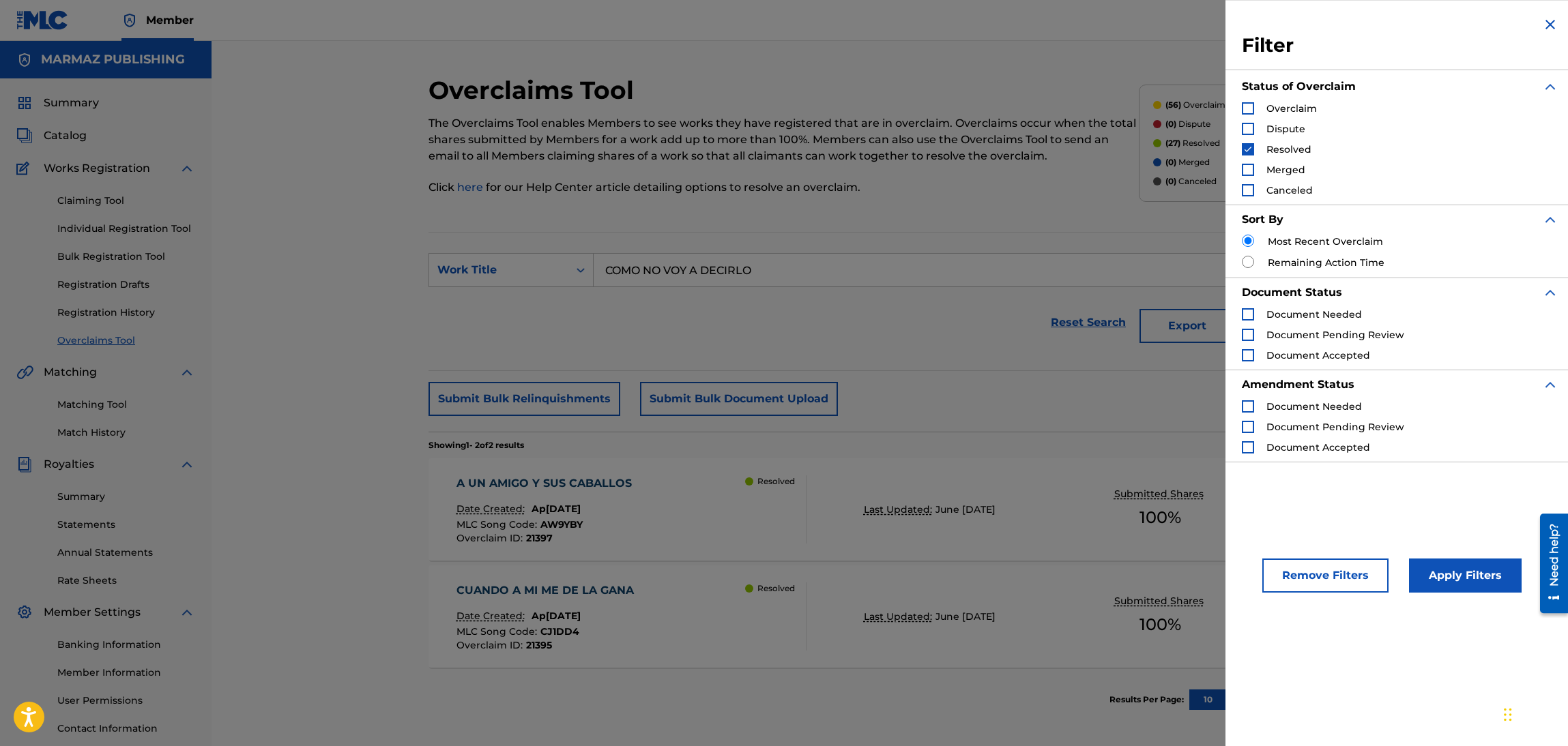
click at [1256, 185] on div "Canceled" at bounding box center [1276, 190] width 71 height 14
click at [1256, 188] on div "Canceled" at bounding box center [1276, 190] width 71 height 14
click at [1251, 108] on div "Search Form" at bounding box center [1247, 108] width 12 height 12
click at [1249, 130] on div "Search Form" at bounding box center [1247, 129] width 12 height 12
click at [1251, 170] on div "Search Form" at bounding box center [1247, 169] width 12 height 12
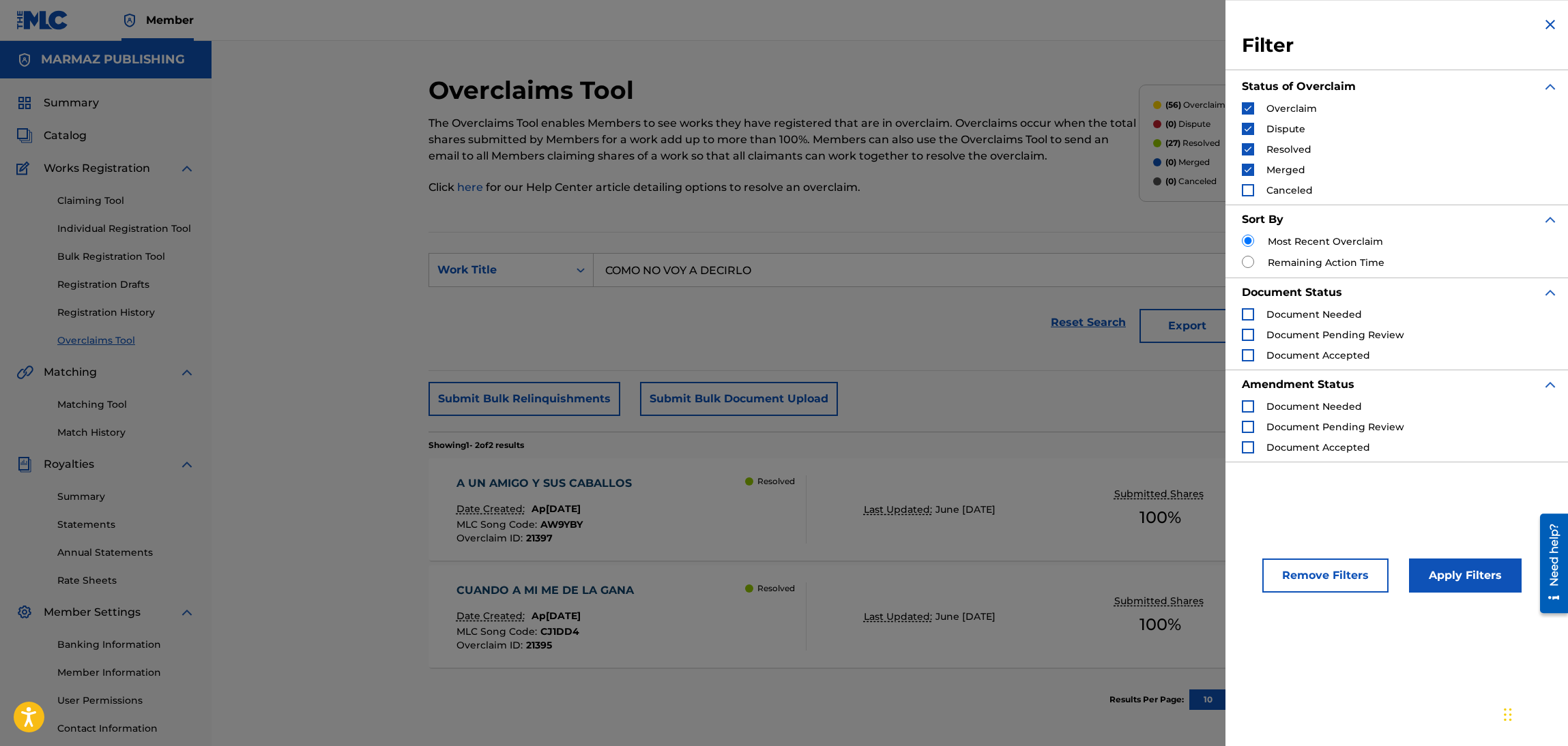
click at [1249, 186] on div "Search Form" at bounding box center [1247, 190] width 12 height 12
click at [1436, 568] on button "Apply Filters" at bounding box center [1465, 576] width 113 height 34
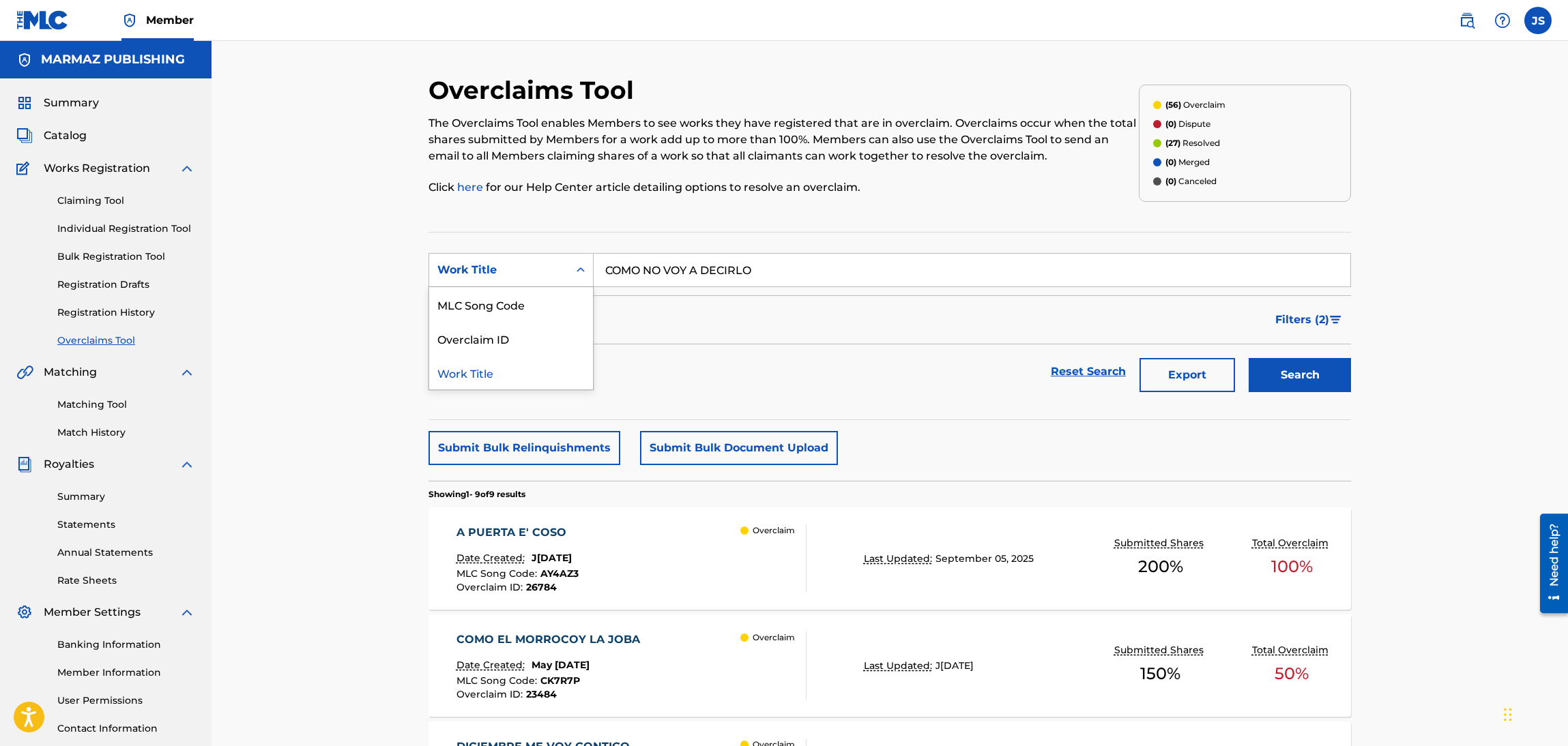
click at [515, 272] on div "Work Title" at bounding box center [499, 270] width 123 height 16
click at [517, 262] on div "Work Title" at bounding box center [499, 270] width 123 height 16
click at [529, 310] on div "MLC Song Code" at bounding box center [510, 304] width 164 height 34
click at [733, 277] on input "Search Form" at bounding box center [972, 270] width 757 height 33
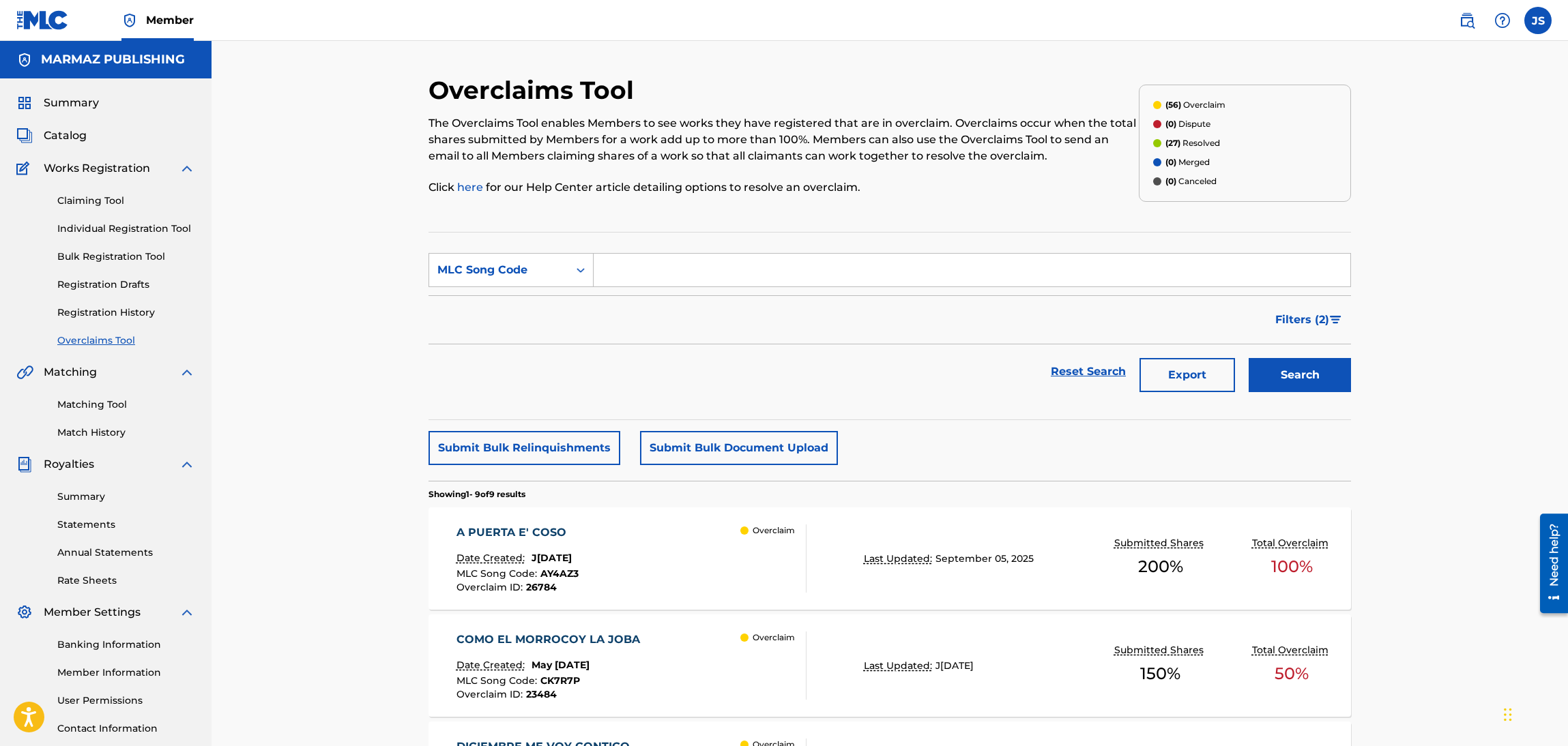
paste input "C07426"
type input "C07426"
click at [1286, 374] on button "Search" at bounding box center [1299, 375] width 102 height 34
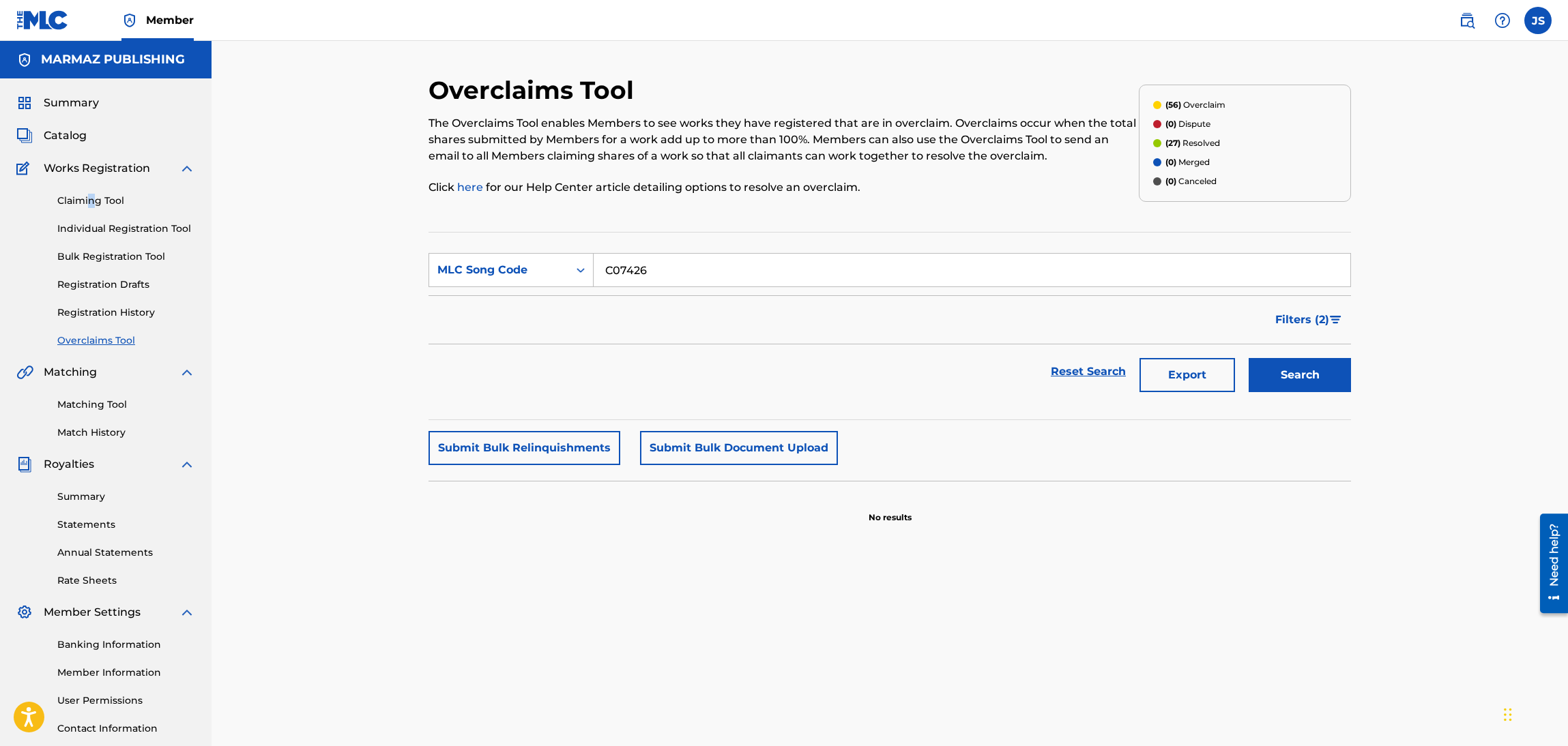
click at [91, 192] on div "Claiming Tool Individual Registration Tool Bulk Registration Tool Registration …" at bounding box center [106, 262] width 179 height 171
click at [105, 199] on link "Claiming Tool" at bounding box center [126, 201] width 138 height 14
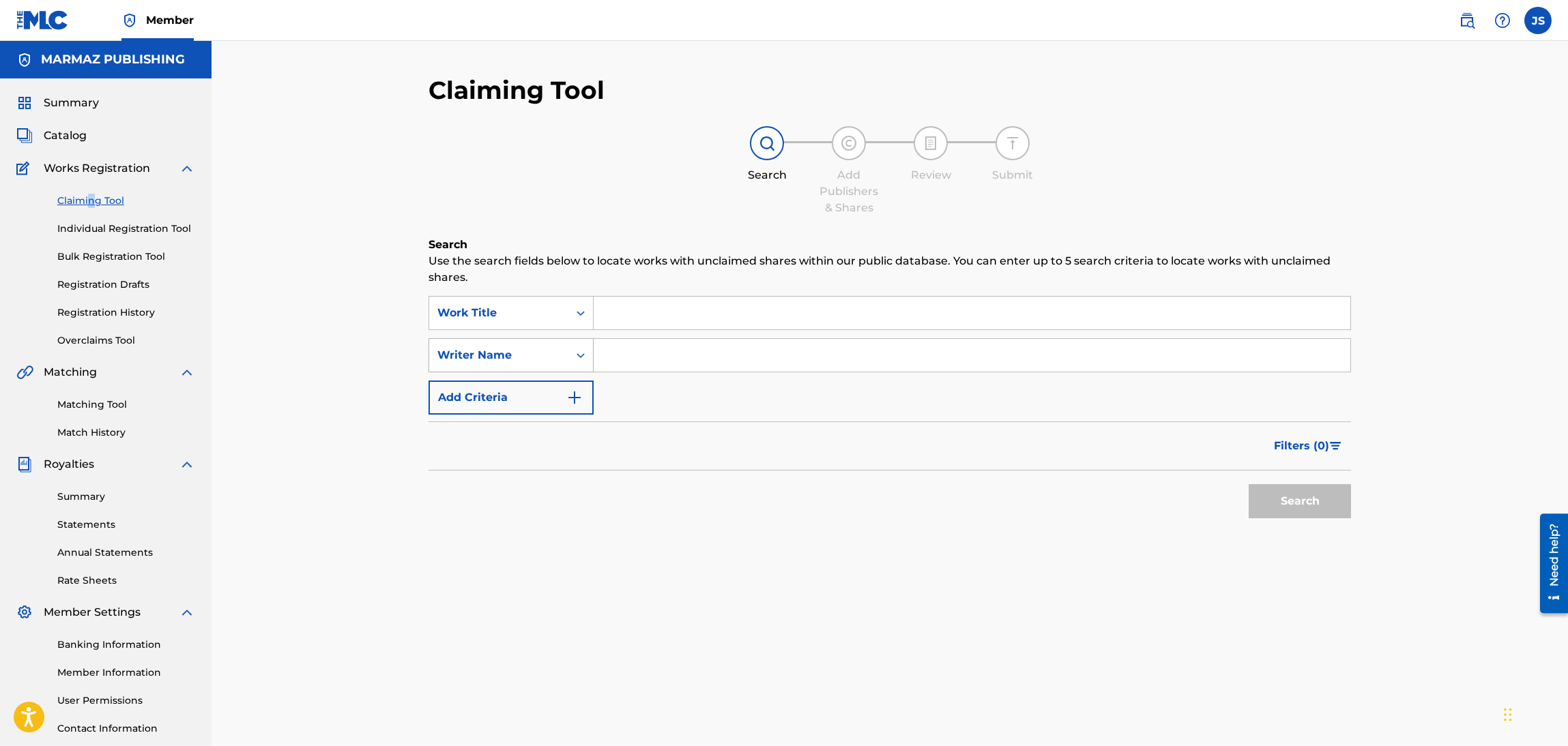
click at [575, 352] on icon "Search Form" at bounding box center [580, 355] width 14 height 14
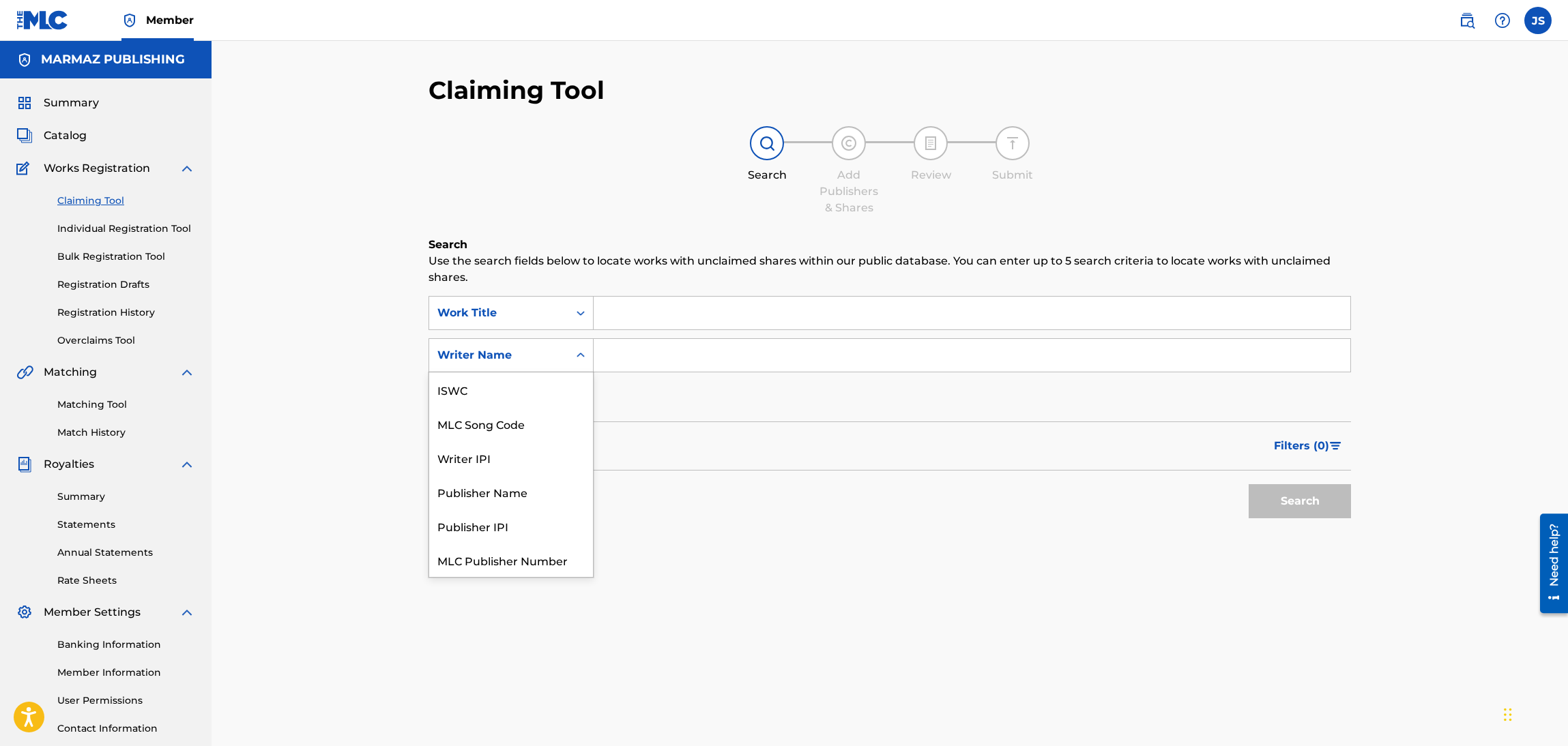
scroll to position [34, 0]
click at [543, 405] on div "MLC Song Code" at bounding box center [510, 390] width 164 height 34
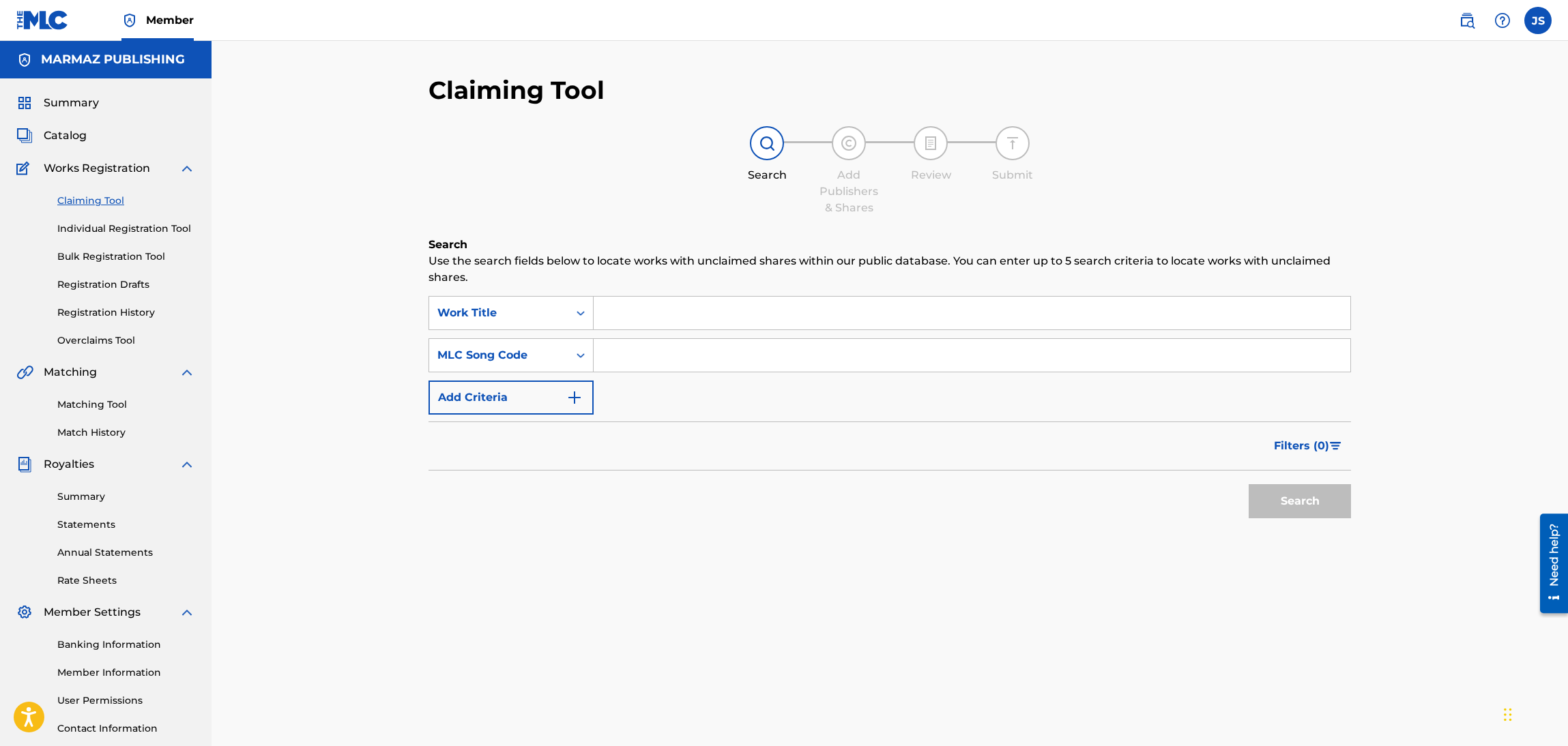
drag, startPoint x: 622, startPoint y: 355, endPoint x: 637, endPoint y: 355, distance: 15.0
click at [622, 355] on input "Search Form" at bounding box center [972, 355] width 757 height 33
paste input "C07426"
type input "C07426"
drag, startPoint x: 612, startPoint y: 474, endPoint x: 810, endPoint y: 451, distance: 199.3
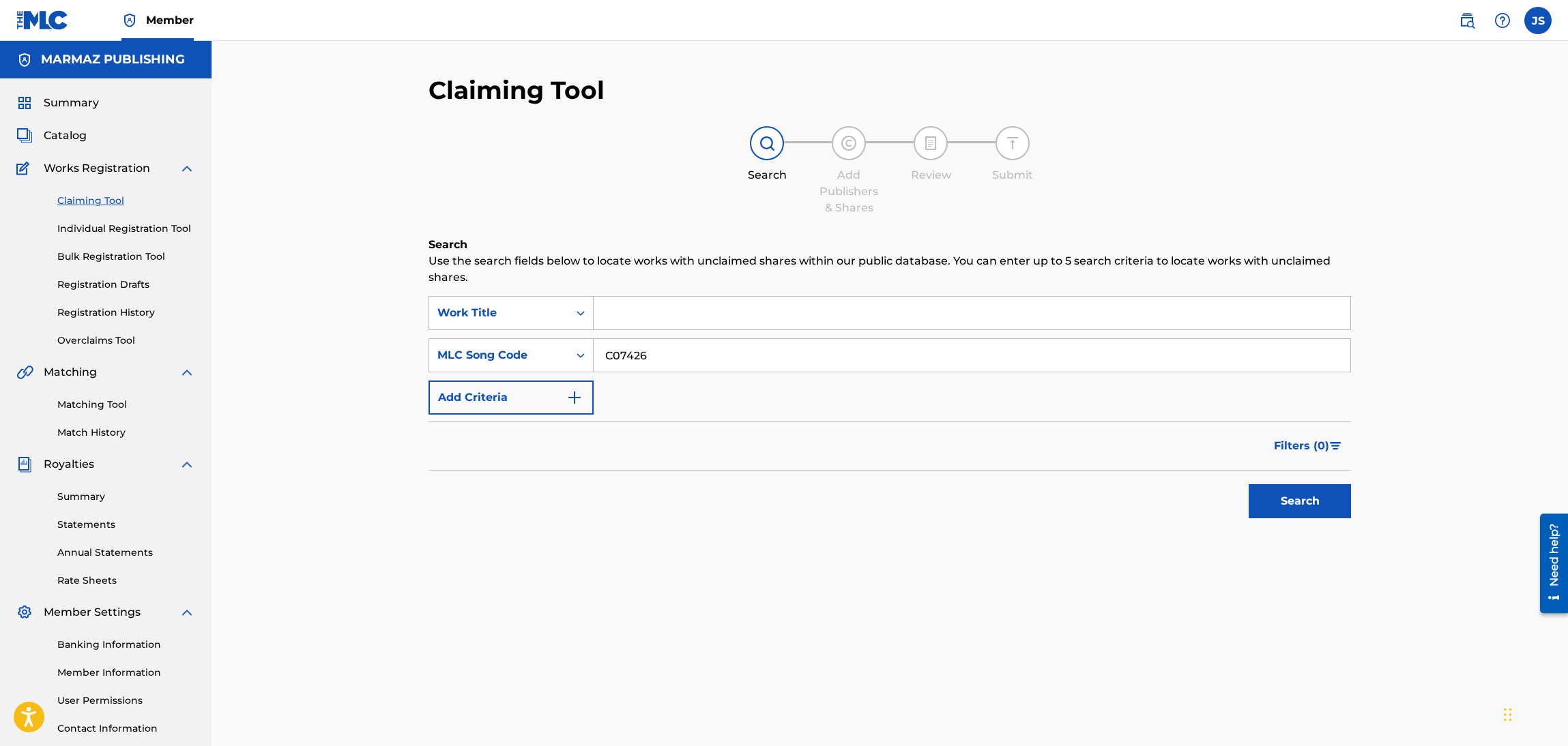
click at [615, 474] on div "Search" at bounding box center [890, 498] width 923 height 54
click at [1308, 487] on button "Search" at bounding box center [1299, 502] width 102 height 34
click at [617, 315] on input "Search Form" at bounding box center [972, 313] width 757 height 33
click at [1249, 484] on button "Search" at bounding box center [1299, 502] width 102 height 34
drag, startPoint x: 818, startPoint y: 327, endPoint x: 492, endPoint y: 305, distance: 326.7
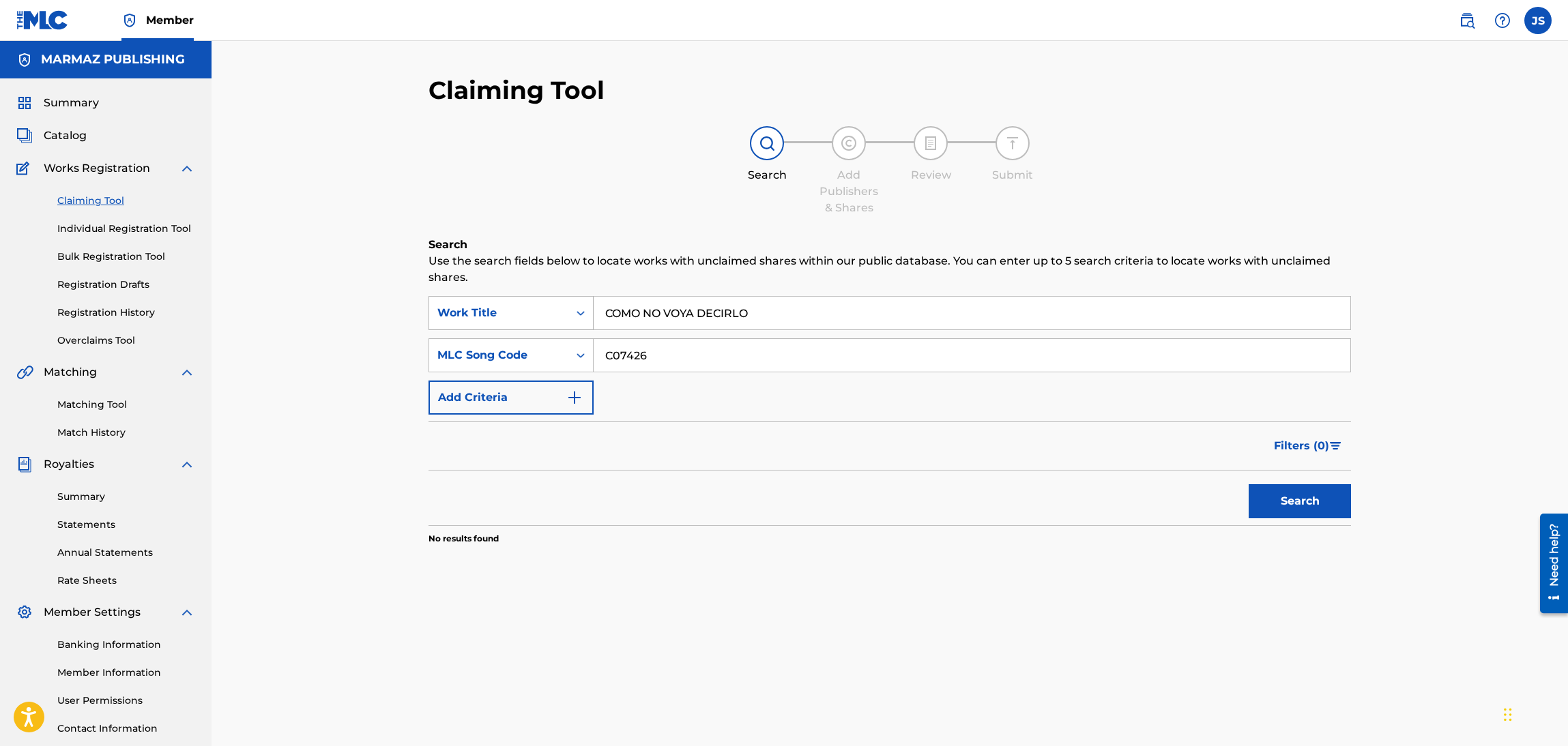
click at [492, 305] on div "SearchWithCriteria3a27e3f9-f04b-4f0e-a476-c7b8a71b5225 Work Title COMO NO VOYA …" at bounding box center [890, 313] width 923 height 34
paste input "Search Form"
type input "COMO NO VOY A DECIRLO"
drag, startPoint x: 788, startPoint y: 525, endPoint x: 877, endPoint y: 504, distance: 91.4
click at [789, 525] on section "No results found" at bounding box center [890, 535] width 923 height 20
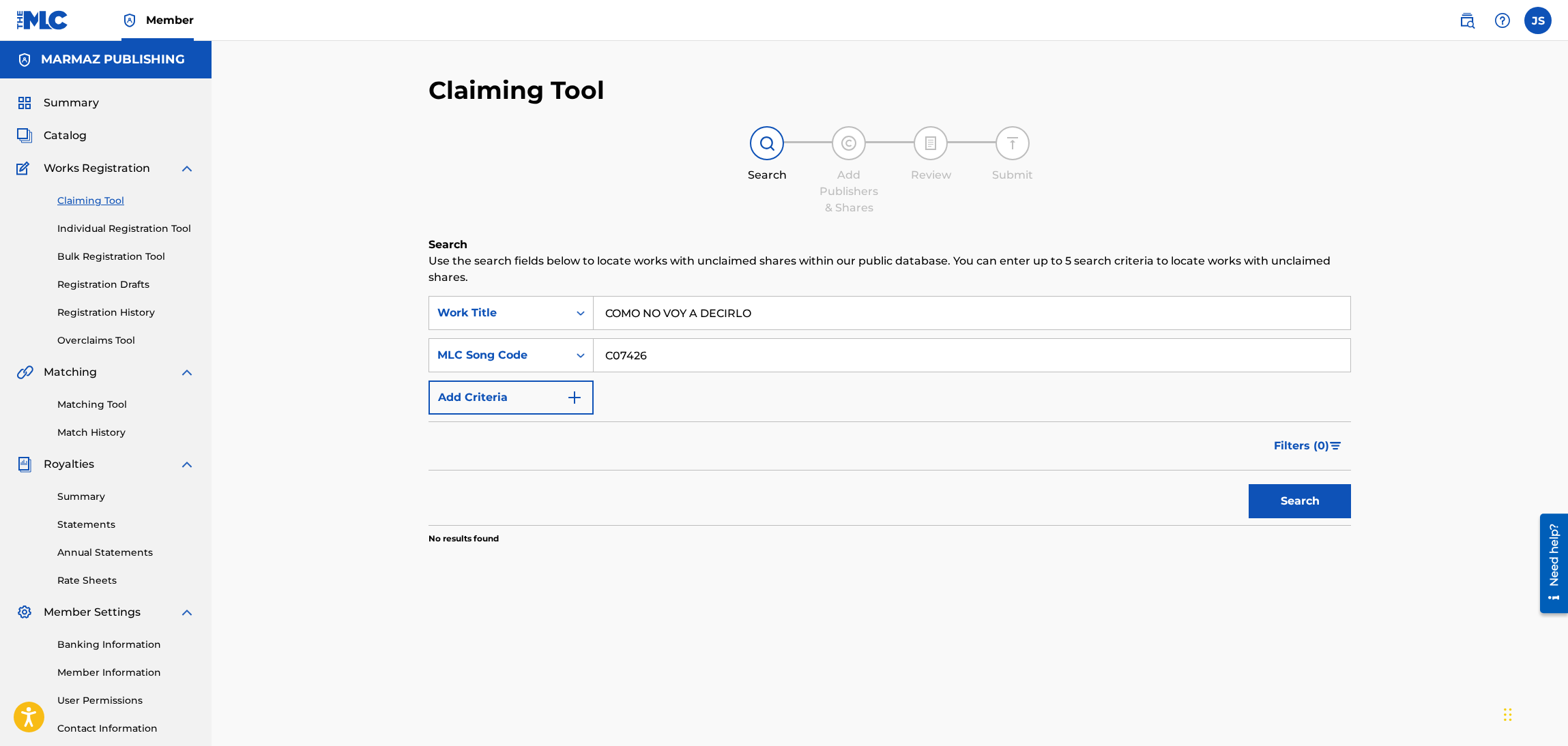
click at [1279, 511] on button "Search" at bounding box center [1299, 502] width 102 height 34
click at [63, 137] on span "Catalog" at bounding box center [65, 136] width 43 height 16
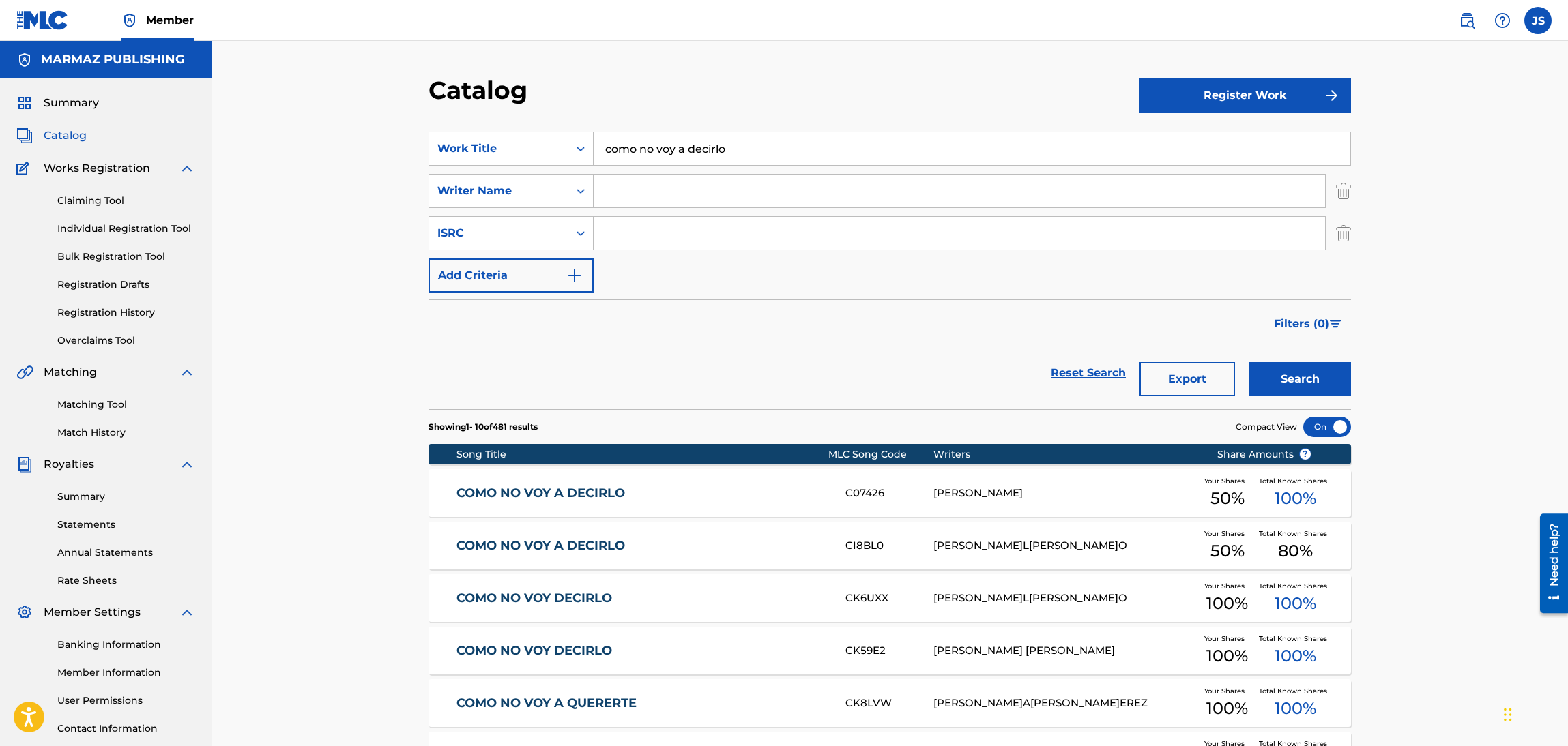
click at [63, 102] on span "Summary" at bounding box center [71, 103] width 55 height 16
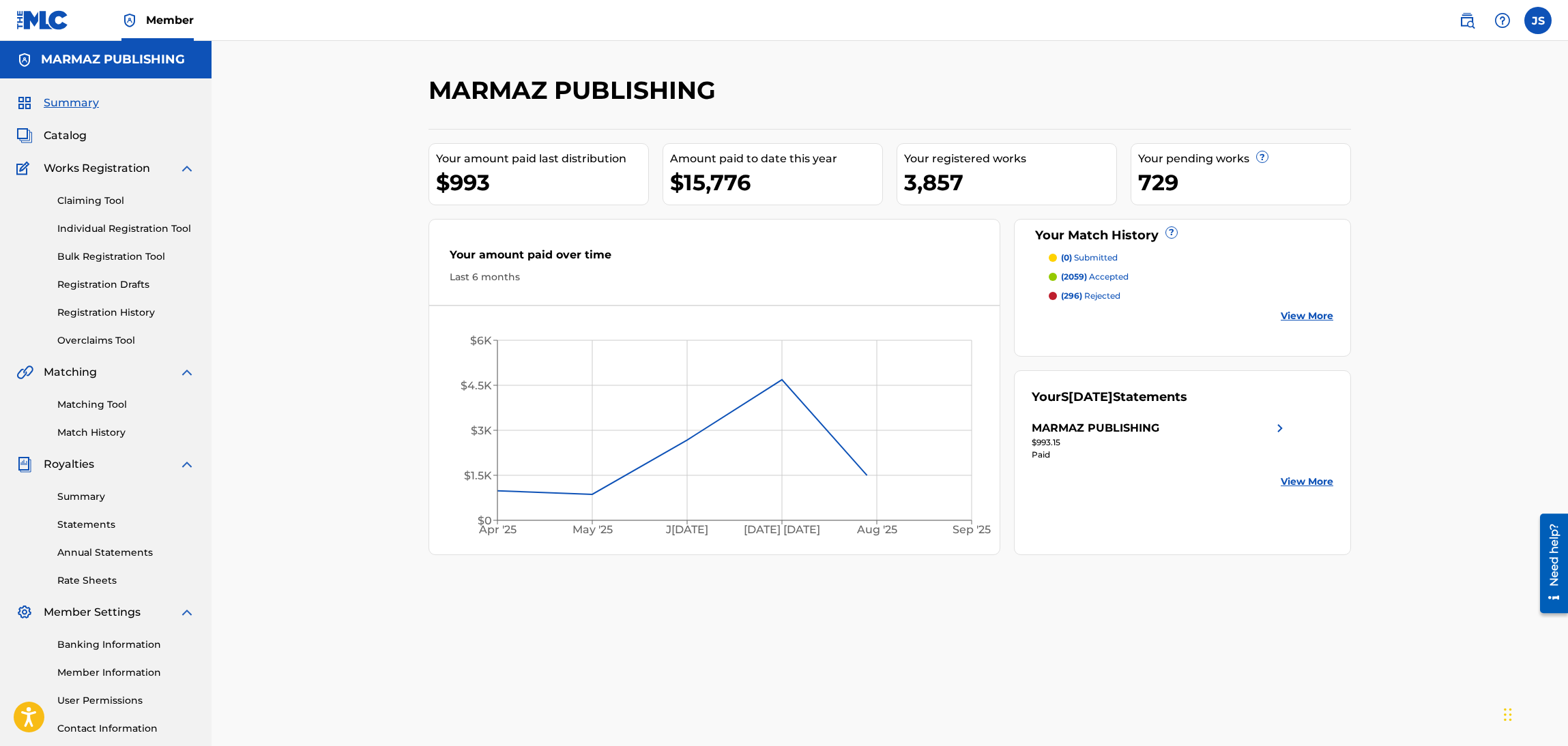
click at [94, 149] on div "Summary Catalog Works Registration Claiming Tool Individual Registration Tool B…" at bounding box center [106, 429] width 212 height 702
click at [110, 178] on div "Claiming Tool Individual Registration Tool Bulk Registration Tool Registration …" at bounding box center [106, 262] width 179 height 171
click at [122, 161] on span "Works Registration" at bounding box center [96, 168] width 106 height 16
click at [126, 400] on link "Matching Tool" at bounding box center [126, 405] width 138 height 14
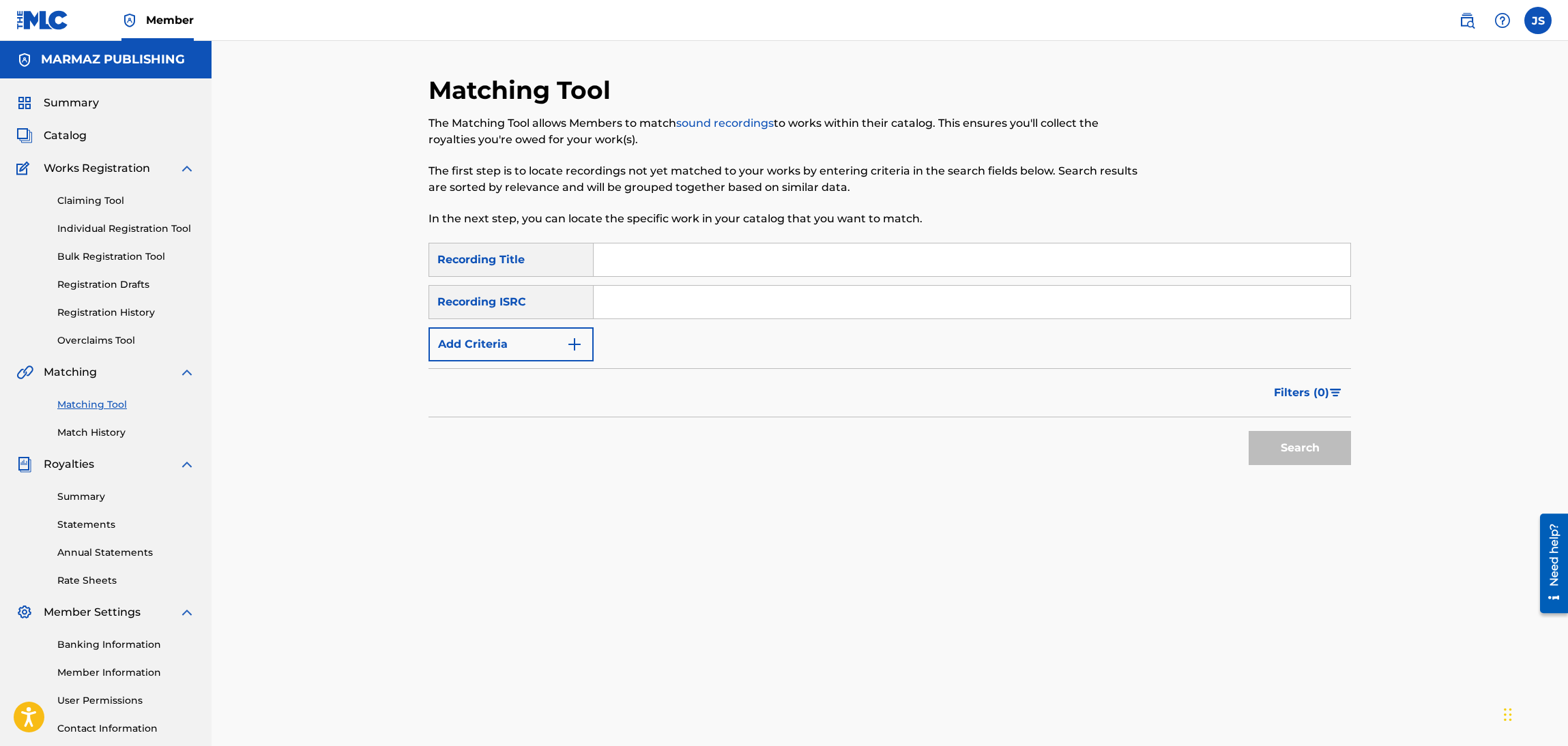
click at [107, 429] on link "Match History" at bounding box center [126, 433] width 138 height 14
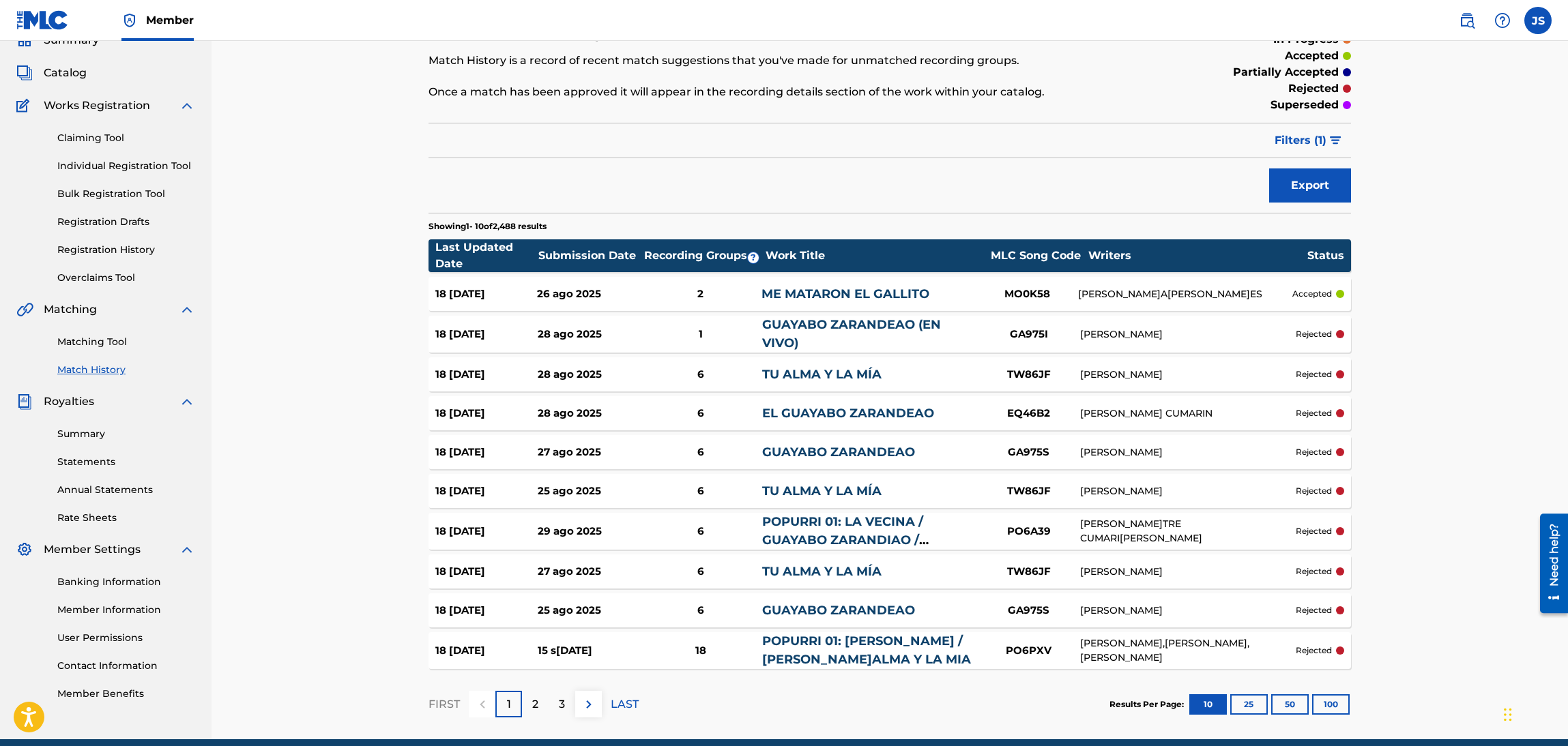
scroll to position [121, 0]
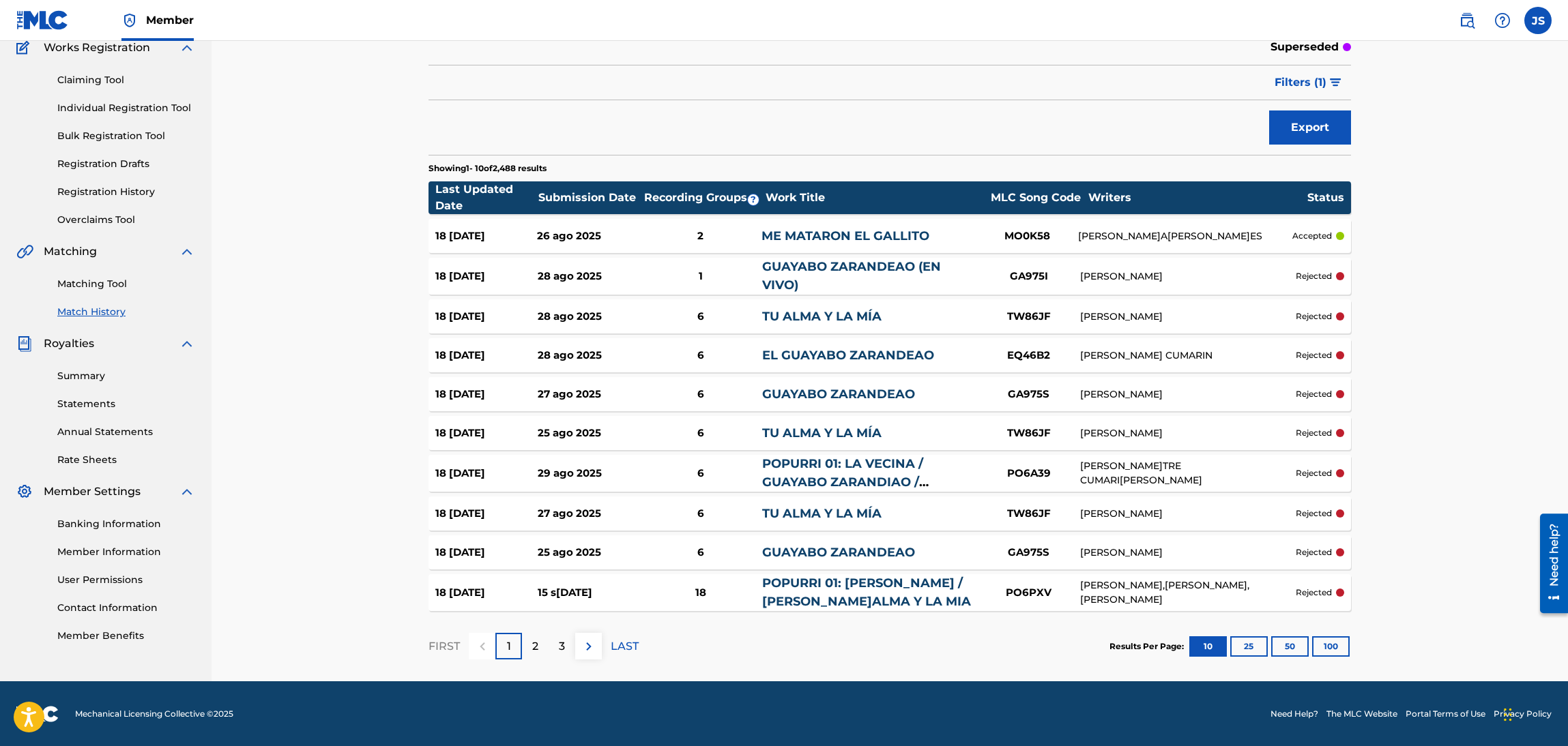
click at [72, 377] on link "Summary" at bounding box center [126, 376] width 138 height 14
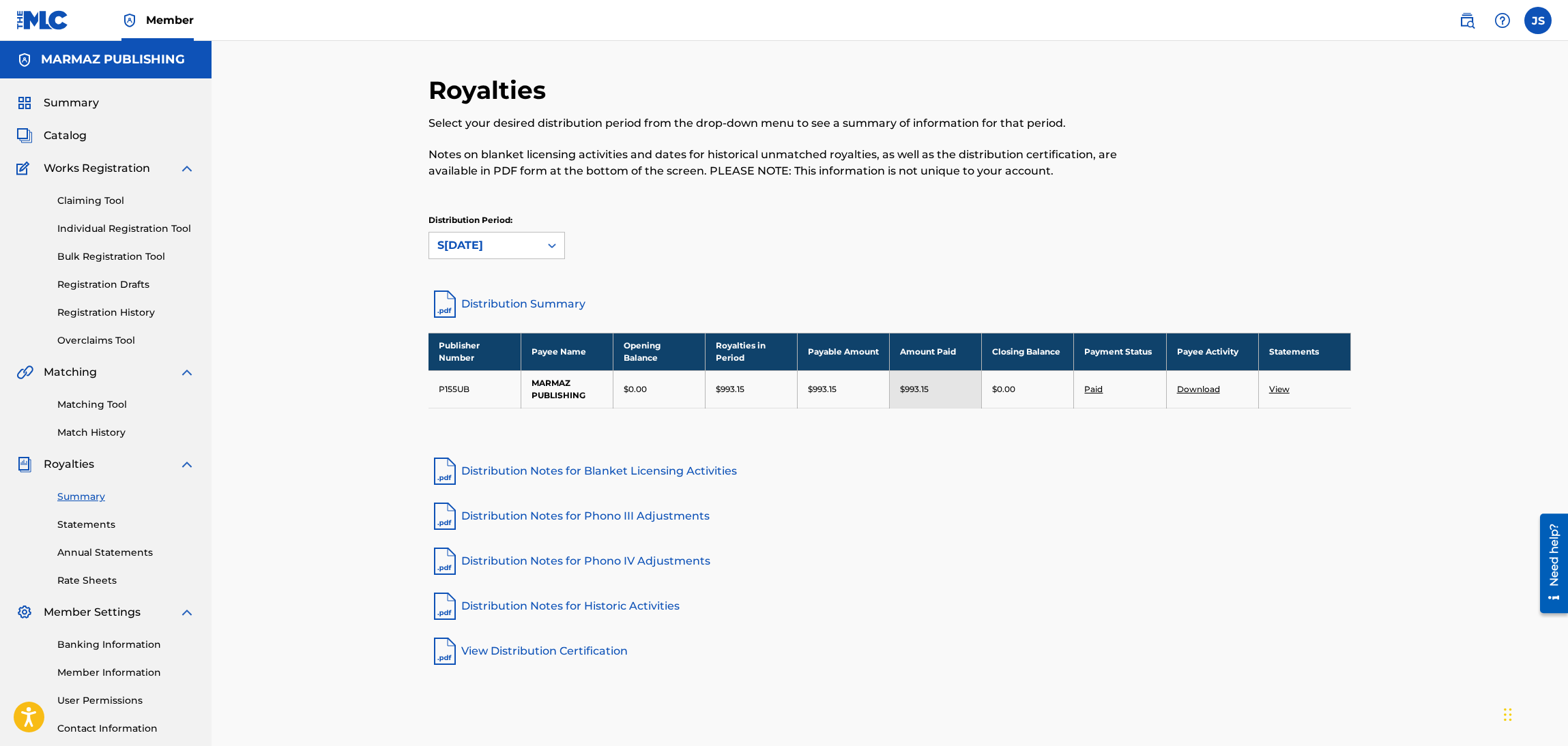
click at [382, 173] on div "Royalties Select your desired distribution period from the drop-down menu to se…" at bounding box center [890, 410] width 1356 height 740
click at [319, 214] on div "Royalties Select your desired distribution period from the drop-down menu to se…" at bounding box center [890, 410] width 1356 height 740
click at [109, 204] on link "Claiming Tool" at bounding box center [126, 201] width 138 height 14
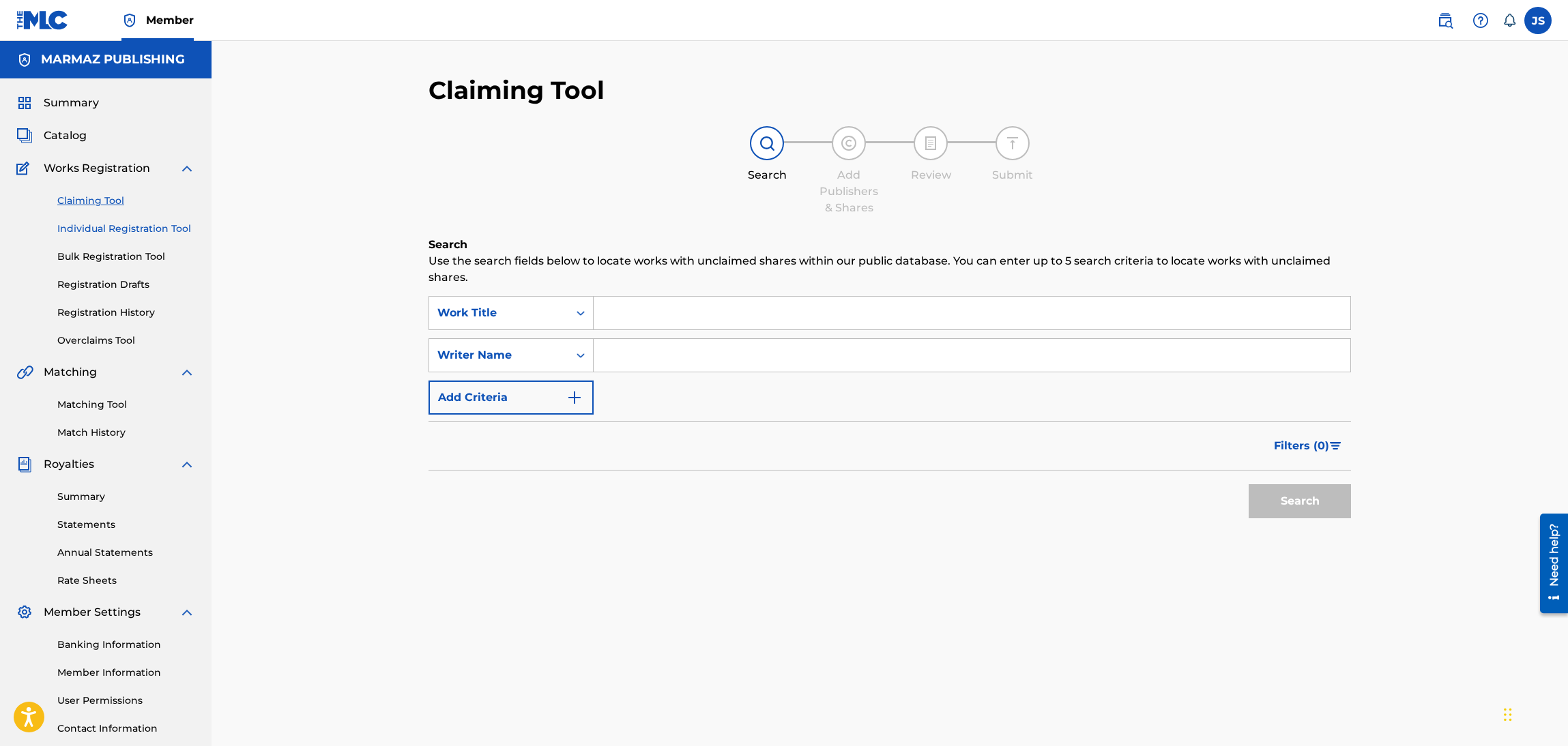
click at [142, 232] on link "Individual Registration Tool" at bounding box center [126, 229] width 138 height 14
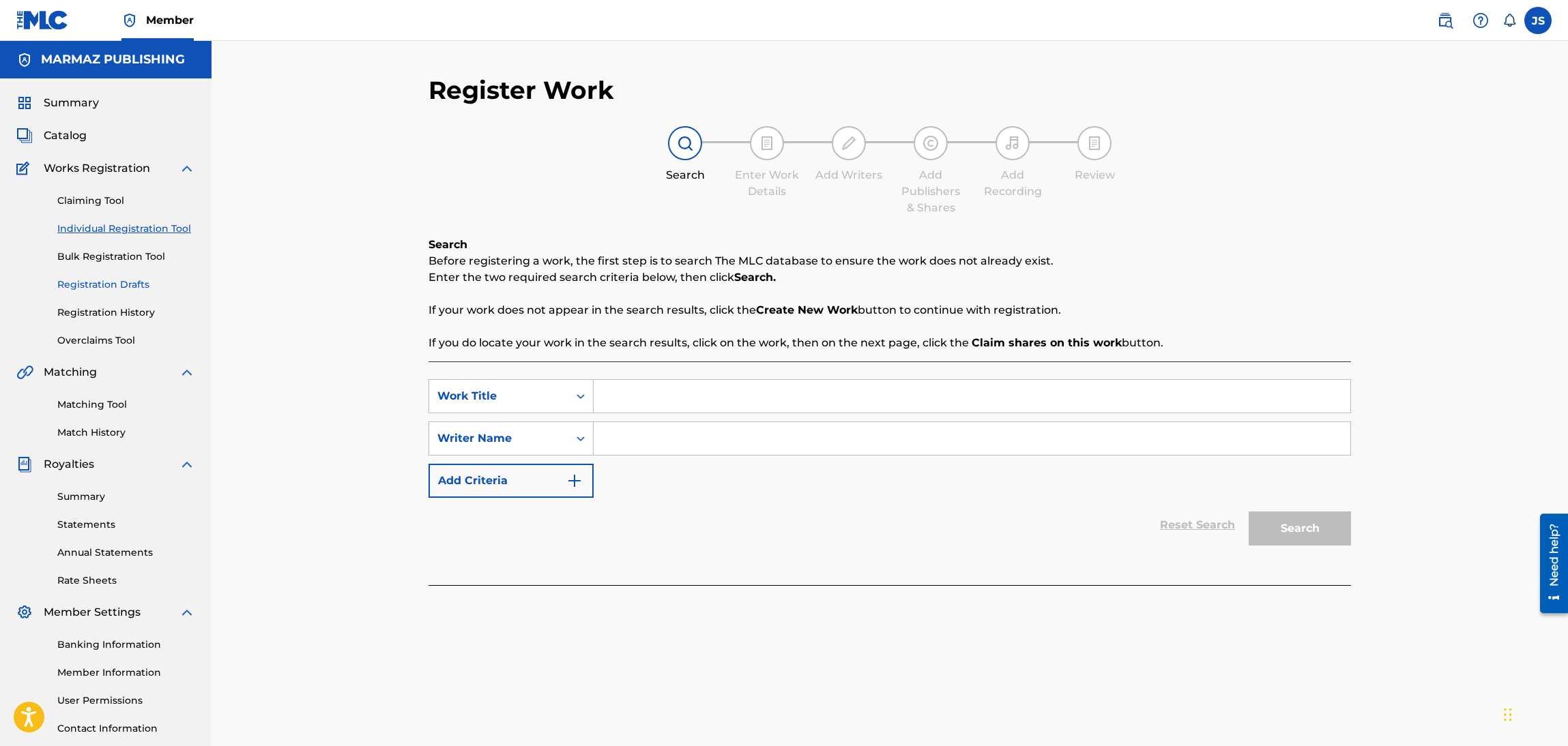
click at [139, 278] on link "Registration Drafts" at bounding box center [126, 285] width 138 height 14
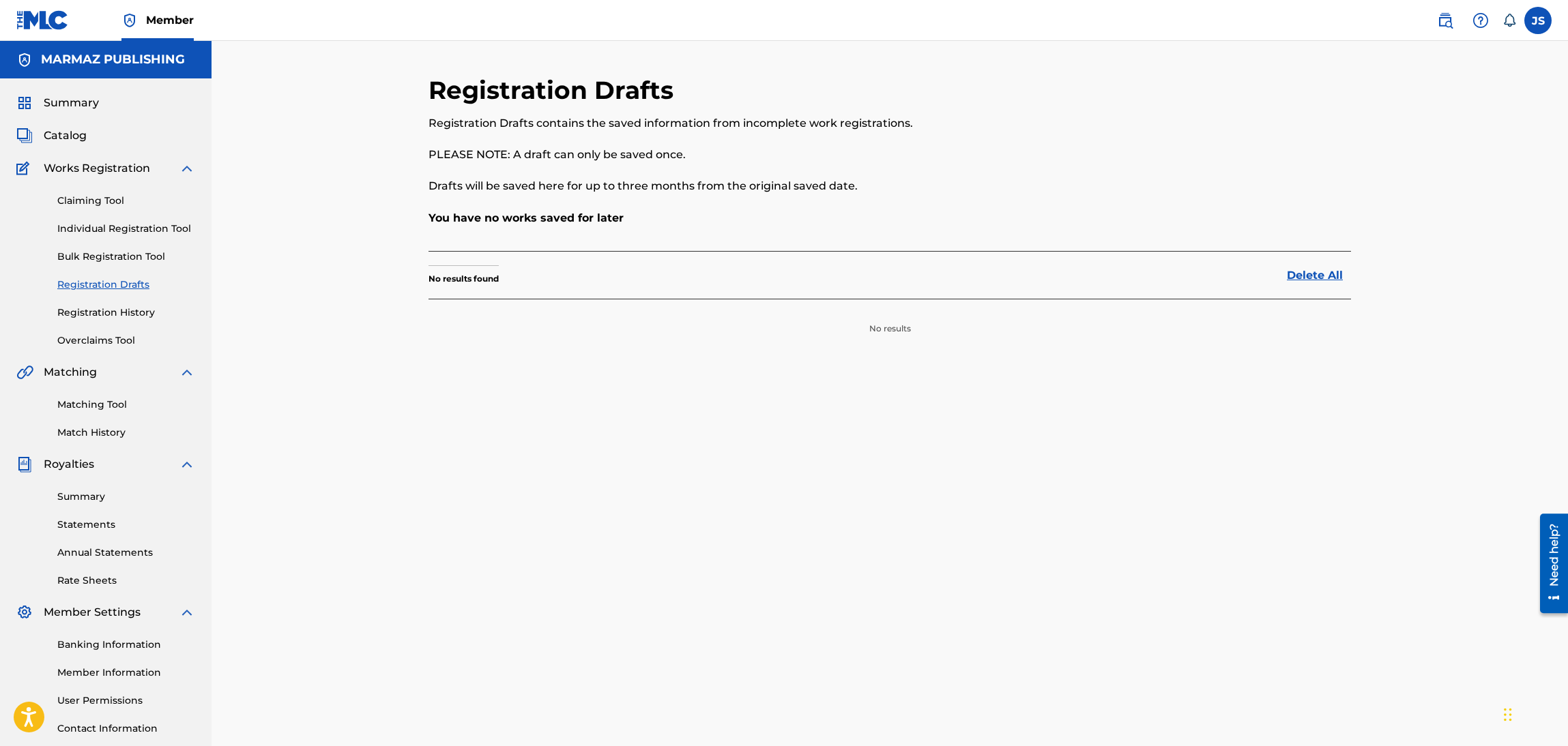
click at [137, 304] on div "Claiming Tool Individual Registration Tool Bulk Registration Tool Registration …" at bounding box center [106, 262] width 179 height 171
click at [138, 315] on link "Registration History" at bounding box center [126, 313] width 138 height 14
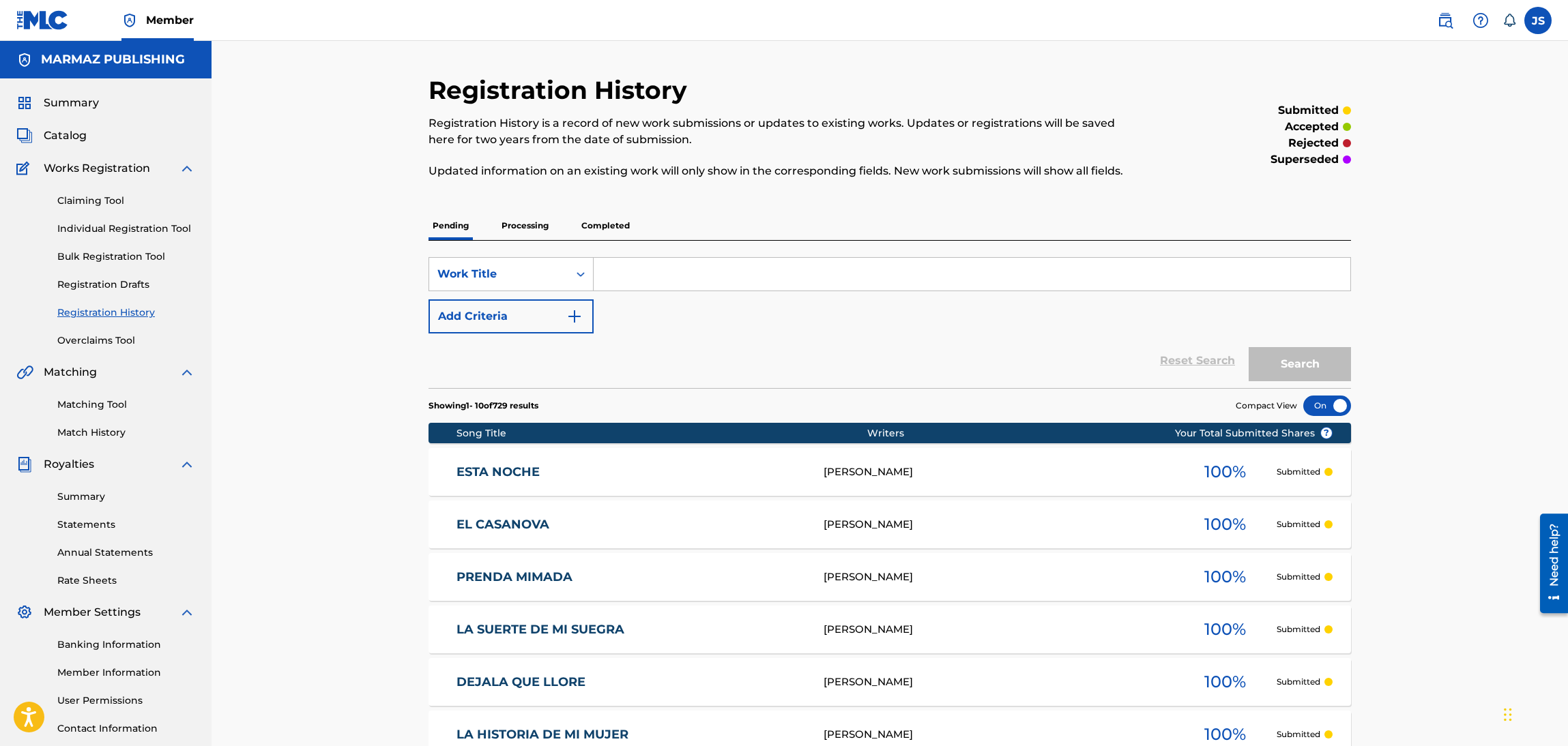
click at [650, 259] on input "Search Form" at bounding box center [972, 274] width 757 height 33
paste input "COMO NO VOY A DECIRLO"
type input "COMO NO VOY A DECIRLO"
click at [1360, 357] on div "Registration History Registration History is a record of new work submissions o…" at bounding box center [890, 567] width 956 height 985
click at [1345, 367] on button "Search" at bounding box center [1299, 364] width 102 height 34
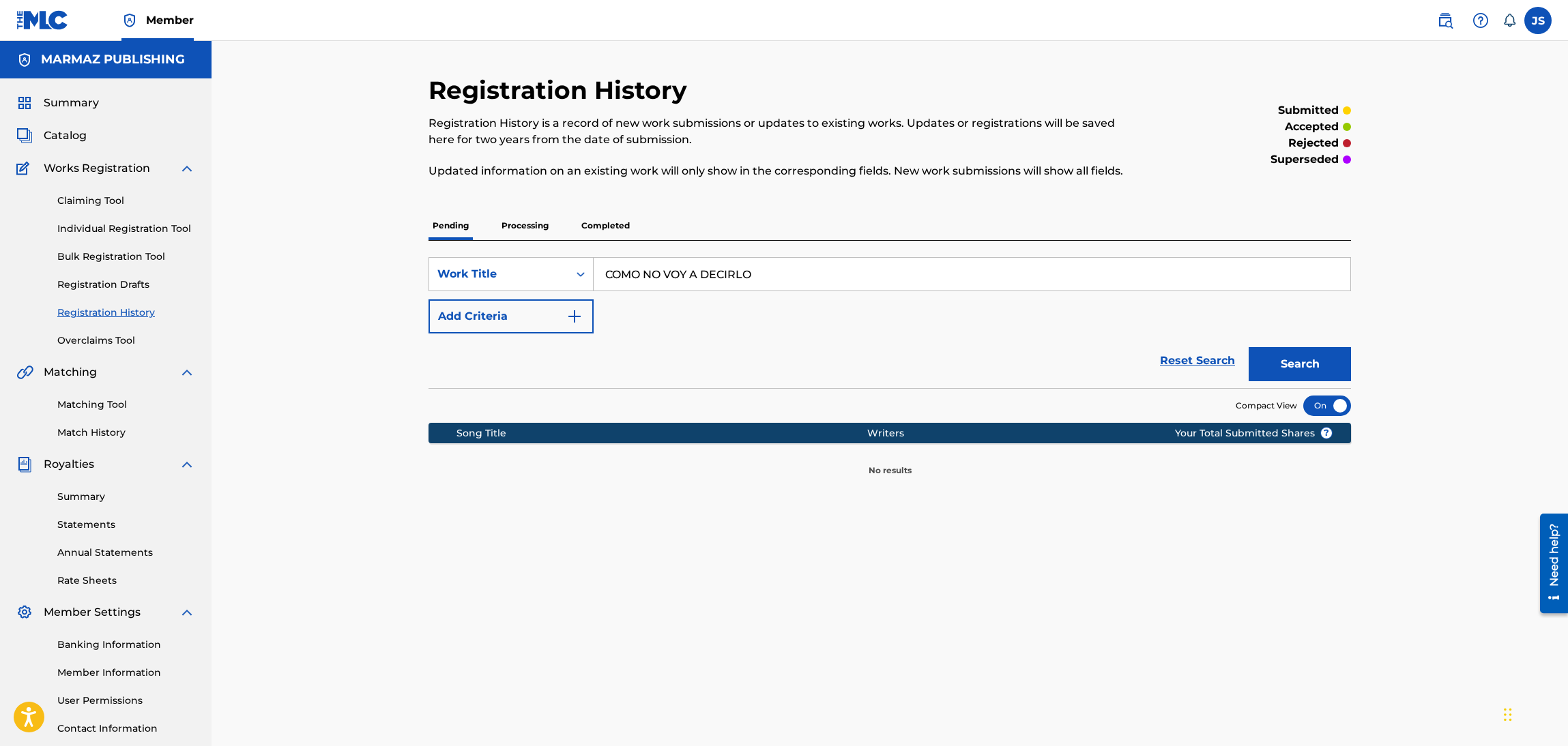
click at [525, 232] on p "Processing" at bounding box center [525, 226] width 55 height 29
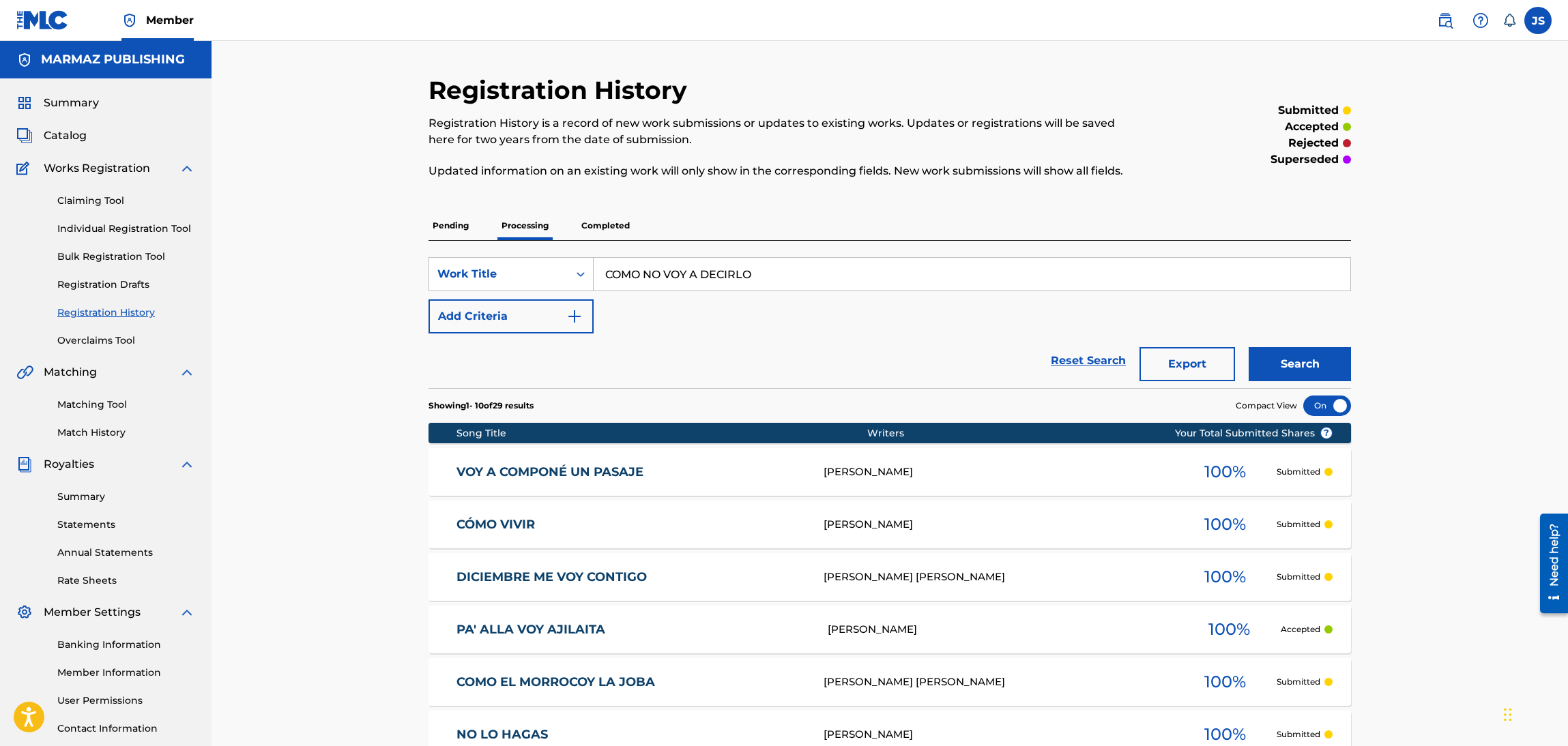
click at [599, 224] on p "Completed" at bounding box center [605, 226] width 56 height 29
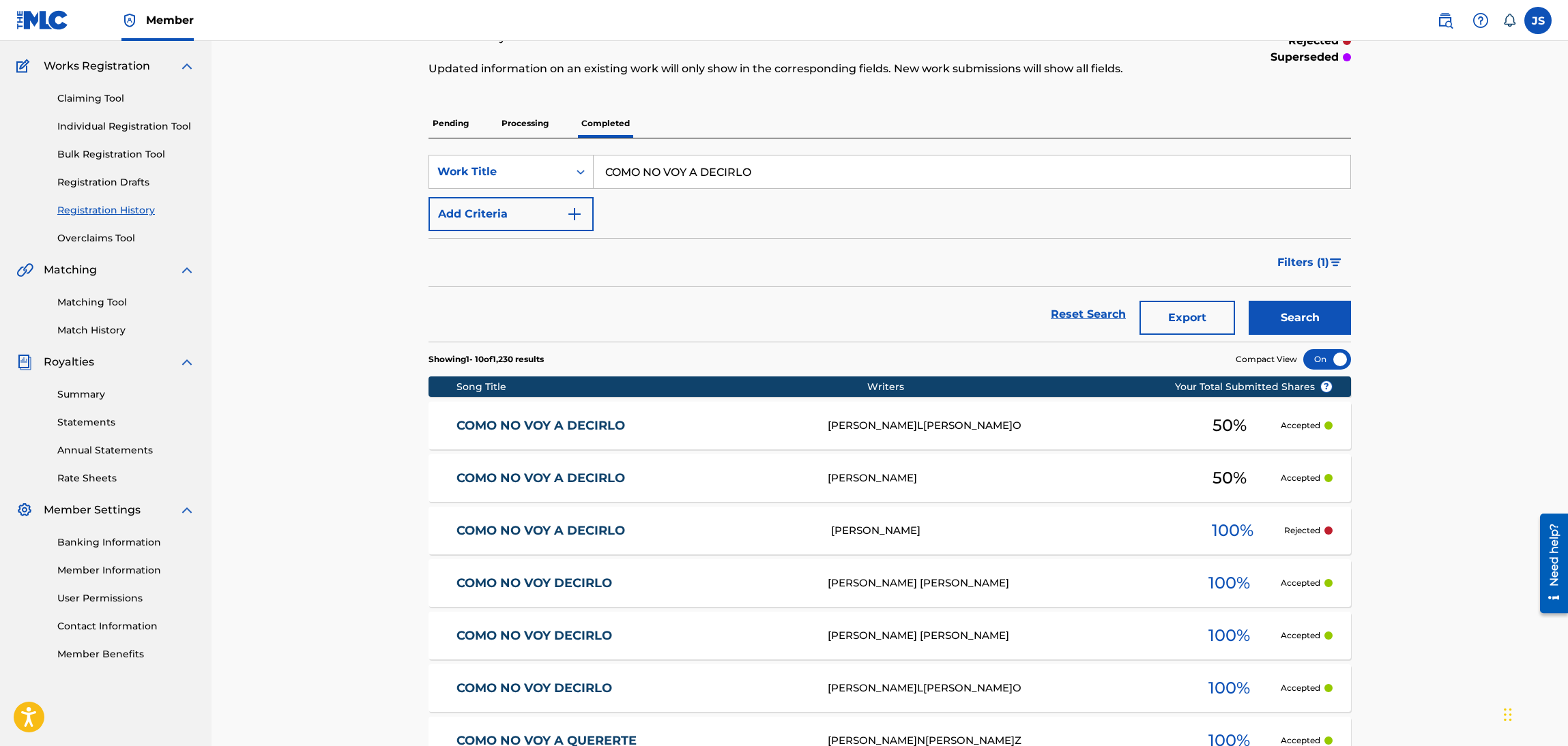
scroll to position [204, 0]
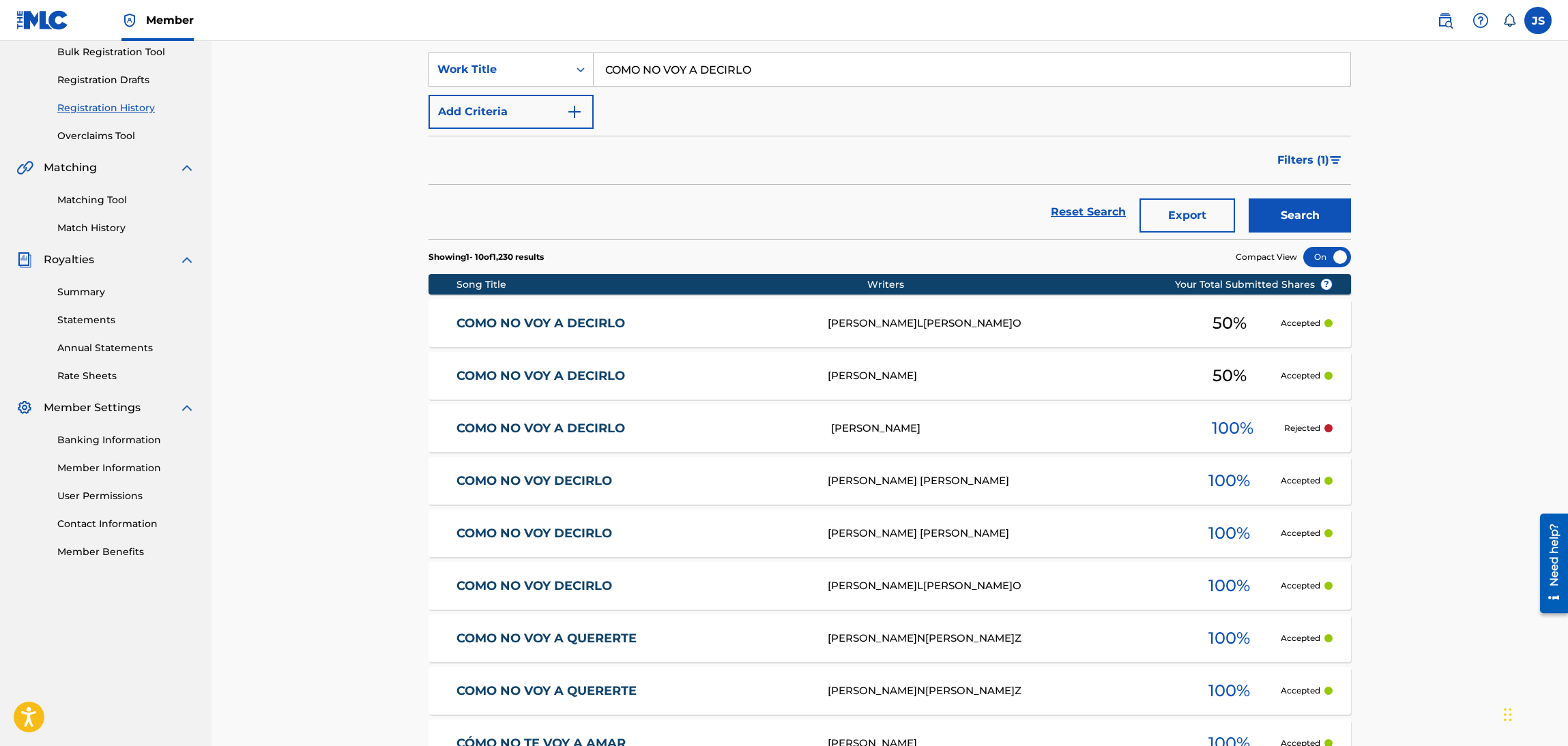
click at [568, 381] on link "COMO NO VOY A DECIRLO" at bounding box center [633, 377] width 354 height 16
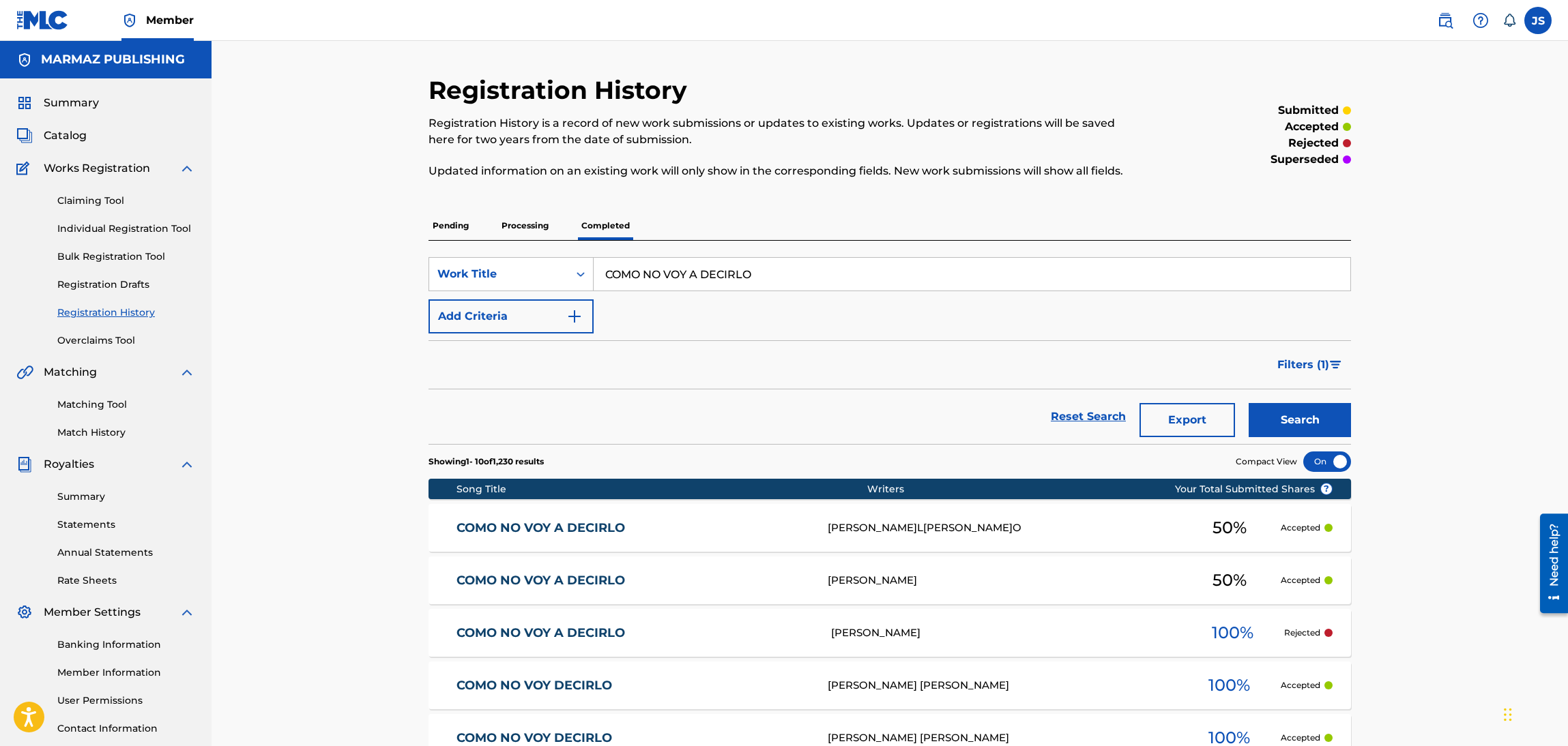
scroll to position [99, 0]
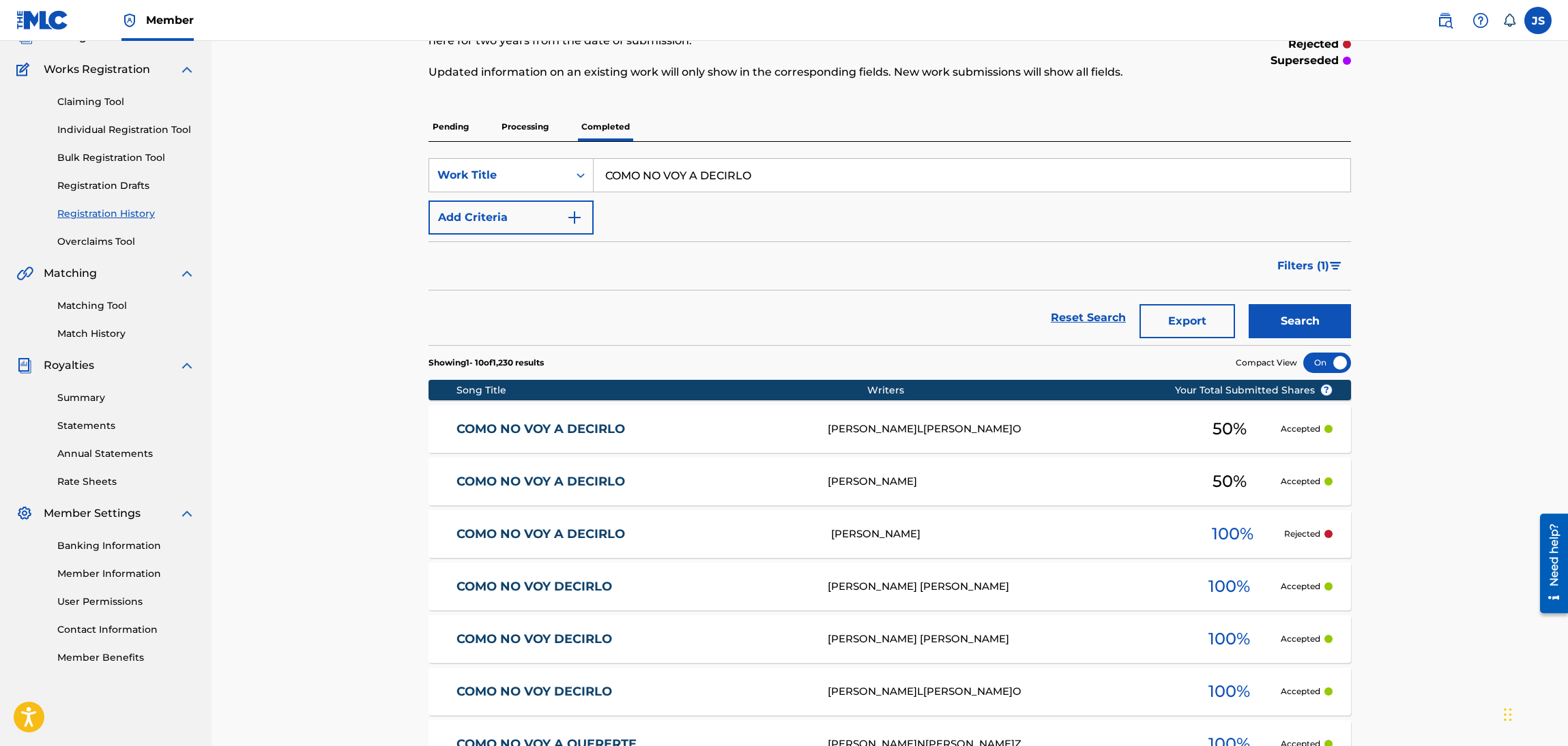
click at [575, 487] on link "COMO NO VOY A DECIRLO" at bounding box center [633, 482] width 354 height 16
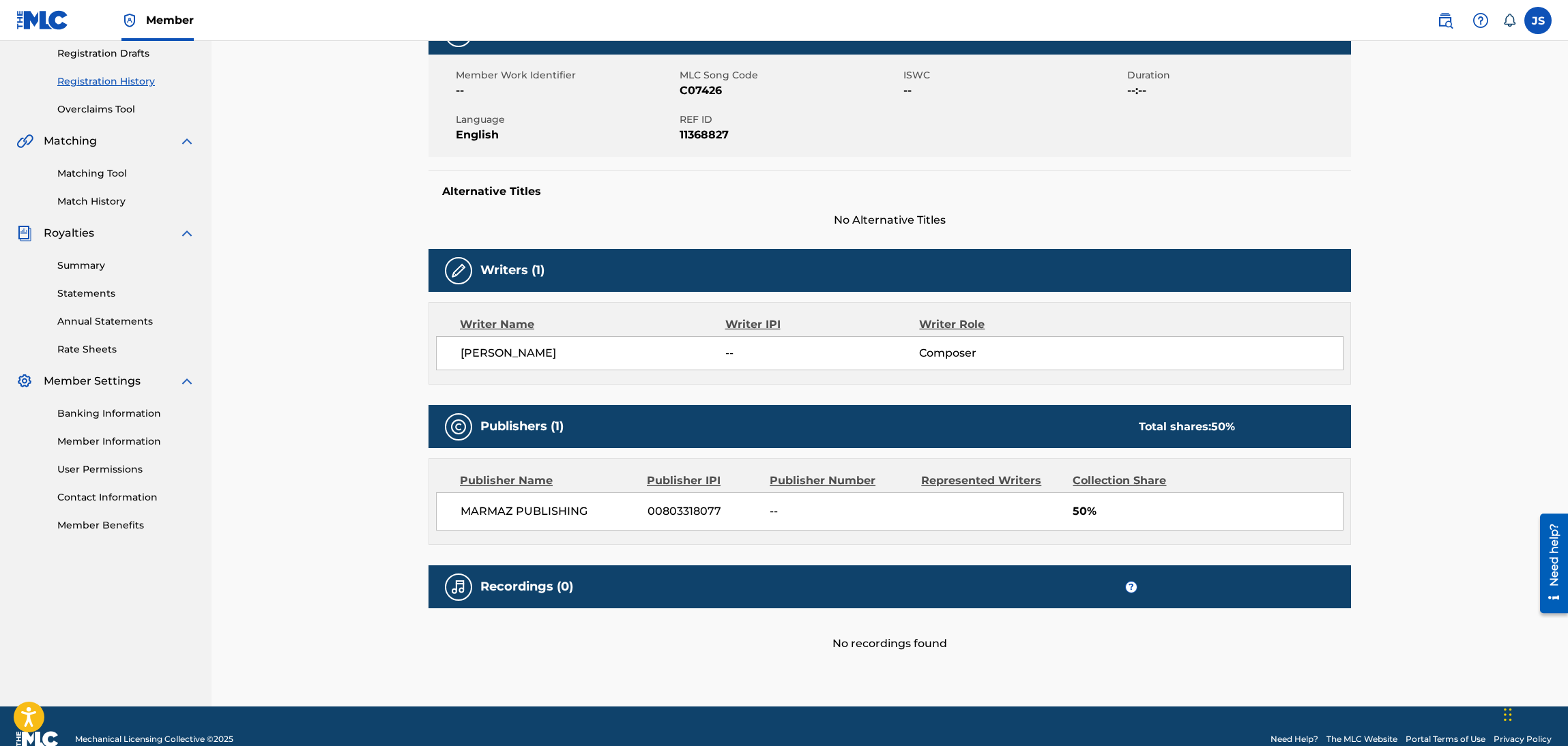
scroll to position [257, 0]
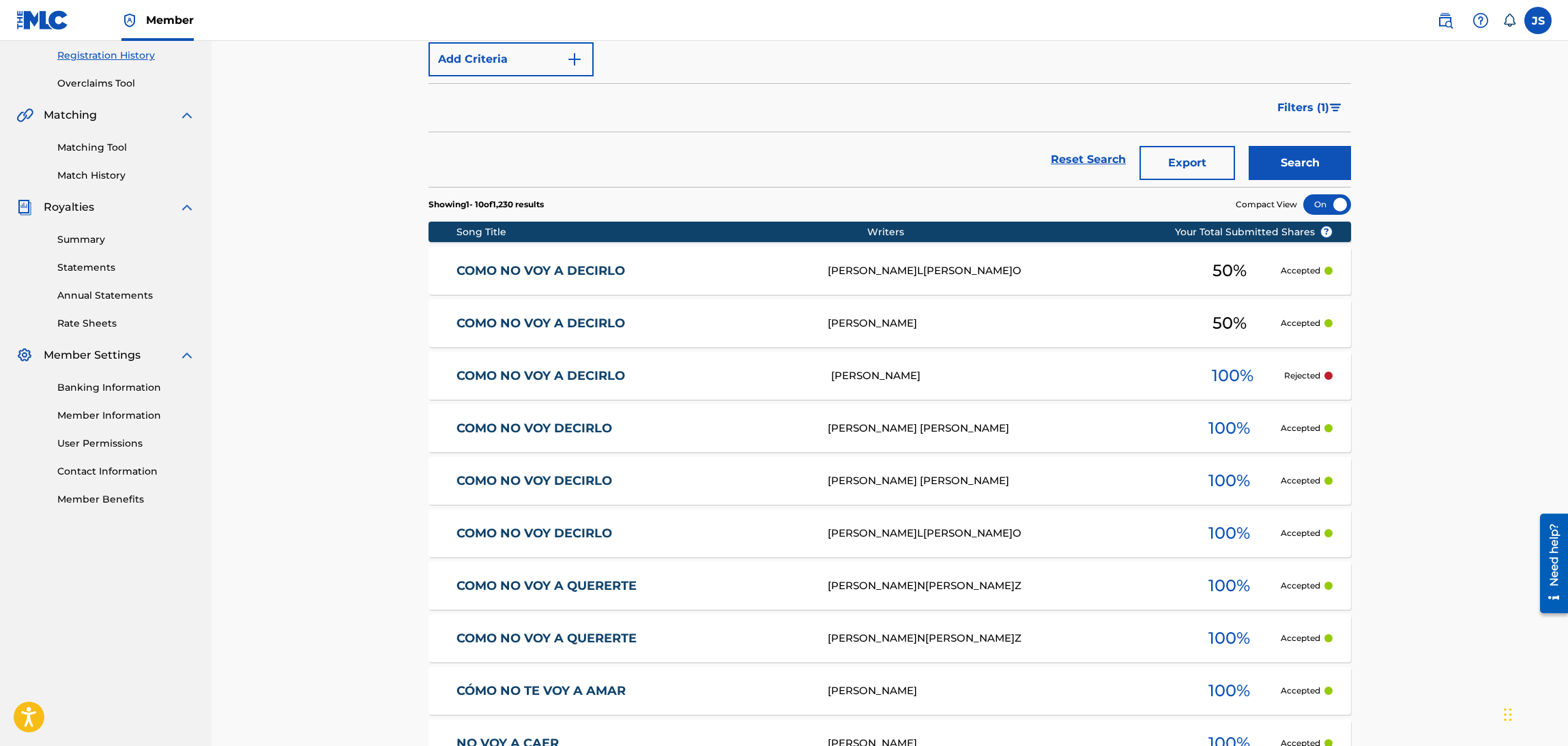
click at [567, 269] on link "COMO NO VOY A DECIRLO" at bounding box center [633, 271] width 354 height 16
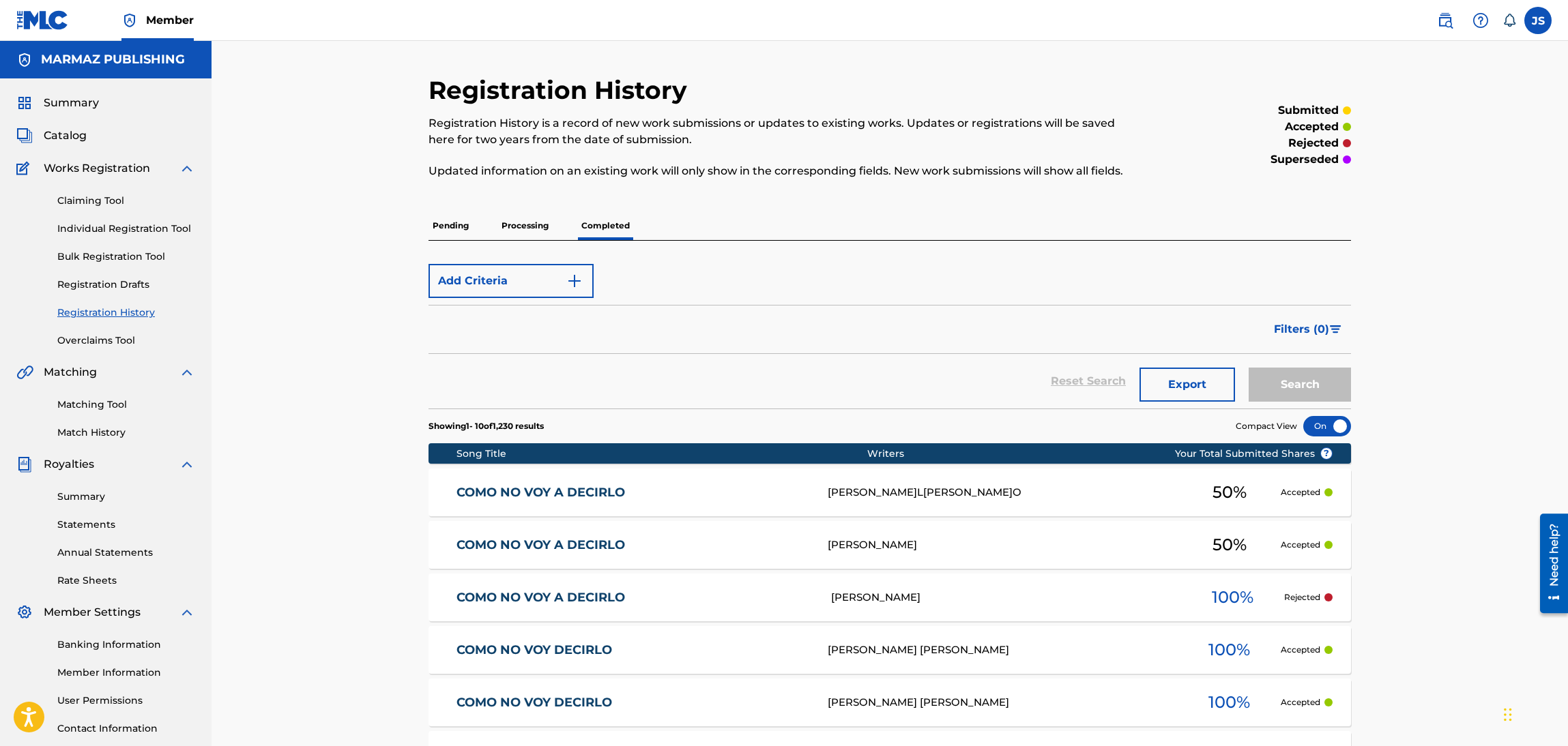
scroll to position [99, 0]
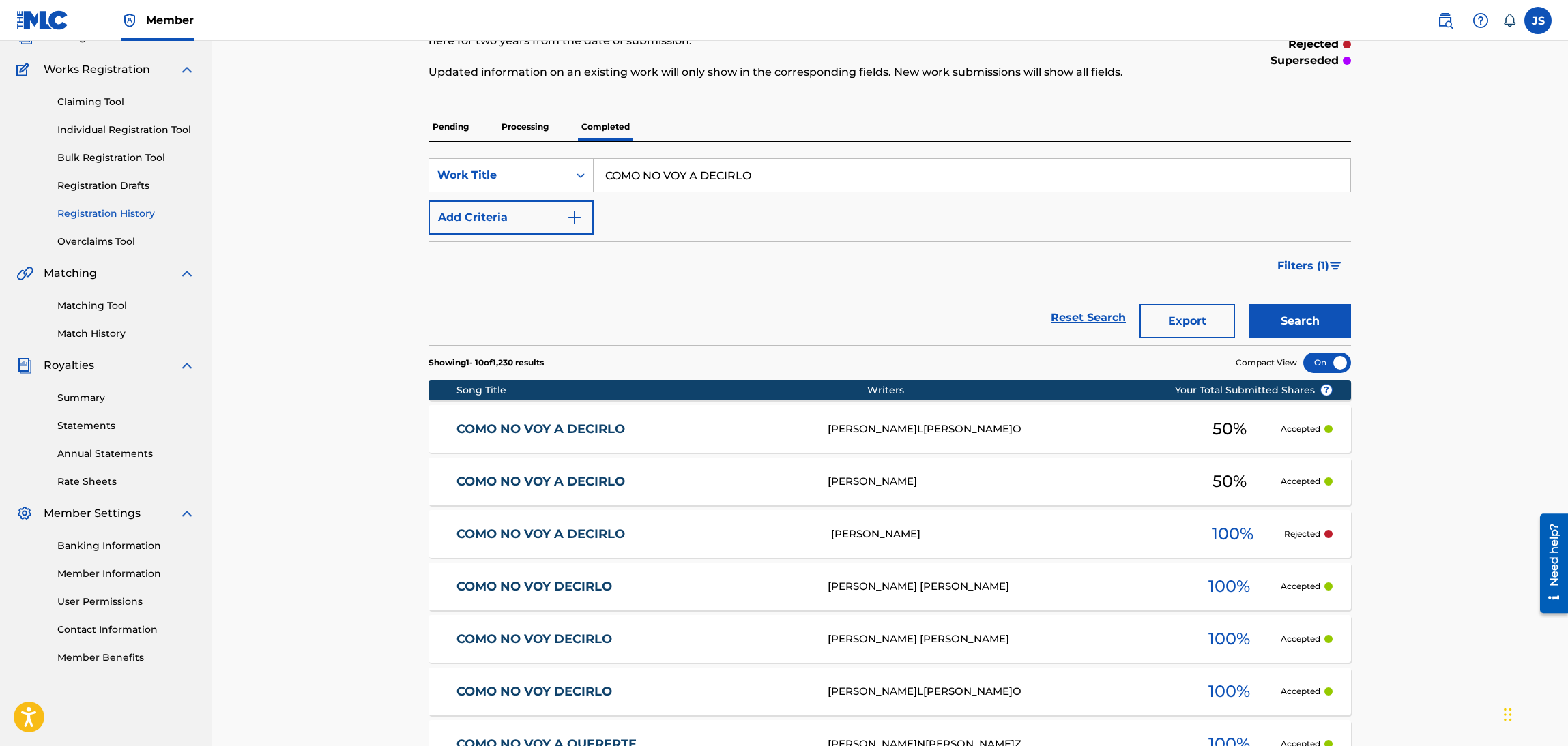
click at [566, 482] on link "COMO NO VOY A DECIRLO" at bounding box center [633, 482] width 354 height 16
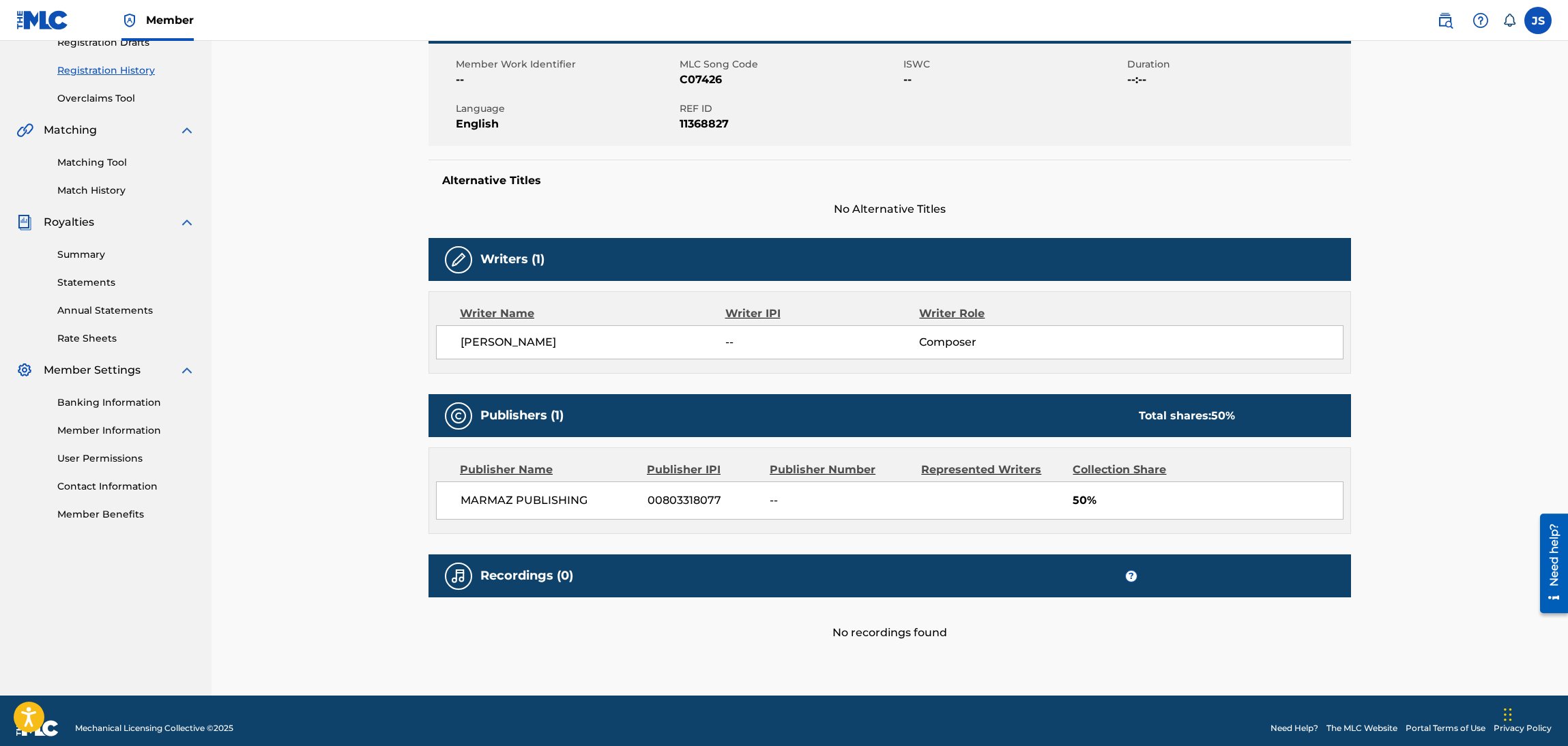
scroll to position [257, 0]
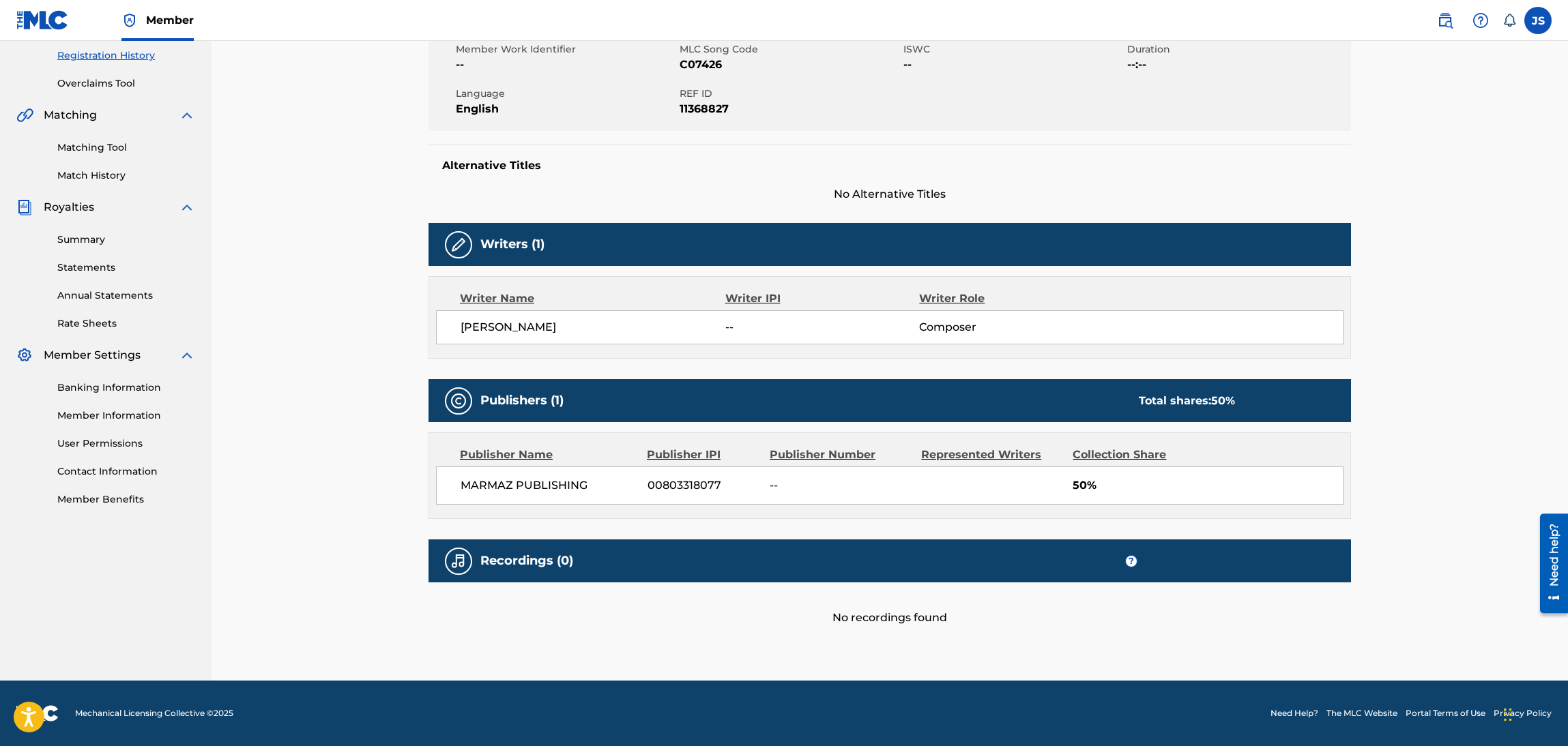
click at [760, 580] on div "Recordings (0) ?" at bounding box center [890, 561] width 923 height 43
click at [526, 552] on div "Recordings (0) ?" at bounding box center [890, 561] width 923 height 43
drag, startPoint x: 521, startPoint y: 578, endPoint x: 519, endPoint y: 565, distance: 13.2
click at [519, 578] on div "Recordings (0) ?" at bounding box center [890, 561] width 923 height 43
click at [538, 417] on div "Publishers (1) Total shares: 50 %" at bounding box center [890, 401] width 923 height 43
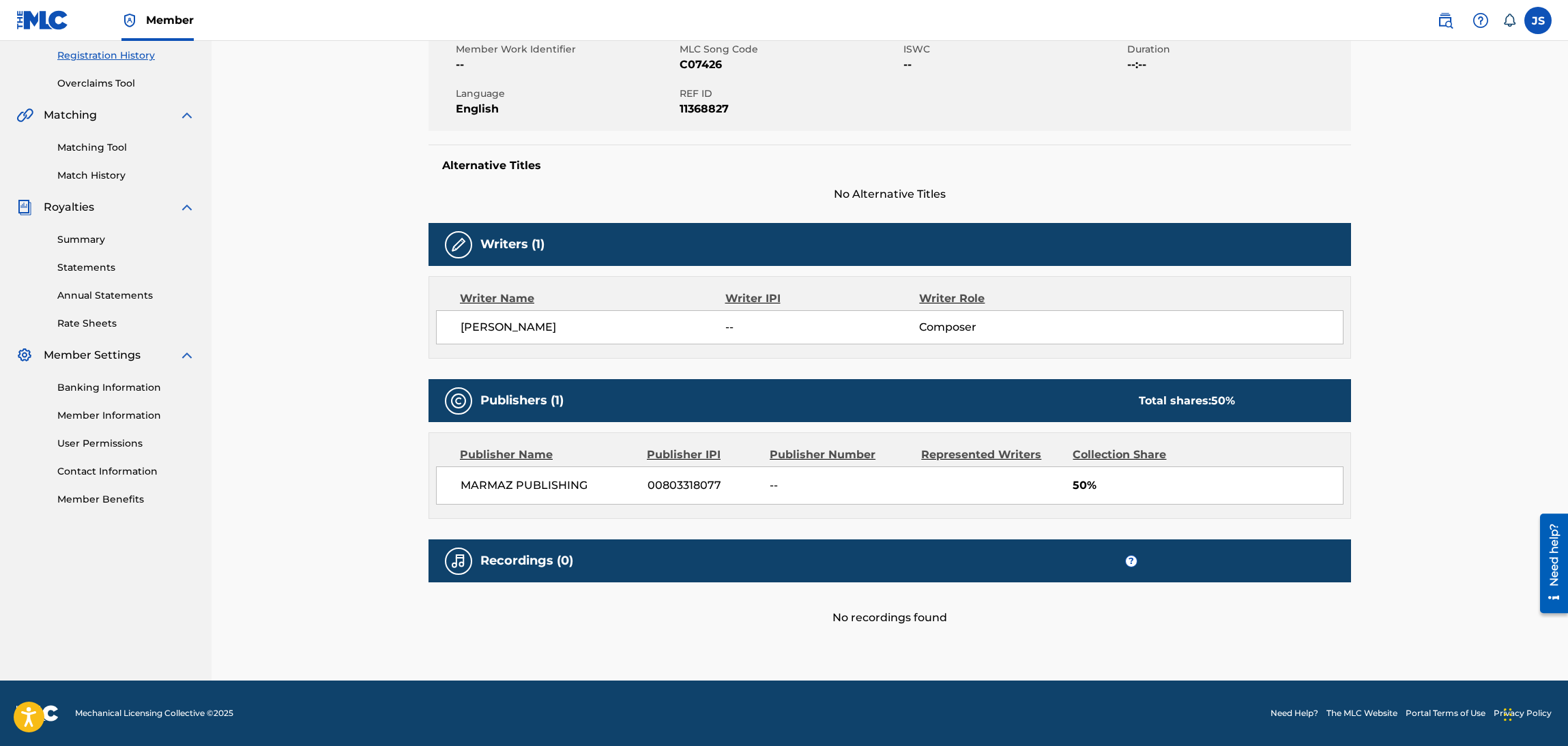
click at [540, 390] on div "Publishers (1) Total shares: 50 %" at bounding box center [890, 401] width 923 height 43
click at [517, 247] on h5 "Writers (1)" at bounding box center [512, 244] width 64 height 16
click at [885, 624] on div "No recordings found" at bounding box center [890, 604] width 923 height 44
click at [930, 615] on div "No recordings found" at bounding box center [890, 604] width 923 height 44
drag, startPoint x: 1156, startPoint y: 554, endPoint x: 1128, endPoint y: 563, distance: 29.4
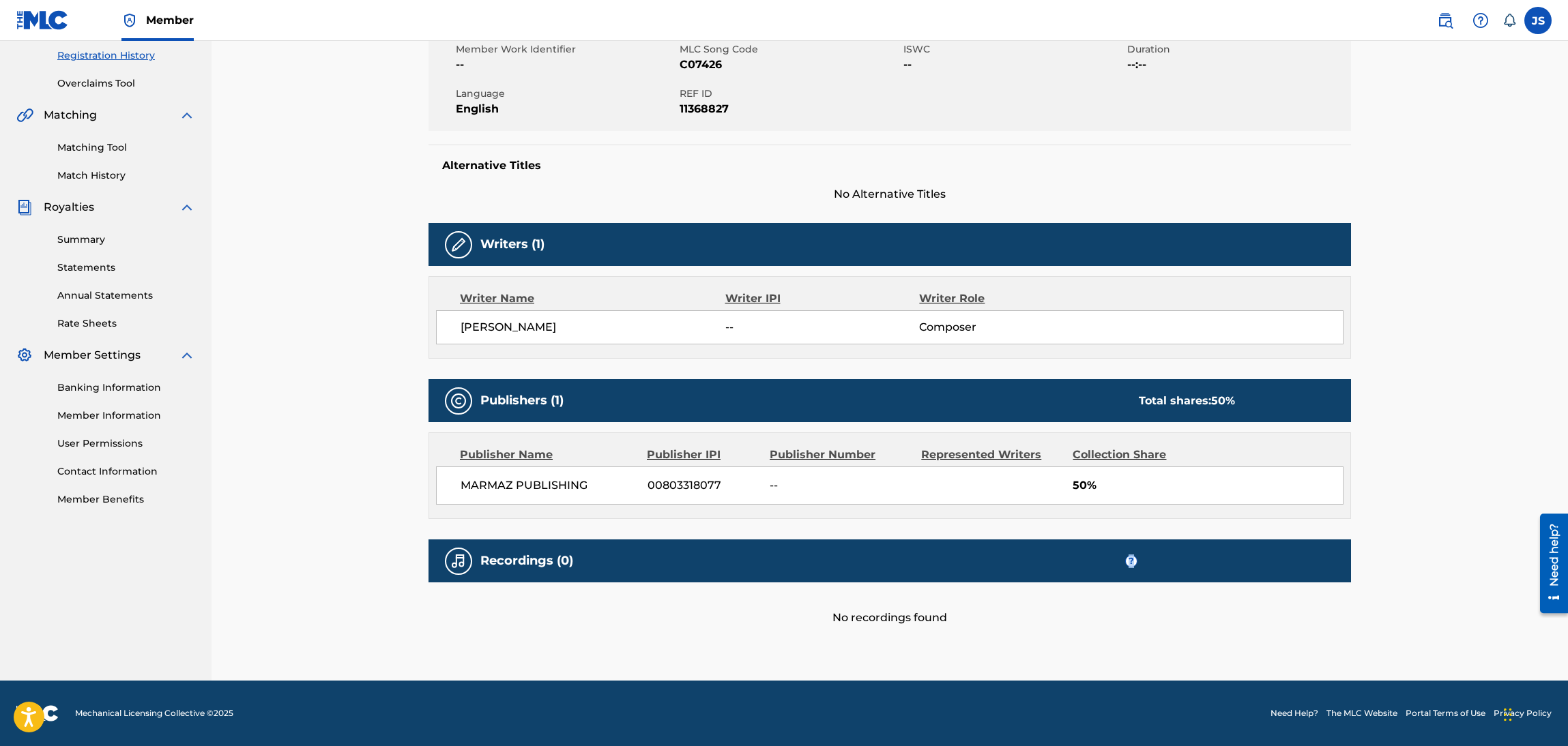
click at [1128, 563] on div "?" at bounding box center [1231, 561] width 212 height 12
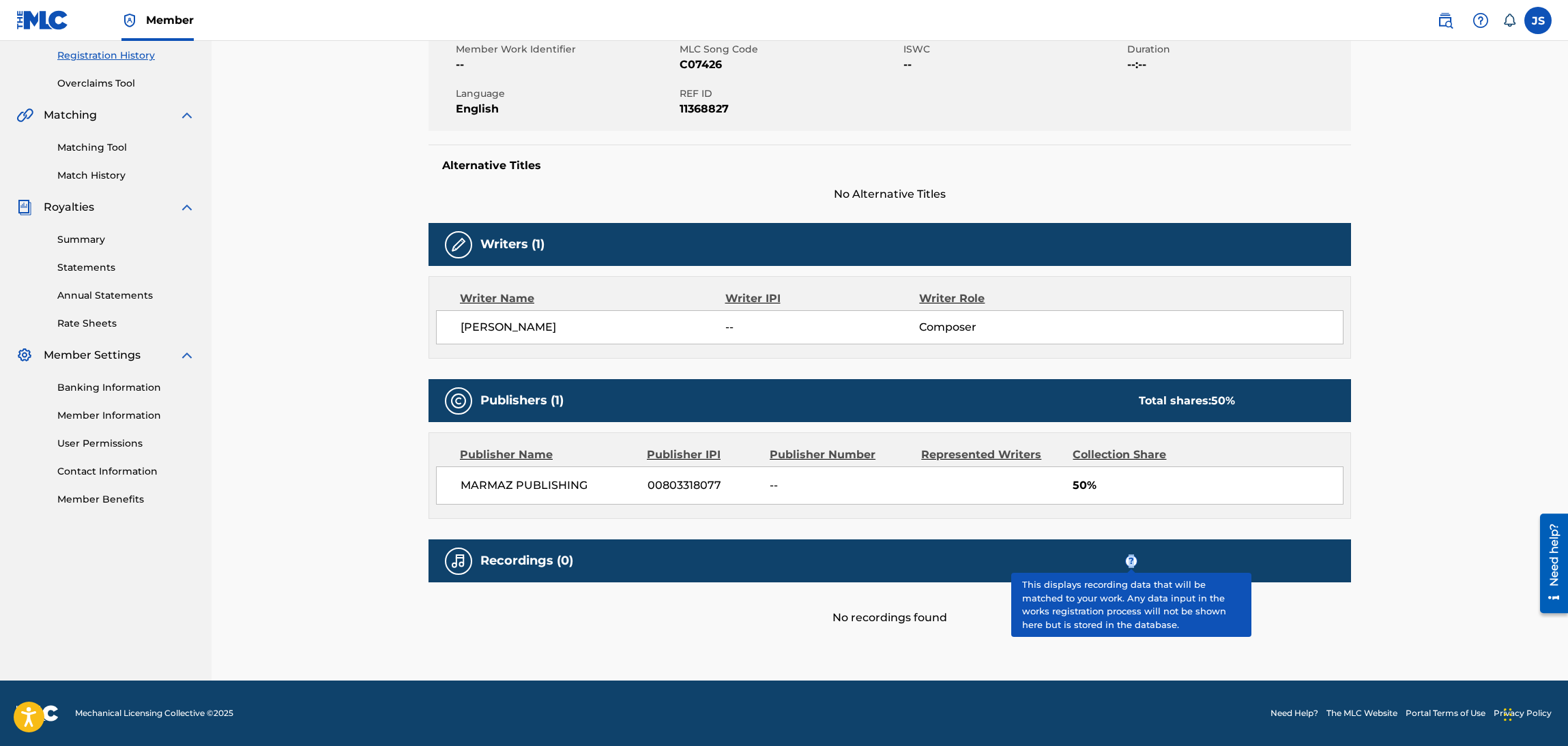
click at [1128, 563] on span "?" at bounding box center [1131, 561] width 11 height 11
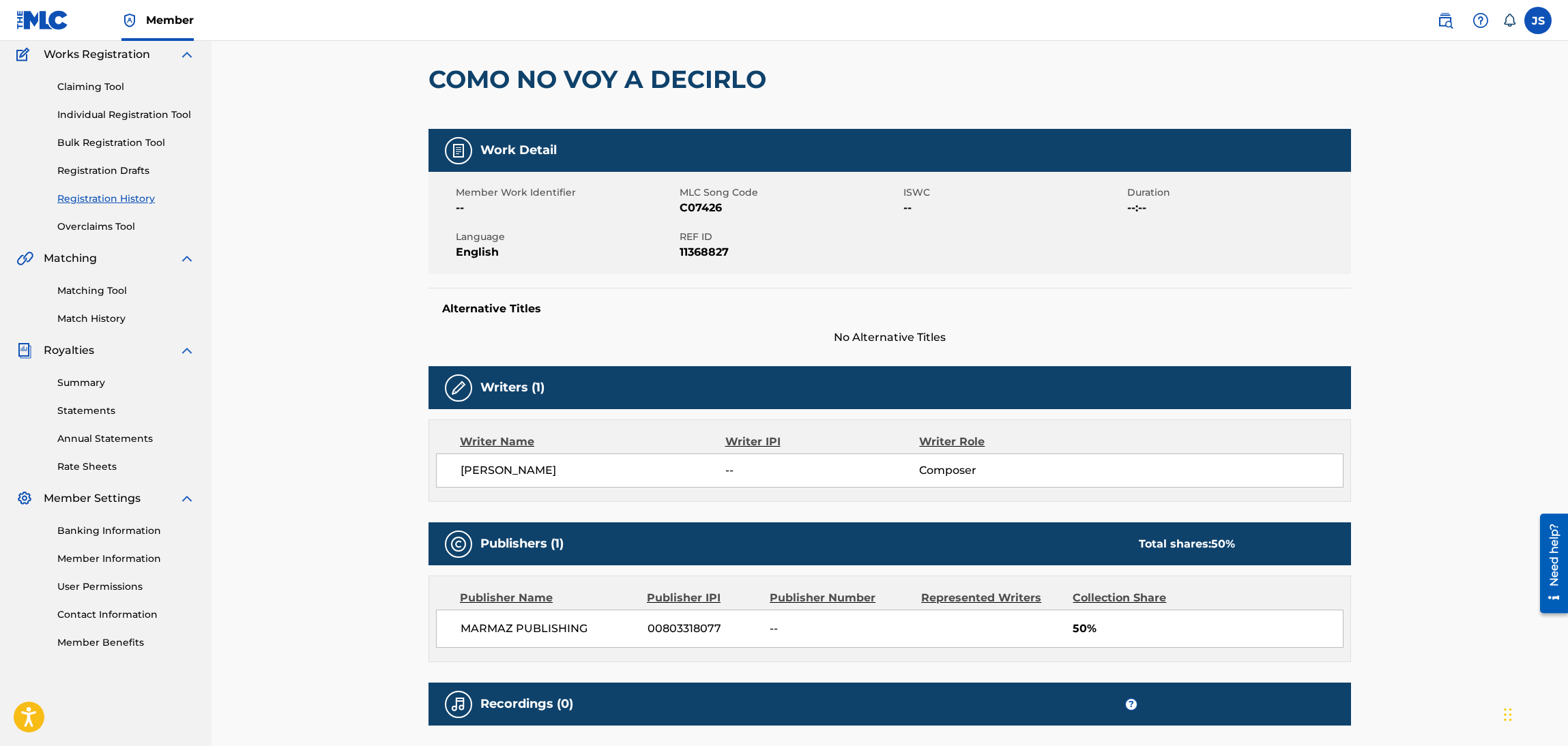
scroll to position [0, 0]
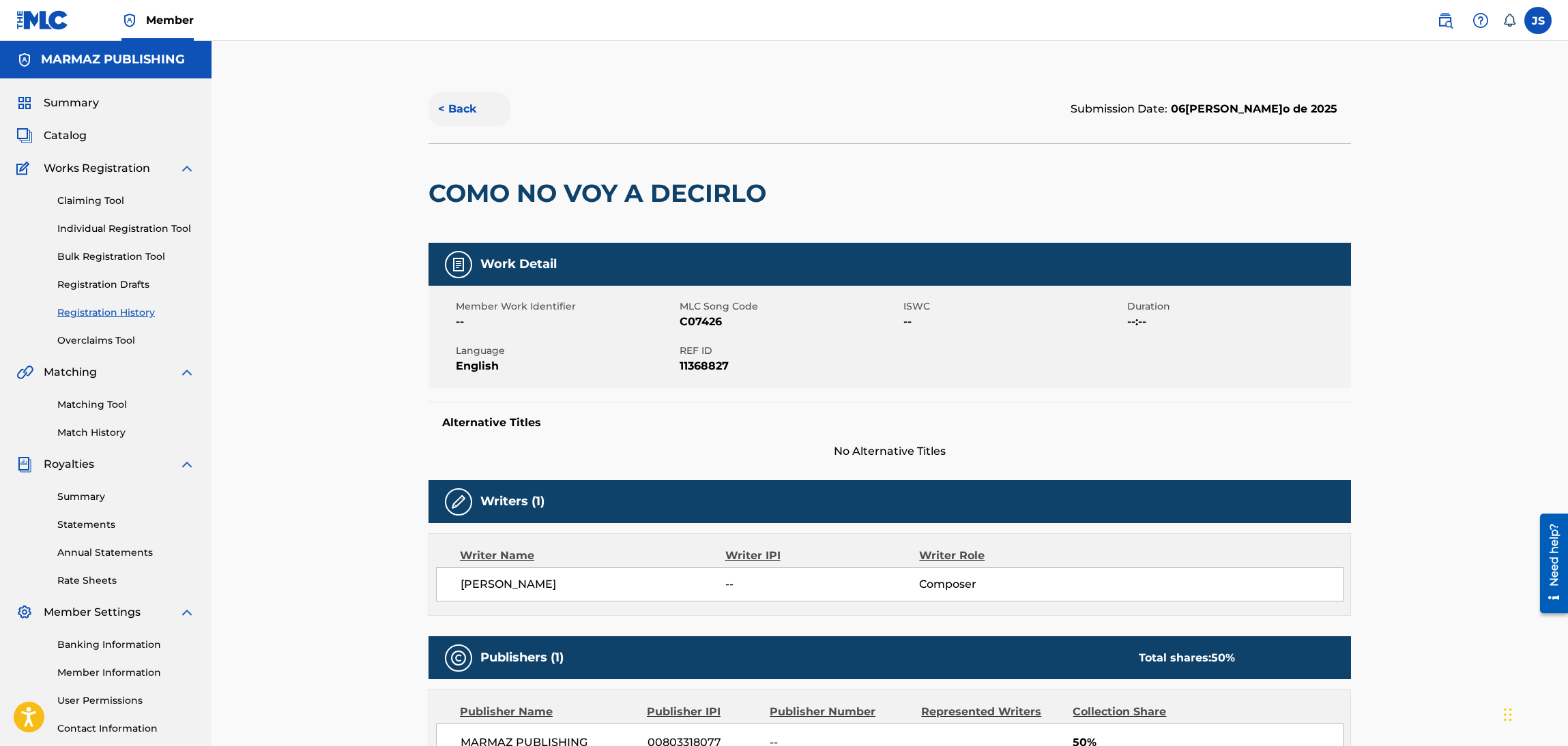
click at [461, 98] on button "< Back" at bounding box center [470, 109] width 82 height 34
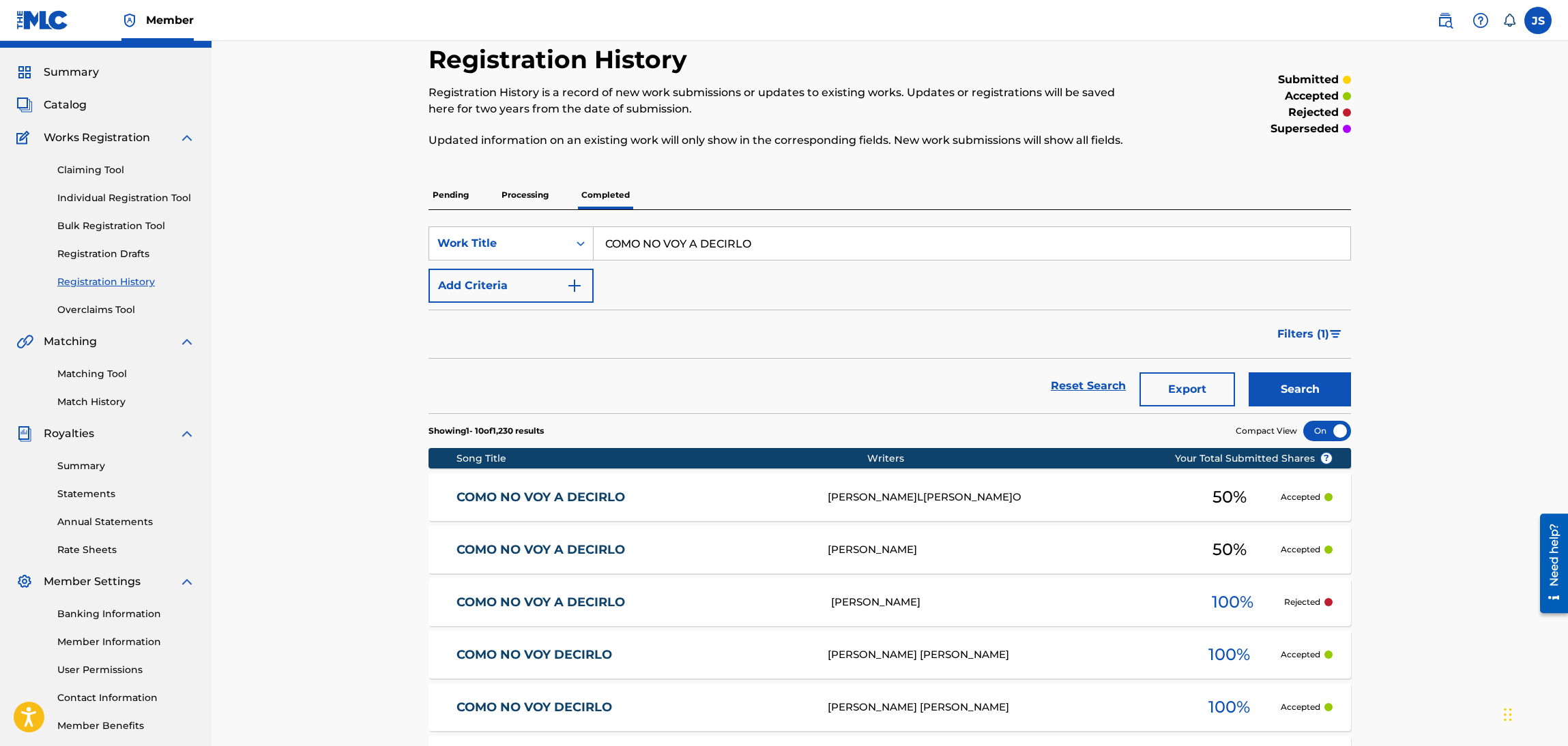
scroll to position [26, 0]
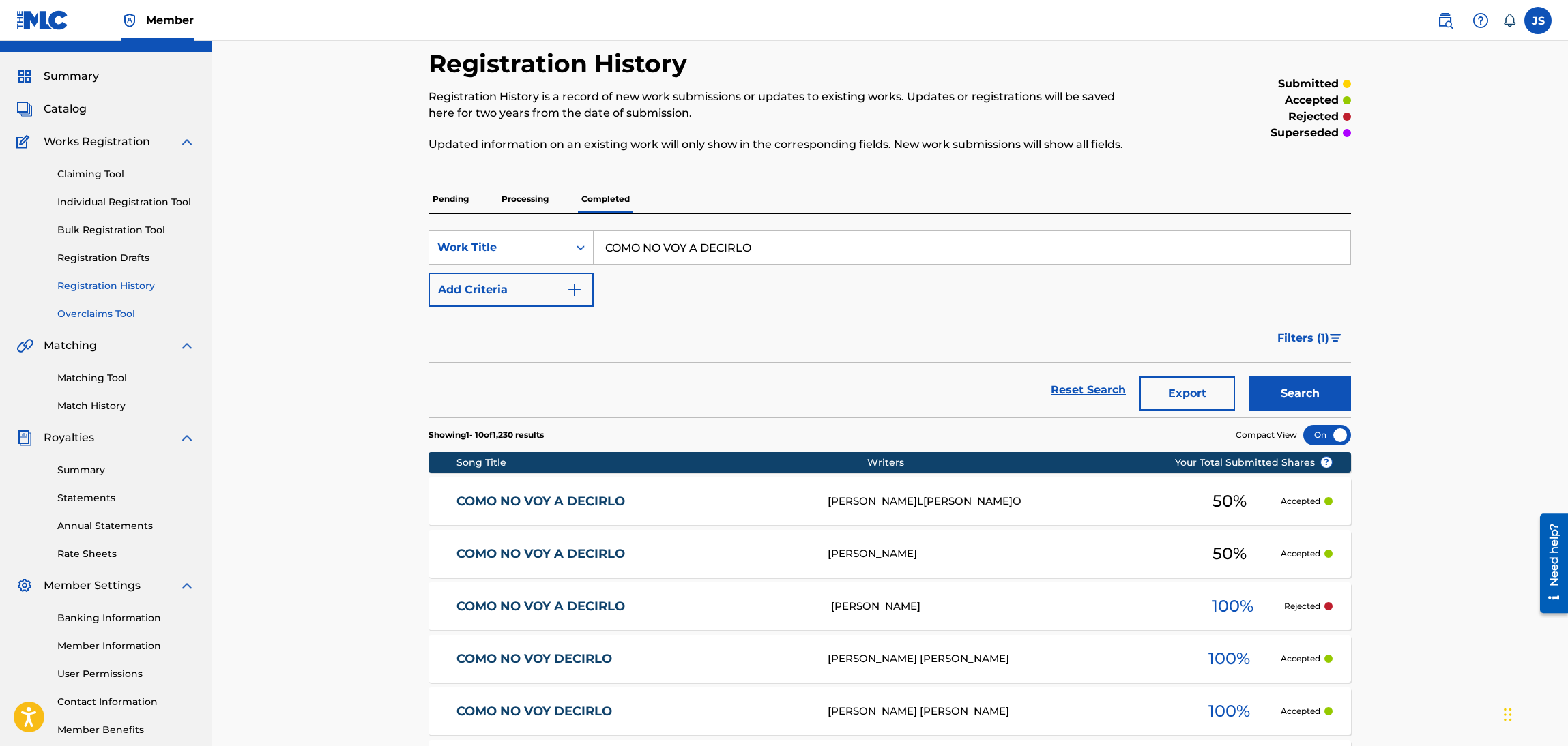
click at [79, 319] on link "Overclaims Tool" at bounding box center [126, 314] width 138 height 14
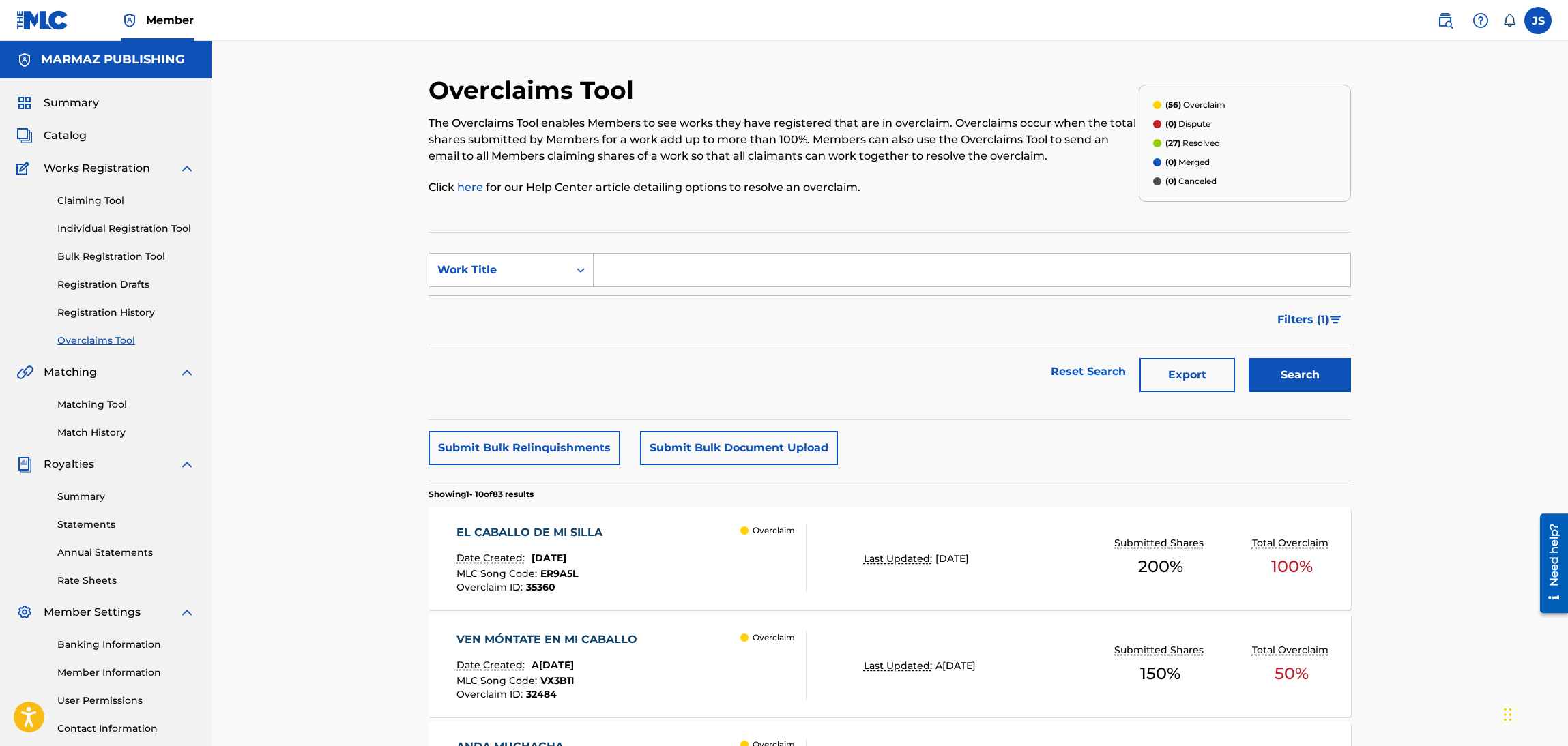
click at [742, 254] on input "Search Form" at bounding box center [972, 270] width 757 height 33
click at [744, 455] on button "Submit Bulk Document Upload" at bounding box center [738, 448] width 198 height 34
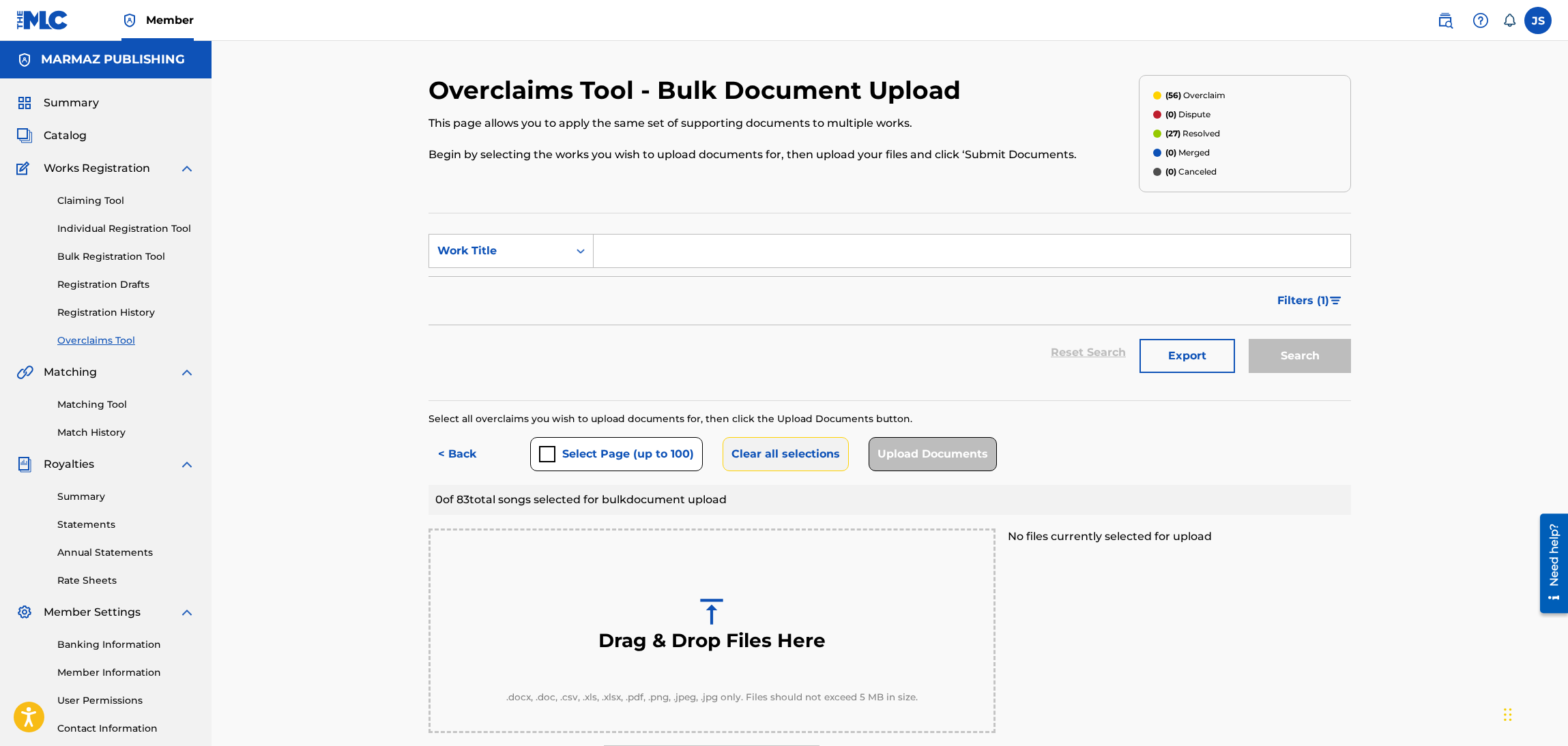
click at [757, 452] on button "Clear all selections" at bounding box center [785, 454] width 126 height 34
click at [452, 450] on button "< Back" at bounding box center [470, 454] width 82 height 34
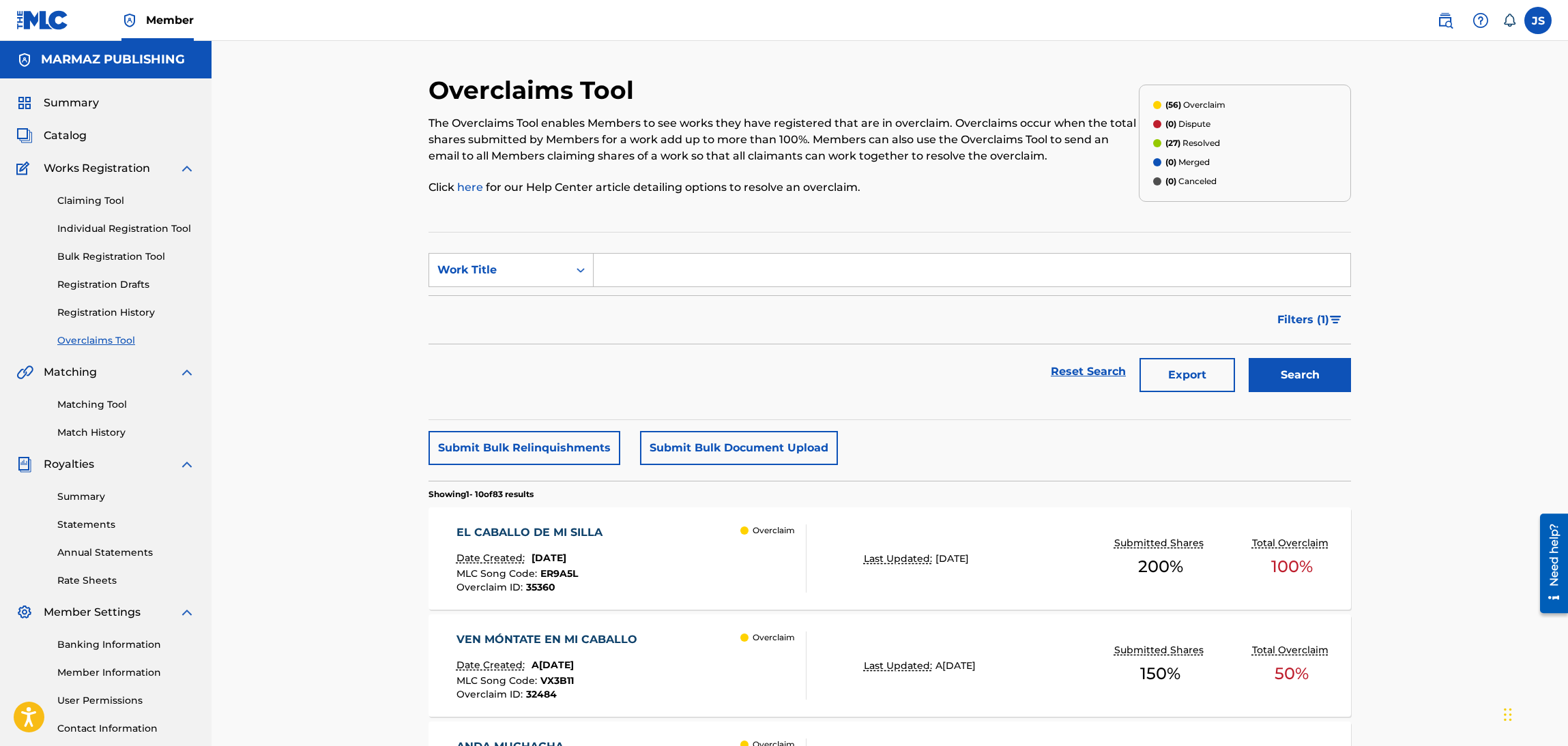
click at [660, 279] on input "Search Form" at bounding box center [972, 270] width 757 height 33
paste input "COMO NO VOY A DECIRLO"
type input "COMO NO VOY A DECIRLO"
click at [1105, 361] on link "Reset Search" at bounding box center [1088, 372] width 89 height 30
click at [1278, 377] on button "Search" at bounding box center [1299, 375] width 102 height 34
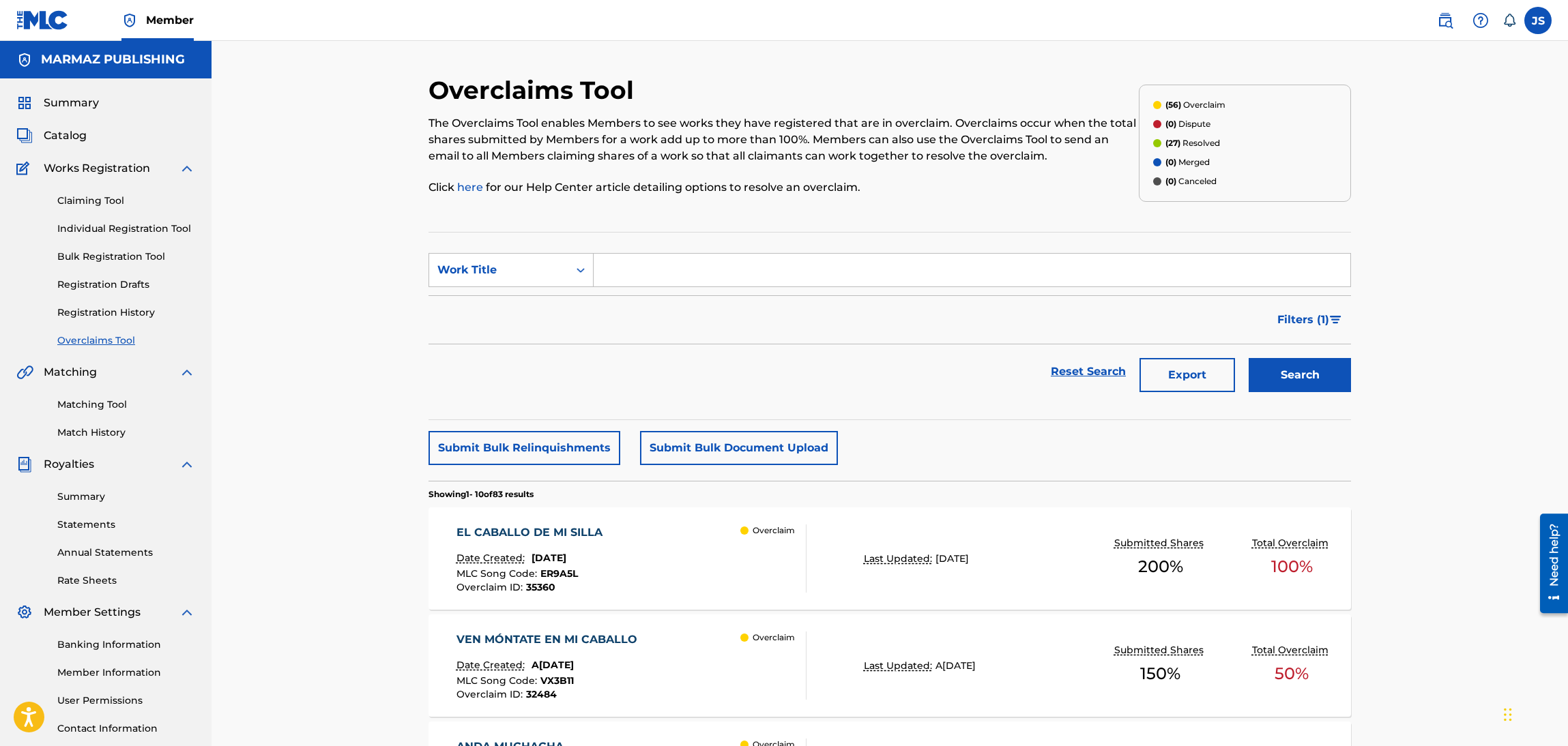
click at [726, 271] on input "Search Form" at bounding box center [972, 270] width 757 height 33
paste input "COMO NO VOY A DECIRLO"
type input "COMO NO VOY A DECIRLO"
click at [1335, 384] on button "Search" at bounding box center [1299, 375] width 102 height 34
click at [1316, 314] on span "Filters ( 1 )" at bounding box center [1303, 319] width 52 height 16
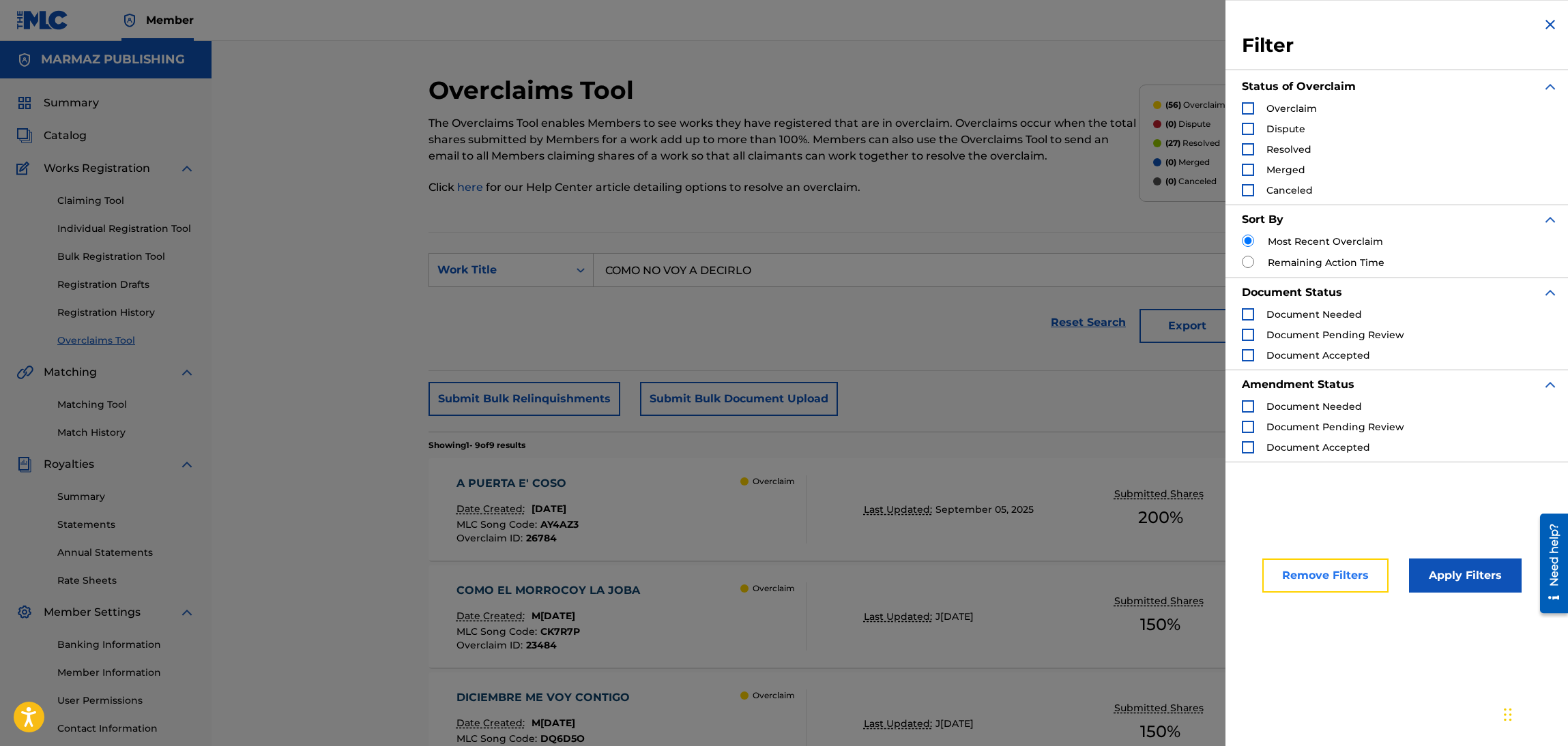
click at [1361, 577] on button "Remove Filters" at bounding box center [1325, 576] width 126 height 34
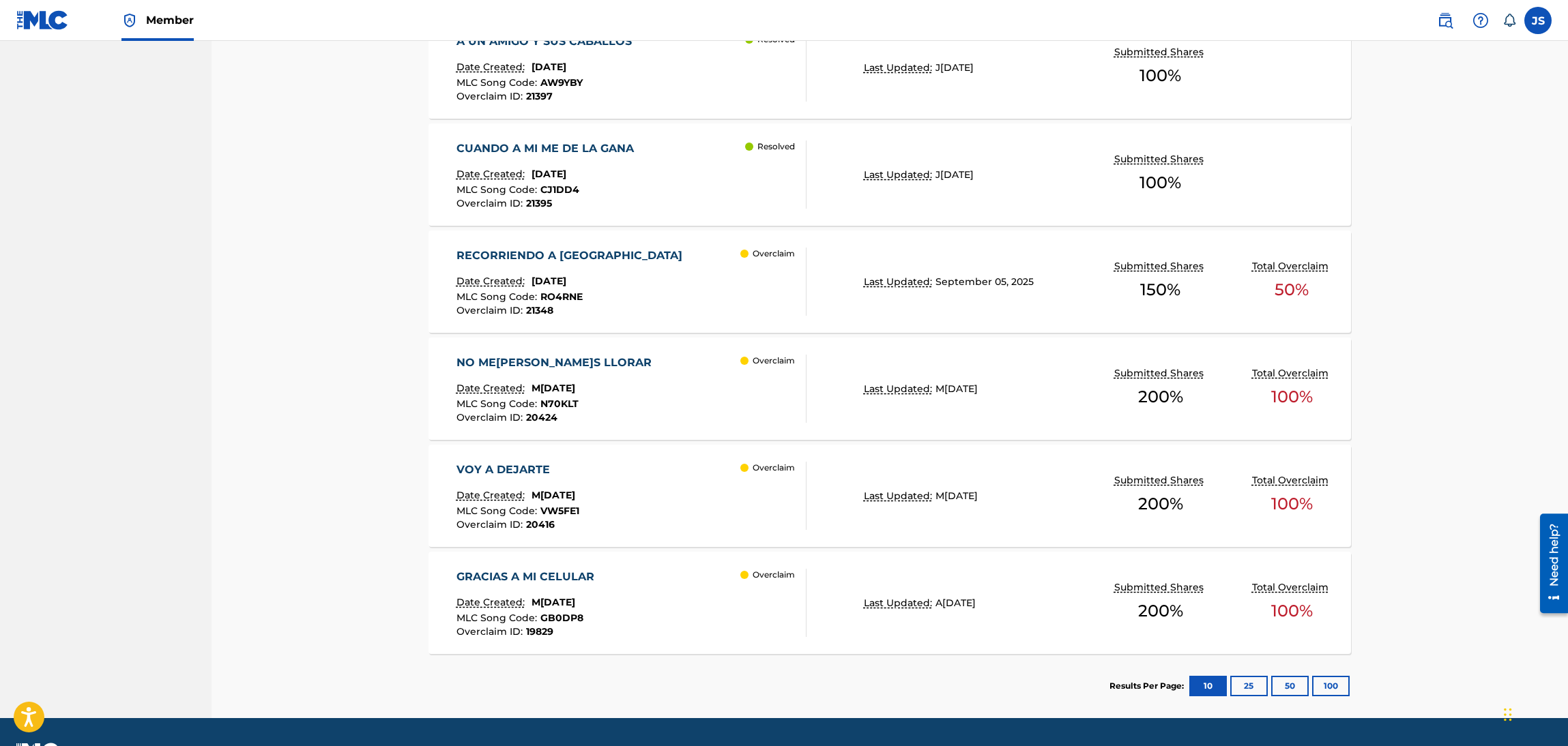
scroll to position [850, 0]
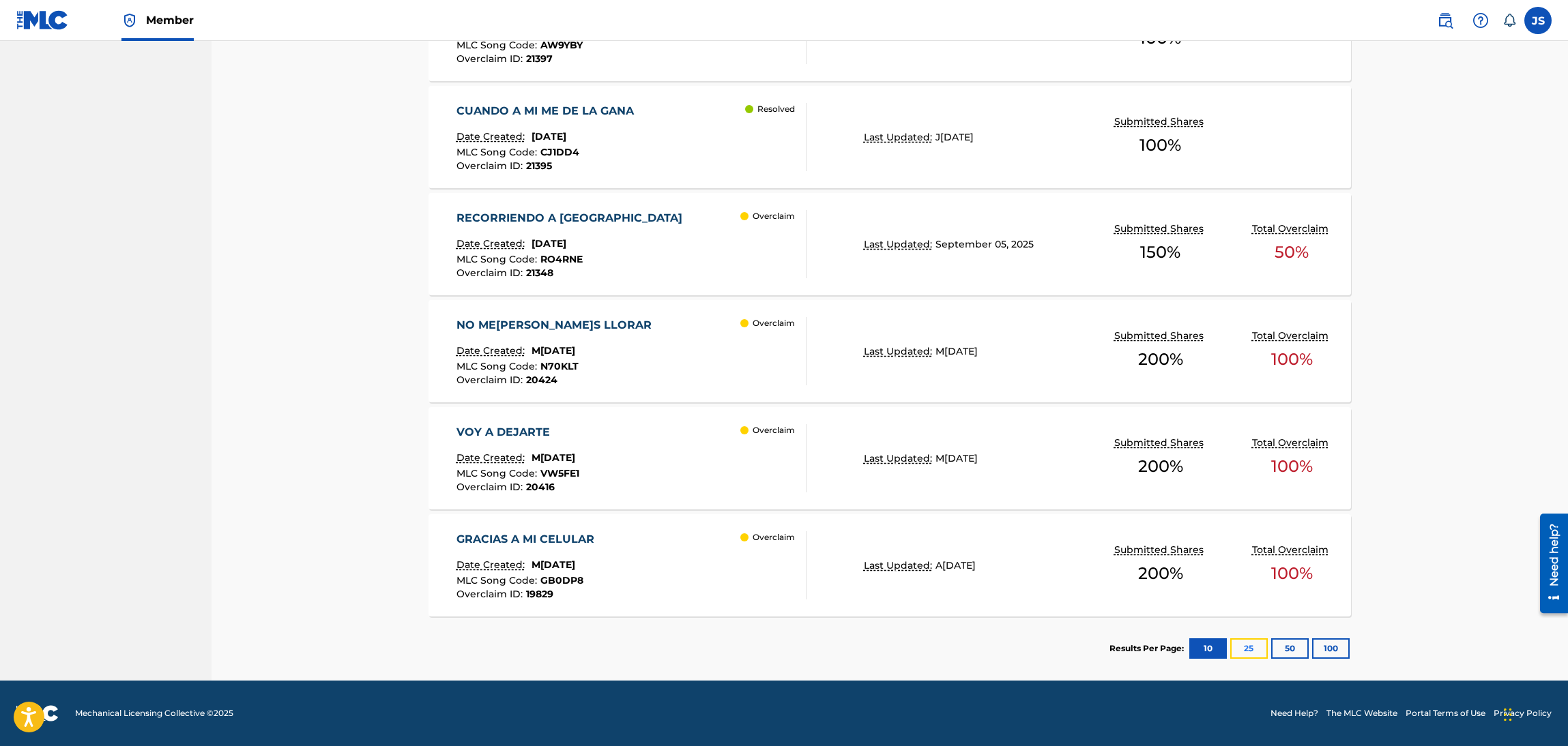
click at [1244, 647] on button "25" at bounding box center [1249, 649] width 38 height 21
click at [1348, 655] on section "Results Per Page: 10 25 50 100" at bounding box center [1230, 649] width 242 height 21
click at [1326, 650] on button "100" at bounding box center [1331, 649] width 38 height 21
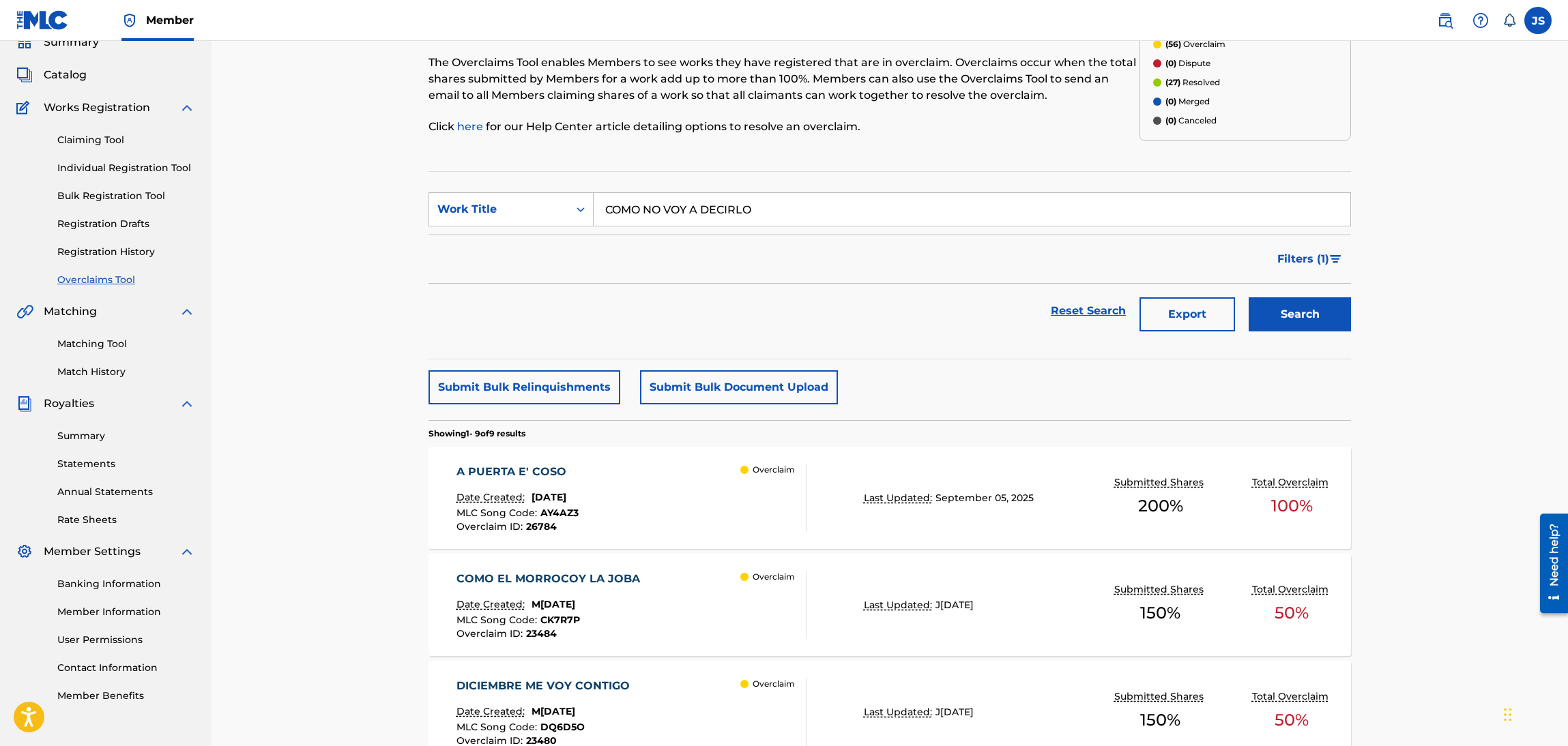
scroll to position [0, 0]
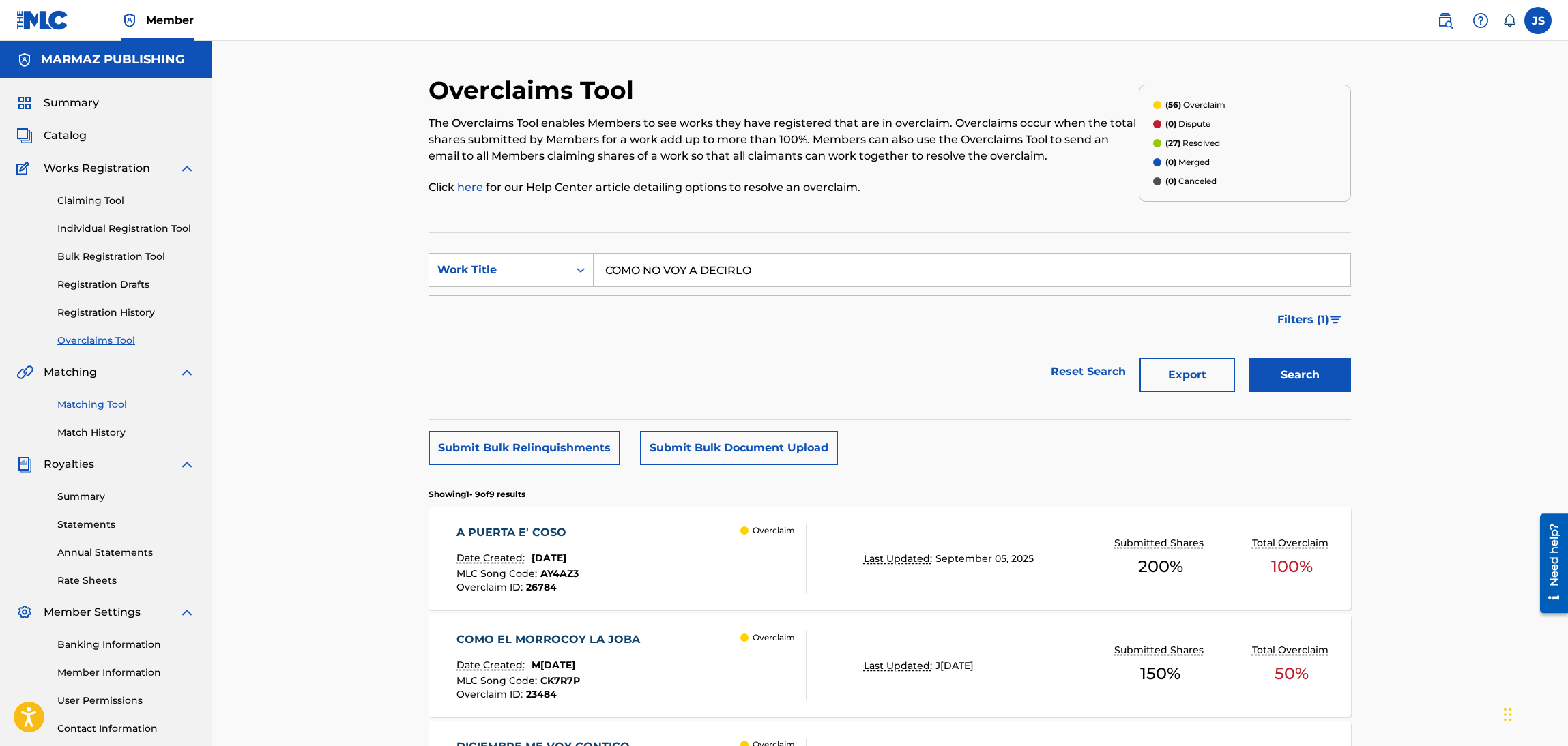
click at [76, 406] on link "Matching Tool" at bounding box center [126, 405] width 138 height 14
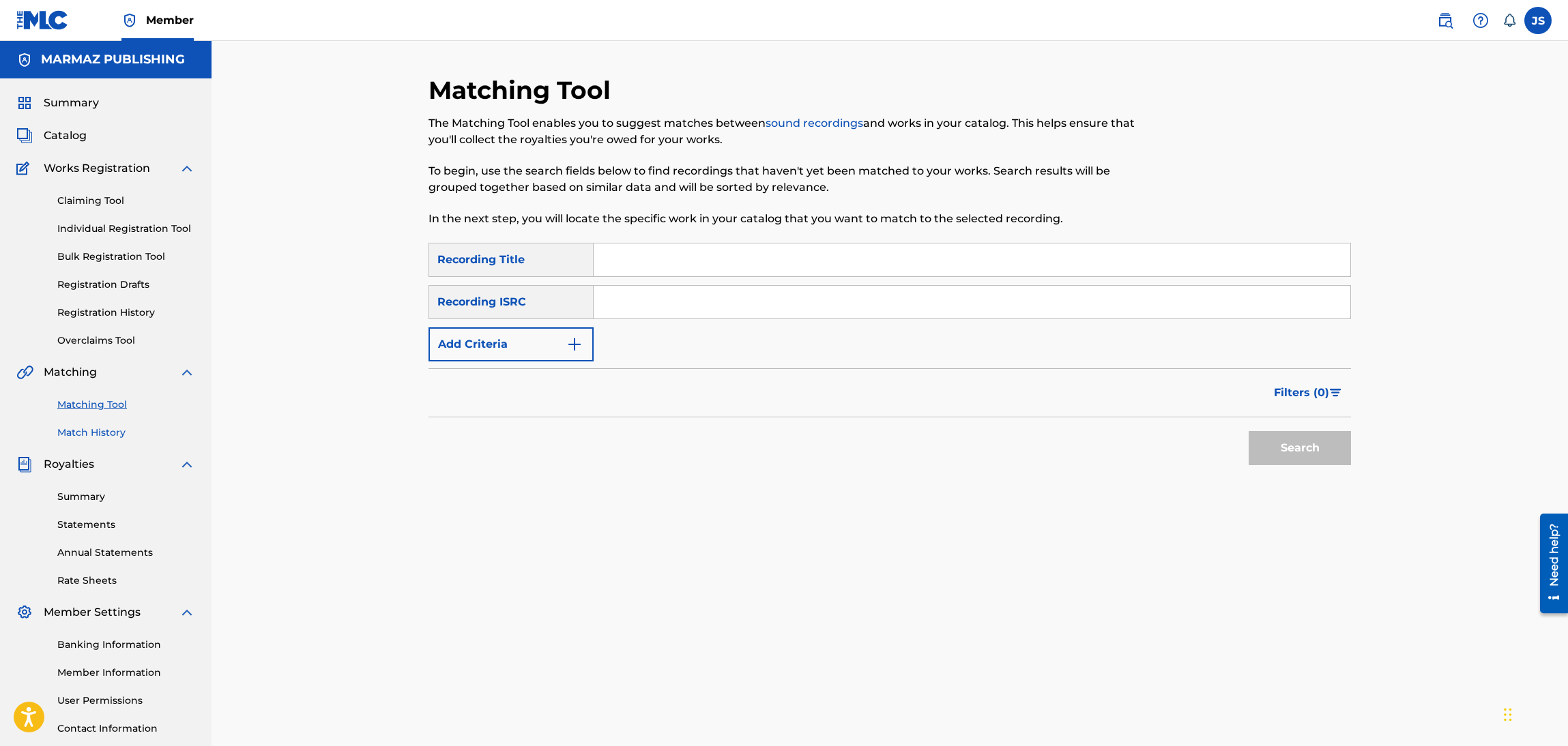
click at [101, 434] on link "Match History" at bounding box center [126, 433] width 138 height 14
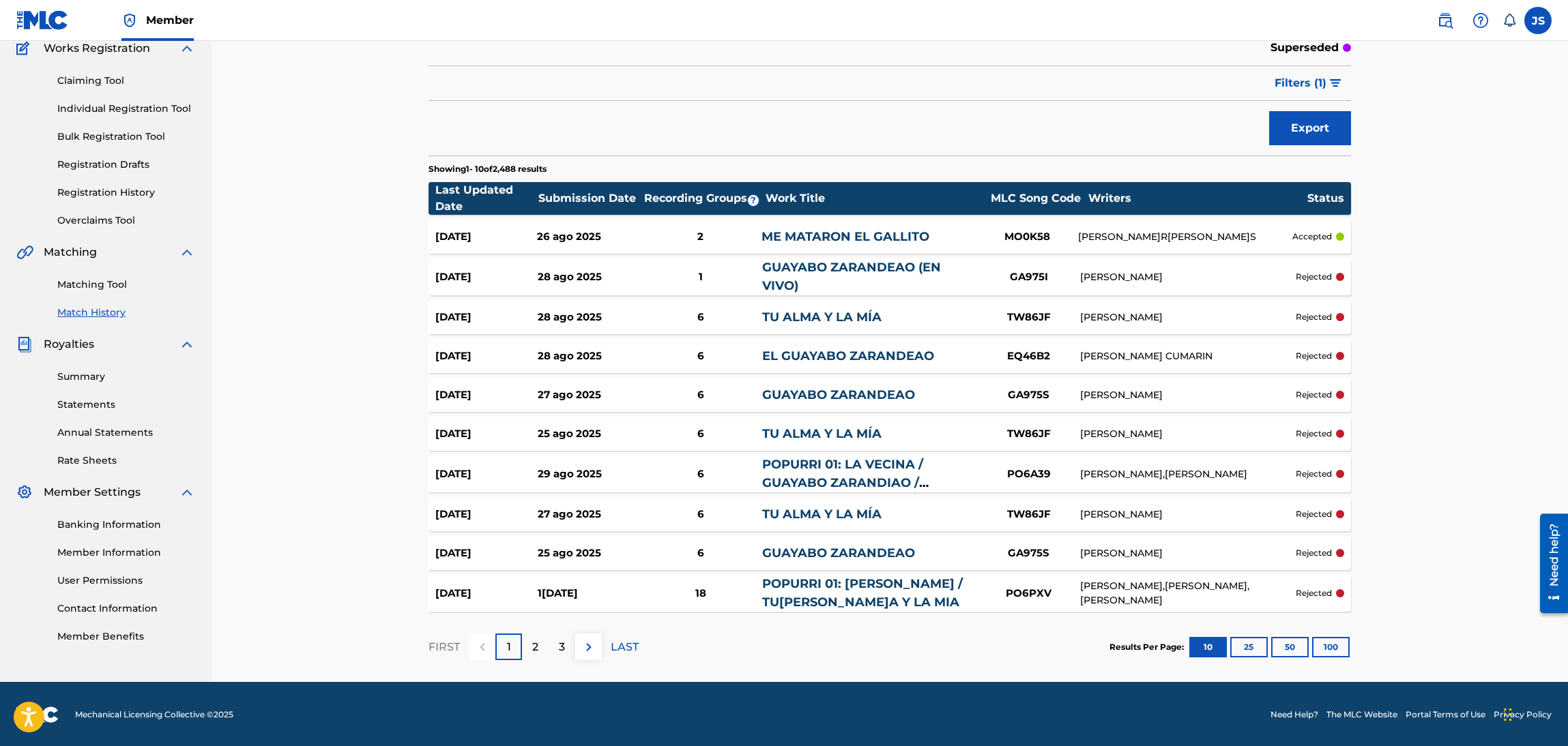
scroll to position [121, 0]
click at [1324, 88] on span "Filters ( 1 )" at bounding box center [1300, 82] width 52 height 16
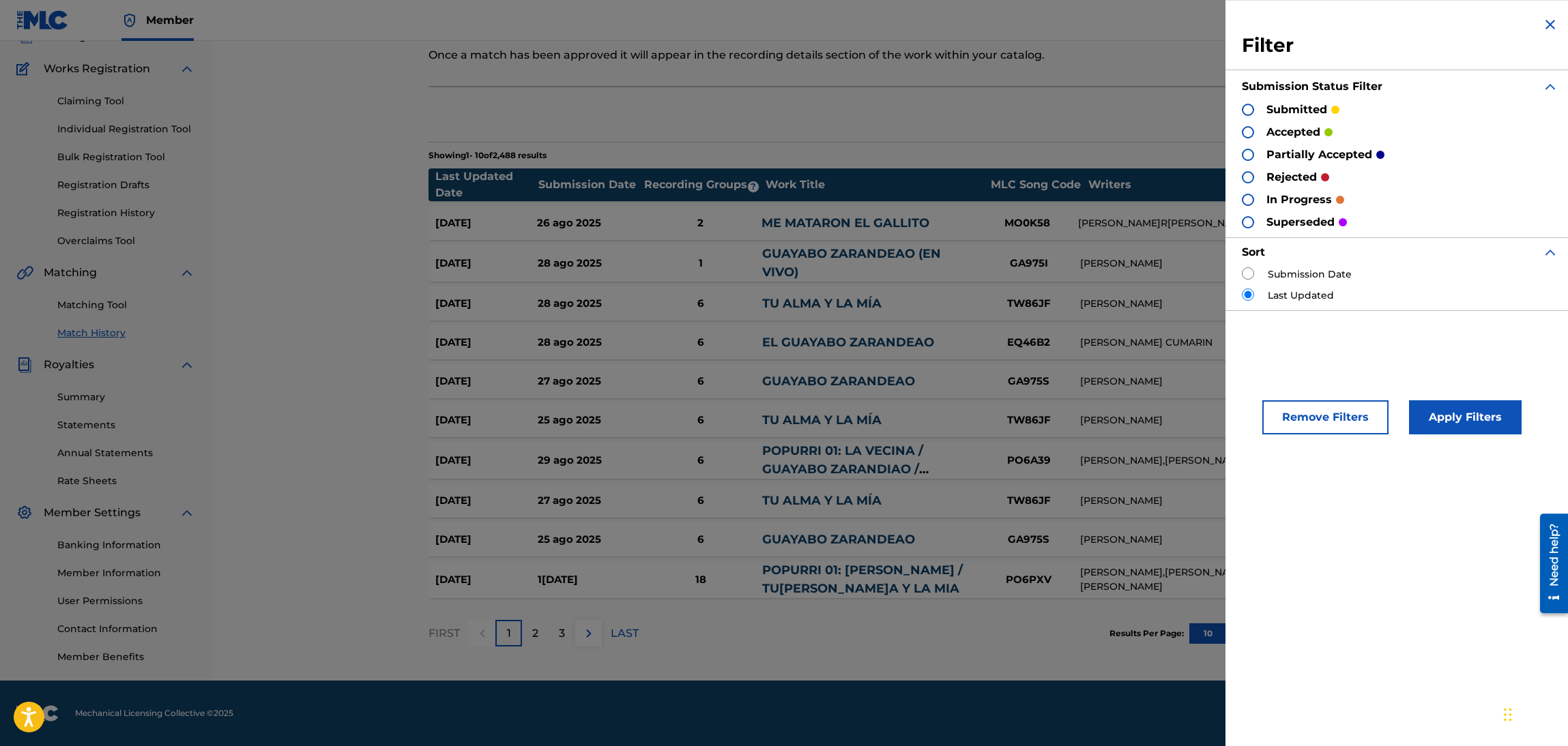
scroll to position [99, 0]
click at [1249, 151] on div at bounding box center [1247, 154] width 12 height 12
click at [1487, 405] on button "Apply Filters" at bounding box center [1465, 417] width 113 height 34
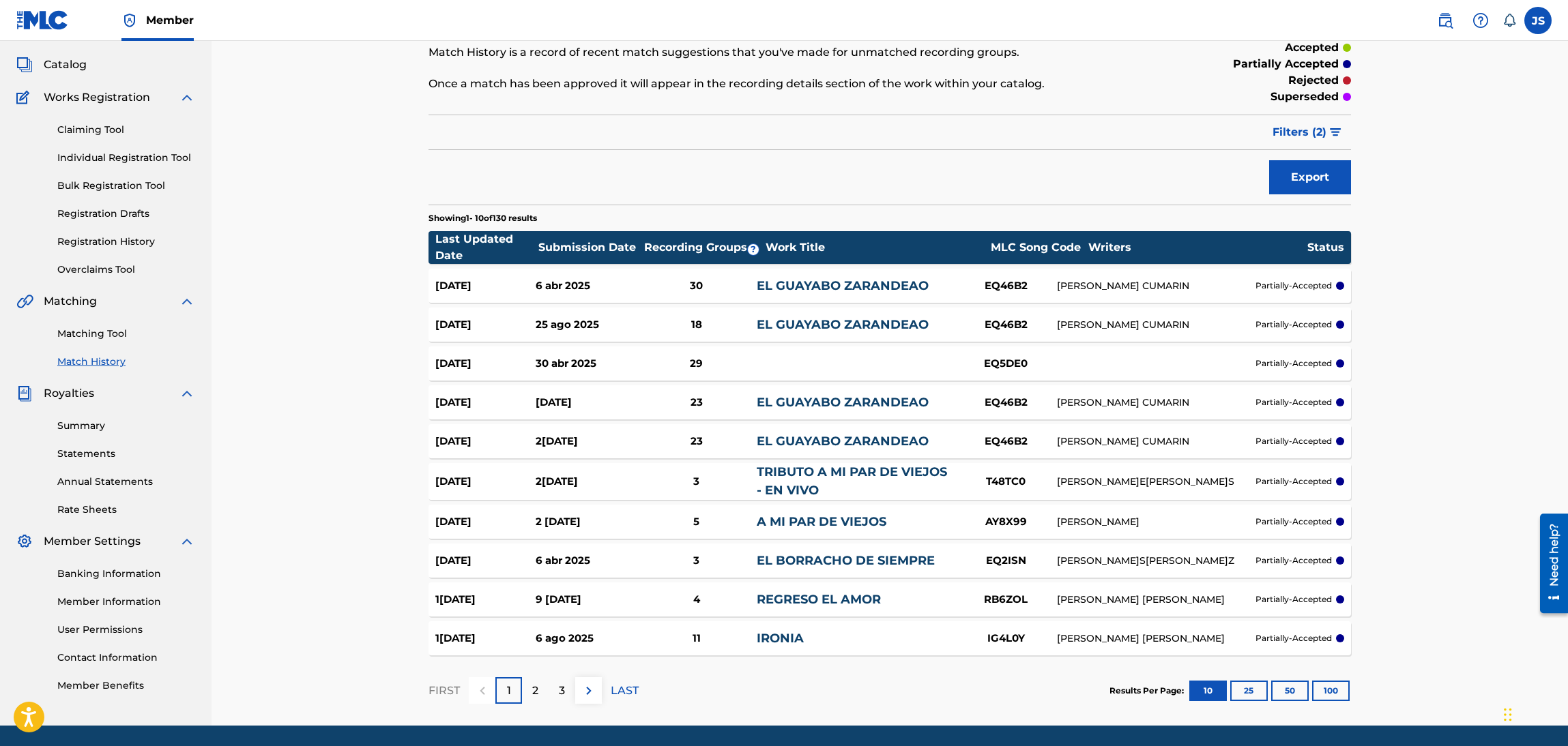
scroll to position [102, 0]
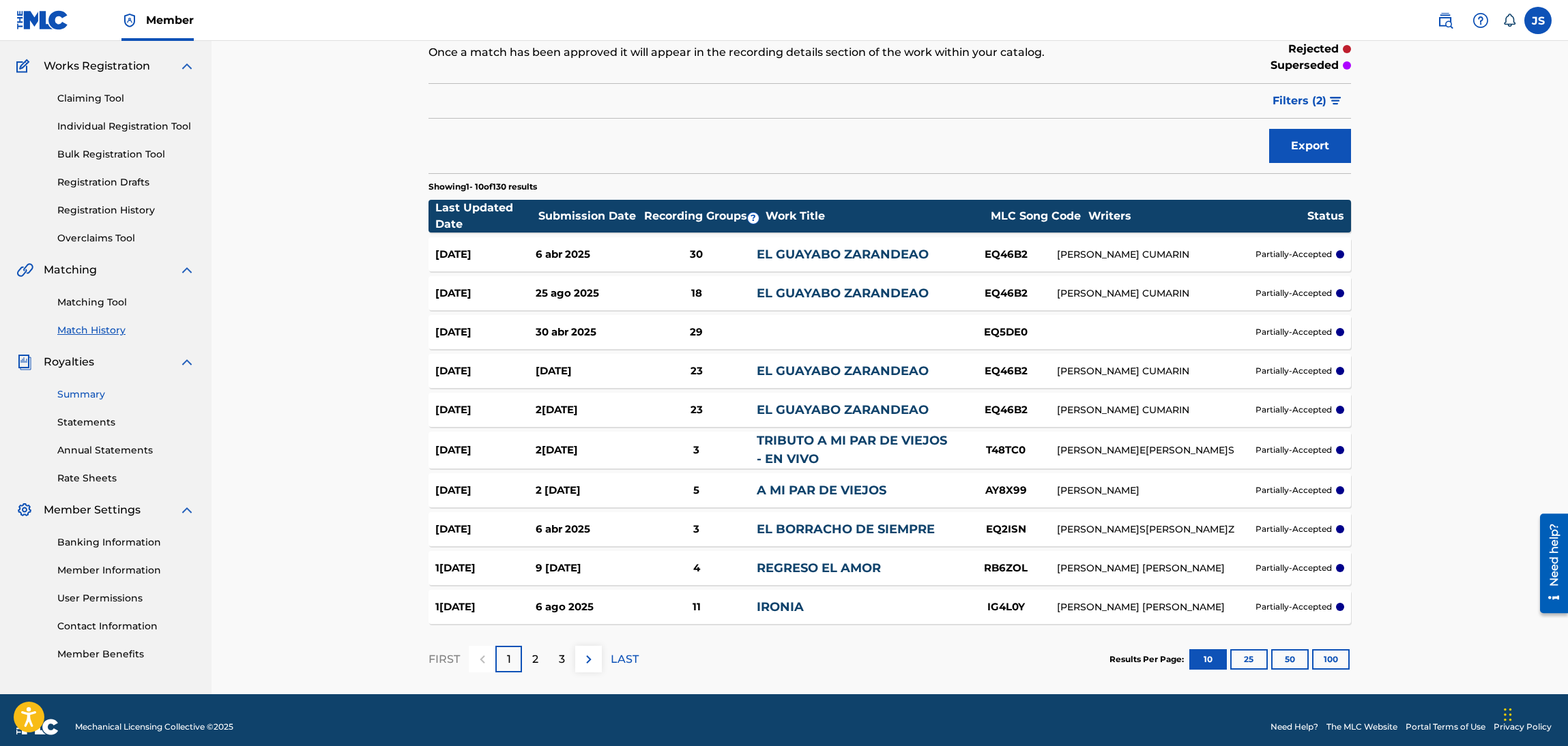
click at [83, 391] on link "Summary" at bounding box center [126, 394] width 138 height 14
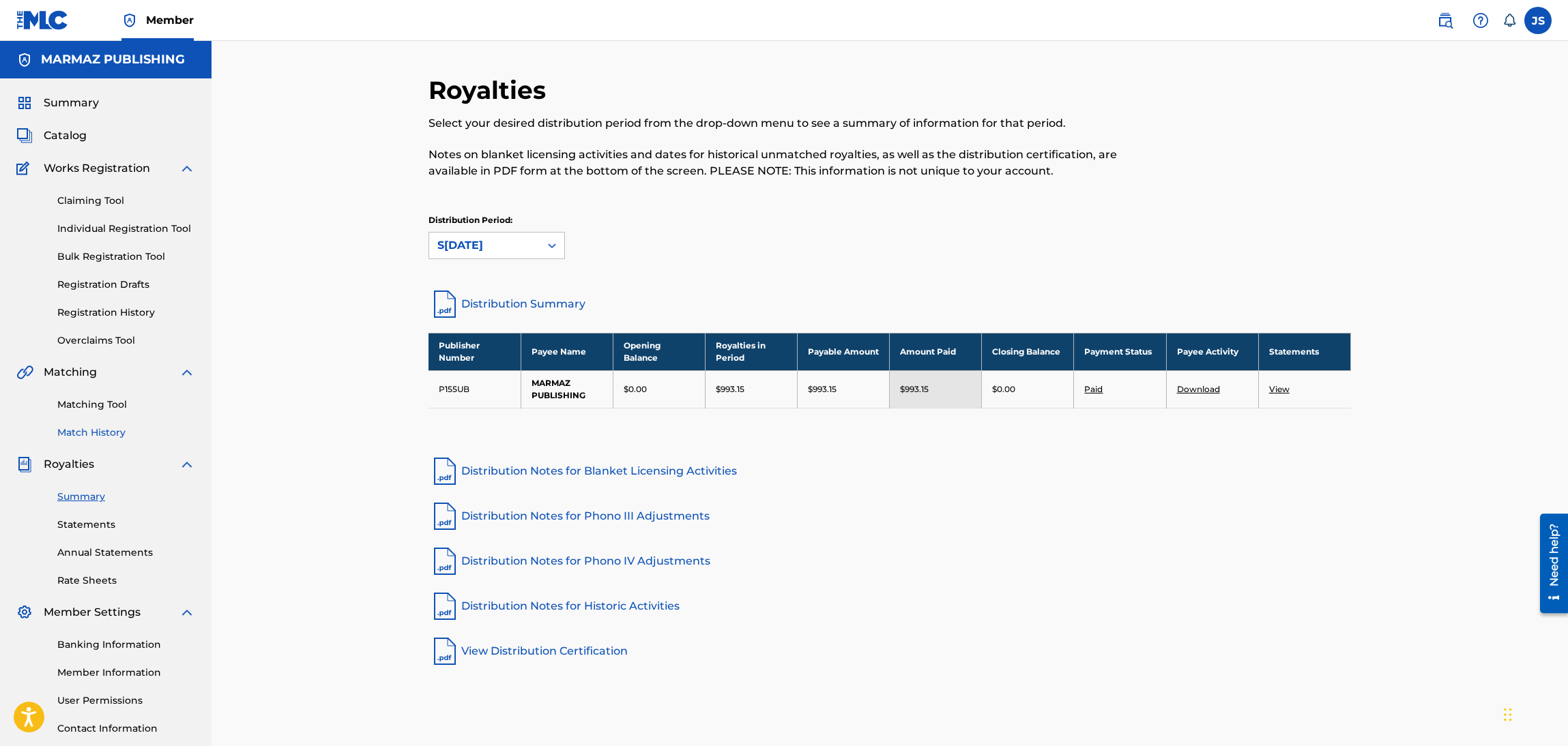
click at [79, 431] on link "Match History" at bounding box center [126, 433] width 138 height 14
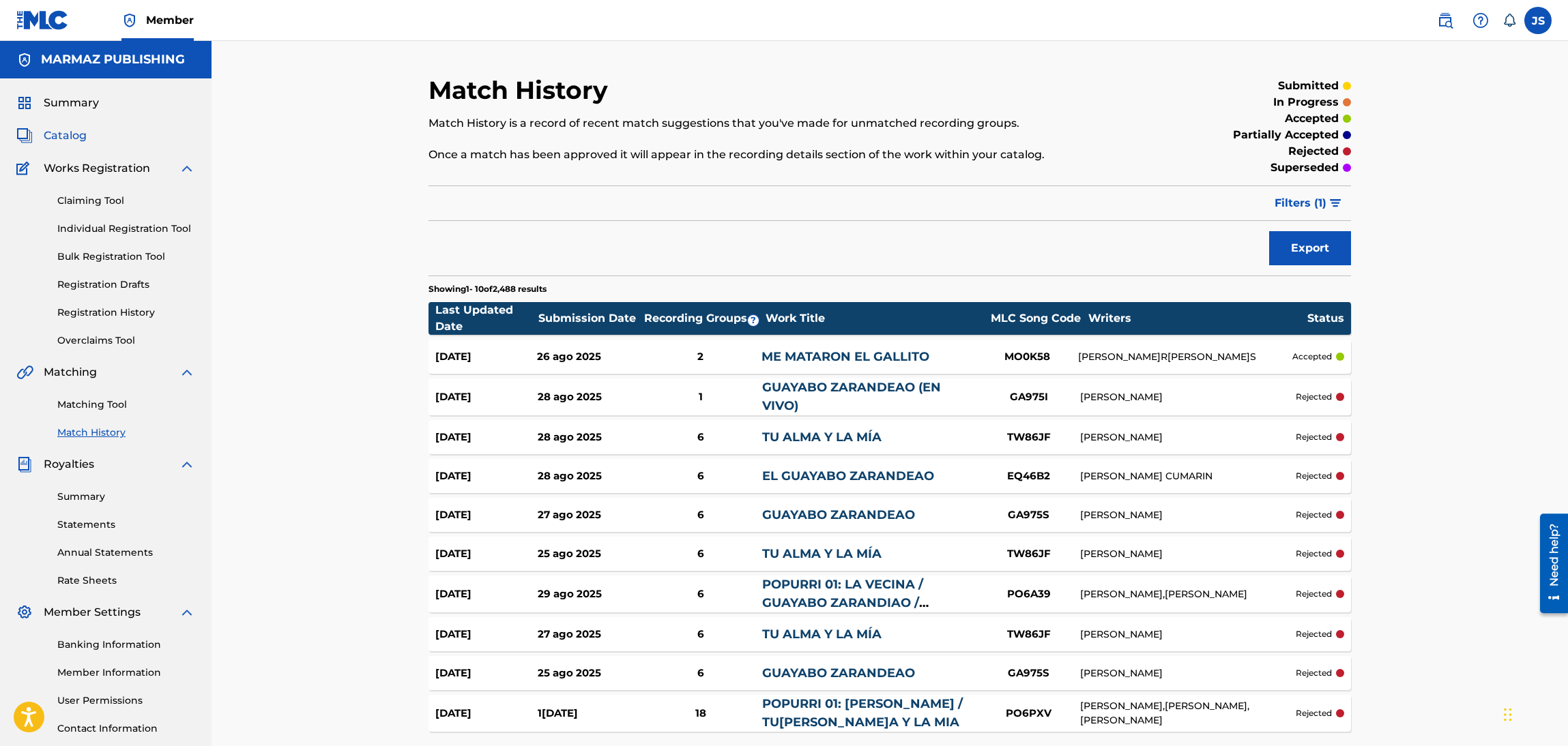
click at [51, 128] on span "Catalog" at bounding box center [65, 136] width 43 height 16
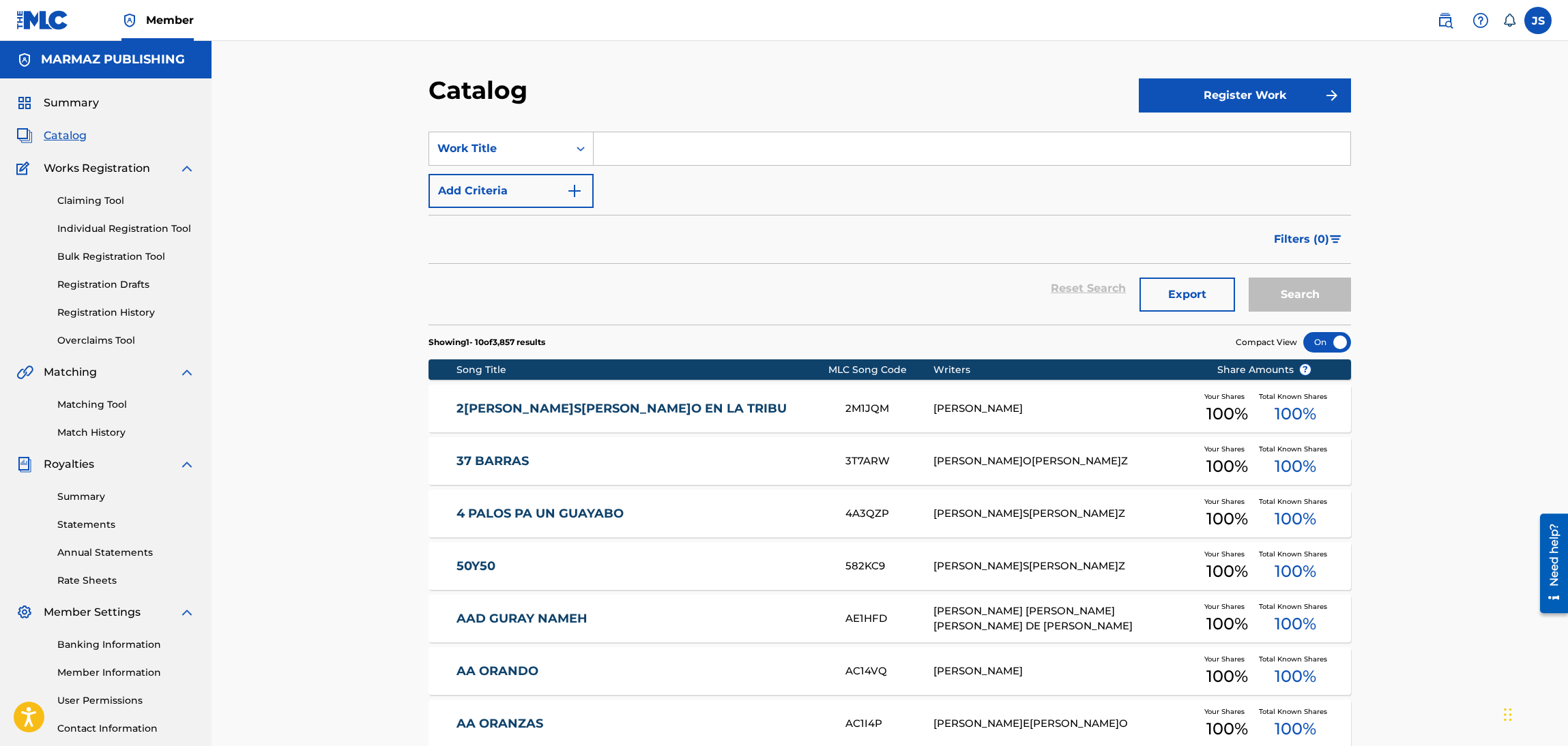
click at [687, 130] on section "SearchWithCriteria6fa3d4df-93c2-41f9-b5b2-5652e323d4b3 Work Title Add Criteria …" at bounding box center [890, 219] width 923 height 209
click at [705, 141] on input "Search Form" at bounding box center [972, 149] width 757 height 33
paste input "COMO NO VOY A DECIRLO"
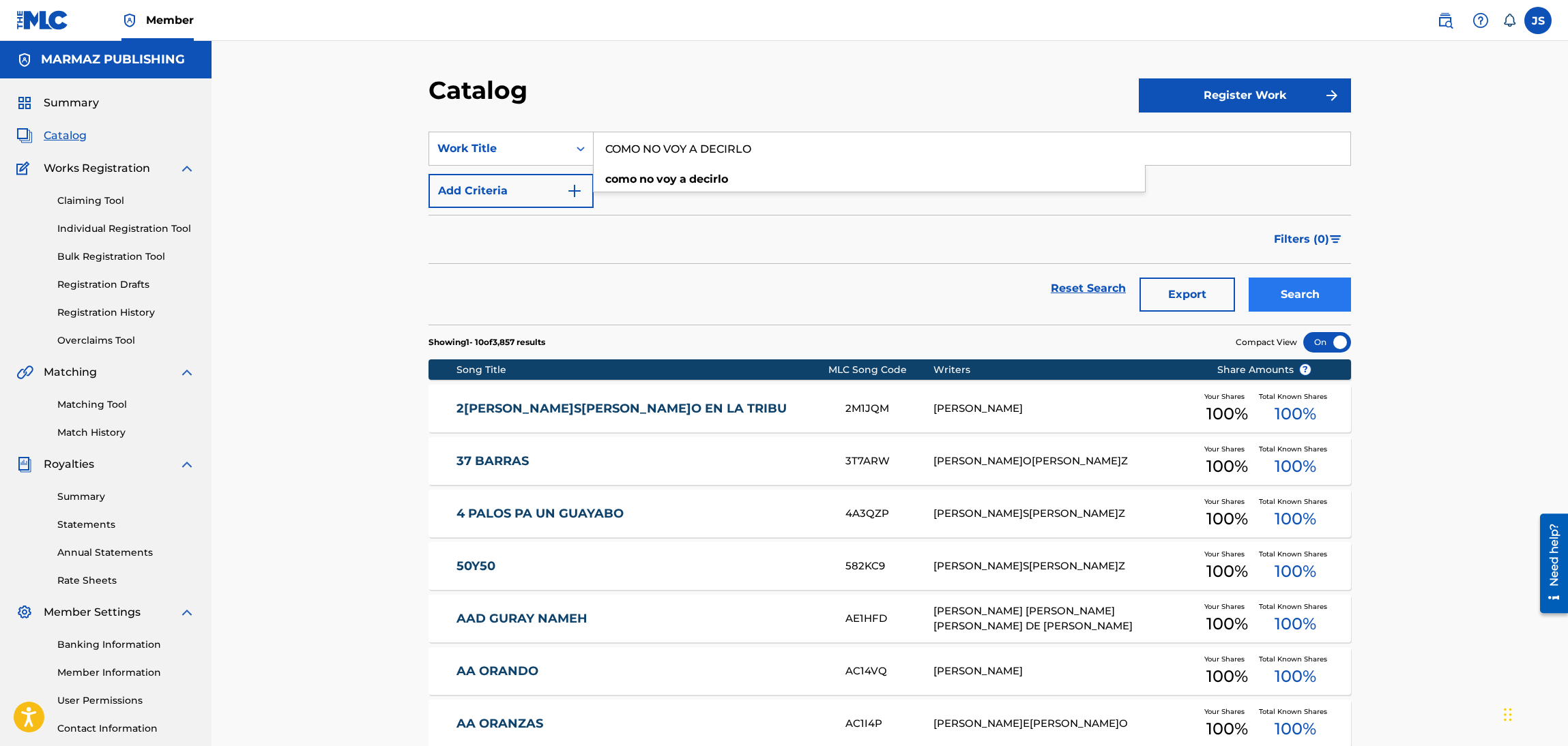
type input "COMO NO VOY A DECIRLO"
click at [1304, 279] on button "Search" at bounding box center [1299, 295] width 102 height 34
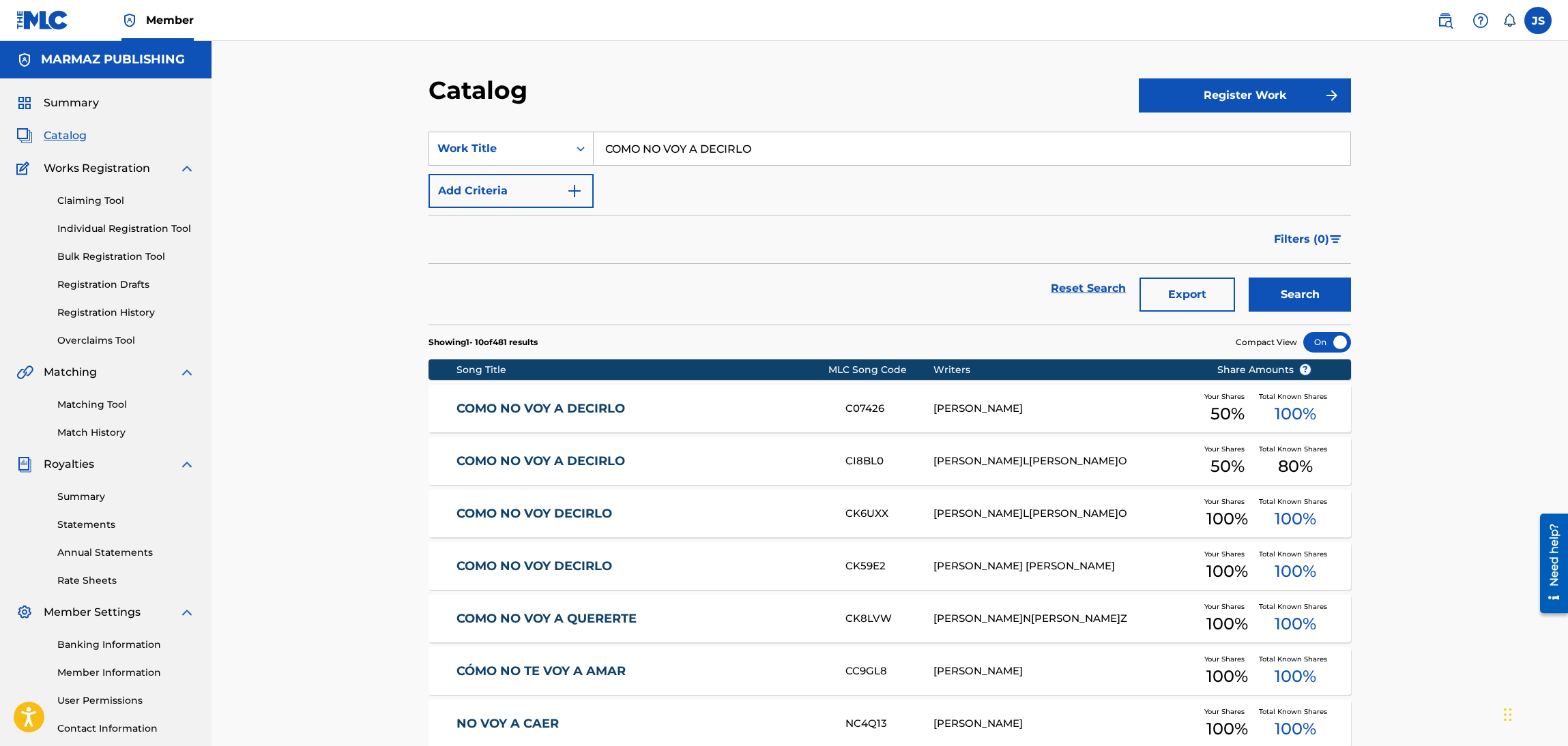
click at [567, 525] on div "COMO NO VOY DECIRLO CK6UXX[PERSON_NAME]L[PERSON_NAME]O Your Shares 100 % Total …" at bounding box center [890, 513] width 923 height 48
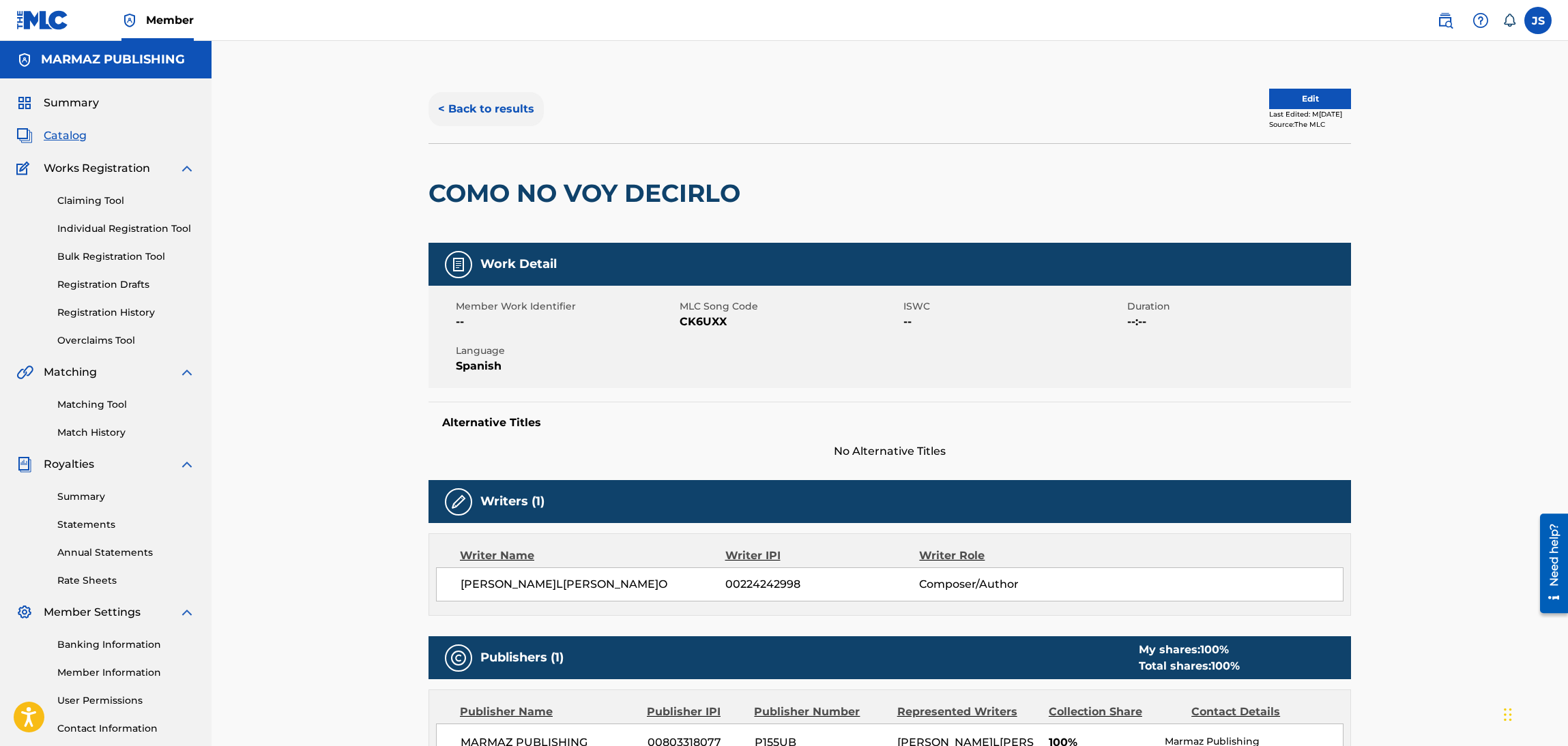
click at [462, 111] on button "< Back to results" at bounding box center [486, 109] width 115 height 34
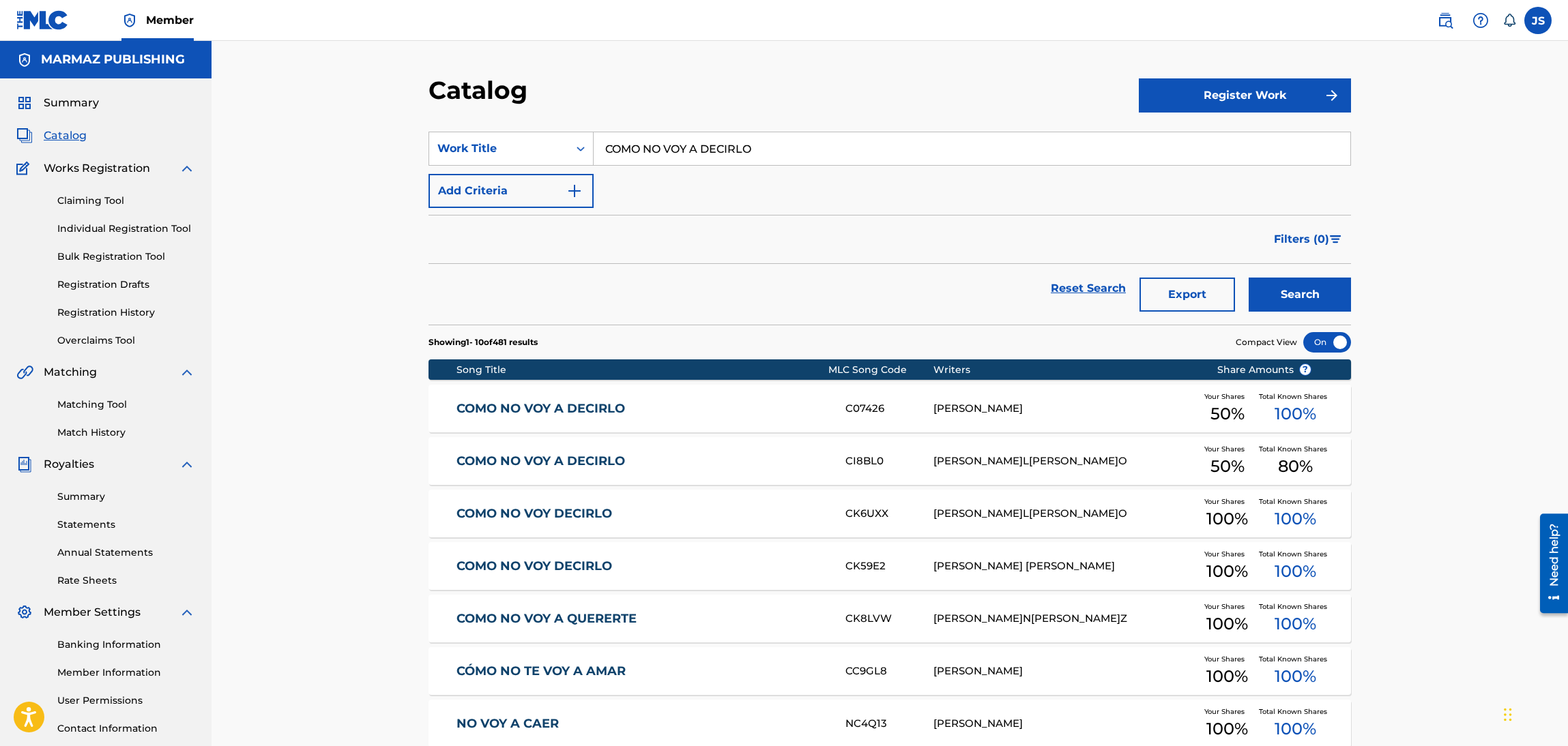
click at [576, 410] on link "COMO NO VOY A DECIRLO" at bounding box center [642, 409] width 371 height 16
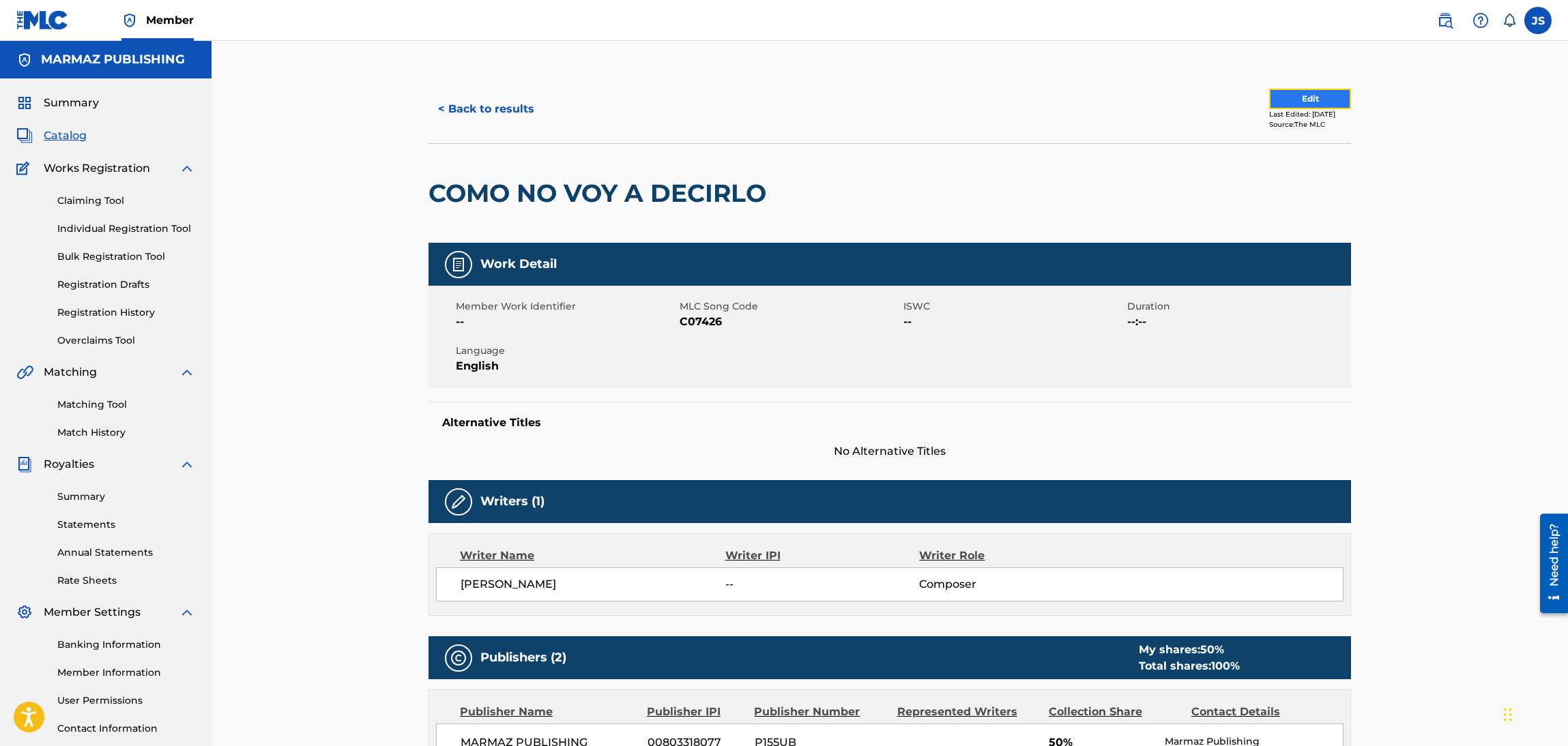
click at [1291, 98] on button "Edit" at bounding box center [1310, 99] width 82 height 21
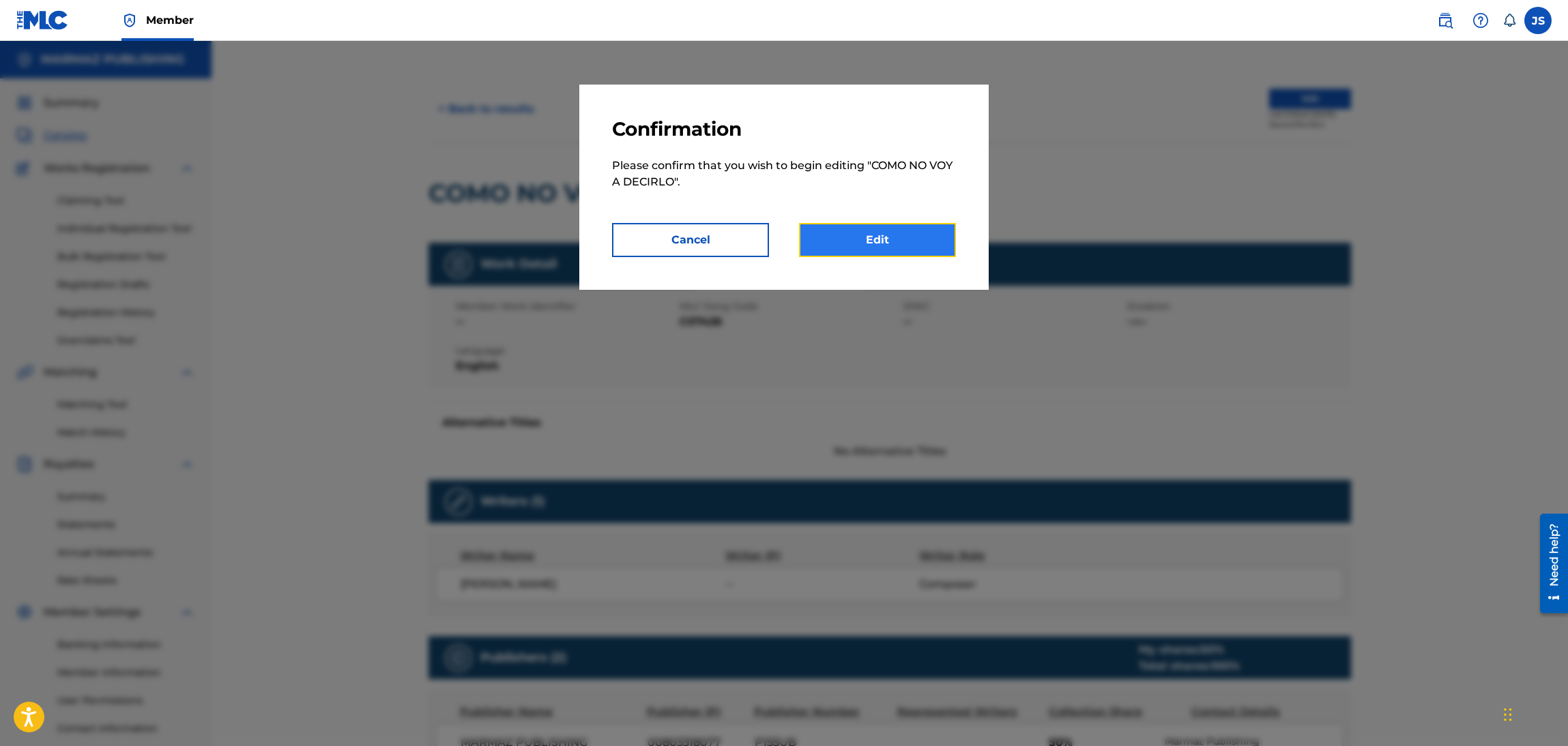
click at [869, 233] on link "Edit" at bounding box center [878, 240] width 157 height 34
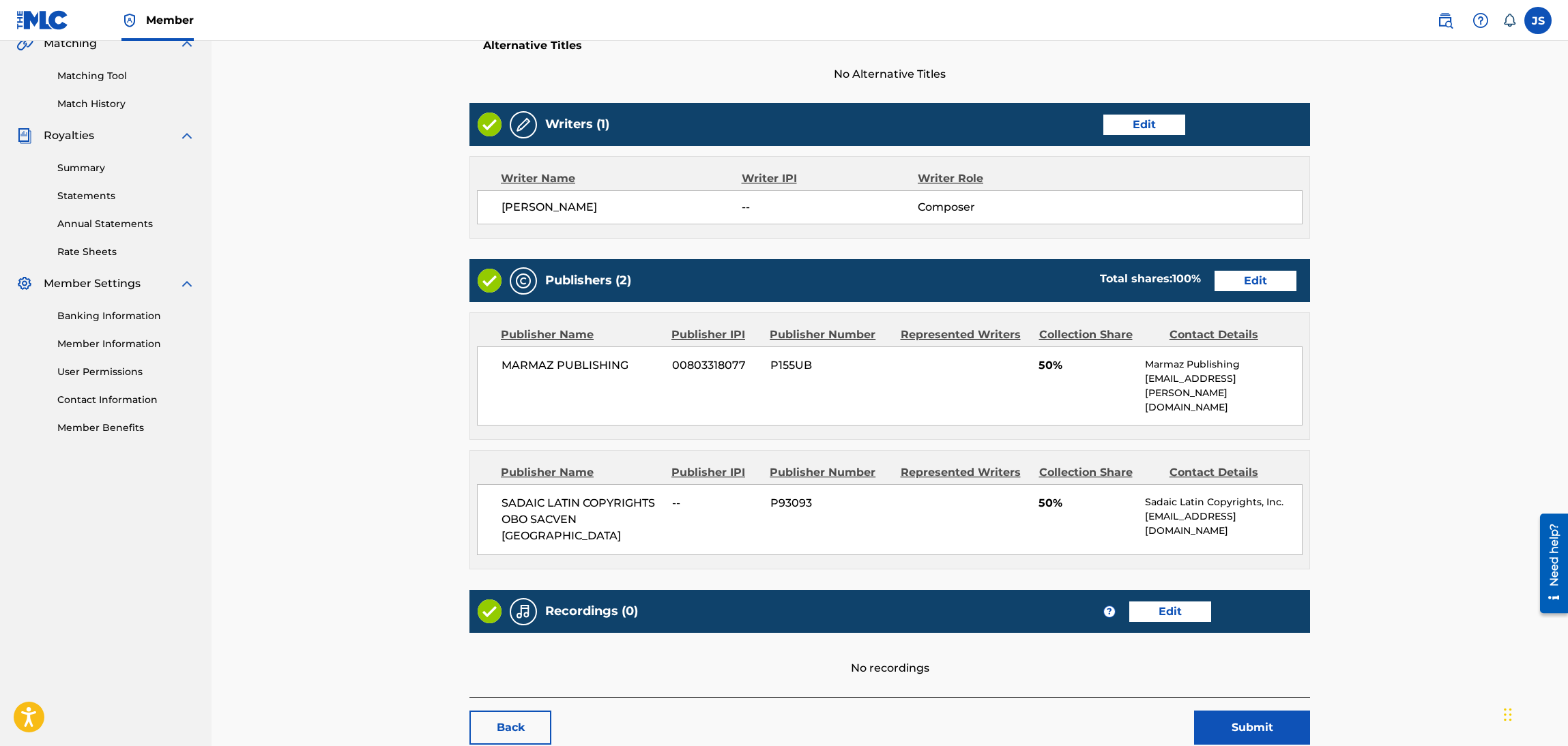
scroll to position [369, 0]
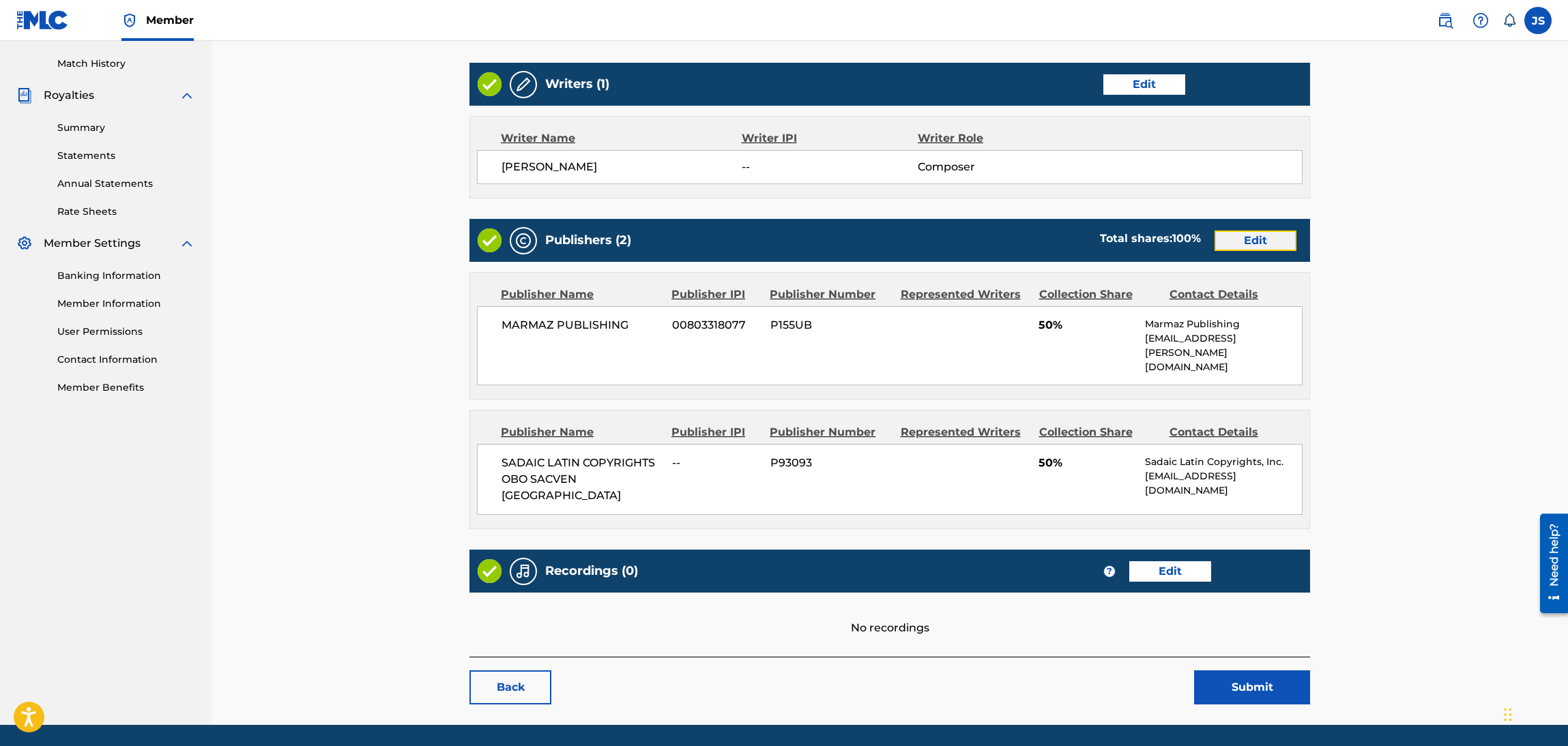
click at [1235, 245] on link "Edit" at bounding box center [1255, 241] width 82 height 21
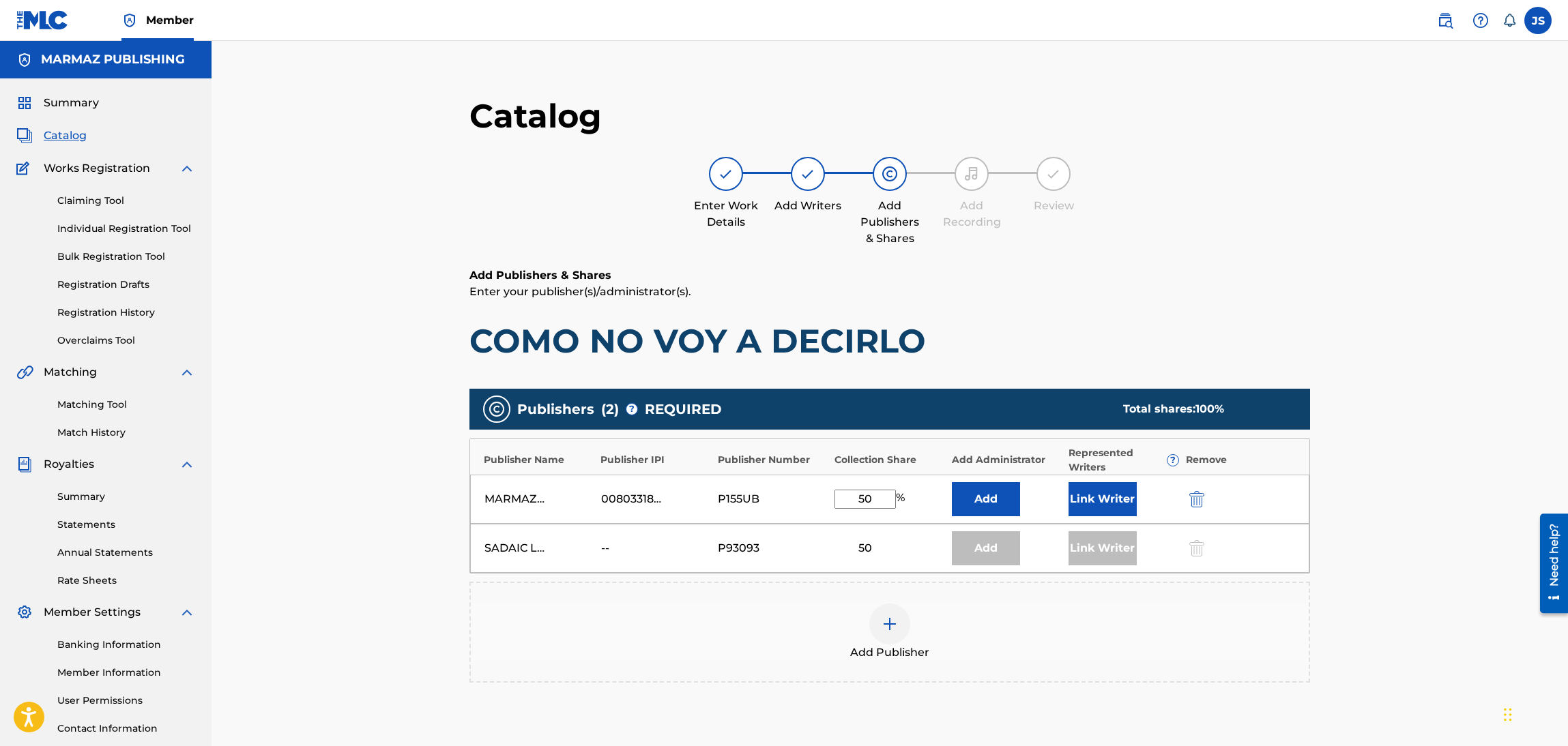
drag, startPoint x: 878, startPoint y: 496, endPoint x: 678, endPoint y: 489, distance: 200.1
click at [678, 489] on div "MARMAZ PUBLISHING 00803318077 P155UB 50 % Add Link Writer" at bounding box center [890, 499] width 839 height 49
click at [982, 487] on button "Add" at bounding box center [986, 499] width 68 height 34
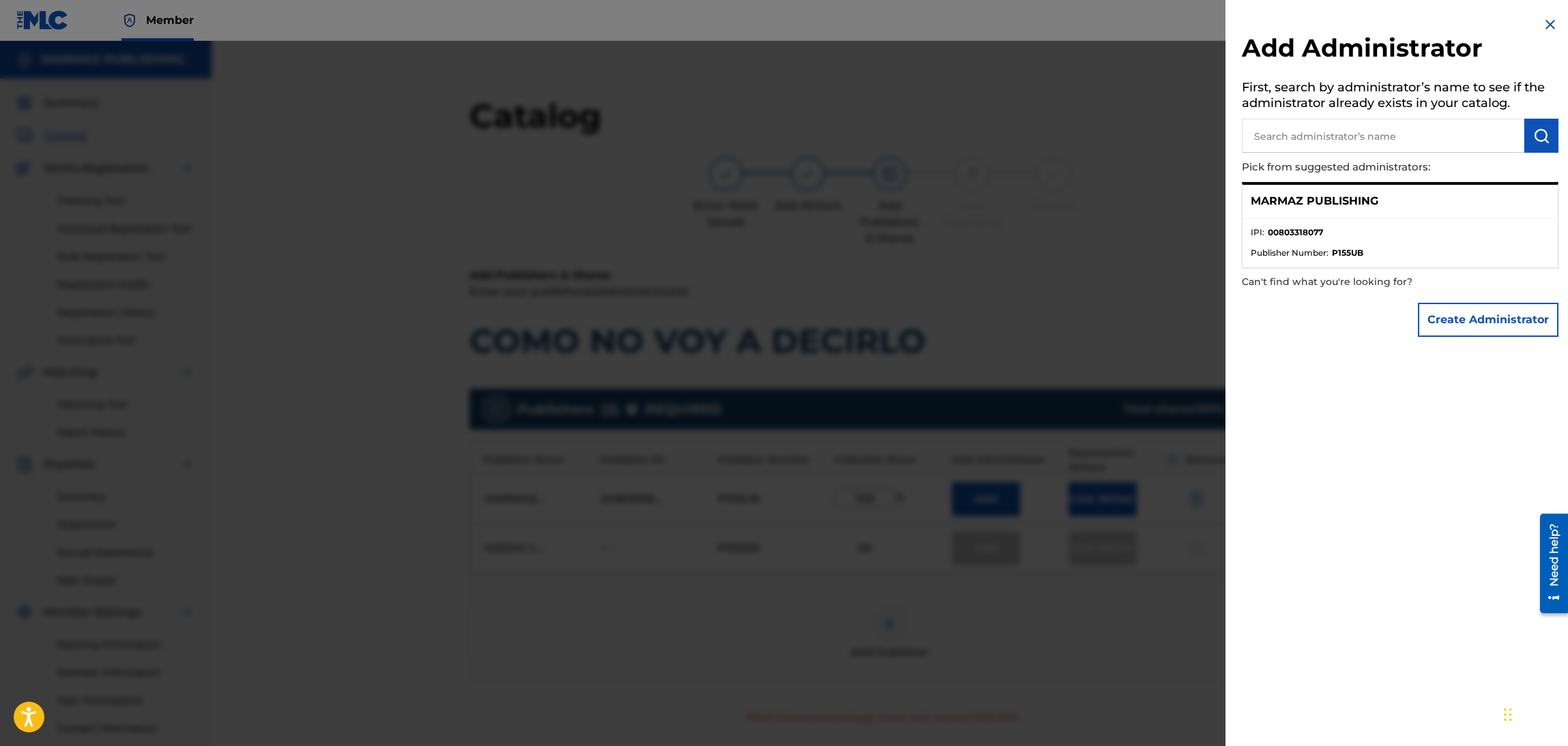
click at [1346, 247] on strong "P155UB" at bounding box center [1347, 253] width 31 height 12
click at [1547, 24] on img at bounding box center [1550, 24] width 16 height 16
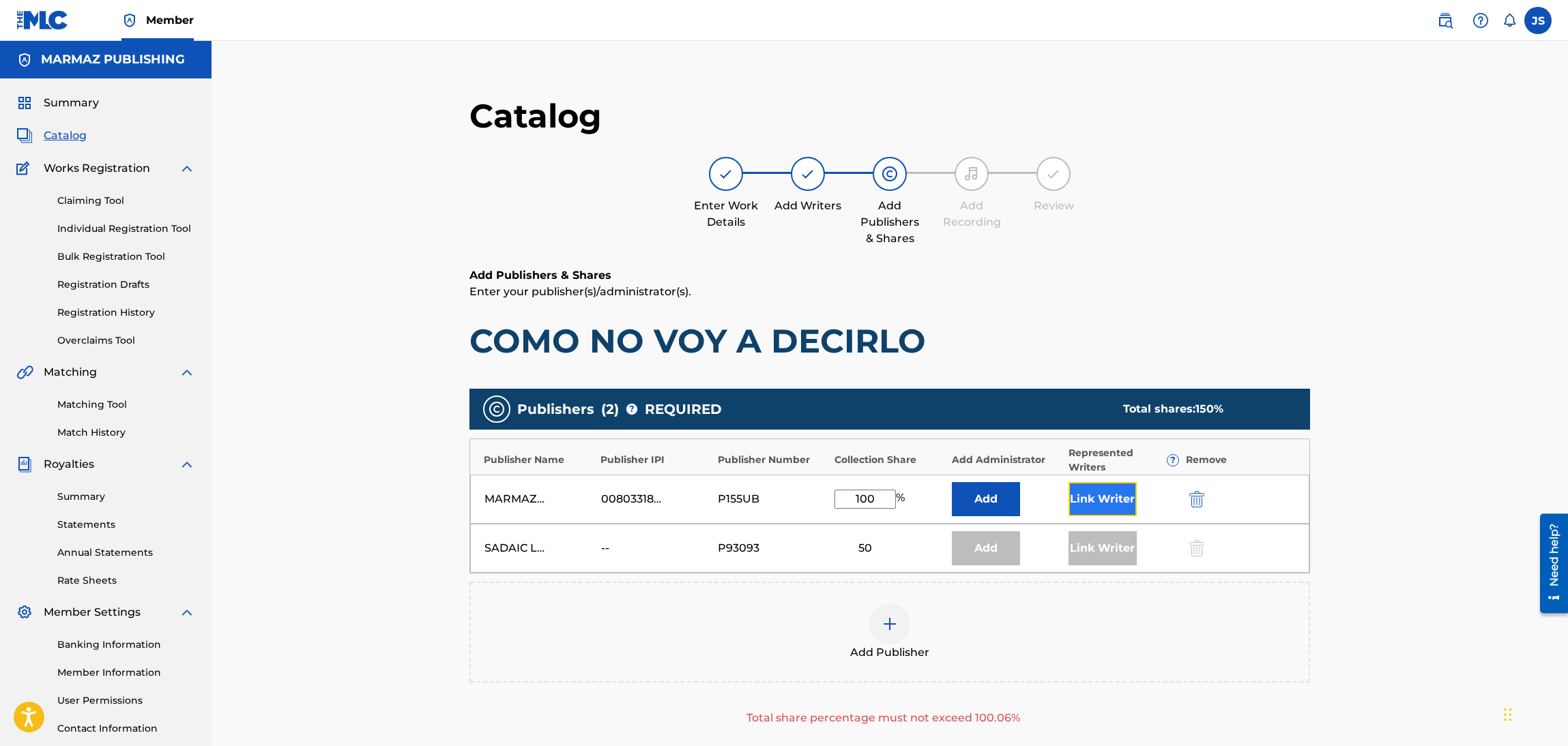
click at [1098, 489] on button "Link Writer" at bounding box center [1102, 499] width 68 height 34
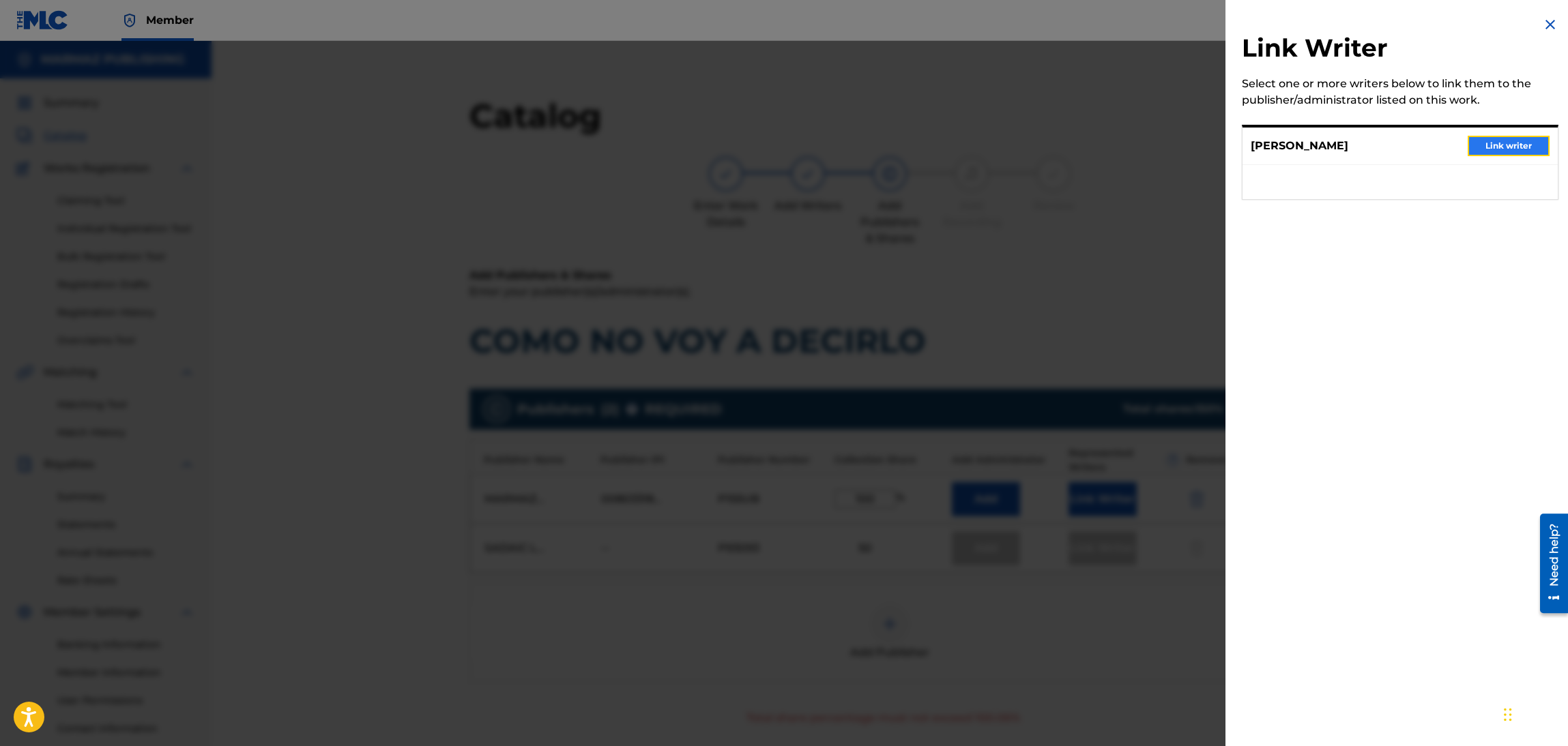
click at [1512, 149] on button "Link writer" at bounding box center [1508, 146] width 82 height 21
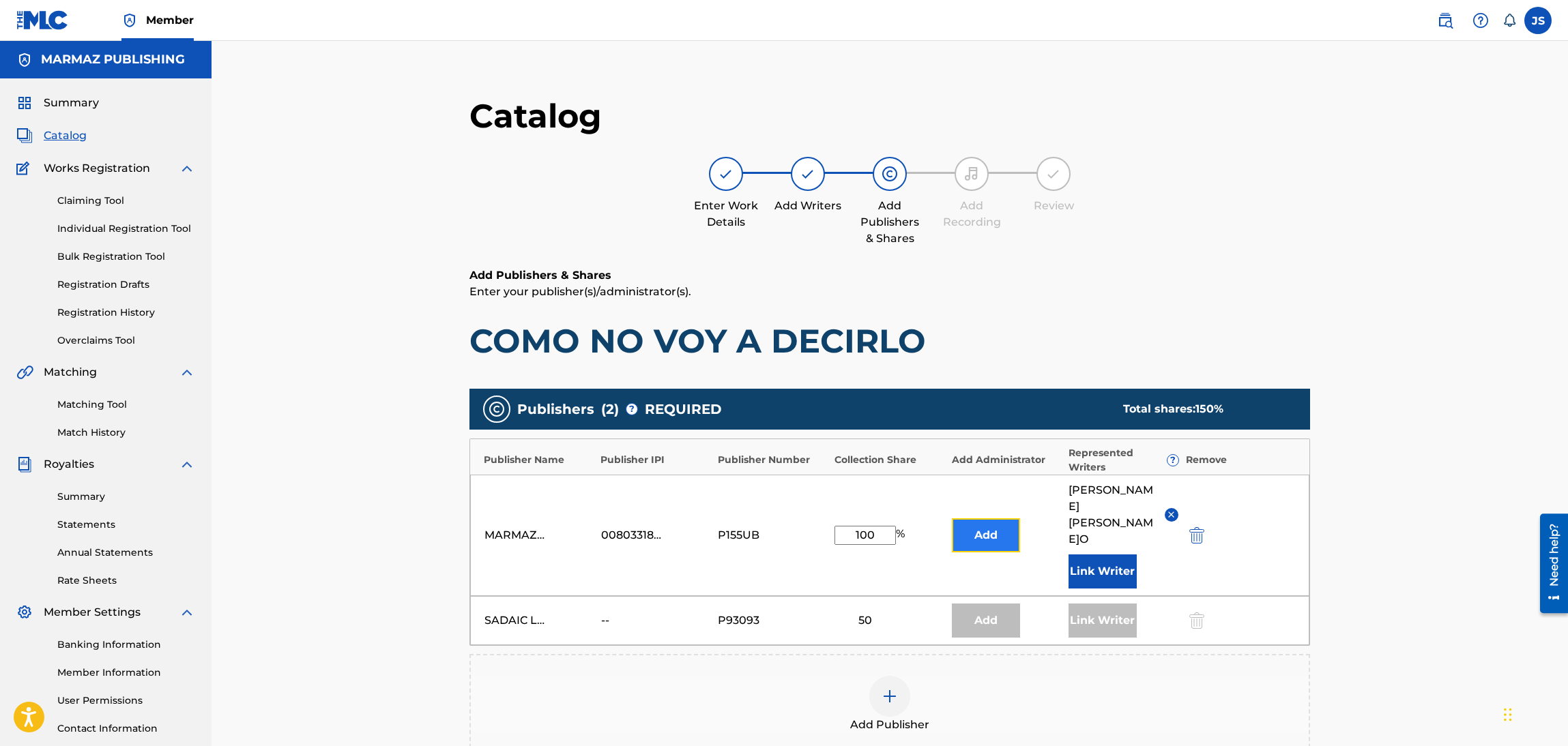
click at [991, 542] on button "Add" at bounding box center [986, 536] width 68 height 34
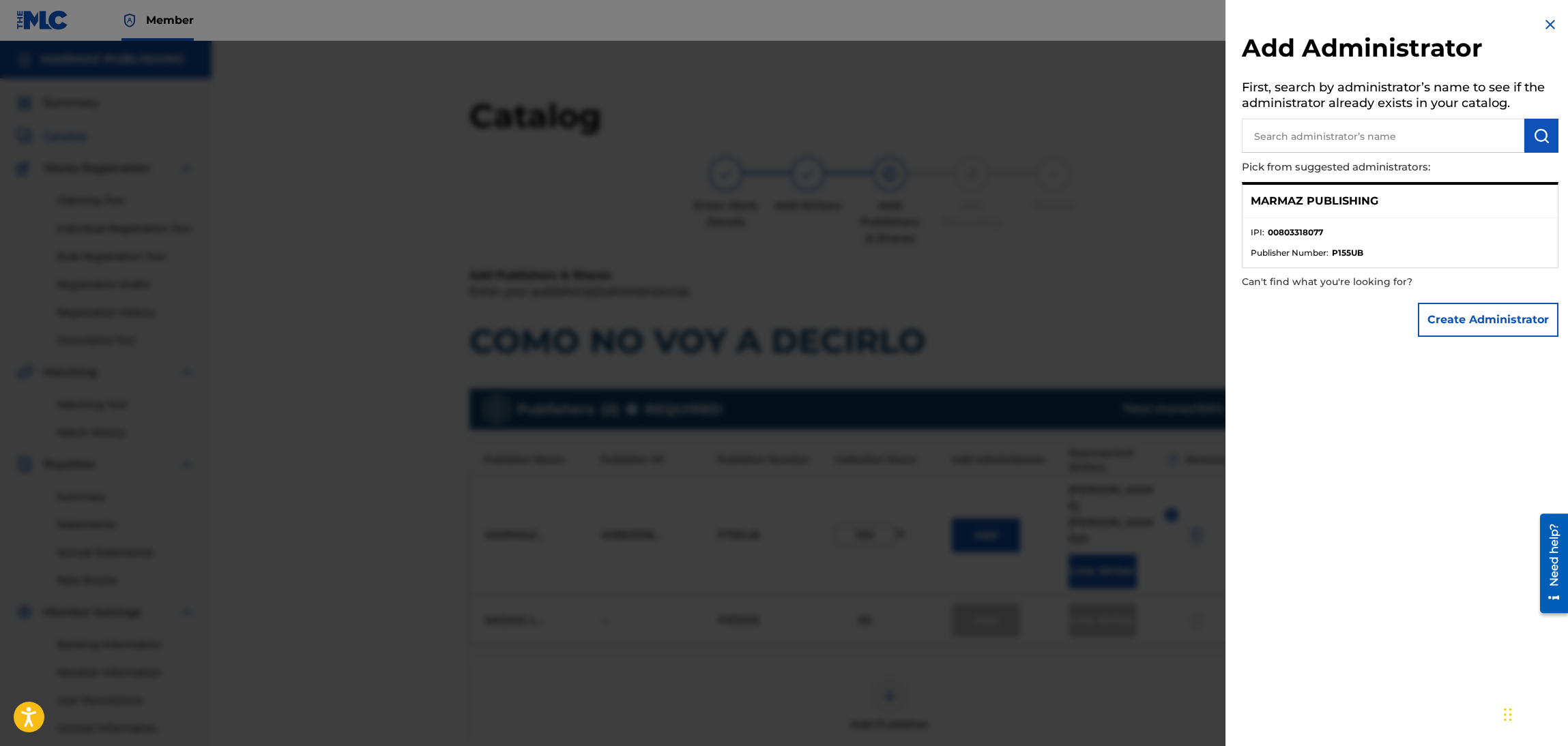
click at [1379, 199] on div "MARMAZ PUBLISHING" at bounding box center [1399, 202] width 315 height 34
click at [1379, 200] on div "MARMAZ PUBLISHING" at bounding box center [1399, 202] width 315 height 34
click at [1375, 202] on p "MARMAZ PUBLISHING" at bounding box center [1314, 201] width 128 height 16
drag, startPoint x: 1315, startPoint y: 214, endPoint x: 1288, endPoint y: 226, distance: 29.5
click at [1309, 217] on div "MARMAZ PUBLISHING" at bounding box center [1399, 202] width 315 height 34
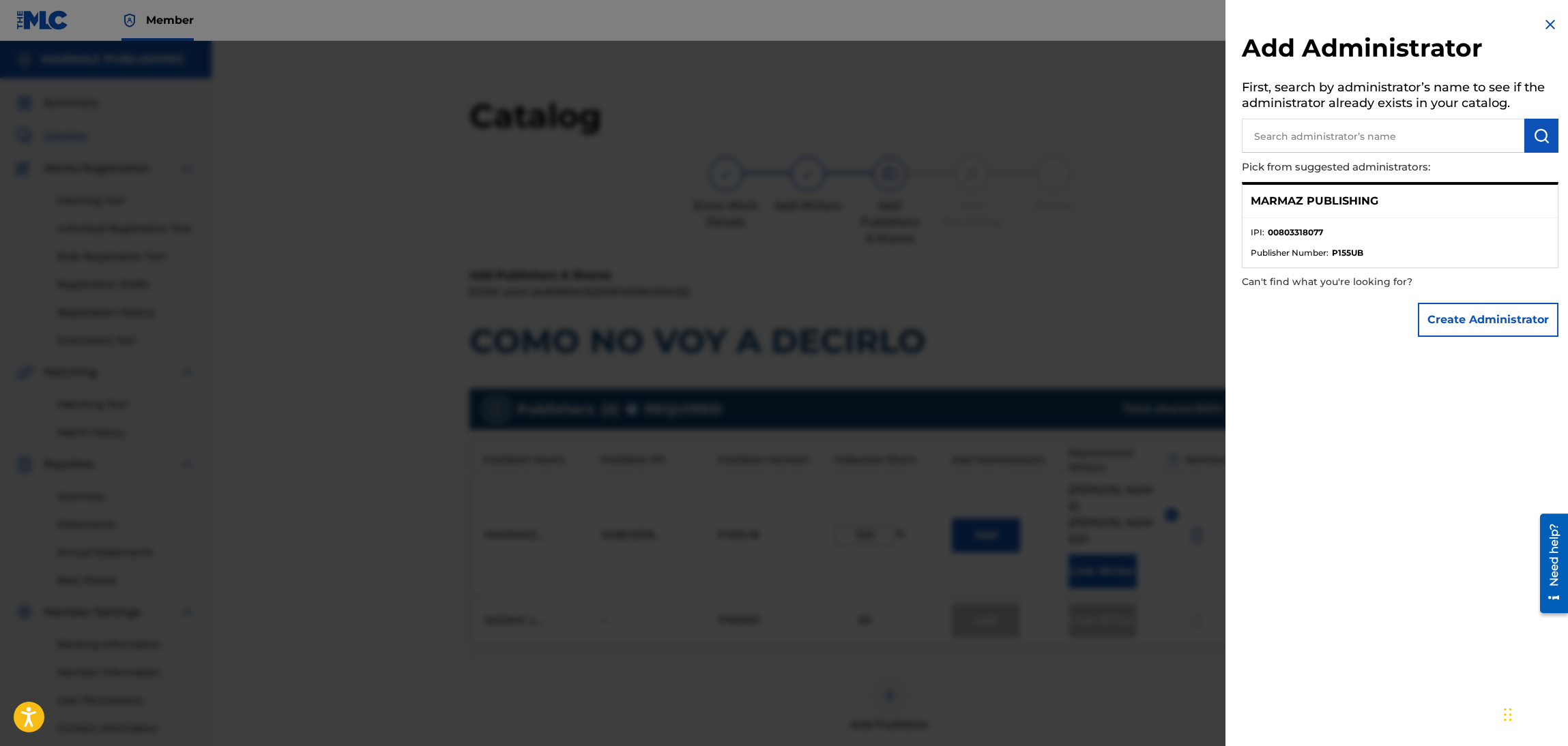
click at [1283, 227] on strong "00803318077" at bounding box center [1295, 232] width 55 height 12
click at [1280, 220] on ul "IPI : 00803318077 Publisher Number : P155UB" at bounding box center [1399, 242] width 315 height 49
click at [1289, 204] on p "MARMAZ PUBLISHING" at bounding box center [1314, 201] width 128 height 16
click at [1291, 202] on p "MARMAZ PUBLISHING" at bounding box center [1314, 201] width 128 height 16
click at [1049, 218] on div at bounding box center [784, 414] width 1568 height 746
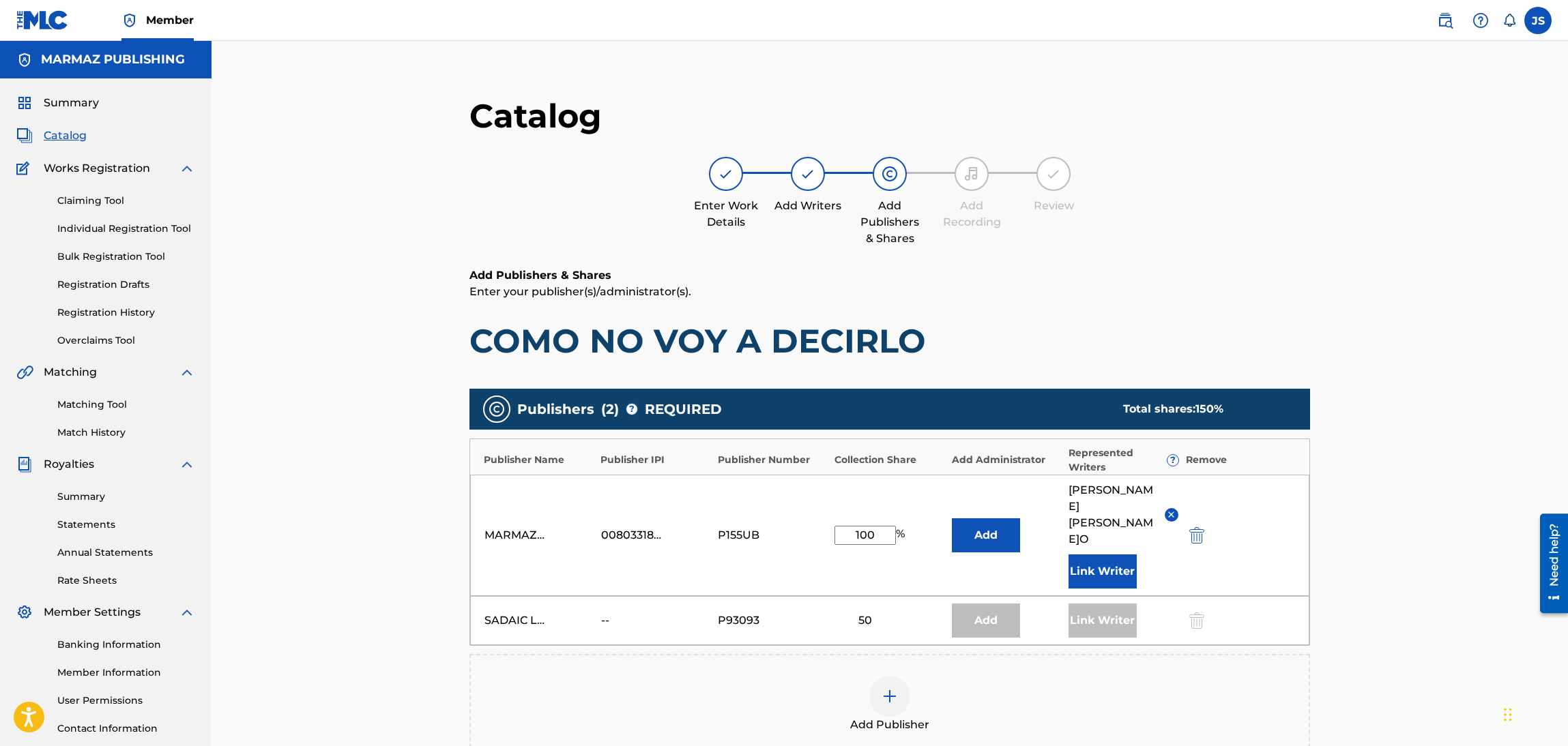
click at [1186, 612] on div at bounding box center [1195, 620] width 21 height 16
click at [1196, 612] on div at bounding box center [1195, 620] width 21 height 16
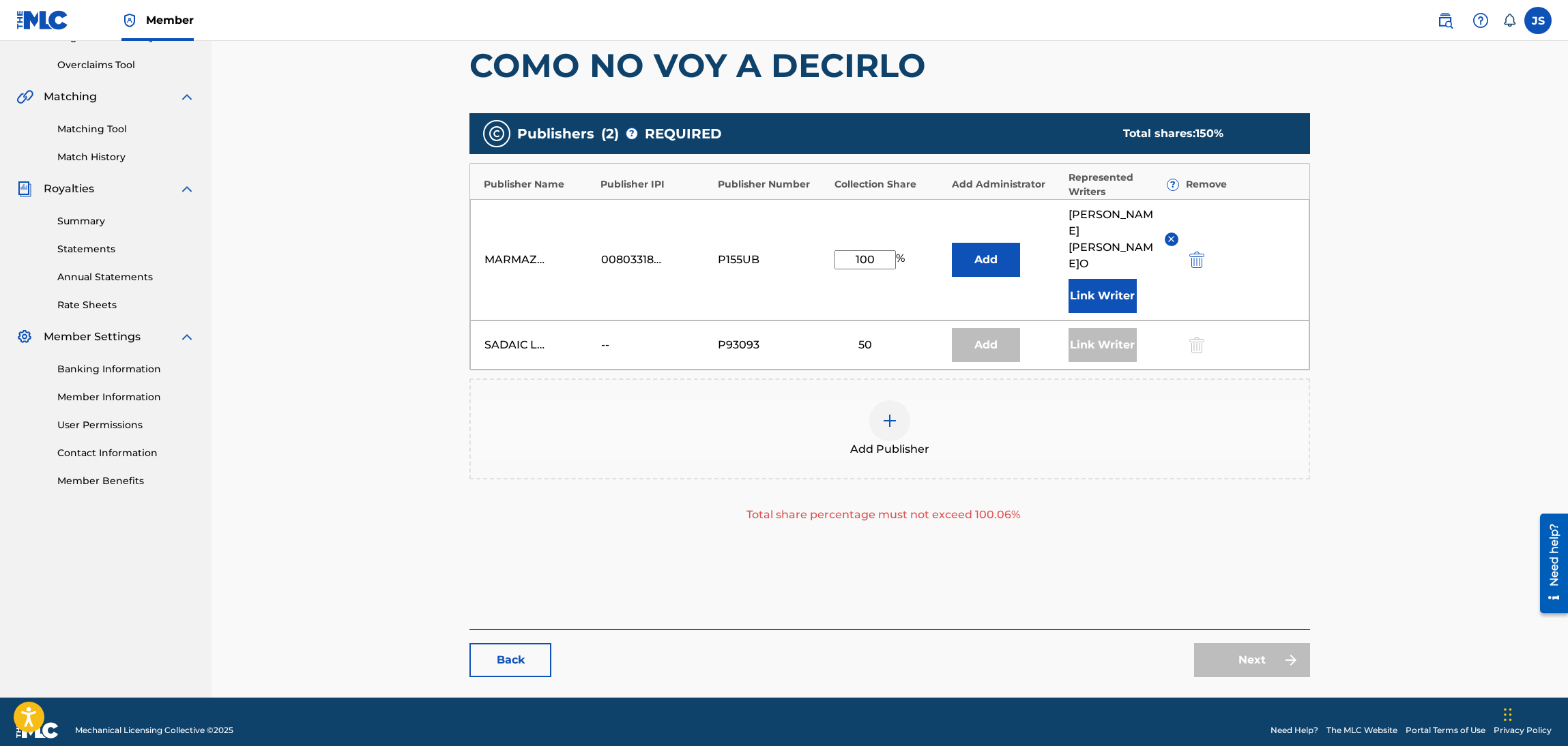
drag, startPoint x: 878, startPoint y: 254, endPoint x: 745, endPoint y: 247, distance: 133.2
click at [745, 247] on div "MARMAZ PUBLISHING 00803318077 P155UB 100 % Add [PERSON_NAME] Link Writer" at bounding box center [890, 260] width 839 height 121
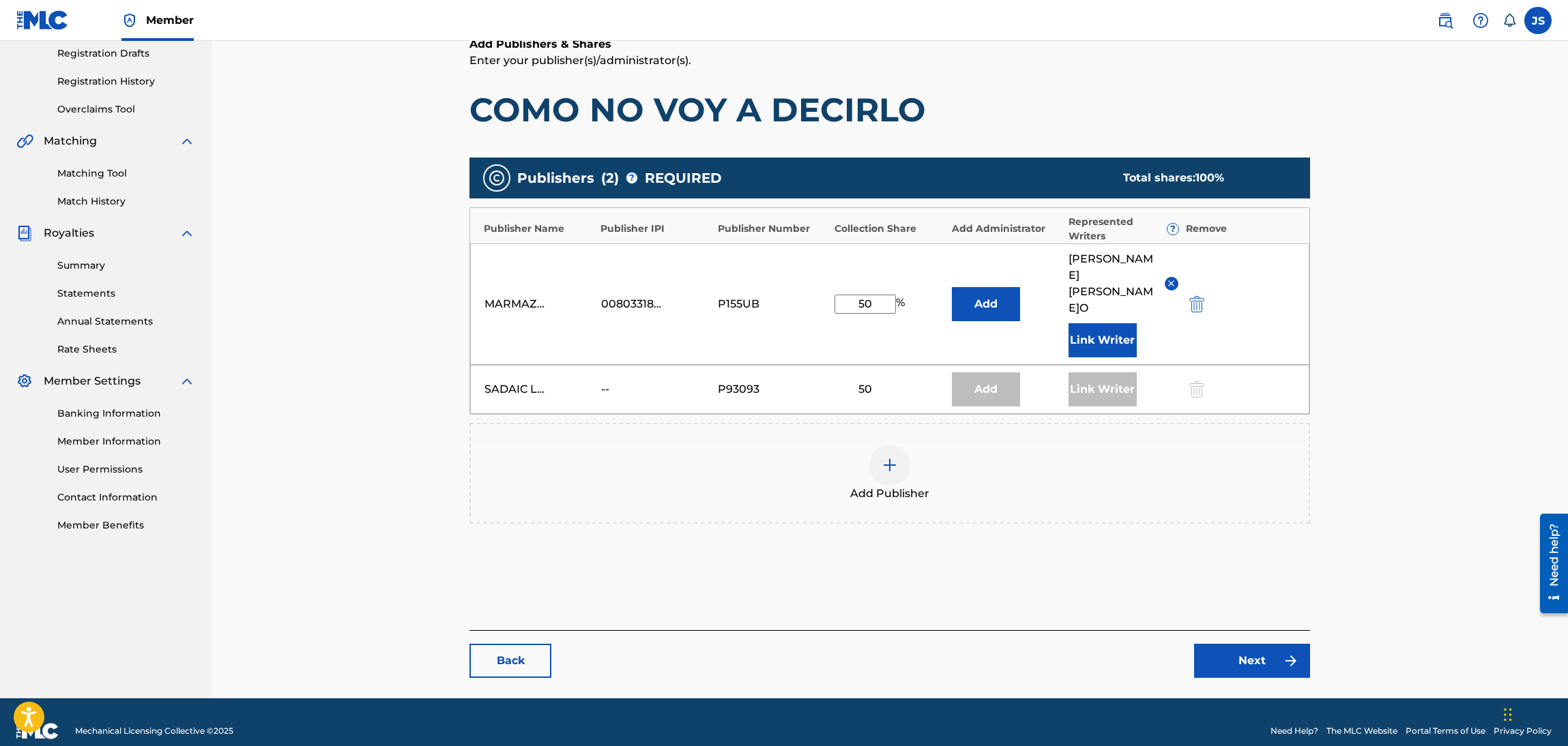
click at [1168, 473] on div "Add Publisher" at bounding box center [890, 473] width 838 height 57
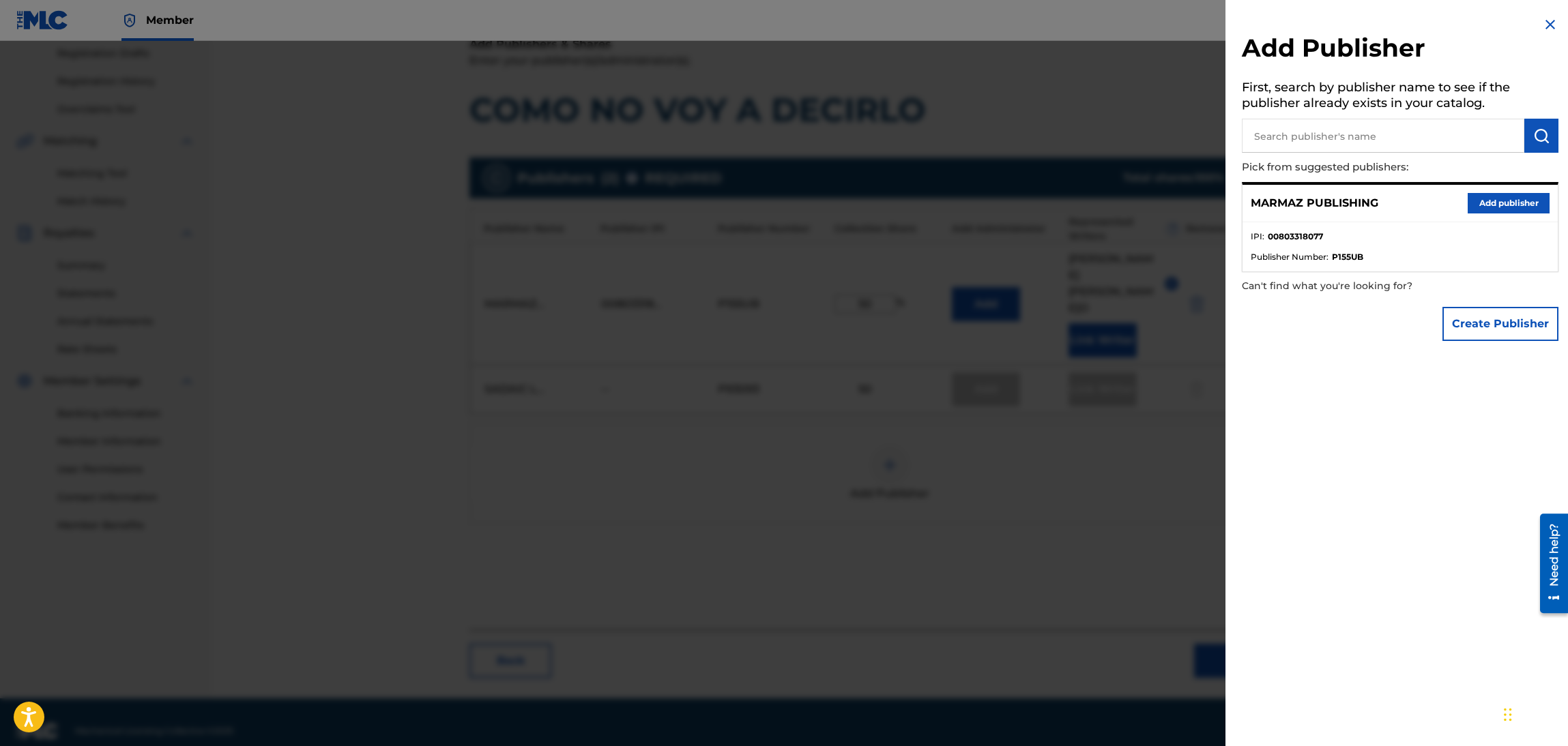
click at [1155, 452] on div at bounding box center [784, 414] width 1568 height 746
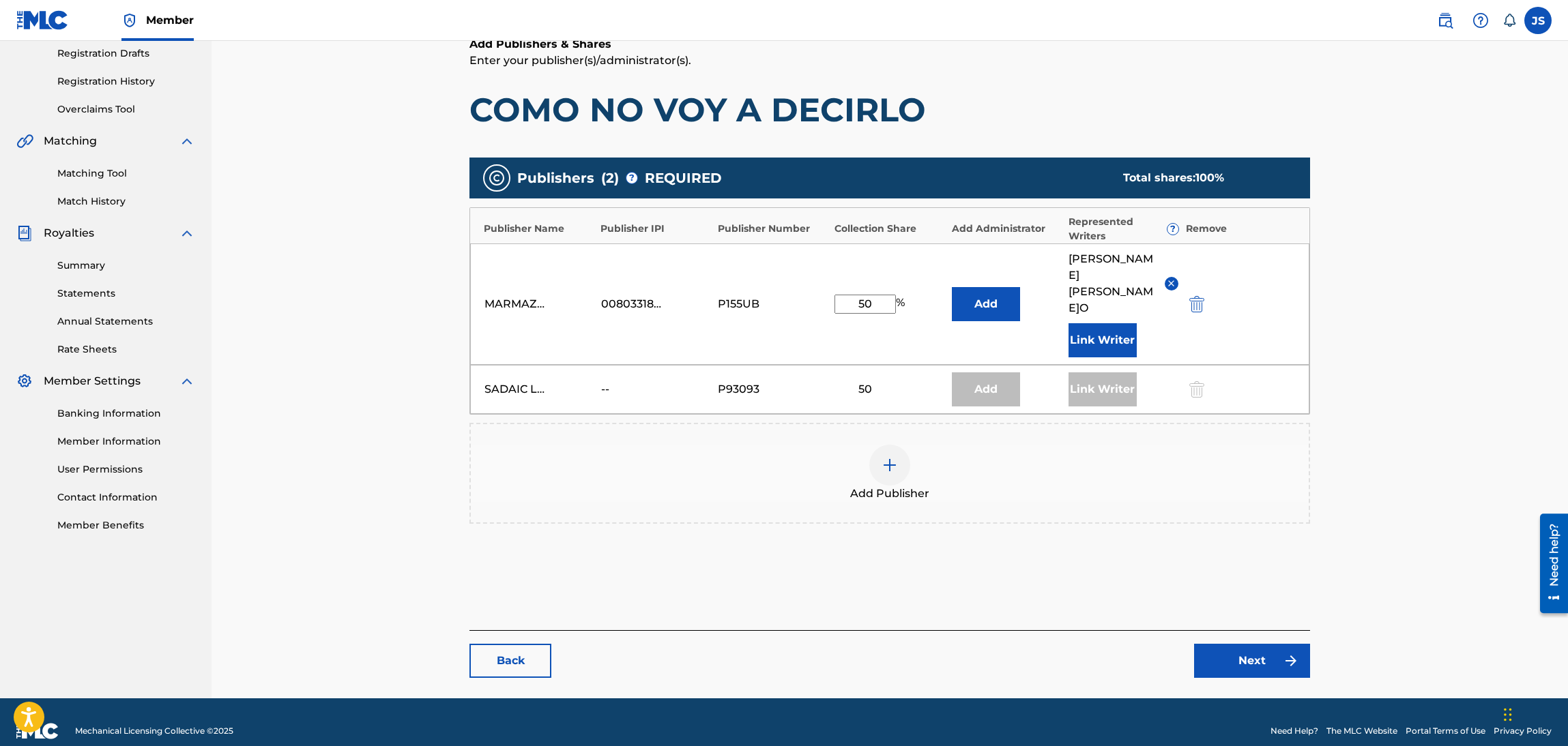
click at [1171, 279] on img at bounding box center [1171, 284] width 10 height 10
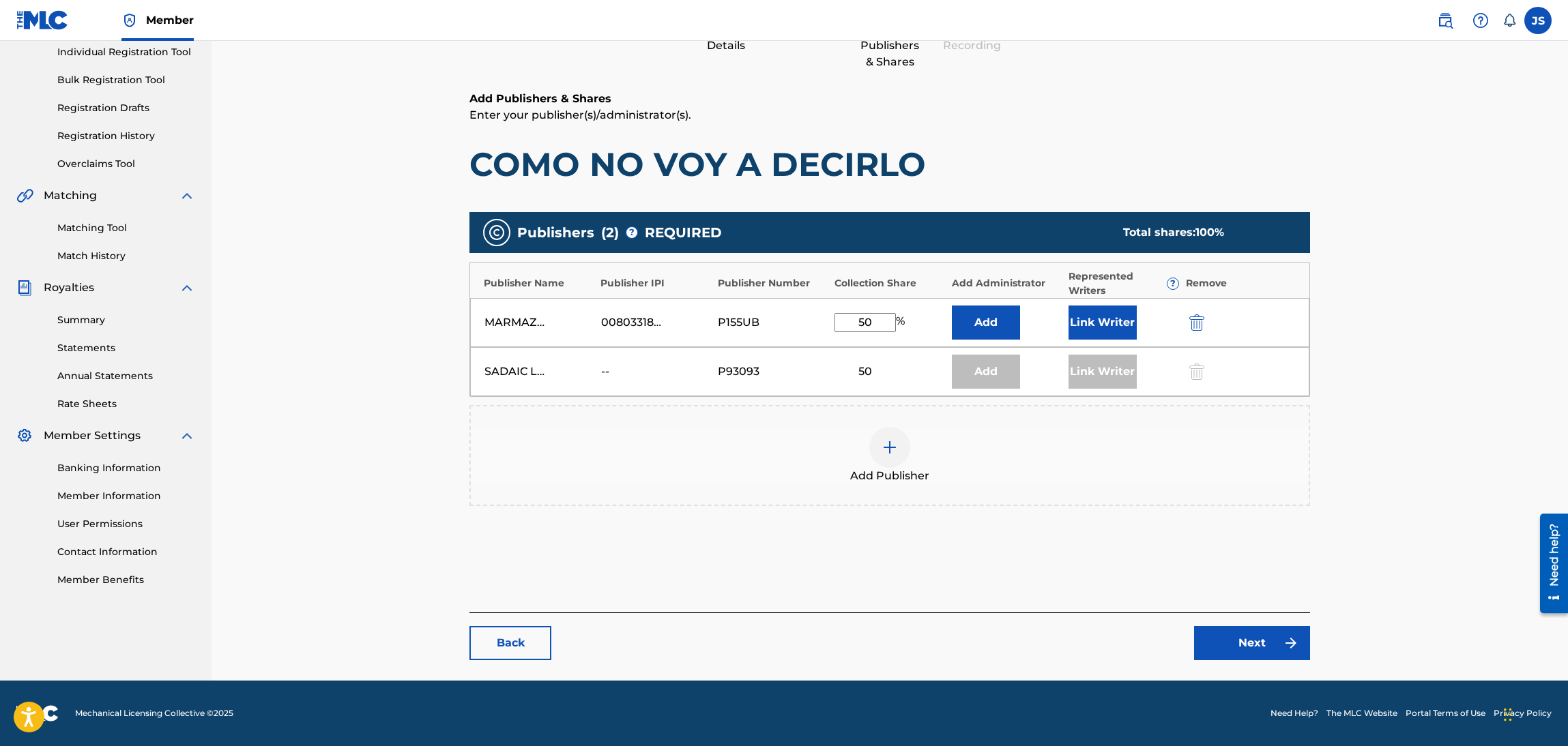
scroll to position [176, 0]
drag, startPoint x: 885, startPoint y: 324, endPoint x: 652, endPoint y: 339, distance: 233.5
click at [652, 339] on div "MARMAZ PUBLISHING 00803318077 P155UB 50 % Add Link Writer" at bounding box center [890, 323] width 839 height 49
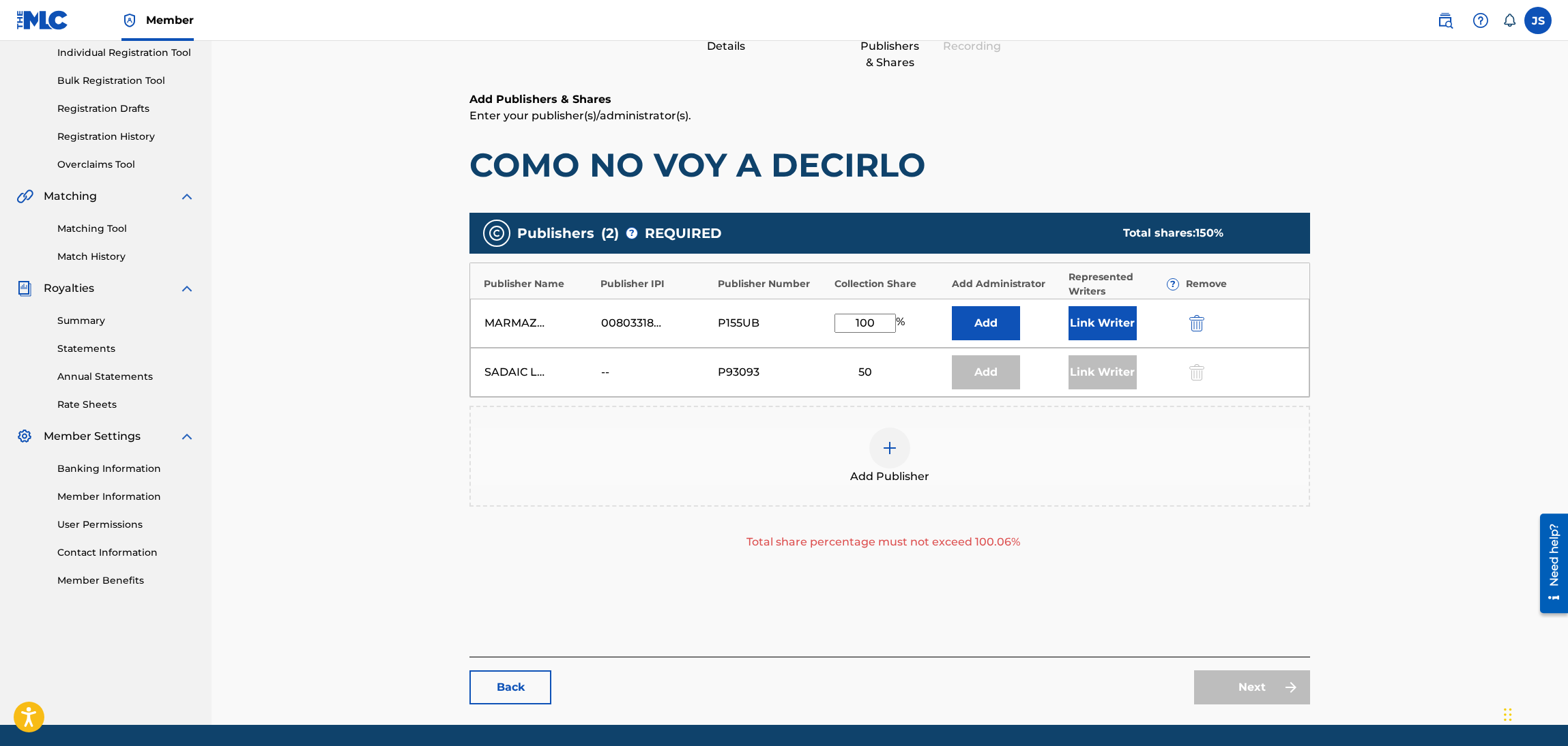
type input "100"
click at [740, 500] on div "Add Publisher" at bounding box center [890, 456] width 840 height 101
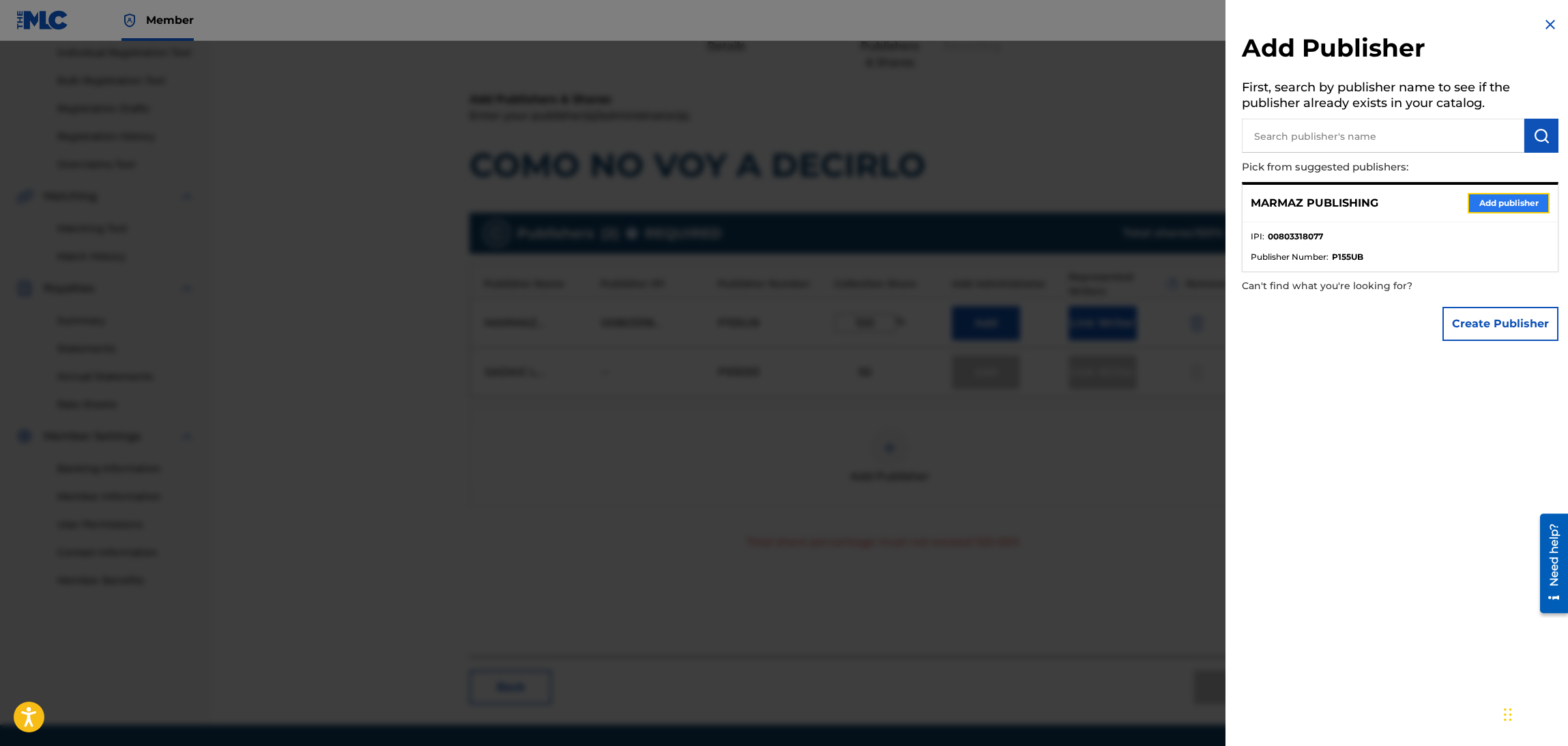
click at [1508, 207] on button "Add publisher" at bounding box center [1508, 203] width 82 height 21
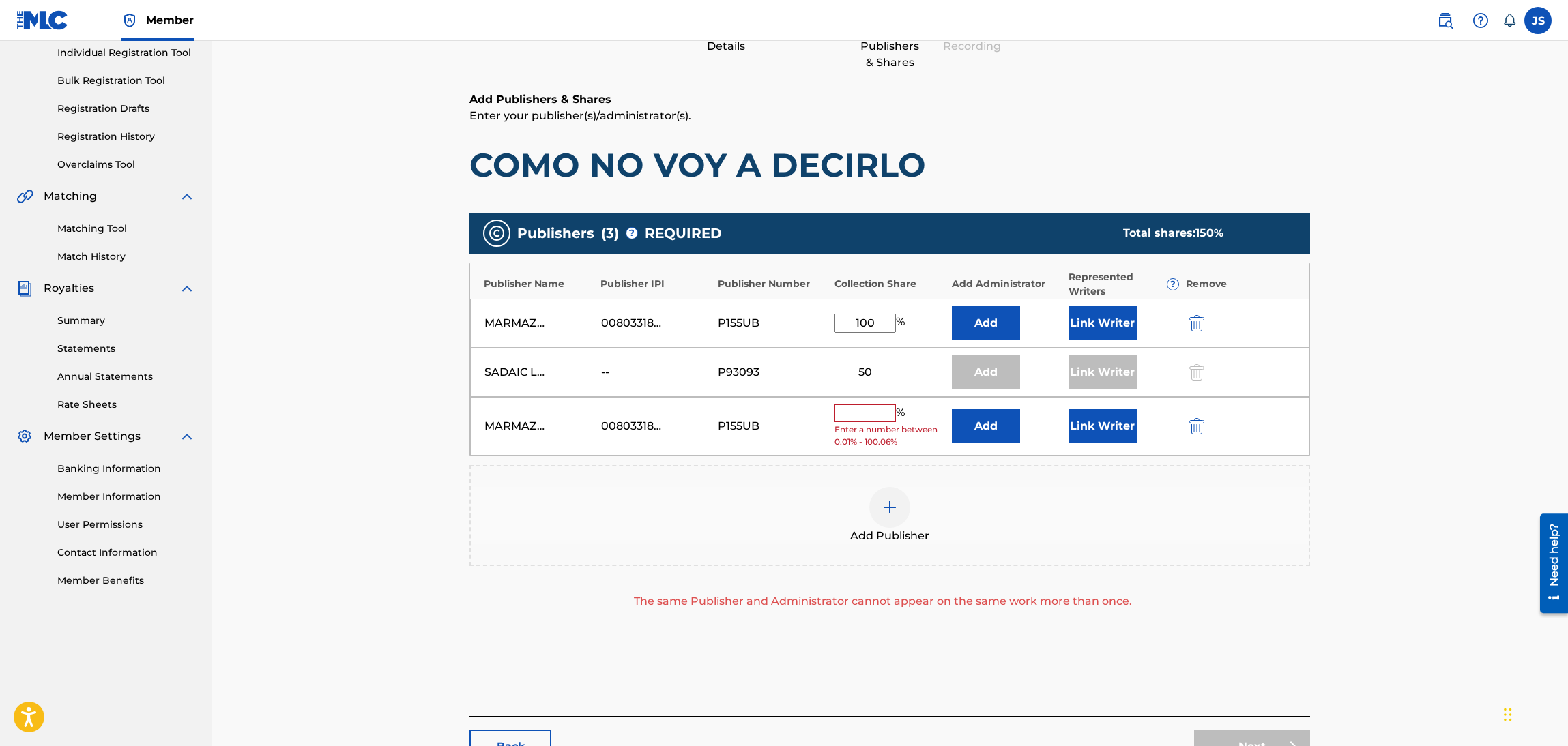
click at [873, 404] on input "text" at bounding box center [865, 413] width 61 height 18
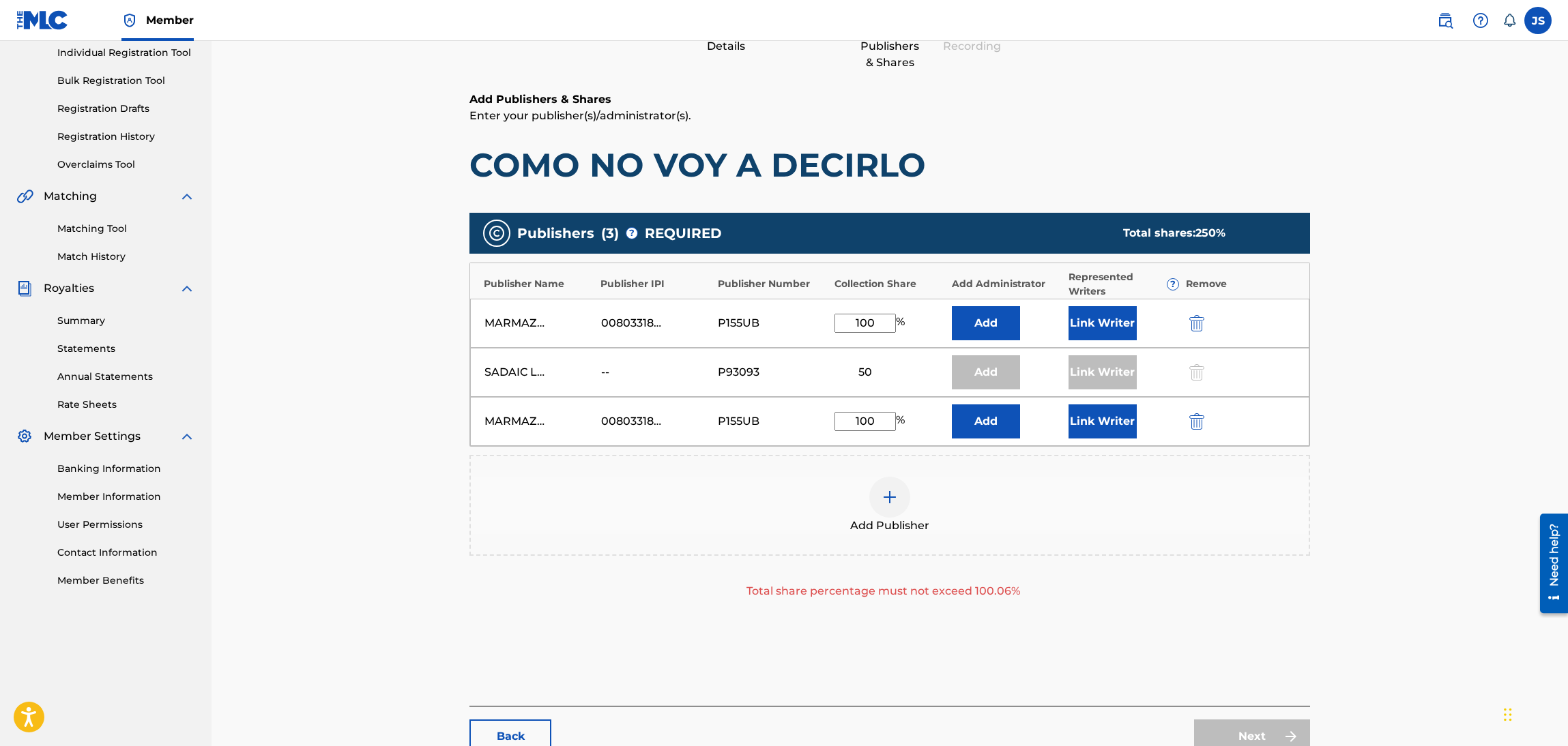
type input "100"
click at [577, 542] on div "Add Publisher" at bounding box center [890, 505] width 840 height 101
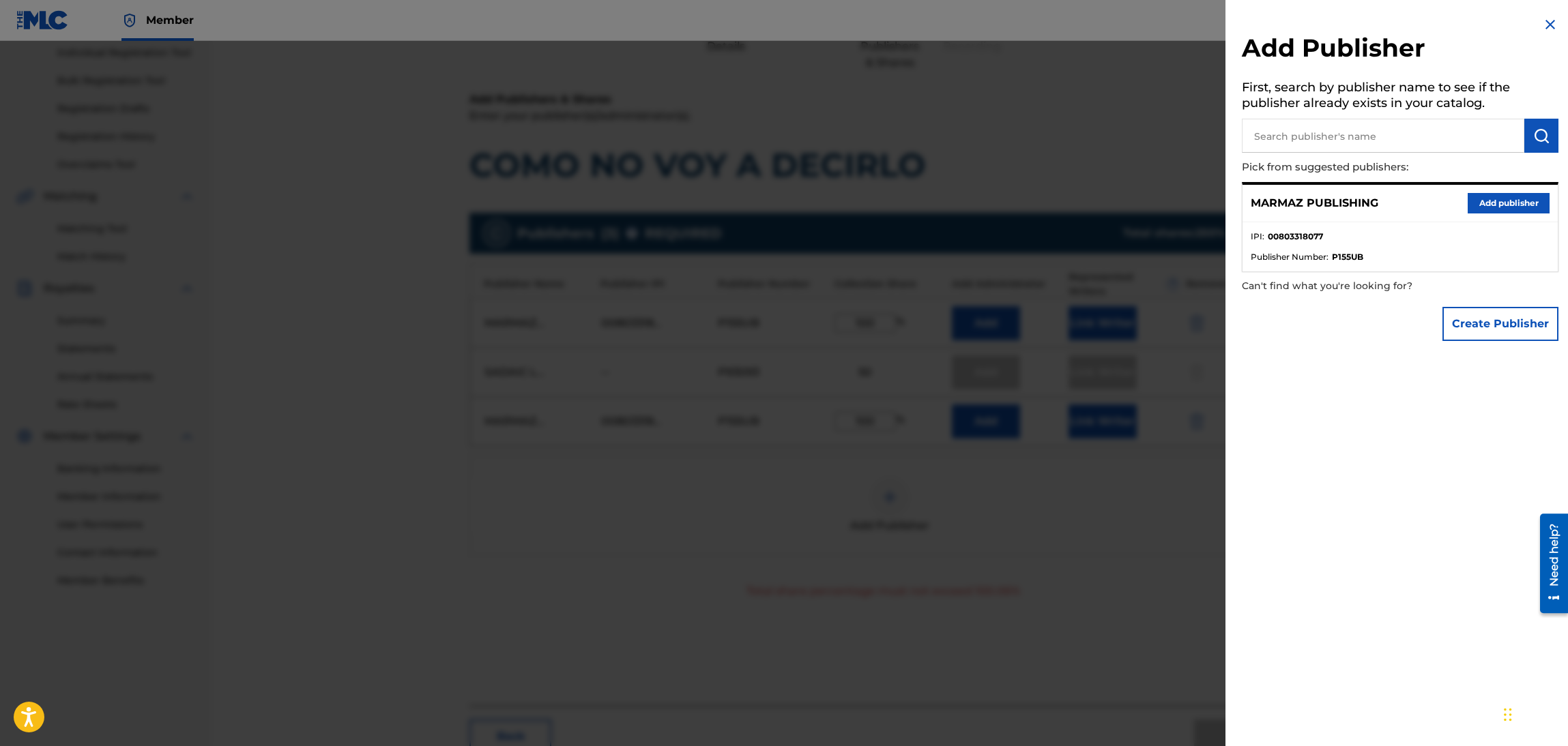
click at [1544, 25] on img at bounding box center [1550, 24] width 16 height 16
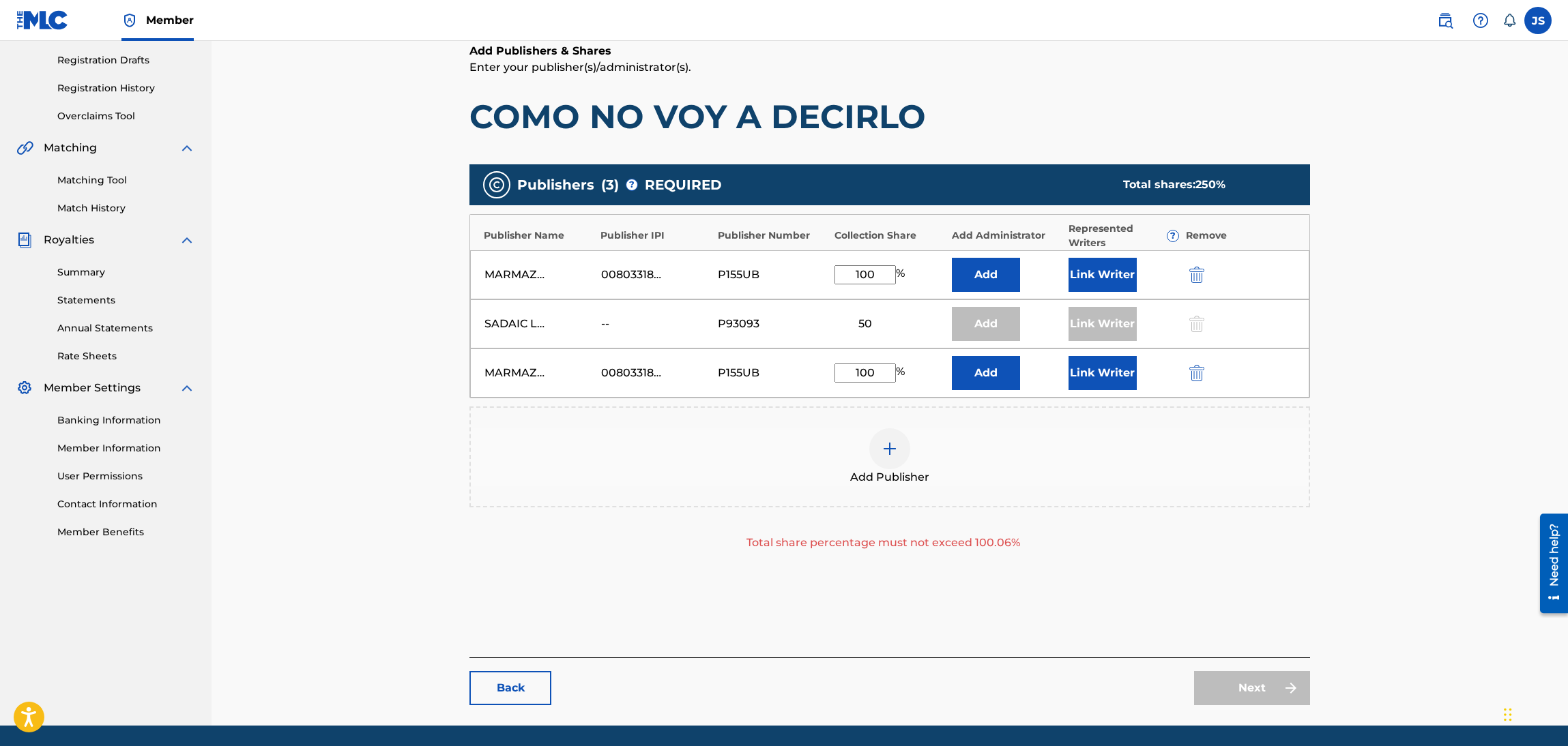
scroll to position [269, 0]
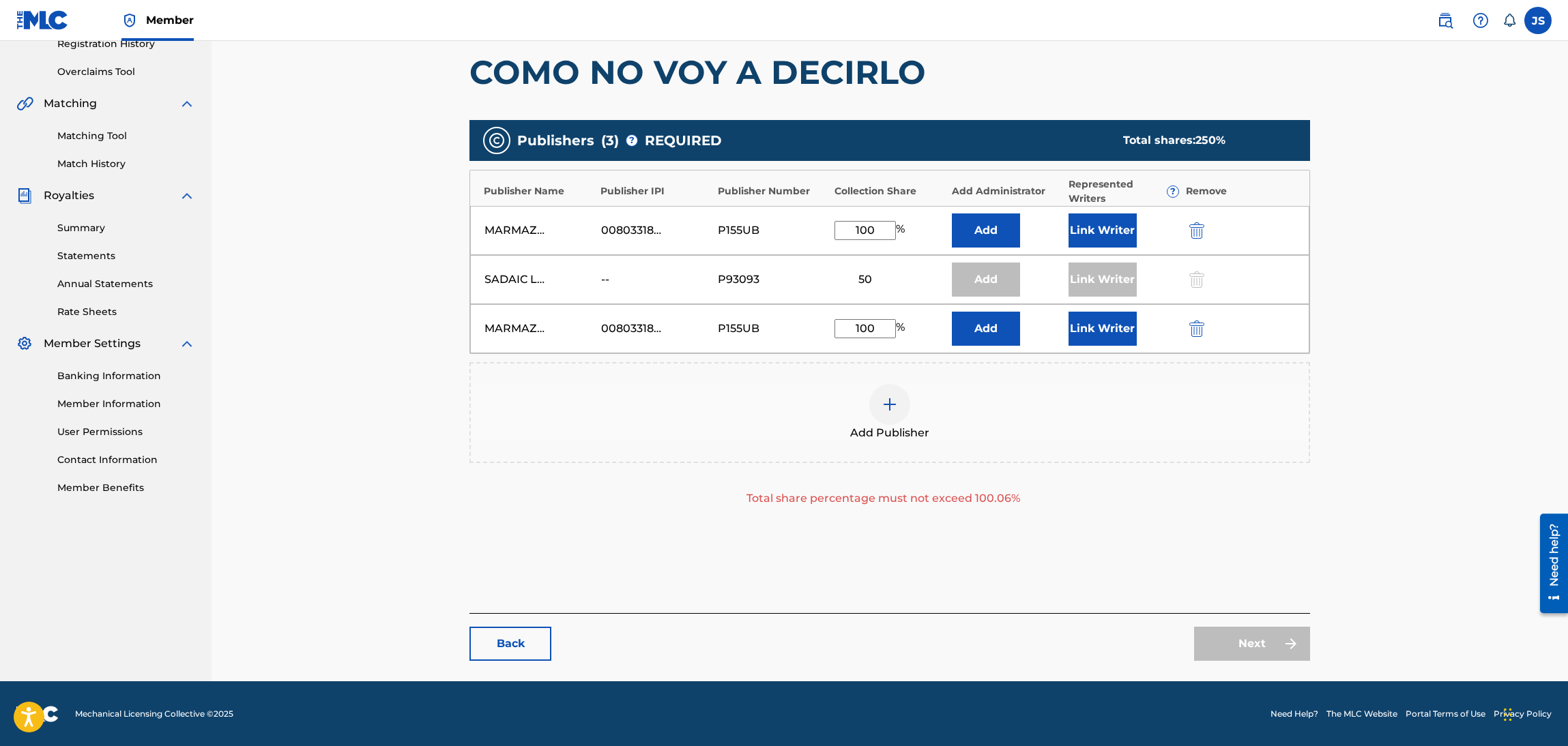
click at [1196, 238] on div "MARMAZ PUBLISHING 00803318077 P155UB 100 % Add Link Writer" at bounding box center [890, 230] width 839 height 49
click at [1106, 332] on button "Link Writer" at bounding box center [1102, 329] width 68 height 34
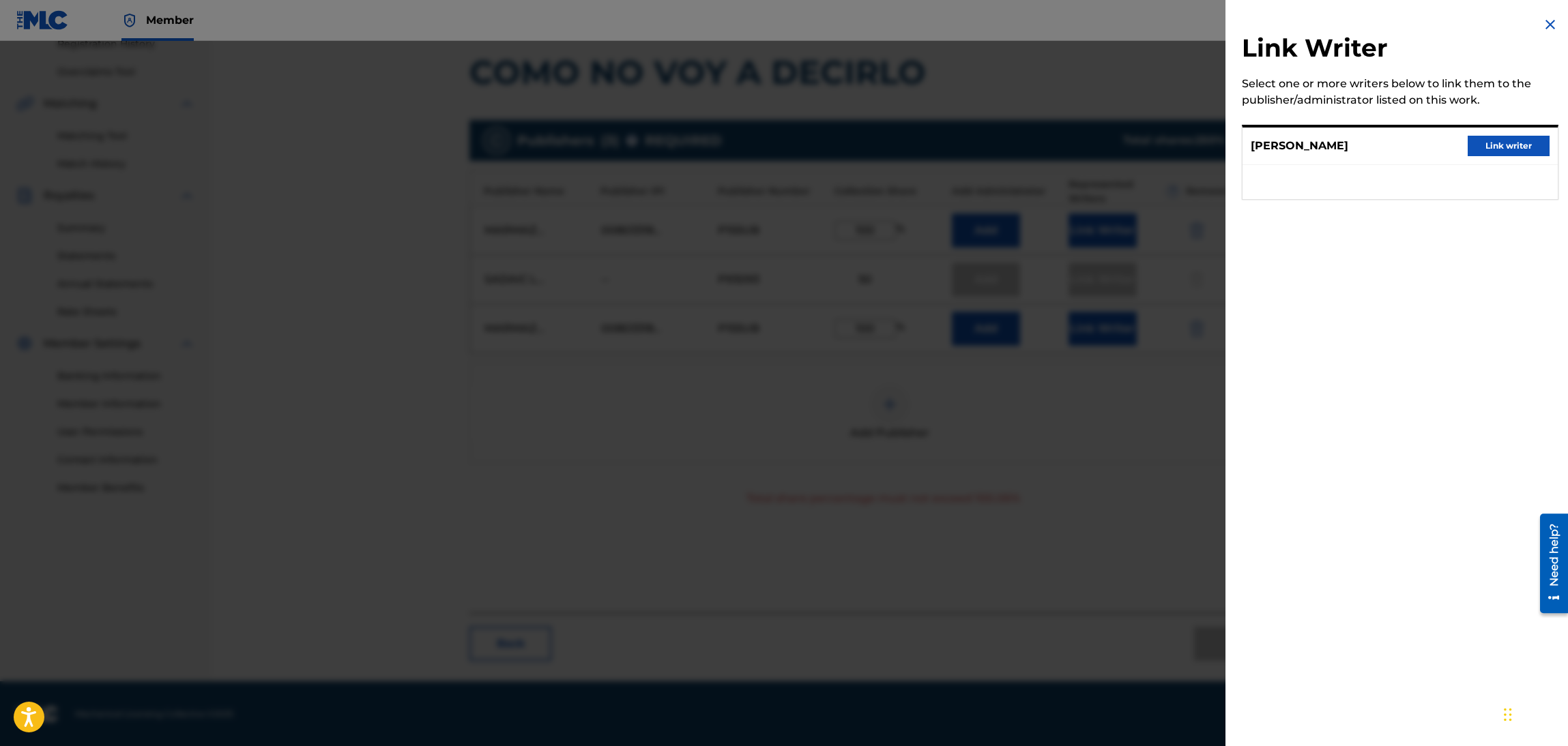
click at [1334, 149] on p "[PERSON_NAME]" at bounding box center [1299, 146] width 98 height 16
click at [1500, 147] on button "Link writer" at bounding box center [1508, 146] width 82 height 21
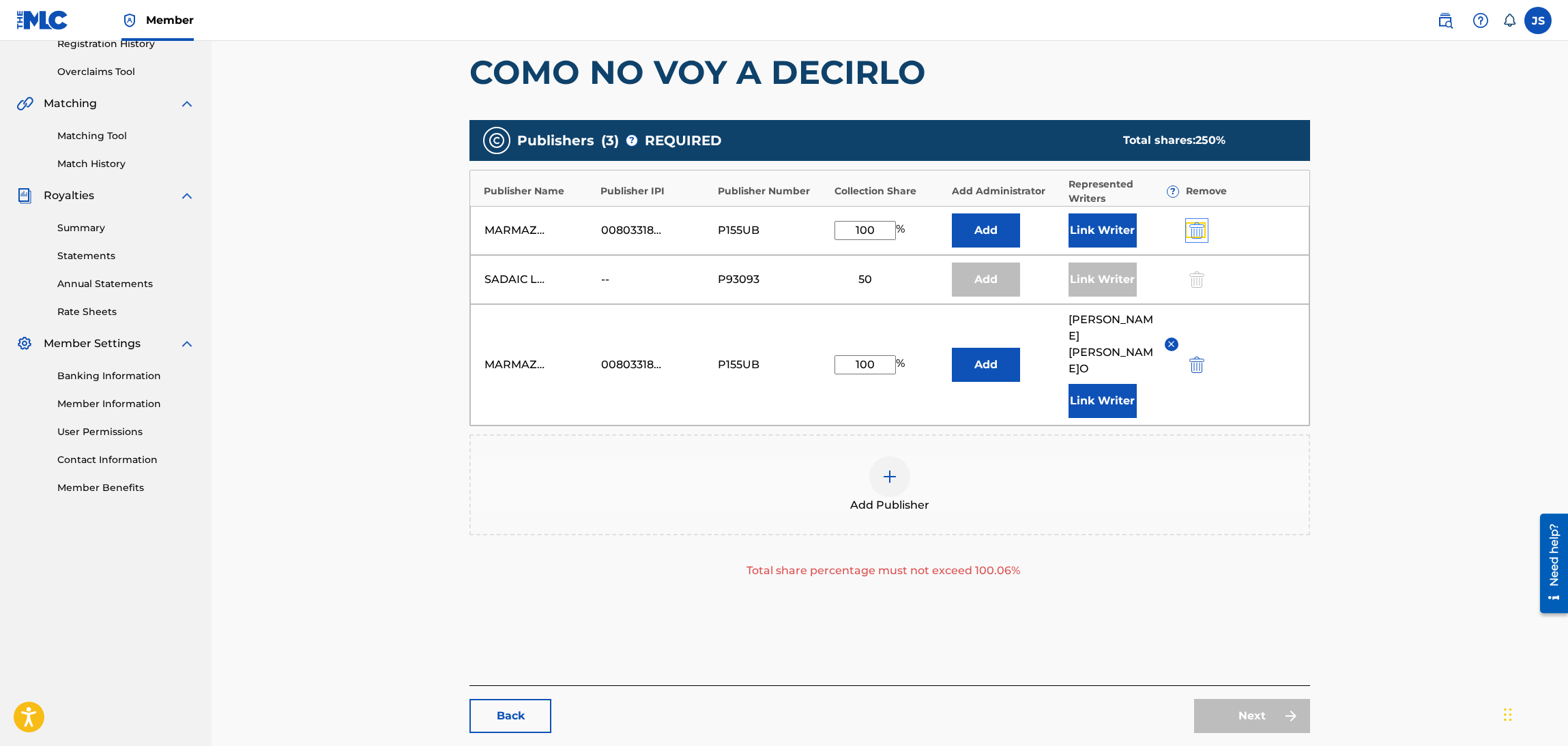
click at [1196, 231] on img "submit" at bounding box center [1196, 230] width 15 height 16
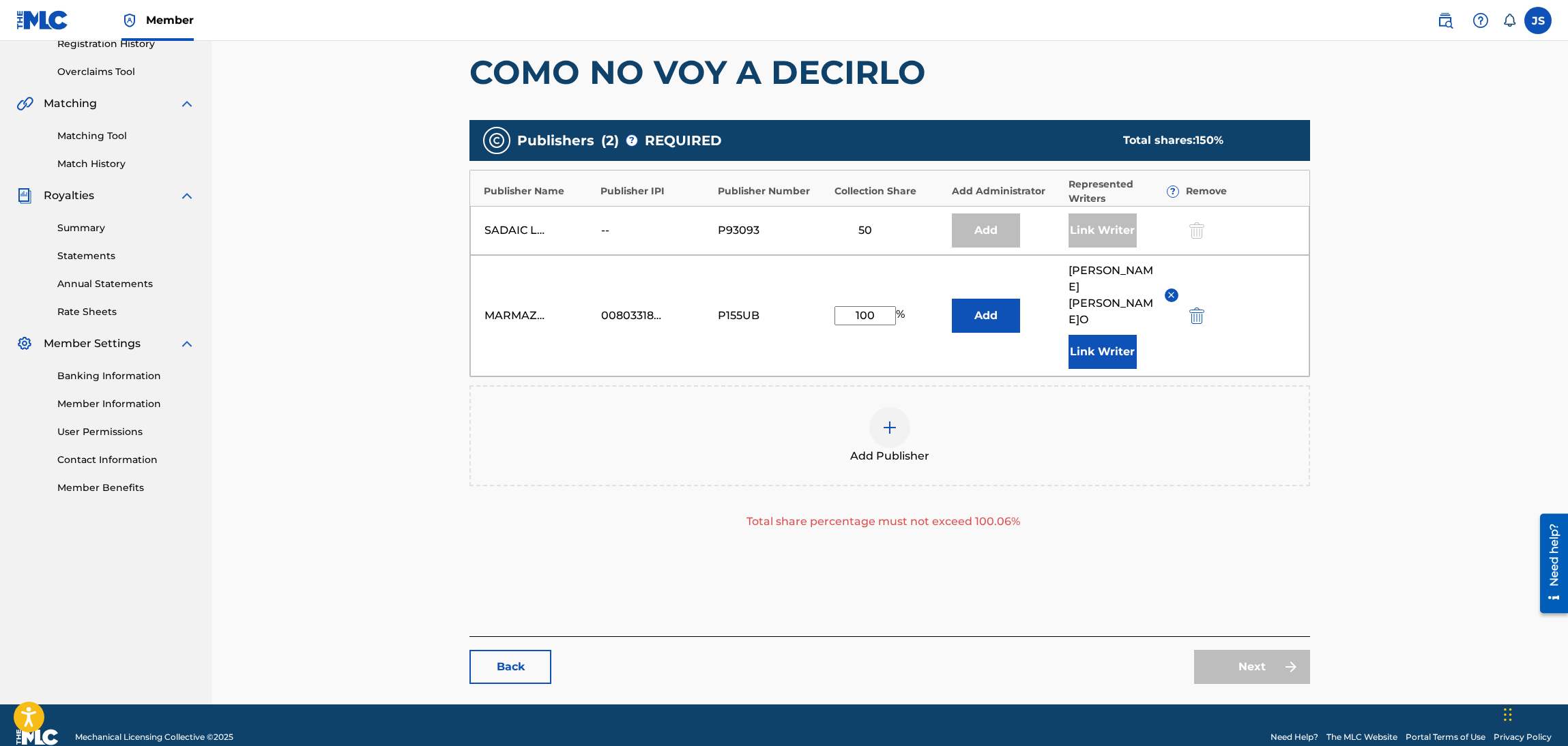
click at [1266, 655] on div "Next" at bounding box center [1252, 667] width 116 height 34
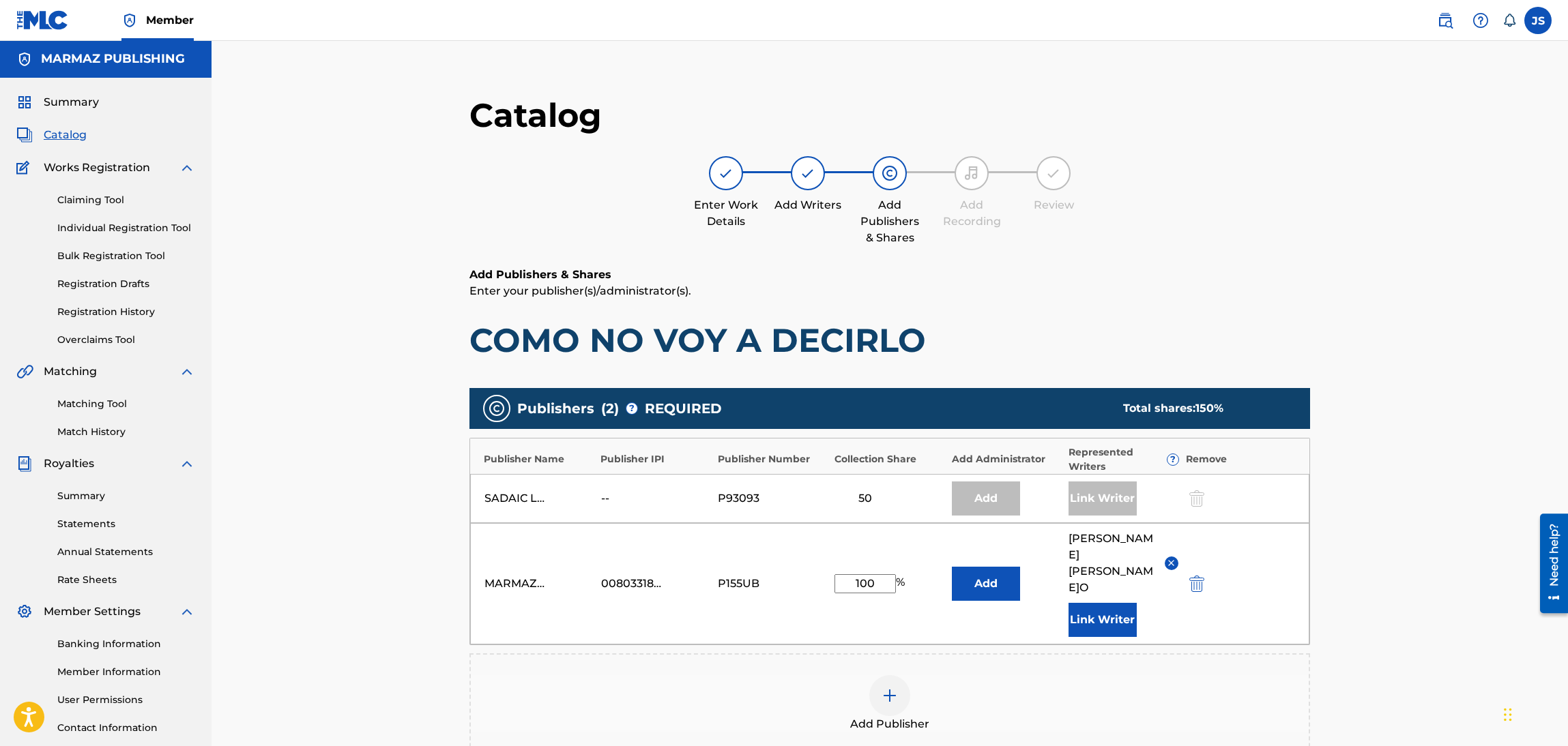
scroll to position [0, 0]
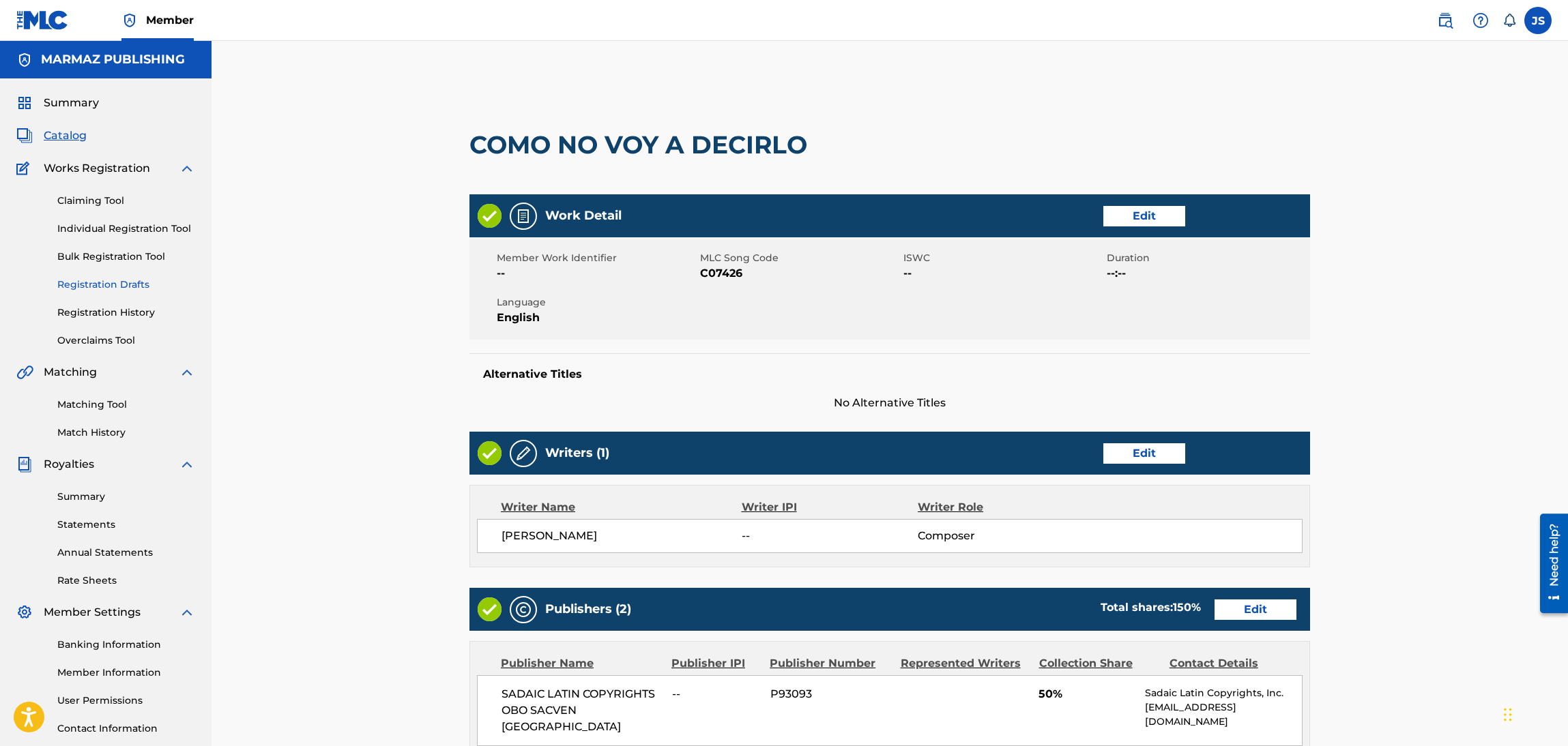
click at [141, 280] on link "Registration Drafts" at bounding box center [126, 285] width 138 height 14
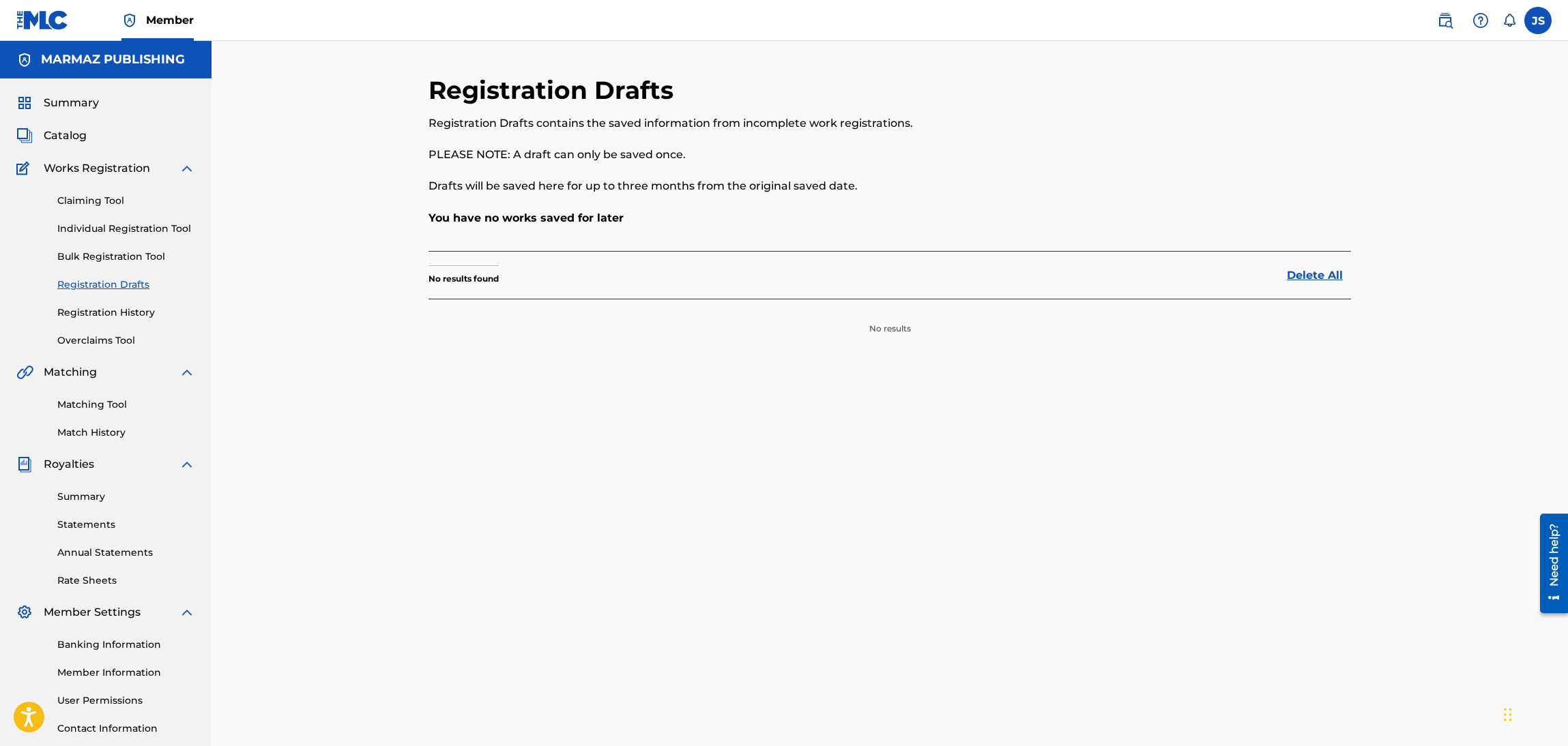
click at [451, 269] on section "No results found" at bounding box center [464, 275] width 70 height 20
click at [1284, 277] on section "No results found Delete All" at bounding box center [890, 274] width 923 height 48
click at [1297, 275] on link "Delete All" at bounding box center [1319, 275] width 64 height 16
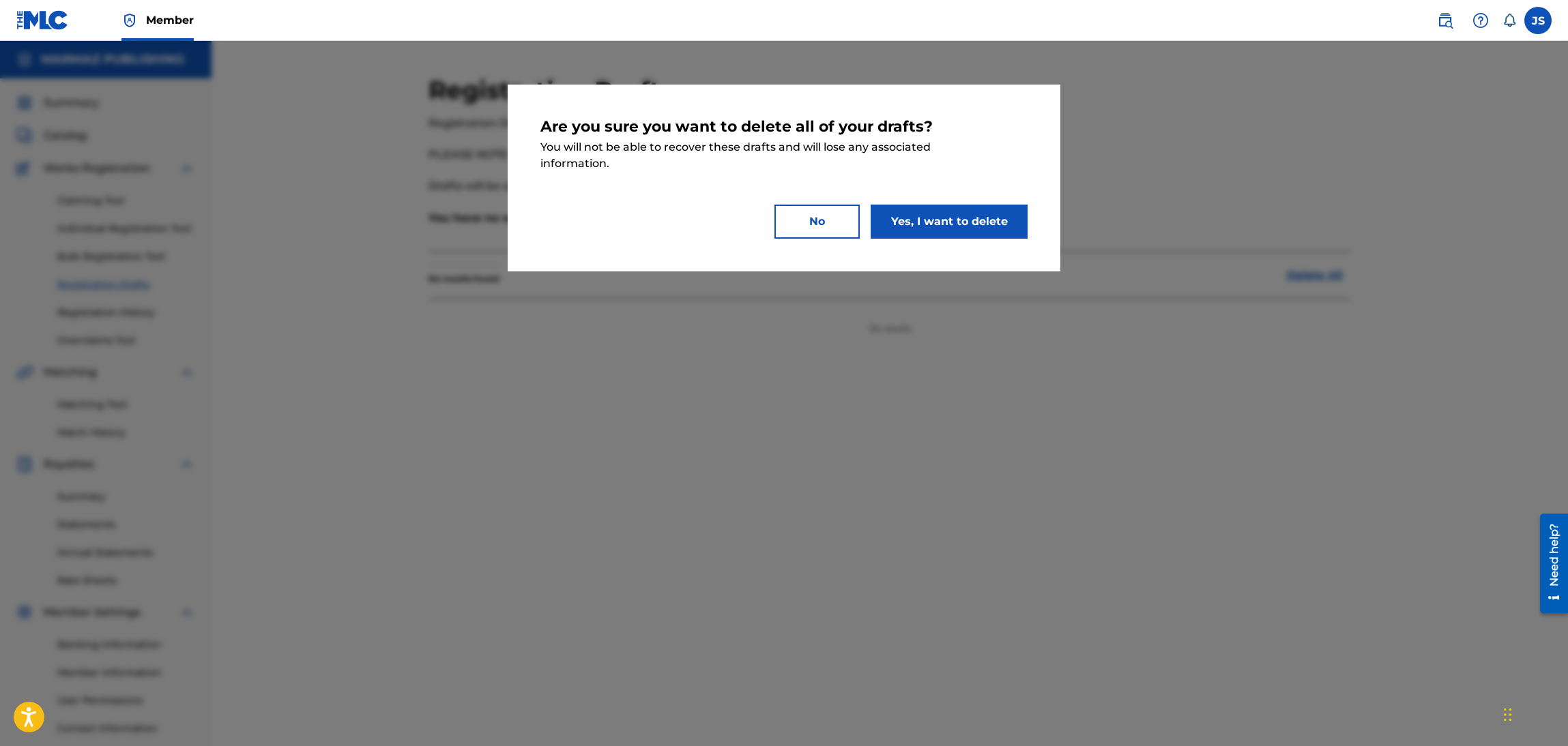
click at [903, 256] on div "Are you sure you want to delete all of your drafts? You will not be able to rec…" at bounding box center [783, 178] width 552 height 187
click at [914, 233] on button "Yes, I want to delete" at bounding box center [949, 222] width 157 height 34
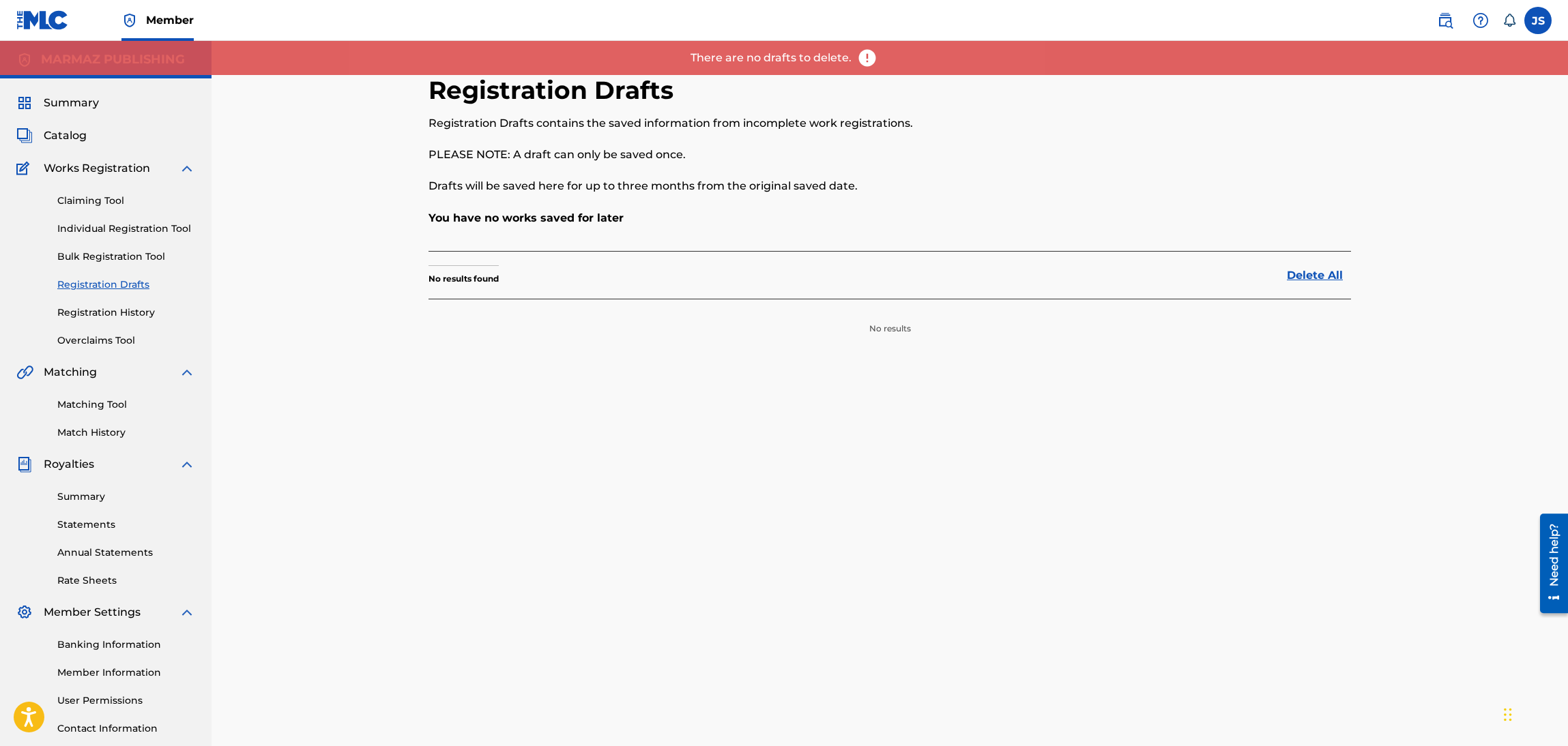
click at [105, 270] on div "Claiming Tool Individual Registration Tool Bulk Registration Tool Registration …" at bounding box center [106, 262] width 179 height 171
click at [120, 249] on link "Bulk Registration Tool" at bounding box center [126, 257] width 138 height 14
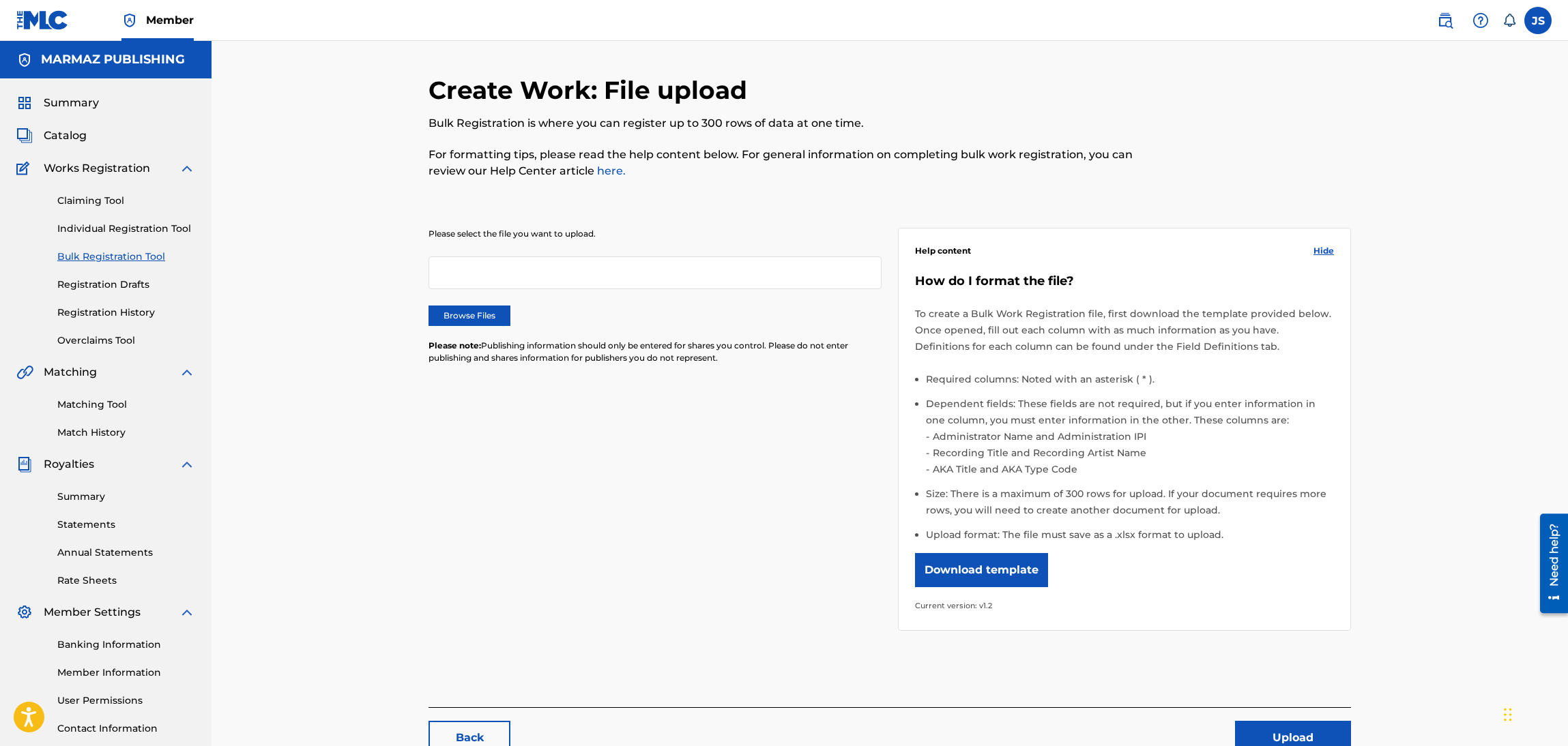
click at [587, 275] on div at bounding box center [655, 273] width 453 height 33
click at [662, 279] on div at bounding box center [655, 273] width 453 height 33
click at [625, 282] on div at bounding box center [655, 273] width 453 height 33
click at [101, 234] on link "Individual Registration Tool" at bounding box center [126, 229] width 138 height 14
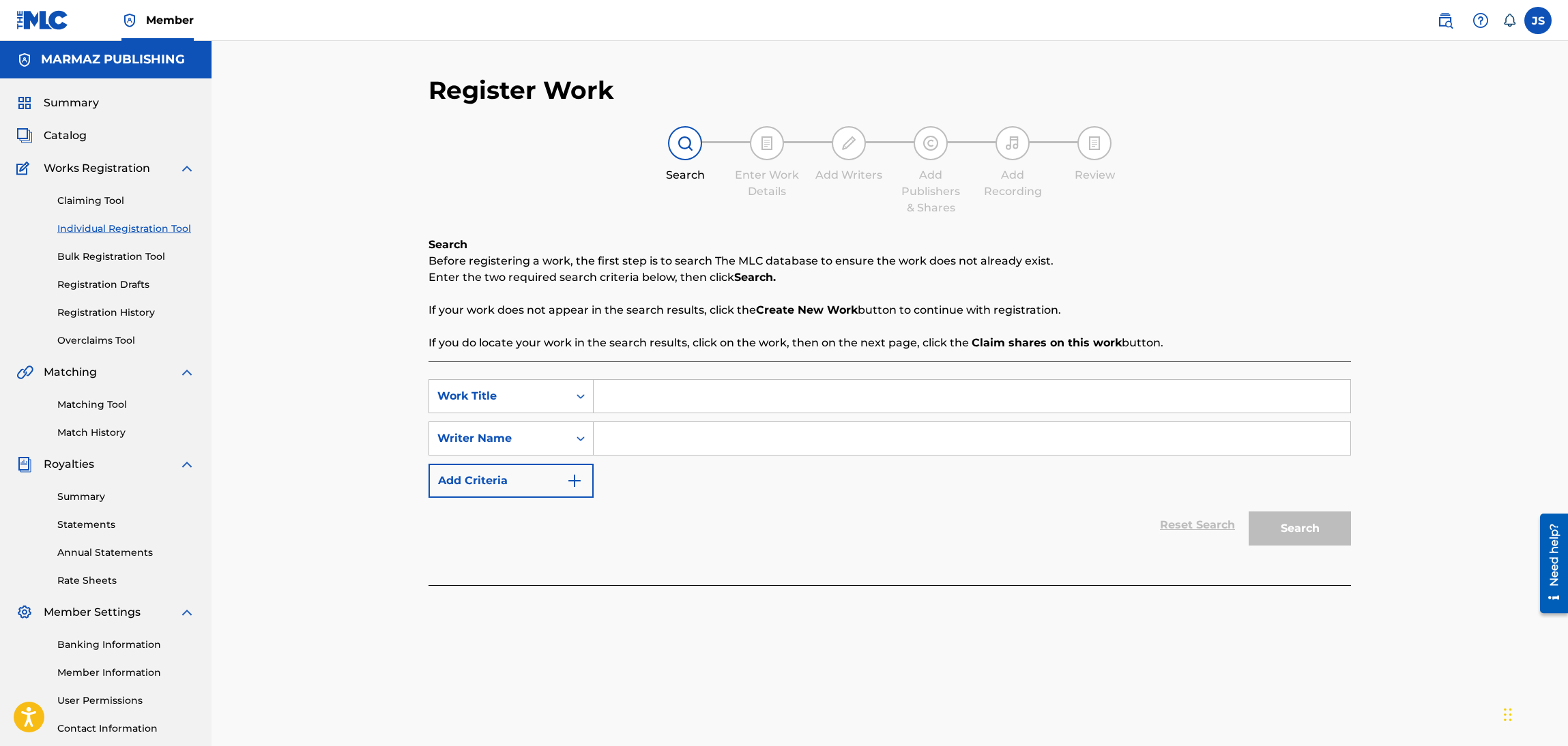
click at [664, 399] on input "Search Form" at bounding box center [972, 397] width 757 height 33
paste input "COMO NO VOY A DECIRLO"
type input "COMO NO VOY A DECIRLO"
click at [775, 511] on div "Reset Search Search" at bounding box center [890, 525] width 923 height 54
click at [755, 451] on input "Search Form" at bounding box center [972, 439] width 757 height 33
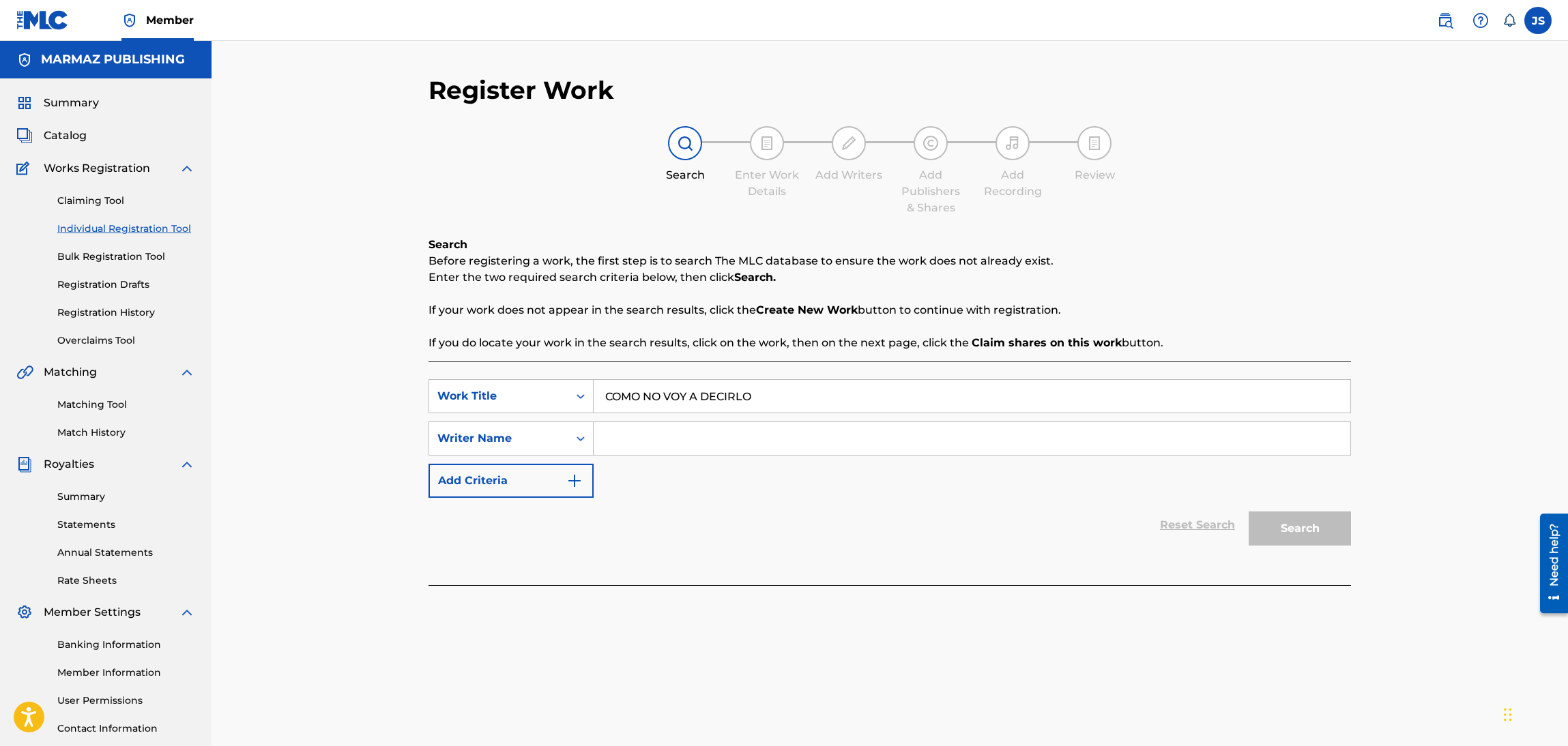
click at [742, 448] on input "Search Form" at bounding box center [972, 439] width 757 height 33
paste input "[PERSON_NAME]"
type input "[PERSON_NAME]"
click at [863, 554] on div "SearchWithCriteriad322871f-7db1-4e9a-b7da-90325e7349c4 Work Title COMO NO VOY A…" at bounding box center [890, 473] width 923 height 224
click at [1324, 542] on button "Search" at bounding box center [1299, 529] width 102 height 34
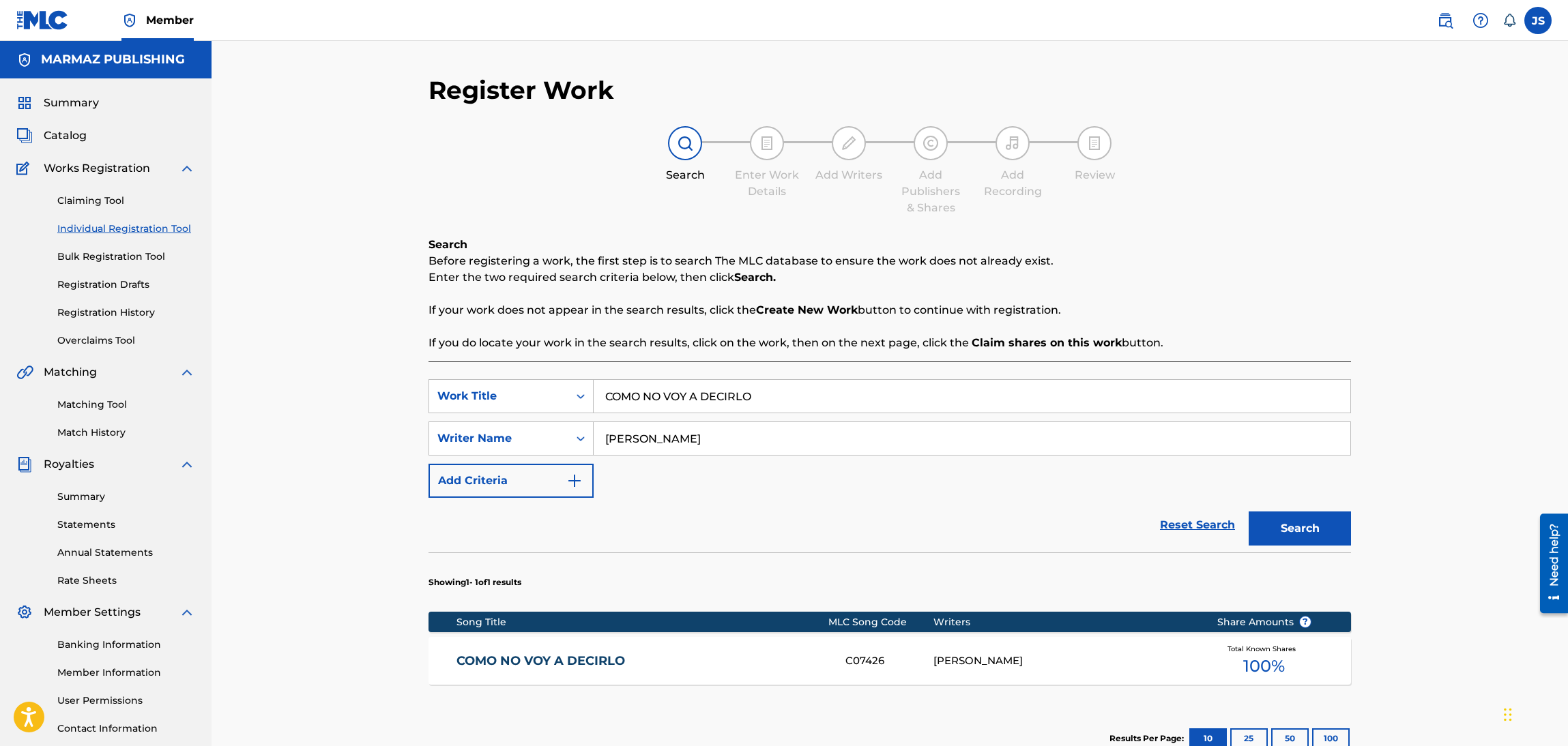
click at [580, 663] on link "COMO NO VOY A DECIRLO" at bounding box center [642, 662] width 371 height 16
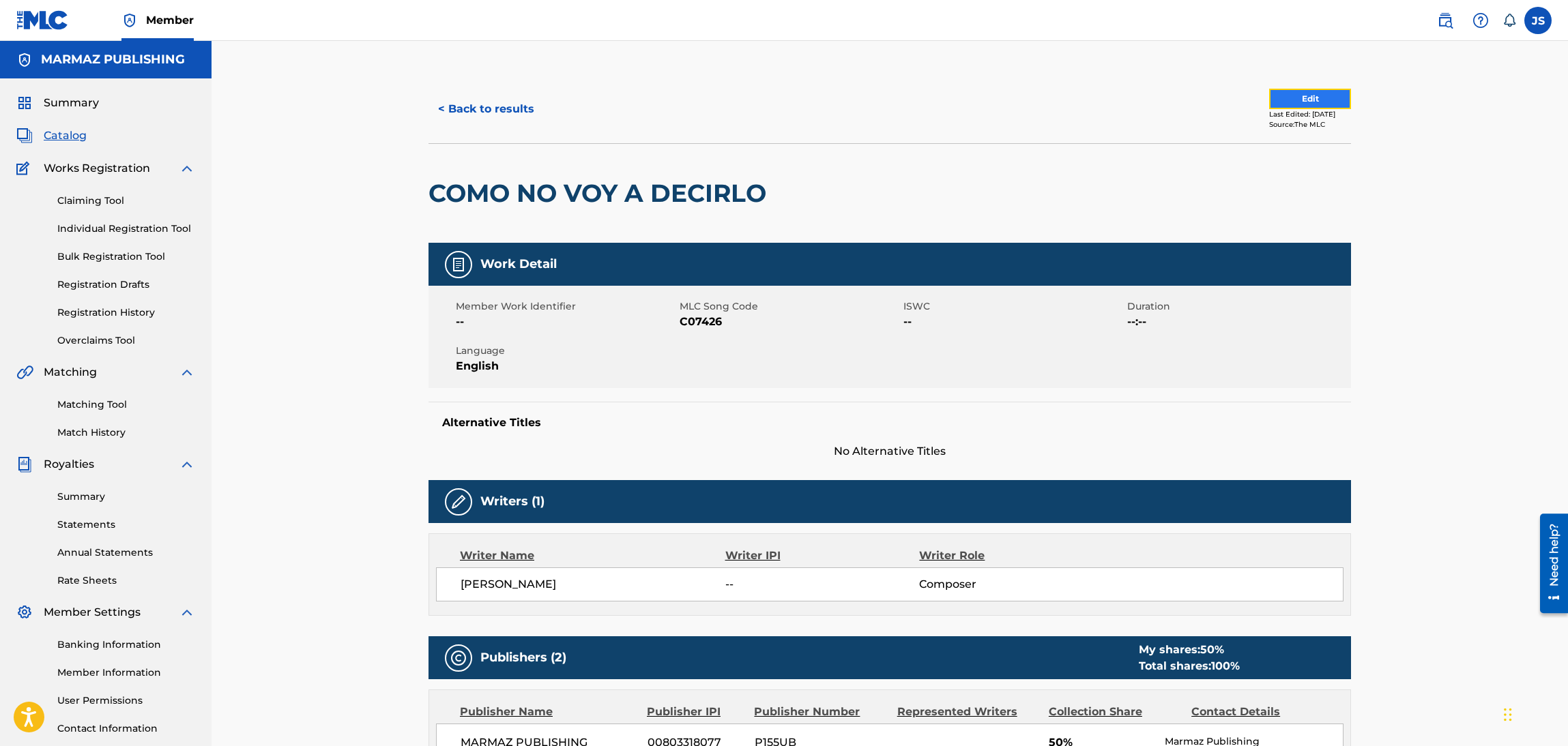
click at [1295, 89] on button "Edit" at bounding box center [1310, 99] width 82 height 21
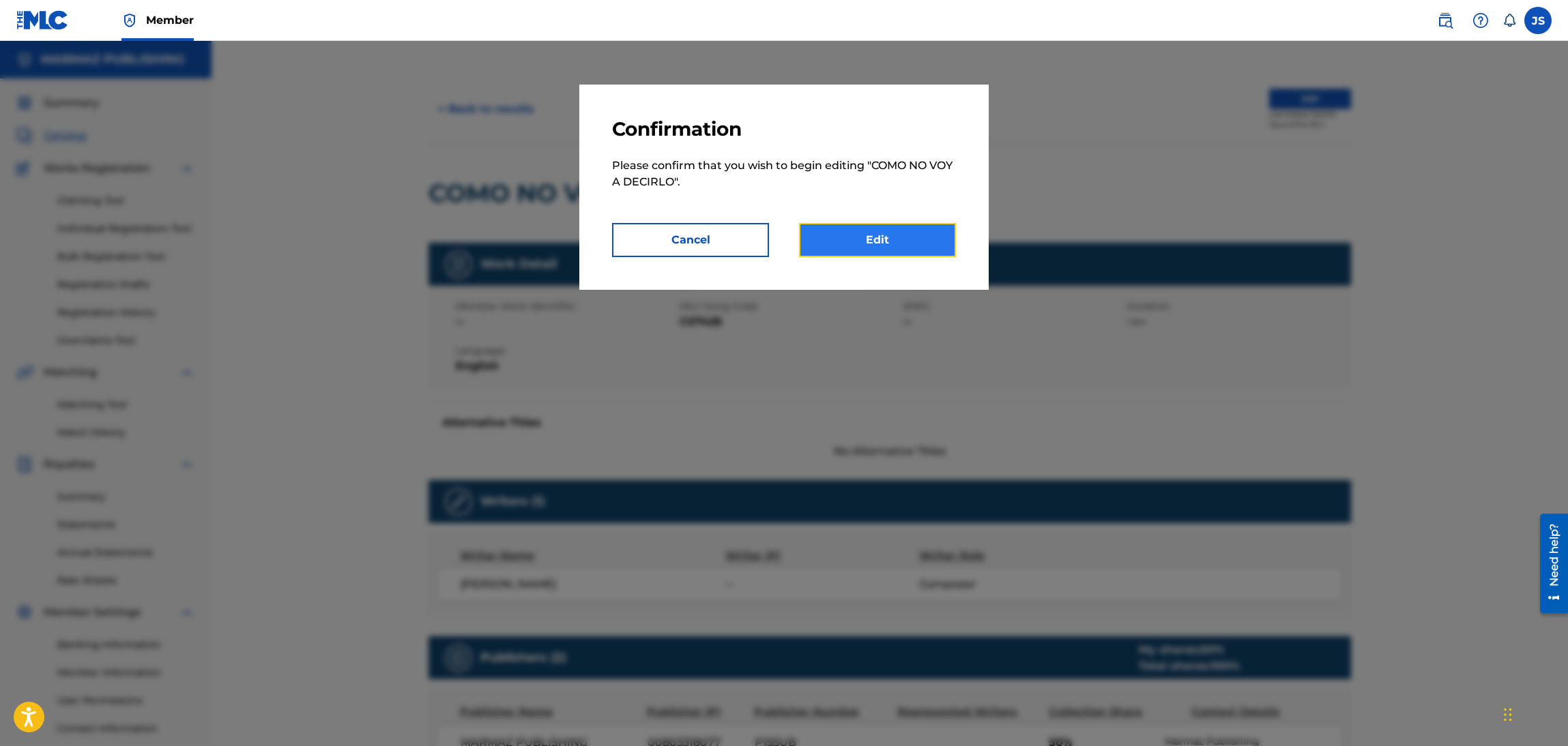
click at [922, 254] on link "Edit" at bounding box center [878, 240] width 157 height 34
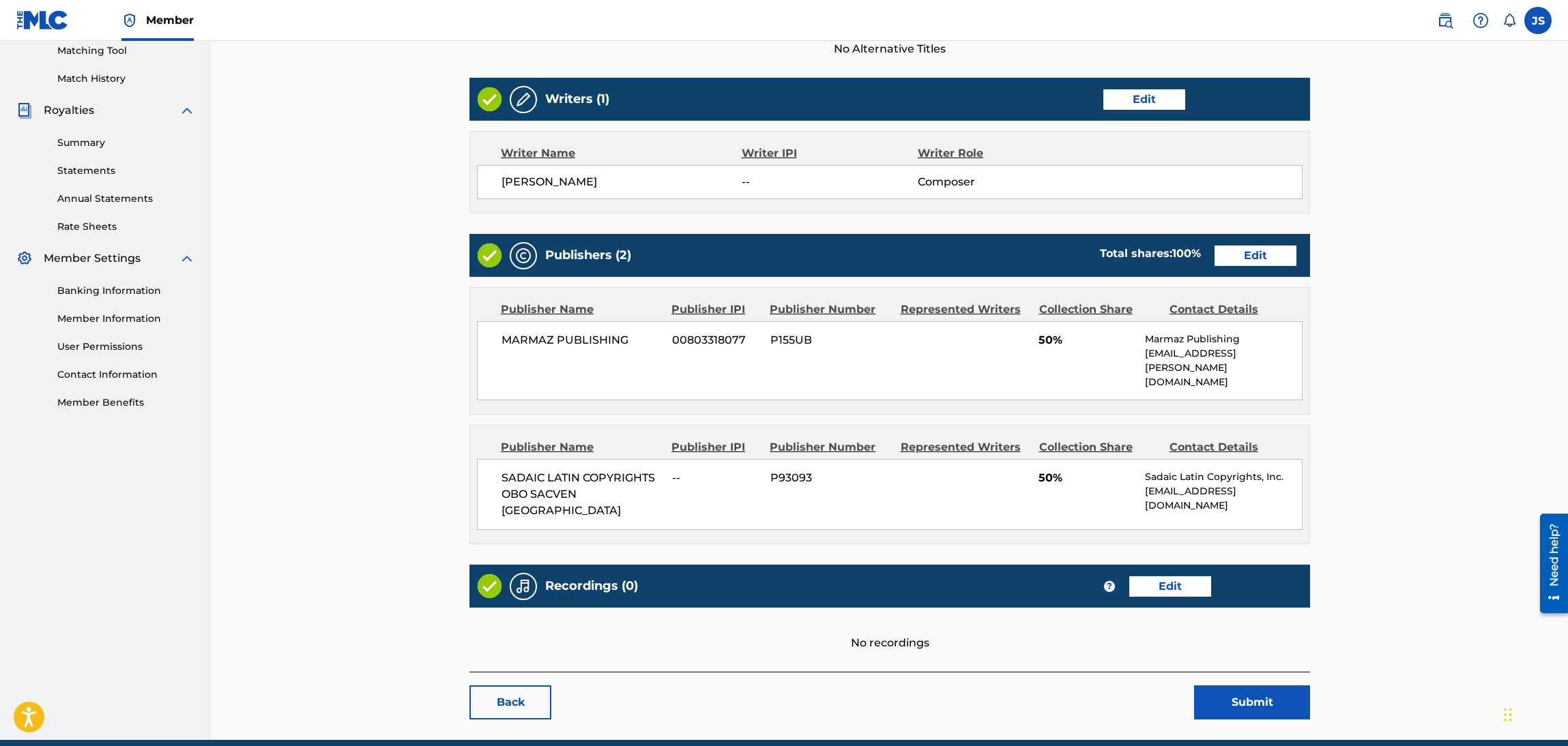
scroll to position [369, 0]
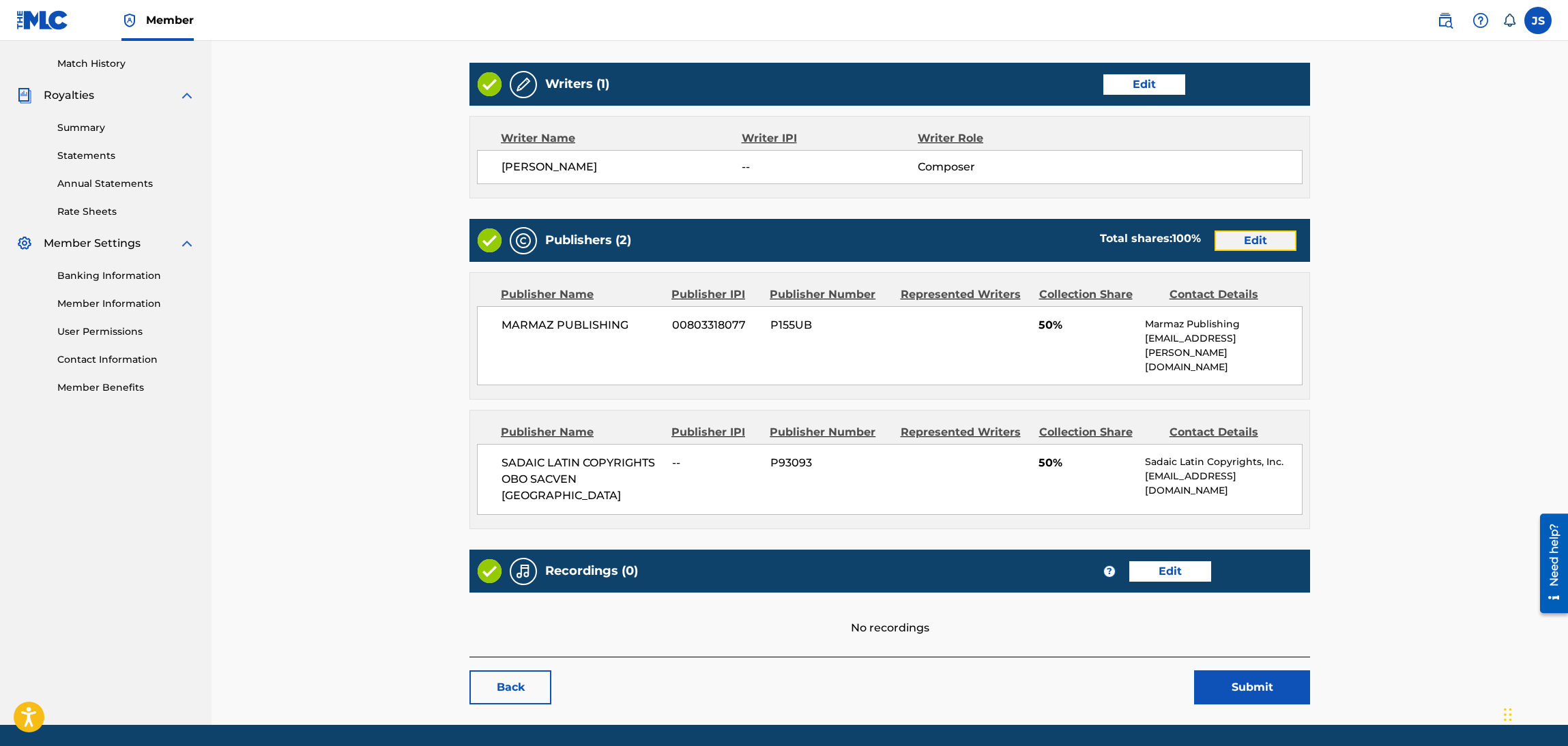
click at [1249, 233] on link "Edit" at bounding box center [1255, 241] width 82 height 21
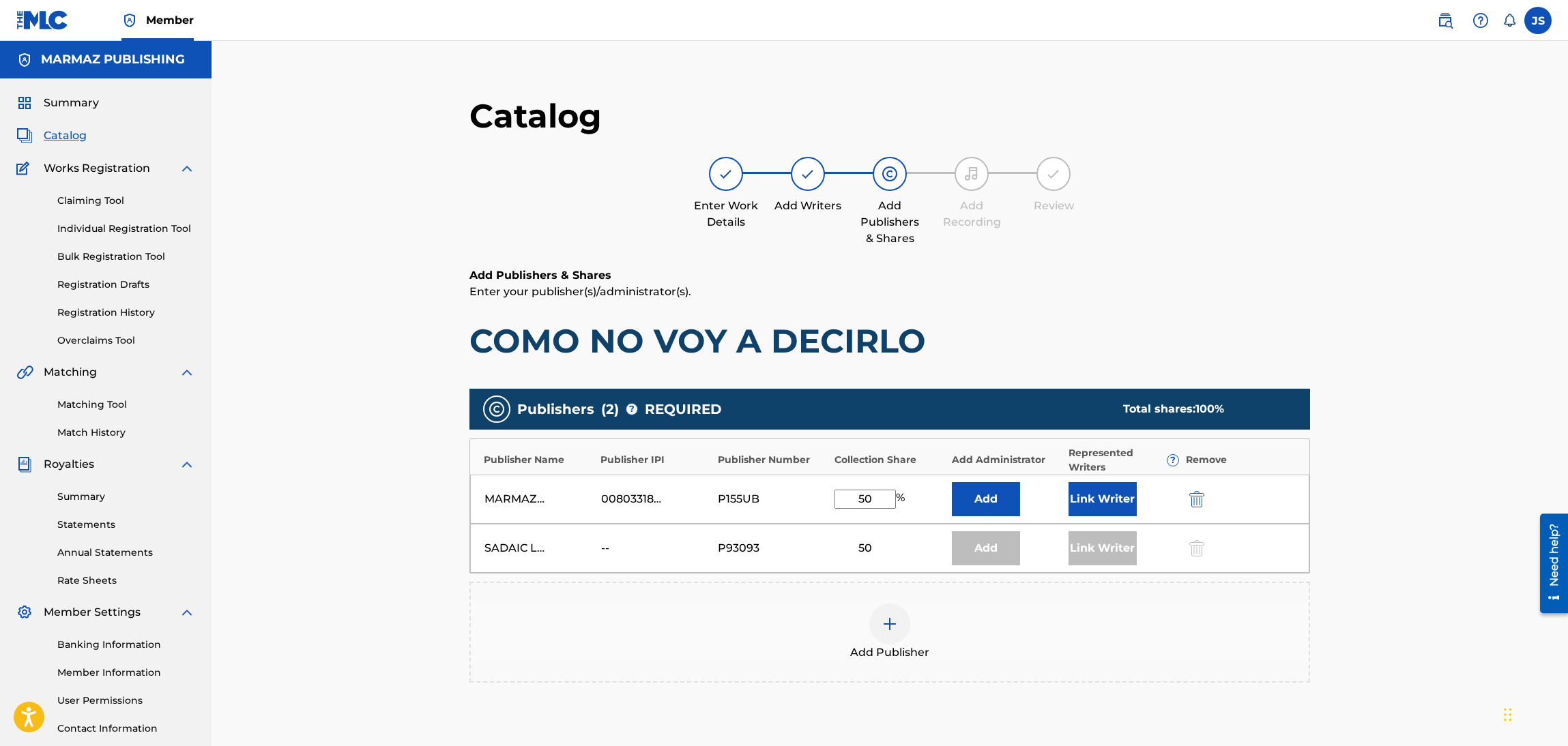
click at [836, 570] on div "SADAIC LATIN COPYRIGHTS OBO SACVEN [GEOGRAPHIC_DATA] -- P93093 50 Add Link Writ…" at bounding box center [890, 548] width 839 height 49
drag, startPoint x: 705, startPoint y: 554, endPoint x: 664, endPoint y: 556, distance: 41.0
click at [703, 554] on div "--" at bounding box center [656, 548] width 110 height 16
drag, startPoint x: 664, startPoint y: 556, endPoint x: 609, endPoint y: 557, distance: 55.0
click at [627, 558] on div "SADAIC LATIN COPYRIGHTS OBO SACVEN [GEOGRAPHIC_DATA] -- P93093 50 Add Link Writ…" at bounding box center [890, 548] width 839 height 49
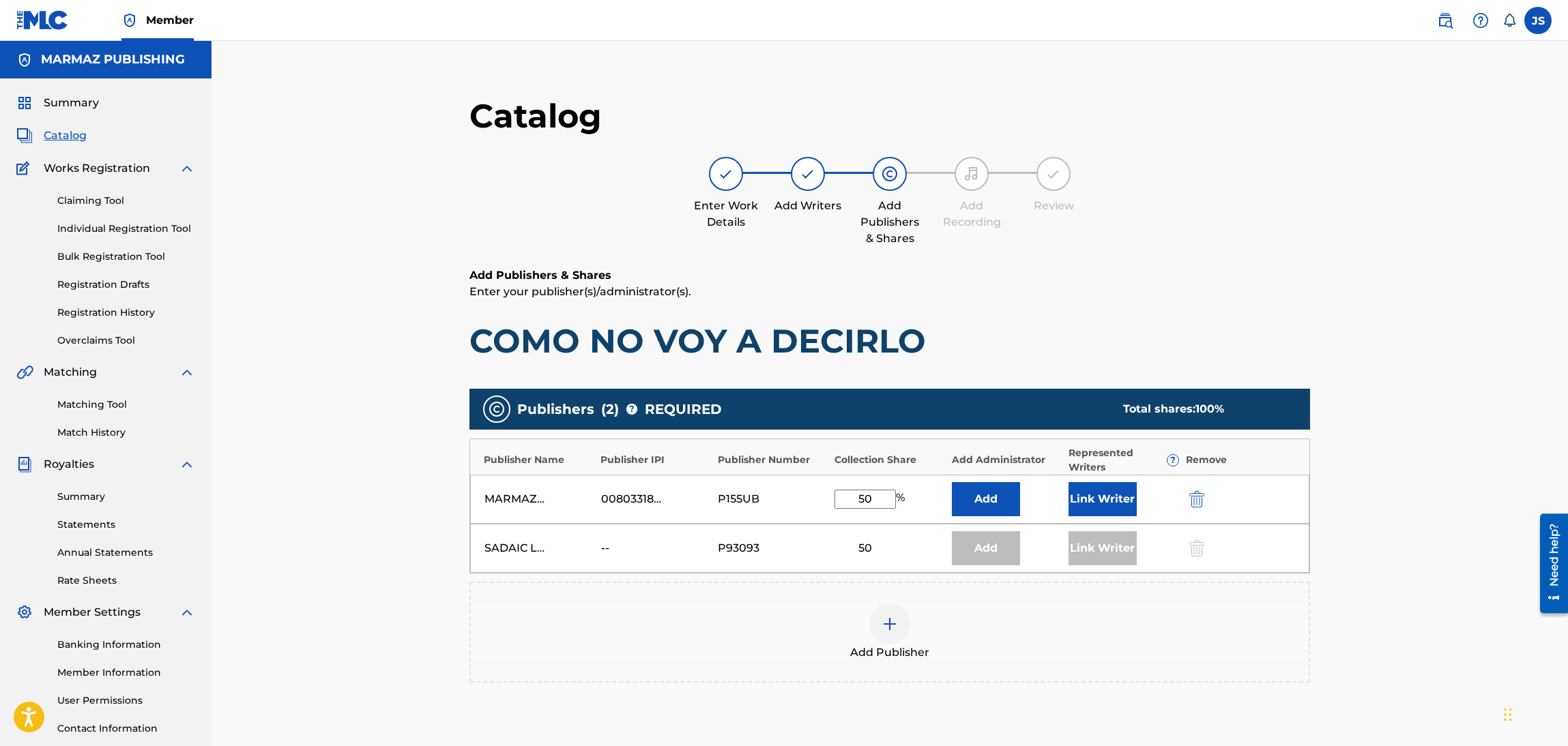
drag, startPoint x: 571, startPoint y: 554, endPoint x: 553, endPoint y: 554, distance: 18.0
click at [554, 554] on div "SADAIC LATIN COPYRIGHTS OBO SACVEN [GEOGRAPHIC_DATA]" at bounding box center [540, 548] width 110 height 16
click at [552, 554] on div "SADAIC LATIN COPYRIGHTS OBO SACVEN [GEOGRAPHIC_DATA]" at bounding box center [540, 548] width 110 height 16
click at [550, 549] on div "SADAIC LATIN COPYRIGHTS OBO SACVEN [GEOGRAPHIC_DATA]" at bounding box center [540, 548] width 110 height 16
drag, startPoint x: 815, startPoint y: 565, endPoint x: 1015, endPoint y: 542, distance: 201.3
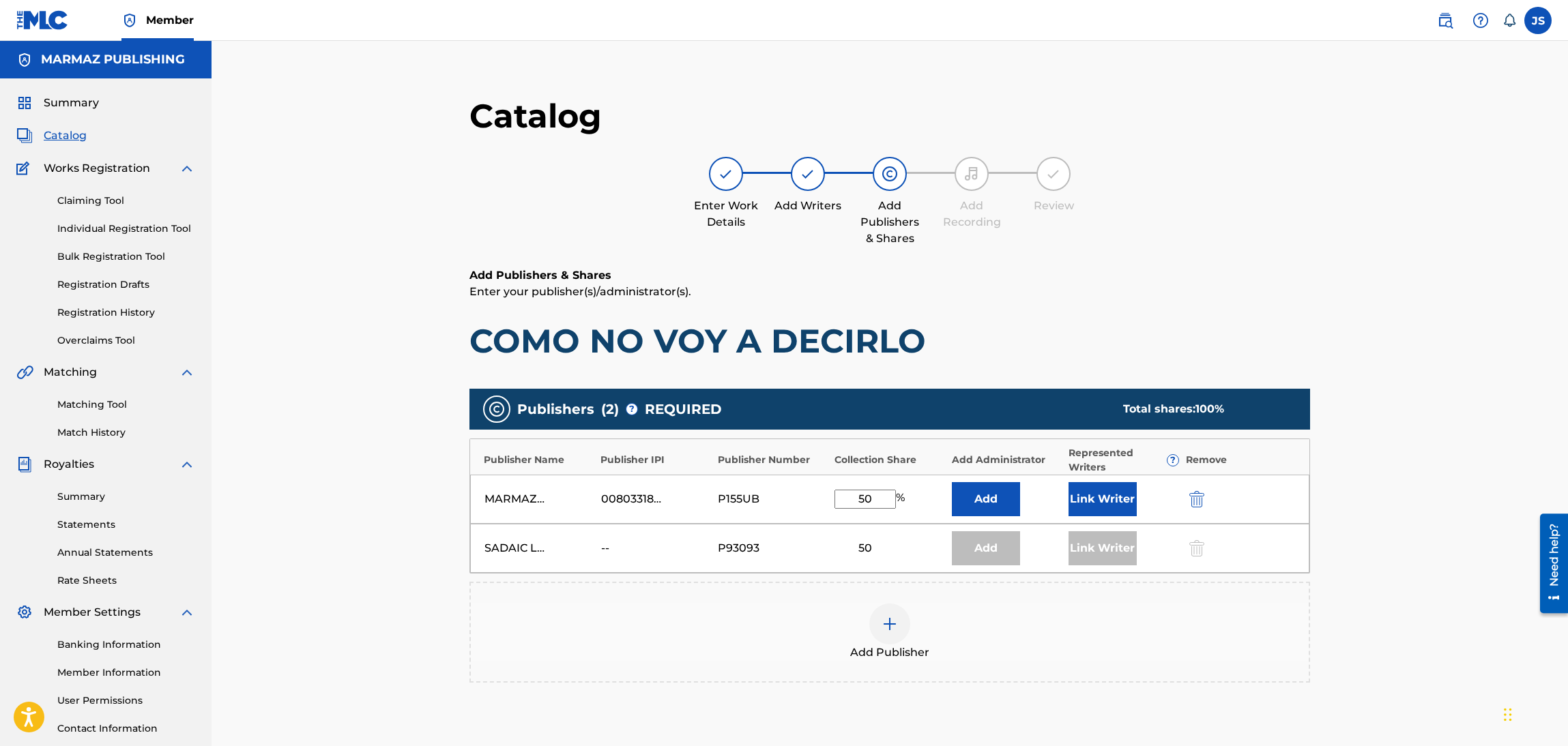
click at [910, 561] on div "SADAIC LATIN COPYRIGHTS OBO SACVEN [GEOGRAPHIC_DATA] -- P93093 50 Add Link Writ…" at bounding box center [890, 548] width 839 height 49
drag, startPoint x: 1015, startPoint y: 542, endPoint x: 1192, endPoint y: 526, distance: 177.7
click at [1073, 542] on div "SADAIC LATIN COPYRIGHTS OBO SACVEN [GEOGRAPHIC_DATA] -- P93093 50 Add Link Writ…" at bounding box center [890, 548] width 839 height 49
drag, startPoint x: 1192, startPoint y: 526, endPoint x: 1185, endPoint y: 547, distance: 22.1
click at [1192, 527] on div "SADAIC LATIN COPYRIGHTS OBO SACVEN [GEOGRAPHIC_DATA] -- P93093 50 Add Link Writ…" at bounding box center [890, 548] width 839 height 49
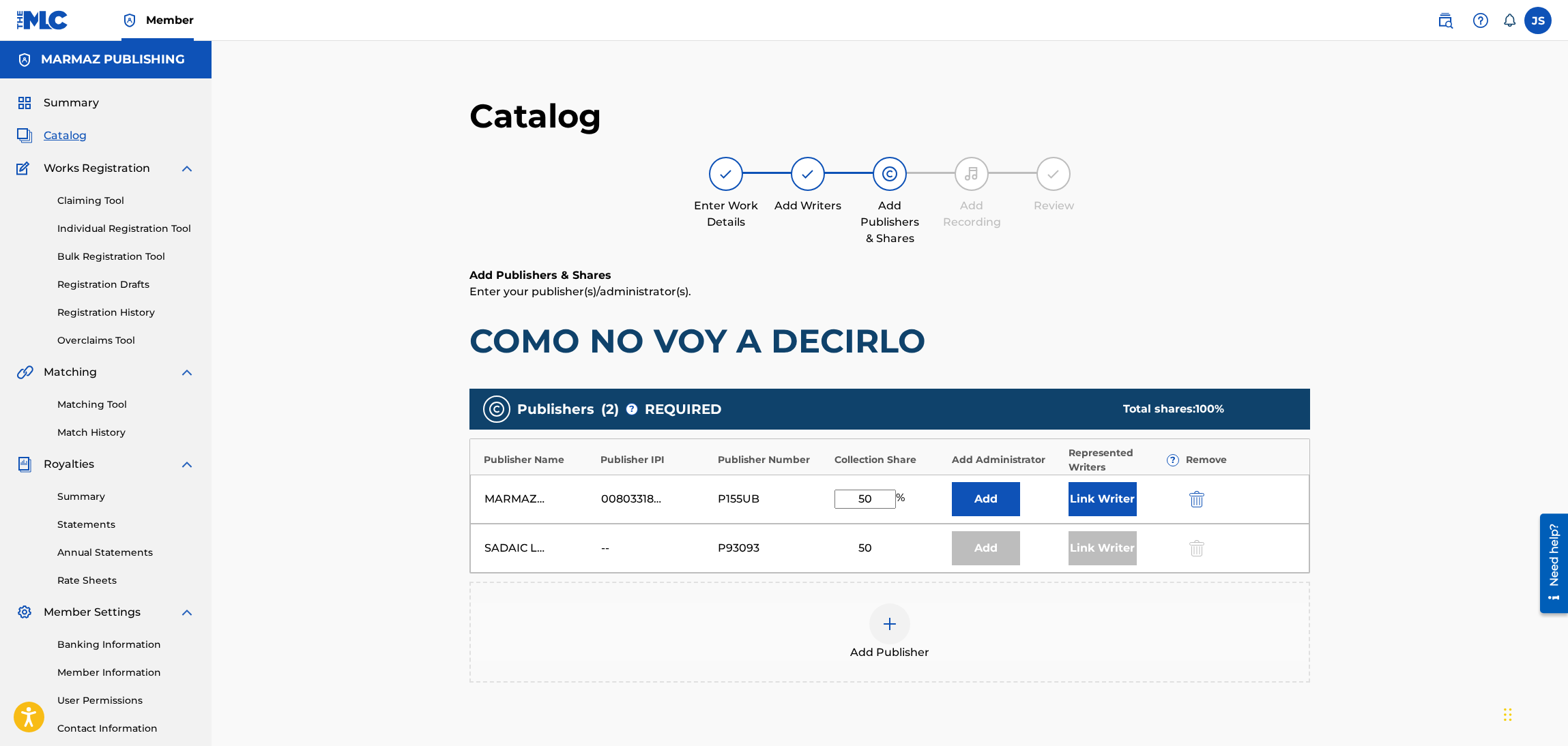
click at [1191, 565] on div "SADAIC LATIN COPYRIGHTS OBO SACVEN [GEOGRAPHIC_DATA] -- P93093 50 Add Link Writ…" at bounding box center [890, 548] width 839 height 49
click at [1196, 562] on div "SADAIC LATIN COPYRIGHTS OBO SACVEN [GEOGRAPHIC_DATA] -- P93093 50 Add Link Writ…" at bounding box center [890, 548] width 839 height 49
click at [1201, 554] on div at bounding box center [1195, 548] width 21 height 16
click at [1201, 549] on div at bounding box center [1195, 548] width 21 height 16
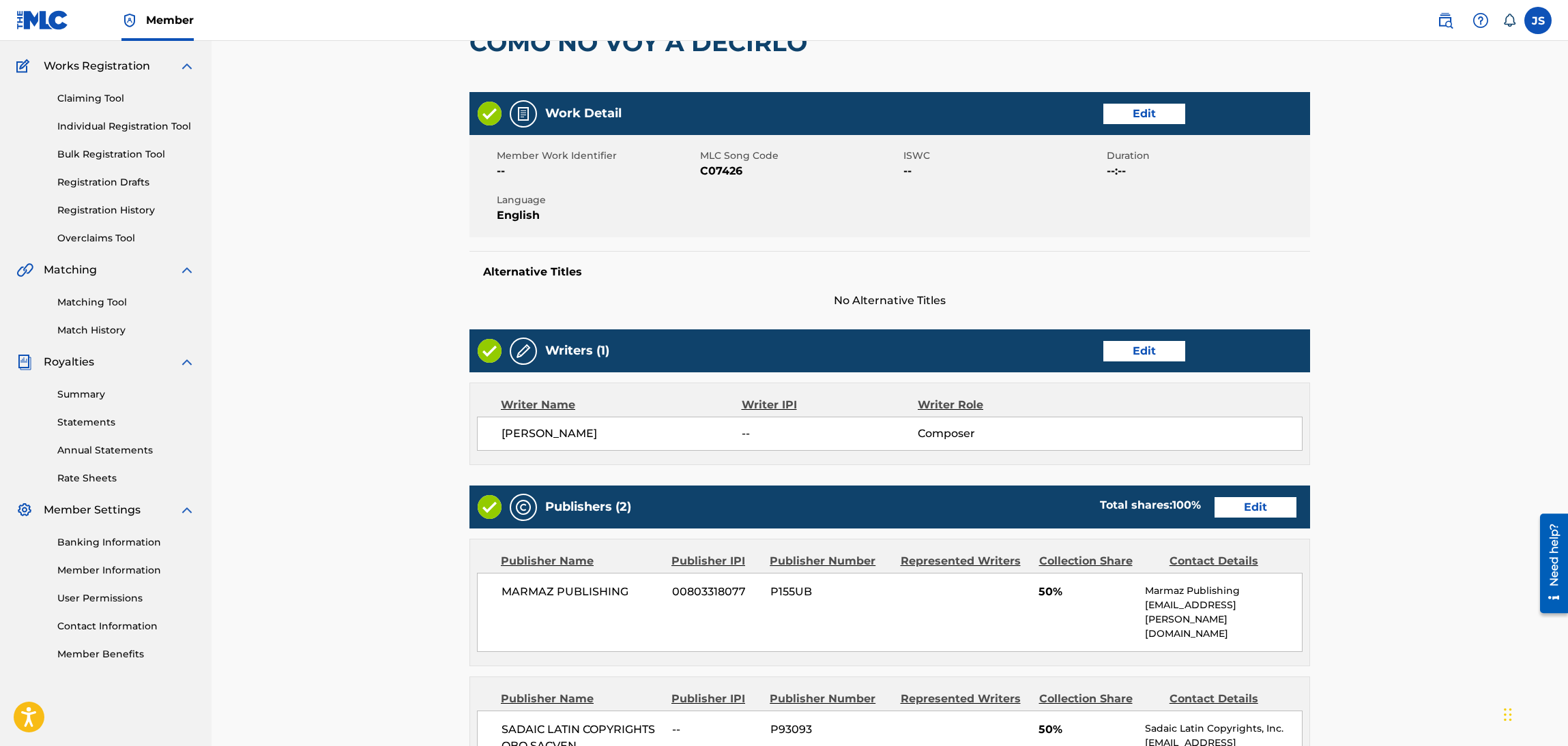
scroll to position [204, 0]
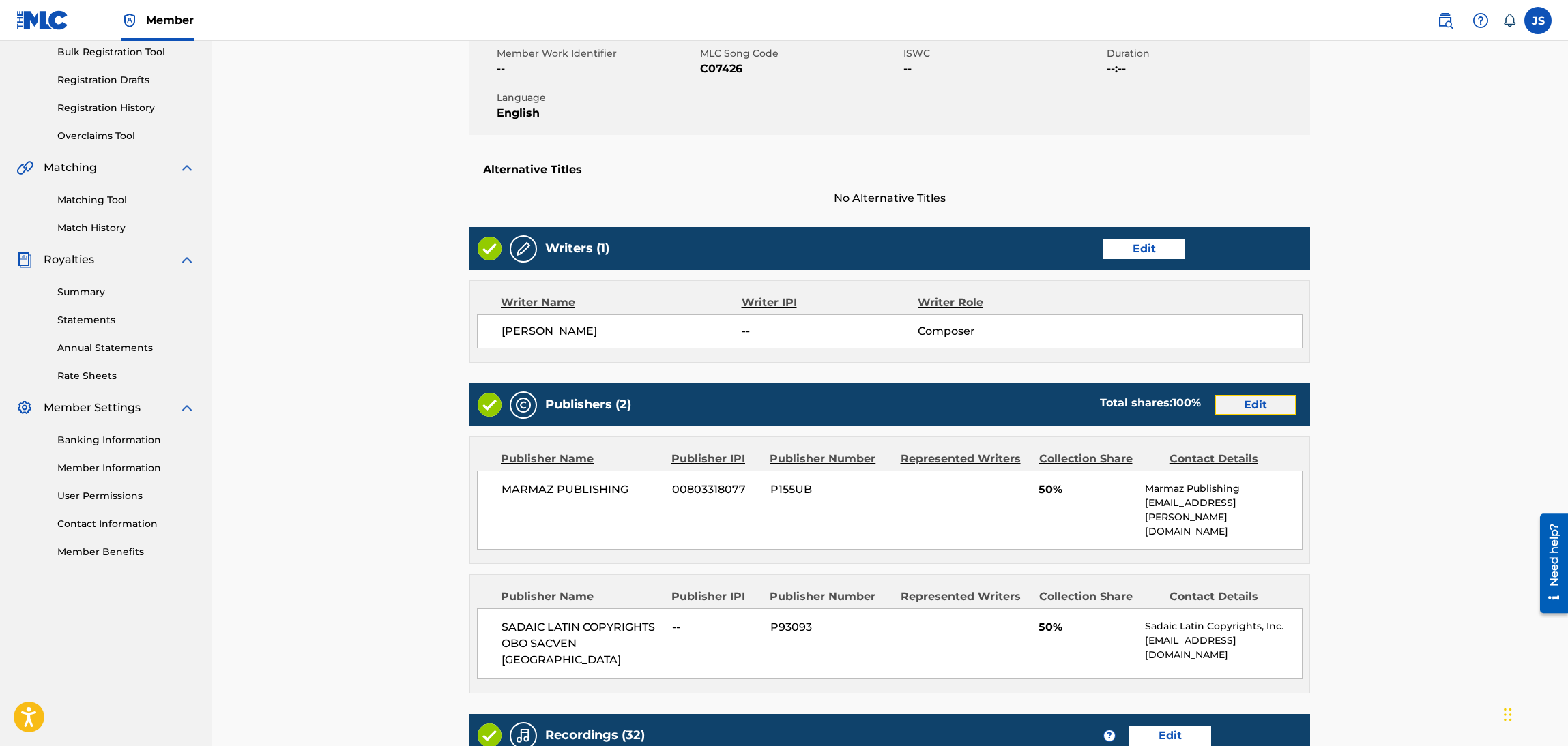
click at [1260, 400] on link "Edit" at bounding box center [1255, 405] width 82 height 21
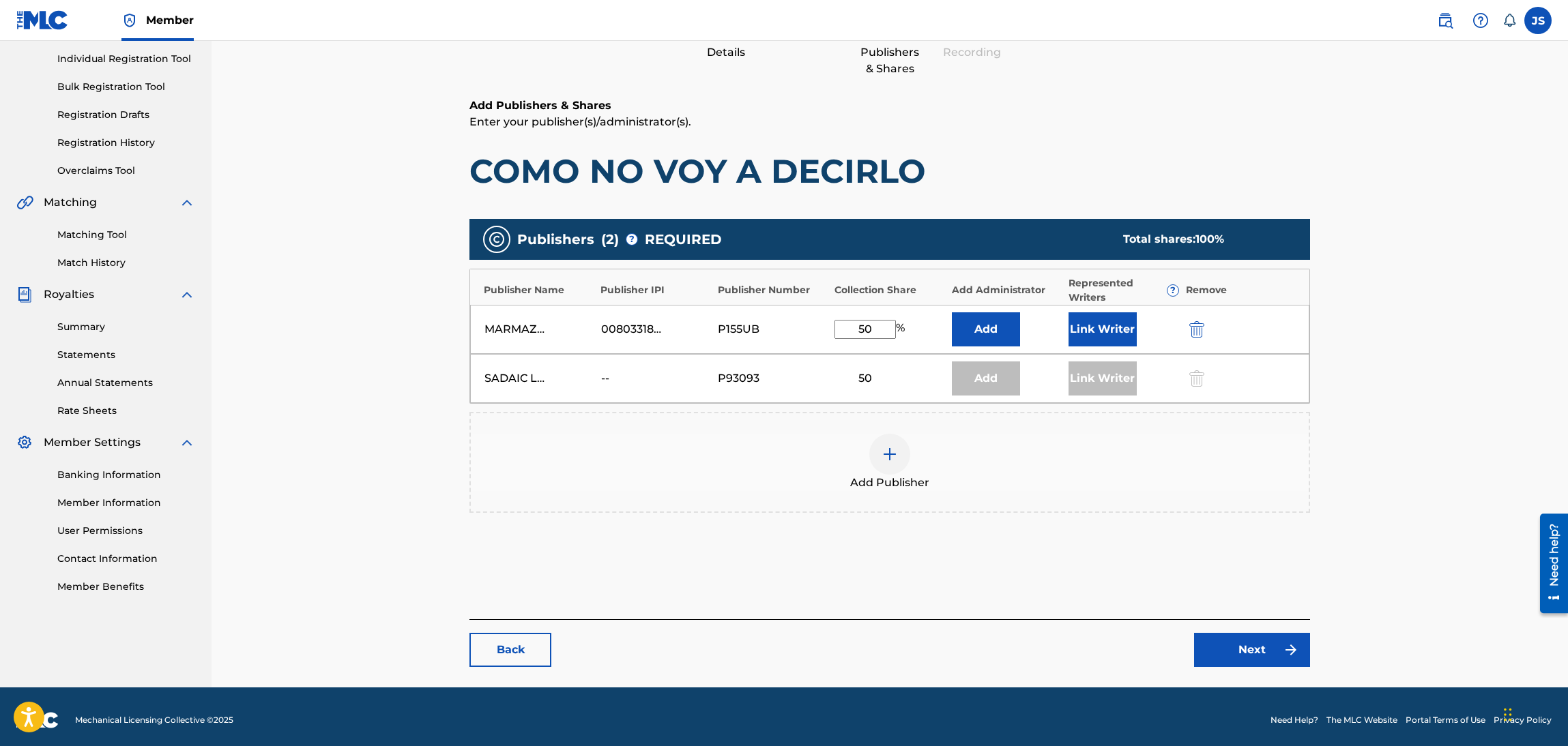
scroll to position [176, 0]
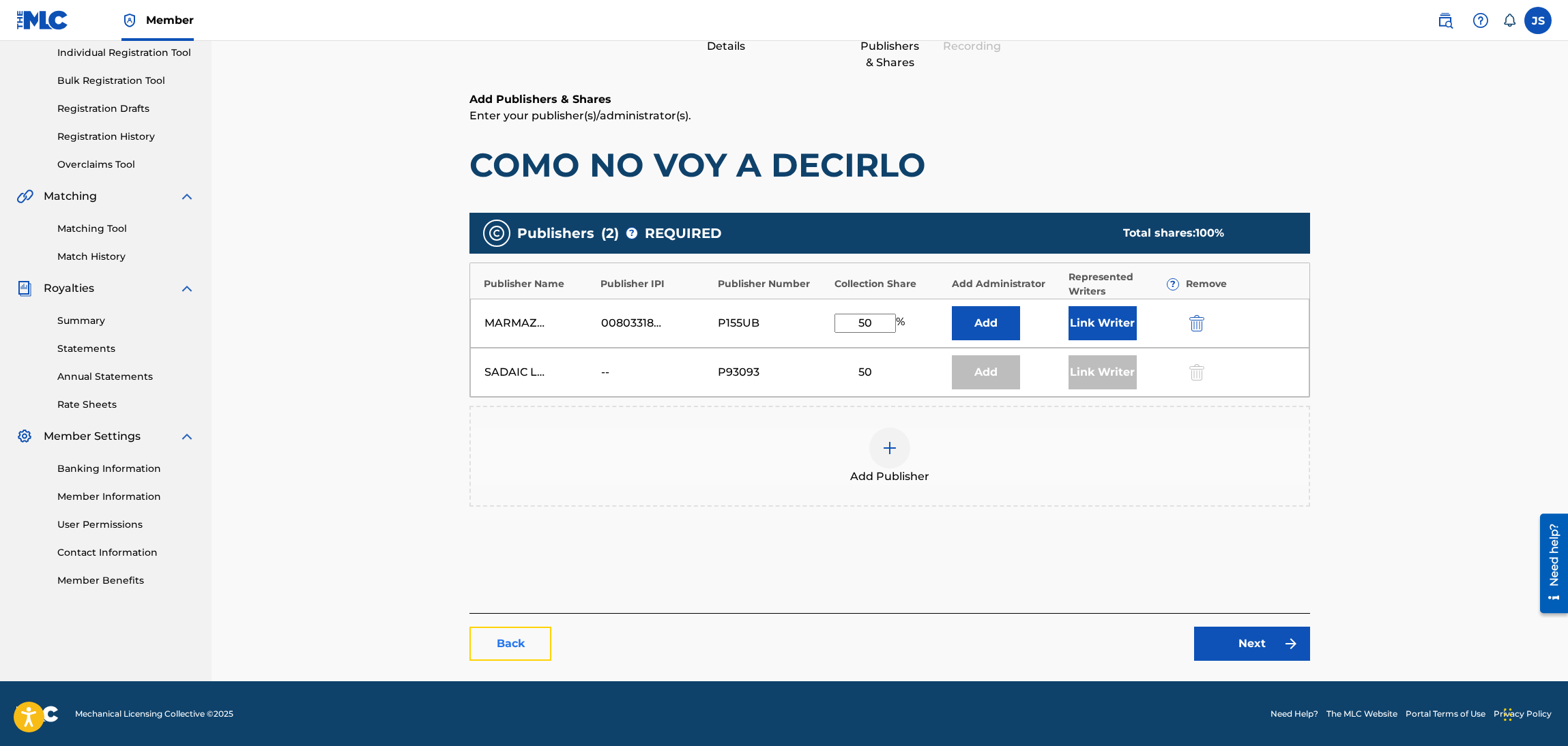
click at [512, 638] on link "Back" at bounding box center [510, 644] width 82 height 34
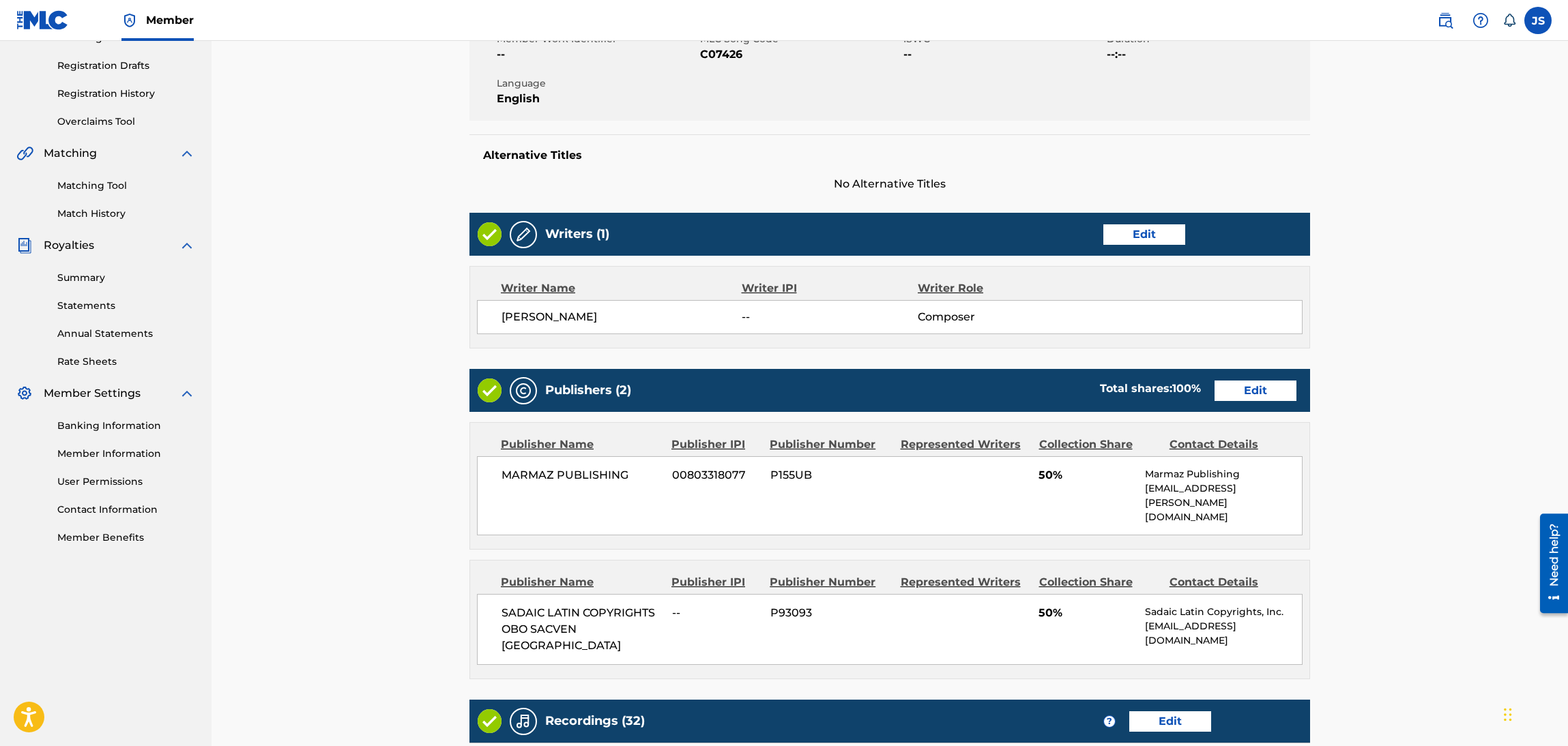
scroll to position [307, 0]
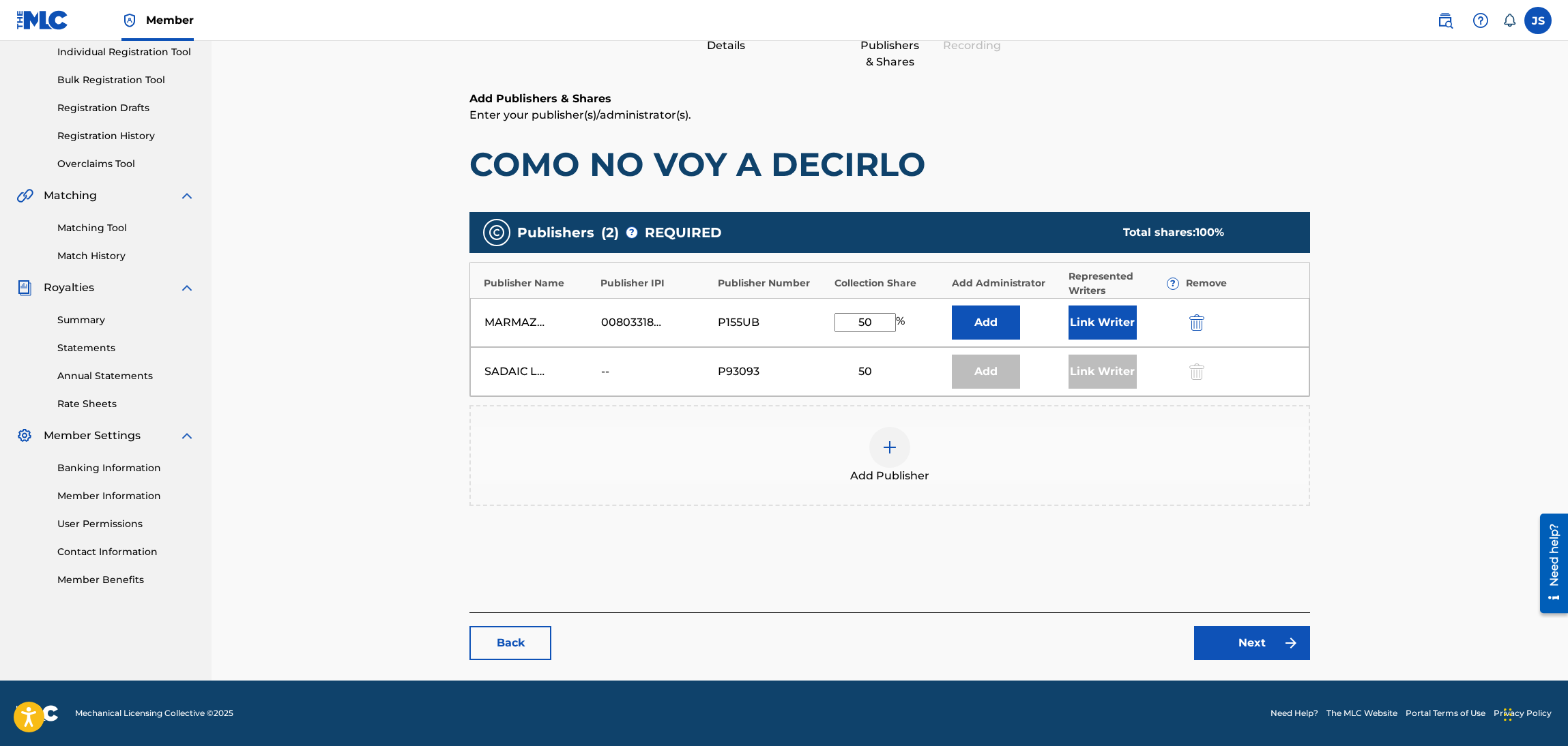
scroll to position [176, 0]
click at [1249, 632] on link "Next" at bounding box center [1252, 644] width 116 height 34
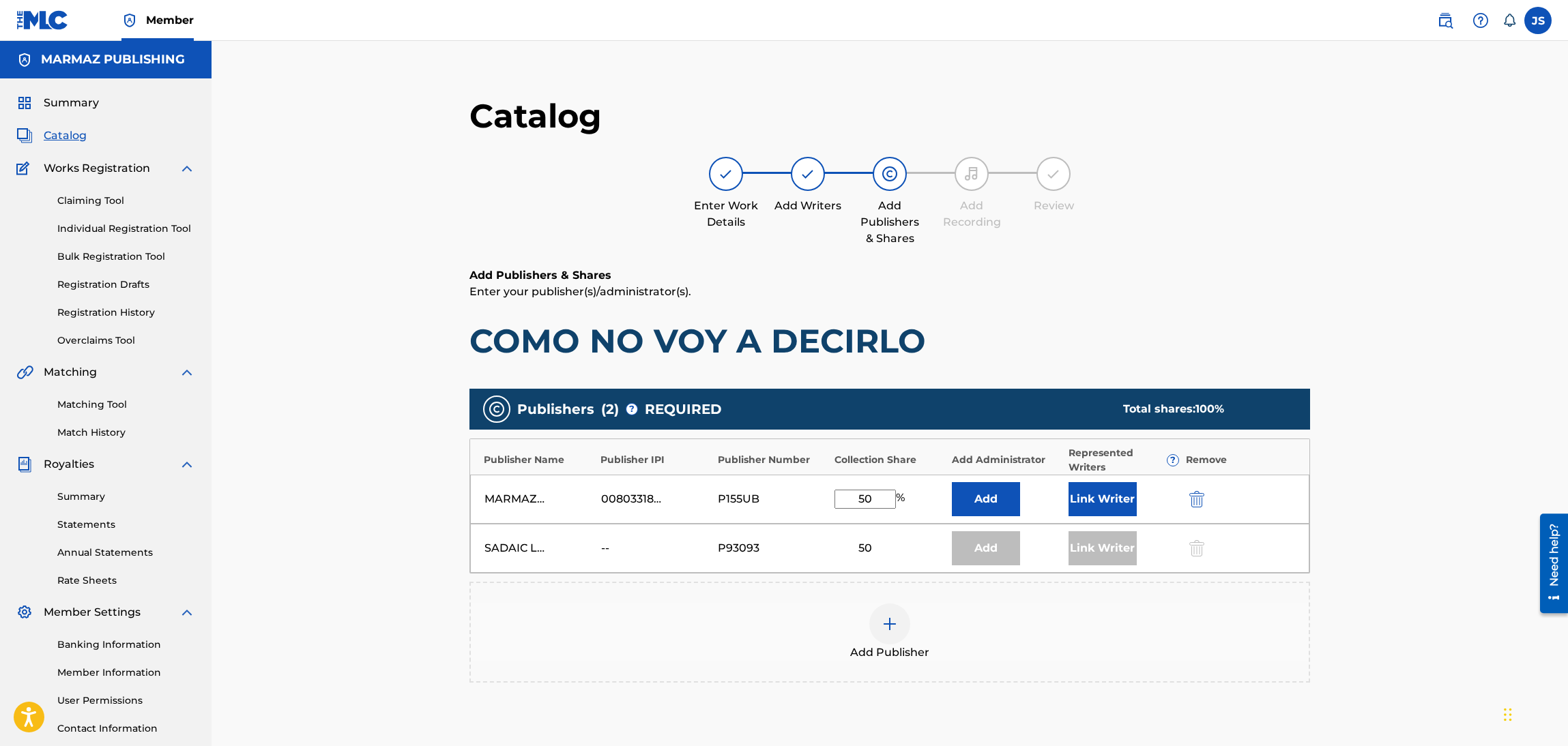
click at [71, 213] on div "Claiming Tool Individual Registration Tool Bulk Registration Tool Registration …" at bounding box center [106, 262] width 179 height 171
click at [86, 206] on link "Claiming Tool" at bounding box center [126, 201] width 138 height 14
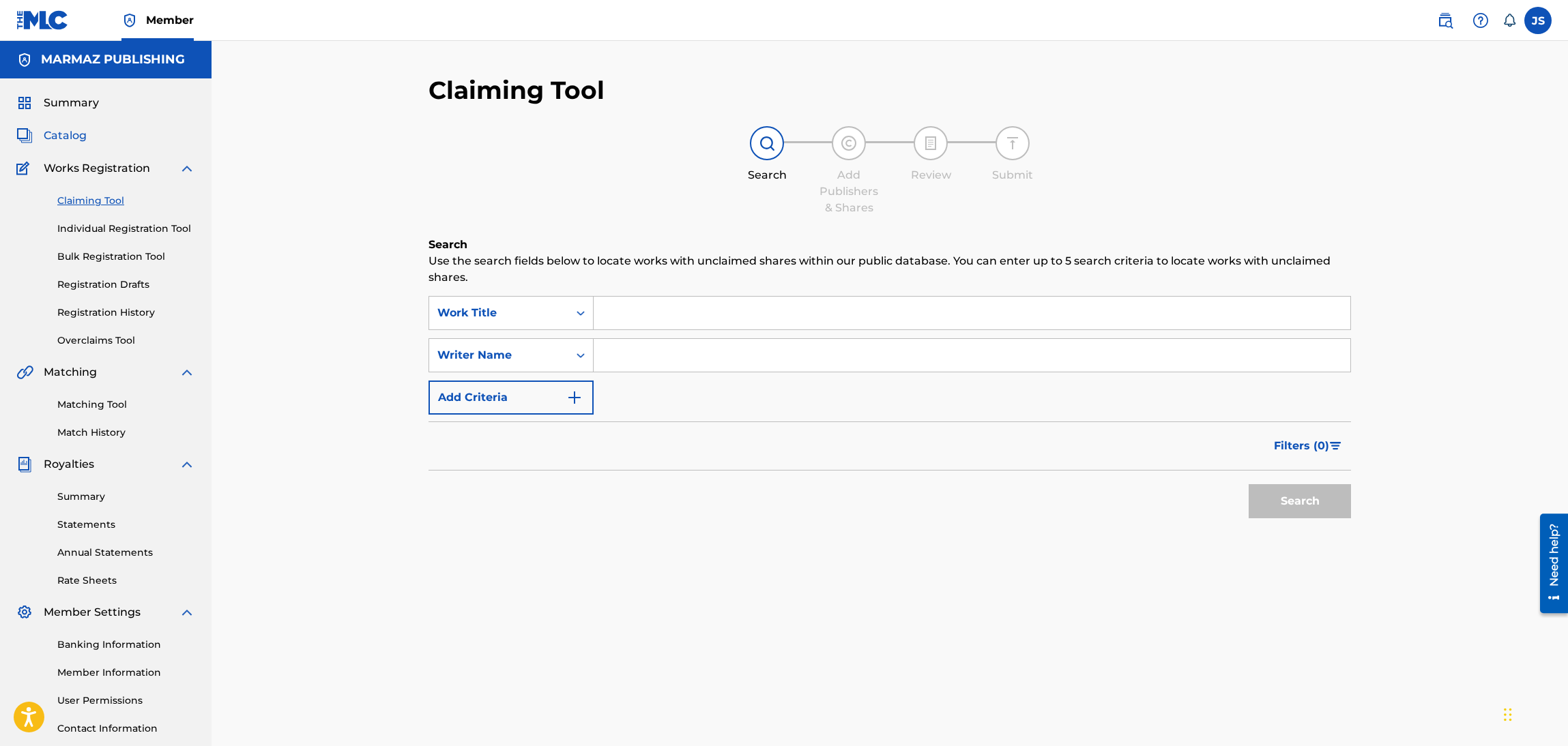
click at [71, 141] on span "Catalog" at bounding box center [65, 136] width 43 height 16
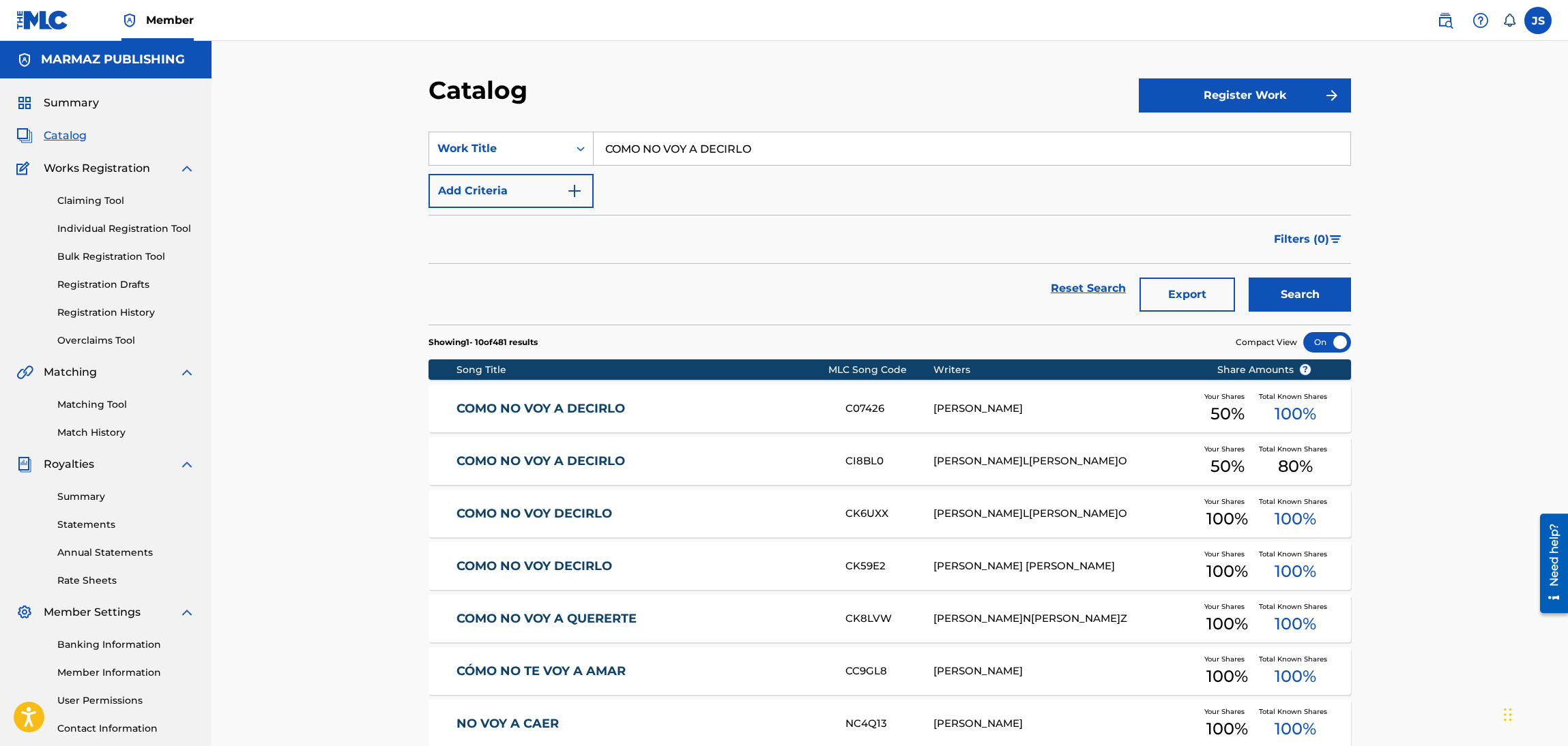
drag, startPoint x: 766, startPoint y: 151, endPoint x: 272, endPoint y: 86, distance: 498.3
click at [272, 86] on div "Catalog Register Work SearchWithCriteria6fa3d4df-93c2-41f9-b5b2-5652e323d4b3 Wo…" at bounding box center [890, 508] width 1356 height 935
paste input "SOY UN GUARDIÁN DE EL FOLKLOR"
type input "SOY UN GUARDIÁN DE EL FOLKLOR"
drag, startPoint x: 861, startPoint y: 96, endPoint x: 1181, endPoint y: 167, distance: 327.8
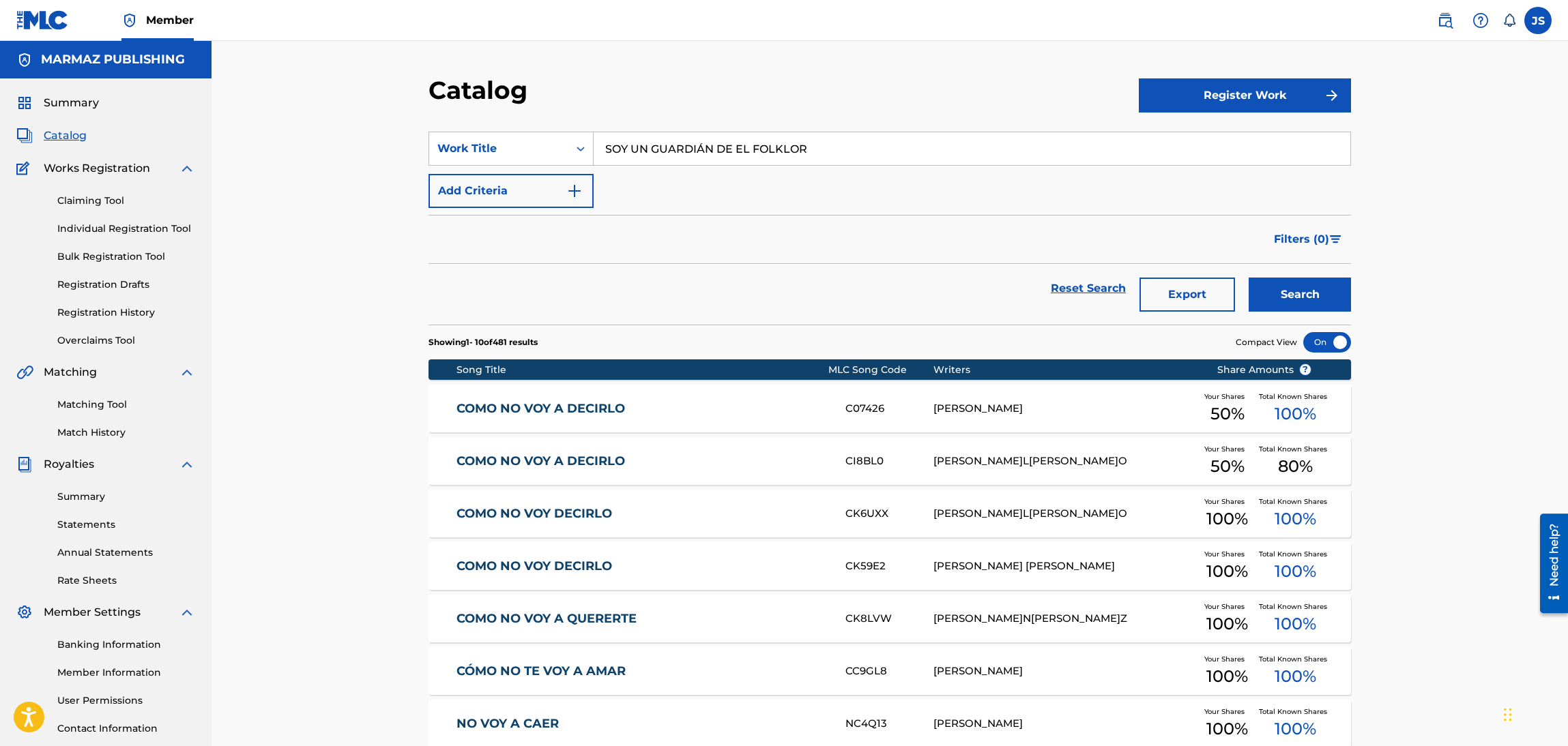
click at [863, 96] on div "Catalog" at bounding box center [784, 95] width 710 height 40
click at [1328, 290] on button "Search" at bounding box center [1299, 295] width 102 height 34
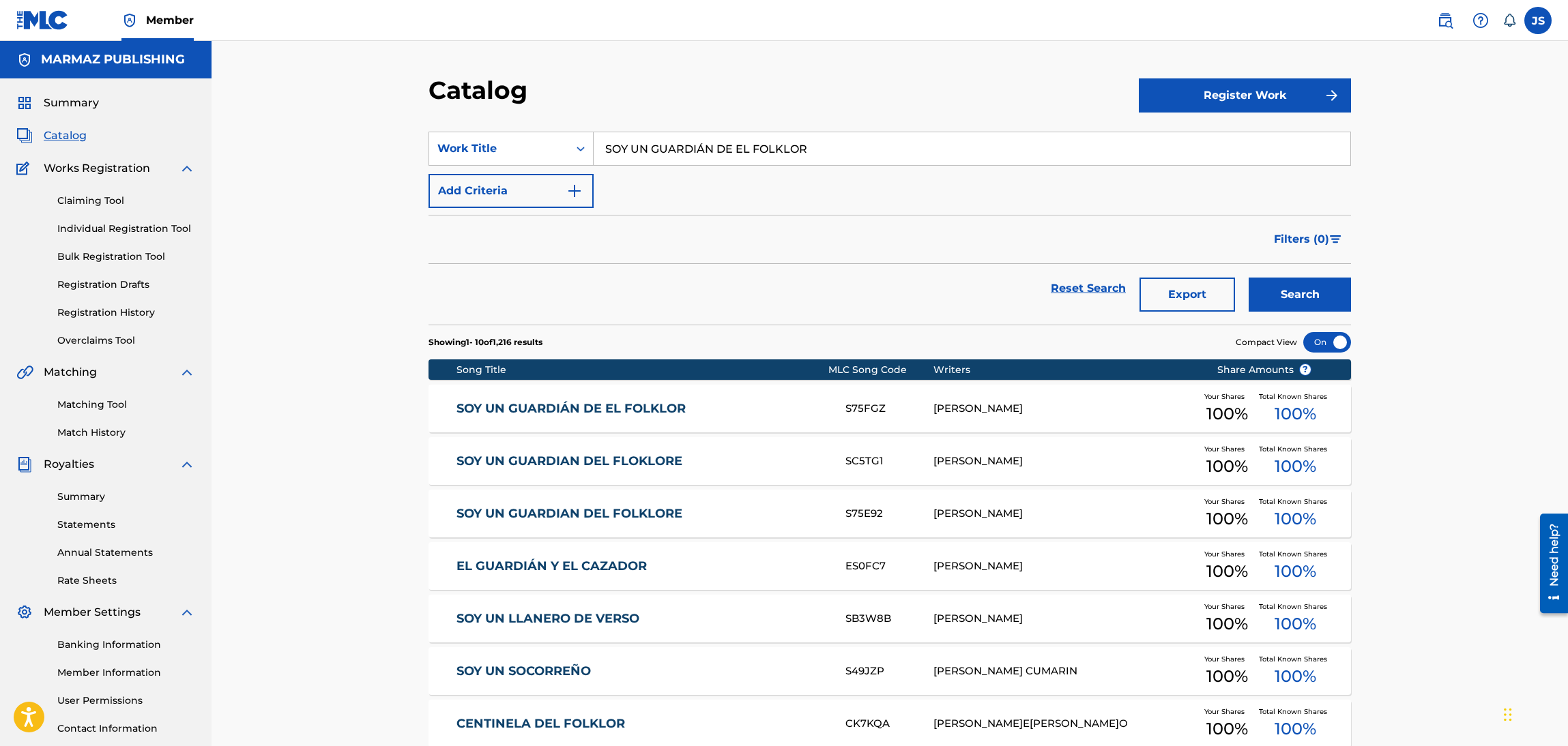
click at [652, 409] on link "SOY UN GUARDIÁN DE EL FOLKLOR" at bounding box center [642, 409] width 371 height 16
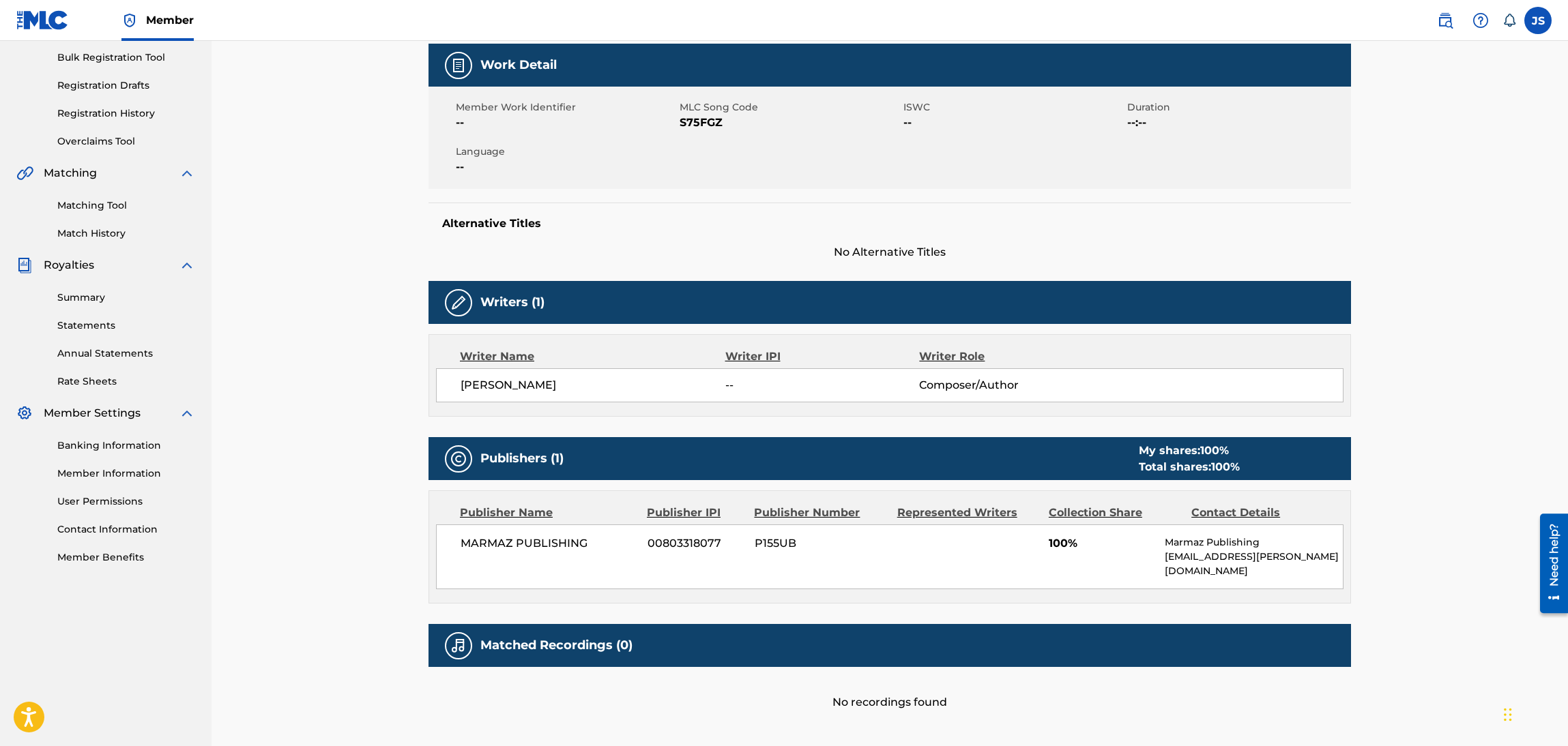
scroll to position [167, 0]
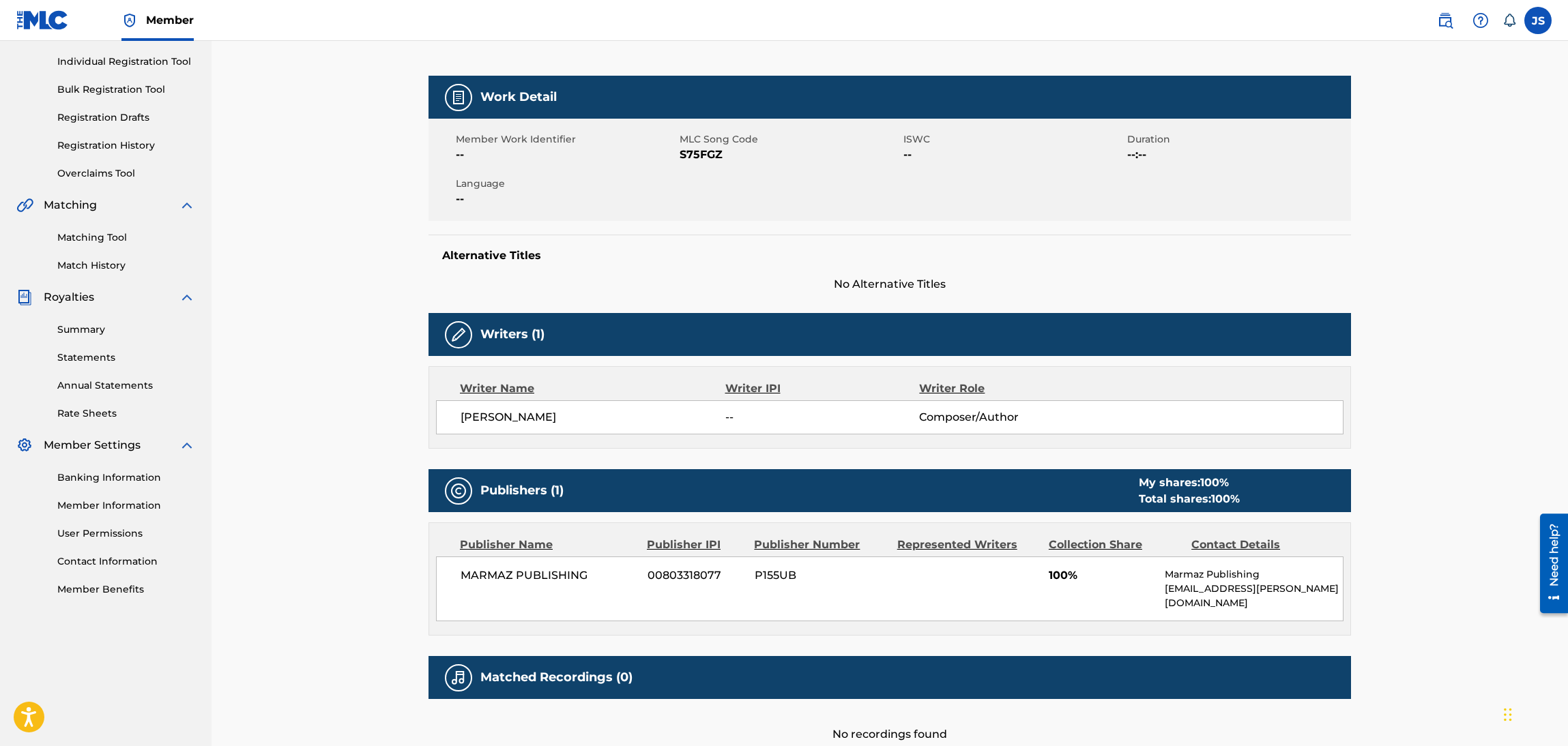
click at [701, 156] on span "S75FGZ" at bounding box center [790, 154] width 220 height 16
copy span "S75FGZ"
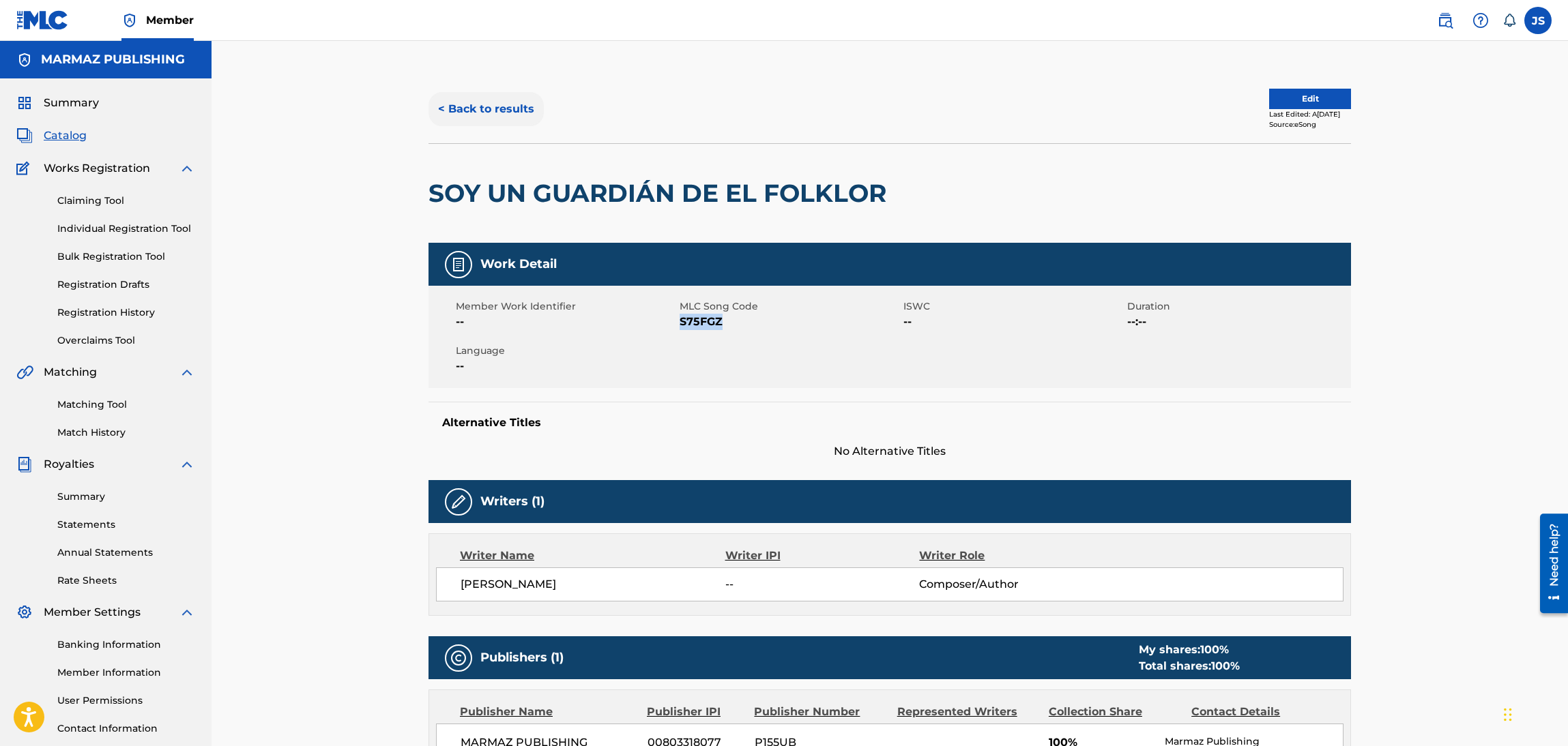
click at [490, 106] on button "< Back to results" at bounding box center [486, 109] width 115 height 34
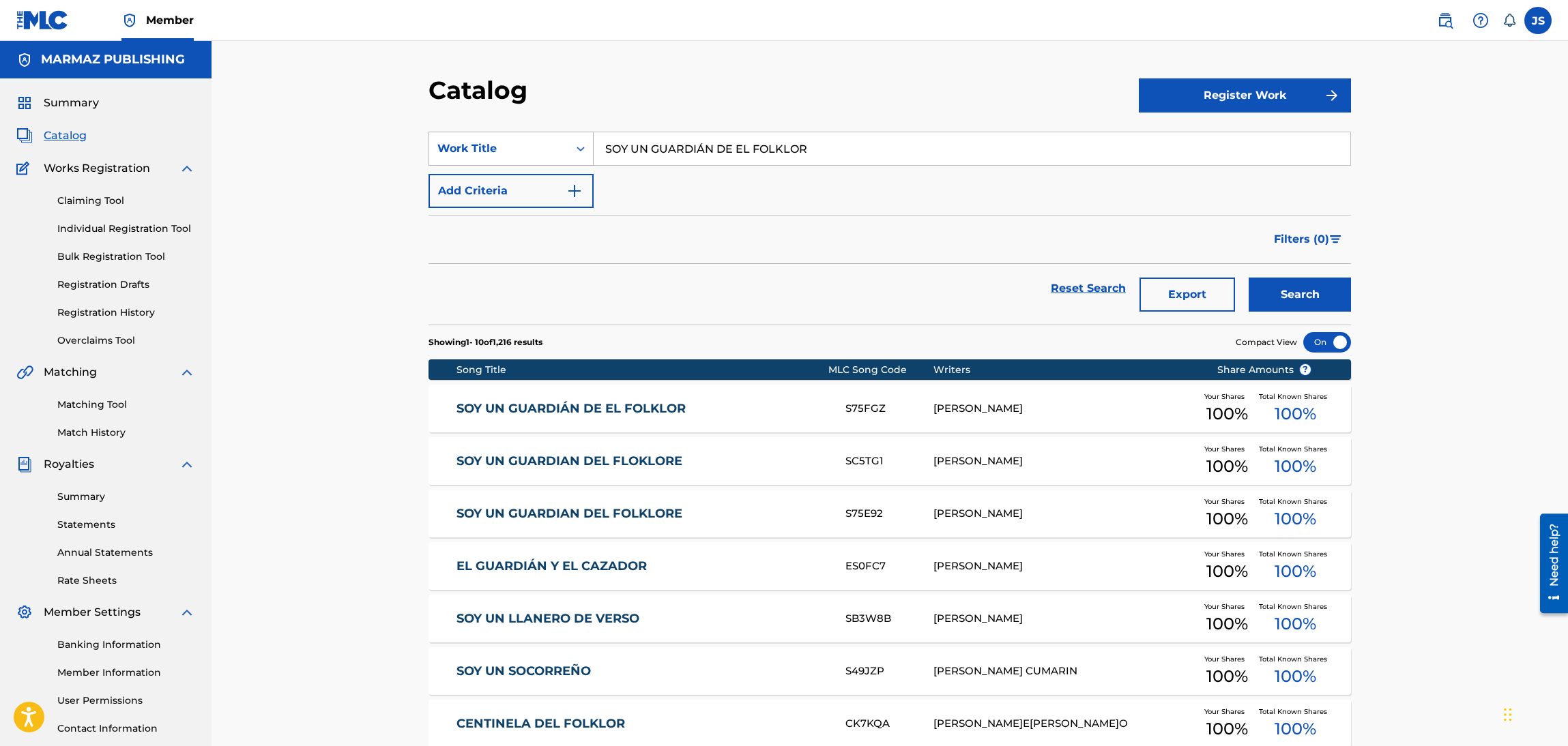
drag, startPoint x: 867, startPoint y: 149, endPoint x: 465, endPoint y: 149, distance: 402.0
click at [465, 149] on div "SearchWithCriteria6fa3d4df-93c2-41f9-b5b2-5652e323d4b3 Work Title SOY UN GUARDI…" at bounding box center [890, 149] width 923 height 34
paste input "EN EL BANCO DE LA PLAZA"
type input "EN EL BANCO DE LA PLAZA"
click at [748, 99] on div "Catalog" at bounding box center [784, 95] width 710 height 40
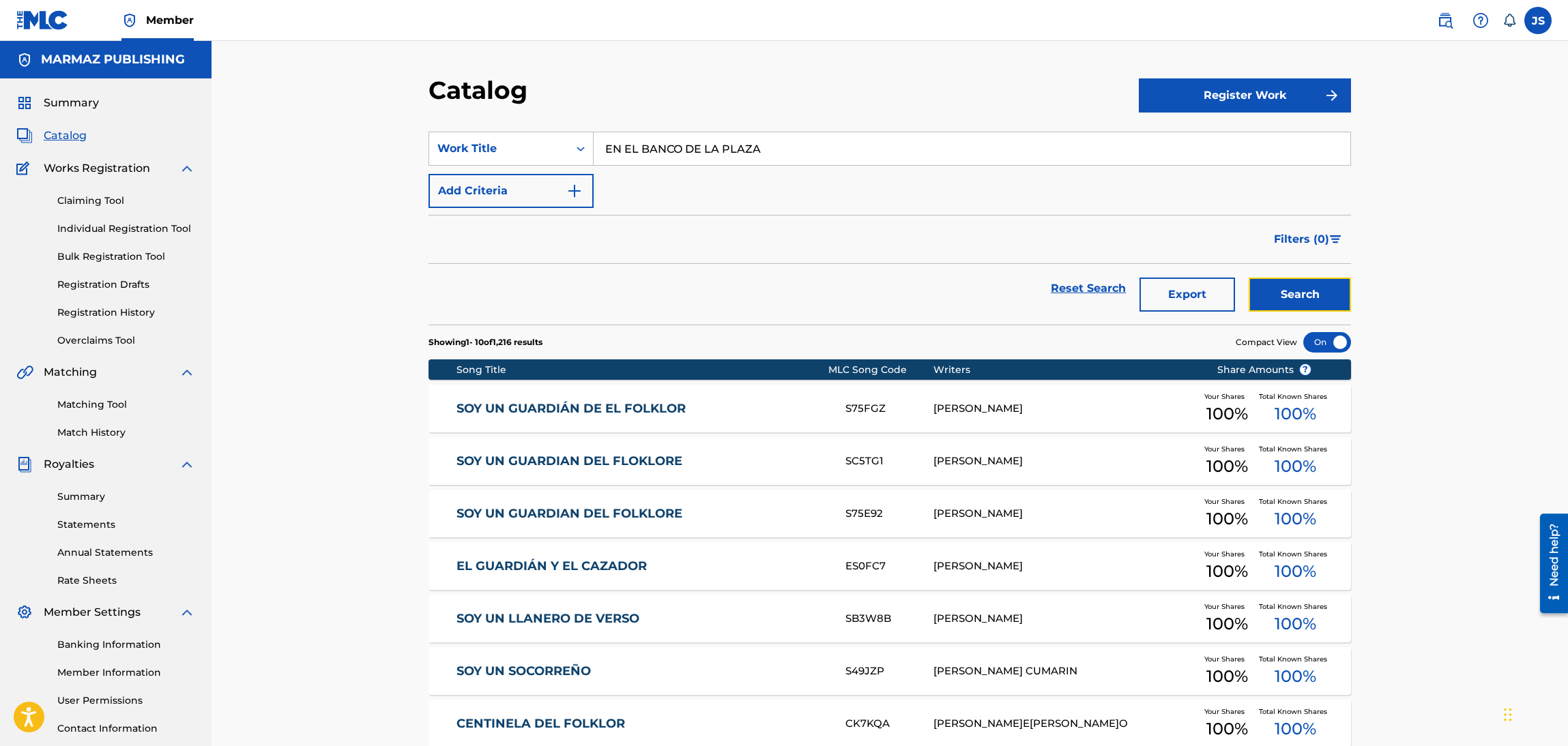
click at [1305, 299] on button "Search" at bounding box center [1299, 295] width 102 height 34
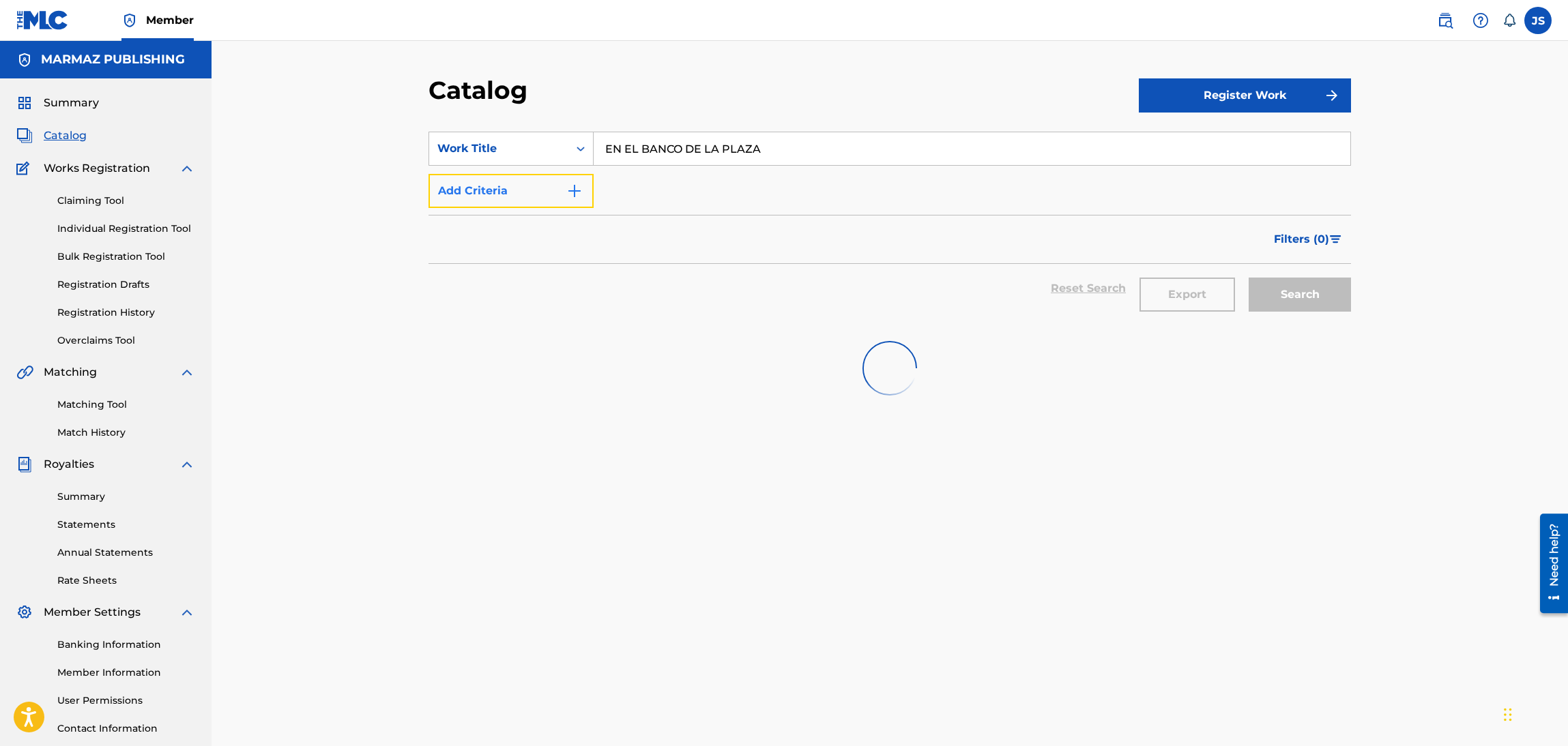
click at [560, 203] on button "Add Criteria" at bounding box center [511, 191] width 165 height 34
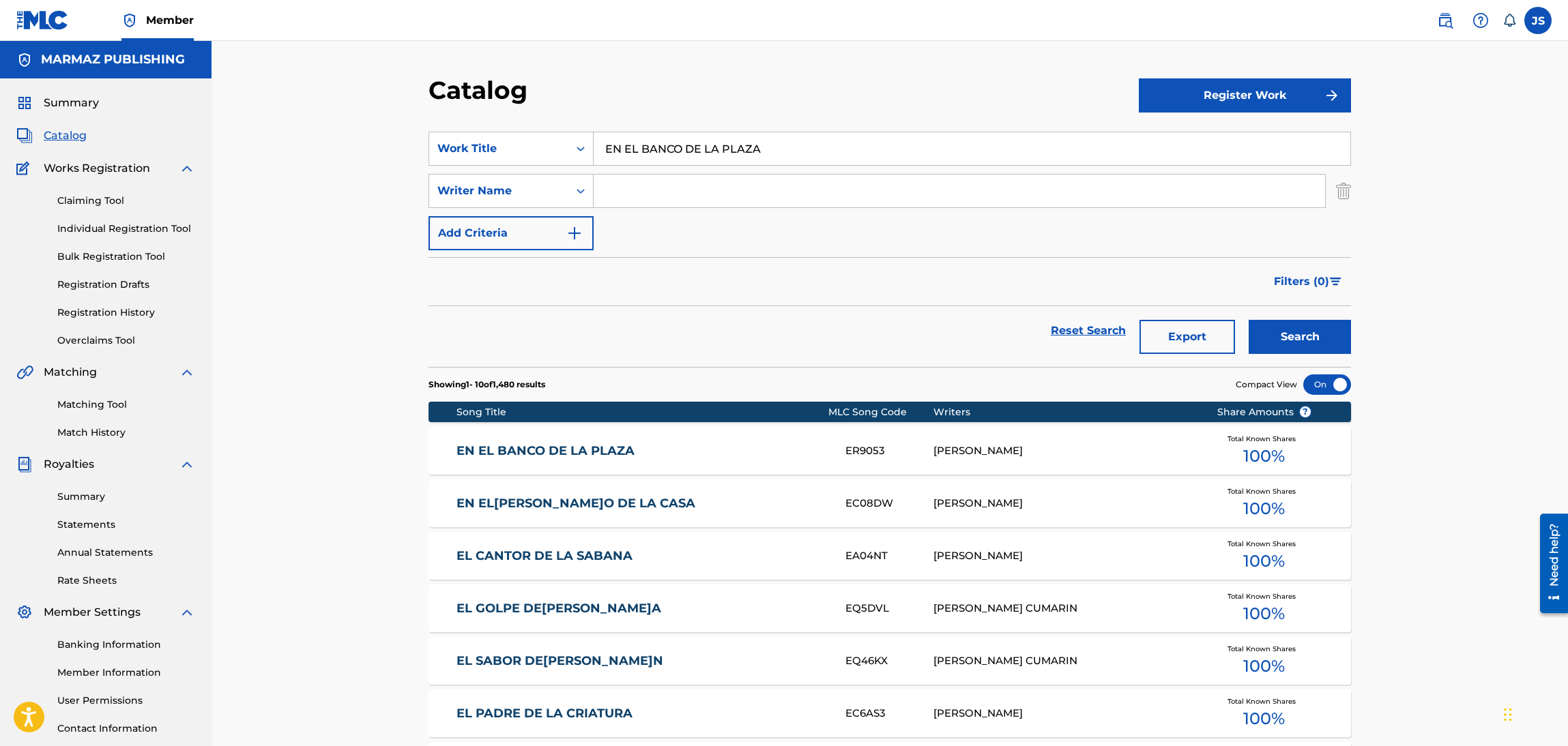
click at [680, 188] on input "Search Form" at bounding box center [959, 191] width 731 height 33
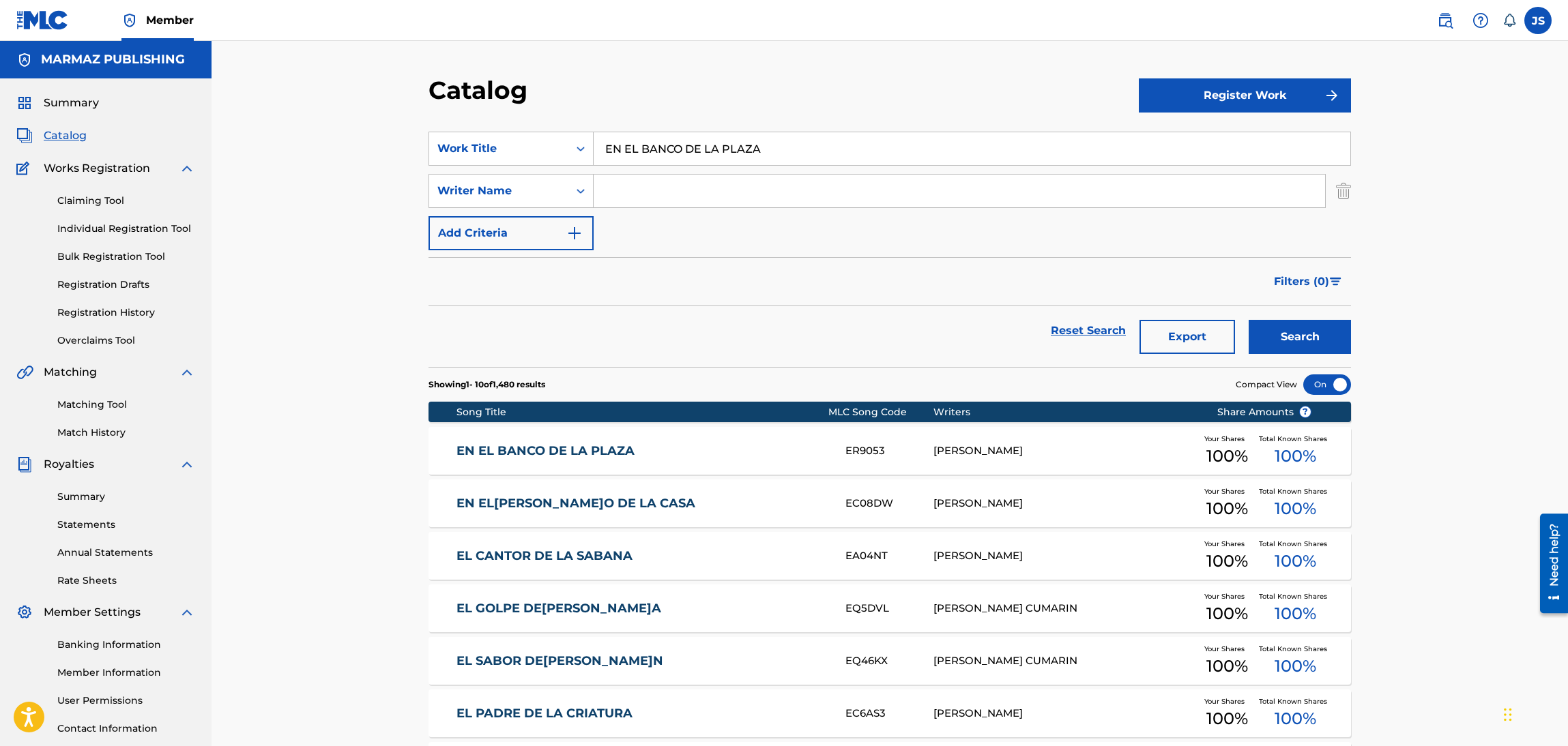
paste input "[PERSON_NAME]"
type input "[PERSON_NAME]"
click at [1276, 333] on button "Search" at bounding box center [1299, 337] width 102 height 34
click at [586, 450] on link "EN EL BANCO DE LA PLAZA" at bounding box center [642, 452] width 371 height 16
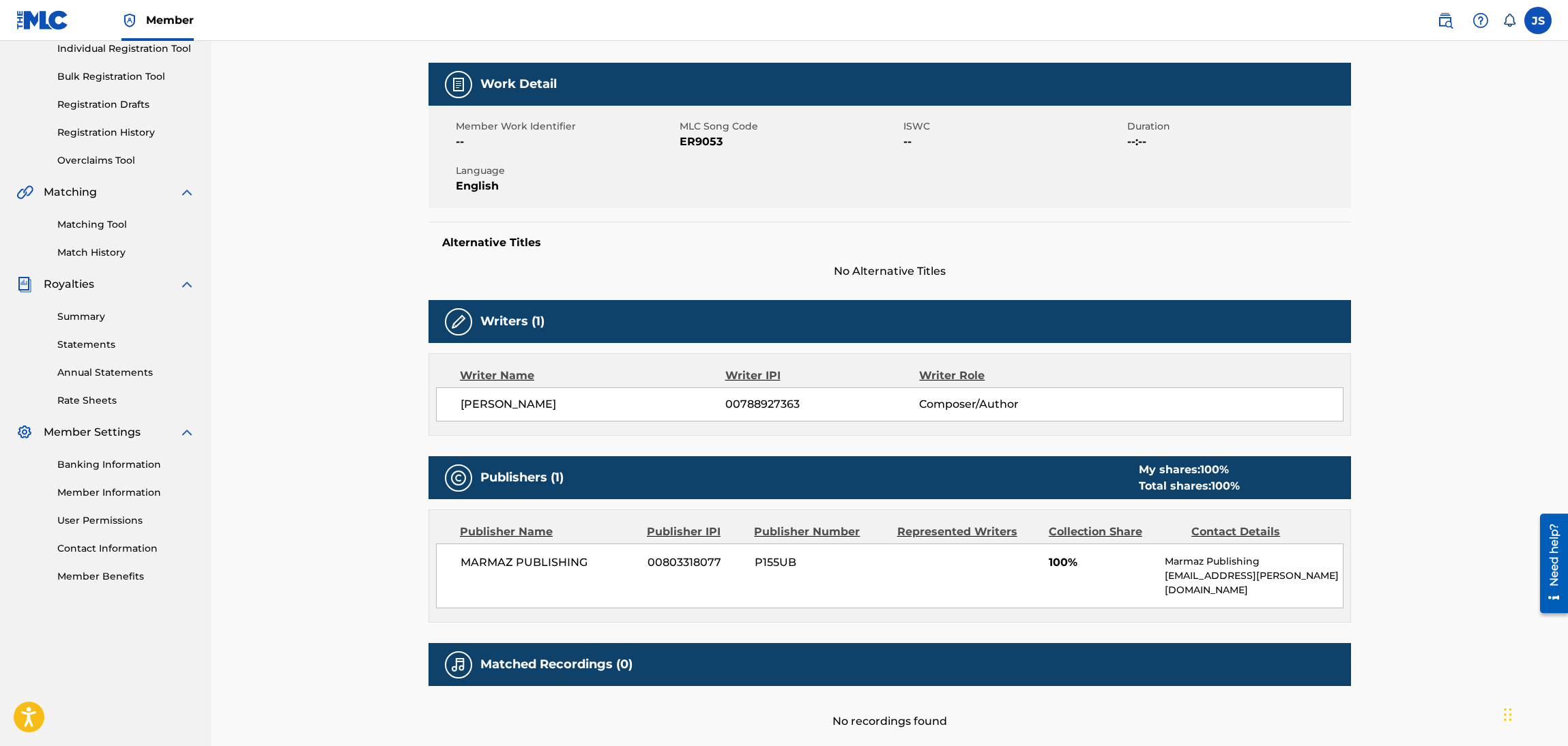
scroll to position [65, 0]
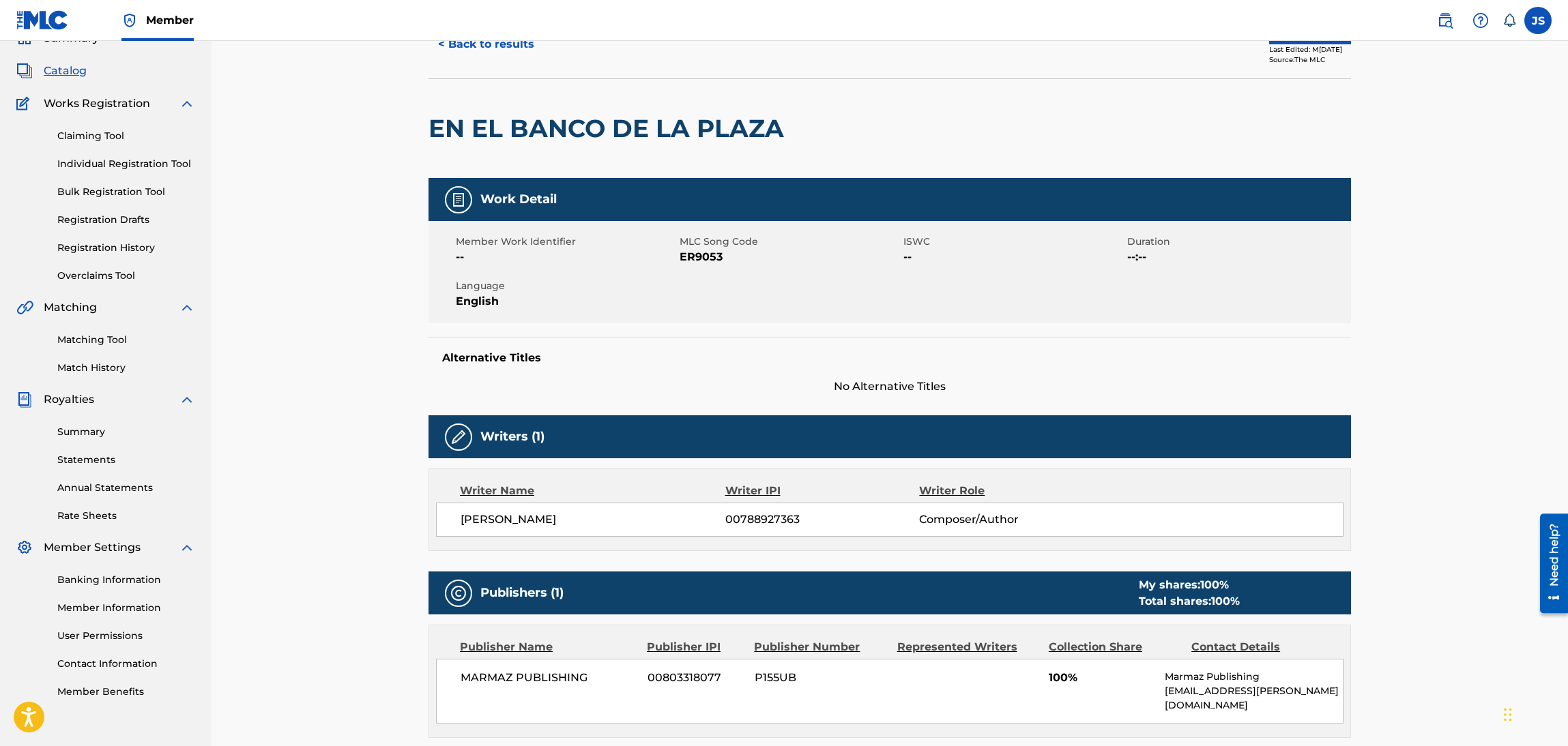
click at [700, 253] on span "ER9053" at bounding box center [790, 257] width 220 height 16
copy span "ER9053"
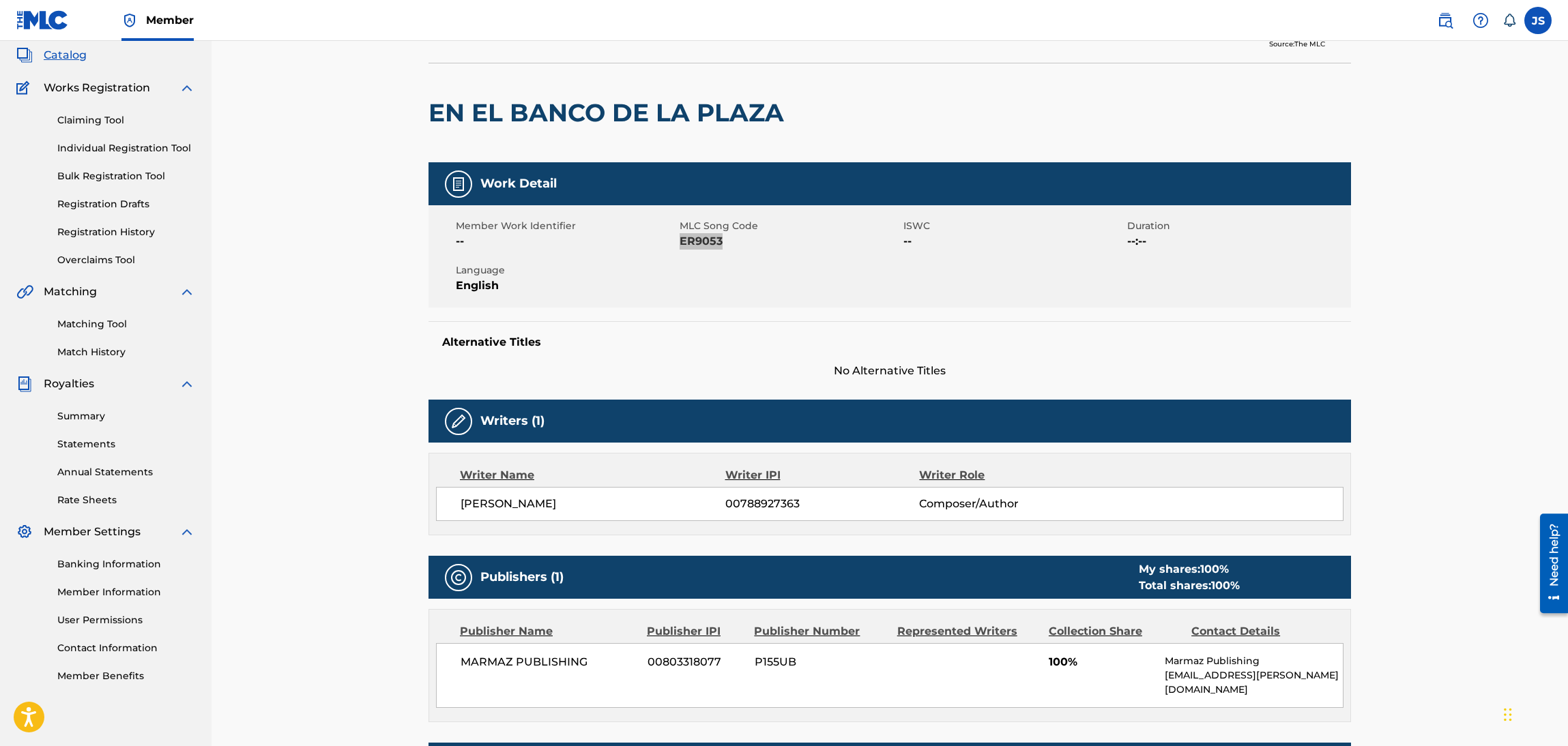
scroll to position [0, 0]
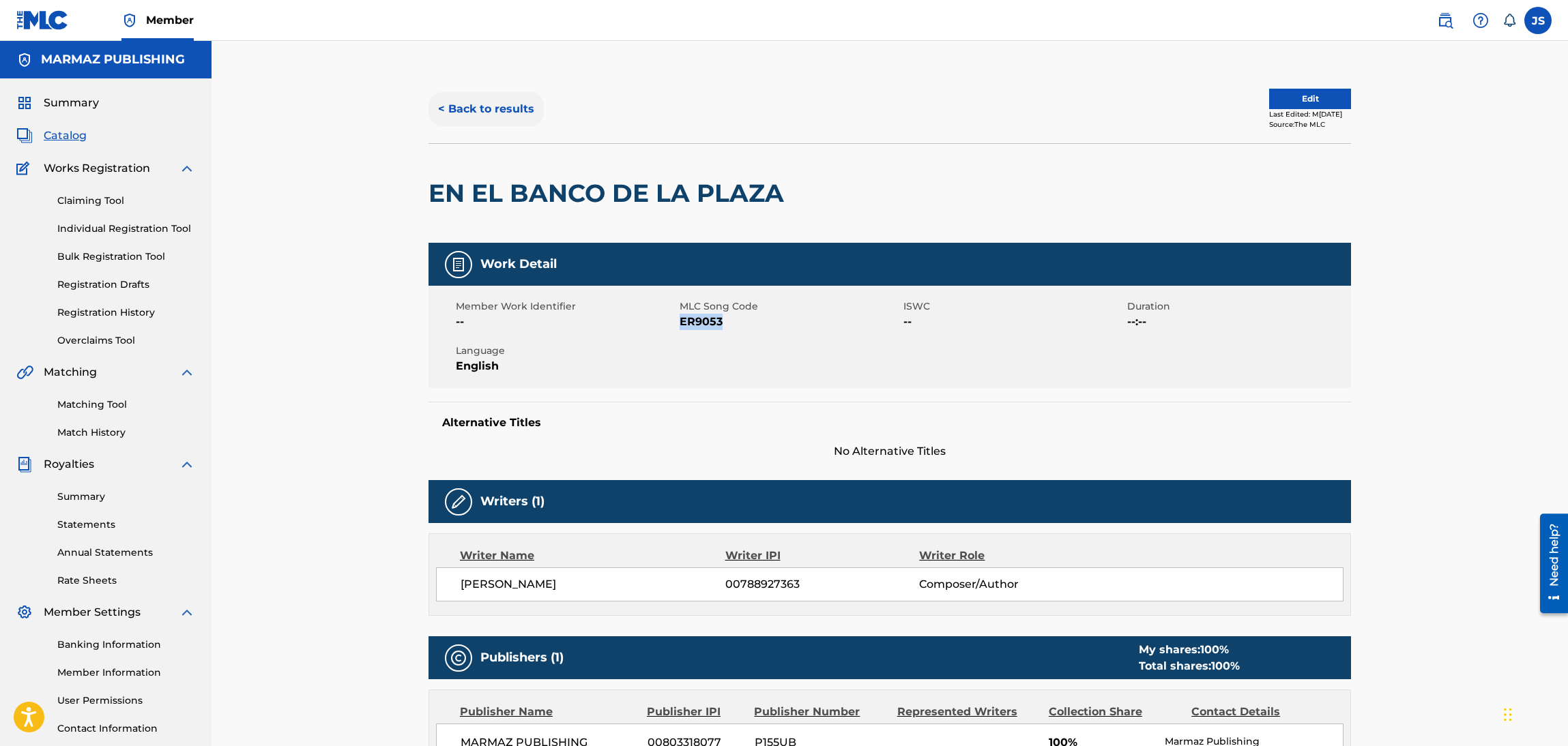
click at [489, 118] on button "< Back to results" at bounding box center [486, 109] width 115 height 34
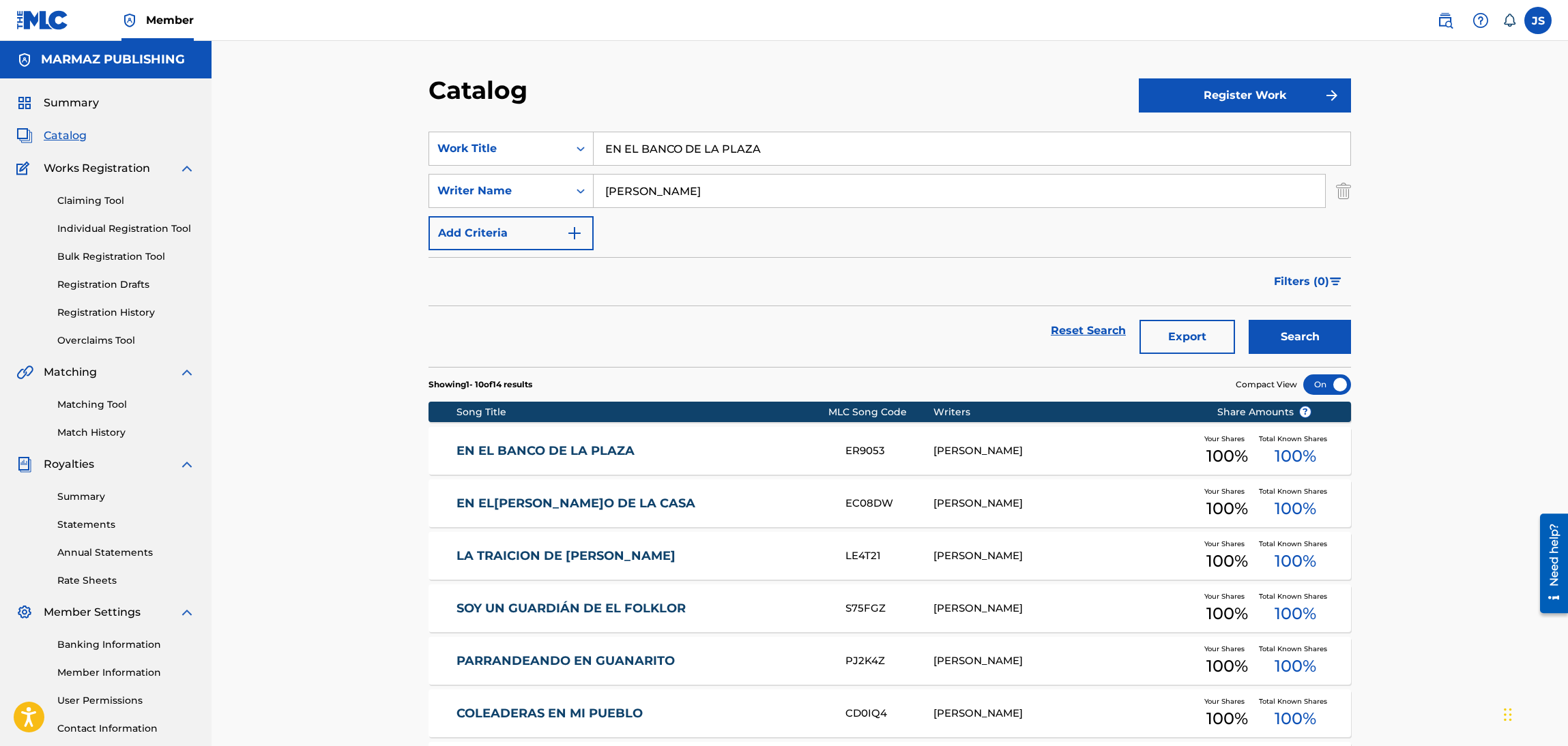
drag, startPoint x: 788, startPoint y: 140, endPoint x: 374, endPoint y: 159, distance: 414.4
click at [374, 159] on div "Catalog Register Work SearchWithCriteria6fa3d4df-93c2-41f9-b5b2-5652e323d4b3 Wo…" at bounding box center [890, 529] width 1356 height 977
paste input "PASANDO POR CAMAGUÁN"
type input "PASANDO POR CAMAGUÁN"
drag, startPoint x: 683, startPoint y: 119, endPoint x: 992, endPoint y: 181, distance: 315.2
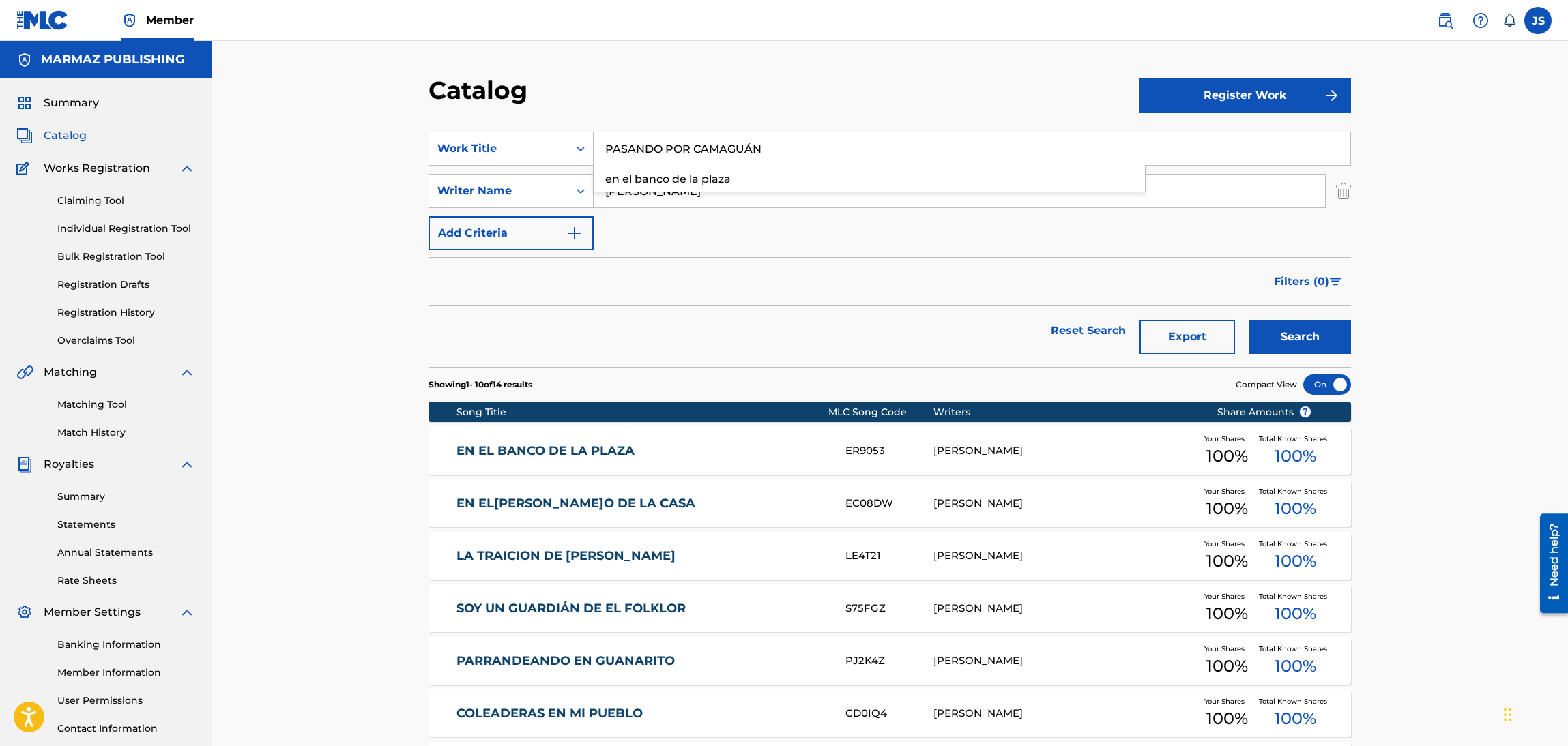
click at [685, 119] on section "SearchWithCriteria6fa3d4df-93c2-41f9-b5b2-5652e323d4b3 Work Title PASANDO POR C…" at bounding box center [890, 241] width 923 height 252
click at [1336, 324] on button "Search" at bounding box center [1299, 337] width 102 height 34
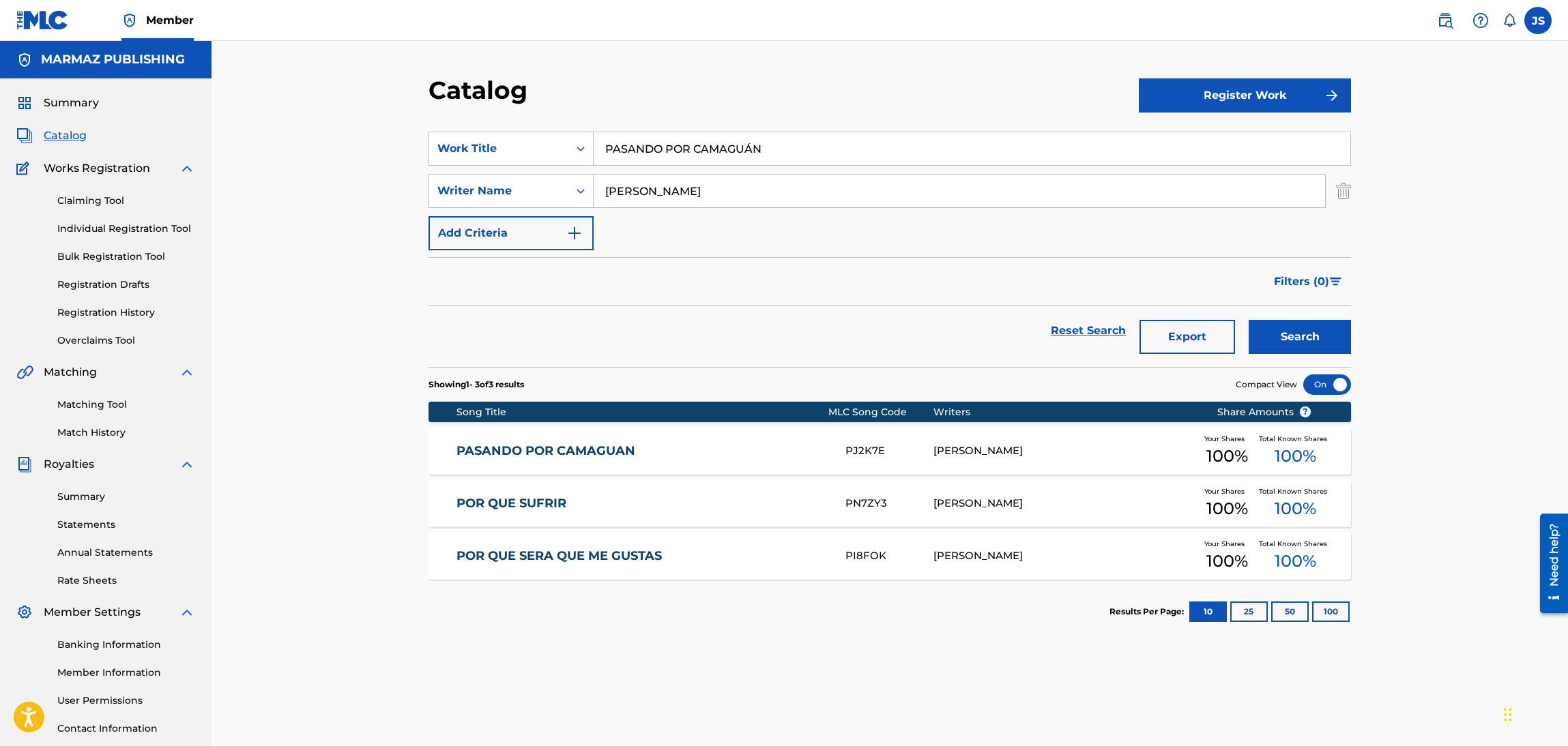
click at [597, 451] on link "PASANDO POR CAMAGUAN" at bounding box center [642, 452] width 371 height 16
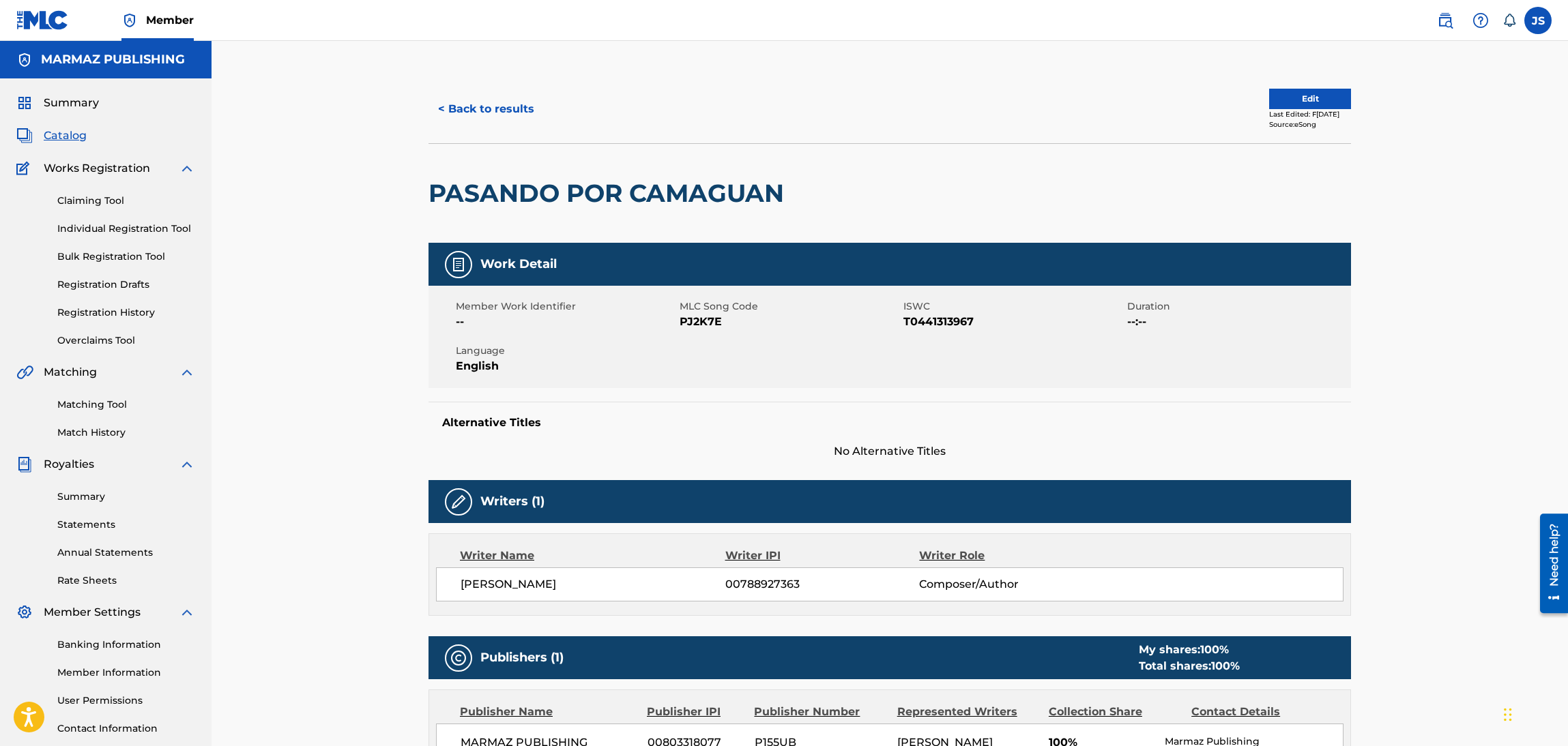
click at [695, 320] on span "PJ2K7E" at bounding box center [790, 322] width 220 height 16
copy span "PJ2K7E"
click at [498, 92] on button "< Back to results" at bounding box center [486, 109] width 115 height 34
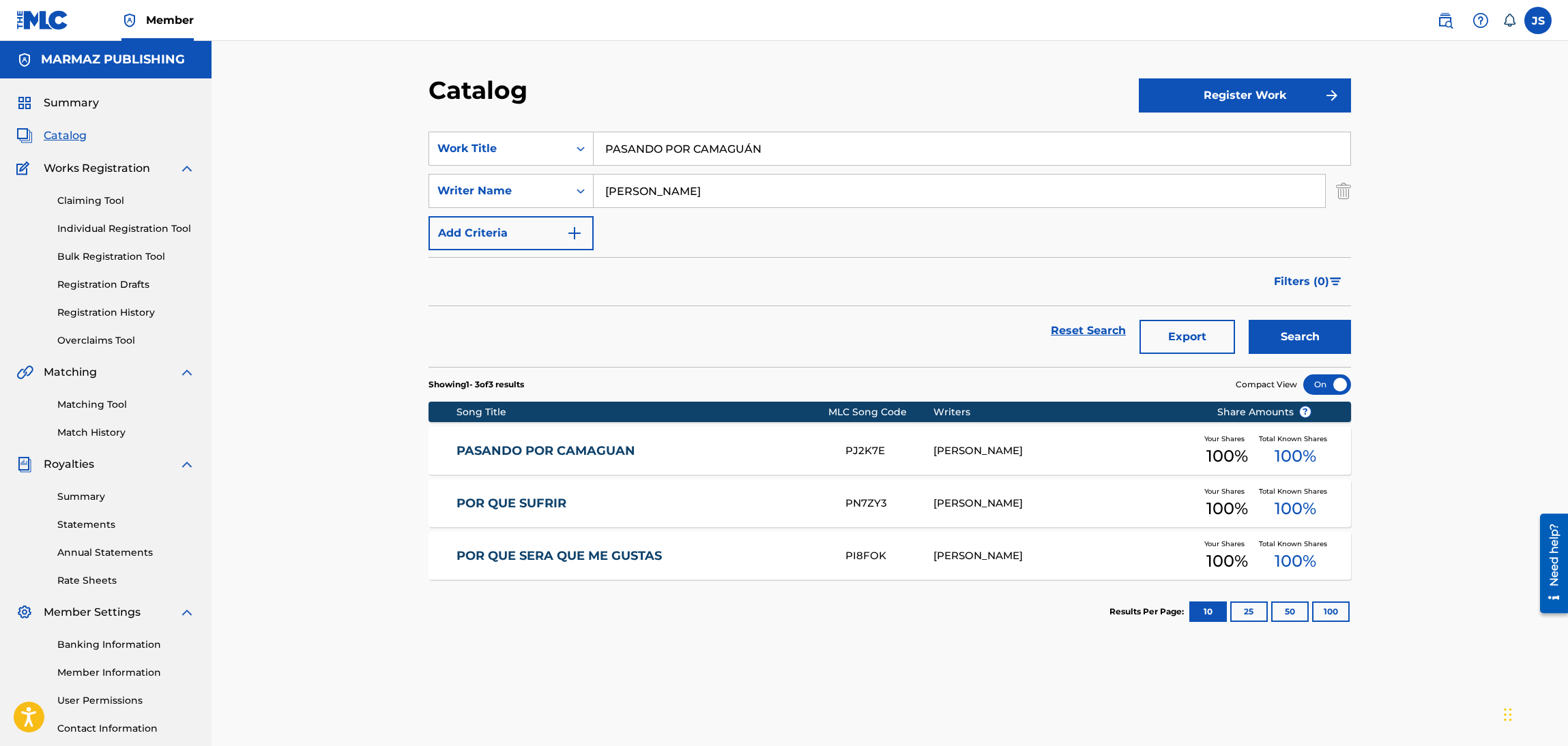
drag, startPoint x: 788, startPoint y: 153, endPoint x: 497, endPoint y: 95, distance: 296.7
click at [365, 128] on div "Catalog Register Work SearchWithCriteria6fa3d4df-93c2-41f9-b5b2-5652e323d4b3 Wo…" at bounding box center [890, 410] width 1356 height 740
paste input "GUARICO DE MIS PARRANDAS"
type input "GUARICO DE MIS PARRANDAS"
click at [718, 104] on div "Catalog" at bounding box center [784, 95] width 710 height 40
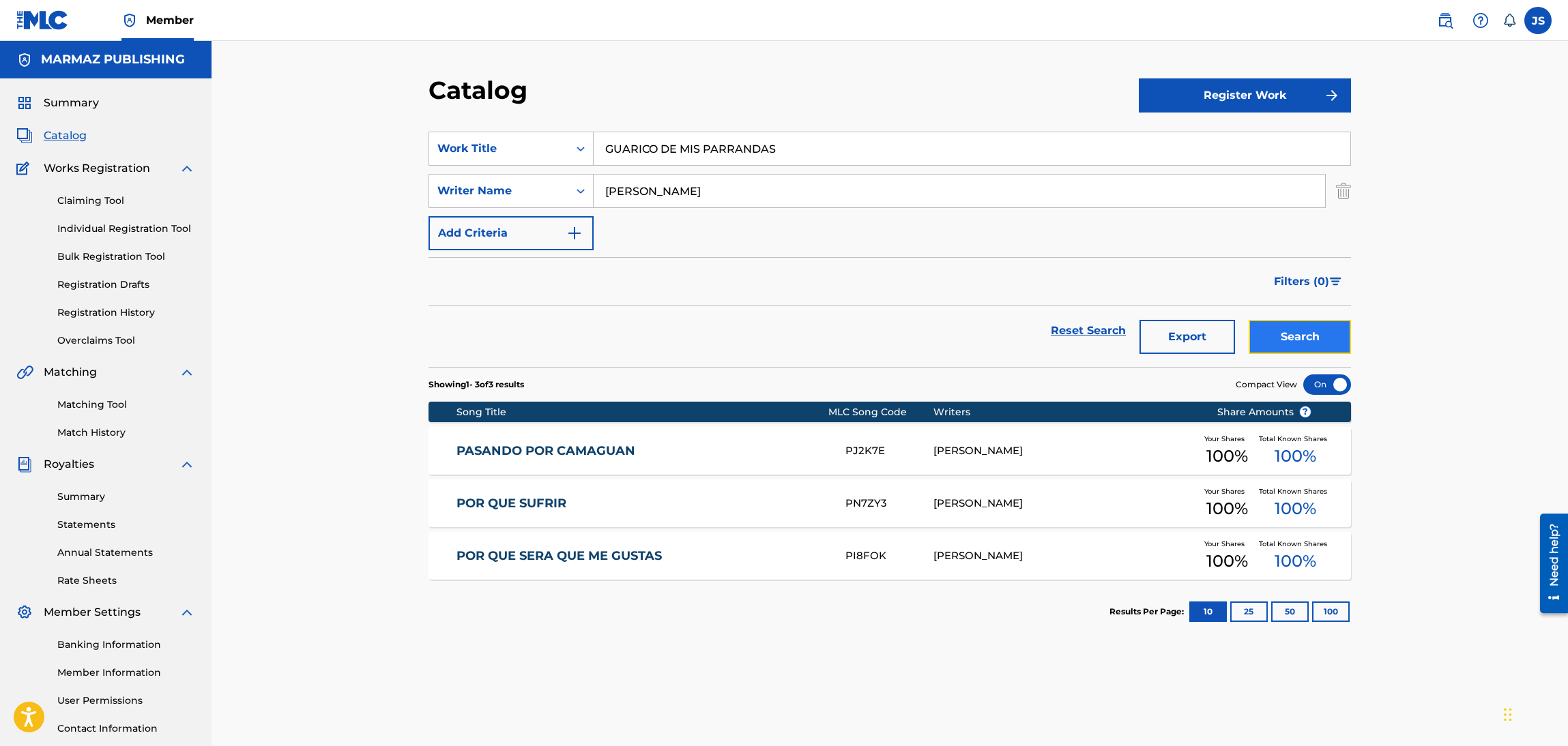
click at [1317, 337] on button "Search" at bounding box center [1299, 337] width 102 height 34
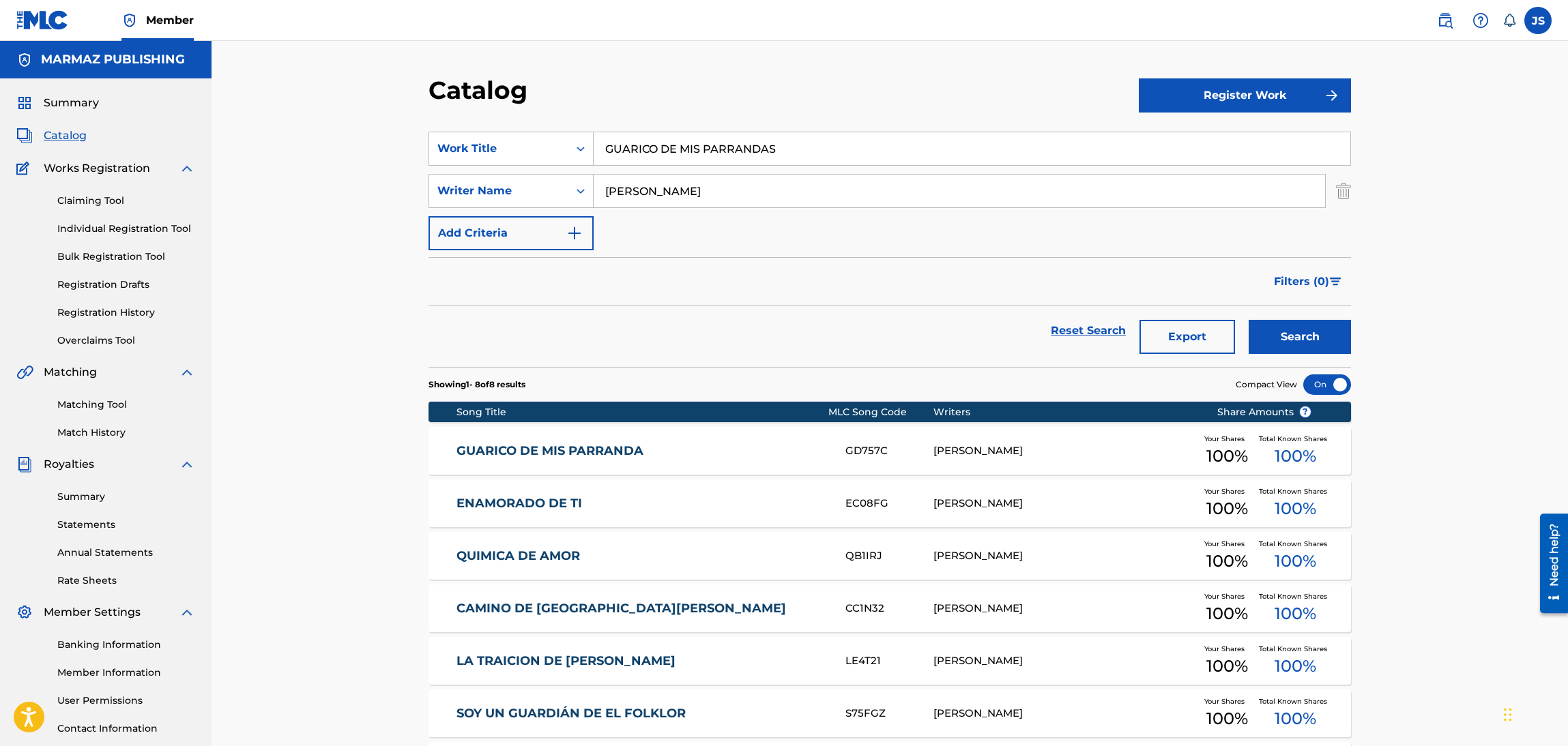
click at [570, 452] on link "GUARICO DE MIS PARRANDA" at bounding box center [642, 452] width 371 height 16
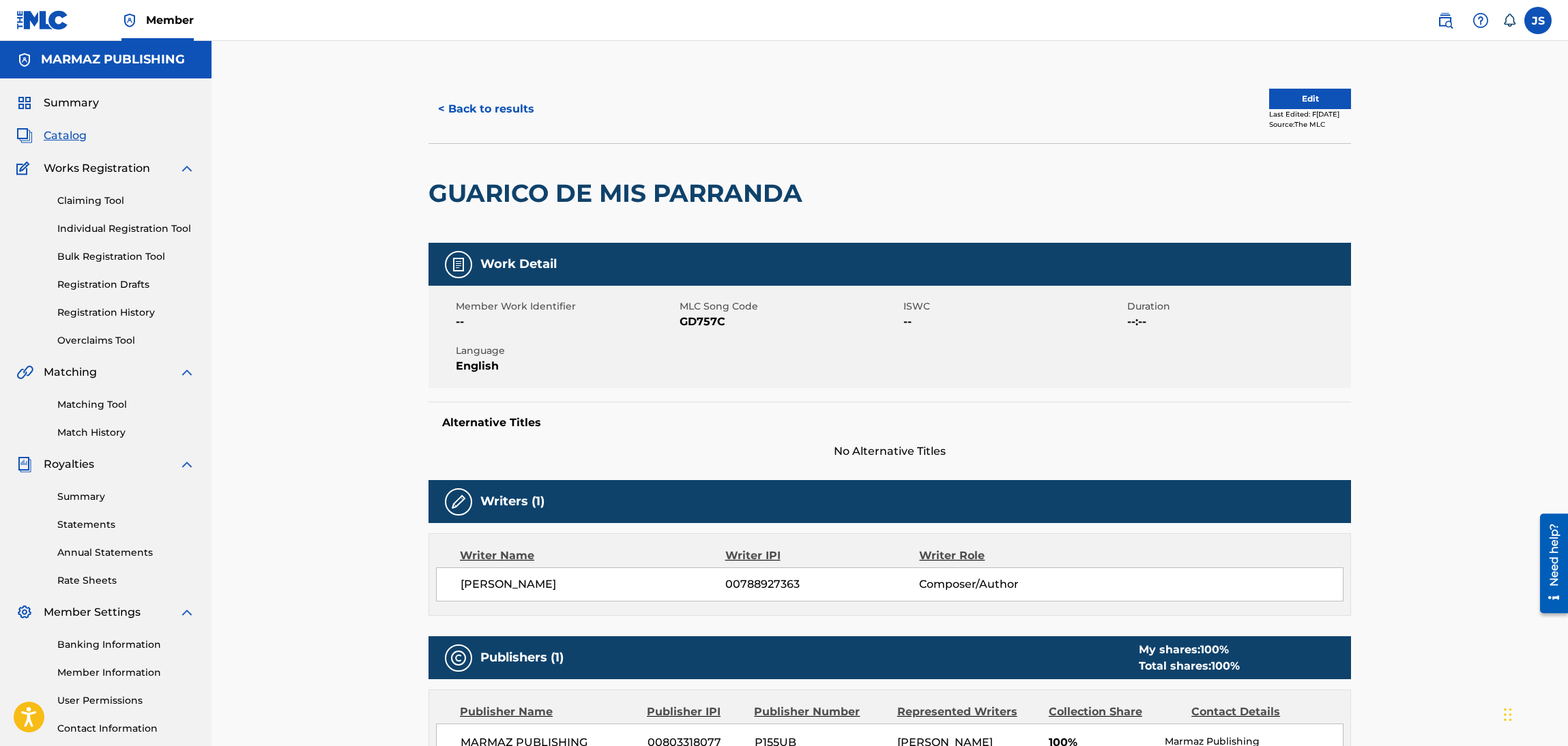
click at [717, 312] on span "MLC Song Code" at bounding box center [790, 307] width 220 height 14
click at [715, 316] on span "GD757C" at bounding box center [790, 322] width 220 height 16
copy span "GD757C"
click at [470, 100] on button "< Back to results" at bounding box center [486, 109] width 115 height 34
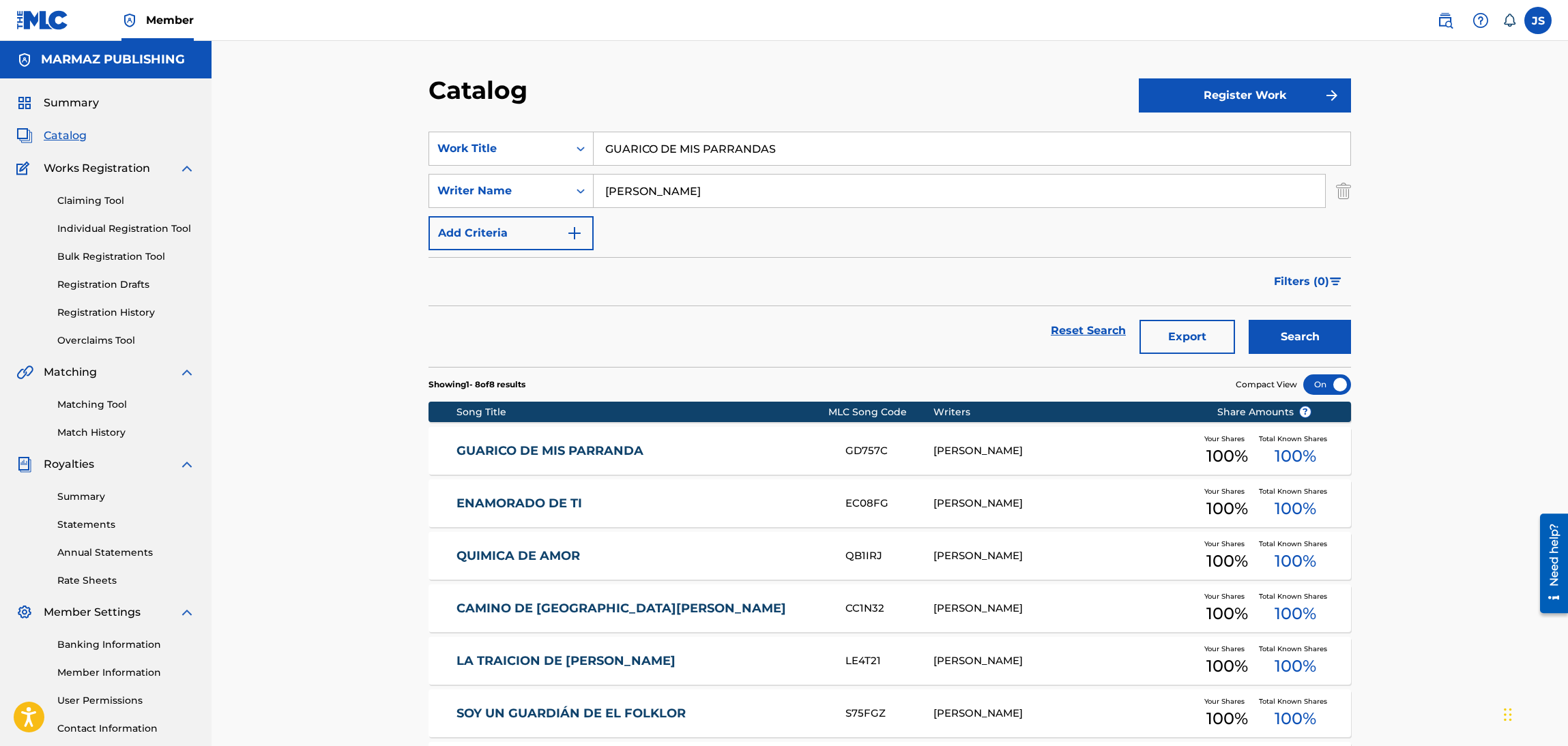
drag, startPoint x: 798, startPoint y: 157, endPoint x: 415, endPoint y: 82, distance: 390.3
click at [415, 82] on div "Catalog Register Work SearchWithCriteria6fa3d4df-93c2-41f9-b5b2-5652e323d4b3 Wo…" at bounding box center [890, 491] width 956 height 832
paste input "SI TE V"
type input "SI TE VAS"
drag, startPoint x: 637, startPoint y: 90, endPoint x: 723, endPoint y: 114, distance: 89.3
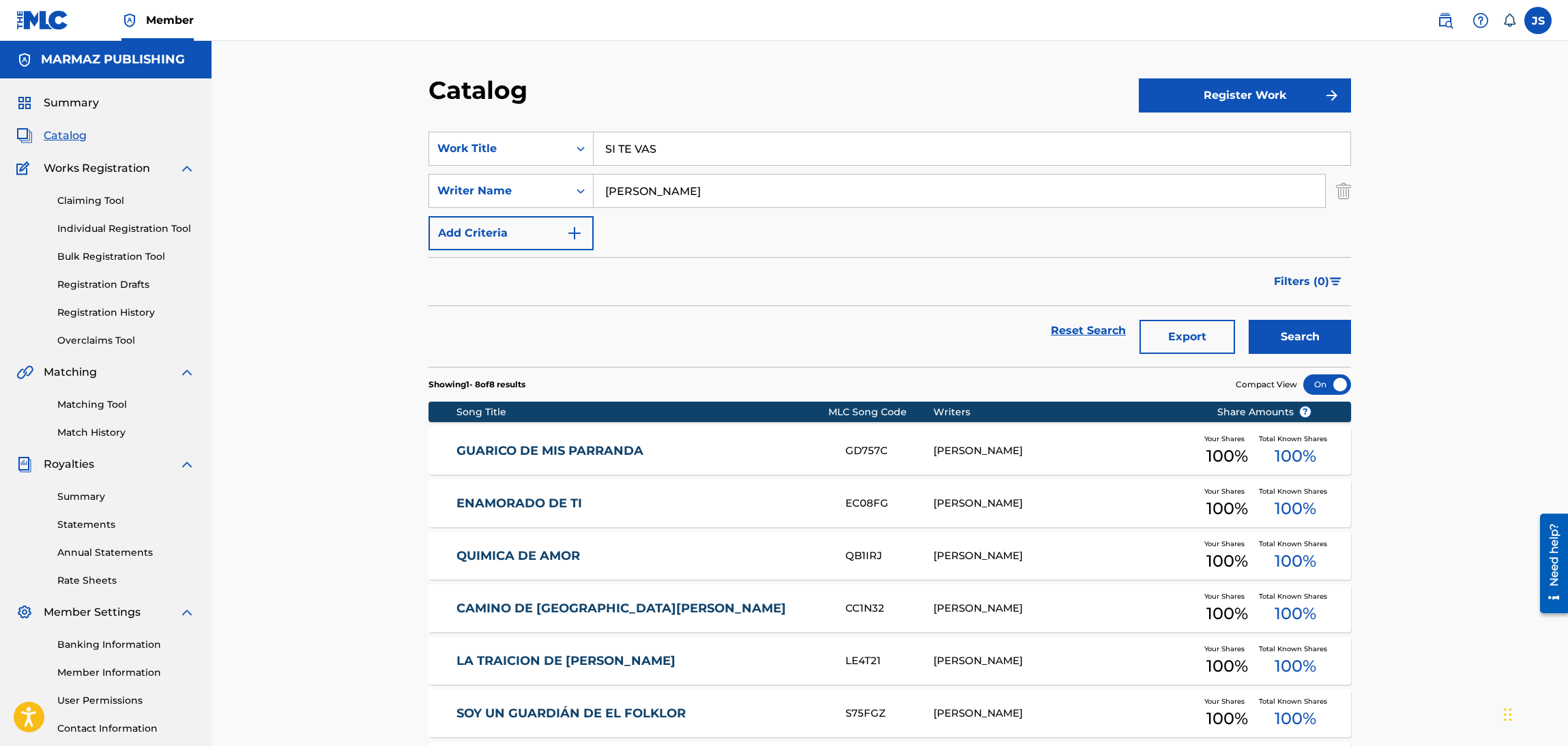
click at [648, 94] on div "Catalog" at bounding box center [784, 95] width 710 height 40
click at [1342, 331] on button "Search" at bounding box center [1299, 337] width 102 height 34
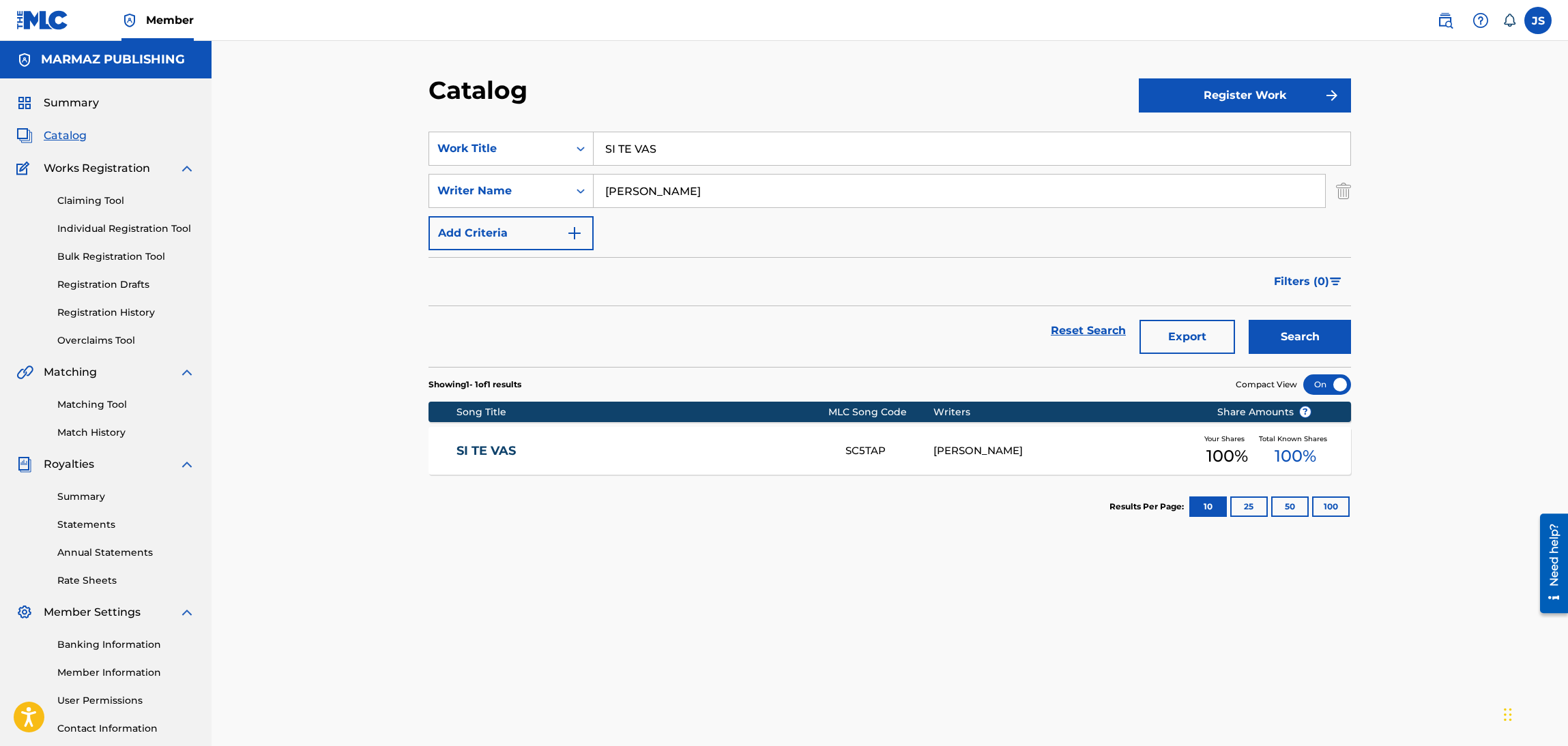
click at [500, 455] on link "SI TE VAS" at bounding box center [642, 452] width 371 height 16
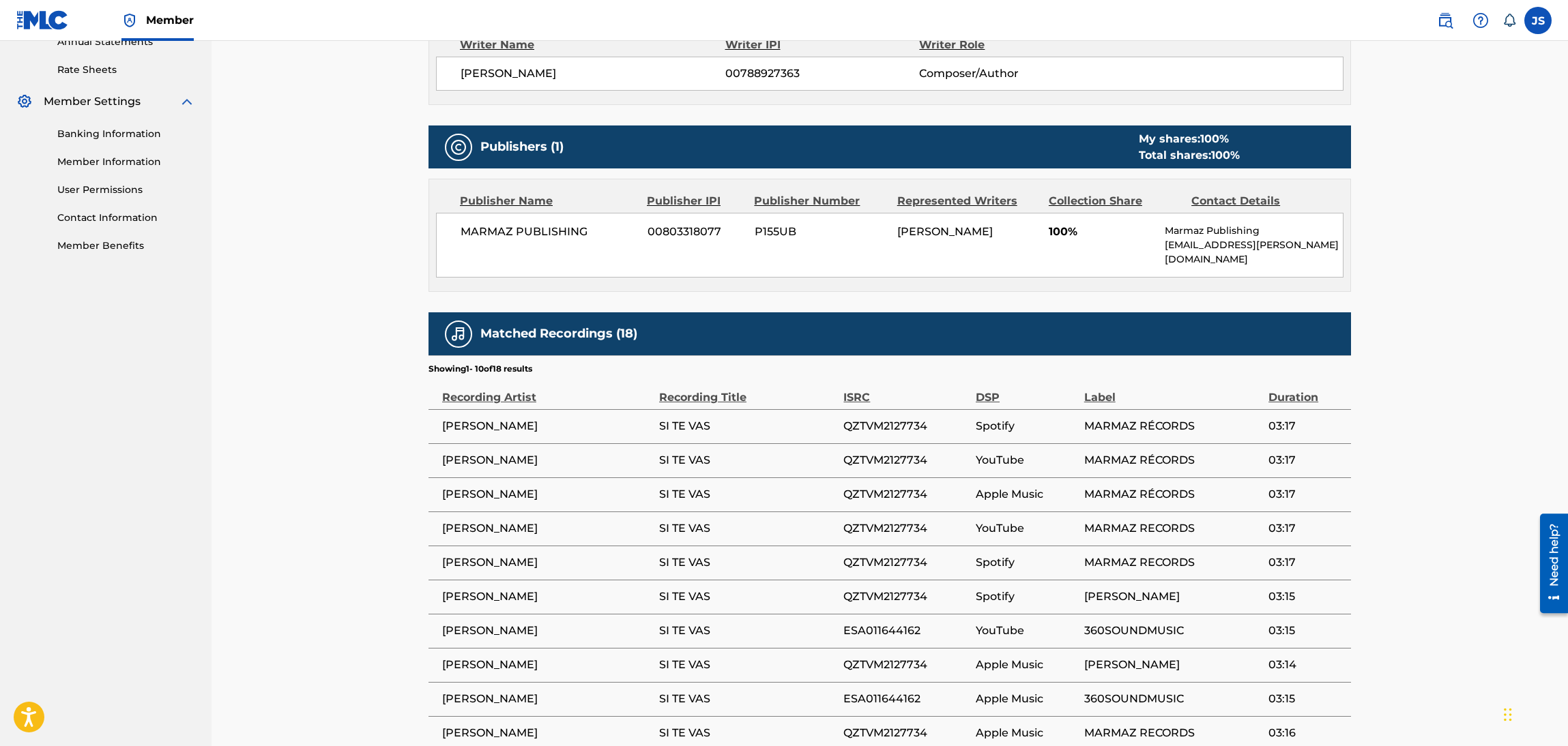
scroll to position [102, 0]
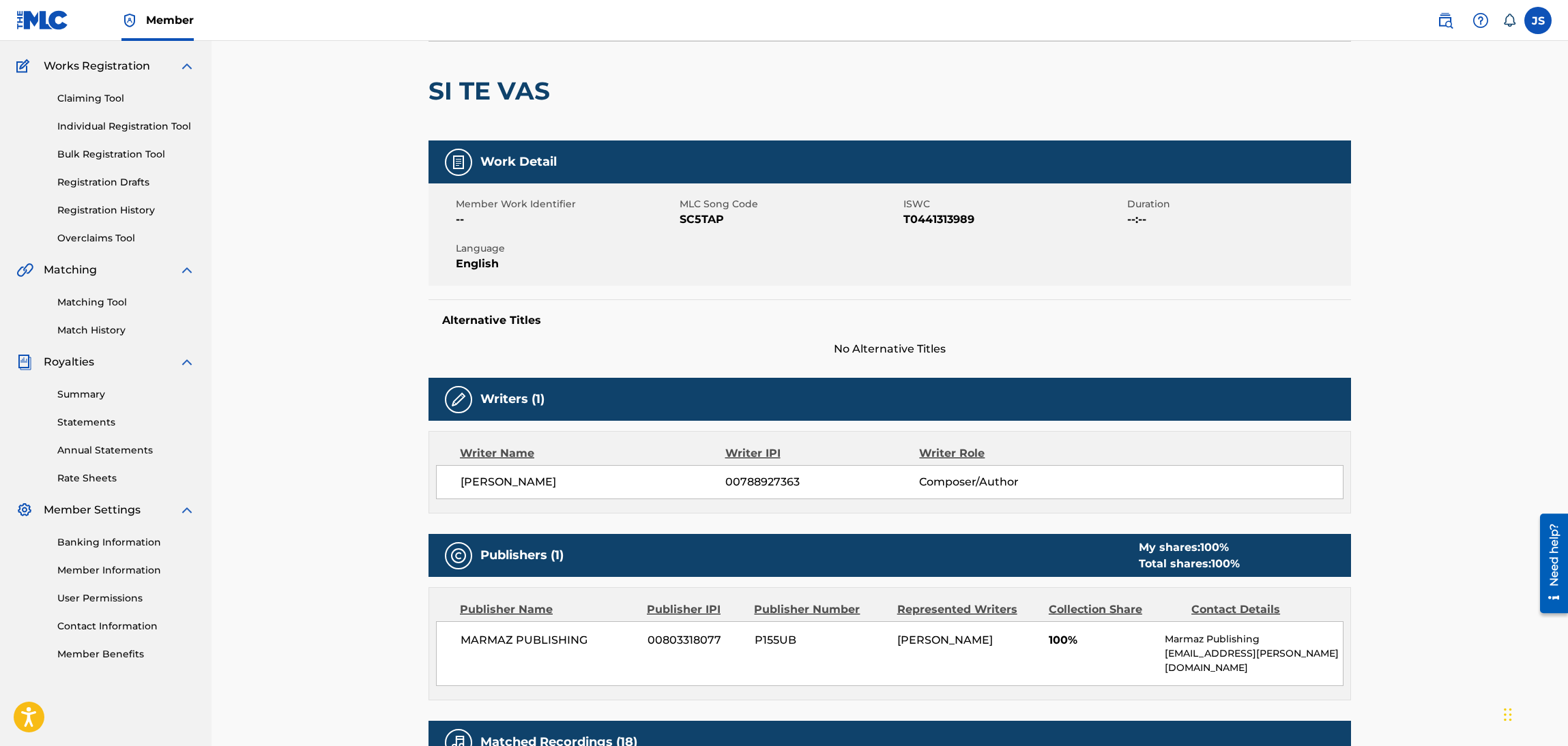
click at [936, 225] on span "T0441313989" at bounding box center [1013, 219] width 220 height 16
copy span "T0441313989"
click at [700, 224] on span "SC5TAP" at bounding box center [790, 219] width 220 height 16
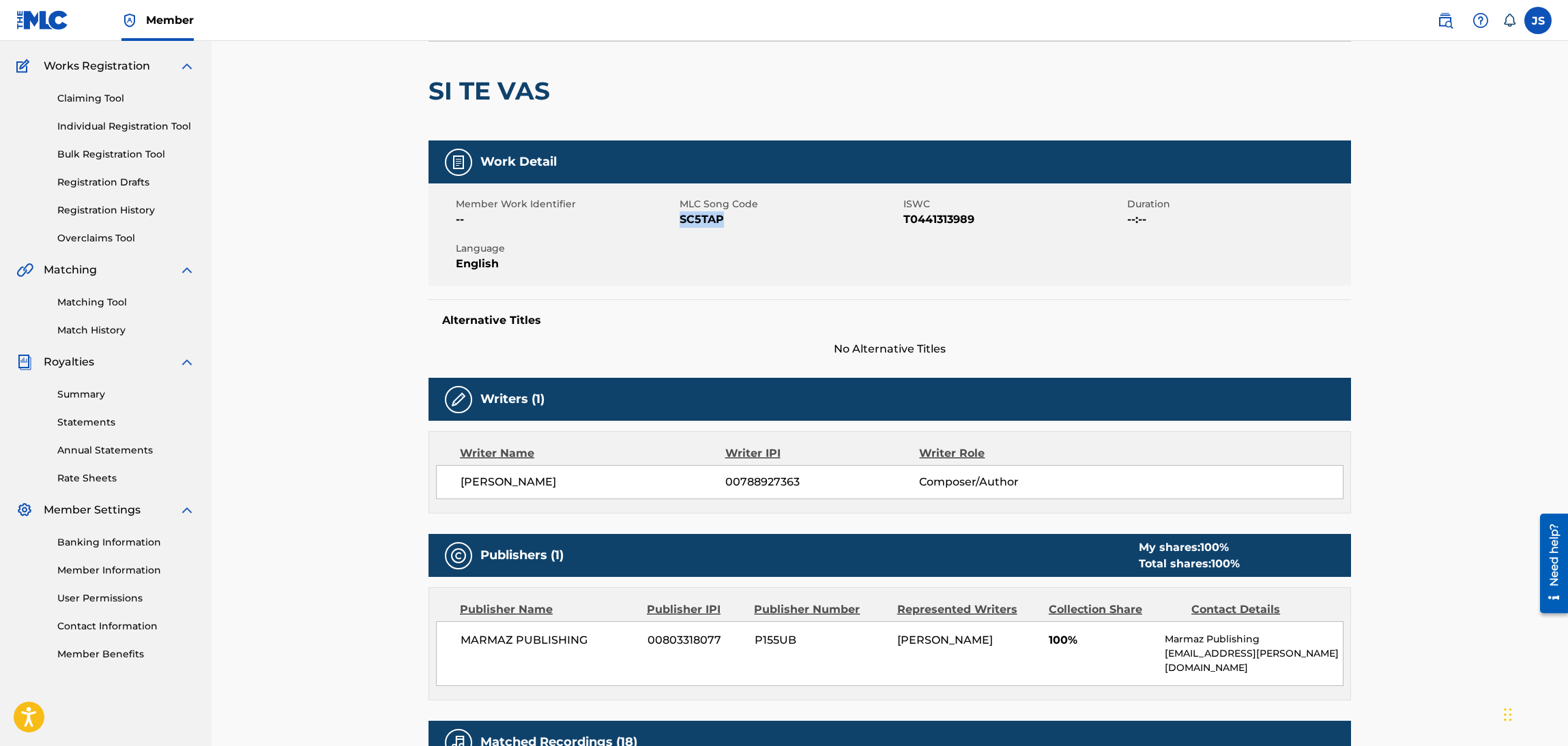
copy span "SC5TAP"
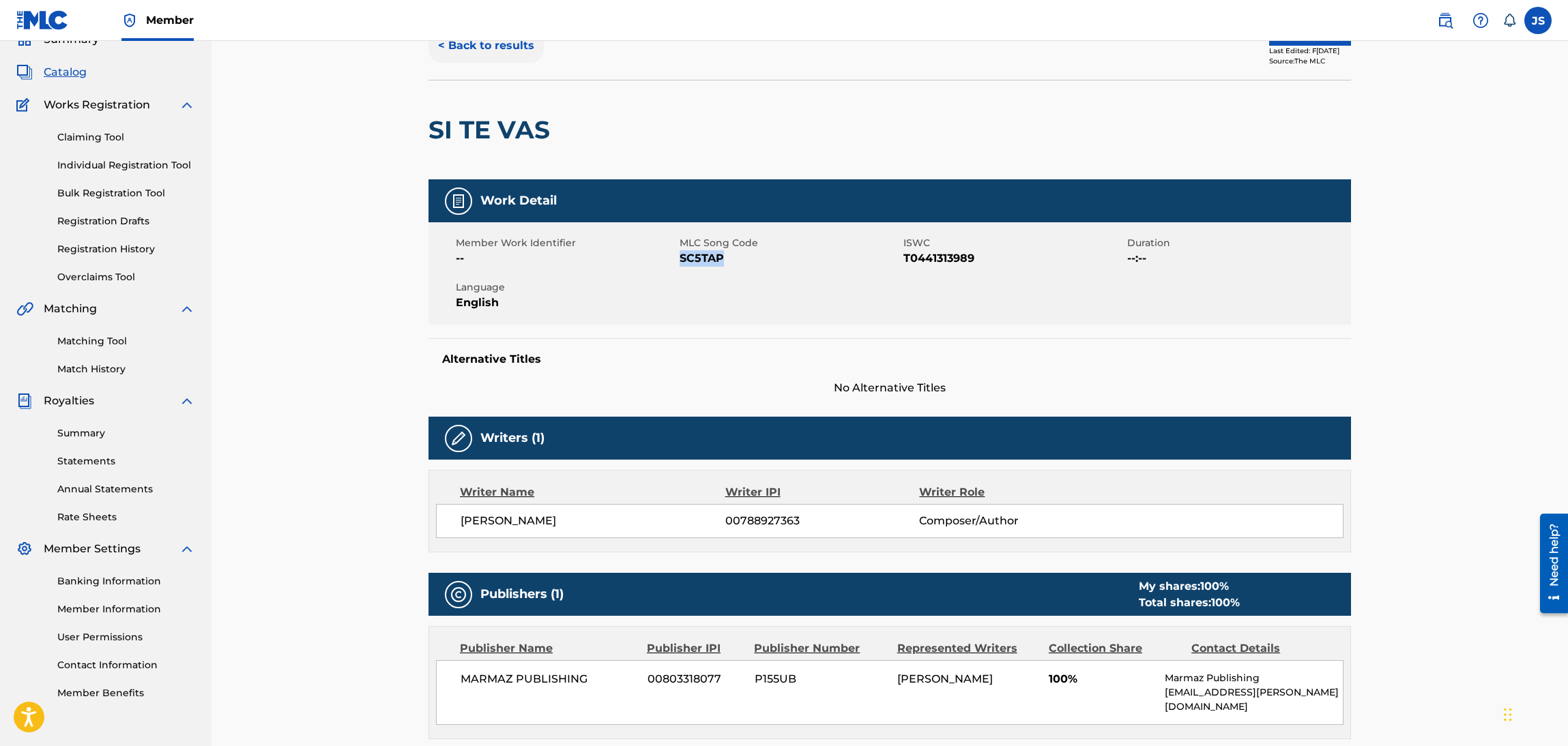
scroll to position [0, 0]
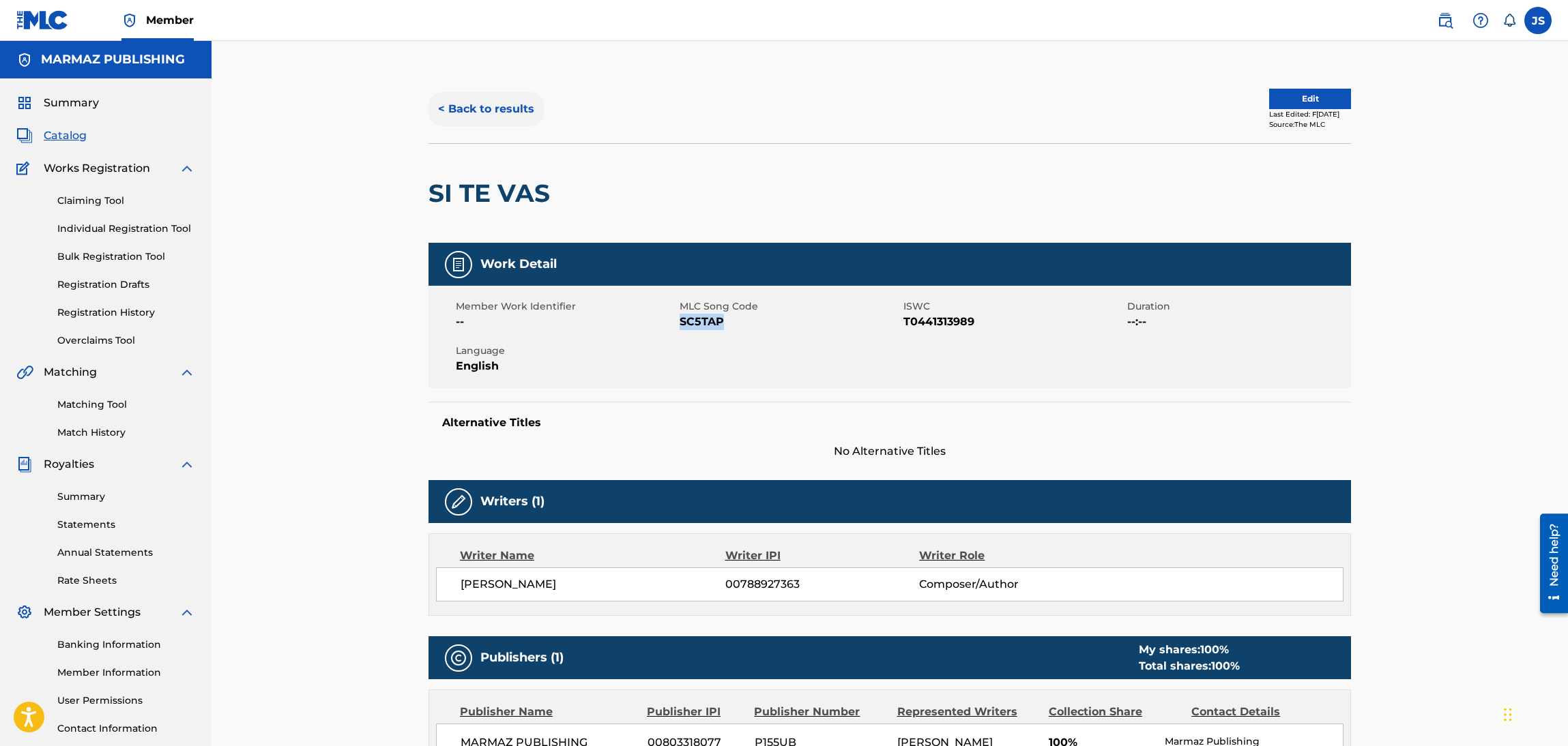
click at [504, 119] on button "< Back to results" at bounding box center [486, 109] width 115 height 34
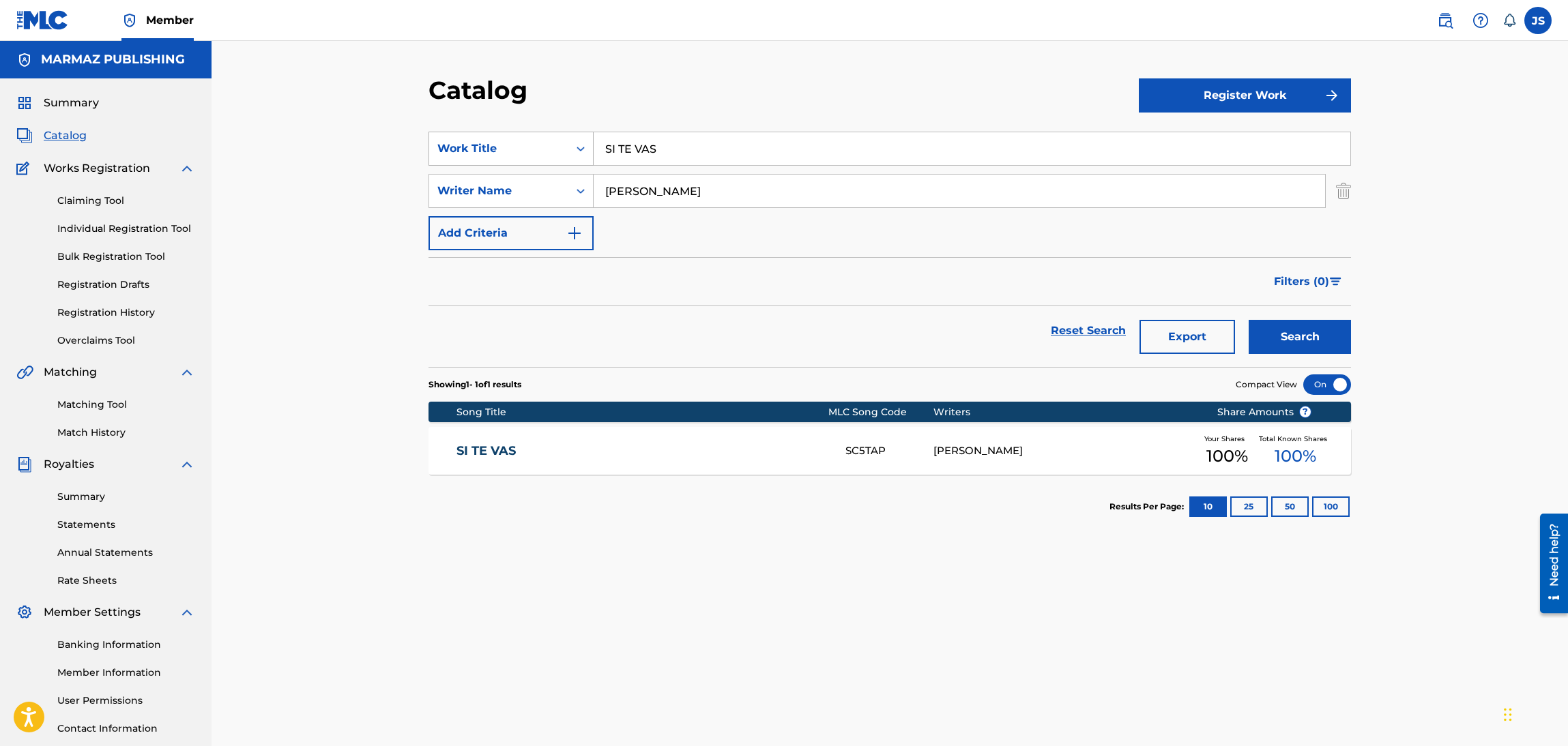
drag, startPoint x: 752, startPoint y: 156, endPoint x: 537, endPoint y: 151, distance: 215.1
click at [543, 157] on div "SearchWithCriteria6fa3d4df-93c2-41f9-b5b2-5652e323d4b3 Work Title SI TE VAS" at bounding box center [890, 149] width 923 height 34
paste input "PARAISO INMORTAL"
type input "PARAISO INMORTAL"
click at [726, 99] on div "Catalog" at bounding box center [784, 95] width 710 height 40
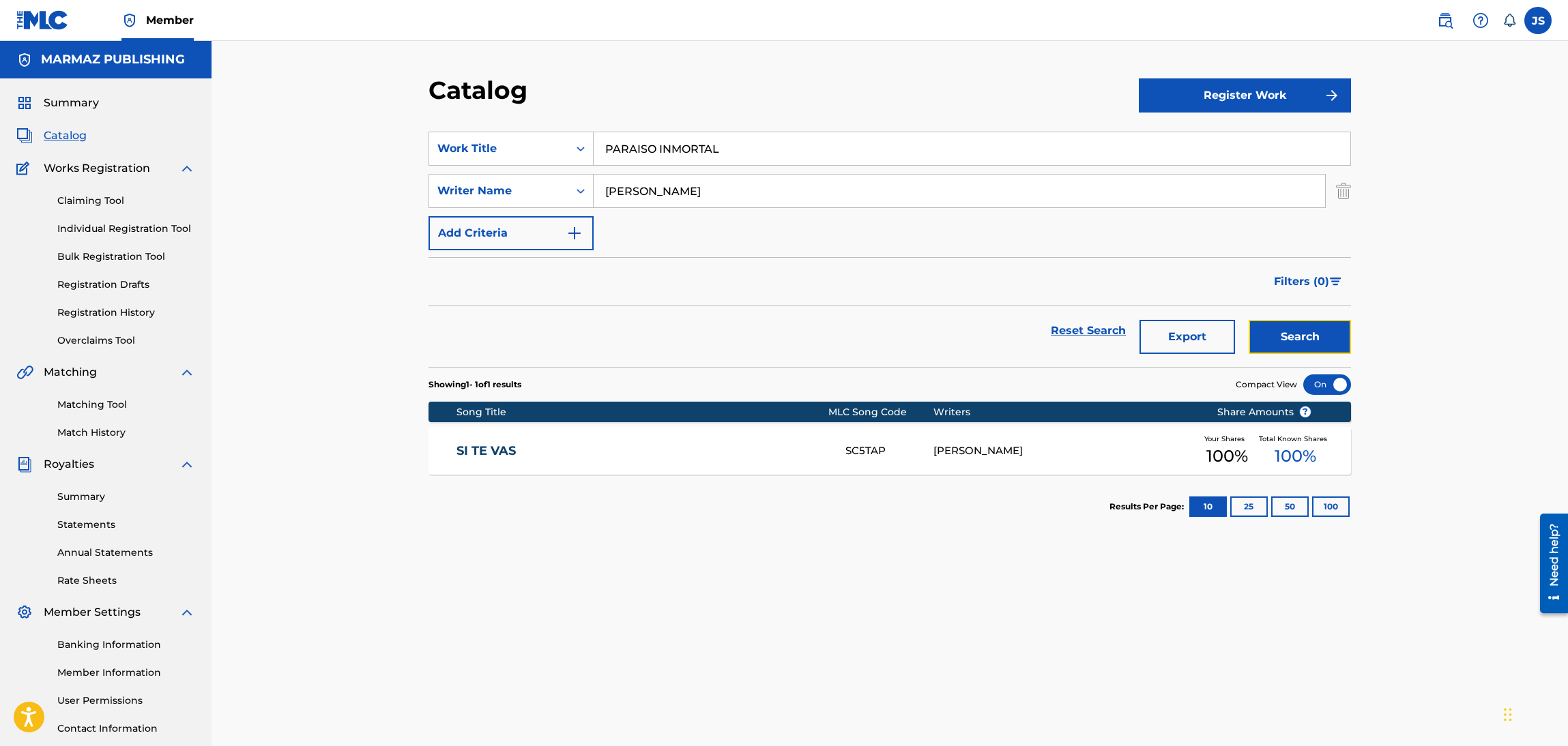
click at [1291, 324] on button "Search" at bounding box center [1299, 337] width 102 height 34
click at [515, 452] on link "PARAISO INMORTAL" at bounding box center [642, 452] width 371 height 16
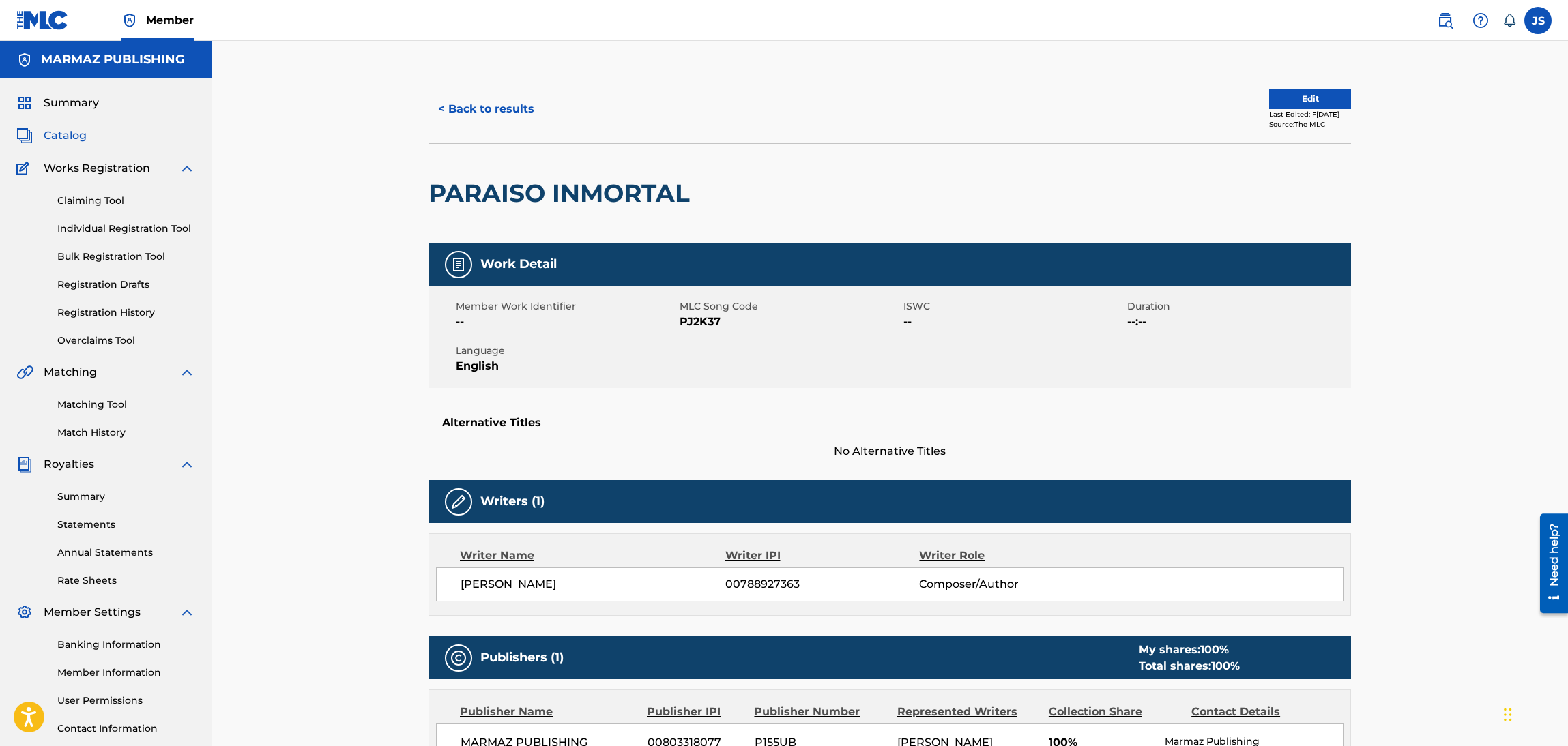
click at [701, 319] on span "PJ2K37" at bounding box center [790, 322] width 220 height 16
click at [702, 320] on span "PJ2K37" at bounding box center [790, 322] width 220 height 16
copy span "PJ2K37"
drag, startPoint x: 566, startPoint y: 186, endPoint x: 447, endPoint y: 176, distance: 119.4
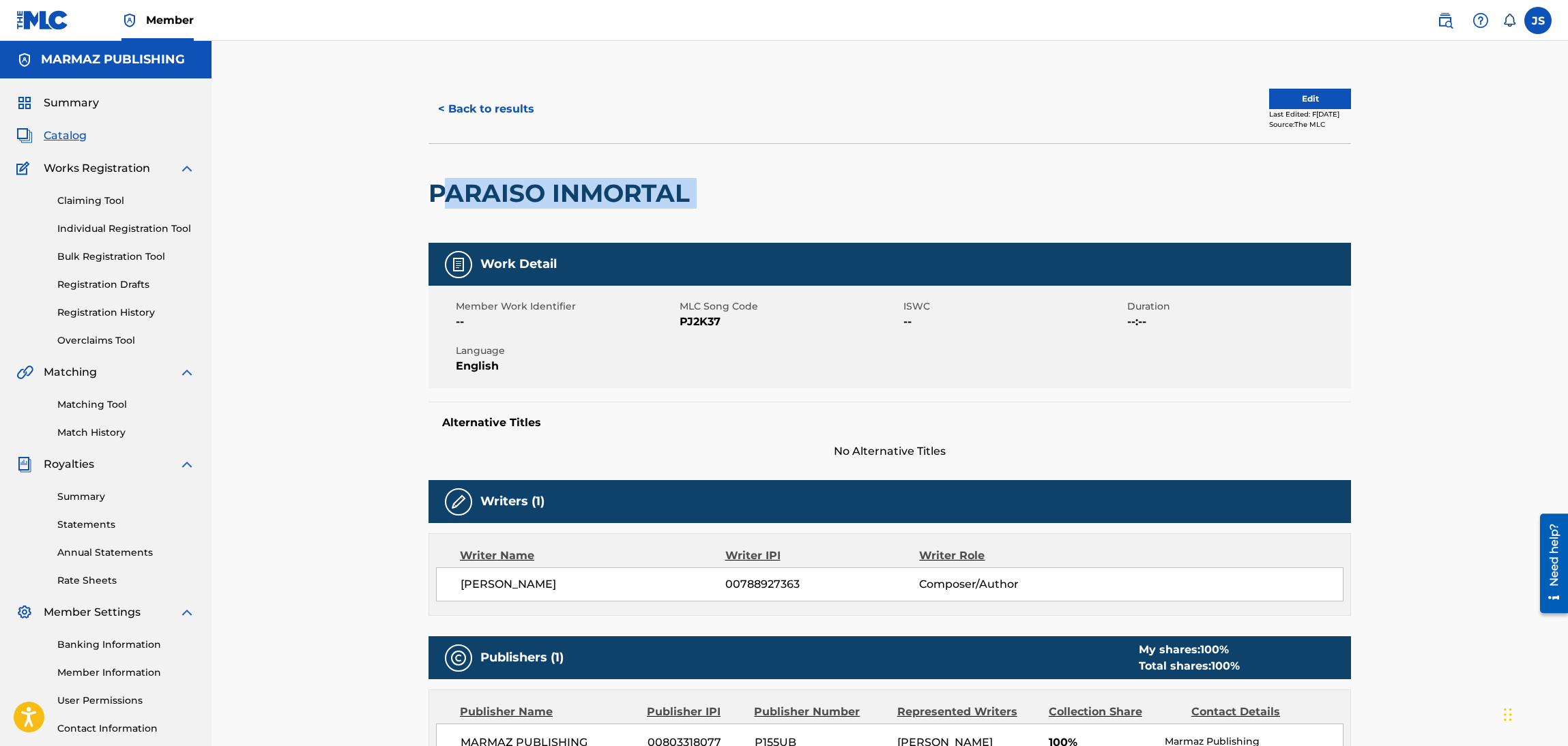
click at [448, 176] on div "PARAISO INMORTAL" at bounding box center [890, 192] width 923 height 99
copy div "ARAISO INMORTAL"
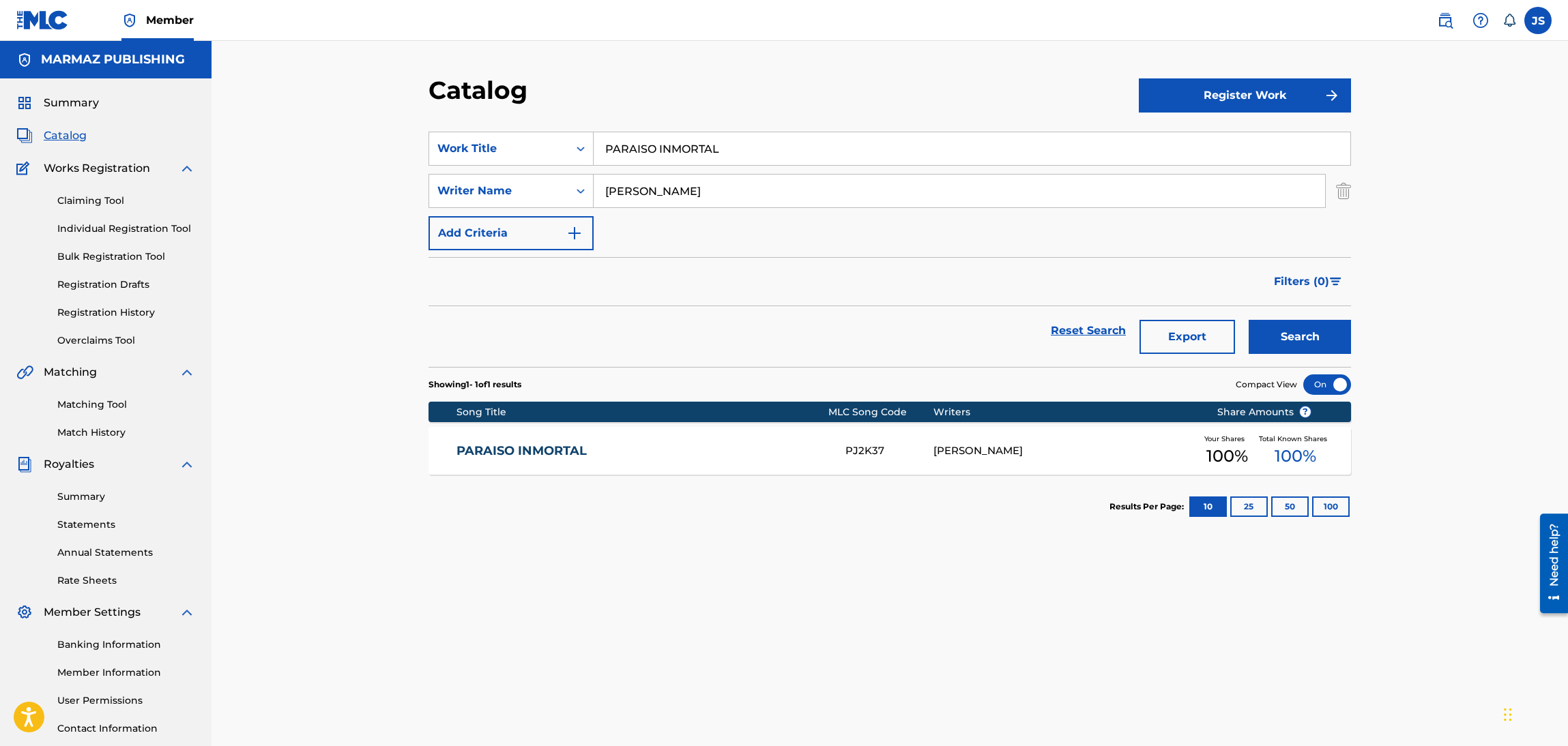
drag, startPoint x: 738, startPoint y: 149, endPoint x: 480, endPoint y: 91, distance: 264.4
click at [412, 99] on div "Catalog Register Work SearchWithCriteria6fa3d4df-93c2-41f9-b5b2-5652e323d4b3 Wo…" at bounding box center [890, 427] width 956 height 705
paste input "AQUÍ ME TIENES LLANURA"
drag, startPoint x: 656, startPoint y: 98, endPoint x: 688, endPoint y: 103, distance: 32.4
click at [660, 98] on div "Catalog" at bounding box center [784, 95] width 710 height 40
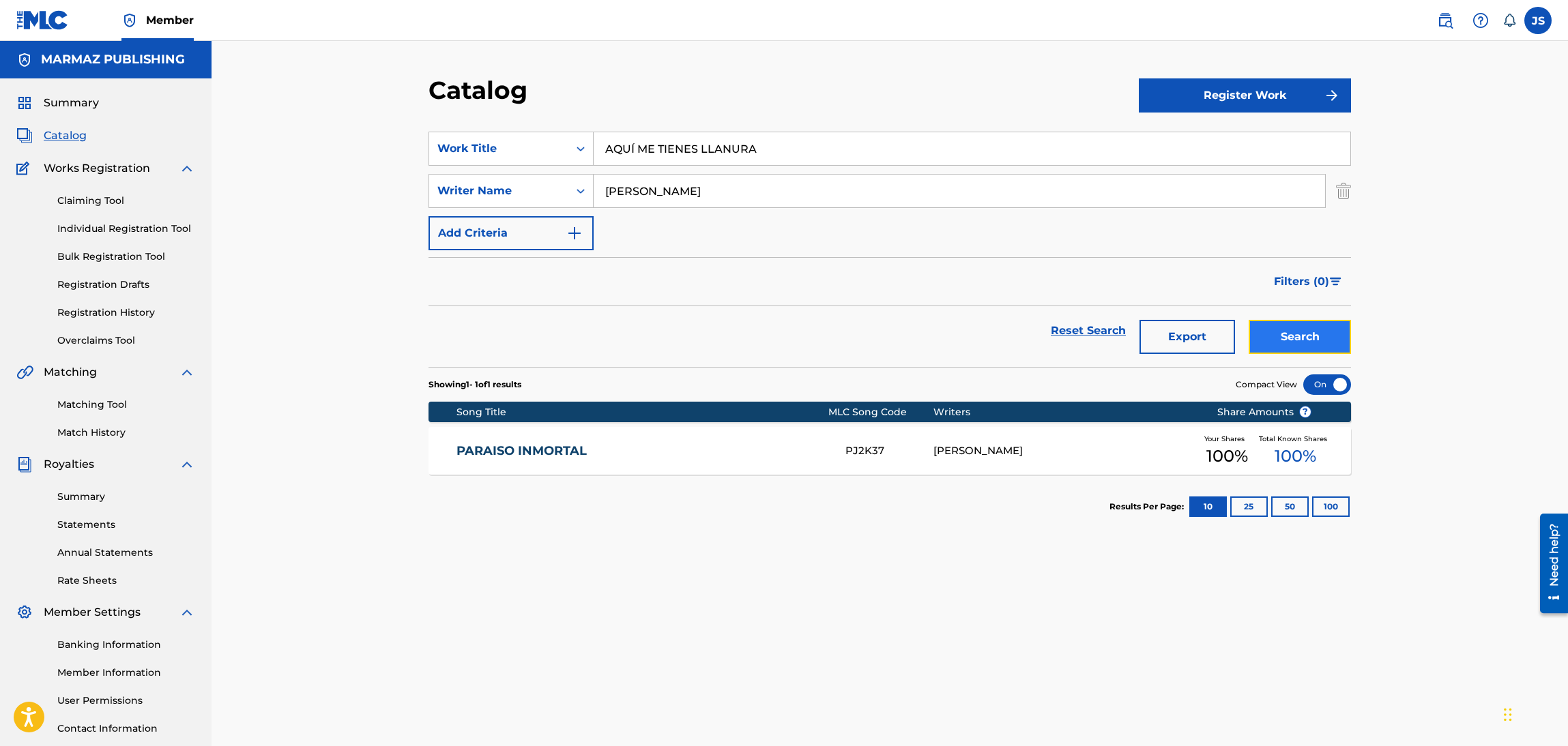
click at [1309, 345] on button "Search" at bounding box center [1299, 337] width 102 height 34
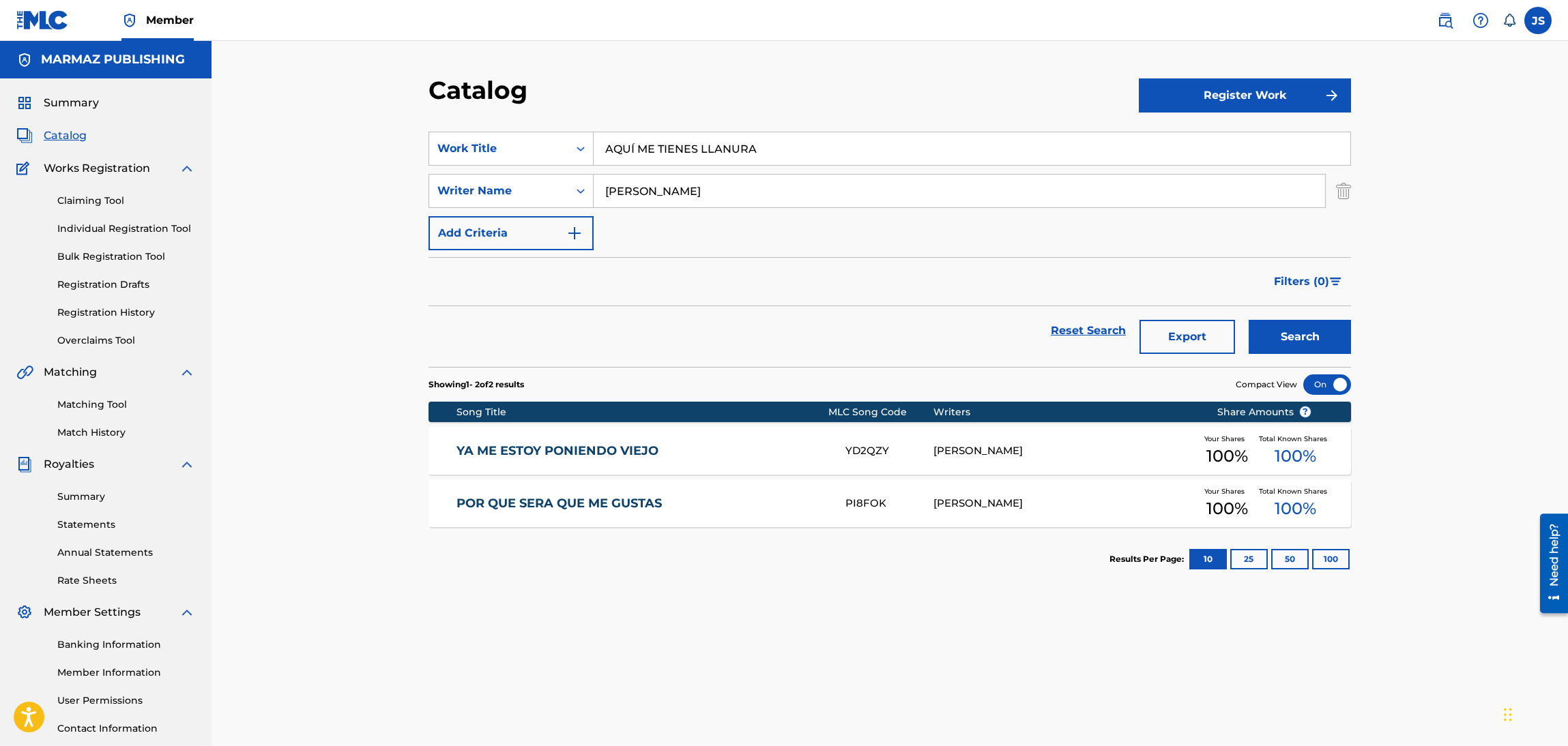
drag, startPoint x: 783, startPoint y: 144, endPoint x: 425, endPoint y: 130, distance: 358.3
click at [425, 130] on div "Catalog Register Work SearchWithCriteria6fa3d4df-93c2-41f9-b5b2-5652e323d4b3 Wo…" at bounding box center [890, 427] width 956 height 705
paste input "SE QUE VOY A CONQUISTARTE"
type input "SE QUE VOY A CONQUISTARTE"
click at [883, 82] on div "Catalog" at bounding box center [784, 95] width 710 height 40
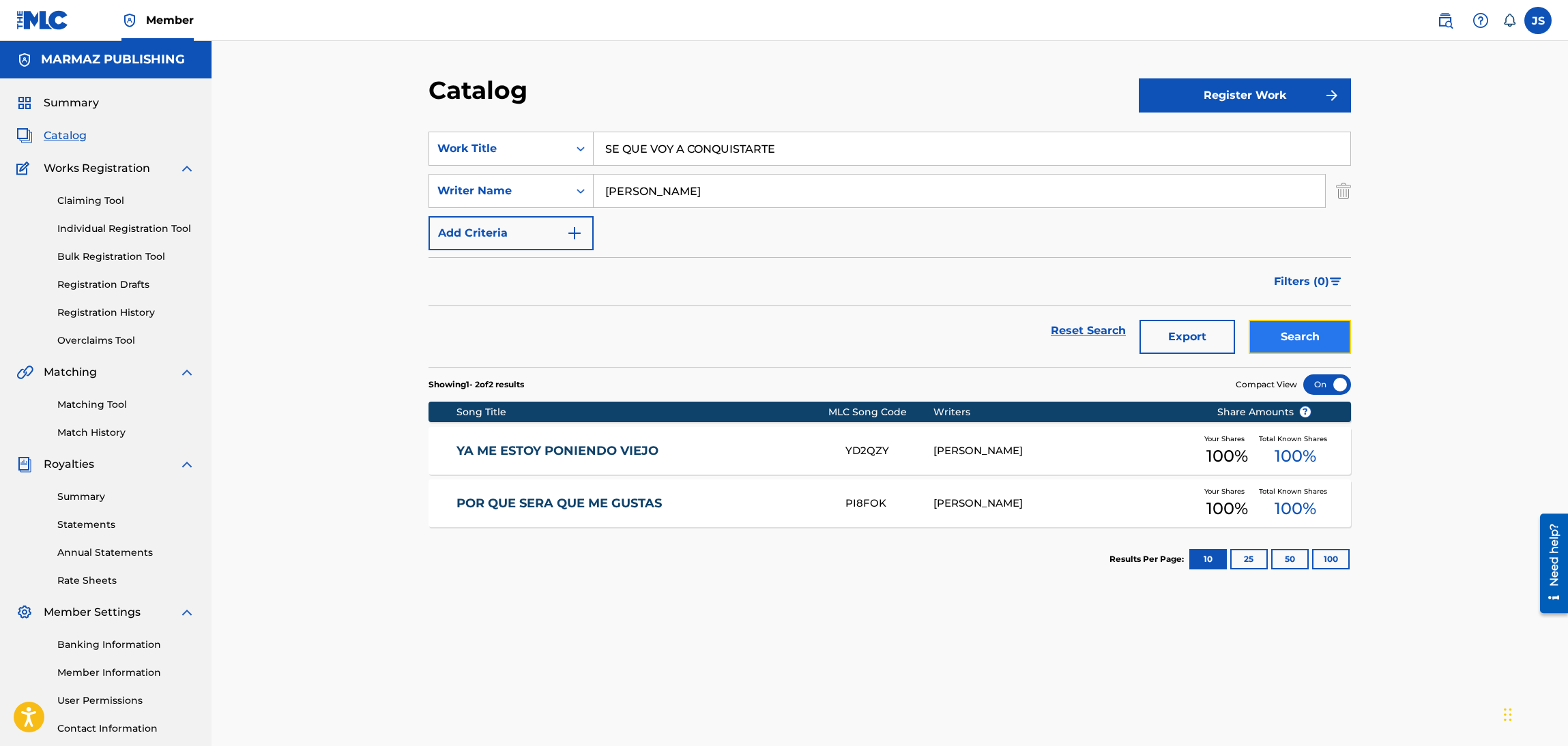
click at [1316, 339] on button "Search" at bounding box center [1299, 337] width 102 height 34
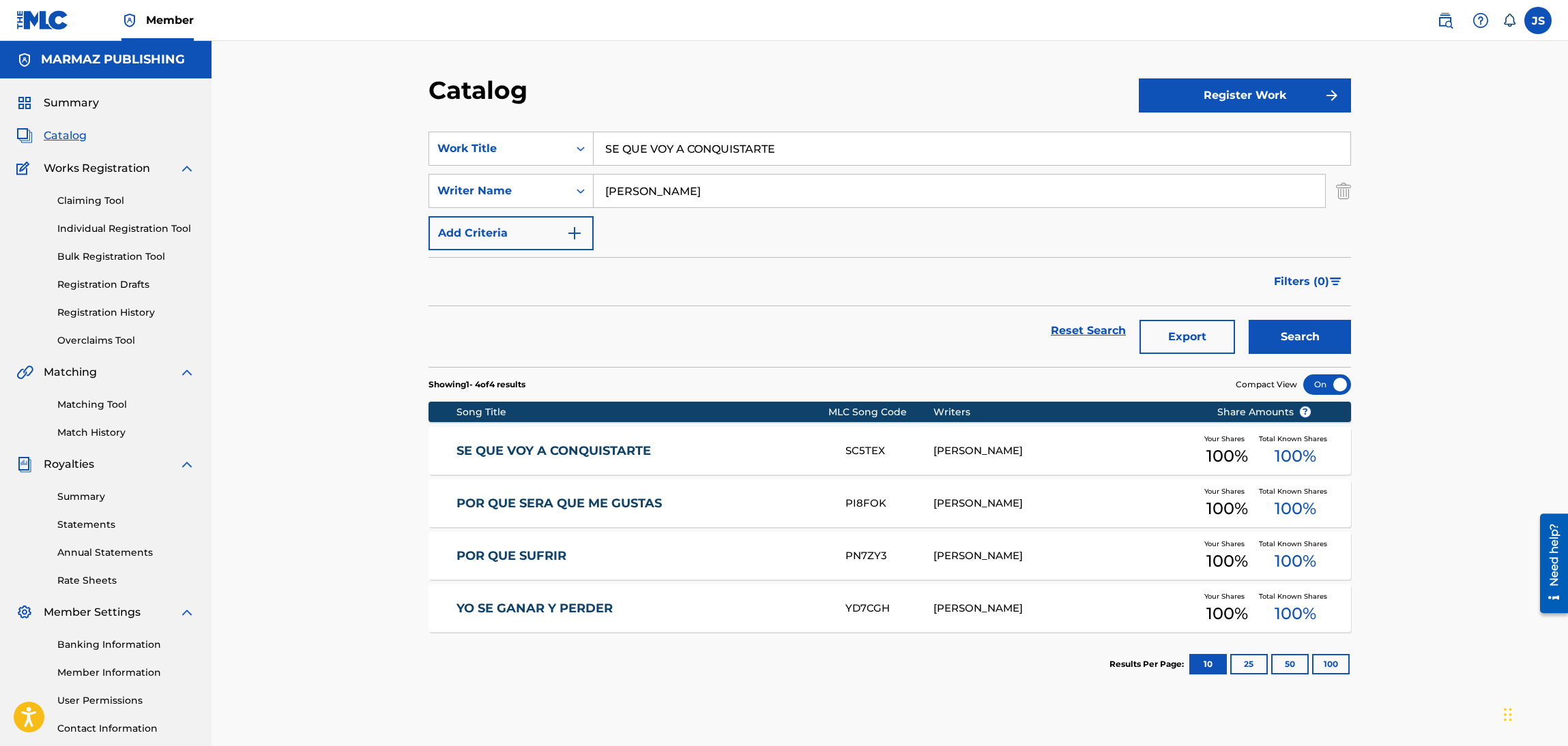
click at [570, 464] on div "SE QUE VOY A CONQUISTARTE SC5TEX[PERSON_NAME] Your Shares 100 % Total Known Sha…" at bounding box center [890, 451] width 923 height 48
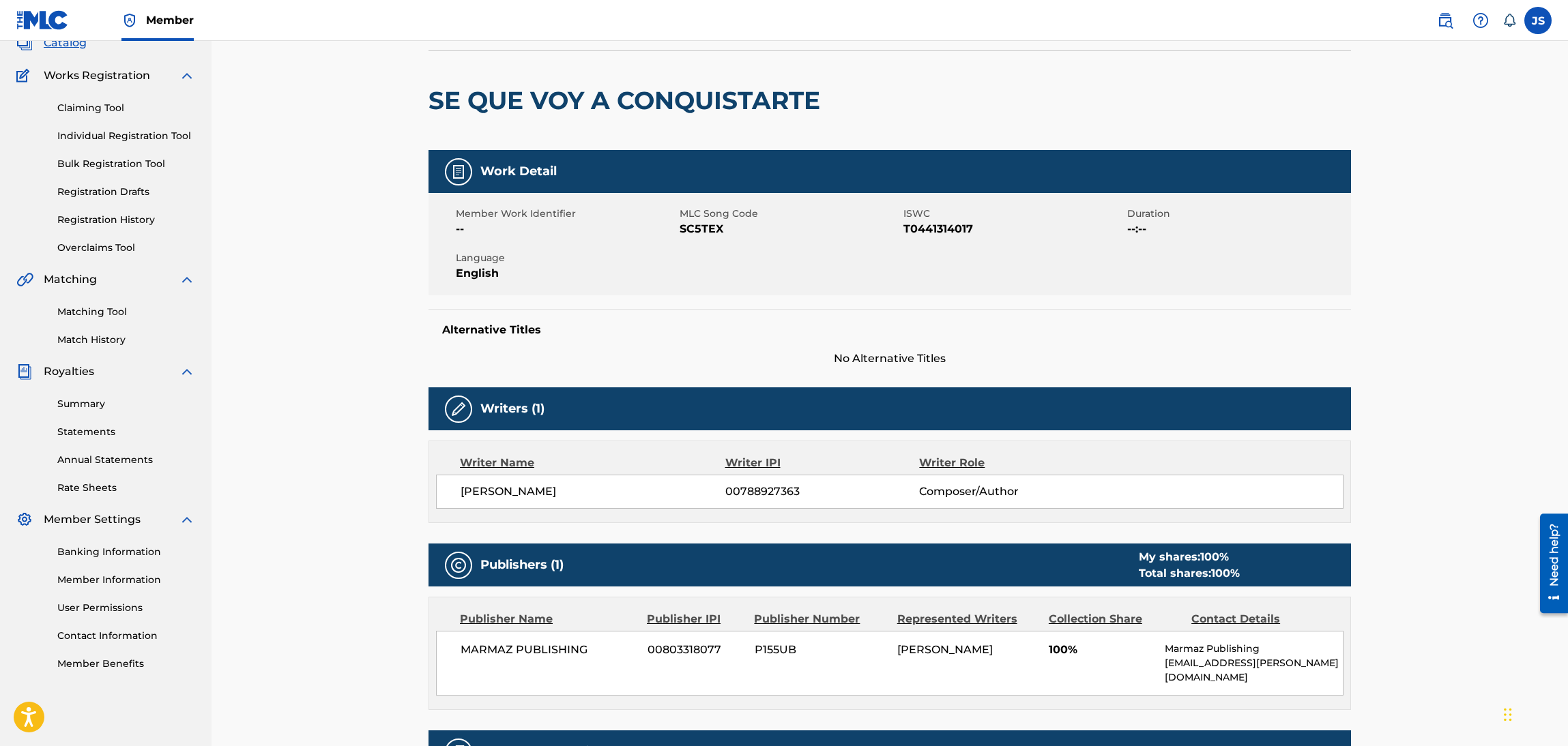
scroll to position [204, 0]
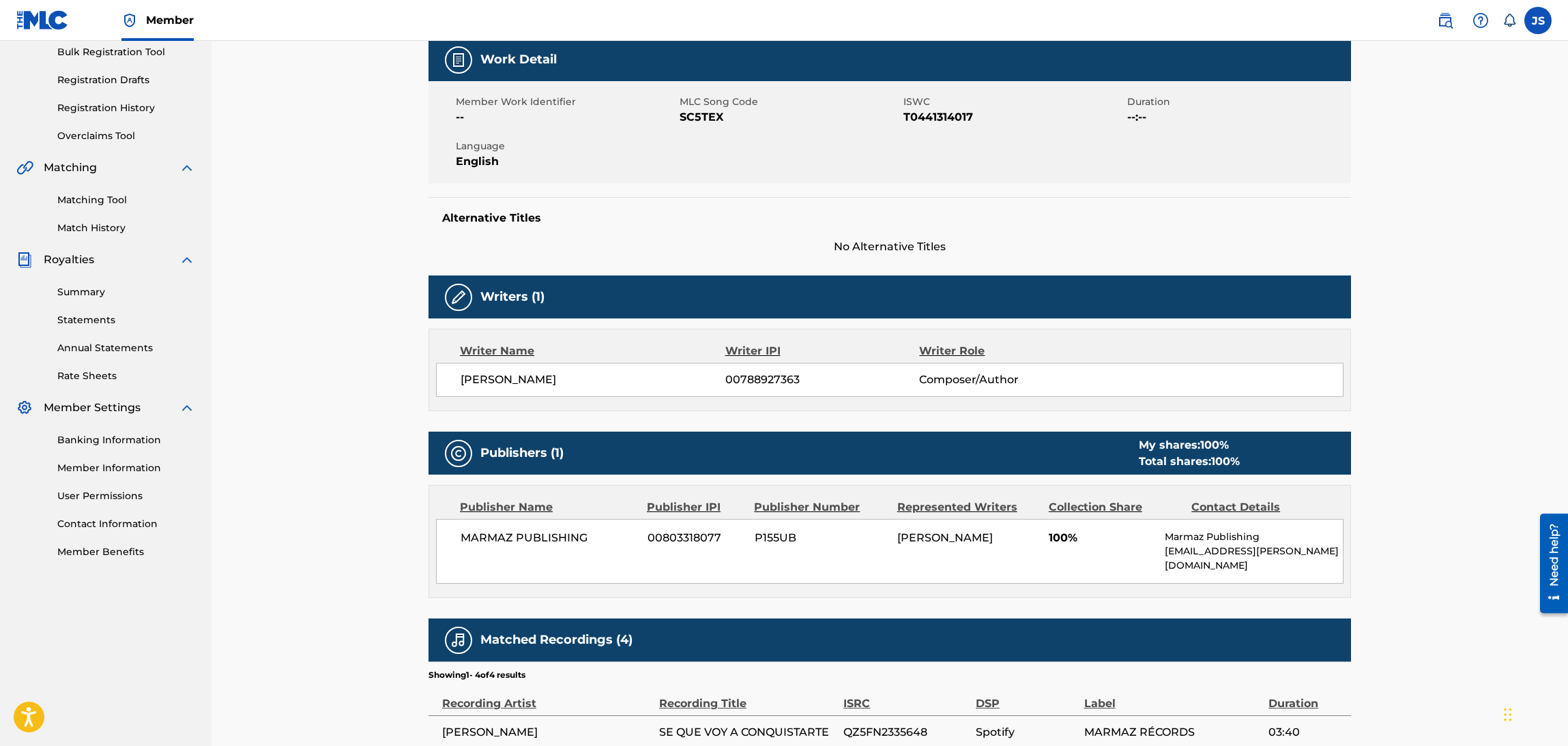
click at [701, 124] on span "SC5TEX" at bounding box center [790, 117] width 220 height 16
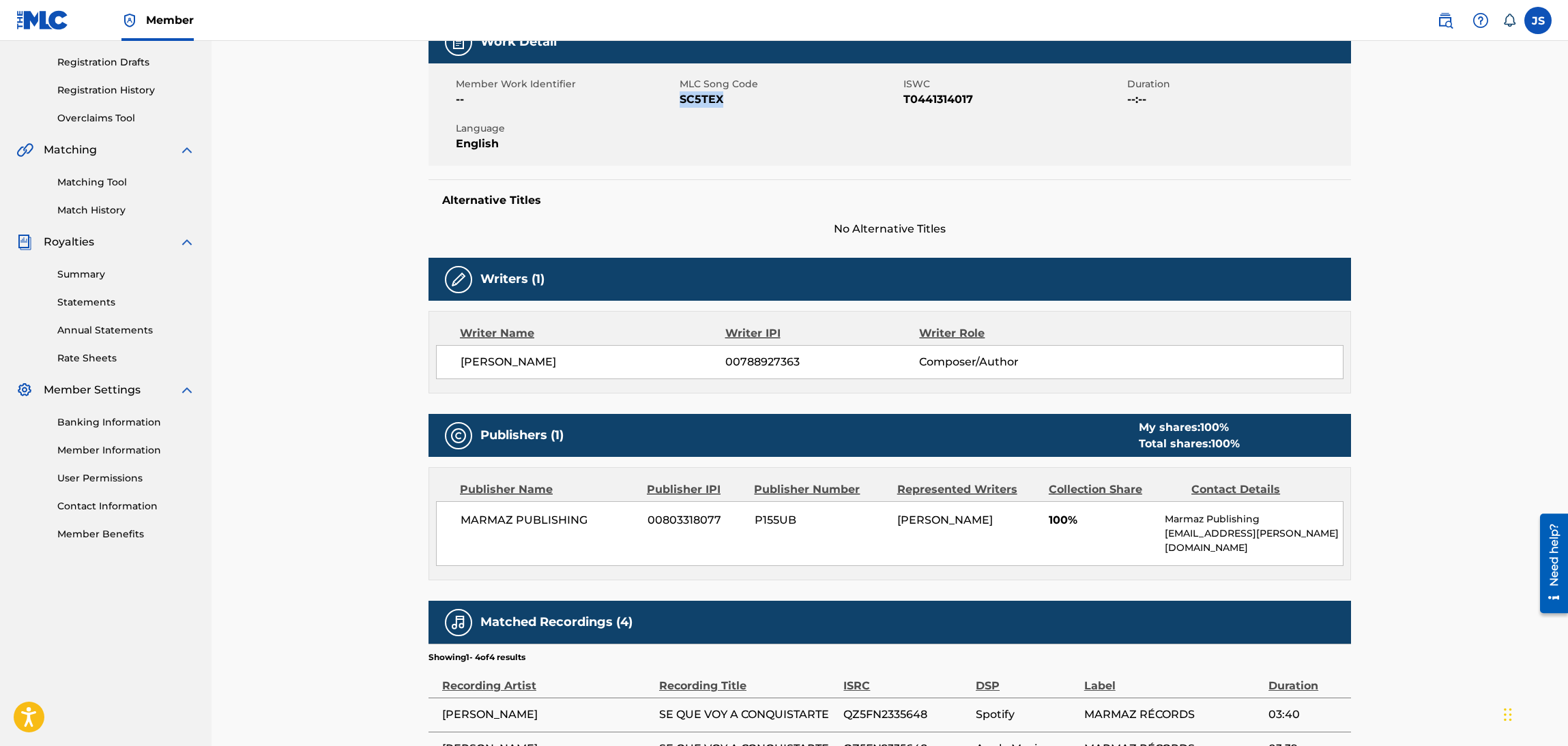
scroll to position [0, 0]
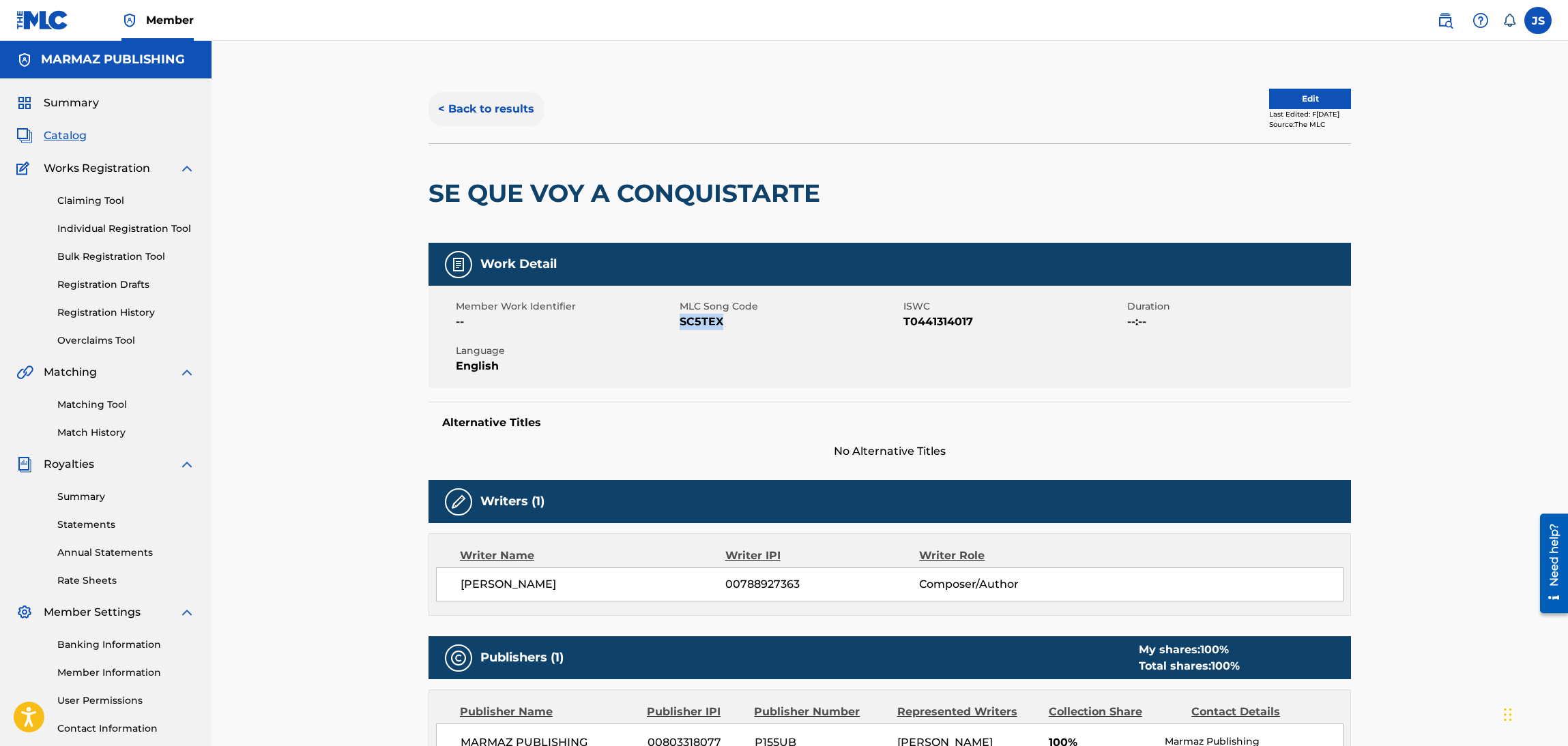
click at [469, 92] on button "< Back to results" at bounding box center [486, 109] width 115 height 34
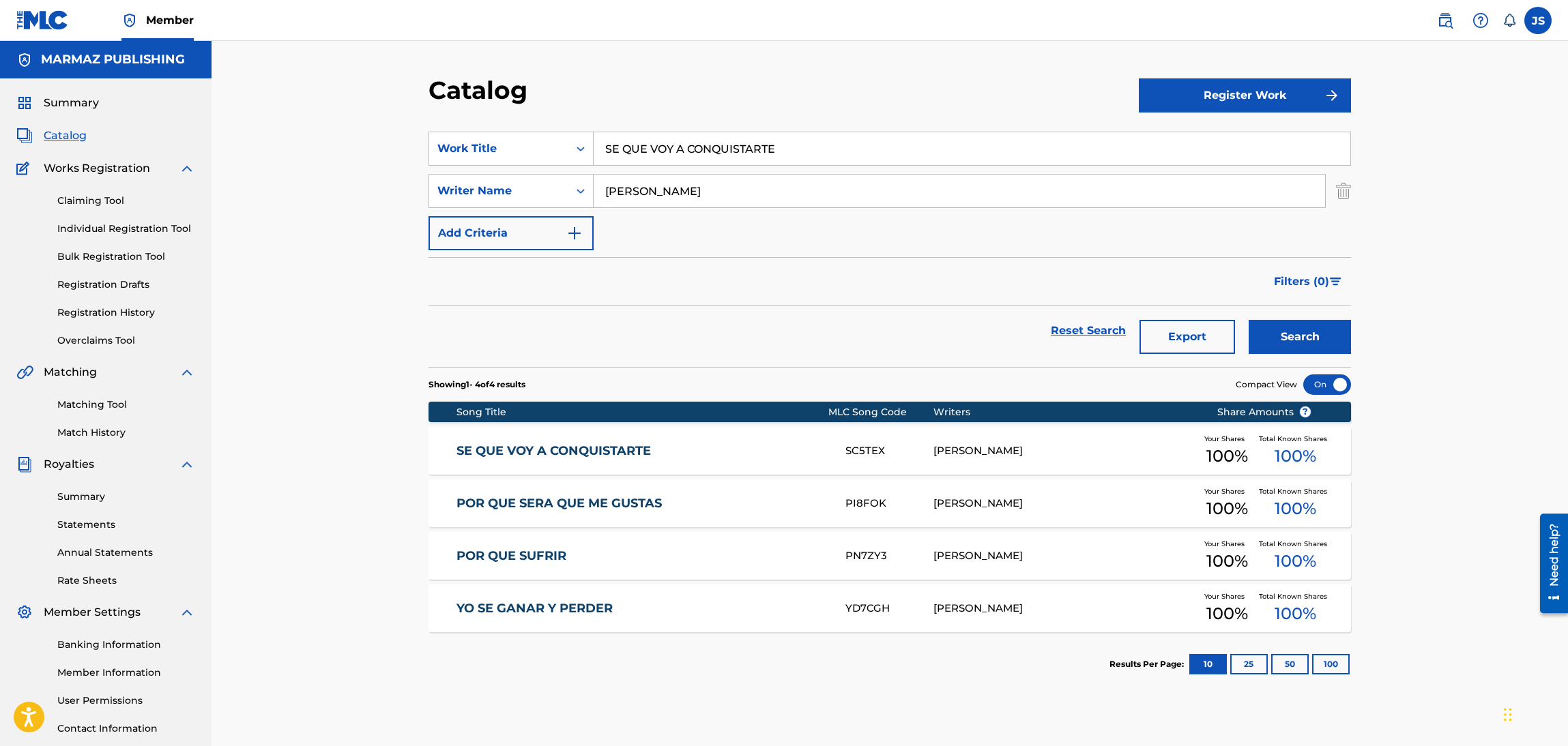
drag, startPoint x: 735, startPoint y: 147, endPoint x: 295, endPoint y: 123, distance: 440.7
click at [243, 144] on div "Catalog Register Work SearchWithCriteria6fa3d4df-93c2-41f9-b5b2-5652e323d4b3 Wo…" at bounding box center [890, 410] width 1356 height 740
paste input "YA ME ESTOY PONIENDO VIEJO"
type input "YA ME ESTOY PONIENDO VIEJO"
drag, startPoint x: 775, startPoint y: 71, endPoint x: 805, endPoint y: 74, distance: 30.1
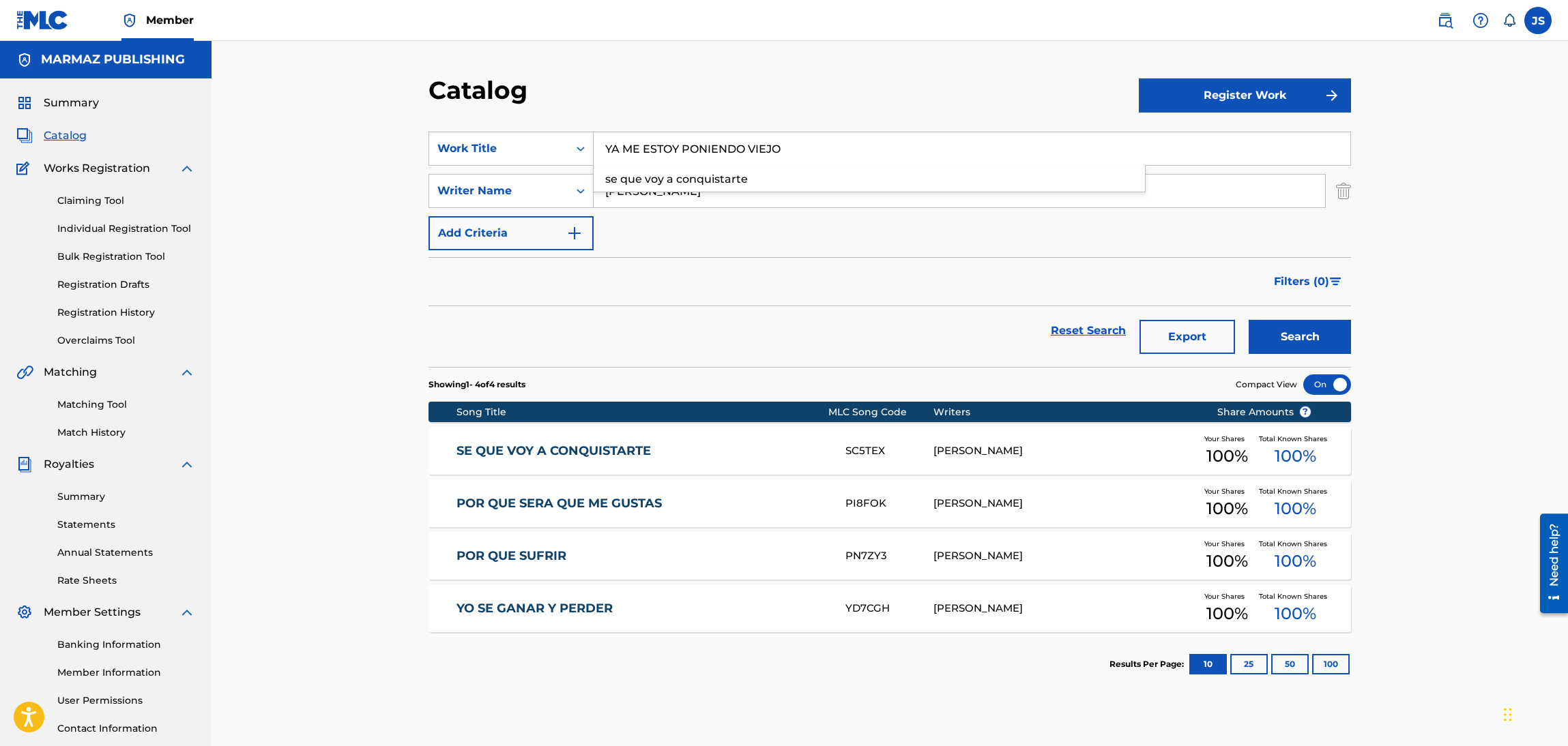
click at [780, 69] on div "Catalog Register Work SearchWithCriteria6fa3d4df-93c2-41f9-b5b2-5652e323d4b3 Wo…" at bounding box center [890, 410] width 1356 height 740
click at [1293, 343] on button "Search" at bounding box center [1299, 337] width 102 height 34
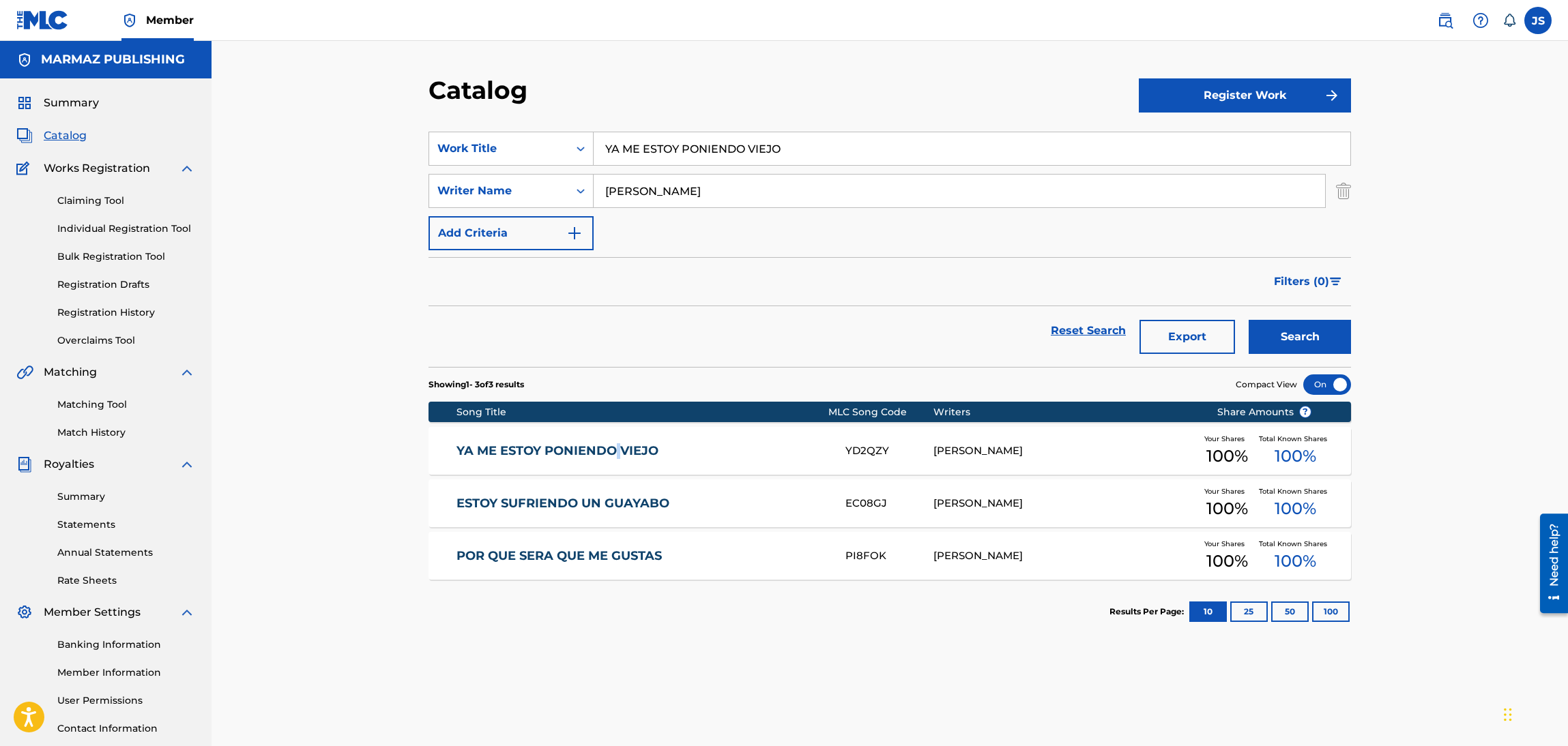
click at [619, 467] on div "YA ME ESTOY PONIENDO VIEJO YD2QZY[PERSON_NAME] Your Shares 100 % Total Known Sh…" at bounding box center [890, 451] width 923 height 48
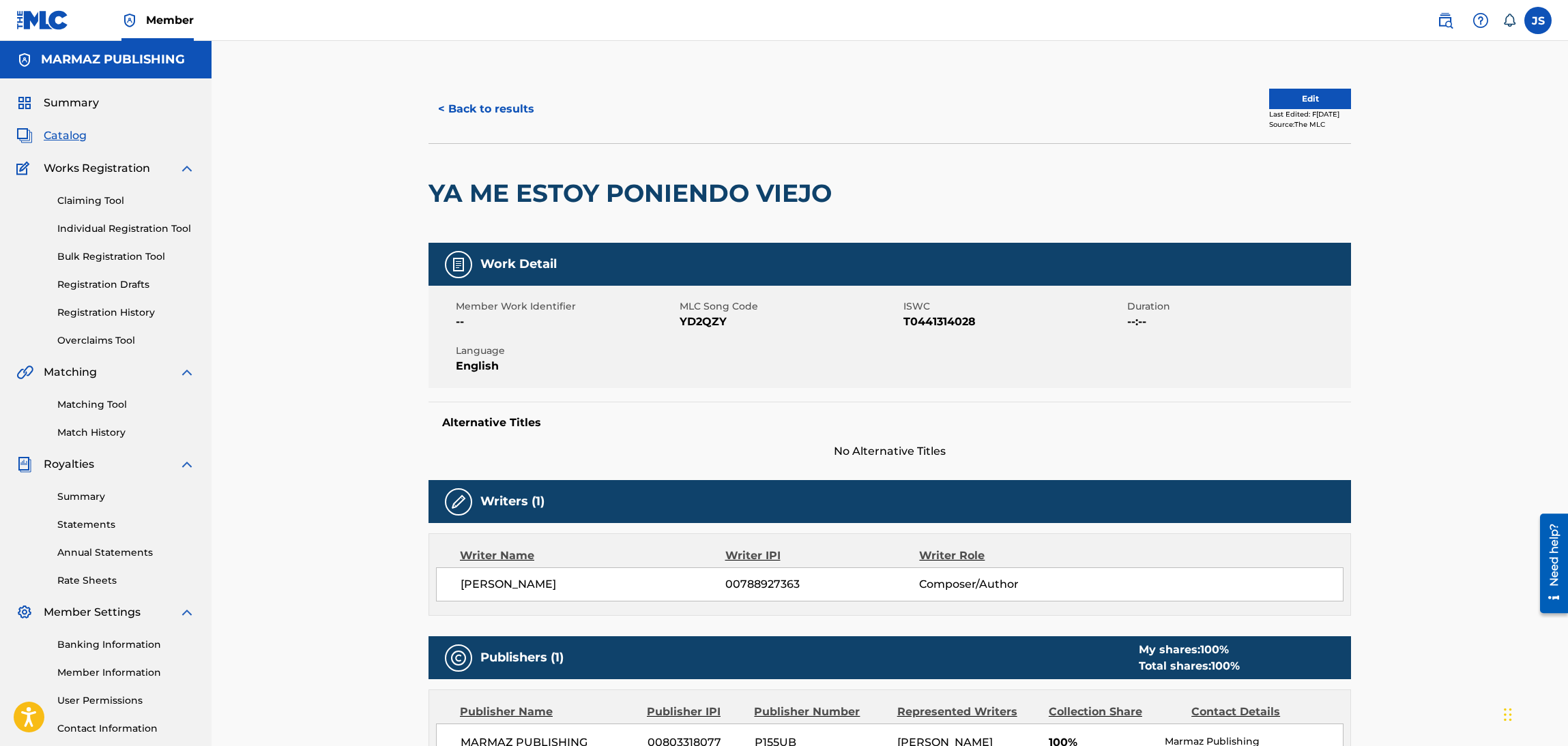
click at [940, 321] on span "T0441314028" at bounding box center [1013, 322] width 220 height 16
copy span "T0441314028"
click at [702, 327] on span "YD2QZY" at bounding box center [790, 322] width 220 height 16
click at [701, 327] on span "YD2QZY" at bounding box center [790, 322] width 220 height 16
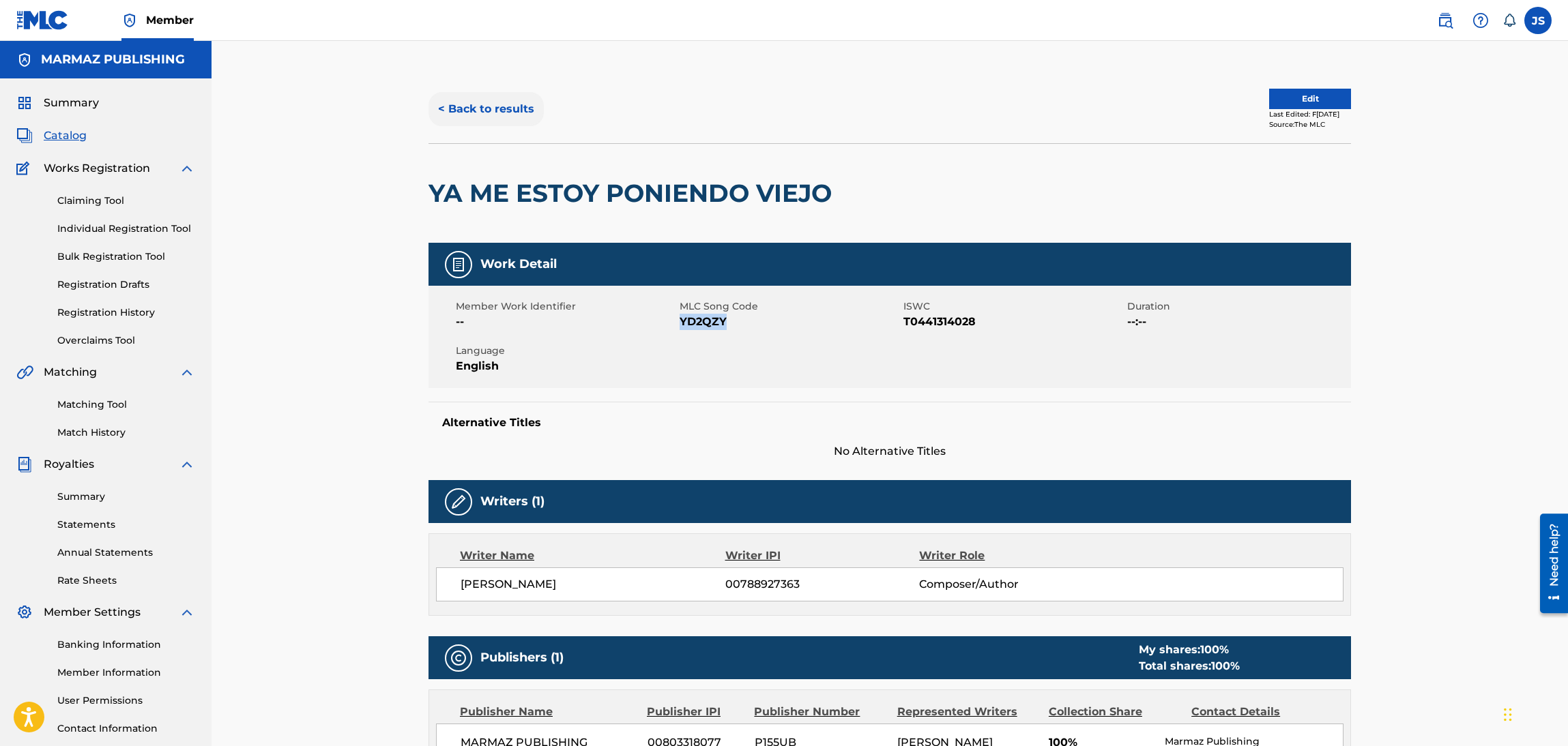
click at [504, 116] on button "< Back to results" at bounding box center [486, 109] width 115 height 34
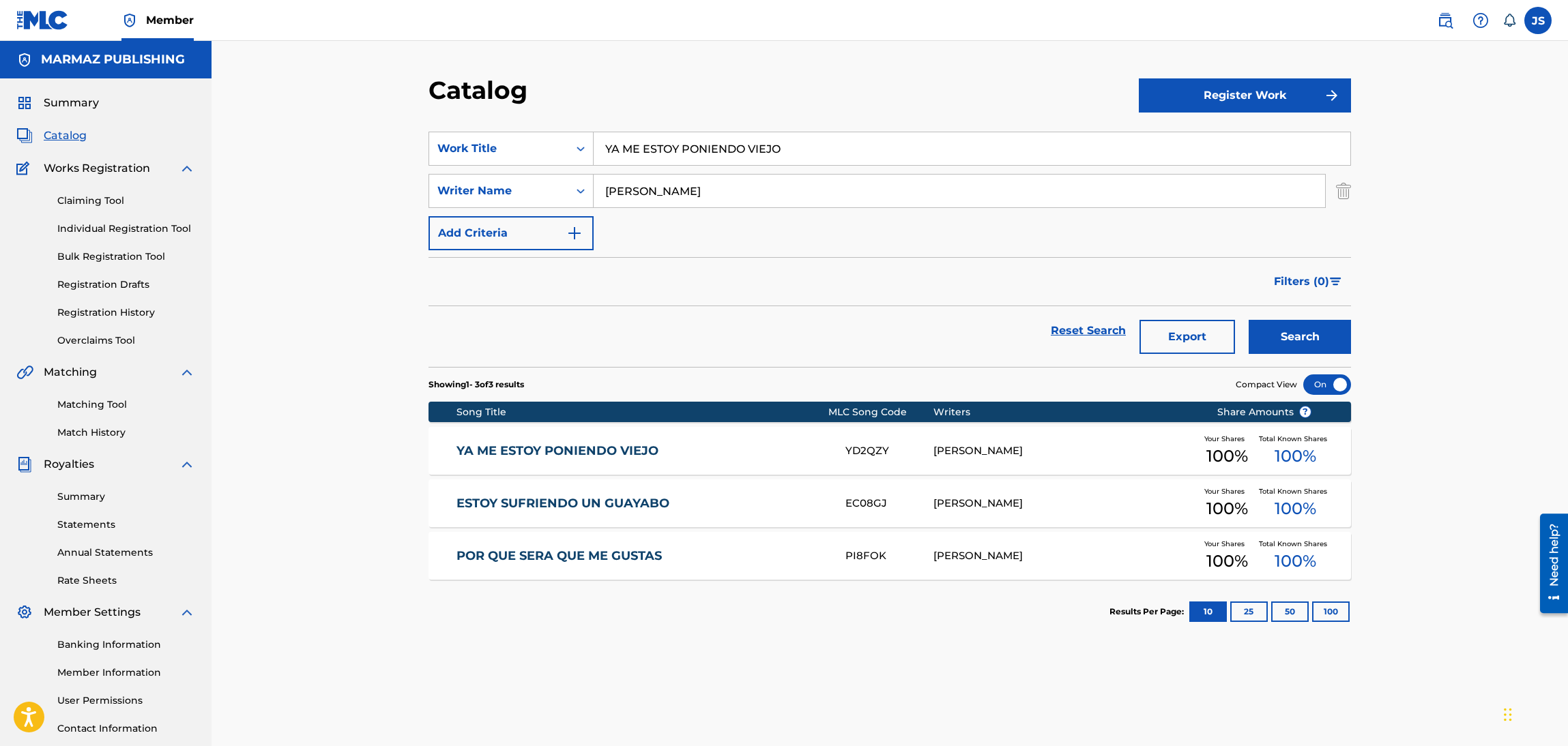
drag, startPoint x: 823, startPoint y: 145, endPoint x: 472, endPoint y: 100, distance: 353.9
click at [472, 100] on div "Catalog Register Work SearchWithCriteria6fa3d4df-93c2-41f9-b5b2-5652e323d4b3 Wo…" at bounding box center [890, 427] width 956 height 705
paste input "QUIMICA DE AMOR"
type input "QUIMICA DE AMOR"
click at [743, 95] on div "Catalog" at bounding box center [784, 95] width 710 height 40
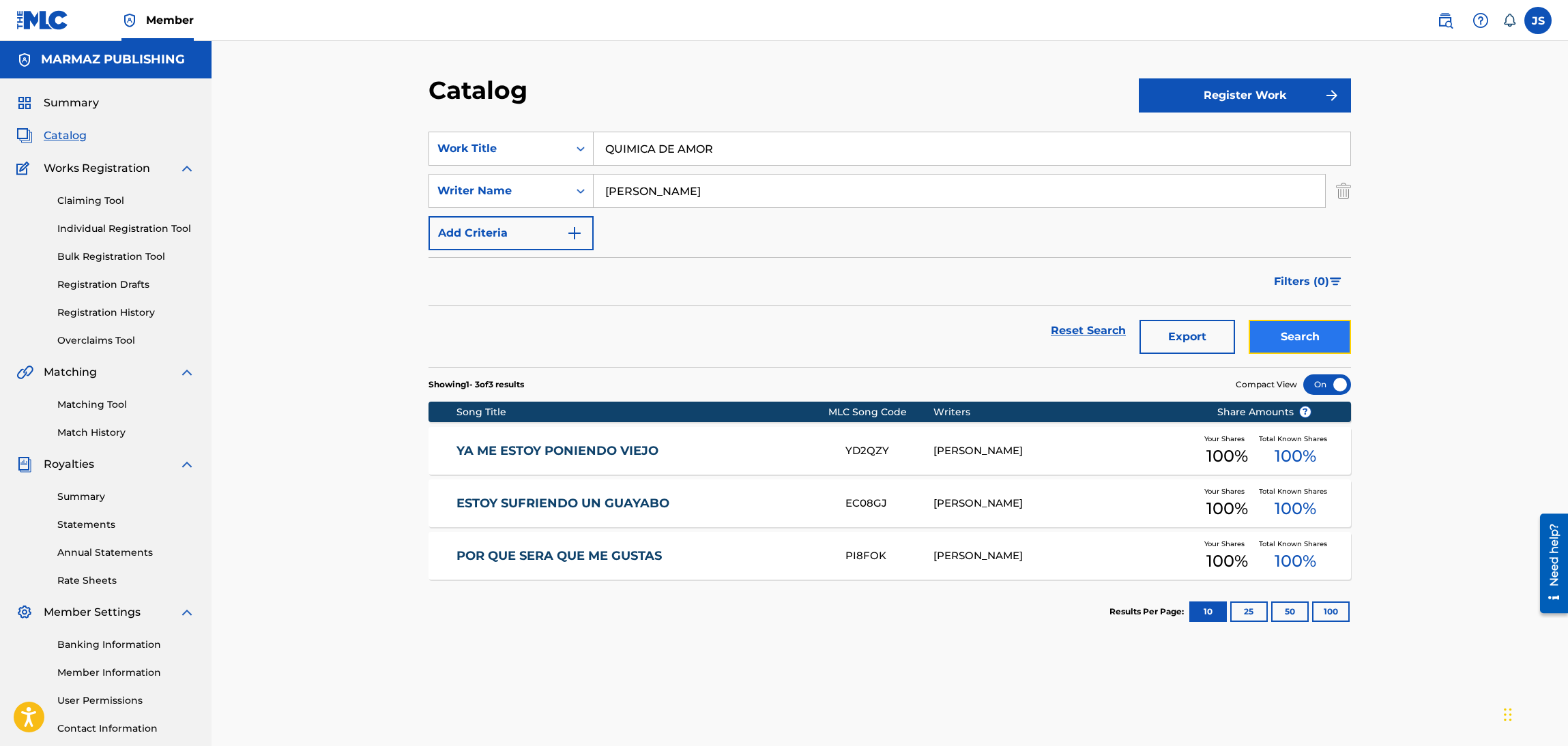
click at [1289, 337] on button "Search" at bounding box center [1299, 337] width 102 height 34
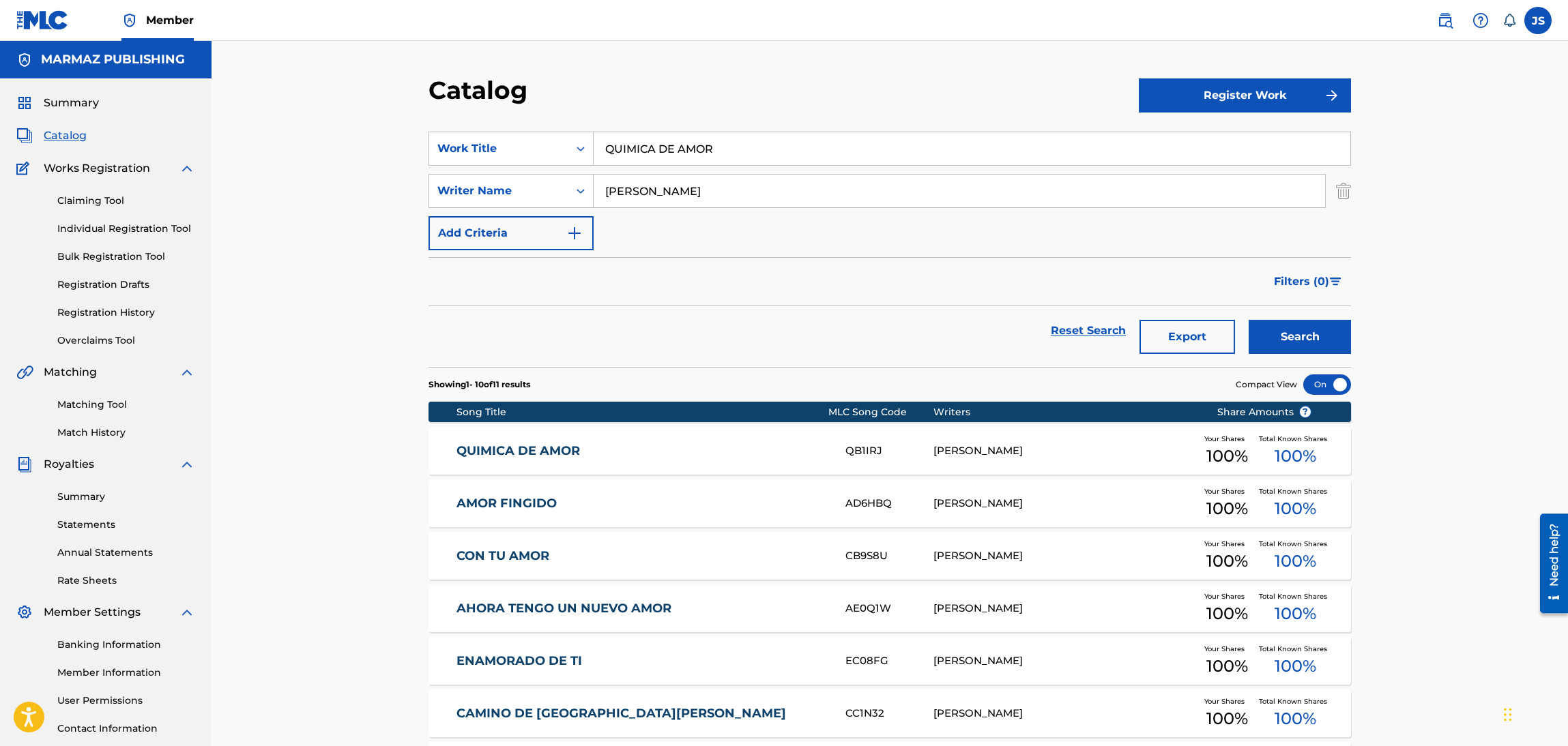
click at [519, 439] on div "QUIMICA DE AMOR QB1IRJ[PERSON_NAME] Your Shares 100 % Total Known Shares 100 %" at bounding box center [890, 451] width 923 height 48
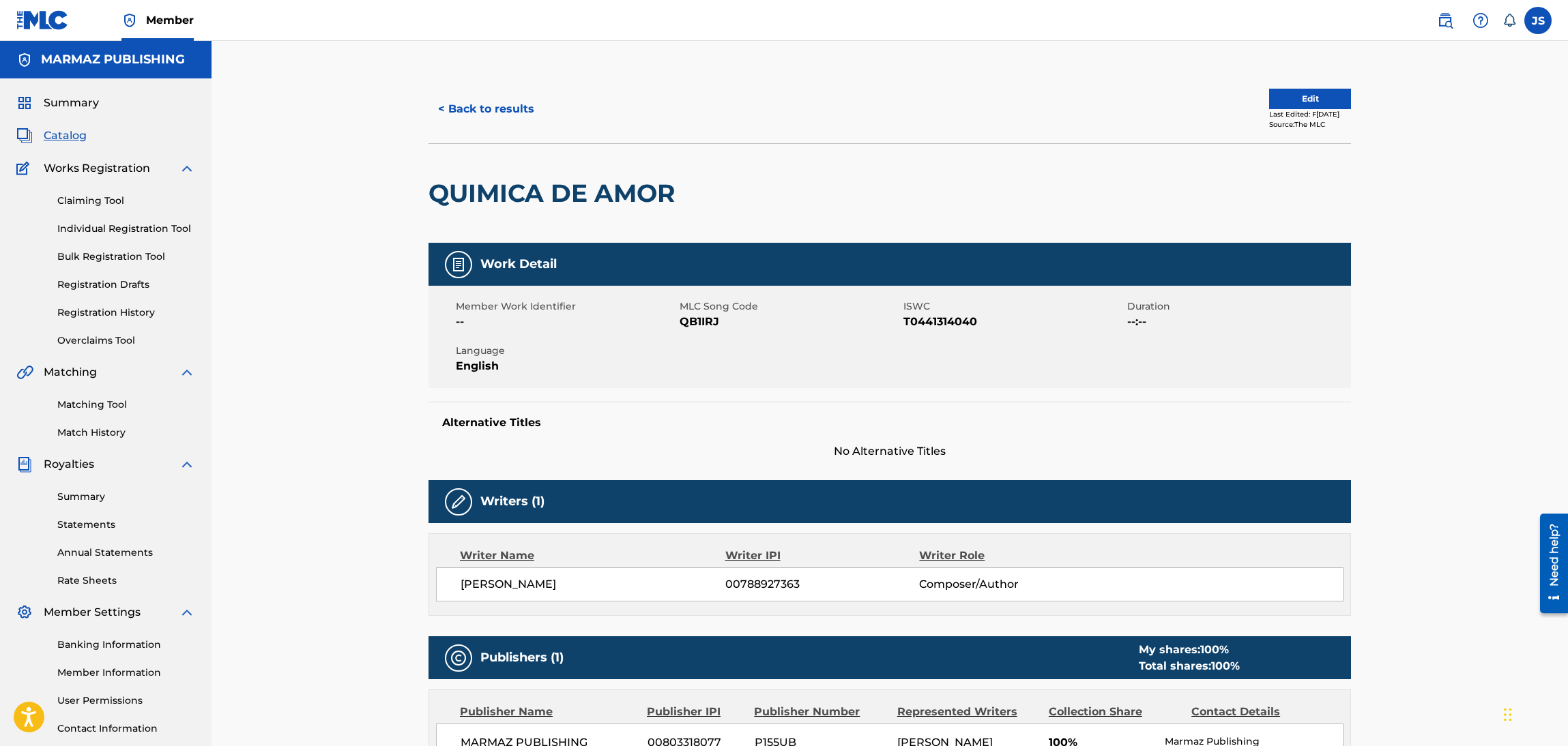
click at [934, 319] on span "T0441314040" at bounding box center [1013, 322] width 220 height 16
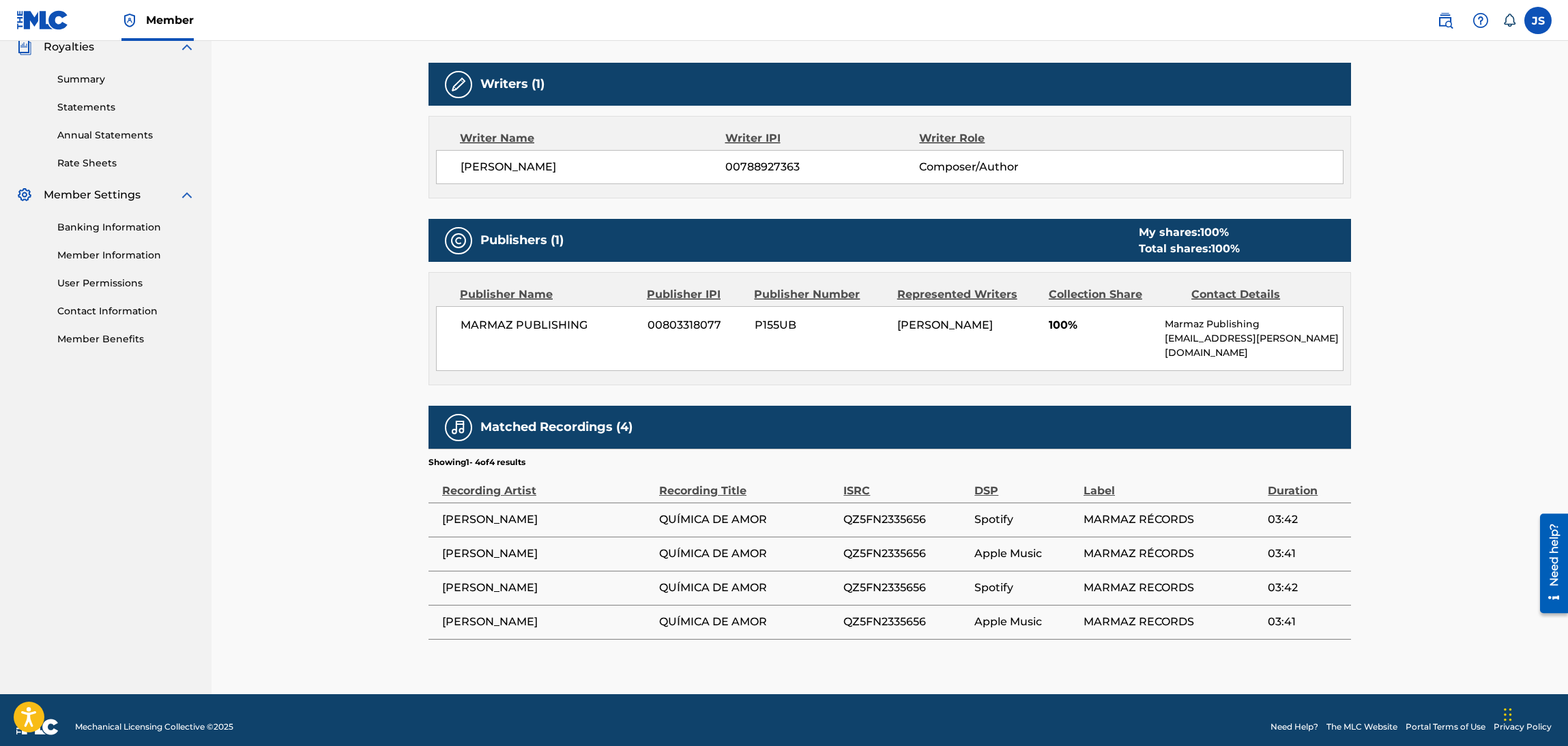
scroll to position [110, 0]
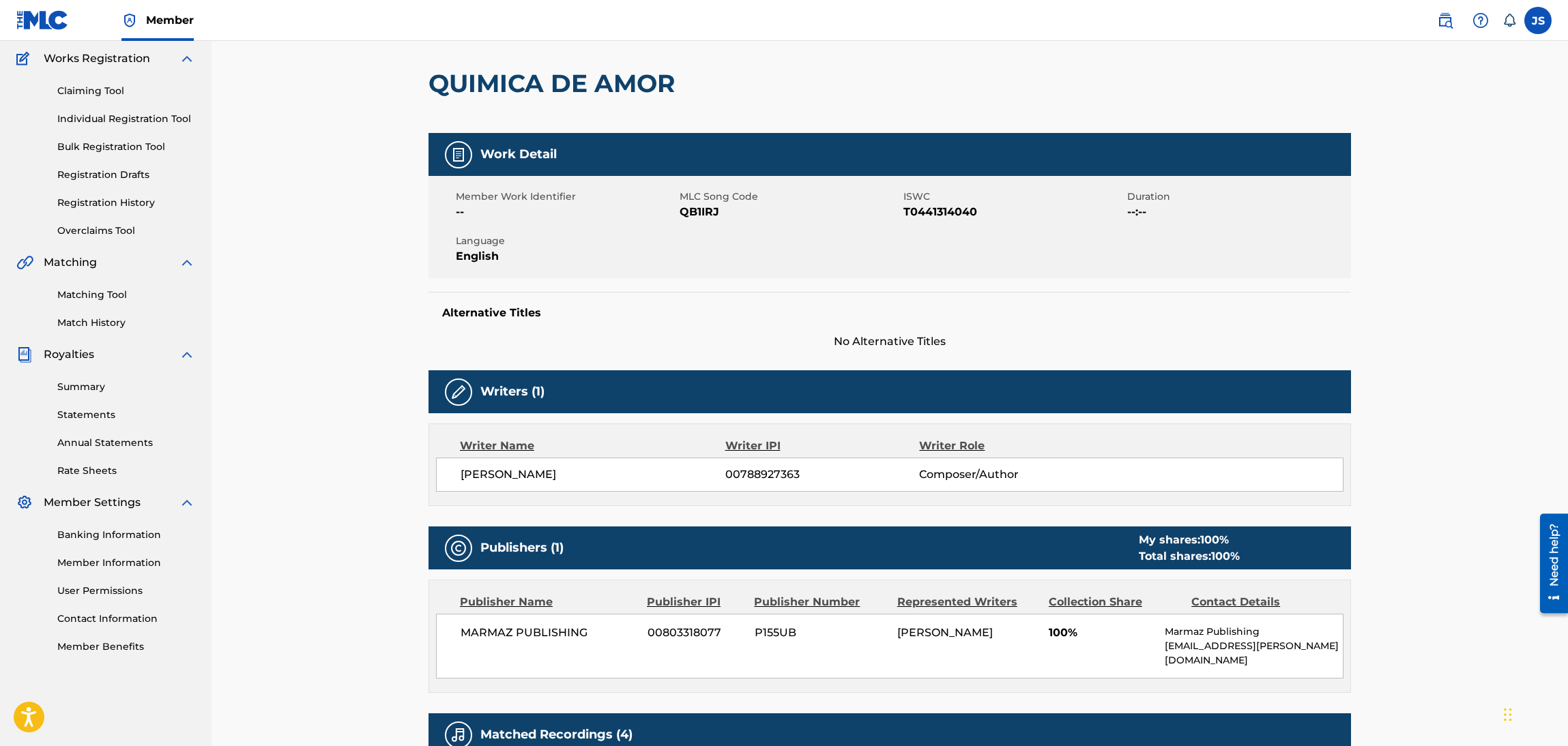
click at [689, 213] on span "QB1IRJ" at bounding box center [790, 212] width 220 height 16
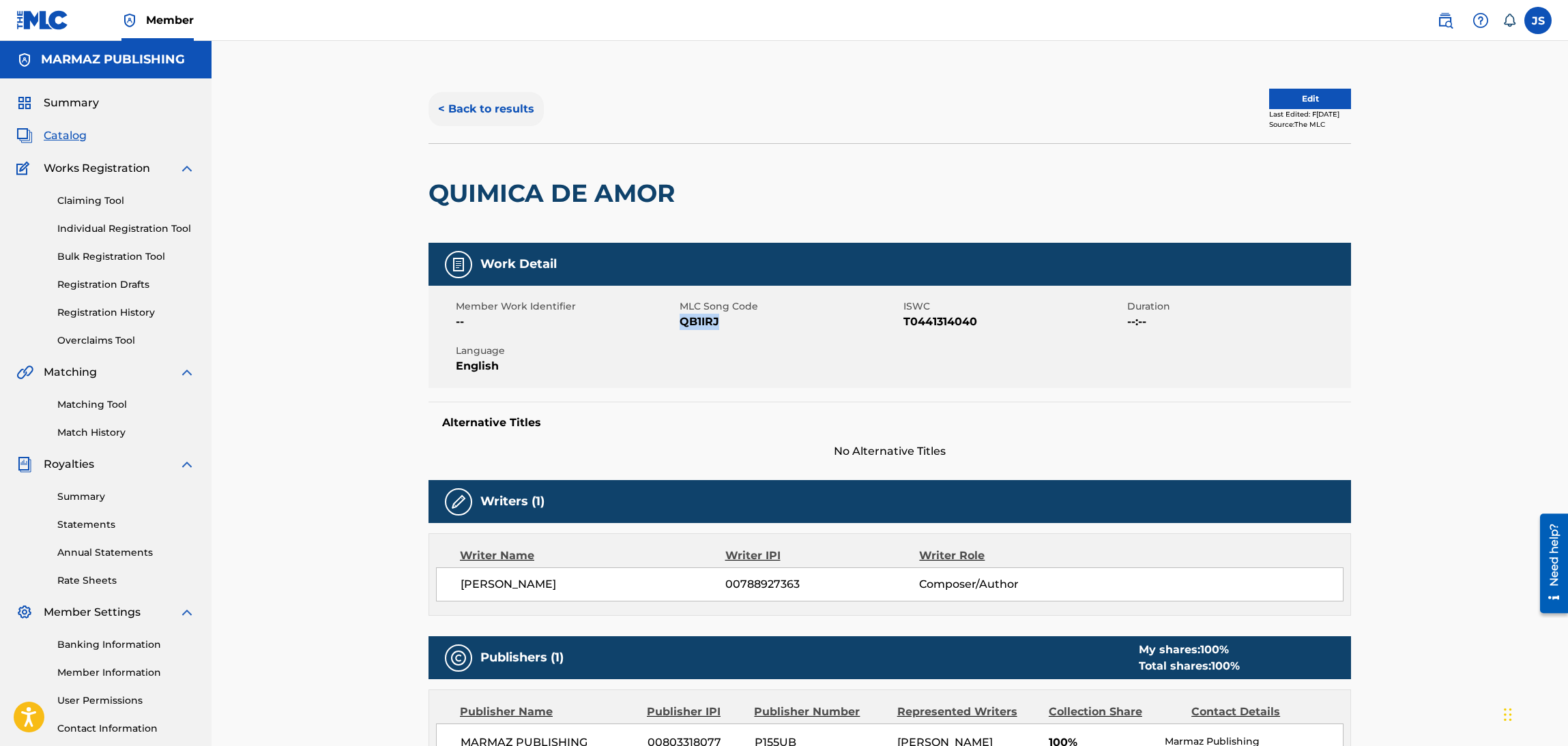
click at [494, 101] on button "< Back to results" at bounding box center [486, 109] width 115 height 34
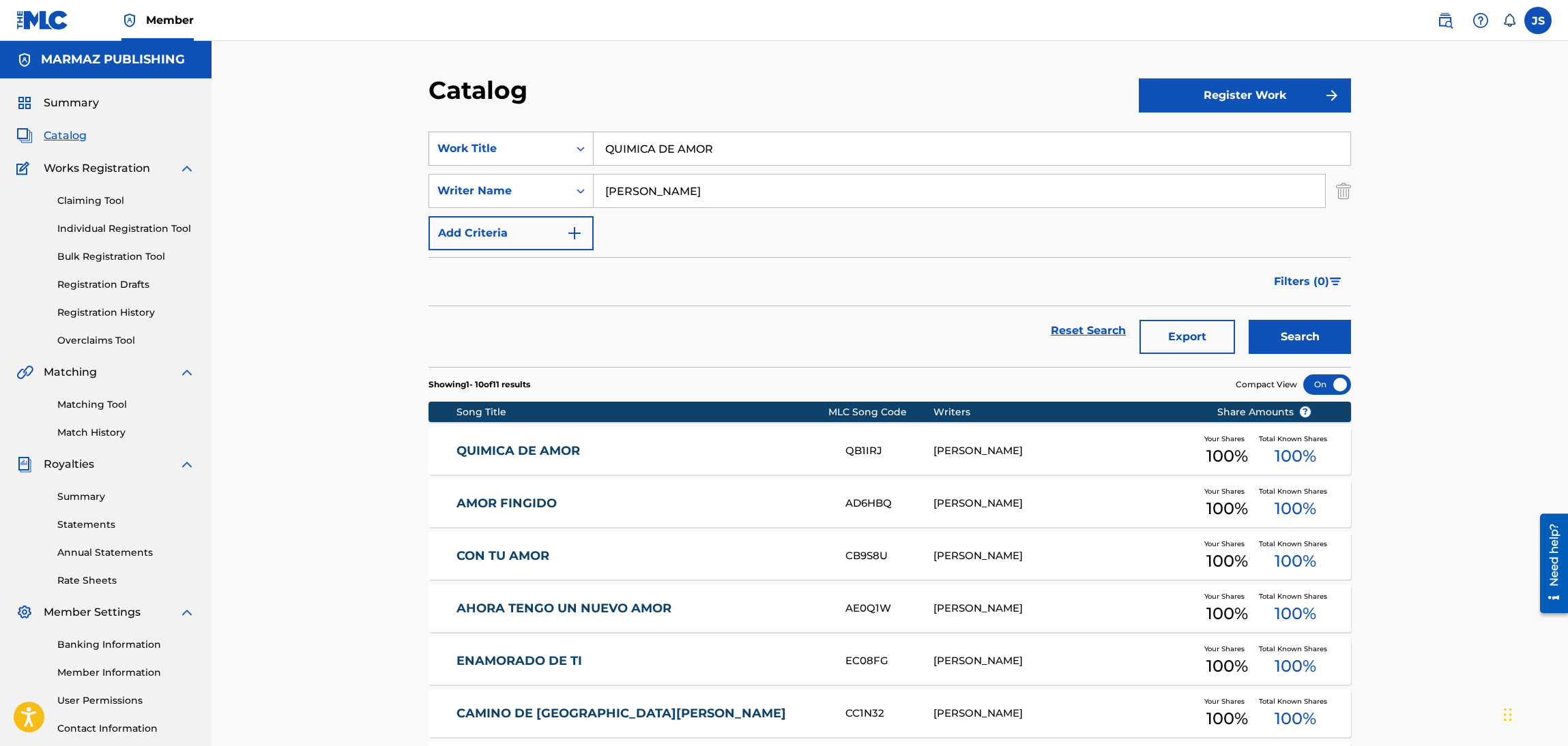
drag, startPoint x: 740, startPoint y: 160, endPoint x: 540, endPoint y: 141, distance: 200.9
click at [486, 148] on div "SearchWithCriteria6fa3d4df-93c2-41f9-b5b2-5652e323d4b3 Work Title QUIMICA DE AM…" at bounding box center [890, 149] width 923 height 34
paste input "COPLAS PARA EL PUEBLO MIO"
drag, startPoint x: 768, startPoint y: 143, endPoint x: 818, endPoint y: 156, distance: 51.7
click at [775, 143] on input "COPLAS PARA EL PUEBLO MIO" at bounding box center [972, 149] width 757 height 33
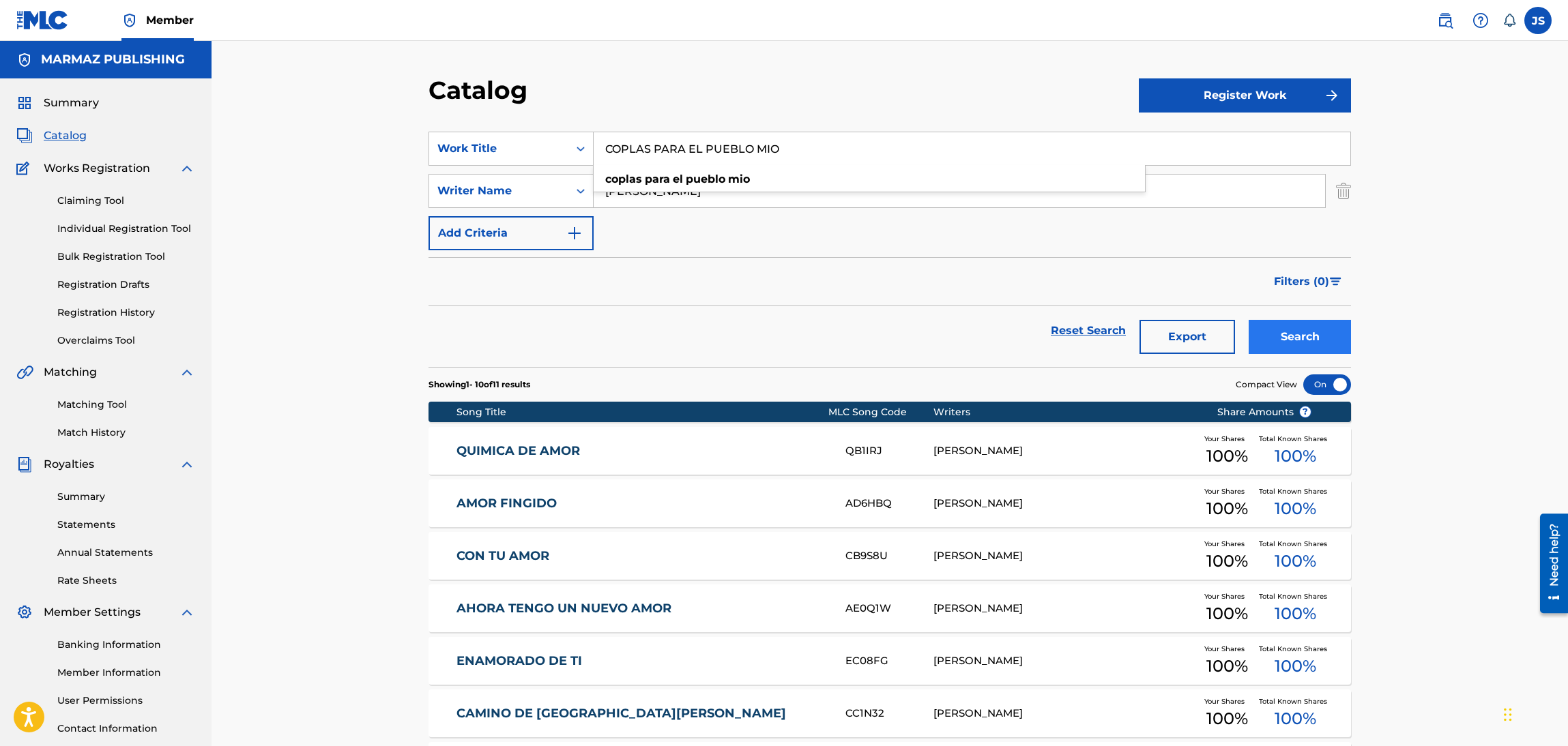
type input "COPLAS PARA EL PUEBLO MIO"
click at [1295, 327] on button "Search" at bounding box center [1299, 337] width 102 height 34
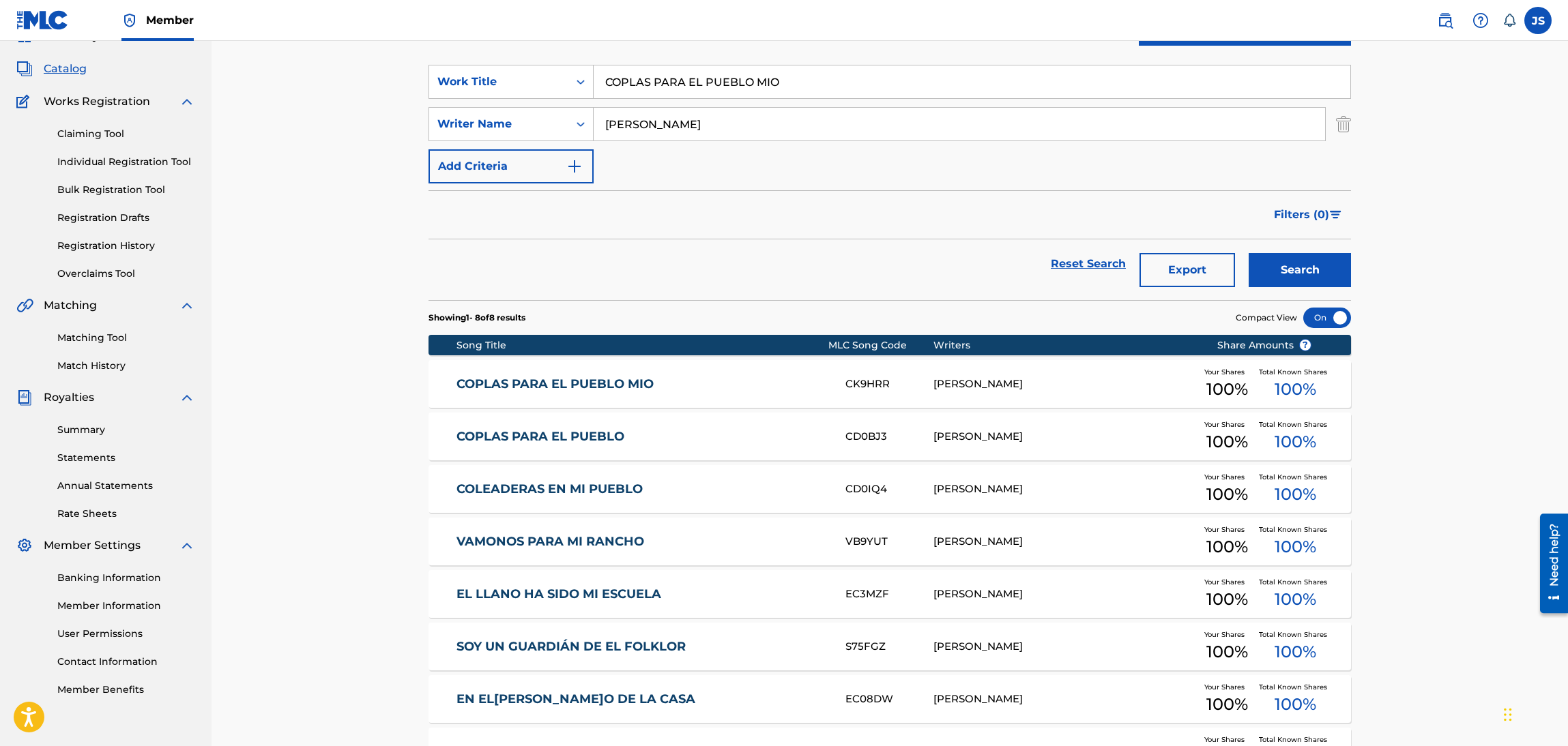
scroll to position [102, 0]
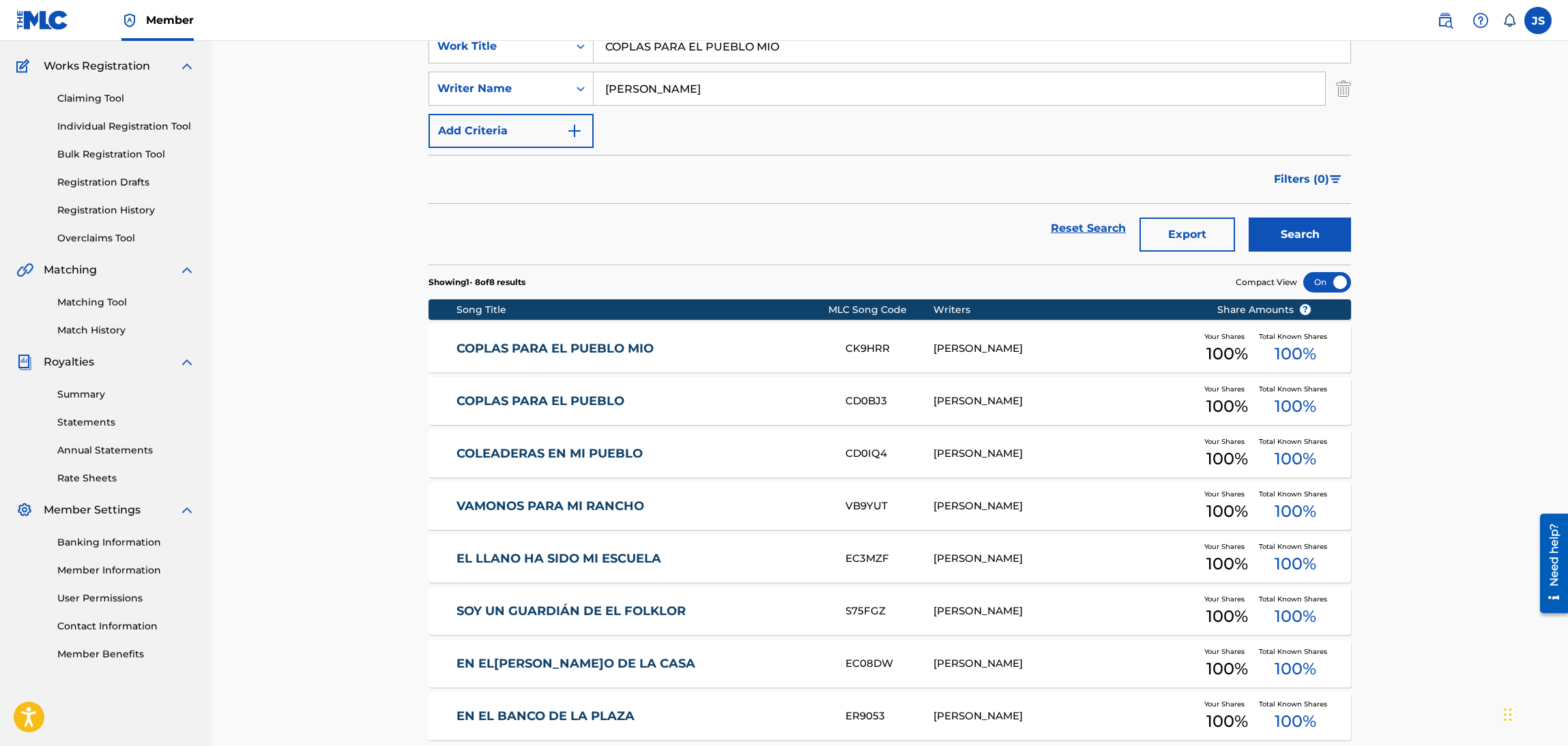
click at [576, 356] on link "COPLAS PARA EL PUEBLO MIO" at bounding box center [642, 349] width 371 height 16
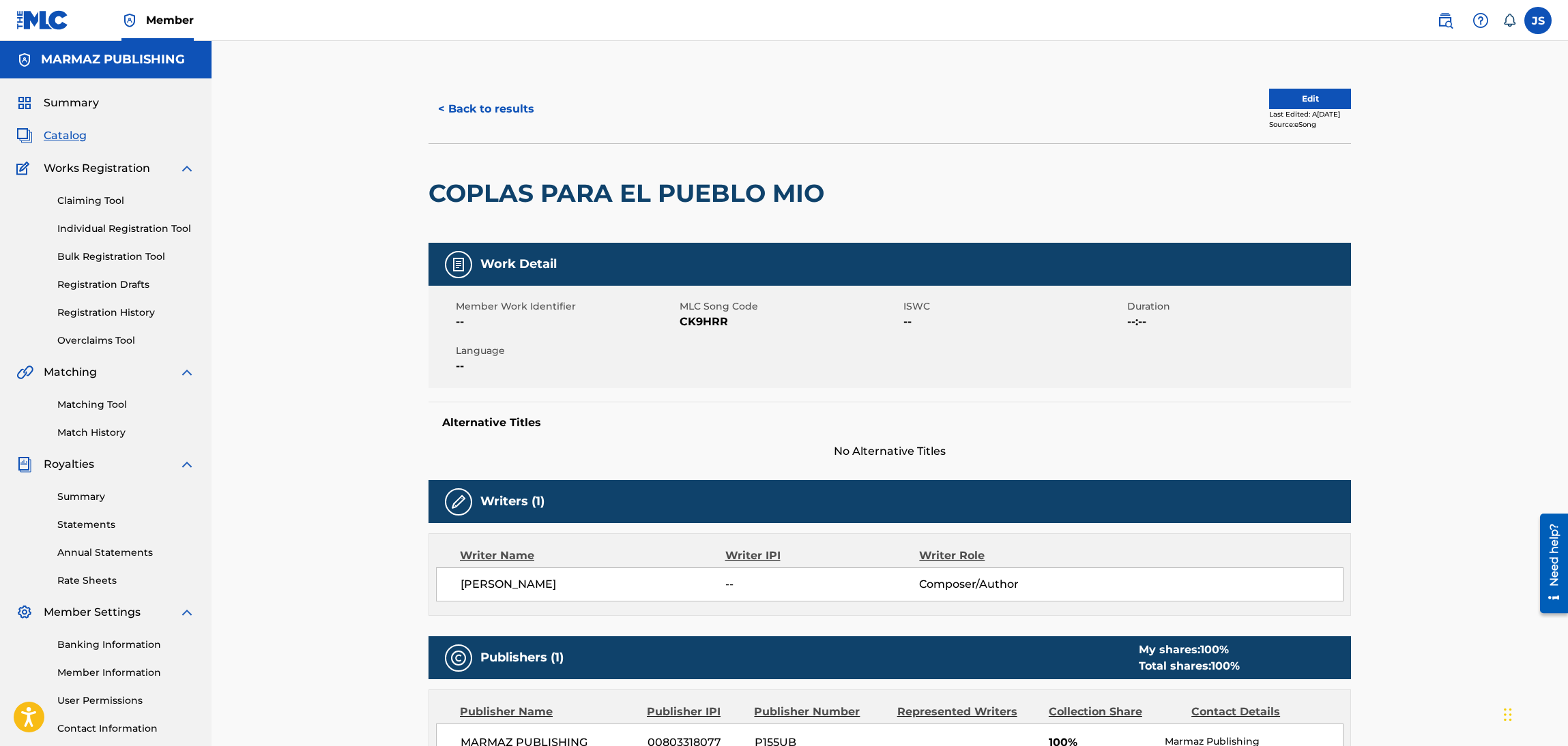
click at [703, 317] on span "CK9HRR" at bounding box center [790, 322] width 220 height 16
click at [469, 122] on button "< Back to results" at bounding box center [486, 109] width 115 height 34
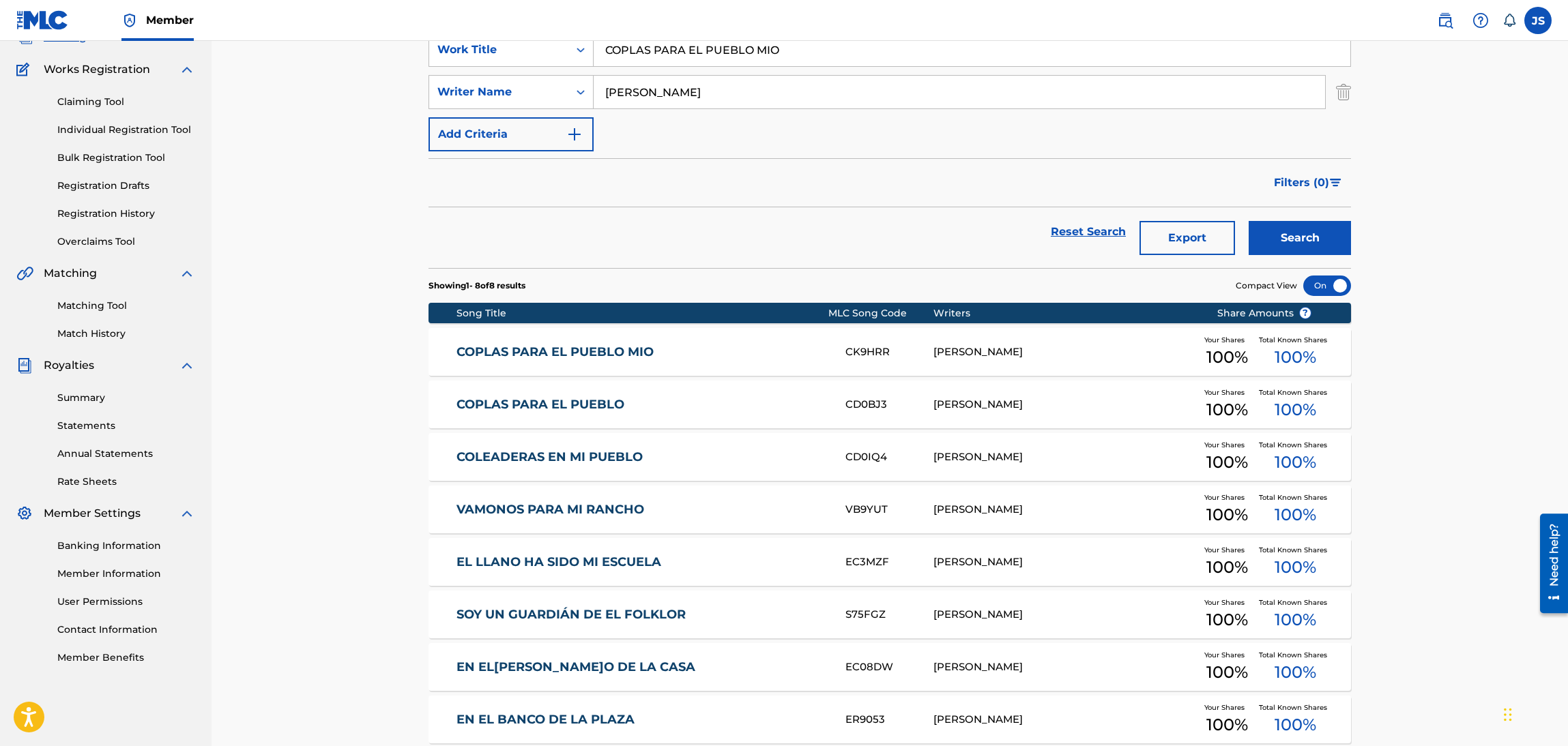
scroll to position [102, 0]
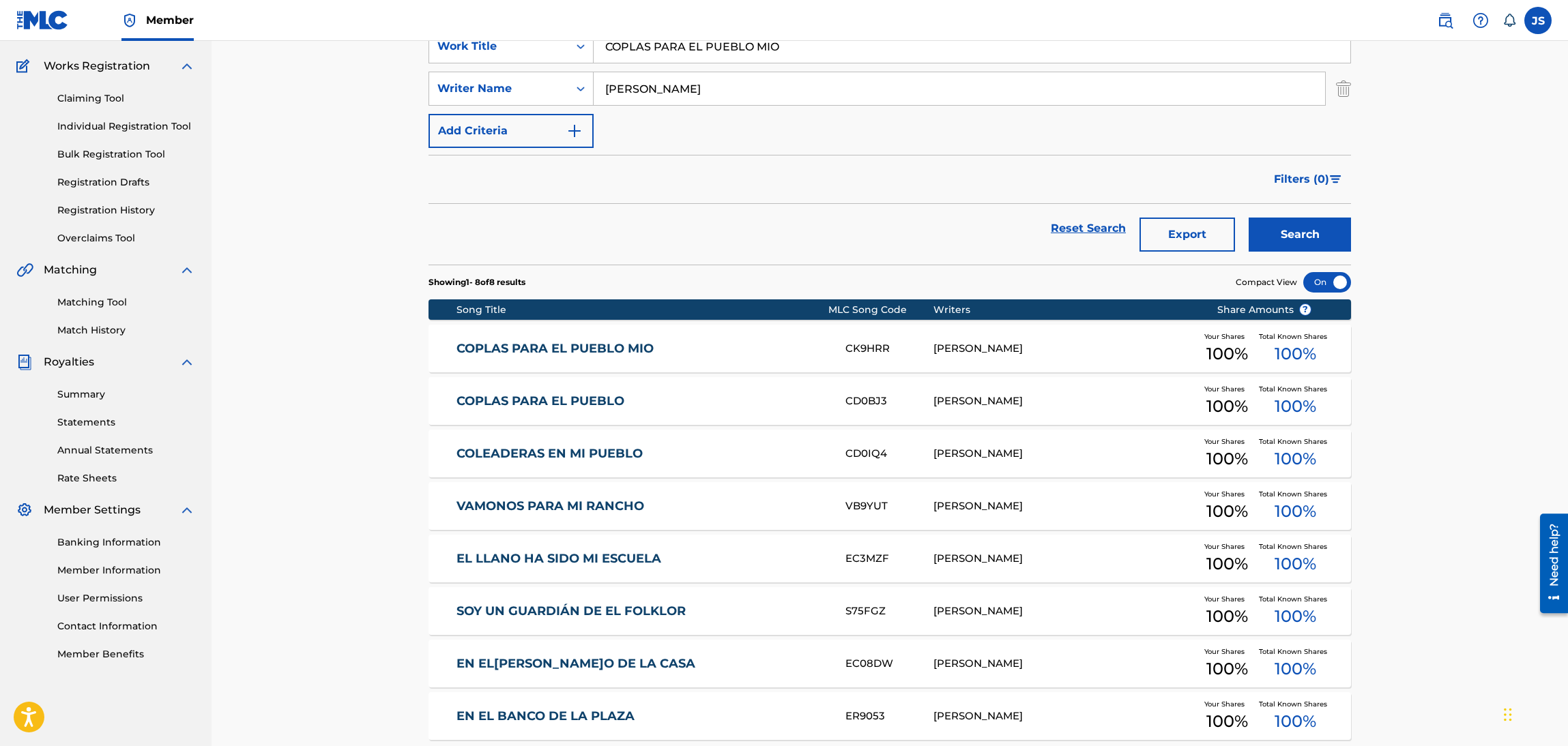
click at [607, 332] on div "COPLAS PARA EL PUEBLO MIO CK9HRR[PERSON_NAME] Your Shares 100 % Total Known Sha…" at bounding box center [890, 348] width 923 height 48
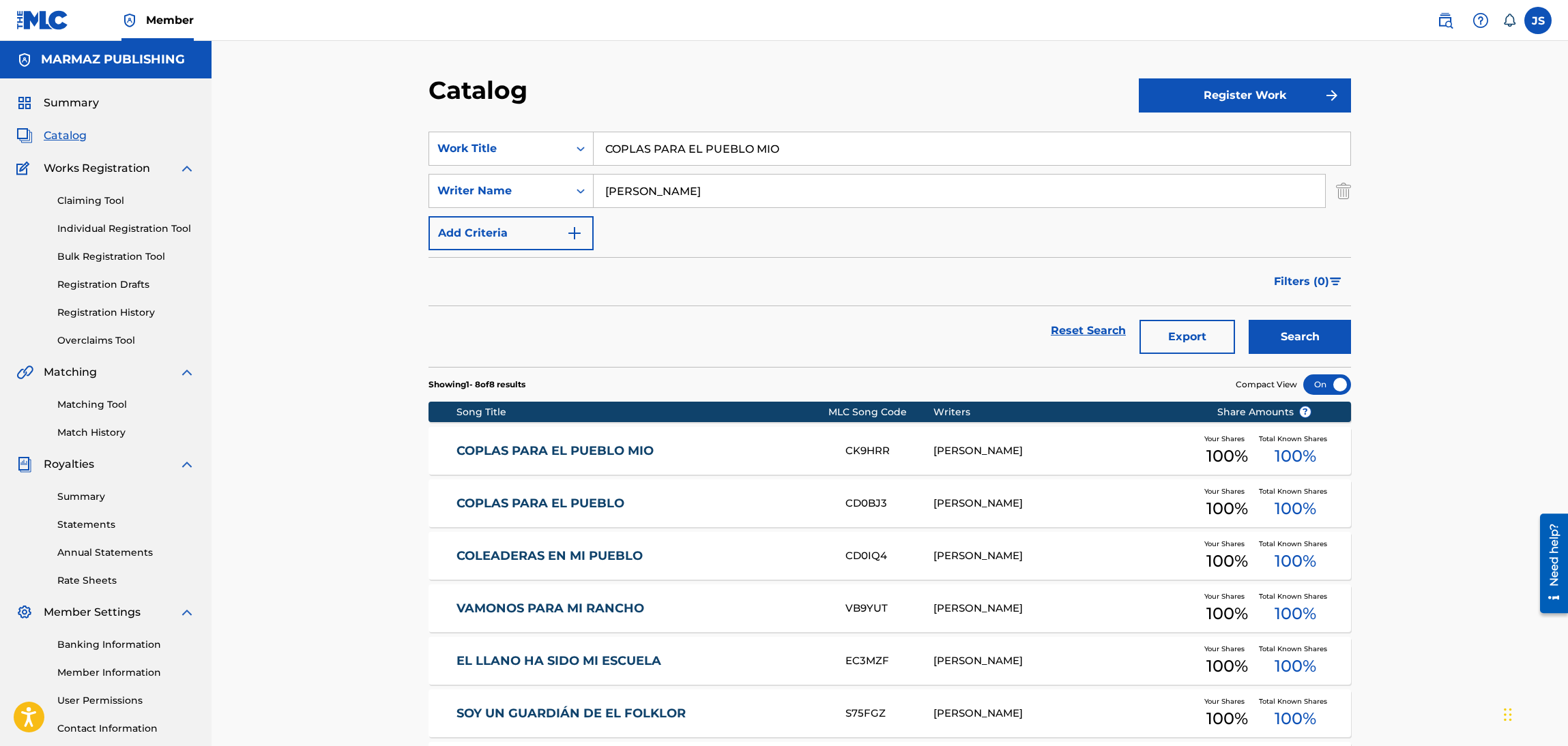
drag, startPoint x: 813, startPoint y: 153, endPoint x: 416, endPoint y: 71, distance: 405.4
click at [415, 71] on div "Catalog Register Work SearchWithCriteria6fa3d4df-93c2-41f9-b5b2-5652e323d4b3 Wo…" at bounding box center [890, 473] width 1356 height 865
paste input "LA TRAICIÓN DE [PERSON_NAME]"
type input "LA TRAICIÓN DE [PERSON_NAME]"
drag, startPoint x: 738, startPoint y: 99, endPoint x: 956, endPoint y: 158, distance: 225.8
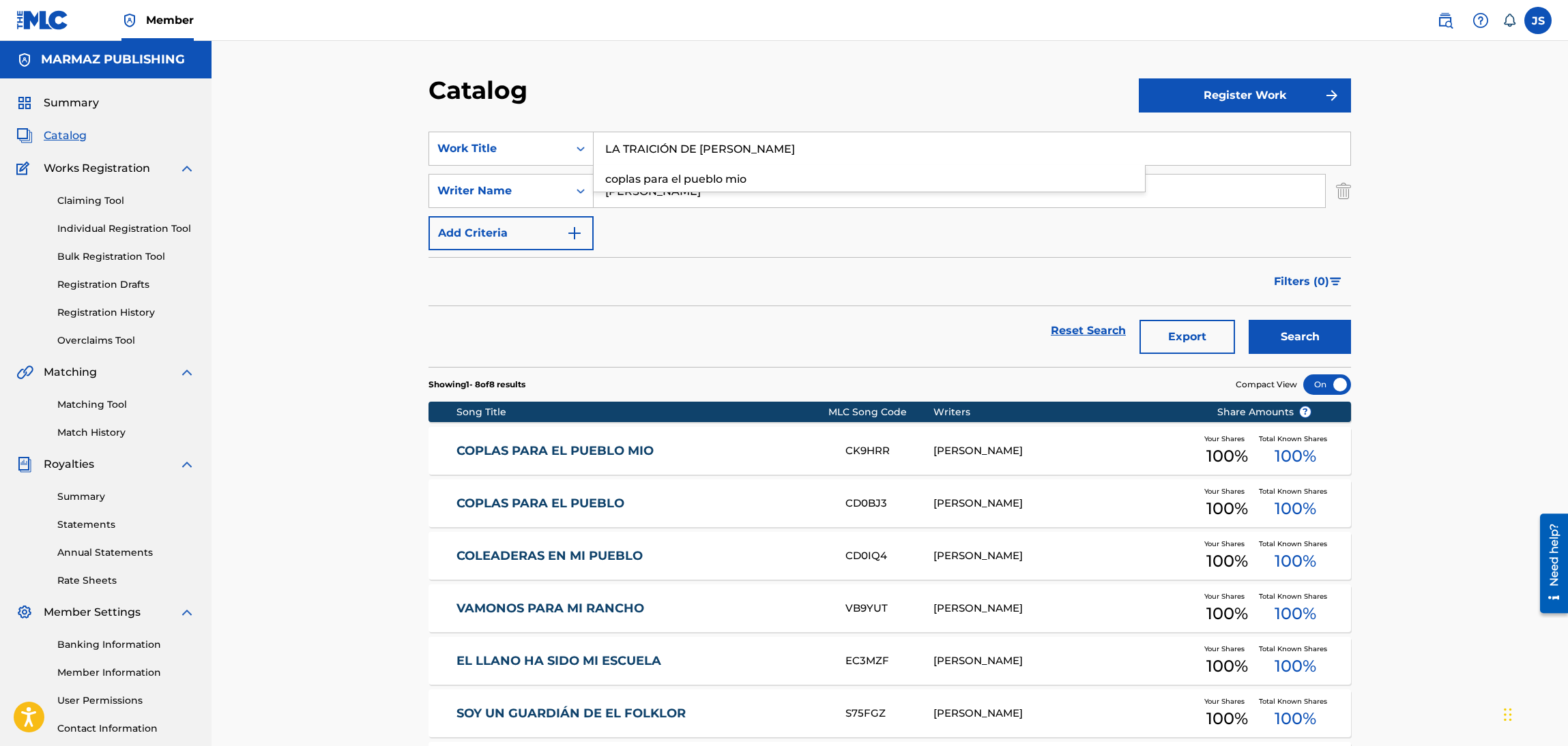
click at [769, 111] on div "Catalog" at bounding box center [784, 95] width 710 height 40
click at [1331, 339] on button "Search" at bounding box center [1299, 337] width 102 height 34
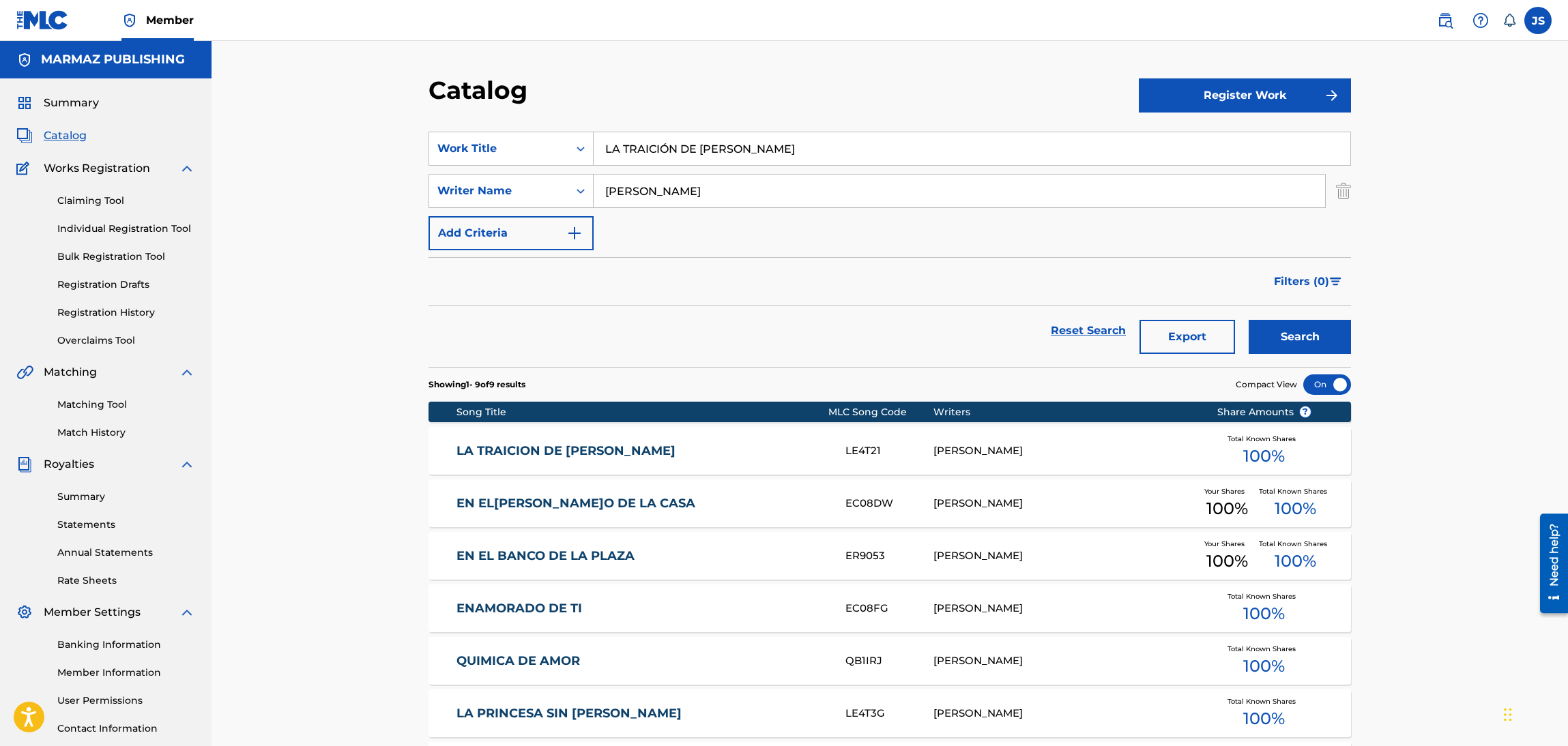
click at [567, 457] on link "LA TRAICION DE [PERSON_NAME]" at bounding box center [642, 452] width 371 height 16
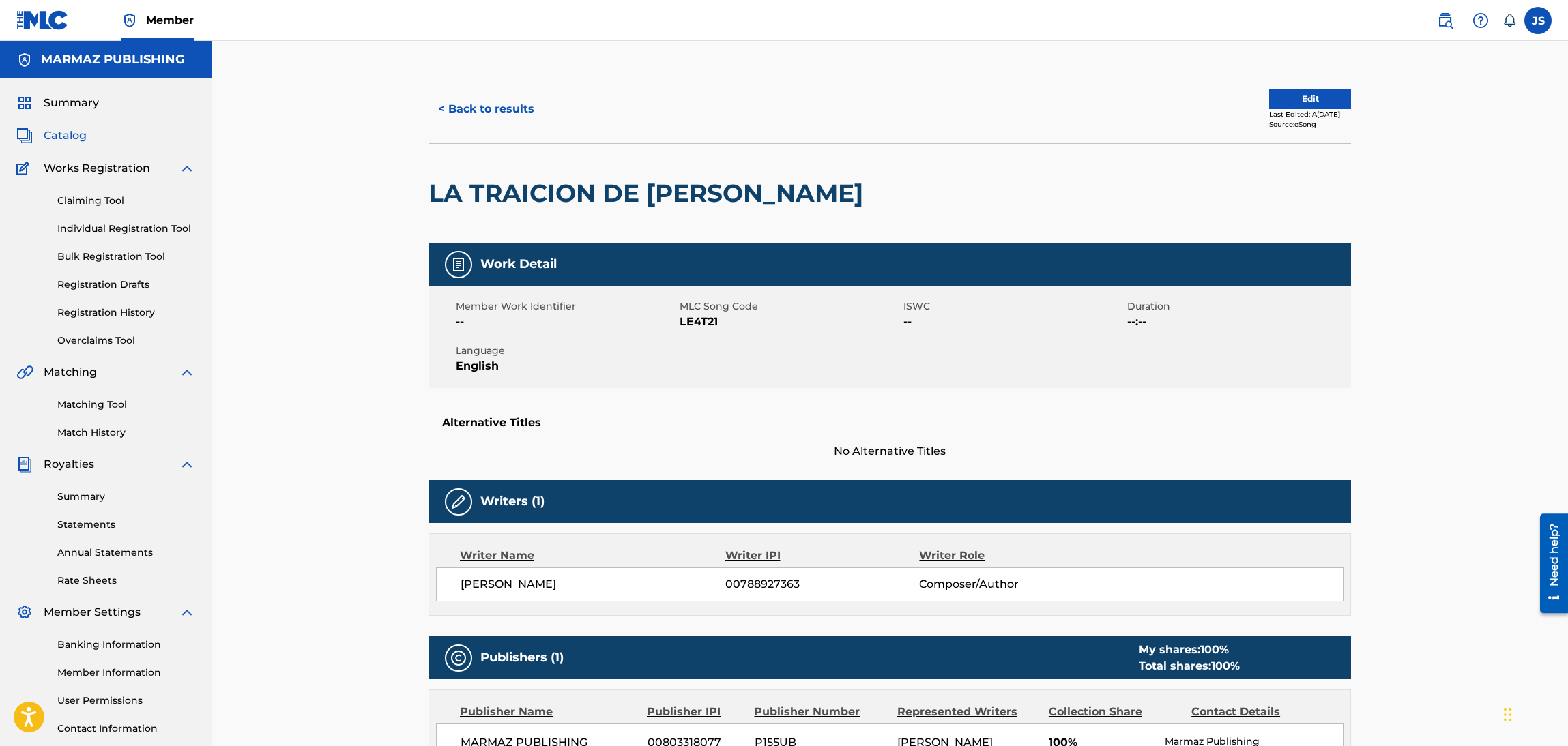
click at [700, 324] on span "LE4T21" at bounding box center [790, 322] width 220 height 16
click at [489, 101] on button "< Back to results" at bounding box center [486, 109] width 115 height 34
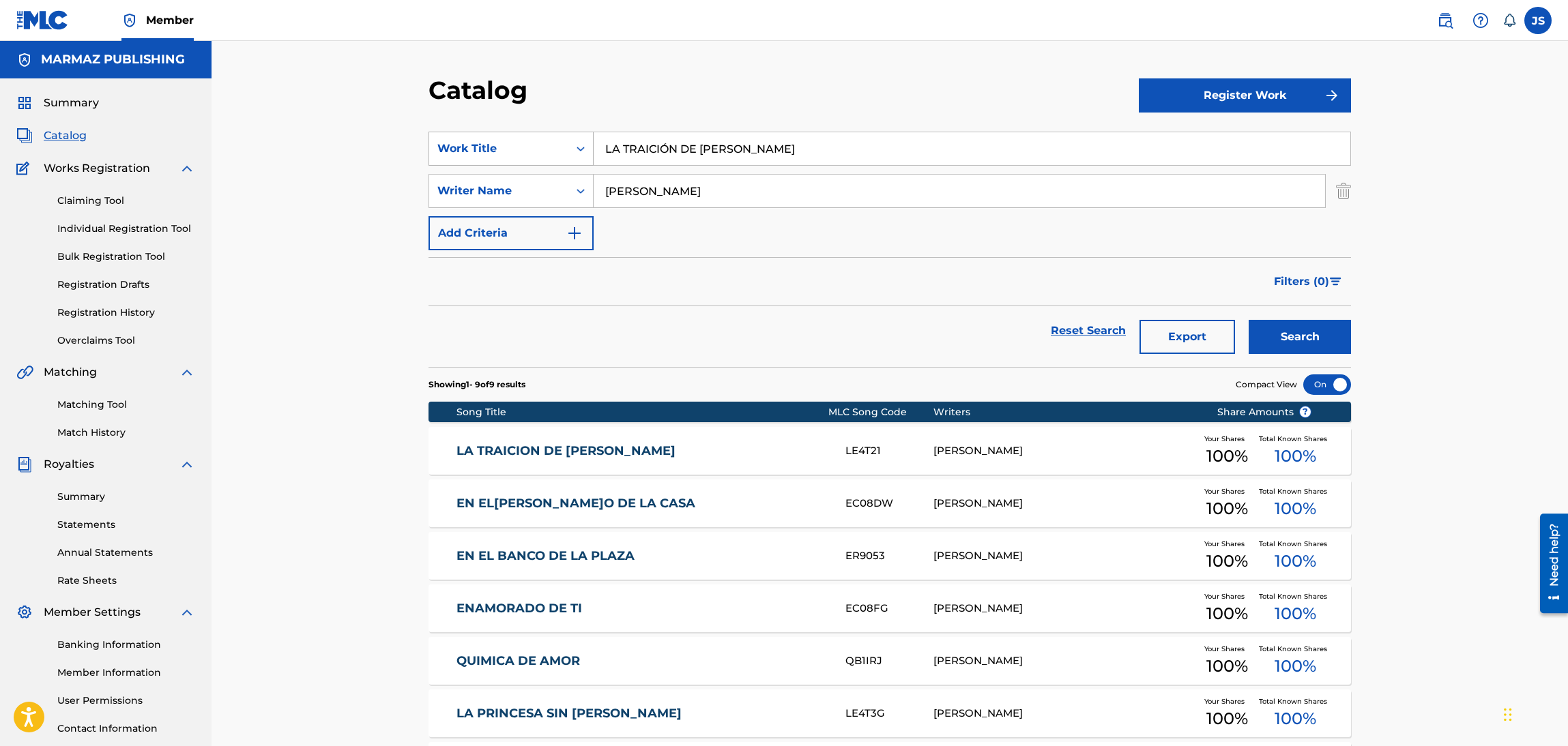
drag, startPoint x: 683, startPoint y: 156, endPoint x: 584, endPoint y: 152, distance: 99.1
click at [584, 152] on div "SearchWithCriteria6fa3d4df-93c2-41f9-b5b2-5652e323d4b3 Work Title LA TRAICIÓN D…" at bounding box center [890, 149] width 923 height 34
paste input "ENAMORADO DE TI"
type input "ENAMORADO DE TI"
drag, startPoint x: 747, startPoint y: 106, endPoint x: 838, endPoint y: 133, distance: 94.9
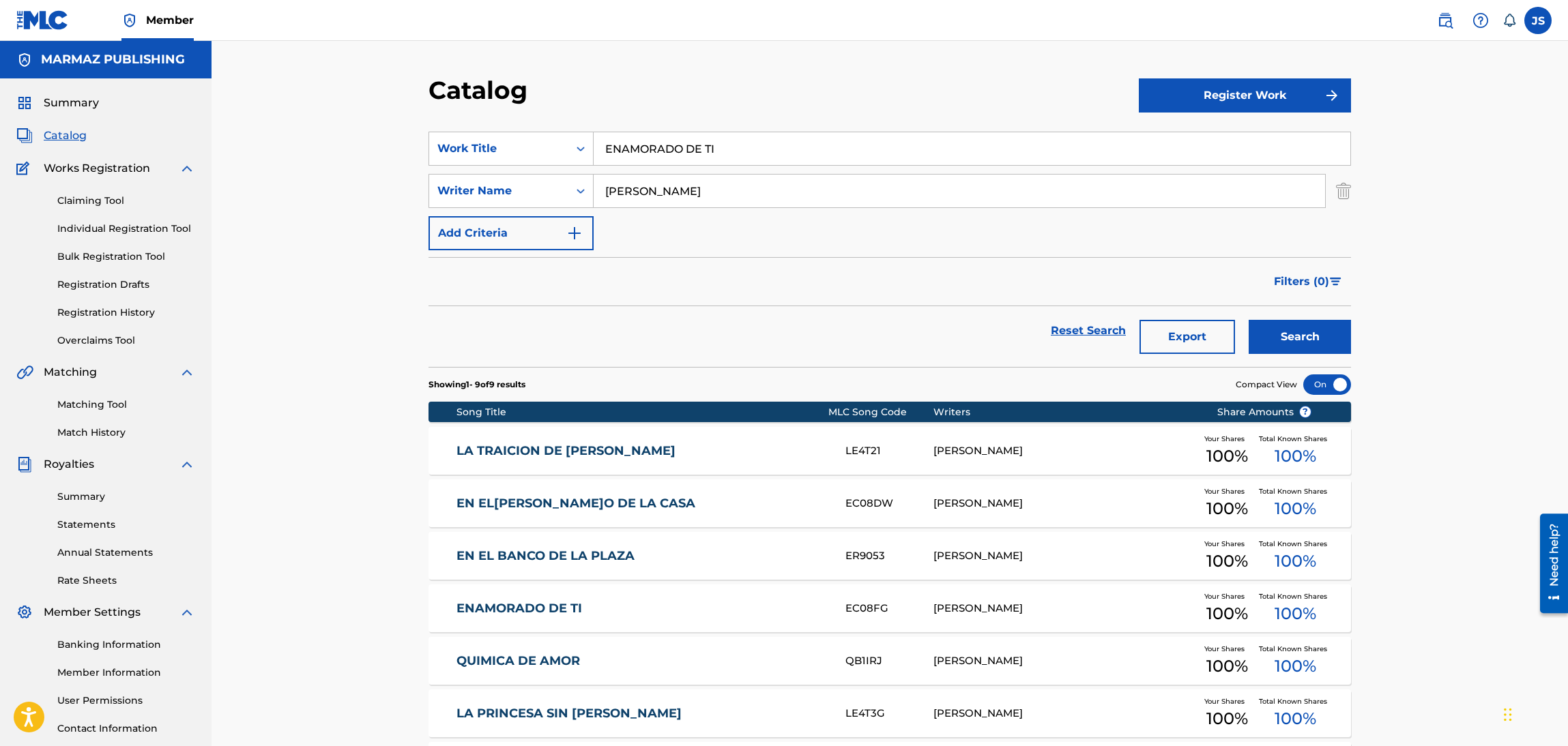
click at [750, 104] on div "Catalog" at bounding box center [784, 95] width 710 height 40
click at [1290, 324] on button "Search" at bounding box center [1299, 337] width 102 height 34
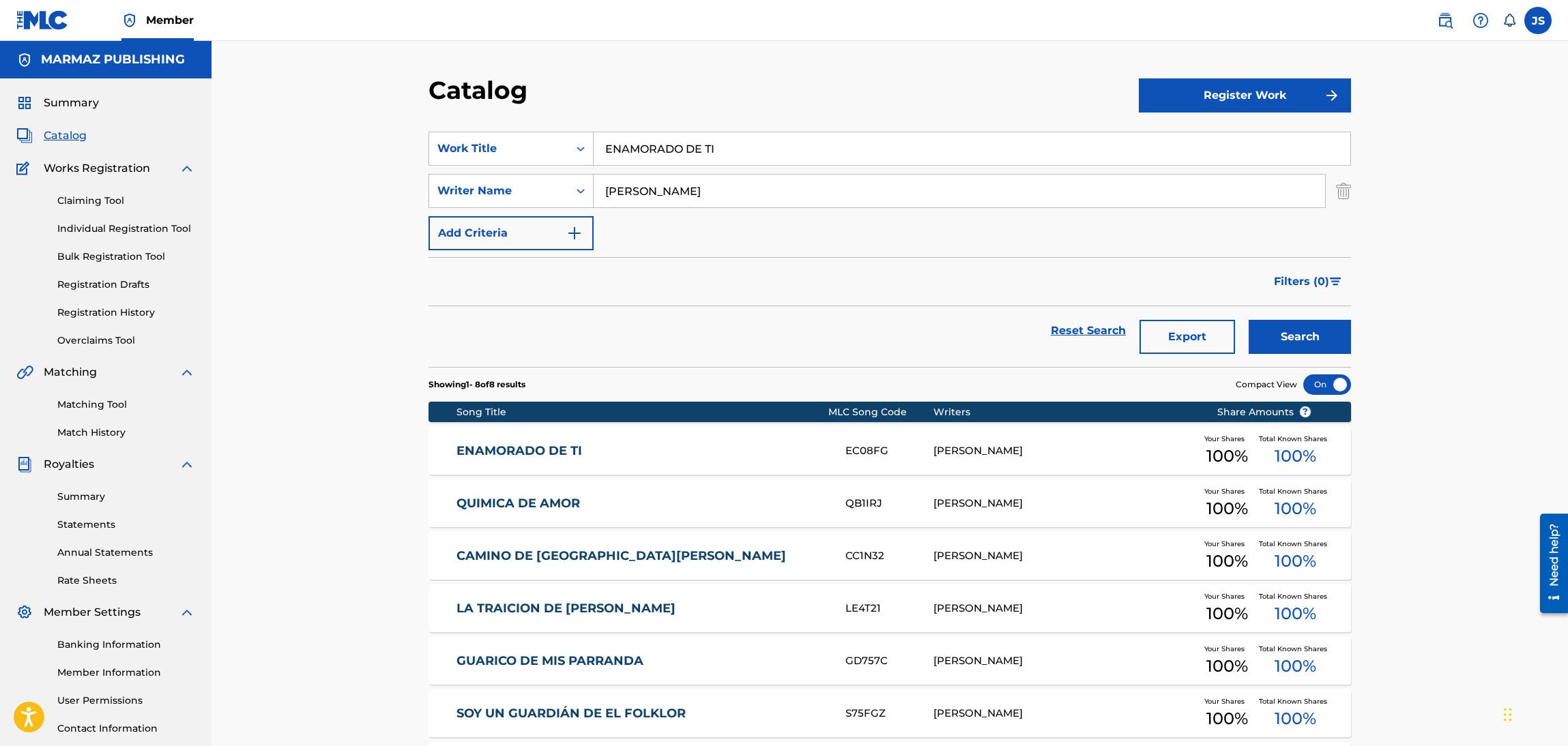
click at [540, 457] on link "ENAMORADO DE TI" at bounding box center [642, 452] width 371 height 16
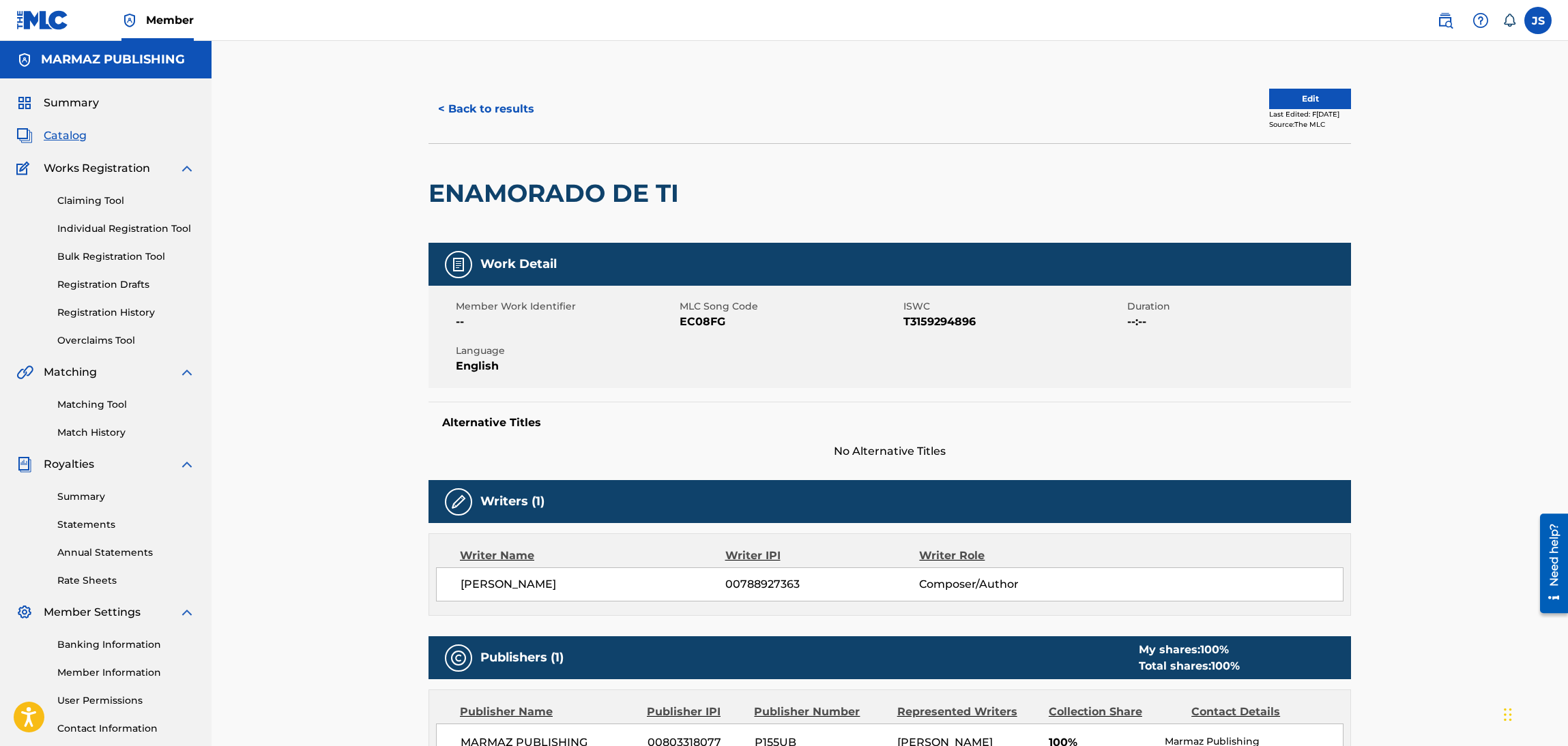
click at [945, 317] on span "T3159294896" at bounding box center [1013, 322] width 220 height 16
click at [706, 310] on span "MLC Song Code" at bounding box center [790, 307] width 220 height 14
click at [712, 315] on span "EC08FG" at bounding box center [790, 322] width 220 height 16
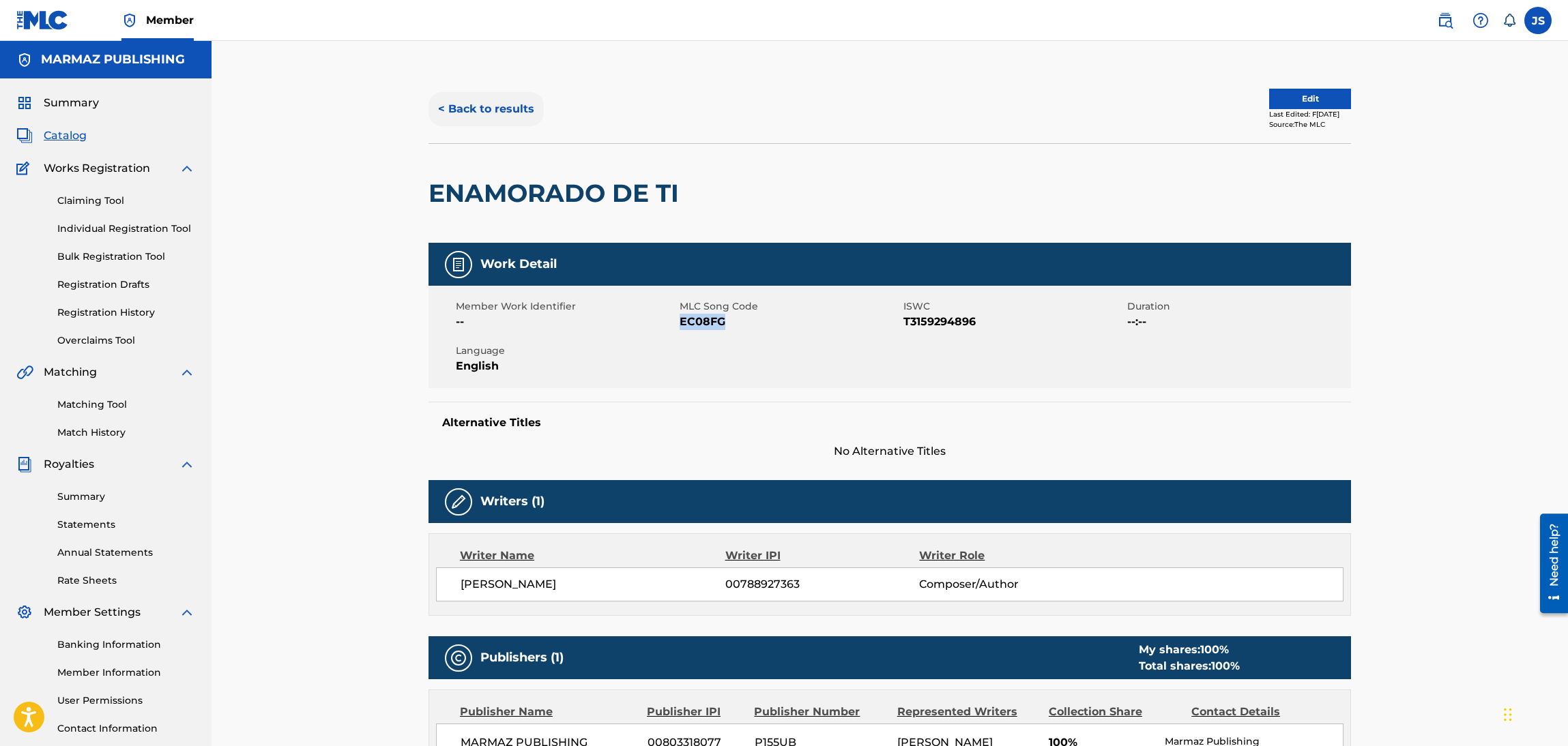
click at [465, 102] on button "< Back to results" at bounding box center [486, 109] width 115 height 34
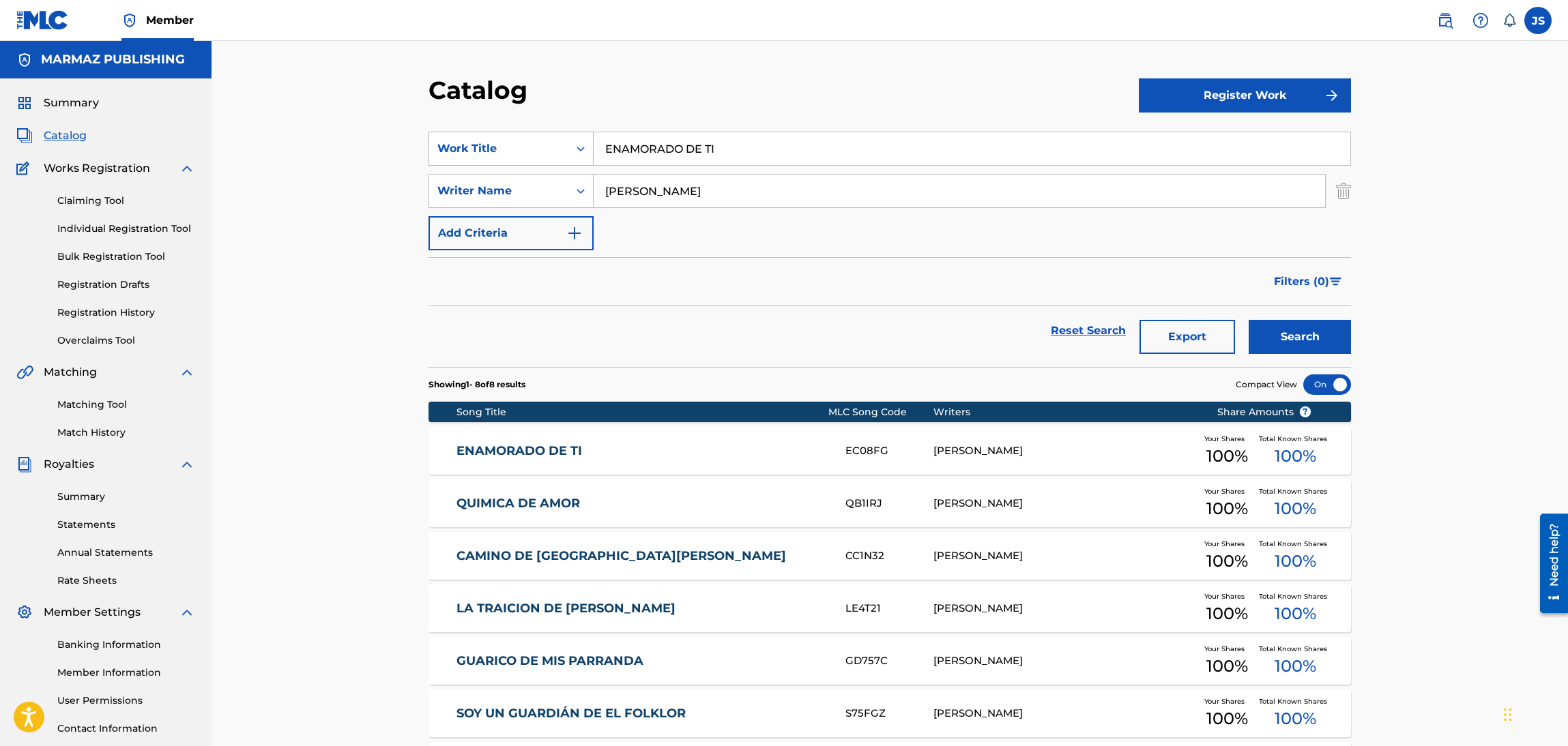
drag, startPoint x: 758, startPoint y: 160, endPoint x: 535, endPoint y: 140, distance: 223.9
click at [515, 141] on div "SearchWithCriteria6fa3d4df-93c2-41f9-b5b2-5652e323d4b3 Work Title ENAMORADO DE …" at bounding box center [890, 149] width 923 height 34
paste input "[PERSON_NAME]A"
type input "[PERSON_NAME]A"
drag, startPoint x: 676, startPoint y: 116, endPoint x: 964, endPoint y: 214, distance: 304.2
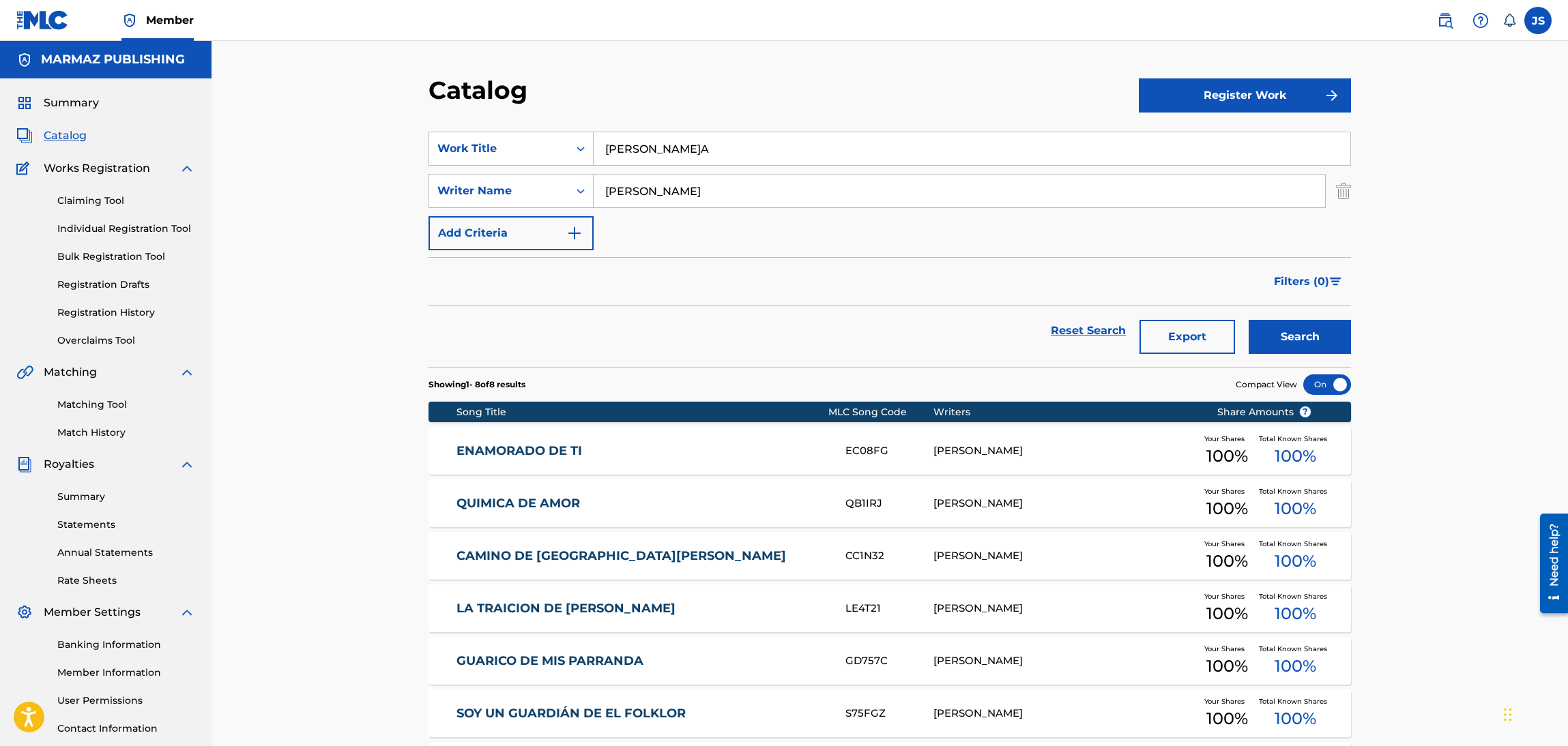
click at [683, 116] on section "SearchWithCriteria6fa3d4df-93c2-41f9-b5b2-5652e323d4b3 Work Title[PERSON_NAME]A…" at bounding box center [890, 241] width 923 height 252
click at [1324, 342] on button "Search" at bounding box center [1299, 337] width 102 height 34
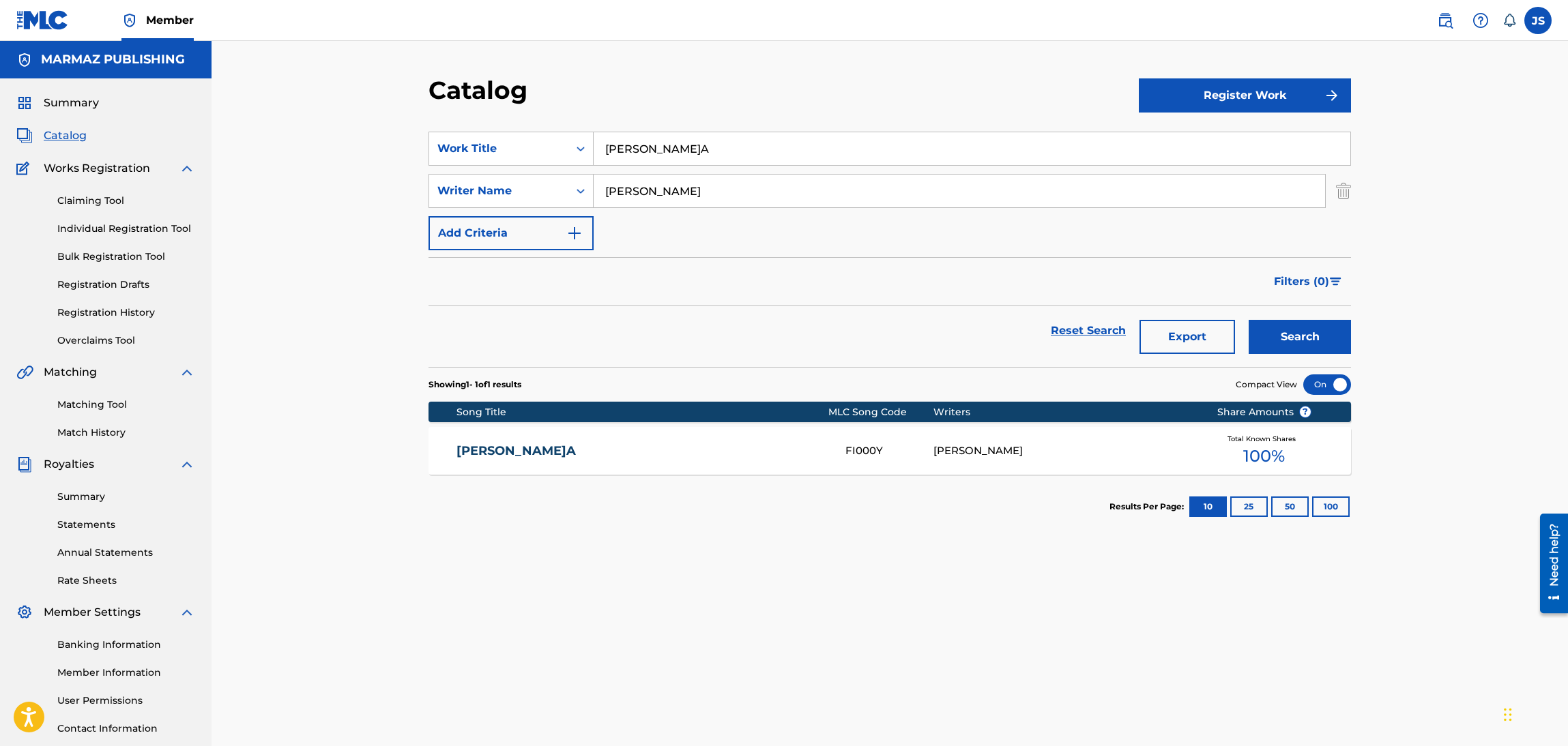
click at [542, 449] on link "[PERSON_NAME]A" at bounding box center [642, 452] width 371 height 16
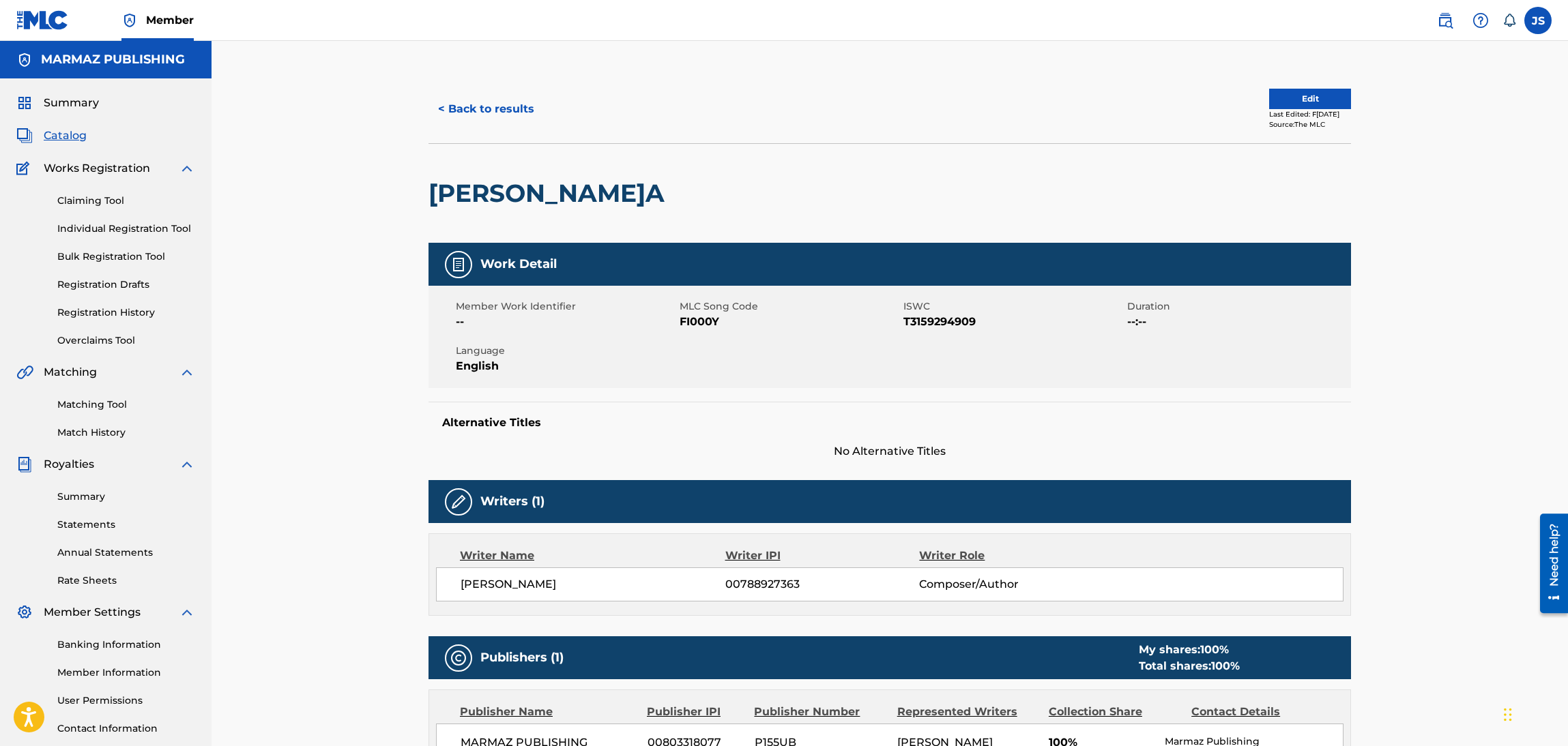
click at [708, 320] on span "FI000Y" at bounding box center [790, 322] width 220 height 16
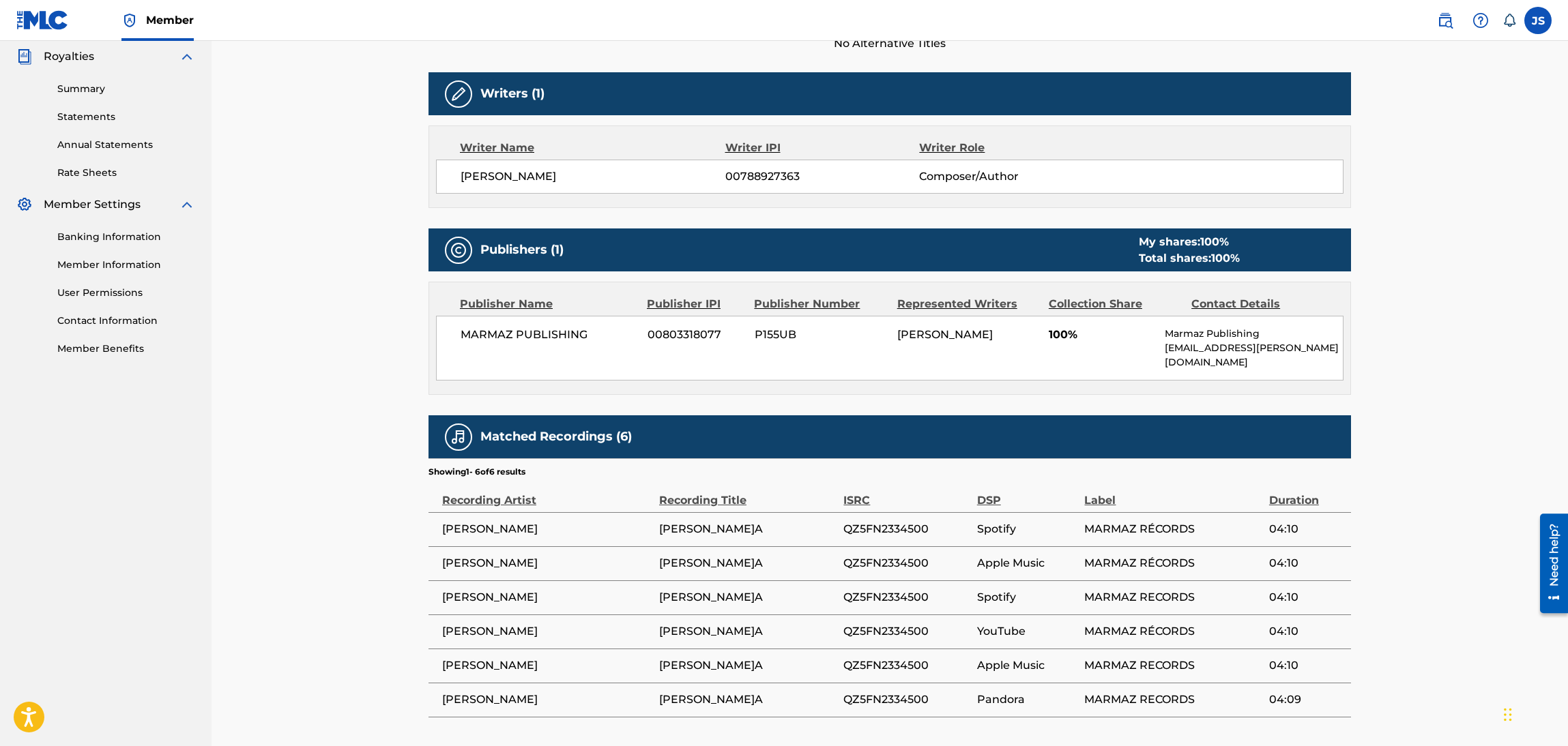
scroll to position [485, 0]
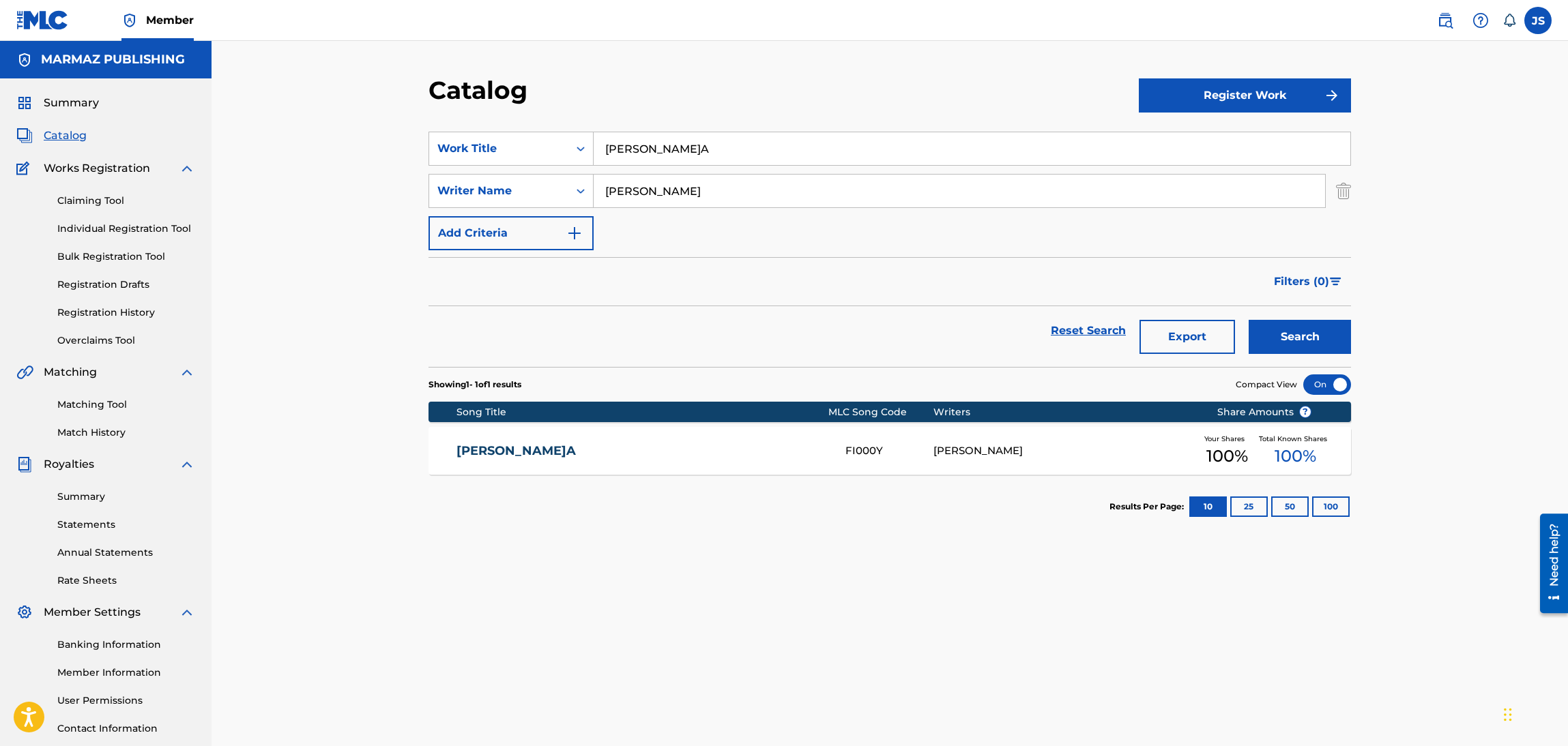
drag, startPoint x: 710, startPoint y: 151, endPoint x: 545, endPoint y: 114, distance: 169.1
click at [440, 128] on section "SearchWithCriteria6fa3d4df-93c2-41f9-b5b2-5652e323d4b3 Work Title[PERSON_NAME]A…" at bounding box center [890, 241] width 923 height 252
paste input "QZ5FN2334515"
click at [764, 127] on section "SearchWithCriteria6fa3d4df-93c2-41f9-b5b2-5652e323d4b3 Work Title QZ5FN2334515[…" at bounding box center [890, 241] width 923 height 252
drag, startPoint x: 713, startPoint y: 148, endPoint x: 392, endPoint y: 120, distance: 322.2
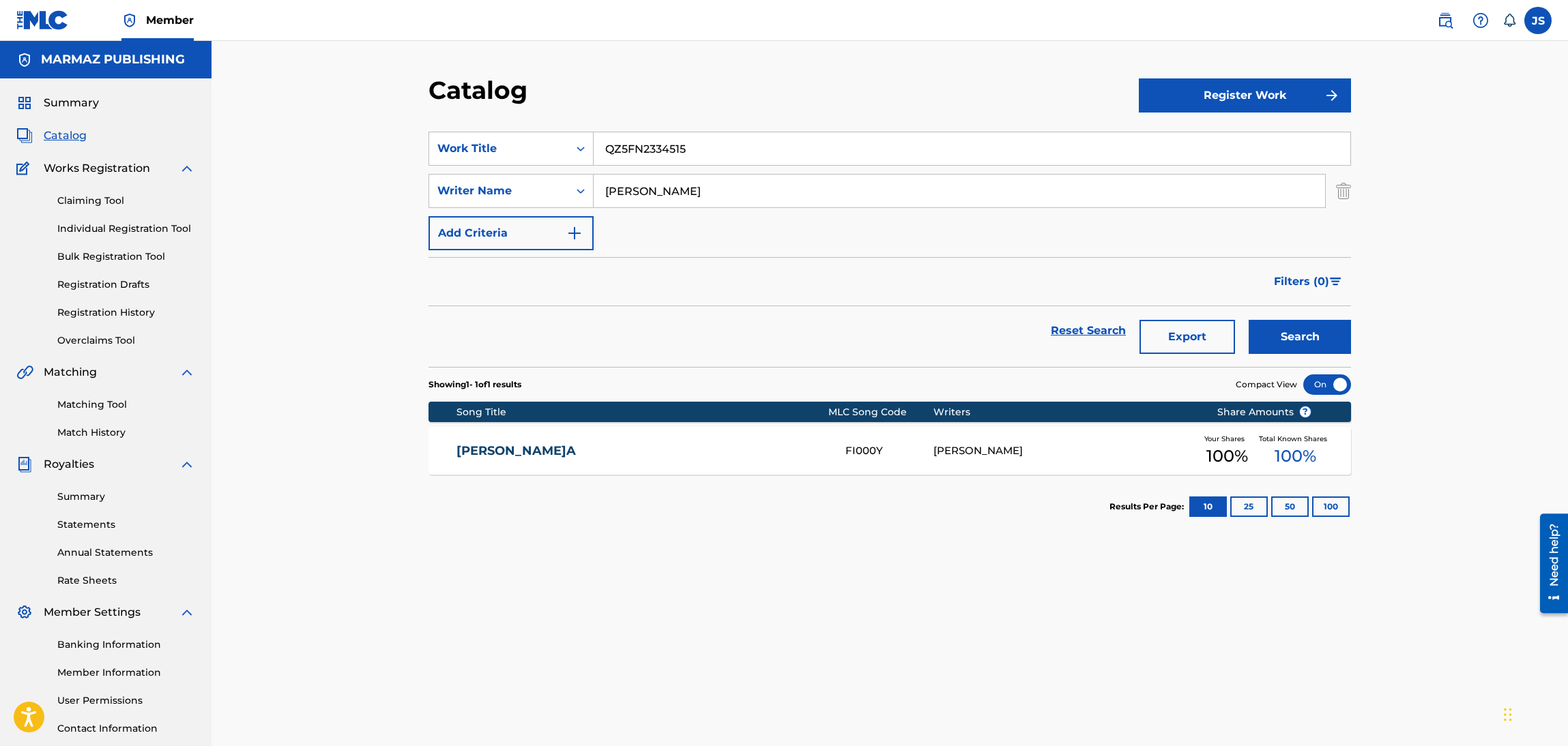
click at [392, 120] on div "Catalog Register Work SearchWithCriteria6fa3d4df-93c2-41f9-b5b2-5652e323d4b3 Wo…" at bounding box center [890, 410] width 1356 height 740
paste input "AMOR FINGIDO"
type input "AMOR FINGIDO"
click at [679, 124] on section "SearchWithCriteria6fa3d4df-93c2-41f9-b5b2-5652e323d4b3 Work Title AMOR FINGIDO …" at bounding box center [890, 241] width 923 height 252
click at [1299, 327] on button "Search" at bounding box center [1299, 337] width 102 height 34
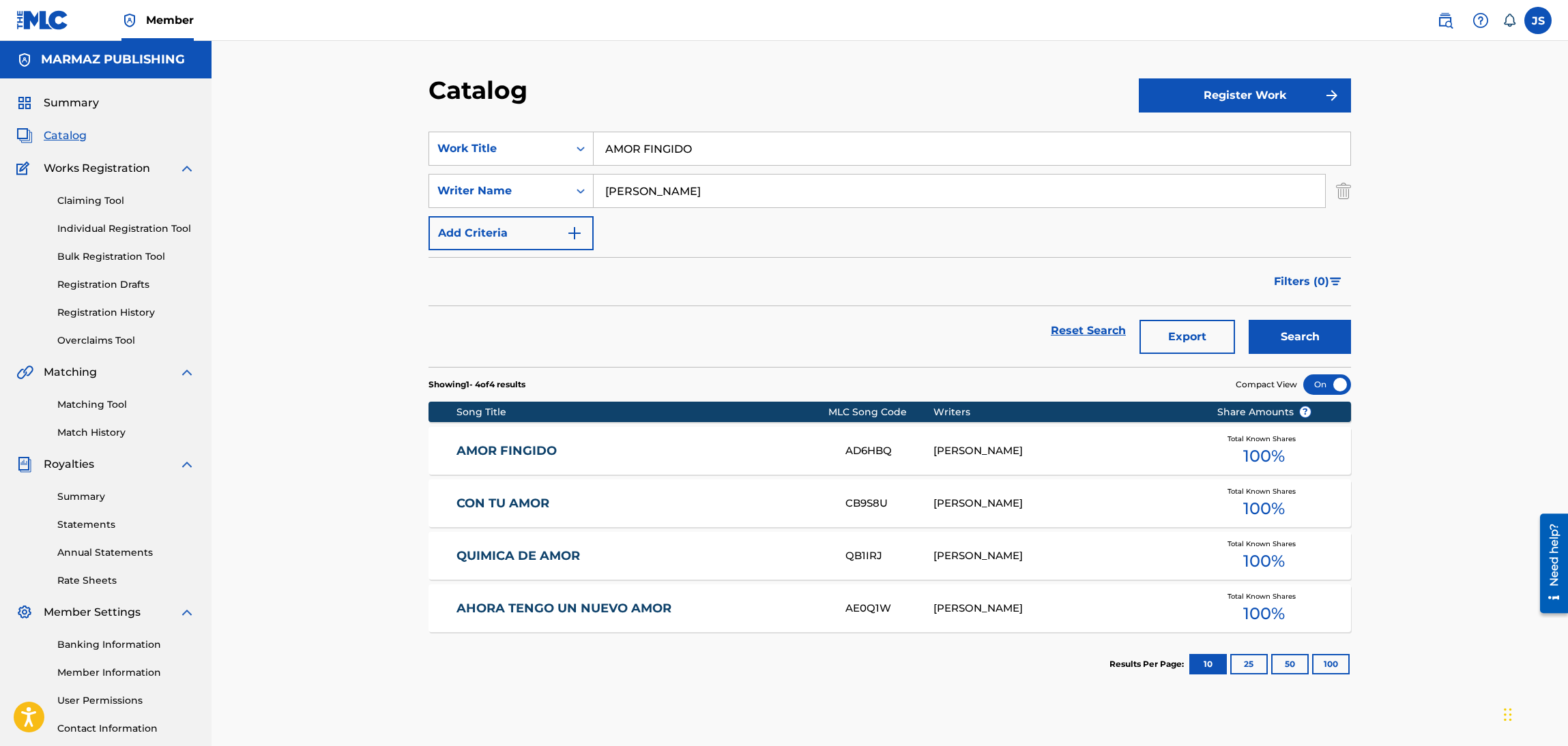
click at [517, 454] on link "AMOR FINGIDO" at bounding box center [642, 452] width 371 height 16
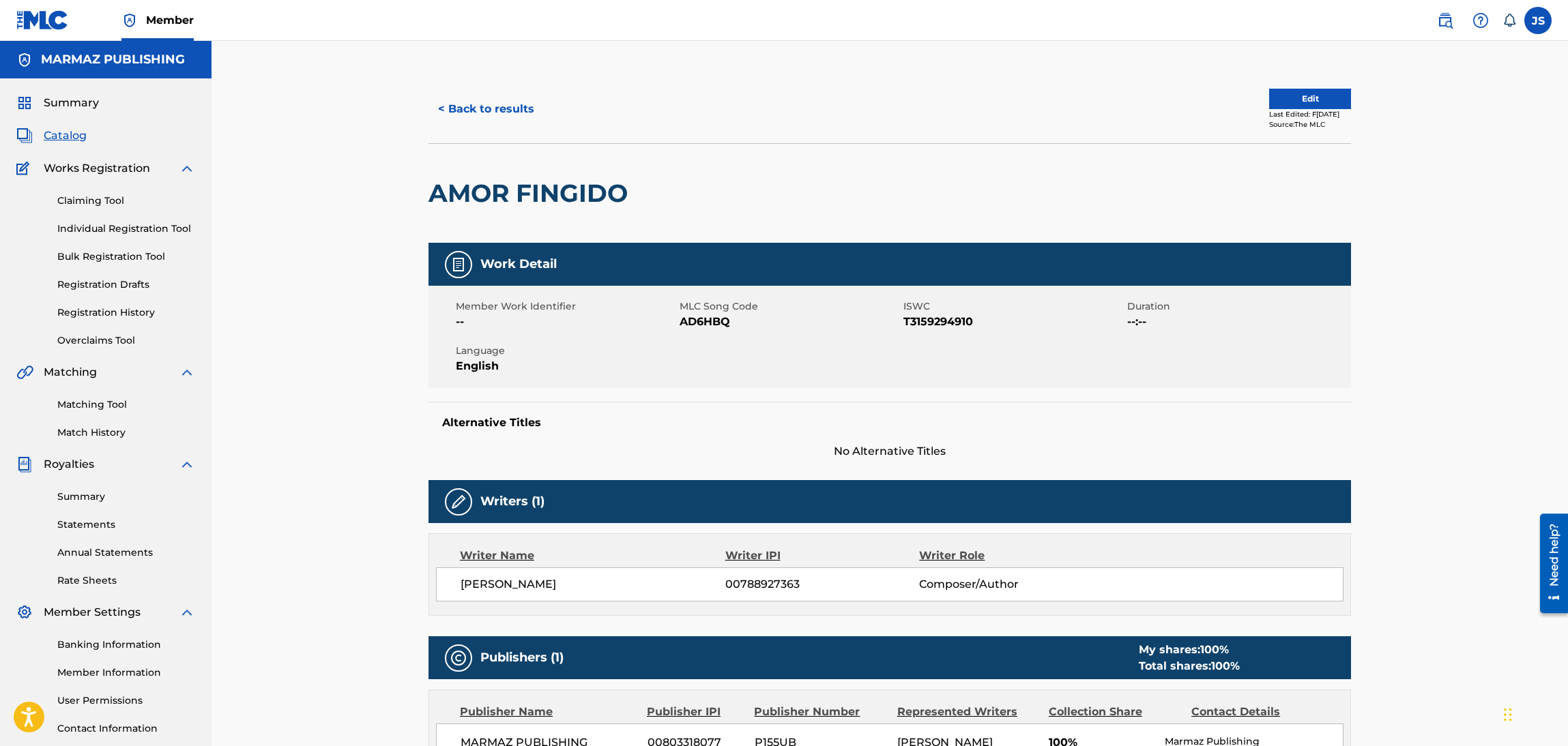
click at [695, 324] on span "AD6HBQ" at bounding box center [790, 322] width 220 height 16
click at [485, 92] on button "< Back to results" at bounding box center [486, 109] width 115 height 34
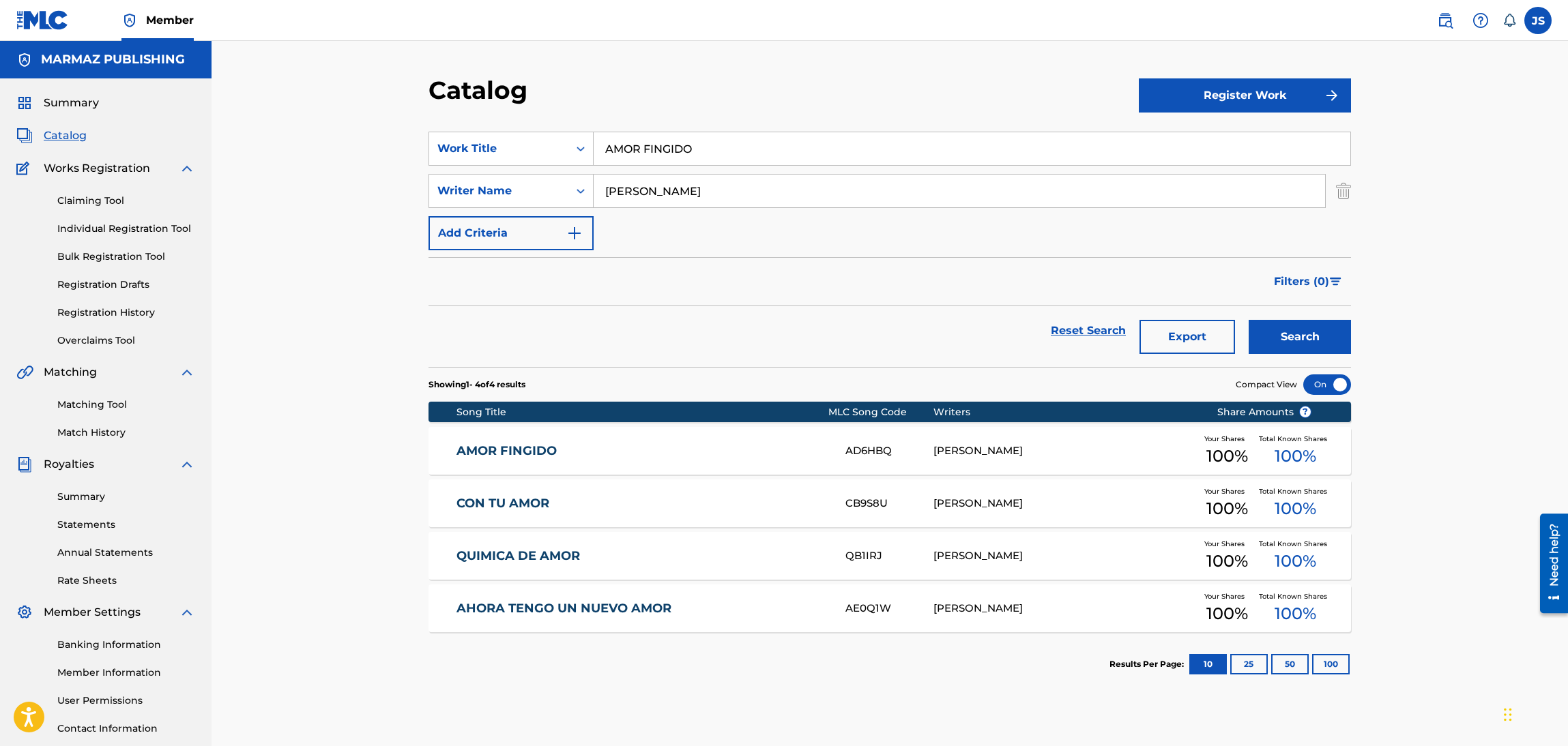
drag, startPoint x: 750, startPoint y: 149, endPoint x: 585, endPoint y: 104, distance: 171.0
click at [531, 107] on div "Catalog Register Work SearchWithCriteria6fa3d4df-93c2-41f9-b5b2-5652e323d4b3 Wo…" at bounding box center [890, 427] width 956 height 705
paste input "FIESTA NUPCIAL"
drag, startPoint x: 812, startPoint y: 139, endPoint x: 840, endPoint y: 139, distance: 28.0
click at [813, 137] on input "FIESTA NUPCIAL" at bounding box center [972, 149] width 757 height 33
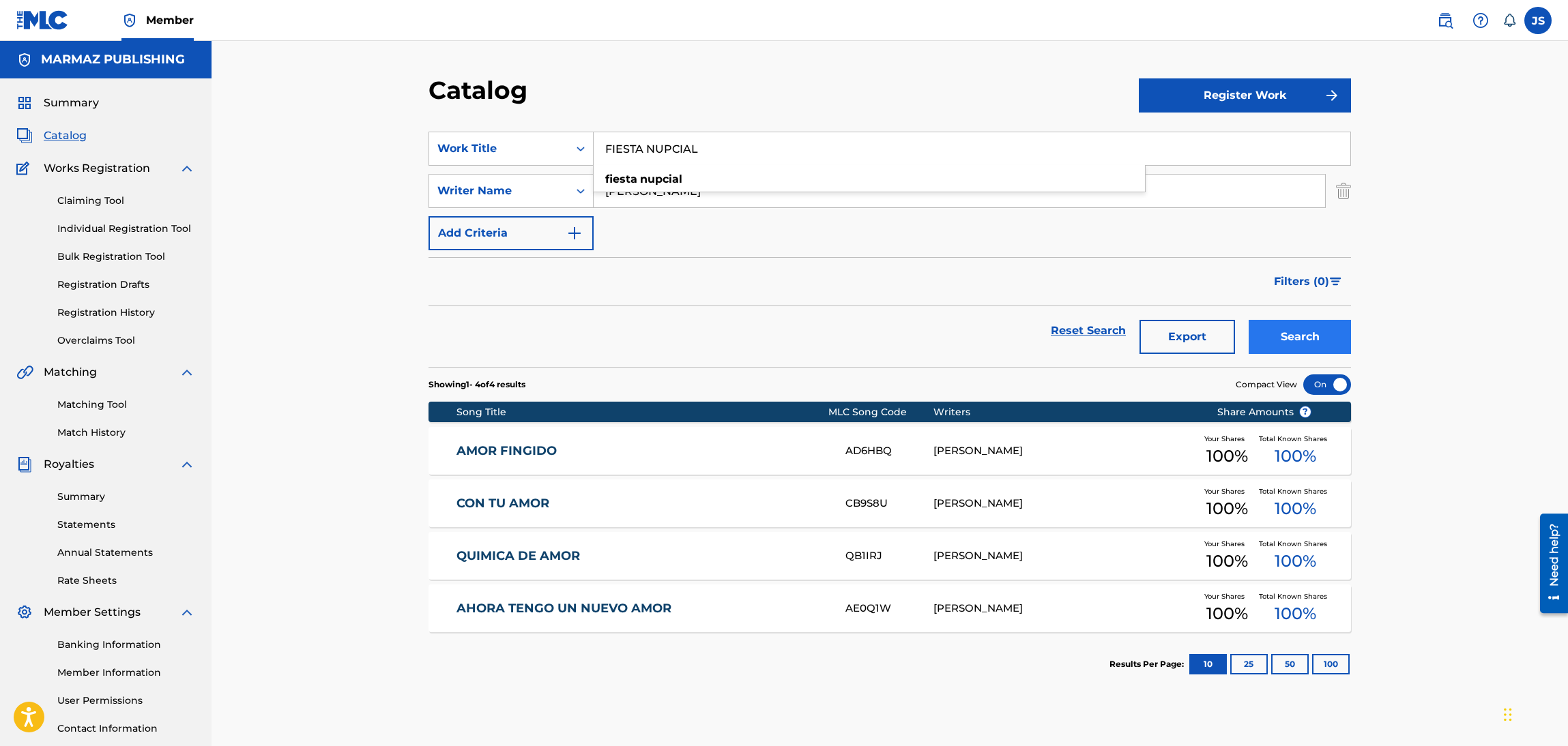
type input "FIESTA NUPCIAL"
click at [1329, 343] on button "Search" at bounding box center [1299, 337] width 102 height 34
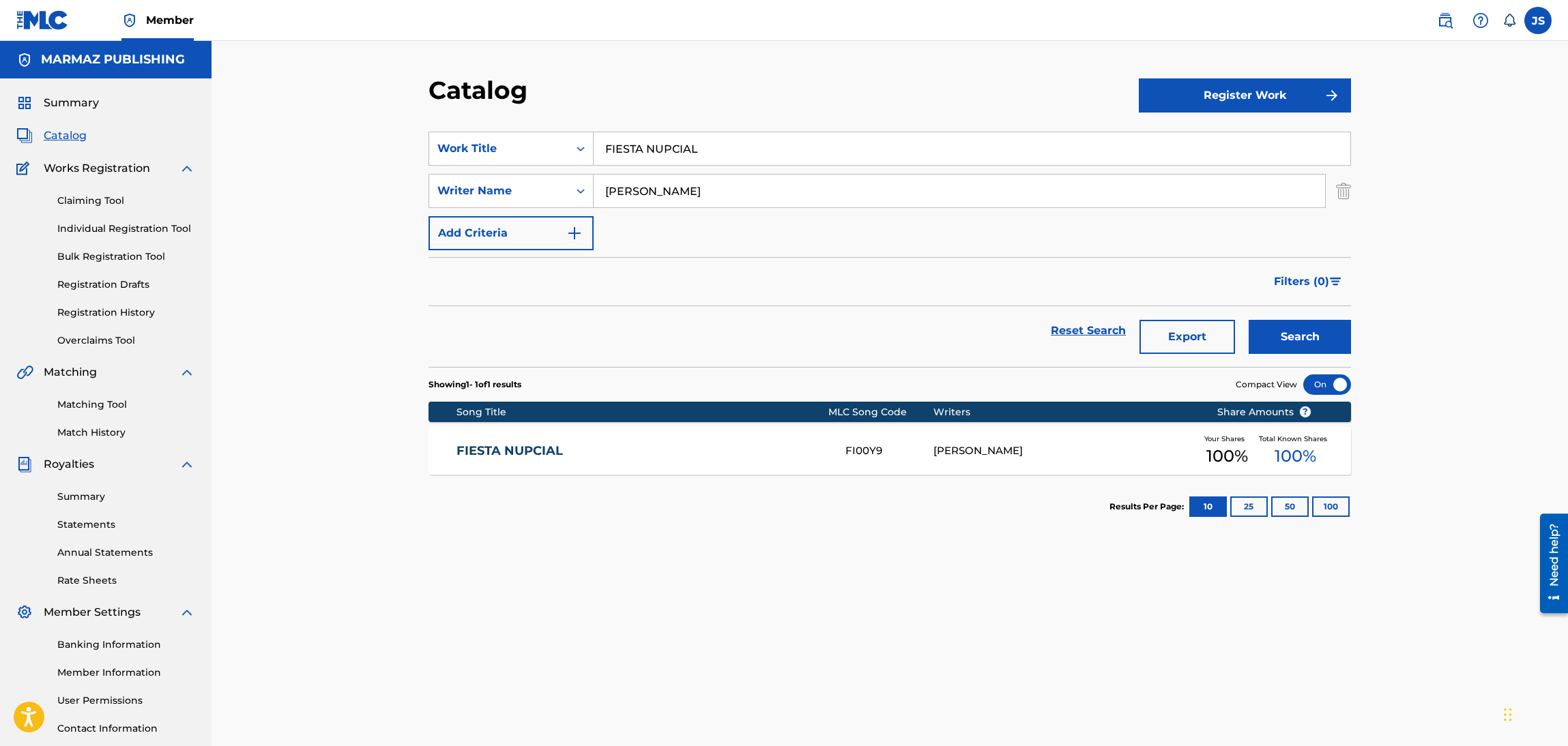
click at [509, 444] on link "FIESTA NUPCIAL" at bounding box center [642, 452] width 371 height 16
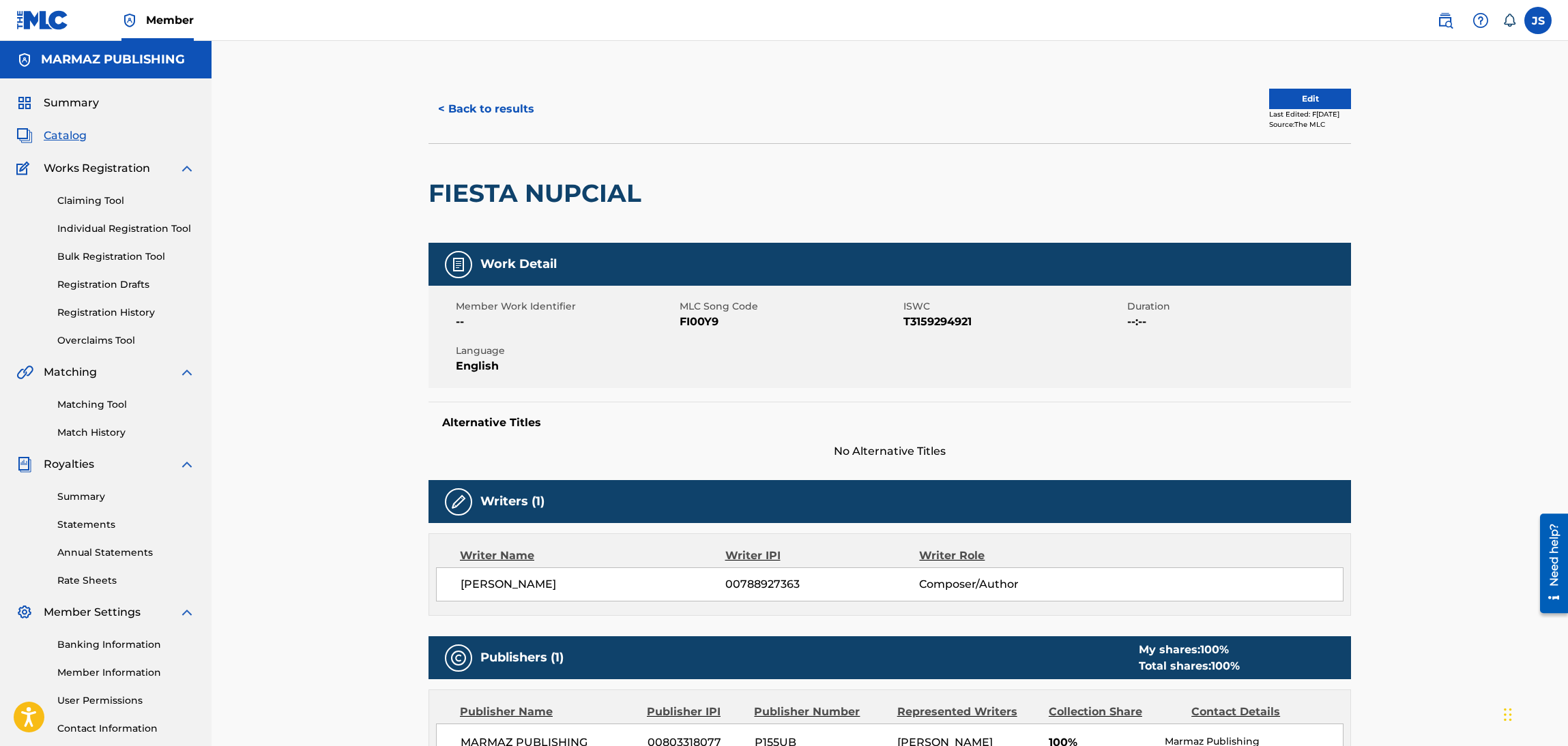
click at [85, 403] on link "Matching Tool" at bounding box center [126, 405] width 138 height 14
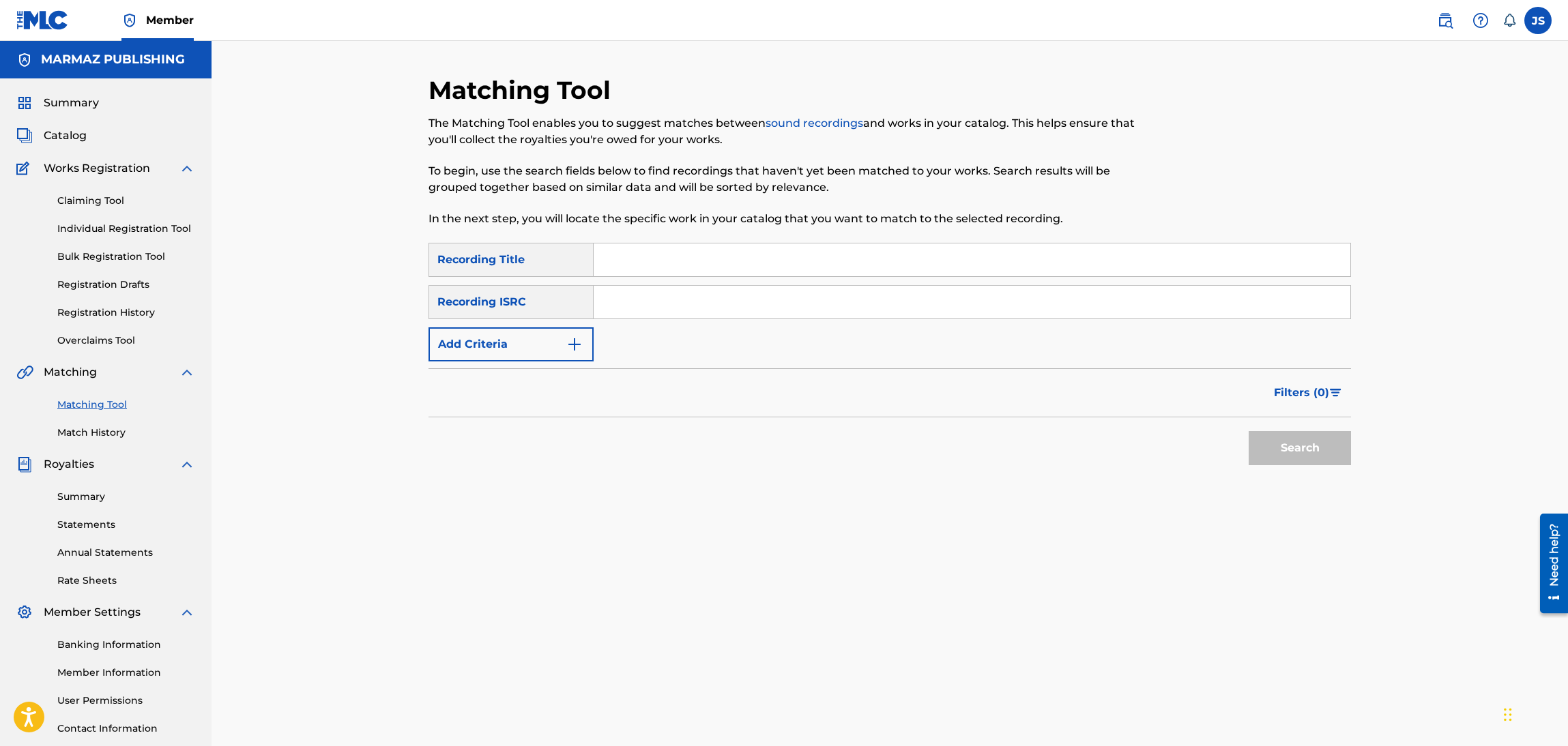
drag, startPoint x: 708, startPoint y: 275, endPoint x: 720, endPoint y: 267, distance: 14.4
click at [708, 275] on input "Search Form" at bounding box center [972, 260] width 757 height 33
type input "como no voy a decirlo"
click at [1249, 431] on button "Search" at bounding box center [1299, 448] width 102 height 34
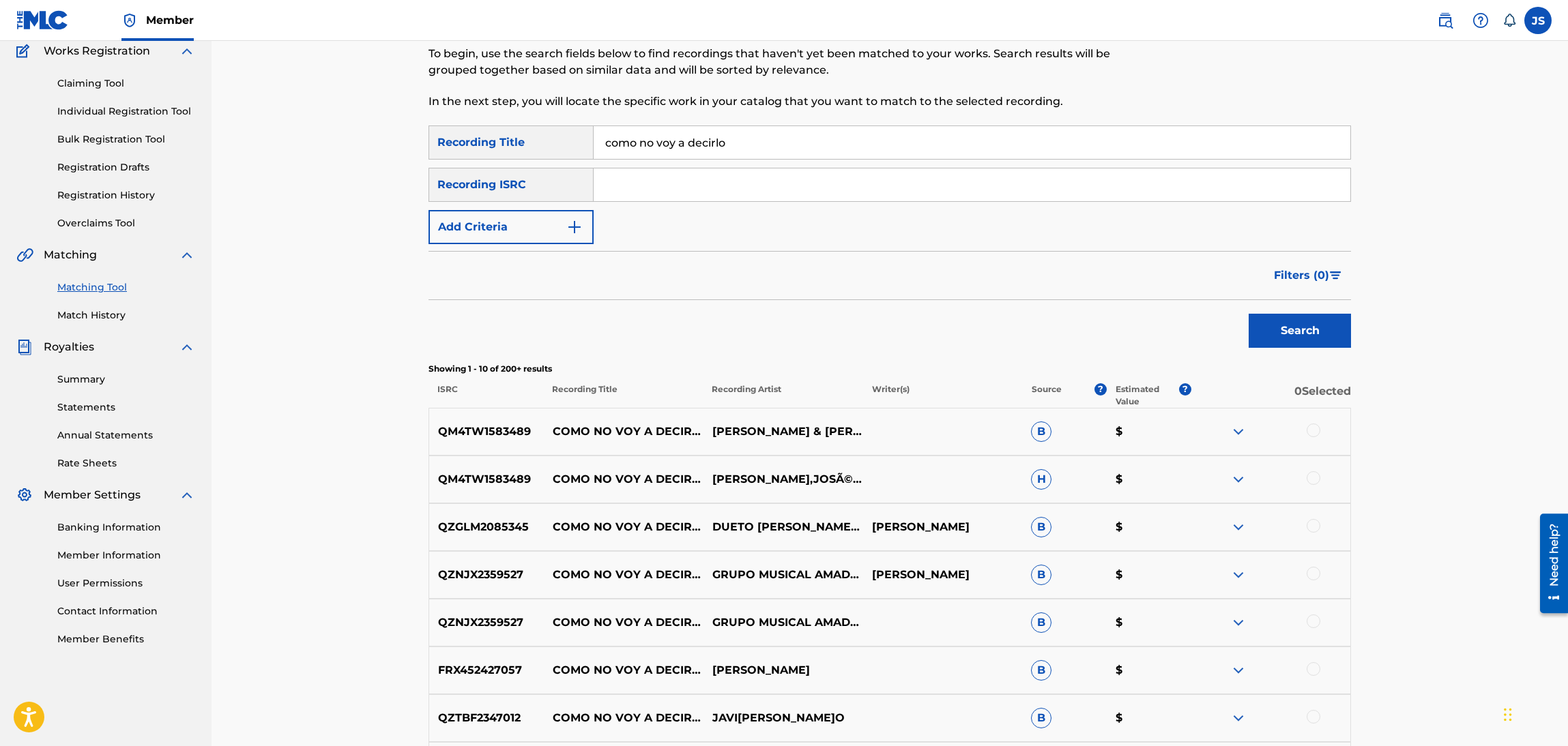
scroll to position [116, 0]
click at [747, 197] on input "Search Form" at bounding box center [972, 186] width 757 height 33
click at [1249, 314] on button "Search" at bounding box center [1299, 332] width 102 height 34
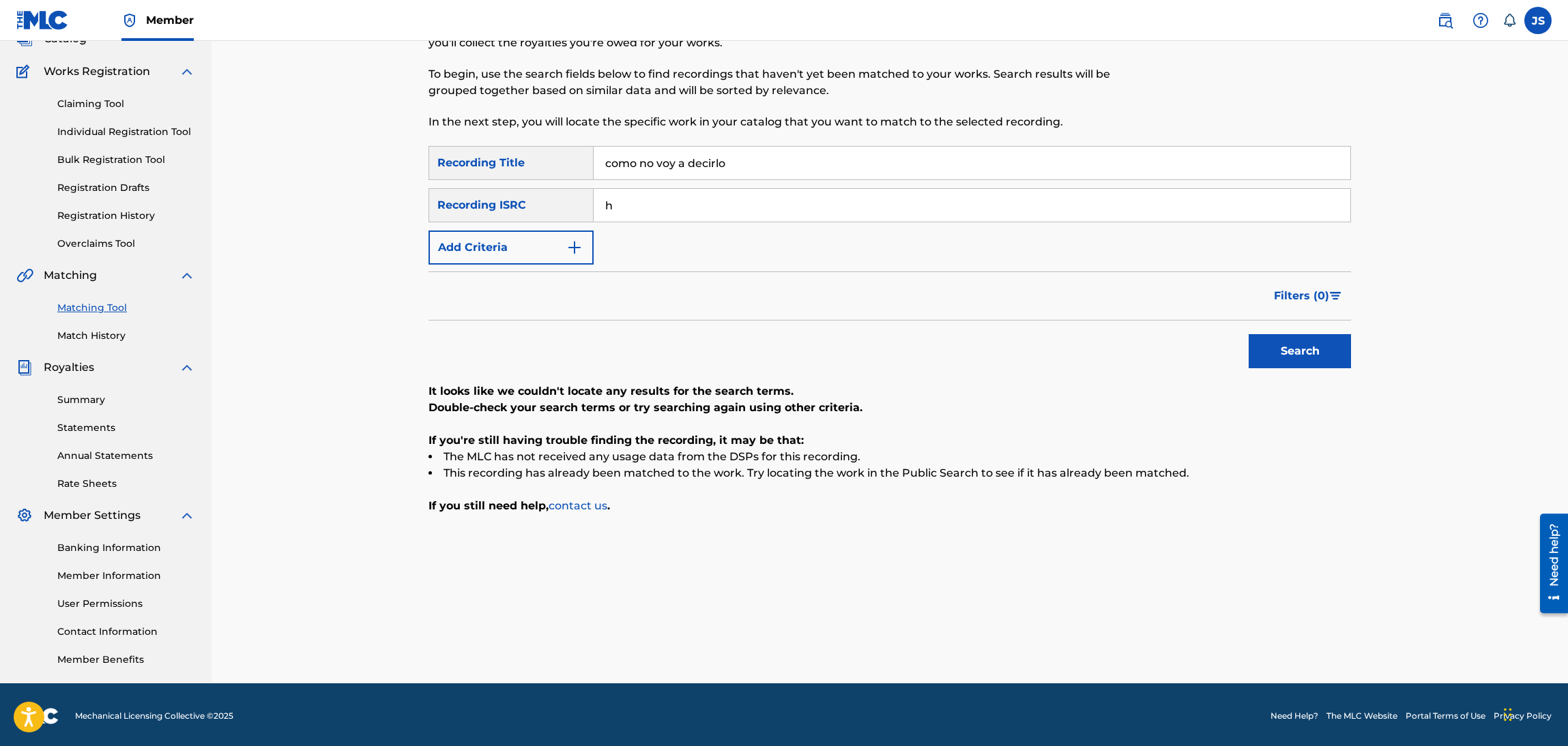
scroll to position [0, 0]
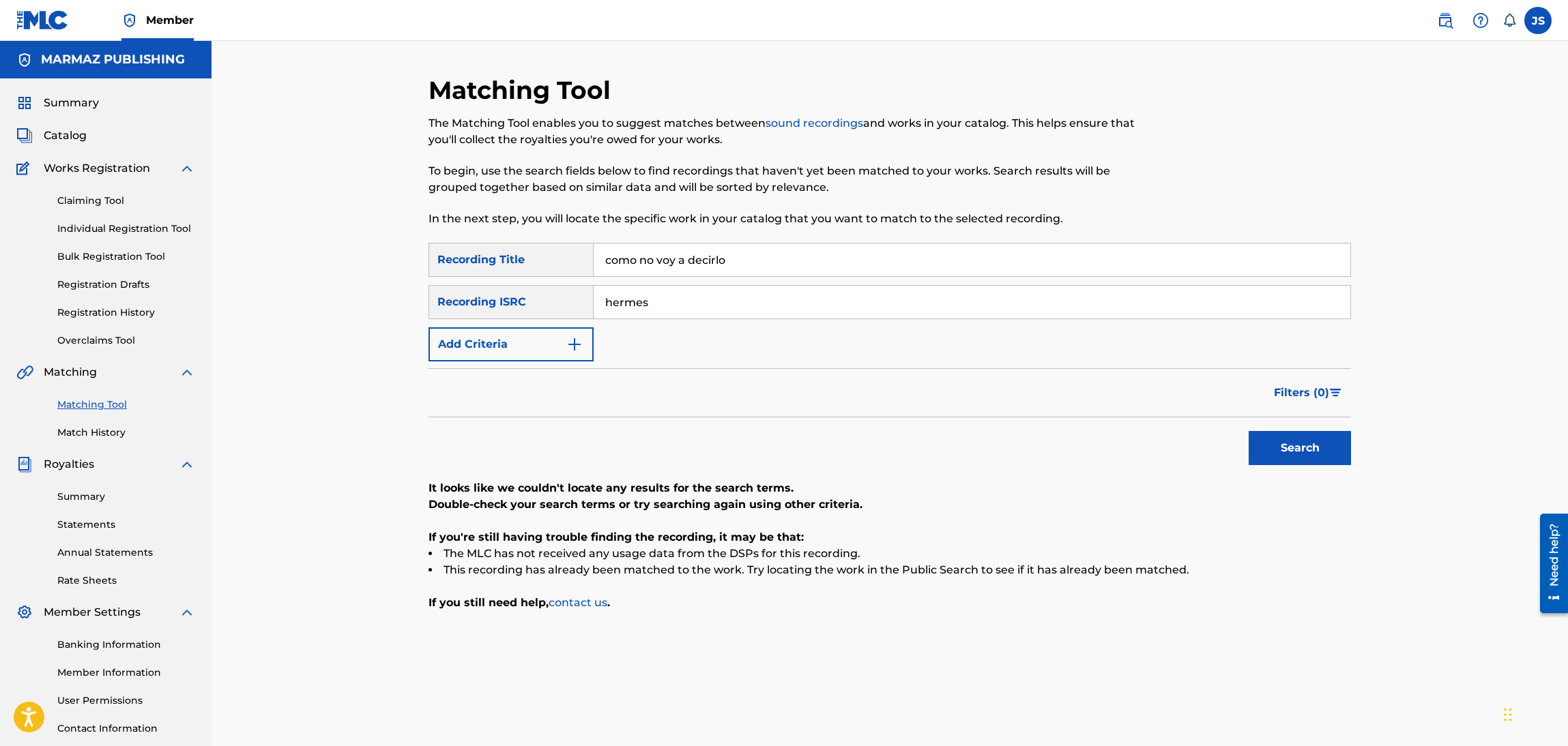
type input "hermes"
click at [1249, 431] on button "Search" at bounding box center [1299, 448] width 102 height 34
drag, startPoint x: 776, startPoint y: 265, endPoint x: 586, endPoint y: 254, distance: 190.3
click at [566, 256] on div "SearchWithCriteriab6b5a946-d361-4bfe-a8b7-3ba44fb0a6c8 Recording Title como no …" at bounding box center [890, 260] width 923 height 34
paste input "FIESTA NUPCIAL"
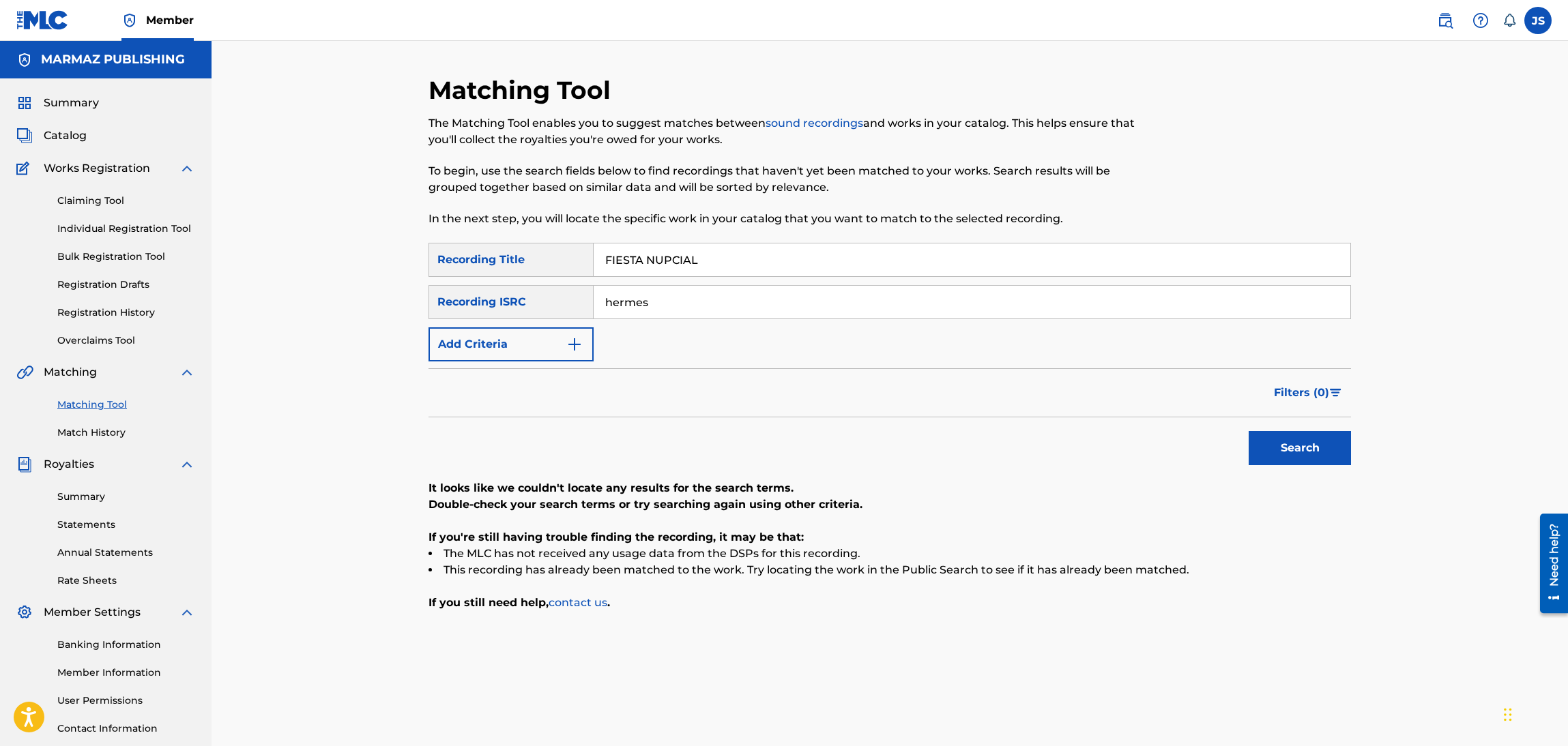
type input "FIESTA NUPCIAL"
click at [1152, 139] on div at bounding box center [1244, 159] width 212 height 168
drag, startPoint x: 637, startPoint y: 292, endPoint x: 559, endPoint y: 307, distance: 79.4
click at [560, 304] on div "SearchWithCriteria37eed4dc-3b68-46d5-b8a0-35ed1282d7b5 Recording ISRC hermes" at bounding box center [890, 302] width 923 height 34
paste input "QZ5FN2334512"
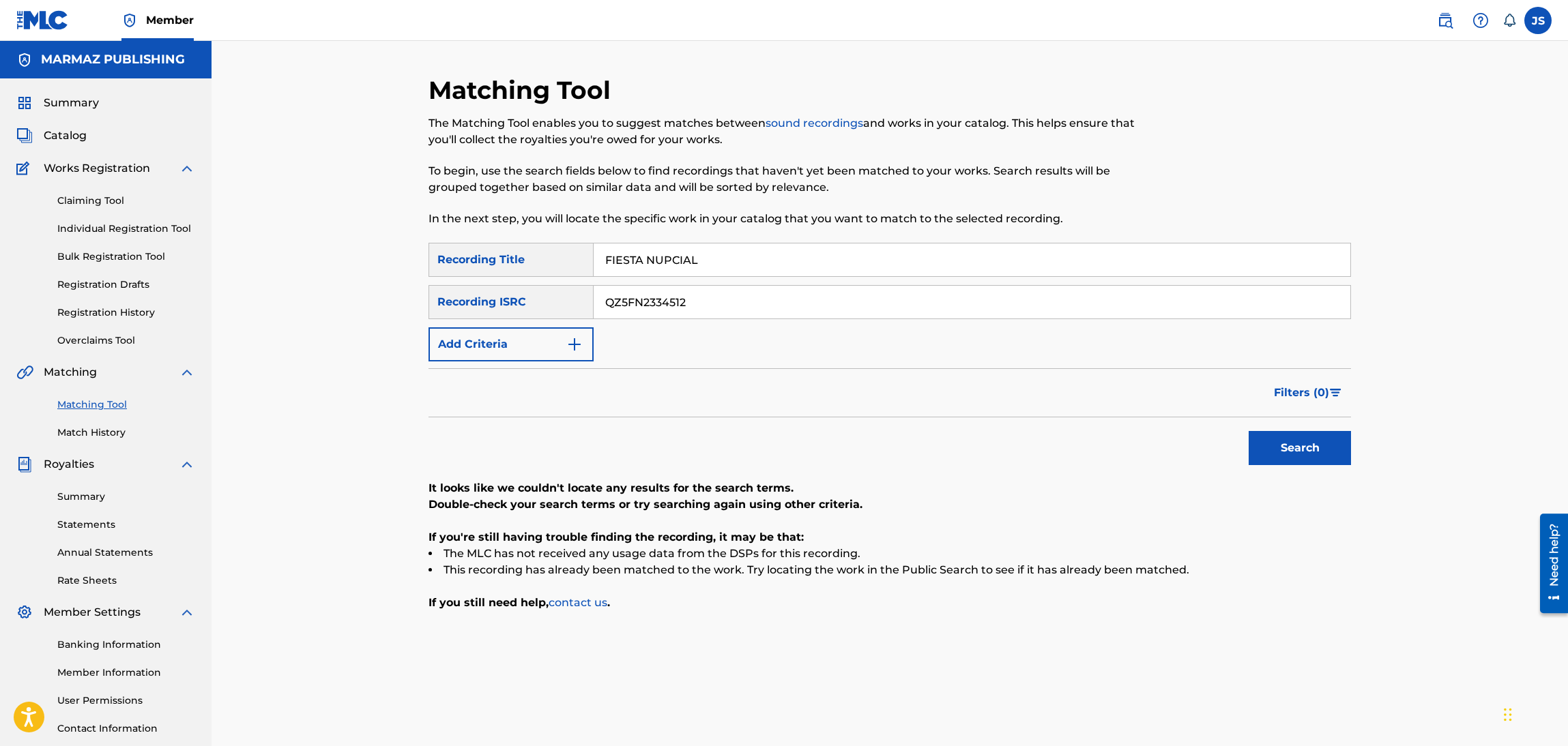
click at [792, 380] on div "Filters ( 0 )" at bounding box center [890, 393] width 923 height 49
click at [1289, 442] on button "Search" at bounding box center [1299, 448] width 102 height 34
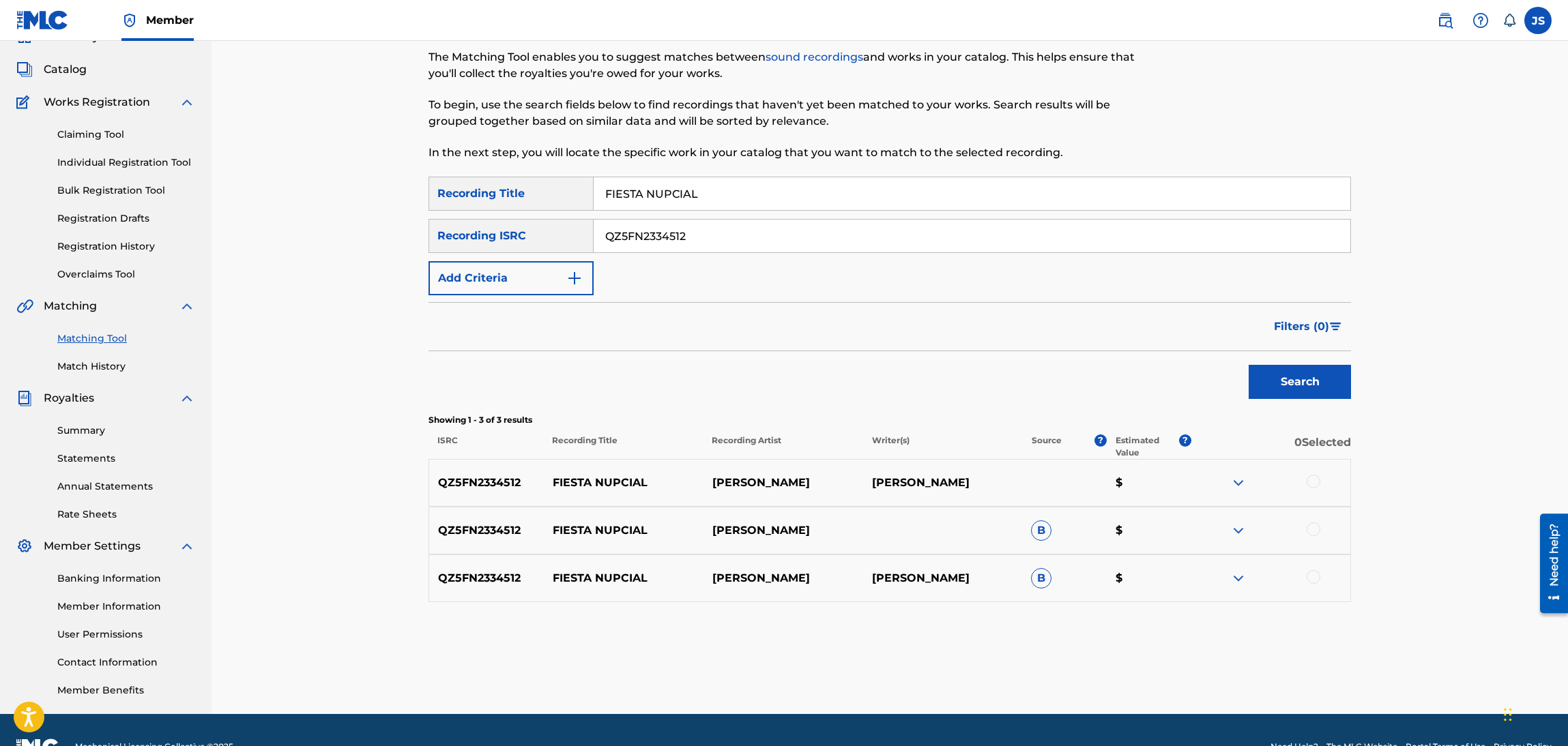
scroll to position [99, 0]
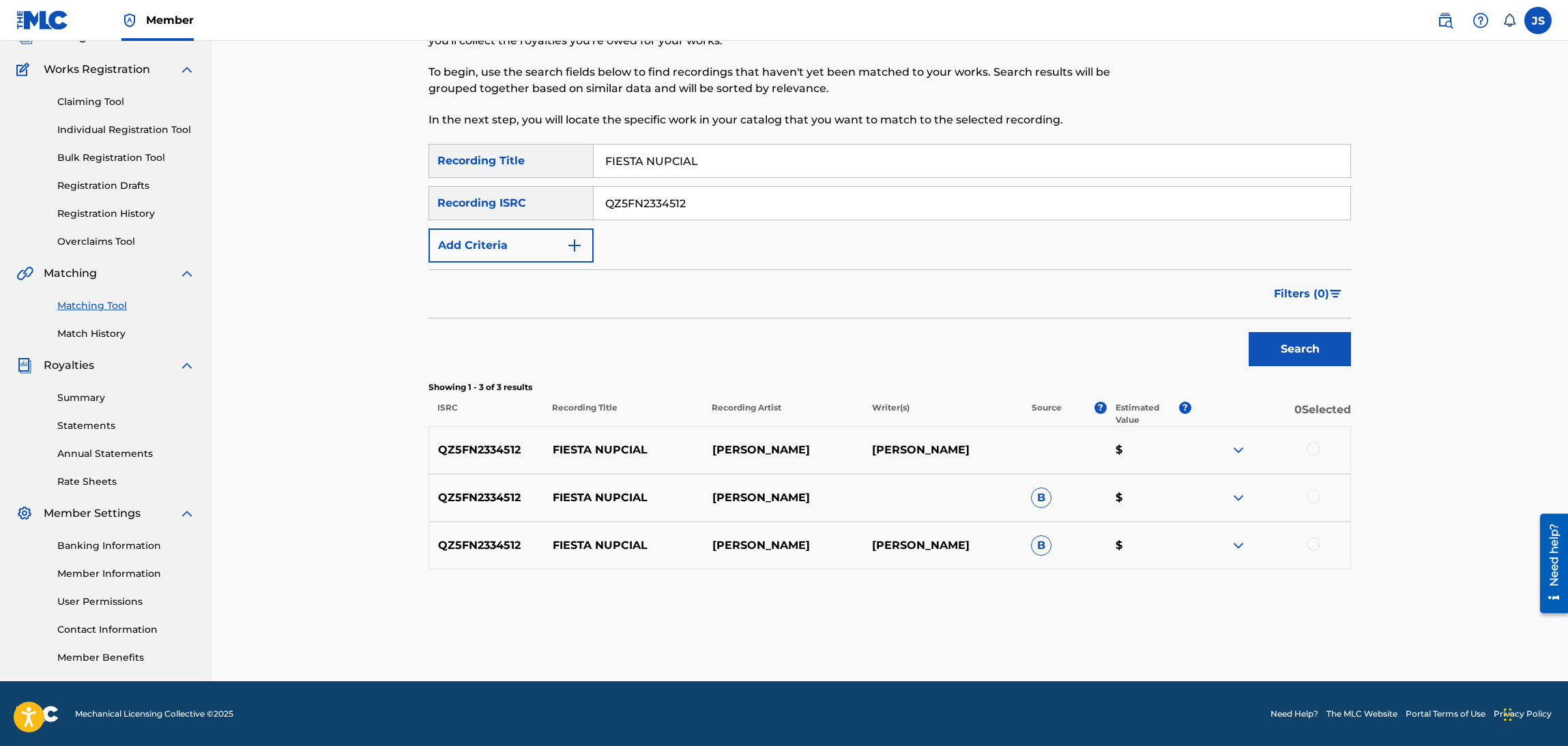
drag, startPoint x: 702, startPoint y: 192, endPoint x: 583, endPoint y: 186, distance: 119.2
click at [320, 199] on div "Matching Tool The Matching Tool enables you to suggest matches between sound re…" at bounding box center [890, 312] width 1356 height 740
paste input "USCGH1521006"
type input "USCGH1521006"
drag, startPoint x: 755, startPoint y: 131, endPoint x: 625, endPoint y: 149, distance: 131.2
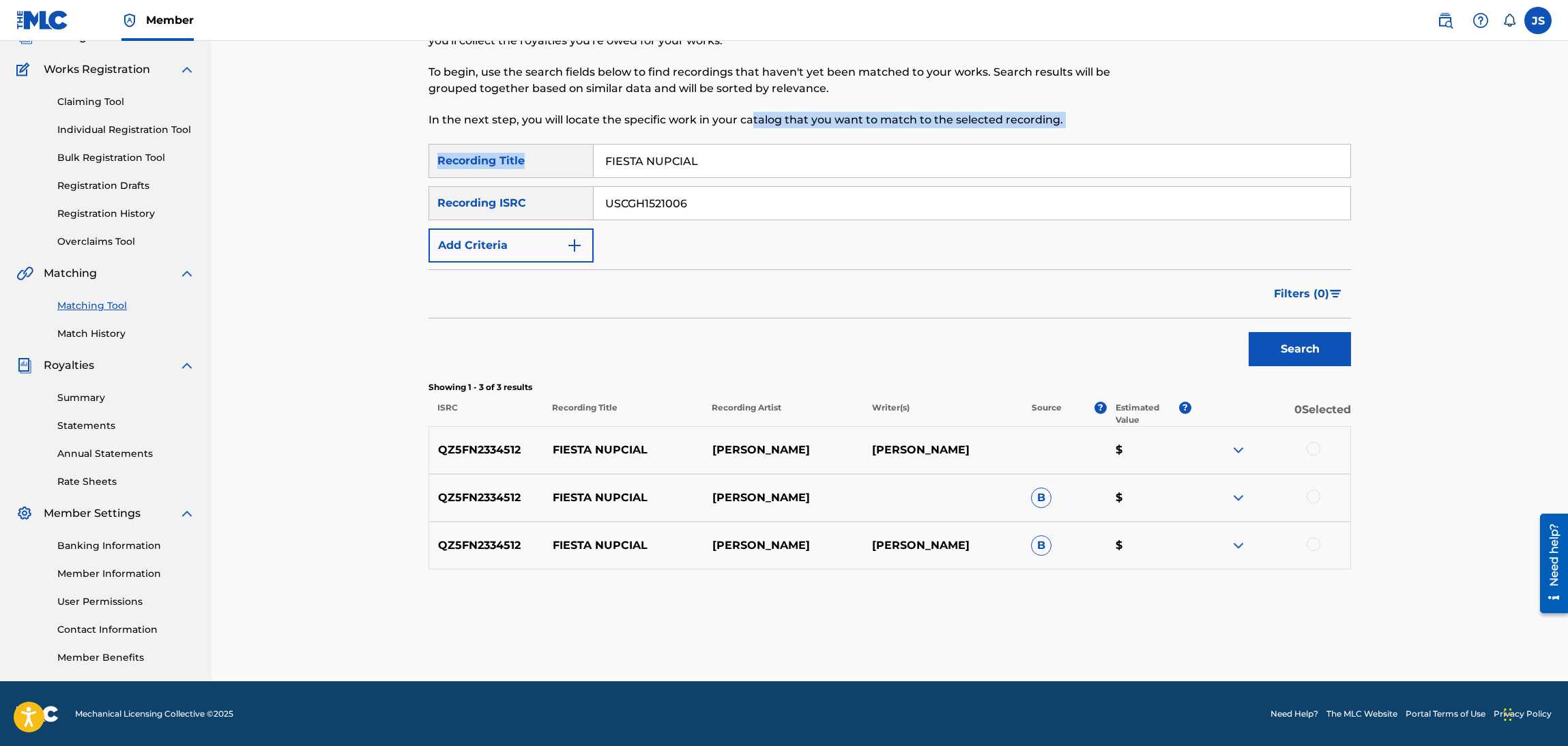
click at [625, 149] on div "Matching Tool The Matching Tool enables you to suggest matches between sound re…" at bounding box center [890, 329] width 923 height 705
drag, startPoint x: 705, startPoint y: 167, endPoint x: 118, endPoint y: 160, distance: 587.0
click at [115, 161] on main "MARMAZ PUBLISHING Summary Catalog Works Registration Claiming Tool Individual R…" at bounding box center [784, 312] width 1568 height 740
click at [1249, 332] on button "Search" at bounding box center [1299, 349] width 102 height 34
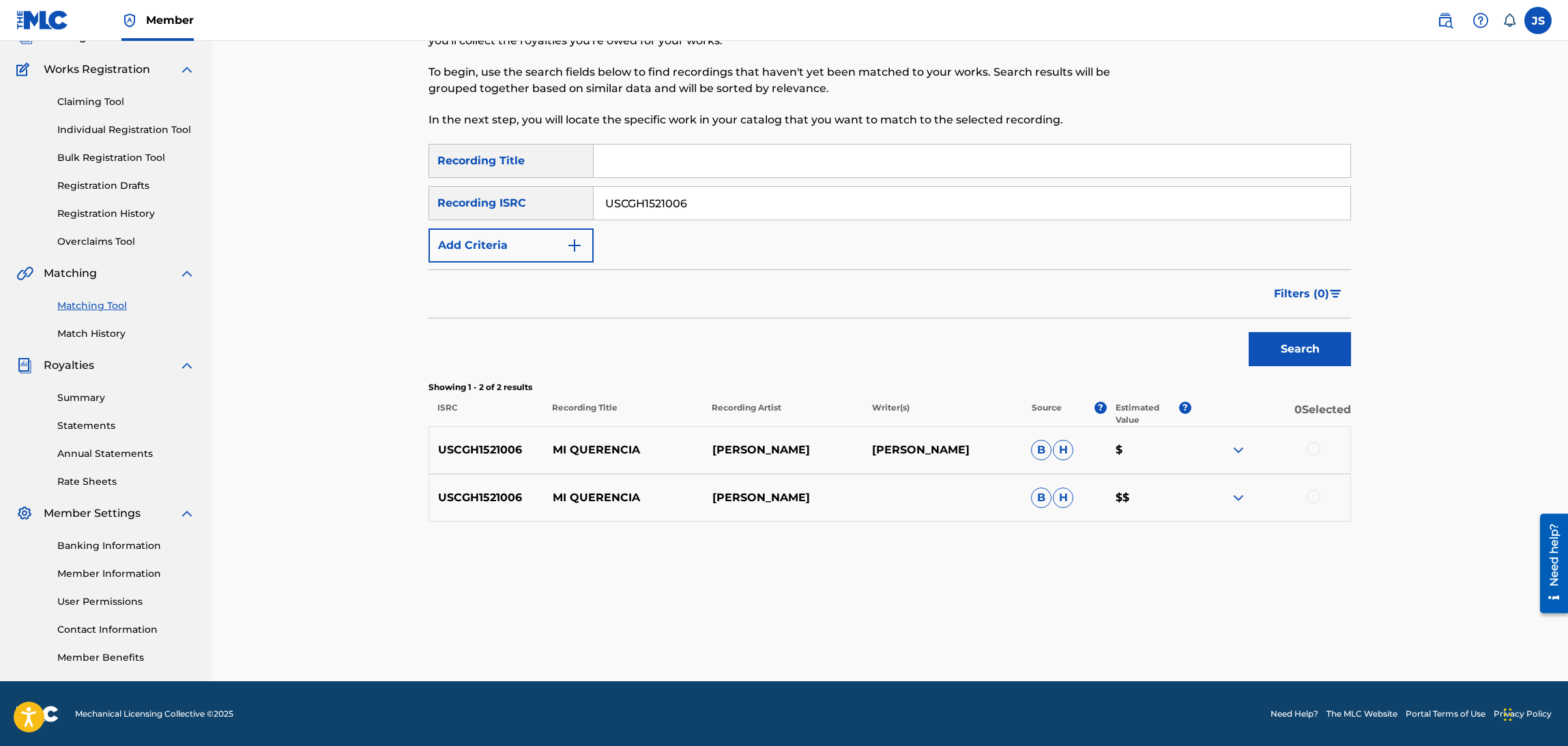
scroll to position [0, 0]
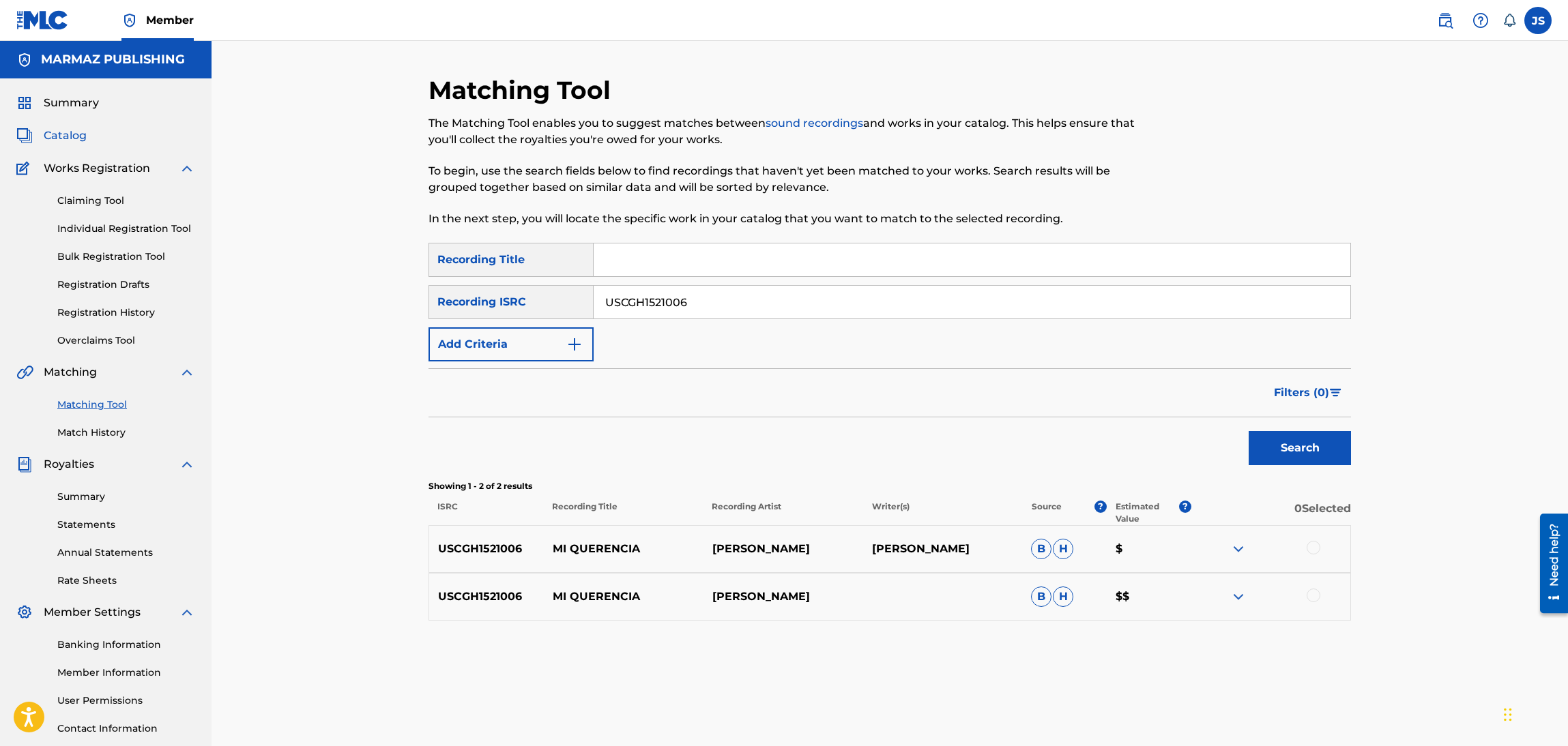
click at [72, 140] on span "Catalog" at bounding box center [65, 136] width 43 height 16
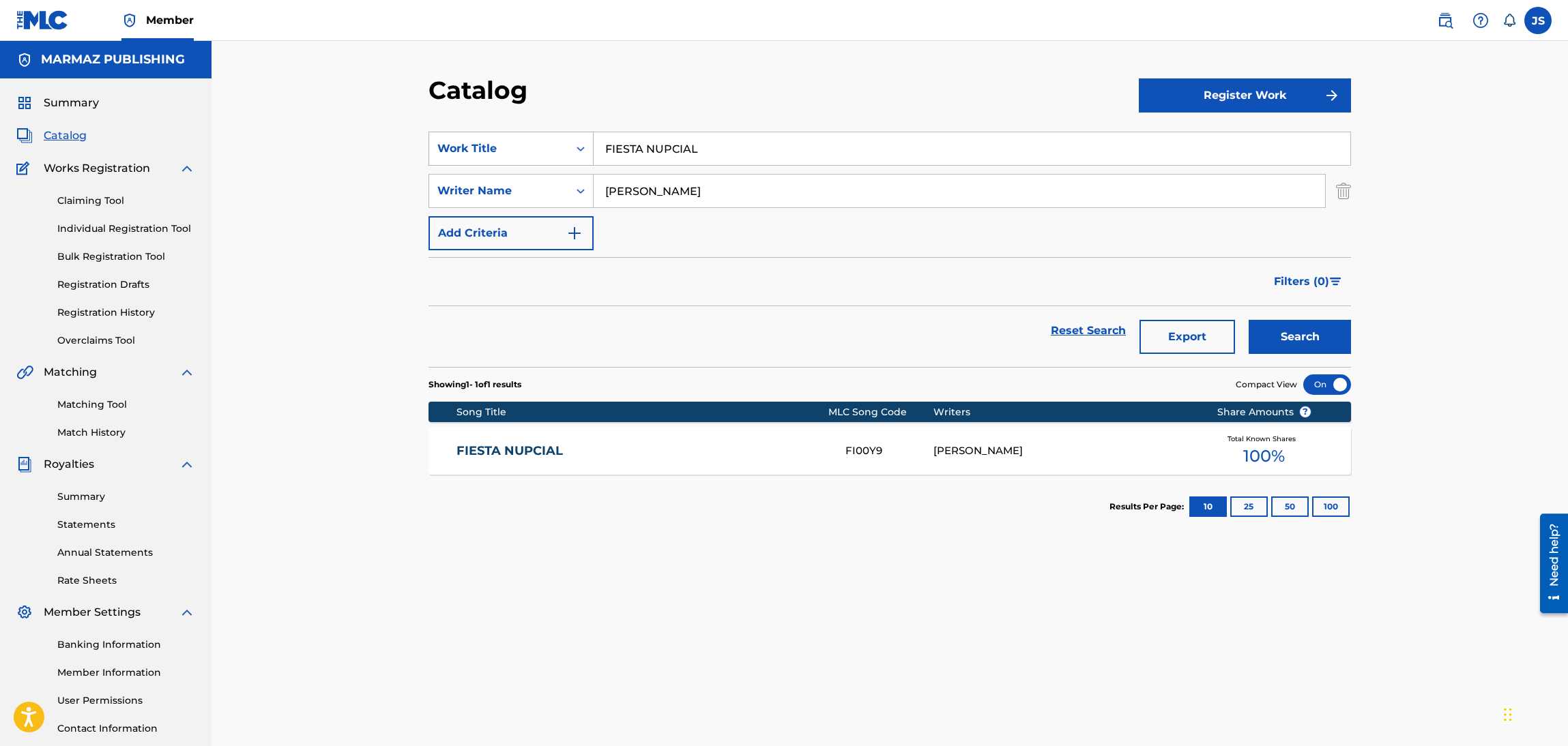
drag, startPoint x: 691, startPoint y: 130, endPoint x: 473, endPoint y: 141, distance: 218.3
click at [473, 141] on section "SearchWithCriteria6fa3d4df-93c2-41f9-b5b2-5652e323d4b3 Work Title FIESTA NUPCIA…" at bounding box center [890, 241] width 923 height 252
drag, startPoint x: 740, startPoint y: 139, endPoint x: 841, endPoint y: 119, distance: 103.0
click at [534, 159] on div "SearchWithCriteria6fa3d4df-93c2-41f9-b5b2-5652e323d4b3 Work Title FIESTA NUPCIAL" at bounding box center [890, 149] width 923 height 34
paste input "TATUAJE"
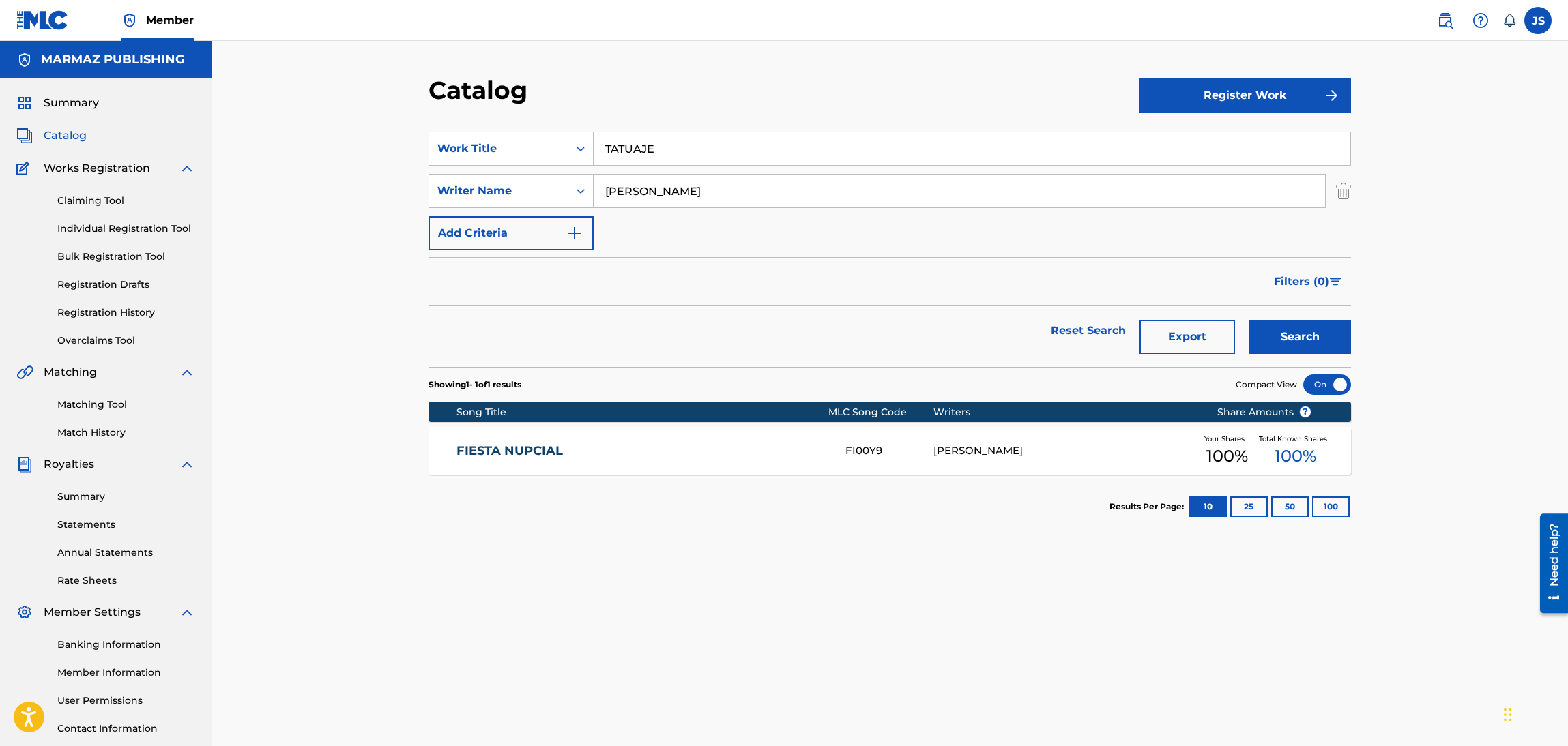
type input "TATUAJE"
click at [846, 118] on section "SearchWithCriteria6fa3d4df-93c2-41f9-b5b2-5652e323d4b3 Work Title TATUAJE Searc…" at bounding box center [890, 241] width 923 height 252
drag, startPoint x: 754, startPoint y: 204, endPoint x: 474, endPoint y: 158, distance: 283.8
click at [466, 155] on div "SearchWithCriteria6fa3d4df-93c2-41f9-b5b2-5652e323d4b3 option Work Title, selec…" at bounding box center [890, 191] width 923 height 119
paste input "[PERSON_NAME]"
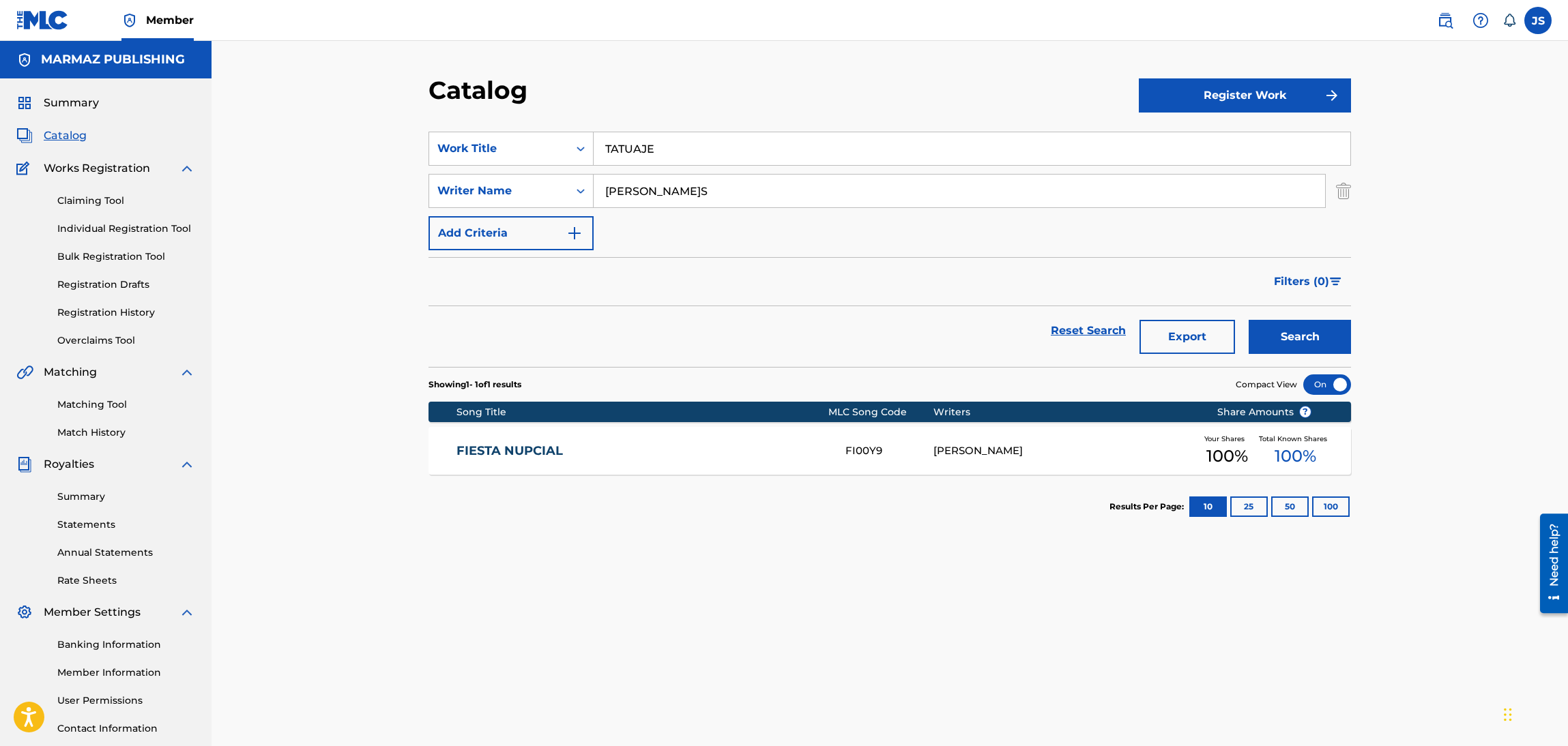
type input "[PERSON_NAME]S"
click at [873, 278] on div "Filters ( 0 )" at bounding box center [890, 282] width 923 height 49
click at [1316, 338] on button "Search" at bounding box center [1299, 337] width 102 height 34
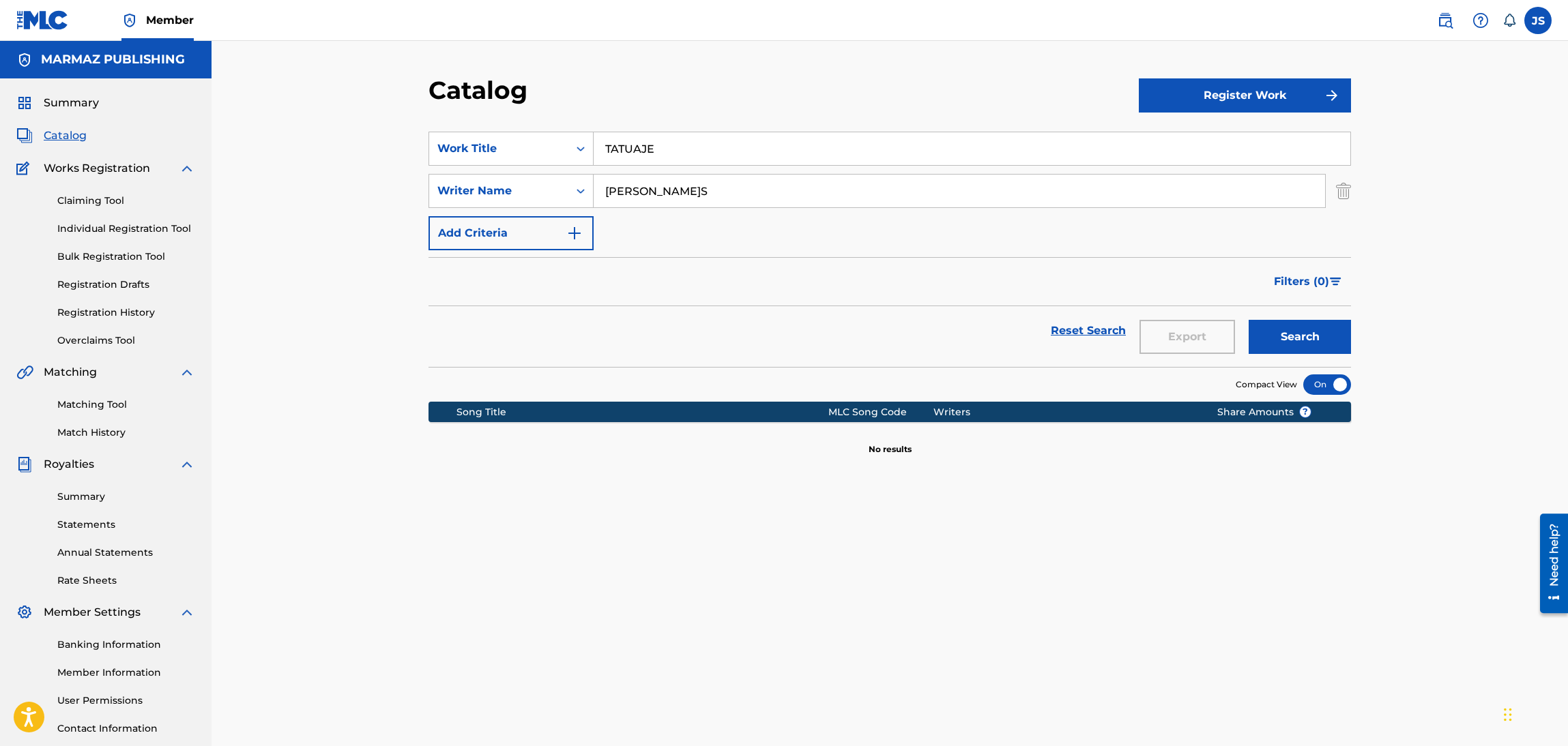
drag, startPoint x: 562, startPoint y: 210, endPoint x: 359, endPoint y: 220, distance: 203.2
click at [362, 221] on div "Catalog Register Work SearchWithCriteria6fa3d4df-93c2-41f9-b5b2-5652e323d4b3 Wo…" at bounding box center [890, 410] width 1356 height 740
click at [1249, 320] on button "Search" at bounding box center [1299, 337] width 102 height 34
click at [530, 199] on div "Writer Name" at bounding box center [499, 191] width 123 height 16
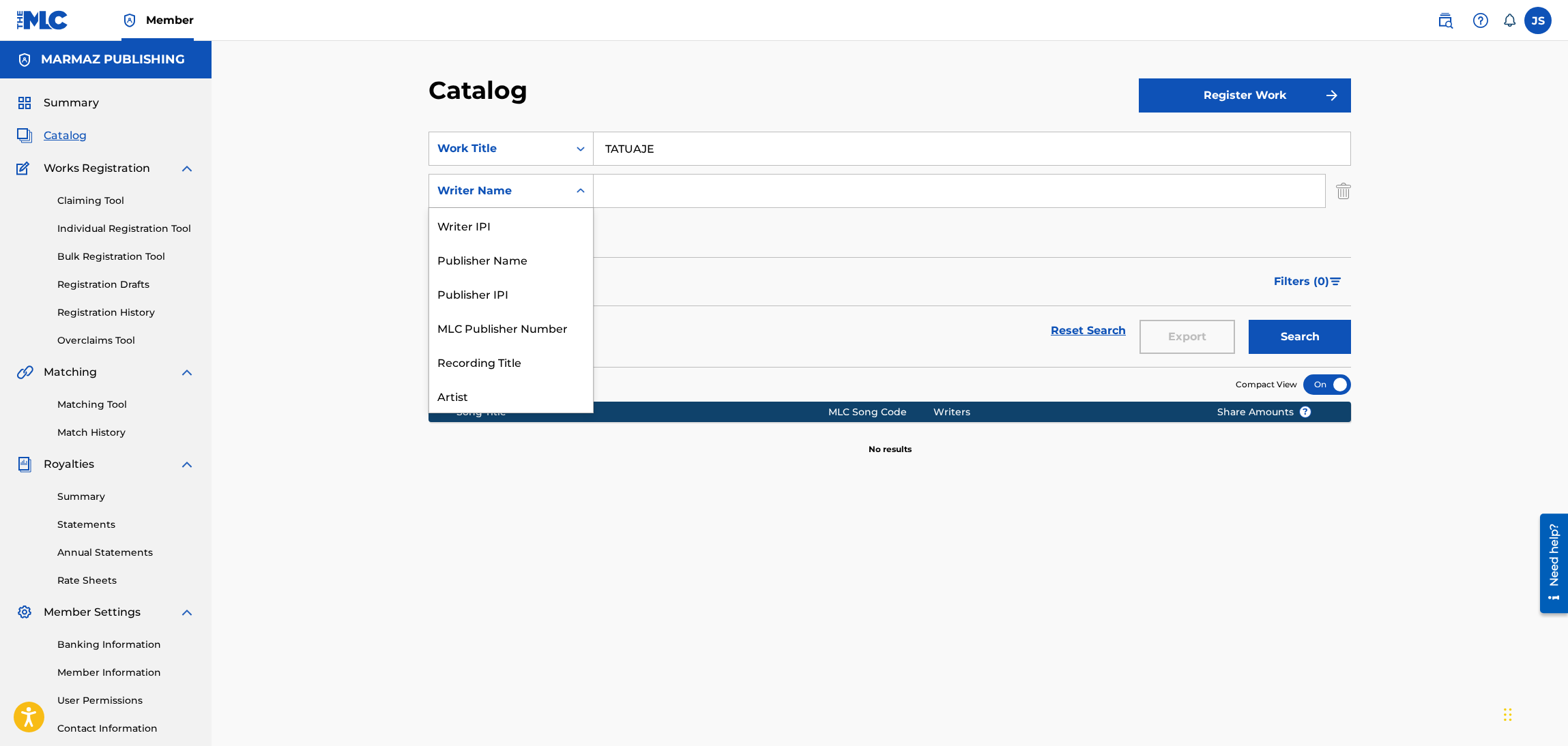
scroll to position [68, 0]
click at [510, 291] on div "Recording Title" at bounding box center [510, 294] width 164 height 34
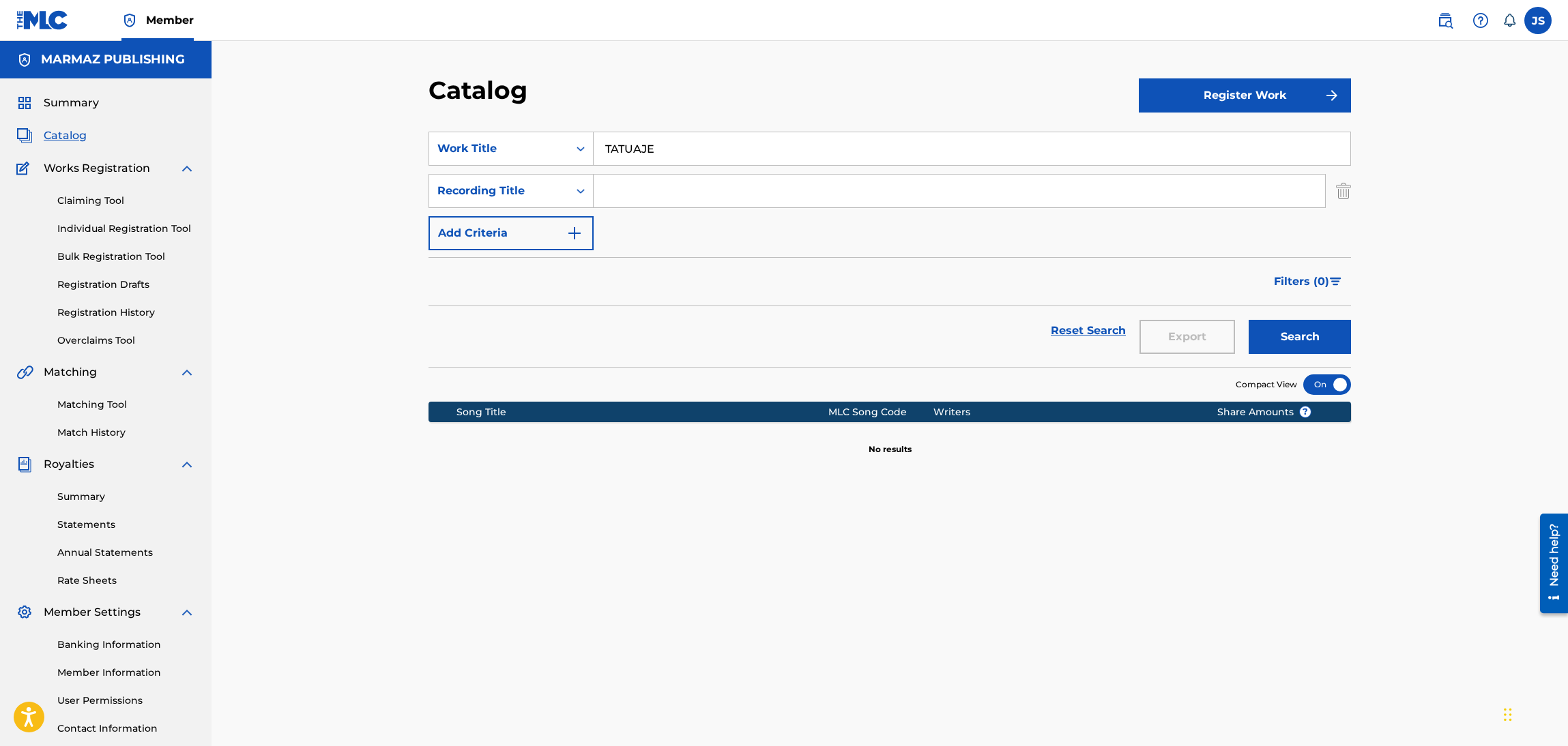
click at [544, 209] on div "SearchWithCriteria6fa3d4df-93c2-41f9-b5b2-5652e323d4b3 Work Title TATUAJE Searc…" at bounding box center [890, 191] width 923 height 119
click at [547, 194] on div "Recording Title" at bounding box center [499, 191] width 123 height 16
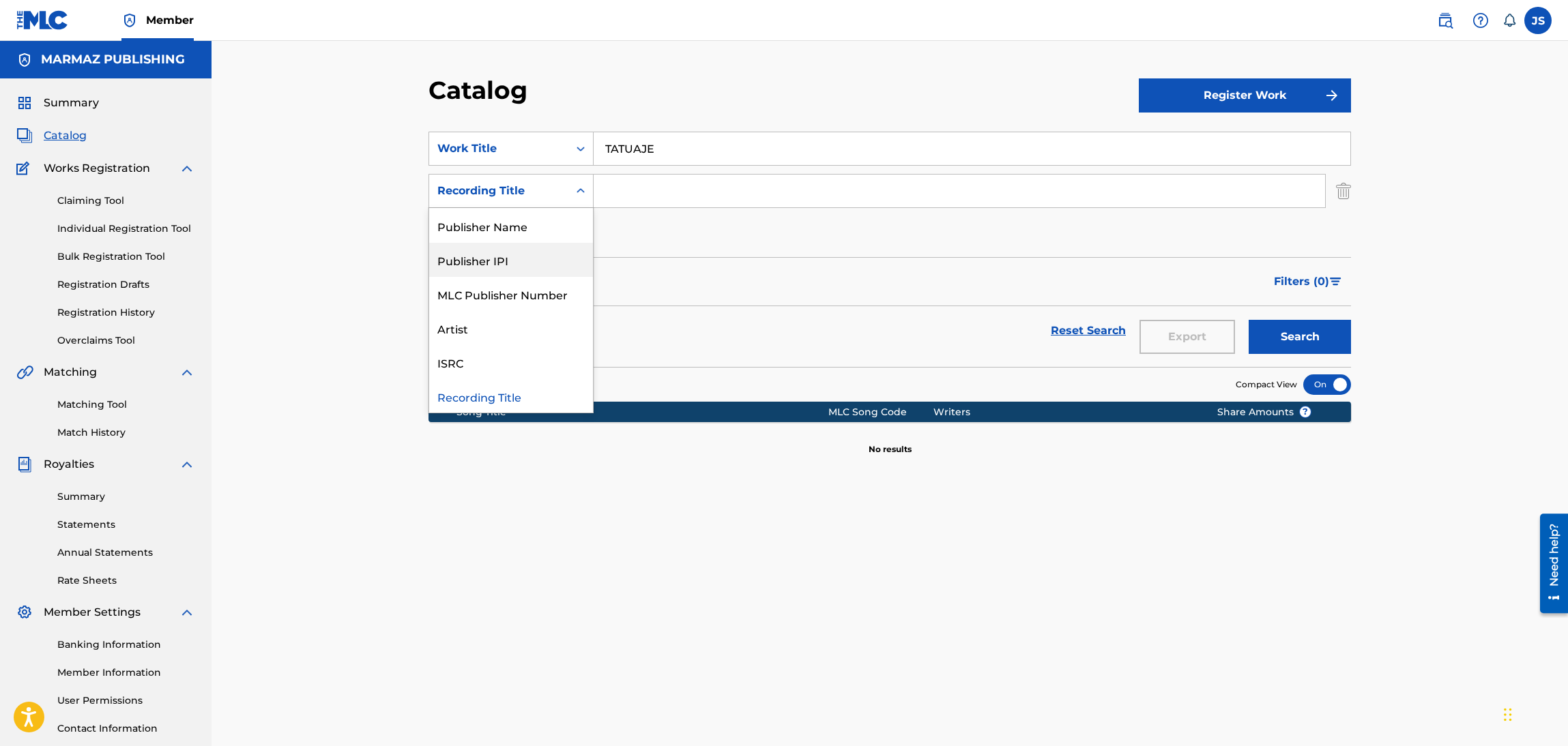
scroll to position [0, 0]
click at [513, 291] on div "Publisher Name" at bounding box center [510, 294] width 164 height 34
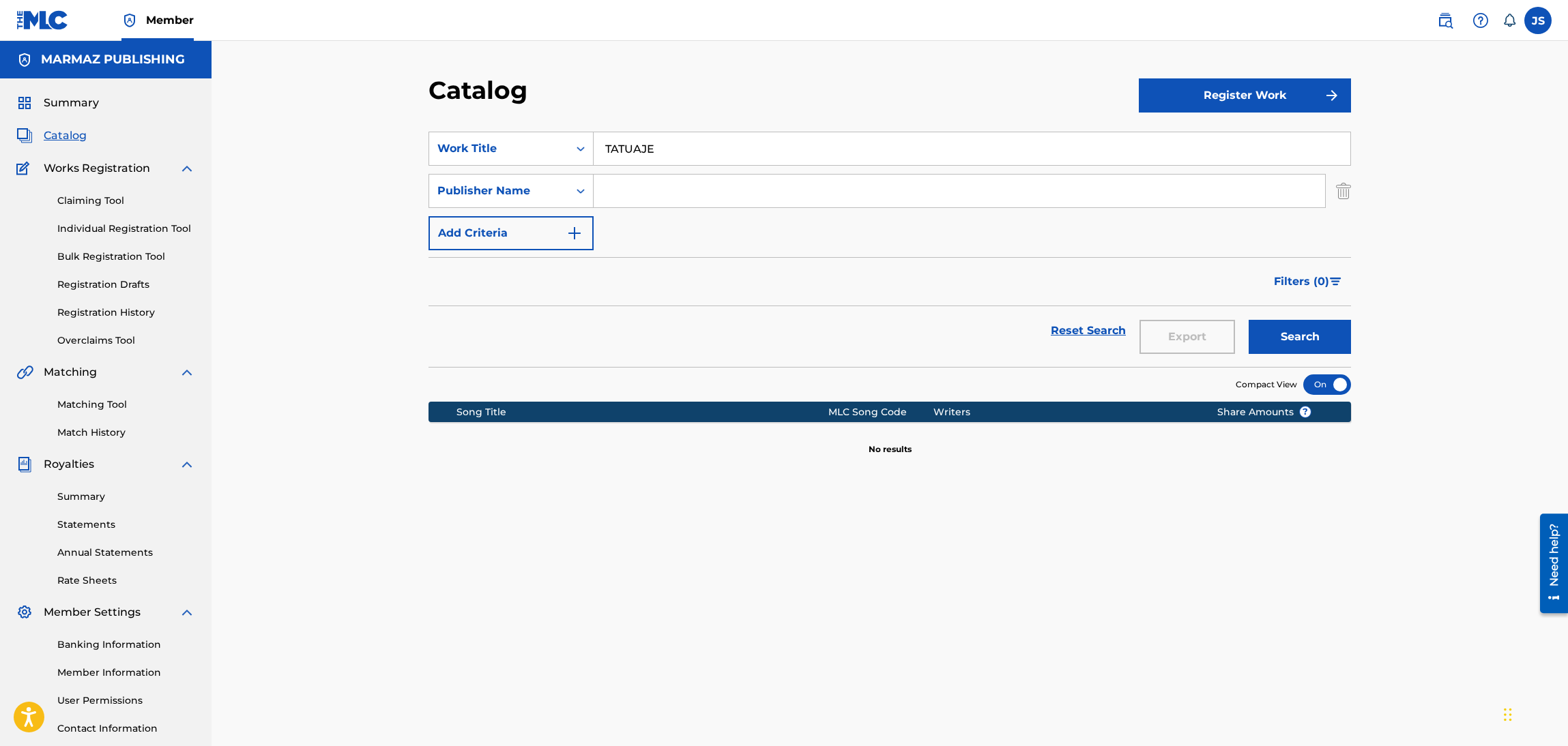
click at [660, 202] on input "Search Form" at bounding box center [959, 191] width 731 height 33
click at [1249, 320] on button "Search" at bounding box center [1299, 337] width 102 height 34
drag, startPoint x: 700, startPoint y: 136, endPoint x: 477, endPoint y: 136, distance: 223.0
click at [462, 136] on div "SearchWithCriteria6fa3d4df-93c2-41f9-b5b2-5652e323d4b3 Work Title TATUAJE" at bounding box center [890, 149] width 923 height 34
drag, startPoint x: 645, startPoint y: 186, endPoint x: 460, endPoint y: 182, distance: 185.0
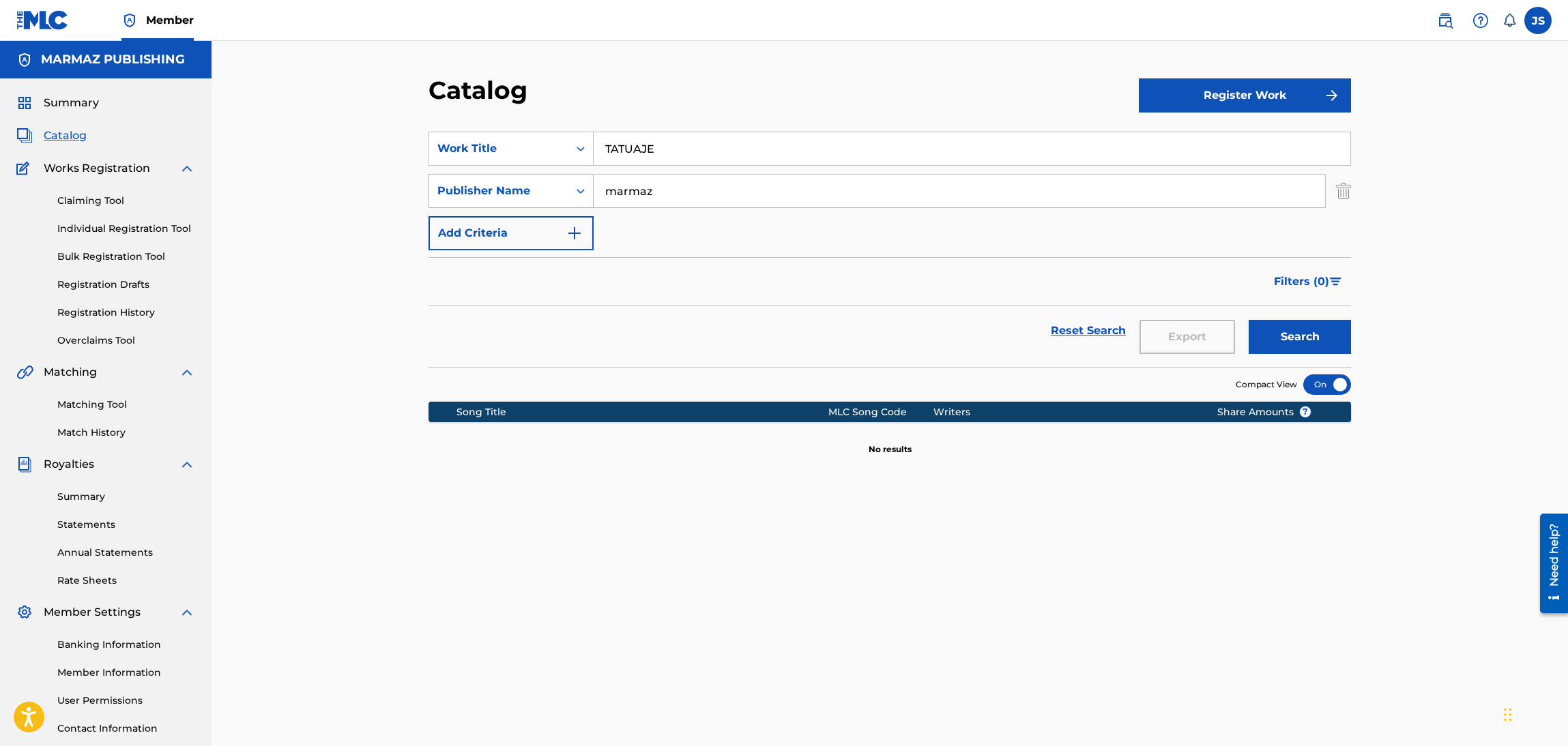
click at [429, 164] on div "SearchWithCriteria6fa3d4df-93c2-41f9-b5b2-5652e323d4b3 Work Title TATUAJE Searc…" at bounding box center [890, 191] width 923 height 119
paste input "[PERSON_NAME]"
drag, startPoint x: 745, startPoint y: 295, endPoint x: 1163, endPoint y: 334, distance: 419.8
click at [755, 296] on div "Filters ( 0 )" at bounding box center [890, 282] width 923 height 49
click at [1328, 332] on button "Search" at bounding box center [1299, 337] width 102 height 34
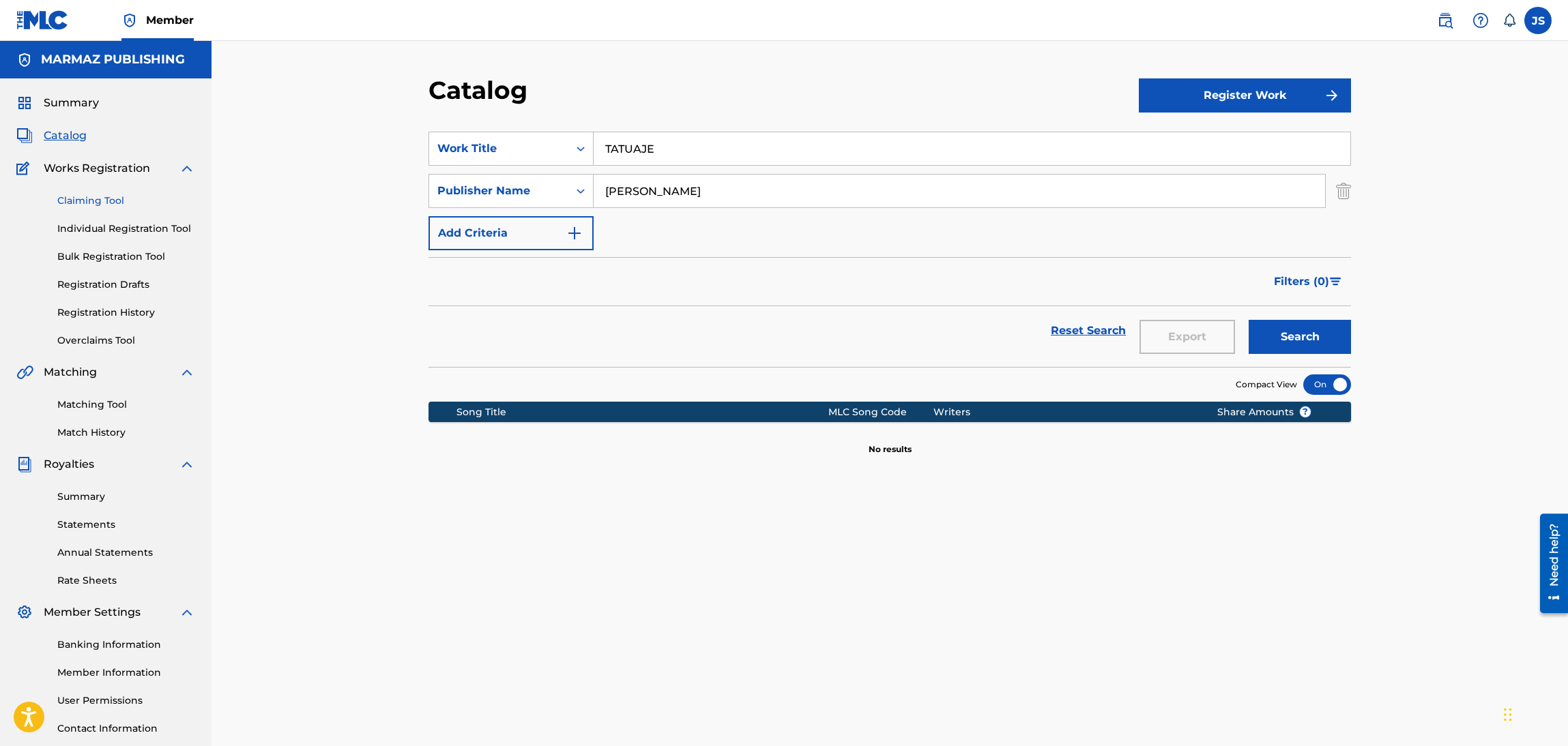
drag, startPoint x: 825, startPoint y: 197, endPoint x: 137, endPoint y: 204, distance: 688.0
click at [163, 202] on main "MARMAZ PUBLISHING Summary Catalog Works Registration Claiming Tool Individual R…" at bounding box center [784, 410] width 1568 height 740
type input "r"
type input "[PERSON_NAME]S"
click at [1249, 320] on button "Search" at bounding box center [1299, 337] width 102 height 34
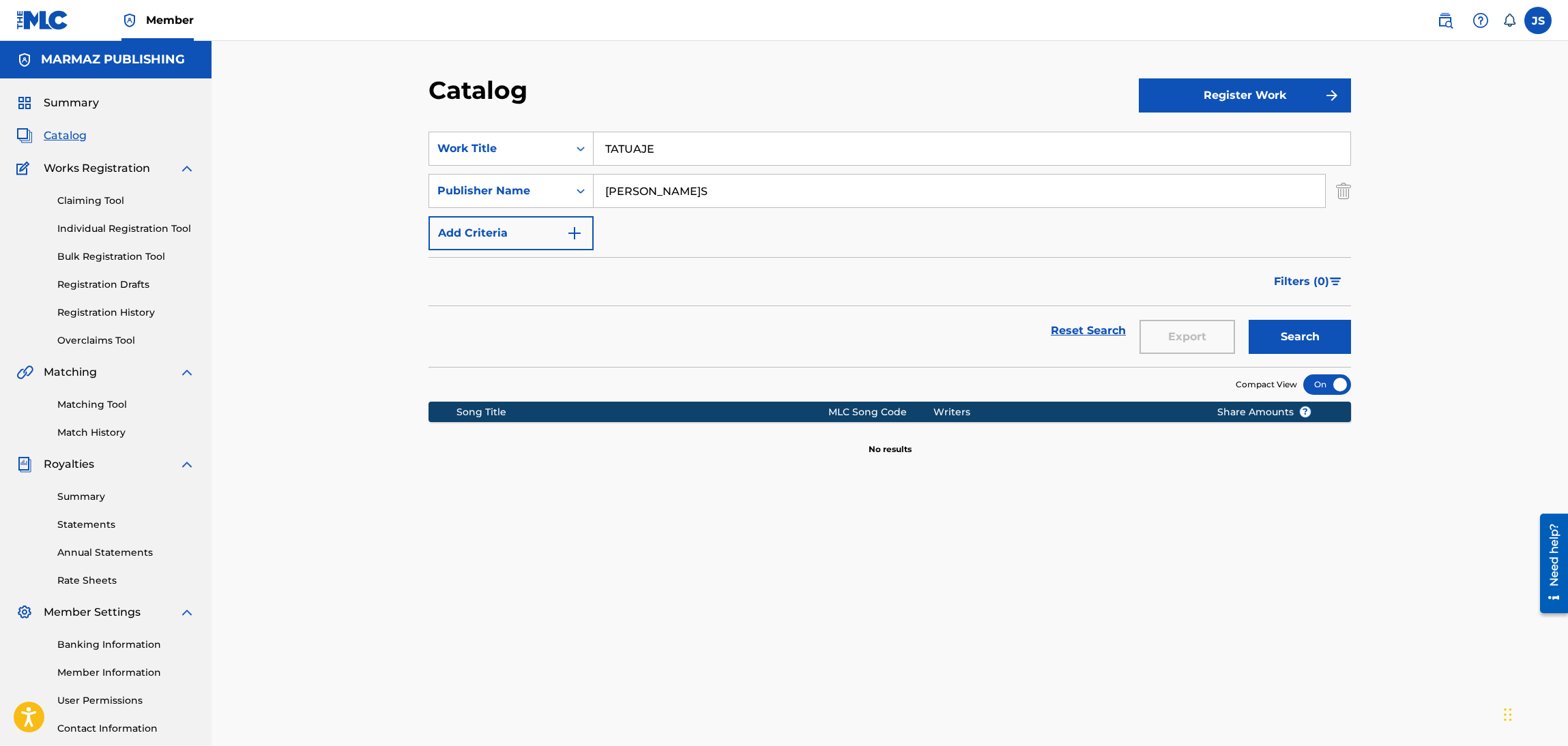
drag, startPoint x: 772, startPoint y: 151, endPoint x: 521, endPoint y: 109, distance: 254.5
click at [506, 113] on div "Catalog Register Work SearchWithCriteria6fa3d4df-93c2-41f9-b5b2-5652e323d4b3 Wo…" at bounding box center [890, 427] width 956 height 705
paste input "CUPIDO"
type input "CUPIDO"
click at [773, 96] on div "Catalog" at bounding box center [784, 95] width 710 height 40
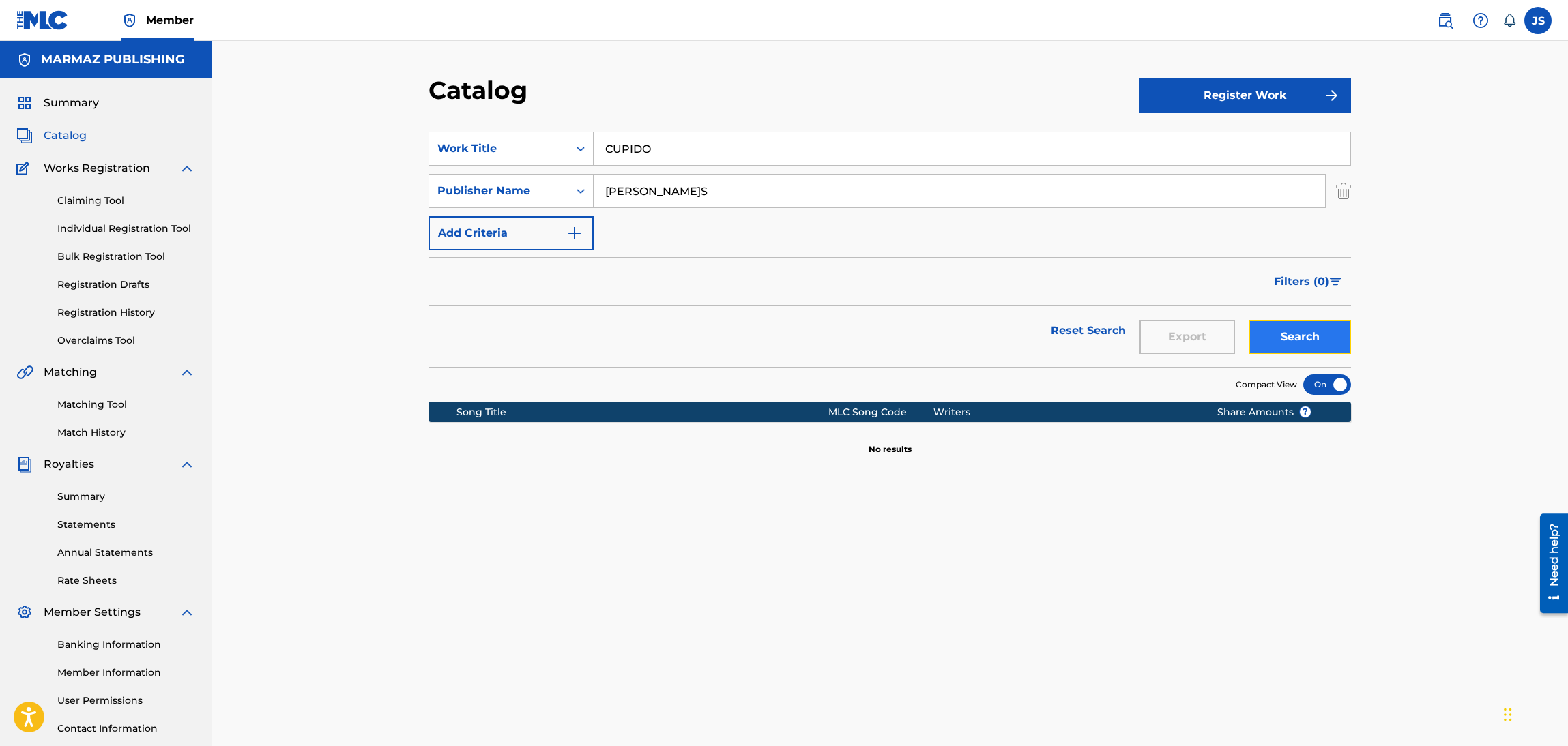
click at [1282, 332] on button "Search" at bounding box center [1299, 337] width 102 height 34
click at [1295, 344] on button "Search" at bounding box center [1299, 337] width 102 height 34
click at [574, 194] on icon "Search Form" at bounding box center [580, 191] width 14 height 14
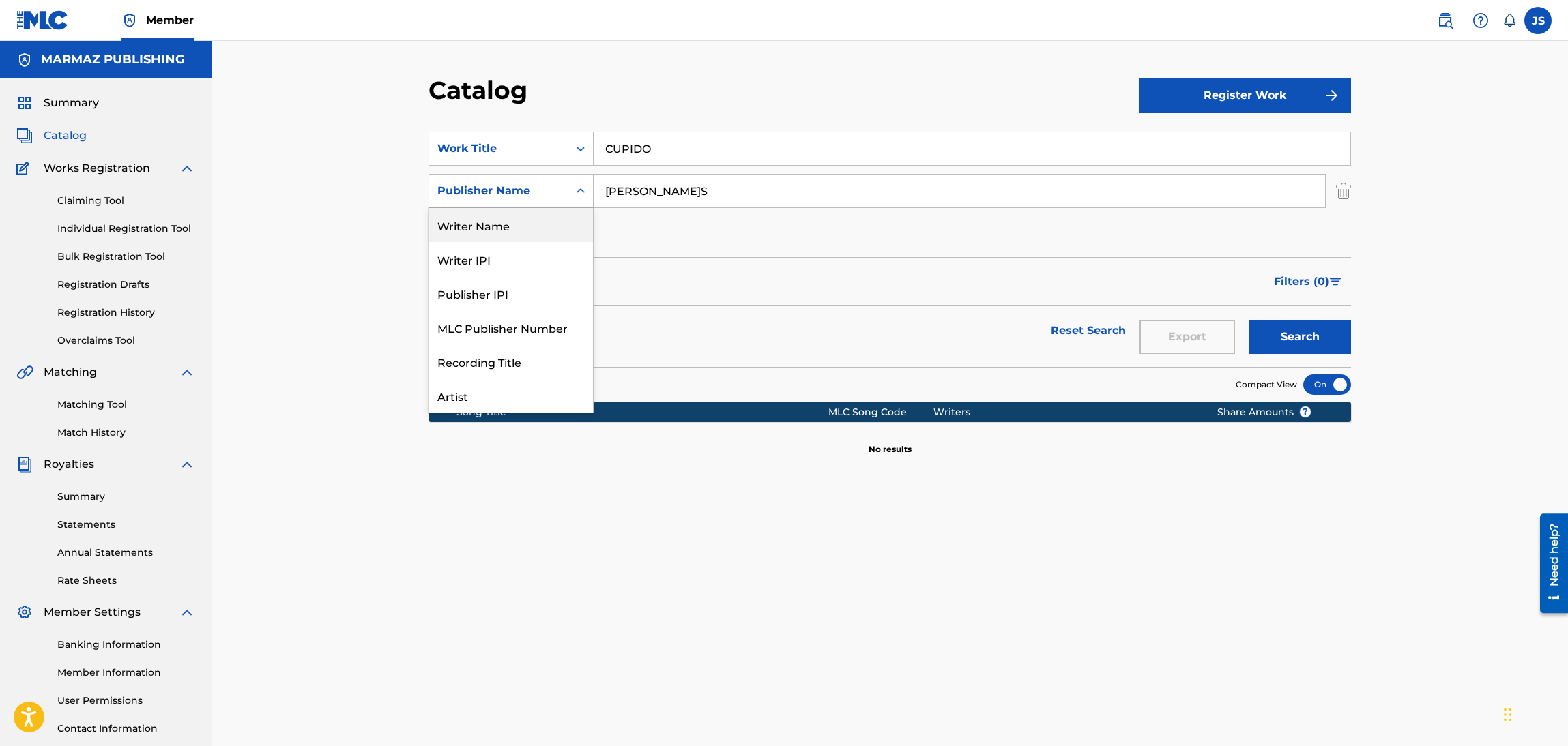
click at [506, 232] on div "Writer Name" at bounding box center [510, 225] width 164 height 34
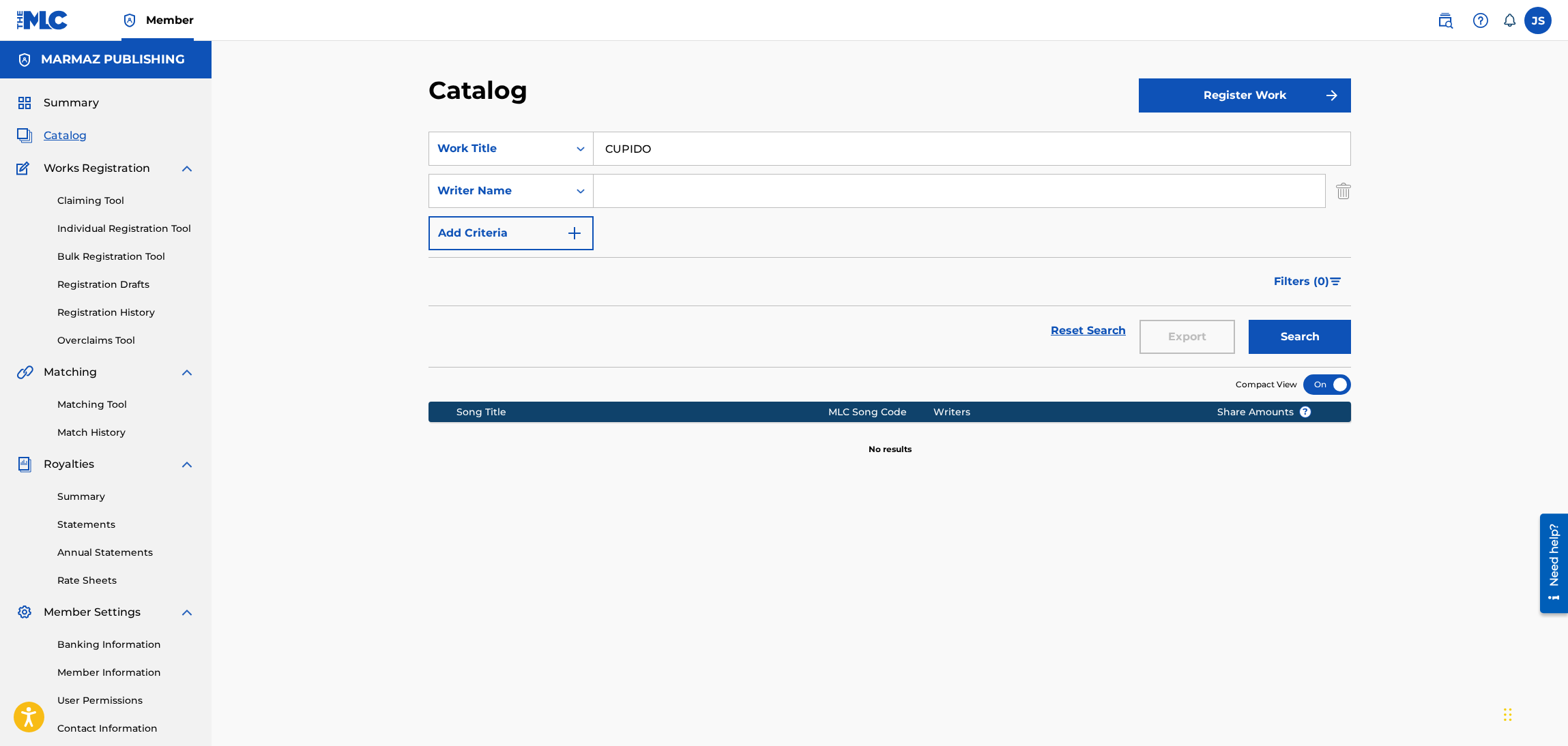
click at [732, 194] on input "Search Form" at bounding box center [959, 191] width 731 height 33
paste input "[PERSON_NAME]S"
type input "[PERSON_NAME]S"
click at [1341, 343] on button "Search" at bounding box center [1299, 337] width 102 height 34
click at [1325, 310] on div "Search" at bounding box center [1296, 331] width 109 height 49
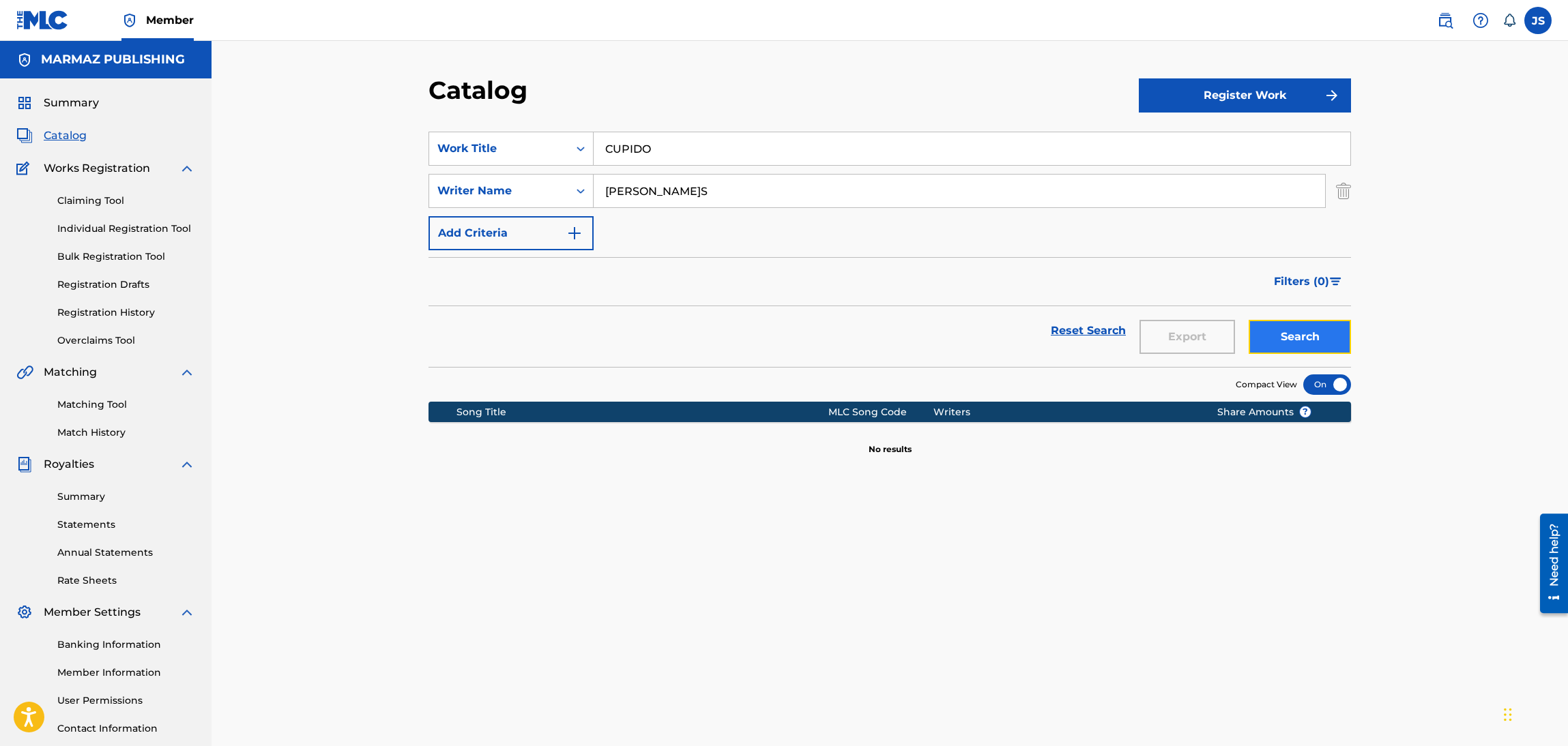
click at [1323, 327] on button "Search" at bounding box center [1299, 337] width 102 height 34
drag, startPoint x: 673, startPoint y: 149, endPoint x: 537, endPoint y: 124, distance: 138.3
click at [534, 125] on section "SearchWithCriteria6fa3d4df-93c2-41f9-b5b2-5652e323d4b3 Work Title CUPIDO el fle…" at bounding box center [890, 241] width 923 height 252
paste input "[PERSON_NAME]"
type input "[PERSON_NAME]O FINGIDO"
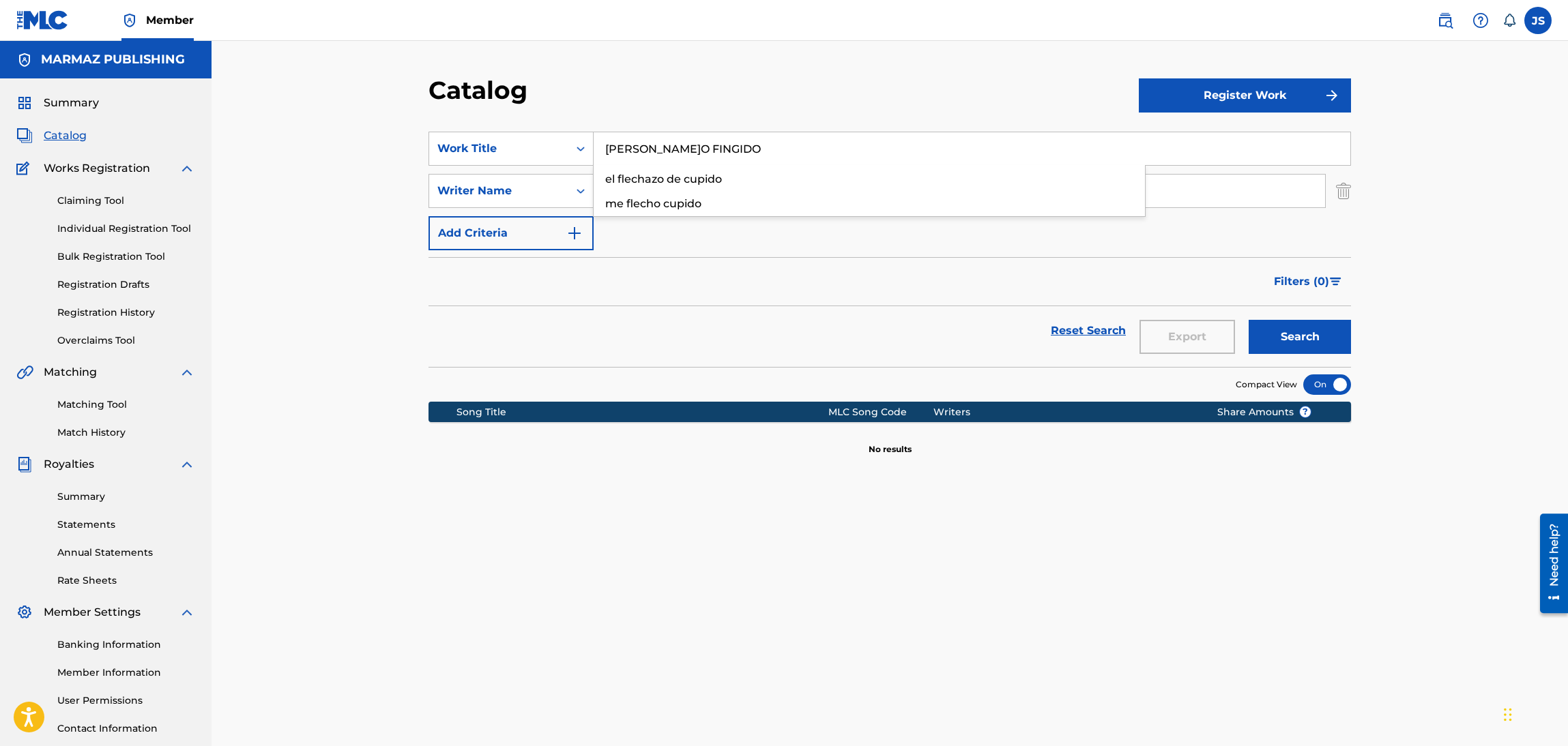
click at [783, 104] on div "Catalog" at bounding box center [784, 95] width 710 height 40
click at [1286, 322] on button "Search" at bounding box center [1299, 337] width 102 height 34
click at [1296, 339] on button "Search" at bounding box center [1299, 337] width 102 height 34
drag, startPoint x: 732, startPoint y: 158, endPoint x: 640, endPoint y: 164, distance: 92.2
click at [646, 161] on input "[PERSON_NAME]O FINGIDO" at bounding box center [972, 149] width 757 height 33
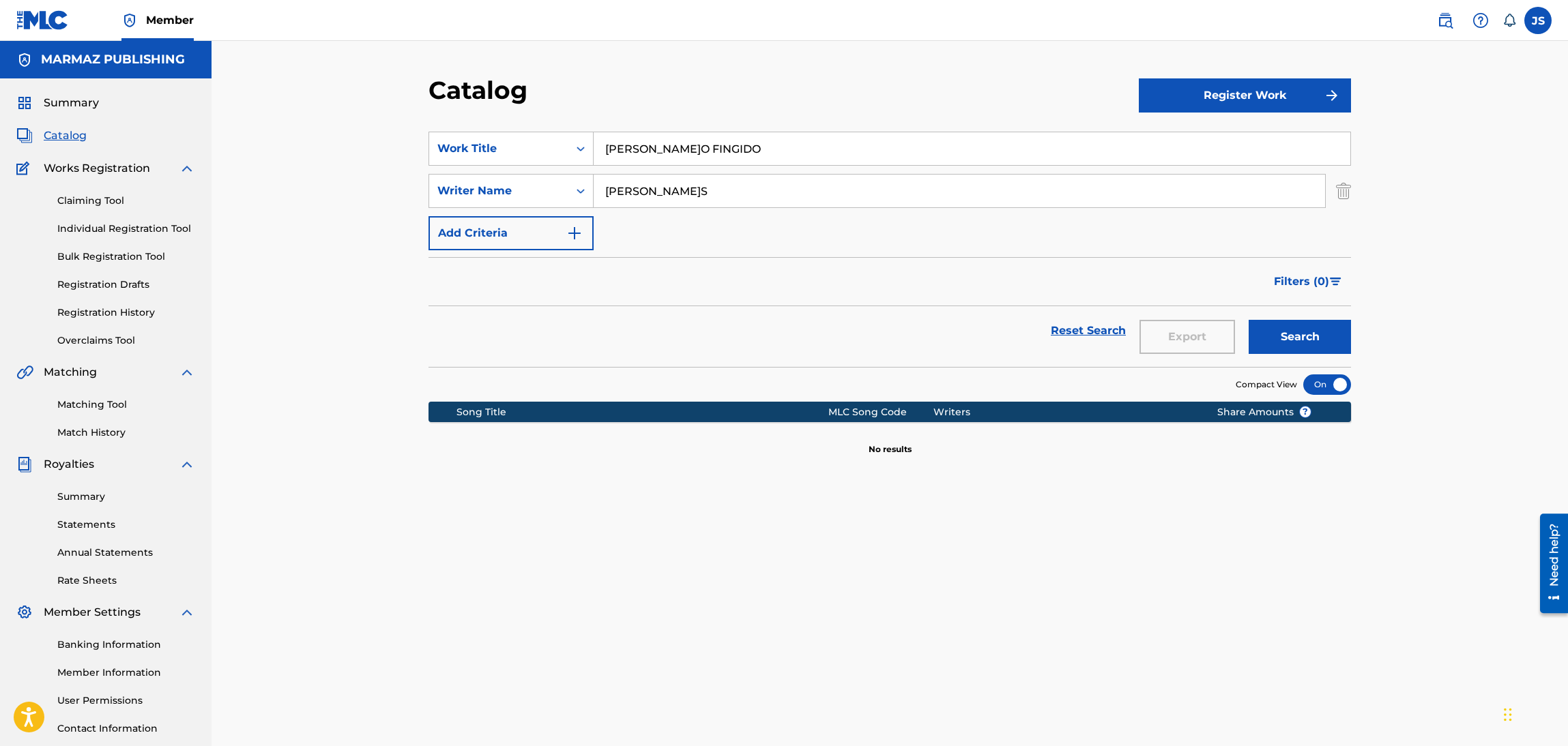
paste input "LECCIONES"
drag, startPoint x: 790, startPoint y: 151, endPoint x: 289, endPoint y: 101, distance: 503.5
click at [297, 102] on div "Catalog Register Work SearchWithCriteria6fa3d4df-93c2-41f9-b5b2-5652e323d4b3 Wo…" at bounding box center [890, 410] width 1356 height 740
paste input "Search Form"
drag, startPoint x: 582, startPoint y: 82, endPoint x: 866, endPoint y: 189, distance: 303.5
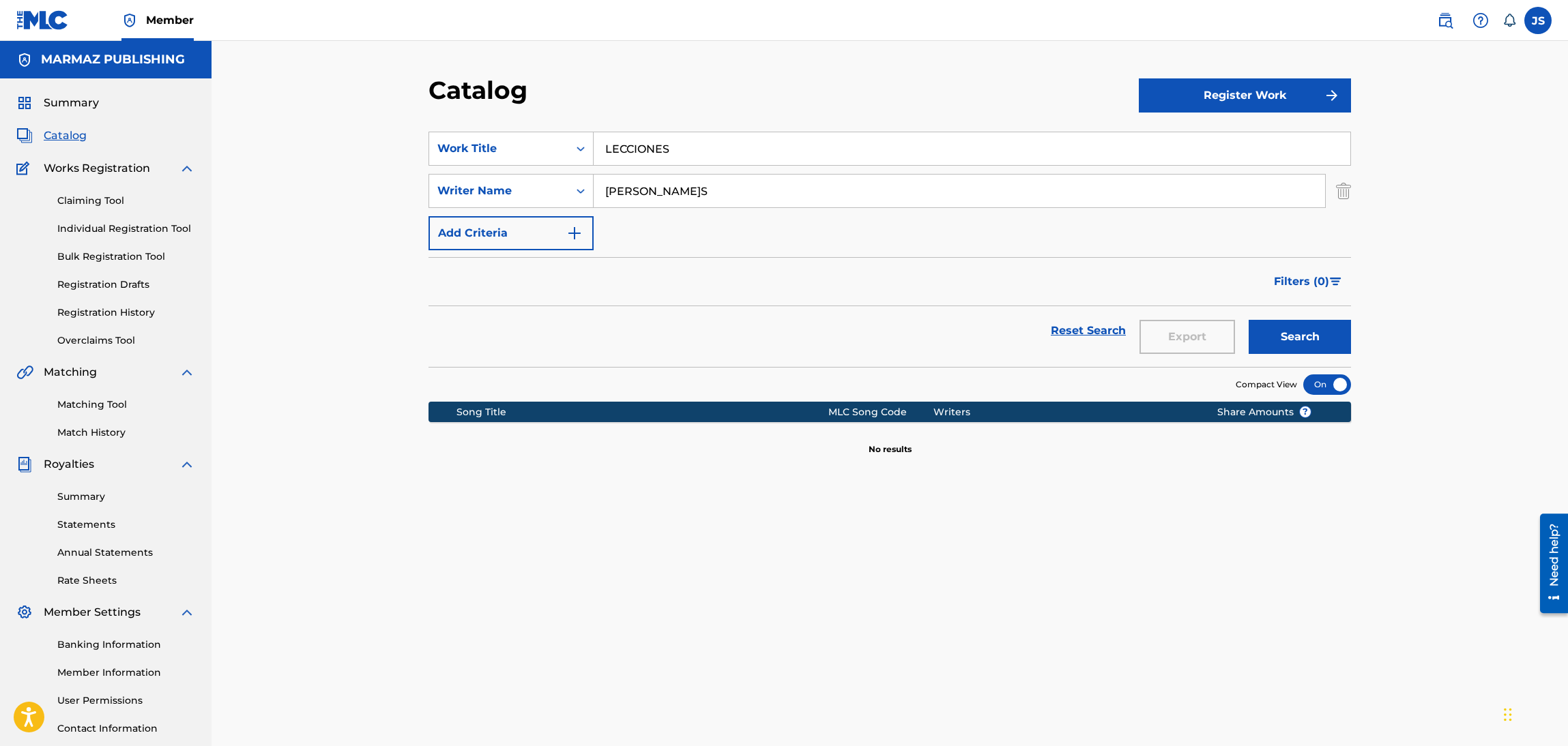
click at [582, 82] on div "Catalog" at bounding box center [784, 95] width 710 height 40
drag, startPoint x: 1266, startPoint y: 327, endPoint x: 1256, endPoint y: 336, distance: 13.5
click at [1267, 327] on button "Search" at bounding box center [1299, 337] width 102 height 34
drag, startPoint x: 690, startPoint y: 149, endPoint x: 443, endPoint y: 101, distance: 251.6
click at [400, 96] on div "Catalog Register Work SearchWithCriteria6fa3d4df-93c2-41f9-b5b2-5652e323d4b3 Wo…" at bounding box center [890, 410] width 1356 height 740
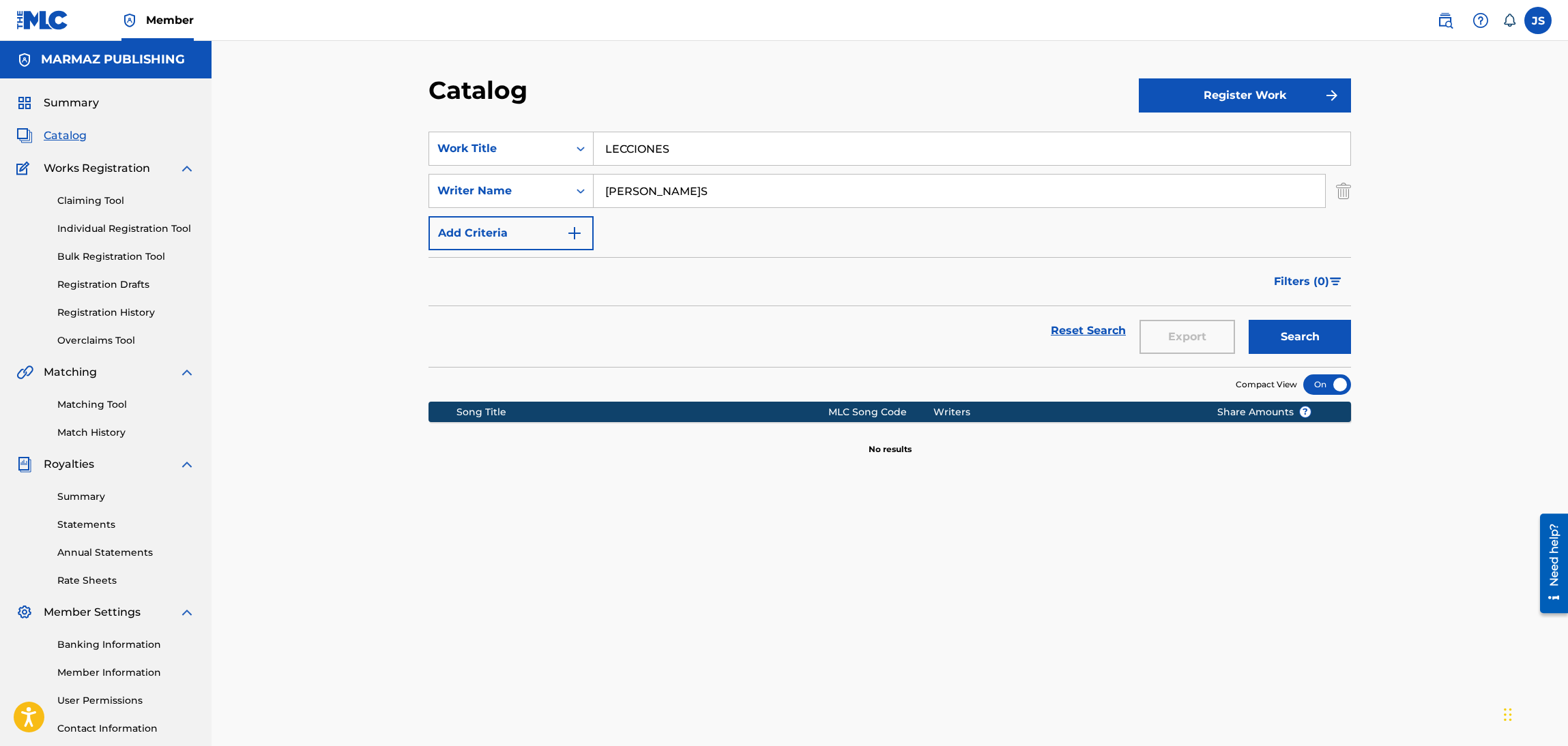
paste input "[PERSON_NAME] (EN VIVO. [GEOGRAPHIC_DATA]2024)"
click at [642, 96] on div "Catalog" at bounding box center [784, 95] width 710 height 40
click at [1324, 346] on button "Search" at bounding box center [1299, 337] width 102 height 34
drag, startPoint x: 921, startPoint y: 151, endPoint x: 710, endPoint y: 131, distance: 211.9
click at [710, 132] on input "[PERSON_NAME] (EN VIVO. [GEOGRAPHIC_DATA]2024)" at bounding box center [972, 149] width 757 height 33
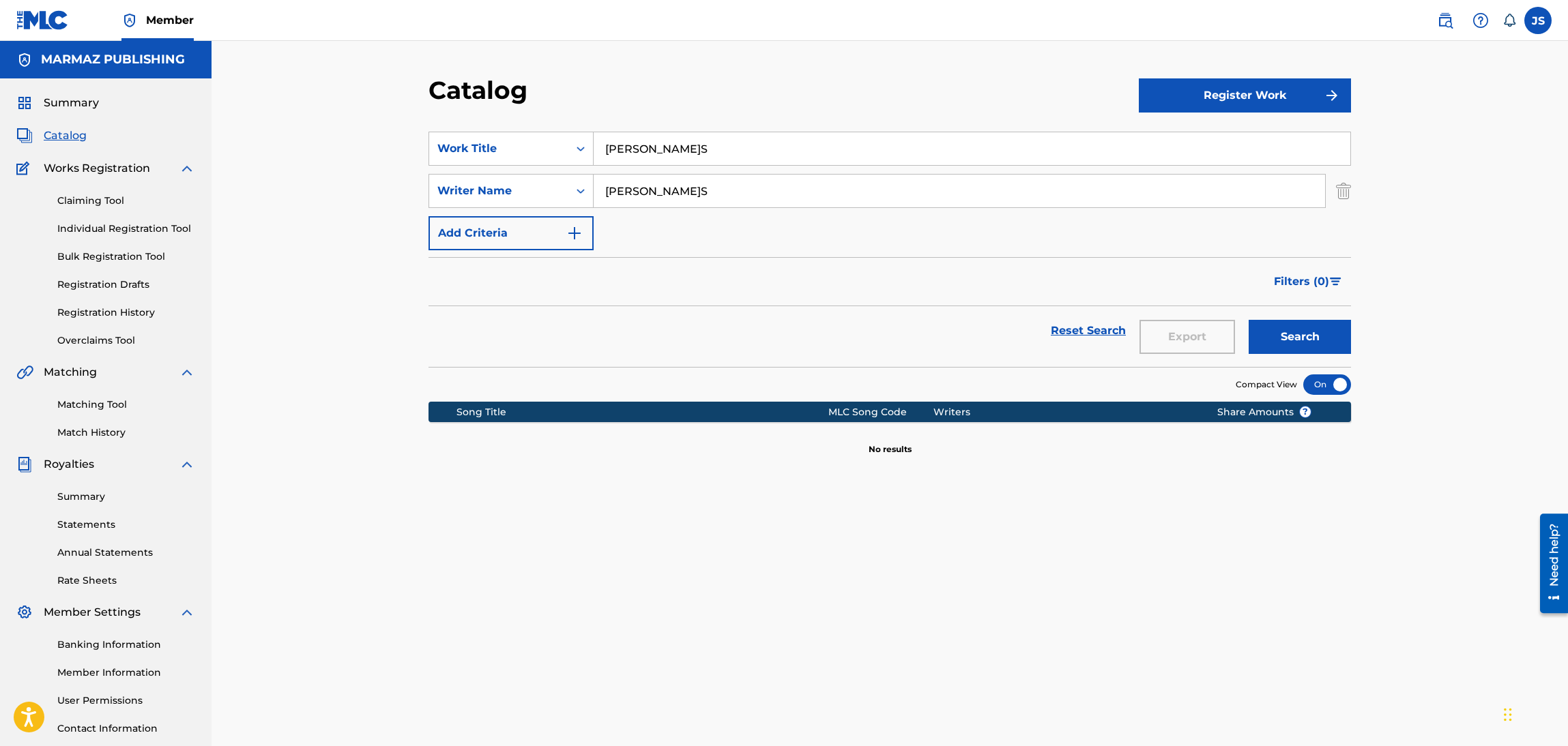
click at [1249, 320] on button "Search" at bounding box center [1299, 337] width 102 height 34
drag, startPoint x: 821, startPoint y: 153, endPoint x: 492, endPoint y: 139, distance: 329.3
click at [456, 161] on div "SearchWithCriteria6fa3d4df-93c2-41f9-b5b2-5652e323d4b3 Work Title[PERSON_NAME]S…" at bounding box center [890, 149] width 923 height 34
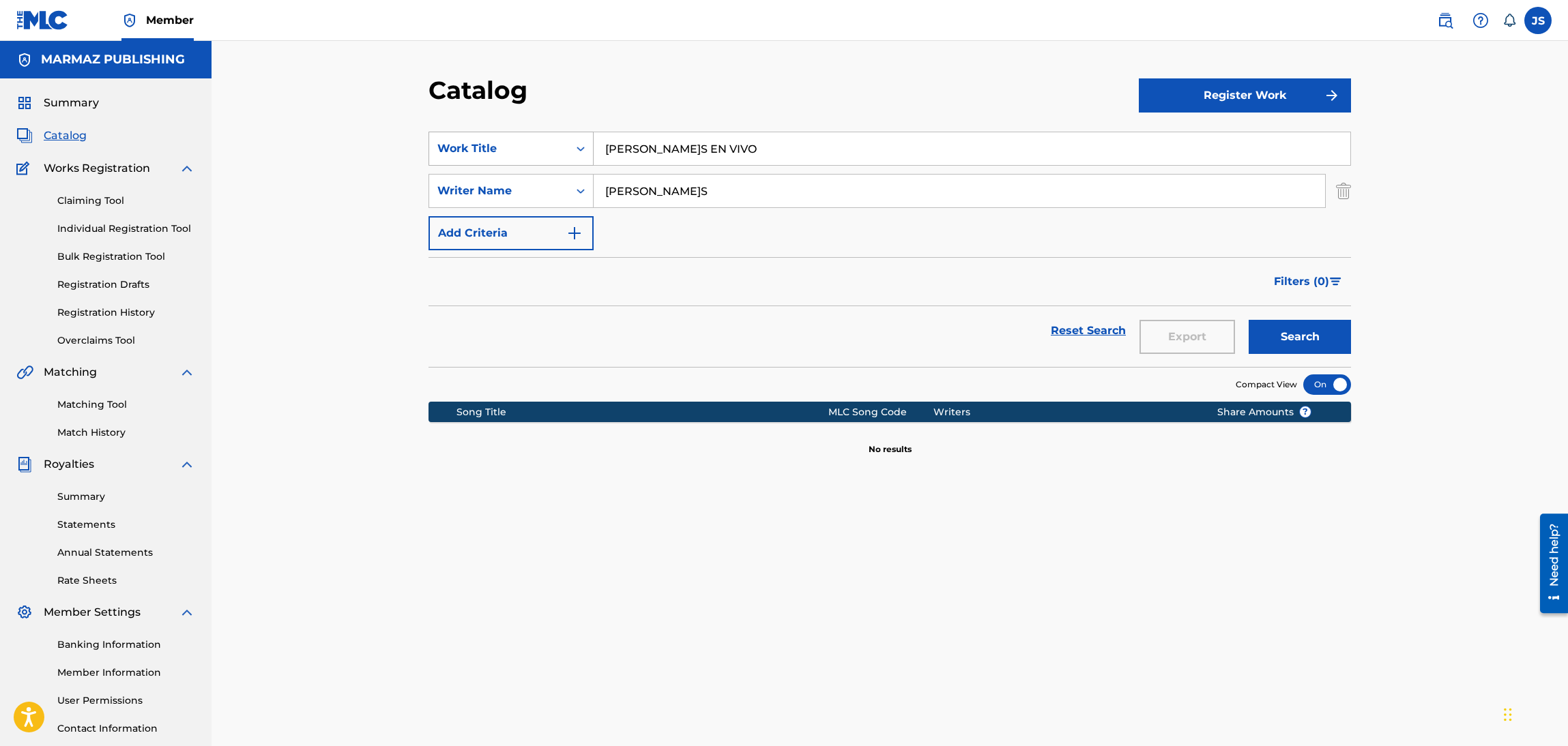
paste input "[PERSON_NAME] - En Vivo. [GEOGRAPHIC_DATA]. 2024"
click at [873, 94] on div "Catalog" at bounding box center [784, 95] width 710 height 40
click at [1342, 347] on button "Search" at bounding box center [1299, 337] width 102 height 34
click at [898, 159] on input "[PERSON_NAME] - En Vivo. [GEOGRAPHIC_DATA]. 2024" at bounding box center [972, 149] width 757 height 33
drag, startPoint x: 918, startPoint y: 153, endPoint x: 805, endPoint y: 164, distance: 113.5
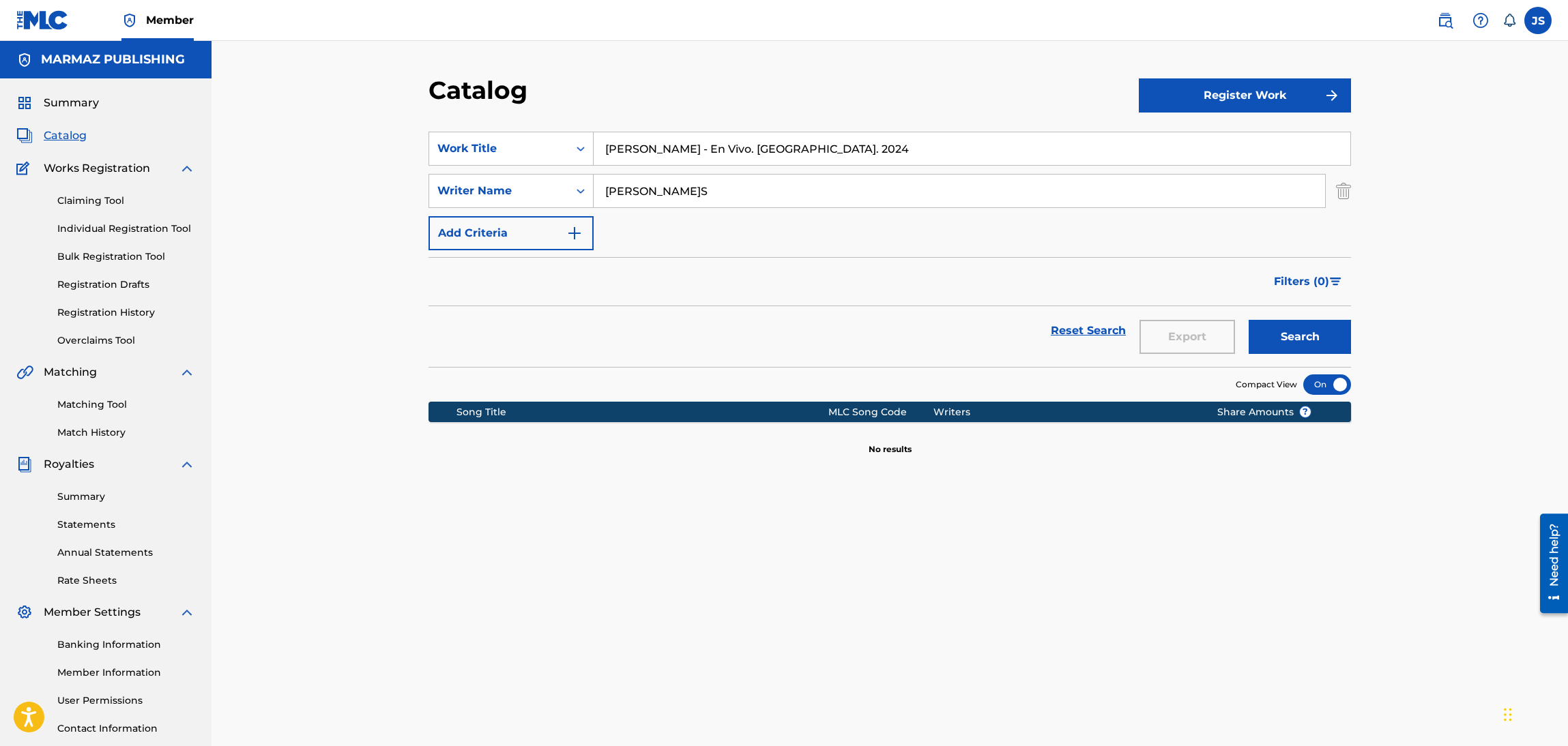
click at [808, 164] on input "[PERSON_NAME] - En Vivo. [GEOGRAPHIC_DATA]. 2024" at bounding box center [972, 149] width 757 height 33
click at [1249, 320] on button "Search" at bounding box center [1299, 337] width 102 height 34
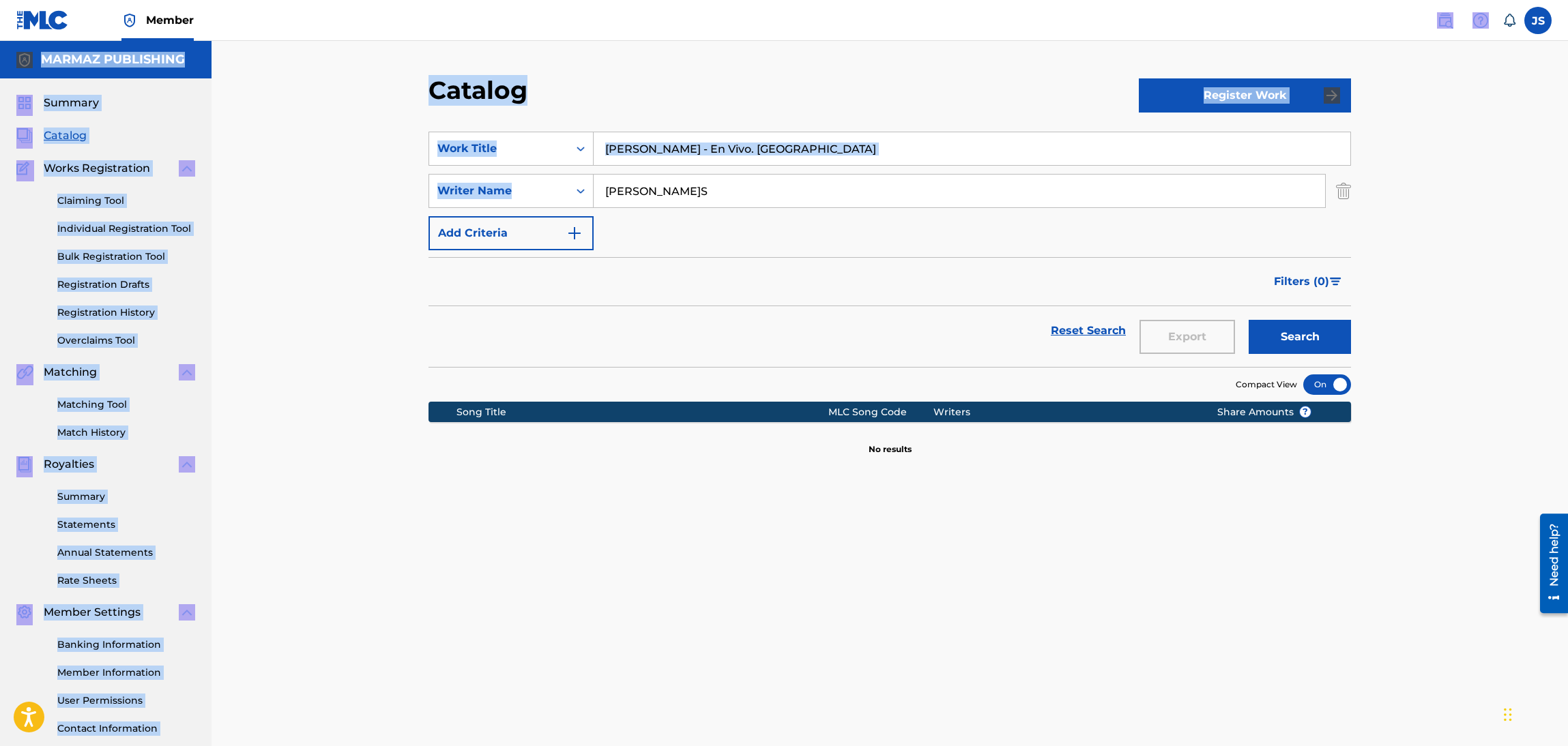
drag, startPoint x: 897, startPoint y: 169, endPoint x: 273, endPoint y: 32, distance: 638.9
click at [247, 32] on div "Member JS JS[PERSON_NAME] [EMAIL_ADDRESS][DOMAIN_NAME] Notification Preferences…" at bounding box center [784, 423] width 1568 height 846
click at [768, 390] on section "Compact View" at bounding box center [890, 381] width 923 height 28
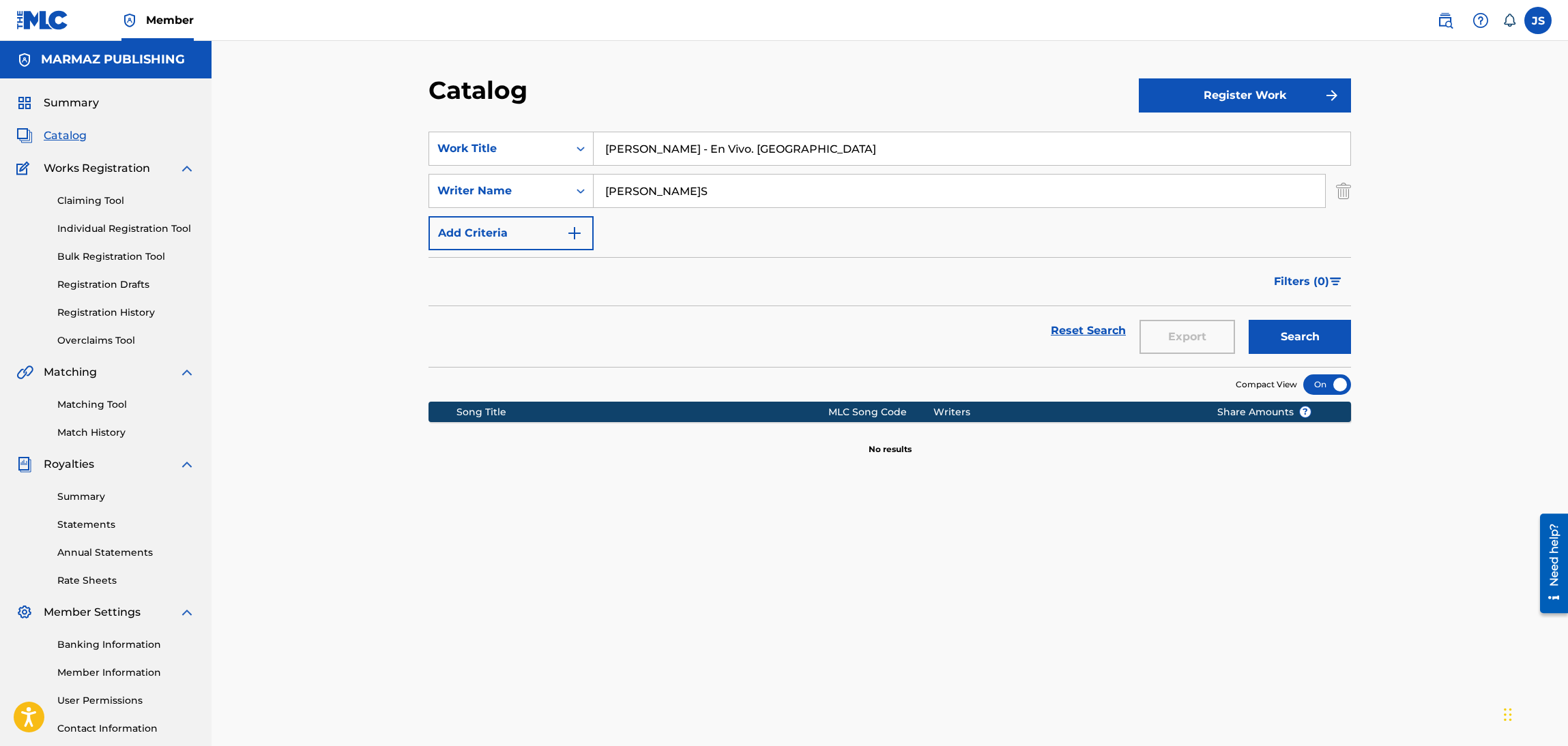
drag, startPoint x: 840, startPoint y: 137, endPoint x: 529, endPoint y: 89, distance: 314.7
click at [514, 95] on div "Catalog Register Work SearchWithCriteria6fa3d4df-93c2-41f9-b5b2-5652e323d4b3 Wo…" at bounding box center [890, 427] width 956 height 705
paste input "ANDO BUSCANDO UN[PERSON_NAME]O"
type input "ANDO BUSCANDO UN[PERSON_NAME]O"
click at [760, 80] on div "Catalog" at bounding box center [784, 95] width 710 height 40
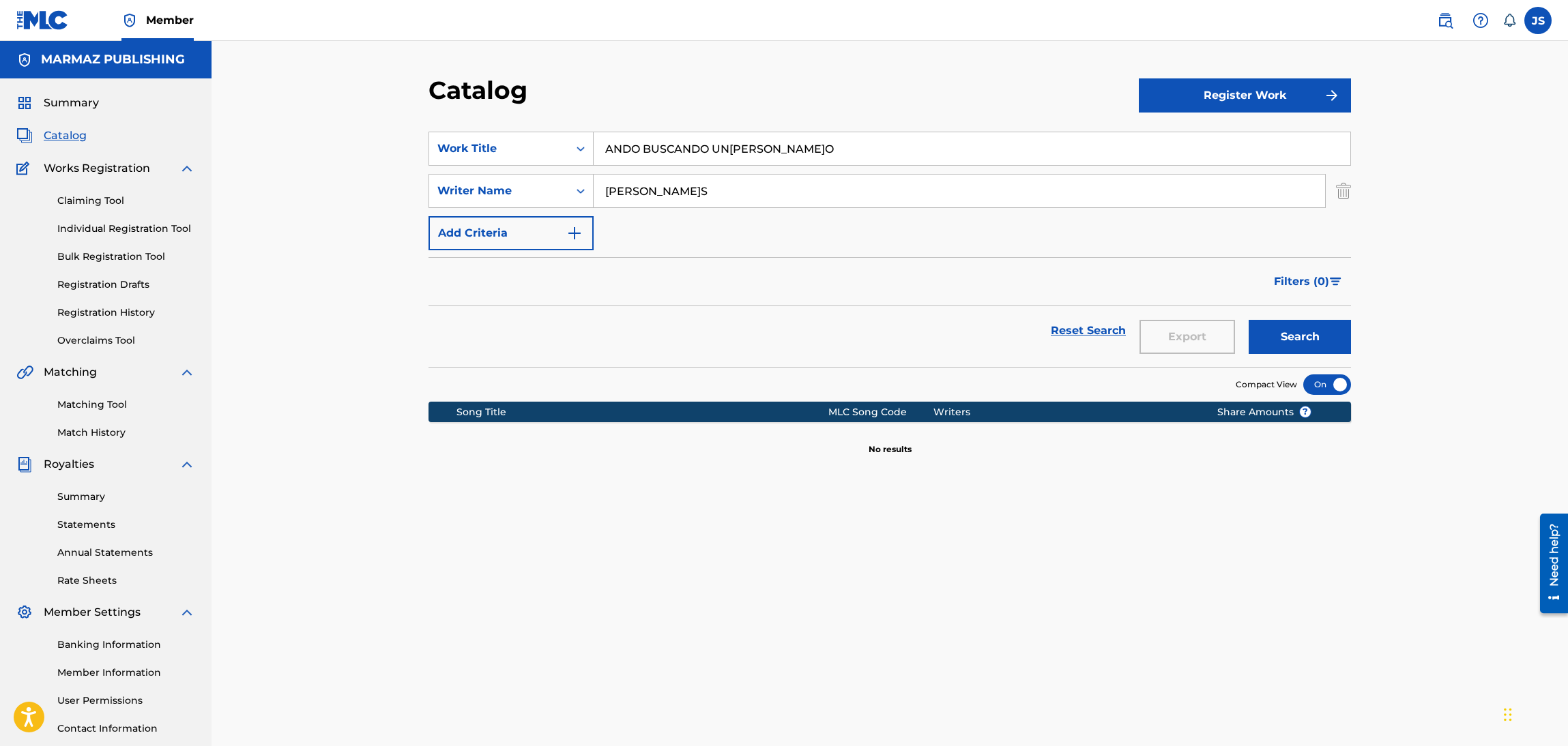
click at [515, 171] on div "SearchWithCriteria6fa3d4df-93c2-41f9-b5b2-5652e323d4b3 Work Title ANDO BUSCANDO…" at bounding box center [890, 191] width 923 height 119
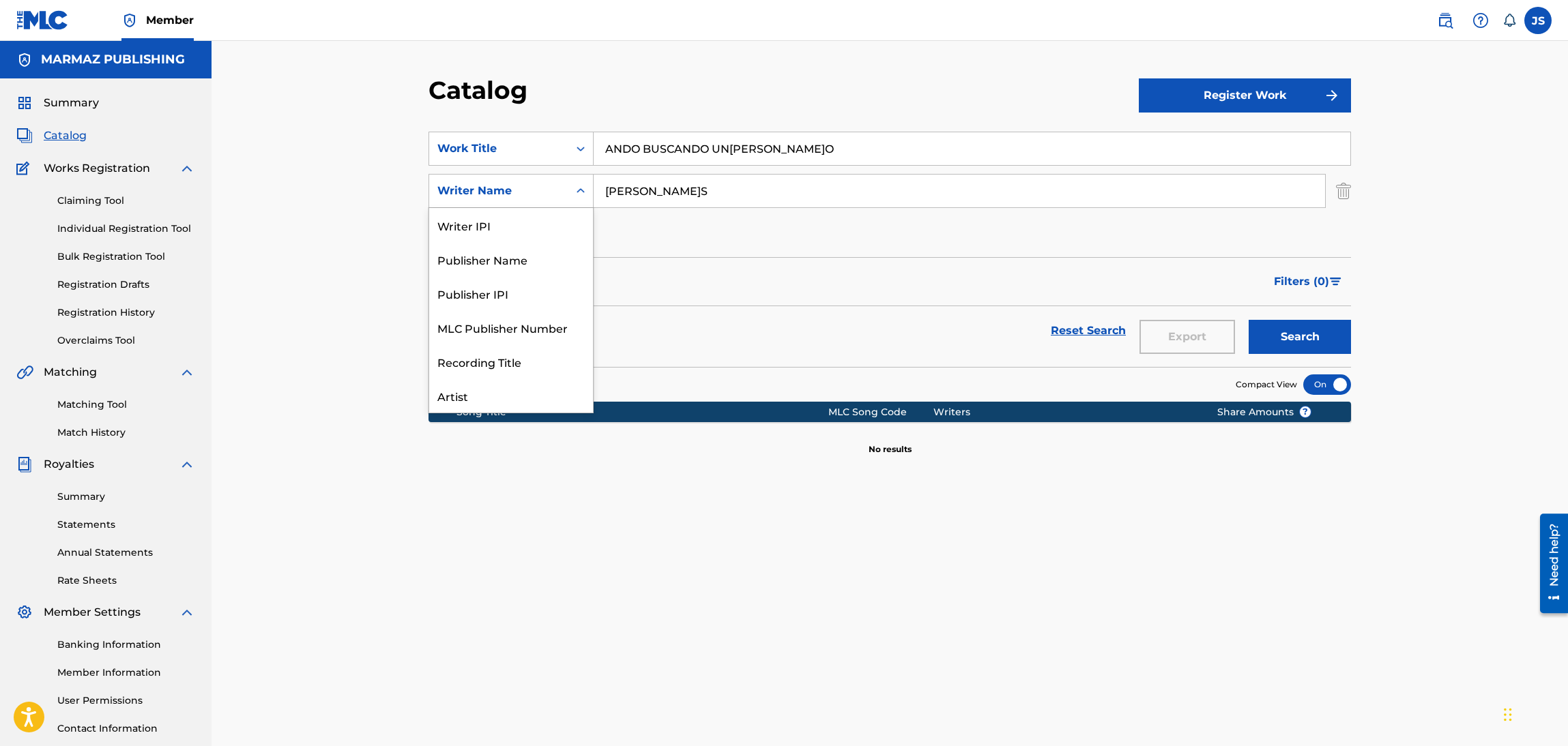
click at [525, 180] on div "Writer Name" at bounding box center [498, 191] width 139 height 26
click at [510, 297] on div "Recording Title" at bounding box center [510, 294] width 164 height 34
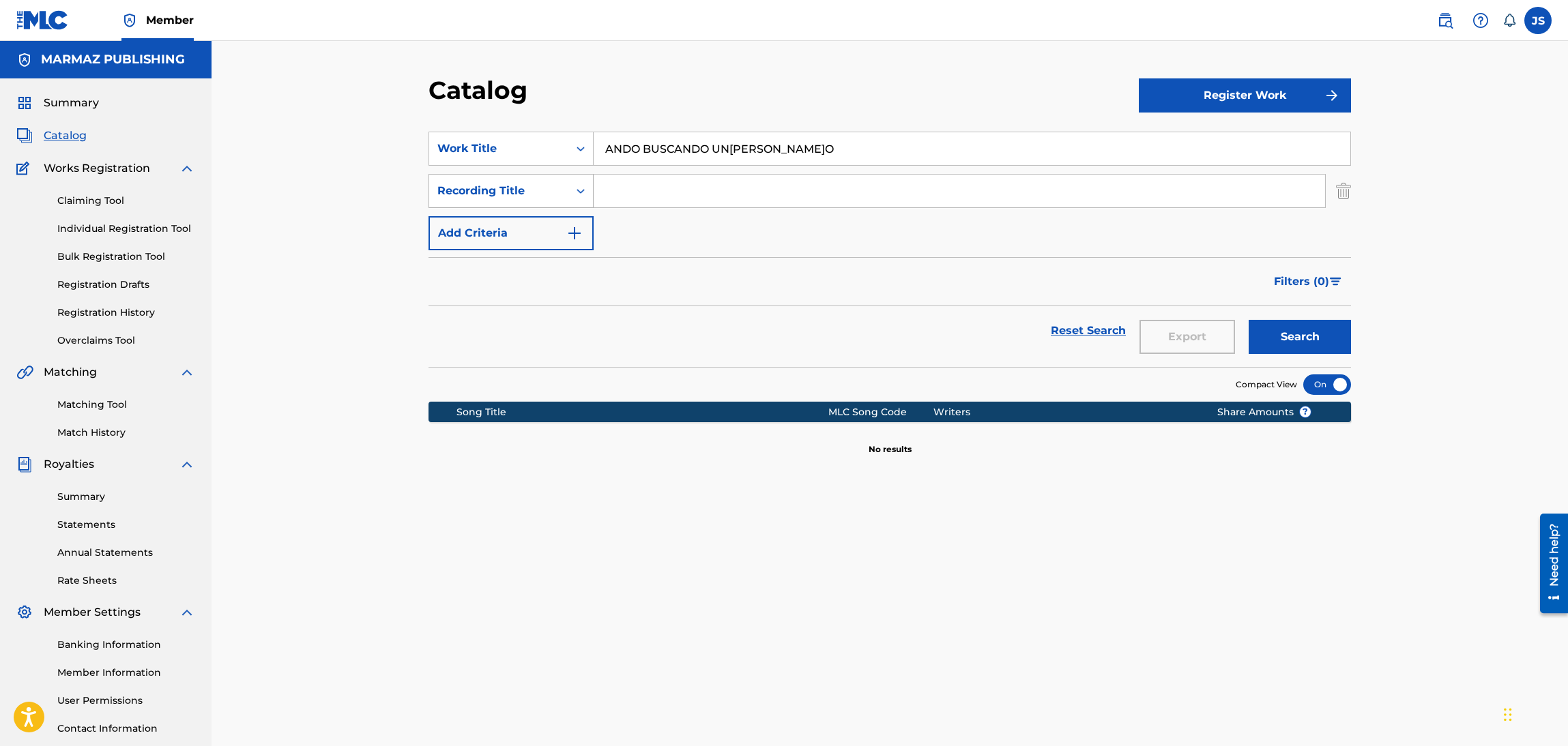
click at [543, 183] on div "Recording Title" at bounding box center [499, 191] width 123 height 16
click at [513, 229] on div "Publisher Name" at bounding box center [510, 226] width 164 height 34
click at [632, 194] on input "Search Form" at bounding box center [959, 191] width 731 height 33
type input "MARMAZ"
click at [1249, 320] on button "Search" at bounding box center [1299, 337] width 102 height 34
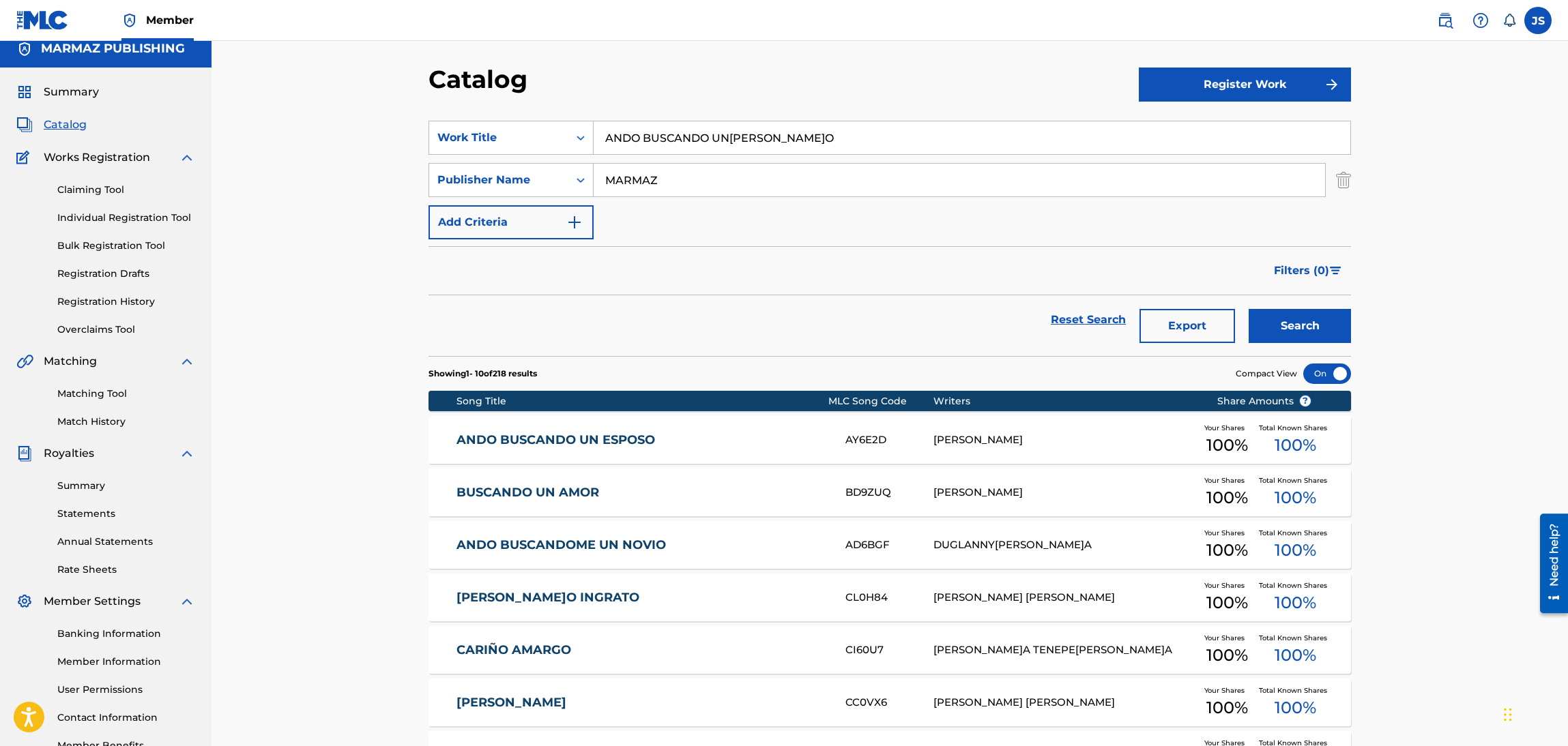
scroll to position [0, 0]
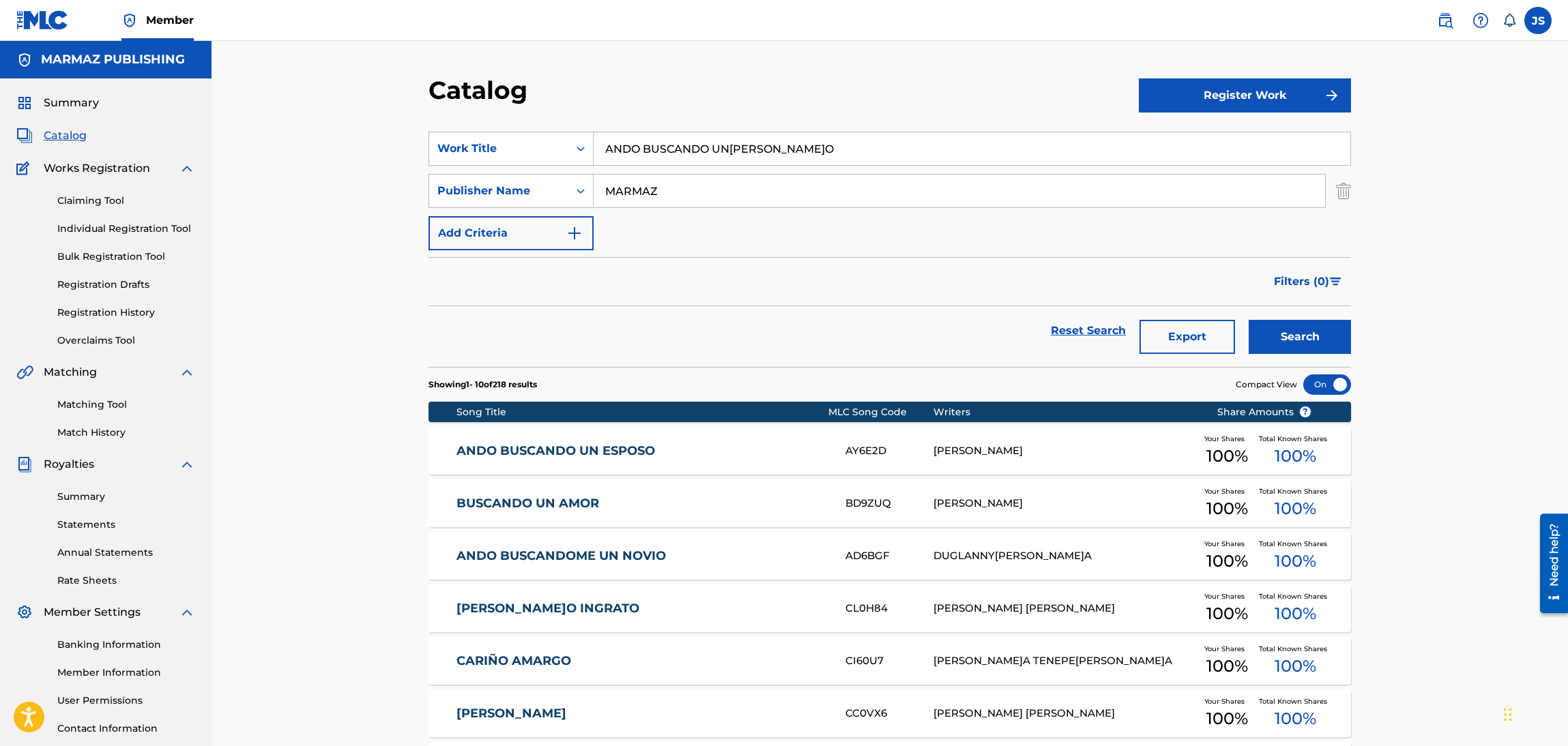
drag, startPoint x: 482, startPoint y: 141, endPoint x: 608, endPoint y: 100, distance: 132.5
click at [469, 140] on div "SearchWithCriteria6fa3d4df-93c2-41f9-b5b2-5652e323d4b3 Work Title ANDO BUSCANDO…" at bounding box center [890, 149] width 923 height 34
paste input "REY DEL SANCOCHO CRIOLLIT"
click at [818, 91] on div "Catalog" at bounding box center [784, 95] width 710 height 40
drag, startPoint x: 1296, startPoint y: 317, endPoint x: 1306, endPoint y: 332, distance: 18.0
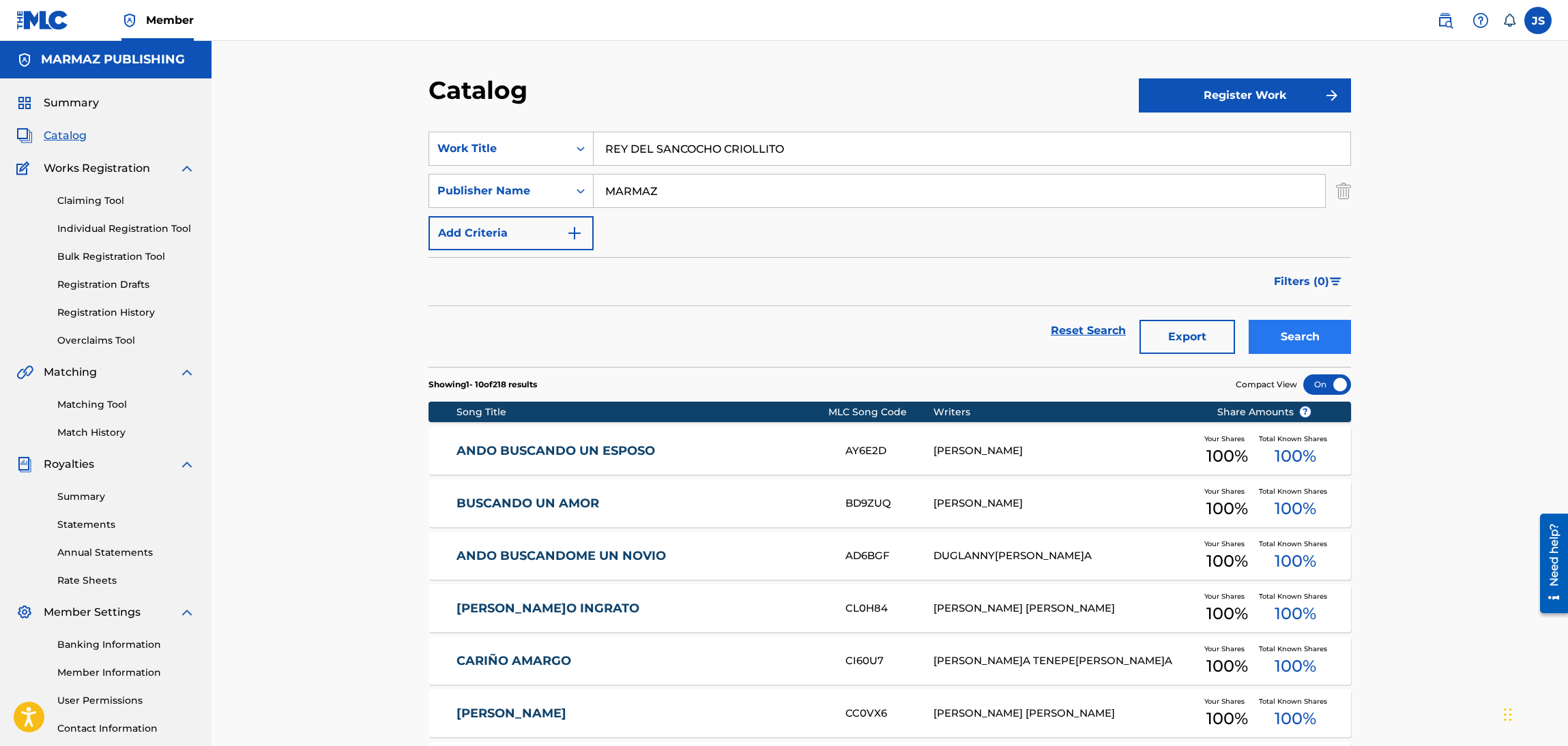
click at [1297, 317] on div "Search" at bounding box center [1296, 331] width 109 height 49
click at [1308, 332] on button "Search" at bounding box center [1299, 337] width 102 height 34
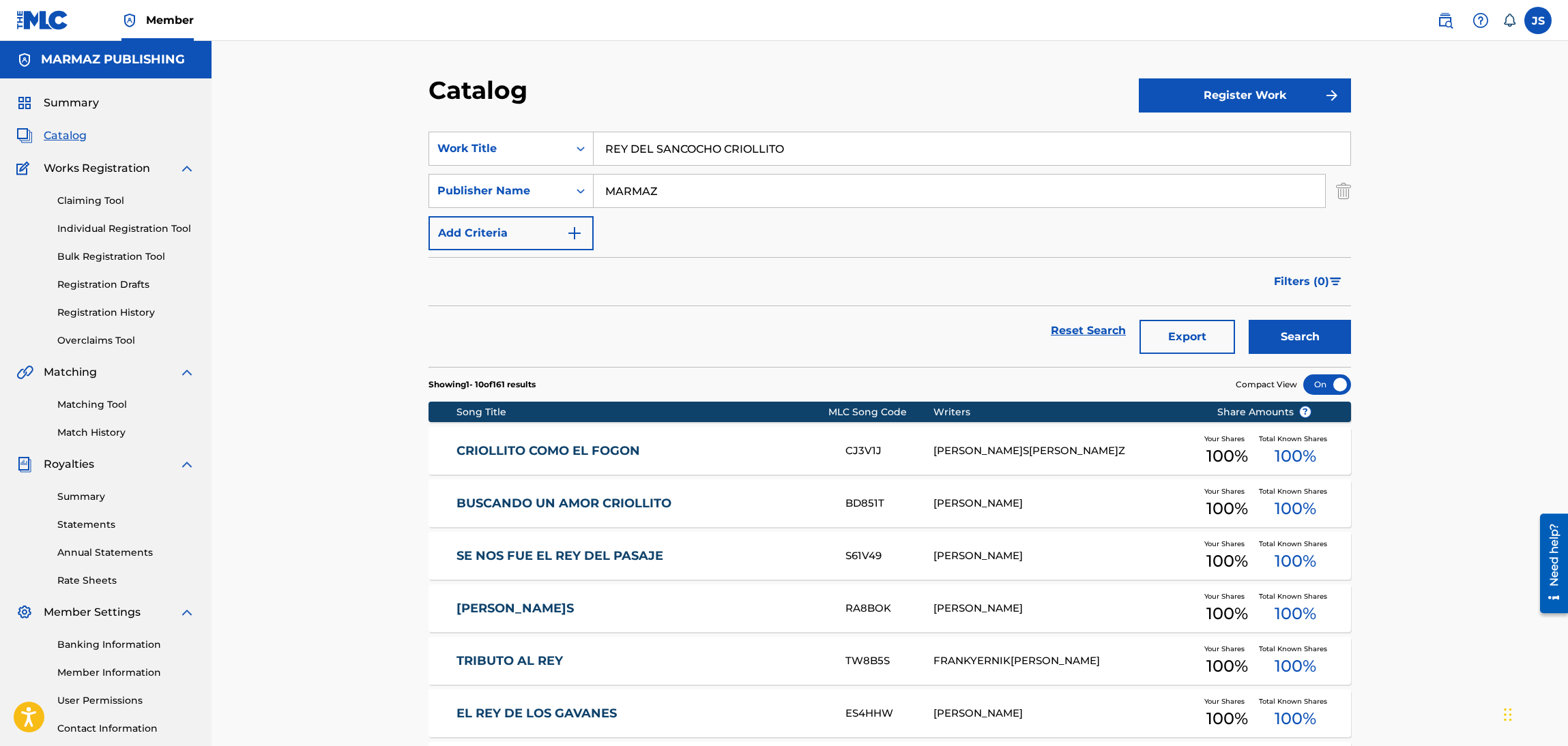
drag, startPoint x: 814, startPoint y: 135, endPoint x: 372, endPoint y: 133, distance: 442.0
click at [372, 133] on div "Catalog Register Work SearchWithCriteria6fa3d4df-93c2-41f9-b5b2-5652e323d4b3 Wo…" at bounding box center [890, 529] width 1356 height 977
paste input "DE AQUÍ SALDRÉ TRIUNFADORA"
drag, startPoint x: 728, startPoint y: 91, endPoint x: 745, endPoint y: 91, distance: 17.0
click at [731, 91] on div "Catalog" at bounding box center [784, 95] width 710 height 40
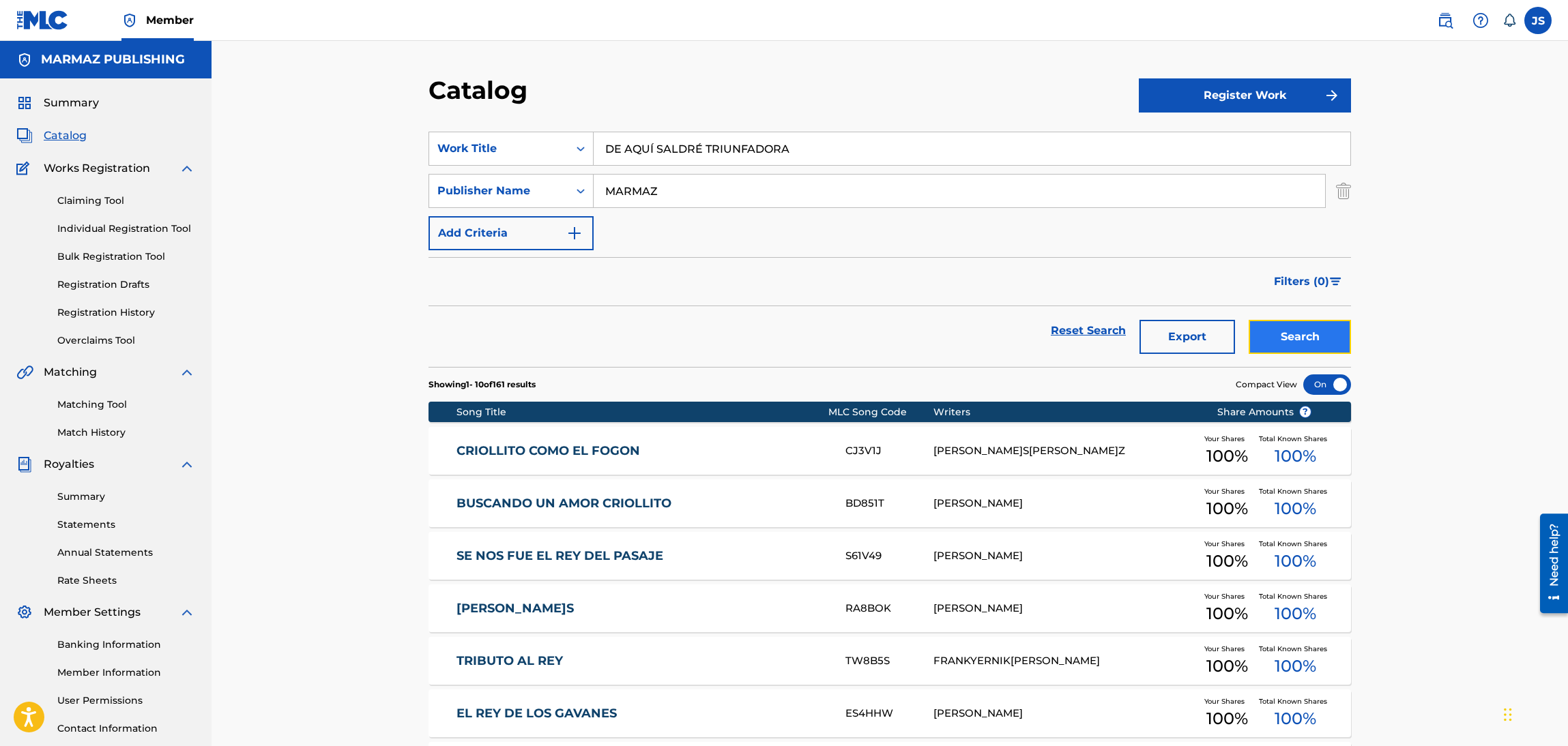
click at [1304, 335] on button "Search" at bounding box center [1299, 337] width 102 height 34
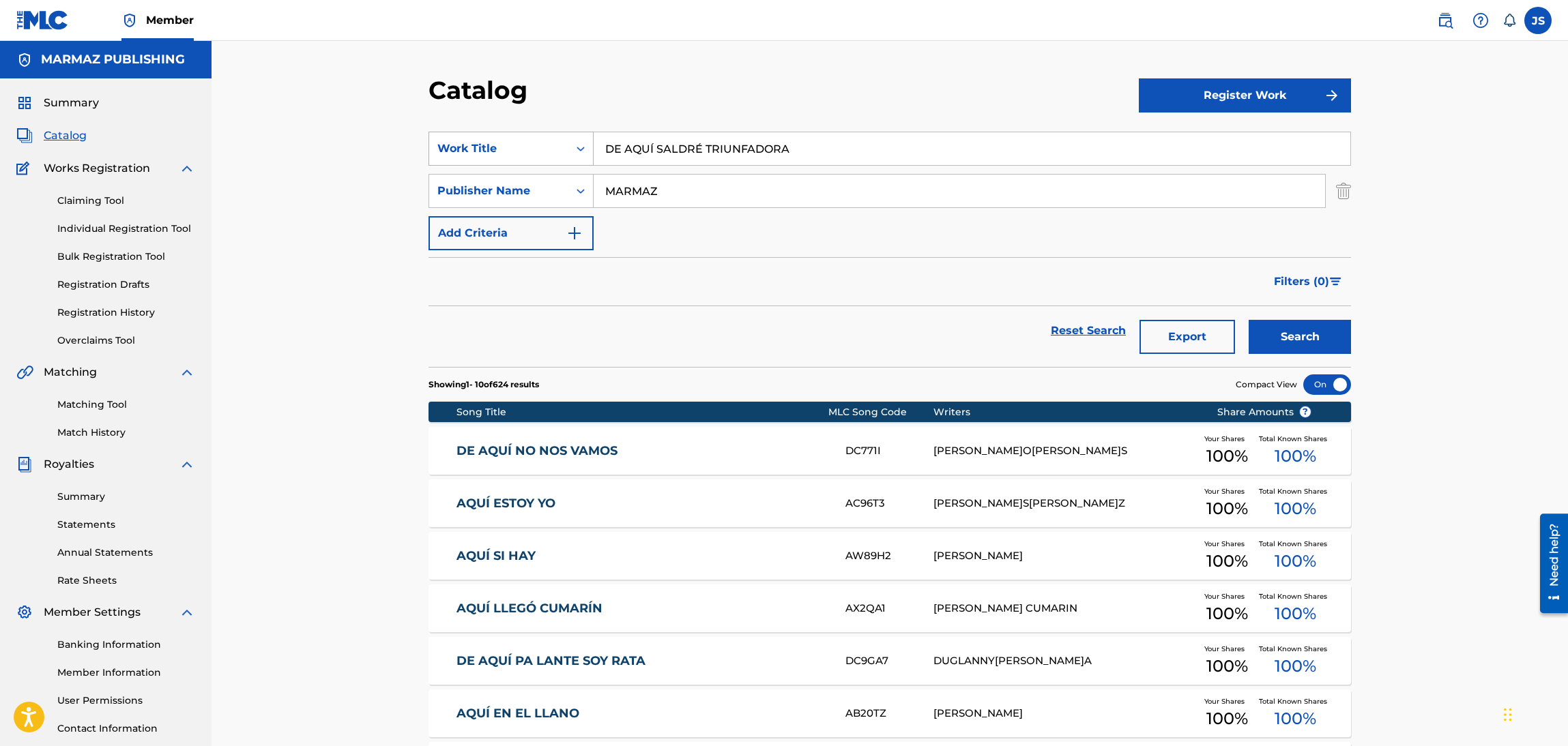
drag, startPoint x: 800, startPoint y: 151, endPoint x: 464, endPoint y: 146, distance: 336.0
click at [432, 159] on div "SearchWithCriteria6fa3d4df-93c2-41f9-b5b2-5652e323d4b3 Work Title DE AQUÍ SALDR…" at bounding box center [890, 149] width 923 height 34
paste input "LLANO ADENTRO"
type input "LLANO ADENTRO"
click at [718, 89] on div "Catalog" at bounding box center [784, 95] width 710 height 40
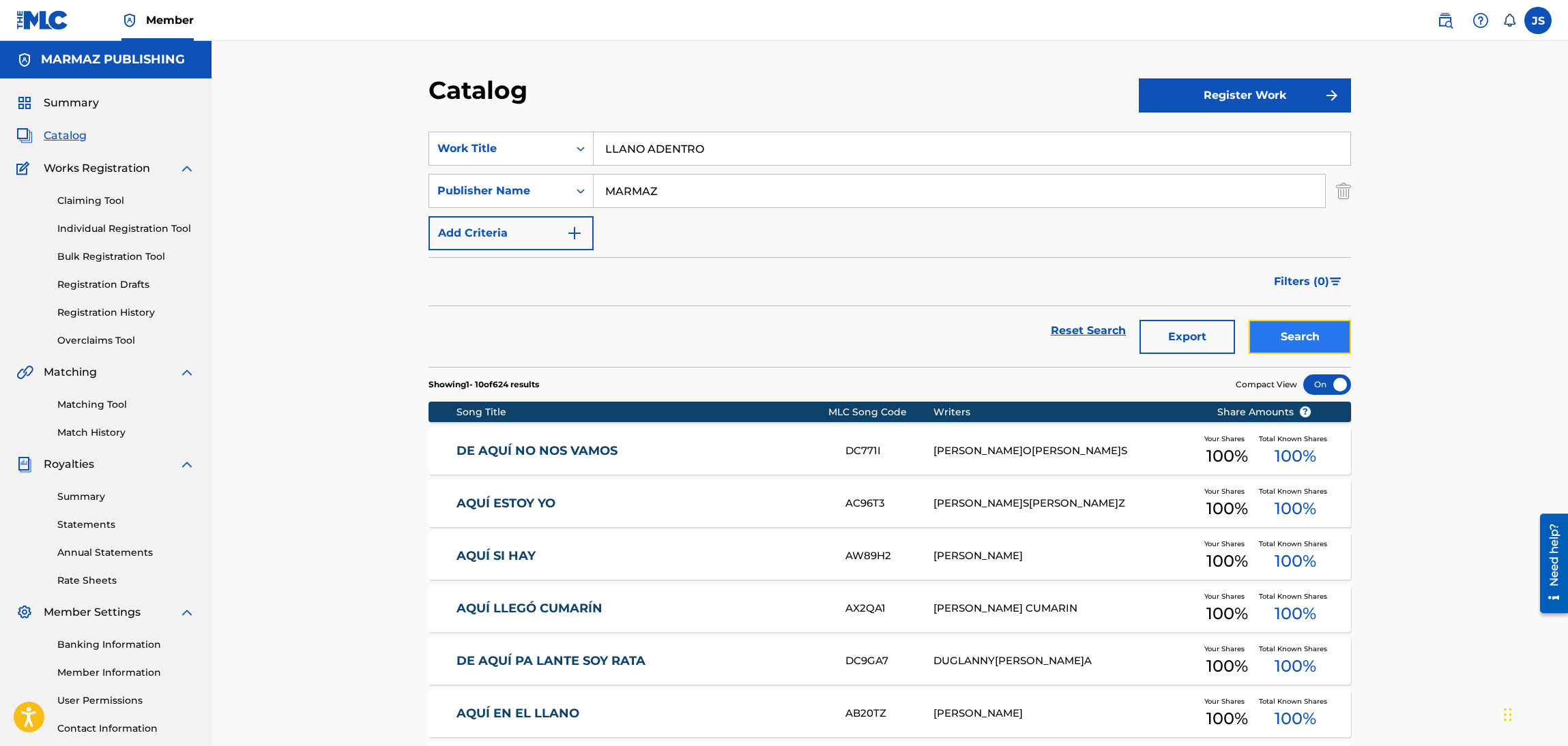
click at [1305, 337] on button "Search" at bounding box center [1299, 337] width 102 height 34
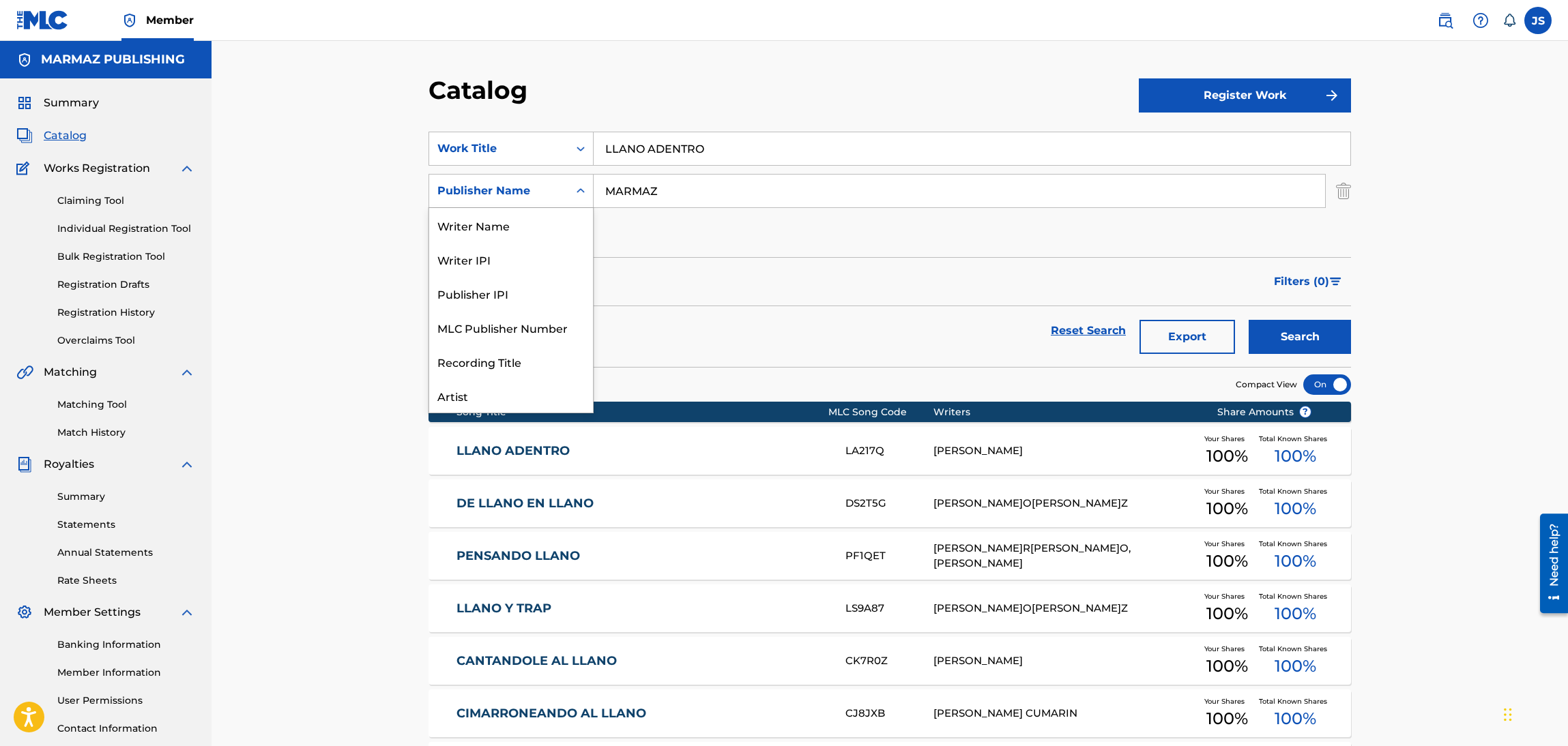
click at [555, 199] on div "Publisher Name" at bounding box center [499, 191] width 123 height 16
click at [530, 314] on div "Artist" at bounding box center [510, 328] width 164 height 34
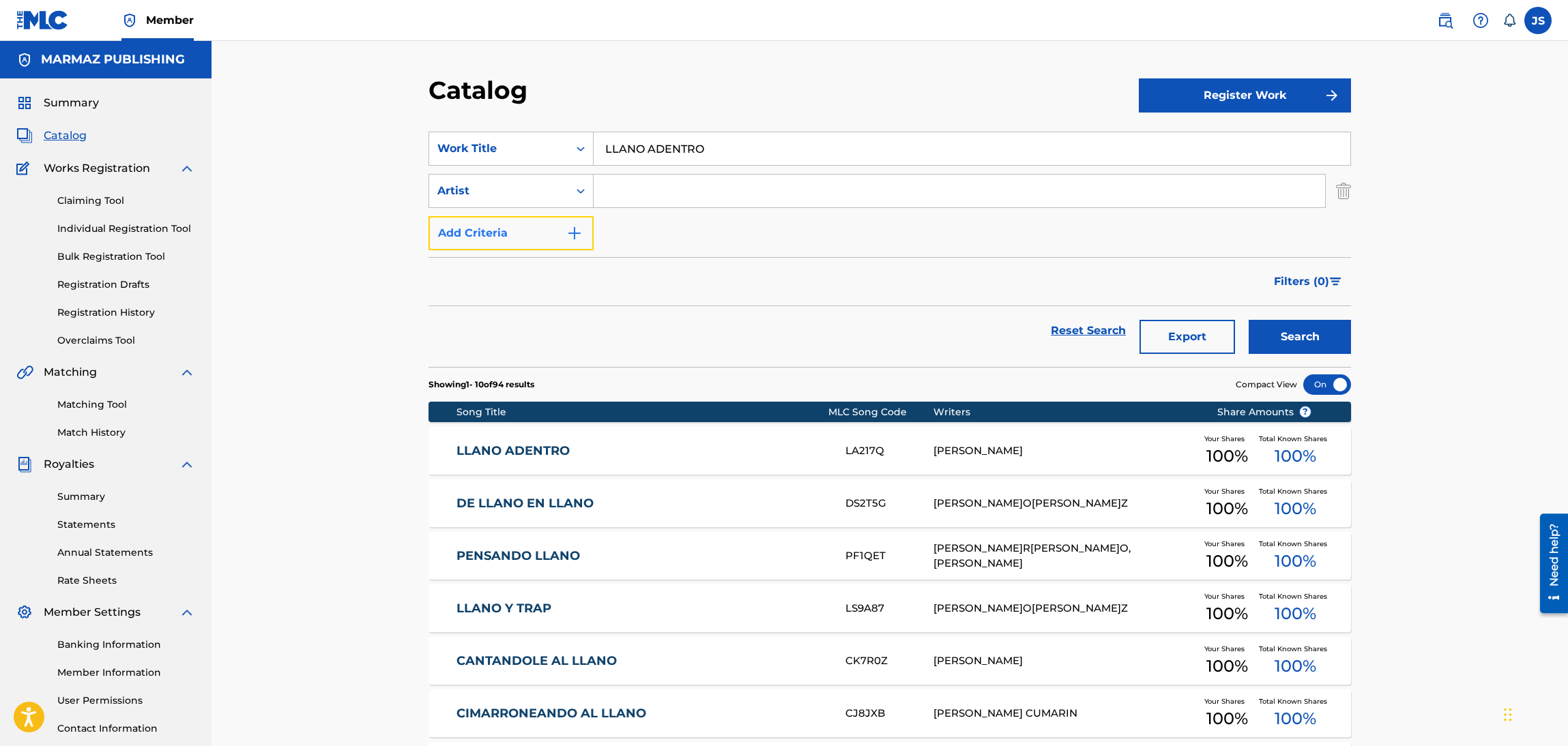
click at [519, 217] on button "Add Criteria" at bounding box center [511, 234] width 165 height 34
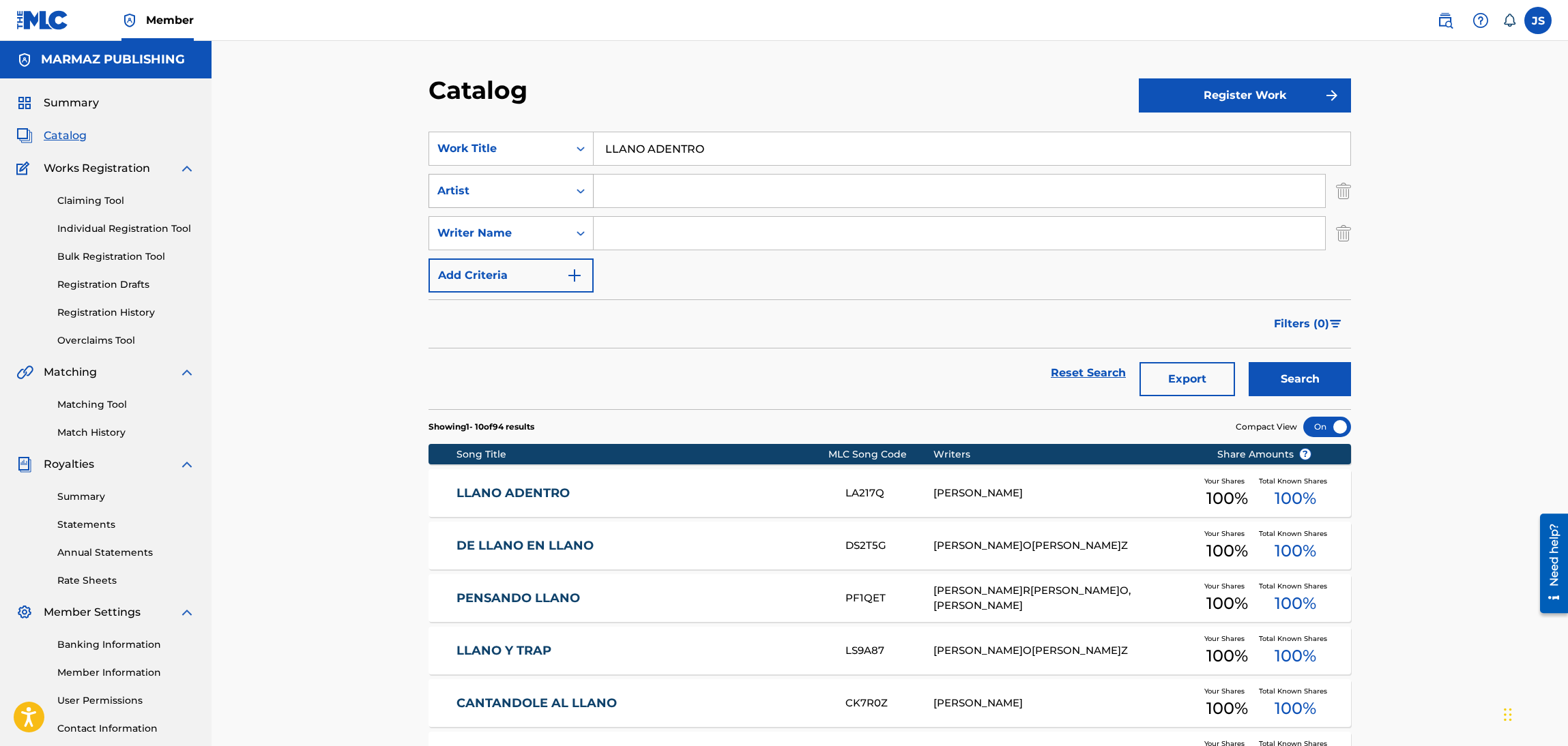
click at [525, 199] on div "Artist" at bounding box center [499, 191] width 123 height 16
click at [739, 354] on div "Reset Search Export Search" at bounding box center [890, 373] width 923 height 49
click at [547, 233] on div "Writer Name" at bounding box center [499, 233] width 123 height 16
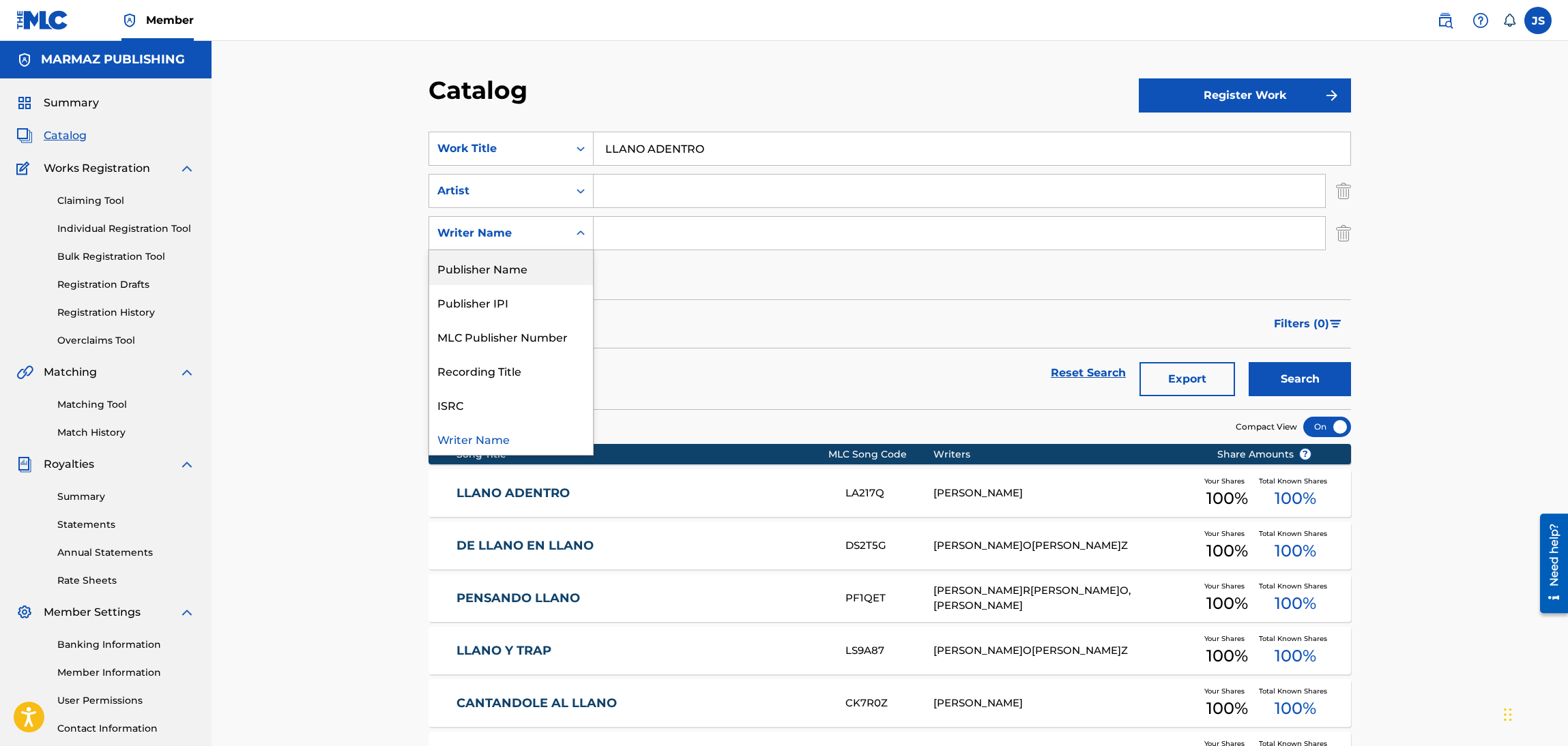
click at [537, 276] on div "Publisher Name" at bounding box center [510, 268] width 164 height 34
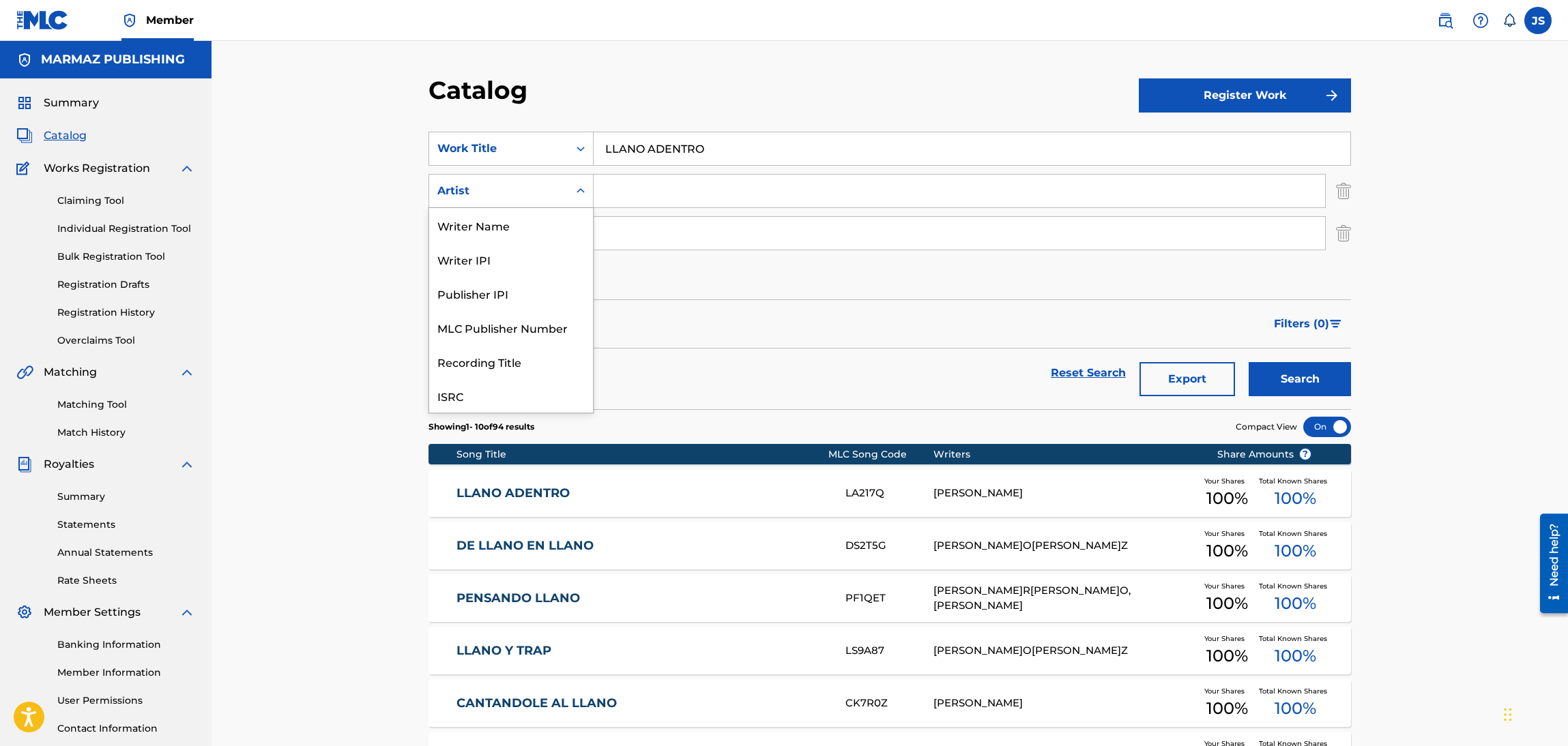
click at [523, 189] on div "Artist" at bounding box center [499, 191] width 123 height 16
click at [525, 230] on div "Writer Name" at bounding box center [510, 225] width 164 height 34
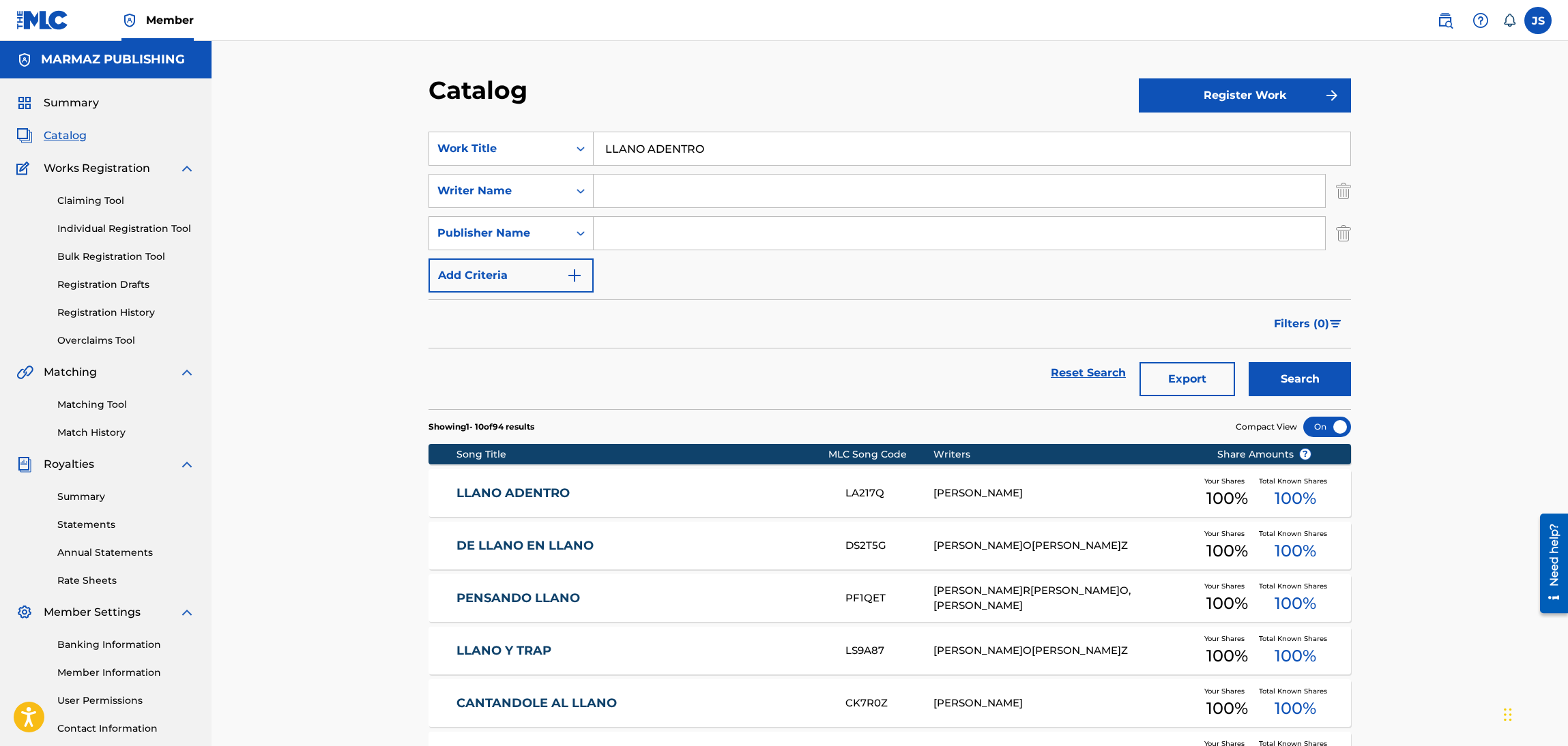
click at [660, 217] on div "Search Form" at bounding box center [960, 234] width 732 height 34
click at [675, 196] on input "Search Form" at bounding box center [959, 191] width 731 height 33
paste input "[PERSON_NAME] / [PERSON_NAME]"
click at [680, 255] on div "SearchWithCriteria6fa3d4df-93c2-41f9-b5b2-5652e323d4b3 Work Title LLANO ADENTRO…" at bounding box center [890, 212] width 923 height 161
click at [715, 193] on input "[PERSON_NAME] / [PERSON_NAME]" at bounding box center [959, 191] width 731 height 33
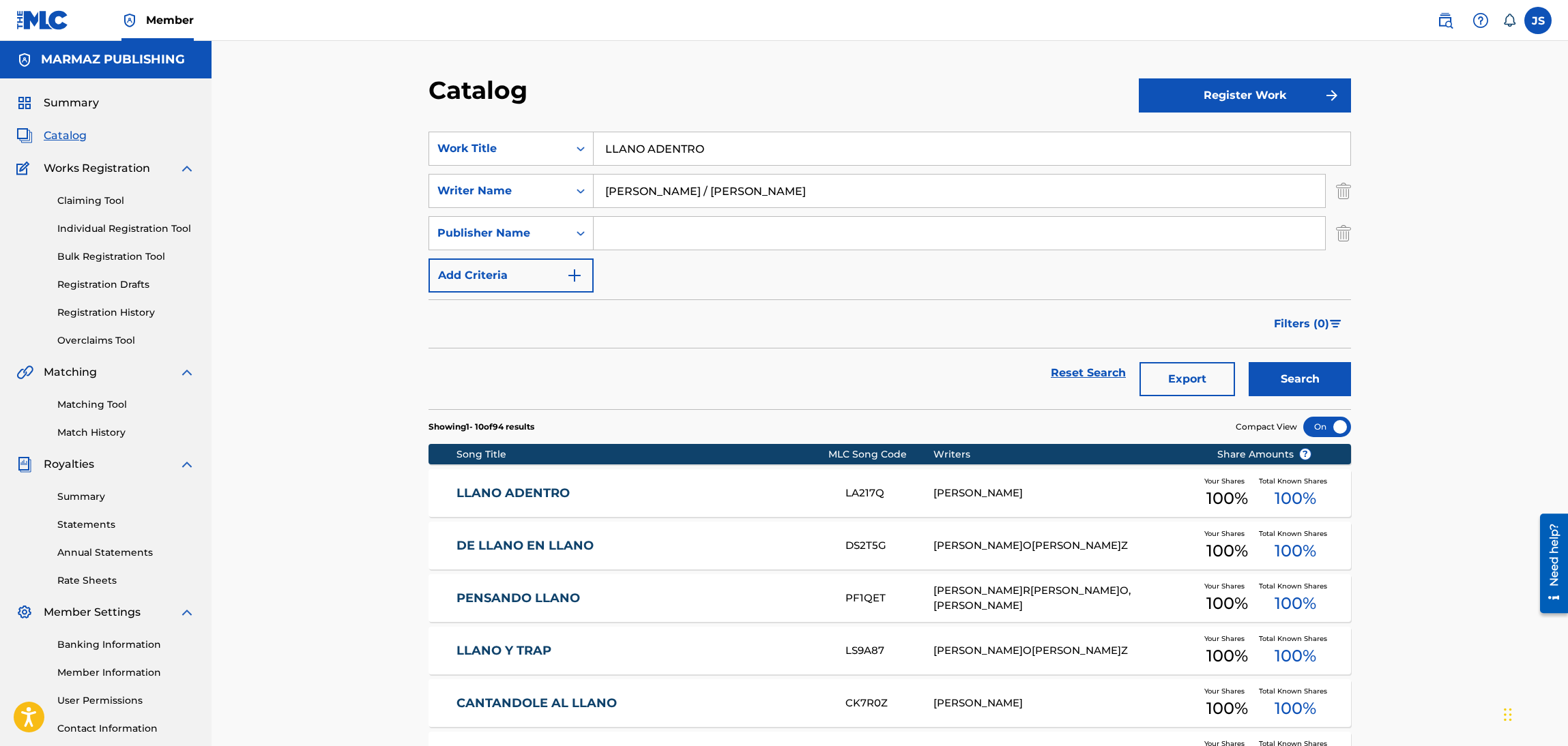
drag, startPoint x: 706, startPoint y: 186, endPoint x: 913, endPoint y: 202, distance: 207.6
click at [913, 202] on input "[PERSON_NAME] / [PERSON_NAME]" at bounding box center [959, 191] width 731 height 33
click at [1282, 377] on button "Search" at bounding box center [1299, 379] width 102 height 34
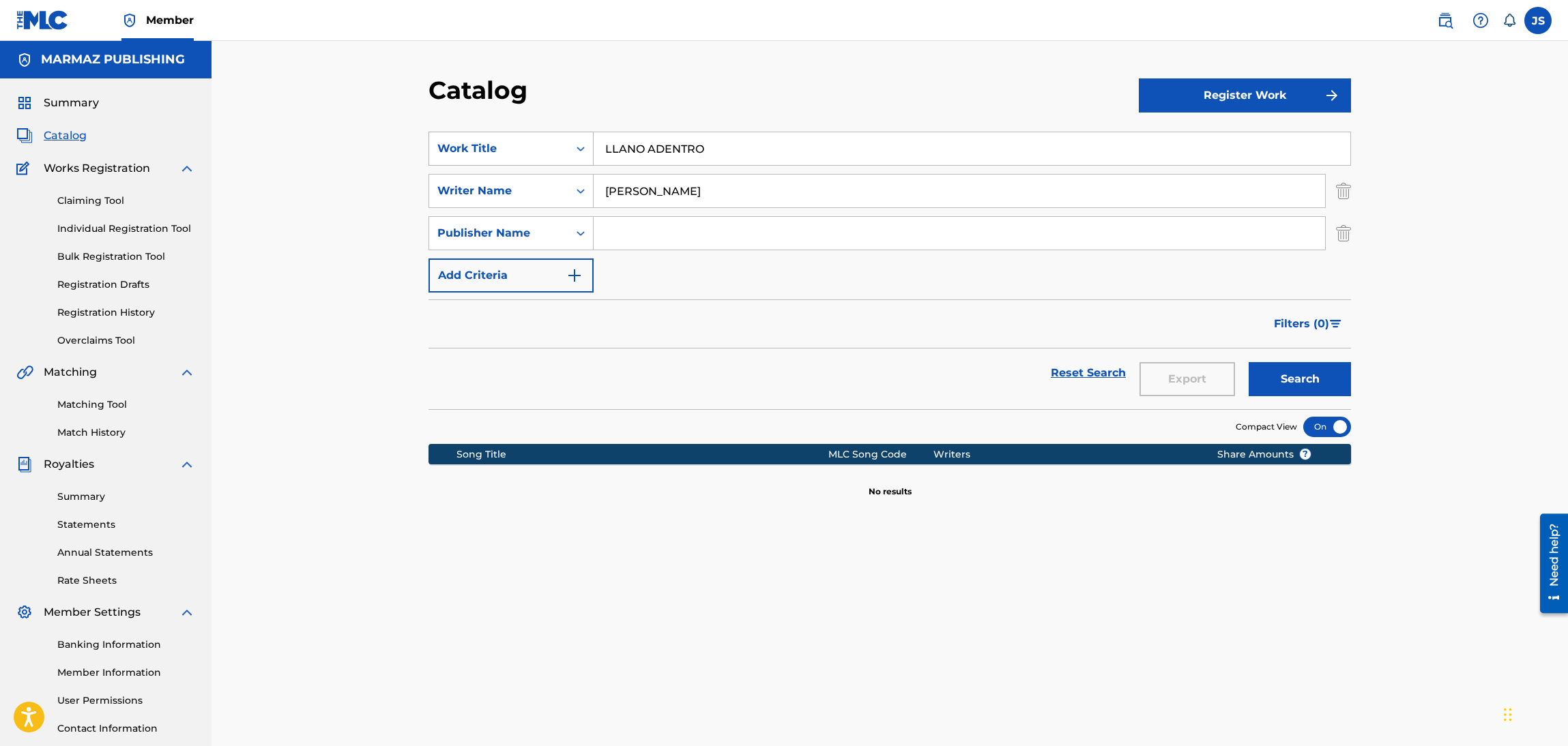
drag, startPoint x: 664, startPoint y: 184, endPoint x: 470, endPoint y: 139, distance: 199.2
click at [470, 139] on div "SearchWithCriteria6fa3d4df-93c2-41f9-b5b2-5652e323d4b3 Work Title LLANO ADENTRO…" at bounding box center [890, 212] width 923 height 161
paste input "/ [PERSON_NAME]"
drag, startPoint x: 712, startPoint y: 192, endPoint x: 458, endPoint y: 192, distance: 254.0
click at [472, 189] on div "SearchWithCriteria67802348-9673-4928-86ee-791c3fd8c2b8 Writer Name[PERSON_NAME]…" at bounding box center [890, 191] width 923 height 34
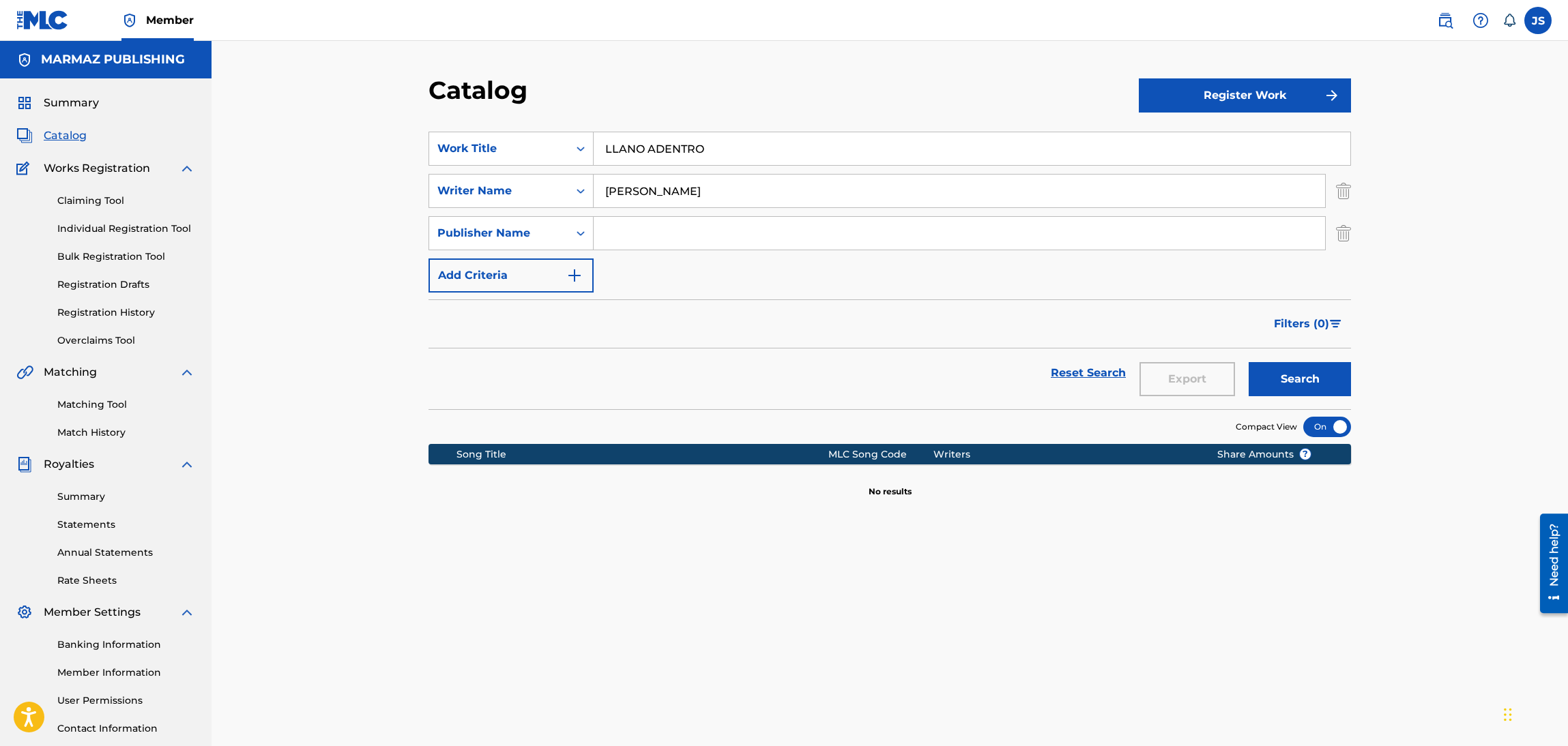
type input "[PERSON_NAME]"
click at [1249, 362] on button "Search" at bounding box center [1299, 379] width 102 height 34
drag, startPoint x: 813, startPoint y: 202, endPoint x: 157, endPoint y: 197, distance: 656.0
click at [182, 197] on main "MARMAZ PUBLISHING Summary Catalog Works Registration Claiming Tool Individual R…" at bounding box center [784, 410] width 1568 height 740
click at [1249, 362] on button "Search" at bounding box center [1299, 379] width 102 height 34
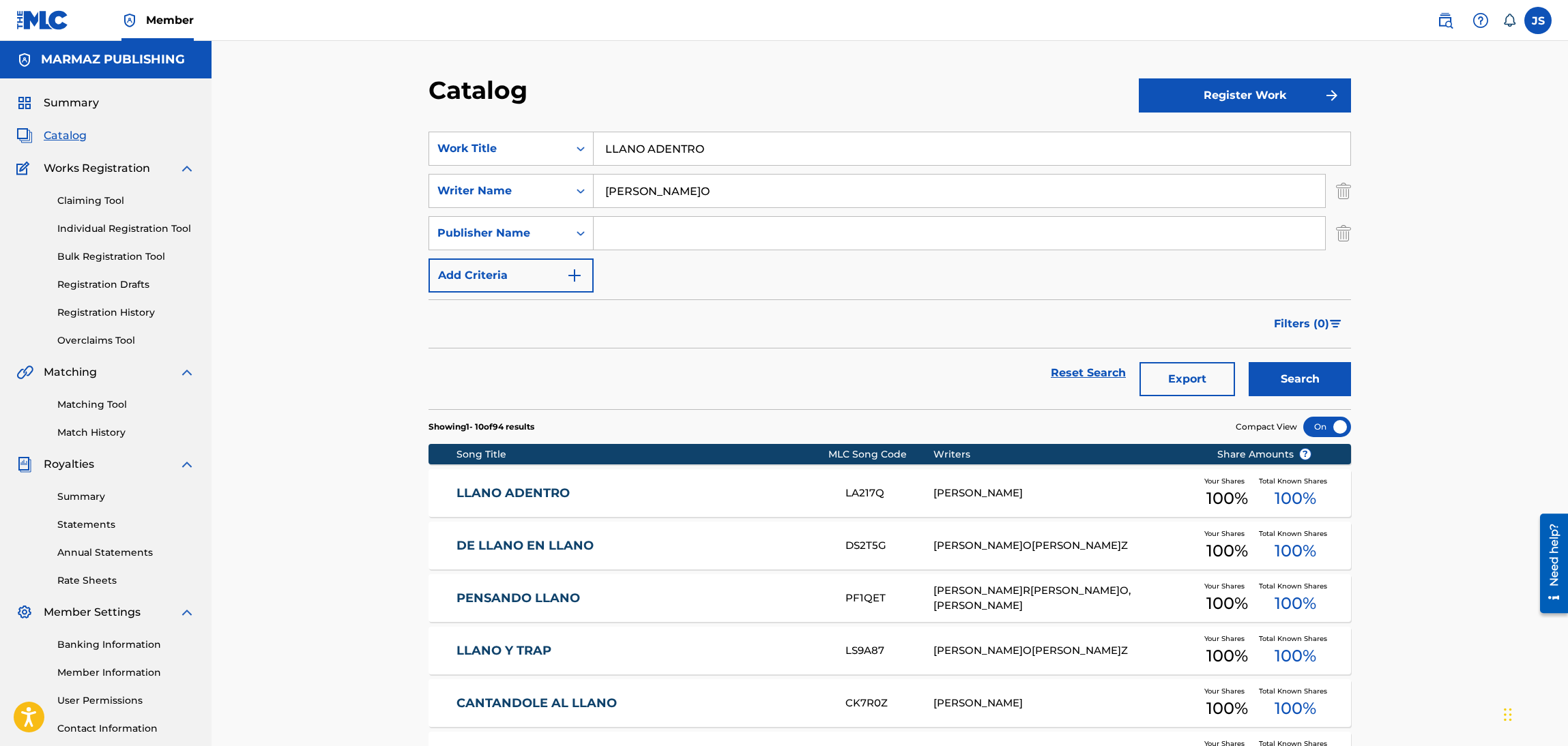
click at [1249, 362] on button "Search" at bounding box center [1299, 379] width 102 height 34
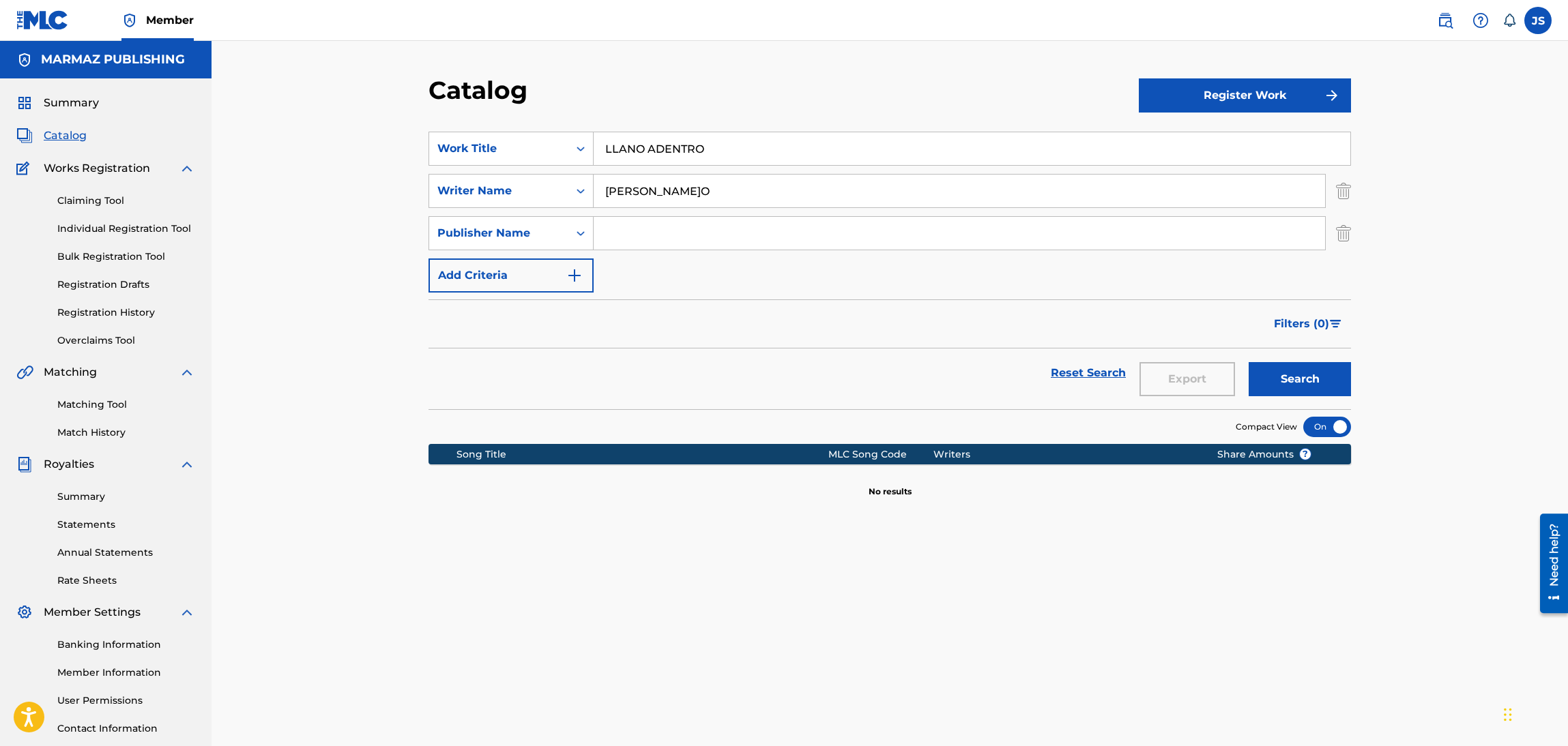
drag, startPoint x: 686, startPoint y: 179, endPoint x: 314, endPoint y: 199, distance: 372.5
click at [314, 199] on div "Catalog Register Work SearchWithCriteria6fa3d4df-93c2-41f9-b5b2-5652e323d4b3 Wo…" at bounding box center [890, 410] width 1356 height 740
click at [1249, 362] on button "Search" at bounding box center [1299, 379] width 102 height 34
drag, startPoint x: 579, startPoint y: 167, endPoint x: 284, endPoint y: 128, distance: 297.6
click at [284, 128] on div "Catalog Register Work SearchWithCriteria6fa3d4df-93c2-41f9-b5b2-5652e323d4b3 Wo…" at bounding box center [890, 410] width 1356 height 740
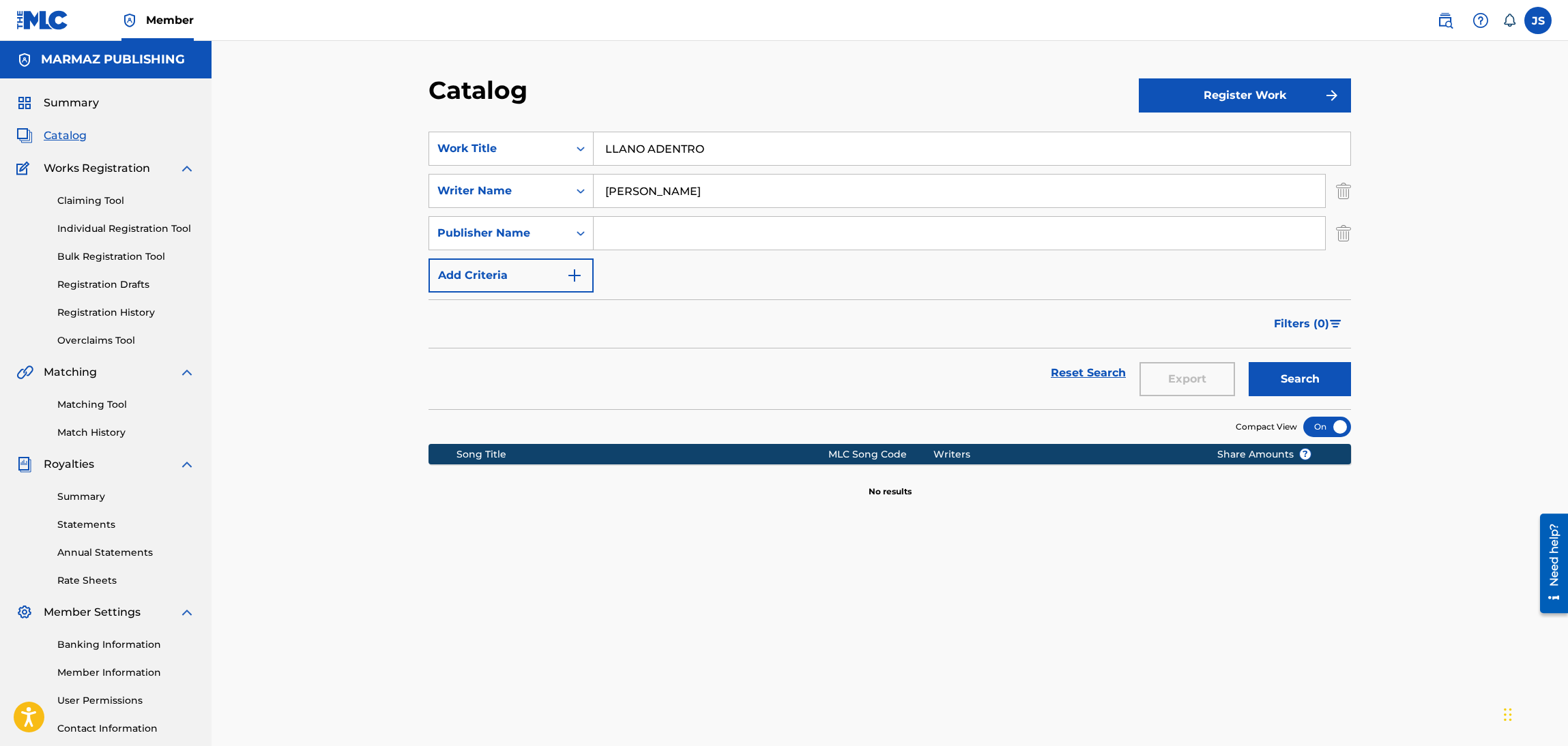
click at [701, 257] on div "SearchWithCriteria6fa3d4df-93c2-41f9-b5b2-5652e323d4b3 Work Title LLANO ADENTRO…" at bounding box center [890, 212] width 923 height 161
drag, startPoint x: 588, startPoint y: 180, endPoint x: 430, endPoint y: 152, distance: 160.5
click at [430, 152] on div "SearchWithCriteria6fa3d4df-93c2-41f9-b5b2-5652e323d4b3 Work Title LLANO ADENTRO…" at bounding box center [890, 212] width 923 height 161
type input "CAMPESINOS RAP"
click at [1249, 362] on button "Search" at bounding box center [1299, 379] width 102 height 34
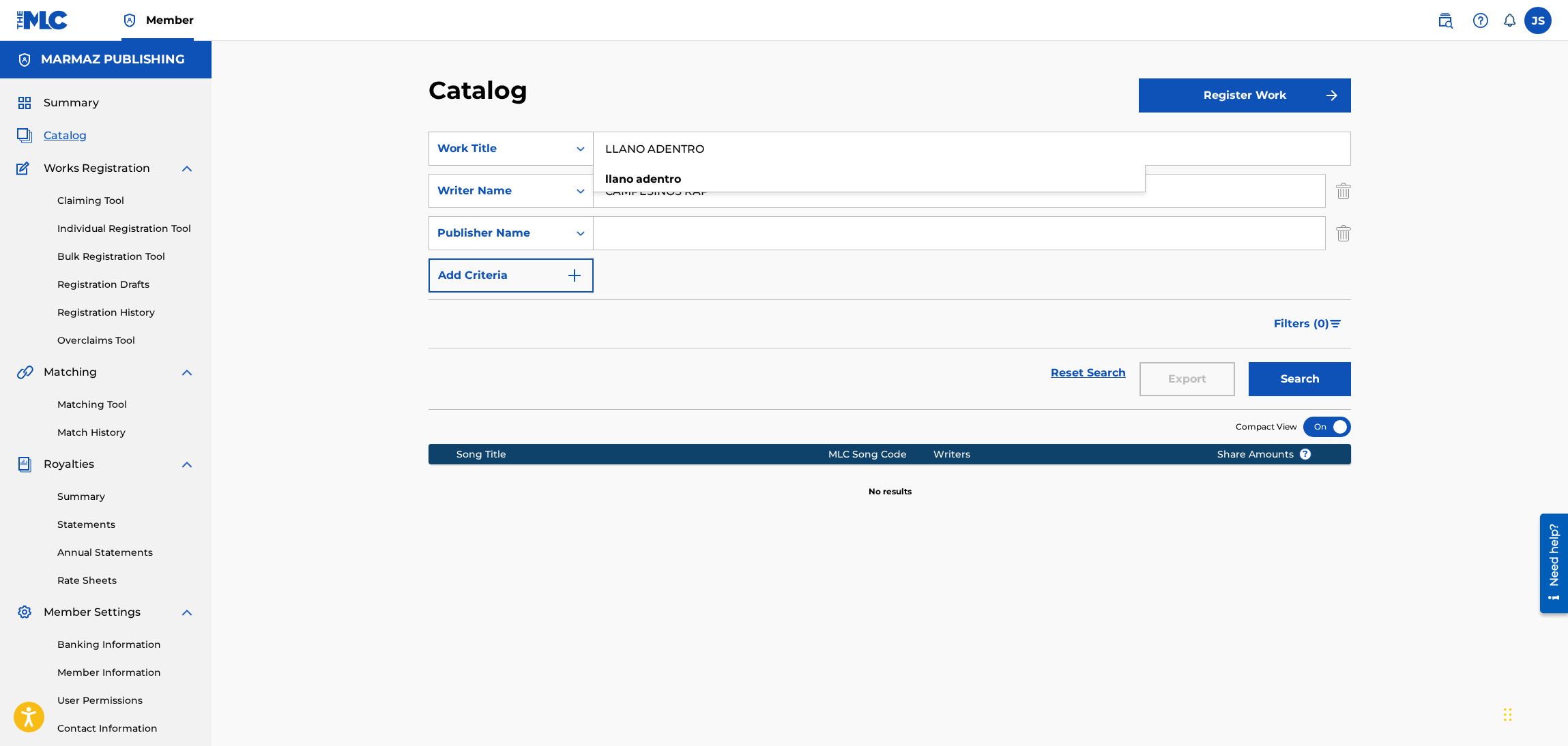
drag, startPoint x: 768, startPoint y: 146, endPoint x: 474, endPoint y: 157, distance: 294.2
click at [478, 158] on div "SearchWithCriteria6fa3d4df-93c2-41f9-b5b2-5652e323d4b3 Work Title LLANO ADENTRO…" at bounding box center [890, 149] width 923 height 34
paste input "RAP VENEZOLAN"
click at [947, 132] on input "RAP VENEZOLANO" at bounding box center [972, 149] width 757 height 33
type input "RAP VENEZOLANO"
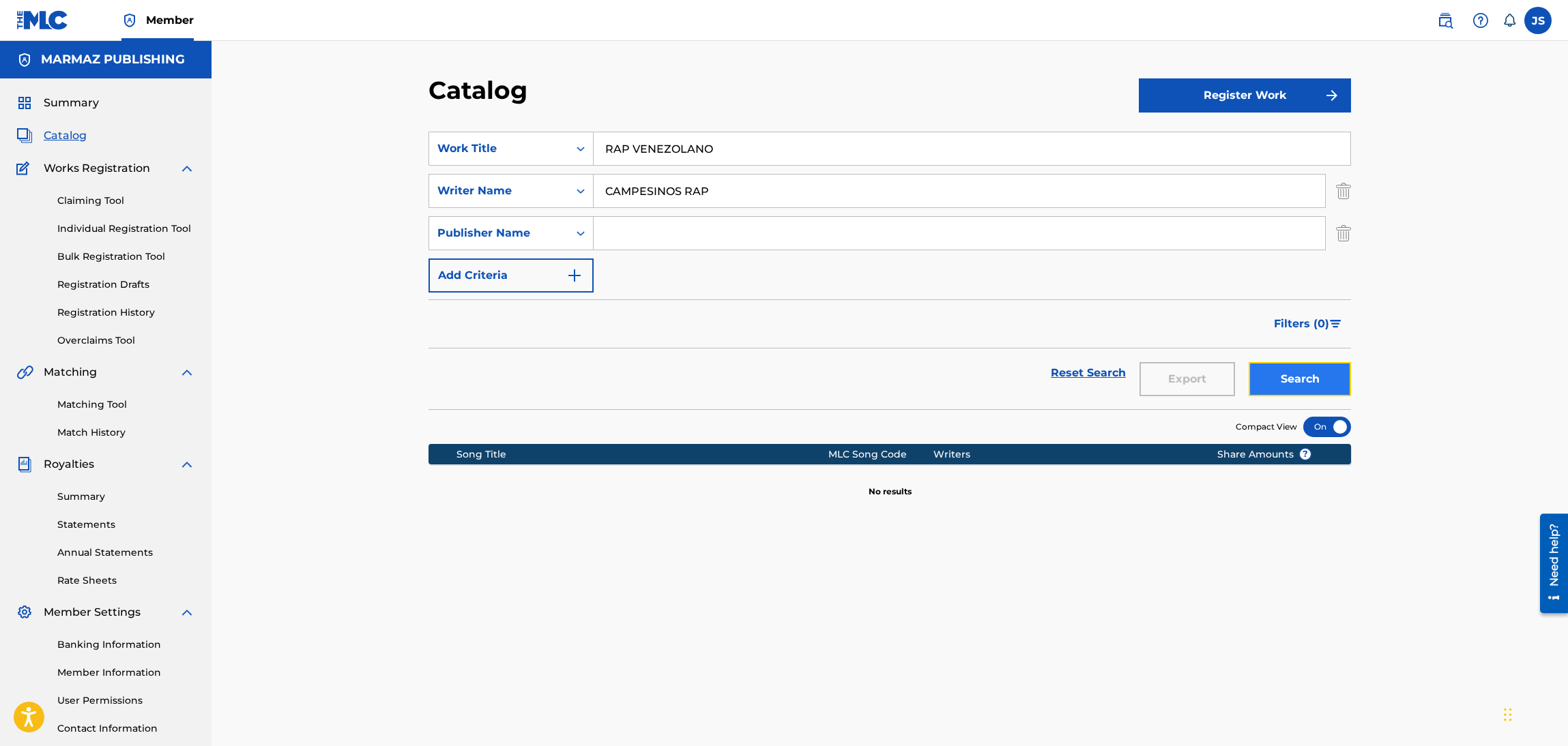
click at [1328, 380] on button "Search" at bounding box center [1299, 379] width 102 height 34
drag, startPoint x: 731, startPoint y: 184, endPoint x: 505, endPoint y: 194, distance: 226.2
click at [505, 194] on div "SearchWithCriteria67802348-9673-4928-86ee-791c3fd8c2b8 Writer Name CAMPESINOS R…" at bounding box center [890, 191] width 923 height 34
paste input "[PERSON_NAME]"
type input "[PERSON_NAME]"
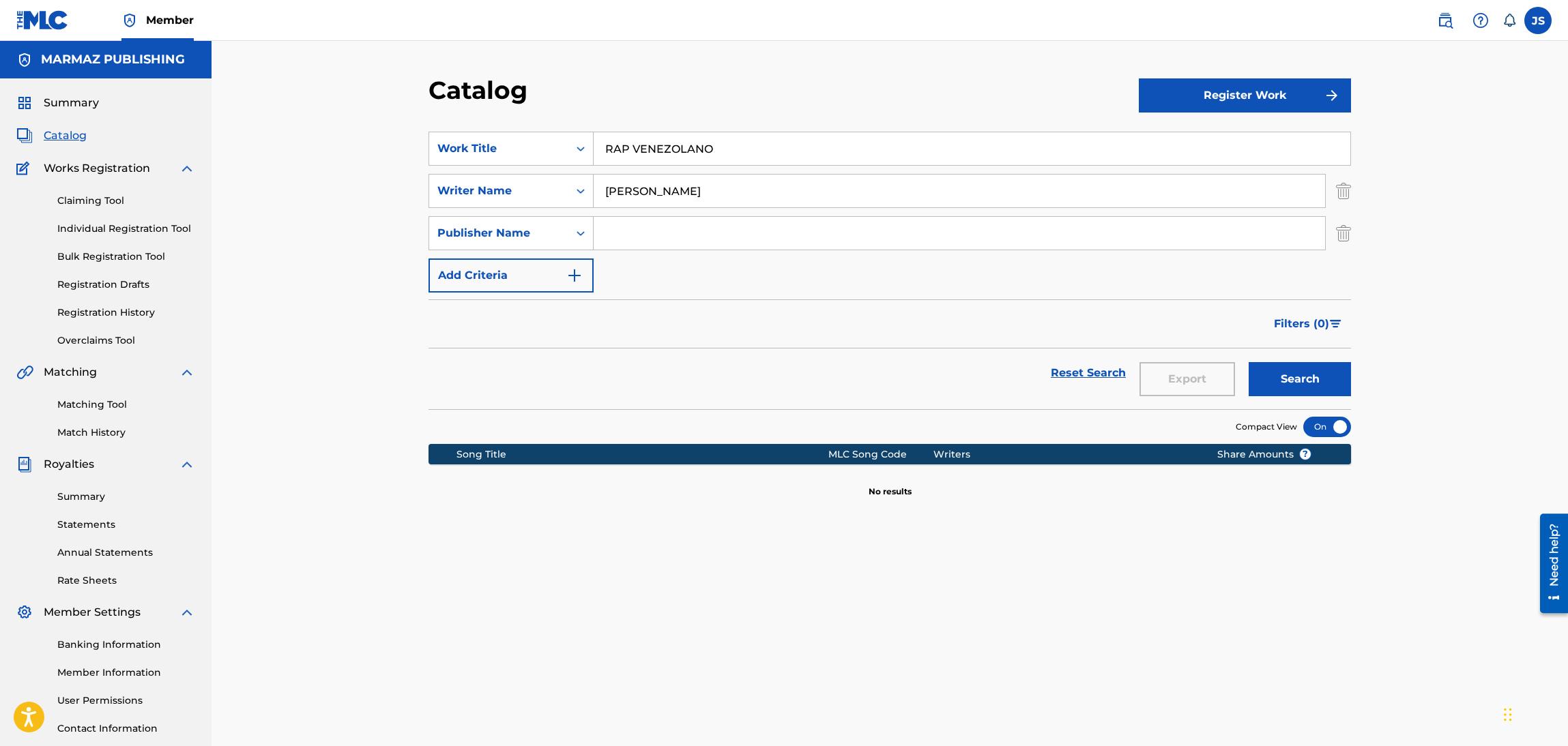
click at [805, 308] on div "Filters ( 0 )" at bounding box center [890, 324] width 923 height 49
click at [1284, 373] on button "Search" at bounding box center [1299, 379] width 102 height 34
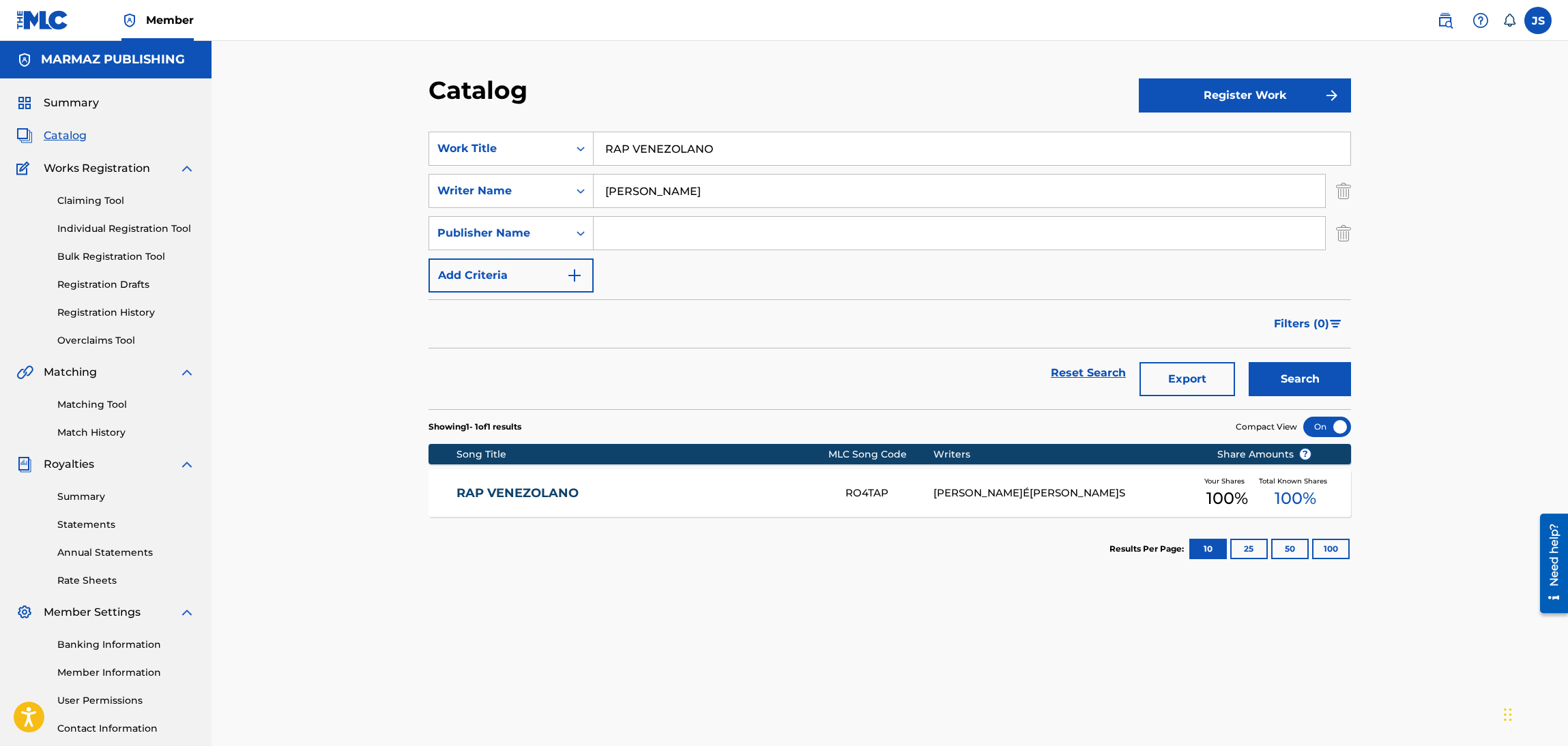
click at [537, 486] on link "RAP VENEZOLANO" at bounding box center [642, 494] width 371 height 16
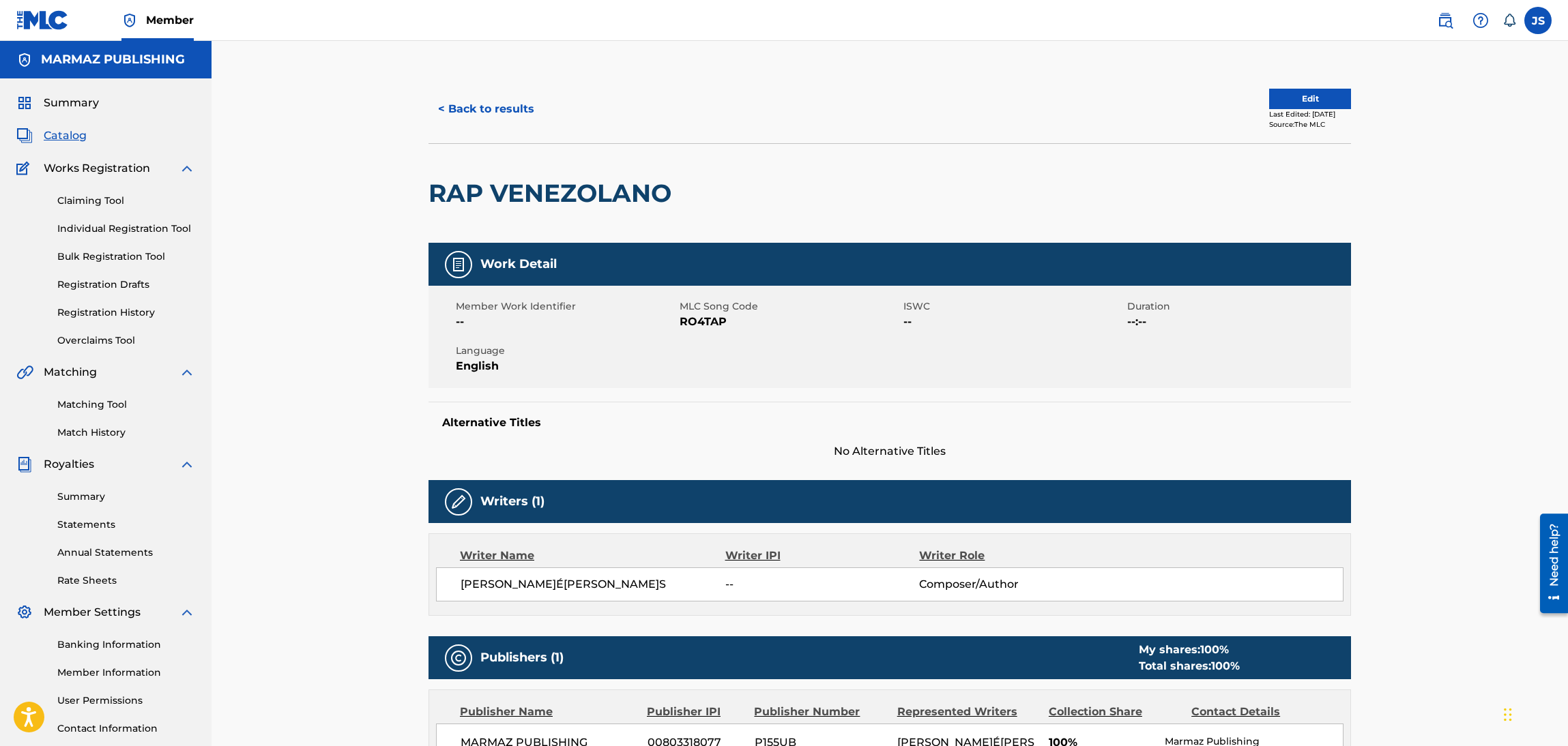
click at [707, 324] on span "RO4TAP" at bounding box center [790, 322] width 220 height 16
click at [475, 109] on button "< Back to results" at bounding box center [486, 109] width 115 height 34
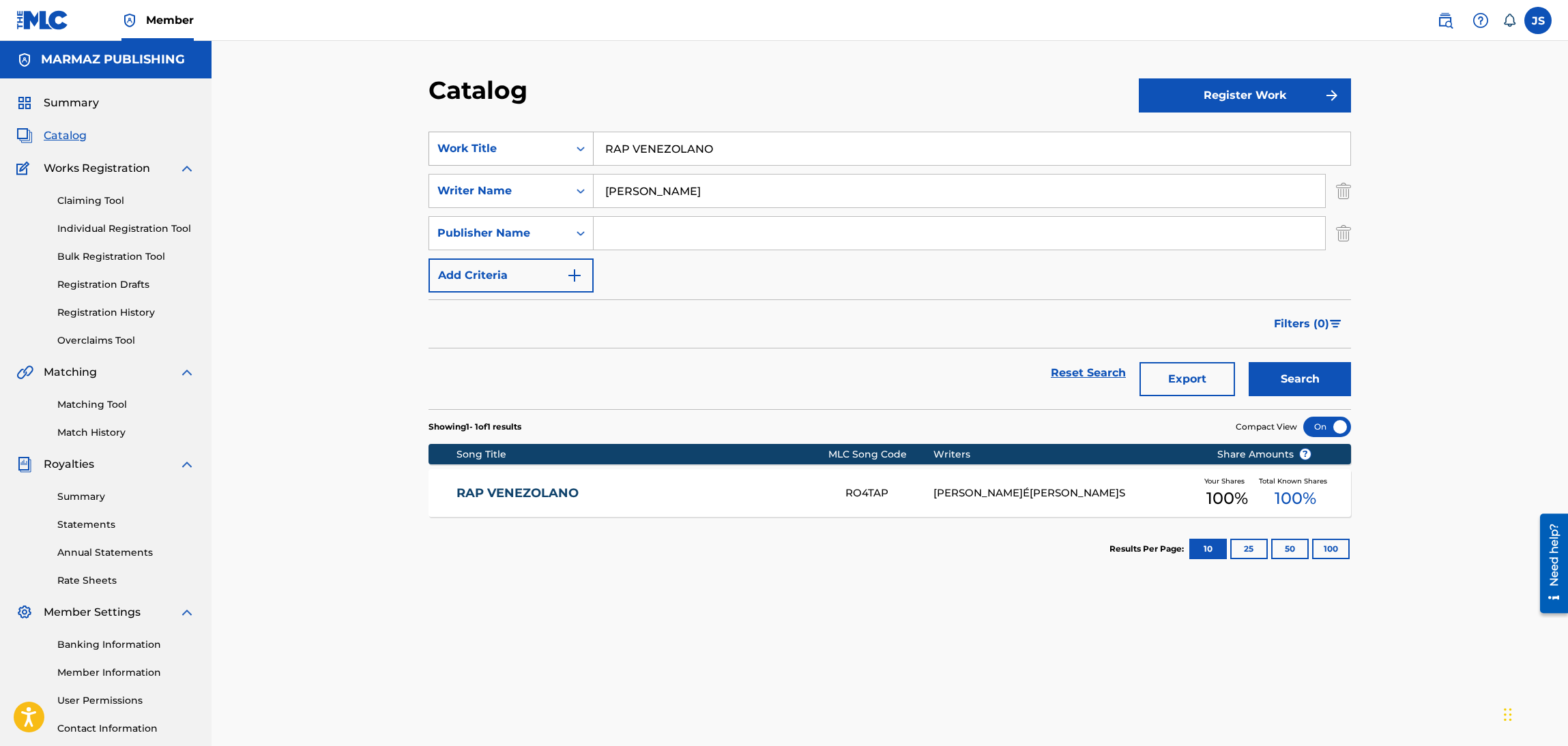
drag, startPoint x: 750, startPoint y: 156, endPoint x: 485, endPoint y: 144, distance: 265.3
click at [485, 144] on div "SearchWithCriteria6fa3d4df-93c2-41f9-b5b2-5652e323d4b3 Work Title RAP VENEZOLANO" at bounding box center [890, 149] width 923 height 34
paste input "ESILIENCIA"
type input "RESILIENCIA"
drag, startPoint x: 666, startPoint y: 103, endPoint x: 703, endPoint y: 110, distance: 37.7
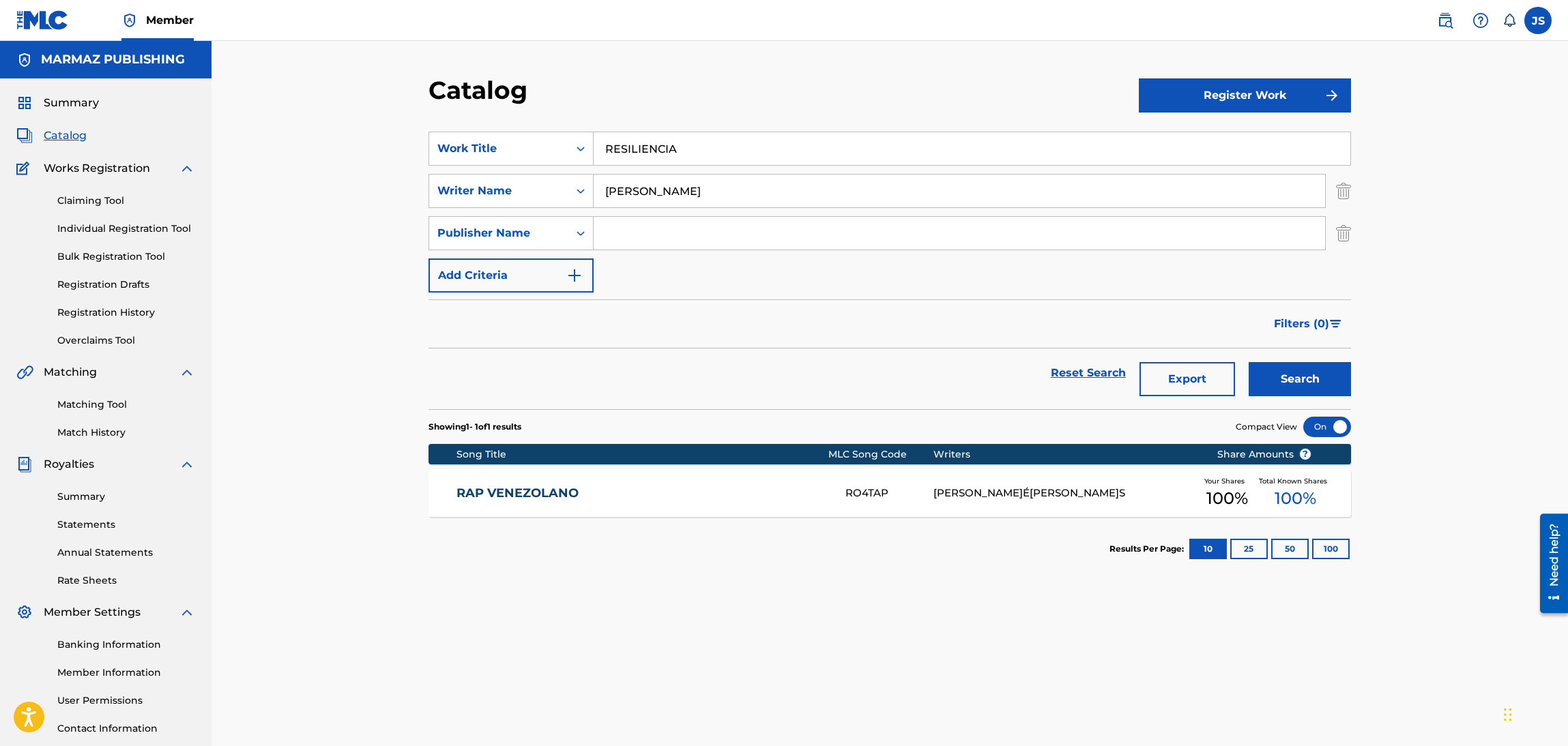
click at [685, 106] on div "Catalog" at bounding box center [784, 95] width 710 height 40
click at [1307, 373] on button "Search" at bounding box center [1299, 379] width 102 height 34
click at [476, 497] on link "RESILIENCIA" at bounding box center [642, 494] width 371 height 16
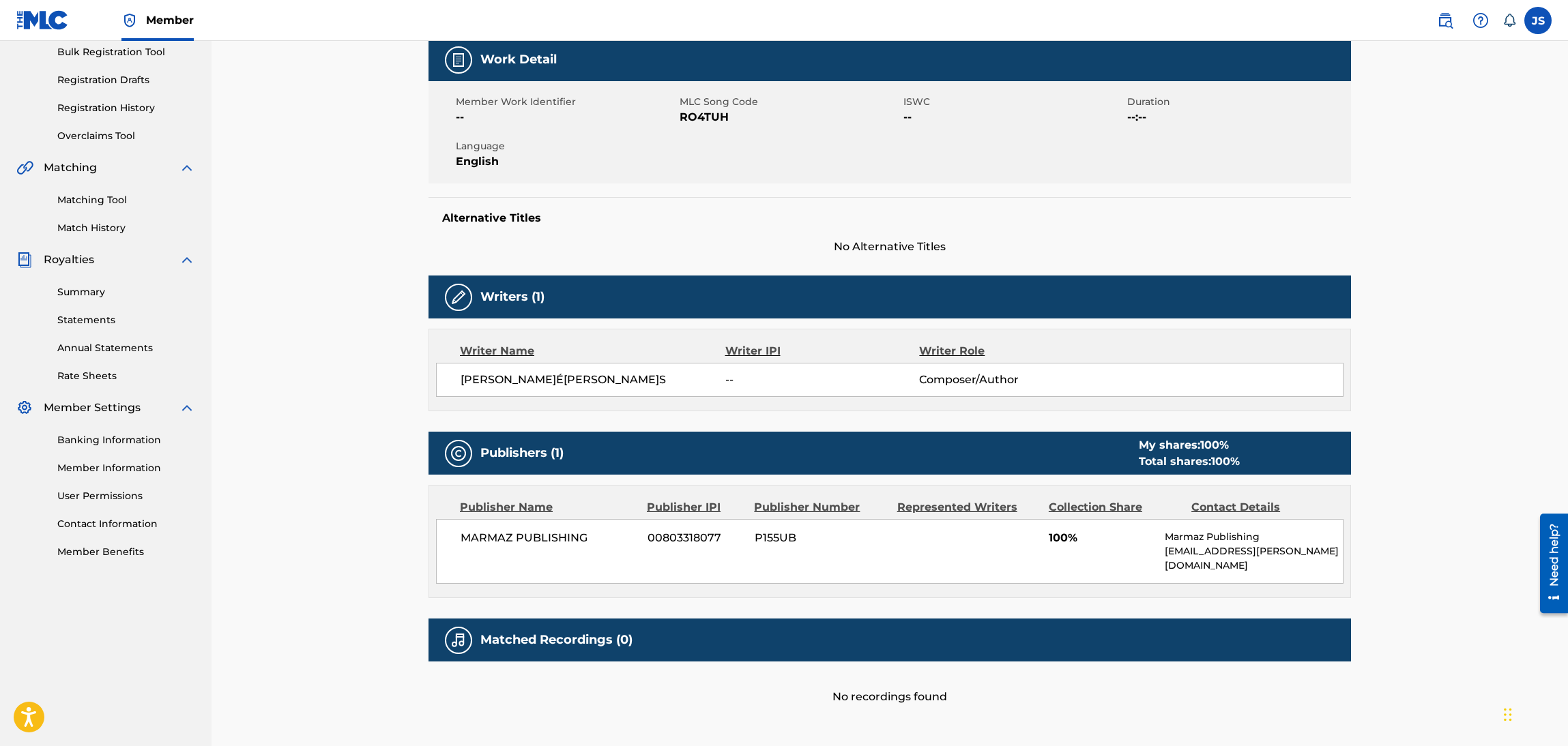
scroll to position [102, 0]
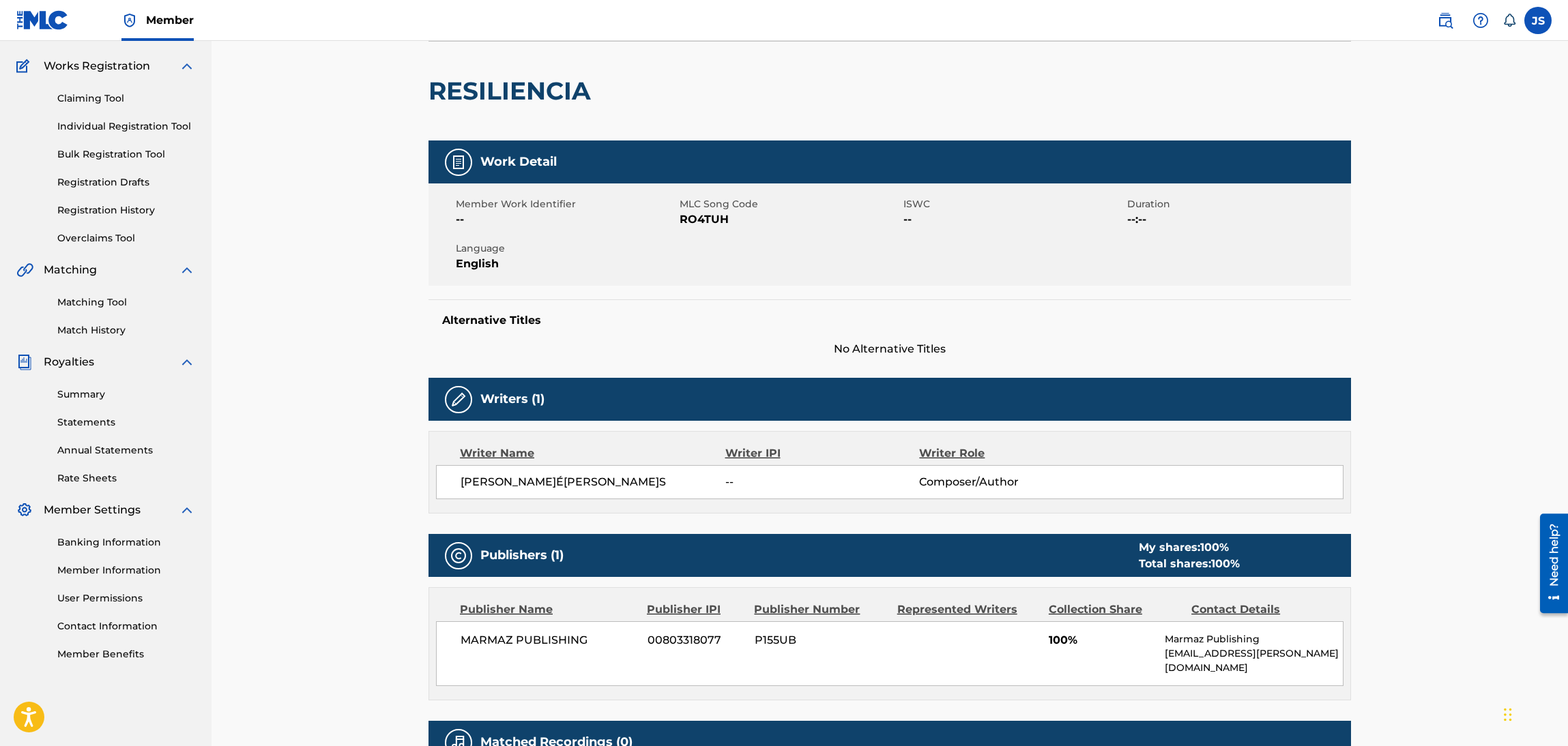
click at [699, 225] on span "RO4TUH" at bounding box center [790, 219] width 220 height 16
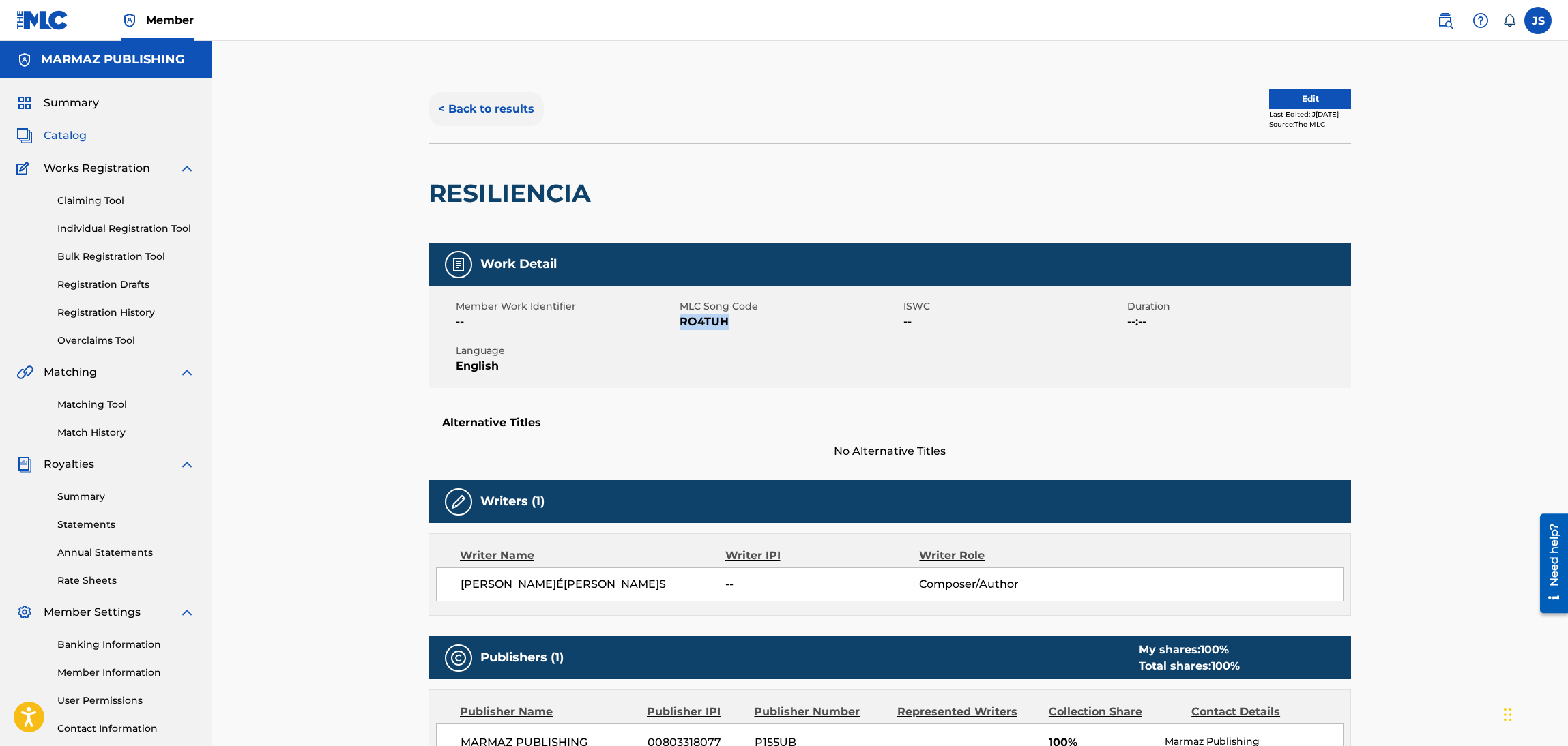
click at [534, 99] on button "< Back to results" at bounding box center [486, 109] width 115 height 34
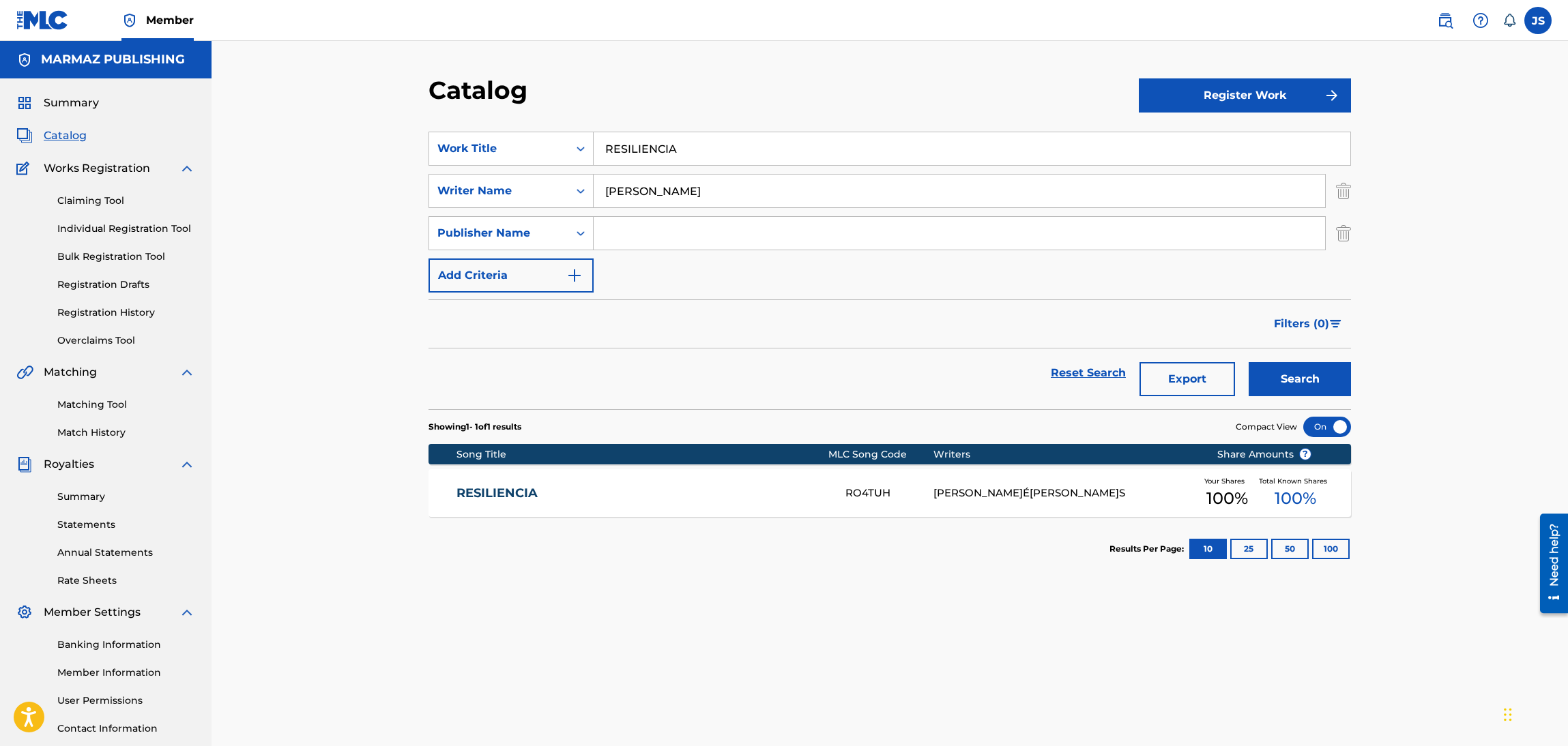
drag, startPoint x: 730, startPoint y: 146, endPoint x: 423, endPoint y: 116, distance: 308.5
click at [423, 116] on div "Catalog Register Work SearchWithCriteria6fa3d4df-93c2-41f9-b5b2-5652e323d4b3 Wo…" at bounding box center [890, 427] width 956 height 705
paste input "MI PRIMER AMOR"
type input "MI PRIMER AMOR"
click at [1249, 362] on button "Search" at bounding box center [1299, 379] width 102 height 34
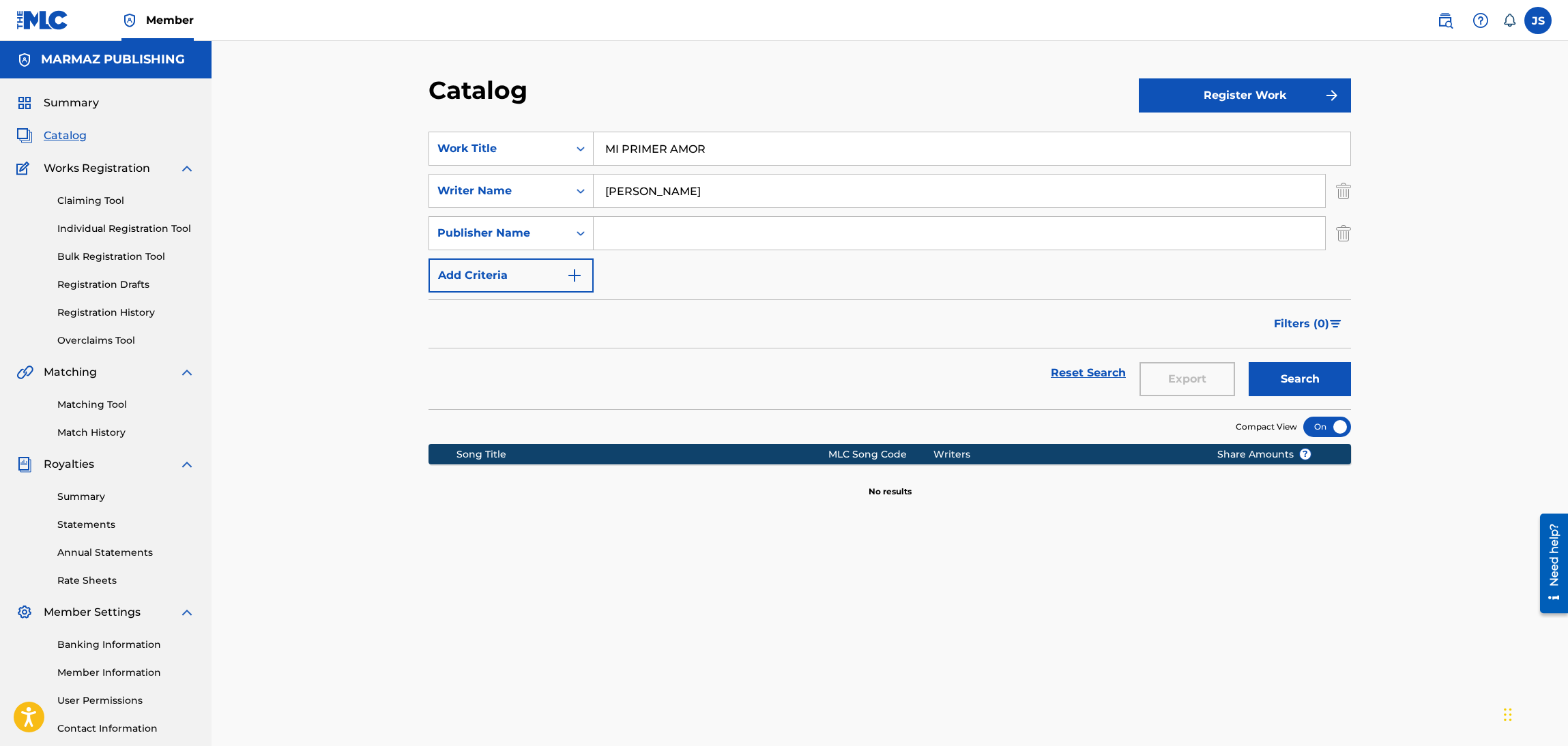
paste input "ARM"
click at [1307, 368] on button "Search" at bounding box center [1299, 379] width 102 height 34
click at [625, 194] on input "[PERSON_NAME]" at bounding box center [959, 191] width 731 height 33
type input "[PERSON_NAME]S"
click at [1249, 362] on button "Search" at bounding box center [1299, 379] width 102 height 34
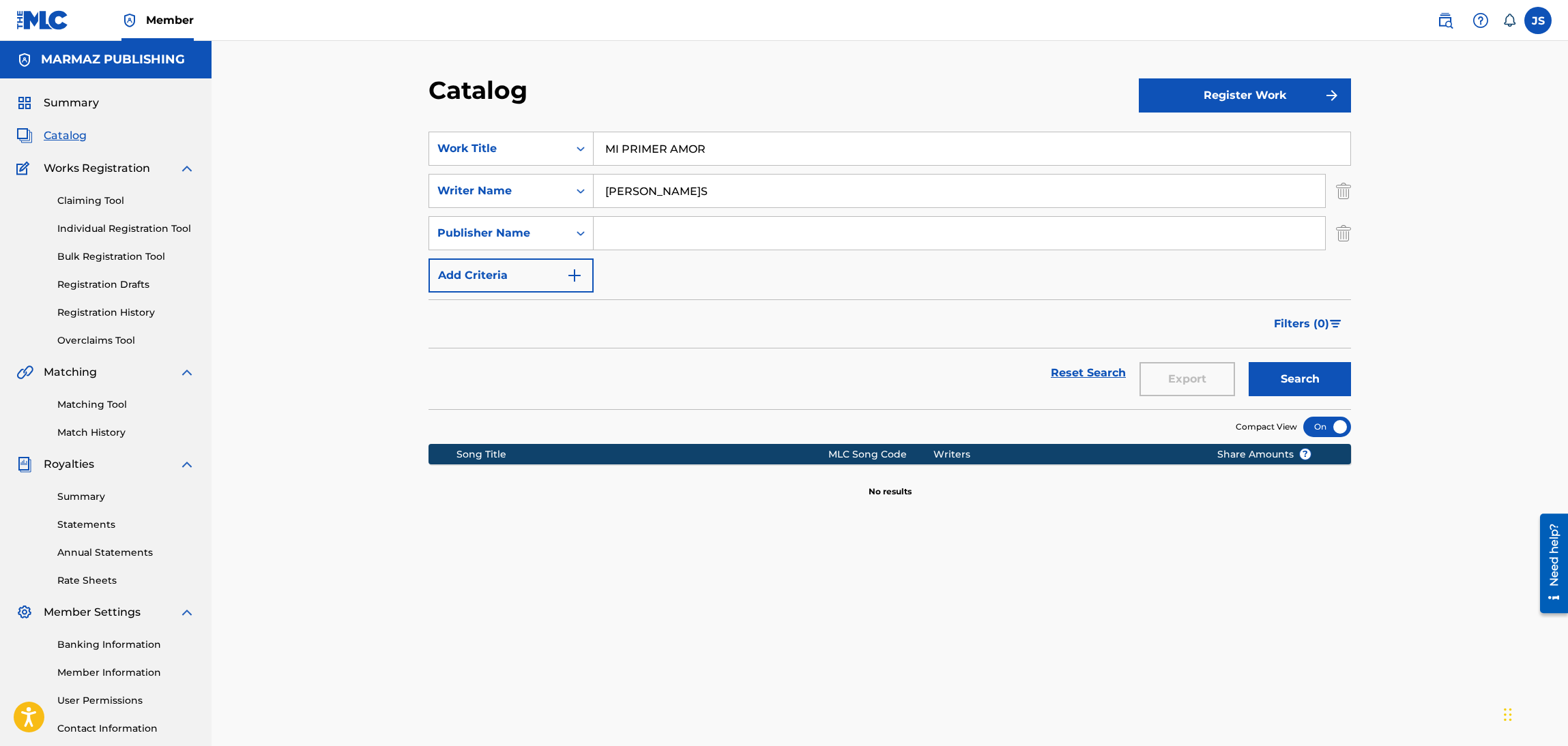
drag, startPoint x: 725, startPoint y: 198, endPoint x: 100, endPoint y: 151, distance: 626.8
click at [111, 154] on main "MARMAZ PUBLISHING Summary Catalog Works Registration Claiming Tool Individual R…" at bounding box center [784, 410] width 1568 height 740
click at [1249, 362] on button "Search" at bounding box center [1299, 379] width 102 height 34
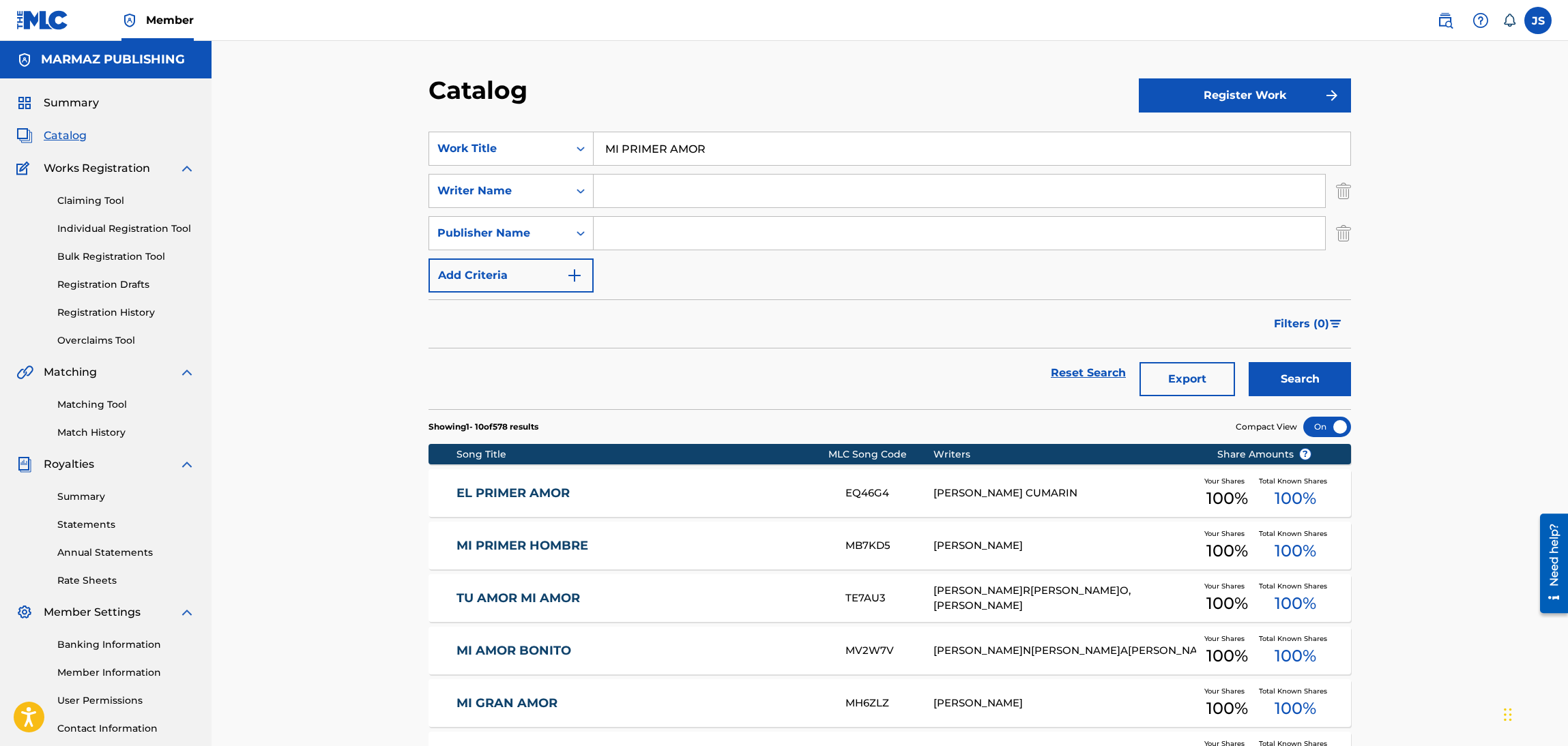
drag, startPoint x: 654, startPoint y: 226, endPoint x: 665, endPoint y: 231, distance: 12.1
click at [655, 226] on input "Search Form" at bounding box center [959, 234] width 731 height 33
type input "MARMAZ"
click at [1249, 362] on button "Search" at bounding box center [1299, 379] width 102 height 34
drag, startPoint x: 707, startPoint y: 146, endPoint x: 421, endPoint y: 112, distance: 288.0
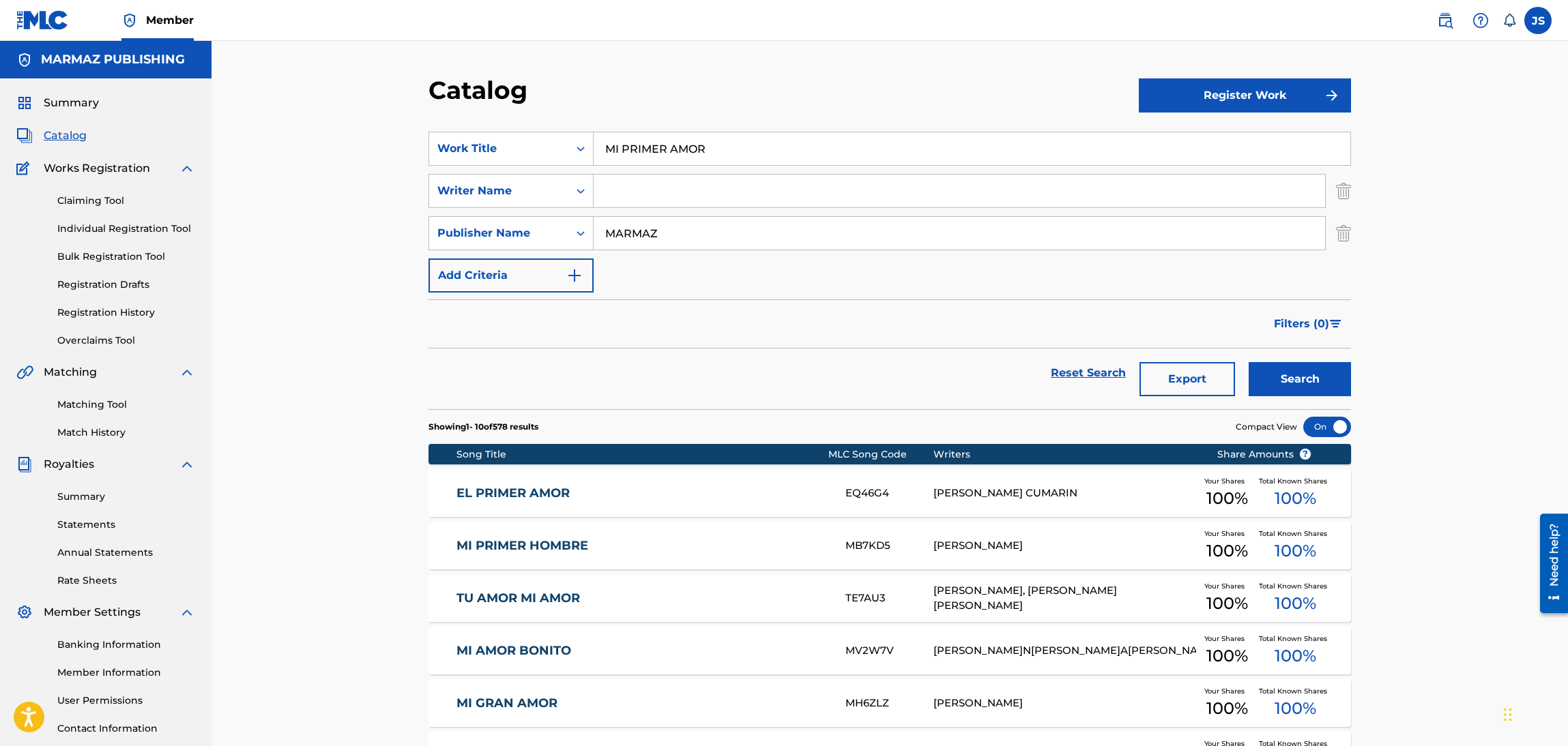
click at [392, 119] on div "Catalog Register Work SearchWithCriteria6fa3d4df-93c2-41f9-b5b2-5652e323d4b3 Wo…" at bounding box center [890, 550] width 1356 height 1019
paste input "EL SOLITARIO"
type input "EL SOLITARIO"
drag, startPoint x: 683, startPoint y: 104, endPoint x: 849, endPoint y: 160, distance: 175.2
click at [685, 104] on div "Catalog" at bounding box center [784, 95] width 710 height 40
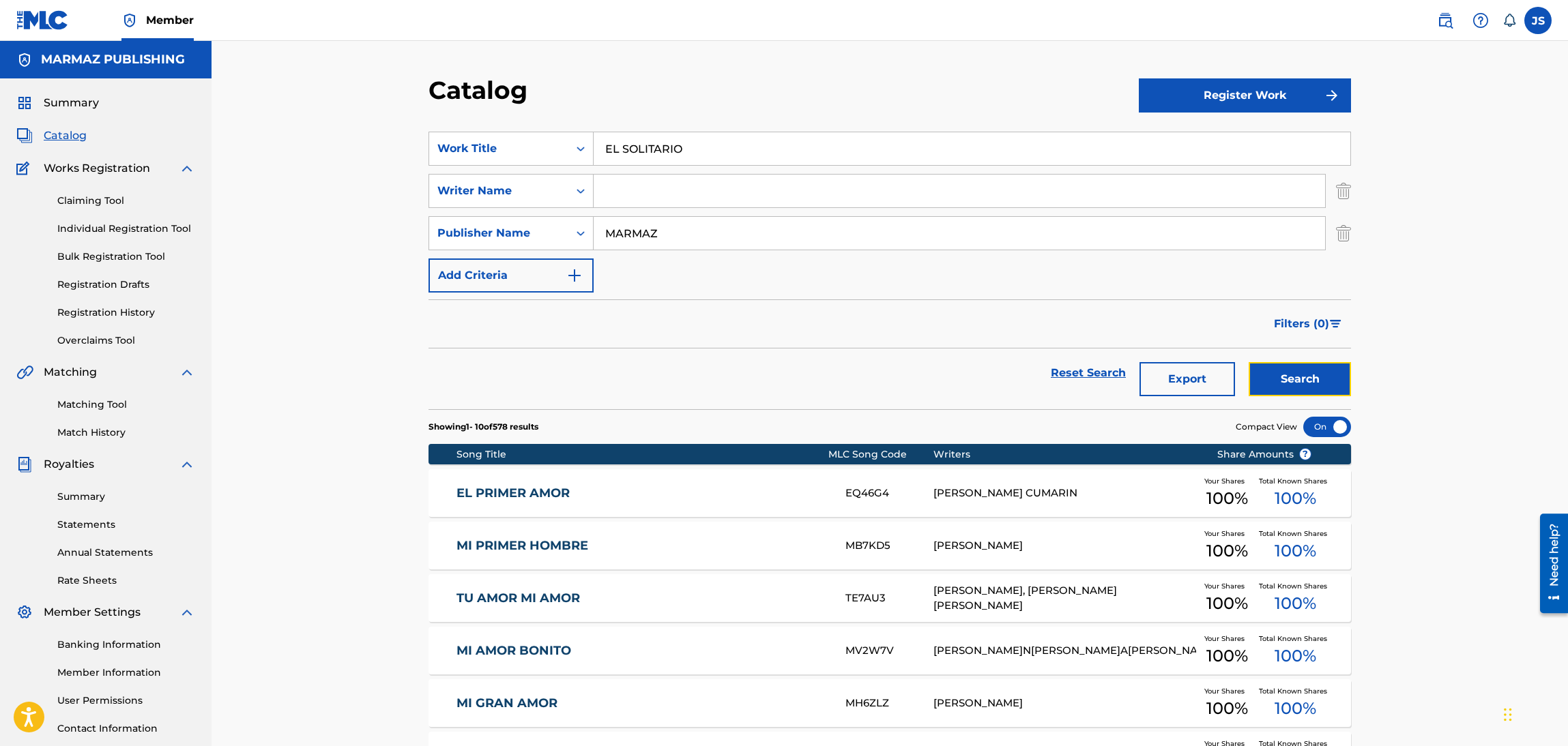
drag, startPoint x: 1303, startPoint y: 377, endPoint x: 1291, endPoint y: 377, distance: 12.0
click at [1305, 377] on button "Search" at bounding box center [1299, 379] width 102 height 34
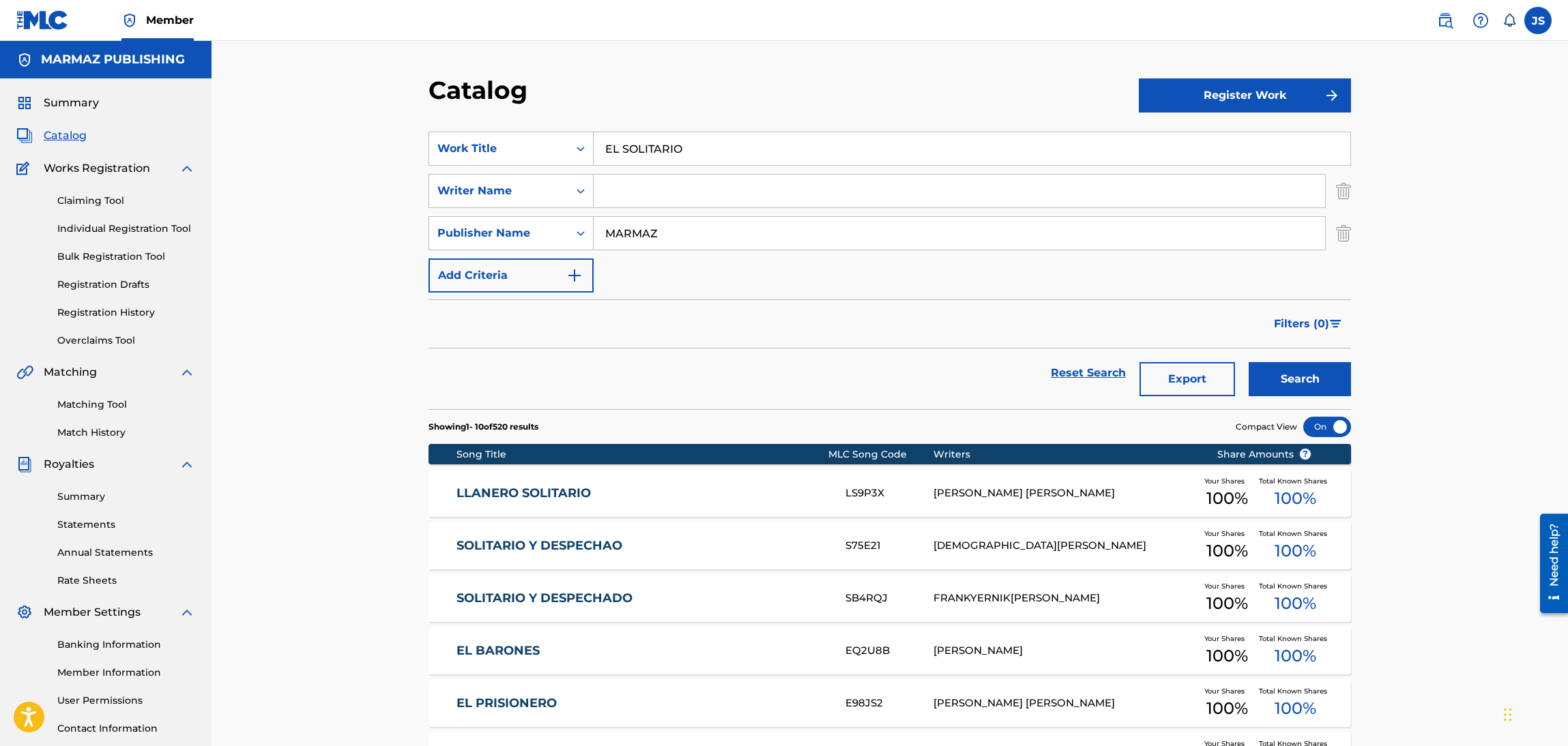
click at [710, 177] on input "Search Form" at bounding box center [959, 191] width 731 height 33
paste input "[PERSON_NAME]S"
type input "[PERSON_NAME]S"
drag, startPoint x: 705, startPoint y: 238, endPoint x: 284, endPoint y: 247, distance: 421.1
click at [285, 247] on div "Catalog Register Work SearchWithCriteria6fa3d4df-93c2-41f9-b5b2-5652e323d4b3 Wo…" at bounding box center [890, 550] width 1356 height 1019
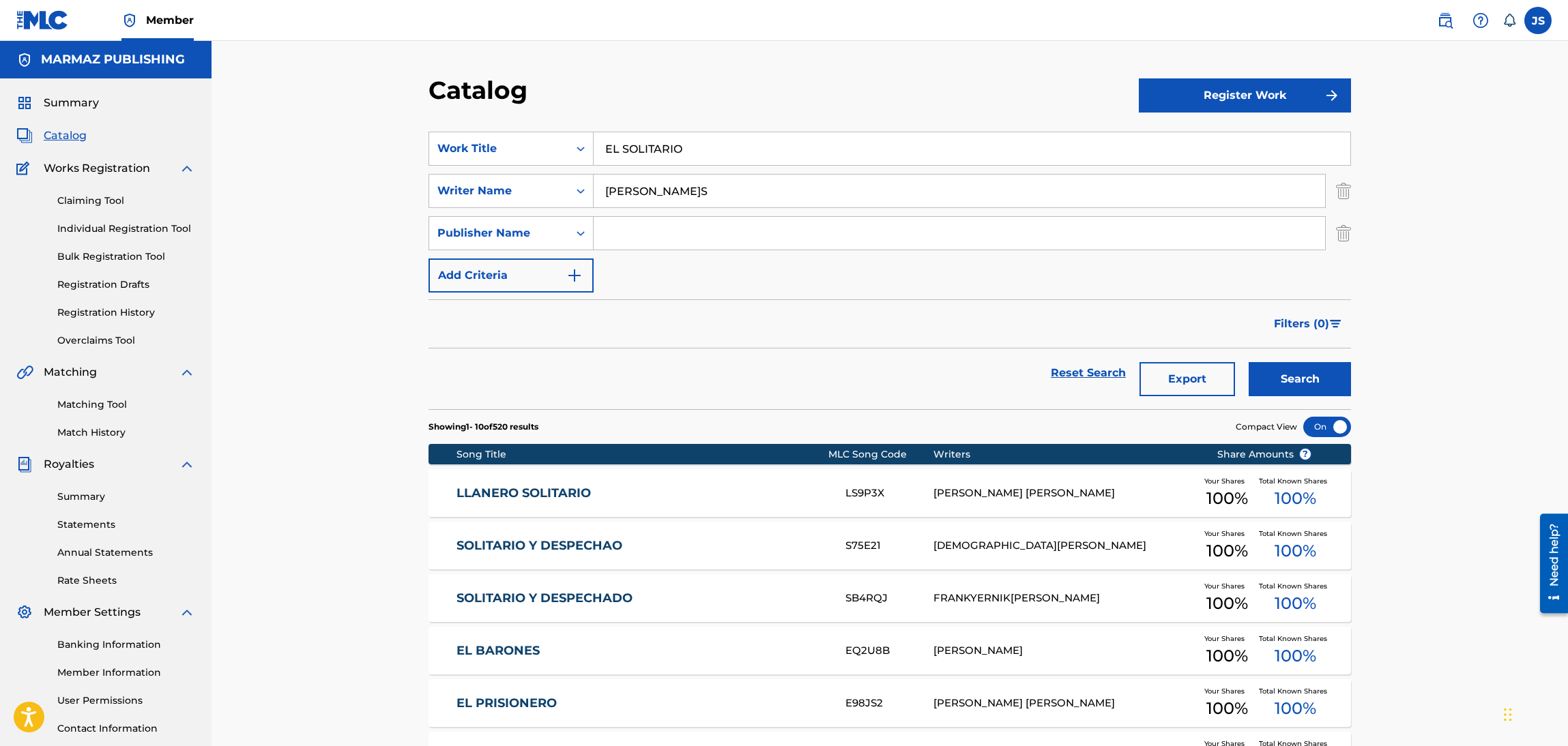
click at [1249, 362] on button "Search" at bounding box center [1299, 379] width 102 height 34
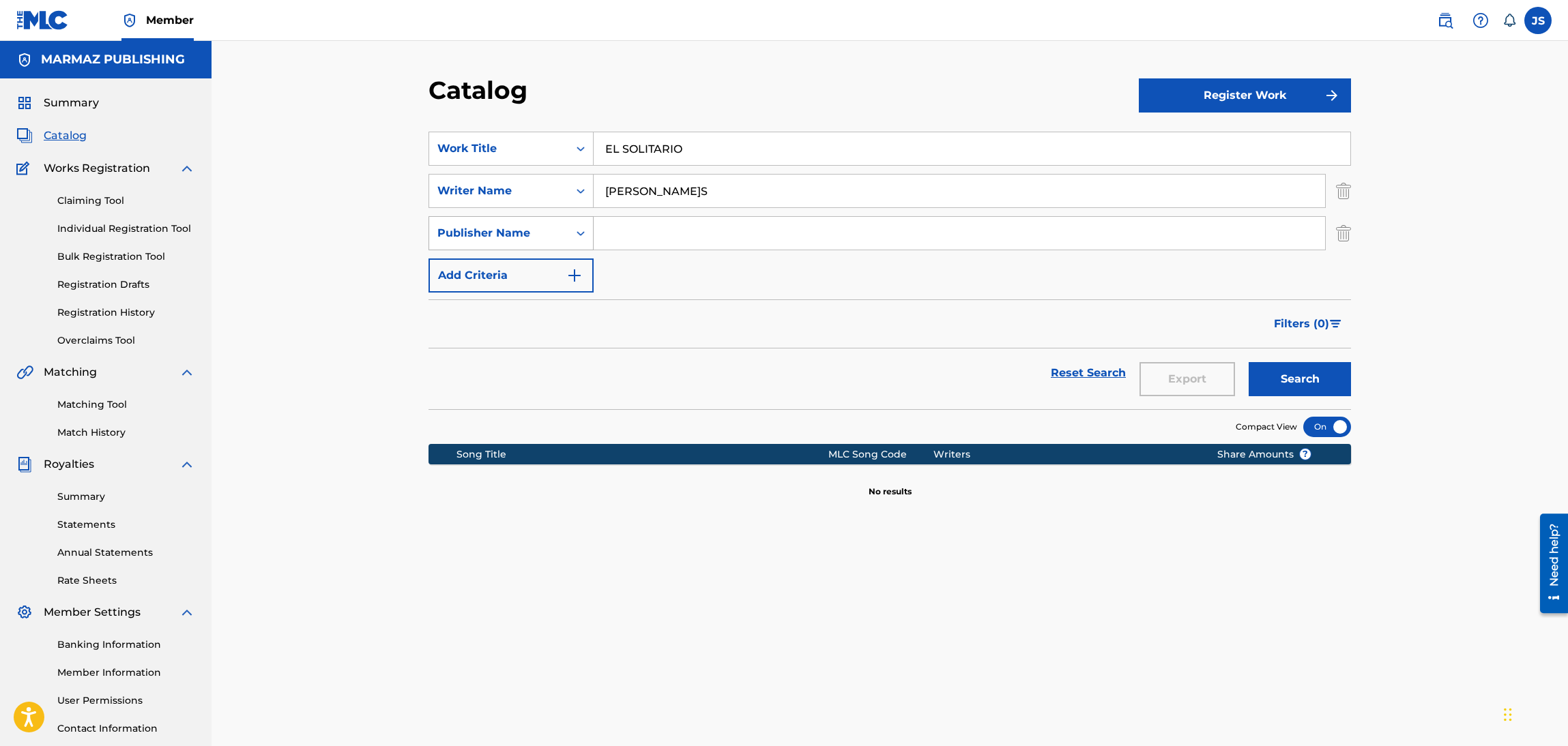
click at [567, 233] on div "Publisher Name" at bounding box center [498, 233] width 139 height 26
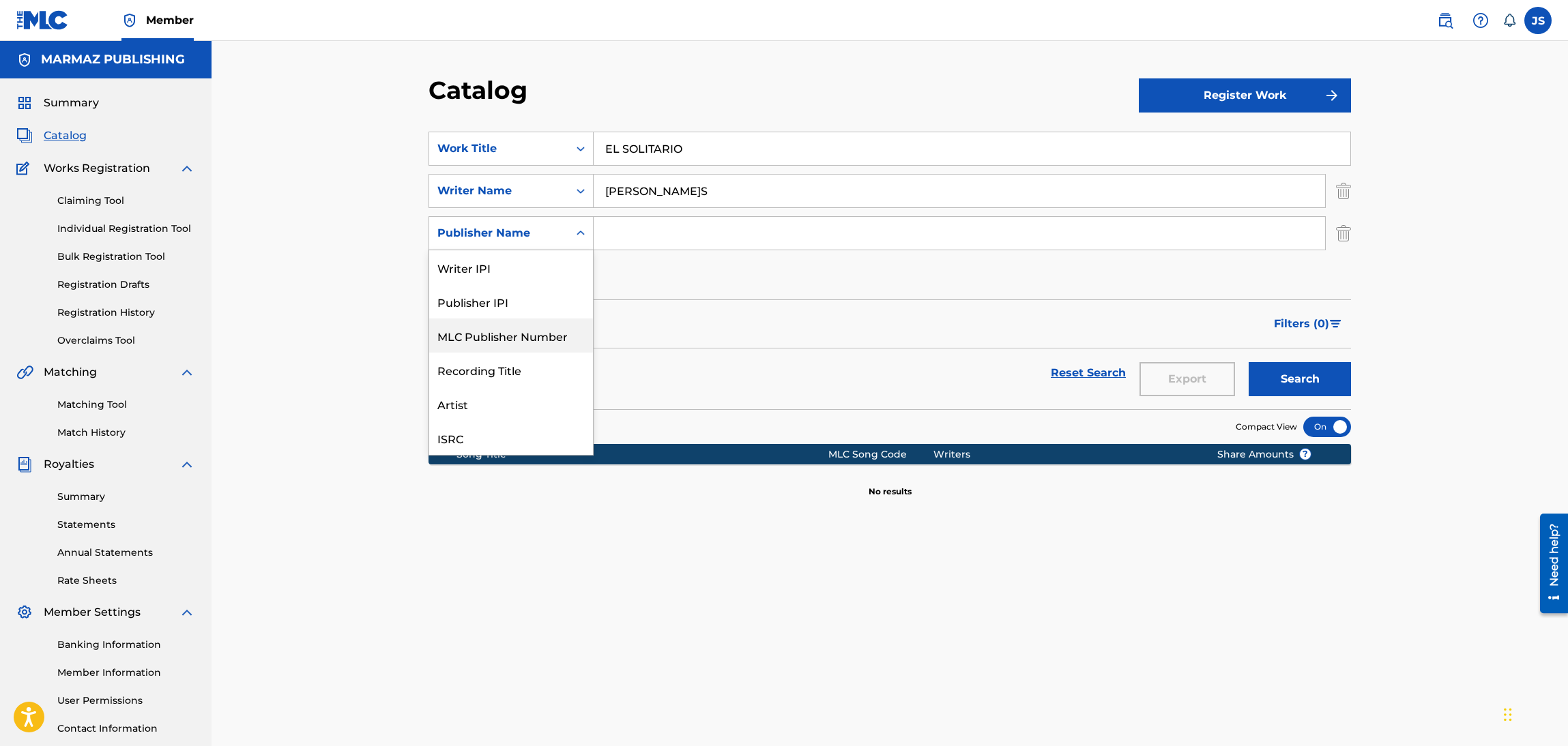
scroll to position [34, 0]
click at [512, 390] on div "ISRC" at bounding box center [510, 404] width 164 height 34
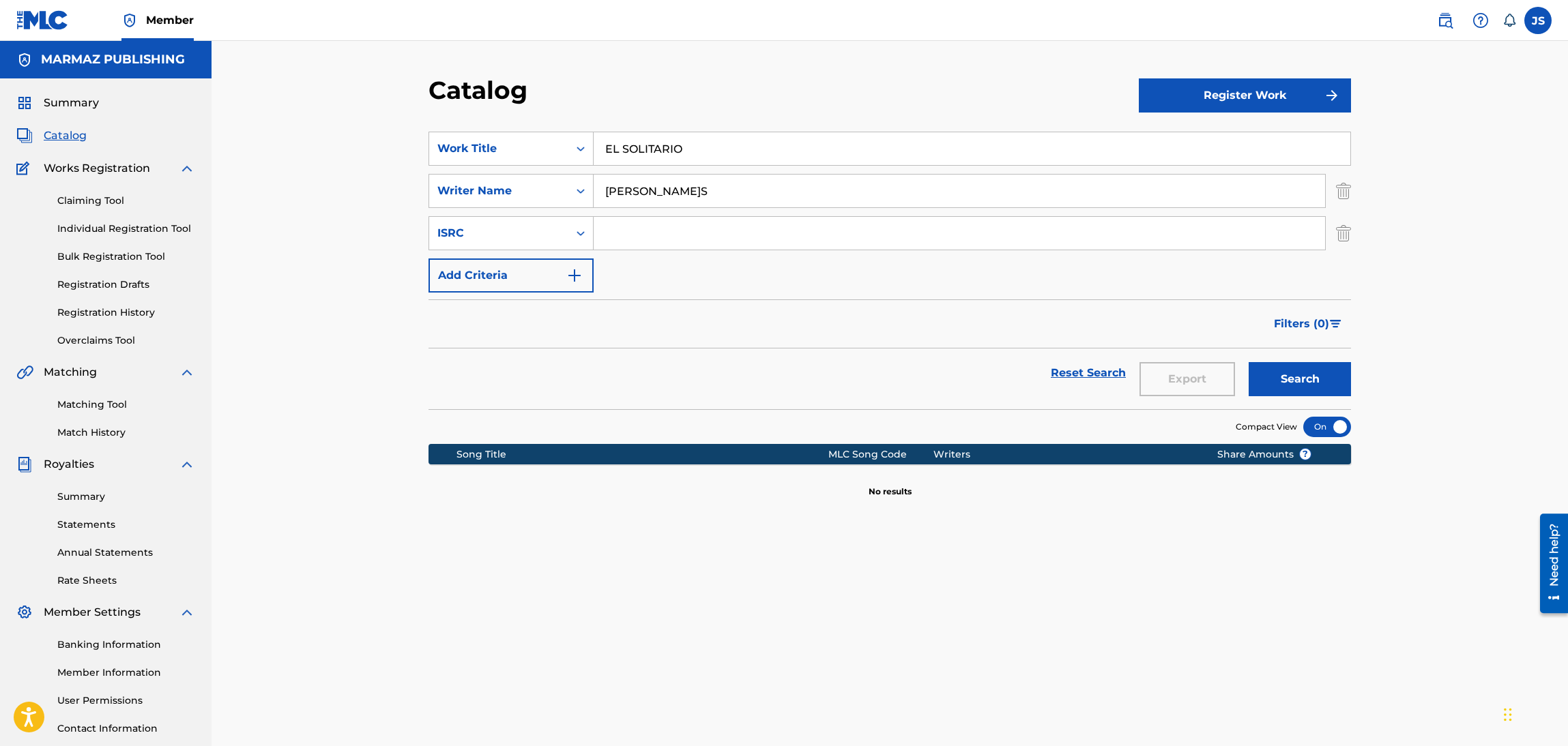
click at [680, 242] on input "Search Form" at bounding box center [959, 234] width 731 height 33
paste input "GXF9Q2513500"
type input "GXF9Q2513500"
drag, startPoint x: 722, startPoint y: 139, endPoint x: 357, endPoint y: 102, distance: 366.9
click at [357, 102] on div "Catalog Register Work SearchWithCriteria6fa3d4df-93c2-41f9-b5b2-5652e323d4b3 Wo…" at bounding box center [890, 410] width 1356 height 740
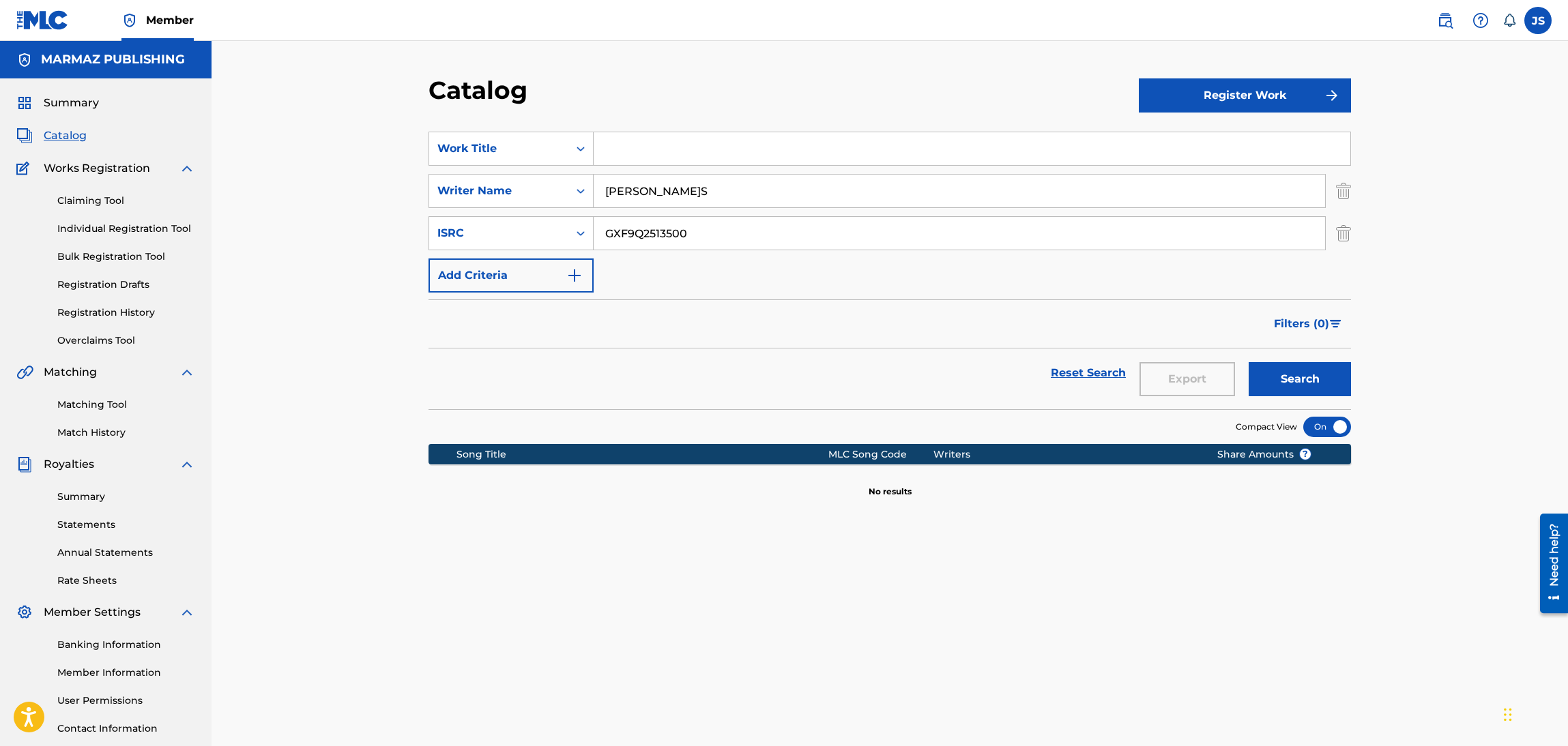
click at [1249, 362] on button "Search" at bounding box center [1299, 379] width 102 height 34
drag, startPoint x: 519, startPoint y: 167, endPoint x: 428, endPoint y: 158, distance: 91.4
click at [412, 156] on div "Catalog Register Work SearchWithCriteria6fa3d4df-93c2-41f9-b5b2-5652e323d4b3 Wo…" at bounding box center [890, 427] width 956 height 705
type input "¿"
click at [1249, 362] on button "Search" at bounding box center [1299, 379] width 102 height 34
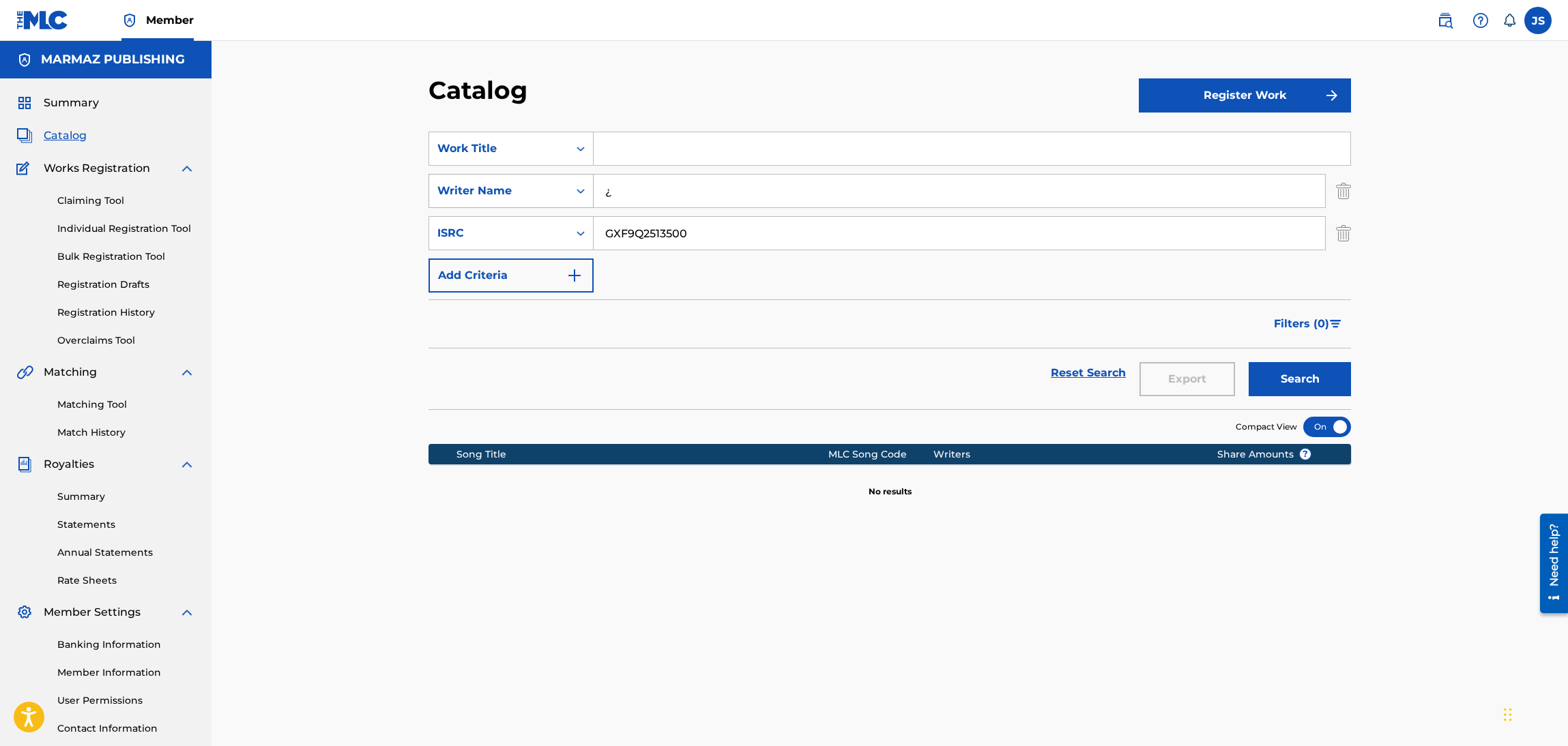
drag, startPoint x: 670, startPoint y: 200, endPoint x: 518, endPoint y: 188, distance: 152.5
click at [518, 188] on div "SearchWithCriteria67802348-9673-4928-86ee-791c3fd8c2b8 Writer Name ¿" at bounding box center [890, 191] width 923 height 34
click at [1249, 362] on button "Search" at bounding box center [1299, 379] width 102 height 34
drag, startPoint x: 688, startPoint y: 239, endPoint x: 407, endPoint y: 242, distance: 281.0
click at [389, 242] on div "Catalog Register Work SearchWithCriteria6fa3d4df-93c2-41f9-b5b2-5652e323d4b3 Wo…" at bounding box center [890, 410] width 1356 height 740
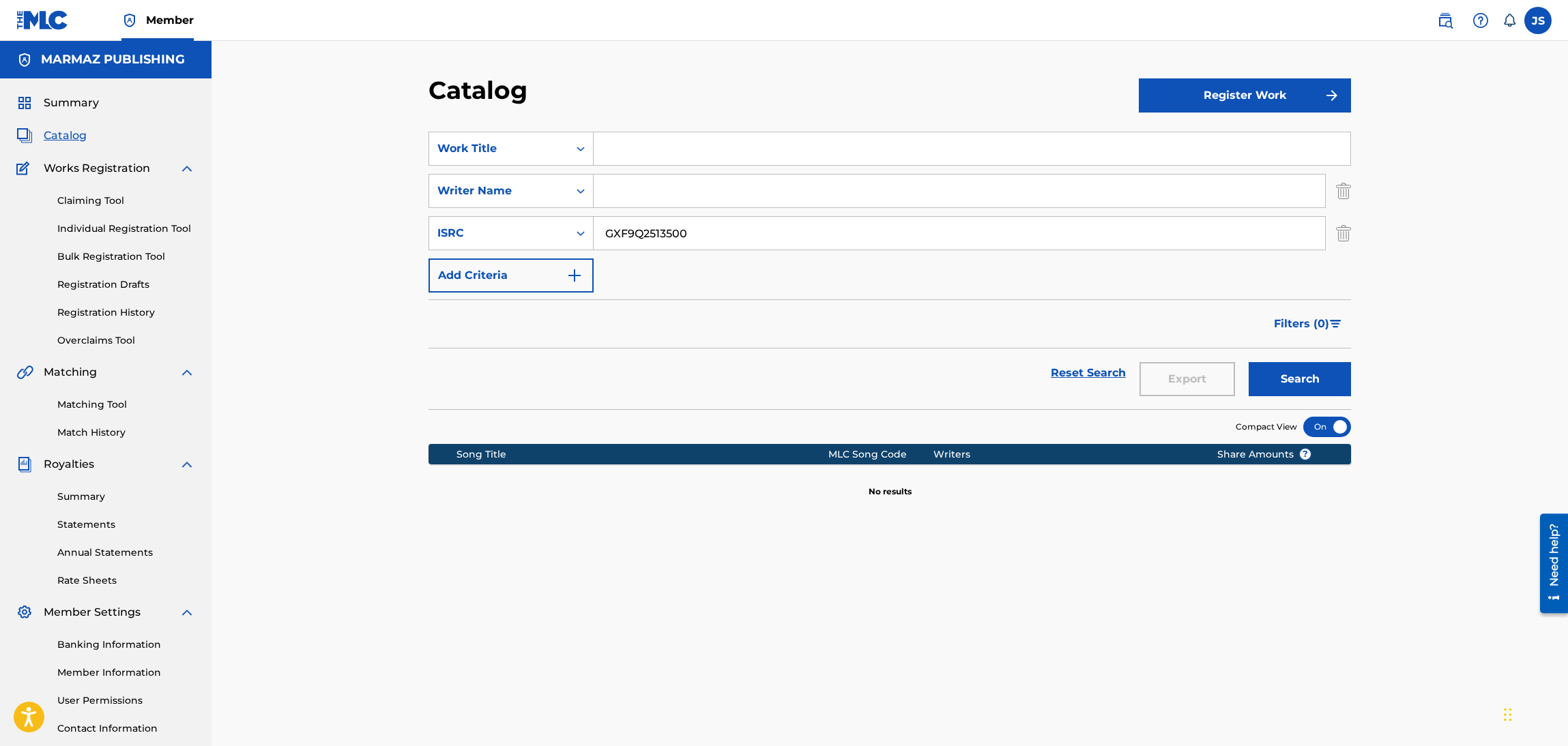
paste input "DGA0H233592"
type input "DGA0H2335920"
drag, startPoint x: 942, startPoint y: 366, endPoint x: 1180, endPoint y: 365, distance: 238.0
click at [943, 366] on div "Reset Search Export Search" at bounding box center [890, 373] width 923 height 49
click at [1285, 370] on button "Search" at bounding box center [1299, 379] width 102 height 34
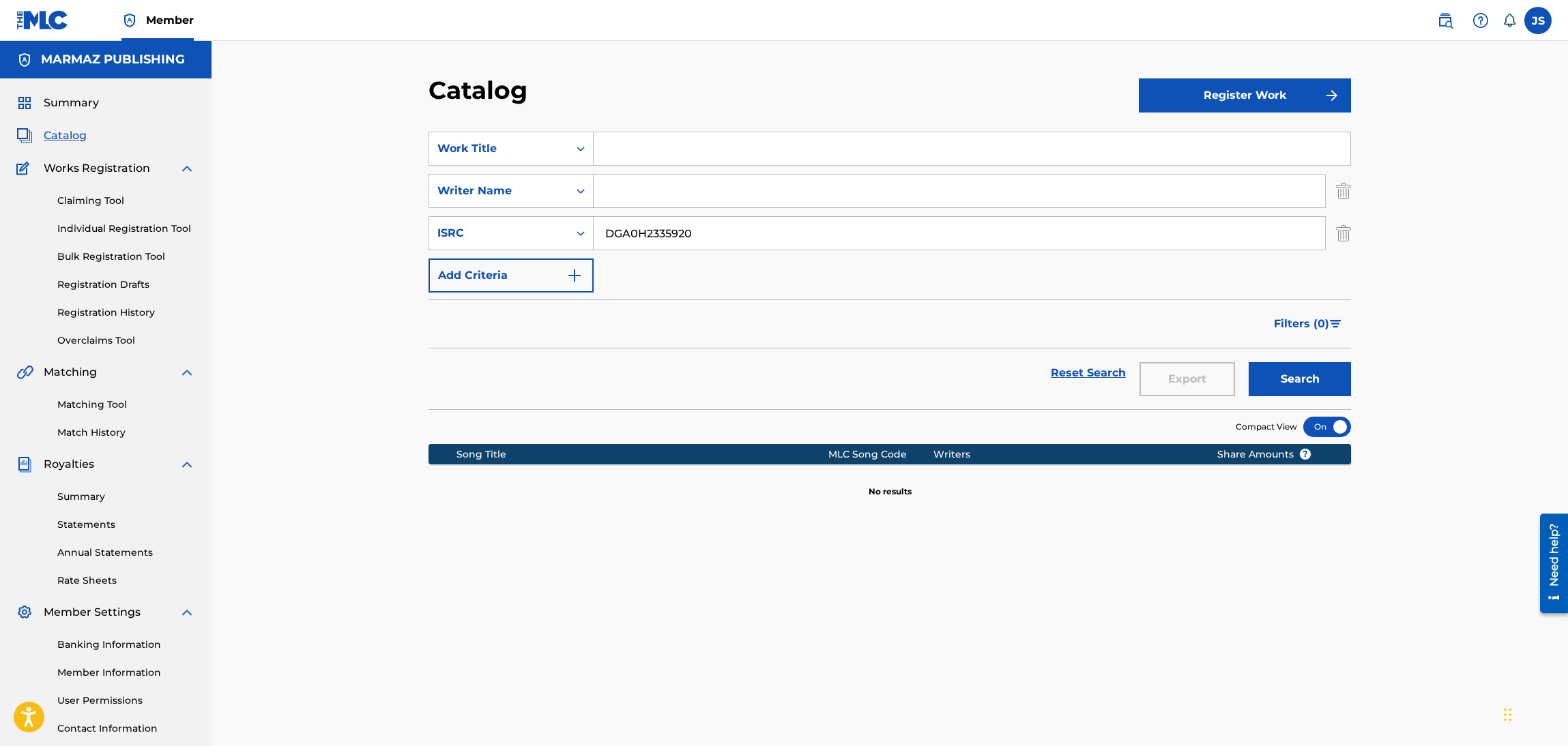
click at [113, 414] on div "Matching Tool Match History" at bounding box center [106, 410] width 179 height 59
click at [117, 411] on link "Matching Tool" at bounding box center [126, 405] width 138 height 14
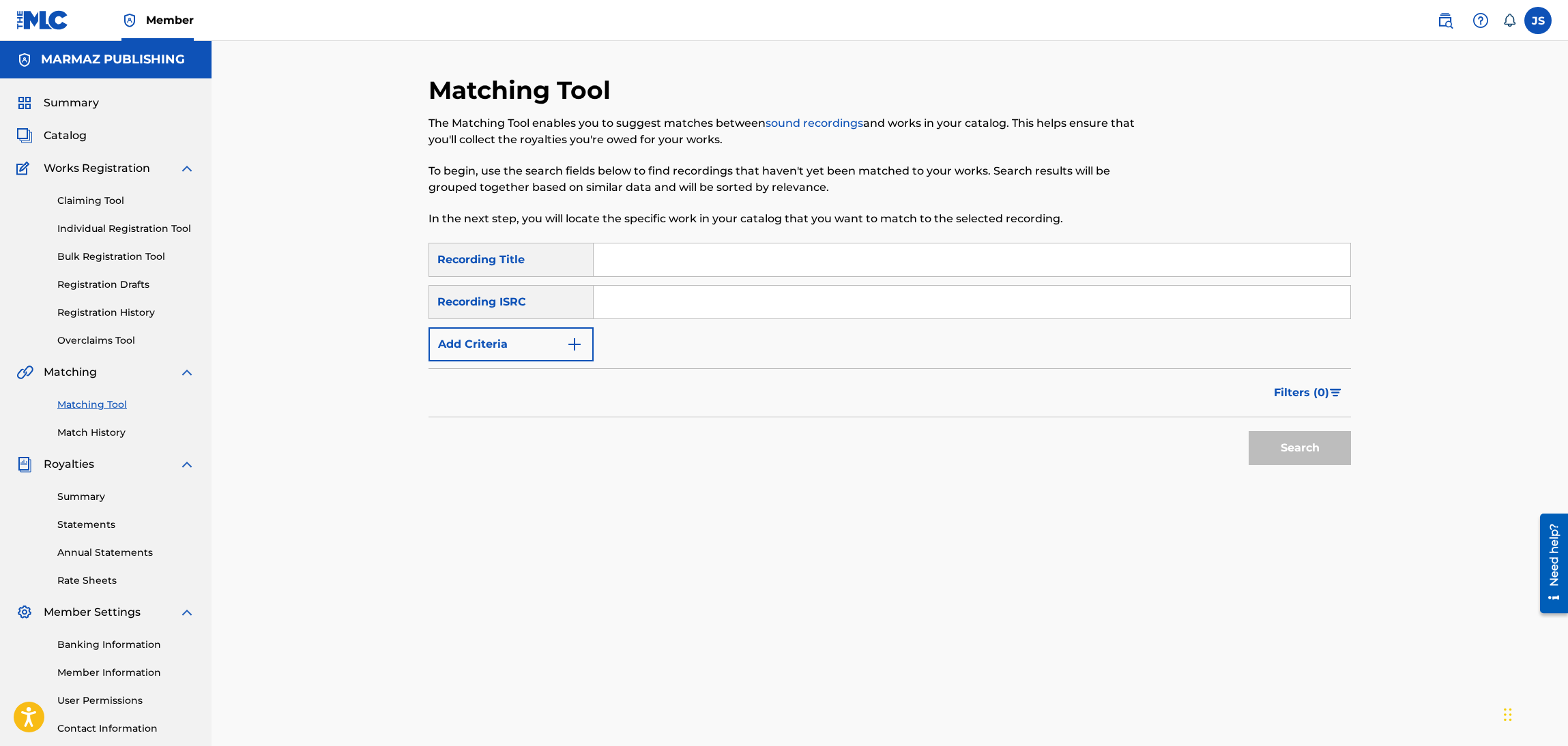
click at [620, 310] on input "Search Form" at bounding box center [972, 302] width 757 height 33
paste input "DGA0H2335920"
type input "DGA0H2335920"
click at [1235, 519] on div "Matching Tool The Matching Tool enables you to suggest matches between sound re…" at bounding box center [890, 427] width 923 height 705
click at [1333, 445] on button "Search" at bounding box center [1299, 448] width 102 height 34
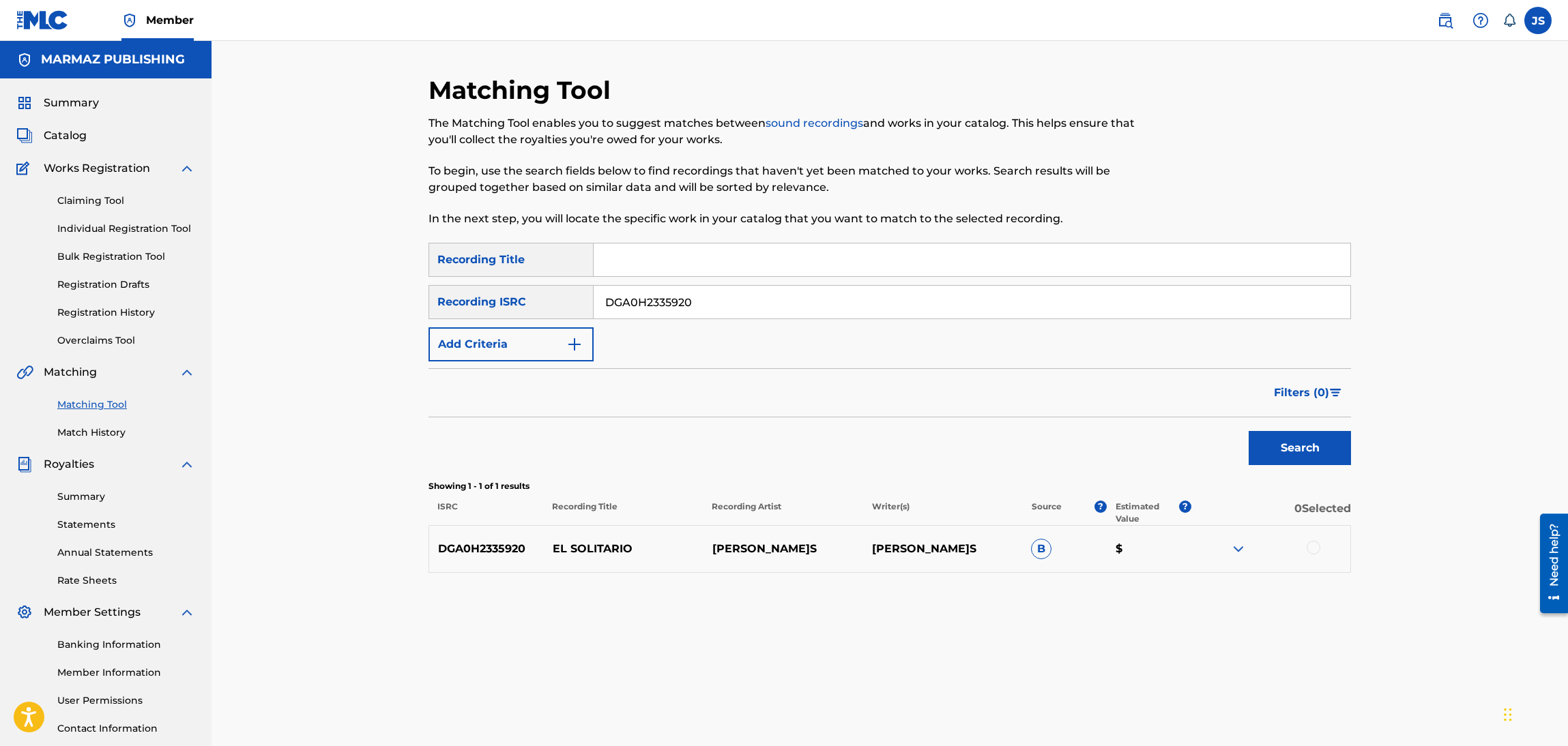
scroll to position [99, 0]
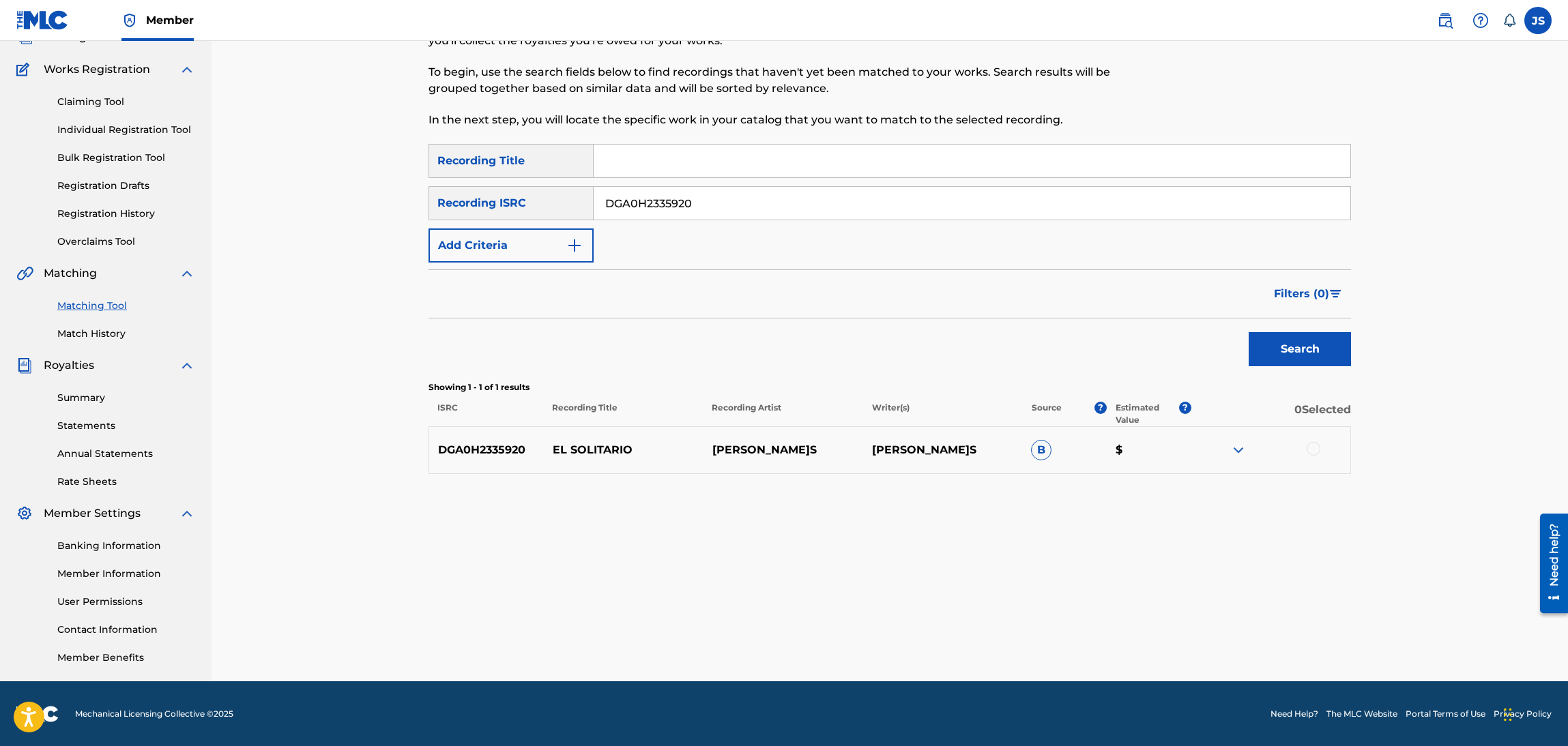
click at [750, 172] on input "Search Form" at bounding box center [972, 161] width 757 height 33
paste input "EL ULTIMO HEREDERO"
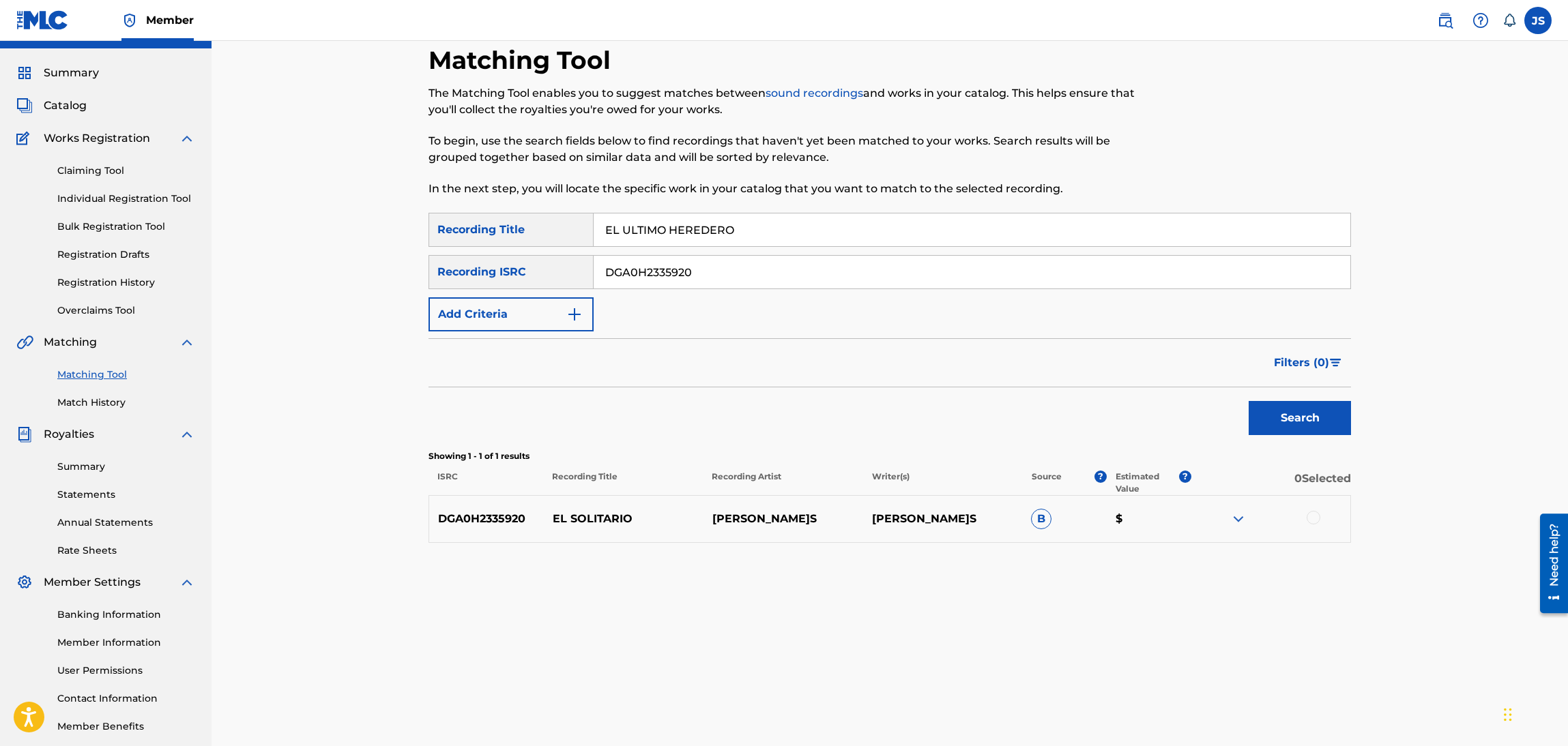
scroll to position [0, 0]
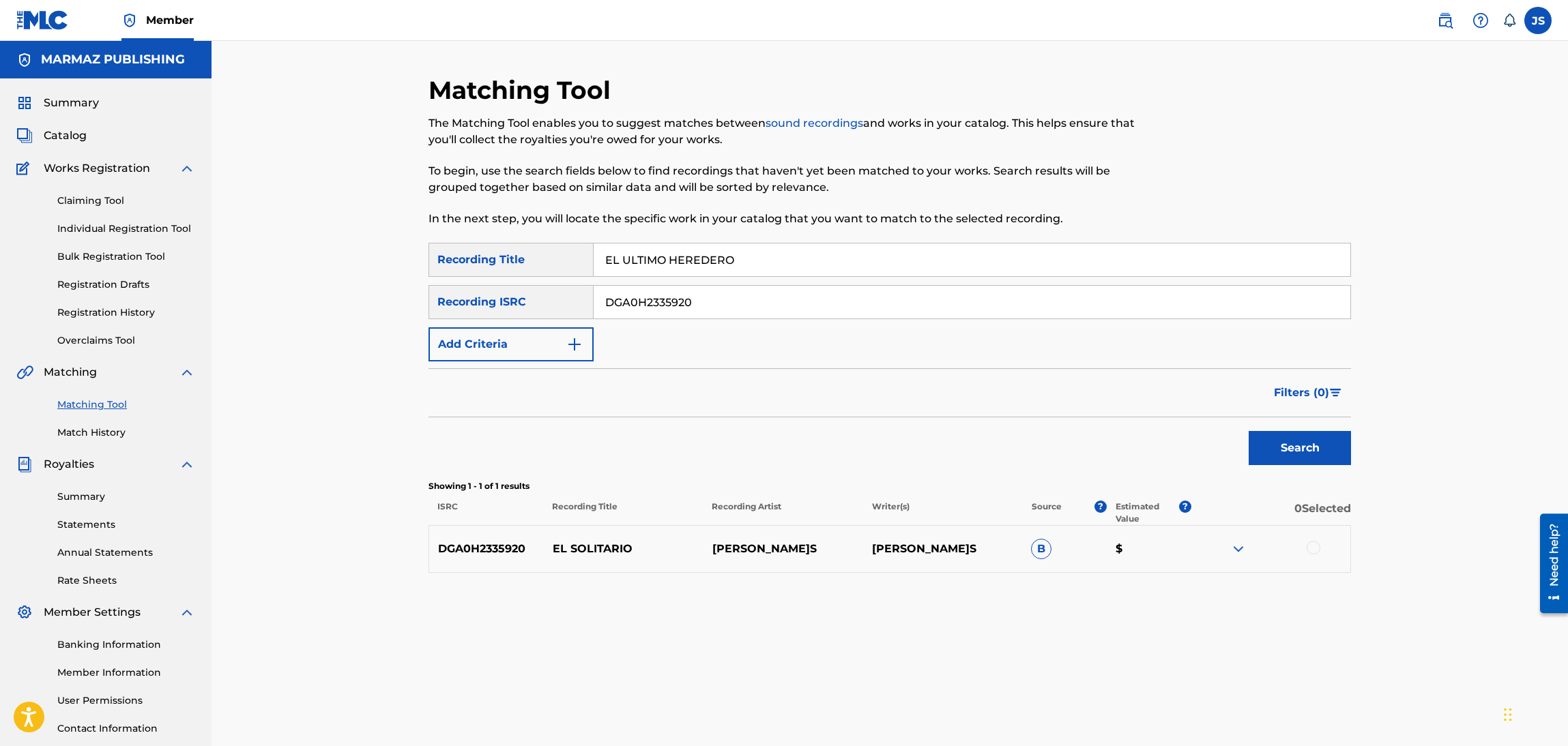
type input "EL ULTIMO HEREDERO"
click at [81, 141] on span "Catalog" at bounding box center [65, 136] width 43 height 16
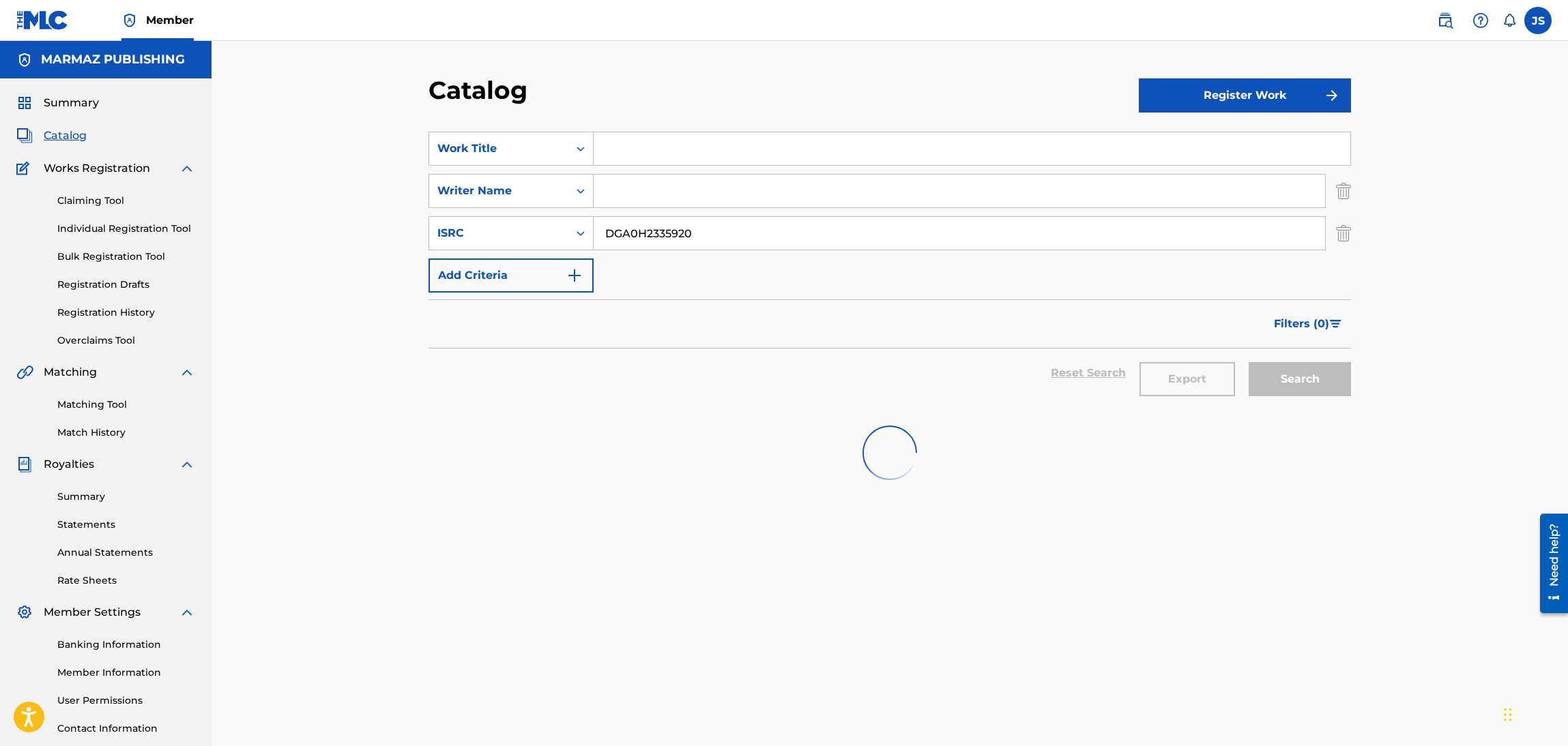
click at [646, 115] on section "SearchWithCriteria6fa3d4df-93c2-41f9-b5b2-5652e323d4b3 Work Title SearchWithCri…" at bounding box center [890, 262] width 923 height 294
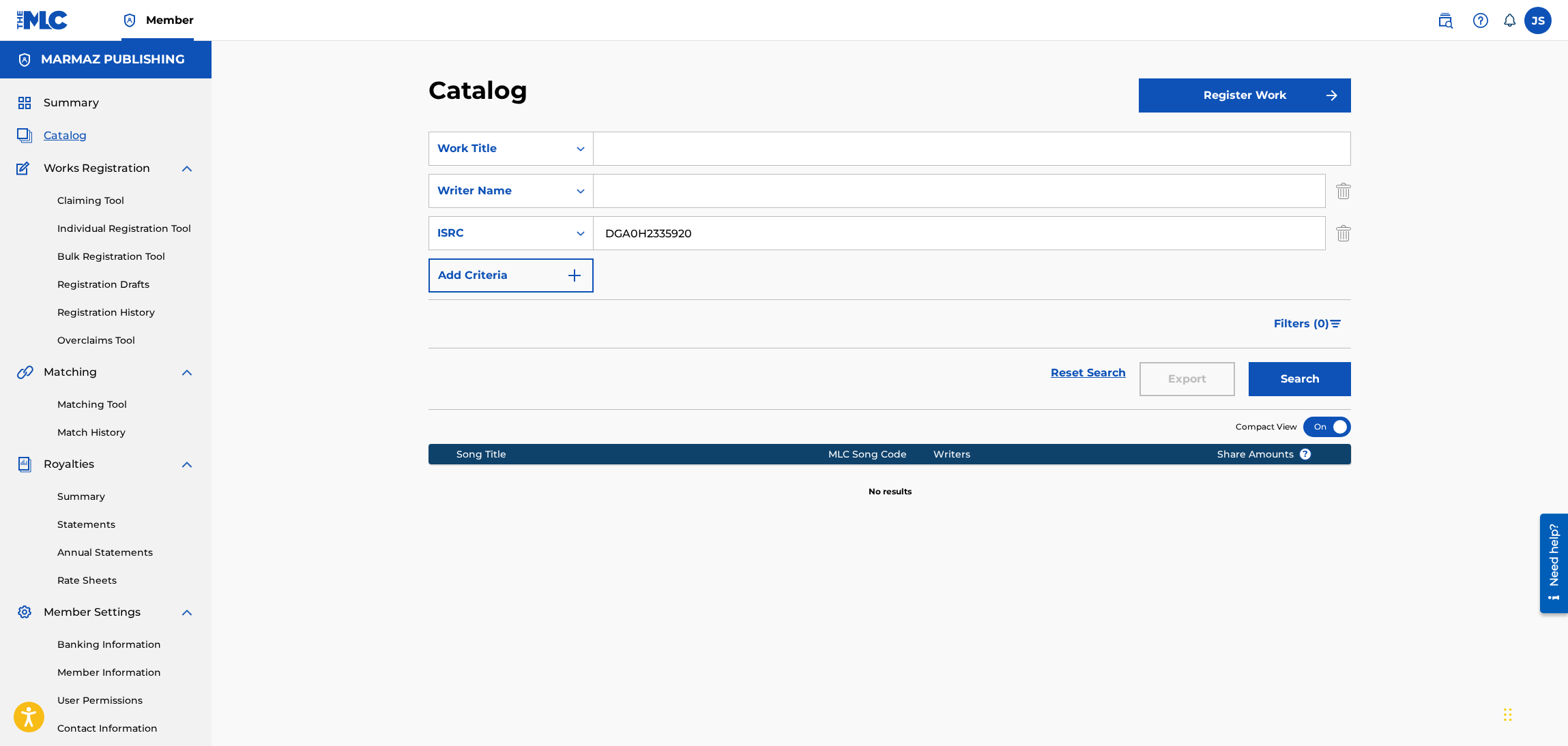
click at [670, 151] on input "Search Form" at bounding box center [972, 149] width 757 height 33
paste input "EL ULTIMO HEREDERO"
type input "EL ULTIMO HEREDERO"
click at [773, 106] on div "Catalog" at bounding box center [784, 95] width 710 height 40
drag, startPoint x: 742, startPoint y: 233, endPoint x: 488, endPoint y: 250, distance: 254.6
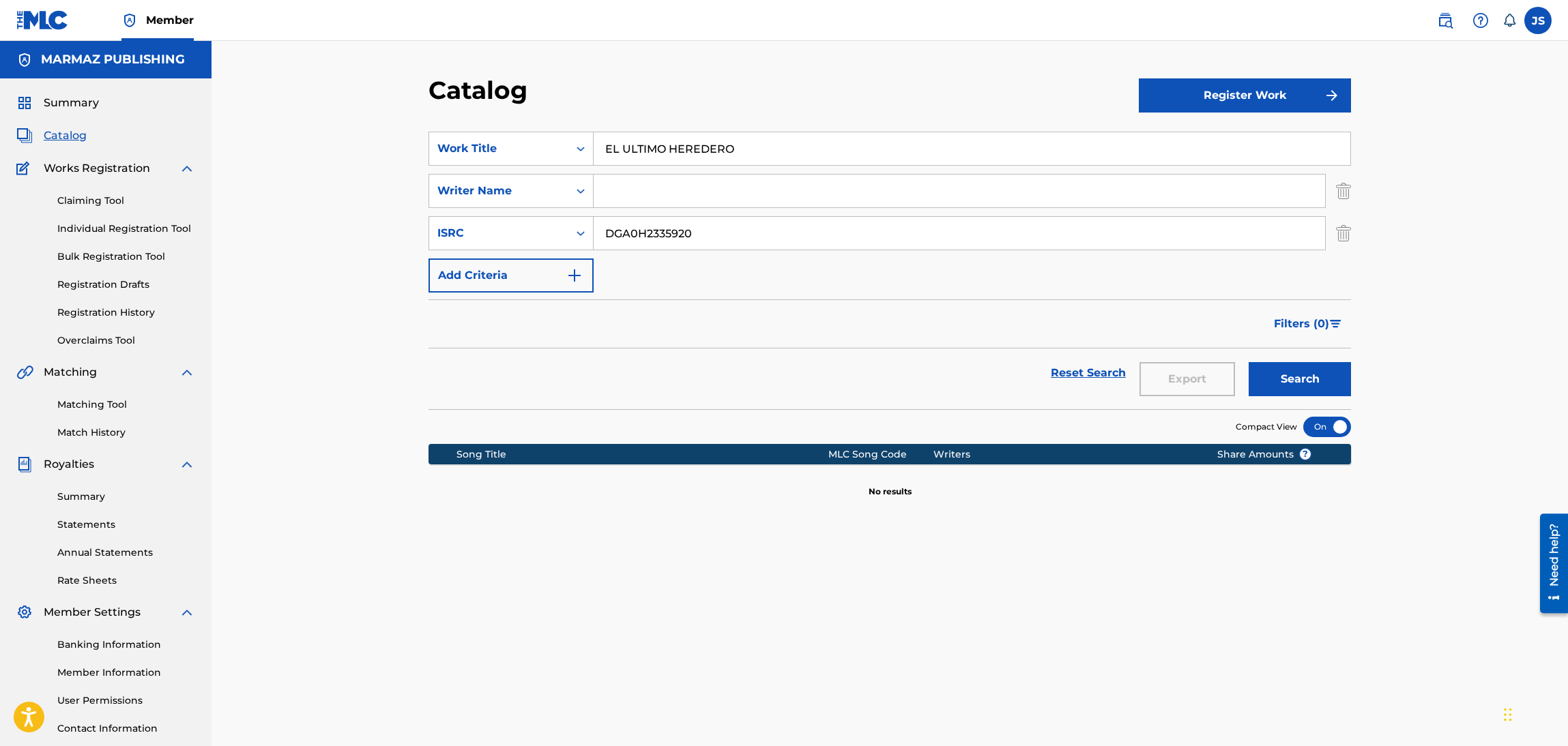
click at [480, 248] on div "SearchWithCriteriaa5865b0f-cb22-47f5-8675-605b82ab7485 ISRC DGA0H2335920" at bounding box center [890, 234] width 923 height 34
paste input "FR96X2331191"
type input "FR96X2331191"
click at [824, 349] on div "Reset Search Export Search" at bounding box center [890, 373] width 923 height 49
click at [1286, 380] on button "Search" at bounding box center [1299, 379] width 102 height 34
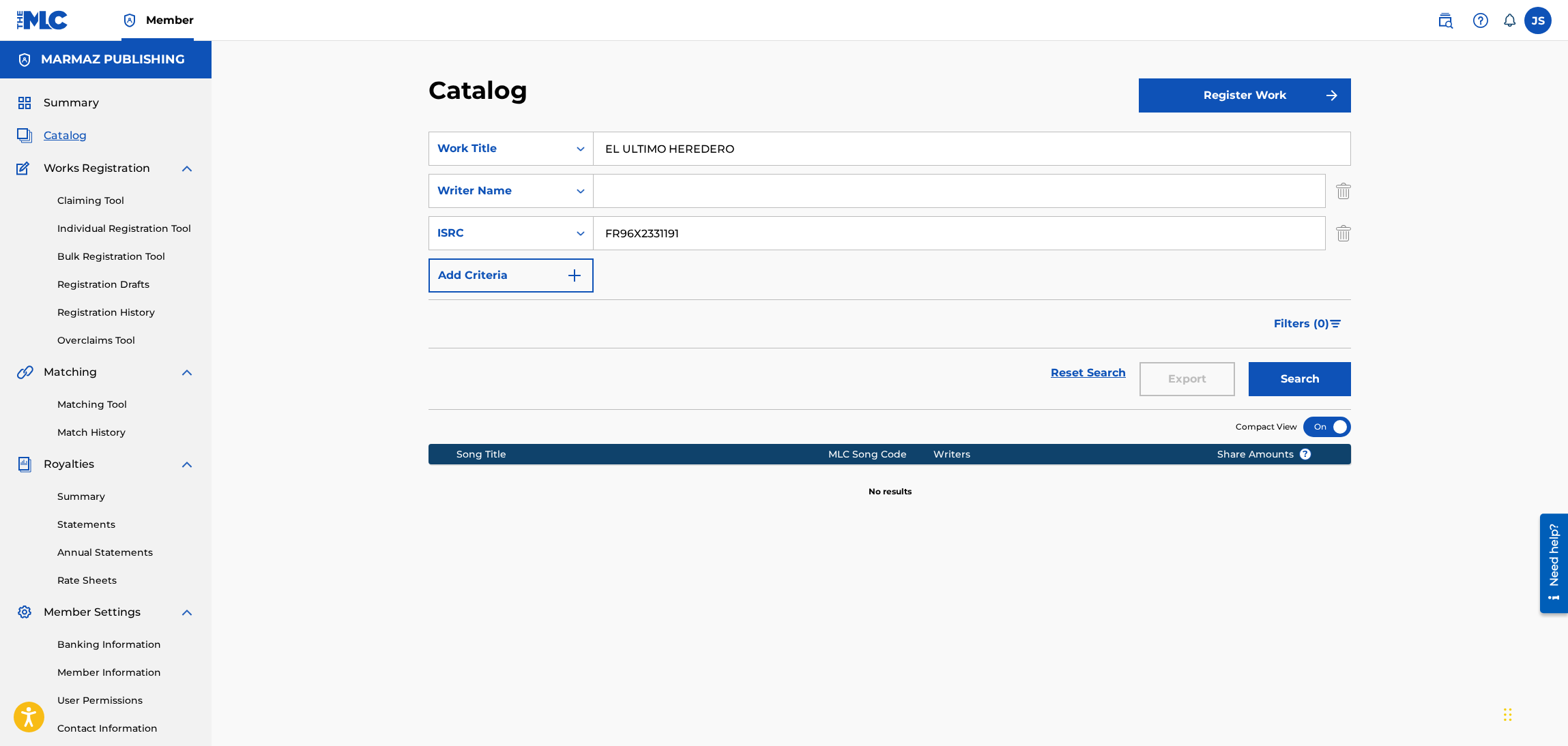
scroll to position [99, 0]
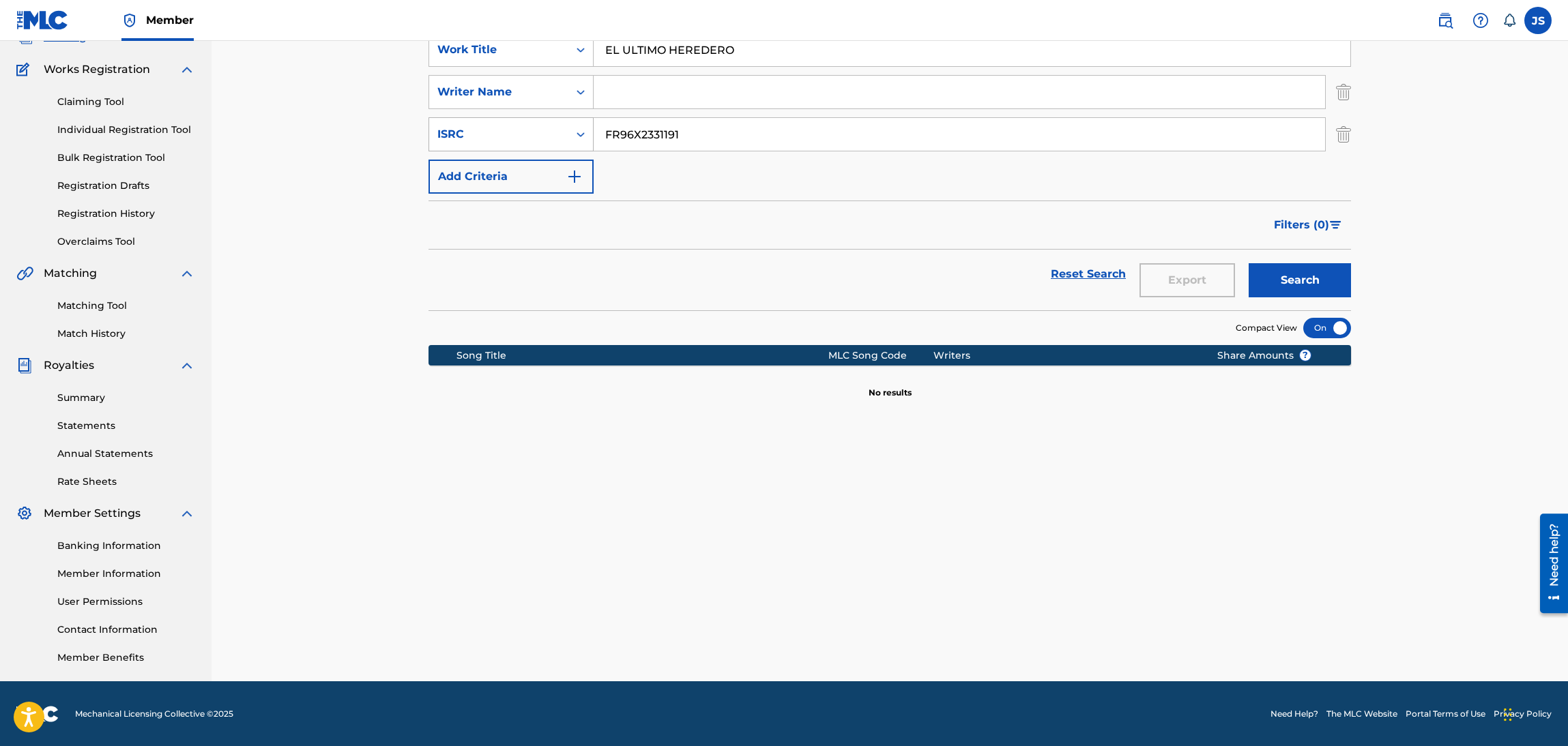
drag, startPoint x: 691, startPoint y: 137, endPoint x: 517, endPoint y: 116, distance: 175.3
click at [519, 117] on div "SearchWithCriteriaa5865b0f-cb22-47f5-8675-605b82ab7485 ISRC FR96X2331191" at bounding box center [890, 134] width 923 height 34
click at [1249, 263] on button "Search" at bounding box center [1299, 280] width 102 height 34
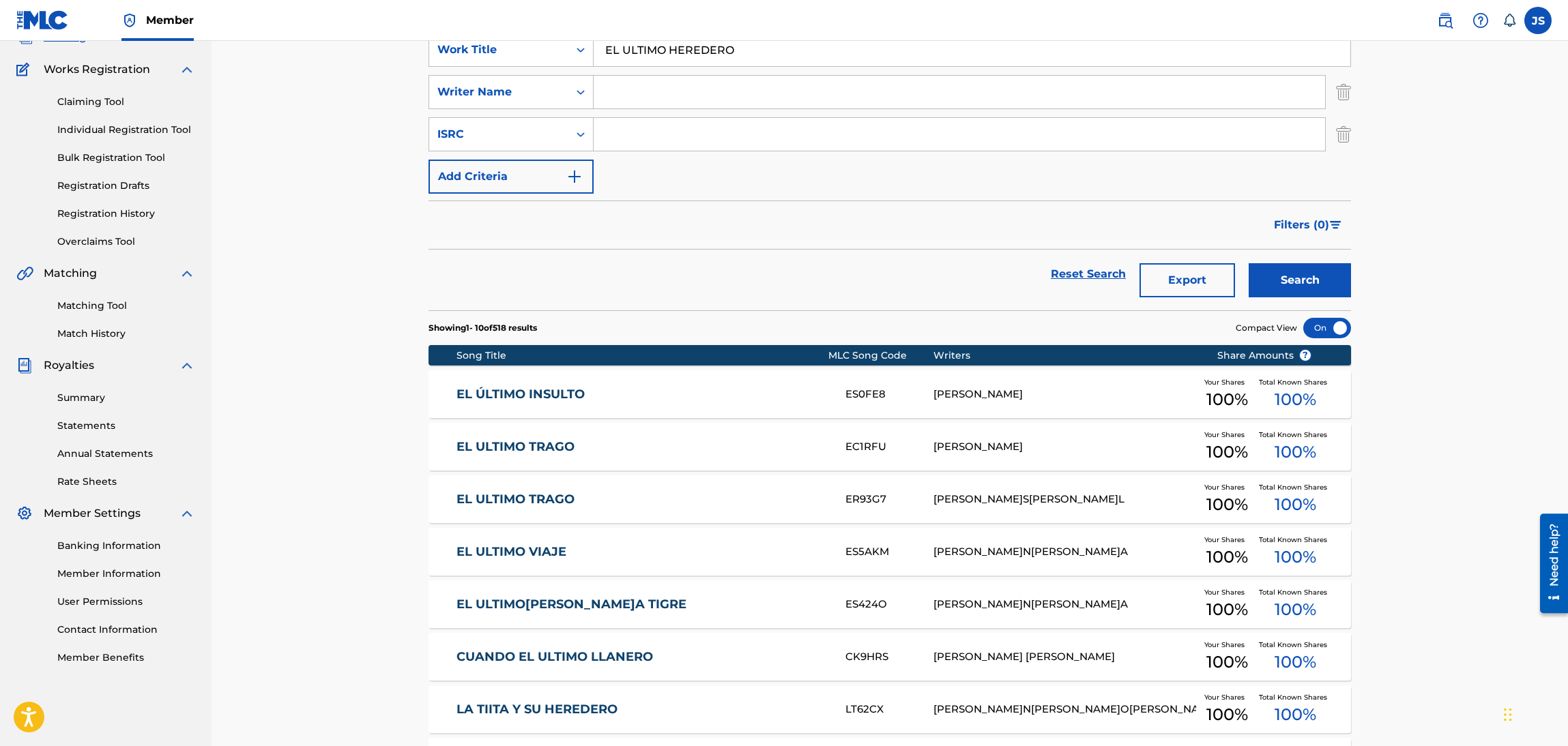
click at [694, 91] on input "Search Form" at bounding box center [959, 92] width 731 height 33
paste input "[PERSON_NAME]S"
type input "[PERSON_NAME]S"
click at [863, 234] on div "Filters ( 0 )" at bounding box center [890, 225] width 923 height 49
click at [1289, 287] on button "Search" at bounding box center [1299, 280] width 102 height 34
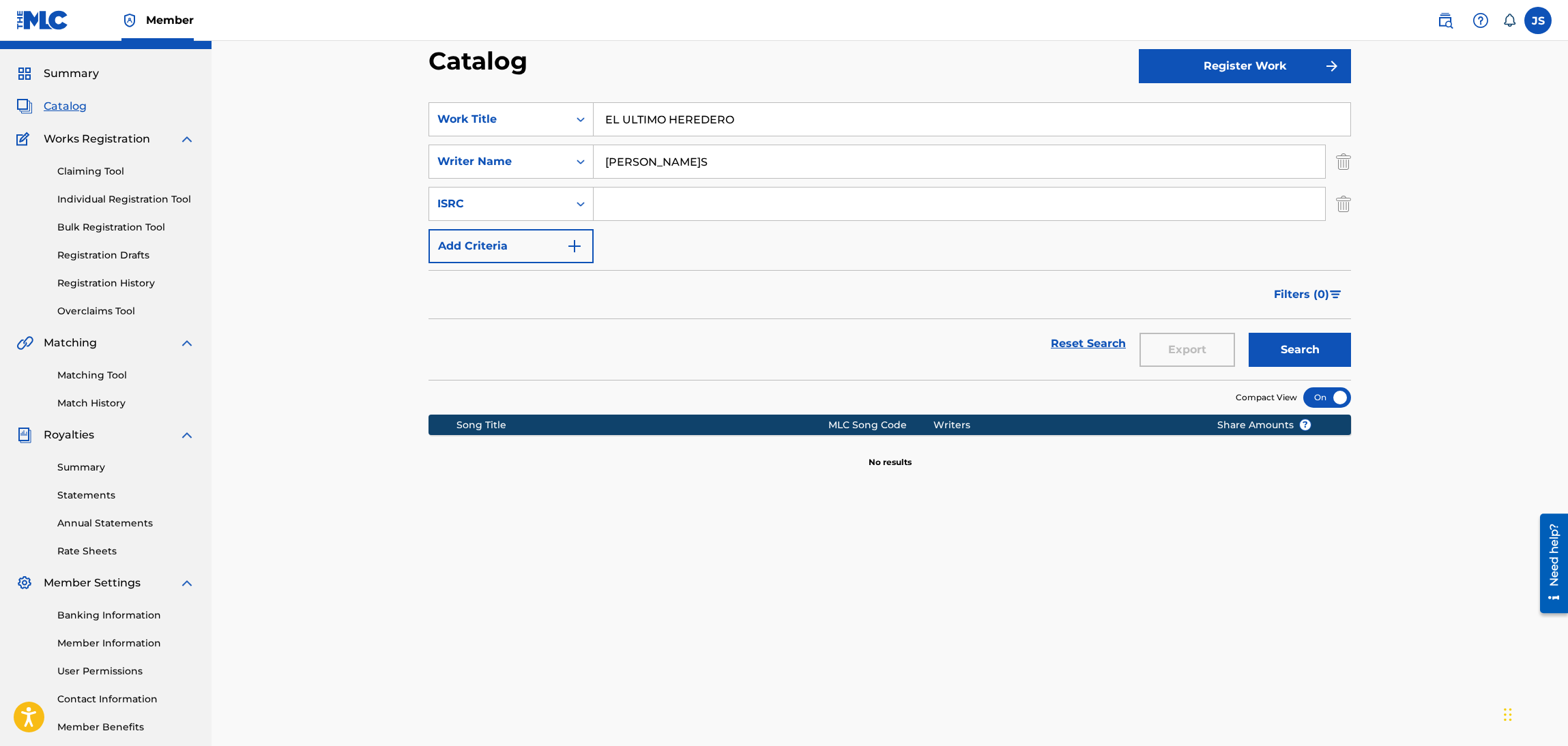
scroll to position [0, 0]
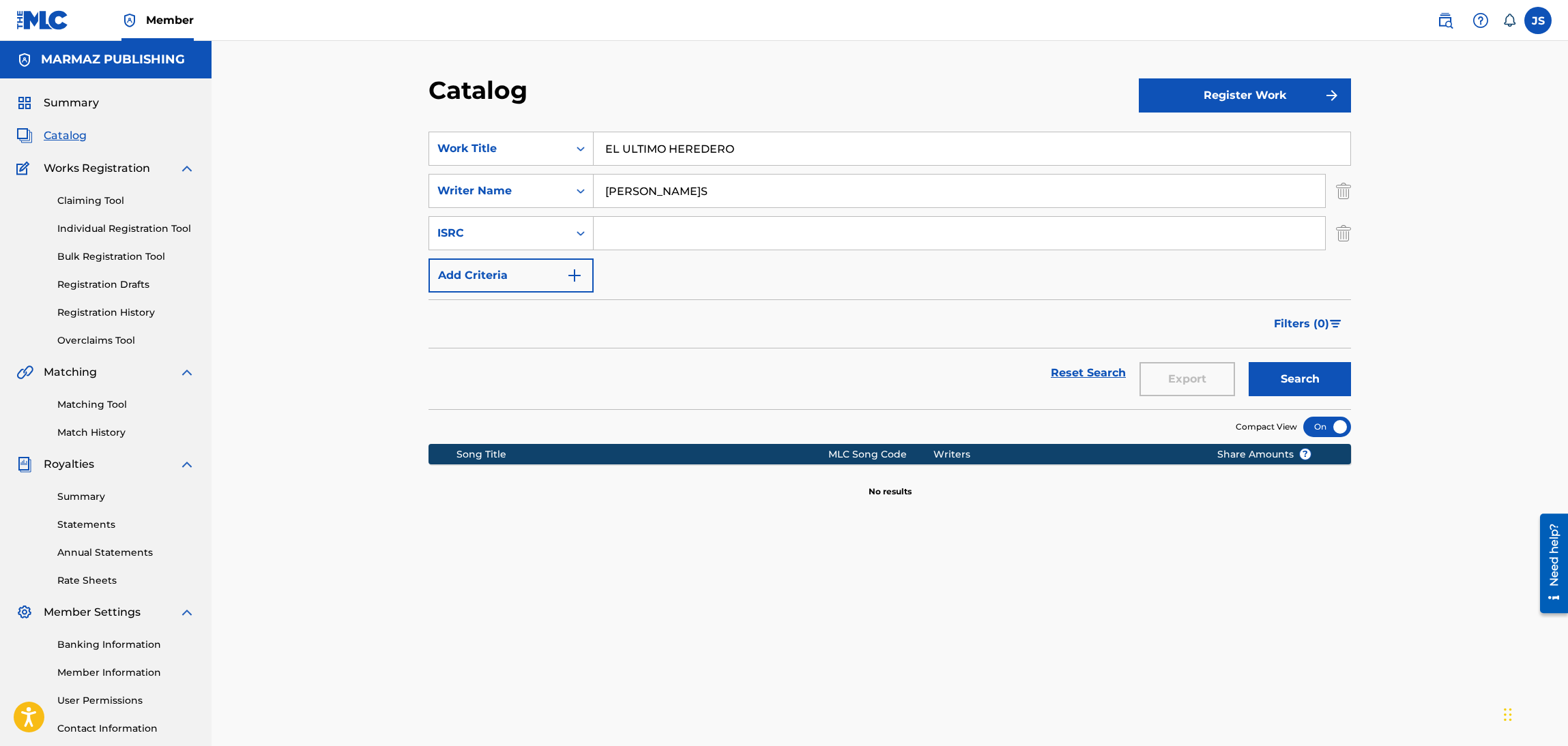
drag, startPoint x: 742, startPoint y: 151, endPoint x: 422, endPoint y: 124, distance: 321.1
click at [422, 124] on div "Catalog Register Work SearchWithCriteria6fa3d4df-93c2-41f9-b5b2-5652e323d4b3 Wo…" at bounding box center [890, 427] width 956 height 705
paste input "ME LA GANÉ ECHANDO EL REST"
type input "ME LA GANÉ ECHANDO EL RESTO"
click at [700, 77] on div "Catalog" at bounding box center [784, 95] width 710 height 40
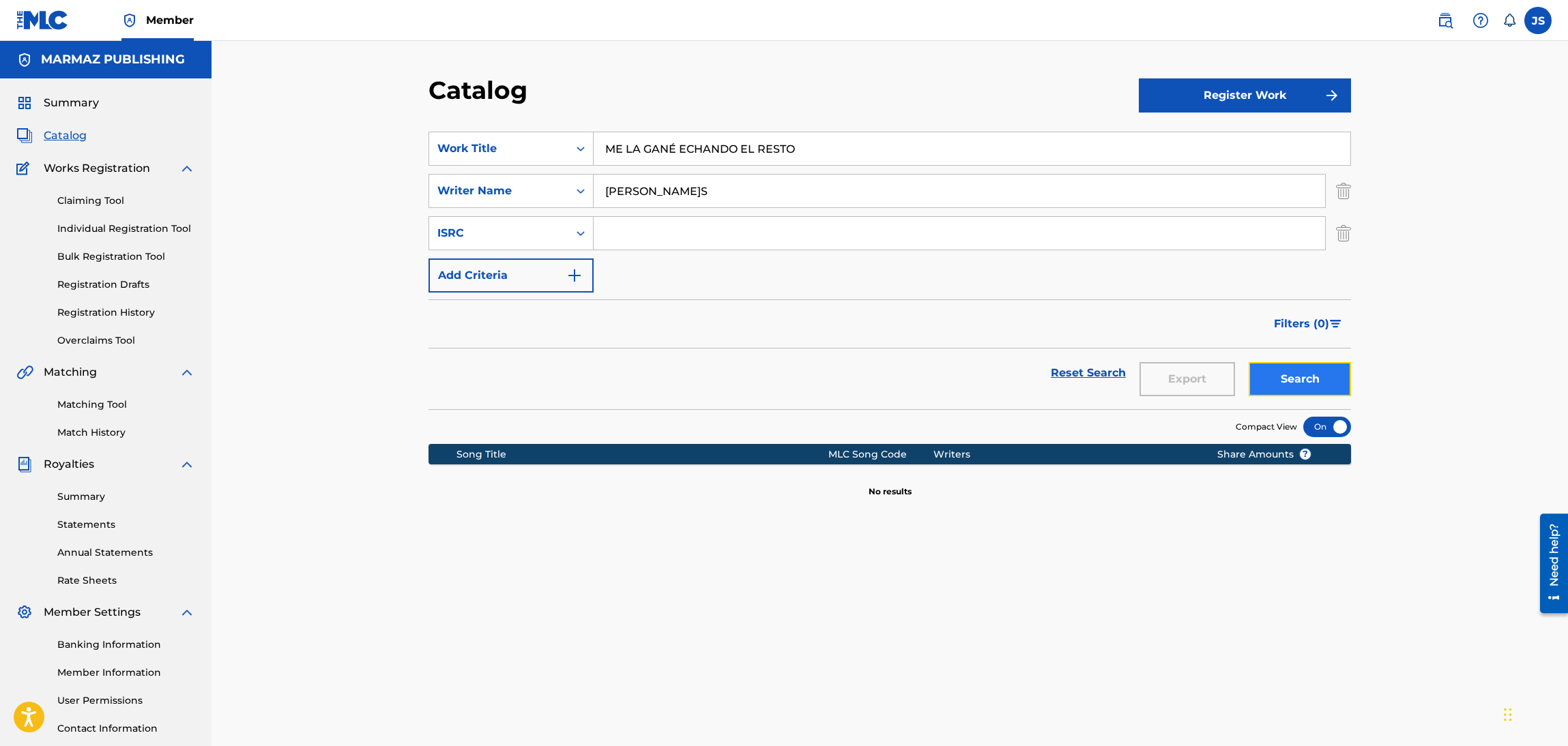
click at [1302, 374] on button "Search" at bounding box center [1299, 379] width 102 height 34
drag, startPoint x: 371, startPoint y: 217, endPoint x: 330, endPoint y: 218, distance: 41.0
click at [337, 218] on div "Catalog Register Work SearchWithCriteria6fa3d4df-93c2-41f9-b5b2-5652e323d4b3 Wo…" at bounding box center [890, 410] width 1356 height 740
click at [1314, 374] on button "Search" at bounding box center [1299, 379] width 102 height 34
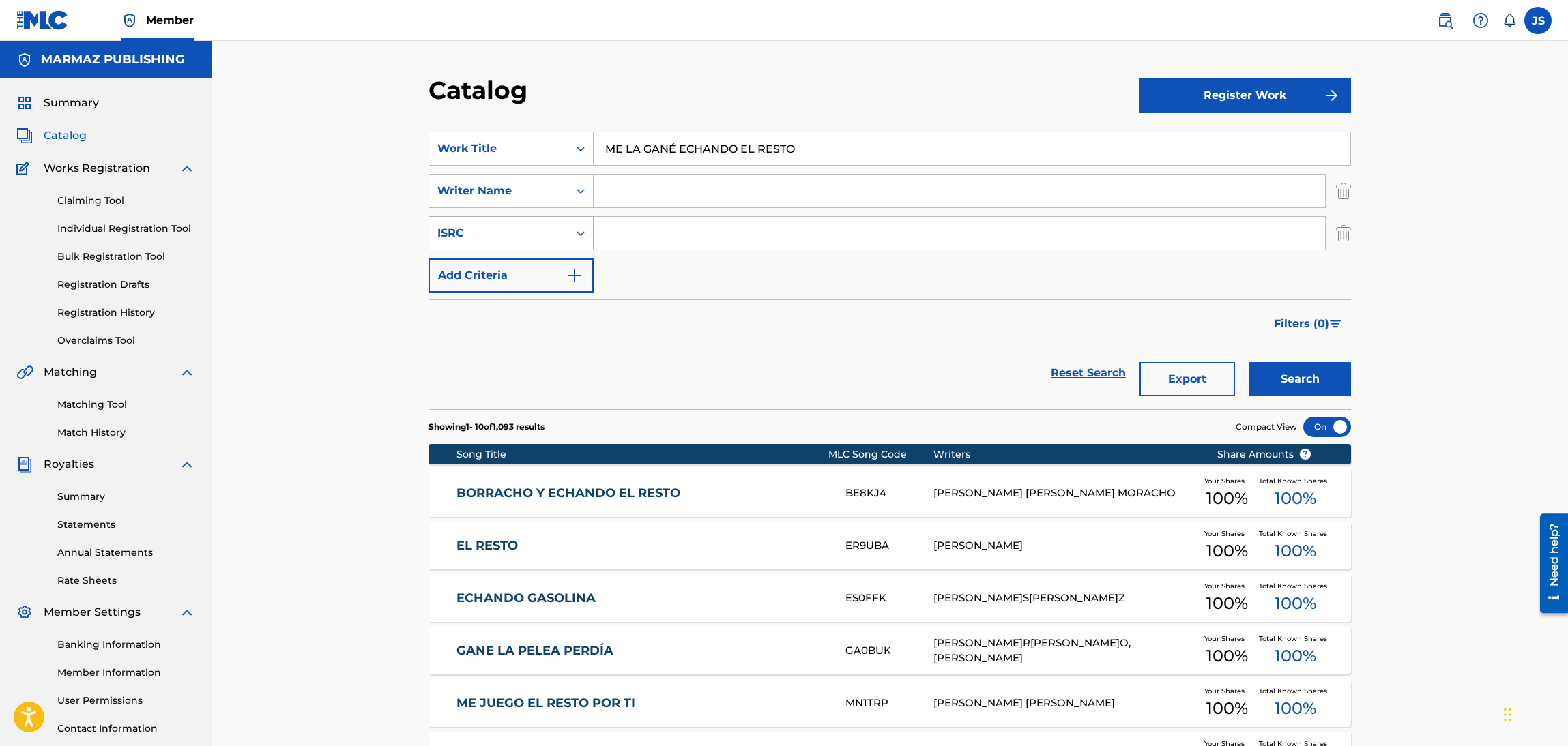
click at [562, 229] on div "ISRC" at bounding box center [498, 233] width 139 height 26
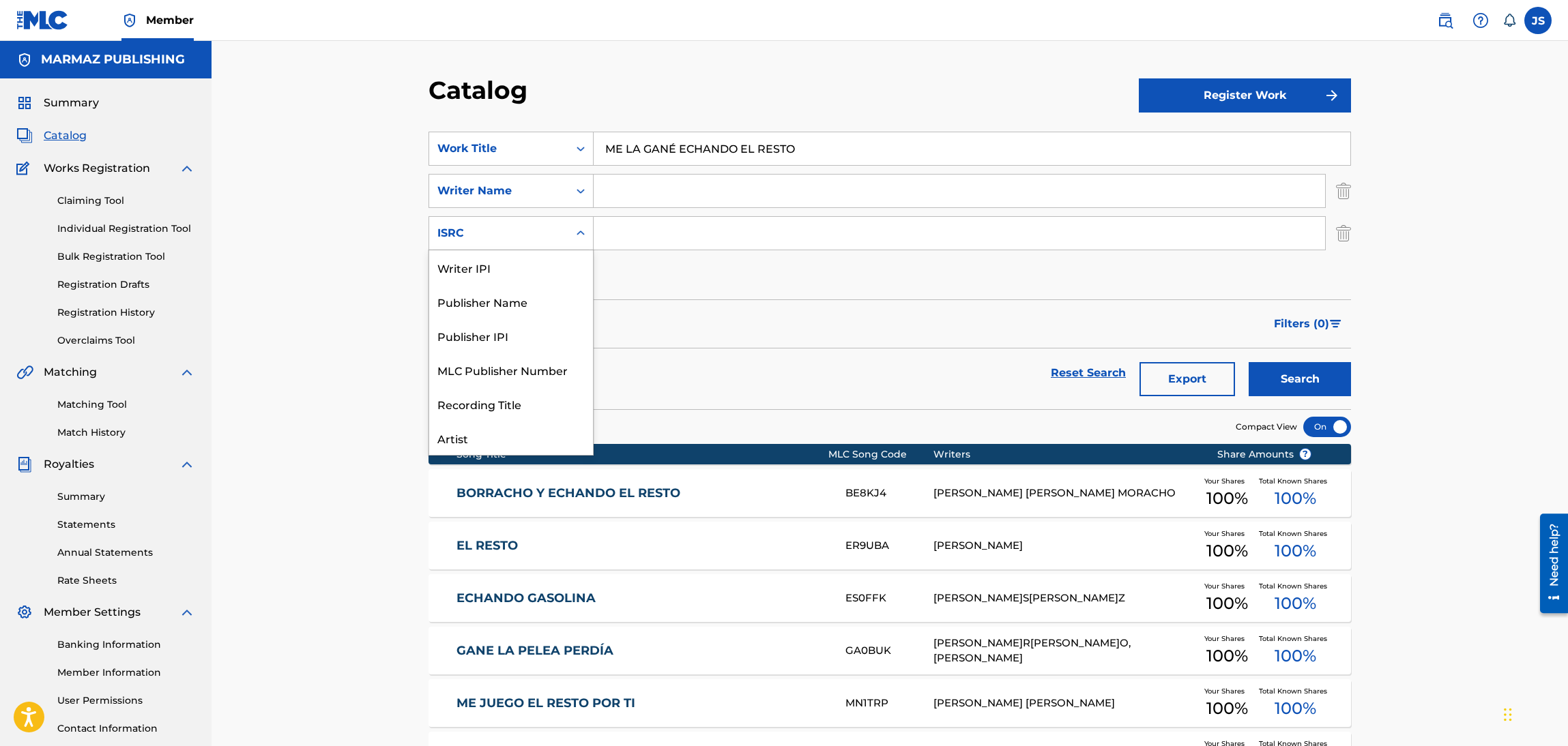
scroll to position [34, 0]
click at [521, 275] on div "Publisher Name" at bounding box center [510, 268] width 164 height 34
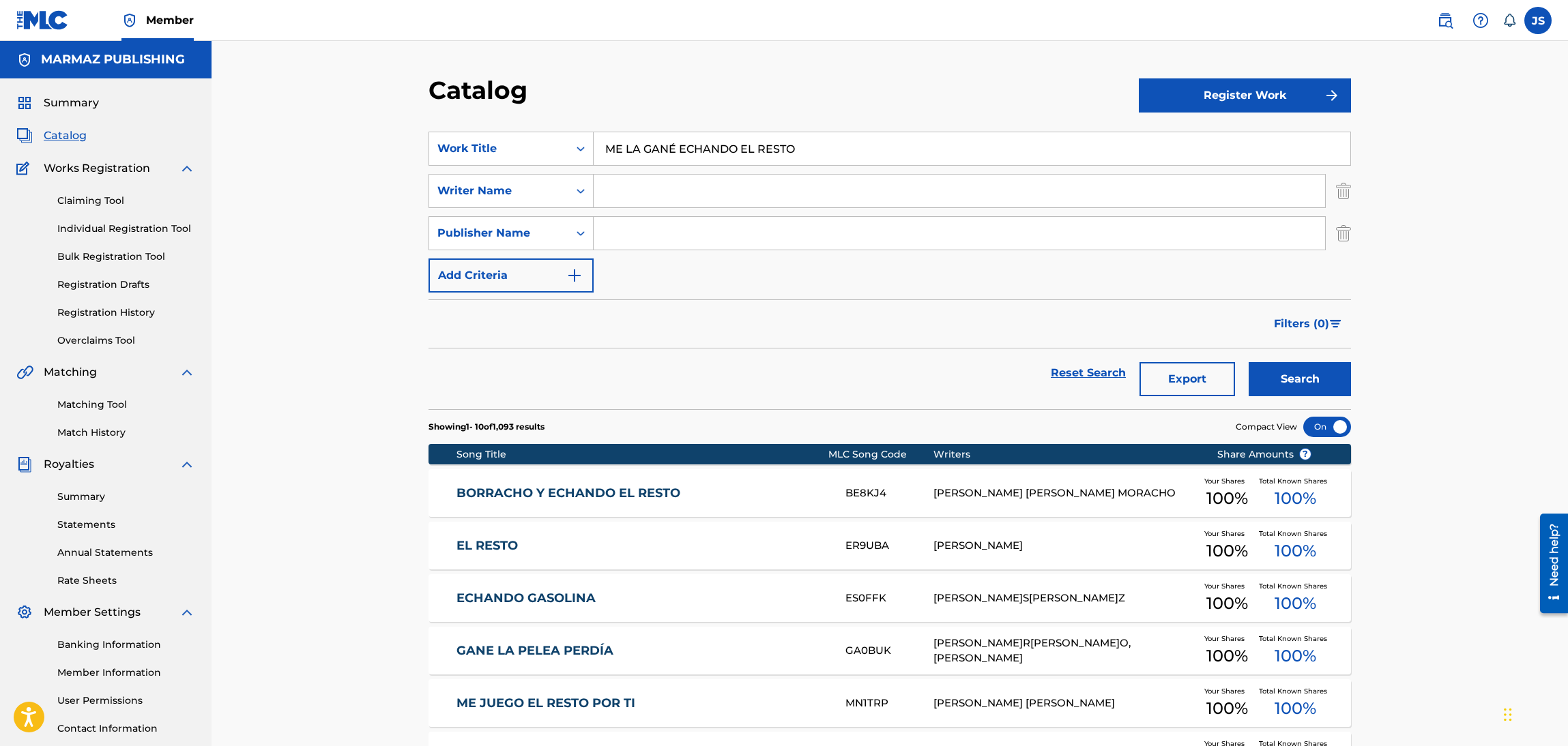
click at [685, 224] on input "Search Form" at bounding box center [959, 234] width 731 height 33
type input "MARMAZ"
click at [1249, 362] on button "Search" at bounding box center [1299, 379] width 102 height 34
drag, startPoint x: 803, startPoint y: 148, endPoint x: 541, endPoint y: 148, distance: 262.0
click at [541, 148] on div "SearchWithCriteria6fa3d4df-93c2-41f9-b5b2-5652e323d4b3 Work Title ME LA GANÉ EC…" at bounding box center [890, 149] width 923 height 34
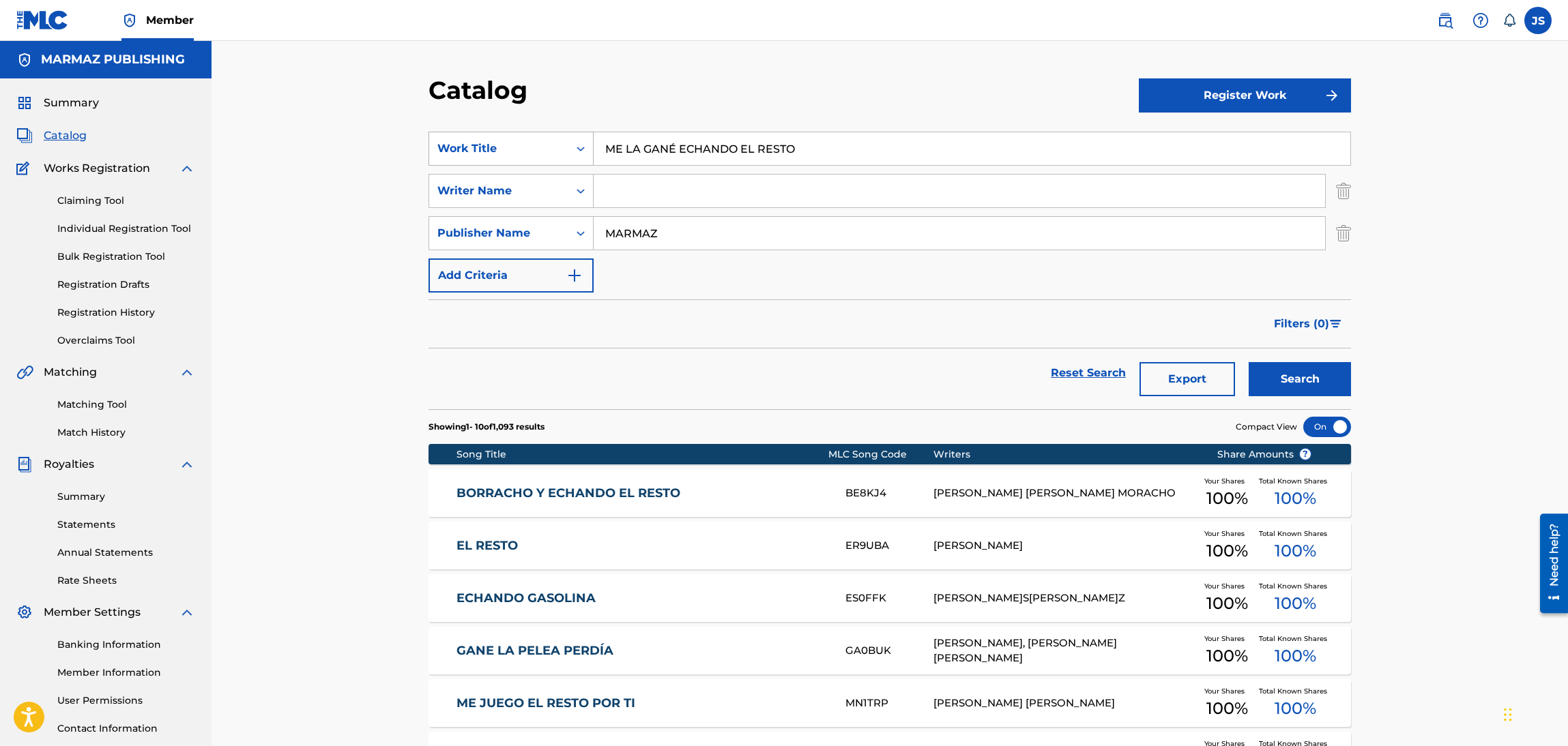
paste input "La Navajita"
type input "La Navajita"
click at [1302, 382] on button "Search" at bounding box center [1299, 379] width 102 height 34
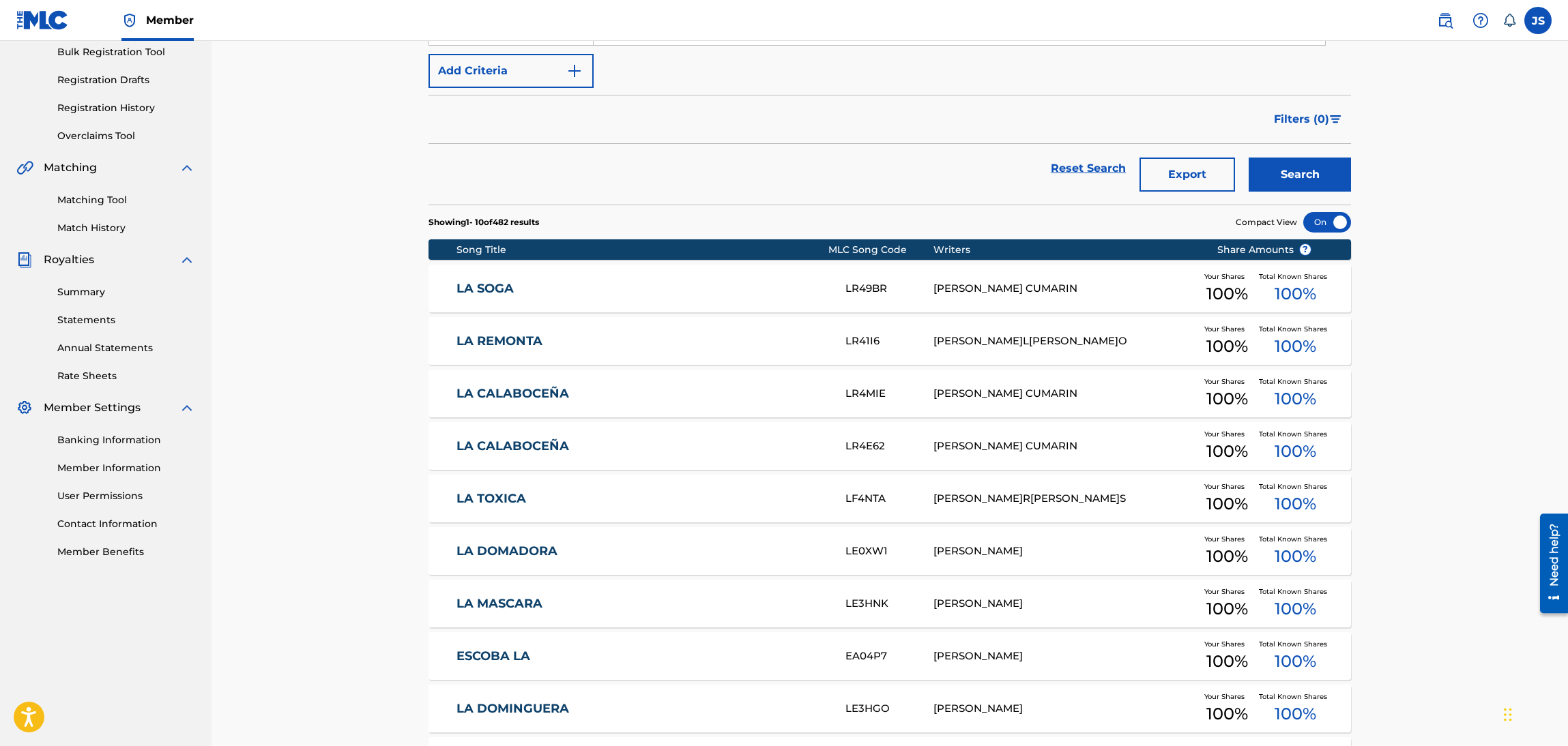
scroll to position [0, 0]
